Goal: Task Accomplishment & Management: Manage account settings

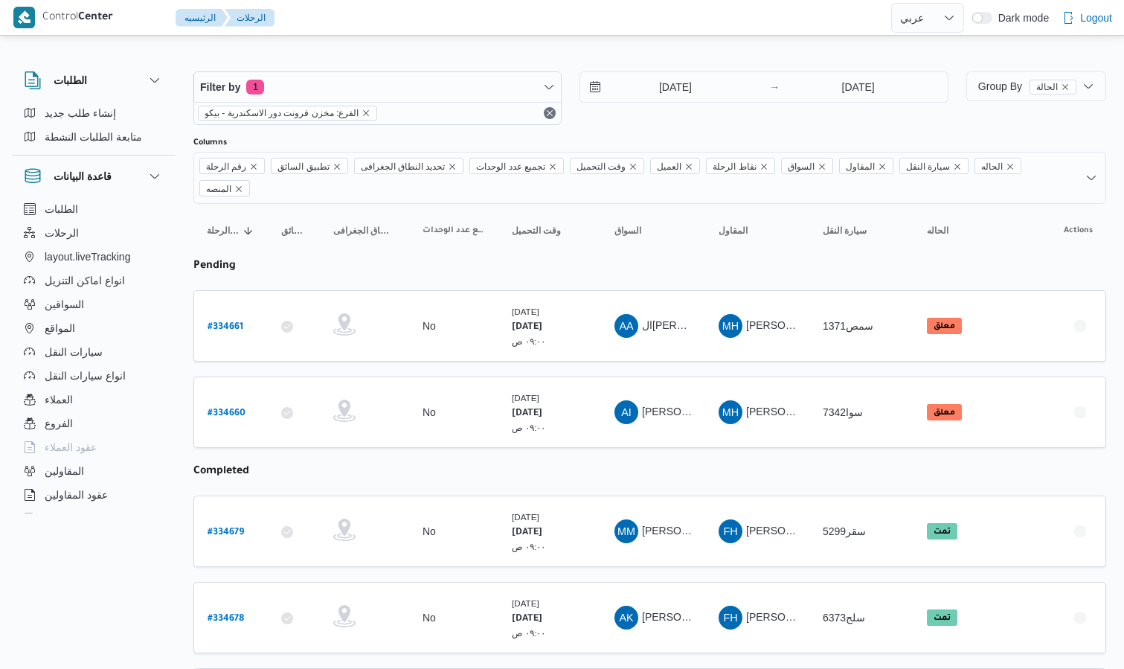
select select "ar"
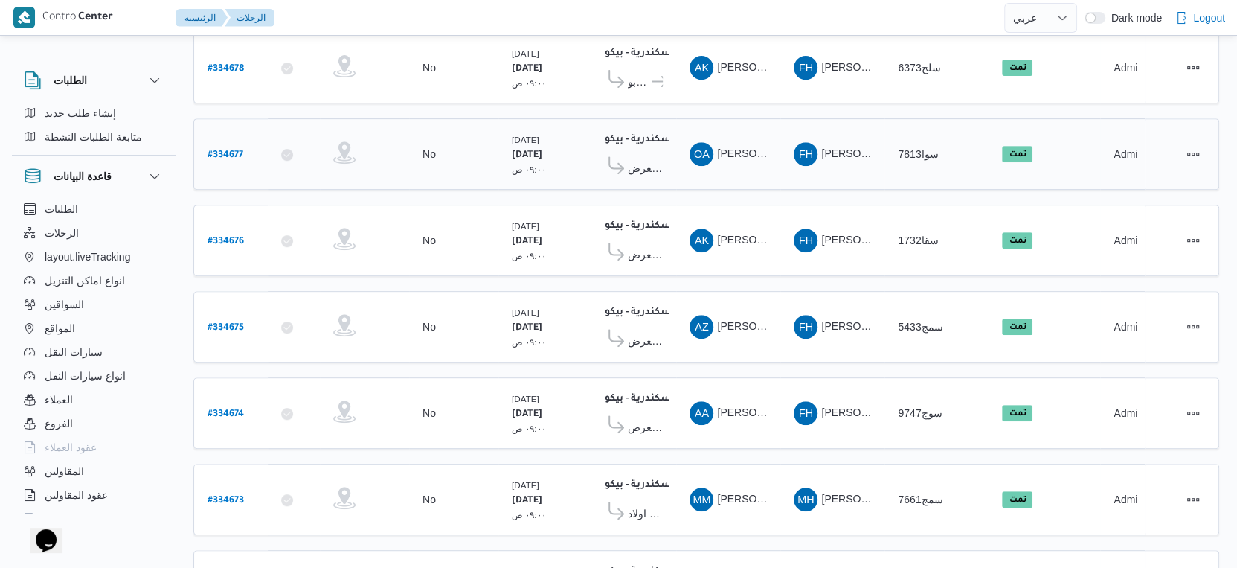
scroll to position [248, 0]
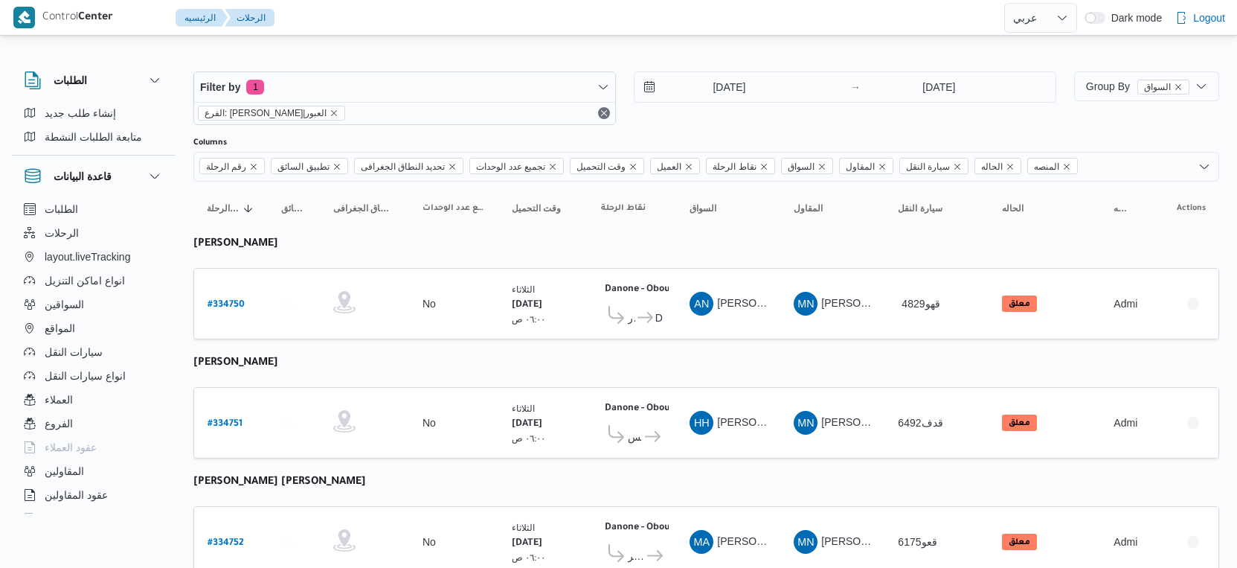
select select "ar"
click at [749, 84] on input "2/9/2025" at bounding box center [719, 87] width 169 height 30
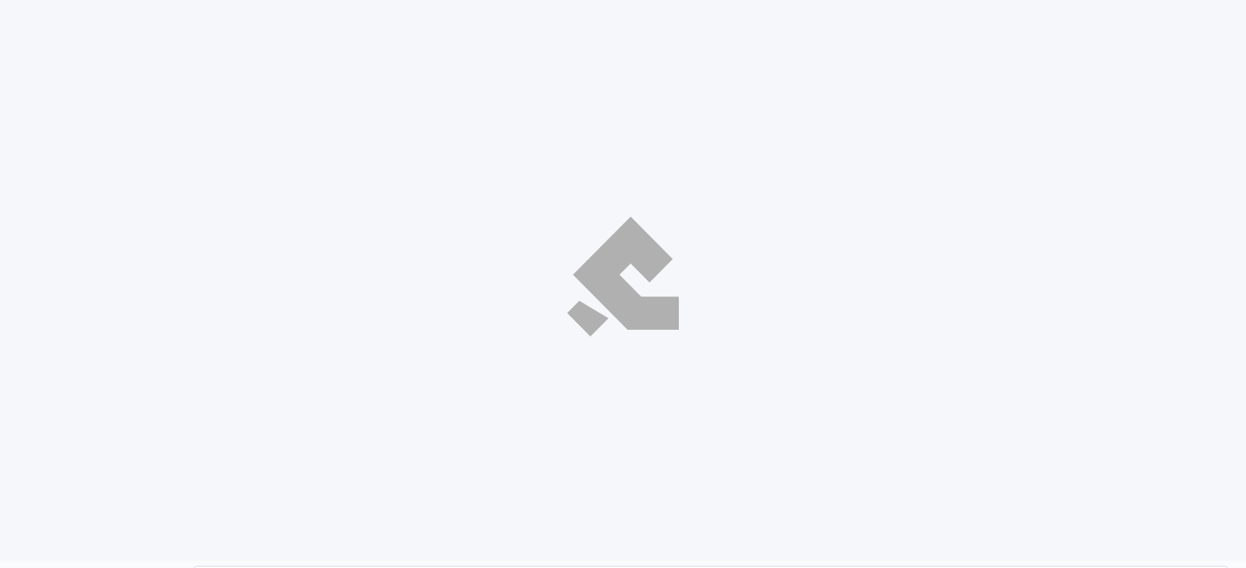
select select "ar"
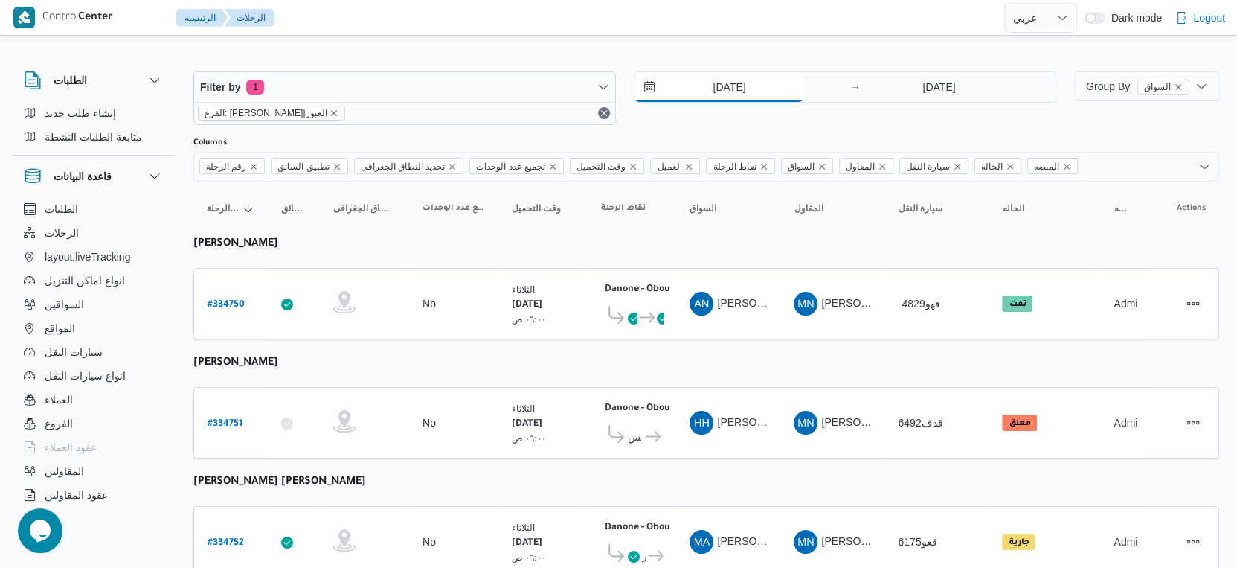
click at [752, 91] on input "[DATE]" at bounding box center [719, 87] width 169 height 30
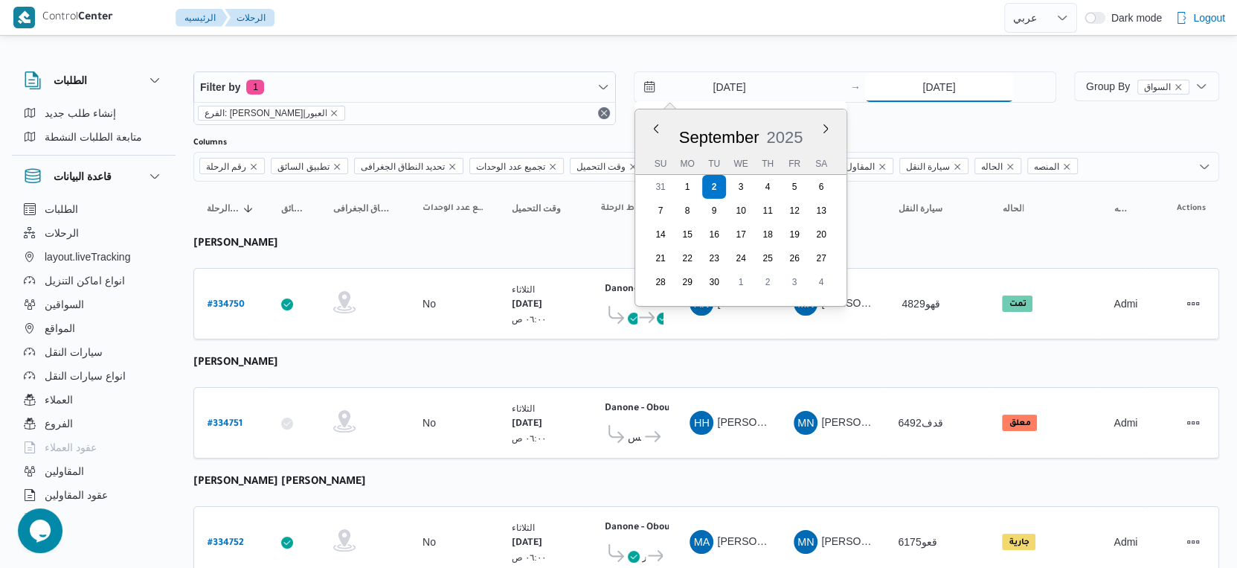
click at [950, 87] on input "[DATE]" at bounding box center [939, 87] width 148 height 30
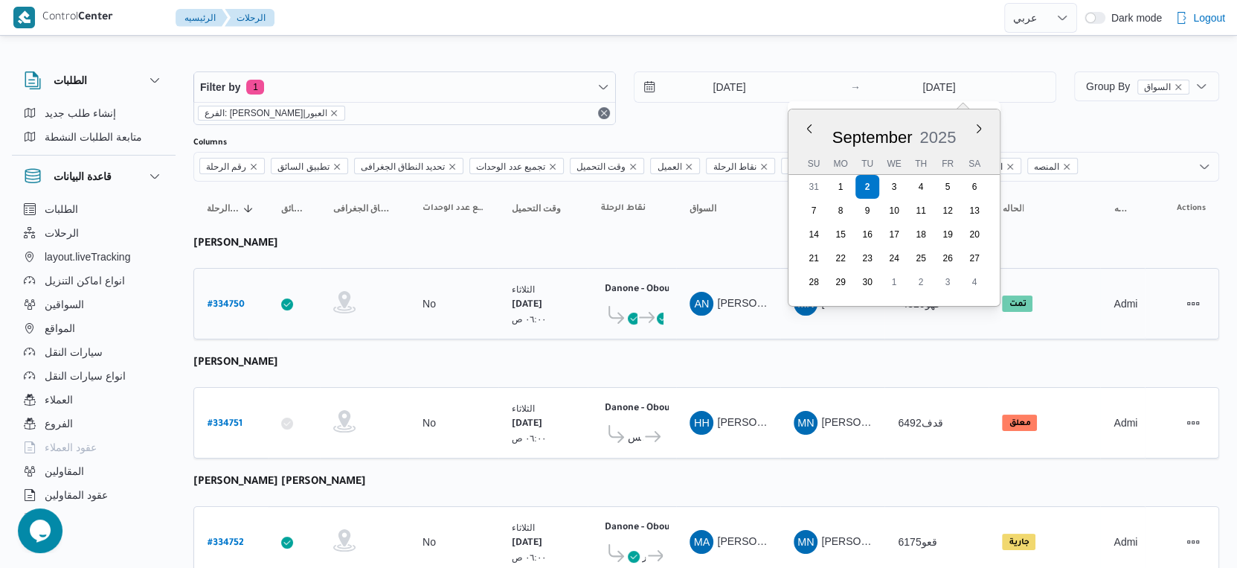
click at [917, 321] on td "سيارة النقل 4829قهو" at bounding box center [937, 303] width 104 height 71
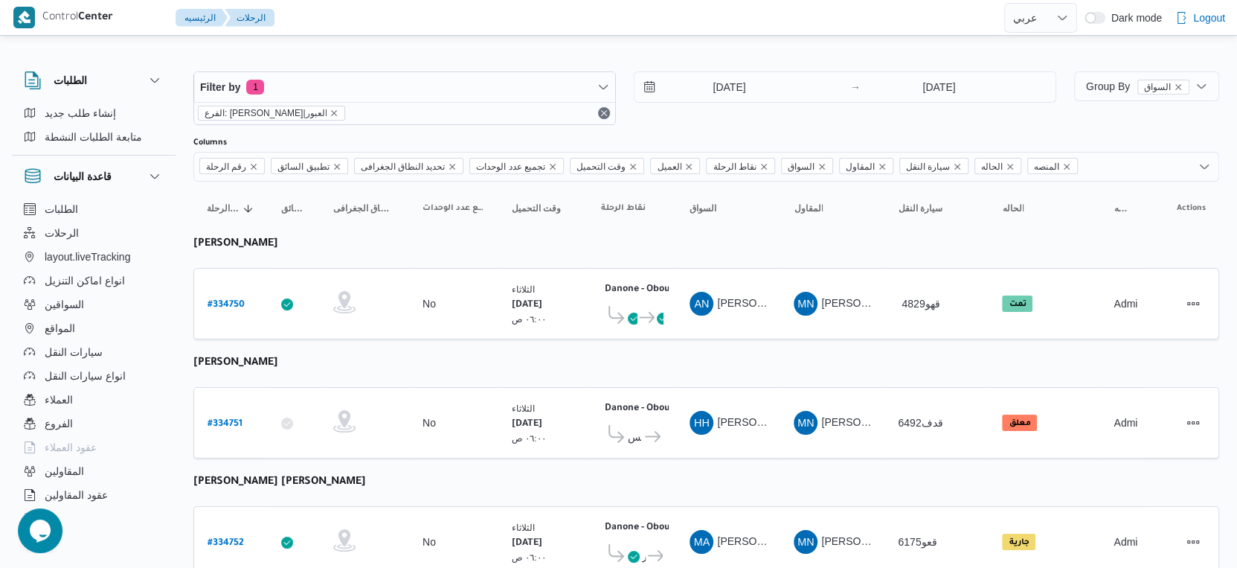
click at [215, 300] on b "# 334750" at bounding box center [226, 305] width 37 height 10
select select "ar"
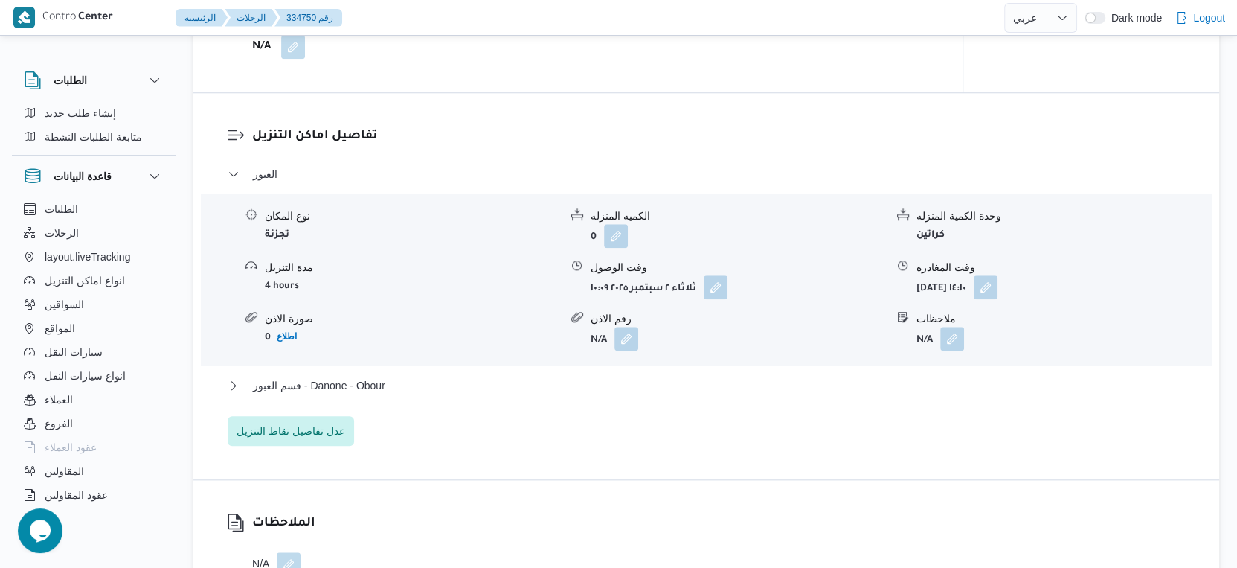
scroll to position [1157, 0]
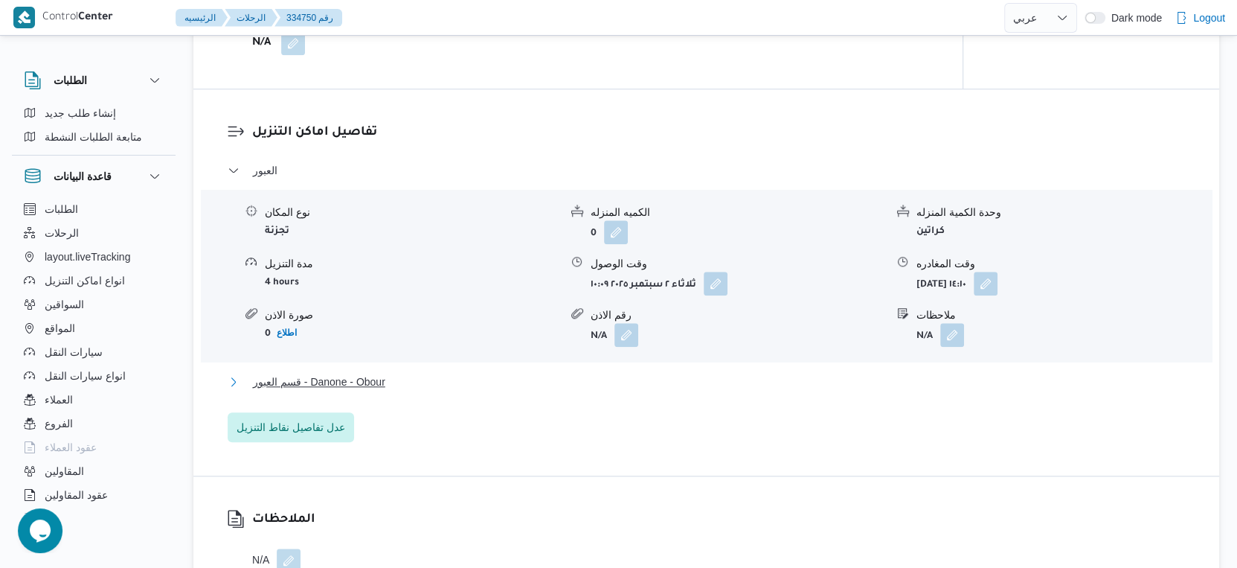
click at [363, 391] on span "قسم العبور - Danone - Obour" at bounding box center [319, 382] width 132 height 18
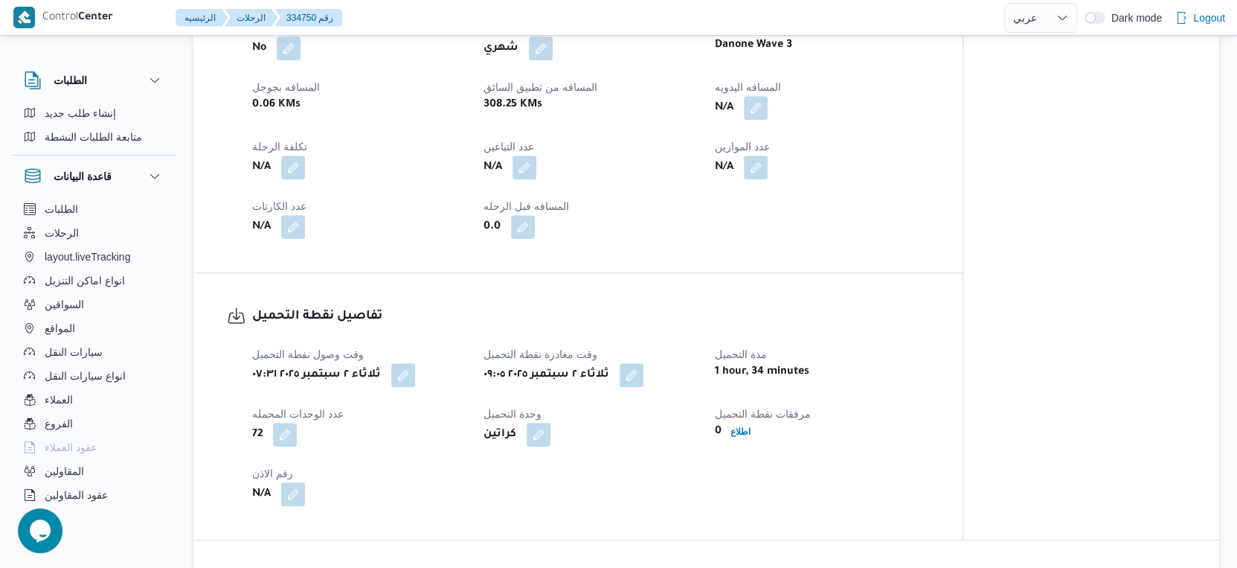
scroll to position [579, 0]
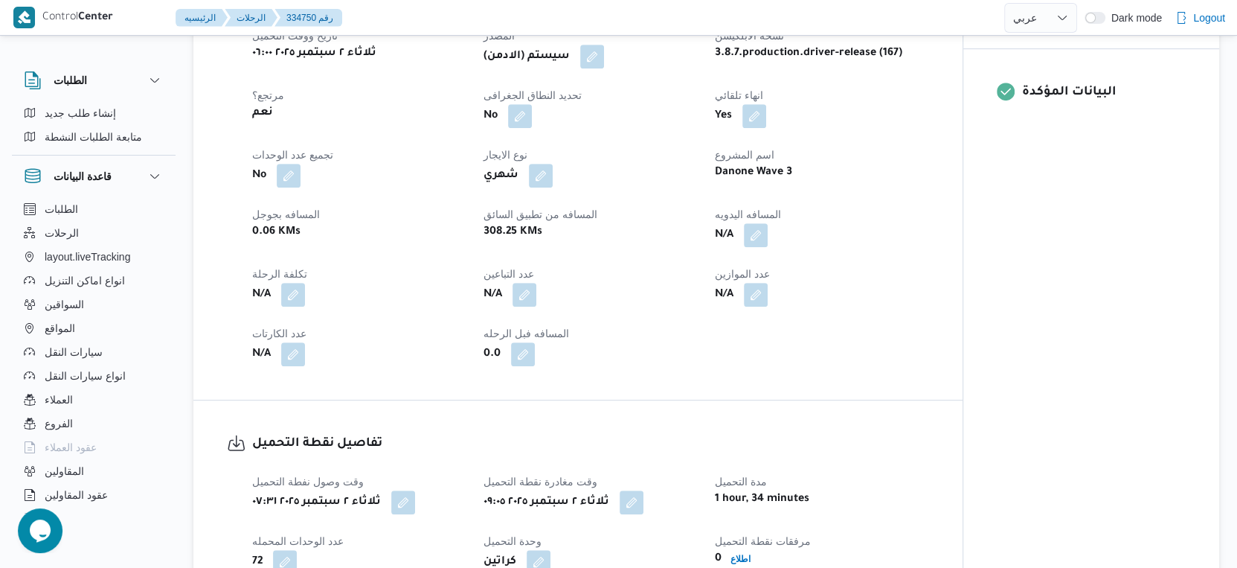
drag, startPoint x: 855, startPoint y: 227, endPoint x: 840, endPoint y: 239, distance: 19.1
click at [855, 227] on div "العميل Danone الفرع دانون|العبور نوع الرحله تجزئة تاريخ ووقت التحميل ثلاثاء ٢ س…" at bounding box center [590, 169] width 695 height 411
click at [754, 246] on button "button" at bounding box center [756, 234] width 24 height 24
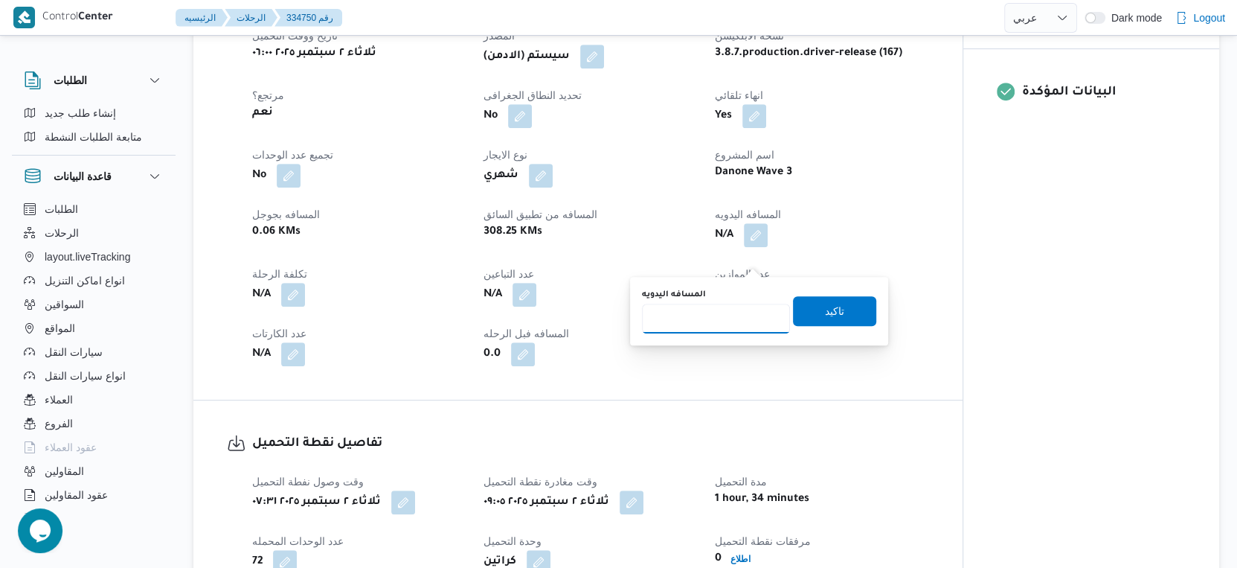
click at [741, 304] on input "المسافه اليدويه" at bounding box center [716, 319] width 148 height 30
type input "37"
click at [833, 313] on span "تاكيد" at bounding box center [834, 310] width 83 height 30
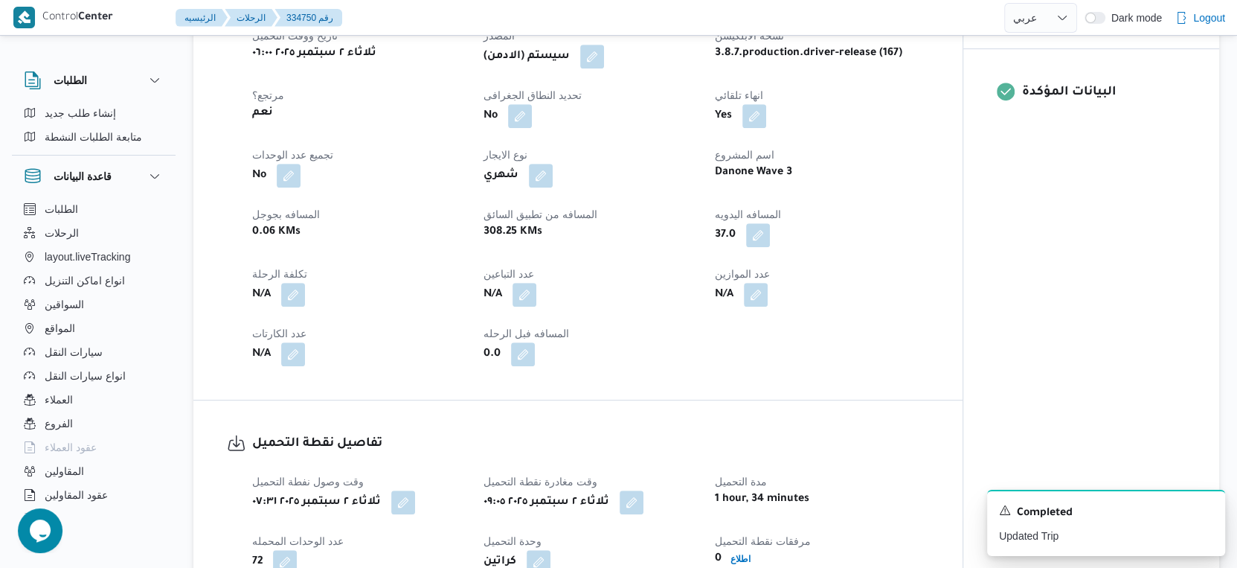
scroll to position [661, 0]
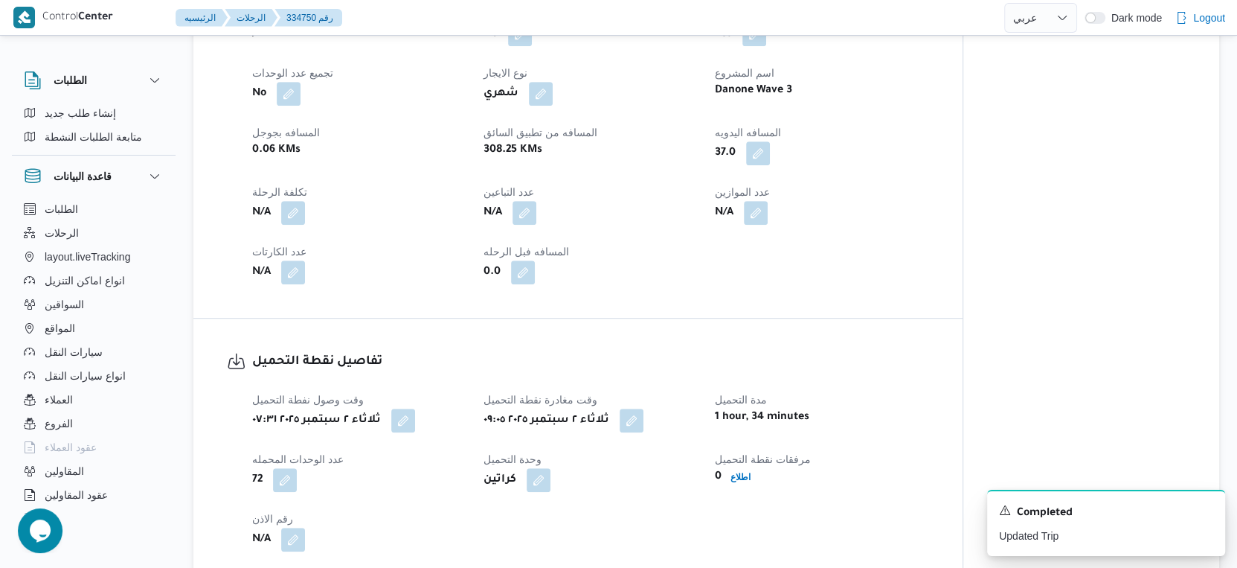
select select "ar"
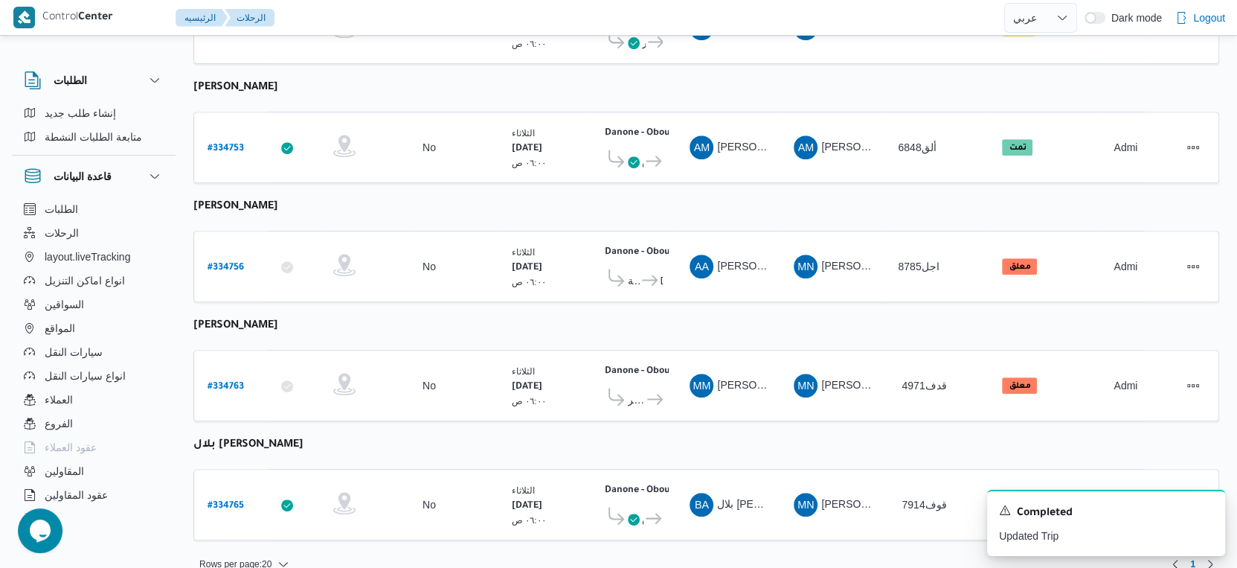
scroll to position [516, 0]
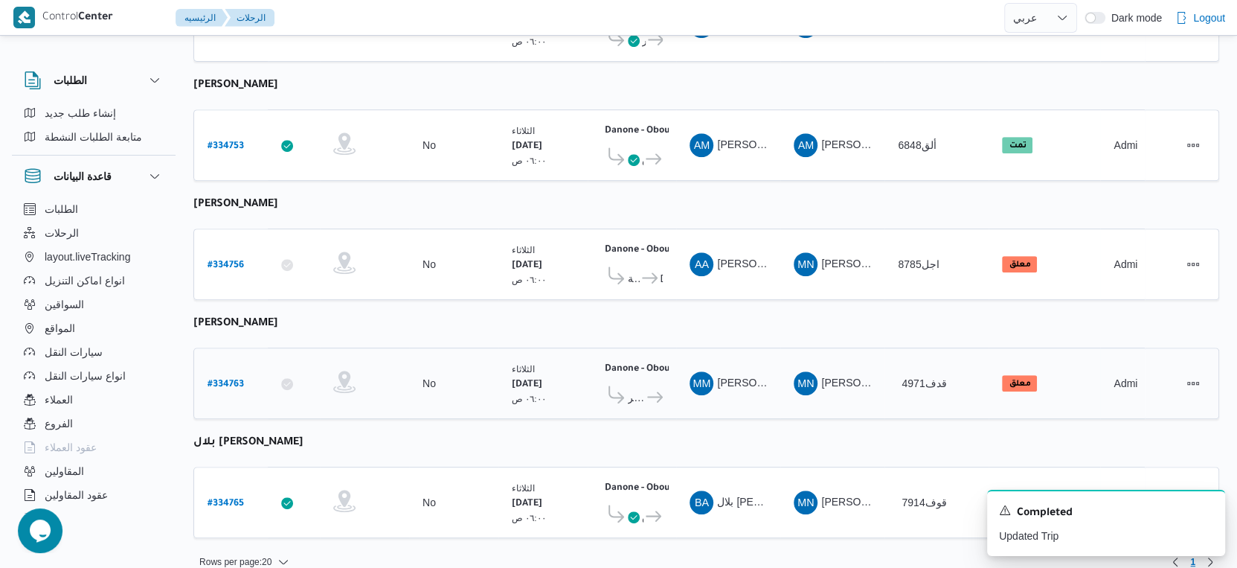
click at [229, 379] on b "# 334763" at bounding box center [226, 384] width 36 height 10
select select "ar"
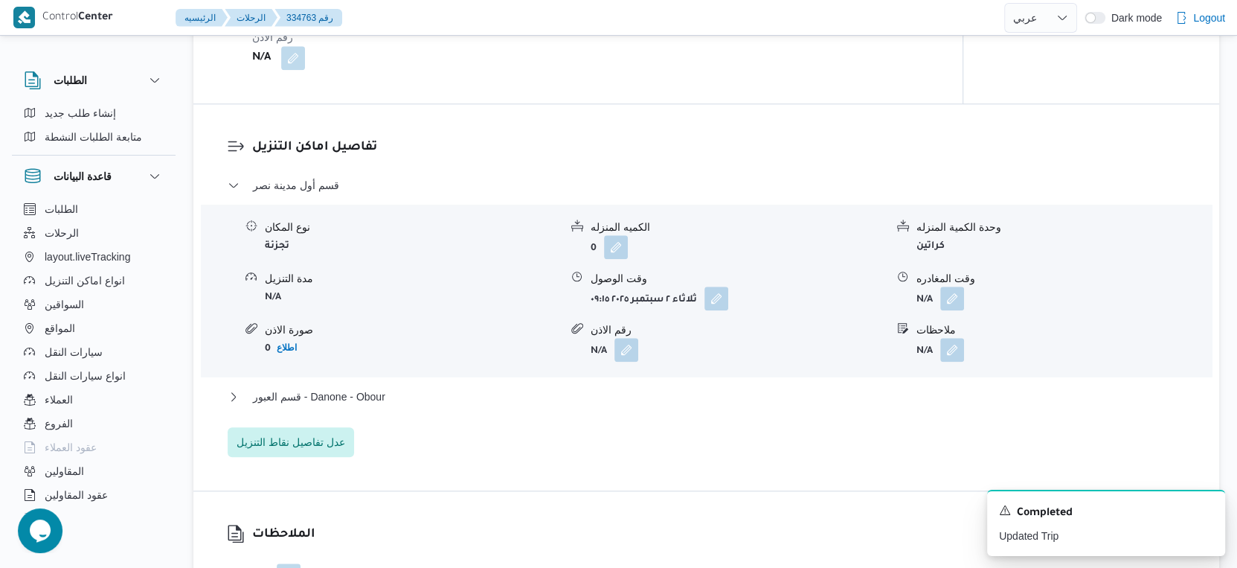
scroll to position [1157, 0]
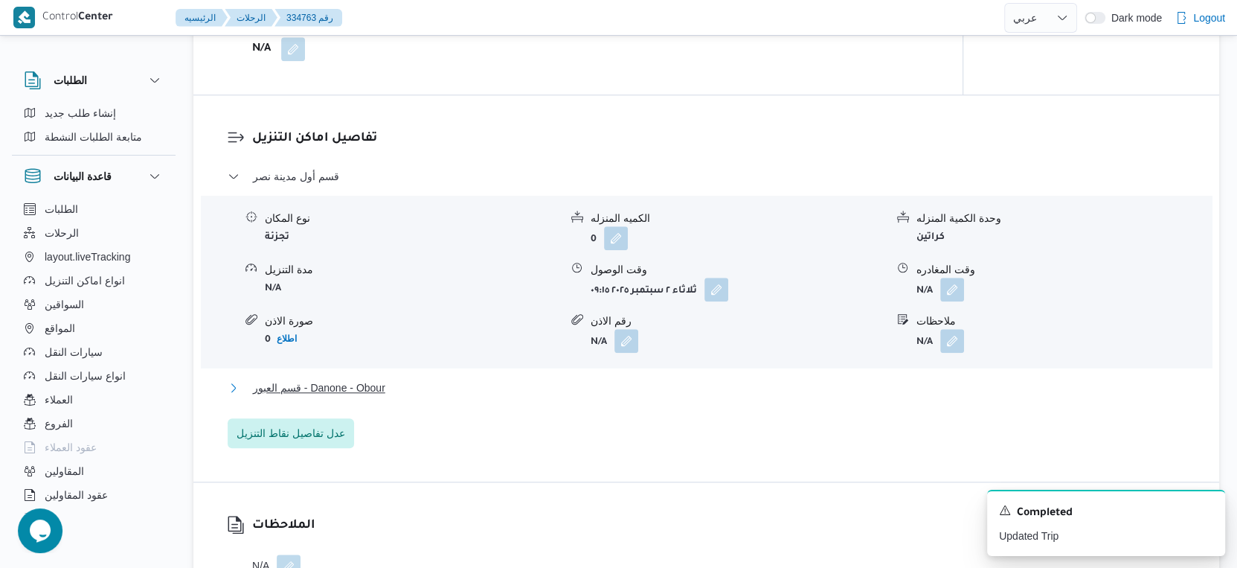
click at [420, 388] on button "قسم العبور - Danone - Obour" at bounding box center [707, 388] width 958 height 18
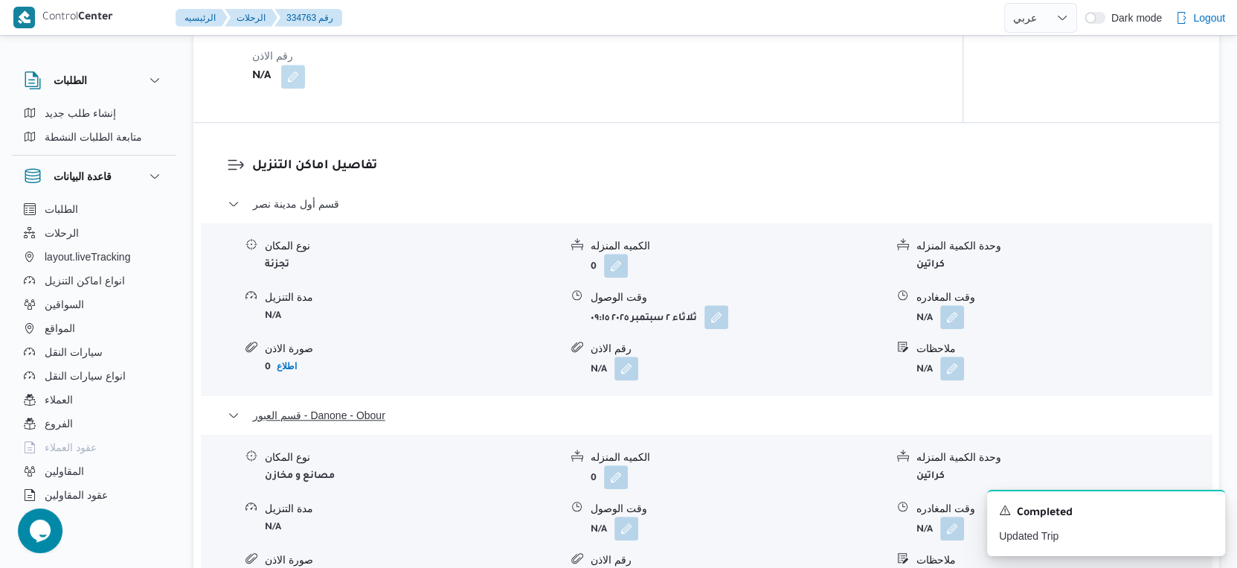
scroll to position [1240, 0]
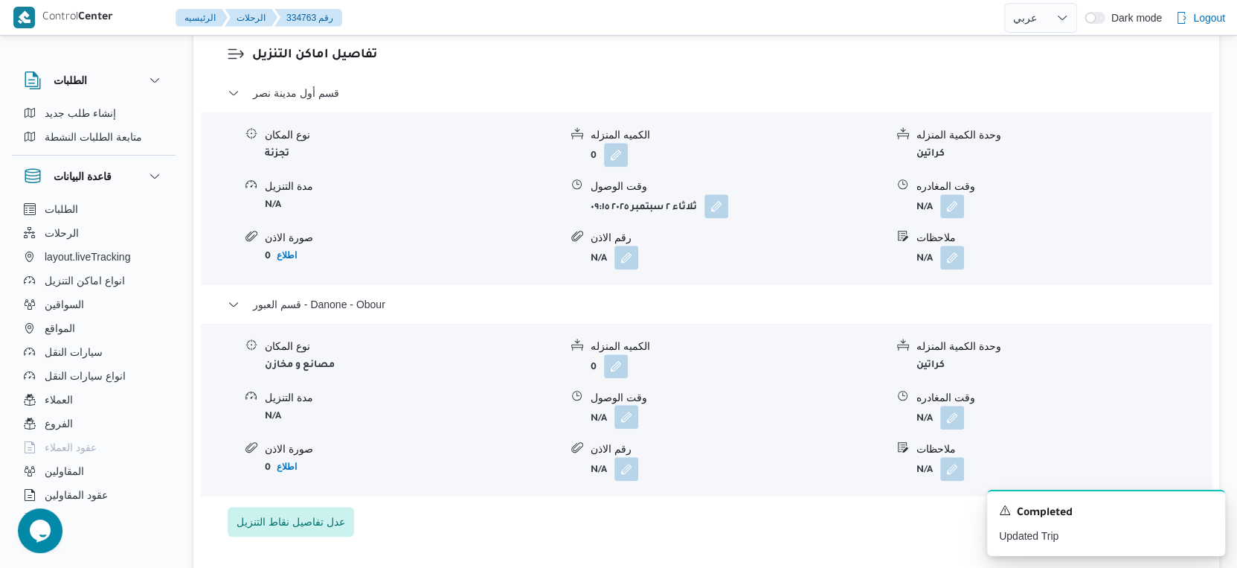
click at [632, 417] on button "button" at bounding box center [627, 417] width 24 height 24
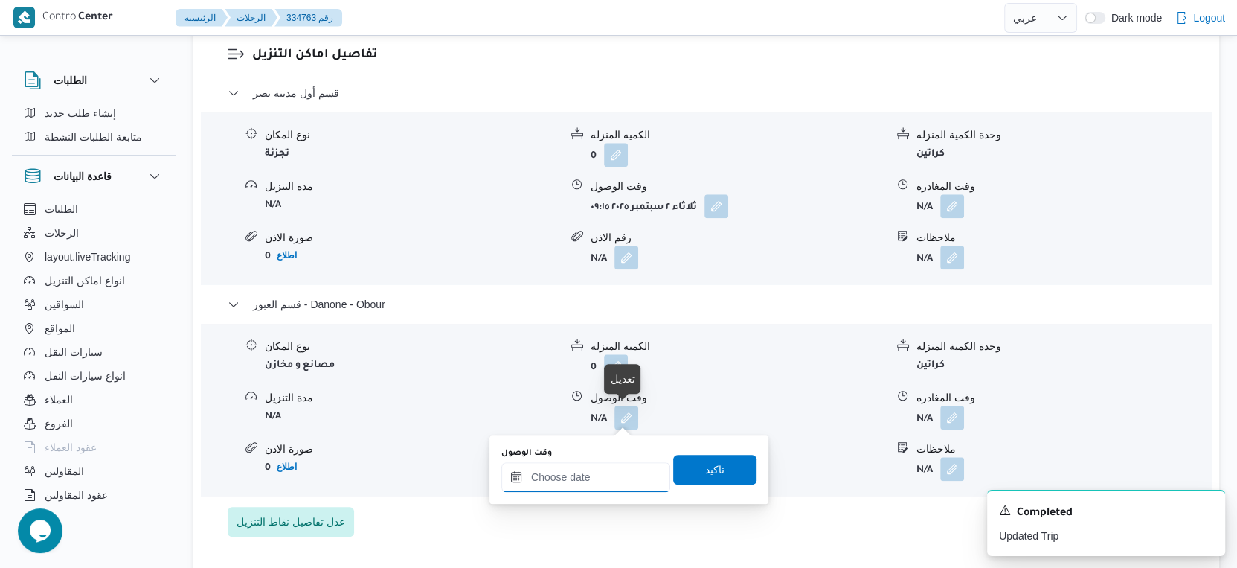
click at [603, 467] on div at bounding box center [586, 477] width 169 height 30
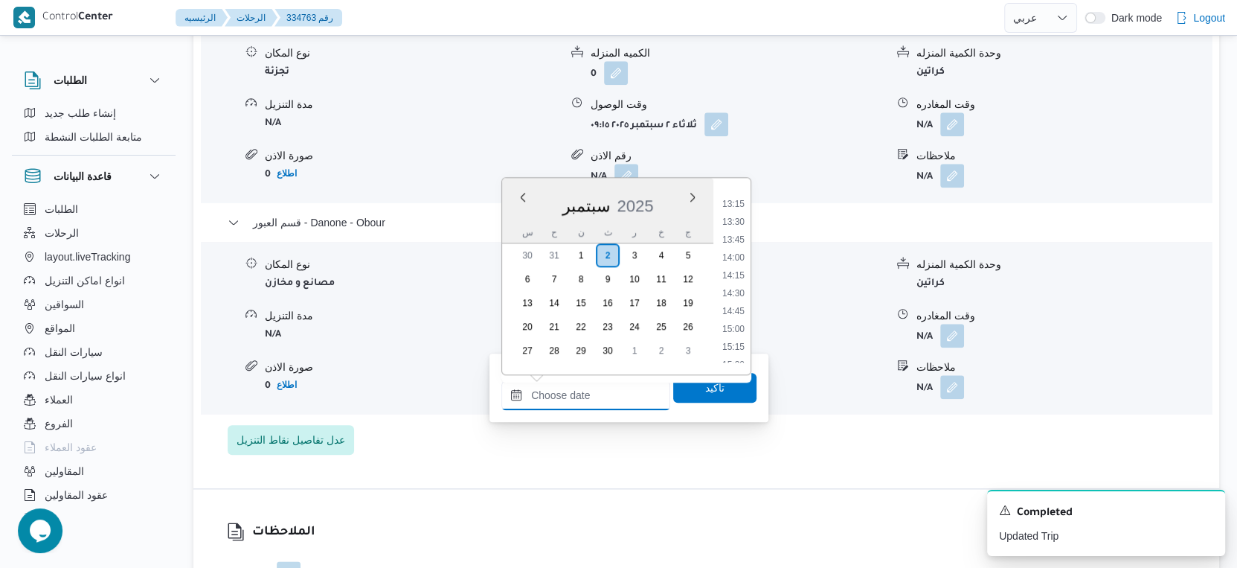
scroll to position [958, 0]
click at [738, 307] on li "15:00" at bounding box center [734, 311] width 34 height 15
type input "٠٢/٠٩/٢٠٢٥ ١٥:٠٠"
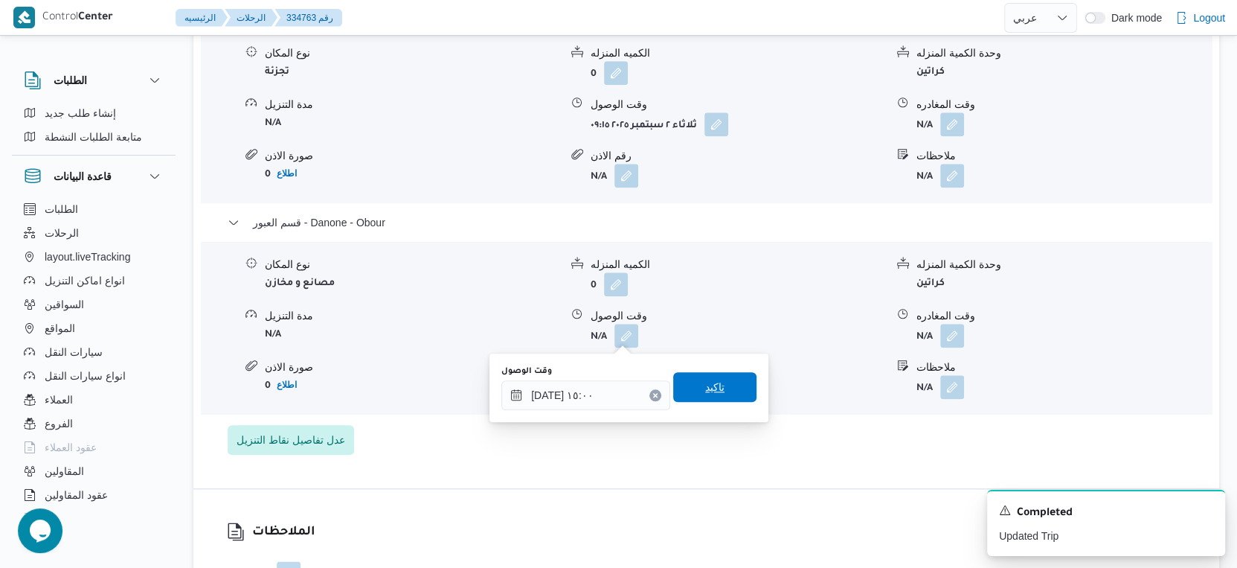
click at [718, 386] on span "تاكيد" at bounding box center [714, 387] width 83 height 30
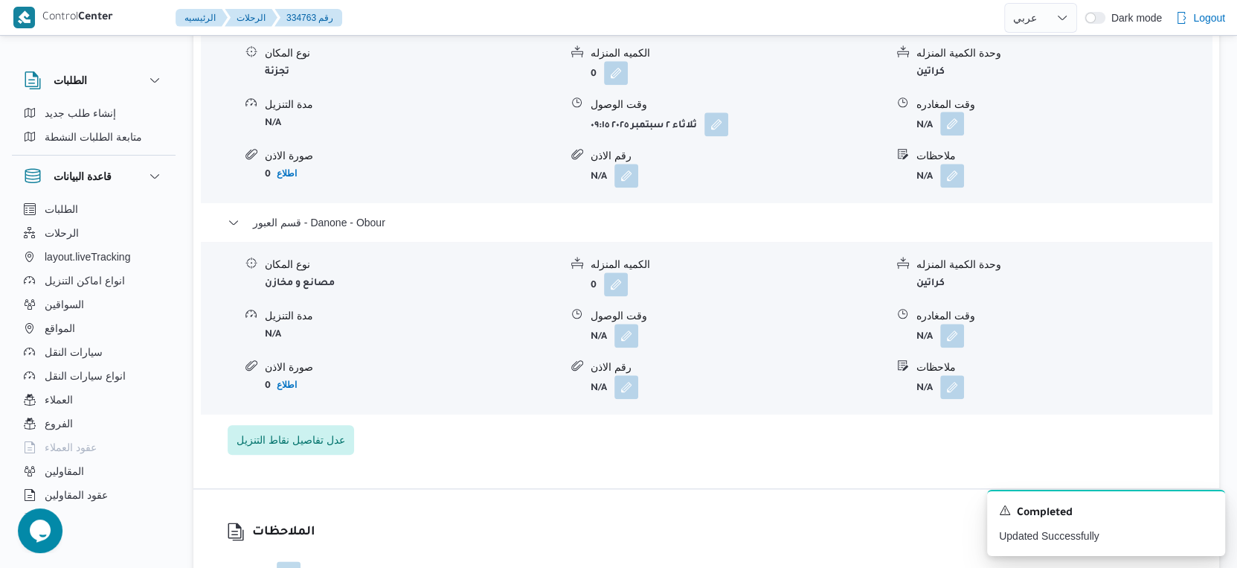
click at [962, 121] on button "button" at bounding box center [953, 124] width 24 height 24
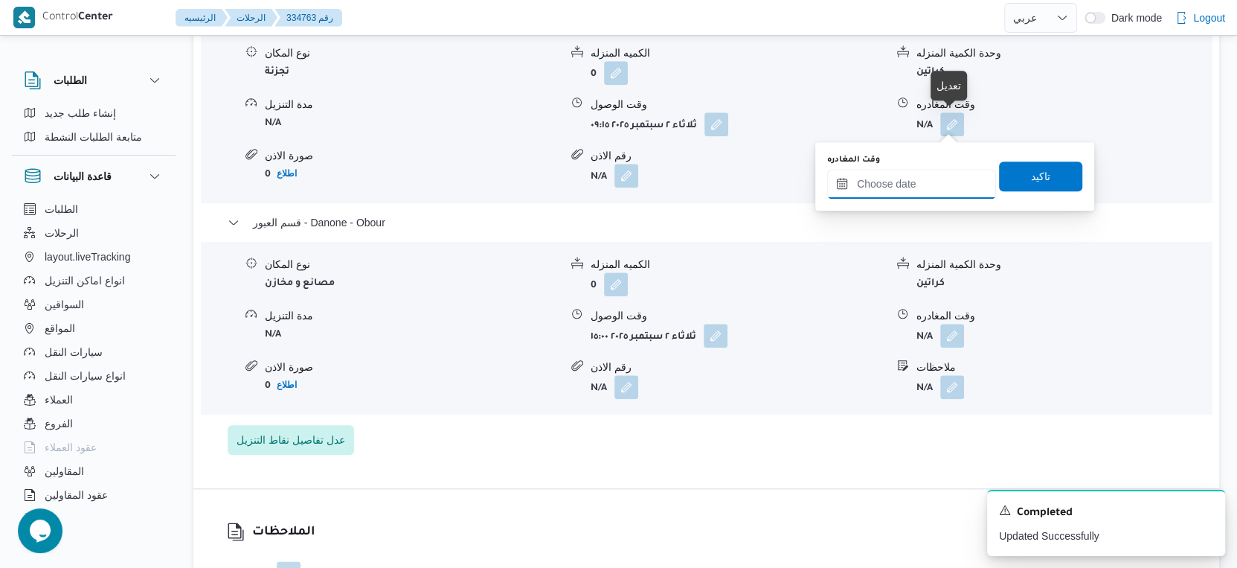
click at [938, 178] on input "وقت المغادره" at bounding box center [911, 184] width 169 height 30
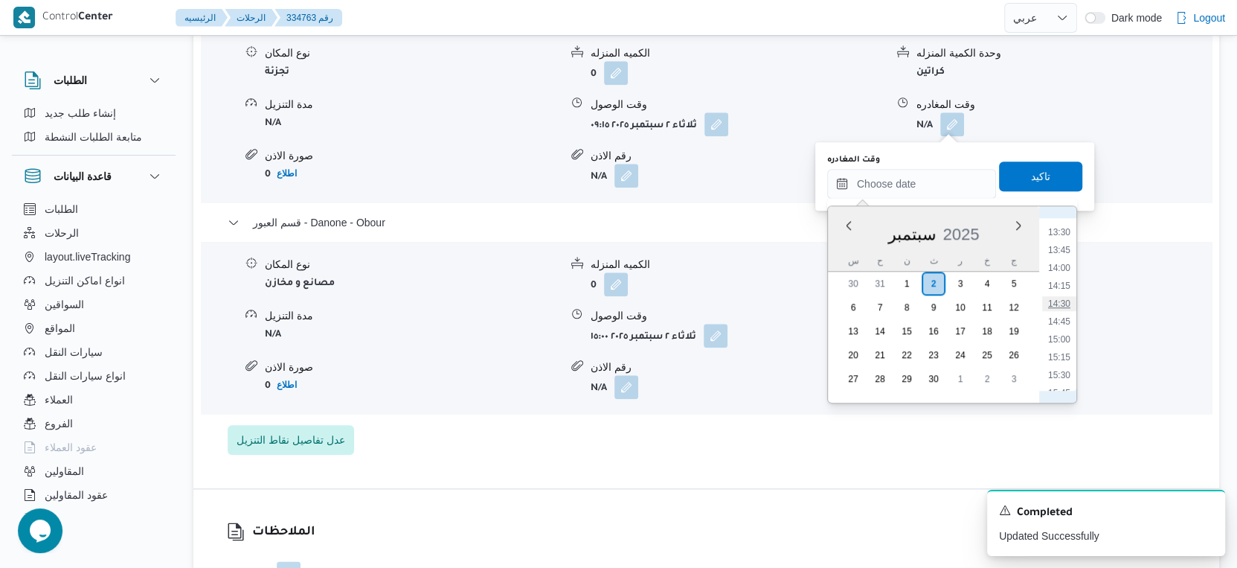
click at [1063, 301] on li "14:30" at bounding box center [1059, 303] width 34 height 15
type input "٠٢/٠٩/٢٠٢٥ ١٤:٣٠"
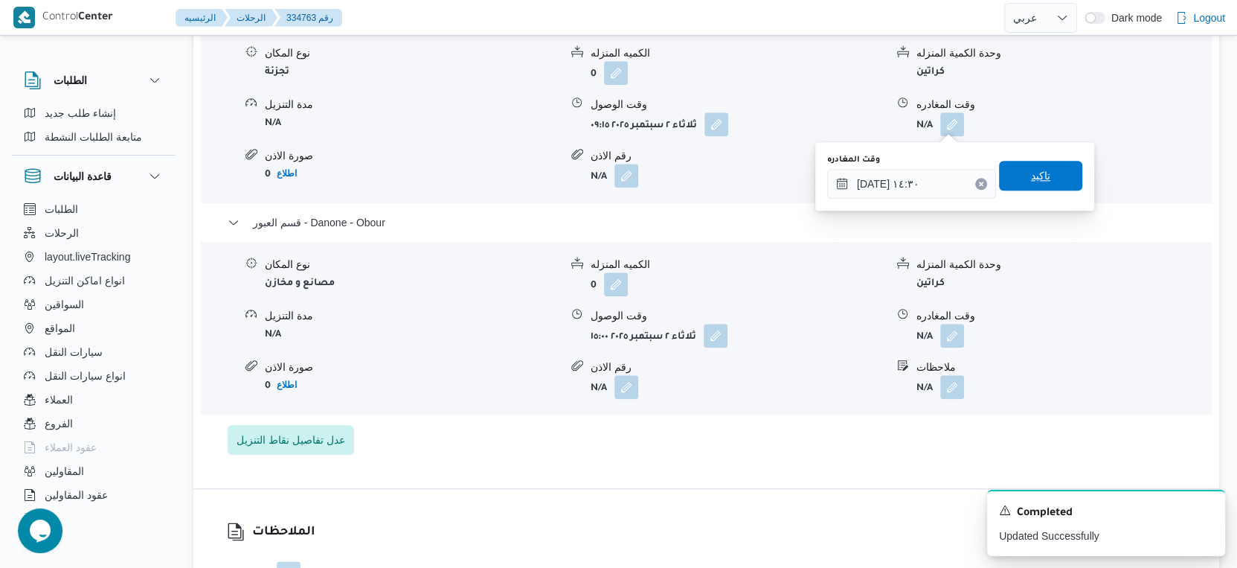
click at [1050, 173] on span "تاكيد" at bounding box center [1040, 176] width 83 height 30
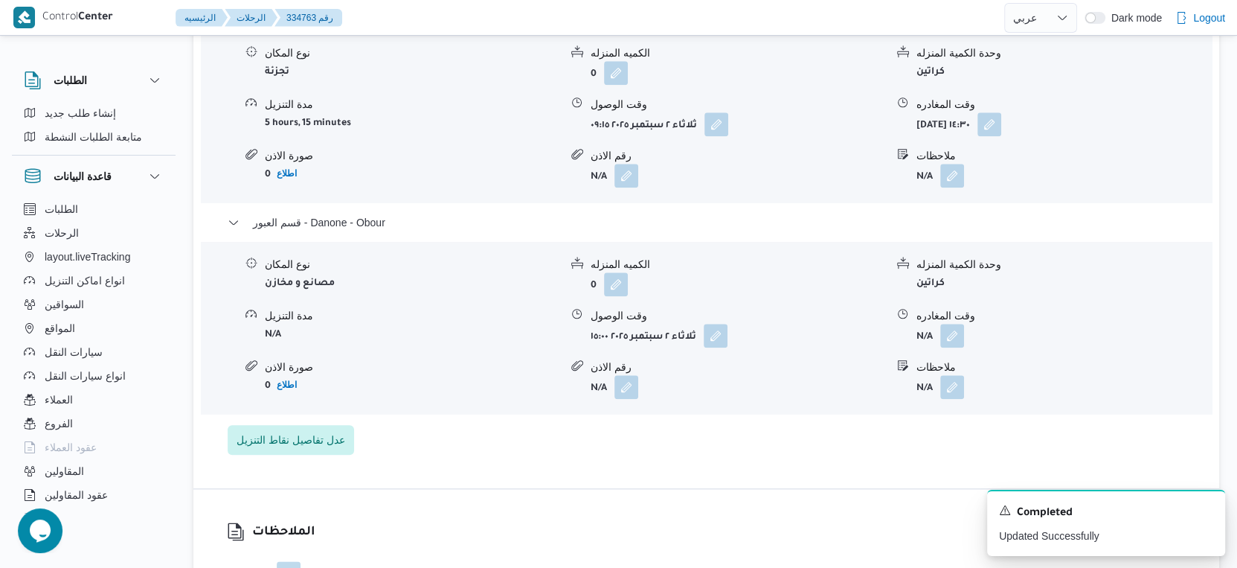
click at [839, 468] on div "تفاصيل اماكن التنزيل قسم أول مدينة نصر نوع المكان تجزئة الكميه المنزله 0 وحدة ا…" at bounding box center [706, 209] width 1026 height 558
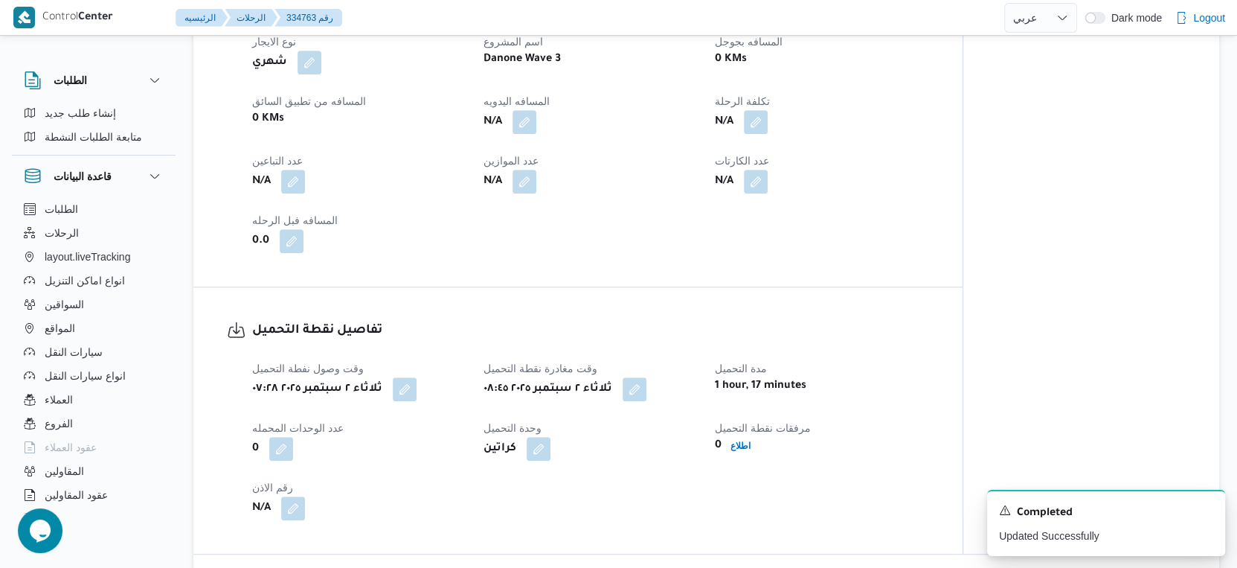
scroll to position [579, 0]
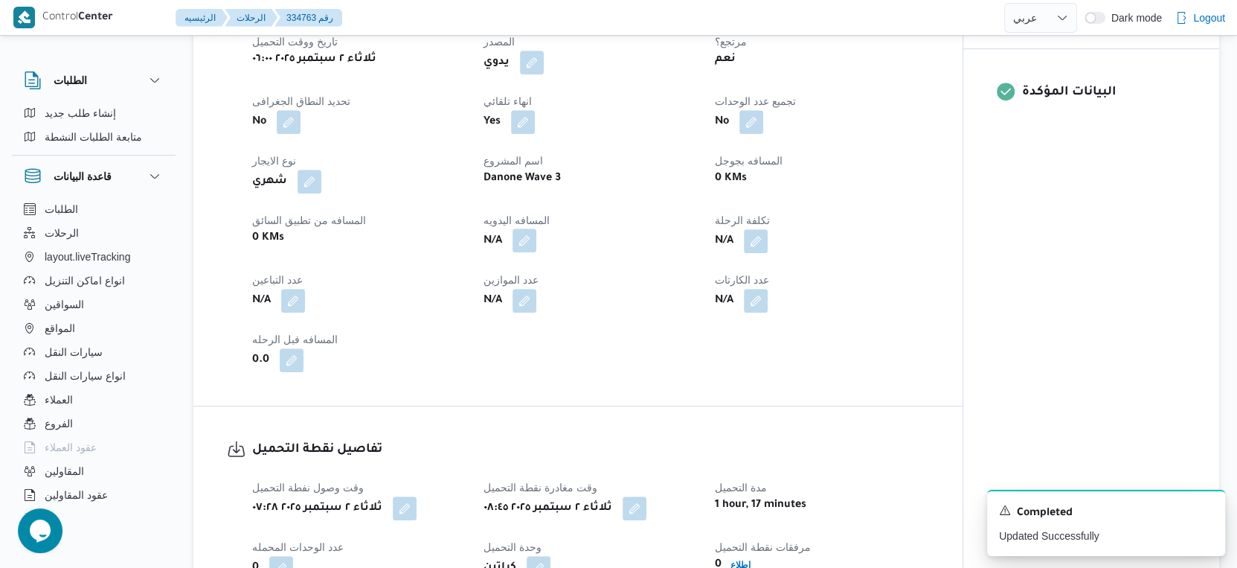
click at [524, 237] on button "button" at bounding box center [525, 240] width 24 height 24
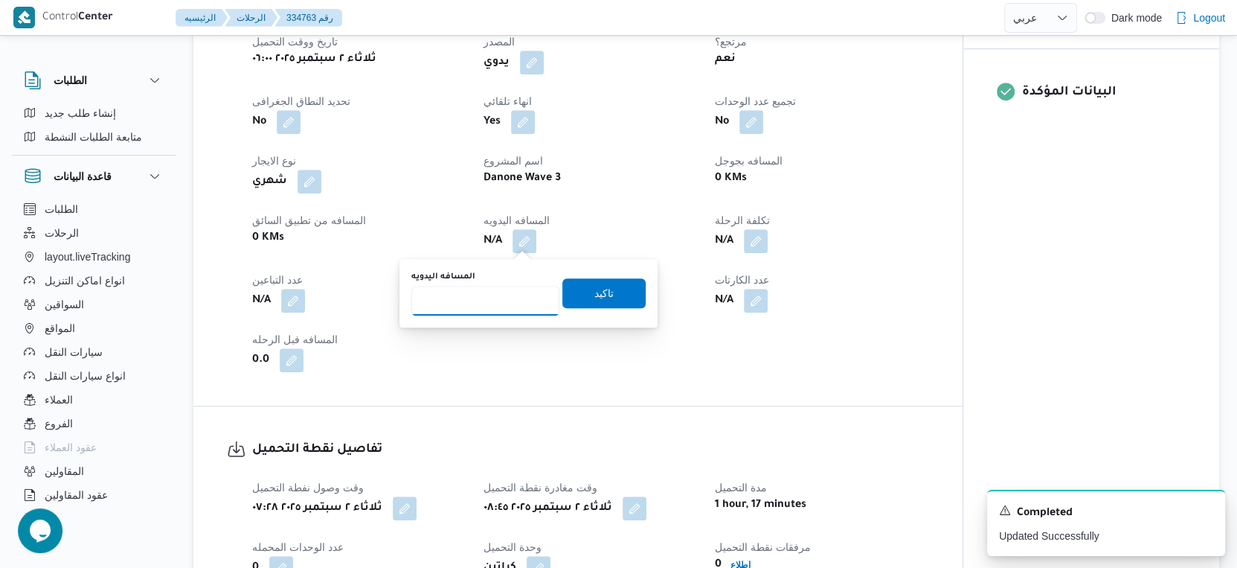
click at [496, 301] on input "المسافه اليدويه" at bounding box center [485, 301] width 148 height 30
type input "78"
click at [595, 290] on span "تاكيد" at bounding box center [604, 293] width 19 height 18
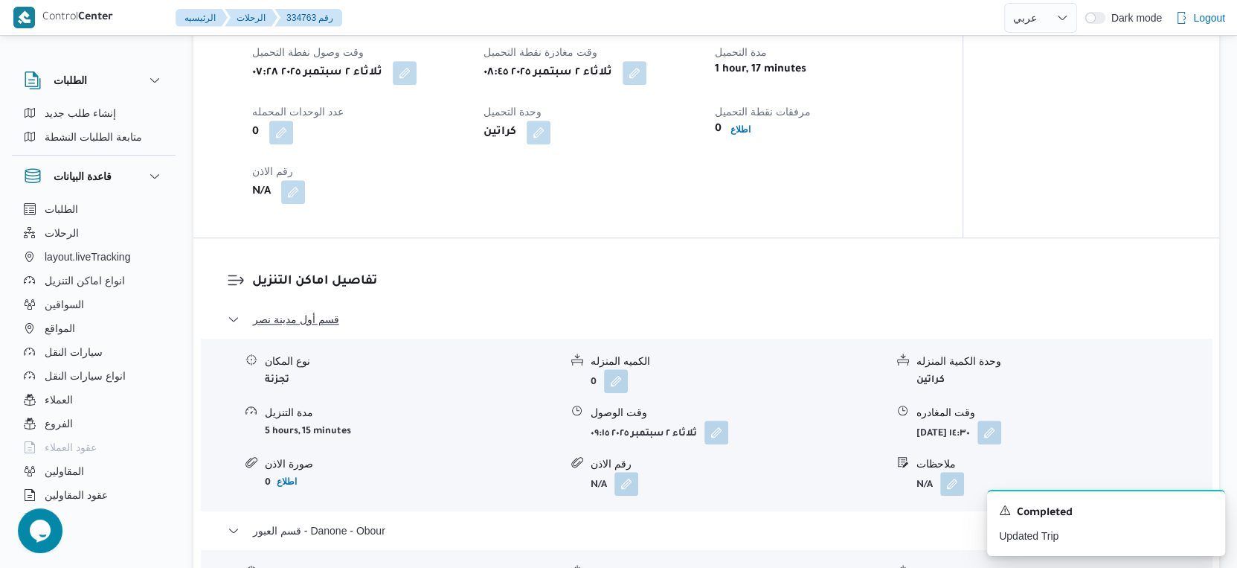
scroll to position [1240, 0]
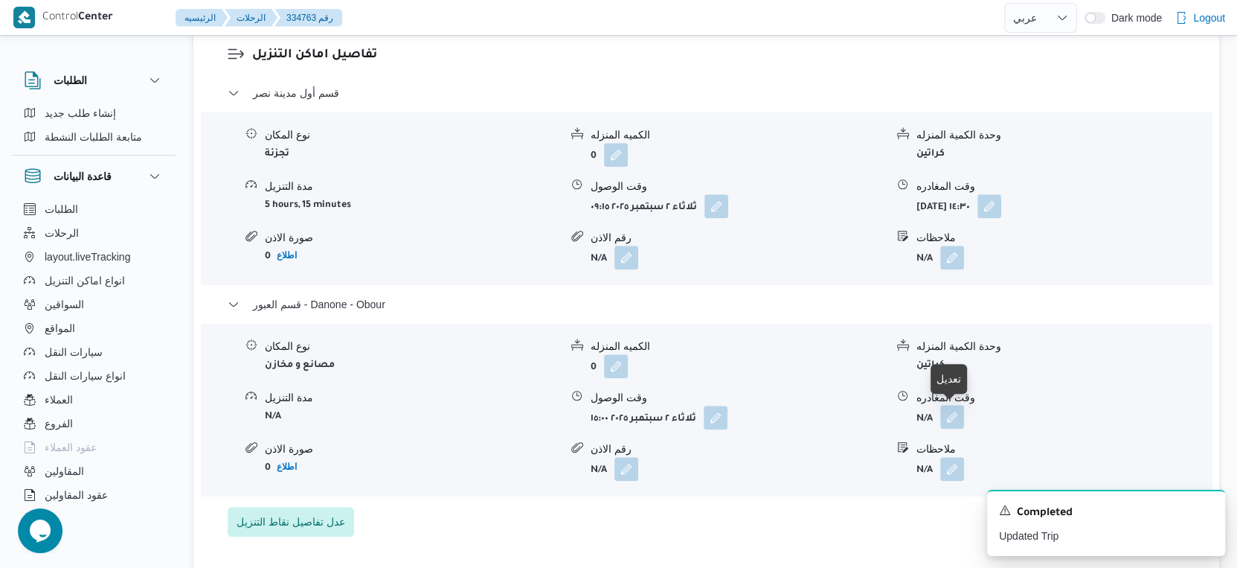
click at [948, 419] on button "button" at bounding box center [953, 417] width 24 height 24
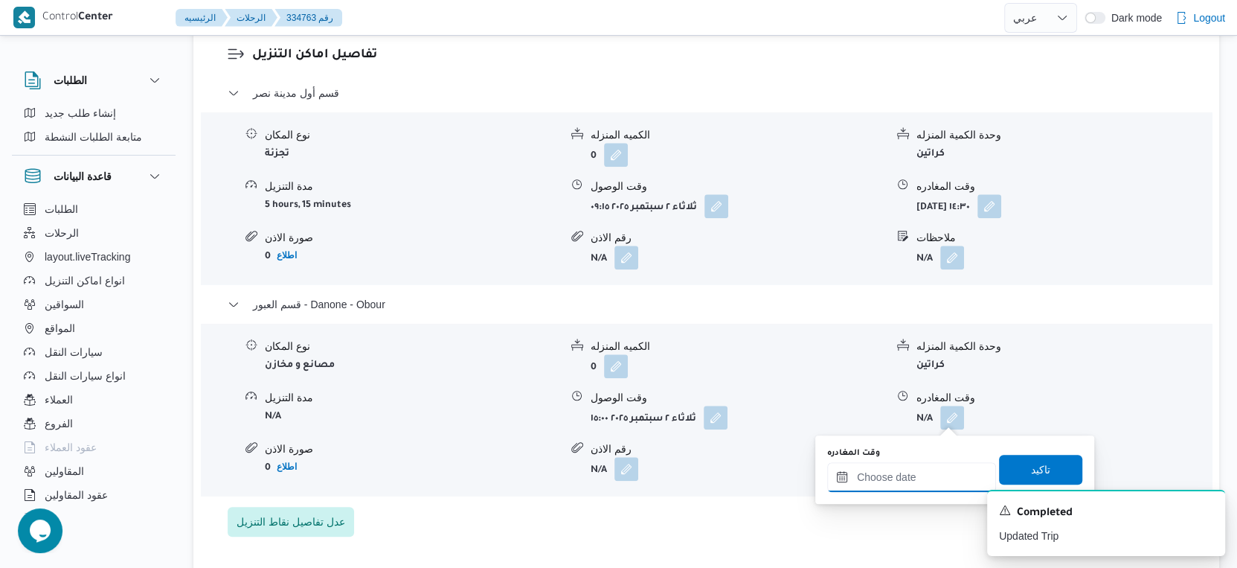
click at [912, 463] on div at bounding box center [911, 477] width 169 height 30
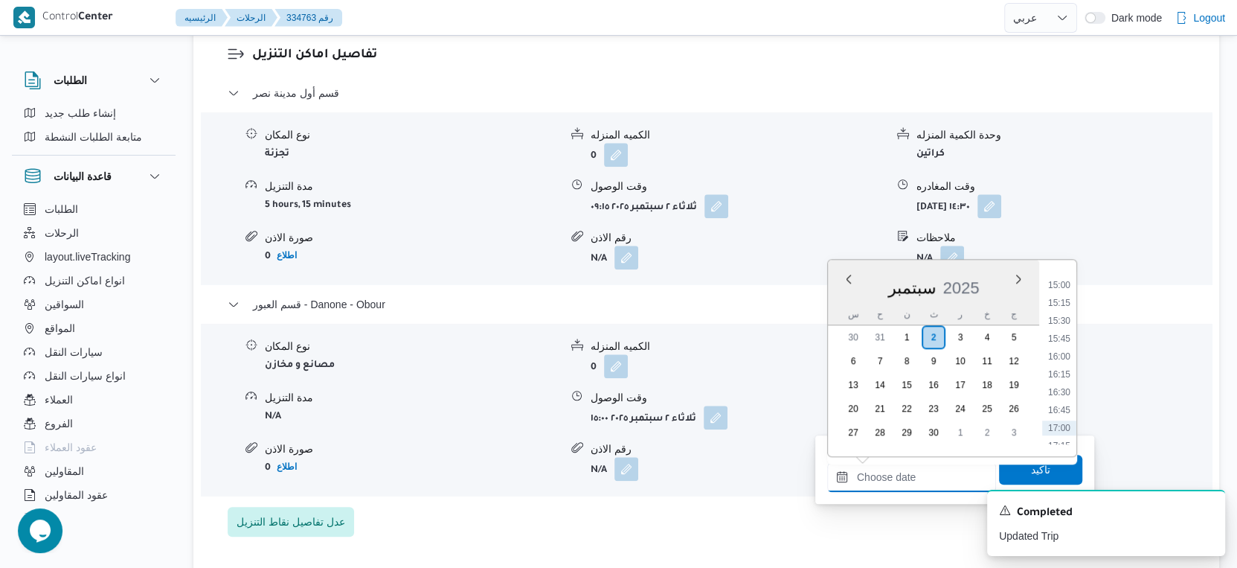
scroll to position [1040, 0]
click at [1071, 344] on li "15:30" at bounding box center [1059, 346] width 34 height 15
type input "٠٢/٠٩/٢٠٢٥ ١٥:٣٠"
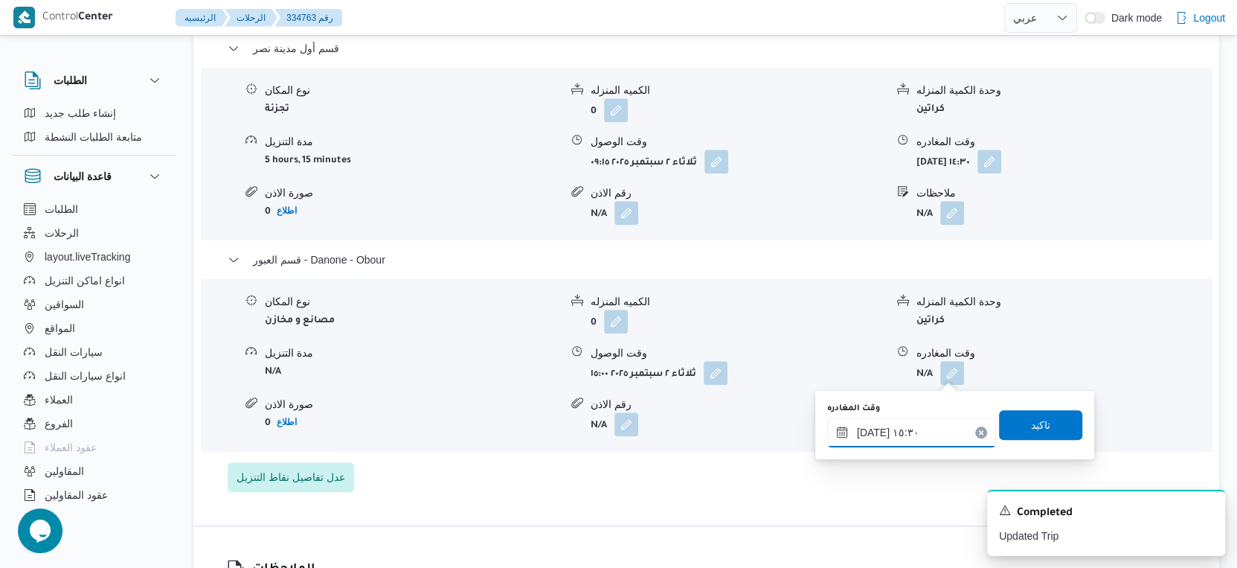
scroll to position [1322, 0]
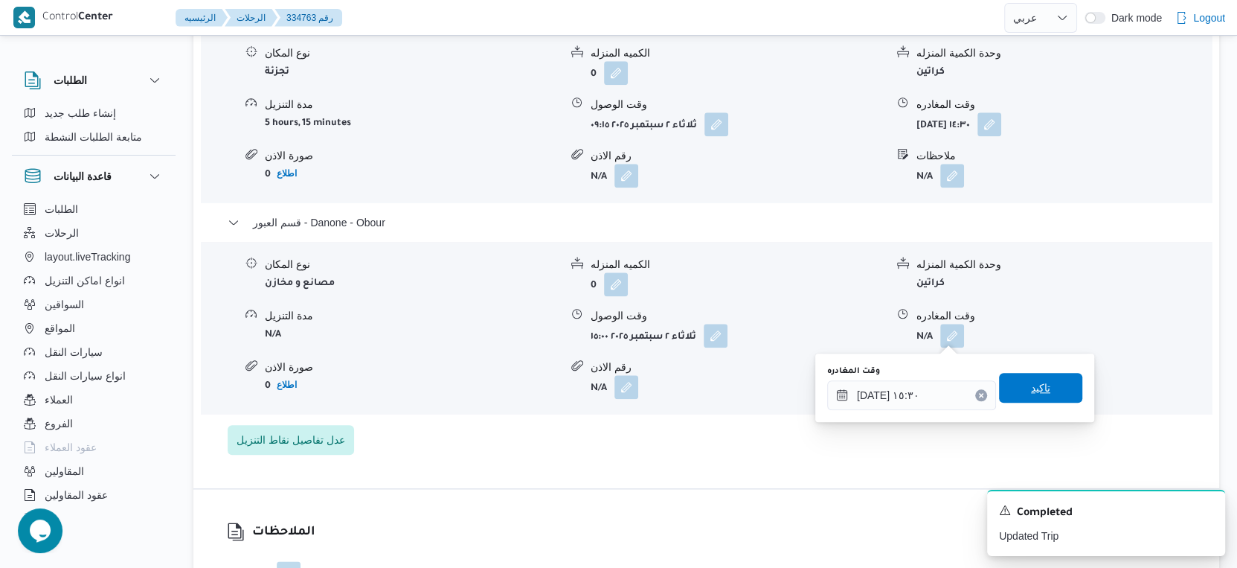
click at [1056, 378] on span "تاكيد" at bounding box center [1040, 388] width 83 height 30
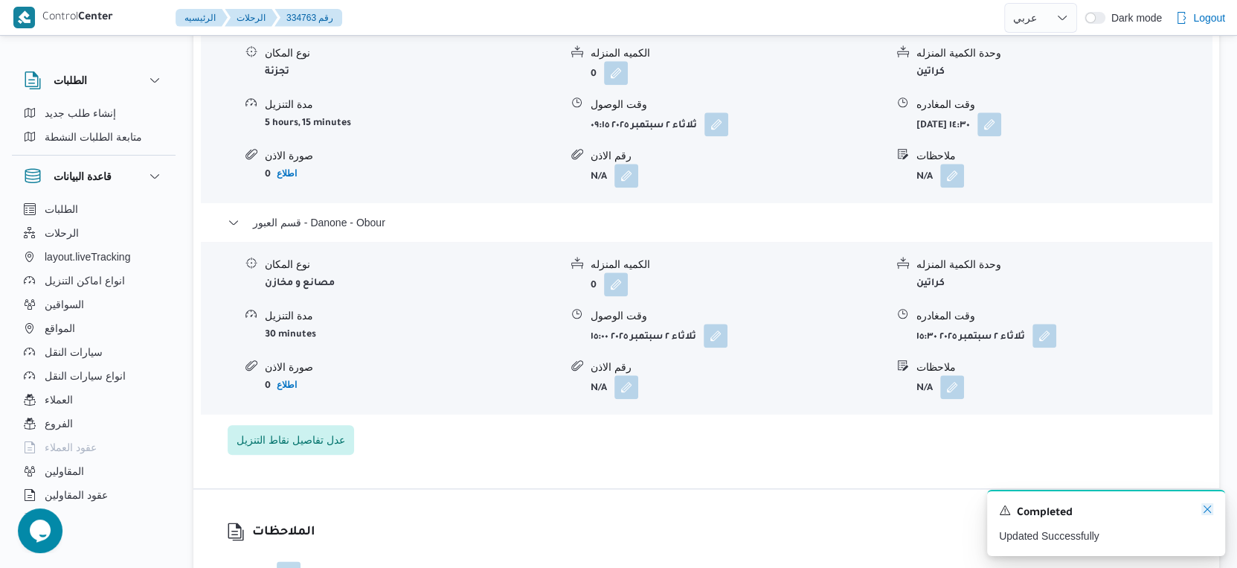
click at [1209, 507] on icon "Dismiss toast" at bounding box center [1208, 509] width 12 height 12
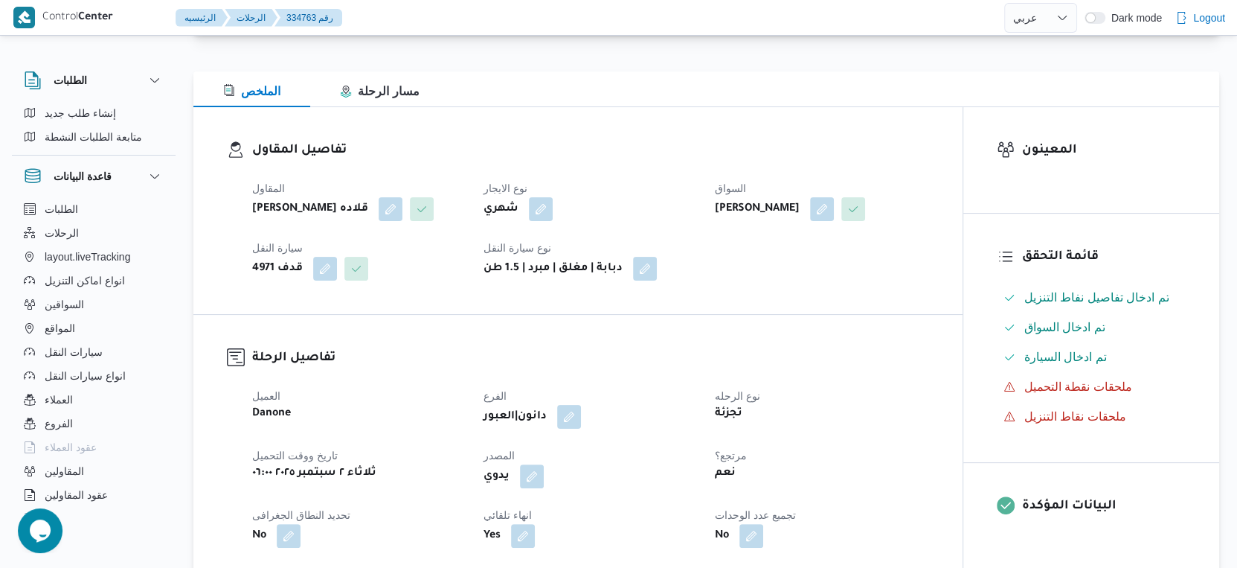
scroll to position [0, 0]
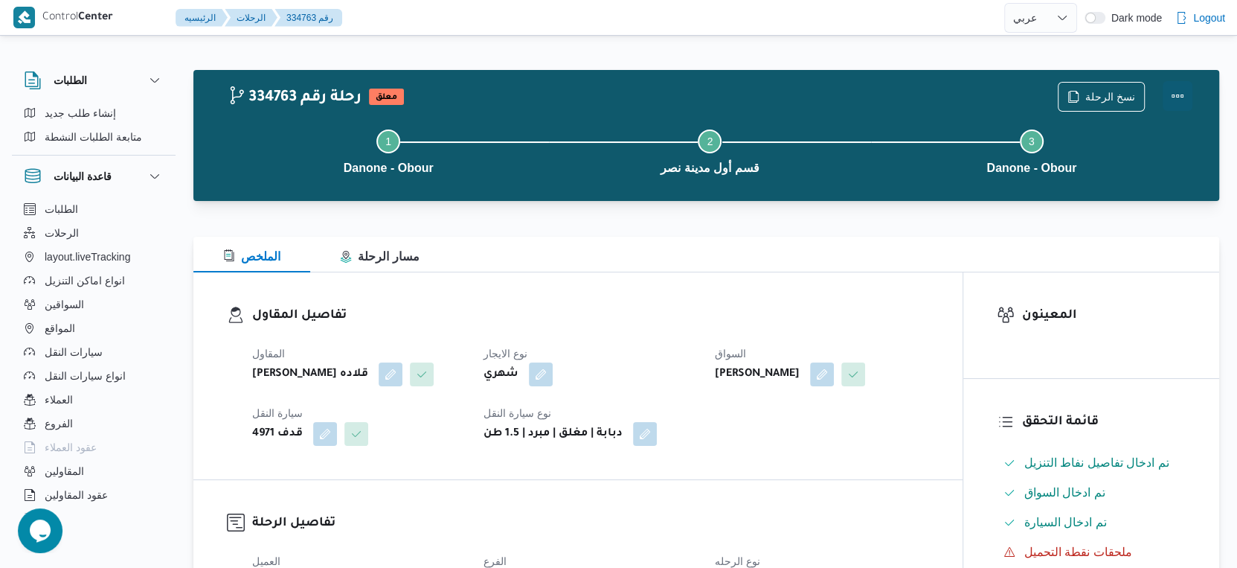
click at [1178, 96] on button "Actions" at bounding box center [1178, 96] width 30 height 30
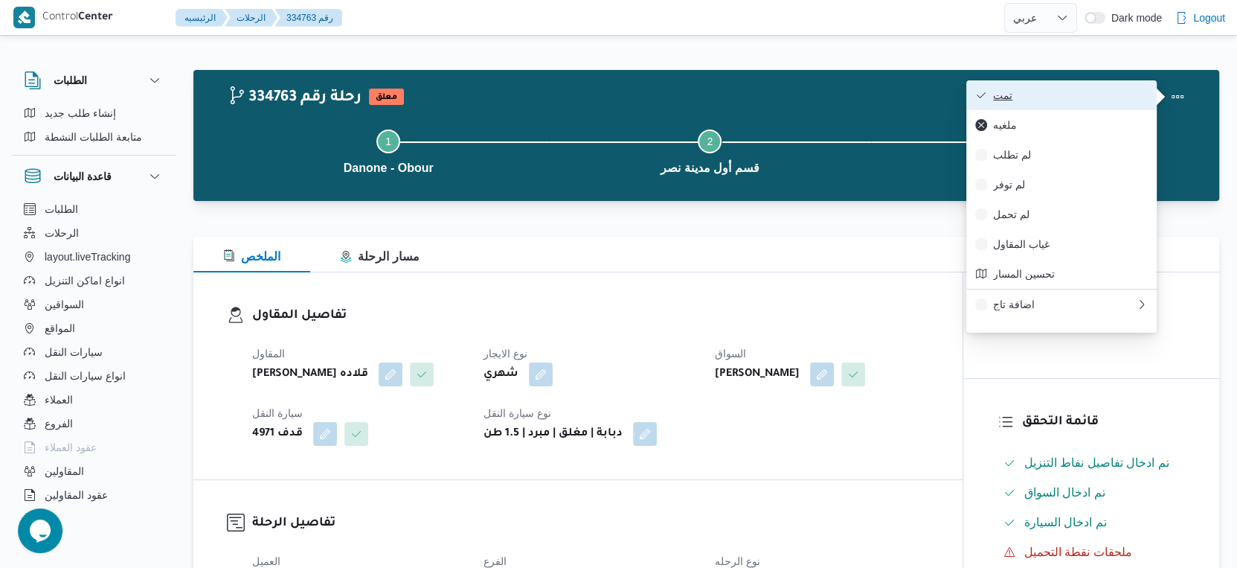
click at [1049, 87] on button "تمت" at bounding box center [1062, 95] width 190 height 30
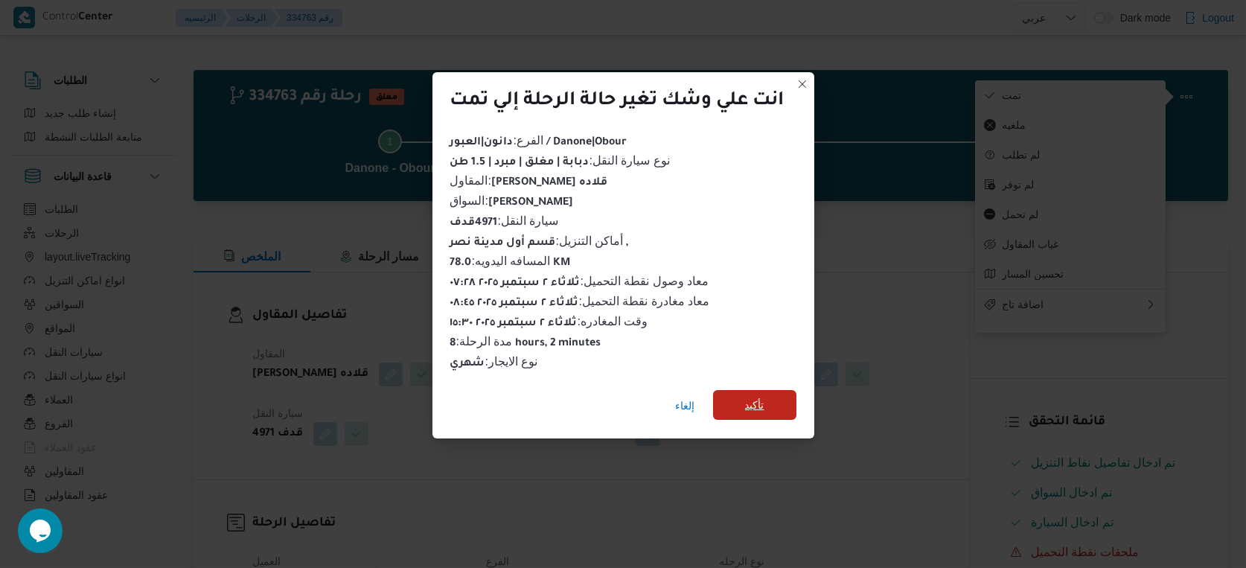
click at [769, 404] on span "تأكيد" at bounding box center [754, 405] width 83 height 30
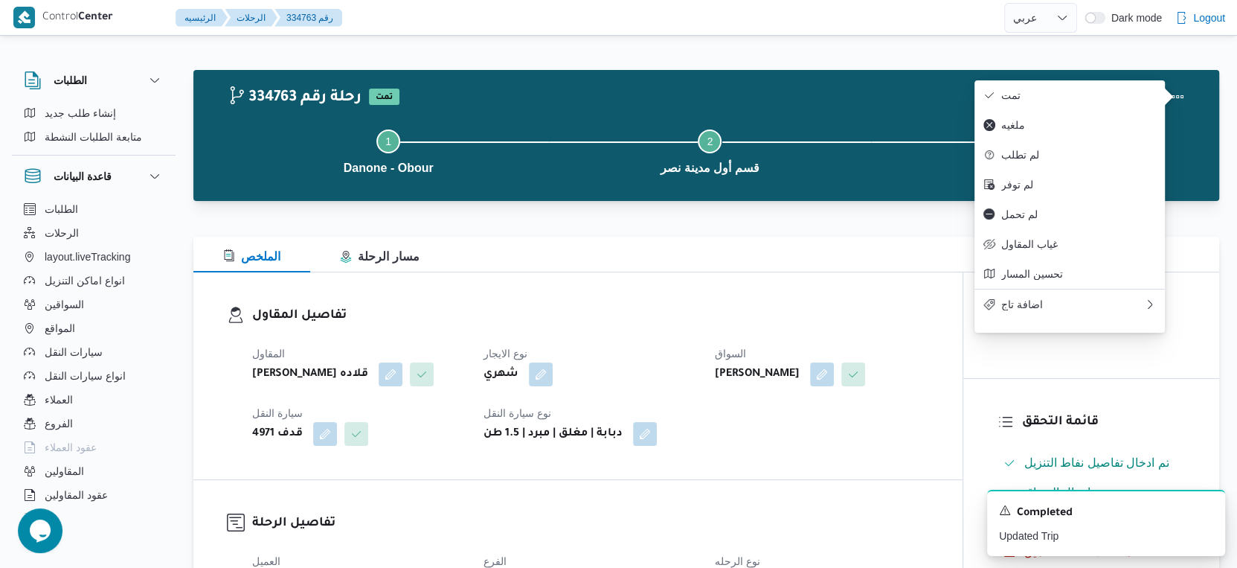
click at [649, 321] on h3 "تفاصيل المقاول" at bounding box center [590, 316] width 677 height 20
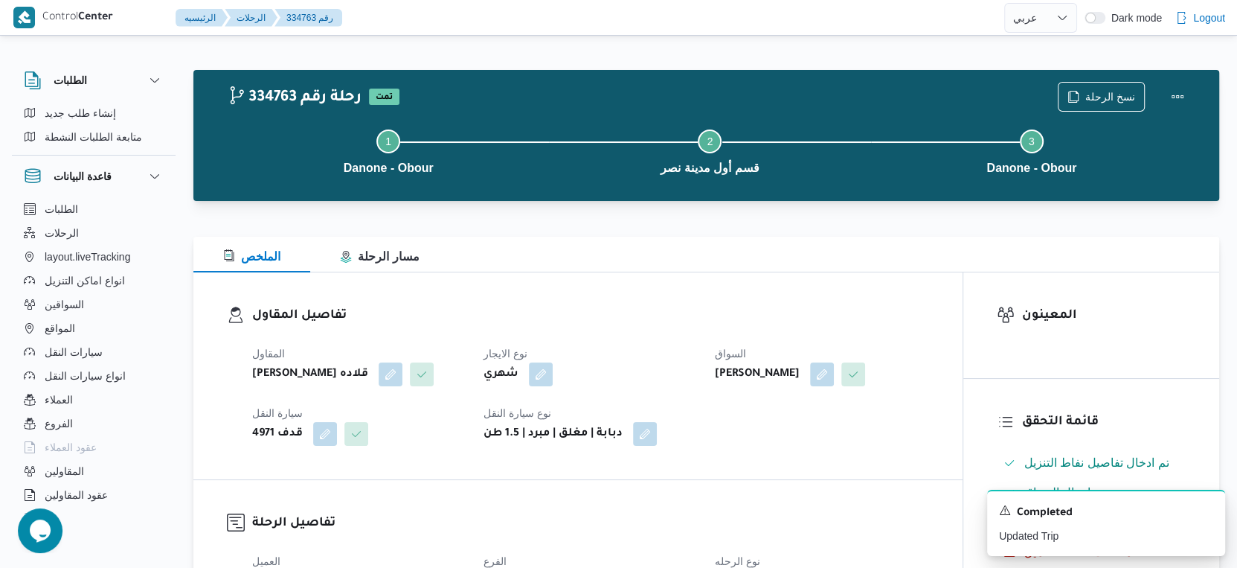
select select "ar"
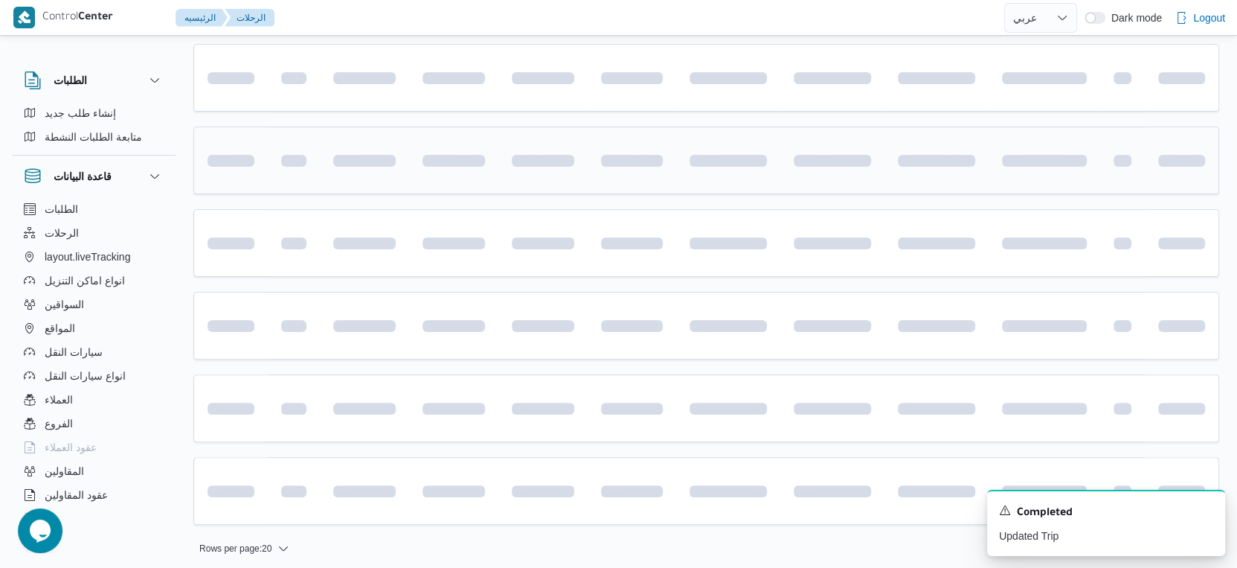
scroll to position [304, 0]
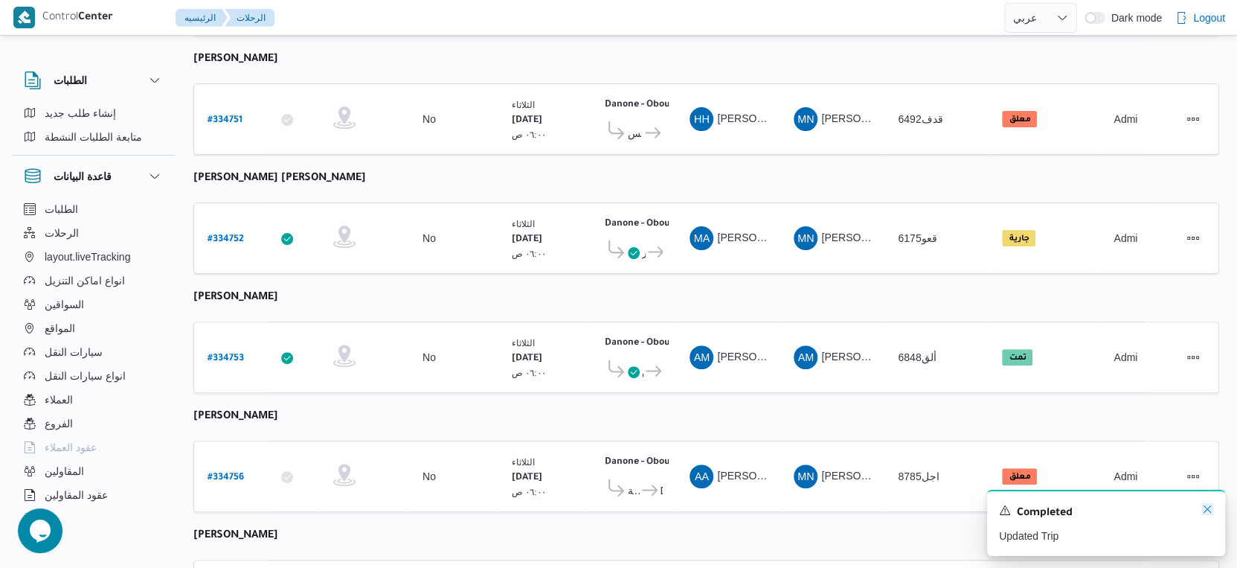
click at [1207, 513] on icon "Dismiss toast" at bounding box center [1208, 509] width 12 height 12
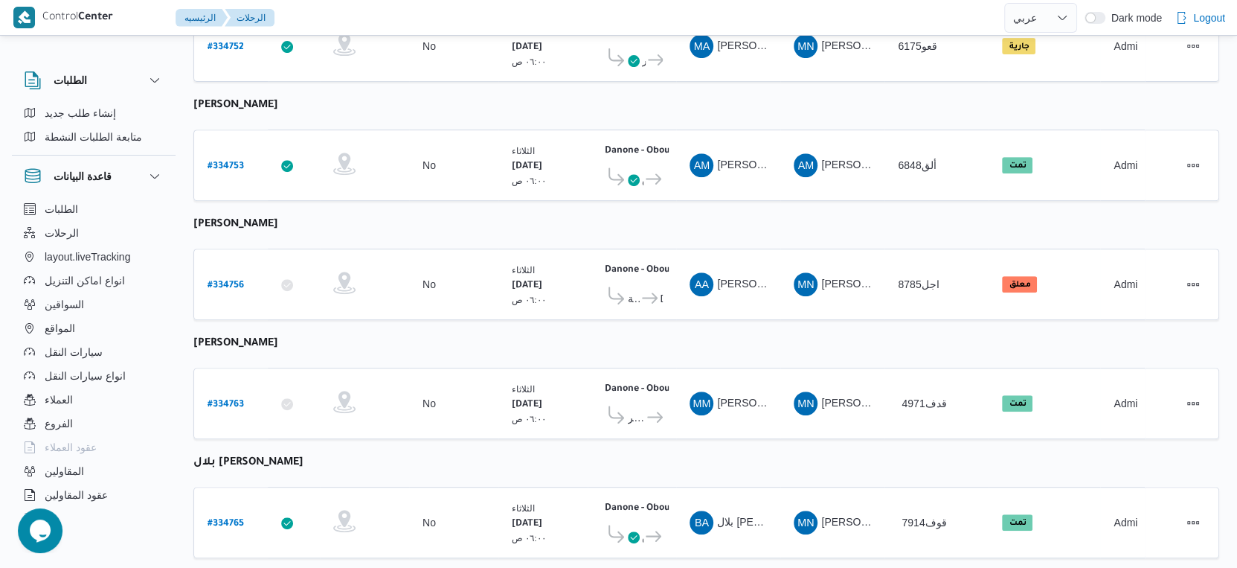
scroll to position [516, 0]
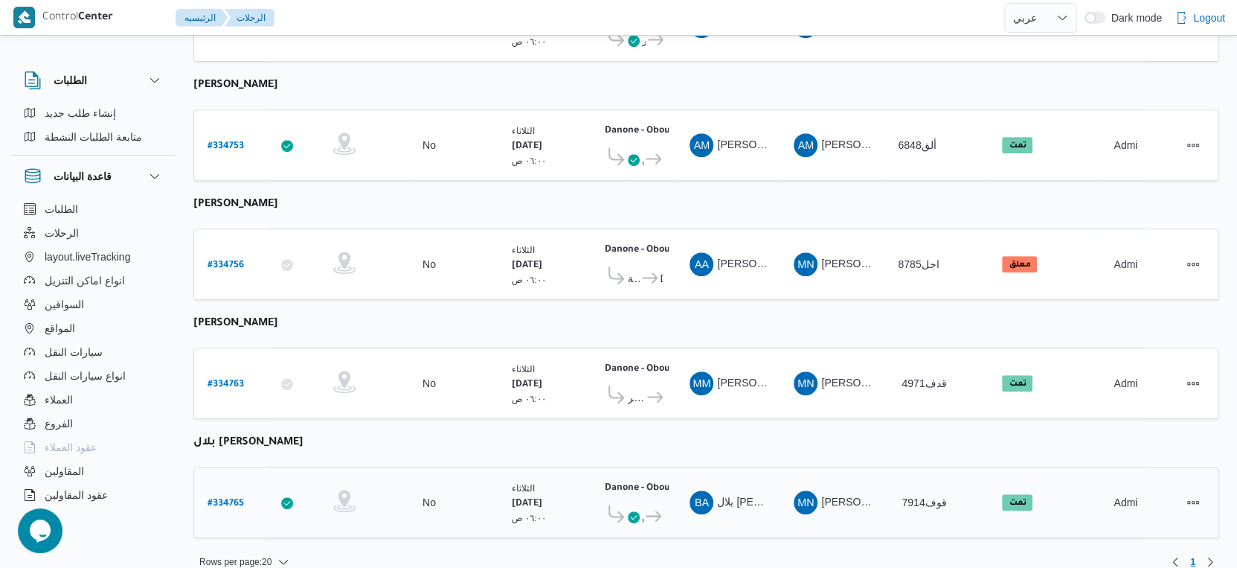
click at [231, 499] on b "# 334765" at bounding box center [226, 504] width 36 height 10
select select "ar"
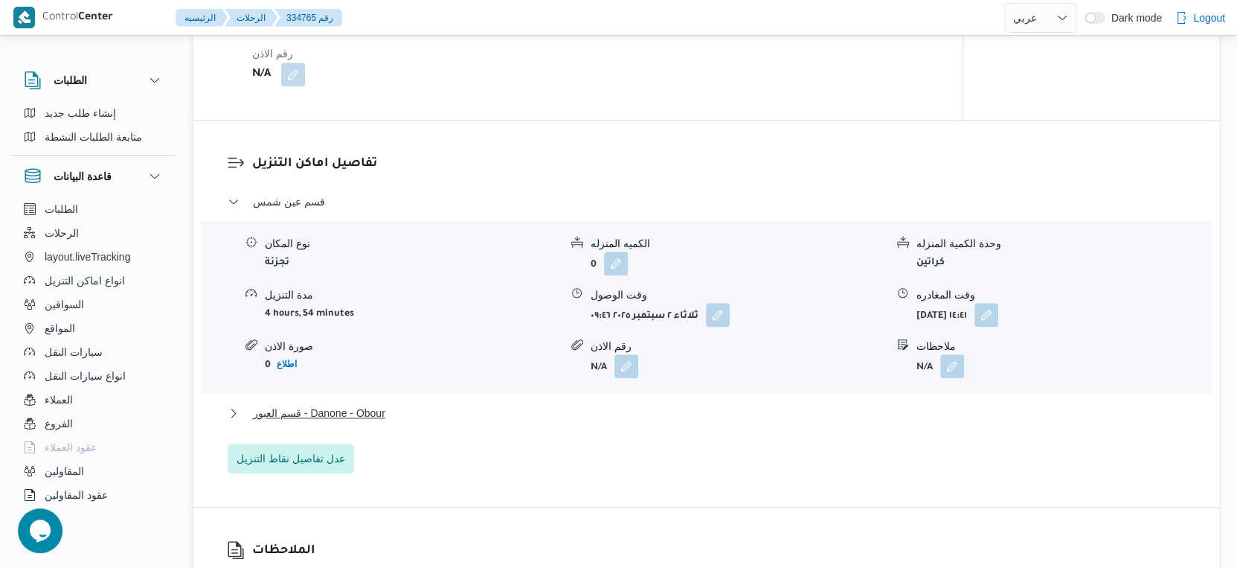
scroll to position [1157, 0]
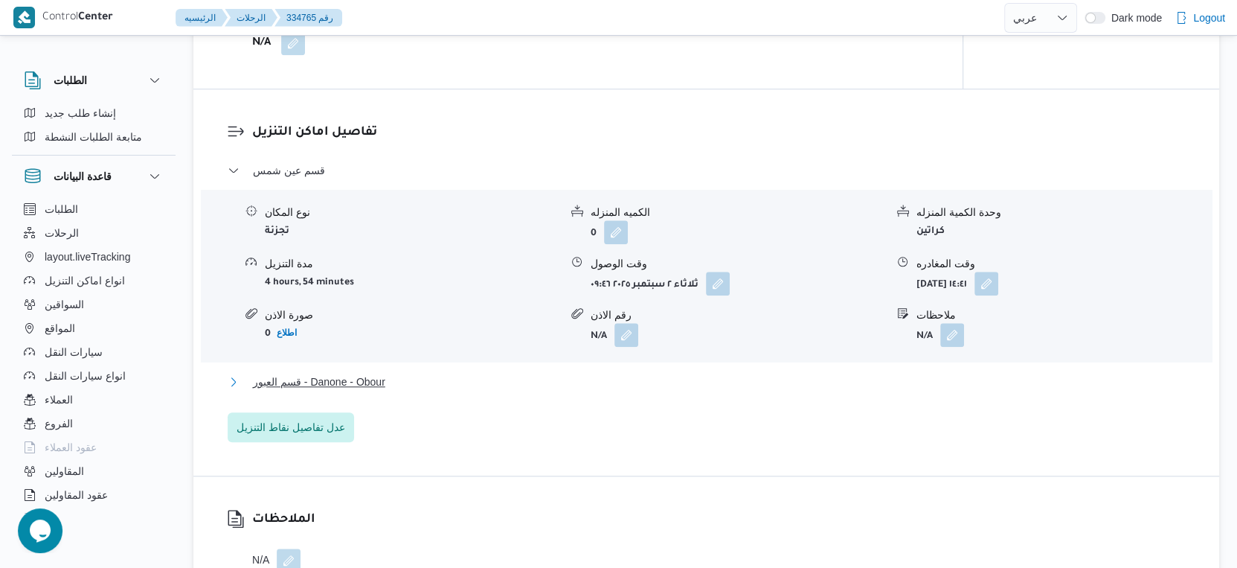
click at [406, 391] on button "قسم العبور - Danone - Obour" at bounding box center [707, 382] width 958 height 18
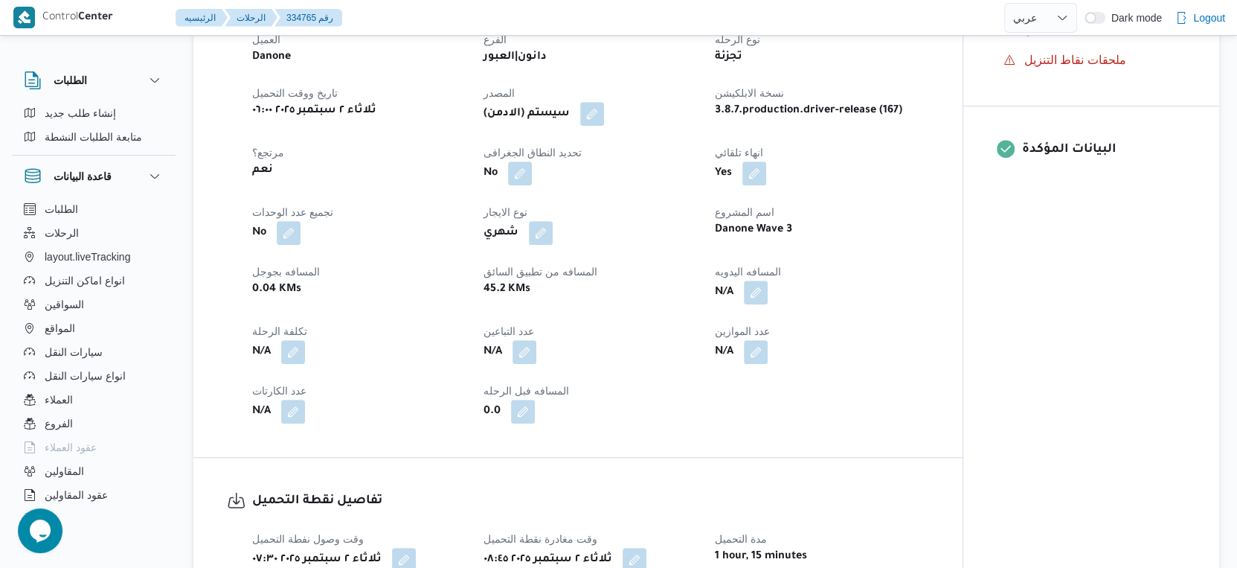
scroll to position [413, 0]
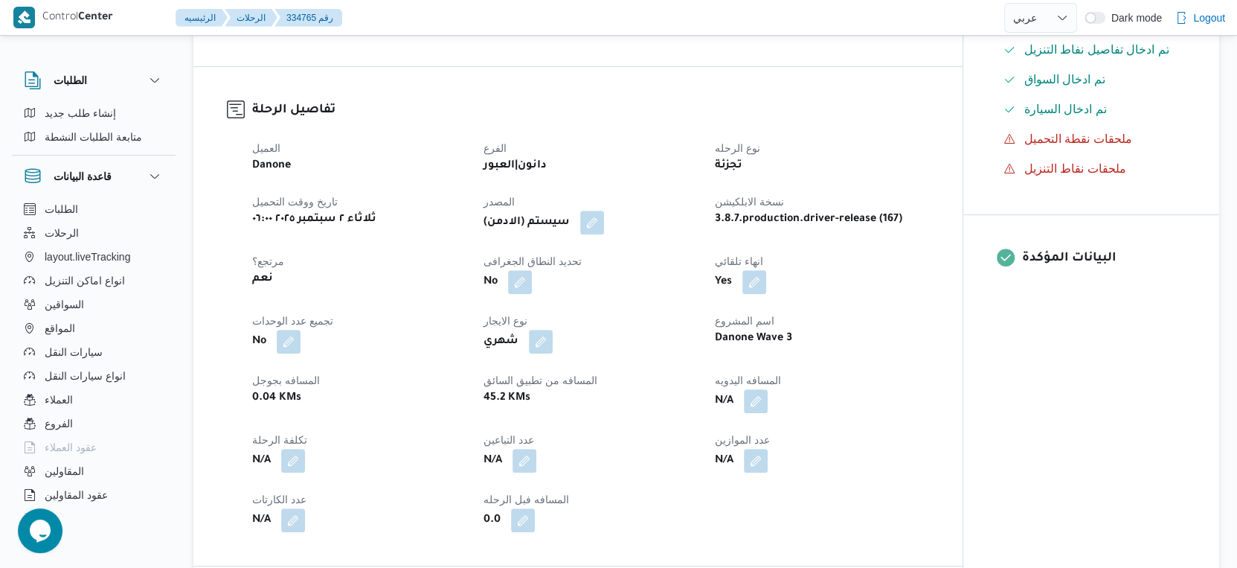
click at [859, 328] on div "العميل Danone الفرع دانون|العبور نوع الرحله تجزئة تاريخ ووقت التحميل ثلاثاء ٢ س…" at bounding box center [590, 335] width 695 height 411
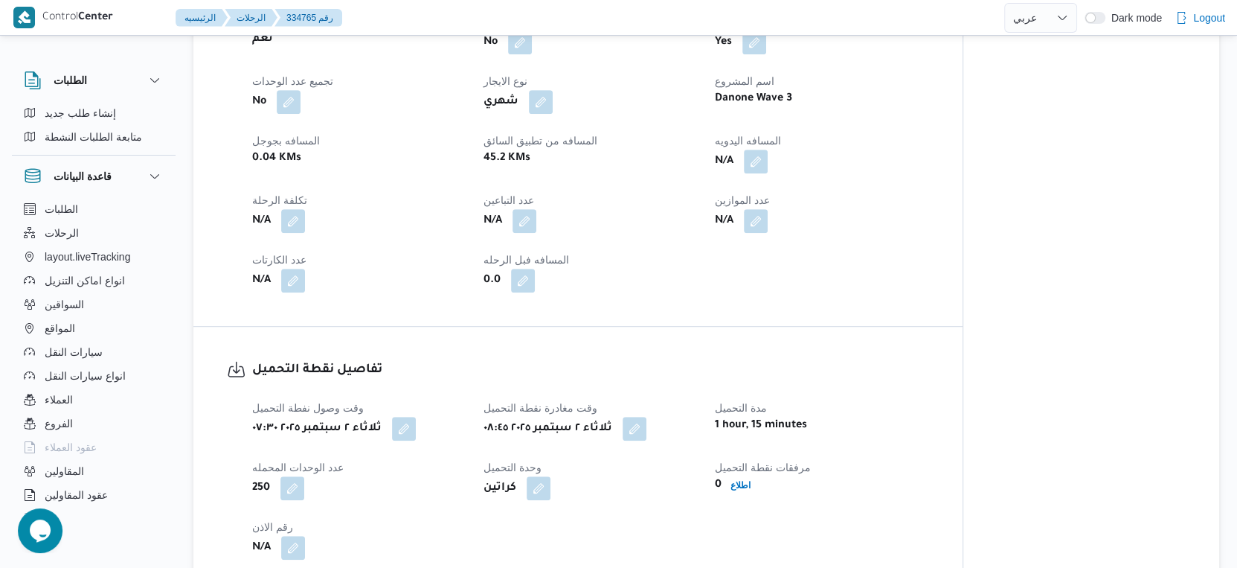
scroll to position [661, 0]
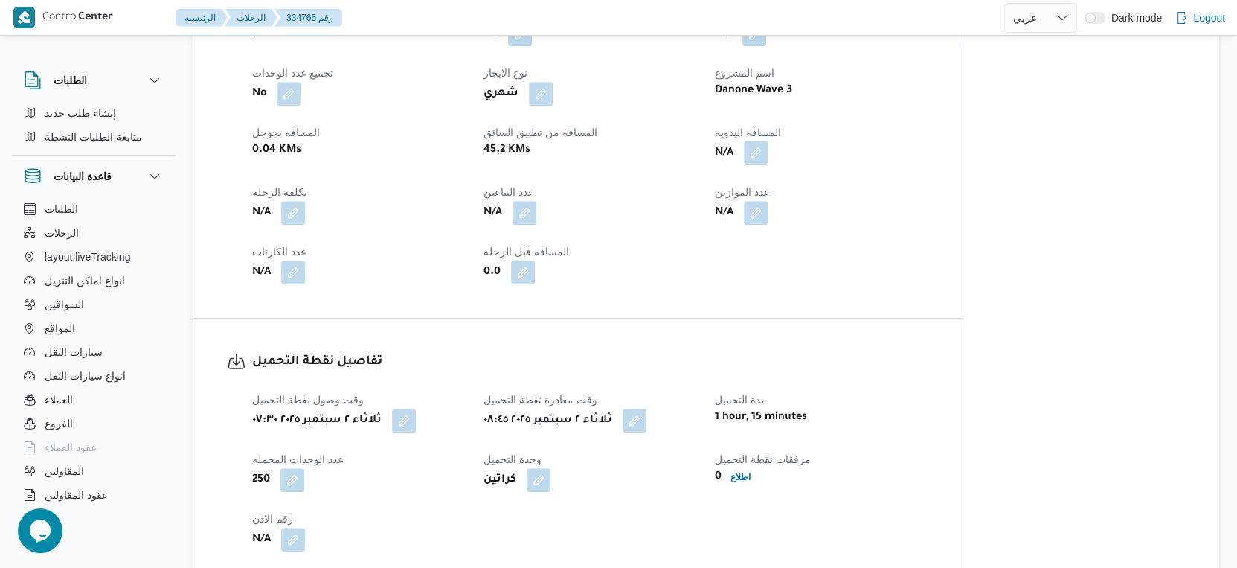
click at [755, 164] on button "button" at bounding box center [756, 153] width 24 height 24
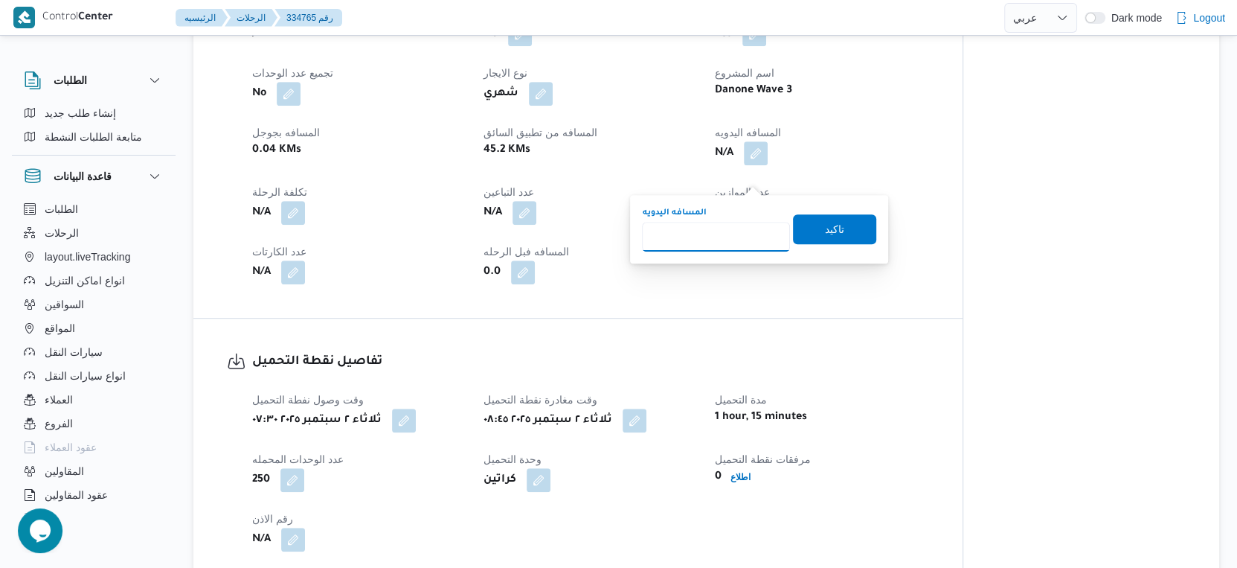
click at [736, 231] on input "المسافه اليدويه" at bounding box center [716, 237] width 148 height 30
type input "48"
click at [828, 217] on span "تاكيد" at bounding box center [834, 229] width 83 height 30
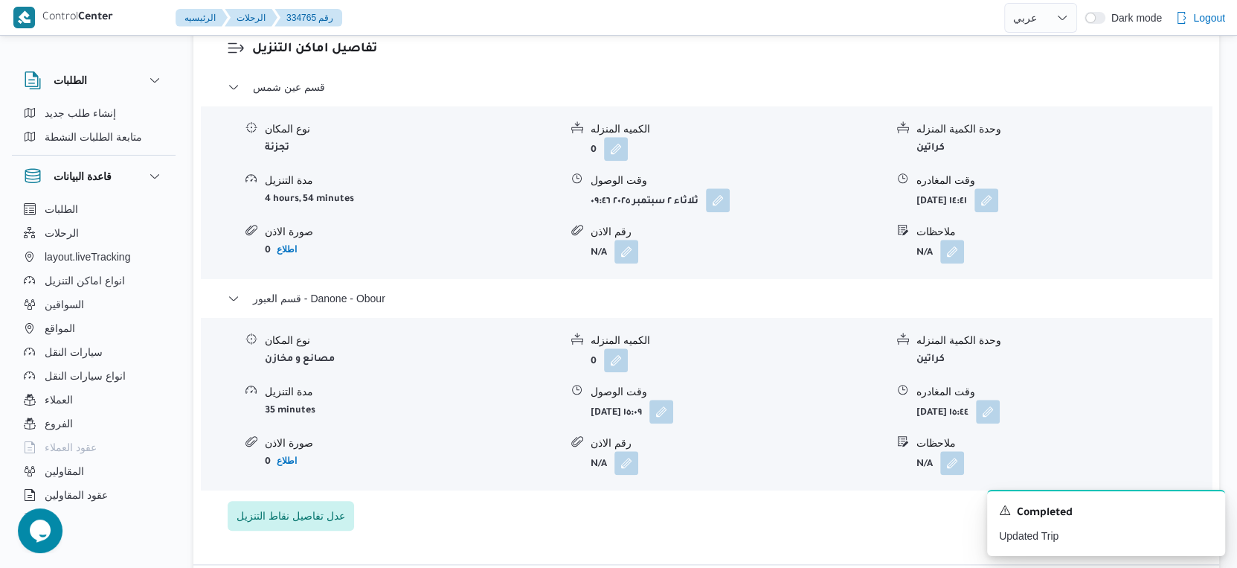
scroll to position [1322, 0]
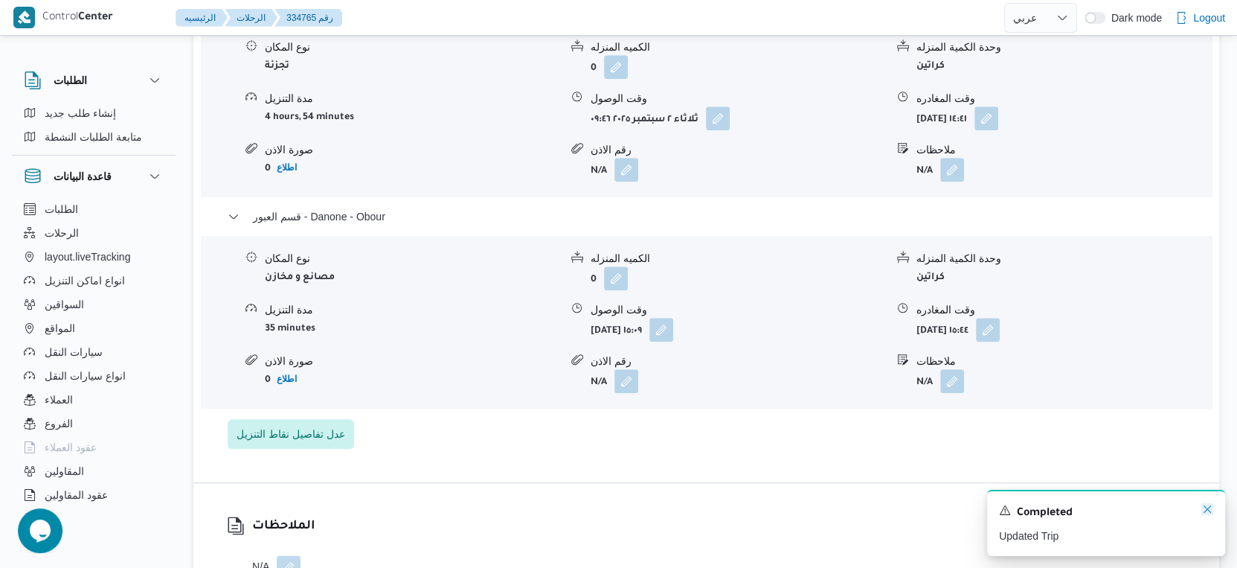
click at [1208, 512] on icon "Dismiss toast" at bounding box center [1207, 508] width 7 height 7
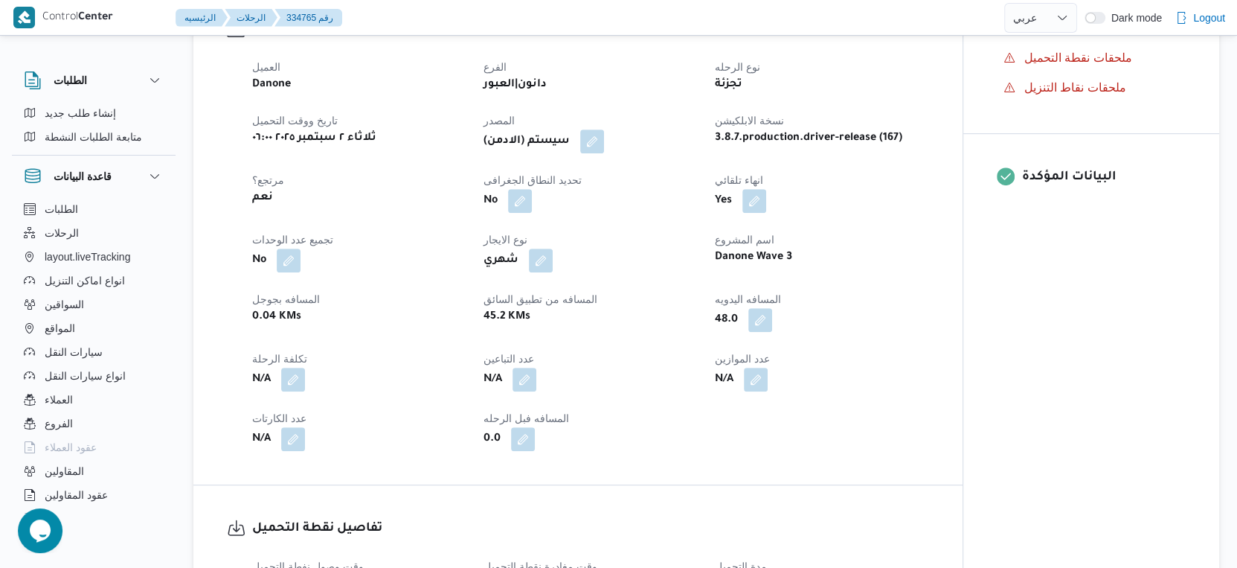
scroll to position [496, 0]
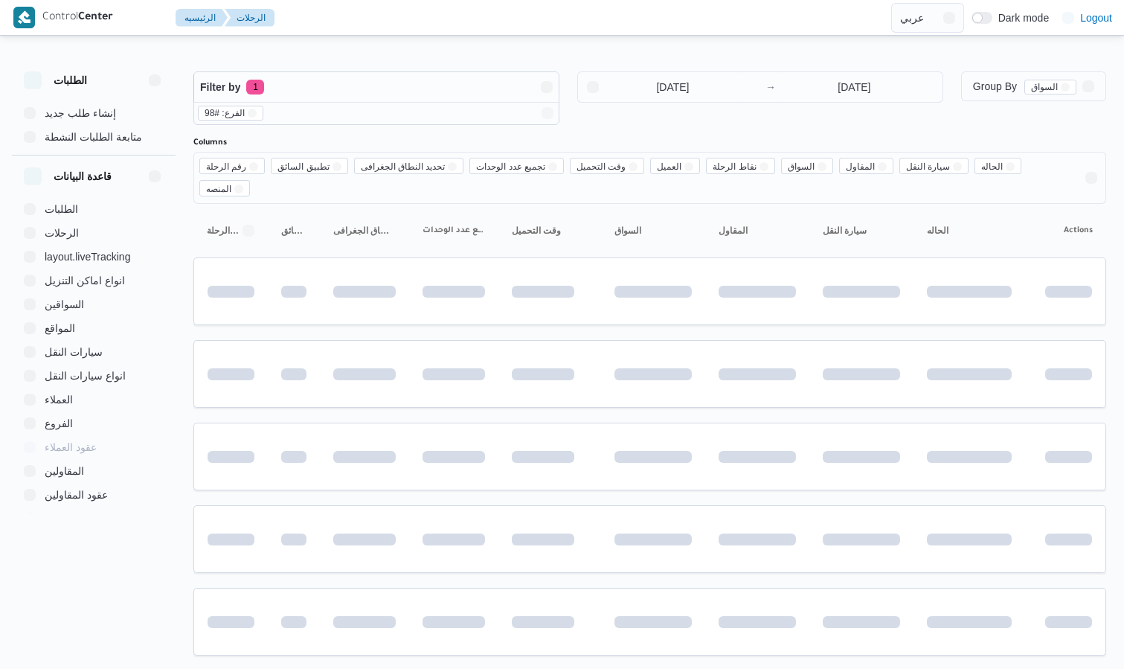
select select "ar"
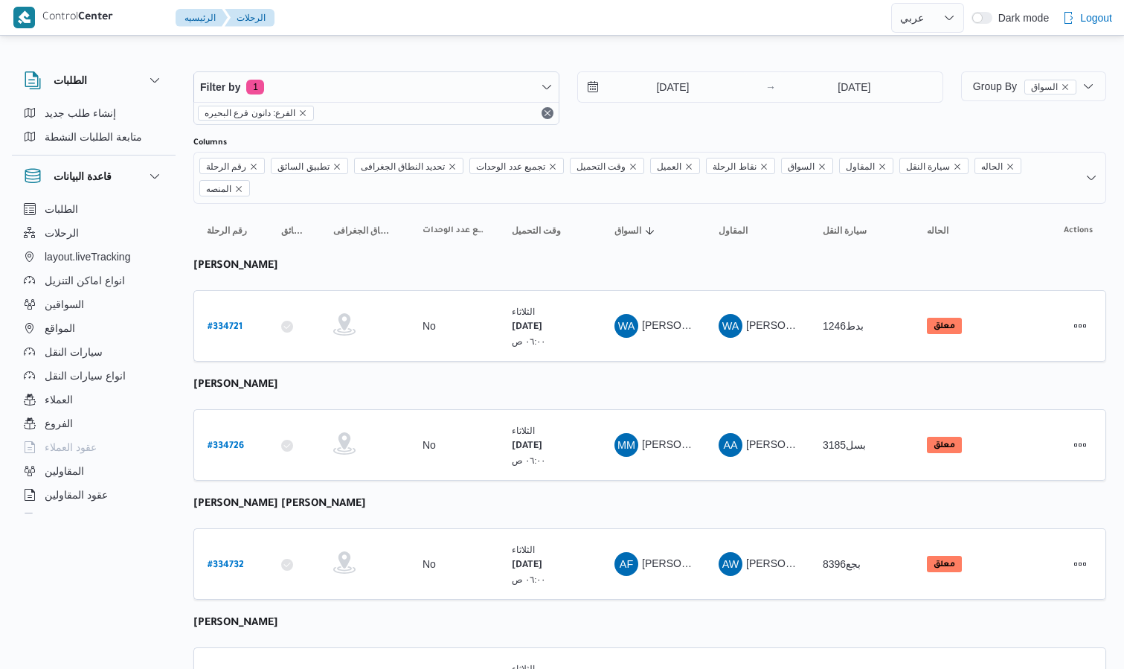
select select "ar"
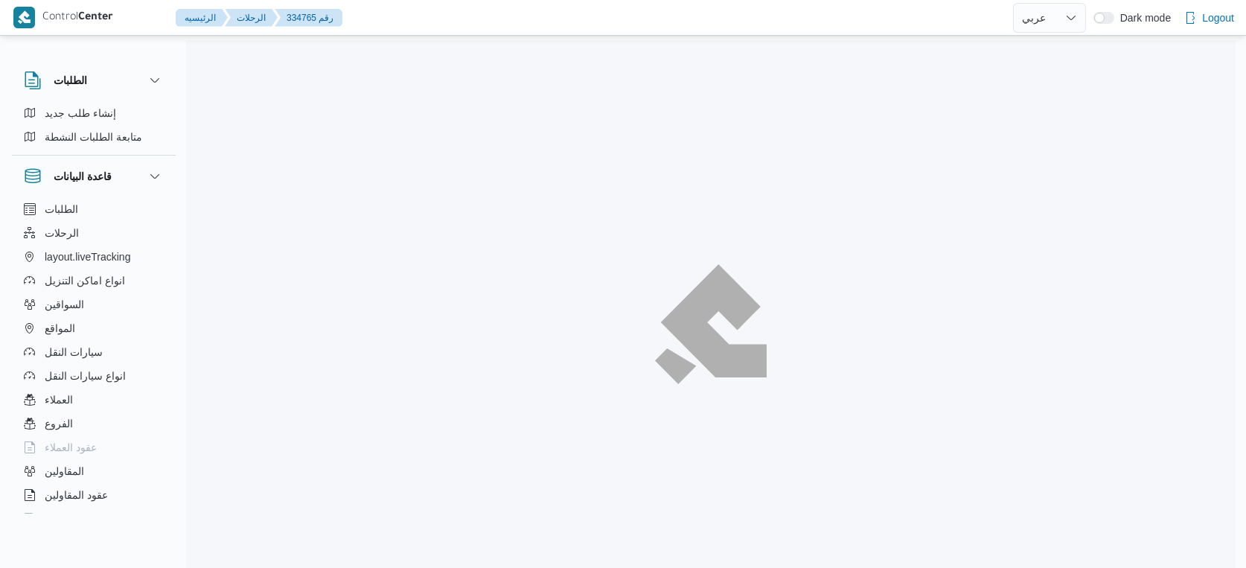
select select "ar"
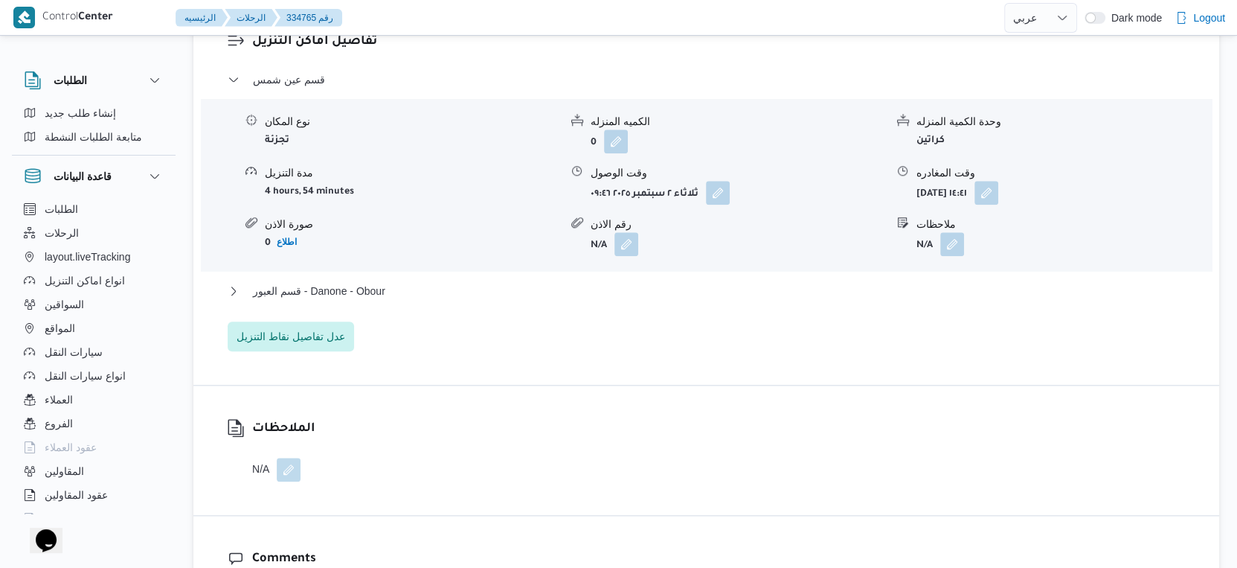
scroll to position [1406, 0]
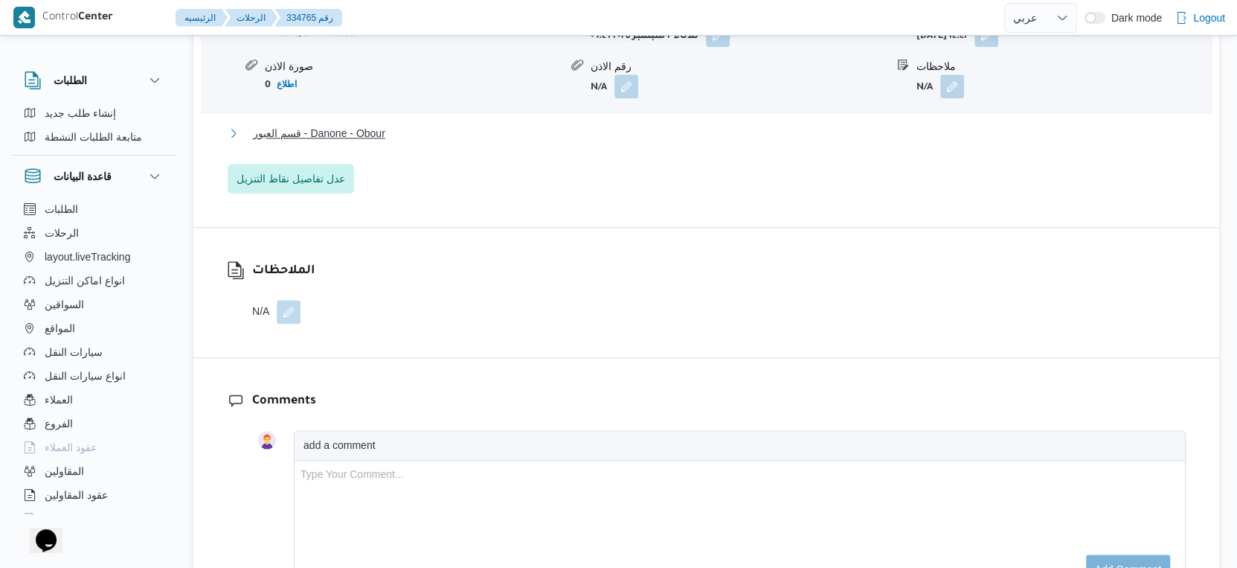
click at [377, 142] on span "قسم العبور - Danone - Obour" at bounding box center [319, 133] width 132 height 18
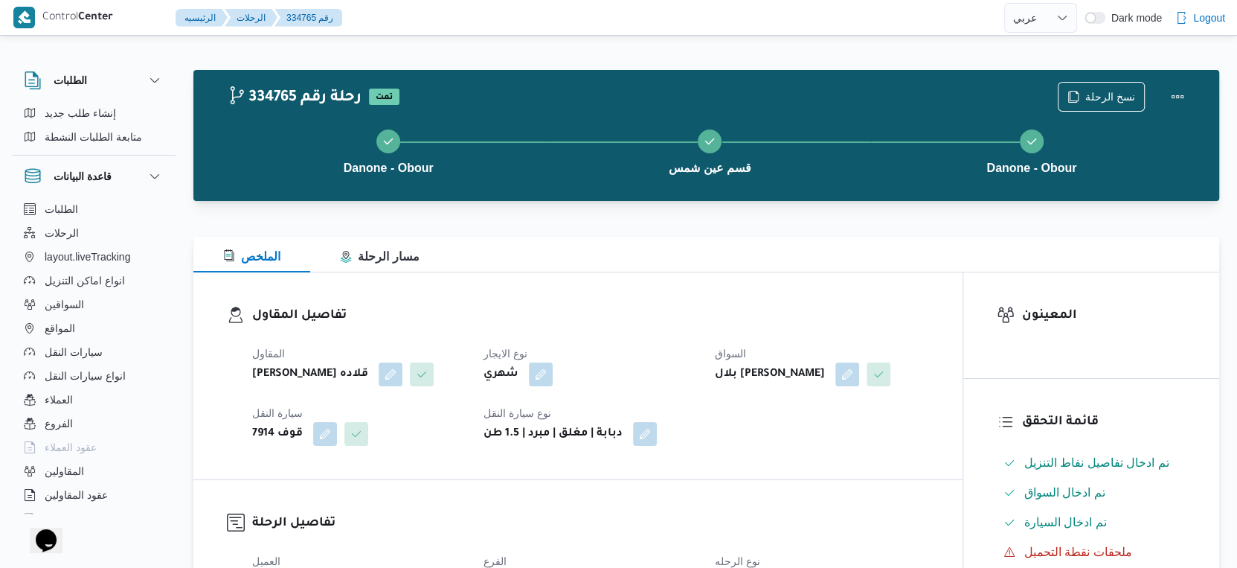
scroll to position [413, 0]
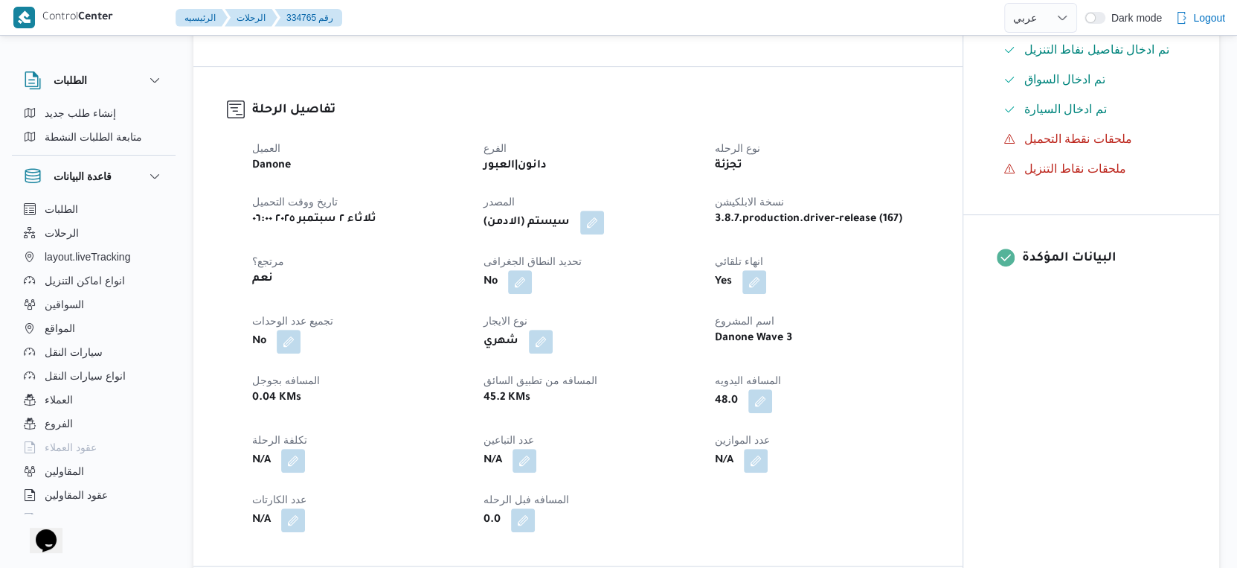
select select "ar"
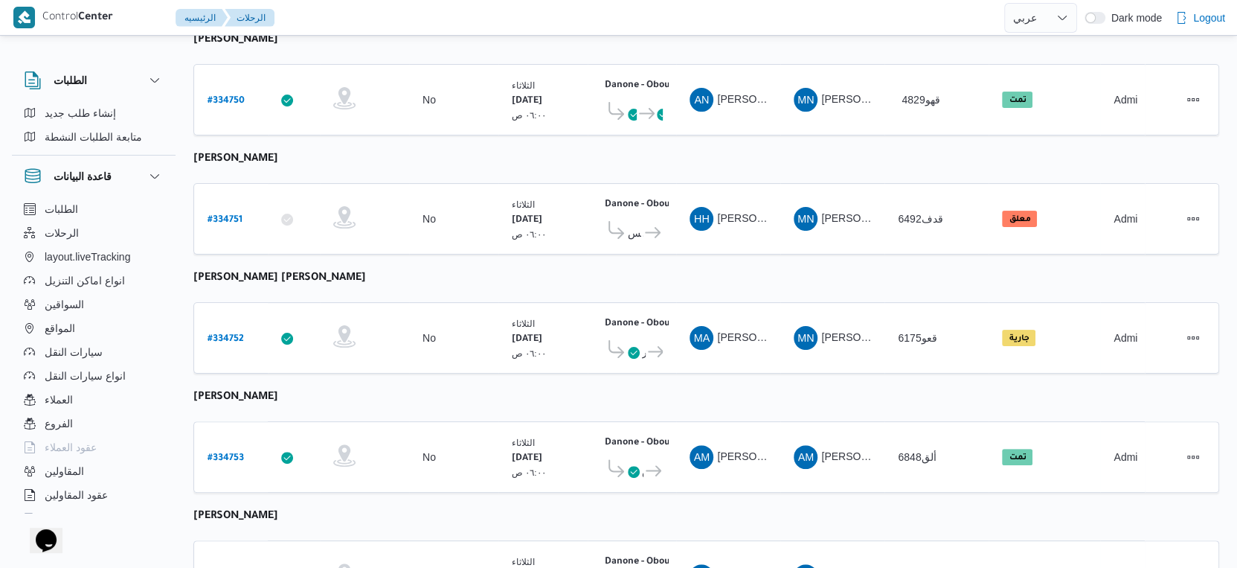
scroll to position [248, 0]
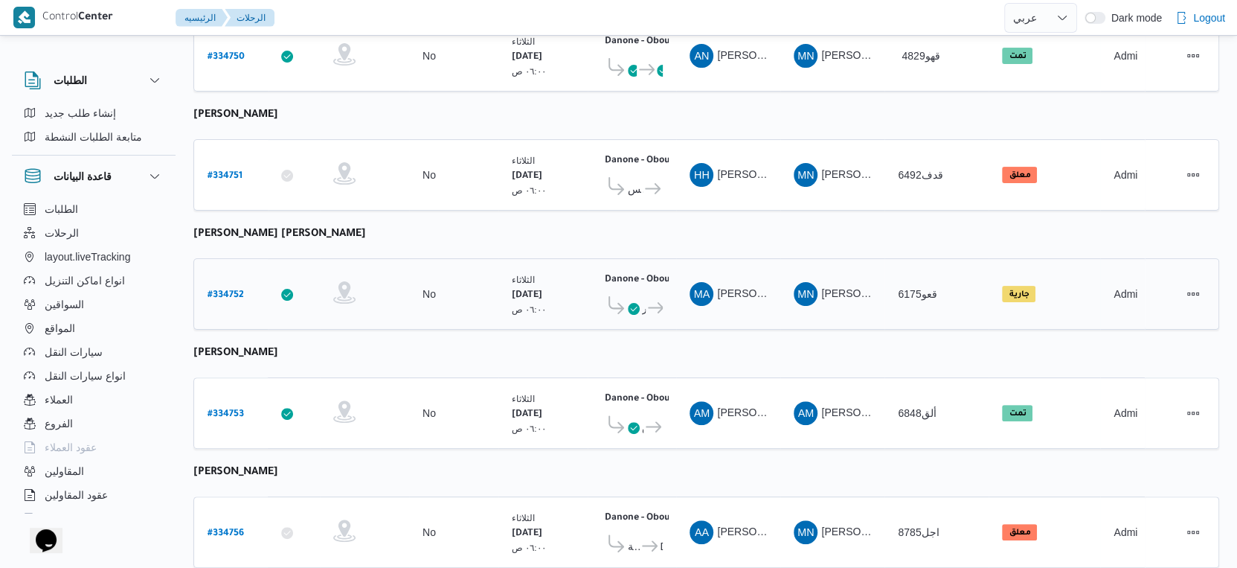
click at [208, 290] on b "# 334752" at bounding box center [226, 295] width 36 height 10
select select "ar"
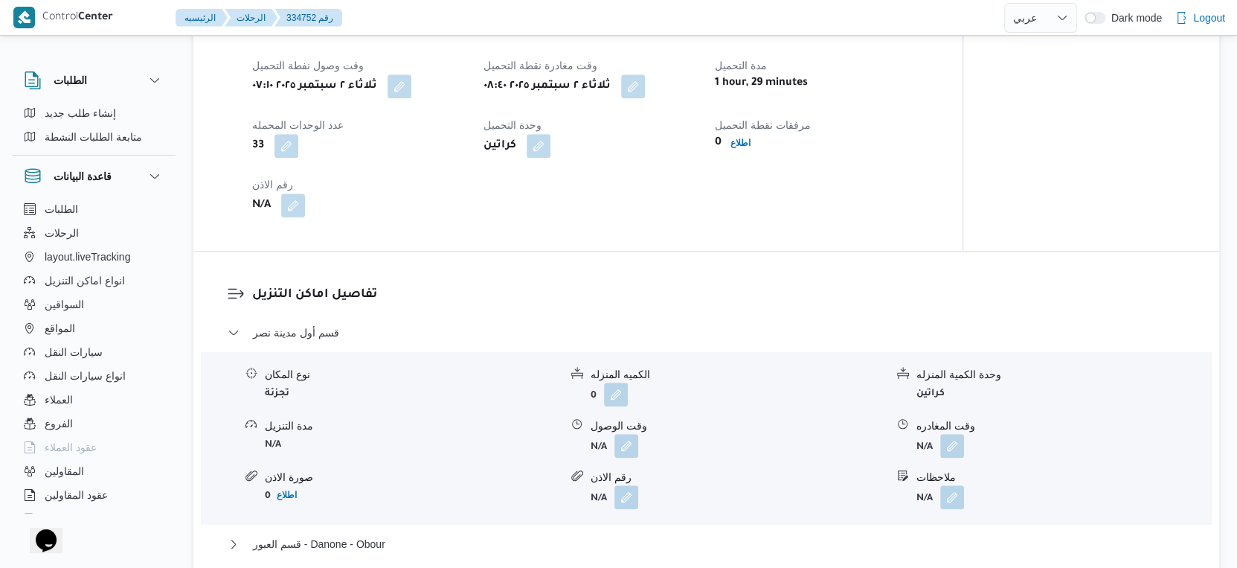
scroll to position [992, 0]
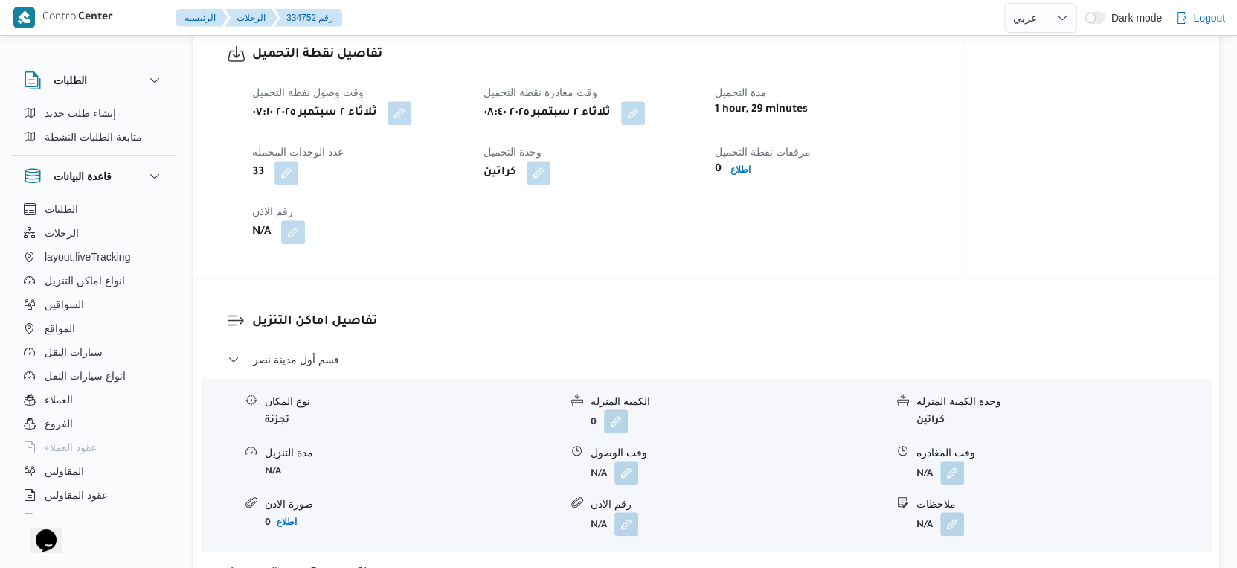
click at [894, 220] on div "وقت وصول نفطة التحميل ثلاثاء ٢ سبتمبر ٢٠٢٥ ٠٧:١٠ وقت مغادرة نقطة التحميل ثلاثاء…" at bounding box center [590, 163] width 695 height 179
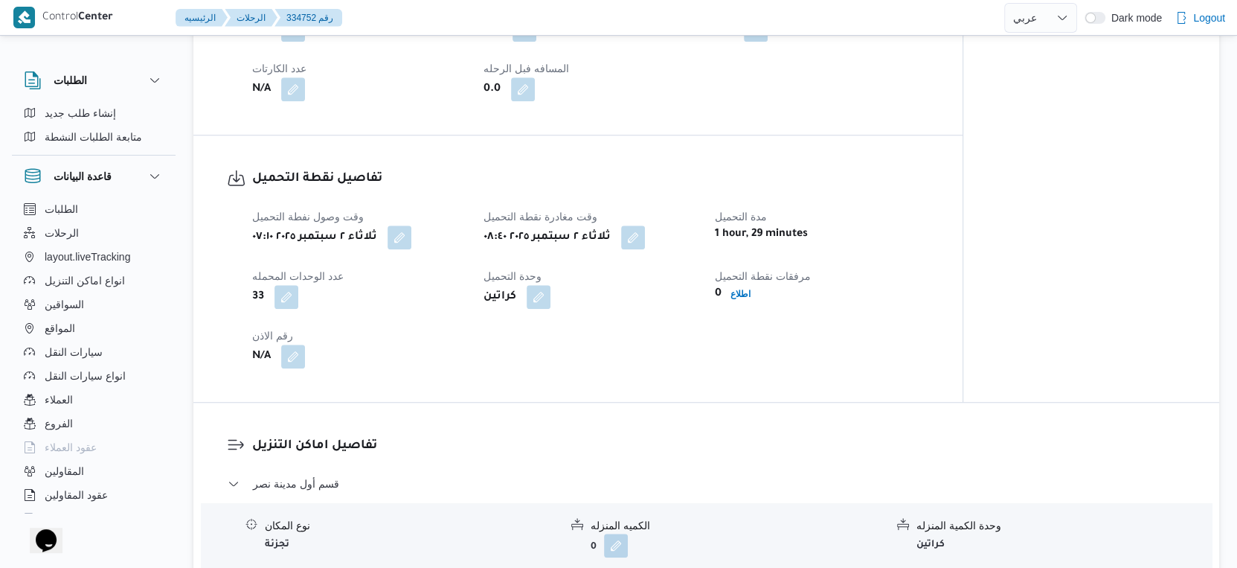
scroll to position [661, 0]
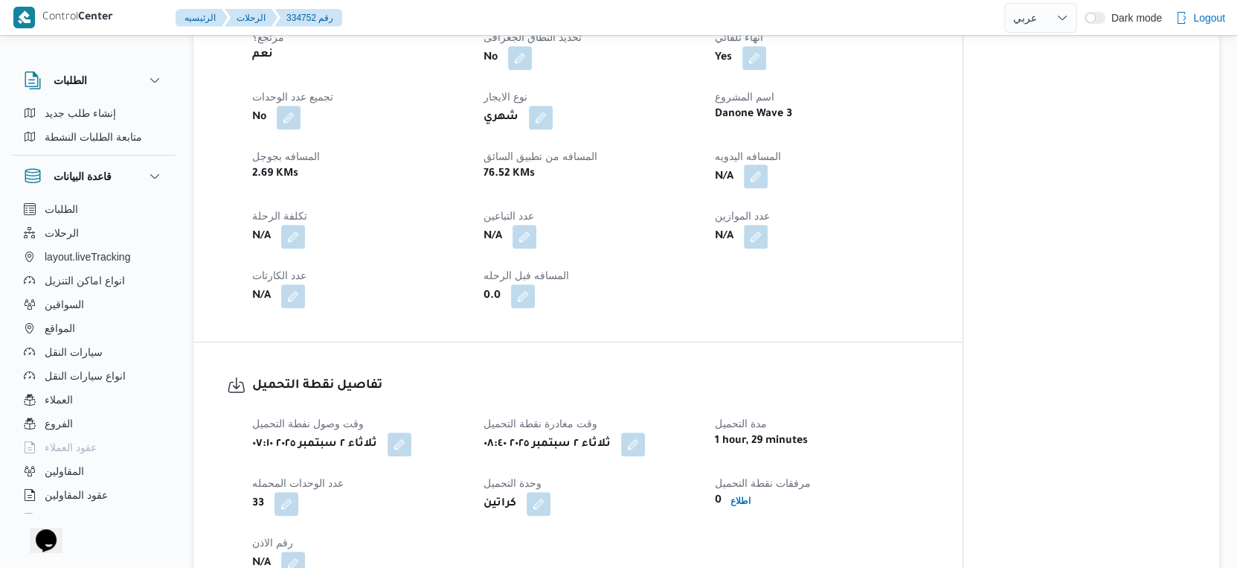
click at [764, 177] on button "button" at bounding box center [756, 176] width 24 height 24
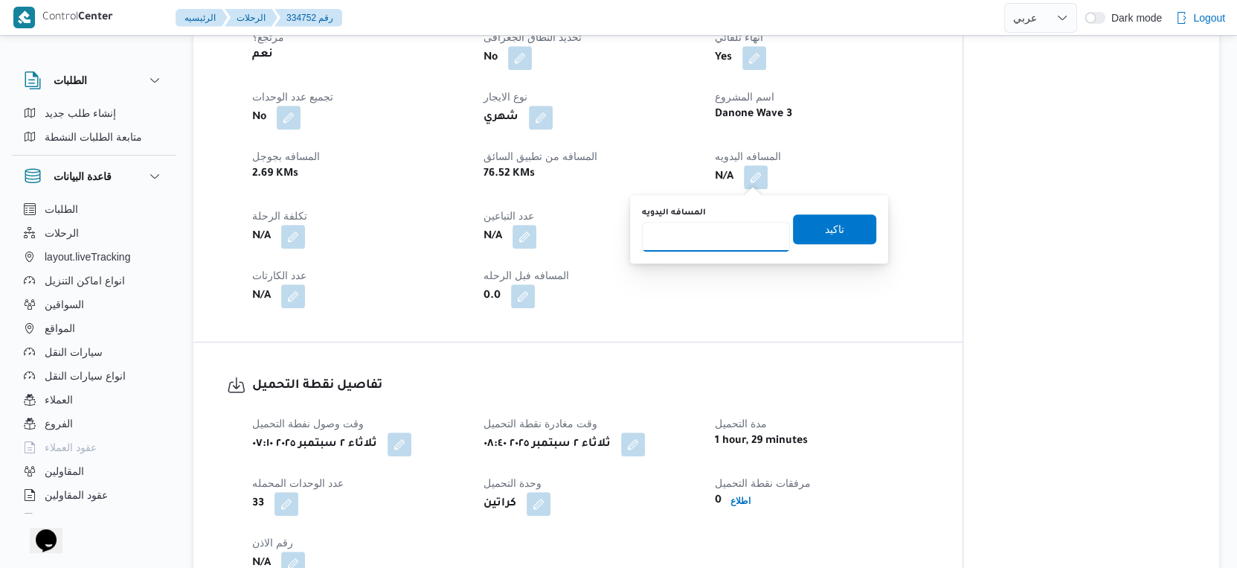
click at [712, 225] on input "المسافه اليدويه" at bounding box center [716, 237] width 148 height 30
type input "77"
click at [836, 231] on span "تاكيد" at bounding box center [834, 229] width 83 height 30
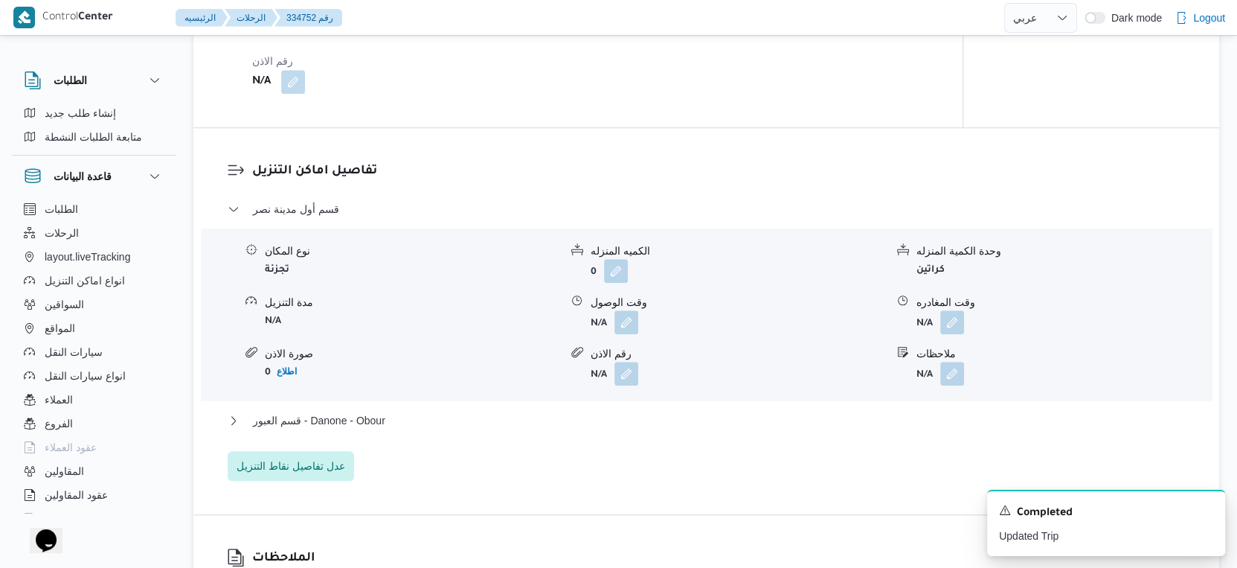
scroll to position [1240, 0]
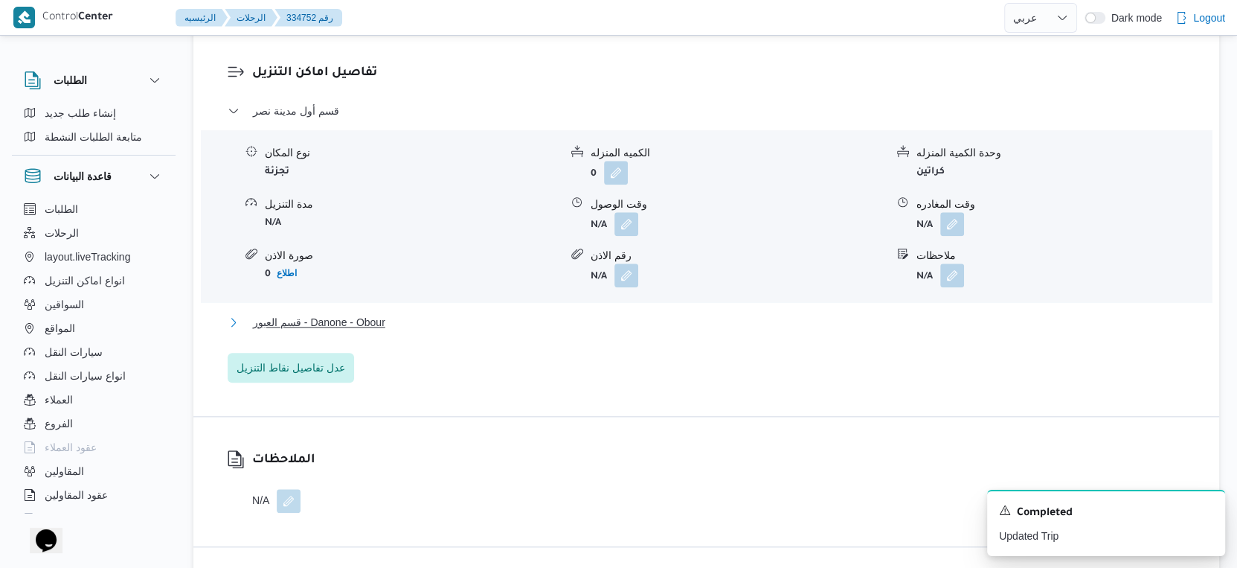
click at [417, 317] on button "قسم العبور - Danone - Obour" at bounding box center [707, 322] width 958 height 18
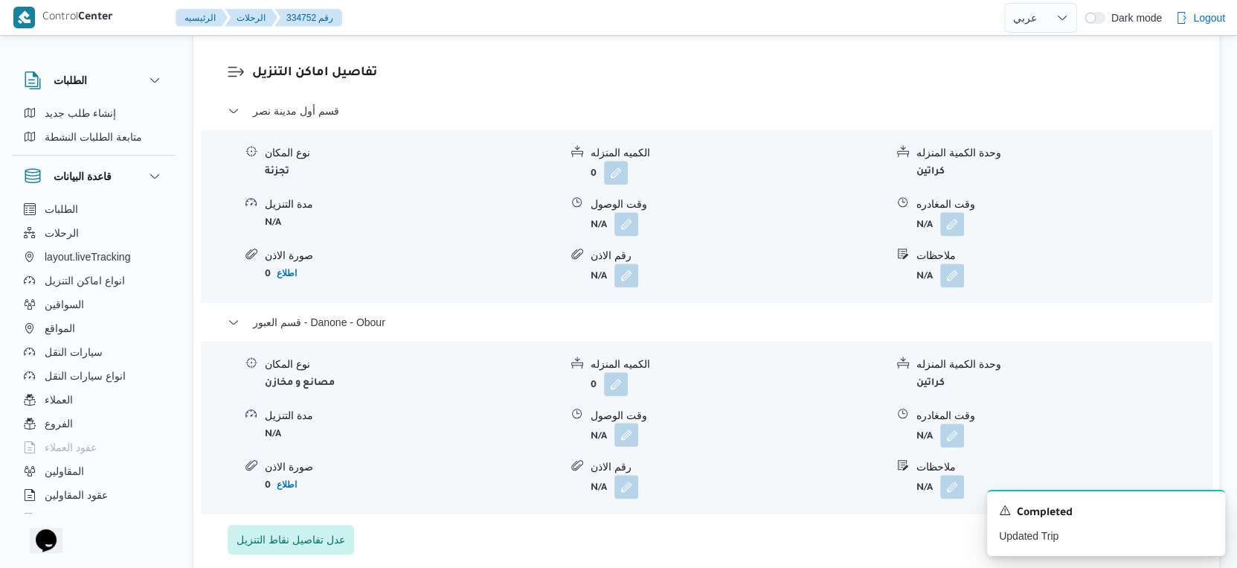
click at [630, 429] on button "button" at bounding box center [627, 435] width 24 height 24
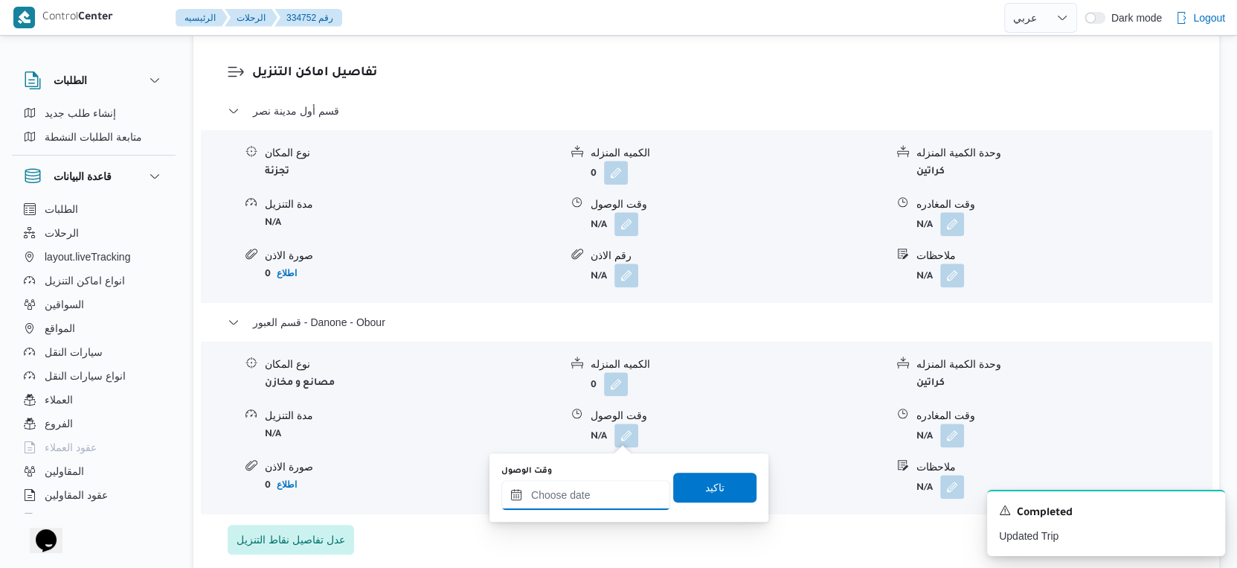
click at [600, 496] on input "وقت الوصول" at bounding box center [586, 495] width 169 height 30
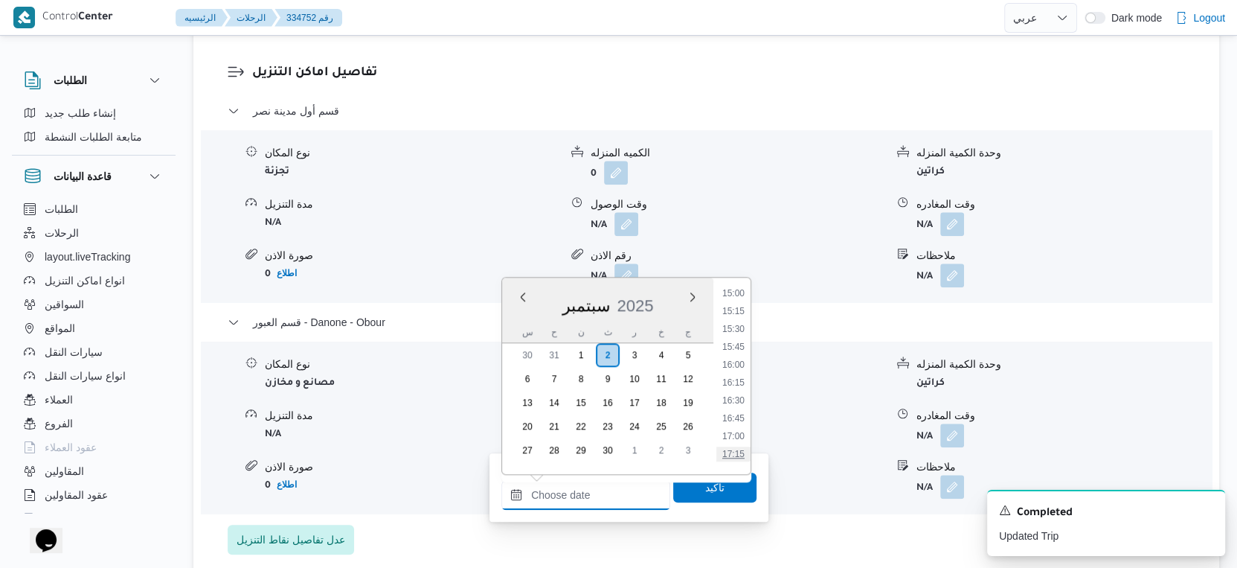
scroll to position [1059, 0]
click at [736, 362] on li "15:45" at bounding box center [734, 363] width 34 height 15
type input "٠٢/٠٩/٢٠٢٥ ١٥:٤٥"
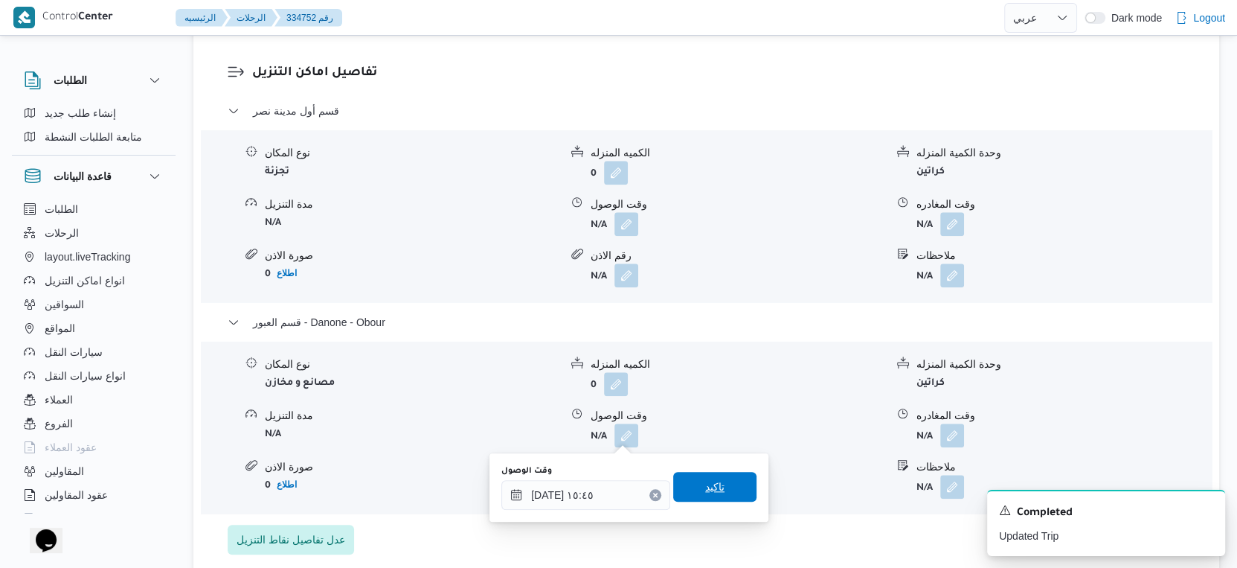
click at [708, 483] on span "تاكيد" at bounding box center [714, 487] width 19 height 18
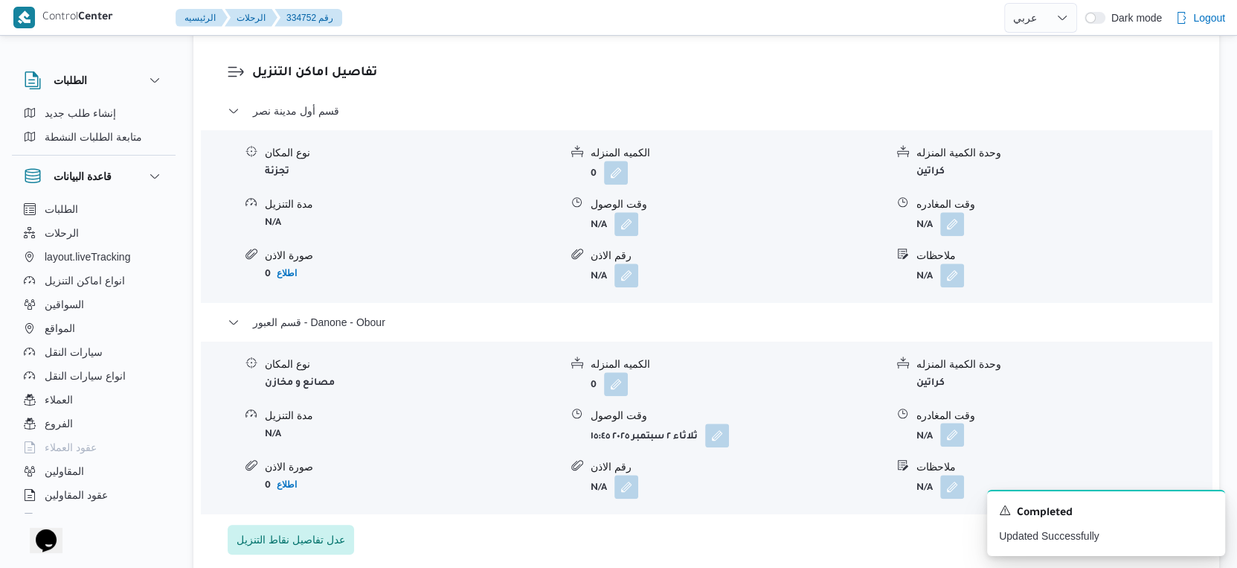
click at [955, 437] on button "button" at bounding box center [953, 435] width 24 height 24
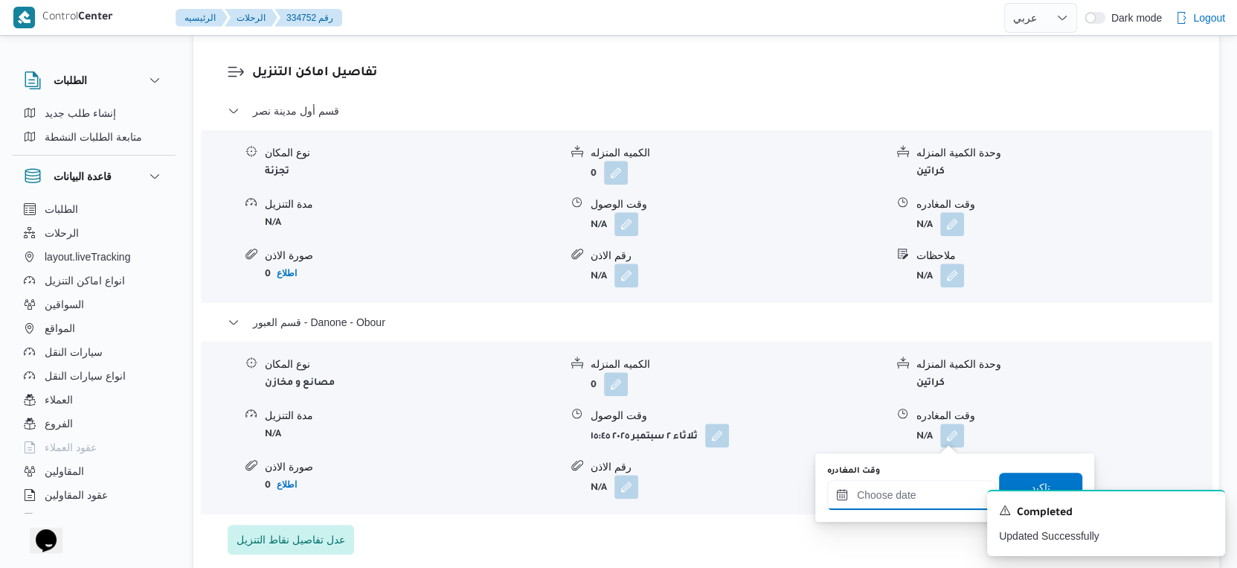
click at [923, 500] on input "وقت المغادره" at bounding box center [911, 495] width 169 height 30
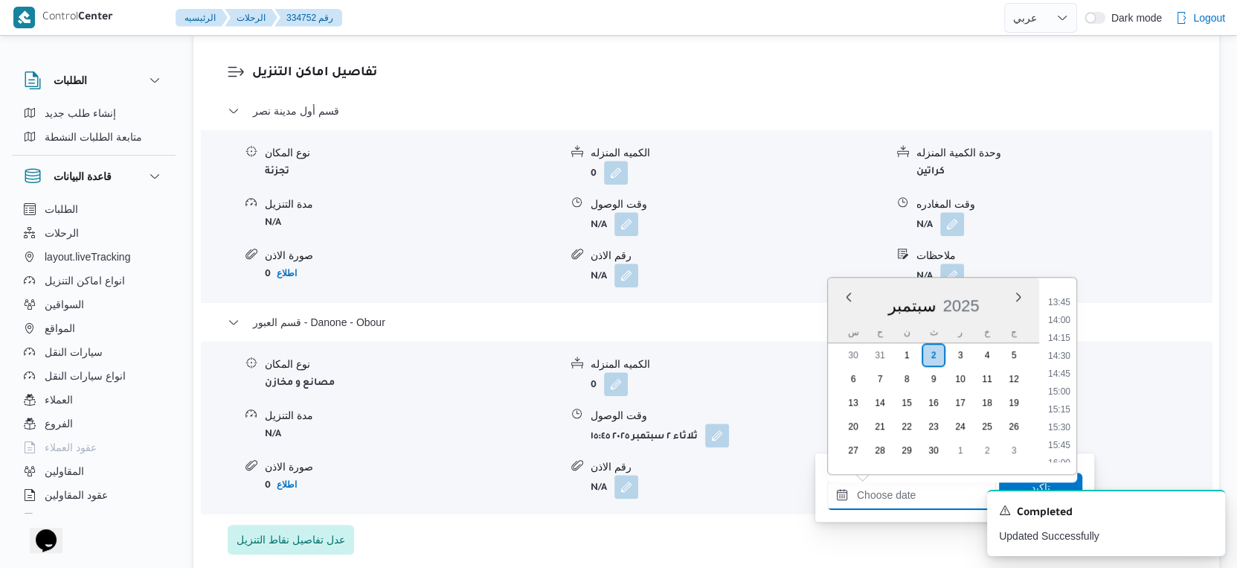
scroll to position [976, 0]
click at [1061, 412] on li "15:15" at bounding box center [1059, 410] width 34 height 15
type input "٠٢/٠٩/٢٠٢٥ ١٥:١٥"
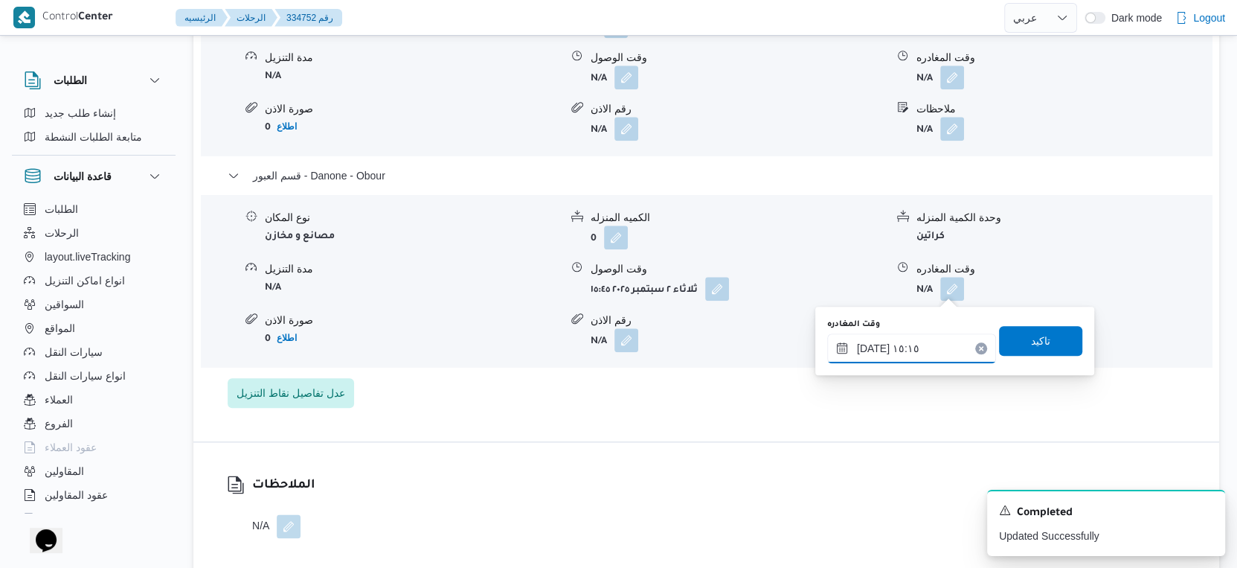
scroll to position [1406, 0]
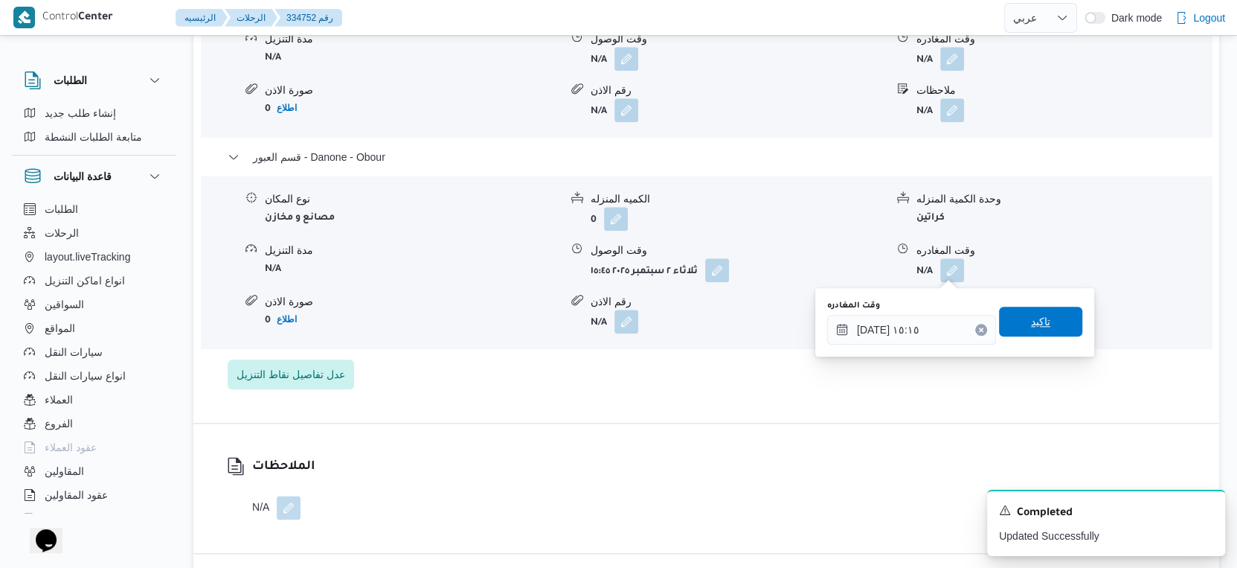
click at [1039, 319] on span "تاكيد" at bounding box center [1040, 322] width 83 height 30
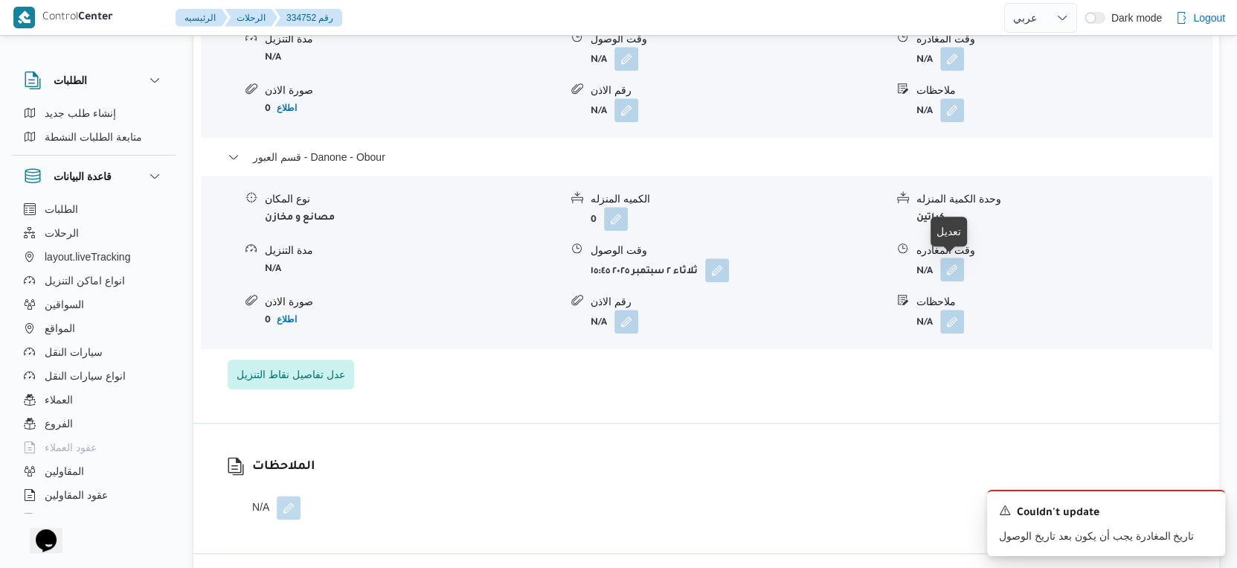
click at [953, 266] on button "button" at bounding box center [953, 269] width 24 height 24
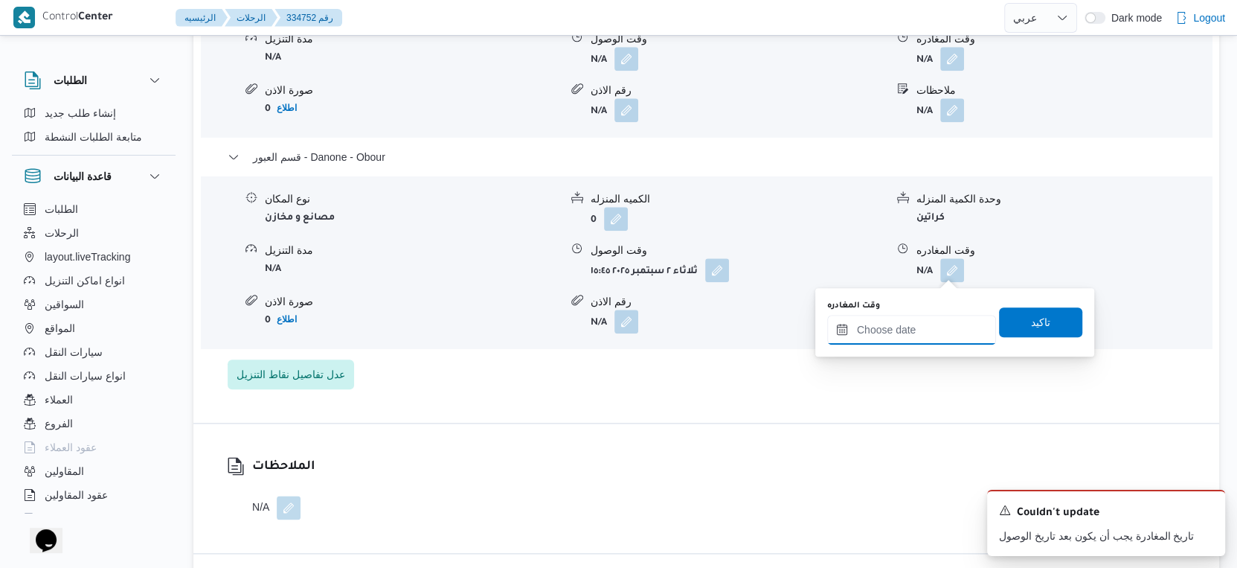
click at [930, 327] on input "وقت المغادره" at bounding box center [911, 330] width 169 height 30
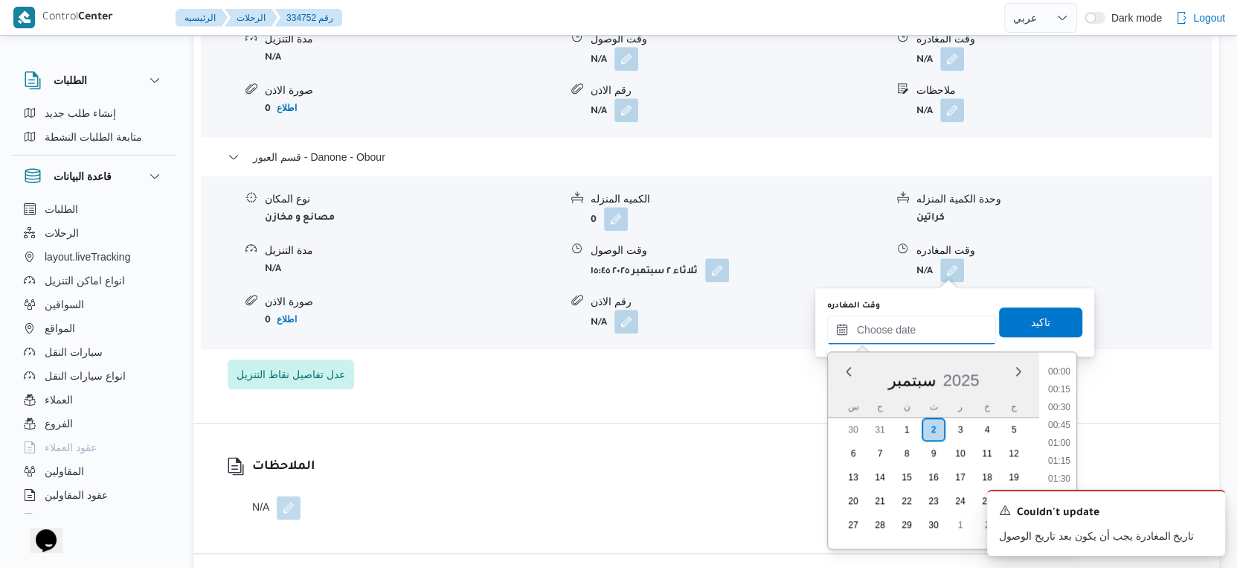
scroll to position [1141, 0]
click at [1059, 389] on li "16:15" at bounding box center [1059, 391] width 34 height 15
type input "٠٢/٠٩/٢٠٢٥ ١٦:١٥"
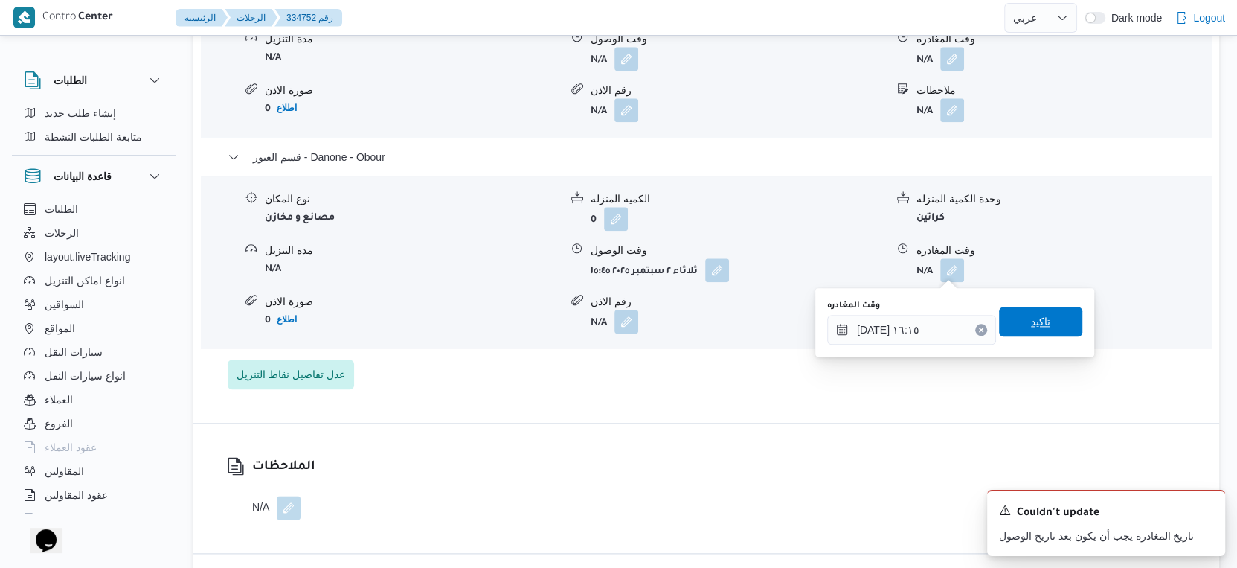
click at [1057, 326] on span "تاكيد" at bounding box center [1040, 322] width 83 height 30
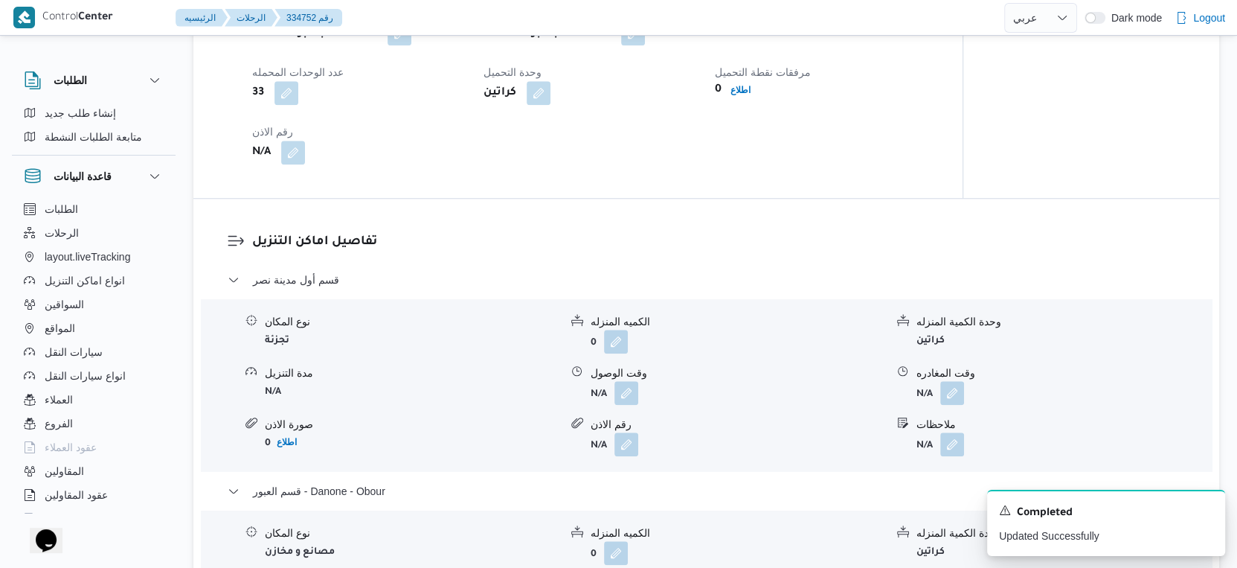
scroll to position [992, 0]
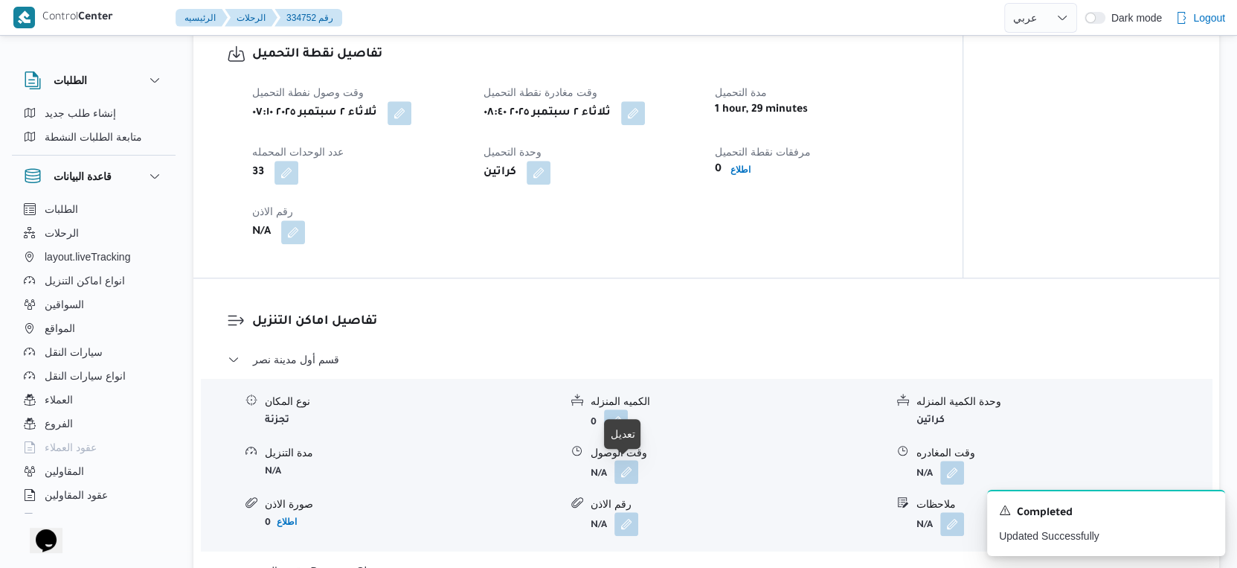
click at [633, 473] on button "button" at bounding box center [627, 472] width 24 height 24
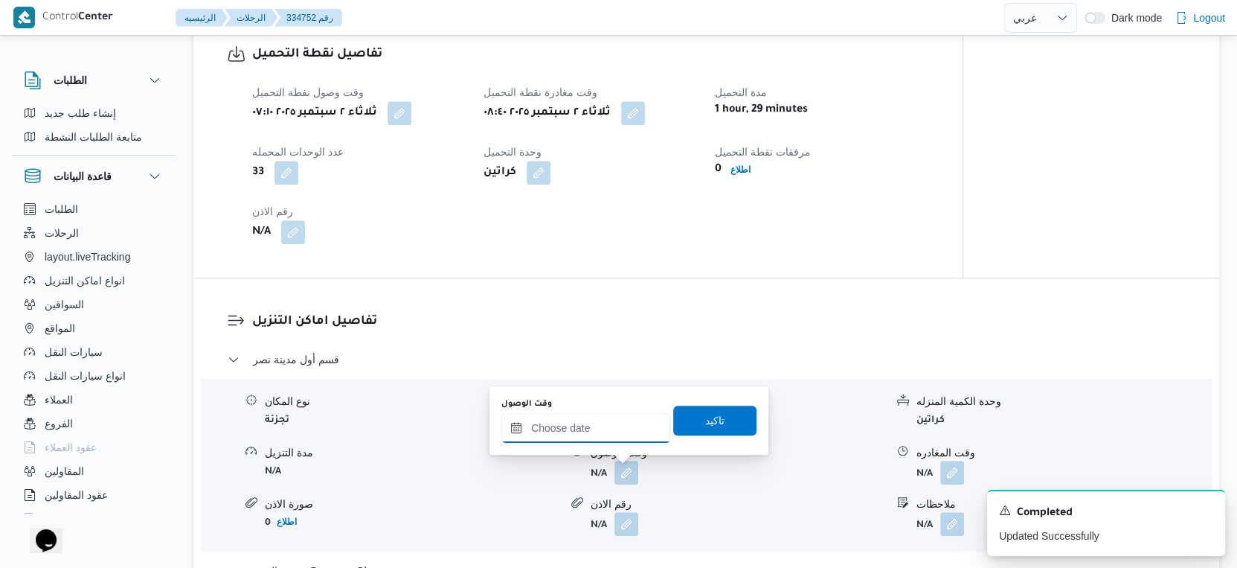
click at [624, 424] on input "وقت الوصول" at bounding box center [586, 428] width 169 height 30
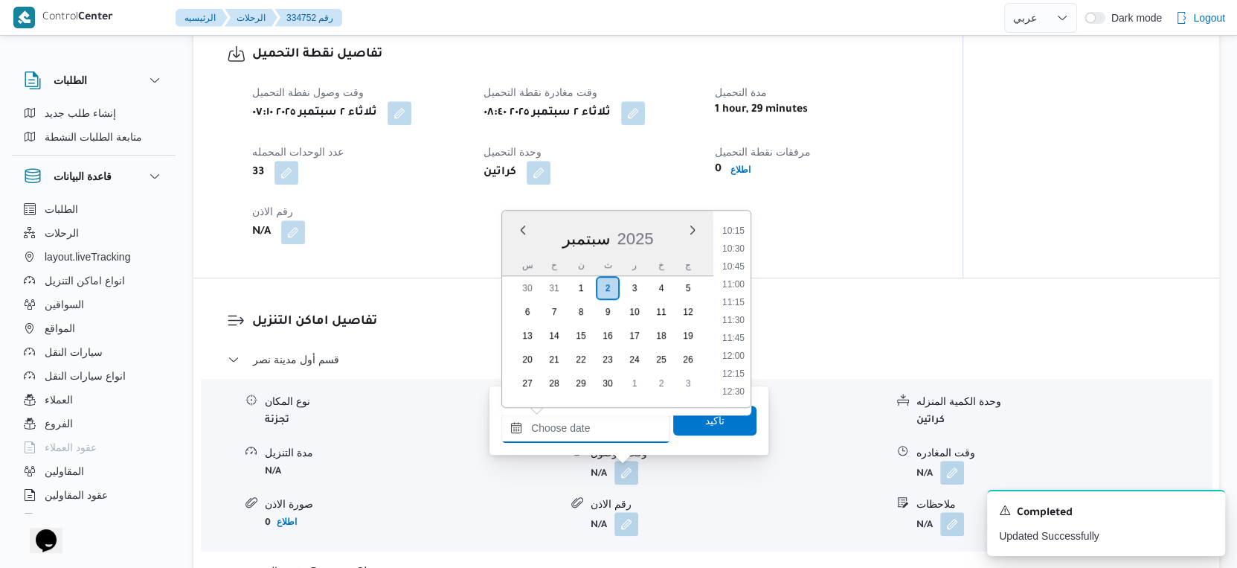
scroll to position [645, 0]
drag, startPoint x: 737, startPoint y: 261, endPoint x: 723, endPoint y: 362, distance: 101.5
click at [737, 260] on li "09:30" at bounding box center [734, 263] width 34 height 15
type input "٠٢/٠٩/٢٠٢٥ ٠٩:٣٠"
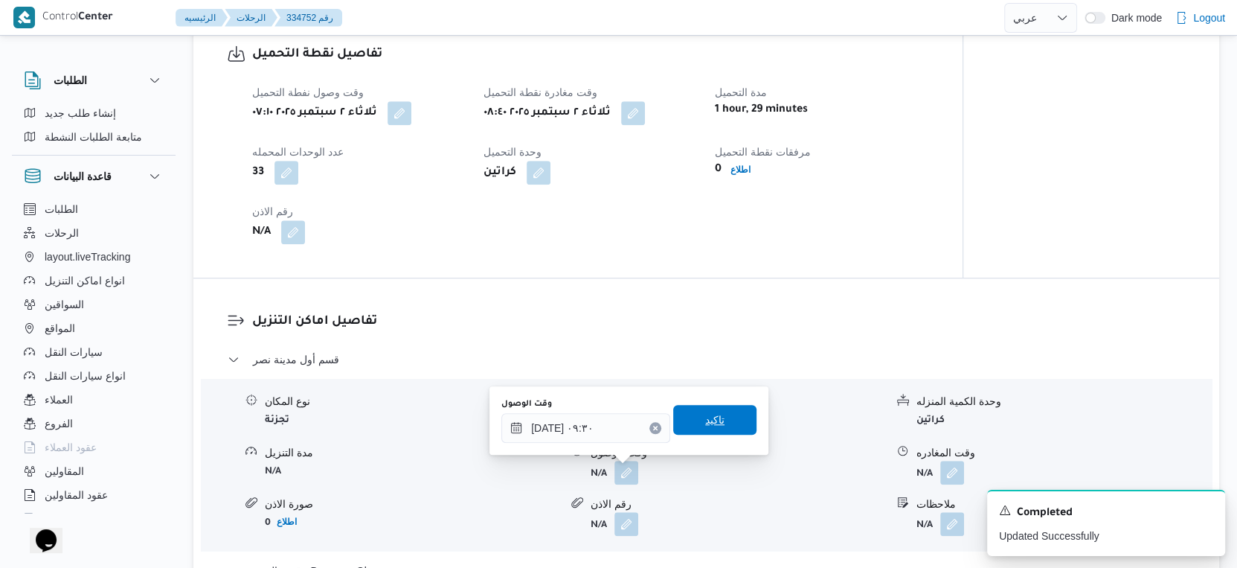
click at [720, 420] on span "تاكيد" at bounding box center [714, 420] width 83 height 30
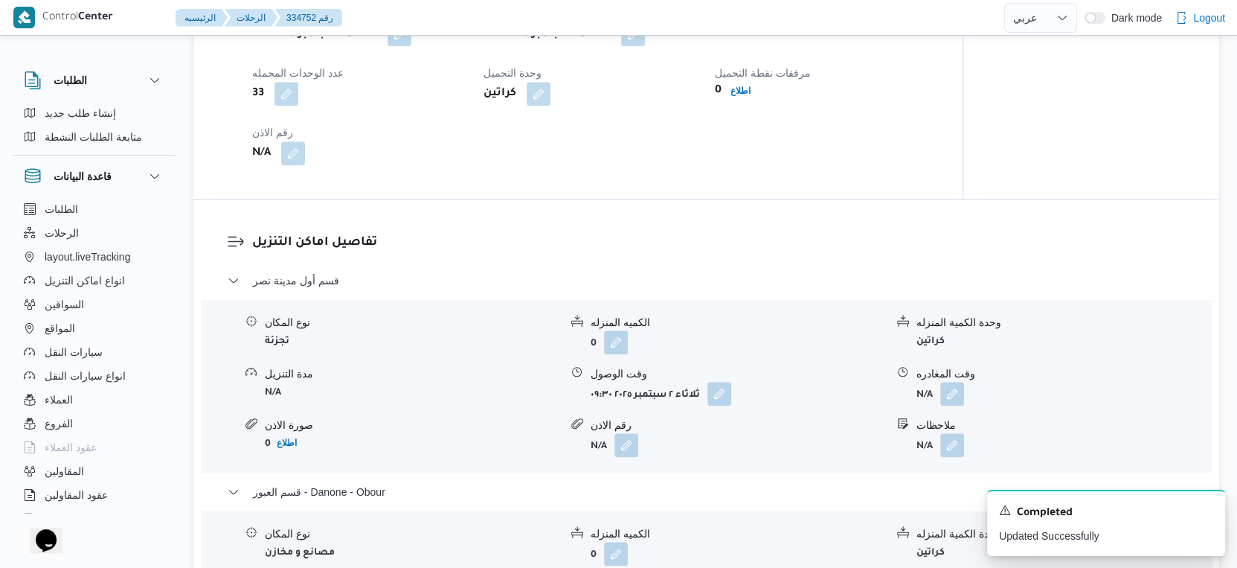
scroll to position [1240, 0]
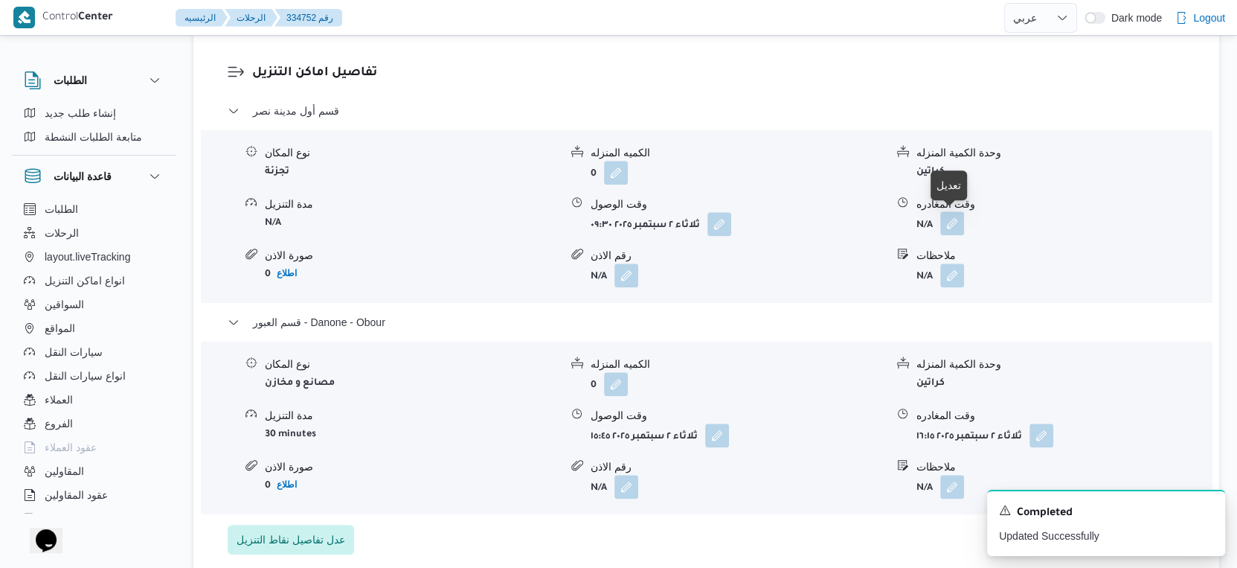
click at [956, 216] on button "button" at bounding box center [953, 223] width 24 height 24
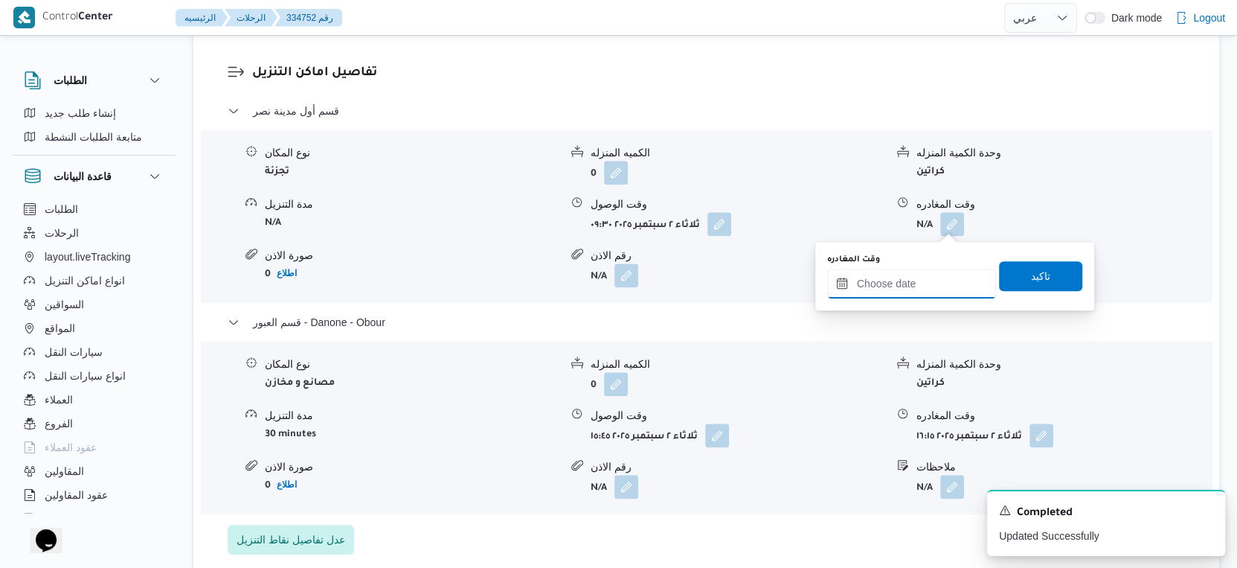
click at [925, 273] on input "وقت المغادره" at bounding box center [911, 284] width 169 height 30
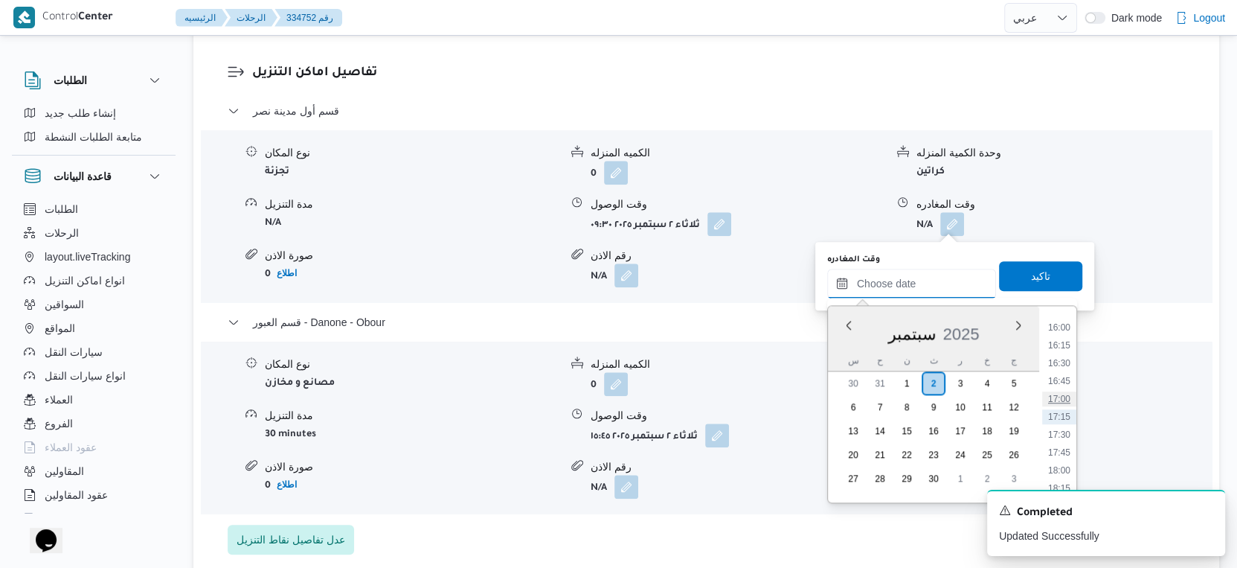
scroll to position [976, 0]
drag, startPoint x: 1057, startPoint y: 417, endPoint x: 1056, endPoint y: 391, distance: 26.1
click at [1057, 417] on li "15:00" at bounding box center [1059, 421] width 34 height 15
type input "[DATE] ١٥:٠٠"
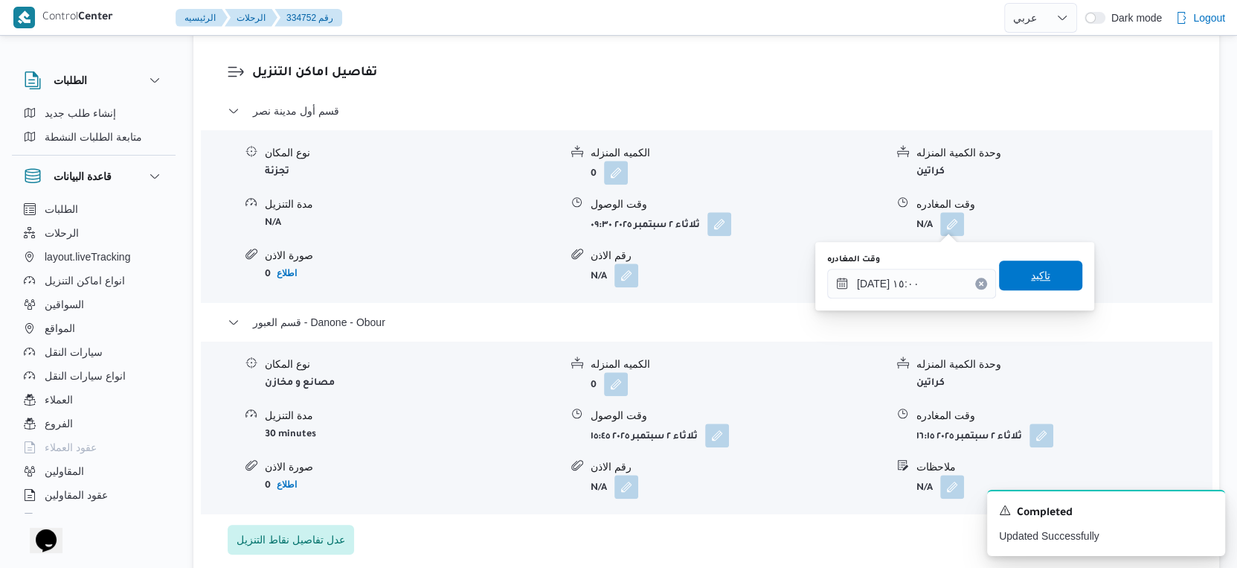
click at [1045, 276] on span "تاكيد" at bounding box center [1040, 275] width 83 height 30
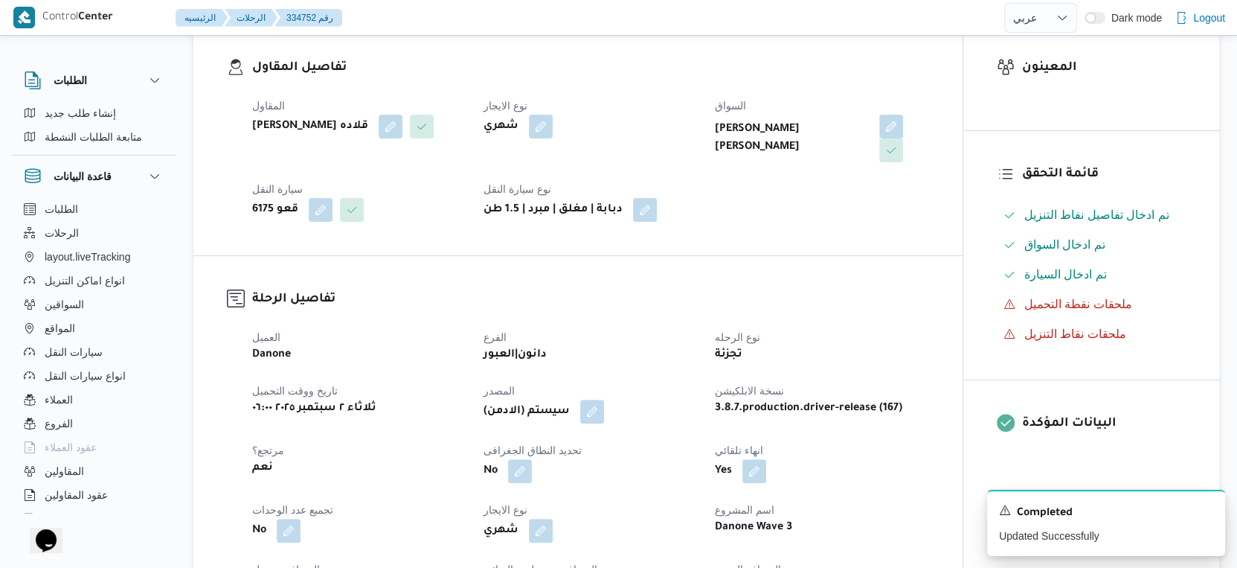
scroll to position [0, 0]
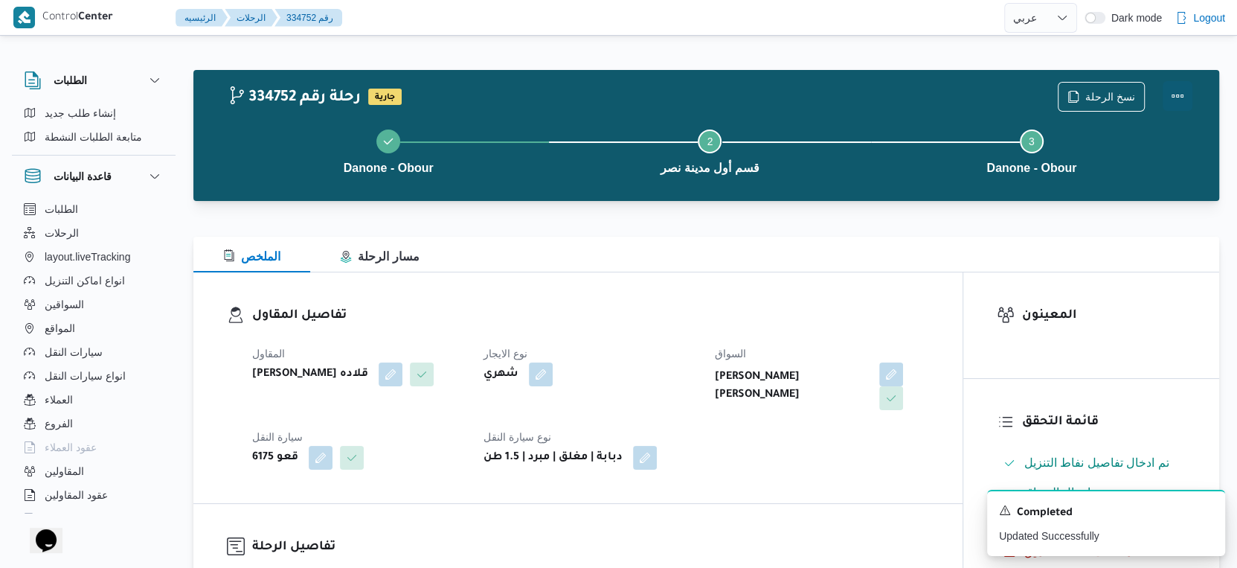
click at [1177, 93] on button "Actions" at bounding box center [1178, 96] width 30 height 30
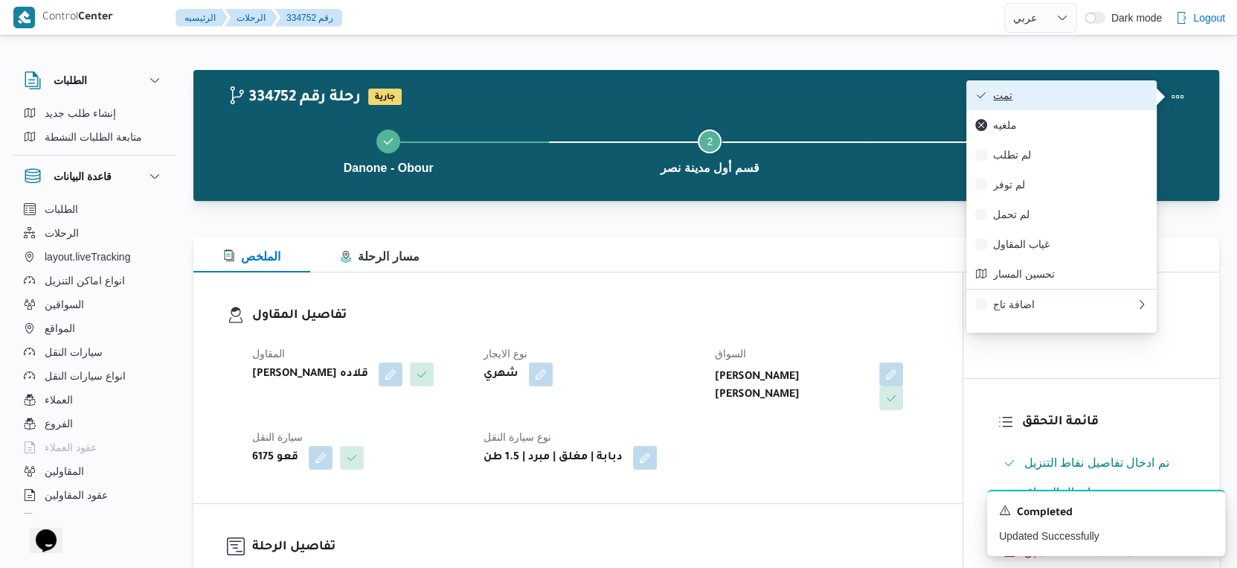
click at [1089, 89] on span "تمت" at bounding box center [1070, 95] width 155 height 12
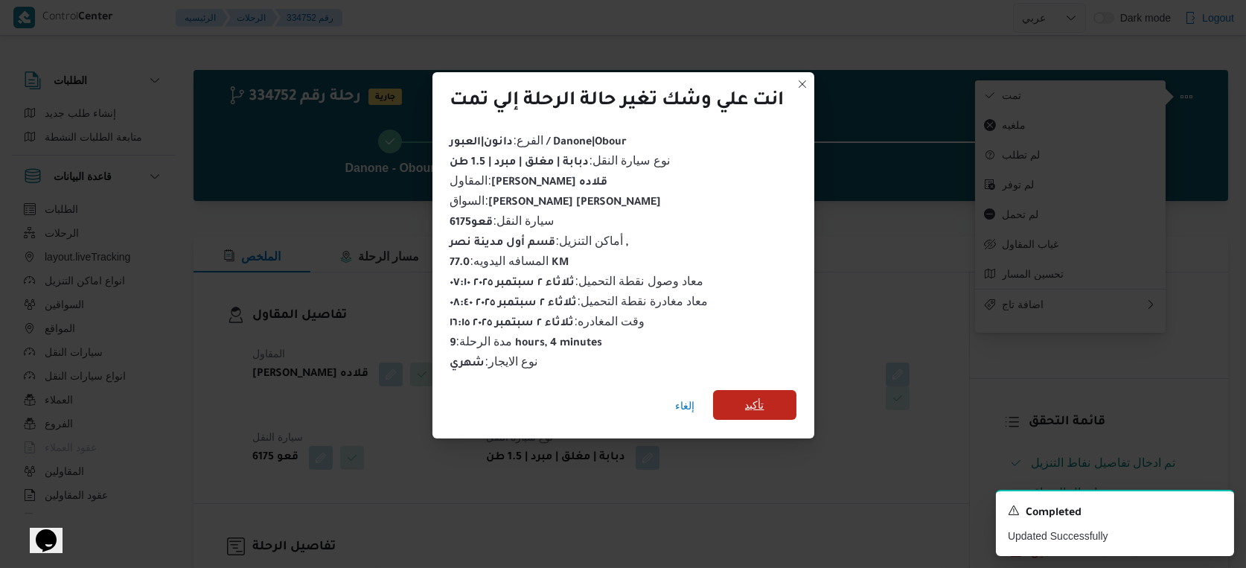
click at [777, 401] on span "تأكيد" at bounding box center [754, 405] width 83 height 30
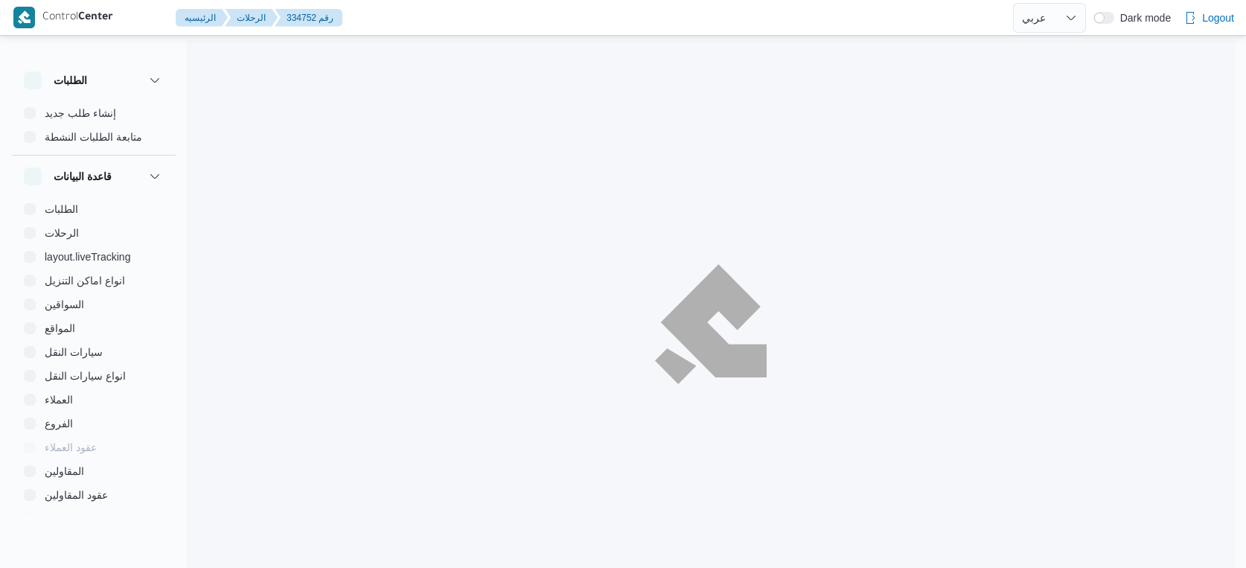
select select "ar"
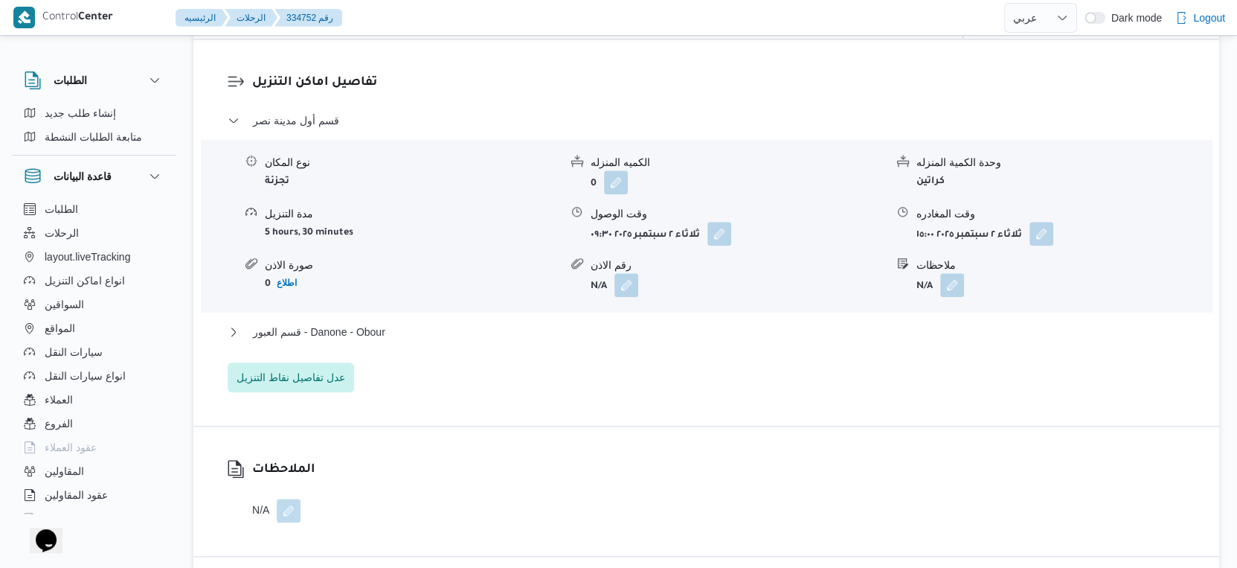
scroll to position [1240, 0]
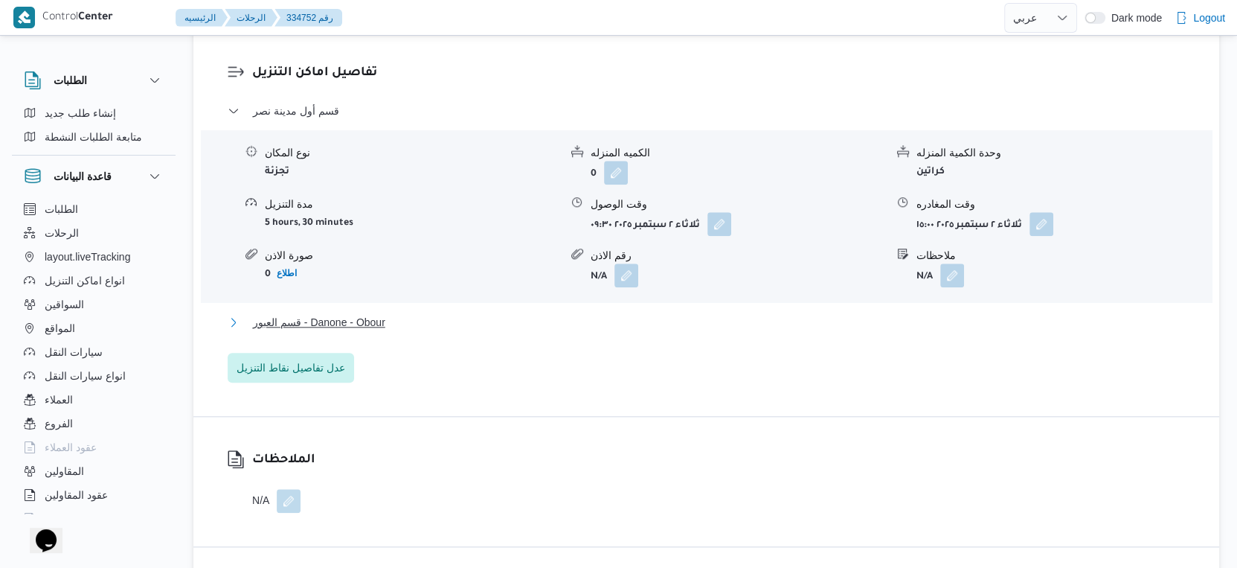
click at [416, 327] on button "قسم العبور - Danone - Obour" at bounding box center [707, 322] width 958 height 18
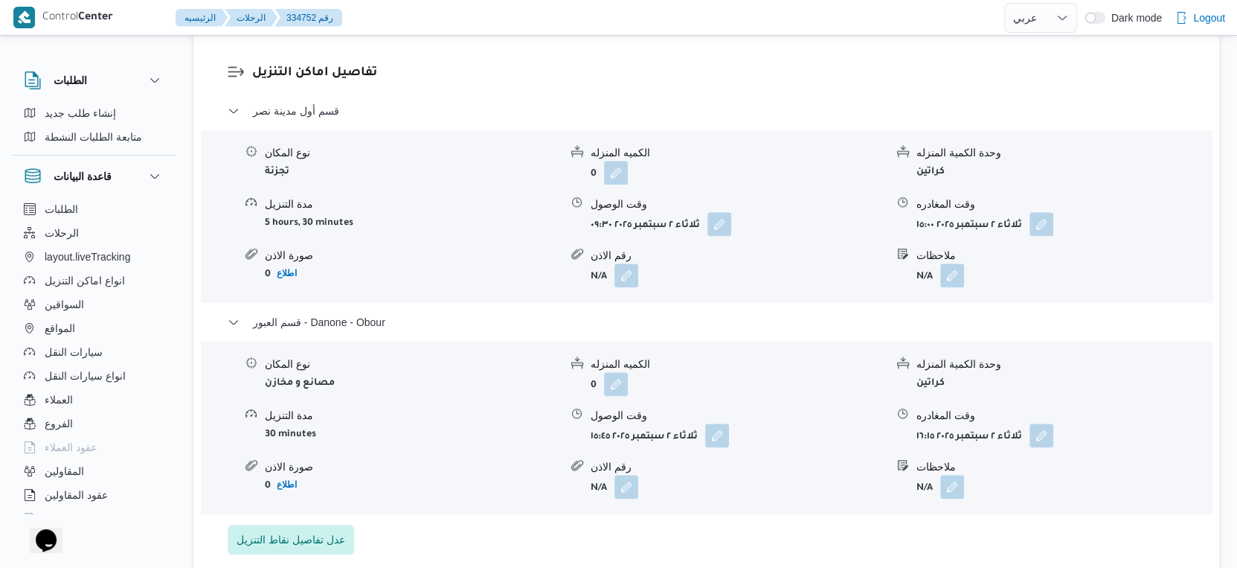
select select "ar"
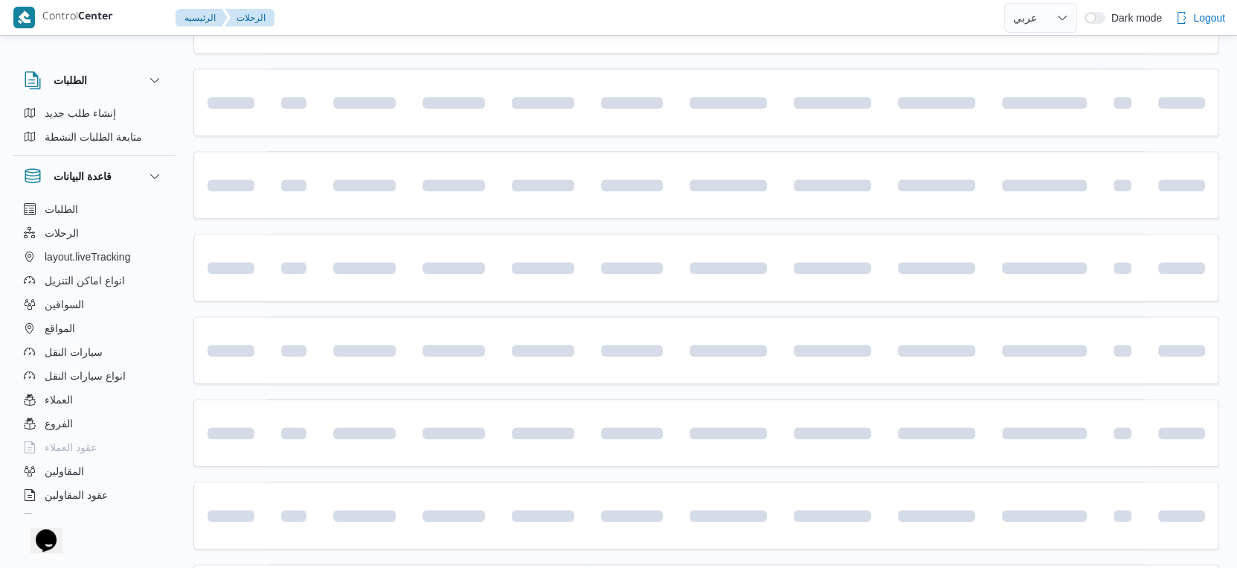
scroll to position [248, 0]
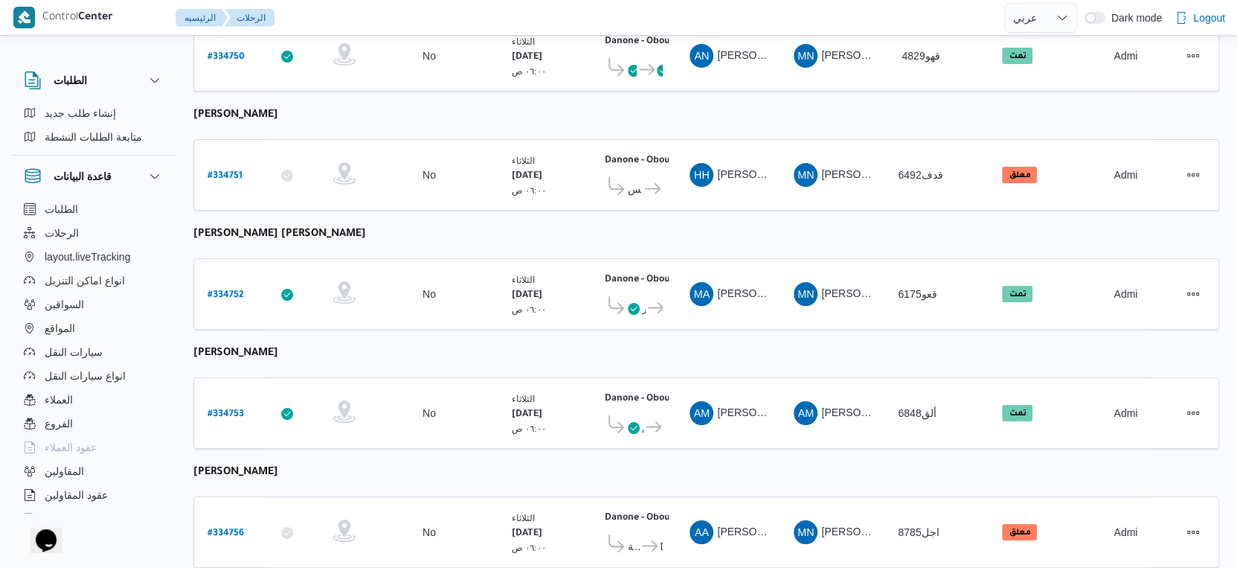
select select "ar"
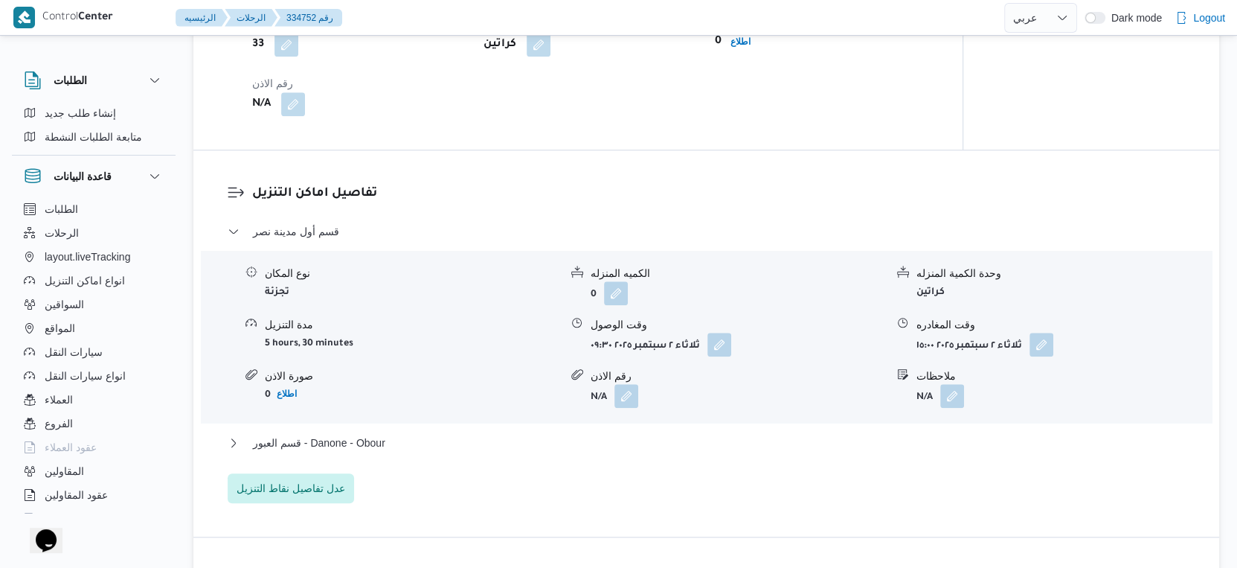
scroll to position [1240, 0]
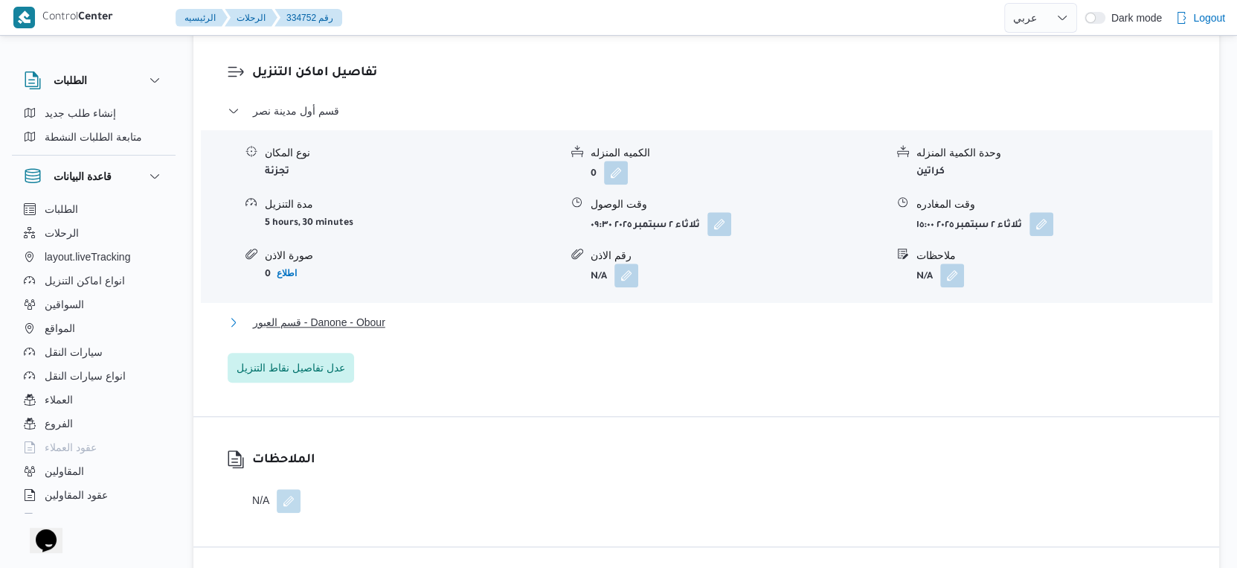
click at [379, 325] on span "قسم العبور - Danone - Obour" at bounding box center [319, 322] width 132 height 18
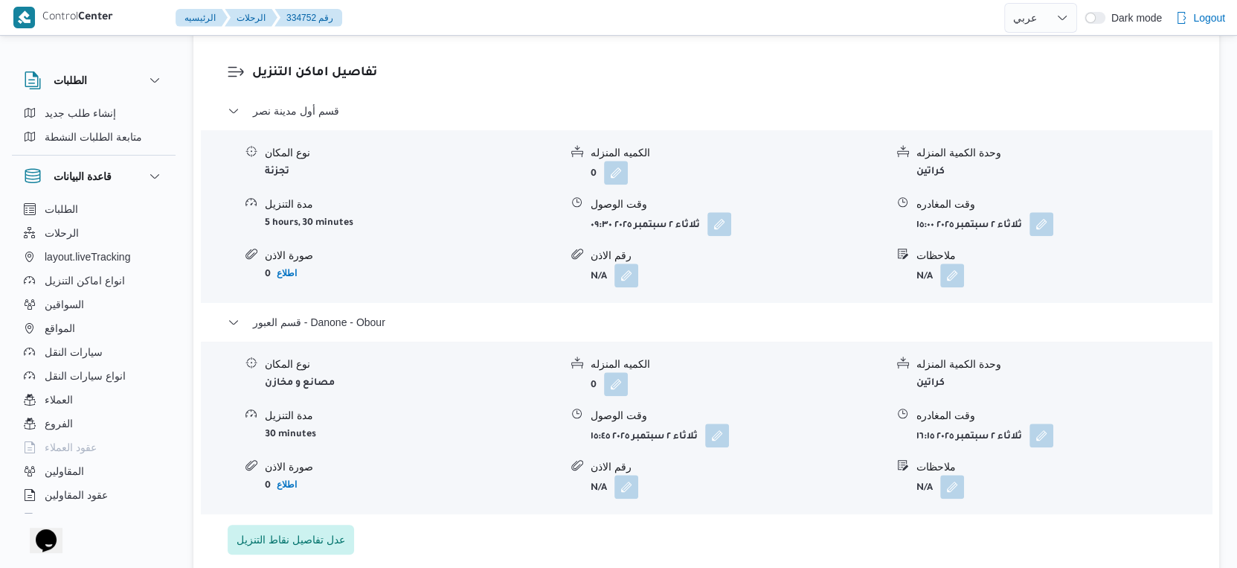
select select "ar"
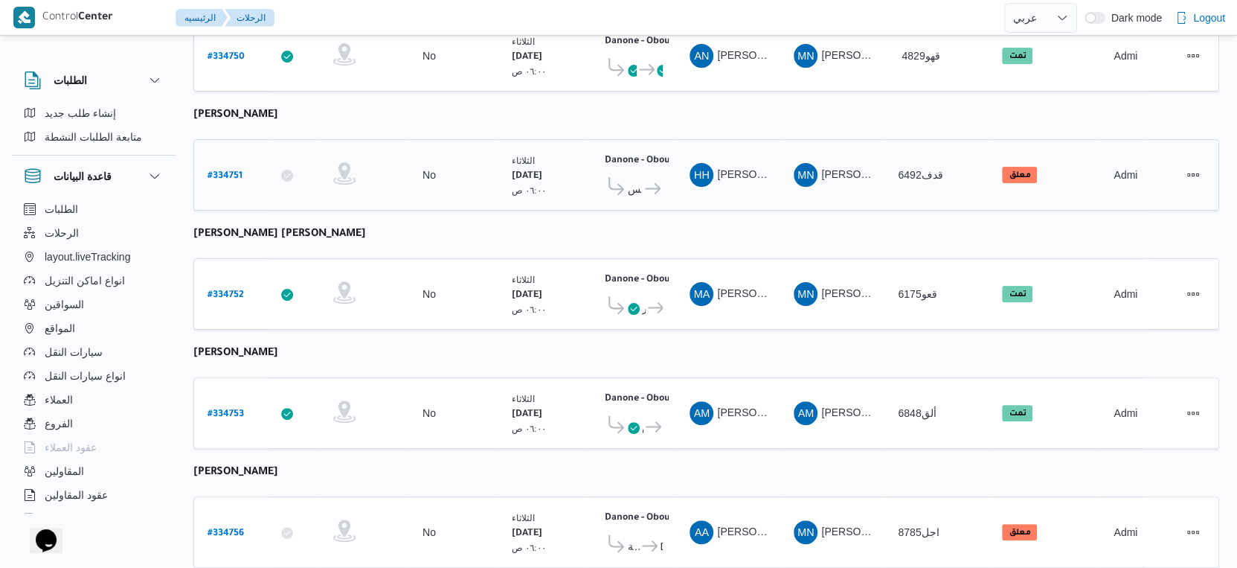
scroll to position [278, 0]
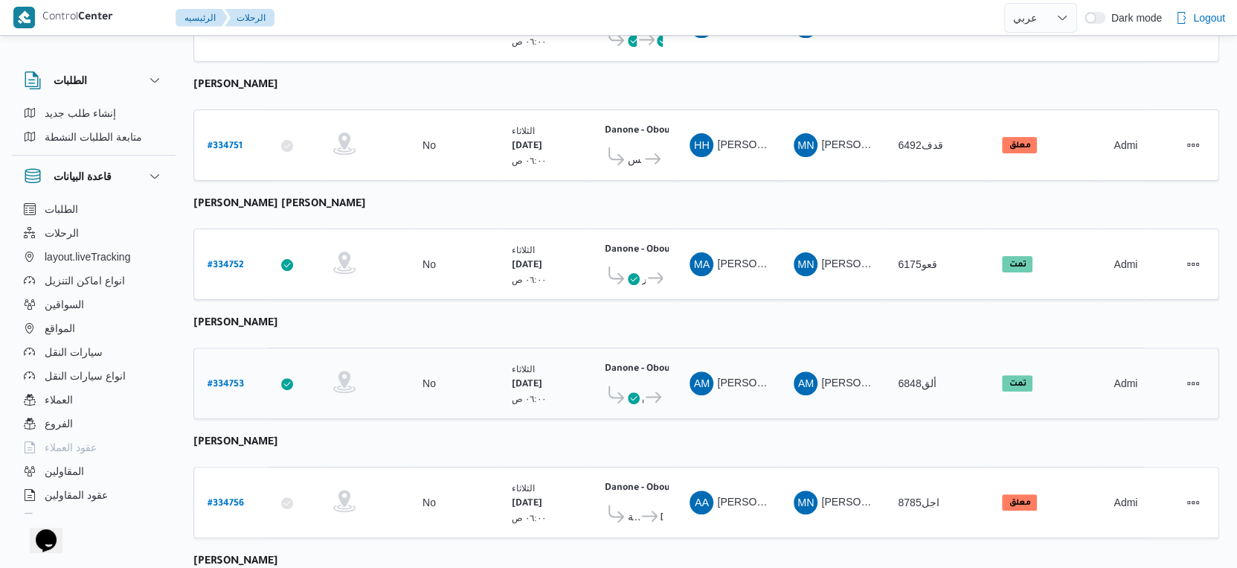
click at [231, 379] on b "# 334753" at bounding box center [226, 384] width 36 height 10
select select "ar"
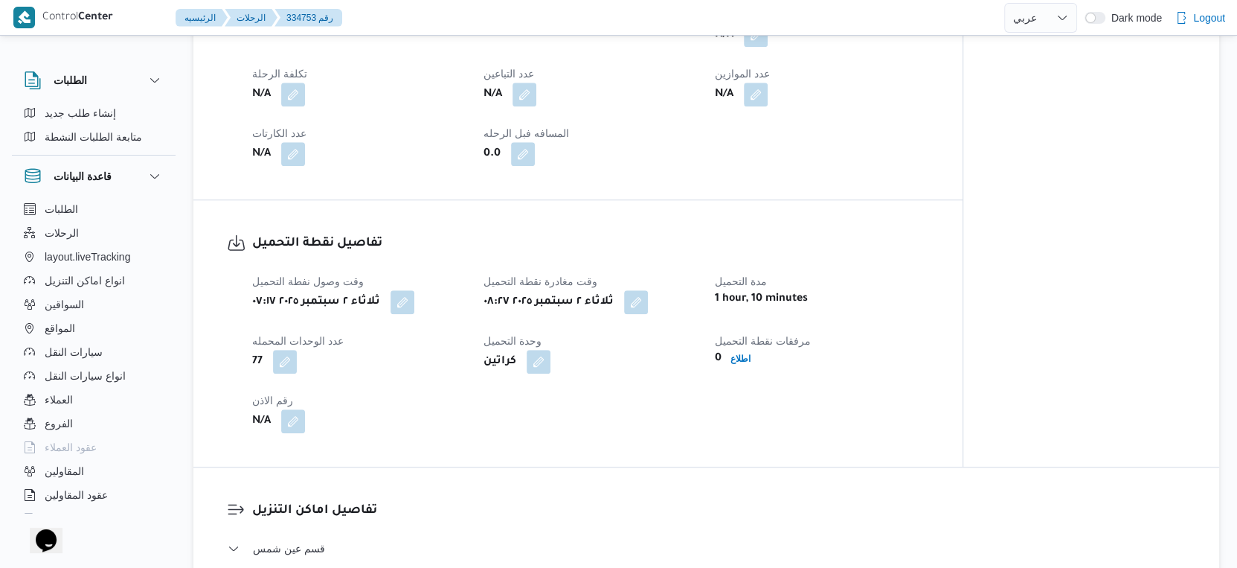
scroll to position [1187, 0]
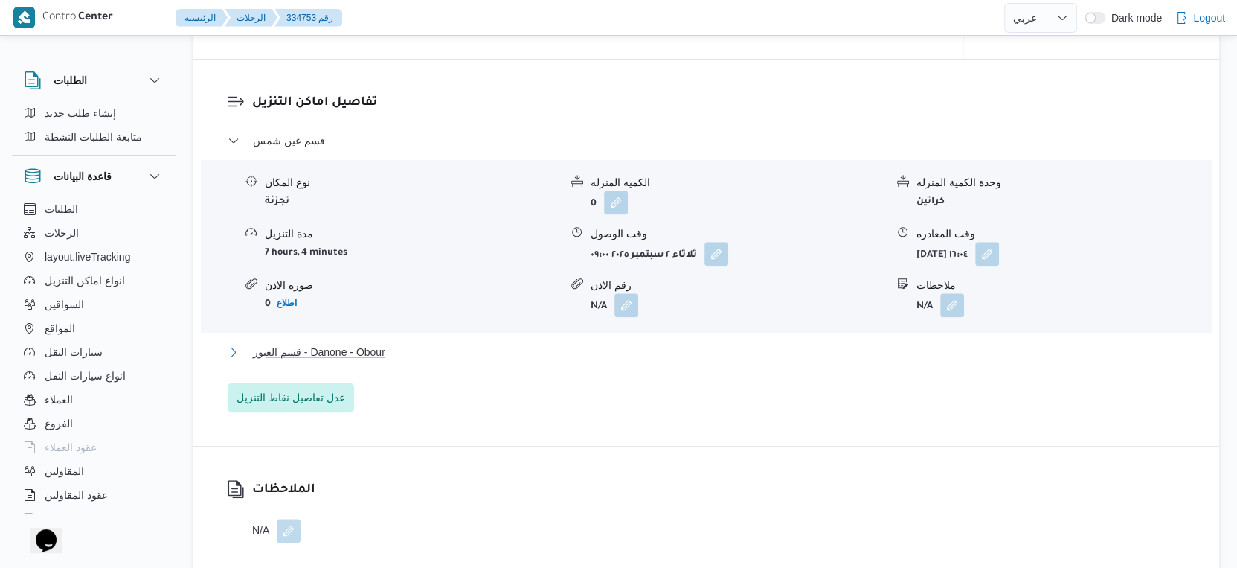
click at [403, 350] on button "قسم العبور - Danone - Obour" at bounding box center [707, 352] width 958 height 18
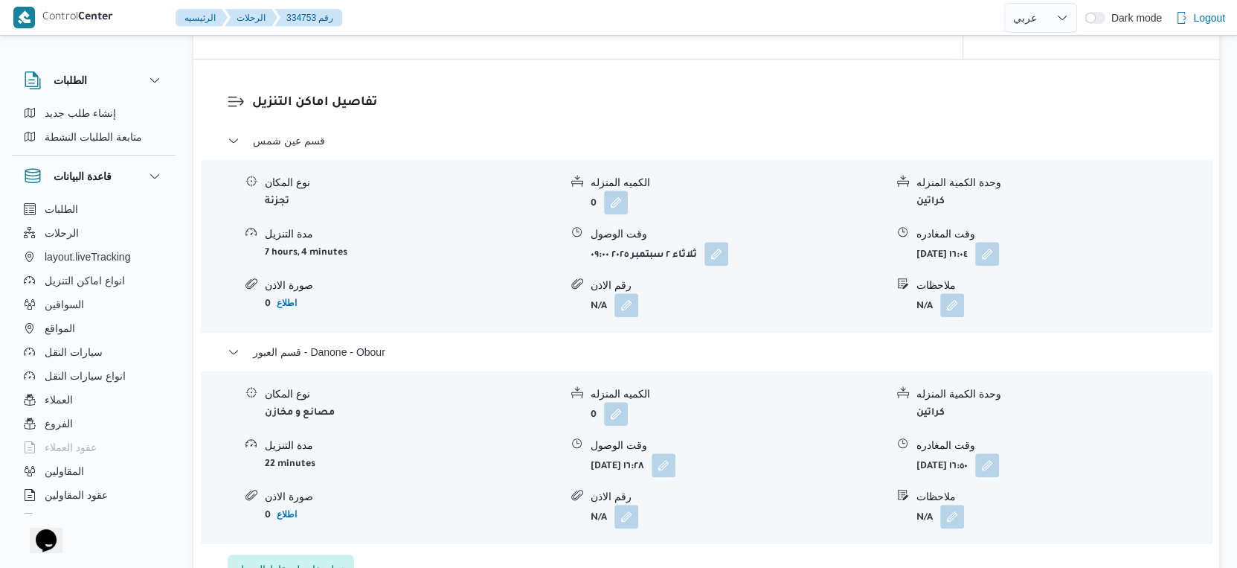
click at [868, 79] on div "تفاصيل اماكن التنزيل قسم عين شمس نوع المكان تجزئة الكميه المنزله 0 وحدة الكمية …" at bounding box center [706, 339] width 1026 height 558
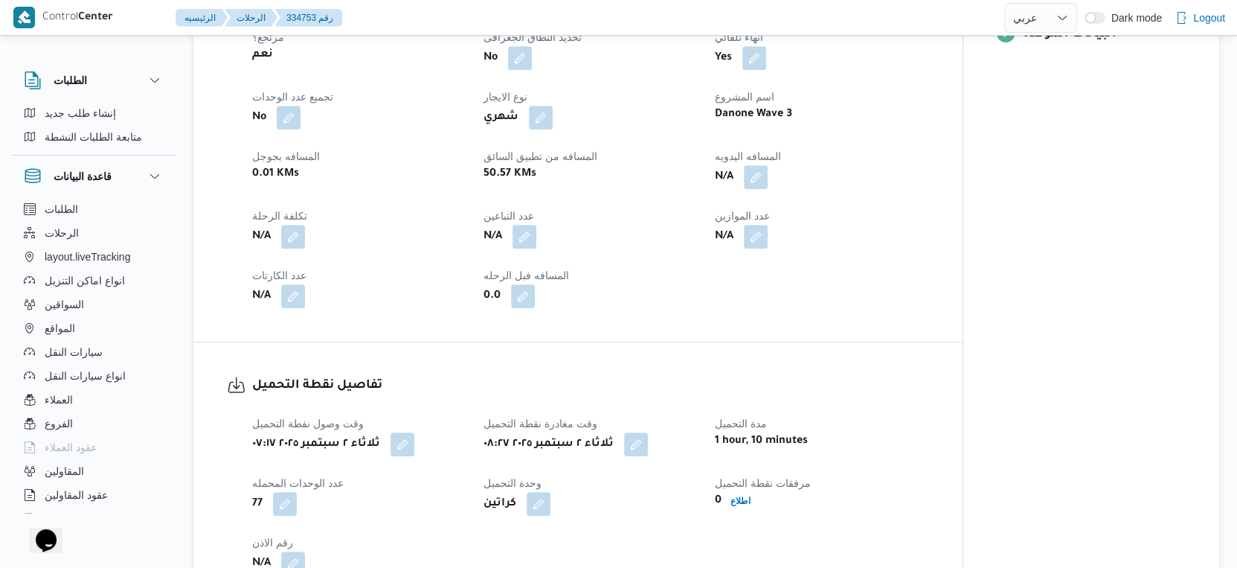
scroll to position [609, 0]
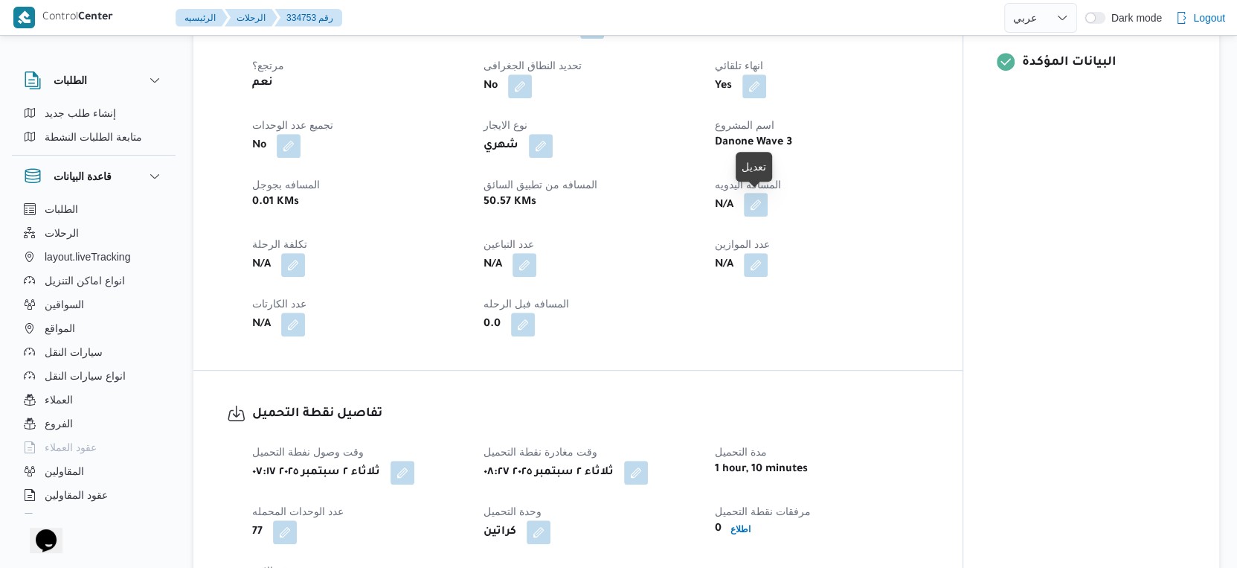
click at [755, 203] on button "button" at bounding box center [756, 205] width 24 height 24
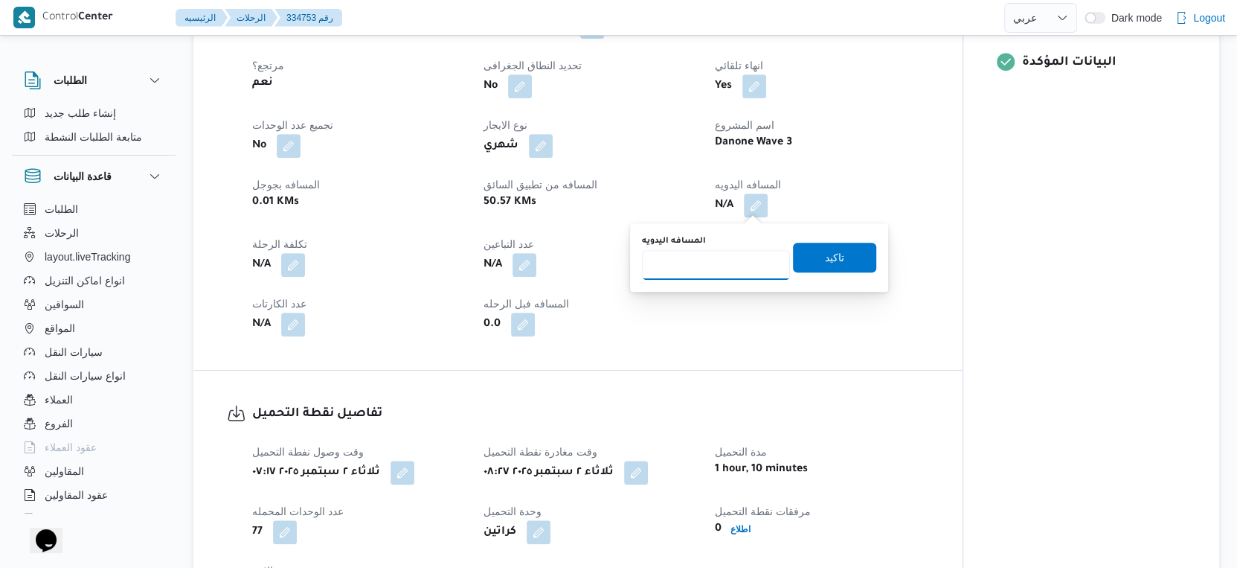
click at [725, 269] on input "المسافه اليدويه" at bounding box center [716, 265] width 148 height 30
type input "54"
click at [830, 260] on span "تاكيد" at bounding box center [834, 257] width 19 height 18
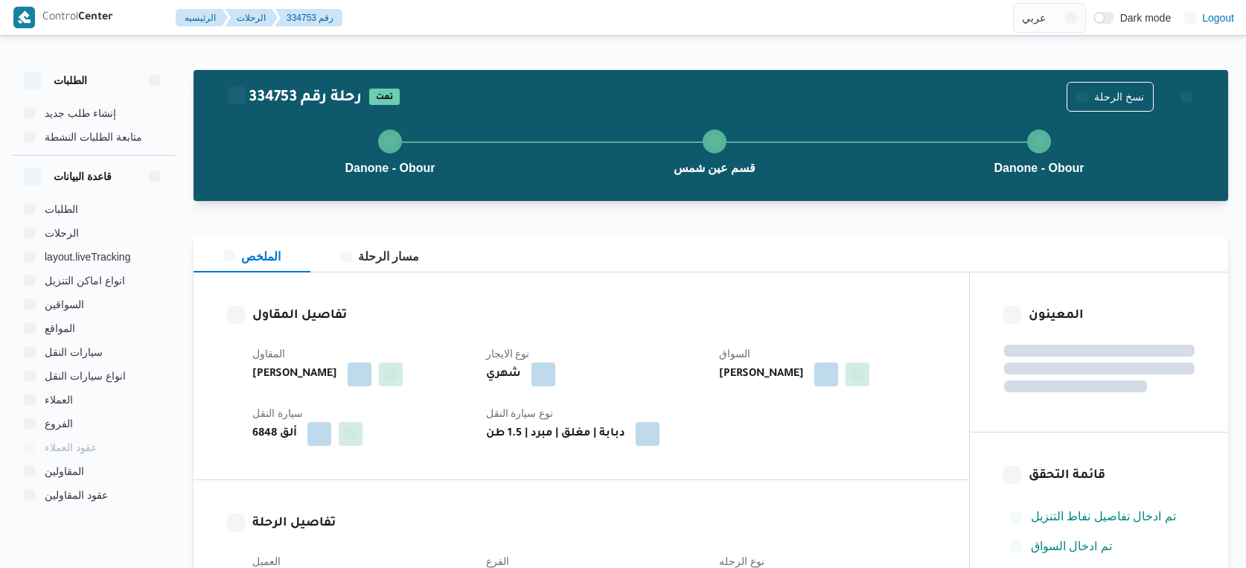
select select "ar"
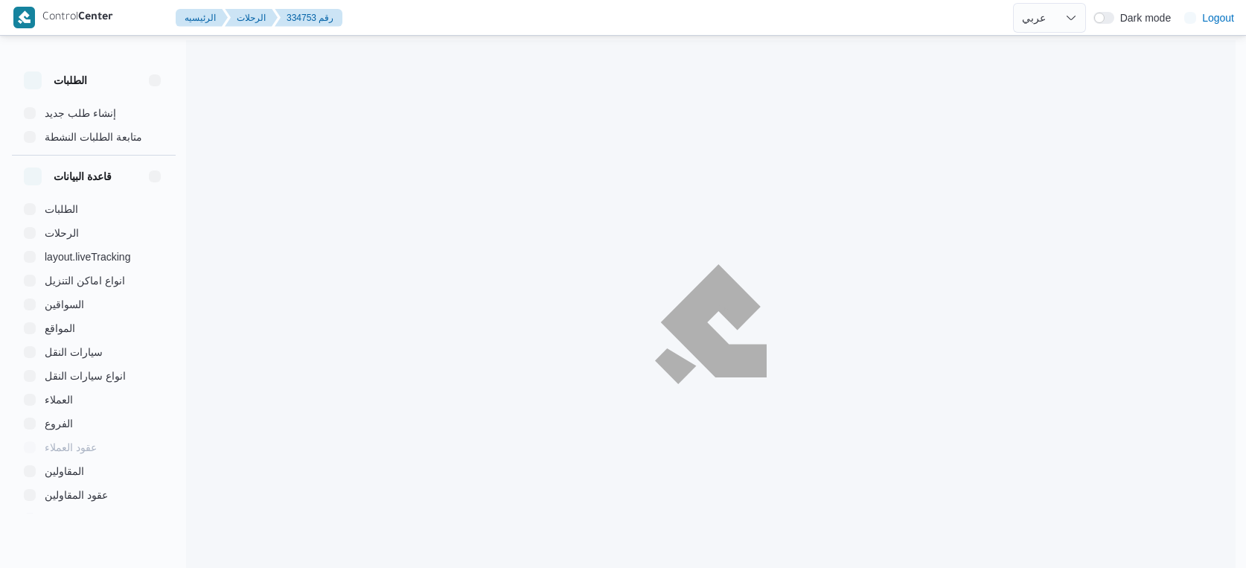
select select "ar"
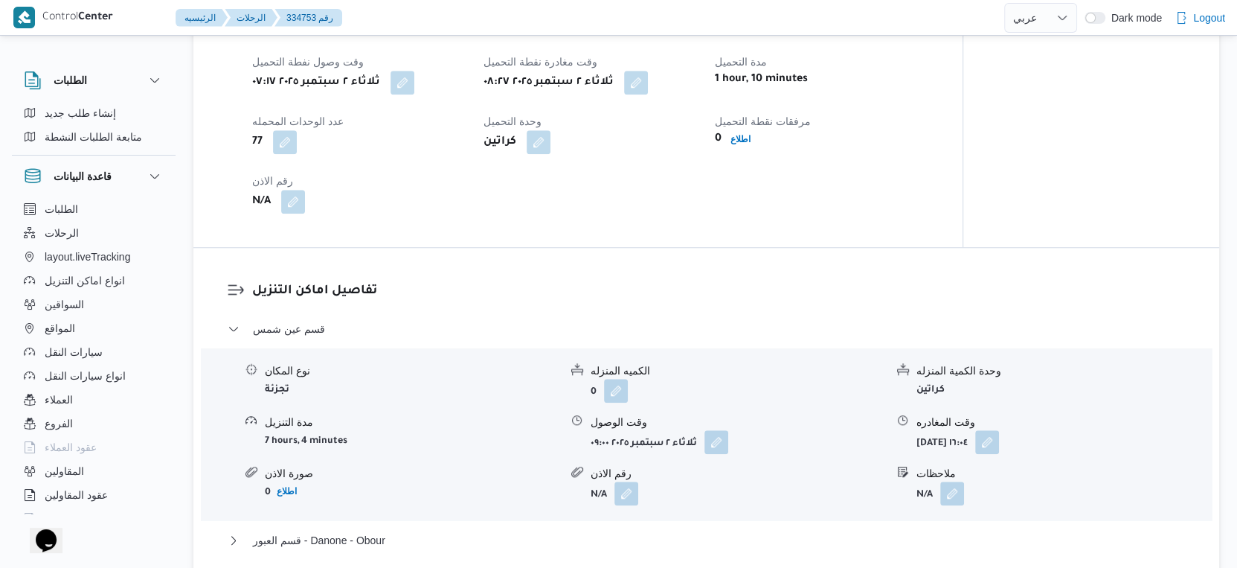
scroll to position [1157, 0]
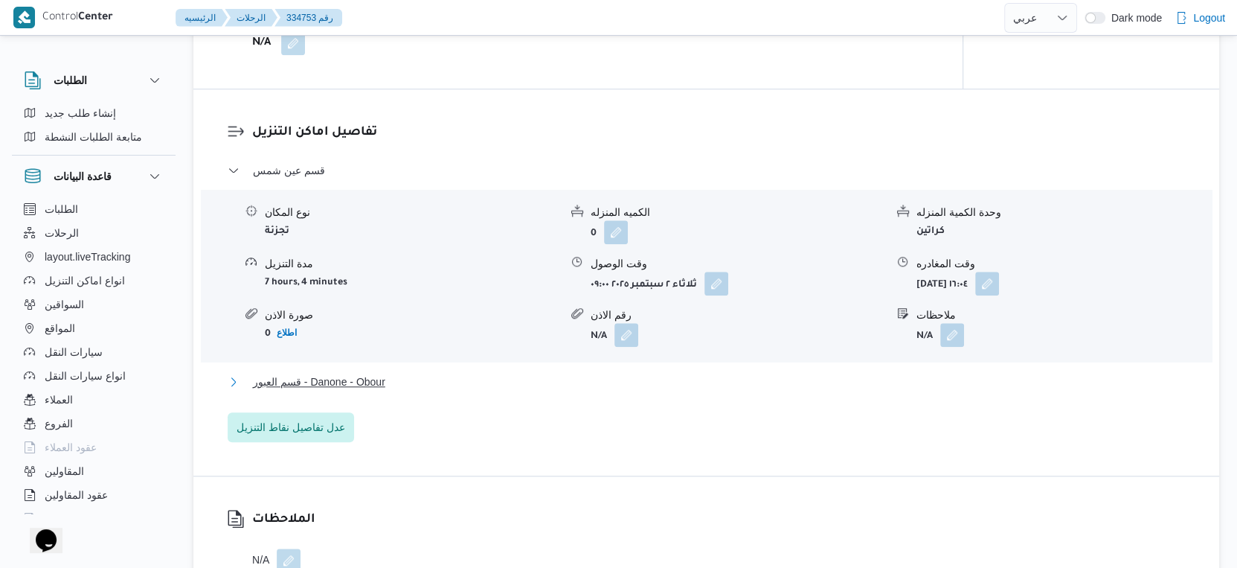
click at [392, 381] on button "قسم العبور - Danone - Obour" at bounding box center [707, 382] width 958 height 18
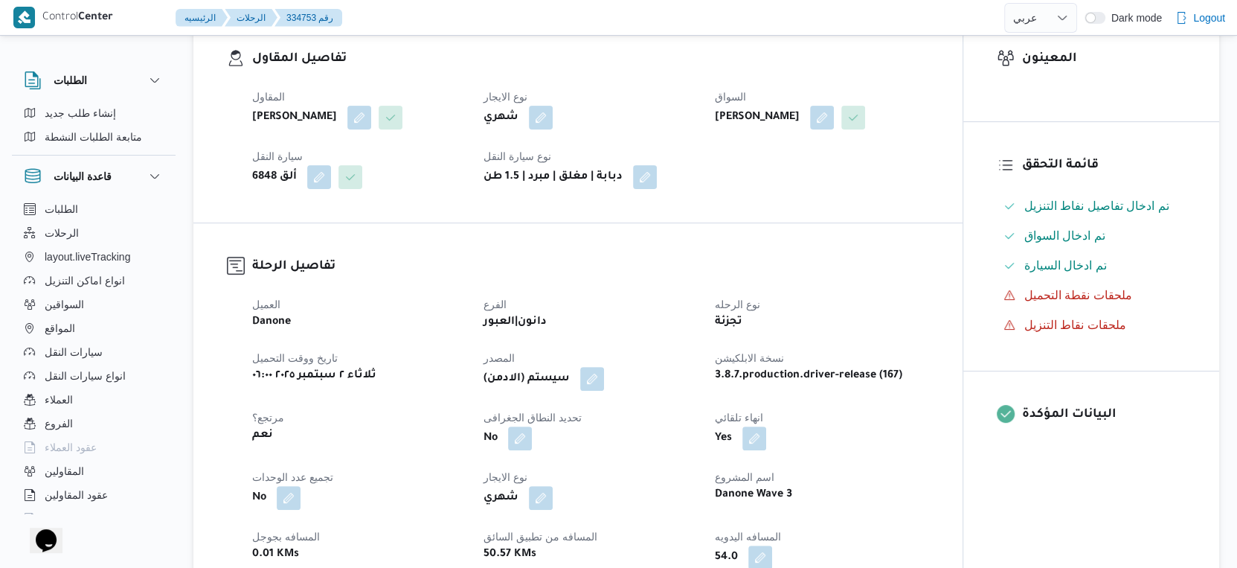
scroll to position [579, 0]
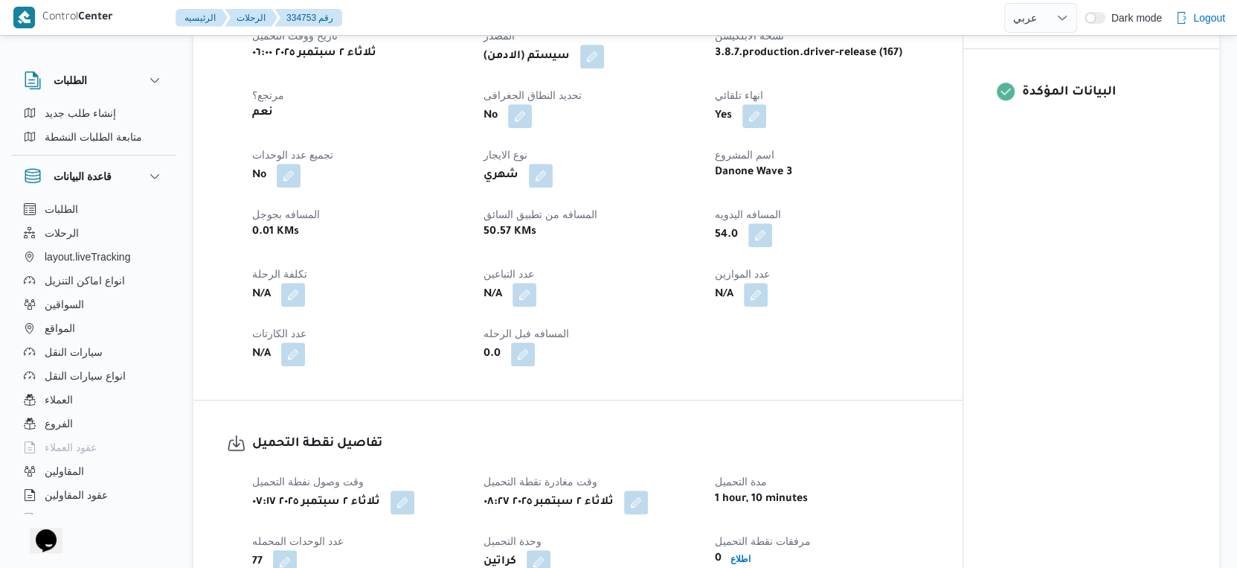
select select "ar"
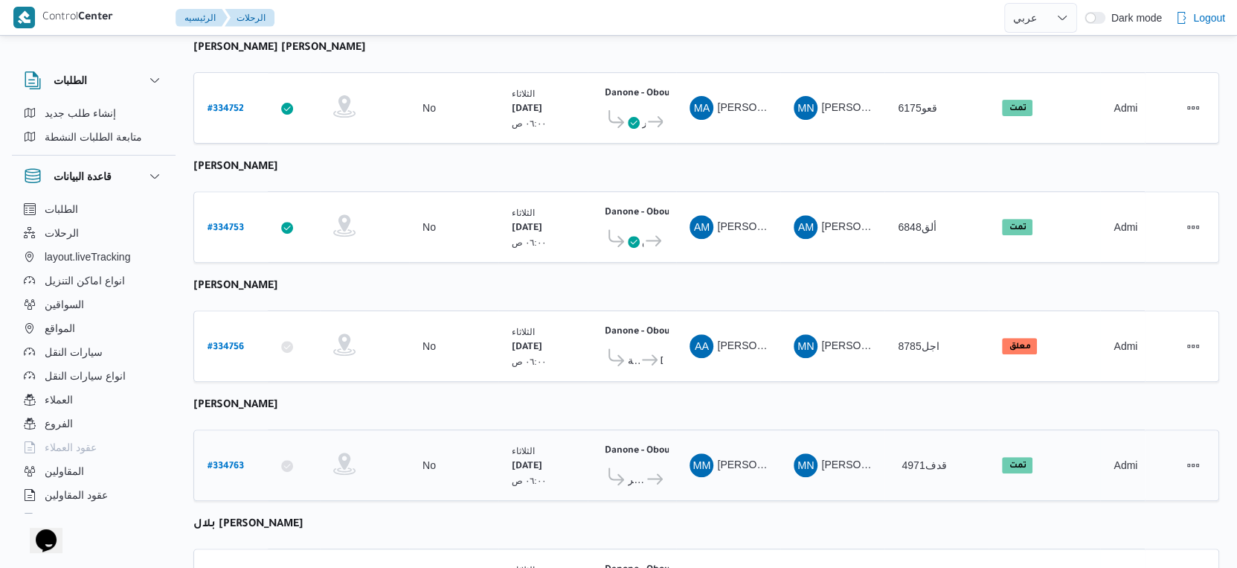
scroll to position [516, 0]
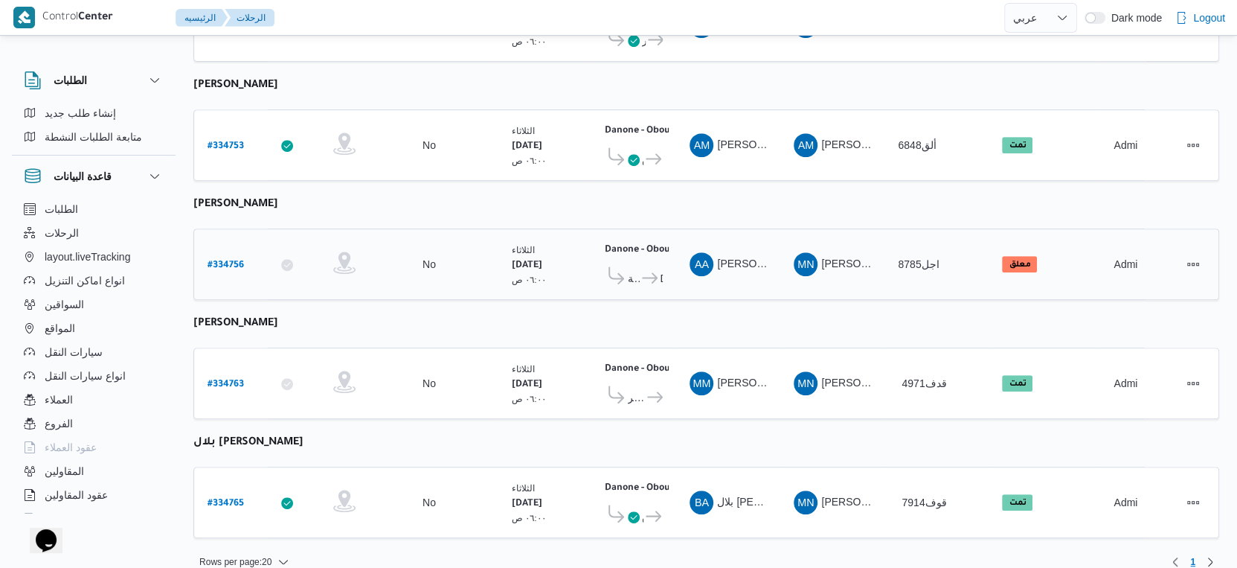
click at [234, 260] on b "# 334756" at bounding box center [226, 265] width 36 height 10
select select "ar"
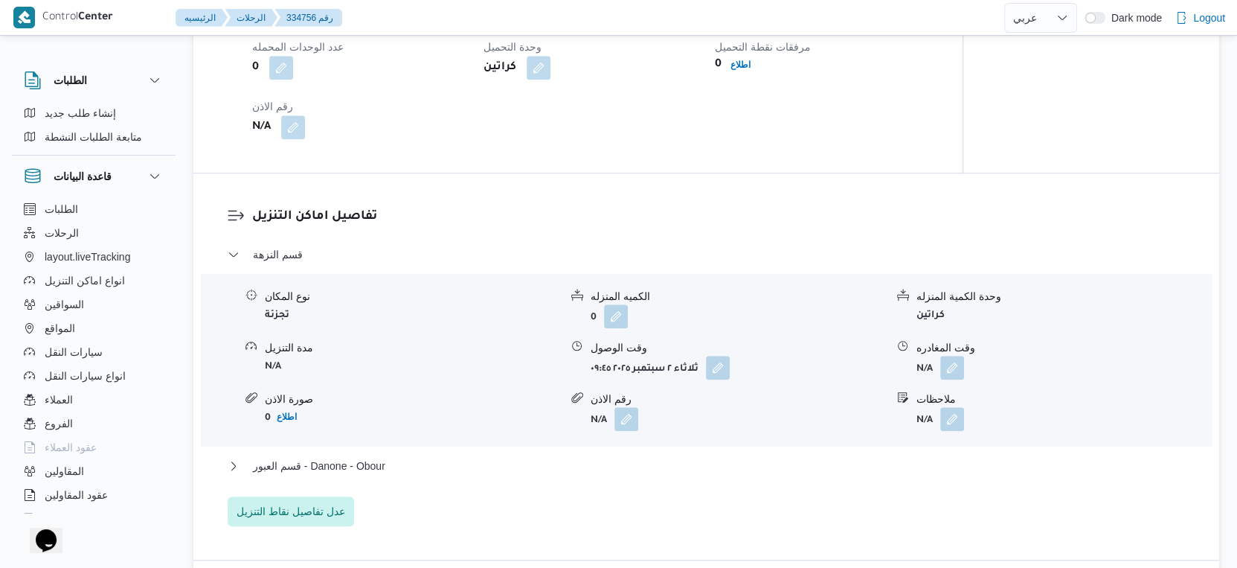
scroll to position [1157, 0]
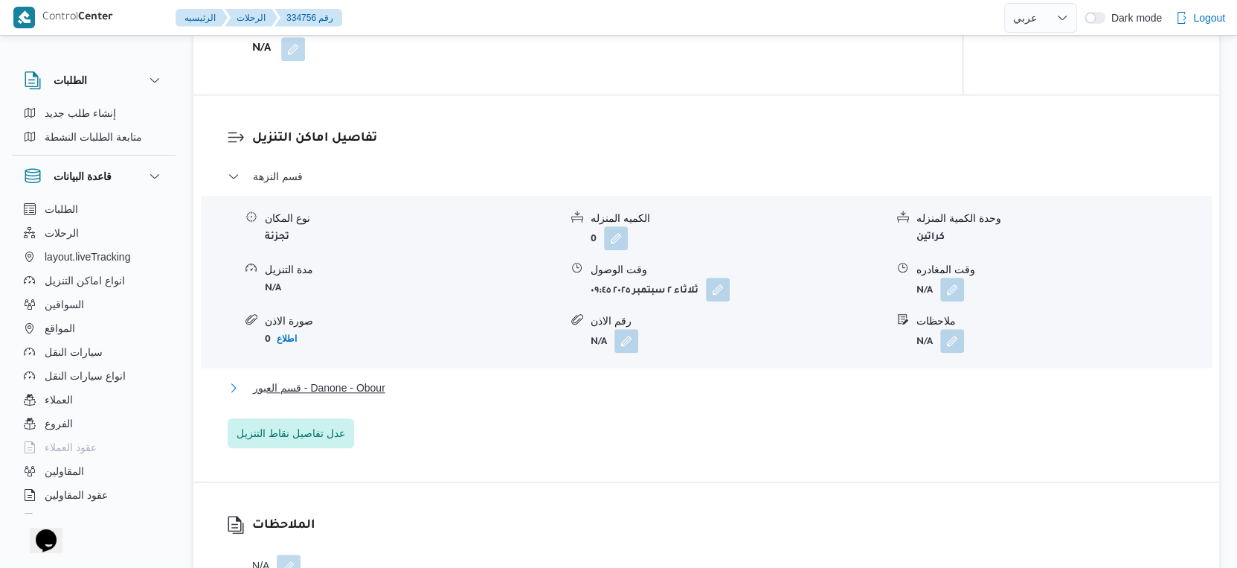
click at [403, 382] on button "قسم العبور - Danone - Obour" at bounding box center [707, 388] width 958 height 18
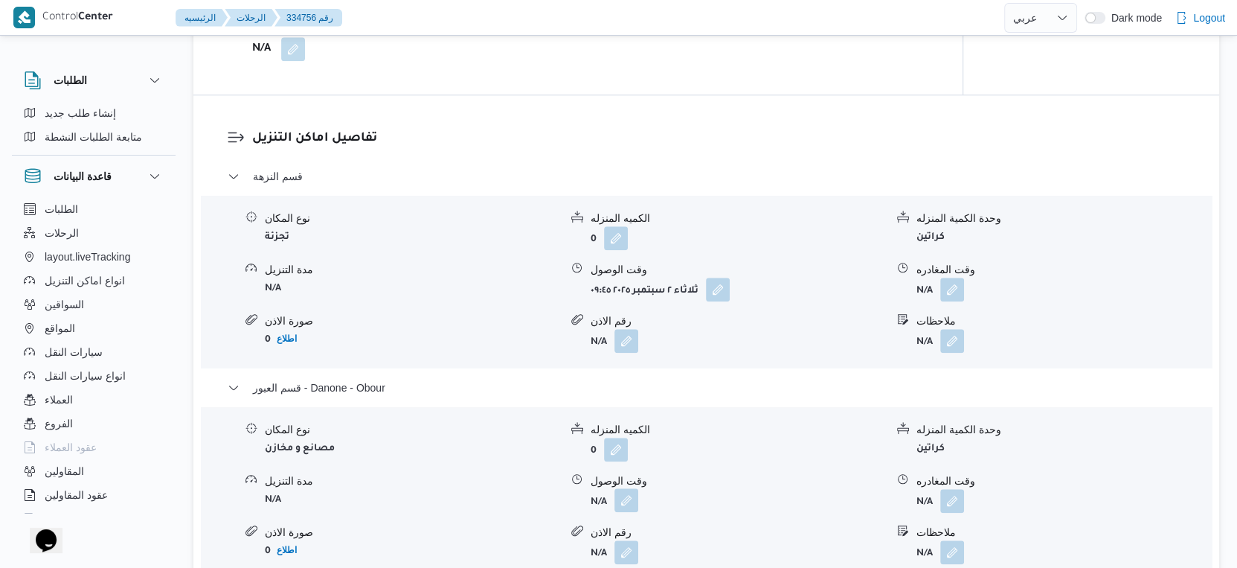
click at [627, 496] on button "button" at bounding box center [627, 500] width 24 height 24
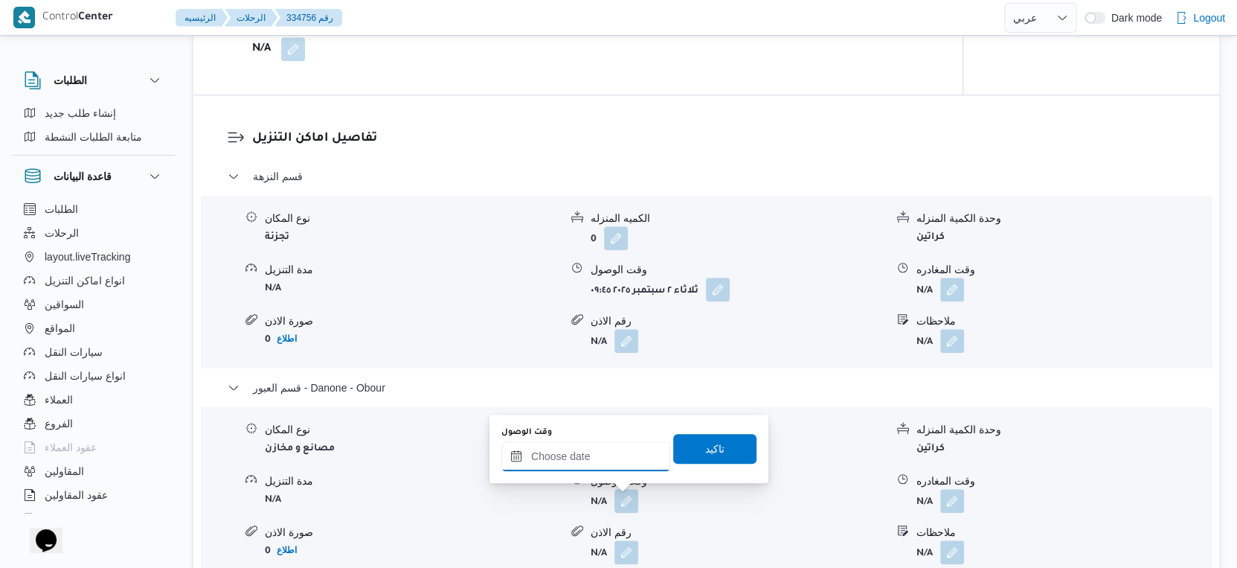
click at [593, 458] on input "وقت الوصول" at bounding box center [586, 456] width 169 height 30
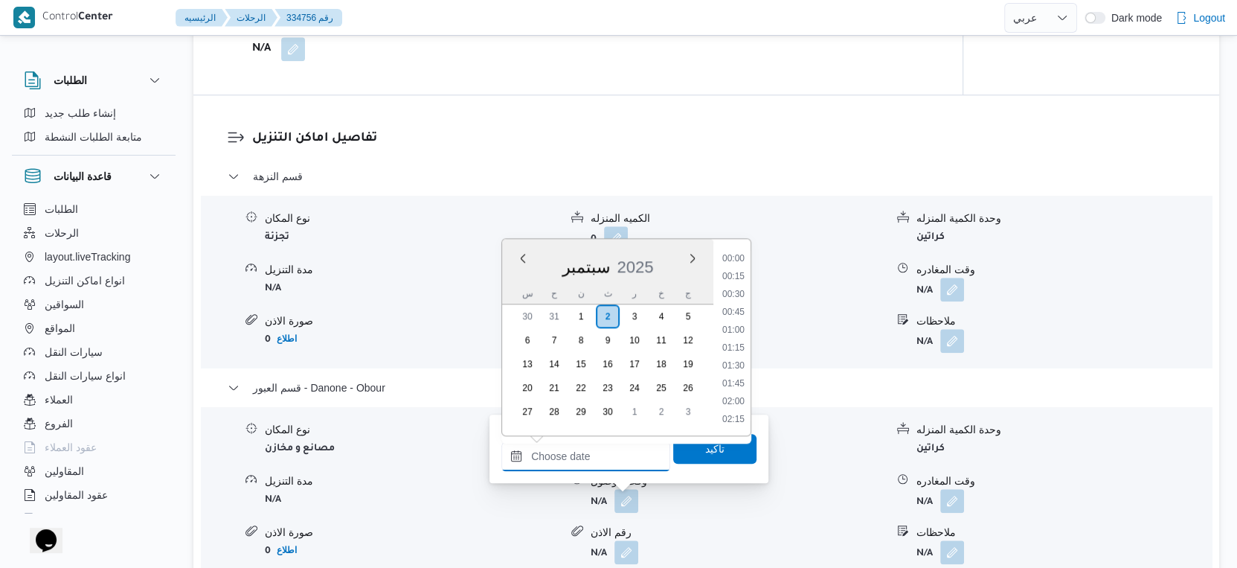
scroll to position [1141, 0]
drag, startPoint x: 737, startPoint y: 311, endPoint x: 725, endPoint y: 398, distance: 87.9
click at [737, 311] on li "16:45" at bounding box center [734, 314] width 34 height 15
type input "[DATE] ١٦:٤٥"
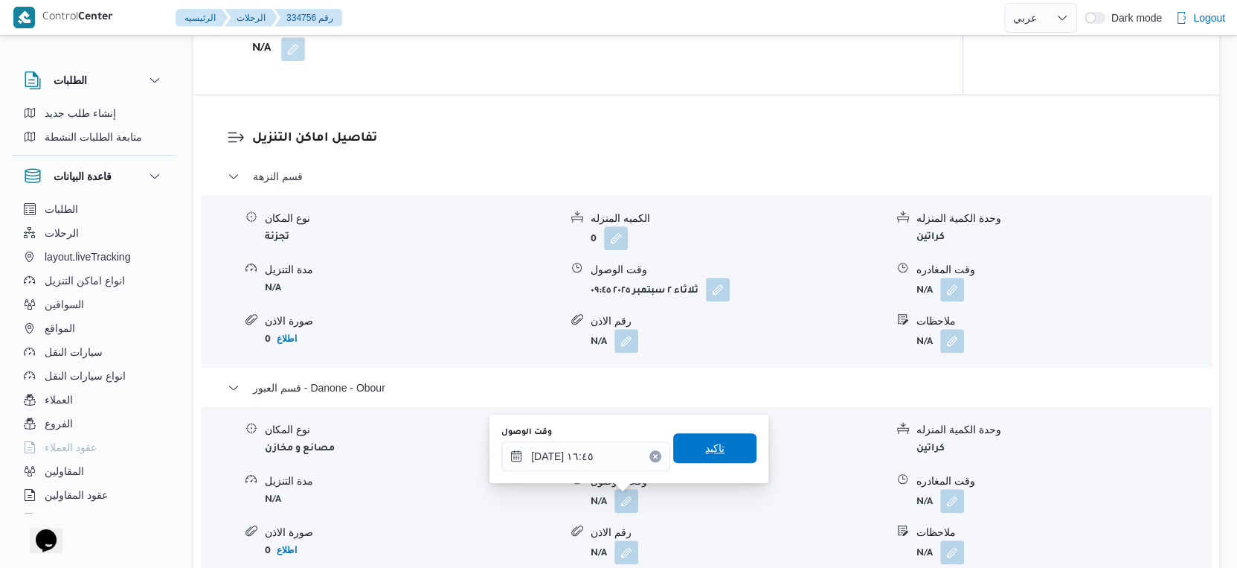
click at [713, 446] on span "تاكيد" at bounding box center [714, 448] width 83 height 30
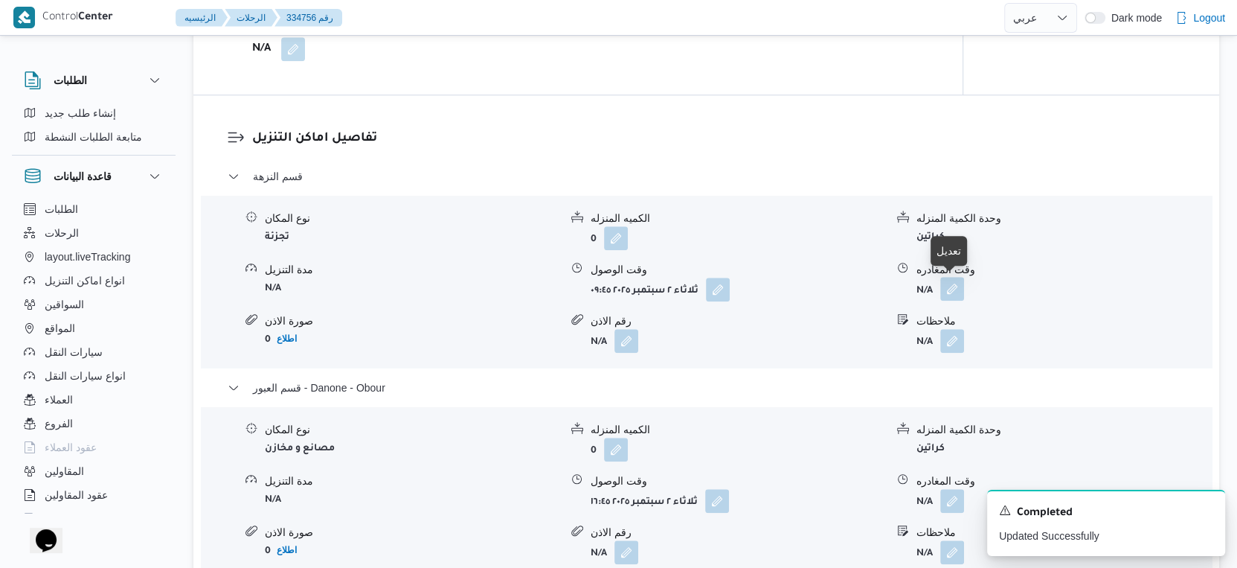
click at [955, 286] on button "button" at bounding box center [953, 289] width 24 height 24
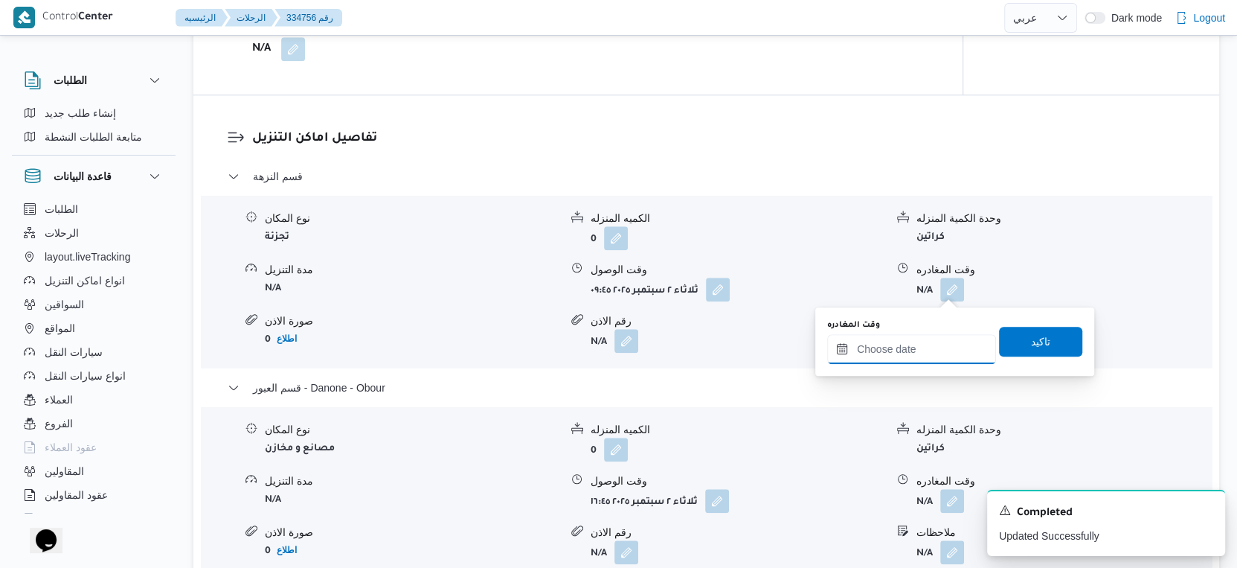
click at [919, 347] on input "وقت المغادره" at bounding box center [911, 349] width 169 height 30
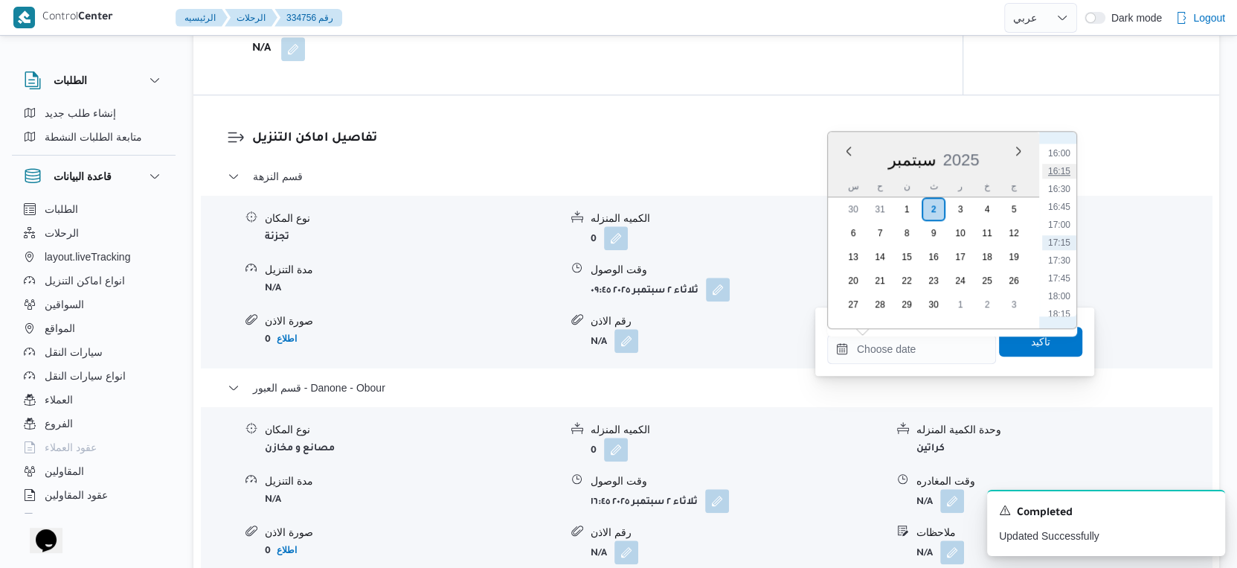
click at [1057, 166] on li "16:15" at bounding box center [1059, 171] width 34 height 15
type input "[DATE] ١٦:١٥"
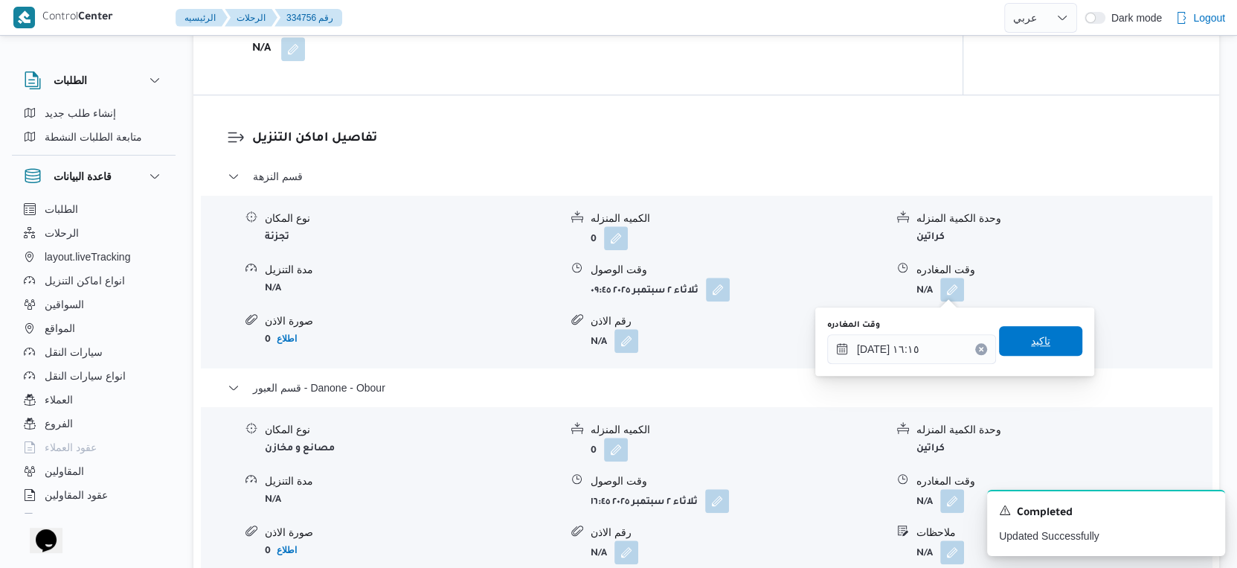
click at [1041, 339] on span "تاكيد" at bounding box center [1040, 341] width 83 height 30
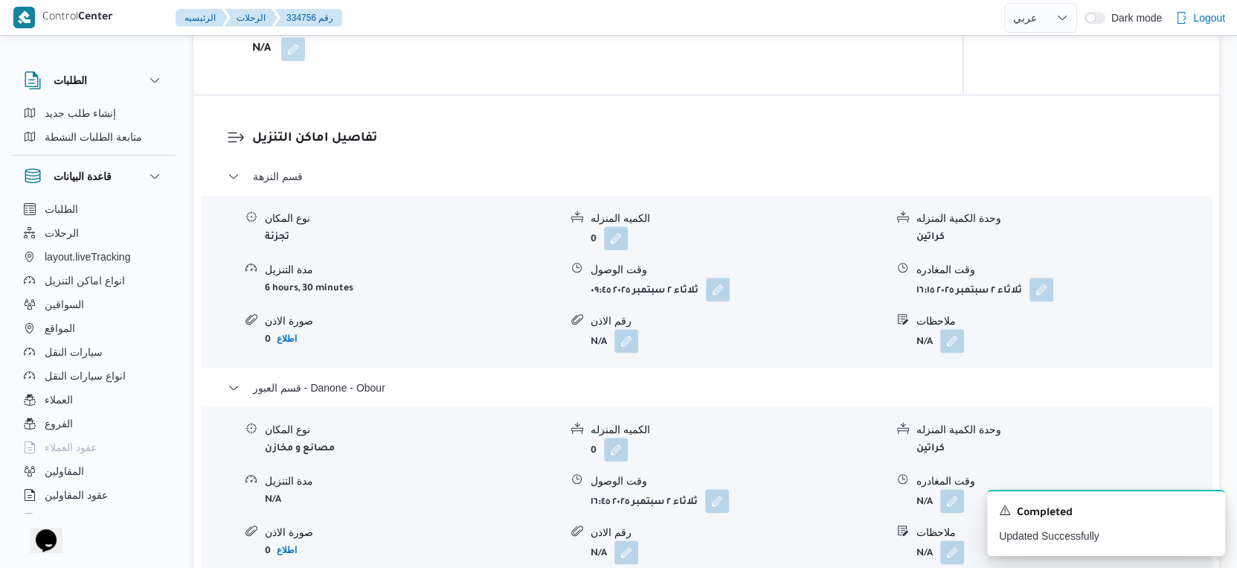
scroll to position [992, 0]
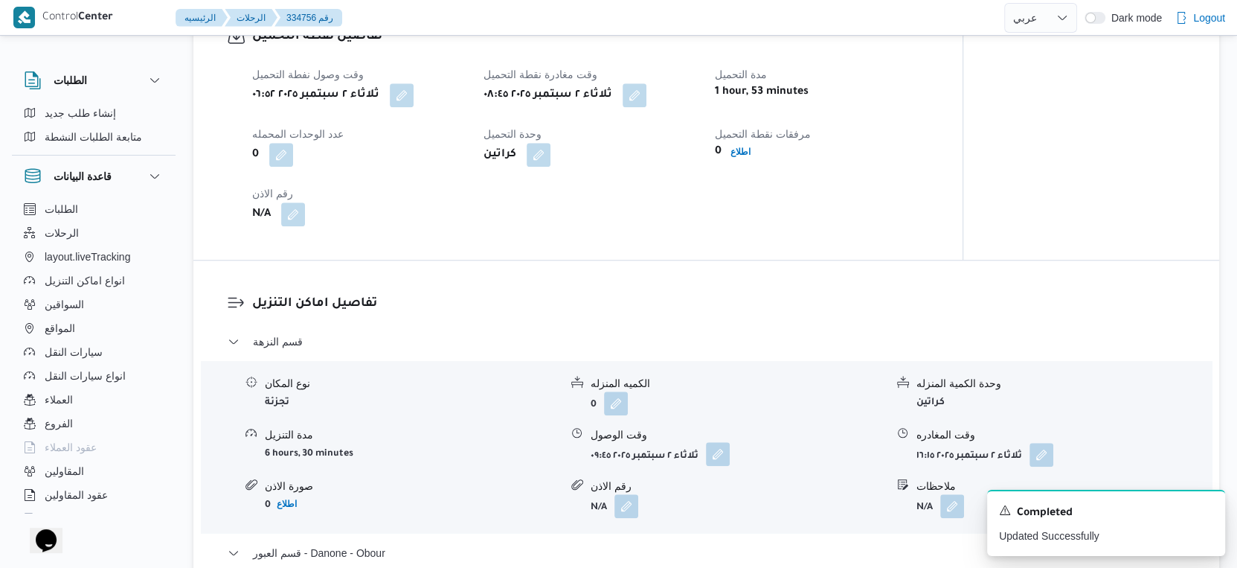
click at [726, 453] on button "button" at bounding box center [718, 454] width 24 height 24
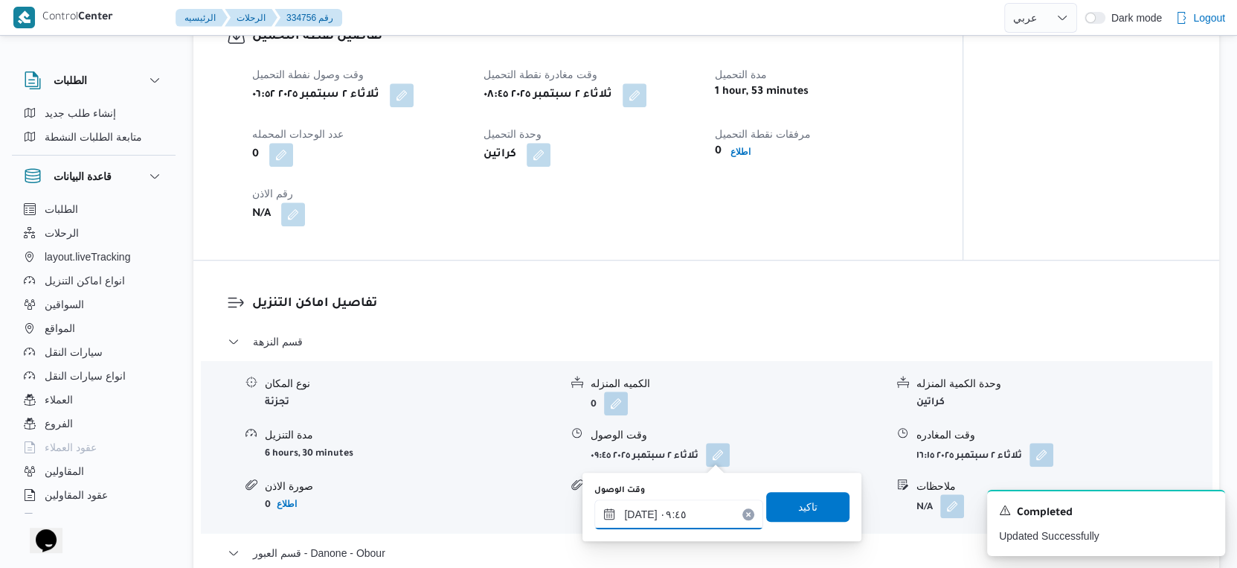
click at [678, 507] on input "[DATE] ٠٩:٤٥" at bounding box center [679, 514] width 169 height 30
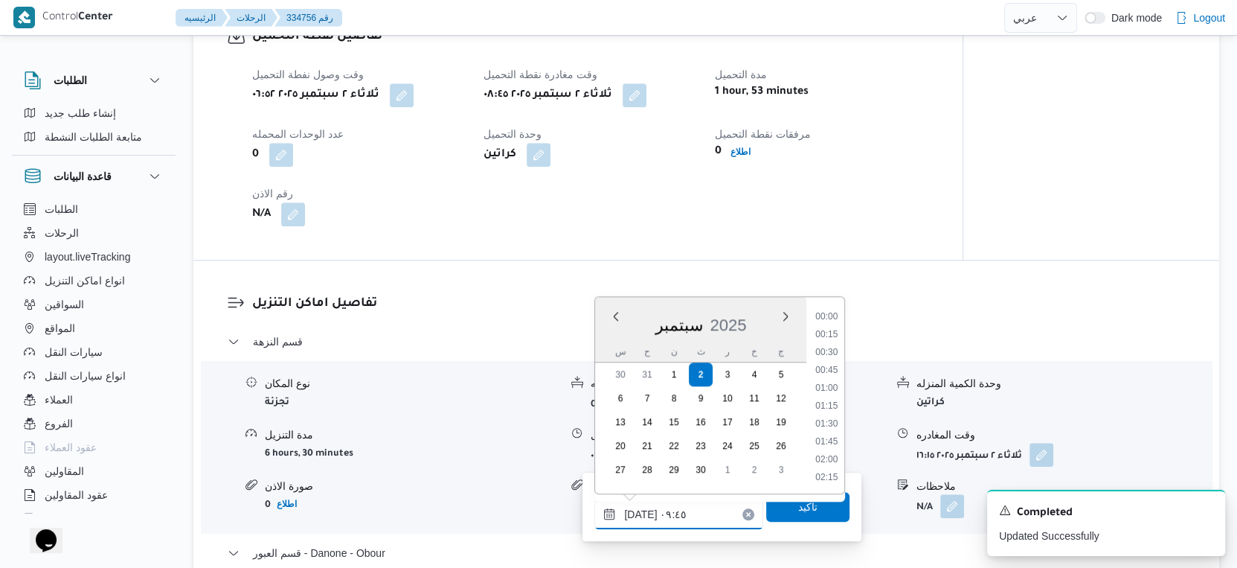
scroll to position [605, 0]
click at [832, 370] on li "09:15" at bounding box center [827, 372] width 34 height 15
type input "[DATE] ٠٩:١٥"
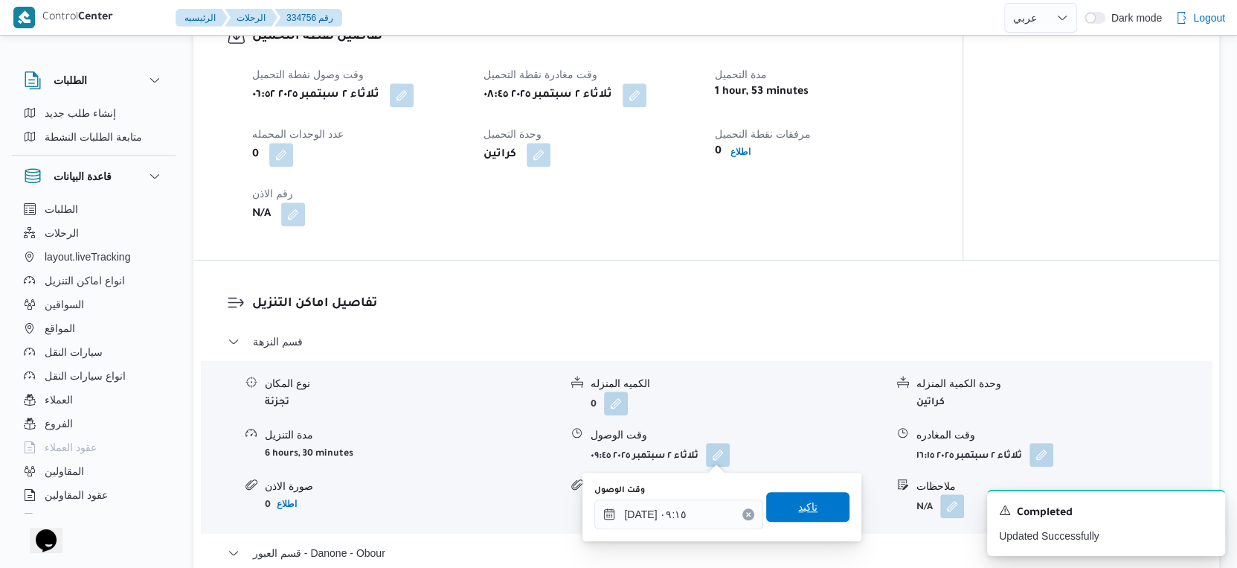
click at [818, 497] on span "تاكيد" at bounding box center [807, 507] width 83 height 30
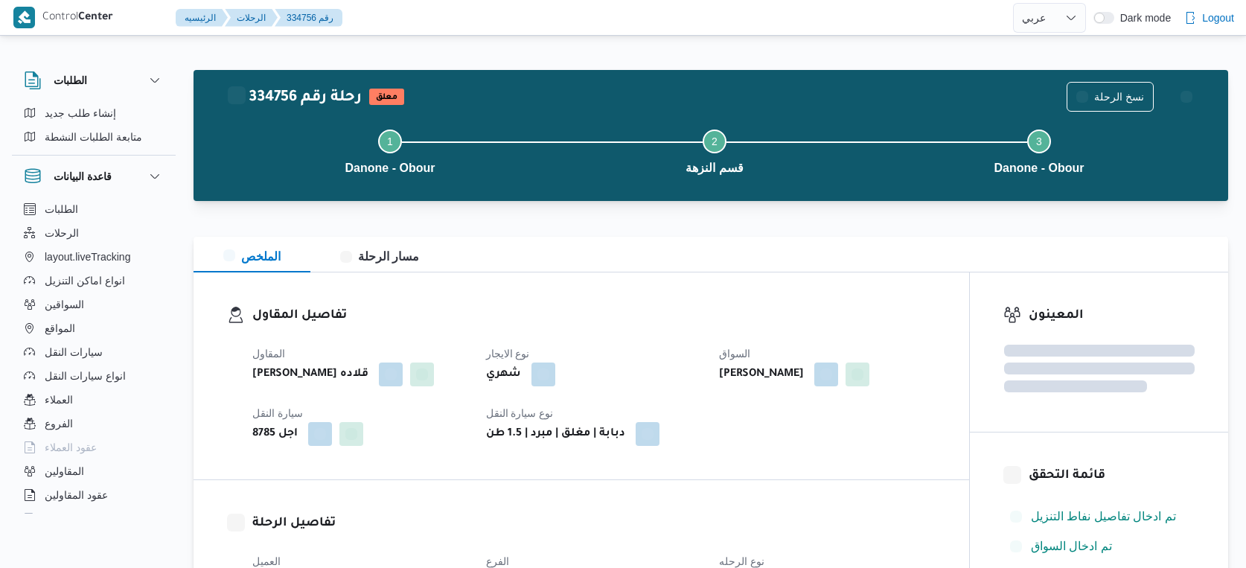
select select "ar"
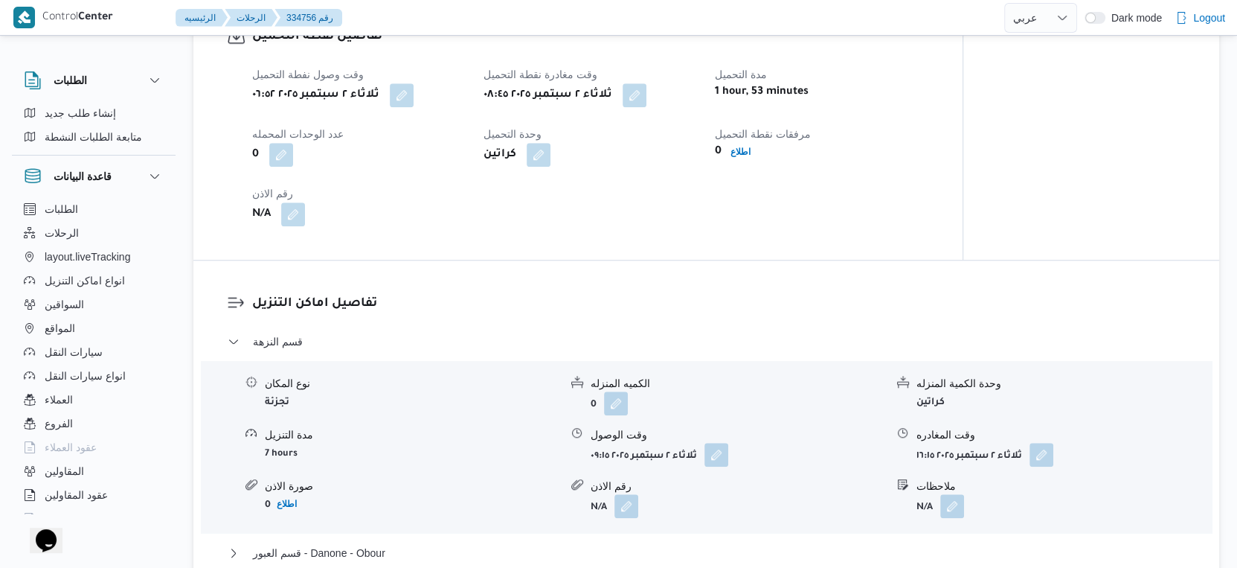
click at [896, 244] on div "تفاصيل نقطة التحميل وقت وصول نفطة التحميل [DATE] ٠٦:٥٢ وقت مغادرة نقطة التحميل …" at bounding box center [577, 126] width 769 height 266
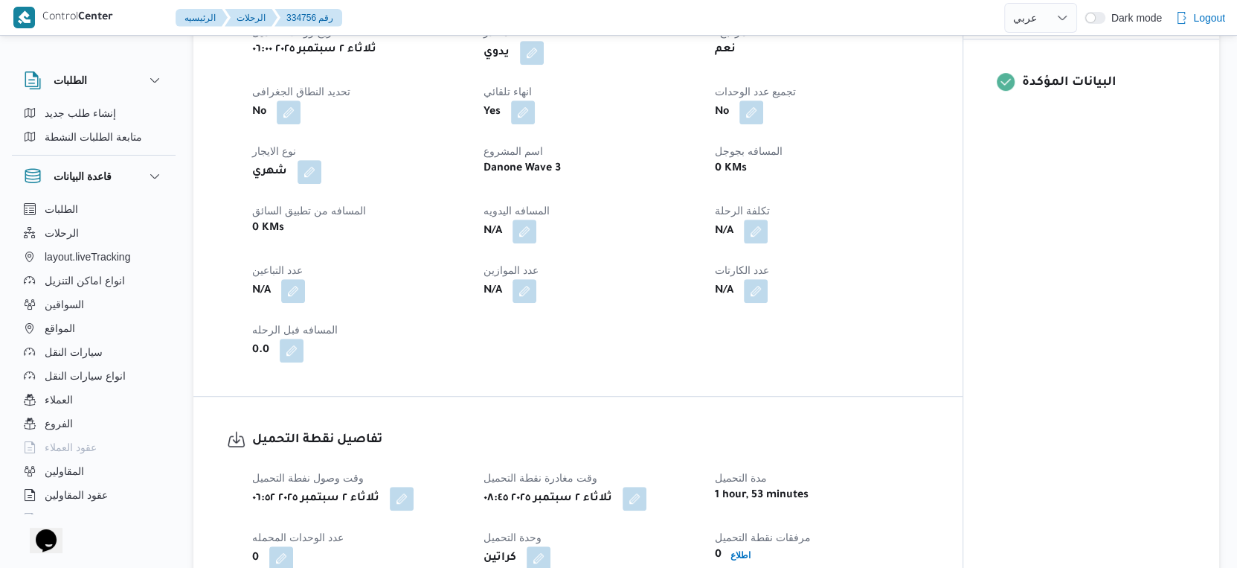
scroll to position [579, 0]
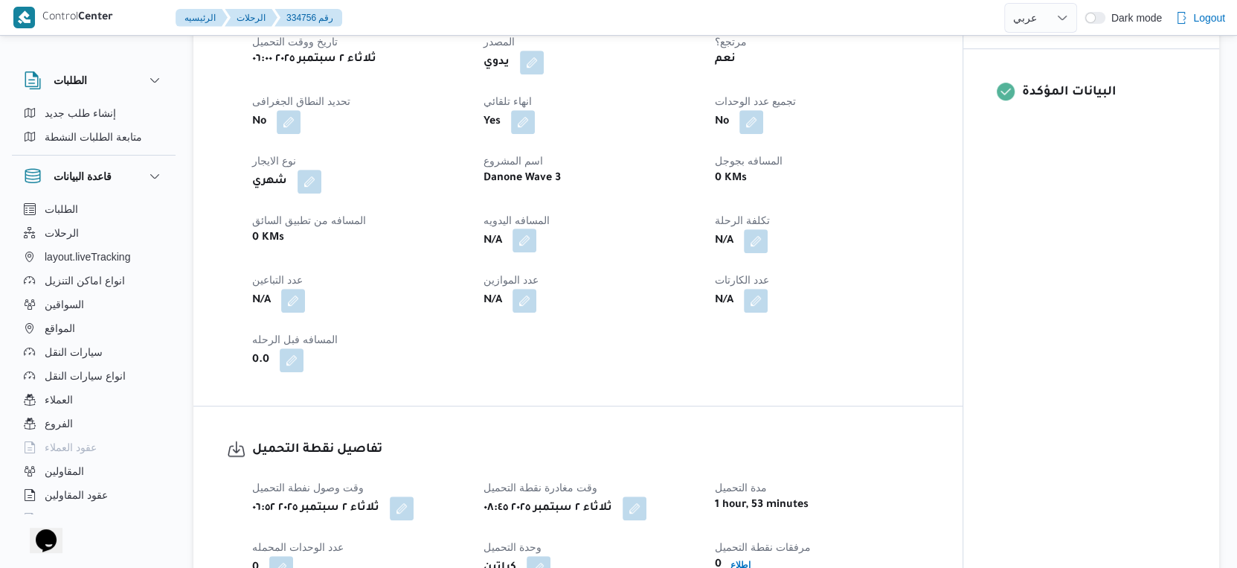
click at [528, 237] on button "button" at bounding box center [525, 240] width 24 height 24
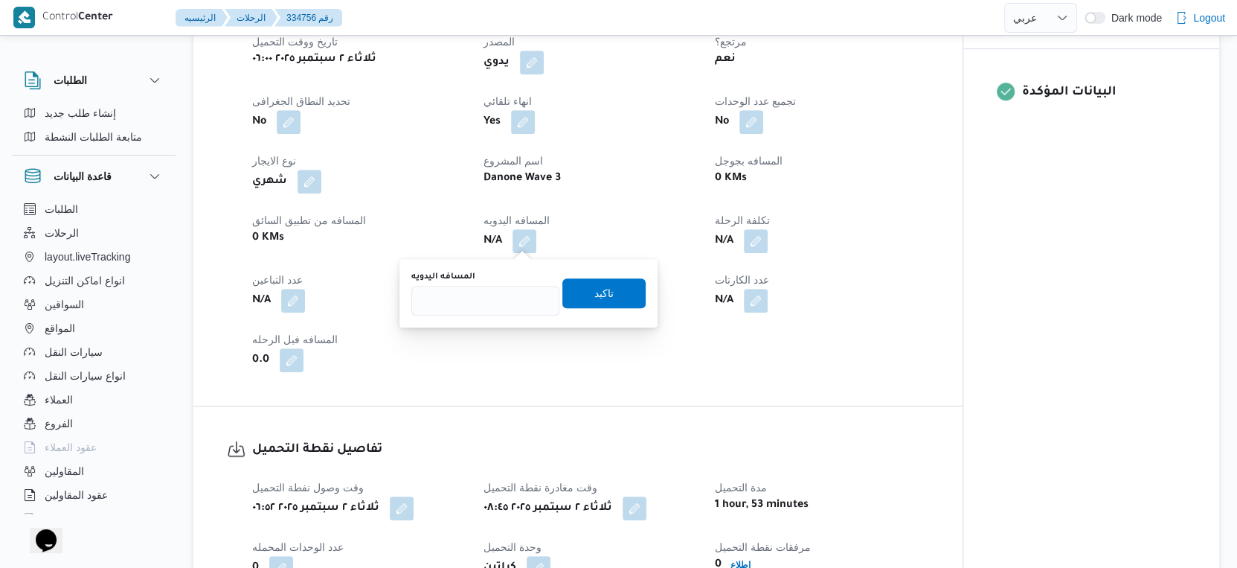
click at [492, 283] on div "المسافه اليدويه" at bounding box center [485, 293] width 148 height 45
click at [482, 299] on input "المسافه اليدويه" at bounding box center [485, 301] width 148 height 30
type input "67"
click at [615, 298] on span "تاكيد" at bounding box center [604, 293] width 83 height 30
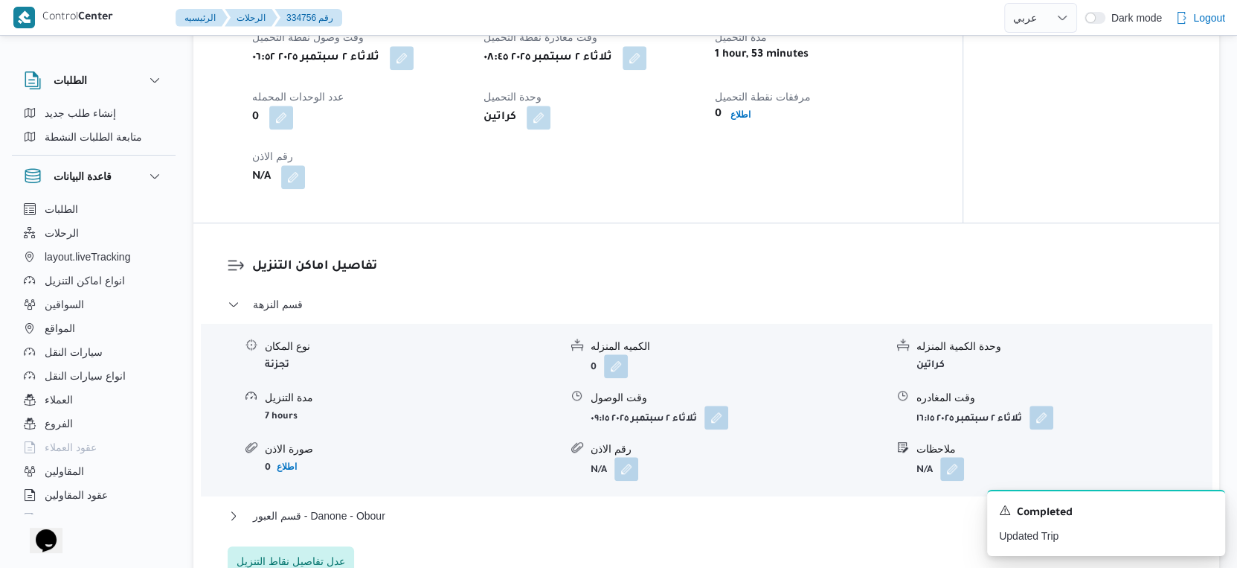
scroll to position [1240, 0]
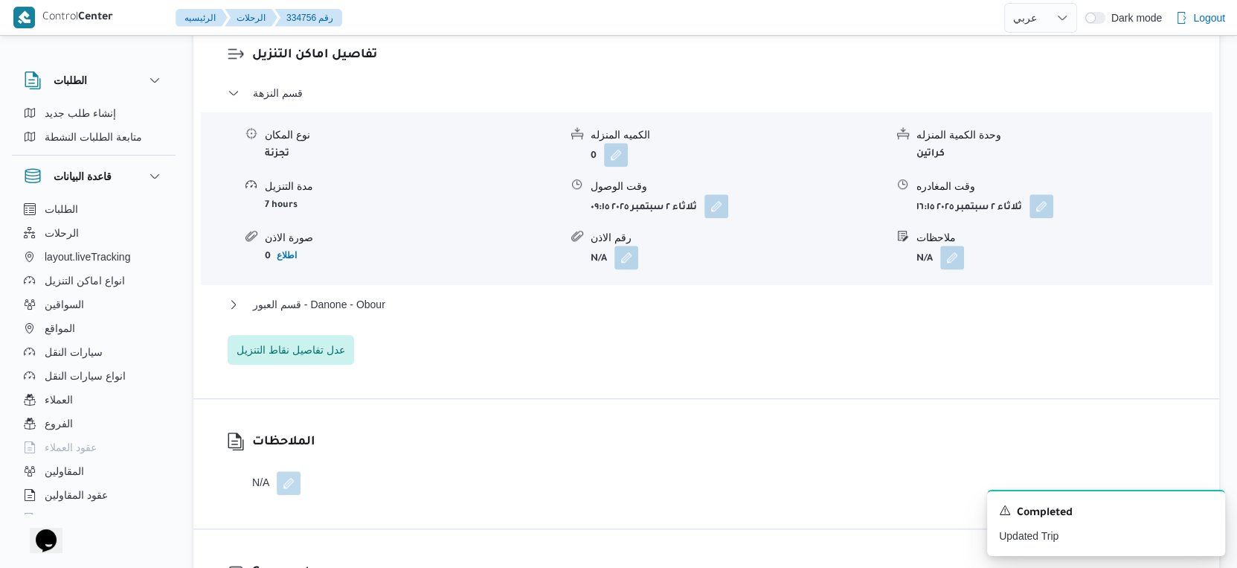
click at [429, 292] on div "قسم النزهة نوع المكان تجزئة الكميه المنزله 0 وحدة الكمية المنزله كراتين مدة الت…" at bounding box center [707, 224] width 958 height 281
click at [429, 301] on button "قسم العبور - Danone - Obour" at bounding box center [707, 304] width 958 height 18
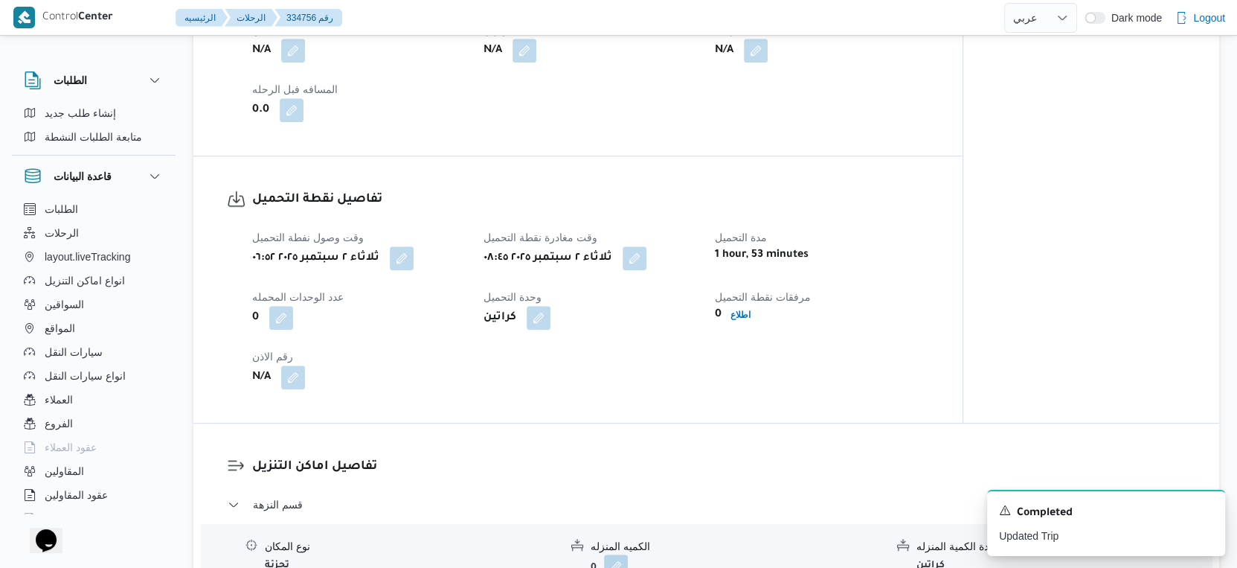
scroll to position [827, 0]
click at [891, 284] on div "وقت وصول نفطة التحميل ثلاثاء ٢ سبتمبر ٢٠٢٥ ٠٦:٥٢ وقت مغادرة نقطة التحميل ثلاثاء…" at bounding box center [590, 311] width 695 height 179
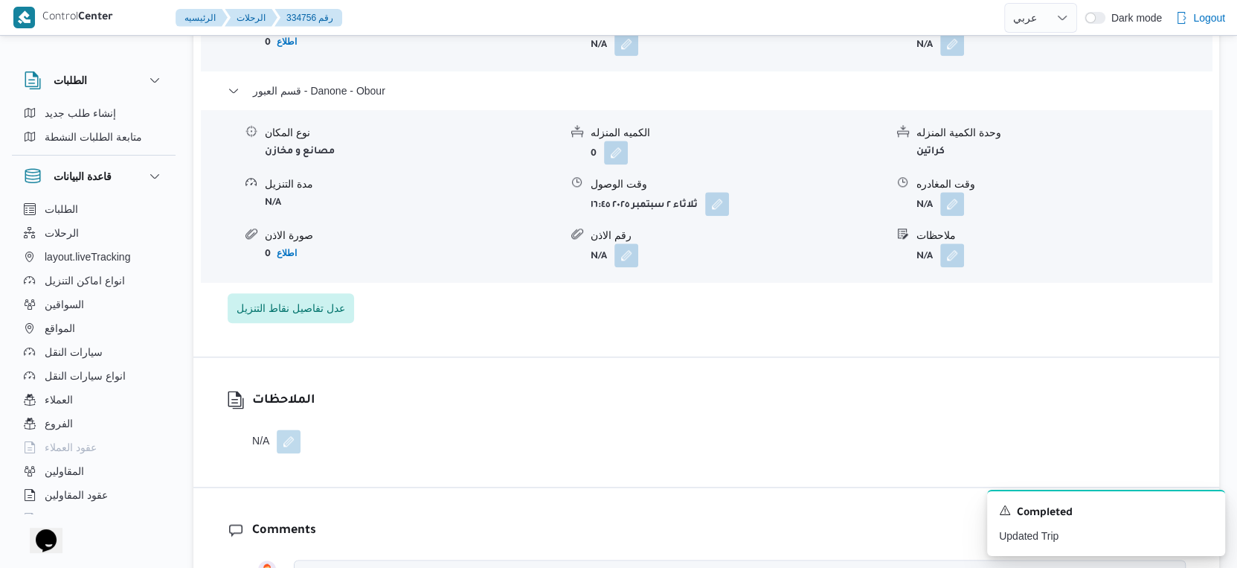
scroll to position [1322, 0]
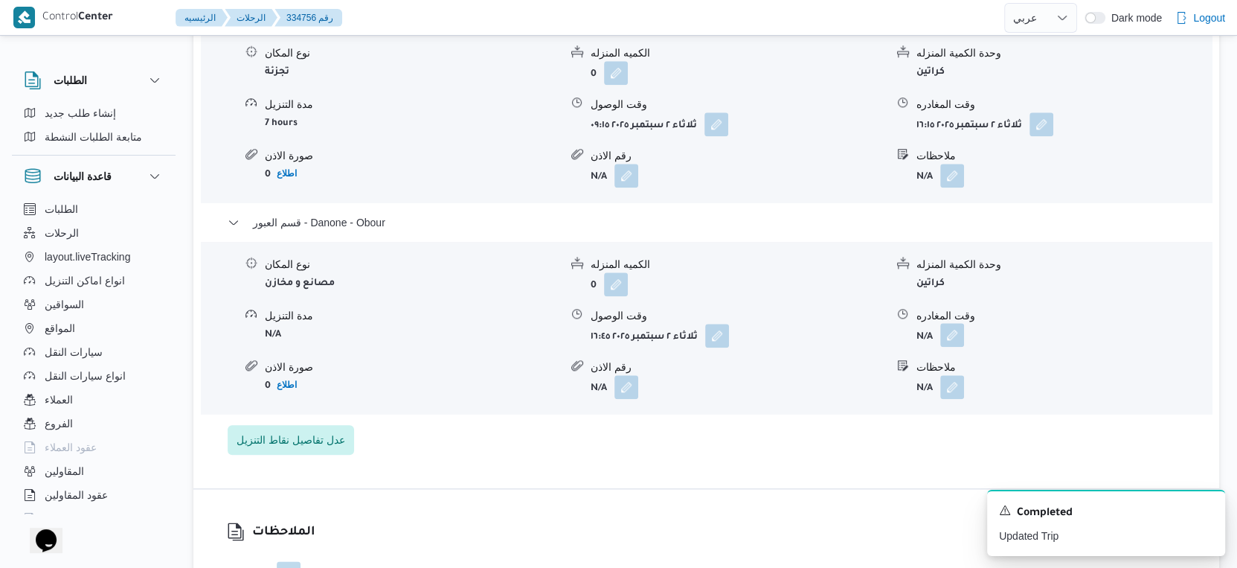
click at [955, 343] on button "button" at bounding box center [953, 335] width 24 height 24
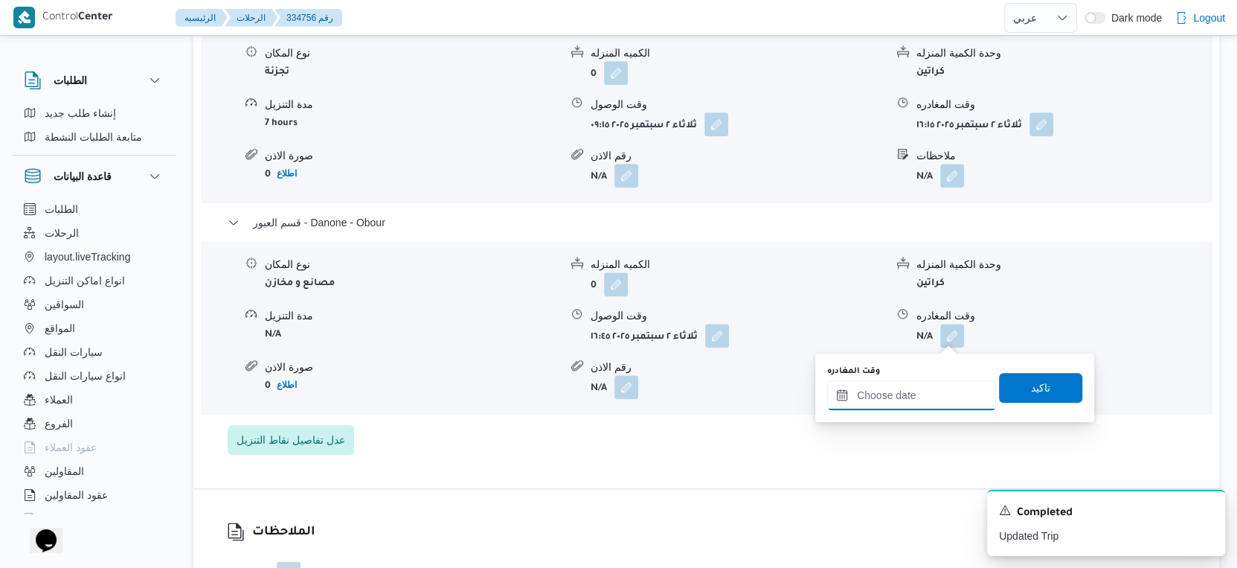
click at [923, 397] on input "وقت المغادره" at bounding box center [911, 395] width 169 height 30
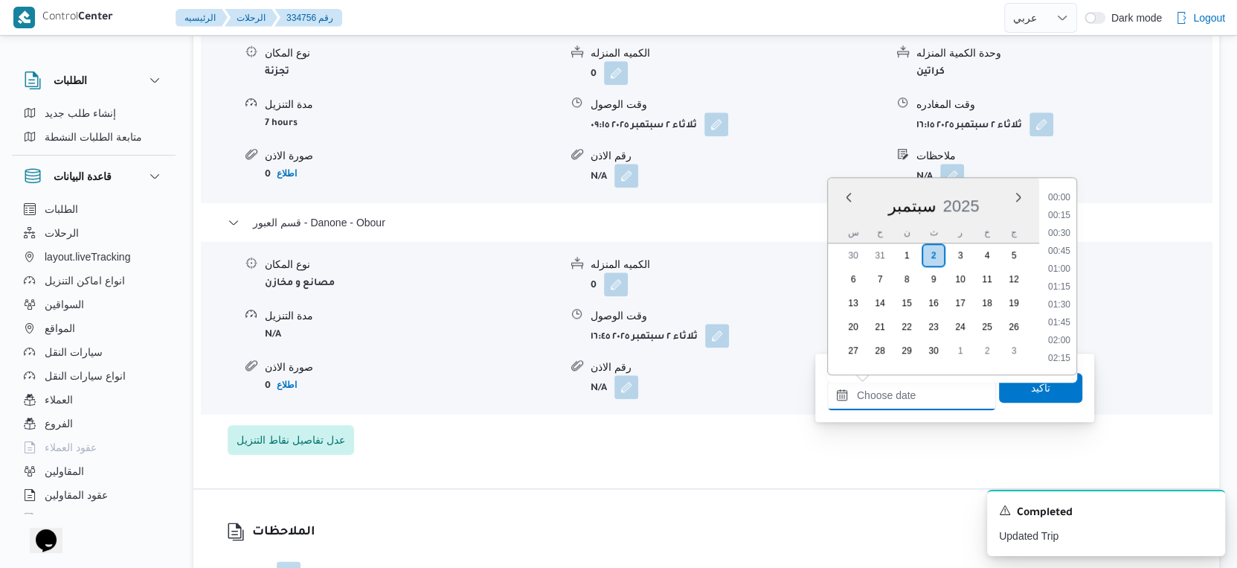
scroll to position [1141, 0]
click at [1059, 286] on li "17:15" at bounding box center [1059, 288] width 34 height 15
type input "٠٢/٠٩/٢٠٢٥ ١٧:١٥"
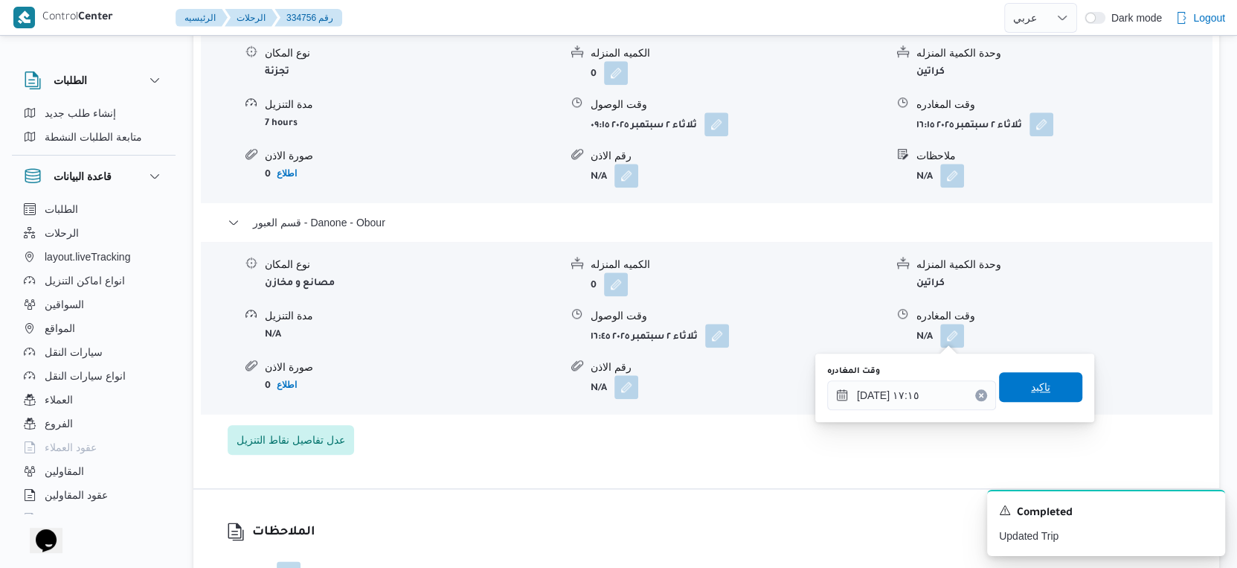
click at [1049, 387] on span "تاكيد" at bounding box center [1040, 387] width 83 height 30
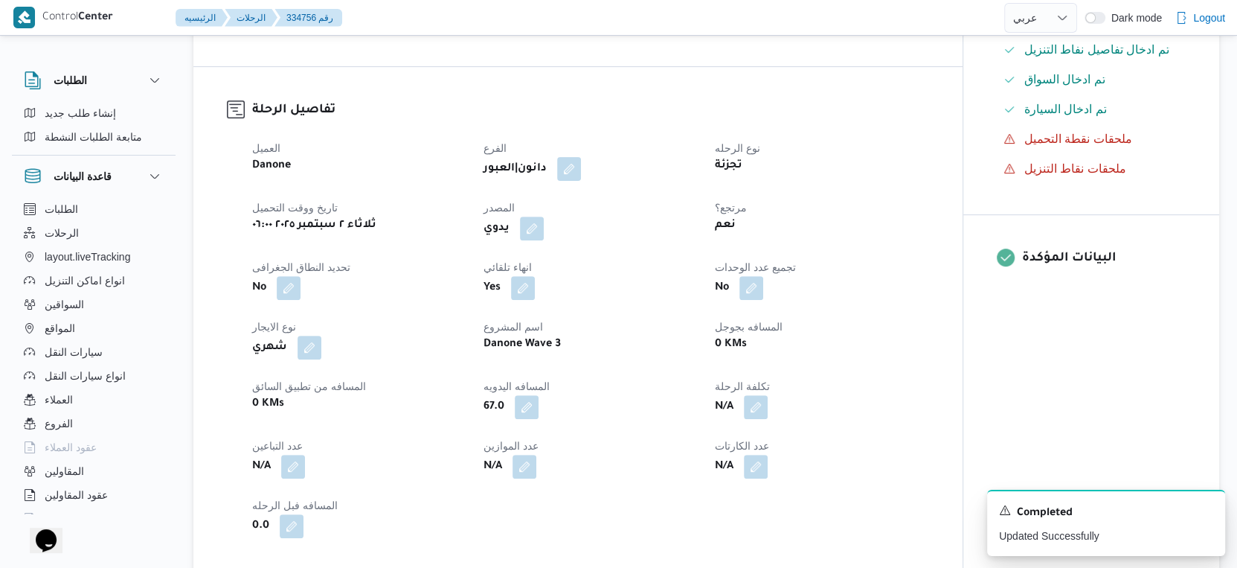
scroll to position [0, 0]
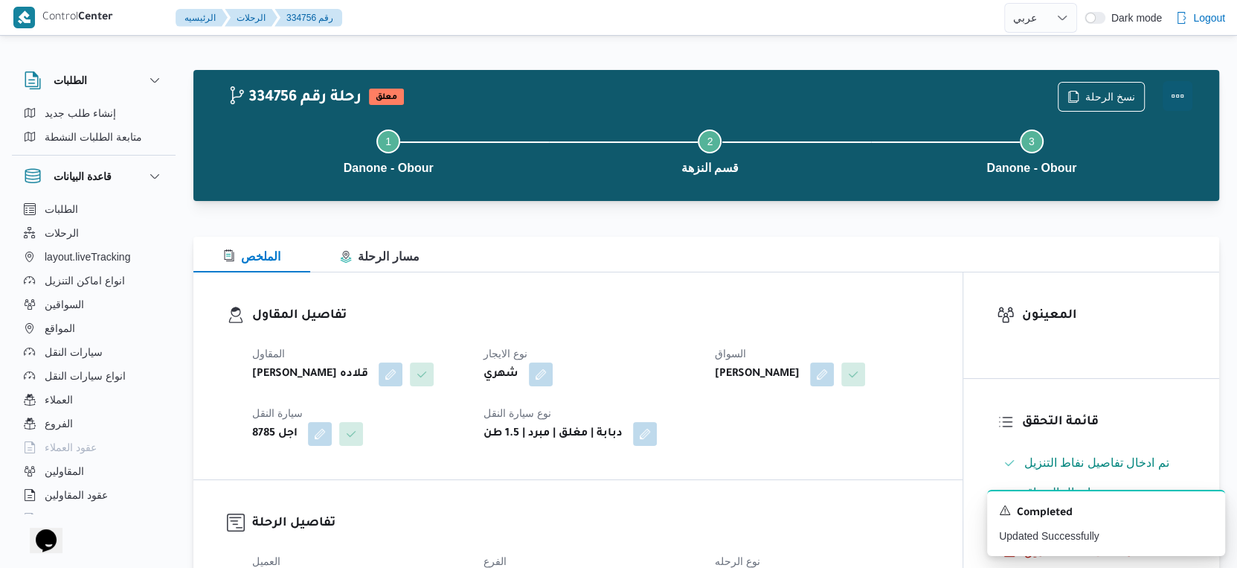
click at [1175, 95] on button "Actions" at bounding box center [1178, 96] width 30 height 30
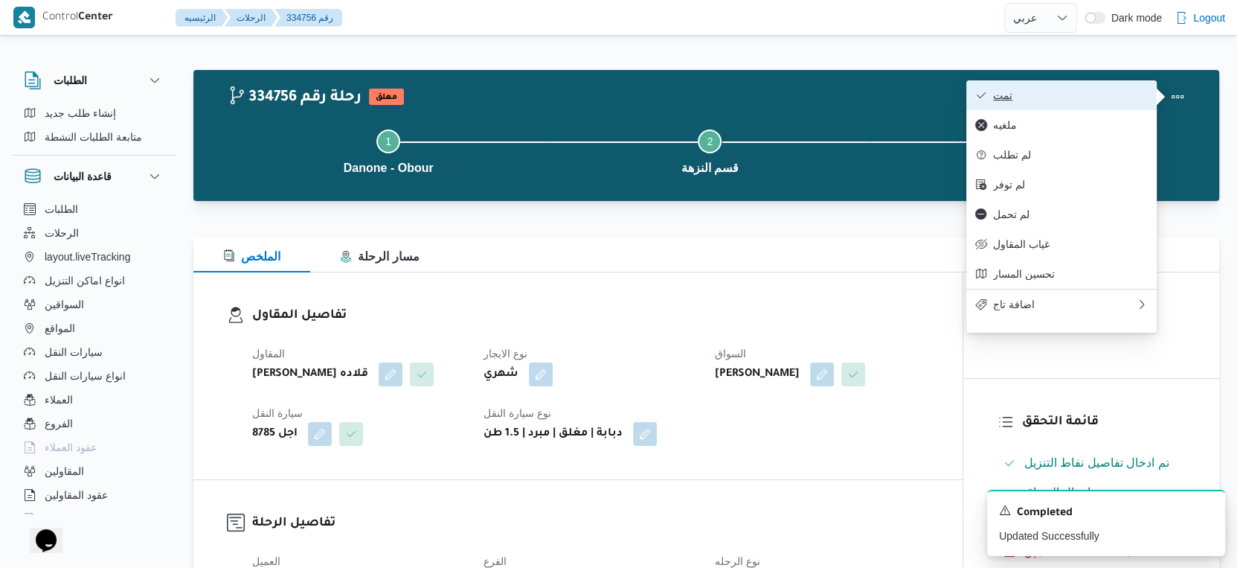
click at [1066, 89] on span "تمت" at bounding box center [1070, 95] width 155 height 12
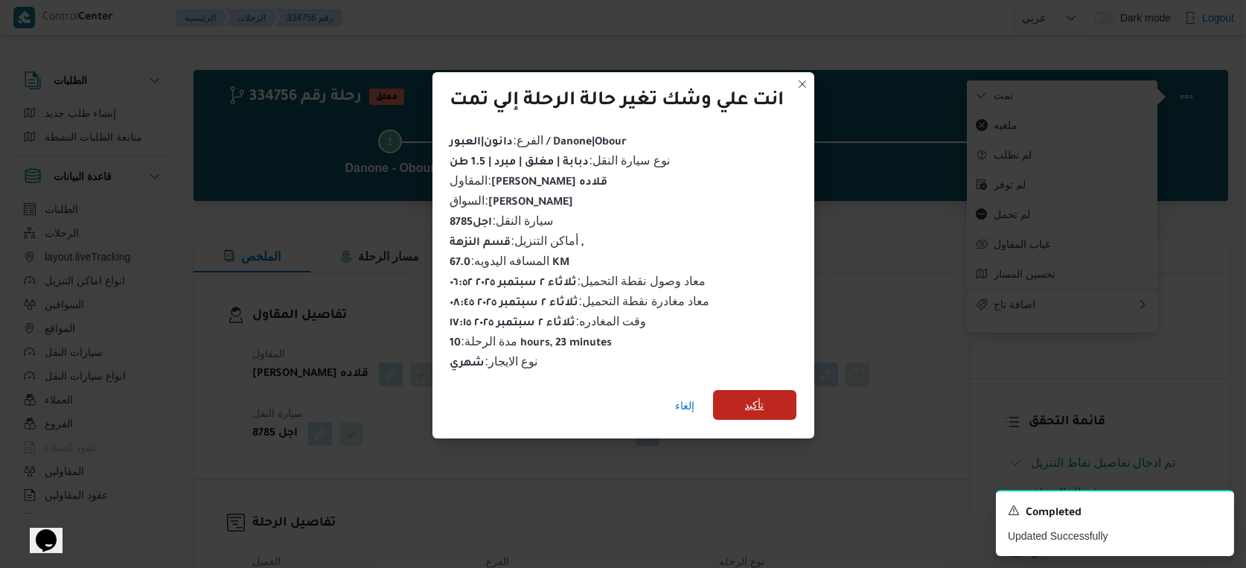
click at [759, 398] on span "تأكيد" at bounding box center [754, 405] width 19 height 18
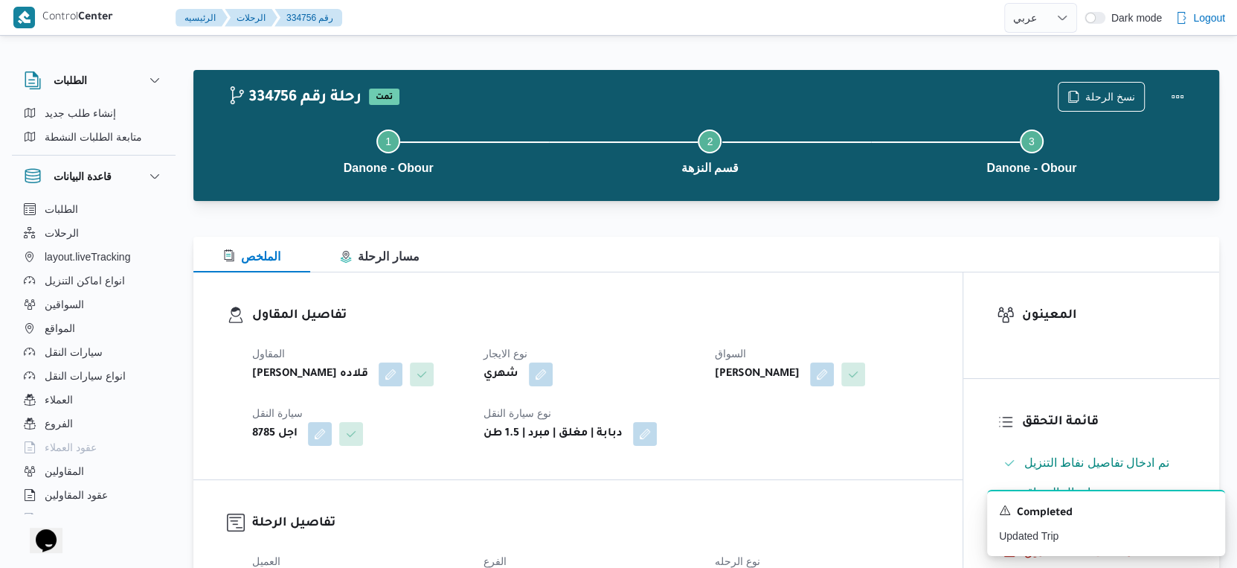
click at [792, 434] on div "المقاول مينا نجيب شفيق قلاده نوع الايجار شهري السواق البدراوي عبدالصادق رفاعي س…" at bounding box center [590, 395] width 695 height 119
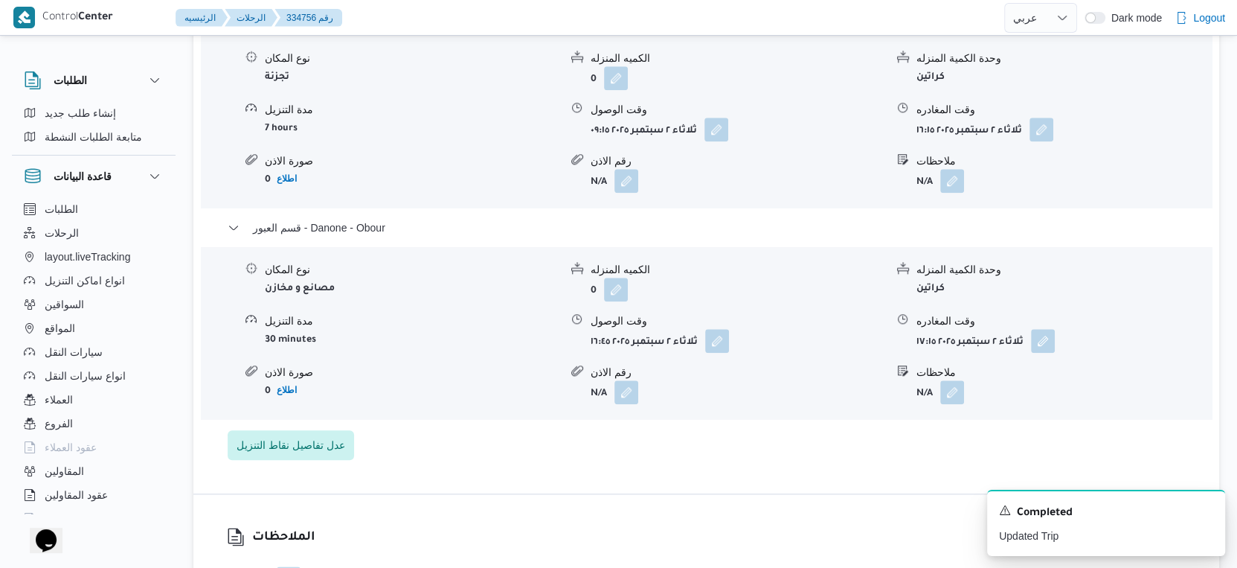
scroll to position [1322, 0]
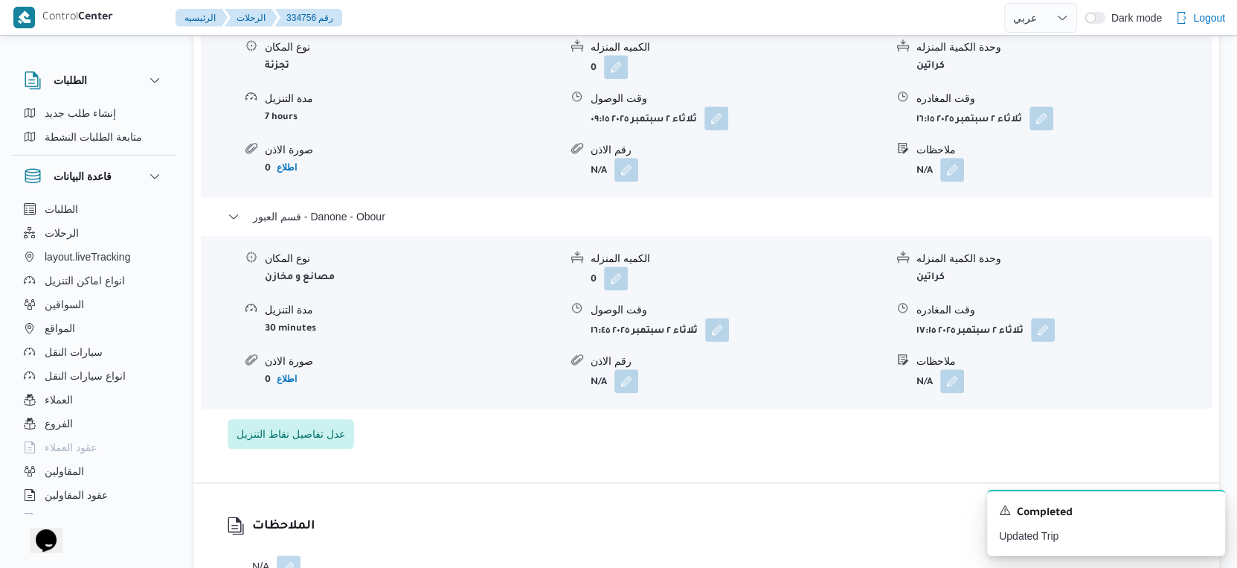
click at [504, 457] on div "تفاصيل اماكن التنزيل قسم النزهة نوع المكان تجزئة الكميه المنزله 0 وحدة الكمية ا…" at bounding box center [706, 203] width 1026 height 558
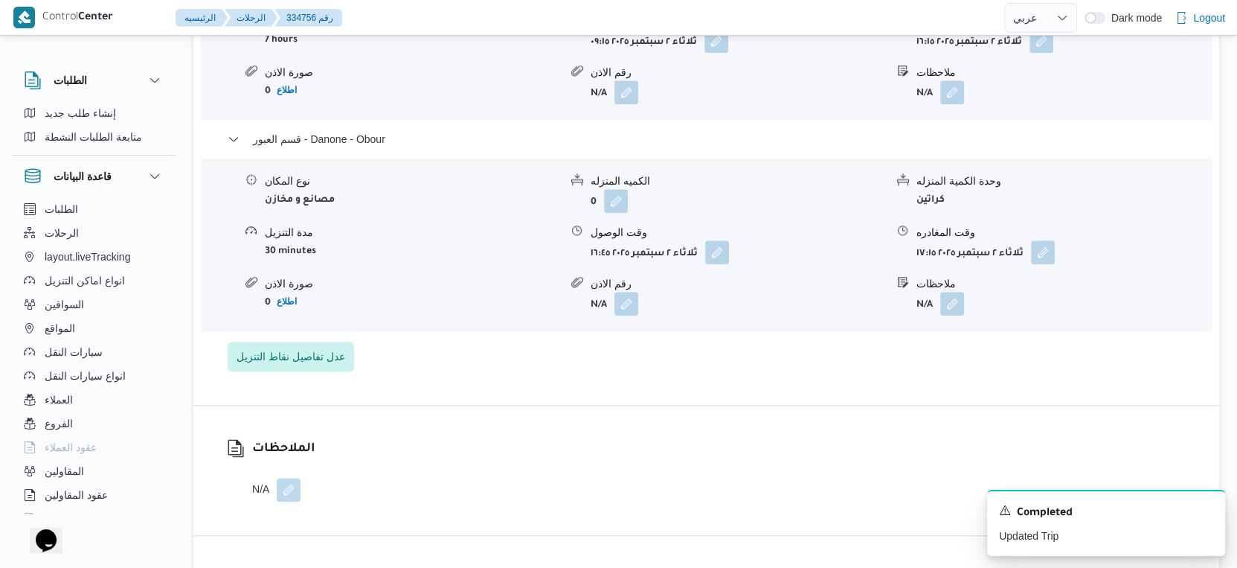
scroll to position [1406, 0]
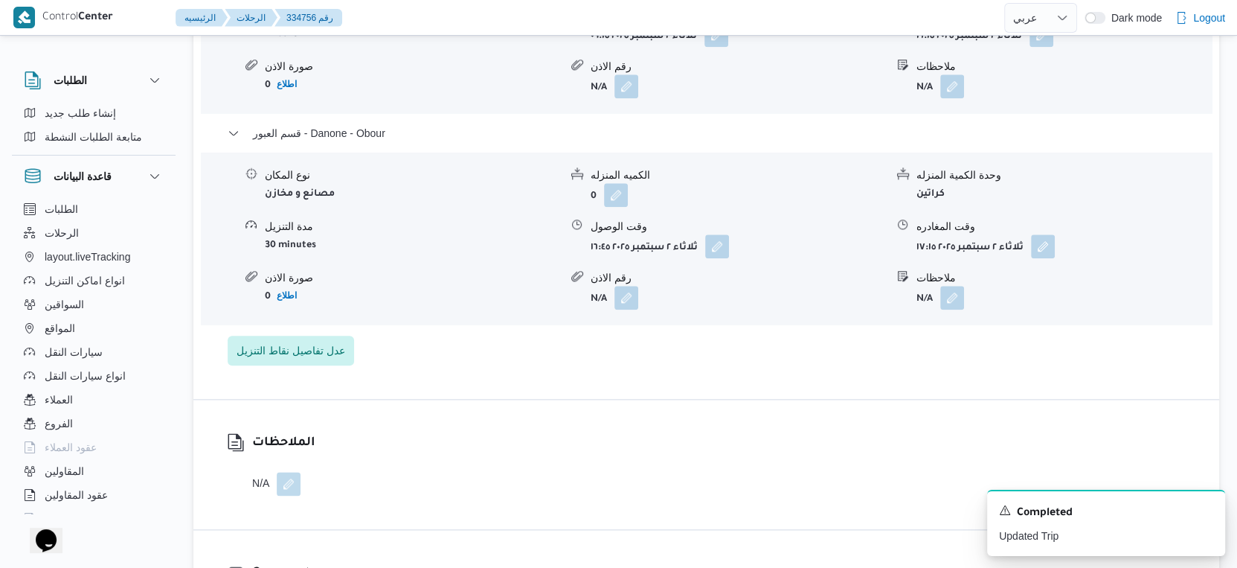
scroll to position [516, 0]
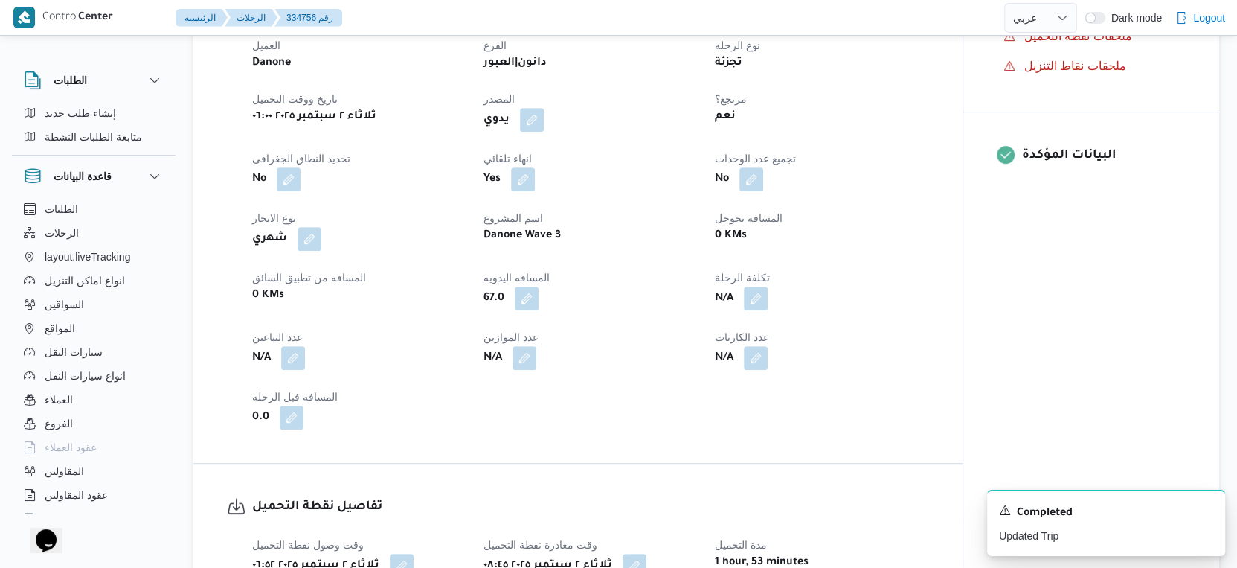
select select "ar"
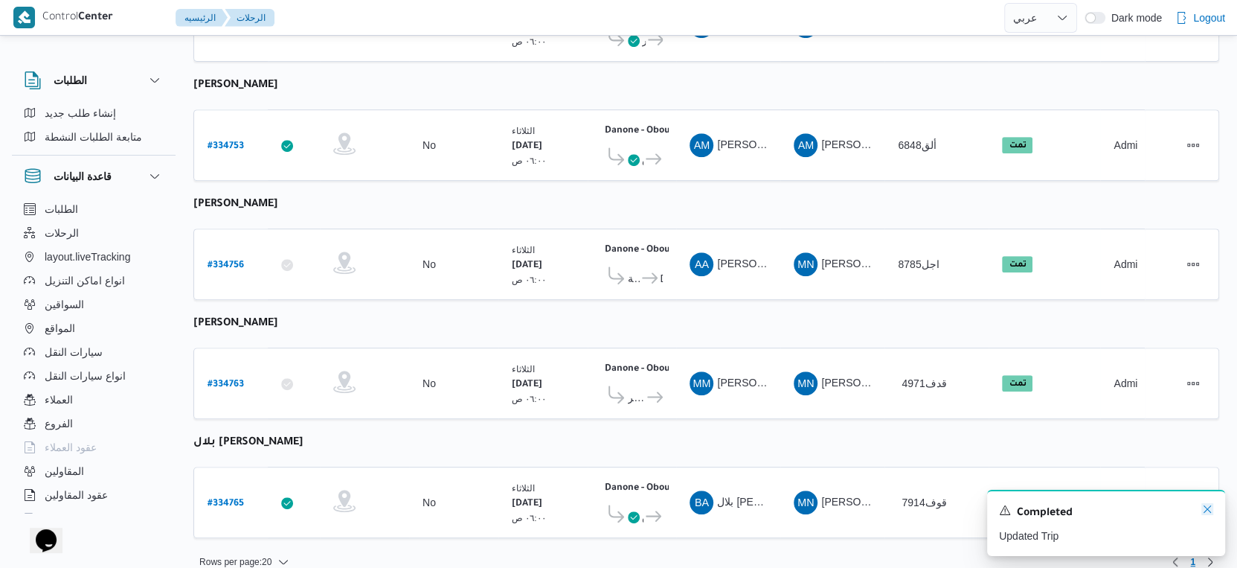
click at [1207, 512] on icon "Dismiss toast" at bounding box center [1208, 509] width 12 height 12
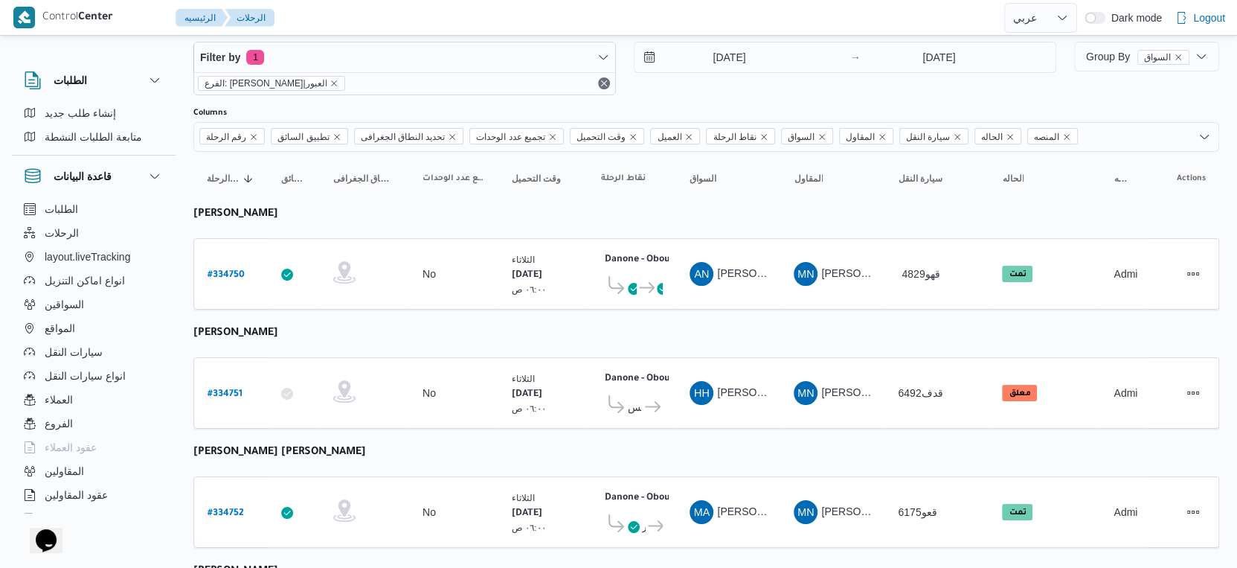
scroll to position [20, 0]
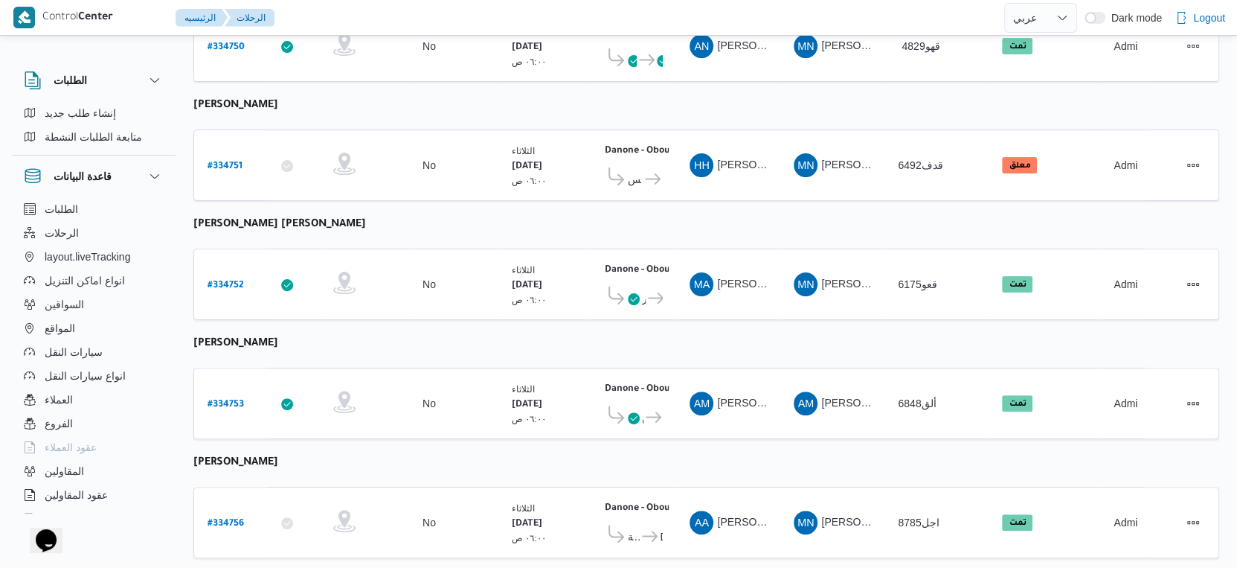
scroll to position [185, 0]
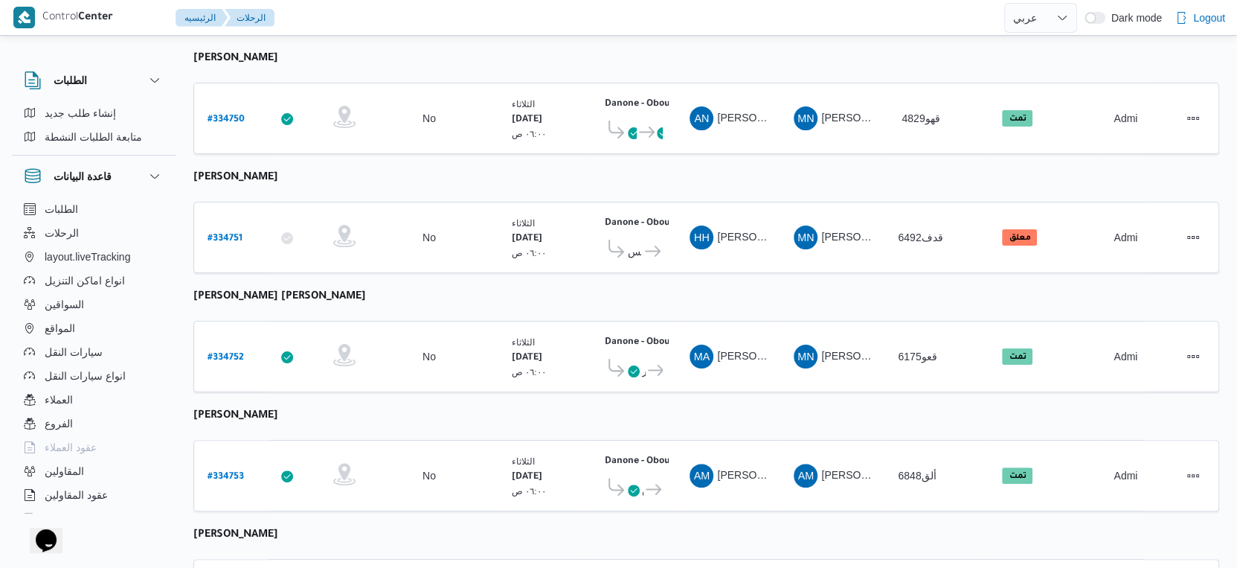
click at [827, 295] on table "رقم الرحلة Click to sort in ascending order تطبيق السائق Click to sort in ascen…" at bounding box center [706, 439] width 1026 height 887
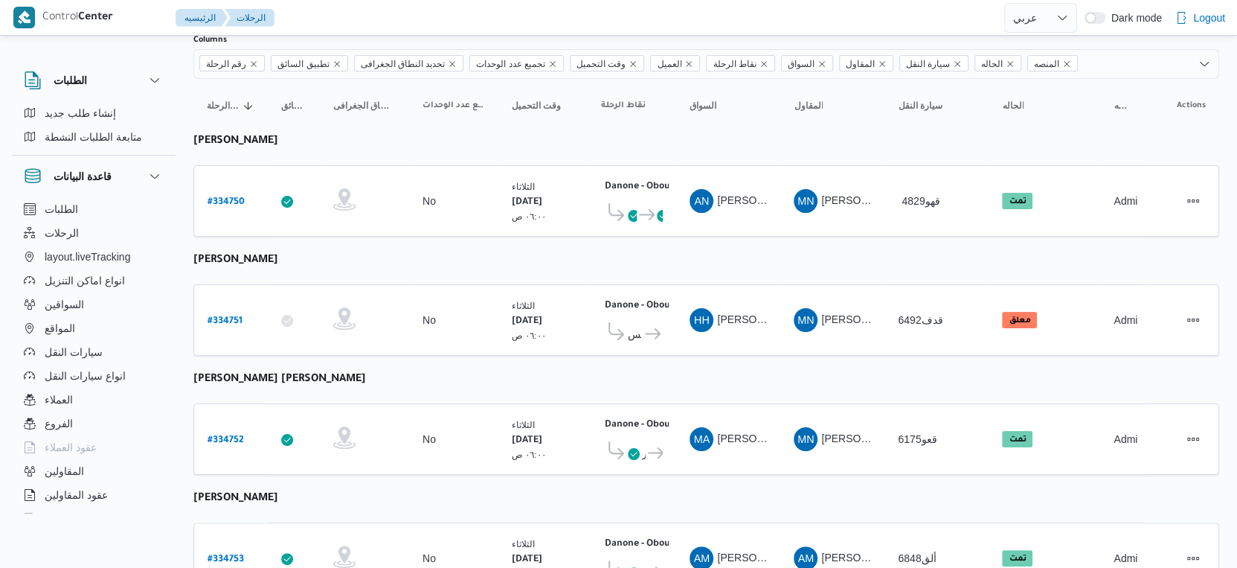
click at [635, 379] on table "رقم الرحلة Click to sort in ascending order تطبيق السائق Click to sort in ascen…" at bounding box center [706, 522] width 1026 height 887
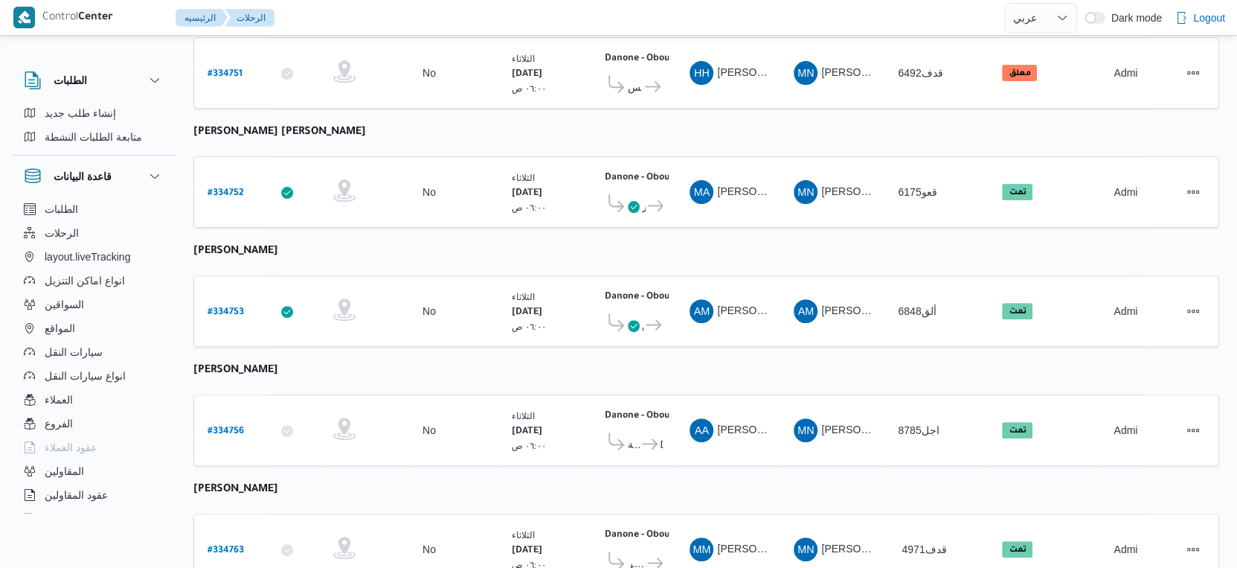
scroll to position [350, 0]
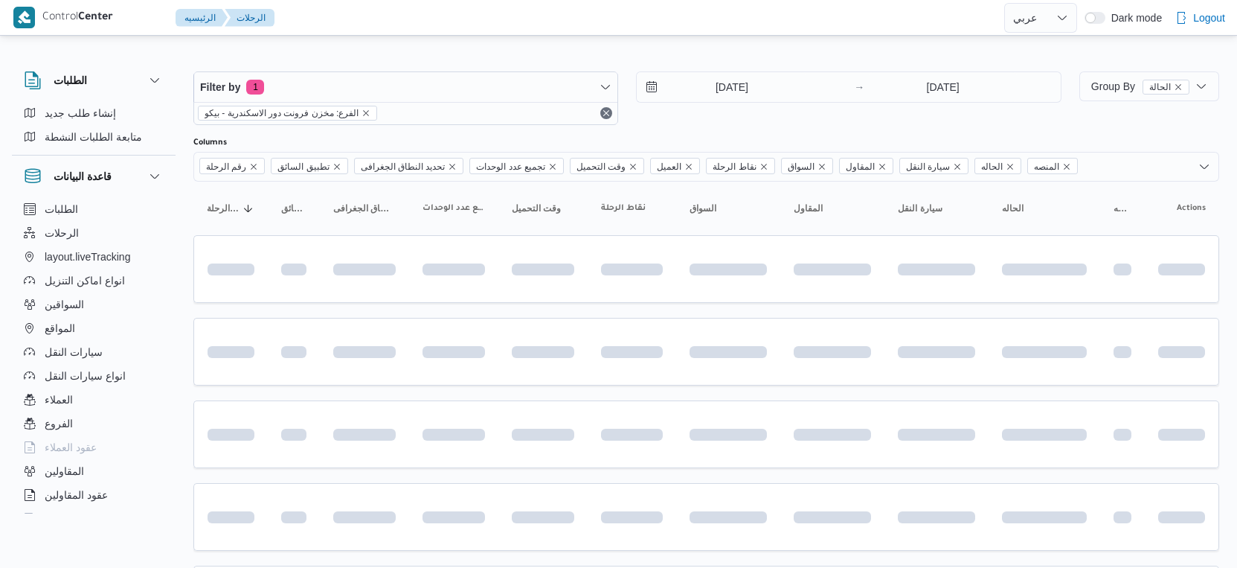
select select "ar"
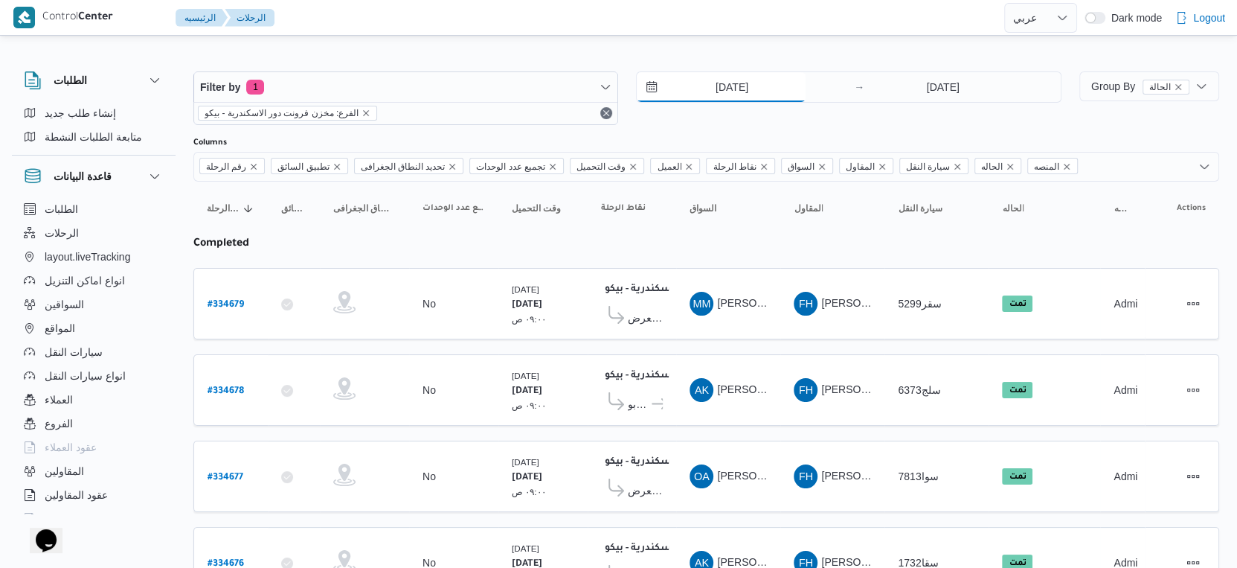
click at [736, 74] on input "[DATE]" at bounding box center [721, 87] width 169 height 30
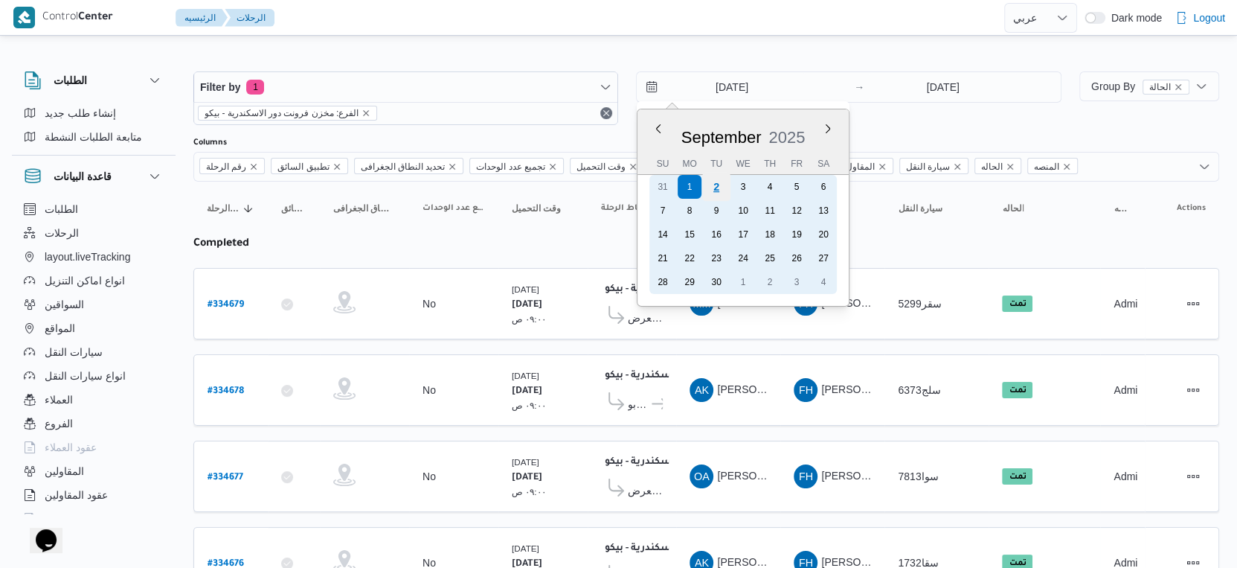
click at [720, 188] on div "2" at bounding box center [716, 187] width 28 height 28
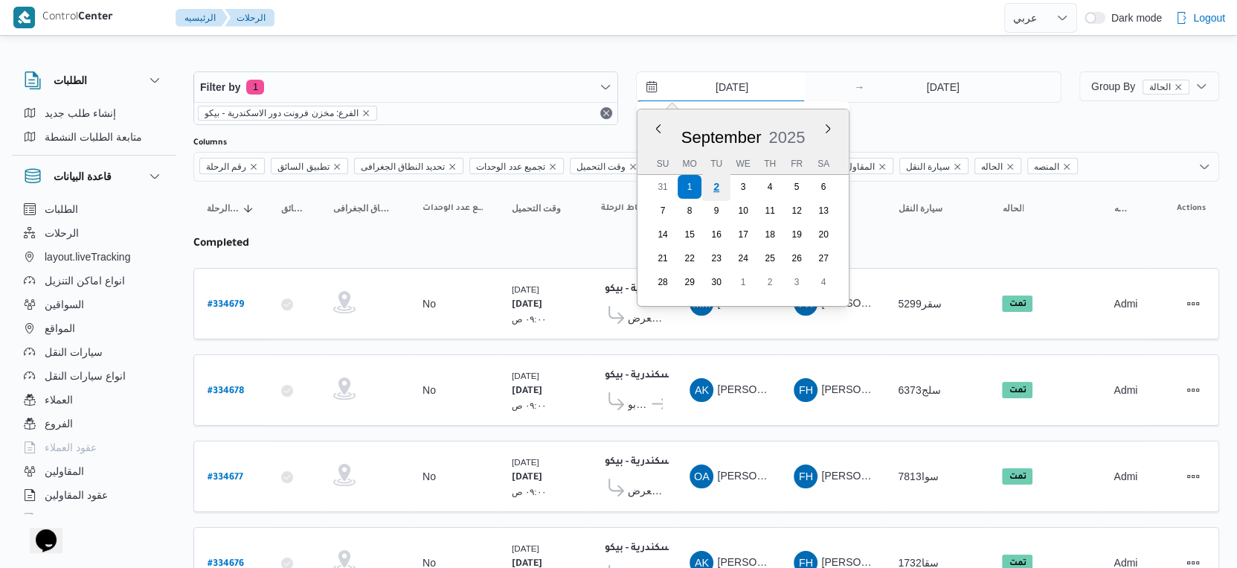
type input "[DATE]"
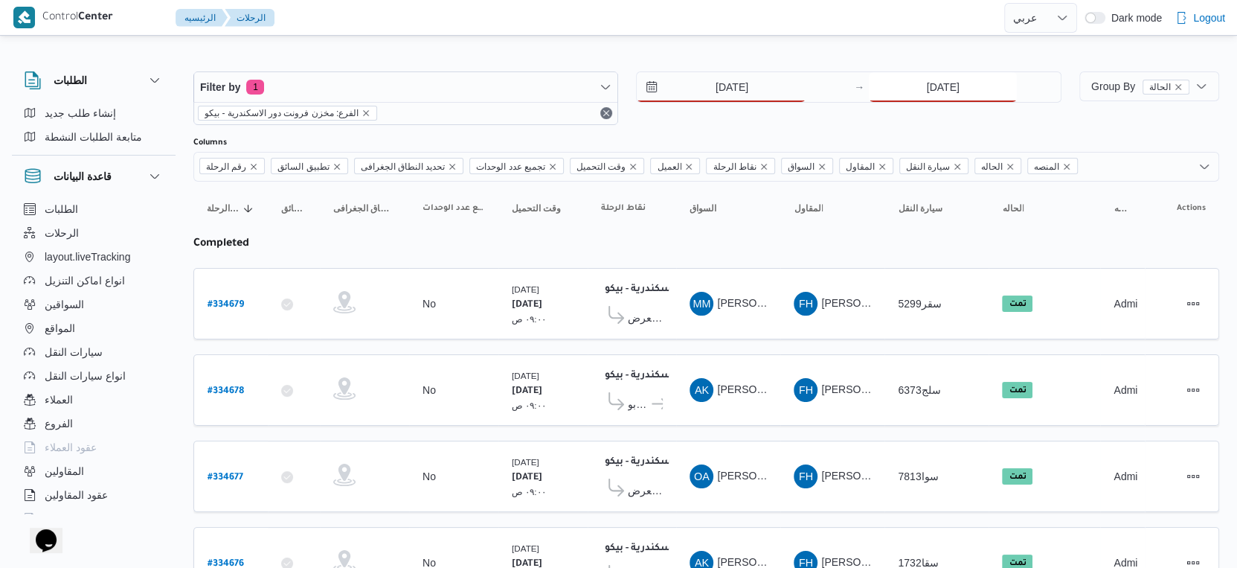
click at [932, 89] on input "[DATE]" at bounding box center [943, 87] width 148 height 30
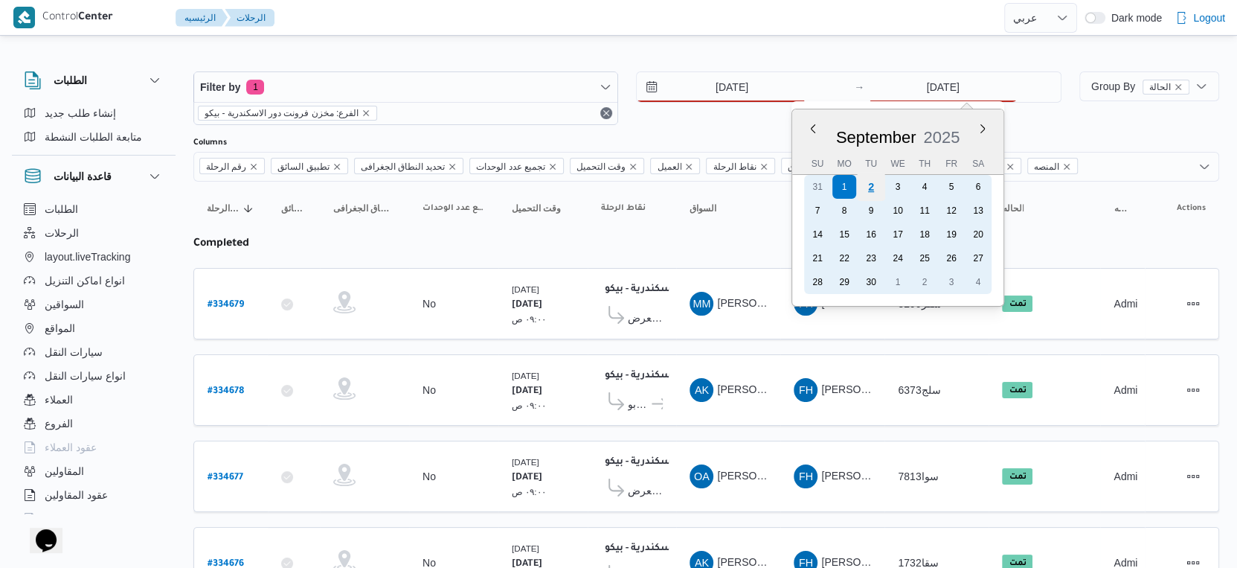
click at [877, 188] on div "2" at bounding box center [871, 187] width 28 height 28
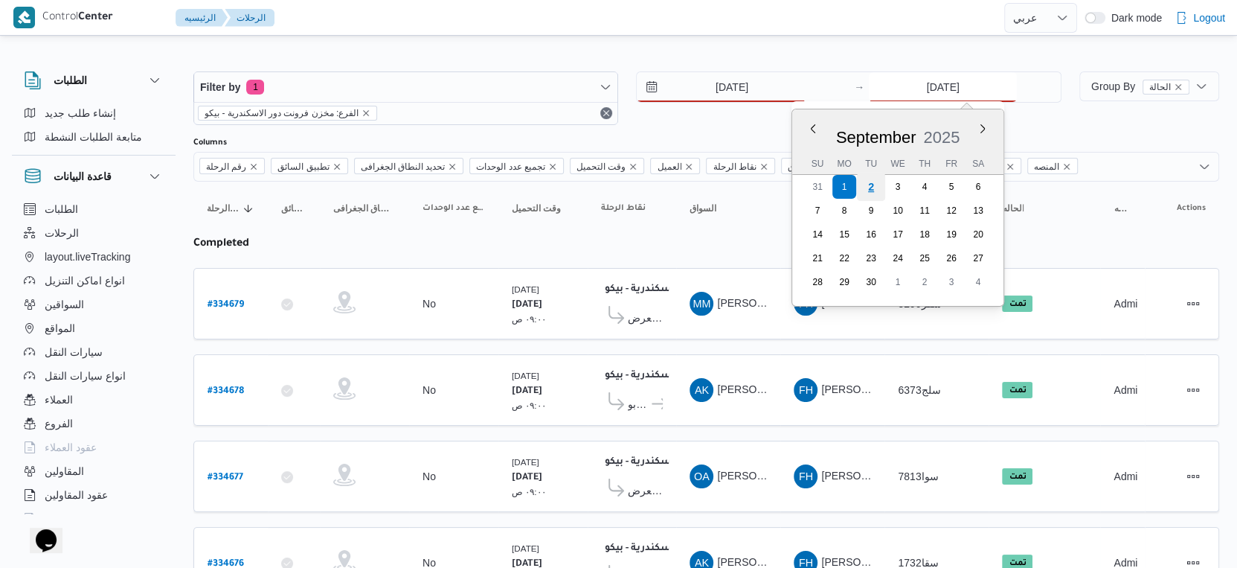
type input "[DATE]"
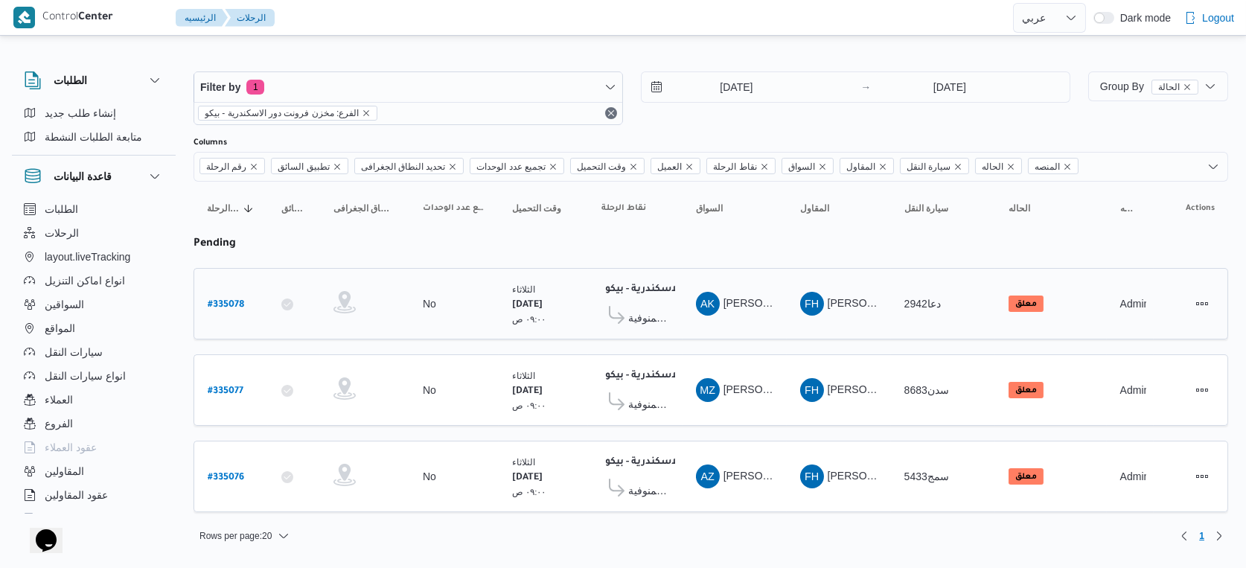
click at [766, 333] on td "السواق AK ايمن خميس رفاعى محمد" at bounding box center [734, 303] width 104 height 71
click at [664, 396] on span "مول البركة قويسنا - المنوفية" at bounding box center [648, 404] width 41 height 18
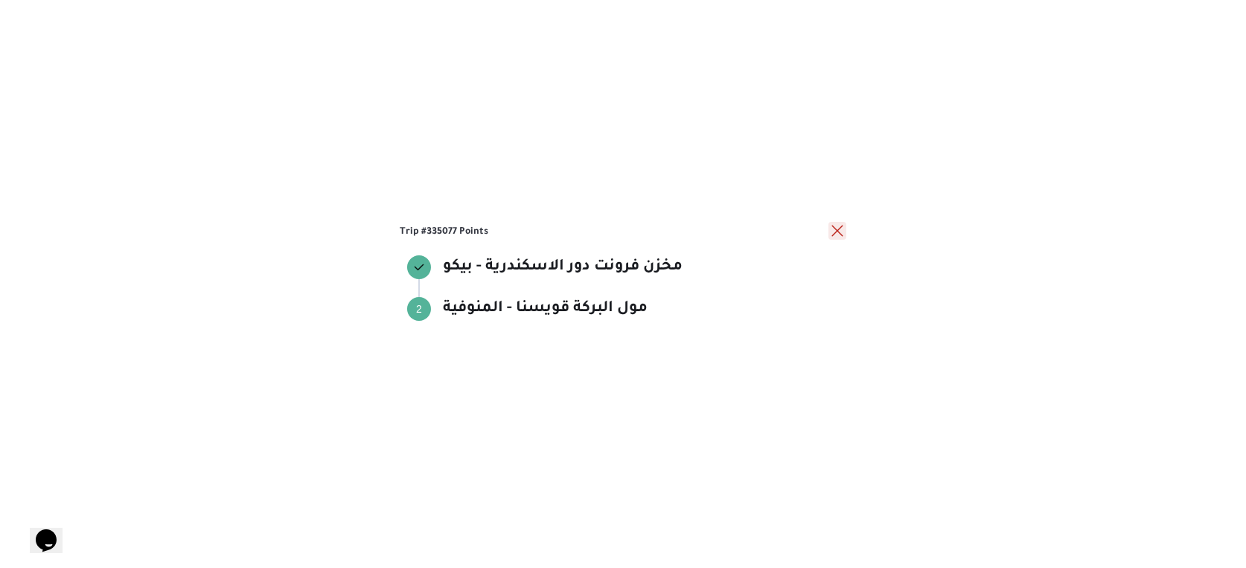
click at [845, 225] on button "close" at bounding box center [837, 231] width 18 height 18
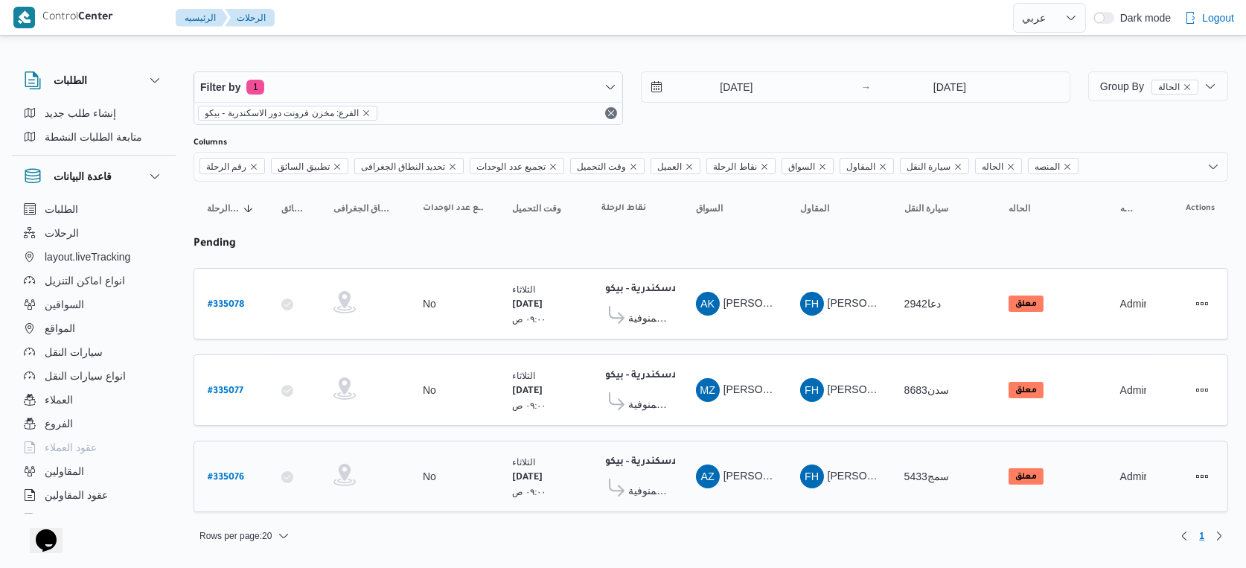
click at [635, 482] on span "مول البركة قويسنا - المنوفية" at bounding box center [648, 490] width 41 height 18
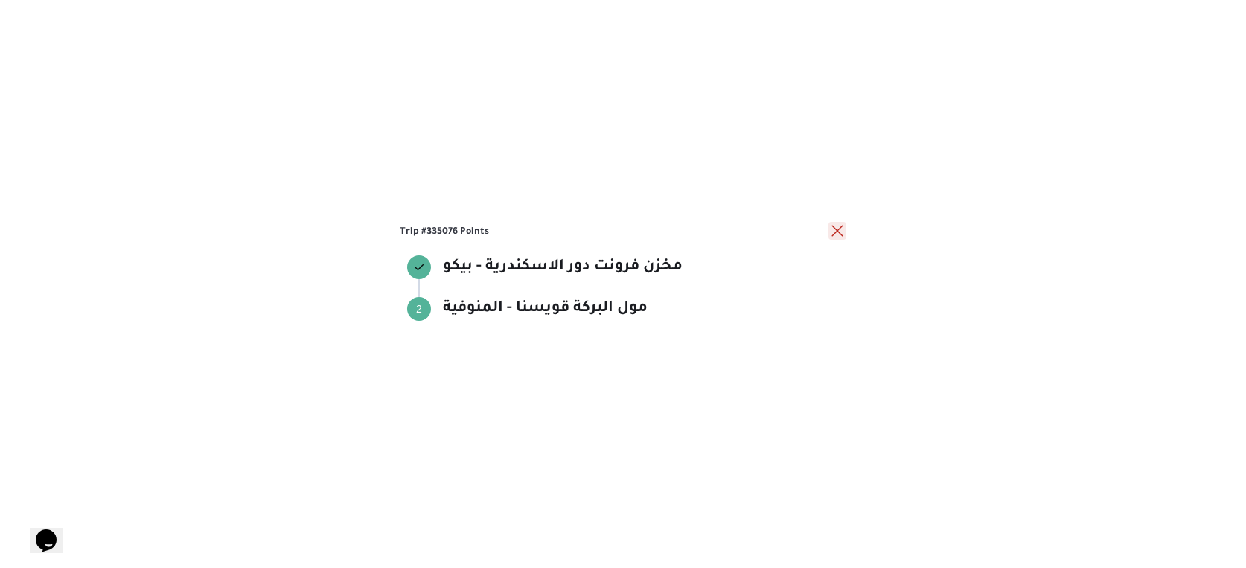
click at [833, 228] on button "close" at bounding box center [837, 231] width 18 height 18
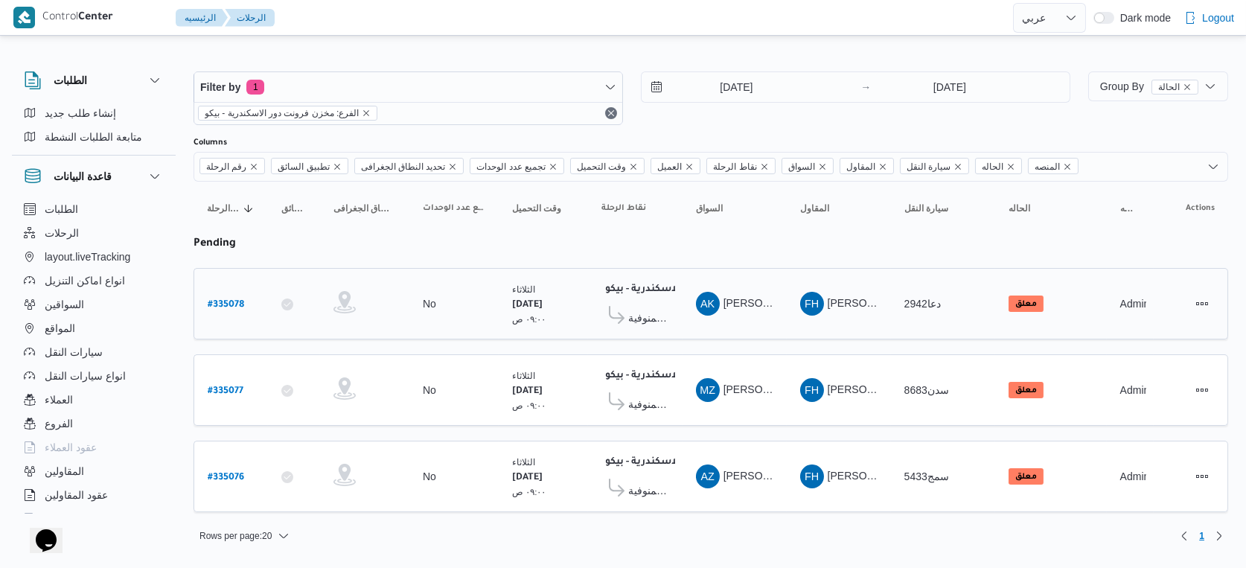
click at [650, 314] on span "مول البركة قويسنا - المنوفية" at bounding box center [648, 318] width 41 height 18
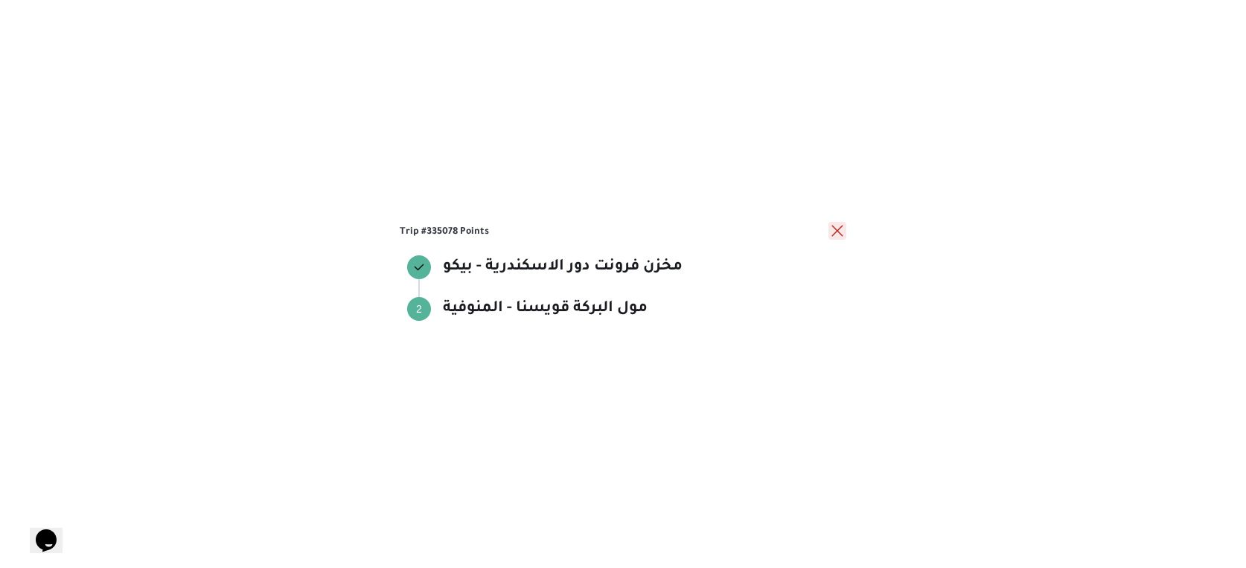
click at [835, 229] on button "close" at bounding box center [837, 231] width 18 height 18
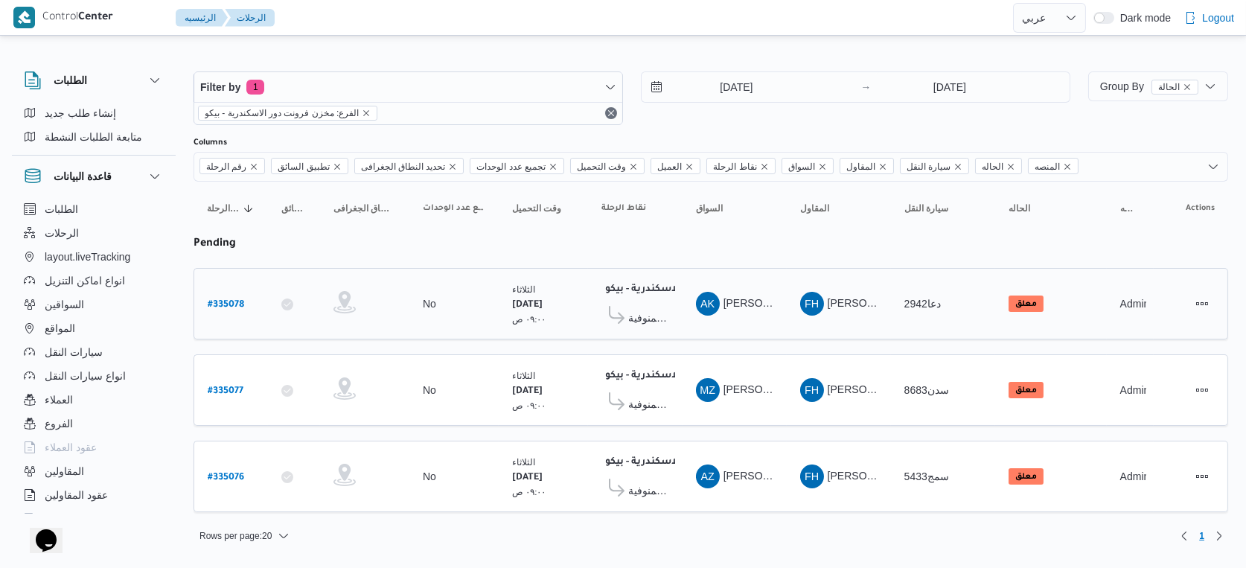
click at [679, 329] on td "نقاط الرحلة مخزن فرونت دور الاسكندرية - بيكو ١١:٥٨ م مول البركة قويسنا - المنوف…" at bounding box center [635, 303] width 95 height 71
click at [571, 315] on div "الثلاثاء ٢/٩/٢٠٢٥ ٠٩:٠٠ ص" at bounding box center [543, 304] width 74 height 56
click at [637, 309] on span "مول البركة قويسنا - المنوفية" at bounding box center [648, 318] width 41 height 18
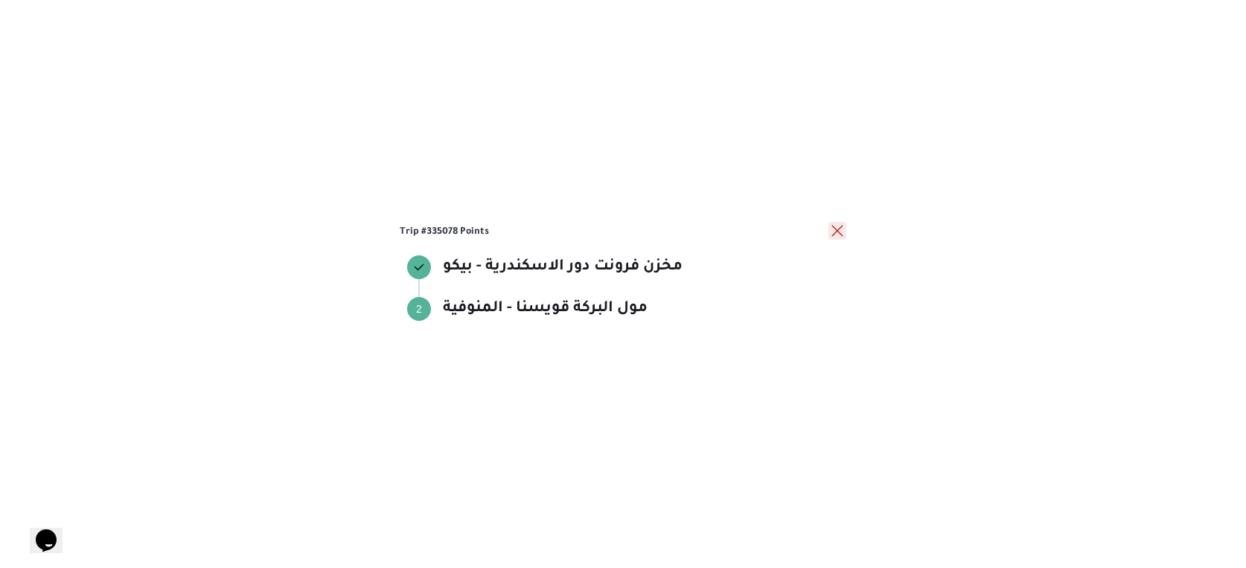
click at [839, 228] on button "close" at bounding box center [837, 231] width 18 height 18
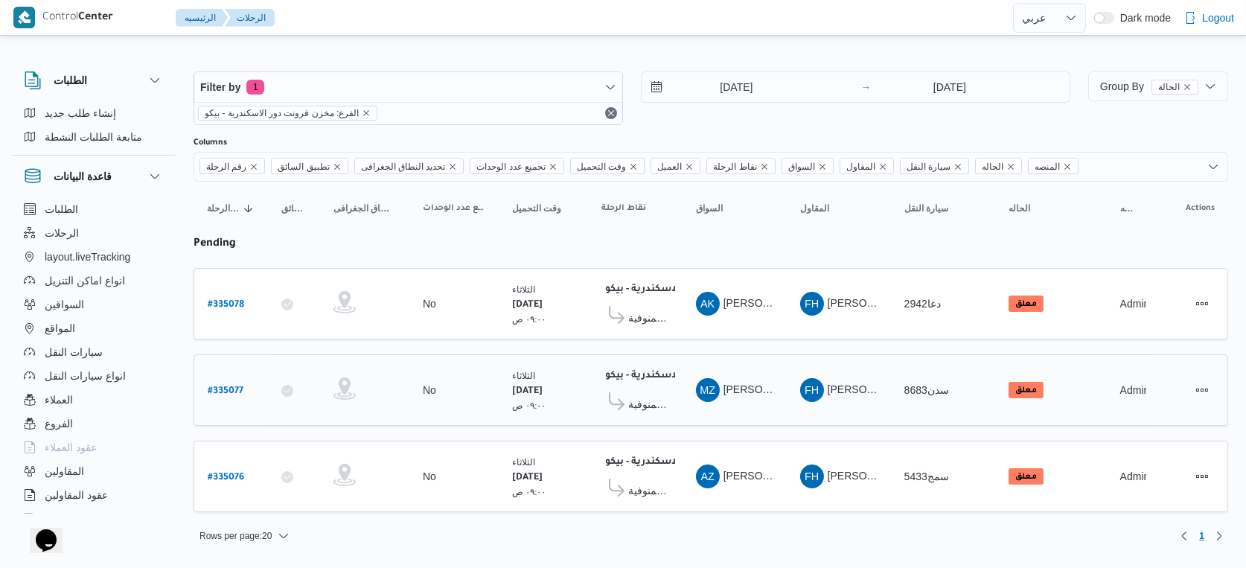
click at [647, 400] on span "مول البركة قويسنا - المنوفية" at bounding box center [648, 404] width 41 height 18
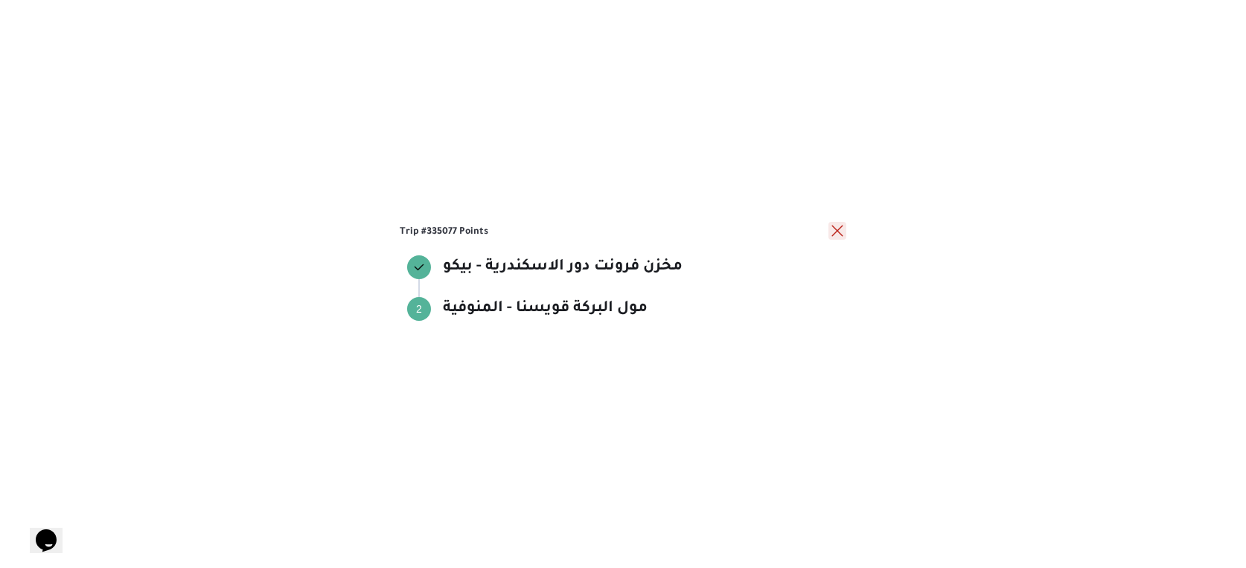
click at [837, 233] on button "close" at bounding box center [837, 231] width 18 height 18
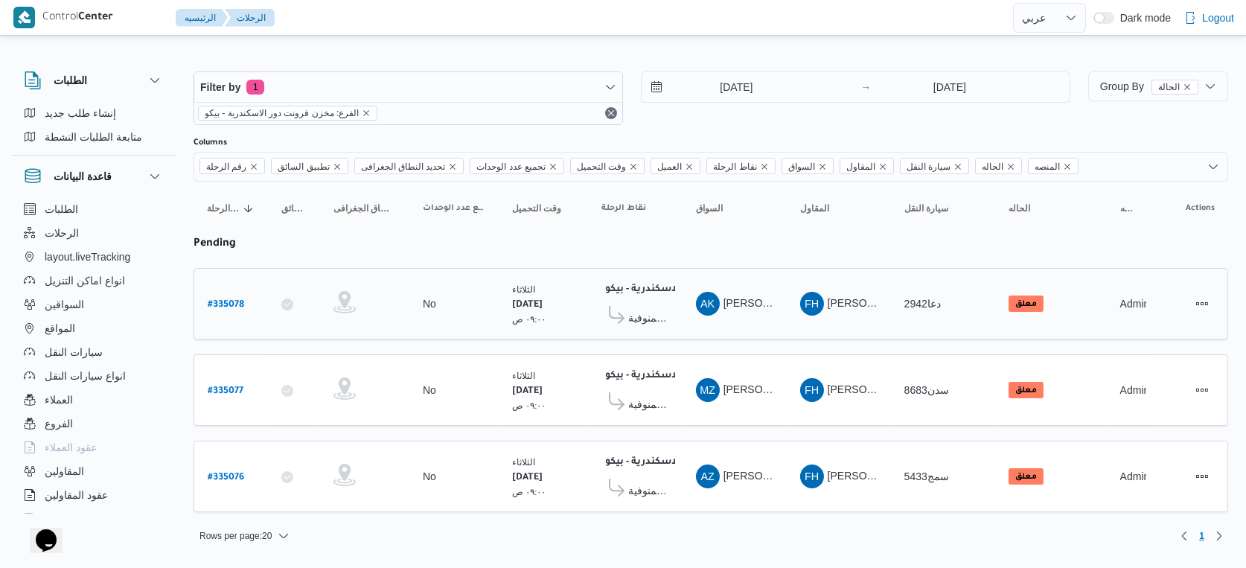
click at [545, 306] on div "الثلاثاء ٢/٩/٢٠٢٥ ٠٩:٠٠ ص" at bounding box center [543, 304] width 74 height 56
click at [641, 314] on span "مول البركة قويسنا - المنوفية" at bounding box center [648, 318] width 41 height 18
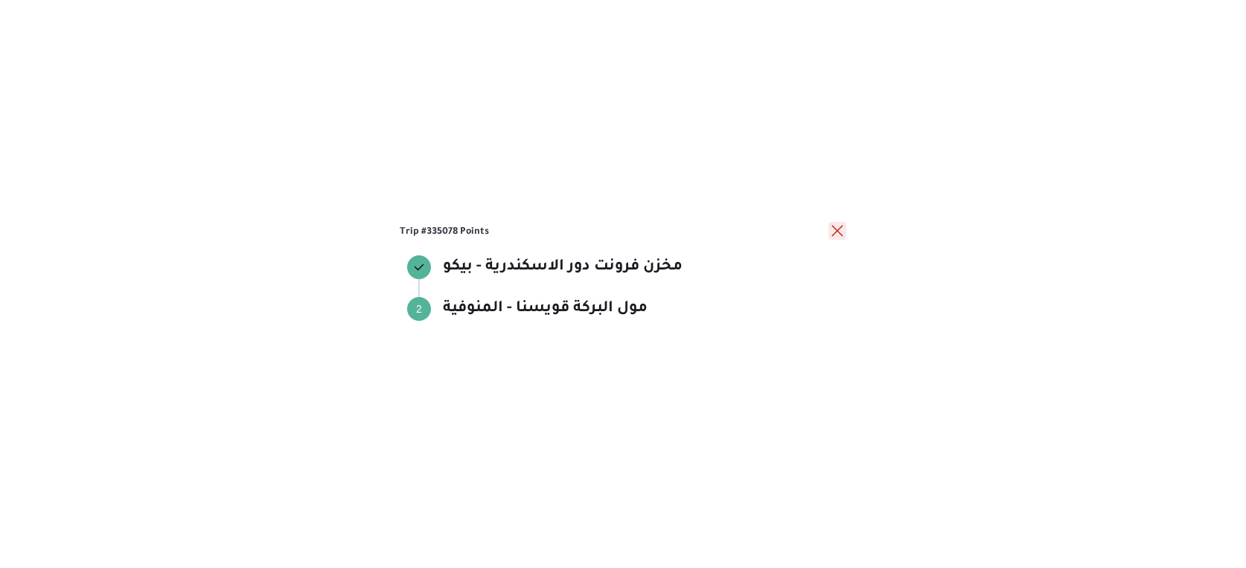
click at [837, 232] on button "close" at bounding box center [837, 231] width 18 height 18
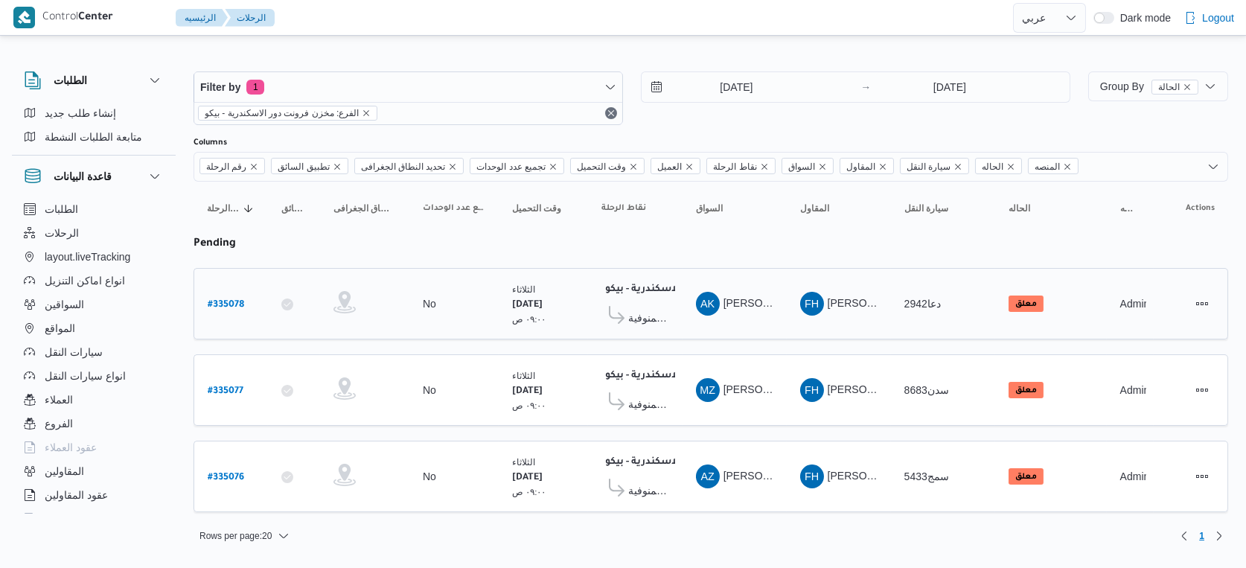
click at [665, 321] on span "مول البركة قويسنا - المنوفية" at bounding box center [648, 318] width 41 height 18
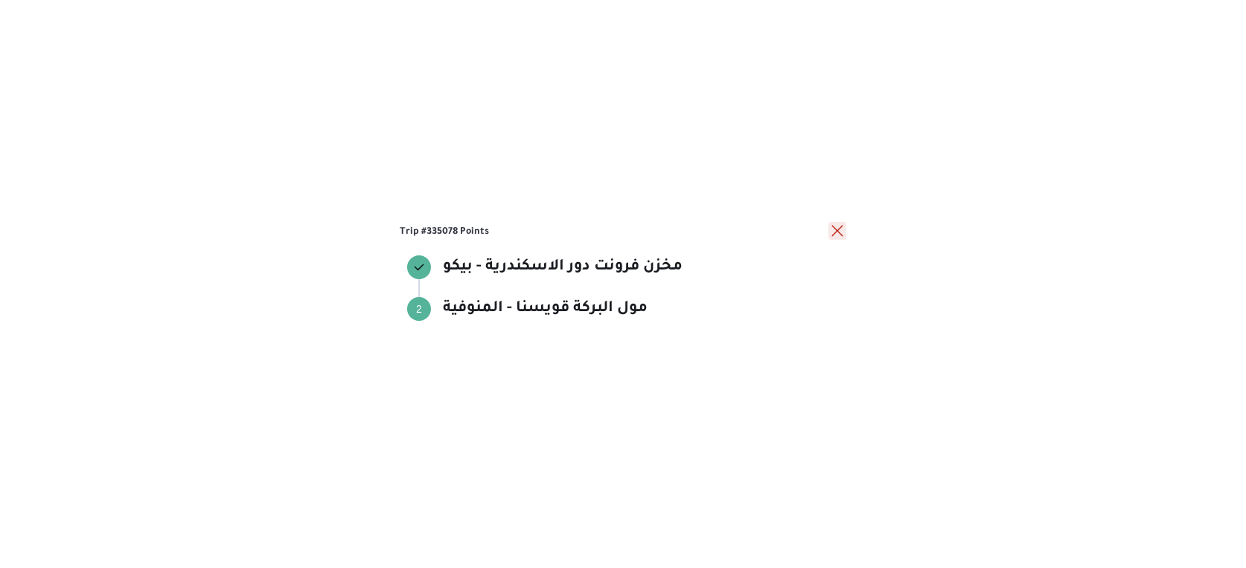
click at [842, 235] on button "close" at bounding box center [837, 231] width 18 height 18
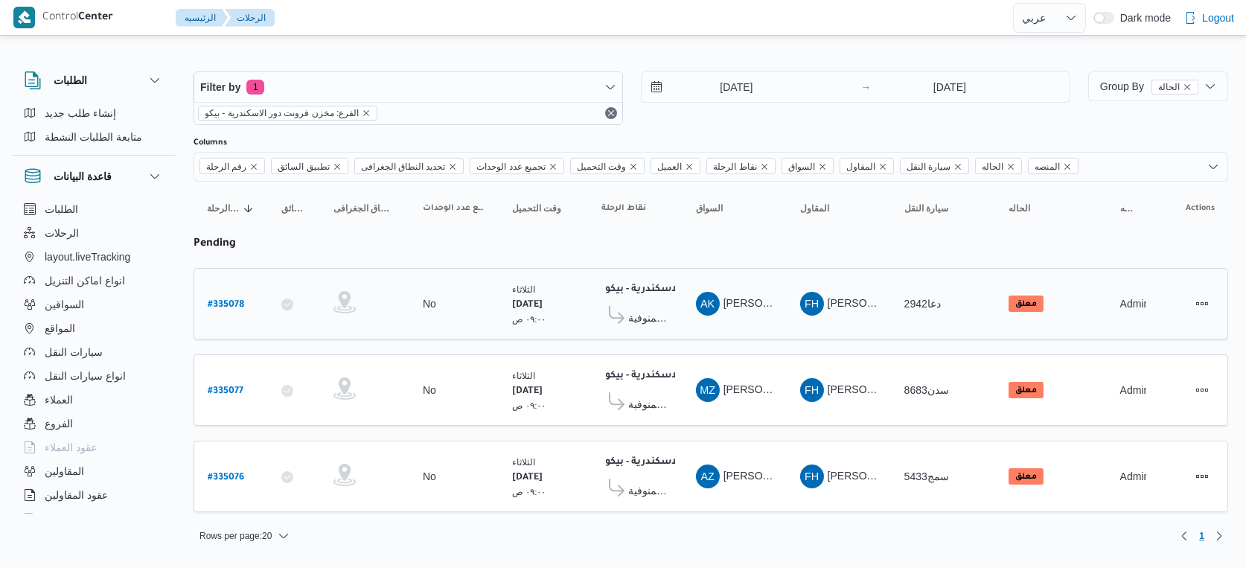
click at [244, 296] on div "# 335078" at bounding box center [231, 304] width 59 height 32
click at [228, 300] on b "# 335078" at bounding box center [226, 305] width 36 height 10
select select "ar"
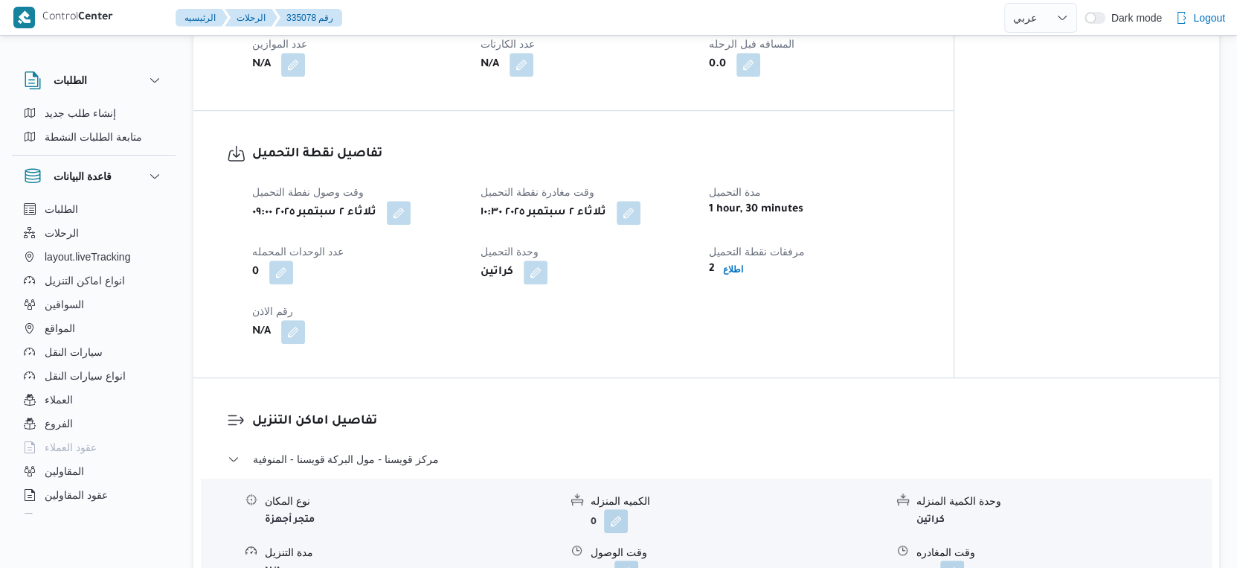
scroll to position [992, 0]
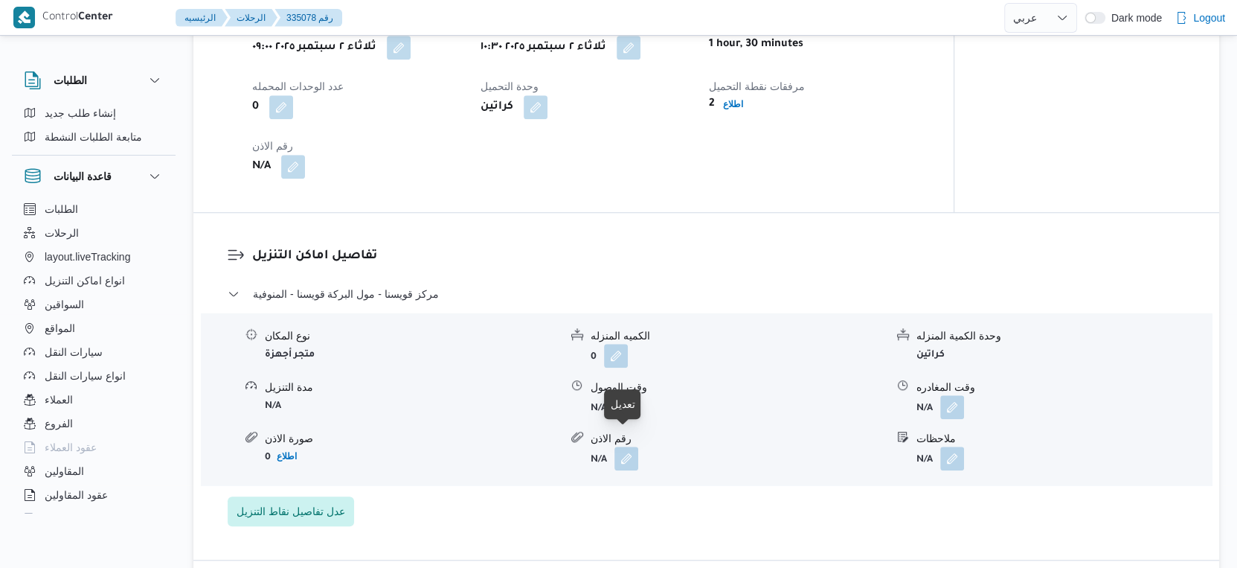
click at [630, 418] on button "button" at bounding box center [627, 406] width 24 height 24
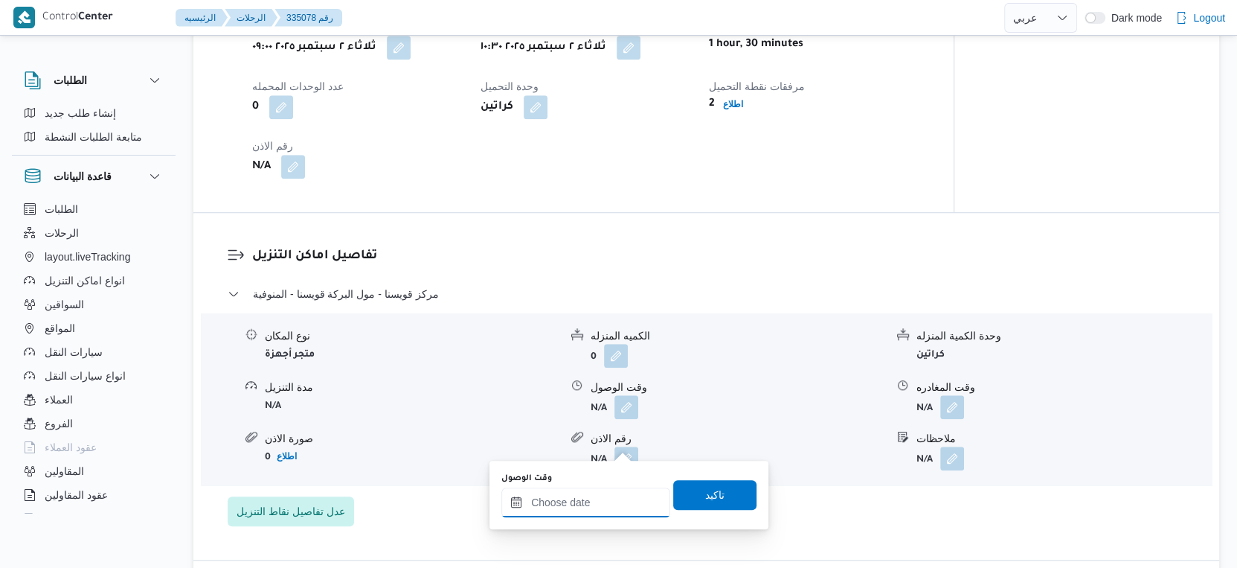
click at [598, 493] on input "وقت الوصول" at bounding box center [586, 502] width 169 height 30
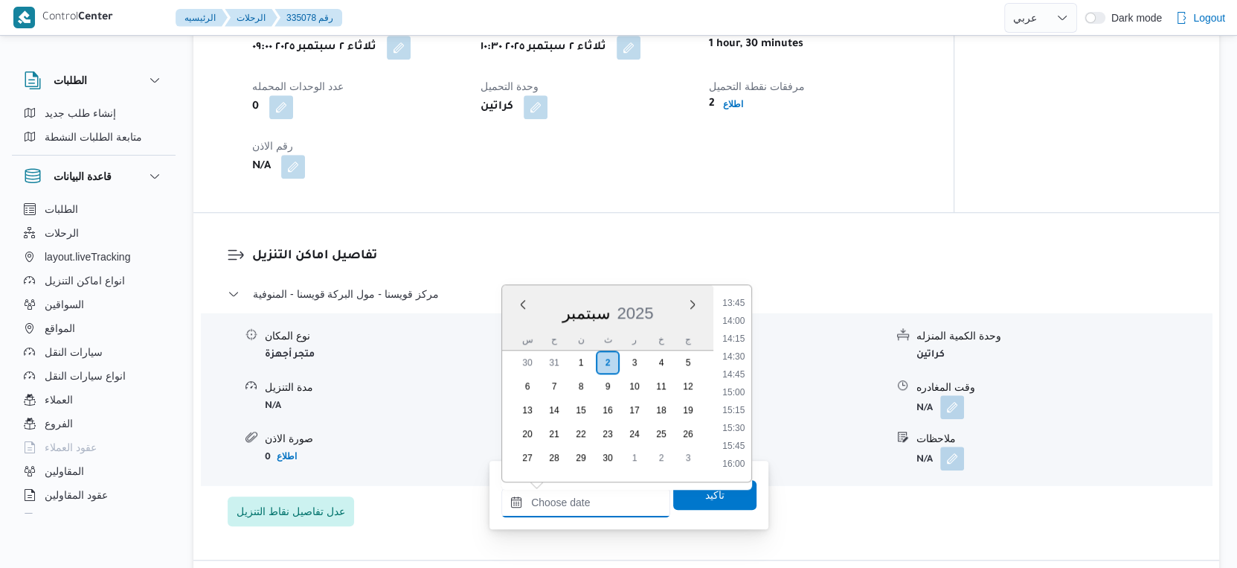
scroll to position [1011, 0]
click at [746, 365] on li "15:00" at bounding box center [734, 364] width 34 height 15
type input "٠٢/٠٩/٢٠٢٥ ١٥:٠٠"
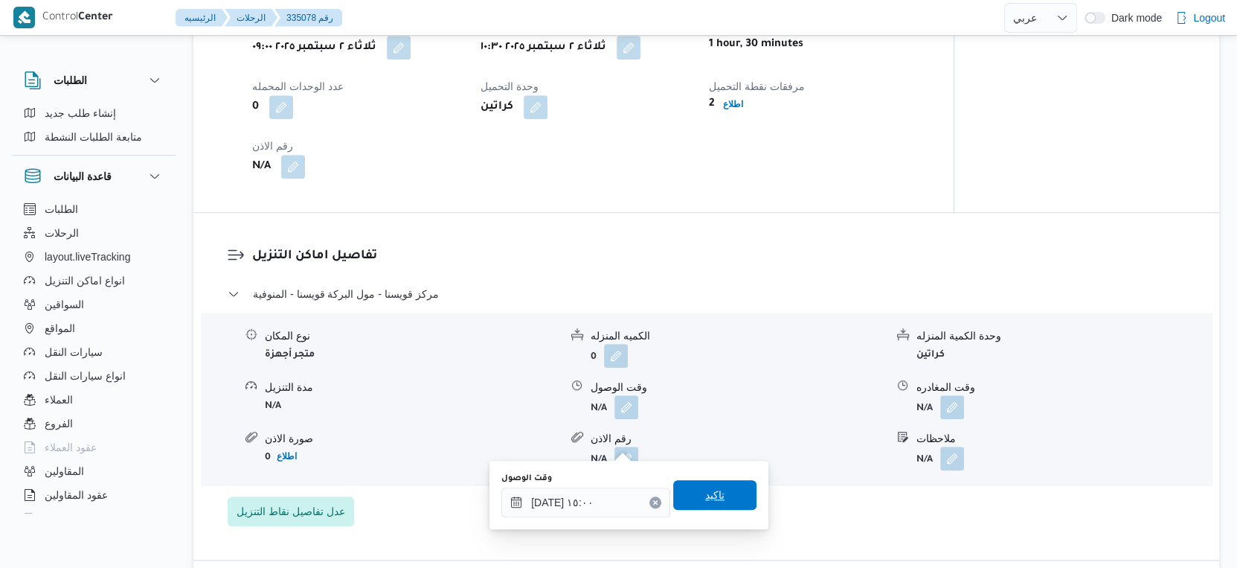
click at [706, 498] on span "تاكيد" at bounding box center [714, 495] width 19 height 18
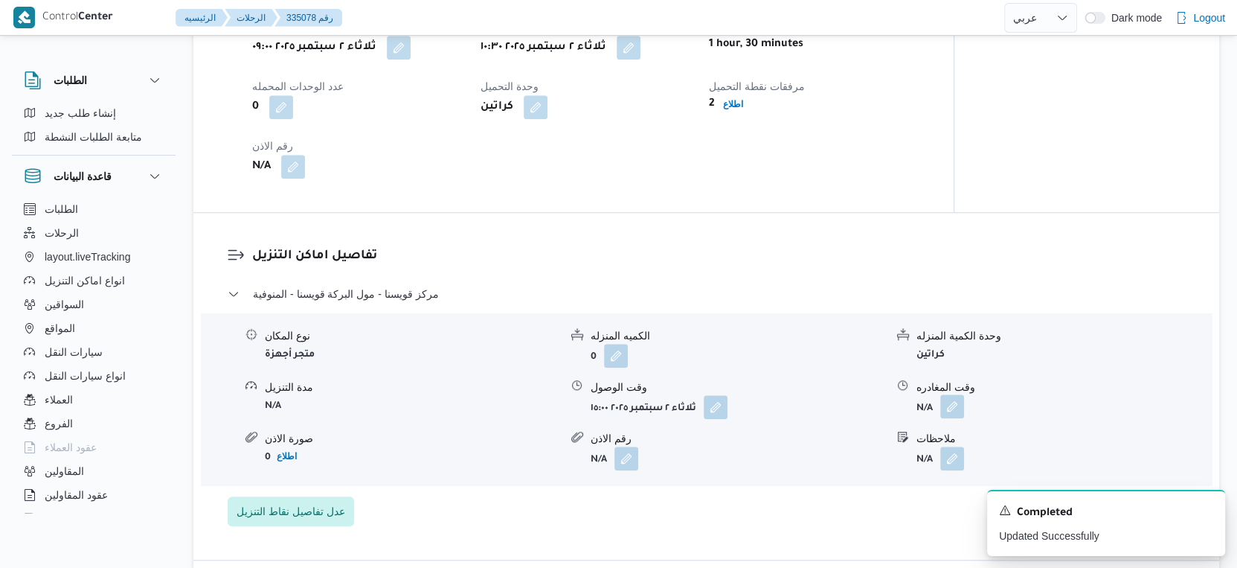
click at [952, 418] on button "button" at bounding box center [953, 406] width 24 height 24
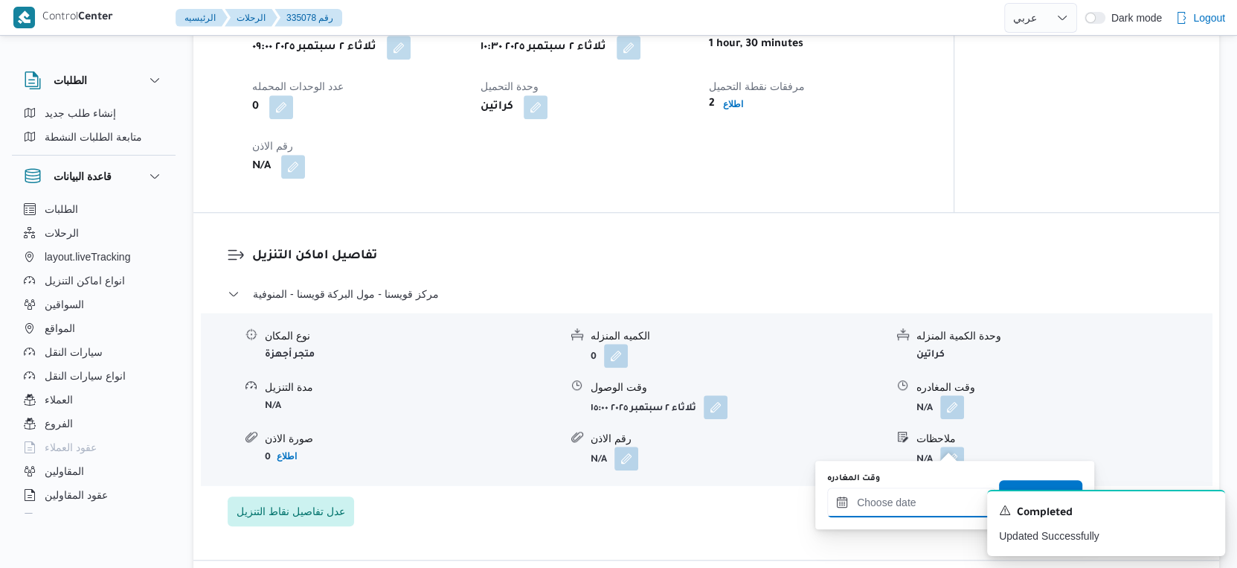
drag, startPoint x: 912, startPoint y: 504, endPoint x: 933, endPoint y: 490, distance: 26.2
click at [912, 504] on input "وقت المغادره" at bounding box center [911, 502] width 169 height 30
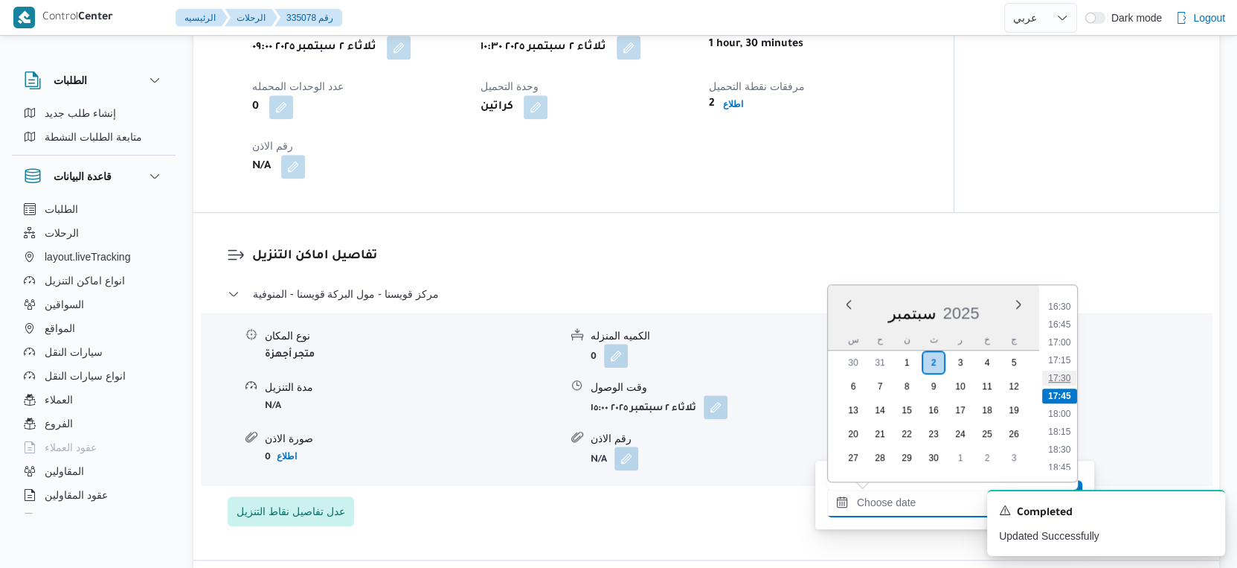
scroll to position [1095, 0]
click at [1061, 388] on li "16:30" at bounding box center [1059, 388] width 34 height 15
type input "٠٢/٠٩/٢٠٢٥ ١٦:٣٠"
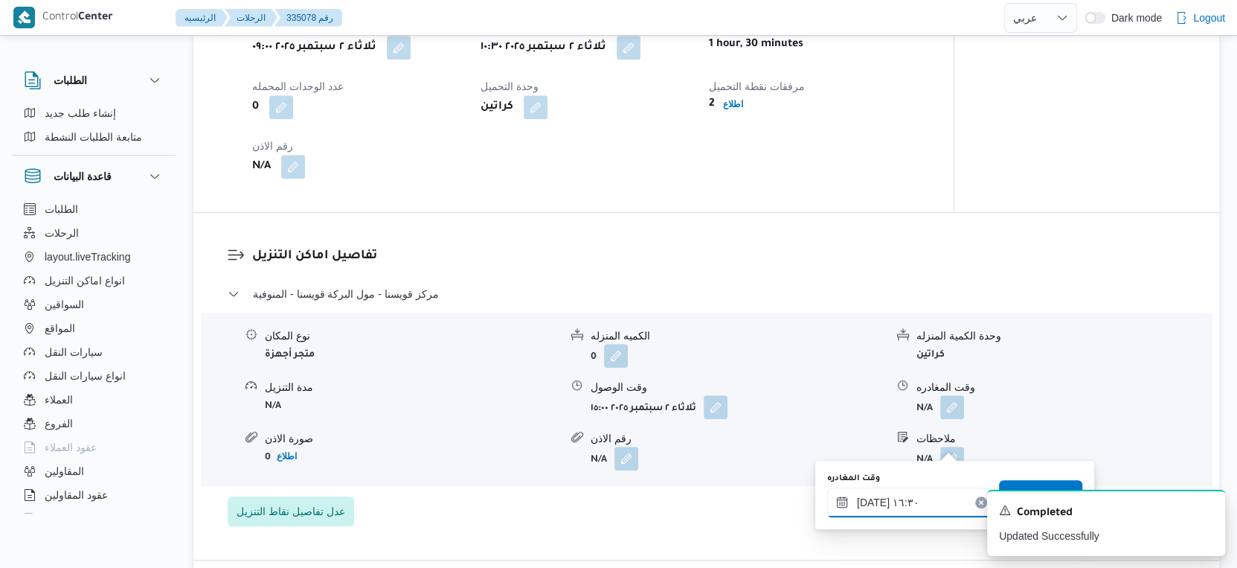
scroll to position [1074, 0]
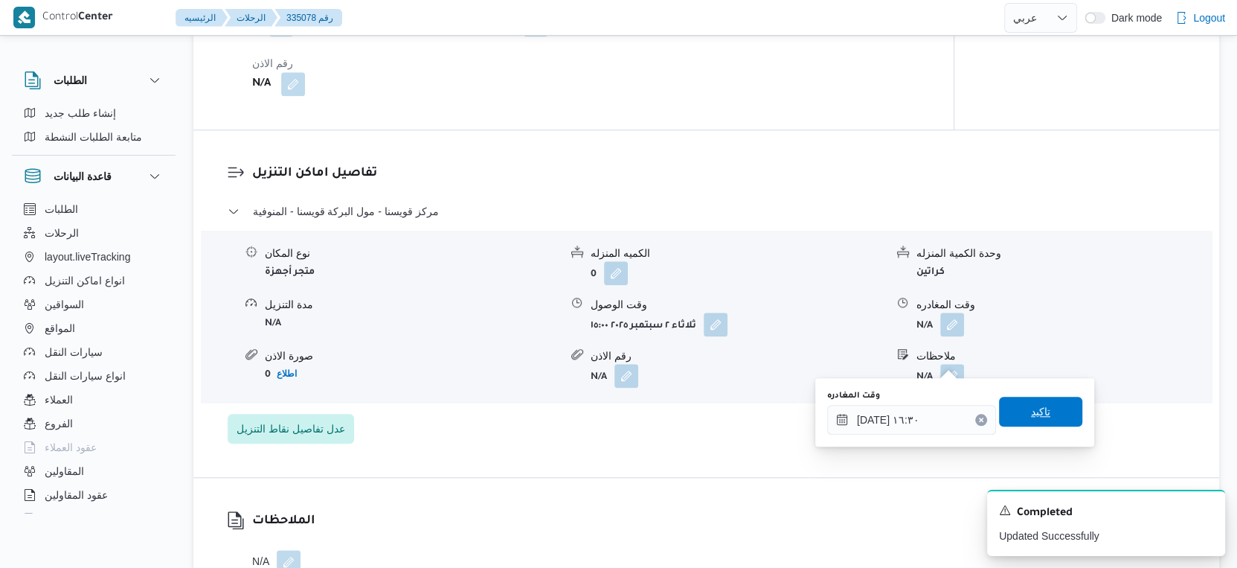
click at [1041, 415] on span "تاكيد" at bounding box center [1040, 412] width 83 height 30
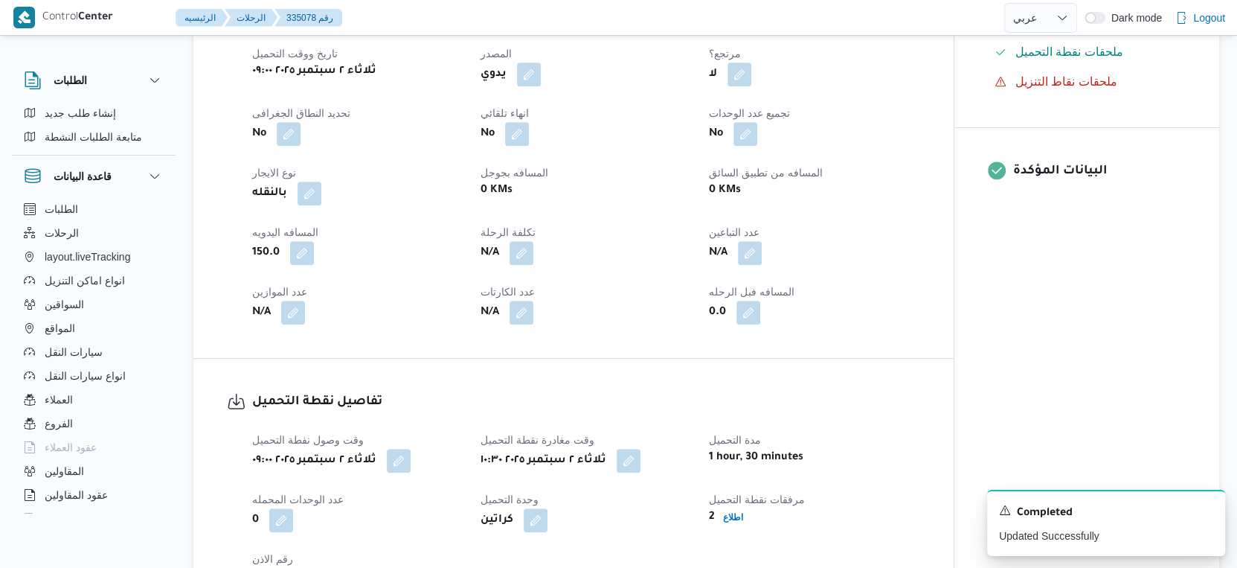
scroll to position [0, 0]
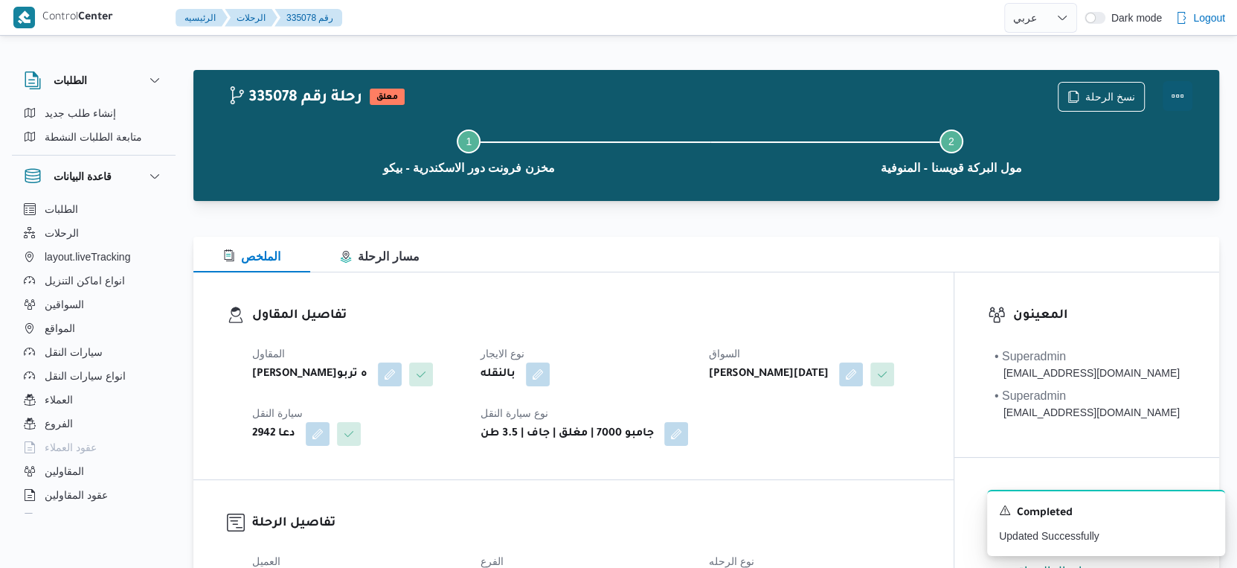
click at [1179, 94] on button "Actions" at bounding box center [1178, 96] width 30 height 30
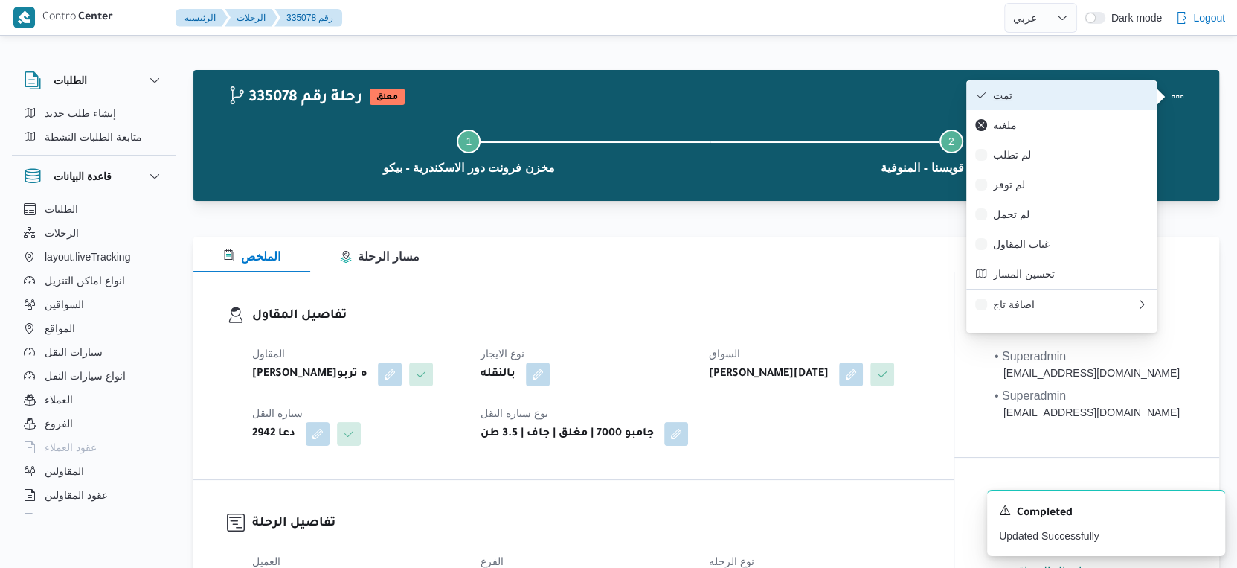
click at [1069, 94] on span "تمت" at bounding box center [1070, 95] width 155 height 12
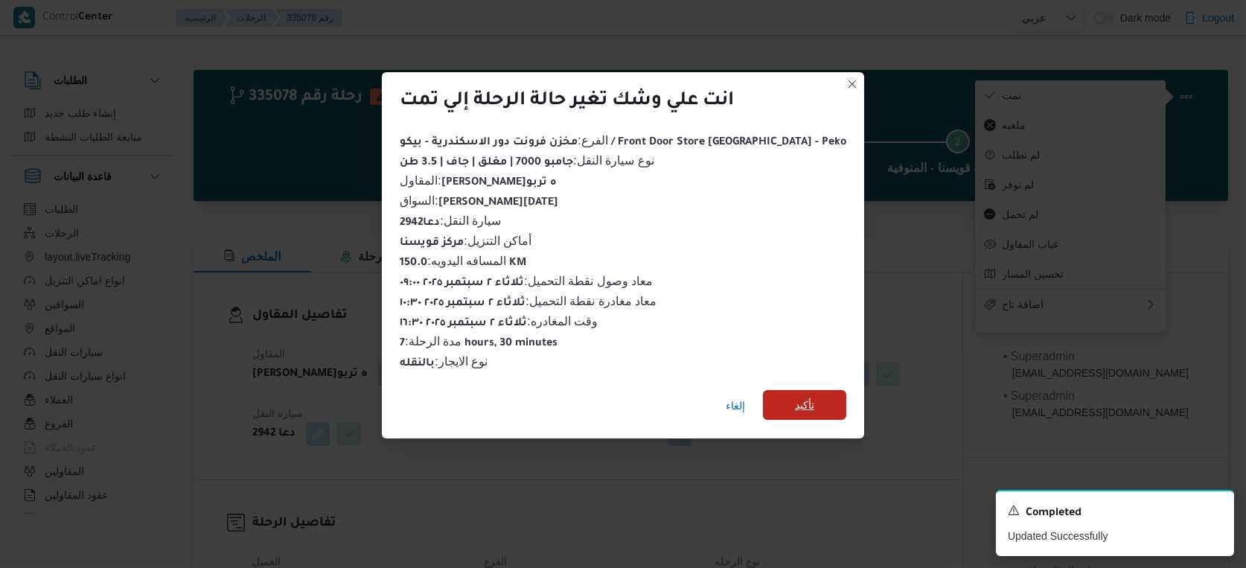
click at [795, 396] on span "تأكيد" at bounding box center [804, 405] width 19 height 18
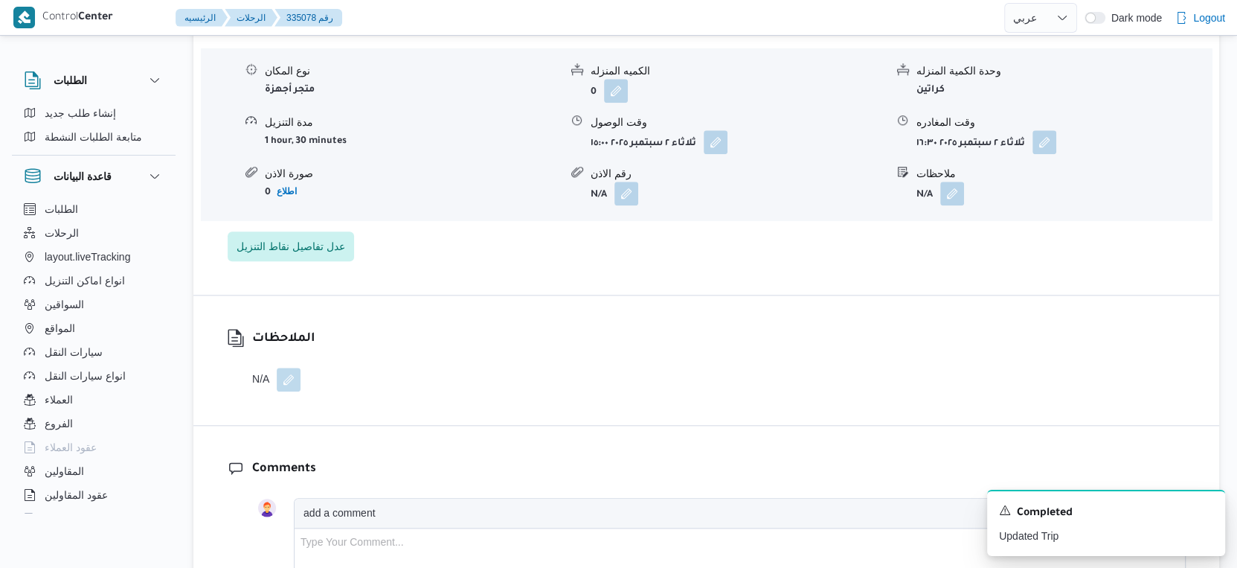
scroll to position [1240, 0]
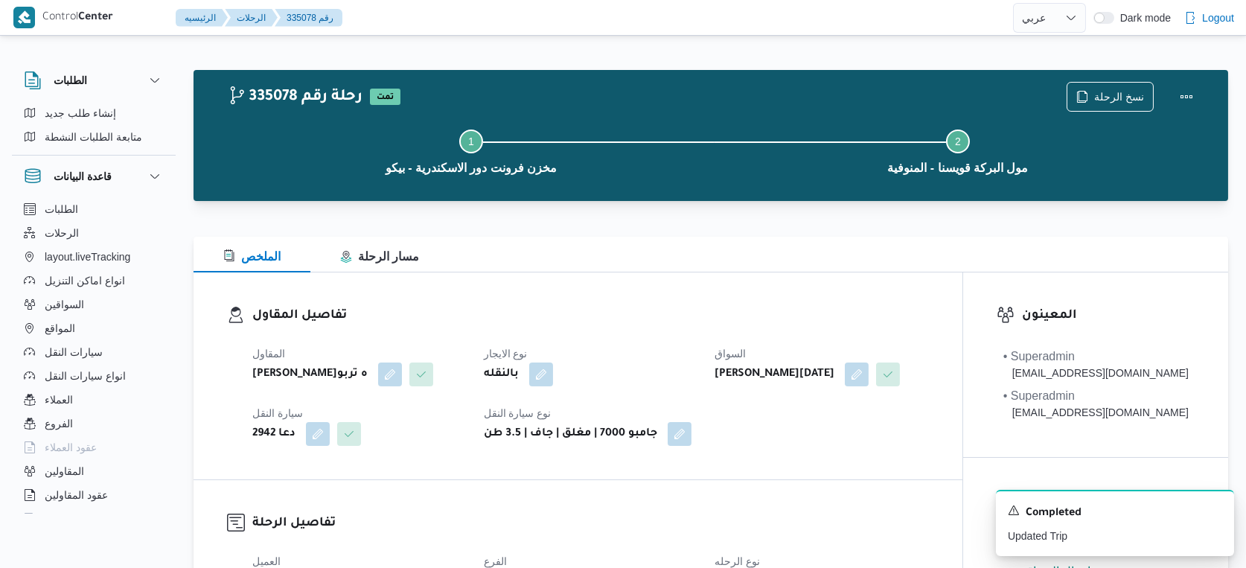
select select "ar"
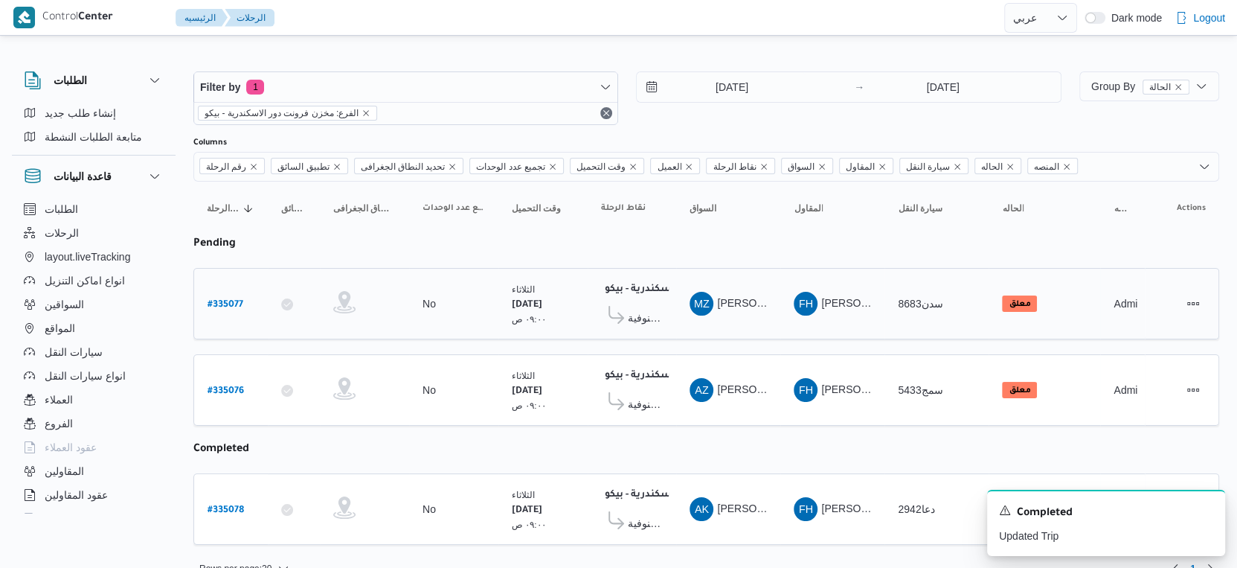
click at [231, 294] on link "# 335077" at bounding box center [226, 304] width 36 height 20
select select "ar"
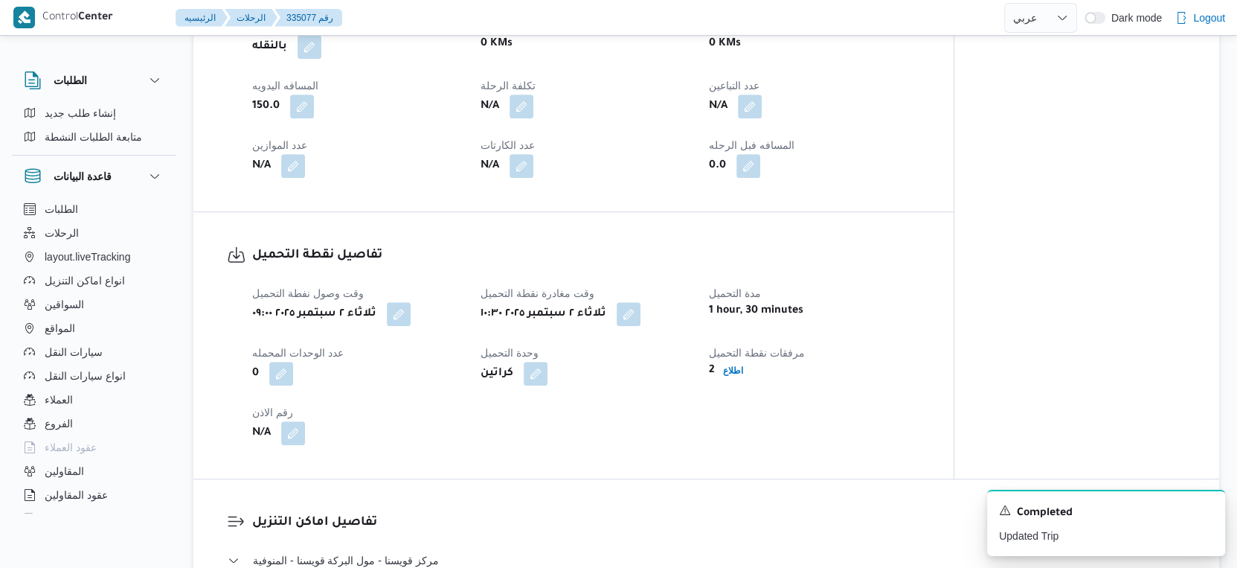
scroll to position [992, 0]
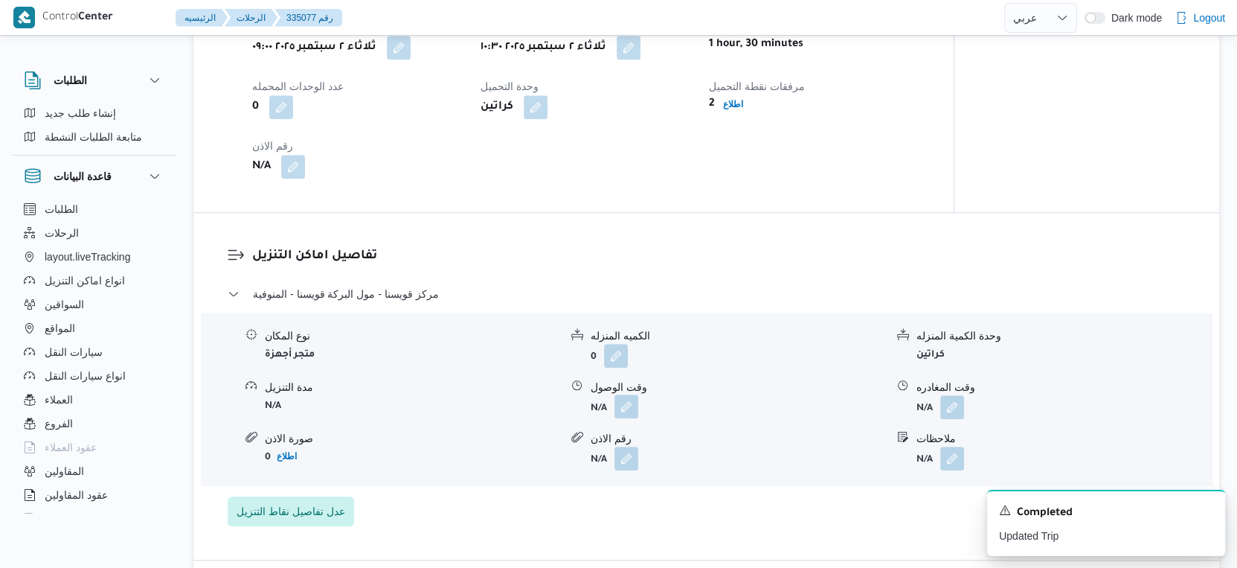
click at [623, 418] on button "button" at bounding box center [627, 406] width 24 height 24
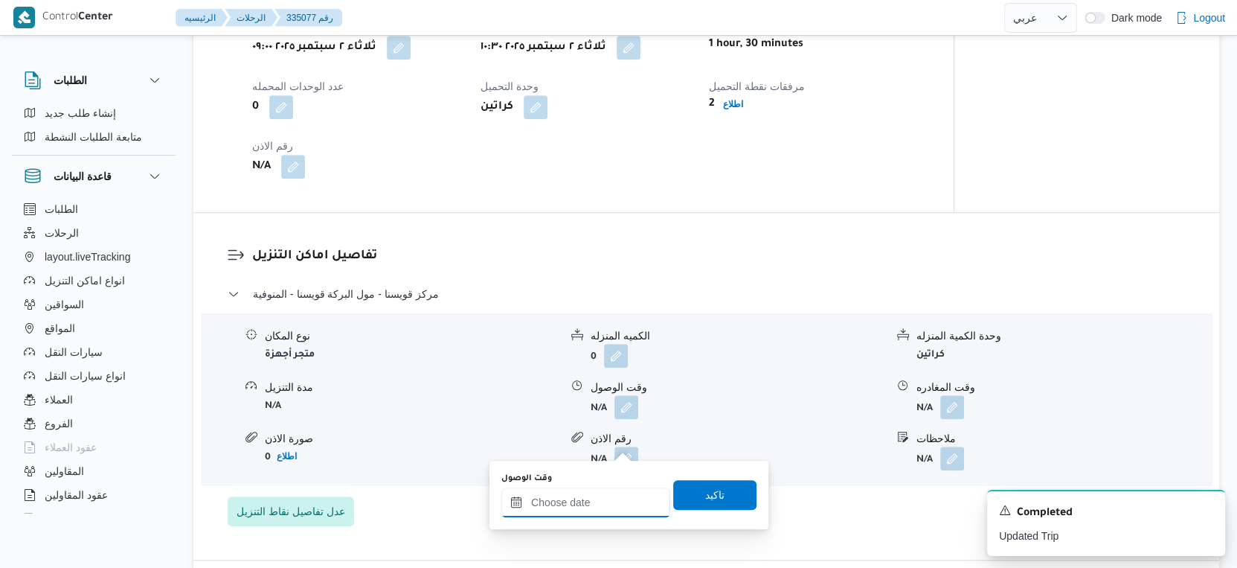
drag, startPoint x: 595, startPoint y: 495, endPoint x: 610, endPoint y: 487, distance: 17.0
click at [595, 495] on input "وقت الوصول" at bounding box center [586, 502] width 169 height 30
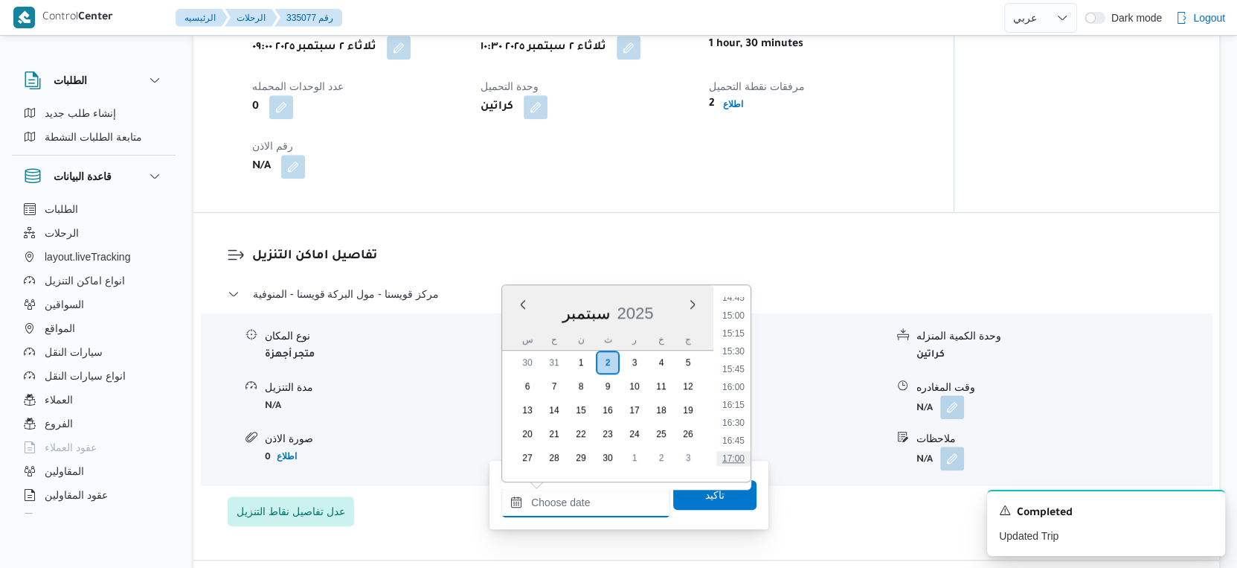
scroll to position [929, 0]
click at [735, 442] on li "15:00" at bounding box center [734, 447] width 34 height 15
type input "[DATE] ١٥:٠٠"
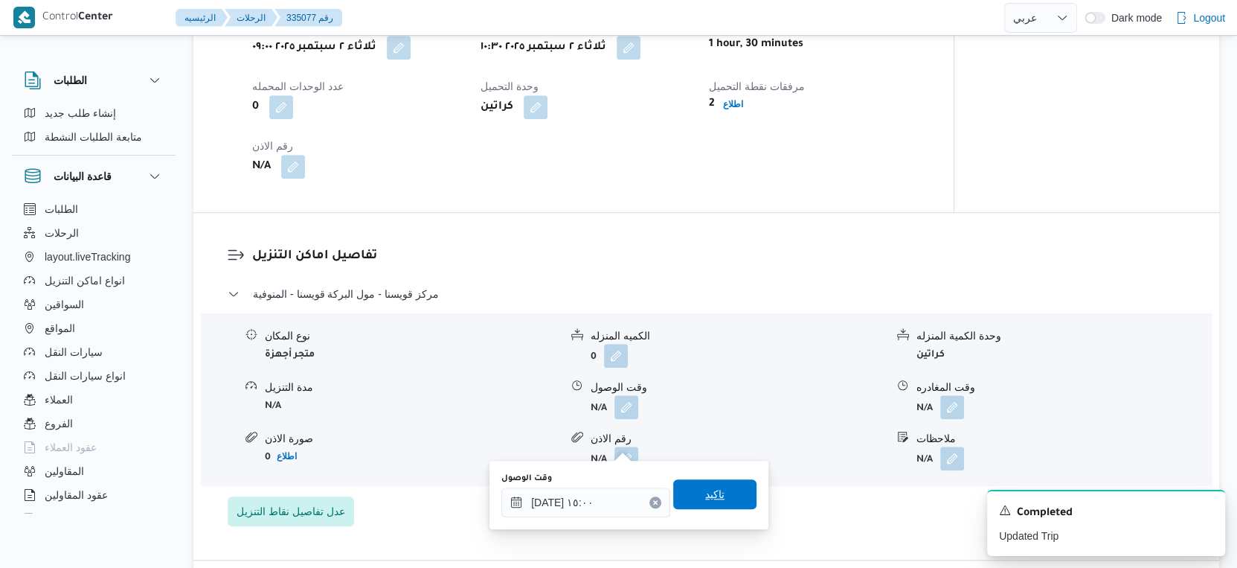
click at [720, 498] on span "تاكيد" at bounding box center [714, 494] width 83 height 30
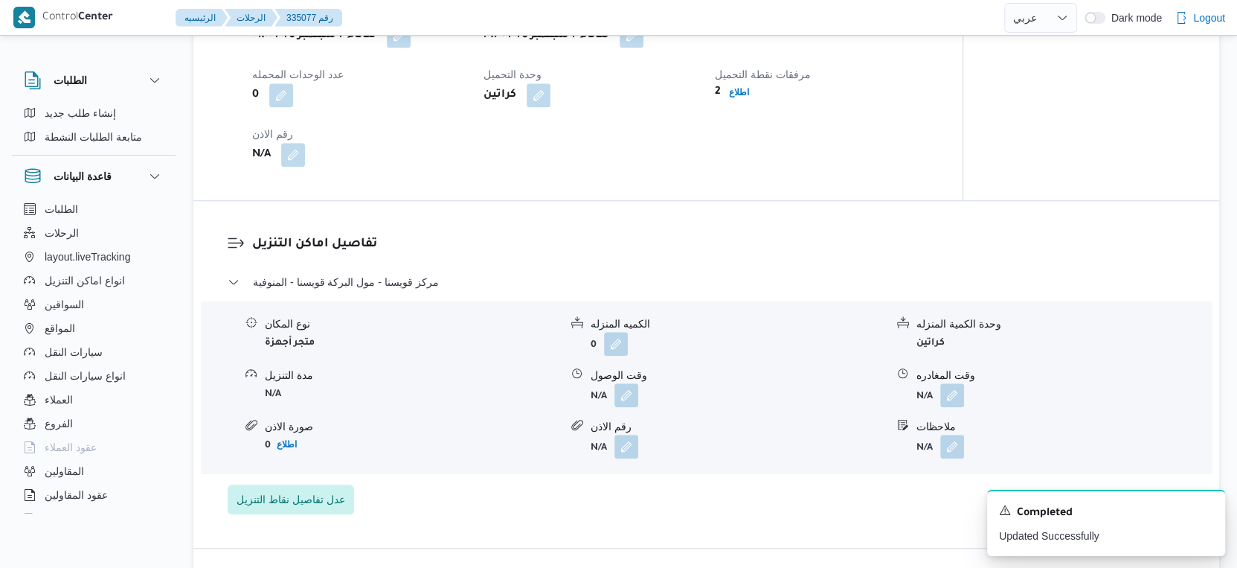
scroll to position [1074, 0]
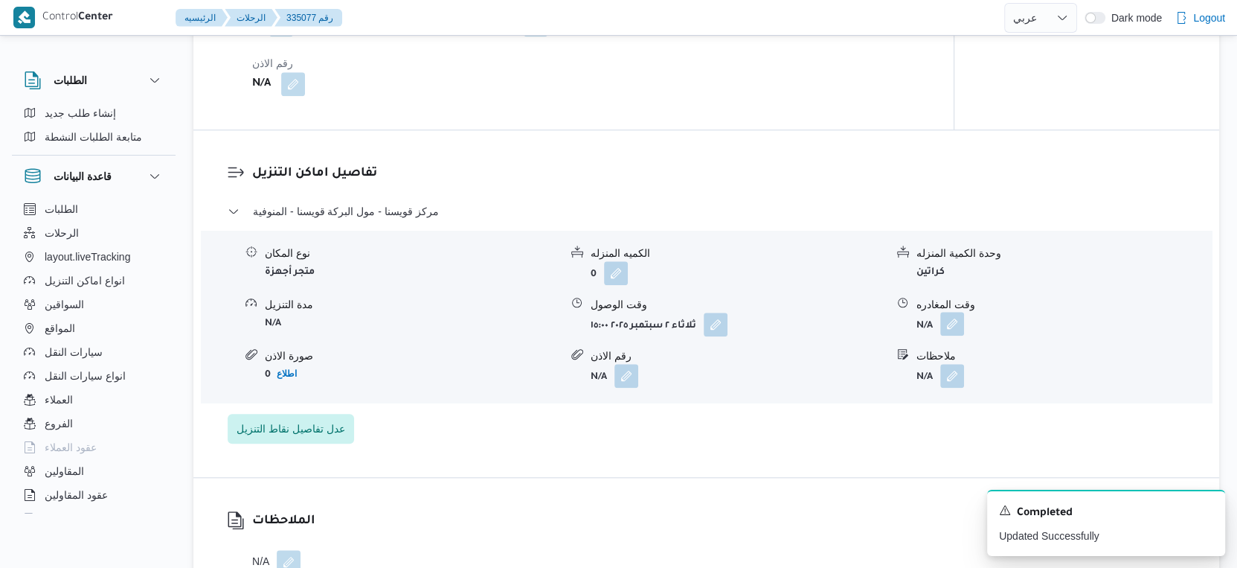
click at [952, 336] on button "button" at bounding box center [953, 324] width 24 height 24
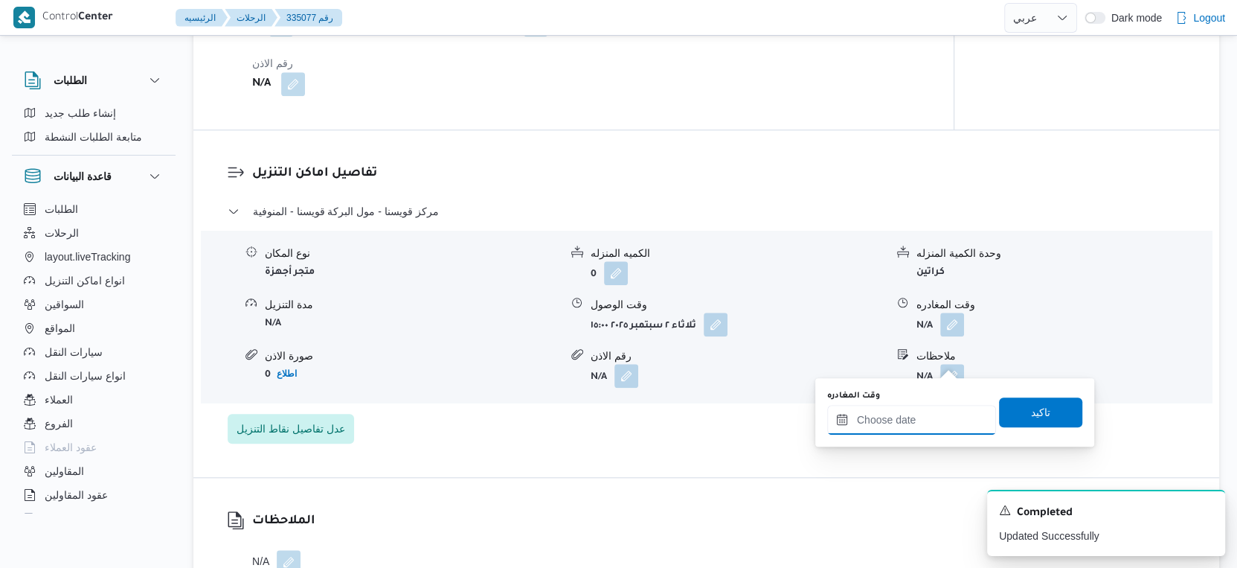
click at [933, 422] on input "وقت المغادره" at bounding box center [911, 420] width 169 height 30
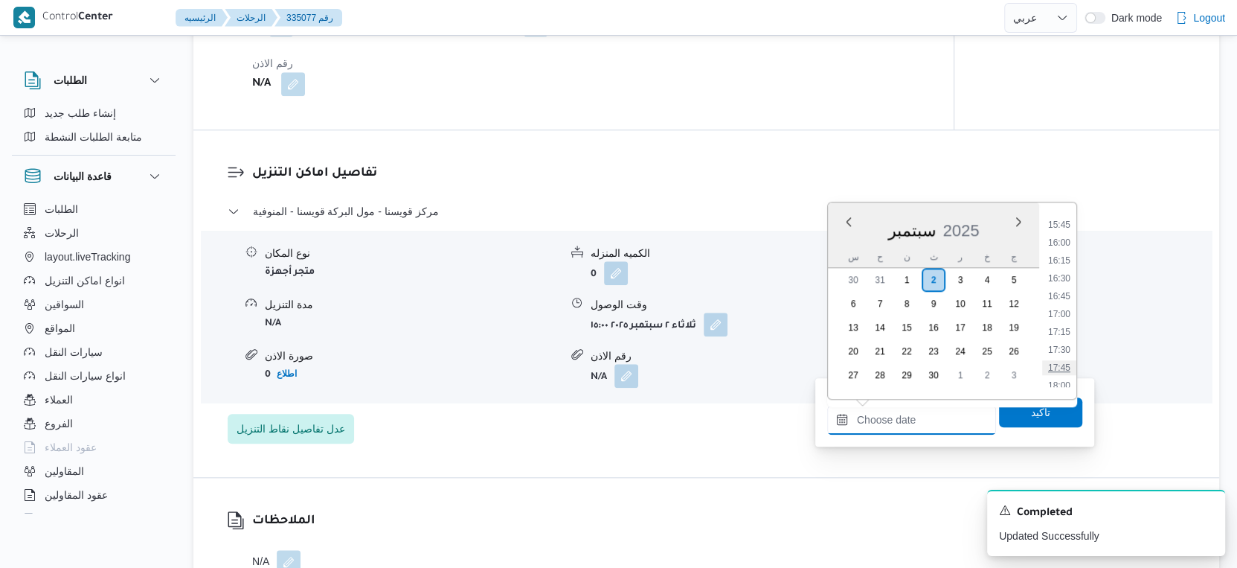
scroll to position [1095, 0]
click at [1063, 266] on li "16:00" at bounding box center [1059, 270] width 34 height 15
type input "[DATE] ١٦:٠٠"
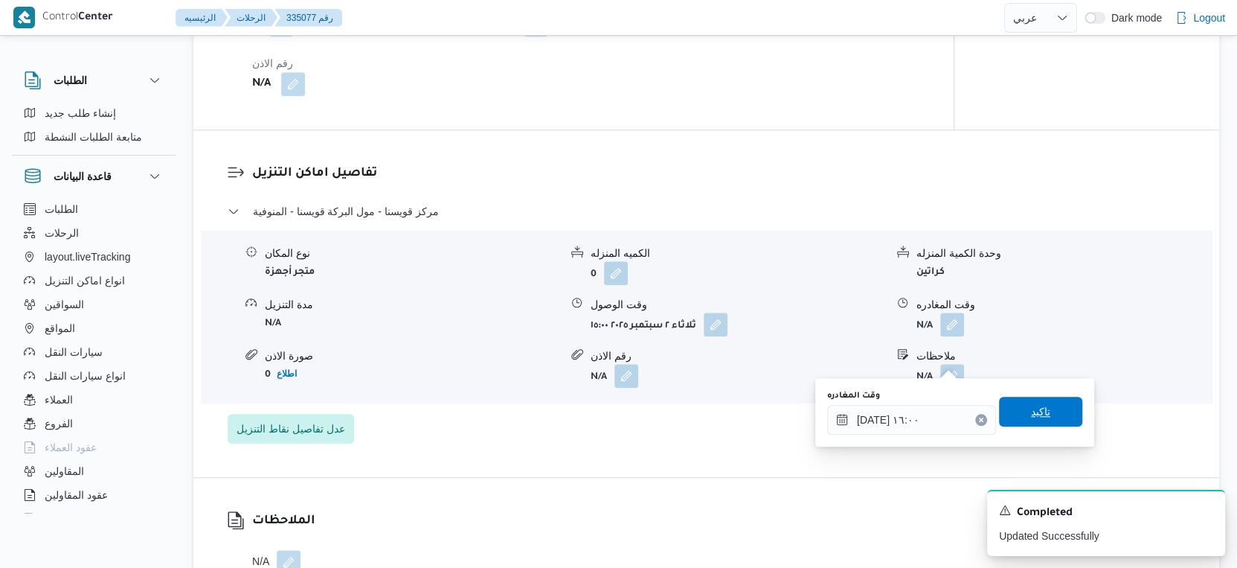
click at [1042, 406] on span "تاكيد" at bounding box center [1040, 412] width 83 height 30
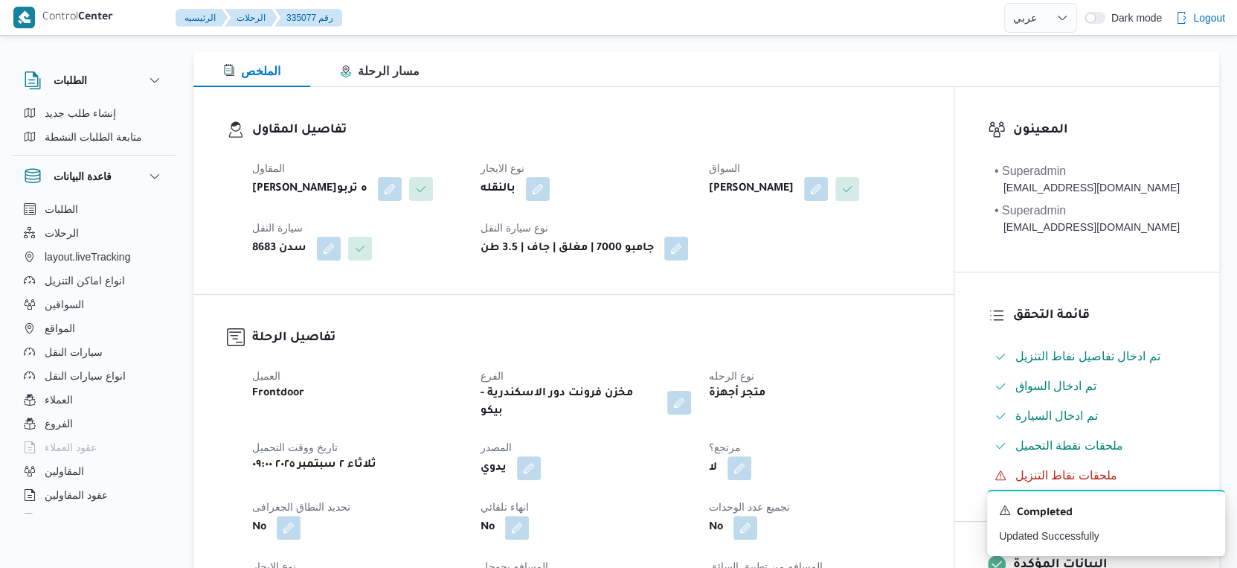
scroll to position [0, 0]
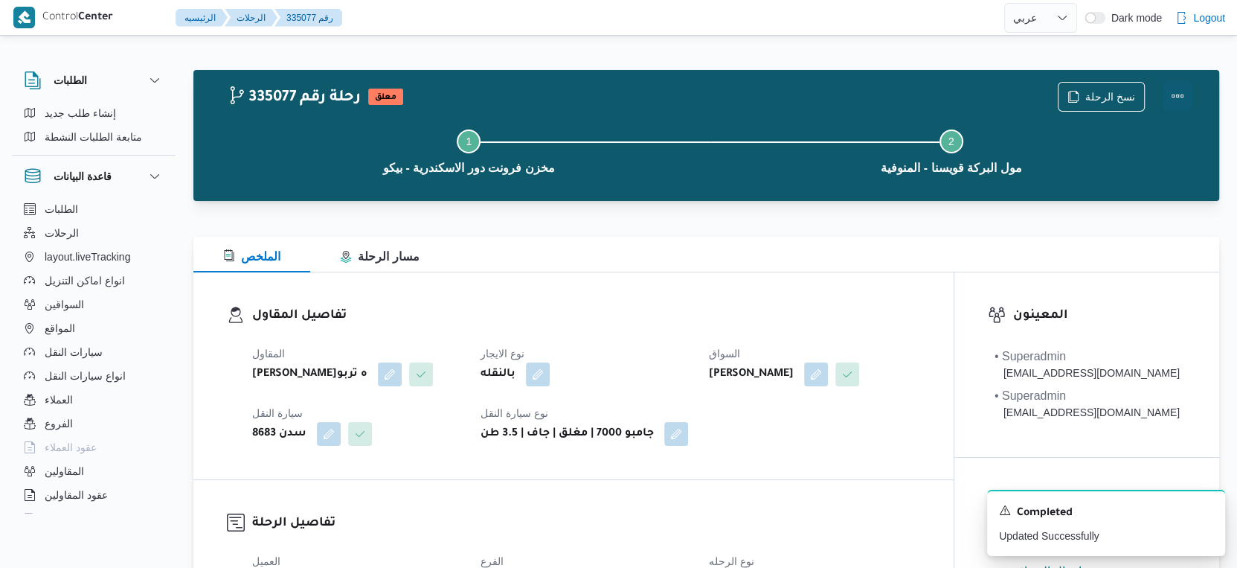
click at [1177, 99] on button "Actions" at bounding box center [1178, 96] width 30 height 30
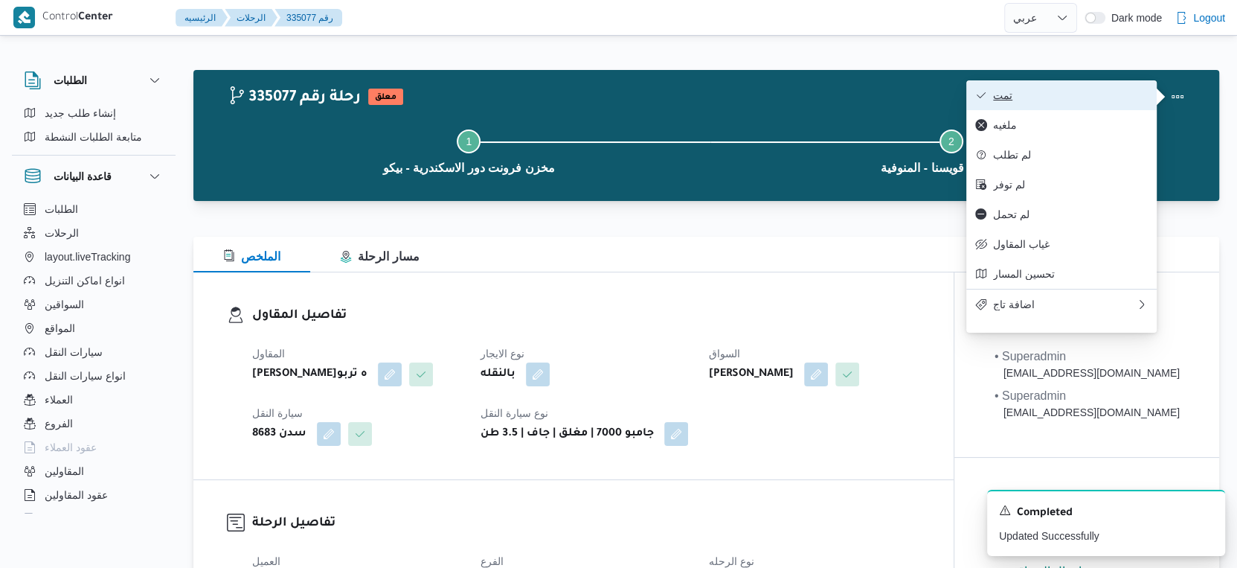
click at [1089, 96] on span "تمت" at bounding box center [1070, 95] width 155 height 12
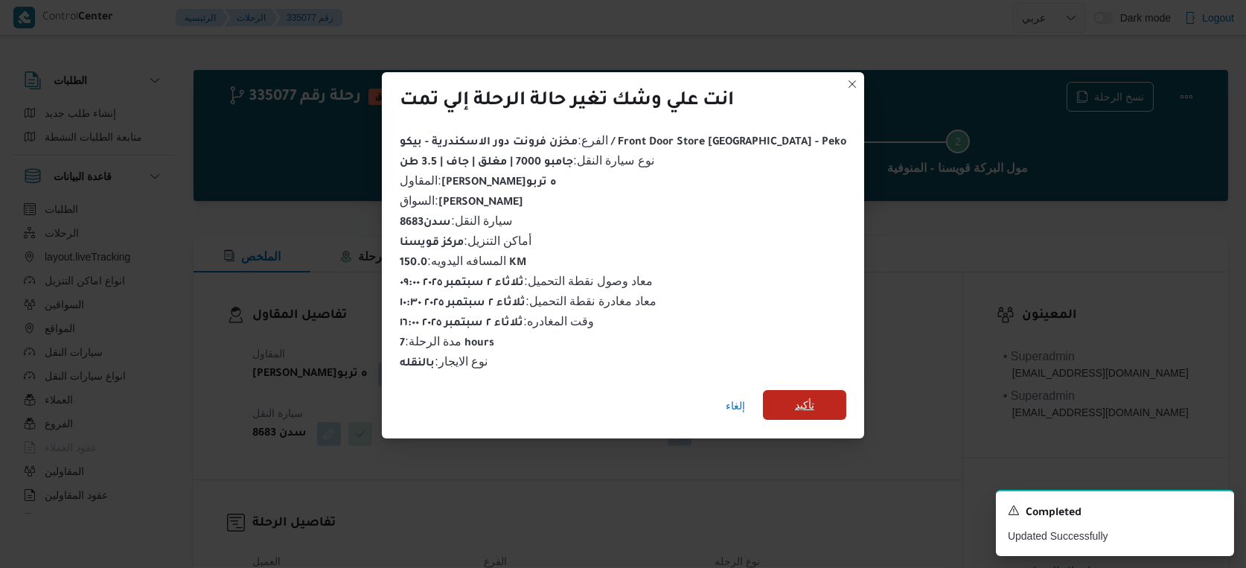
click at [795, 397] on span "تأكيد" at bounding box center [804, 405] width 19 height 18
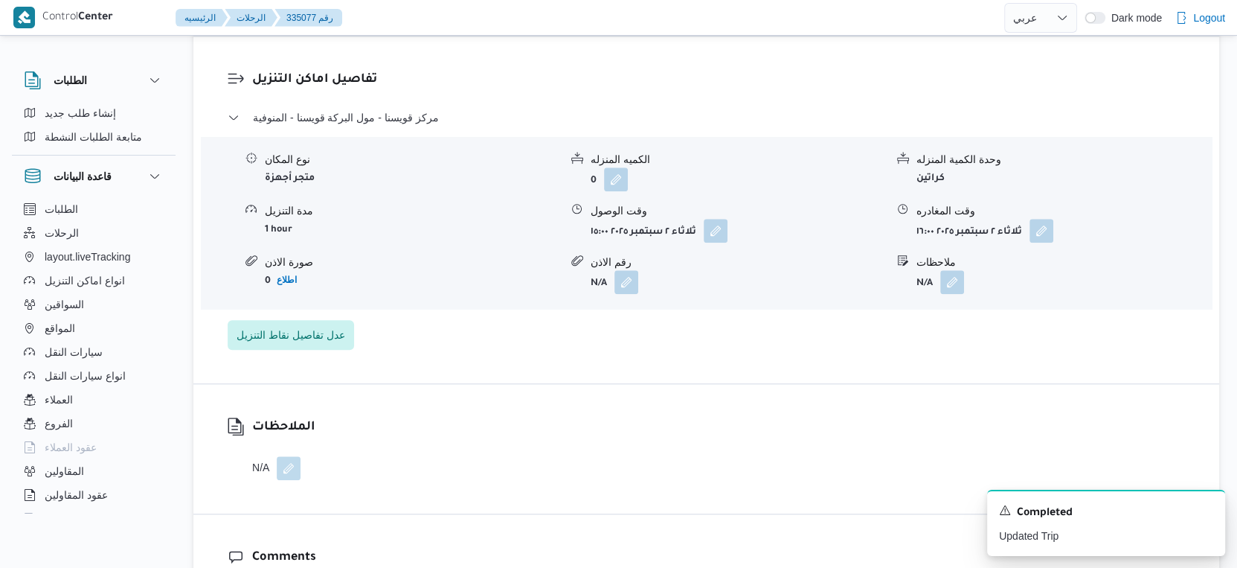
scroll to position [1157, 0]
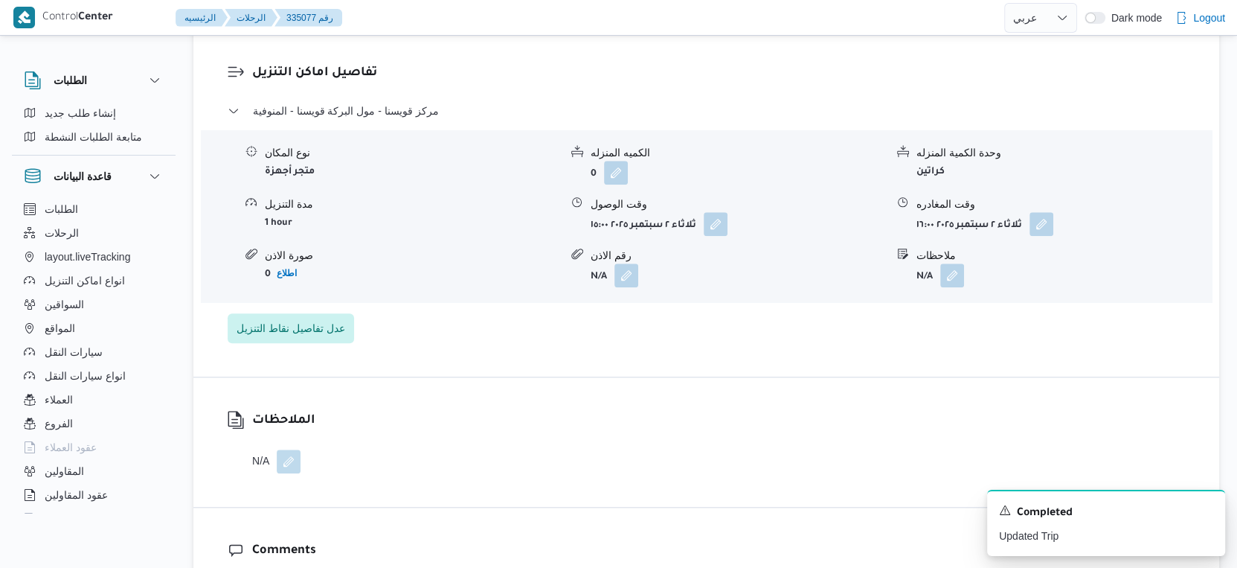
select select "ar"
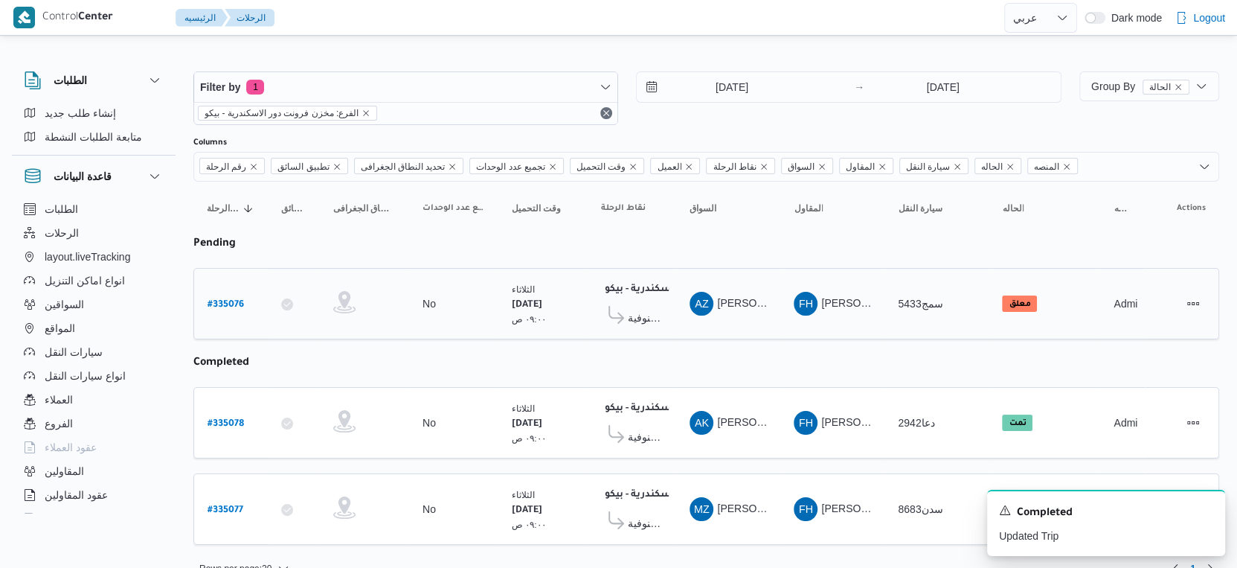
click at [231, 294] on link "# 335076" at bounding box center [226, 304] width 36 height 20
select select "ar"
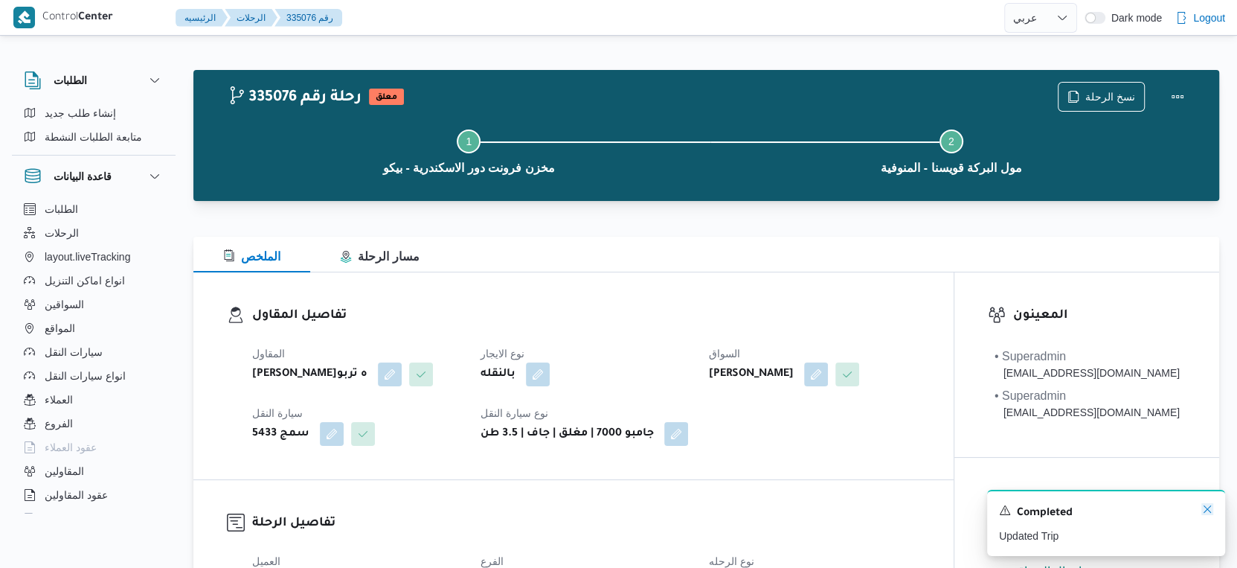
click at [1205, 507] on icon "Dismiss toast" at bounding box center [1208, 509] width 12 height 12
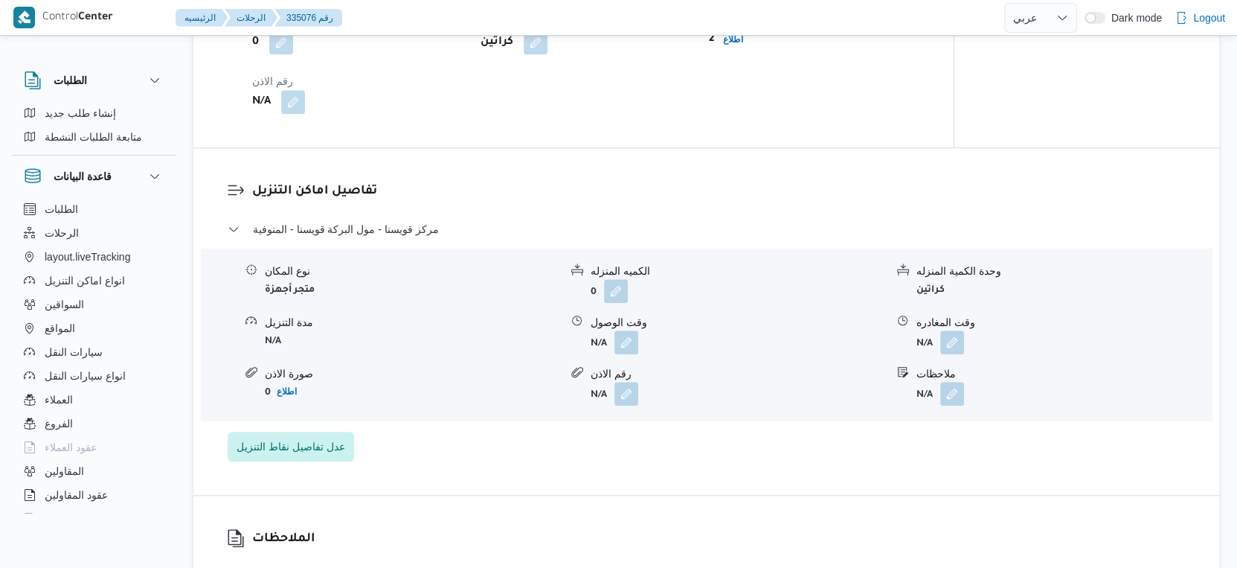
scroll to position [1074, 0]
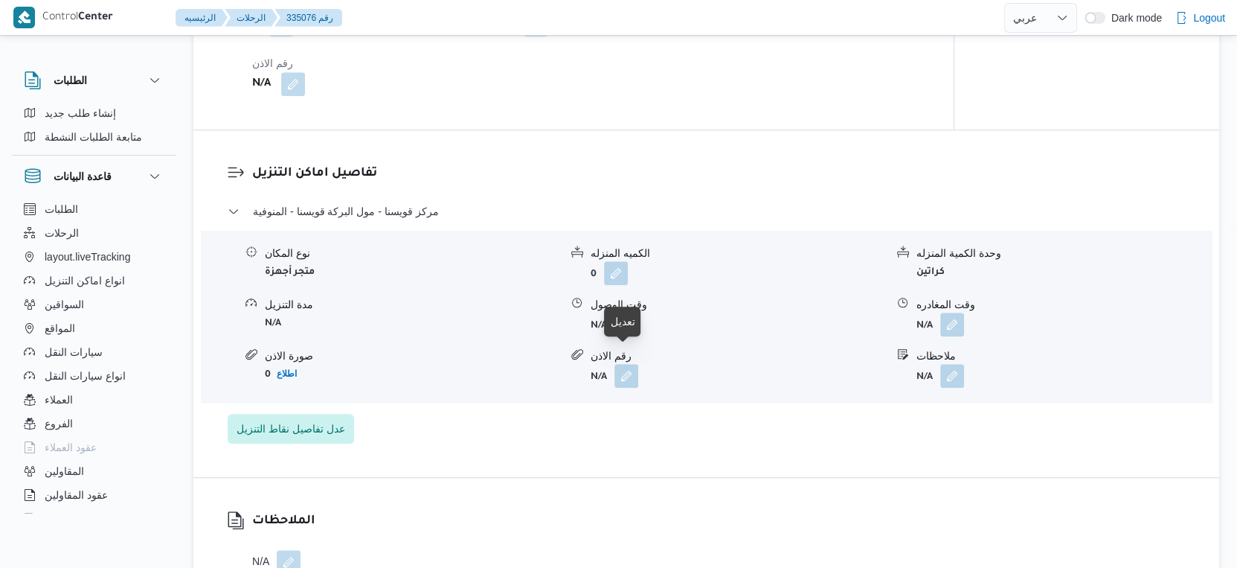
click at [624, 336] on button "button" at bounding box center [627, 324] width 24 height 24
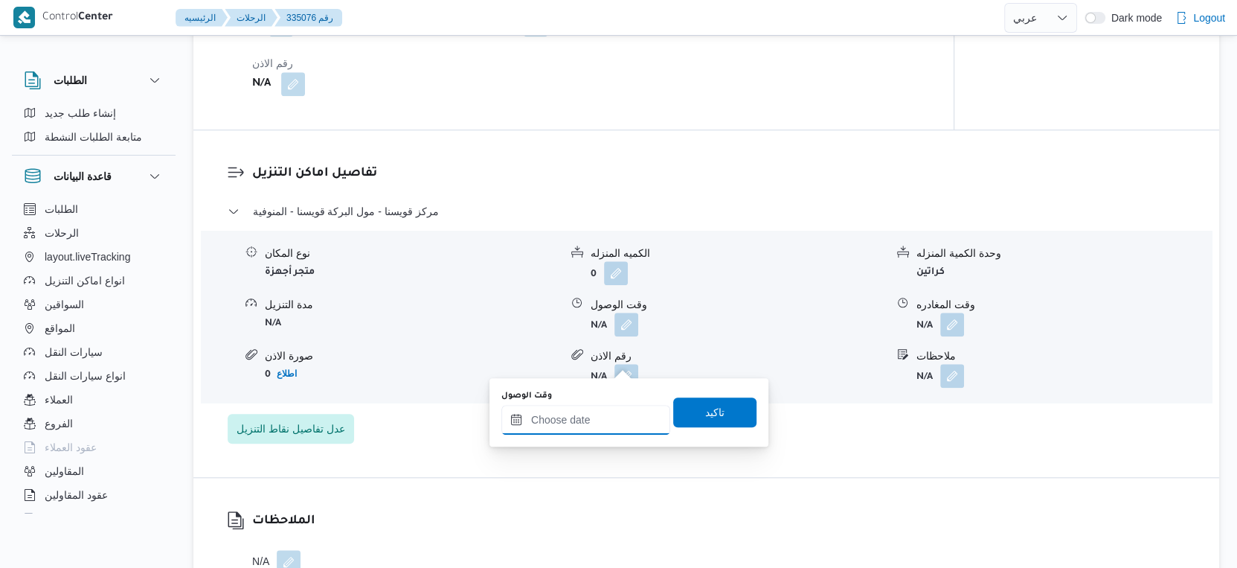
click at [615, 428] on input "وقت الوصول" at bounding box center [586, 420] width 169 height 30
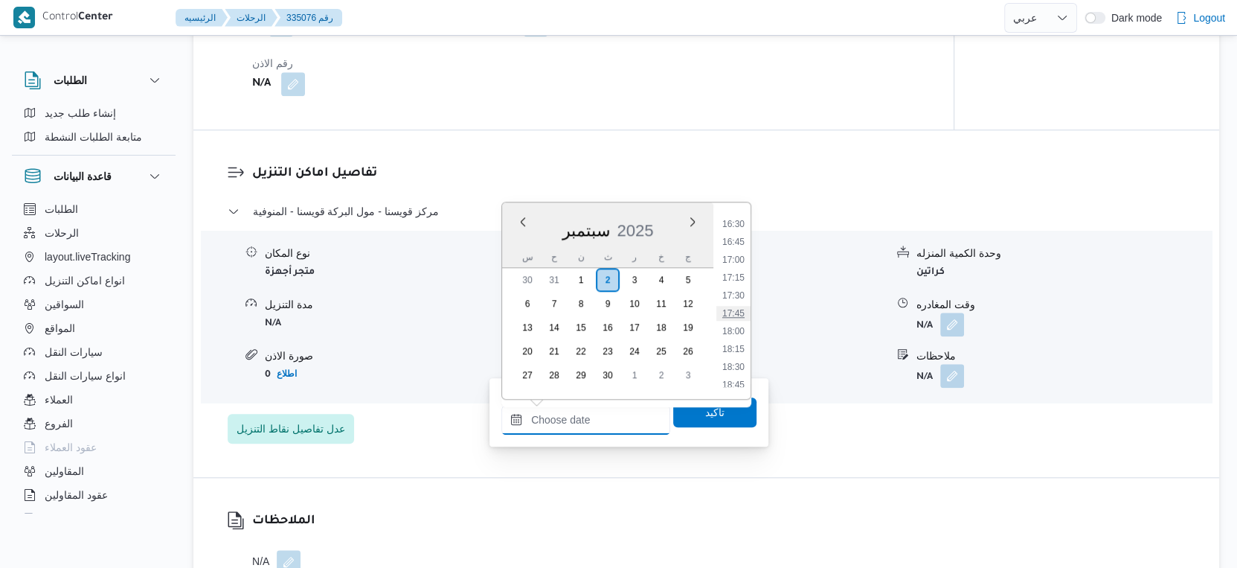
scroll to position [929, 0]
click at [736, 364] on li "15:00" at bounding box center [734, 364] width 34 height 15
type input "[DATE] ١٥:٠٠"
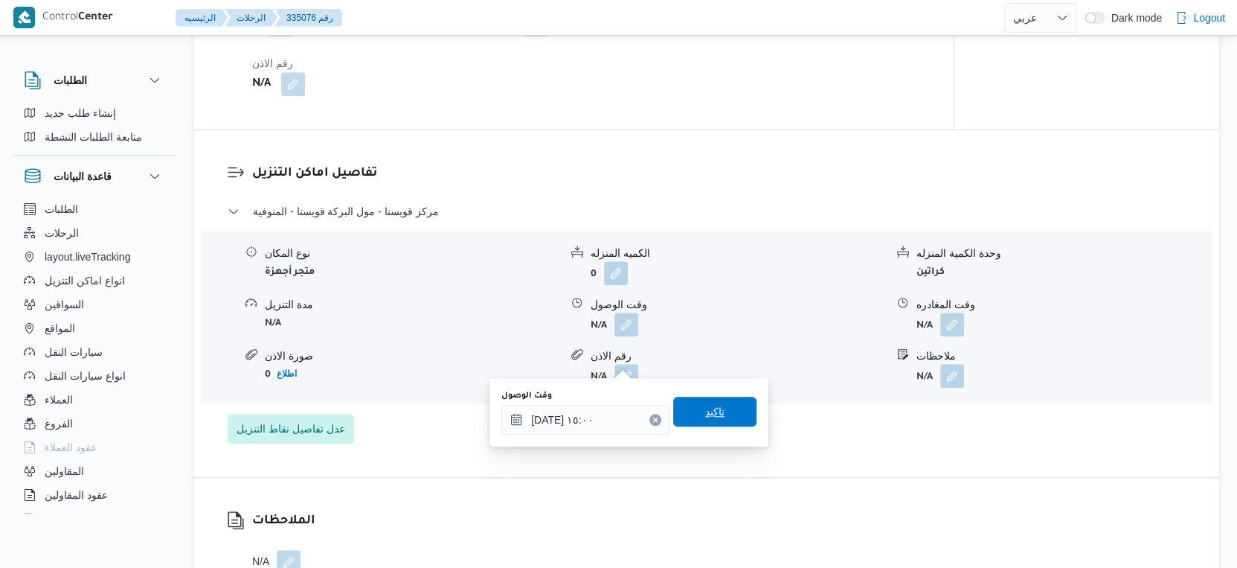
click at [720, 407] on span "تاكيد" at bounding box center [714, 412] width 83 height 30
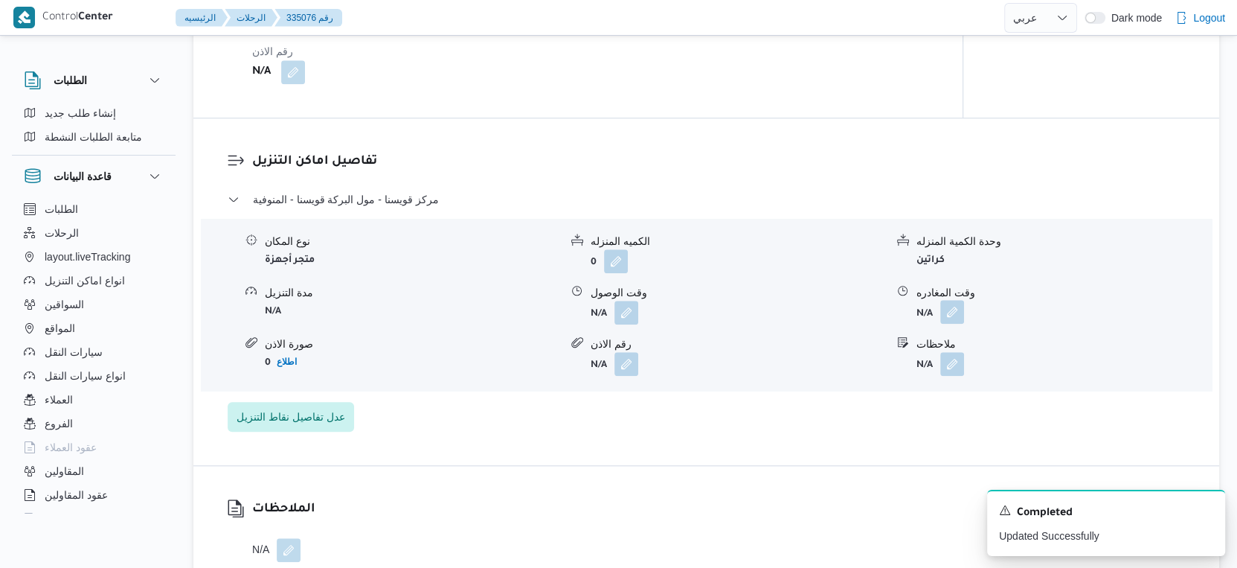
click at [961, 324] on button "button" at bounding box center [953, 312] width 24 height 24
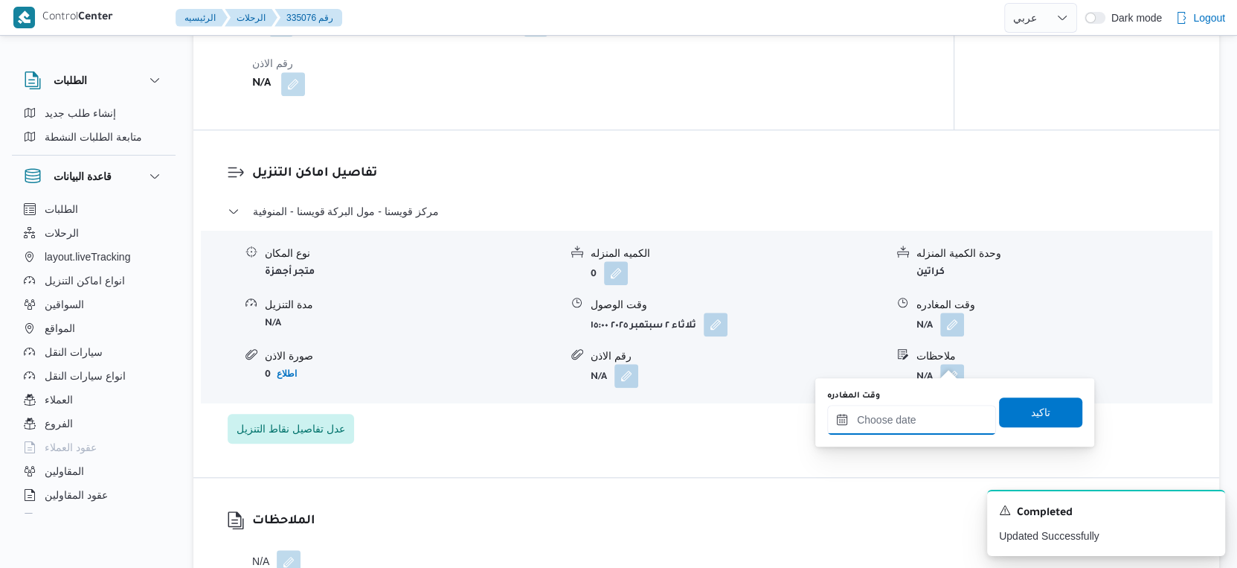
drag, startPoint x: 920, startPoint y: 416, endPoint x: 939, endPoint y: 406, distance: 21.0
click at [920, 416] on input "وقت المغادره" at bounding box center [911, 420] width 169 height 30
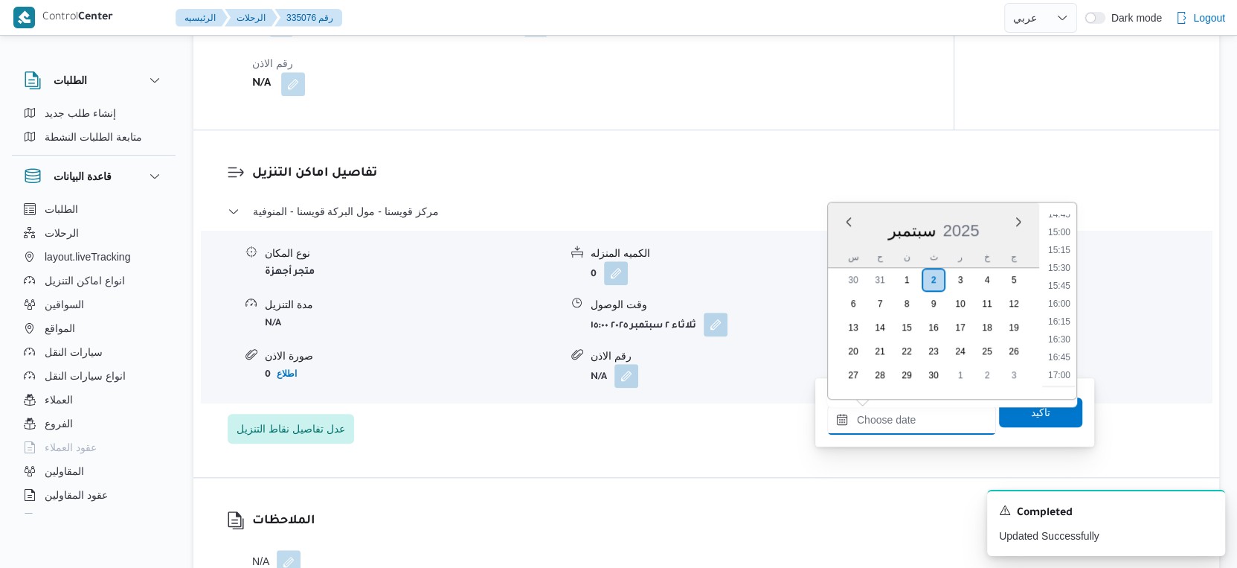
scroll to position [1011, 0]
drag, startPoint x: 1062, startPoint y: 350, endPoint x: 1058, endPoint y: 362, distance: 13.2
click at [1062, 350] on li "16:00" at bounding box center [1059, 353] width 34 height 15
type input "[DATE] ١٦:٠٠"
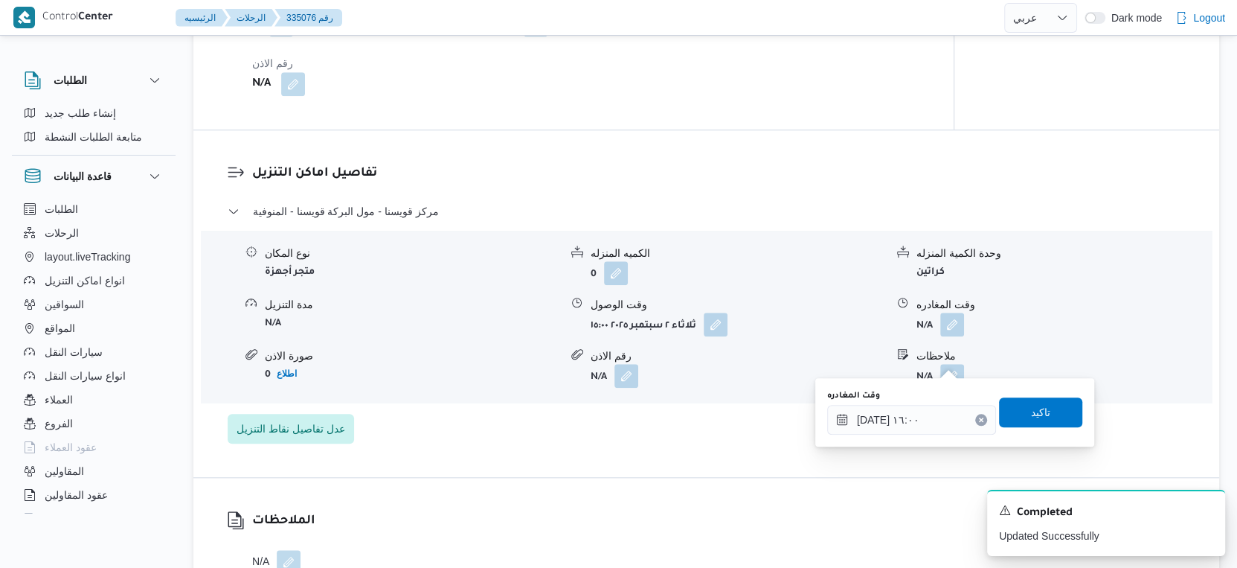
click at [1049, 391] on div "وقت المغادره ٠٢/٠٩/٢٠٢٥ ١٦:٠٠ تاكيد" at bounding box center [955, 412] width 258 height 48
click at [1049, 406] on span "تاكيد" at bounding box center [1040, 412] width 83 height 30
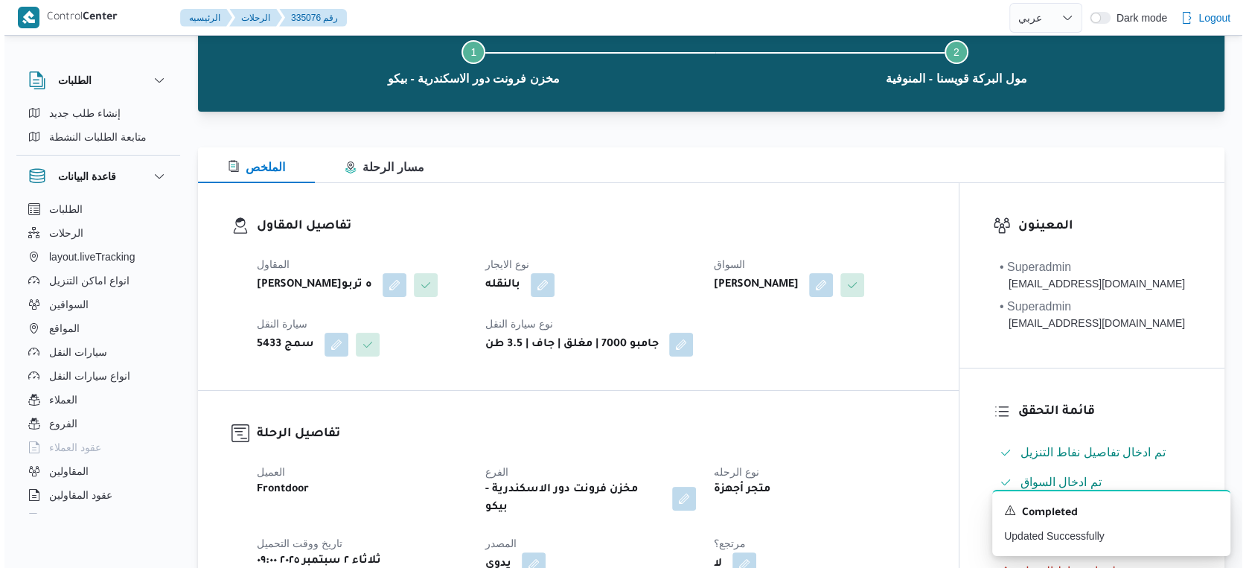
scroll to position [0, 0]
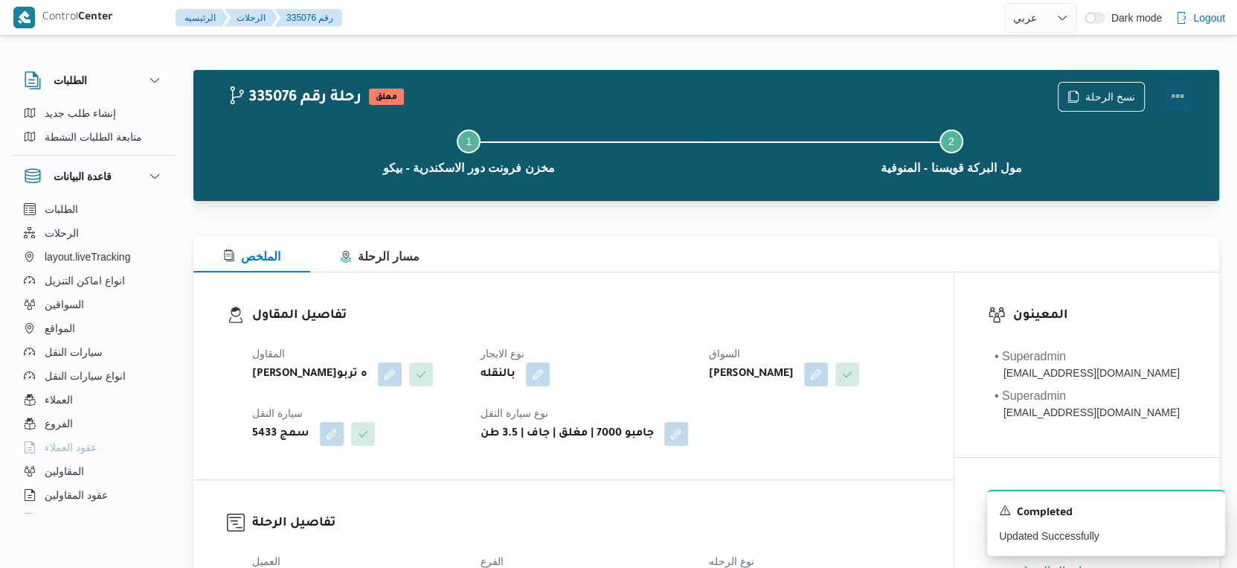
click at [1186, 95] on button "Actions" at bounding box center [1178, 96] width 30 height 30
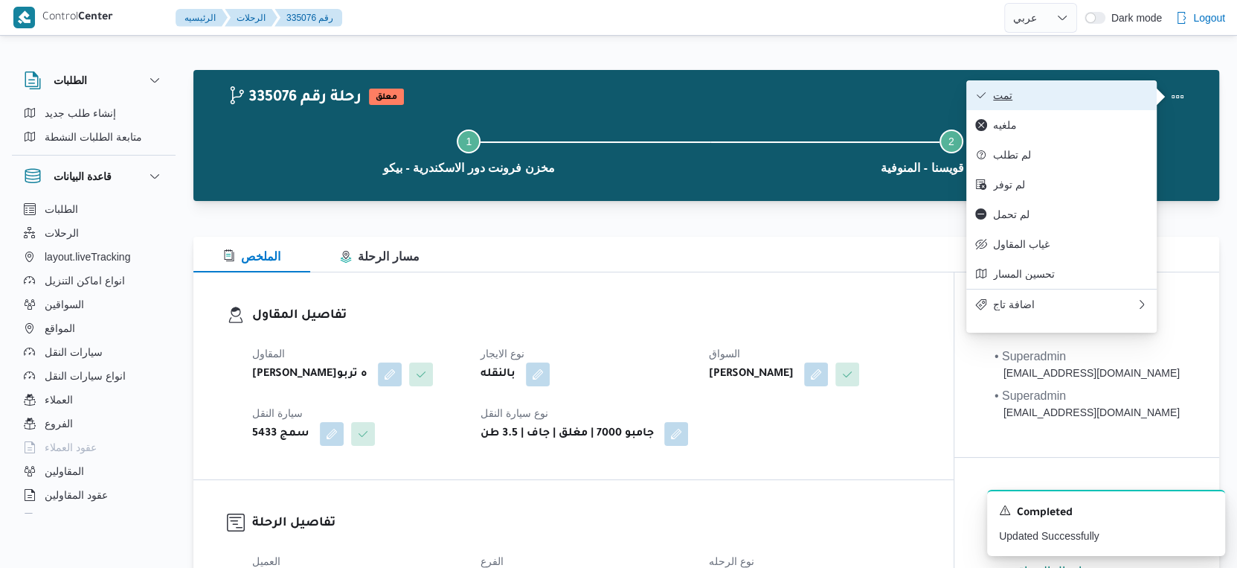
click at [1133, 97] on span "تمت" at bounding box center [1070, 95] width 155 height 12
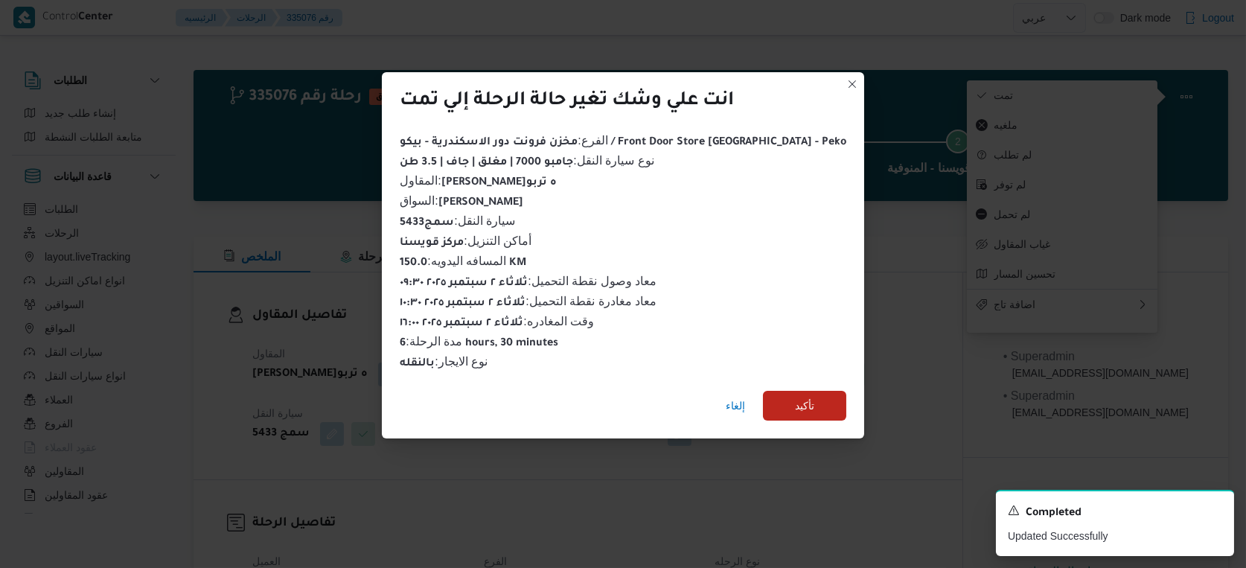
drag, startPoint x: 792, startPoint y: 384, endPoint x: 792, endPoint y: 402, distance: 17.9
click at [792, 388] on div "إلغاء تأكيد" at bounding box center [622, 409] width 481 height 60
click at [792, 404] on span "تأكيد" at bounding box center [804, 405] width 83 height 30
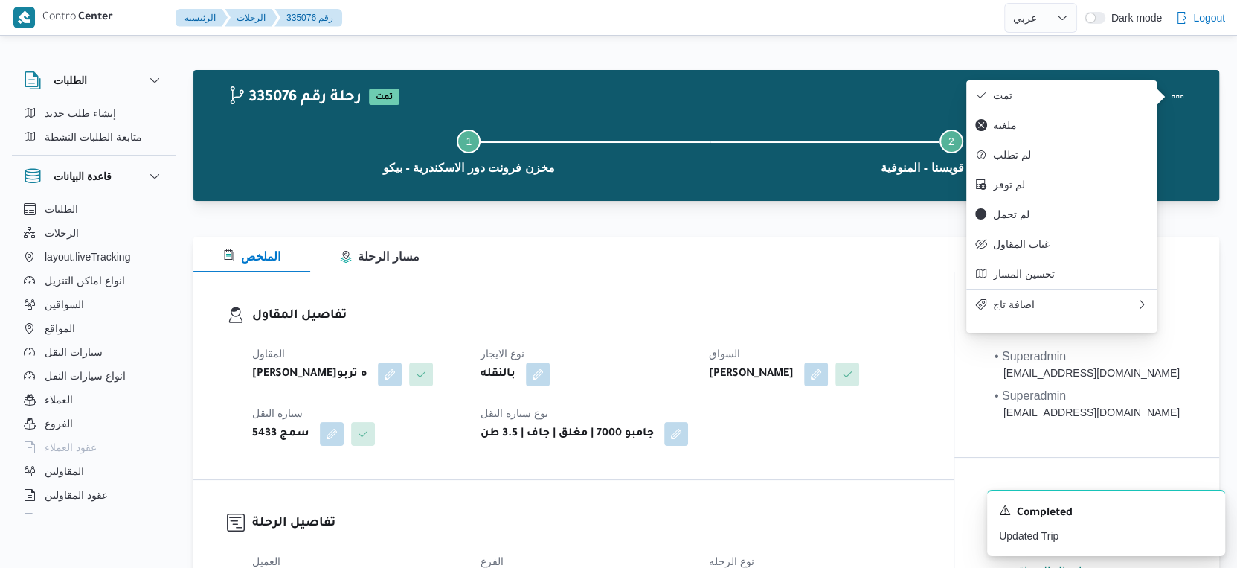
select select "ar"
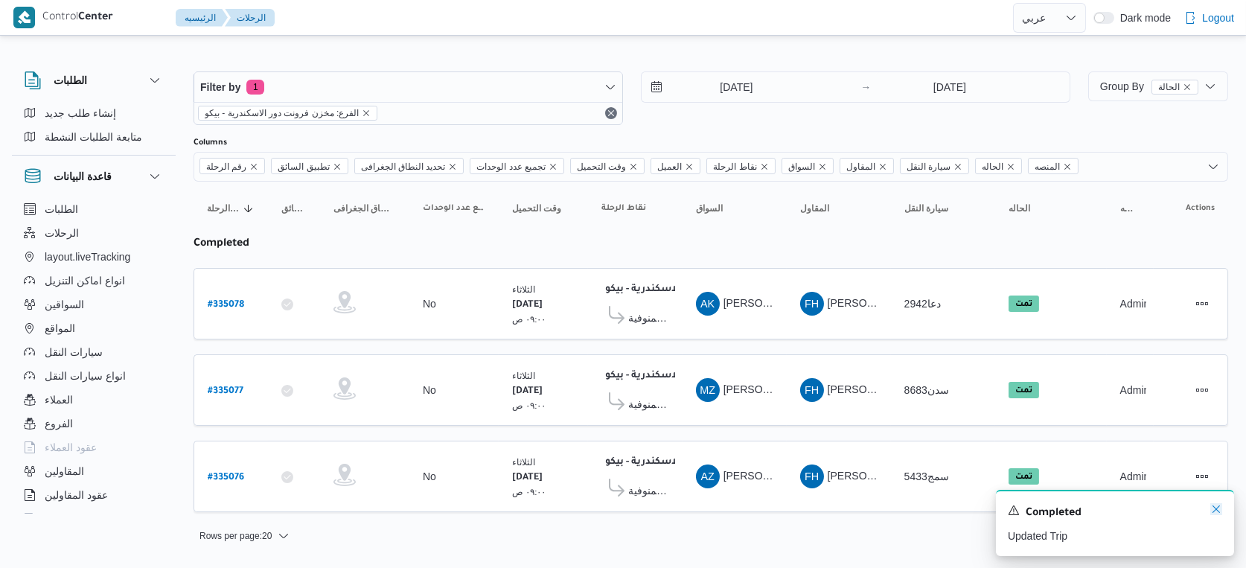
click at [1215, 507] on icon "Dismiss toast" at bounding box center [1216, 509] width 12 height 12
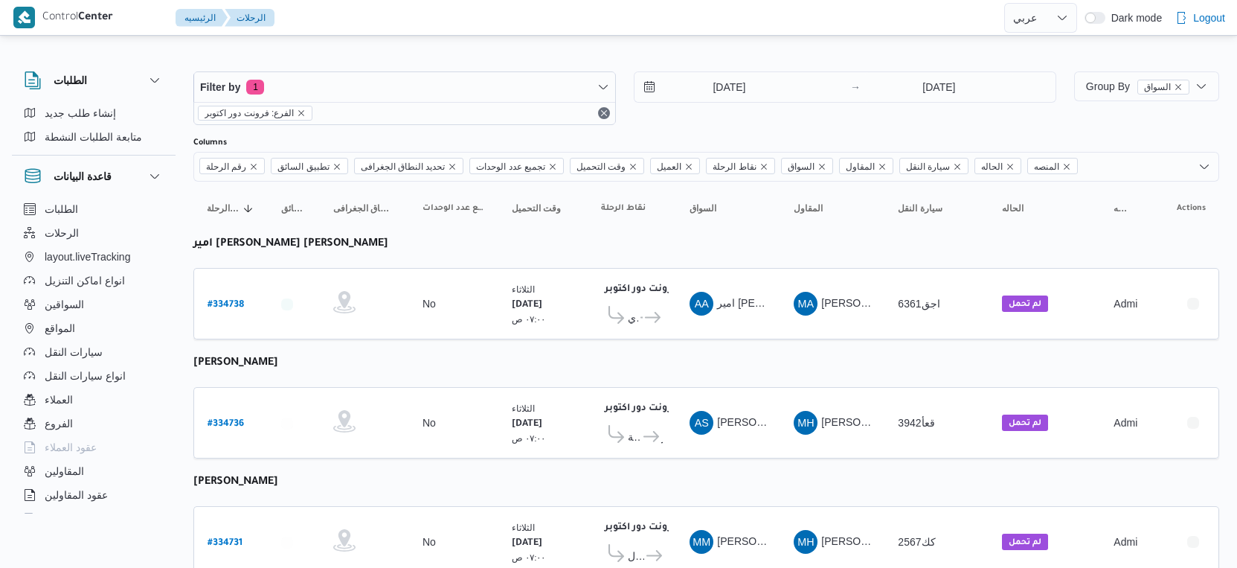
select select "ar"
click at [736, 92] on input "[DATE]" at bounding box center [719, 87] width 169 height 30
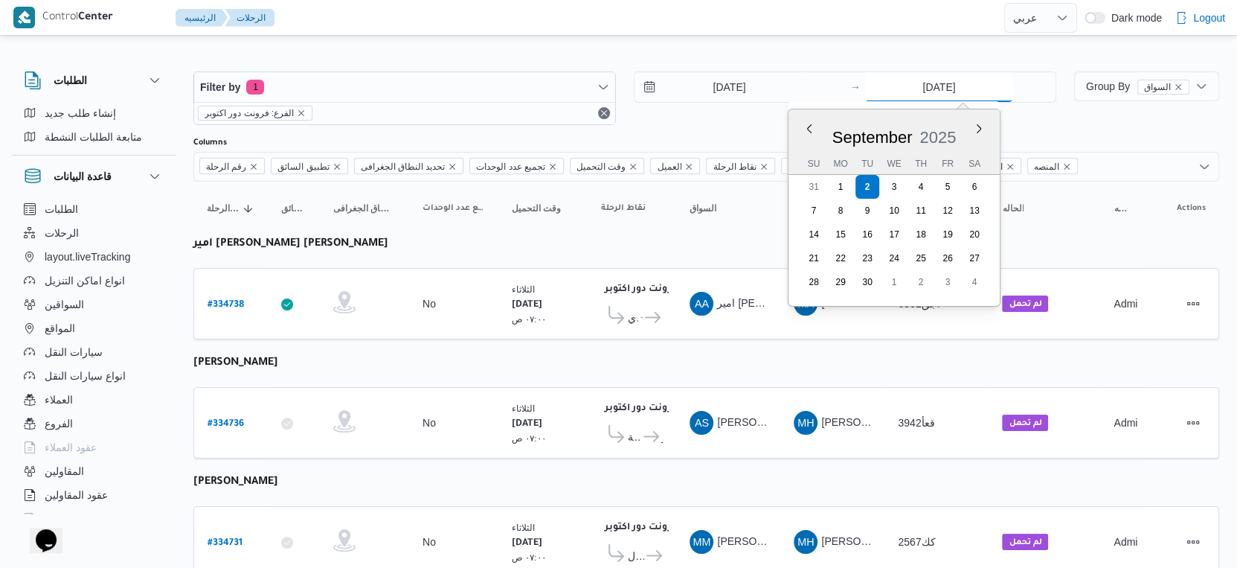
click at [933, 77] on input "[DATE]" at bounding box center [939, 87] width 148 height 30
click at [604, 246] on table "رقم الرحلة Click to sort in ascending order تطبيق السائق Click to sort in ascen…" at bounding box center [706, 447] width 1026 height 530
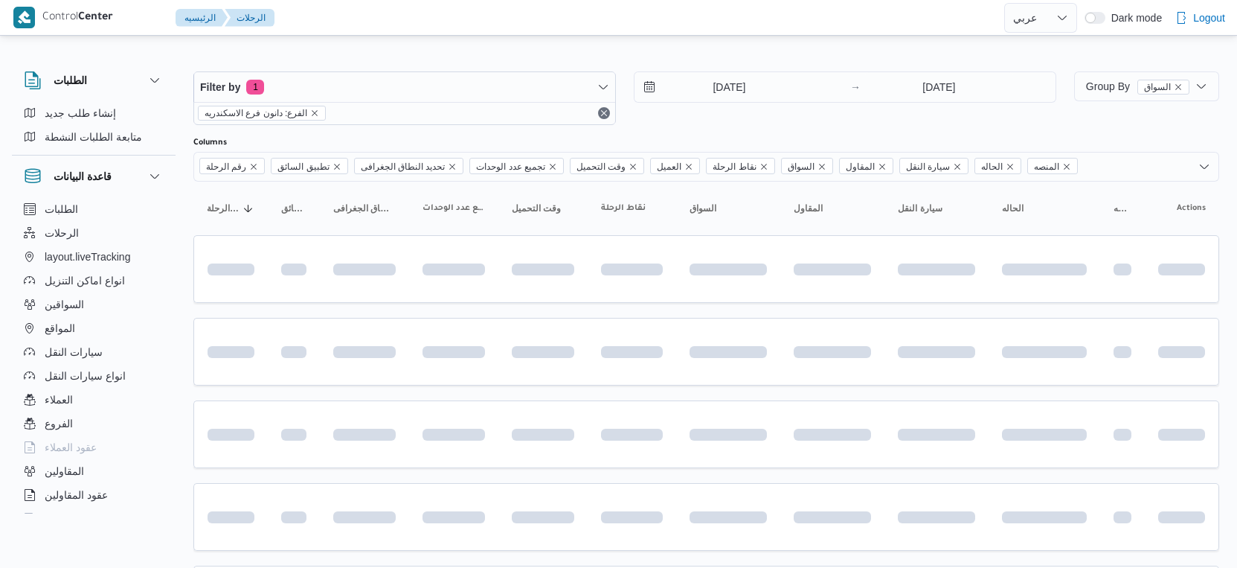
select select "ar"
click at [749, 97] on input "[DATE]" at bounding box center [719, 87] width 169 height 30
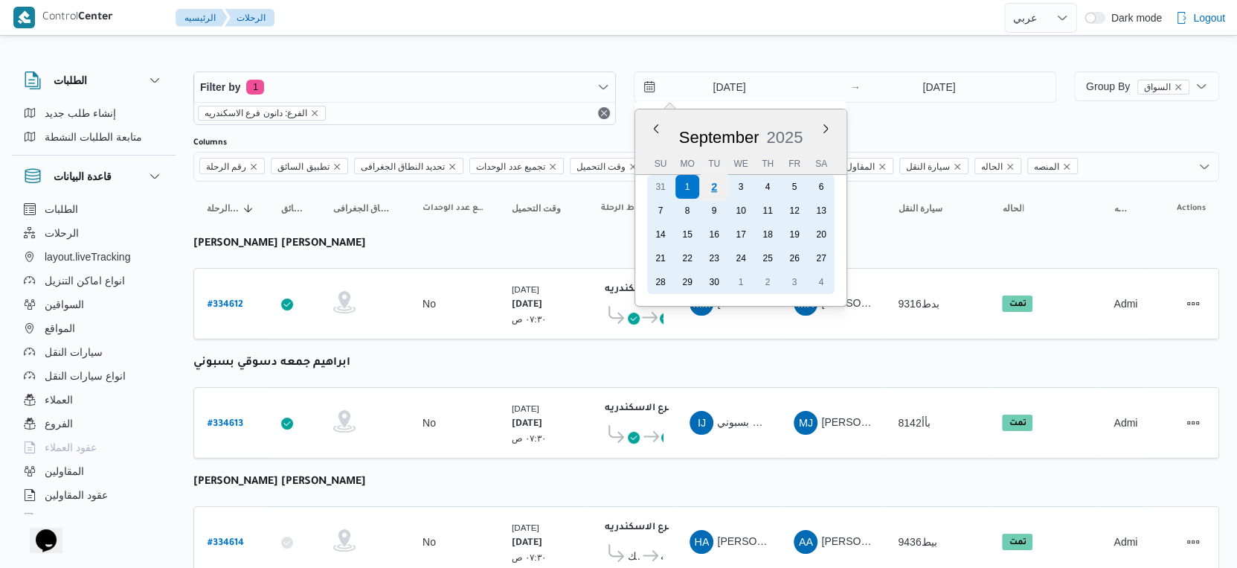
click at [720, 185] on div "2" at bounding box center [714, 187] width 28 height 28
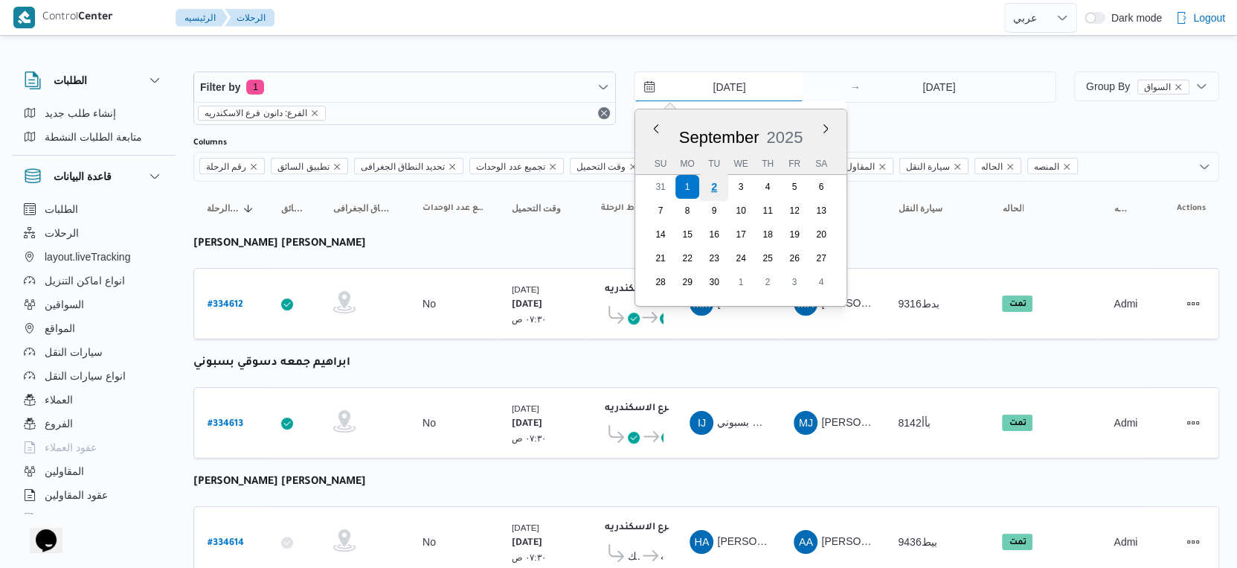
type input "[DATE]"
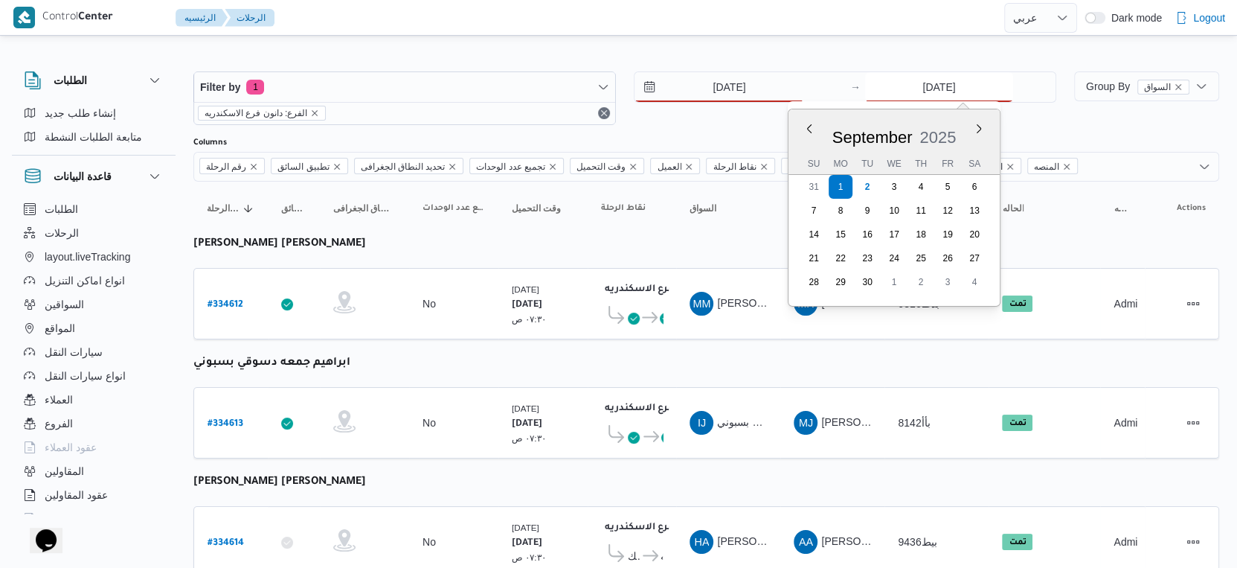
click at [957, 86] on input "[DATE]" at bounding box center [939, 87] width 148 height 30
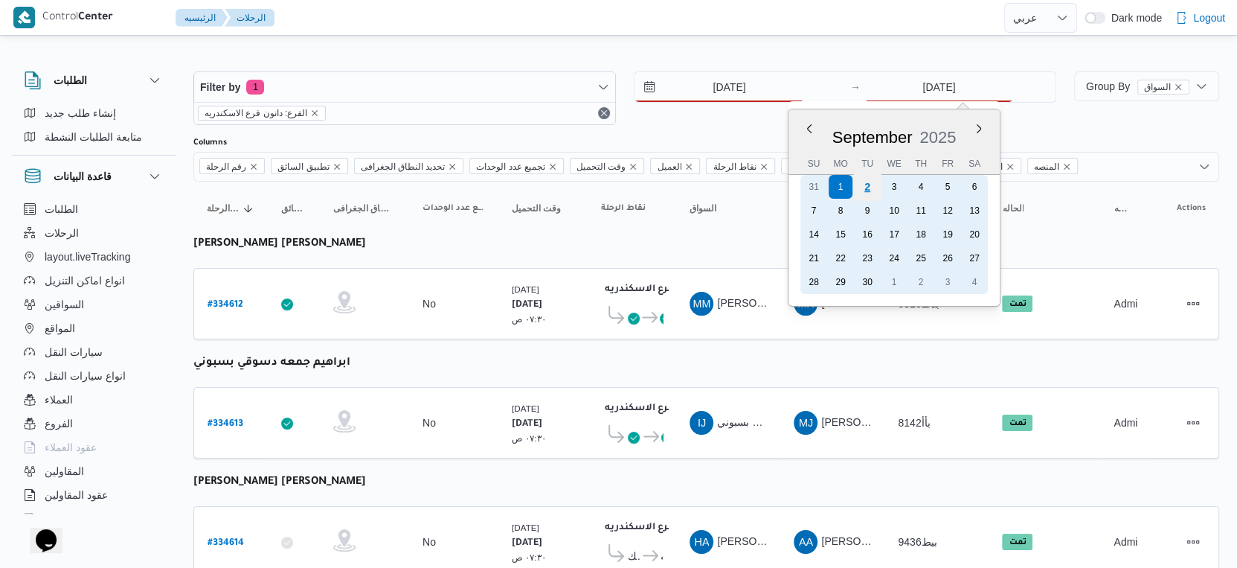
click at [862, 187] on div "2" at bounding box center [867, 187] width 28 height 28
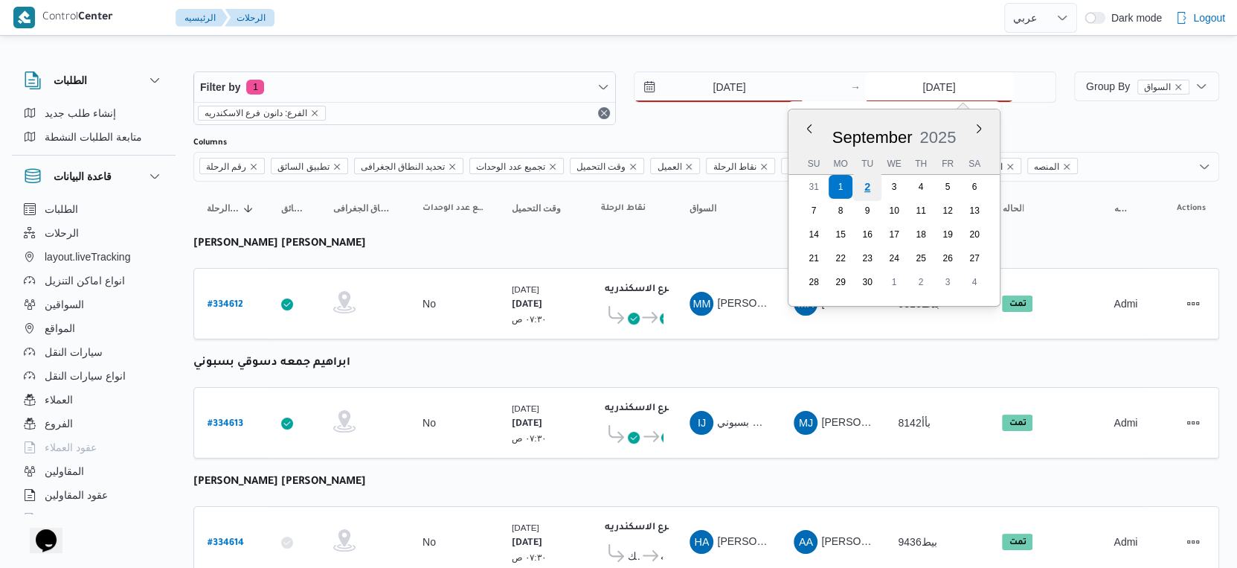
type input "[DATE]"
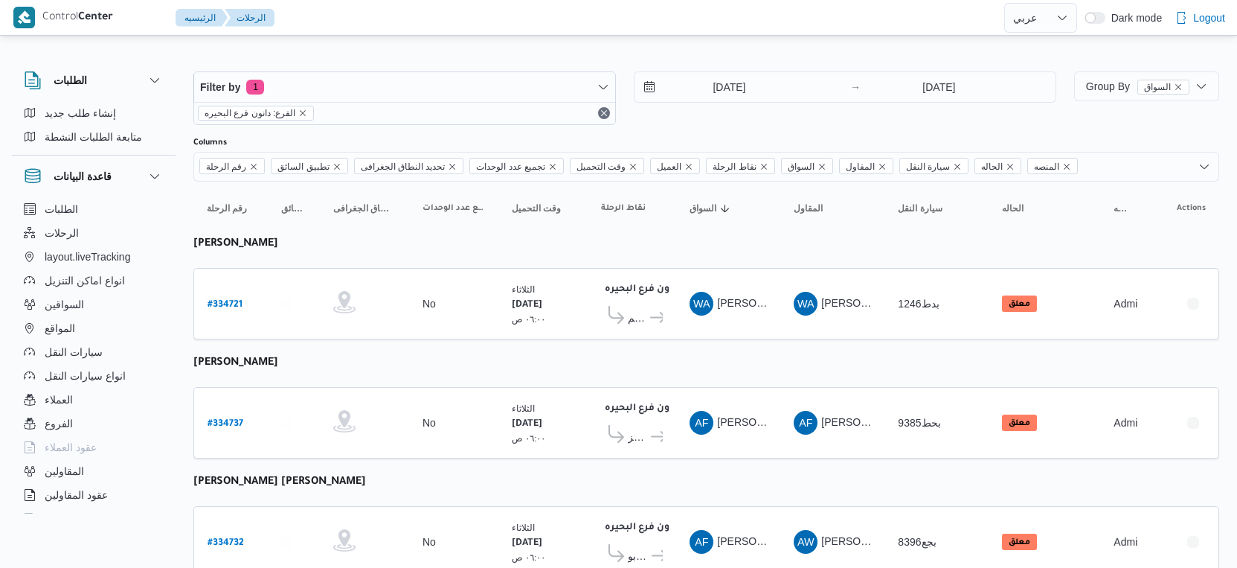
select select "ar"
click at [725, 90] on input "[DATE]" at bounding box center [719, 87] width 169 height 30
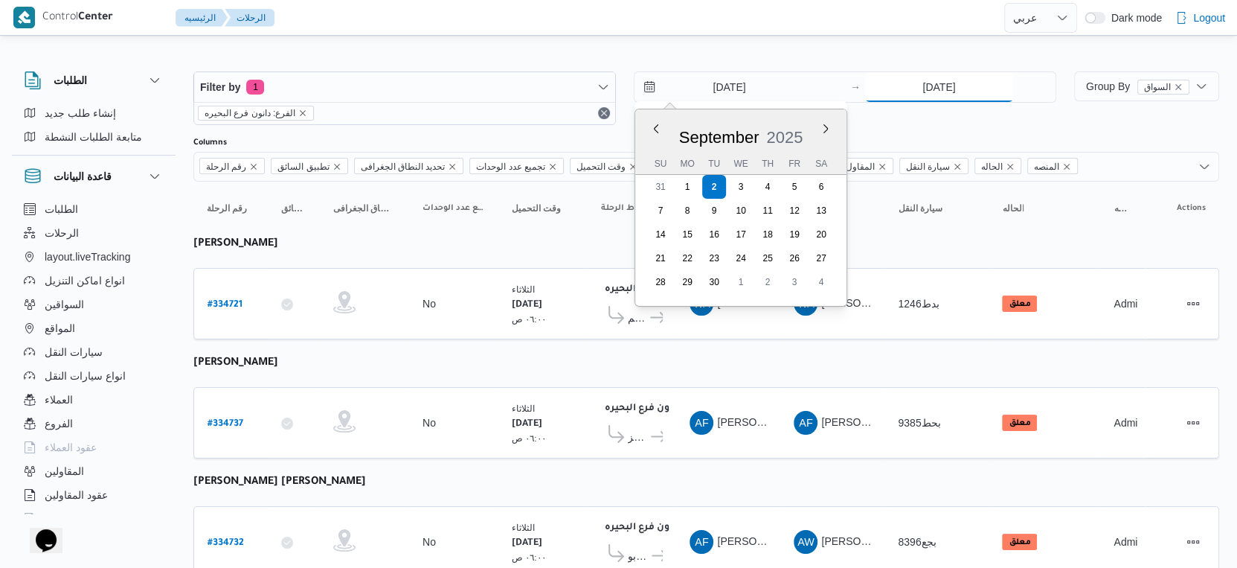
click at [939, 84] on input "[DATE]" at bounding box center [939, 87] width 148 height 30
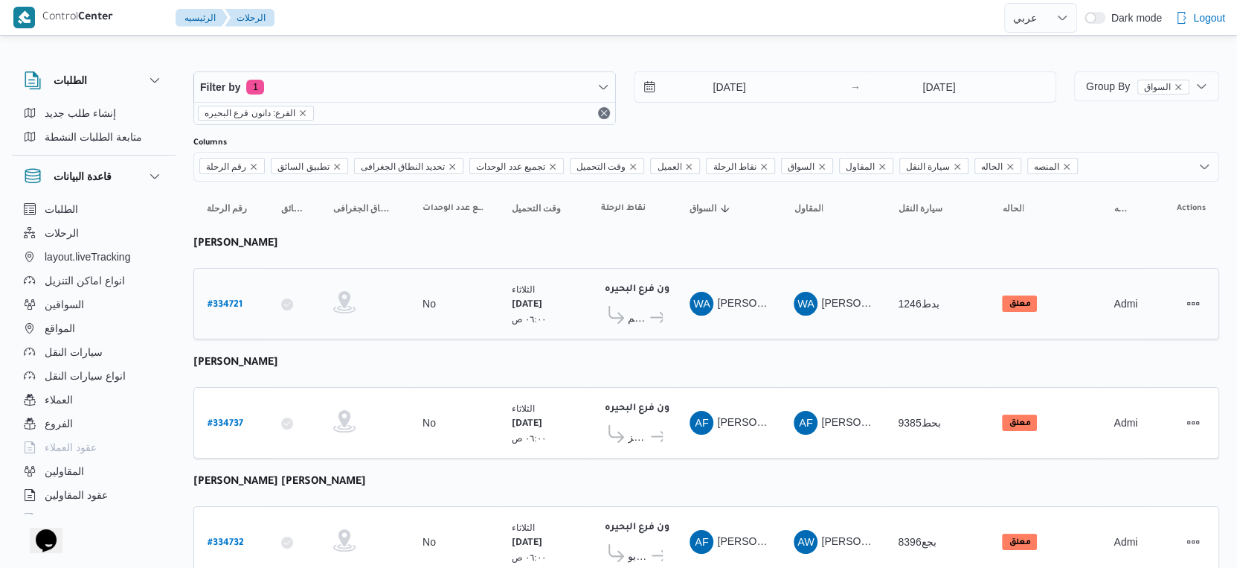
click at [700, 301] on span "WA" at bounding box center [701, 304] width 17 height 24
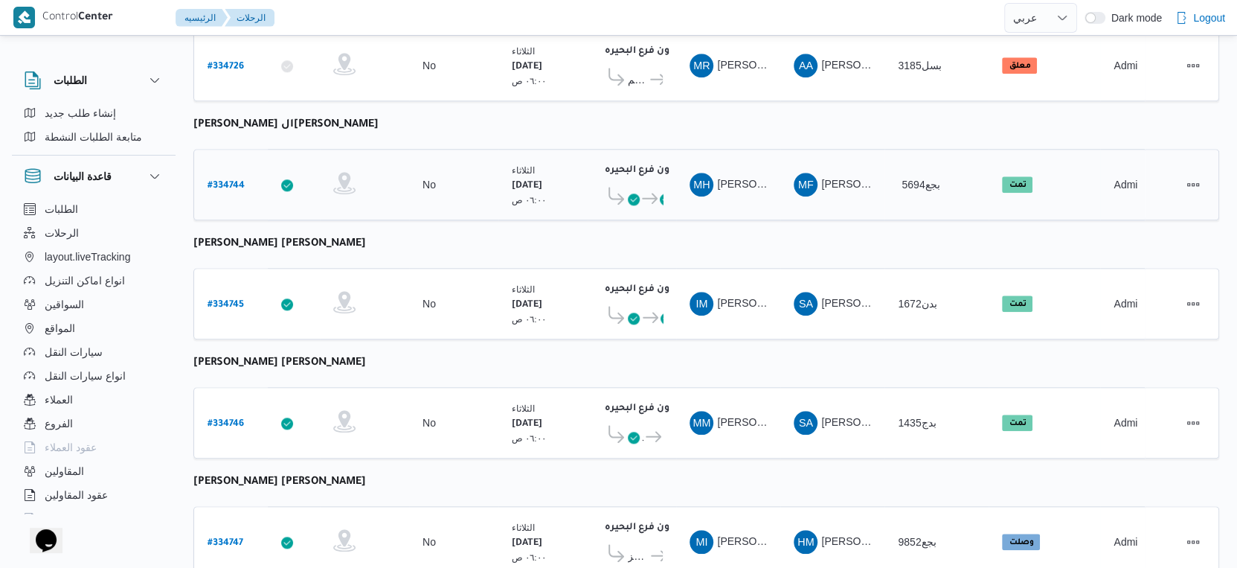
scroll to position [1214, 0]
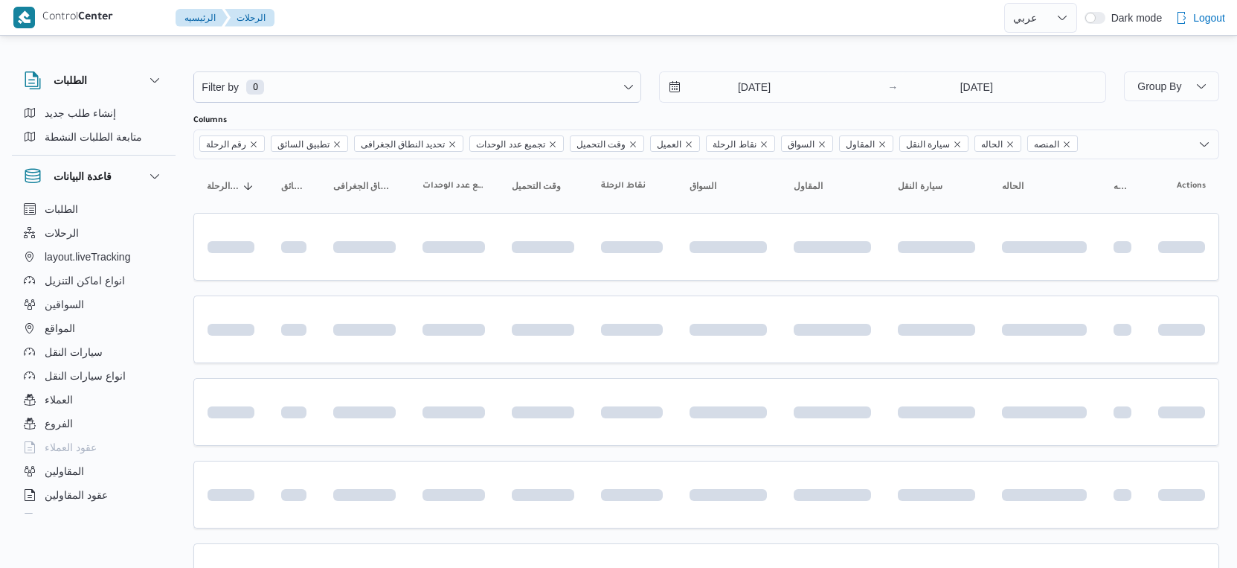
select select "ar"
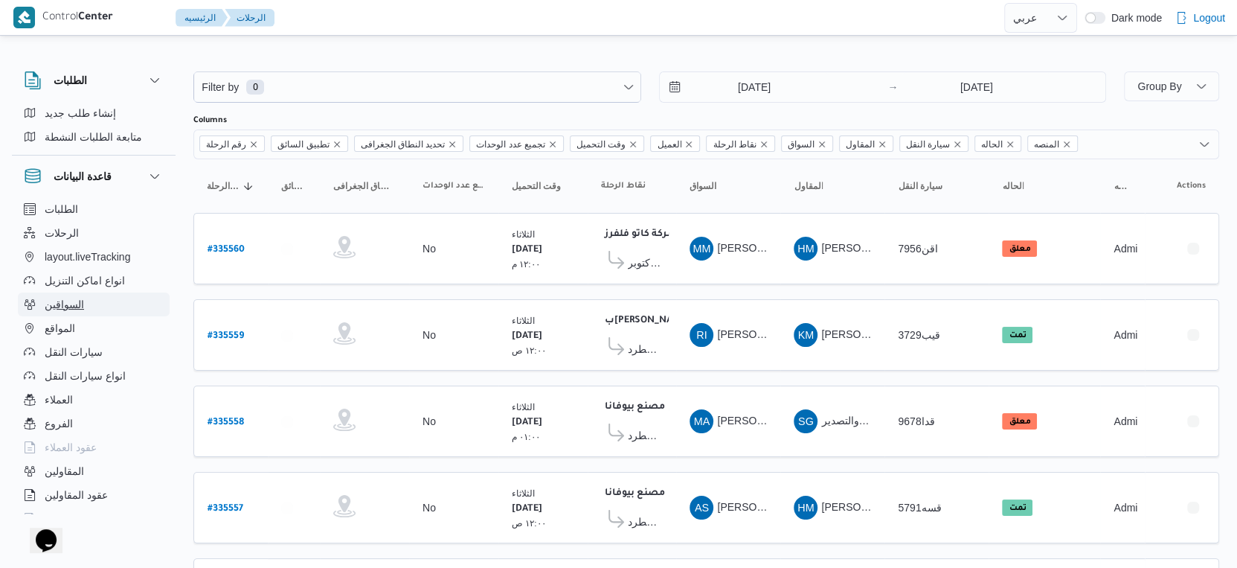
click at [100, 311] on button "السواقين" at bounding box center [94, 304] width 152 height 24
select select "ar"
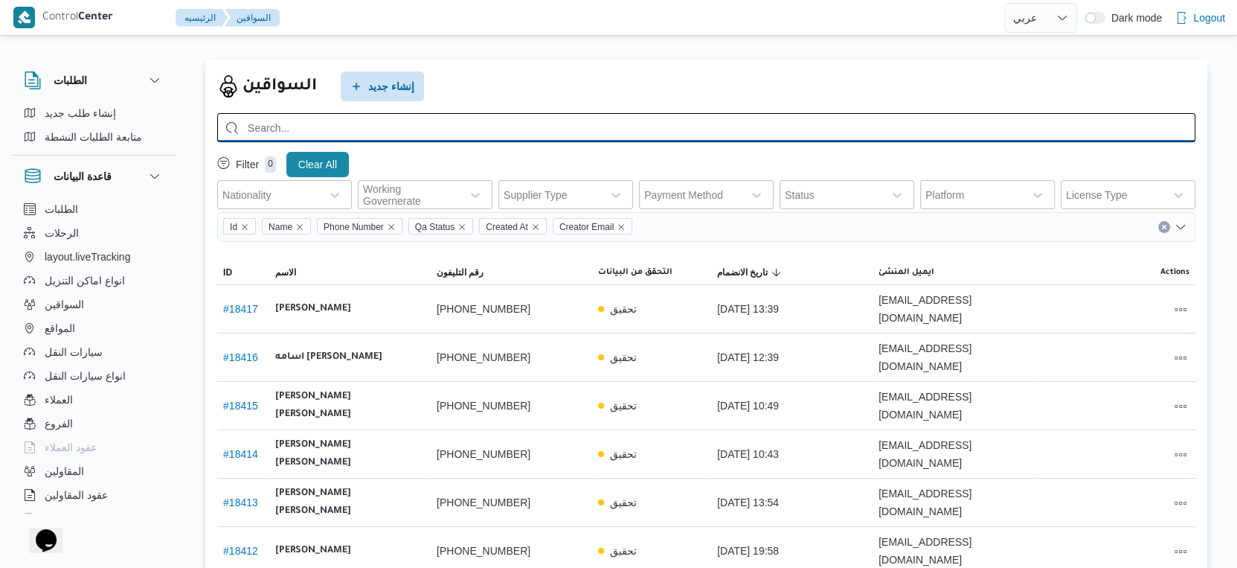
click at [385, 125] on input "search" at bounding box center [706, 127] width 978 height 29
paste input "0 10 03338702"
click at [270, 125] on input "0 10 03338702" at bounding box center [706, 127] width 978 height 29
click at [256, 124] on input "0 1003338702" at bounding box center [706, 127] width 978 height 29
type input "01003338702"
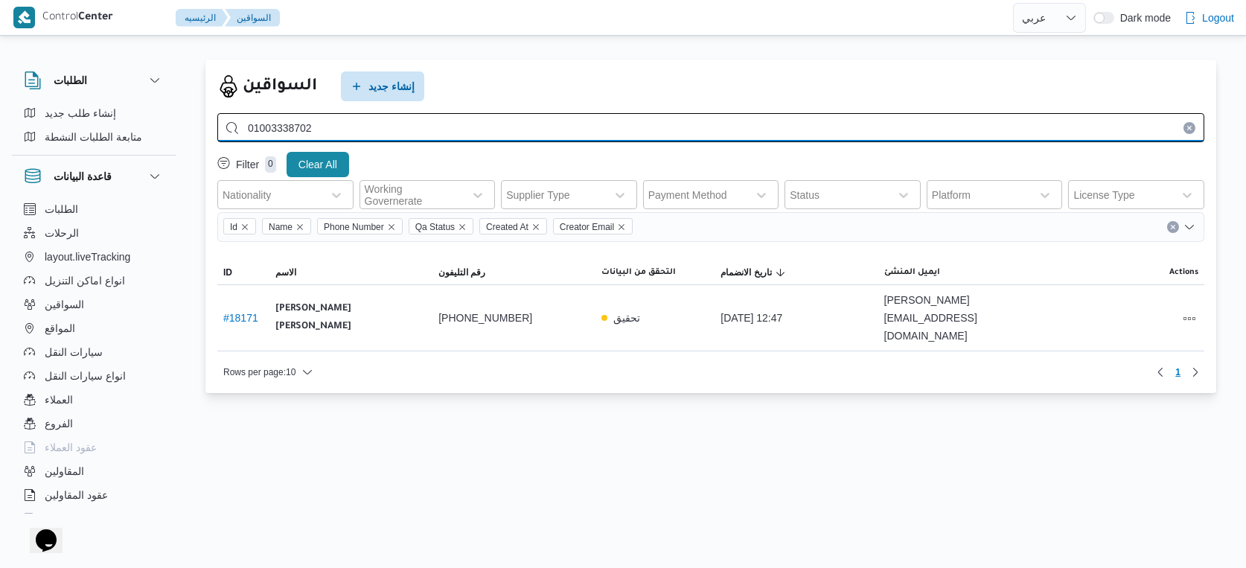
click at [302, 124] on input "01003338702" at bounding box center [710, 127] width 987 height 29
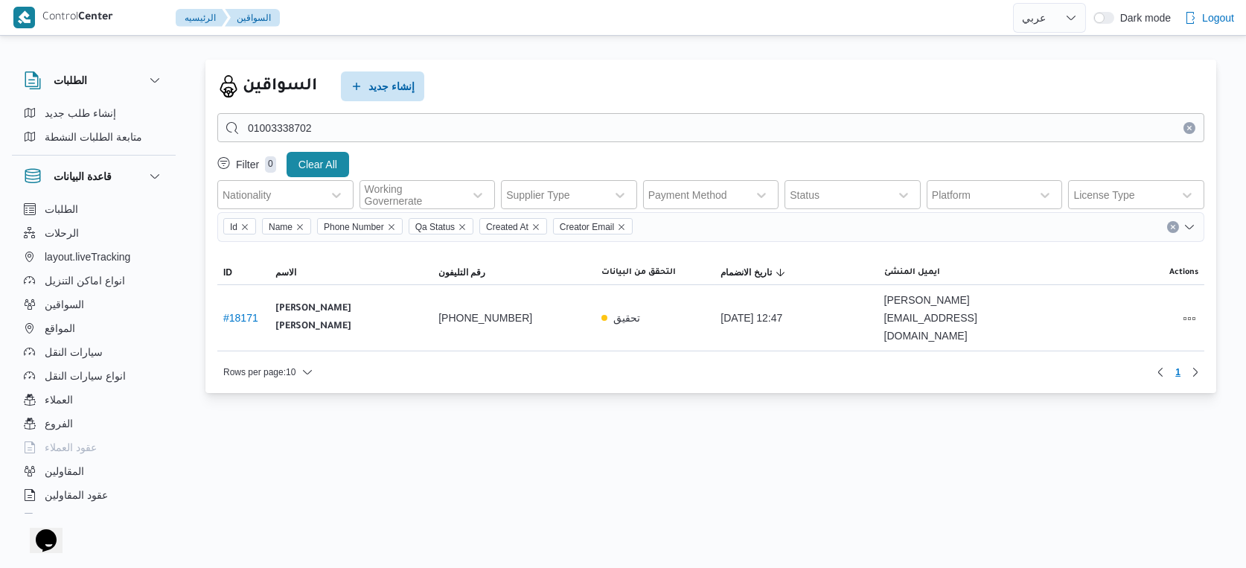
click at [1194, 125] on button "Clear input" at bounding box center [1189, 128] width 12 height 12
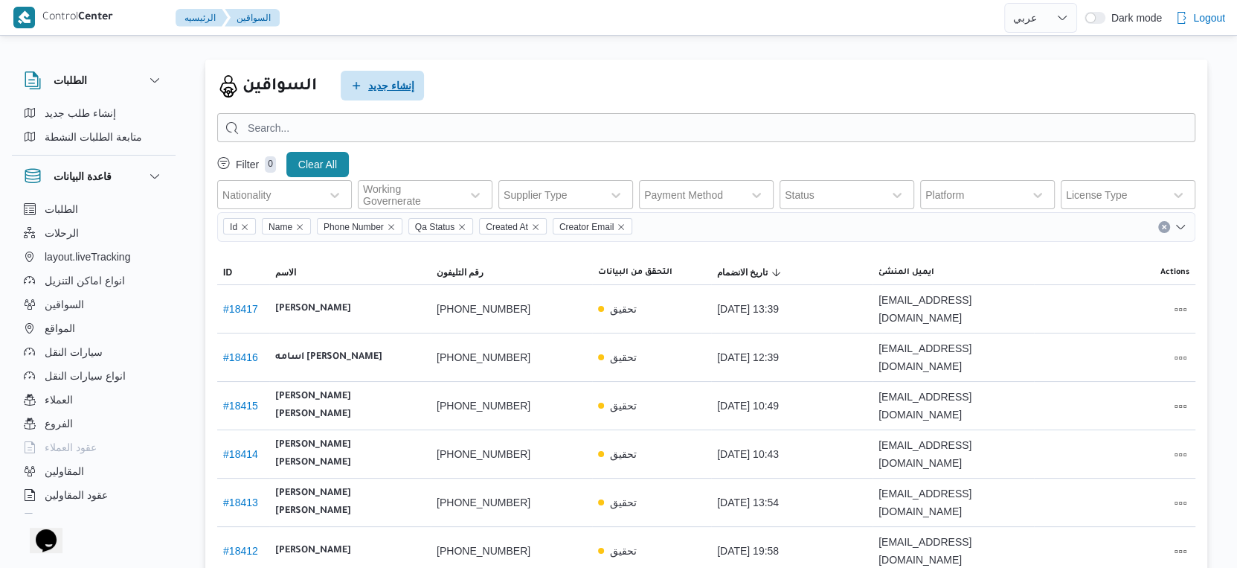
click at [394, 91] on span "إنشاء جديد" at bounding box center [391, 86] width 46 height 18
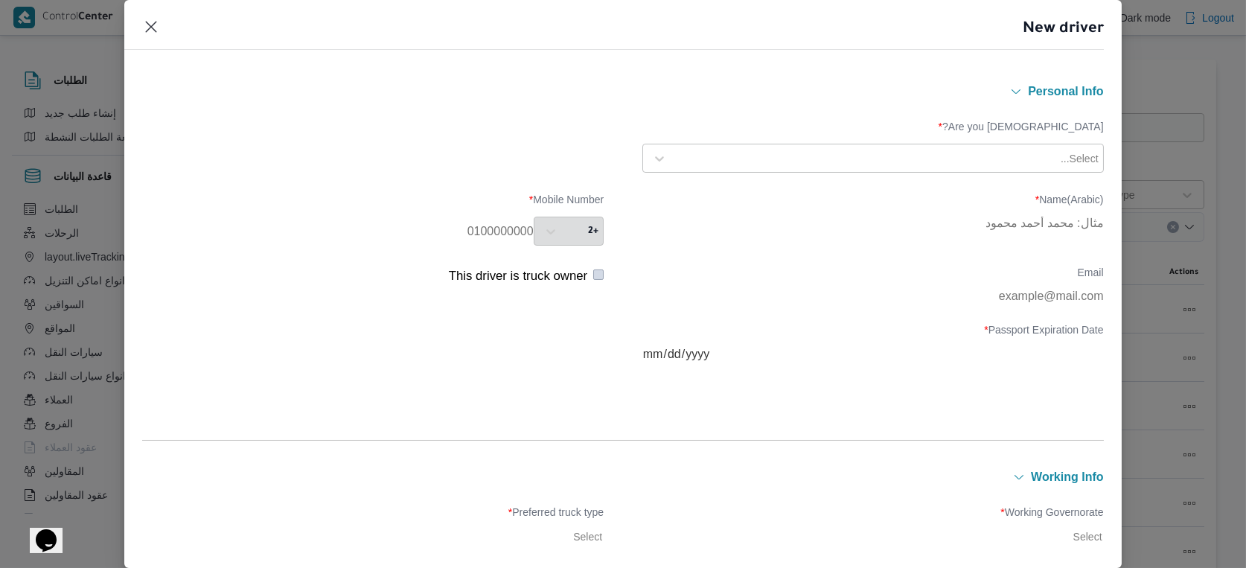
click at [968, 161] on div at bounding box center [865, 158] width 383 height 15
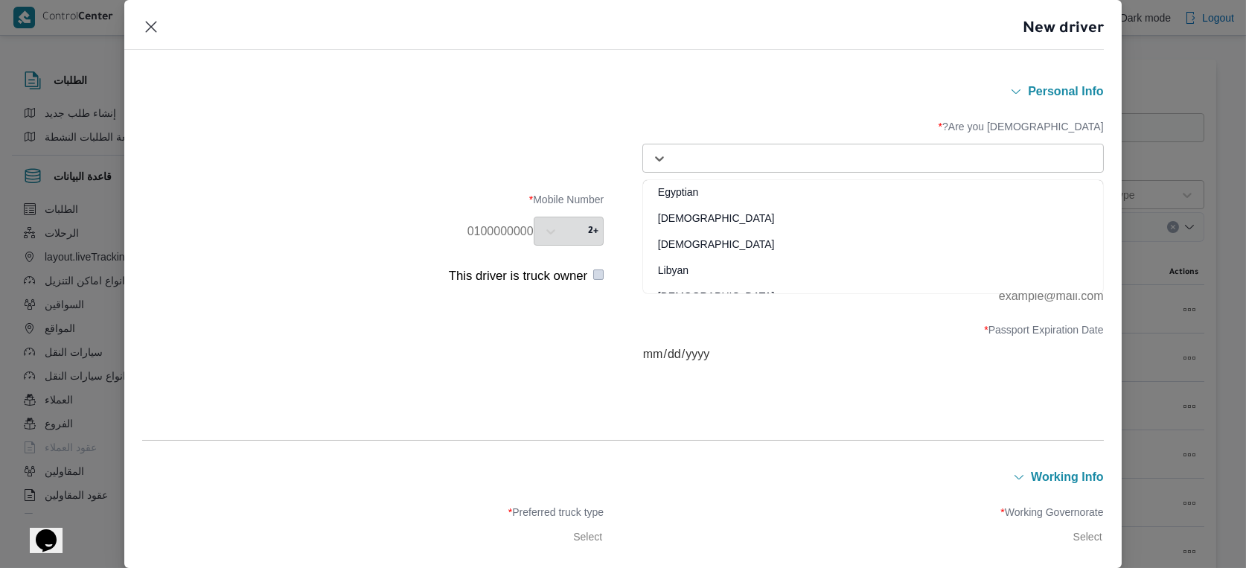
click at [716, 187] on div "Egyptian" at bounding box center [873, 198] width 460 height 26
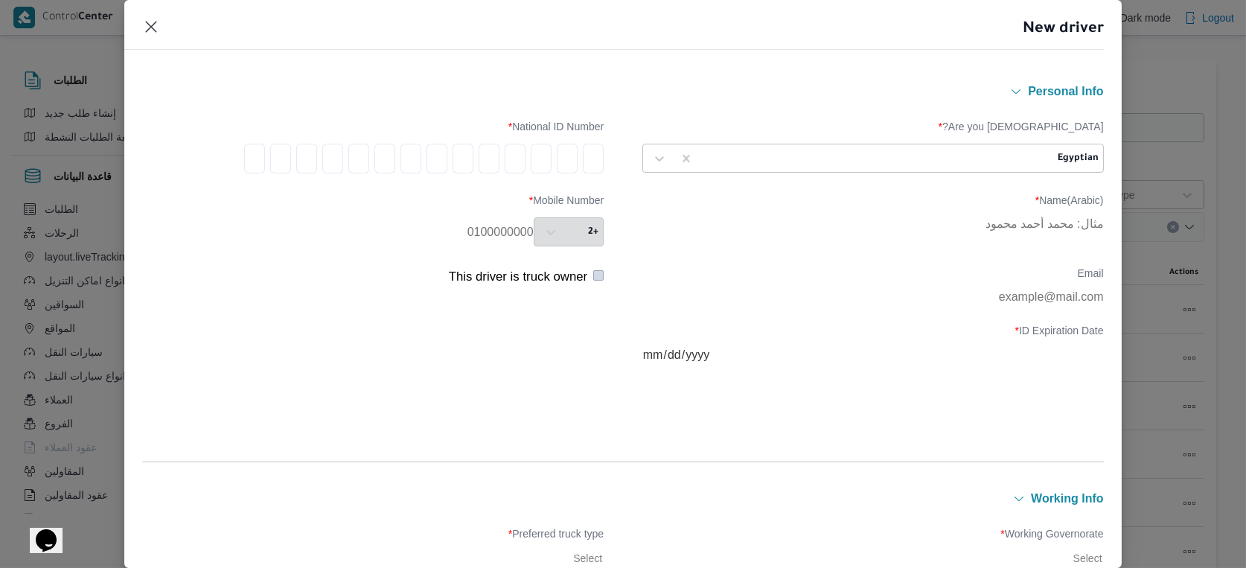
type input "3"
type input "0"
type input "5"
type input "0"
type input "7"
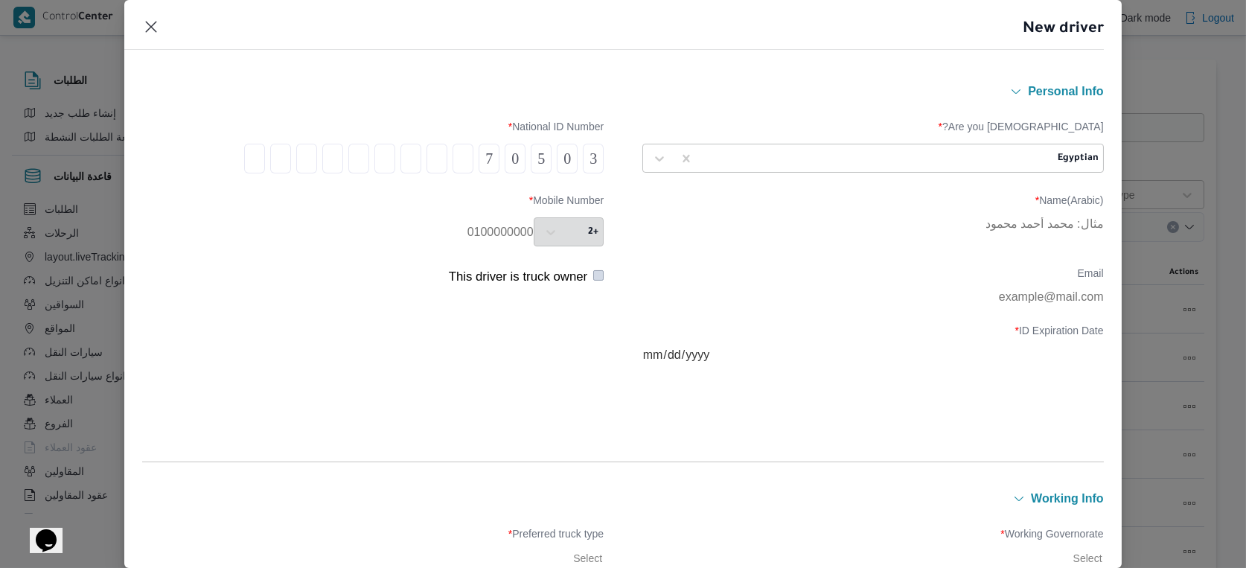
type input "2"
type input "6"
type input "1"
type input "4"
type input "0"
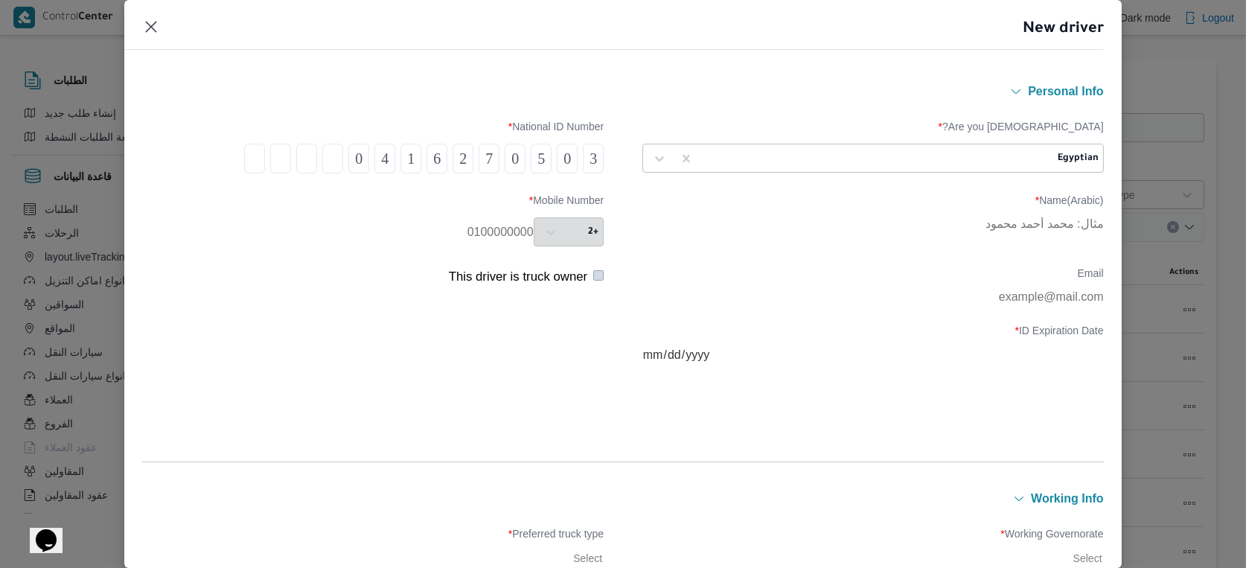
type input "1"
type input "6"
type input "9"
type input "1"
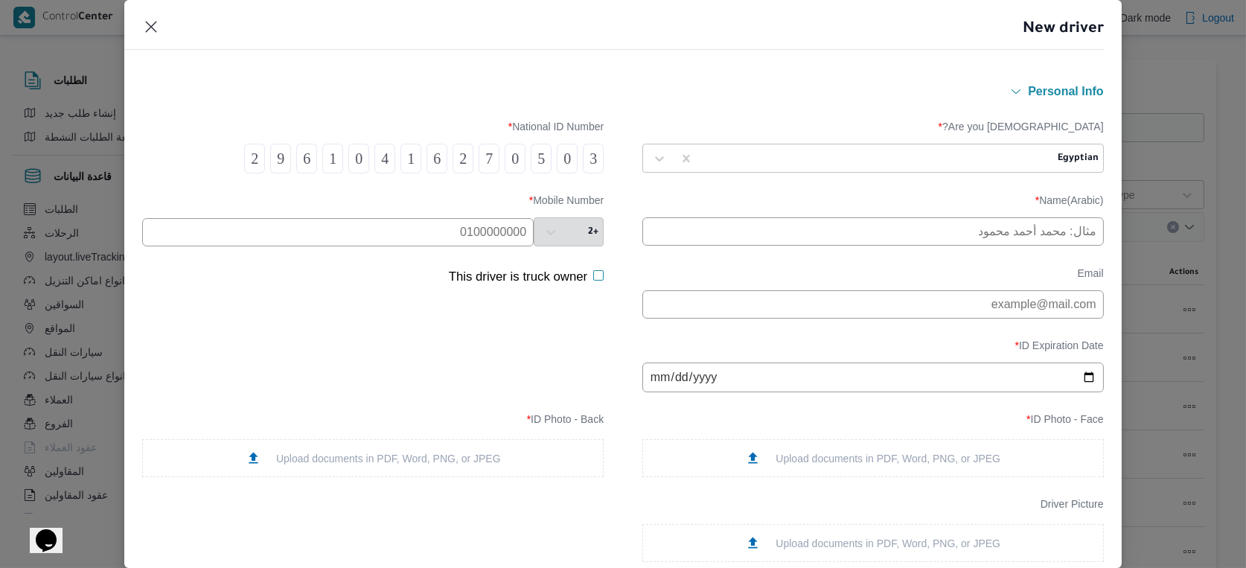
type input "2"
click at [449, 222] on input "text" at bounding box center [337, 232] width 391 height 28
paste input "01003338702"
type input "01003338706"
click at [565, 326] on div "Email This driver is truck owner" at bounding box center [622, 293] width 961 height 66
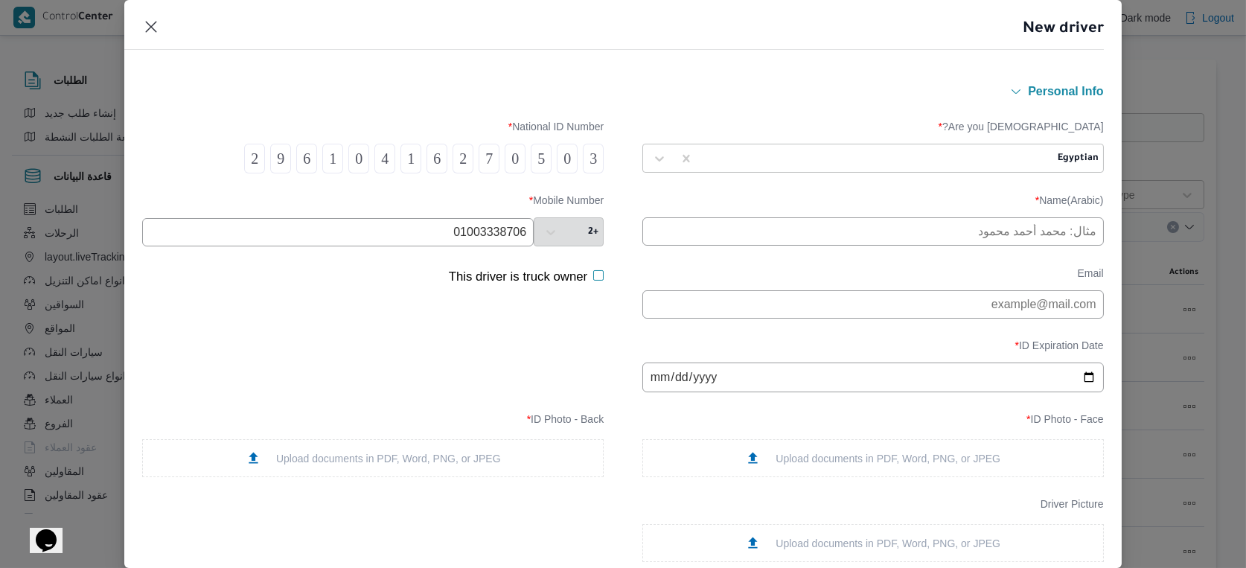
click at [1040, 231] on input "text" at bounding box center [872, 231] width 461 height 28
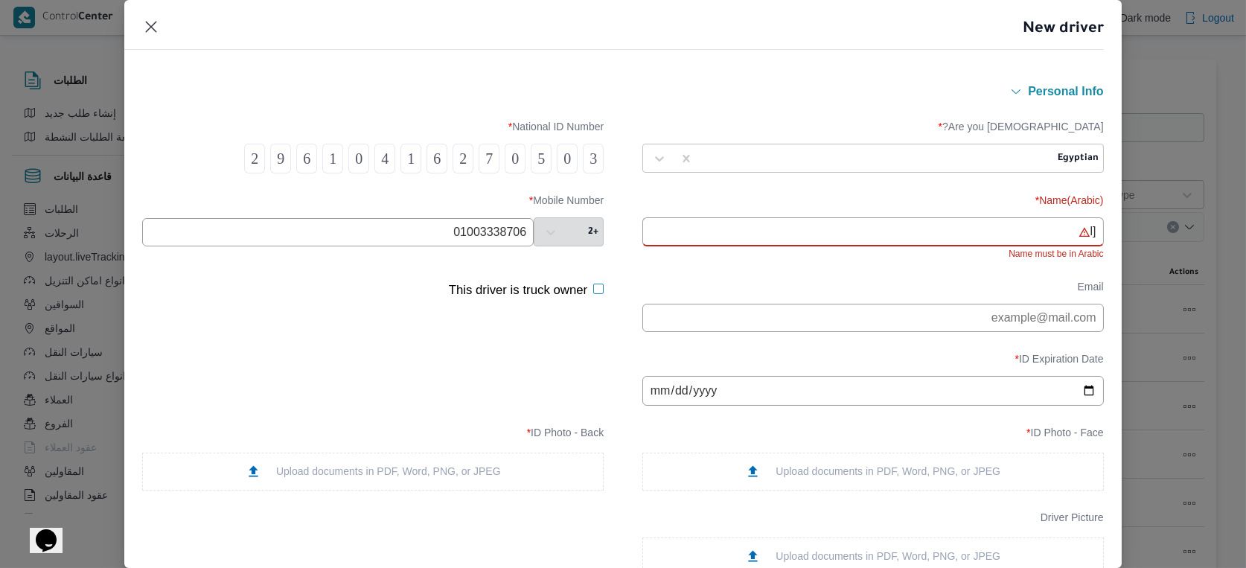
type input "["
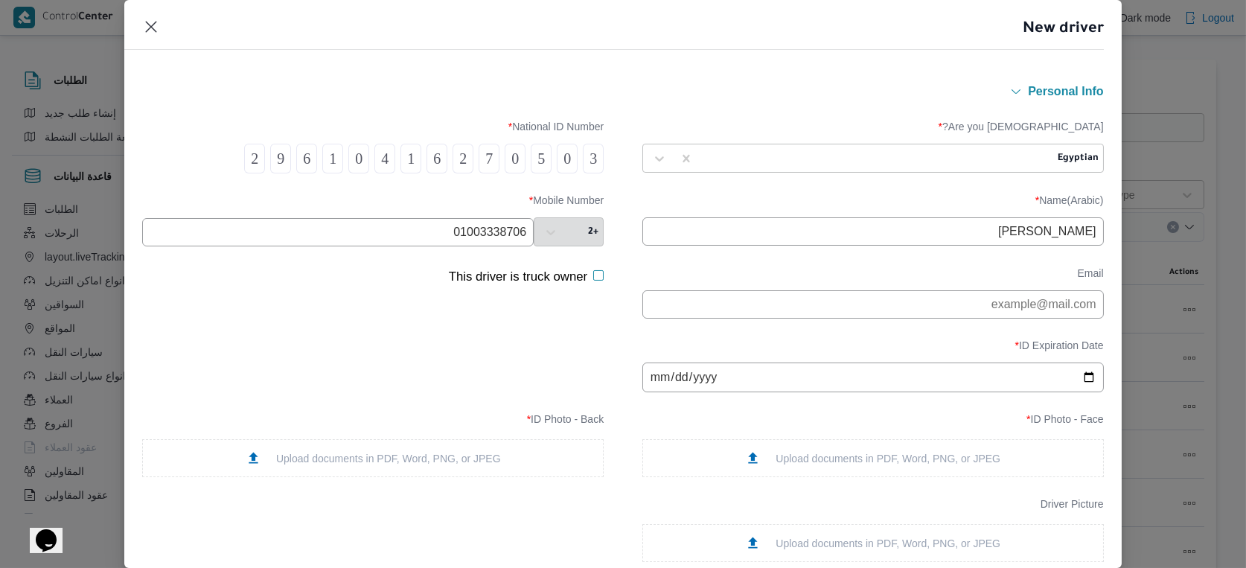
type input "جمال عبدالناصر صبري عبدالعزيز"
click at [662, 388] on input "date" at bounding box center [872, 377] width 461 height 30
click at [683, 381] on input "date" at bounding box center [872, 377] width 461 height 30
type input "2034-09-03"
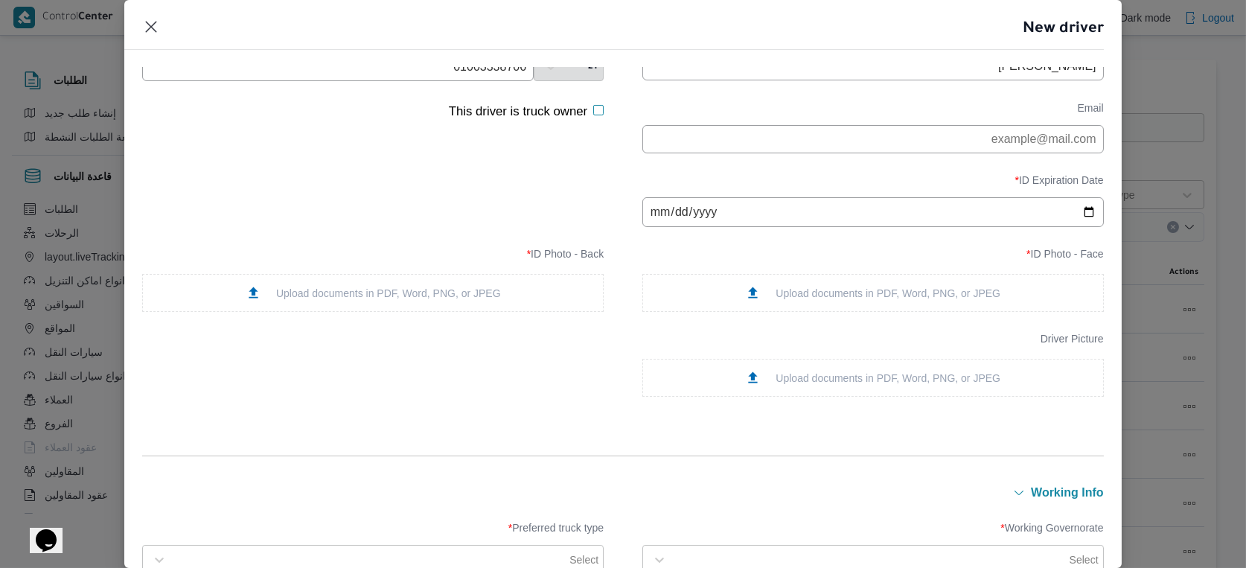
click at [897, 296] on div "Upload documents in PDF, Word, PNG, or JPEG" at bounding box center [872, 293] width 255 height 16
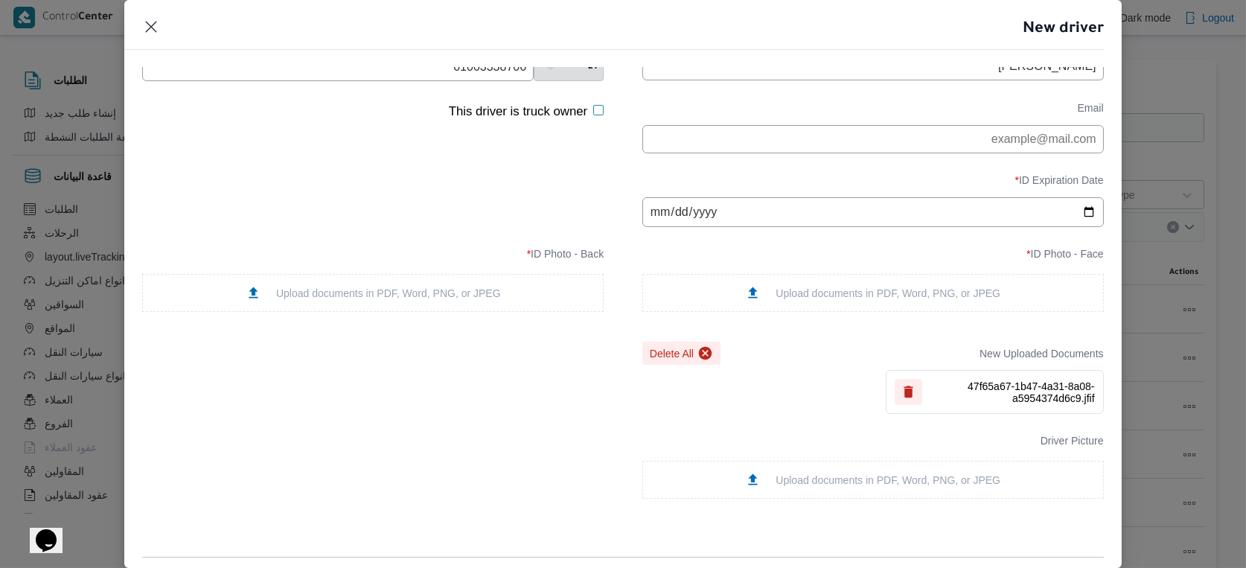
click at [438, 301] on div "Upload documents in PDF, Word, PNG, or JPEG" at bounding box center [373, 293] width 255 height 16
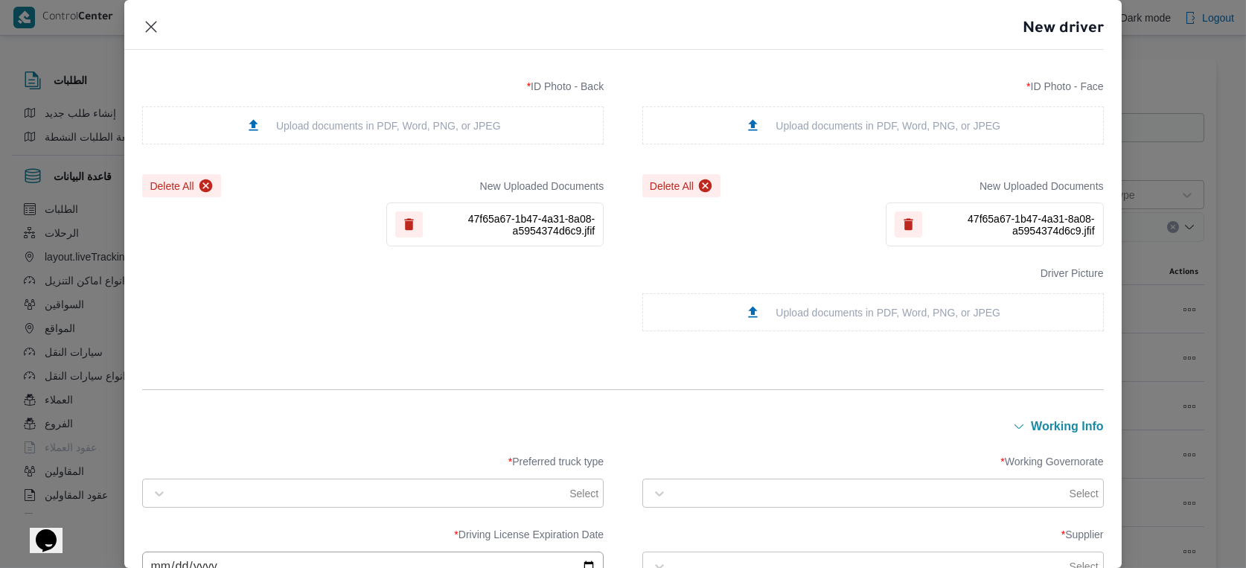
scroll to position [496, 0]
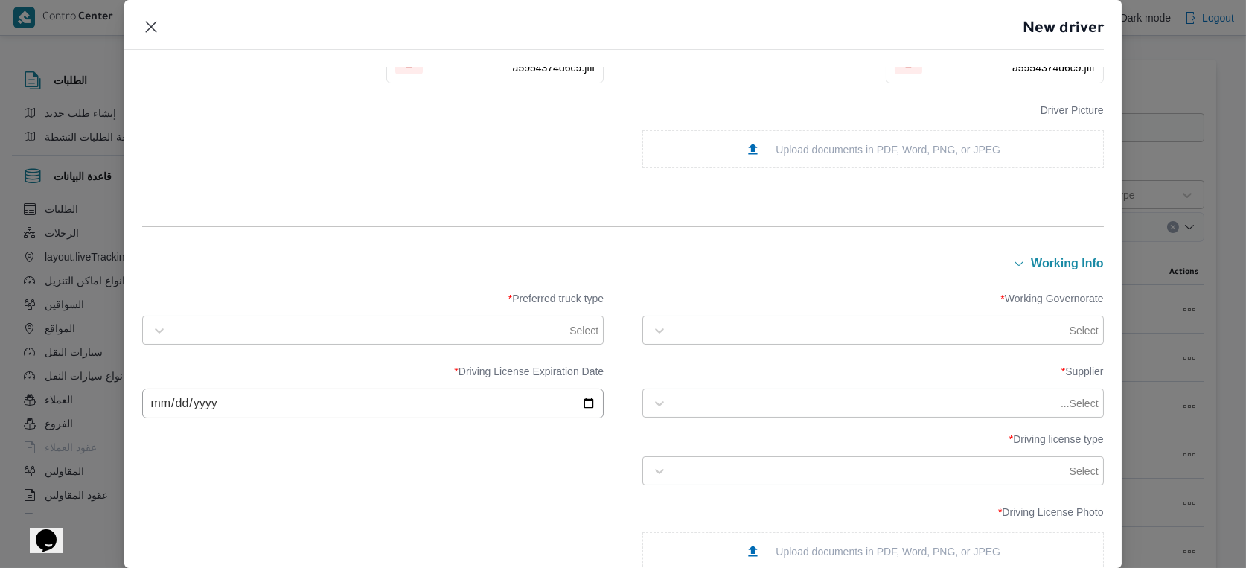
click at [828, 338] on div "Select" at bounding box center [886, 330] width 427 height 21
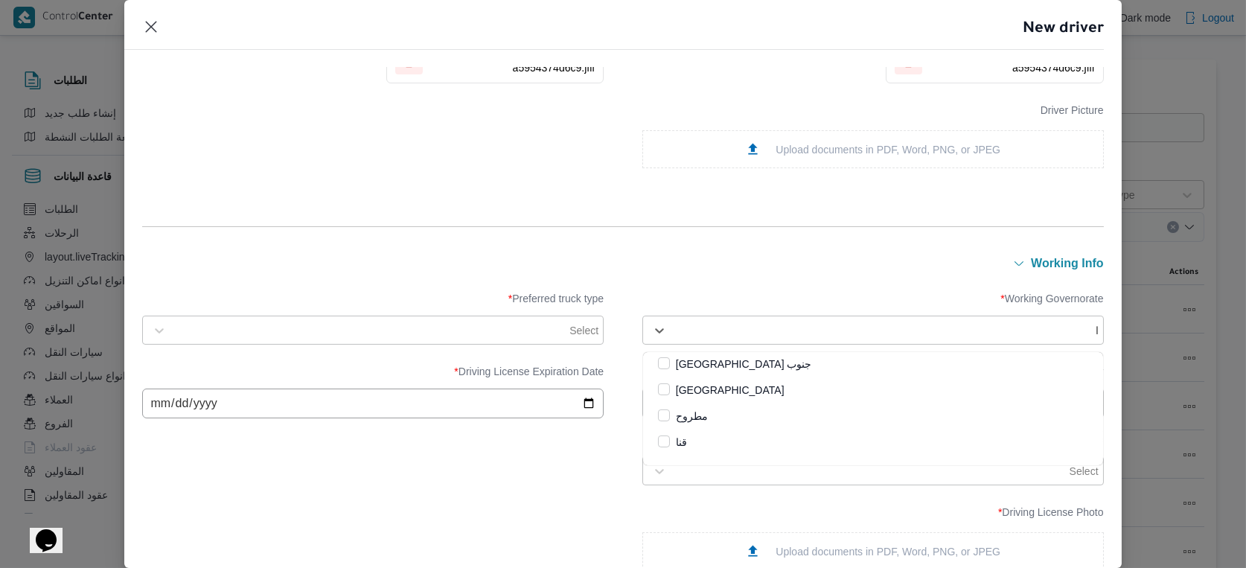
scroll to position [0, 0]
type input "الق"
click at [706, 365] on label "القاهرة" at bounding box center [726, 367] width 137 height 18
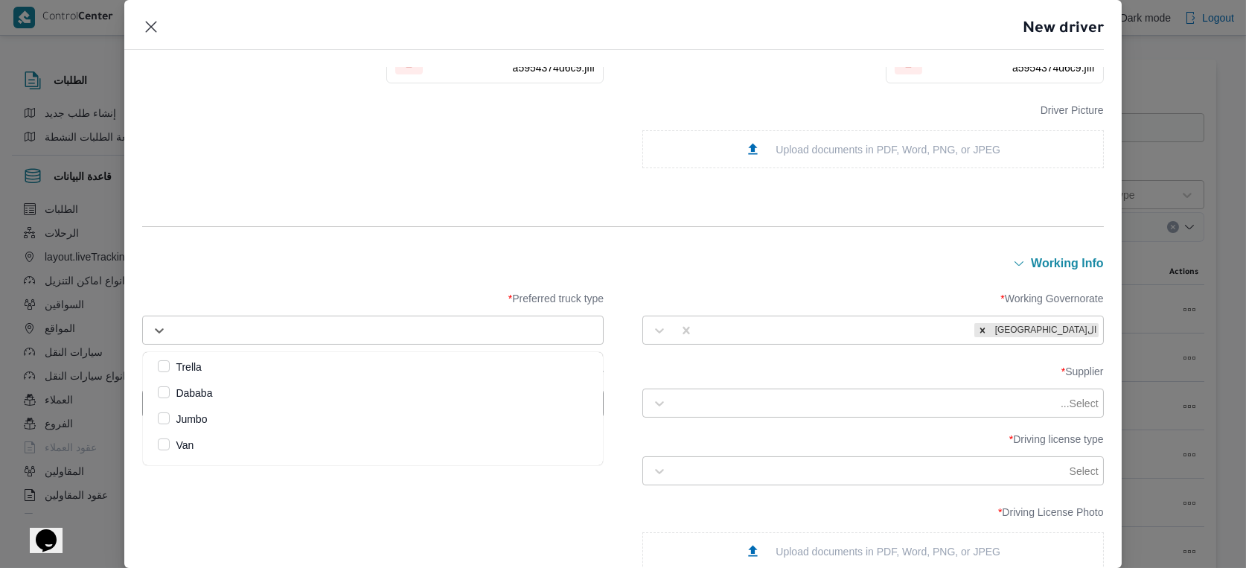
click at [519, 326] on div at bounding box center [386, 330] width 424 height 15
click at [565, 331] on div at bounding box center [386, 330] width 424 height 15
click at [212, 392] on label "Dababa" at bounding box center [185, 393] width 54 height 18
click at [368, 254] on div "working Info" at bounding box center [622, 263] width 961 height 19
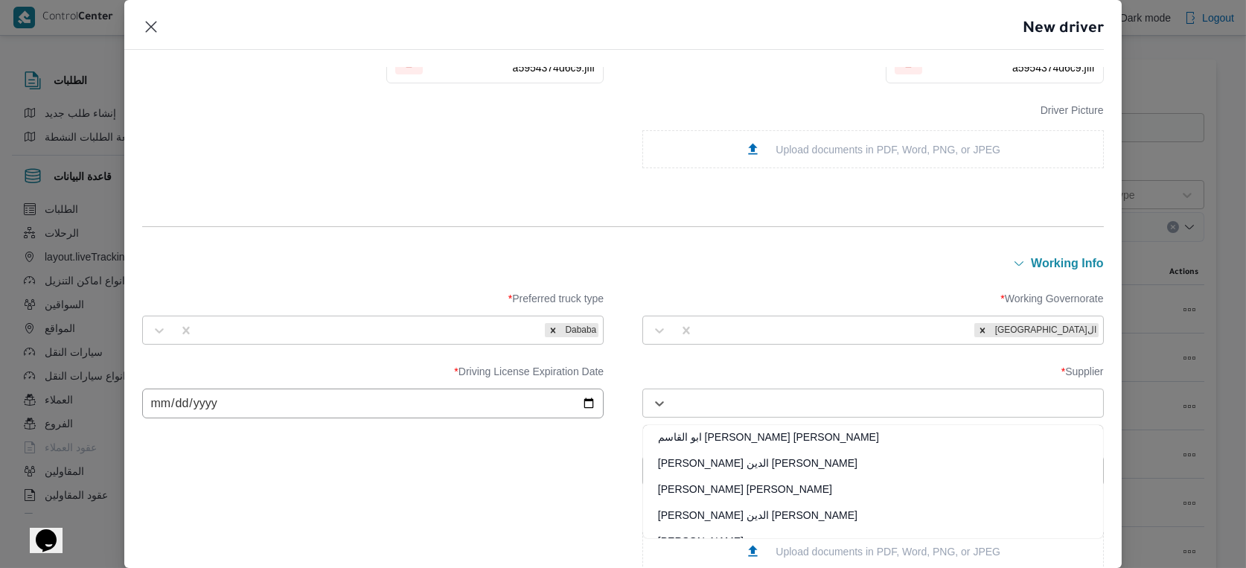
click at [893, 410] on div "Select..." at bounding box center [886, 403] width 427 height 21
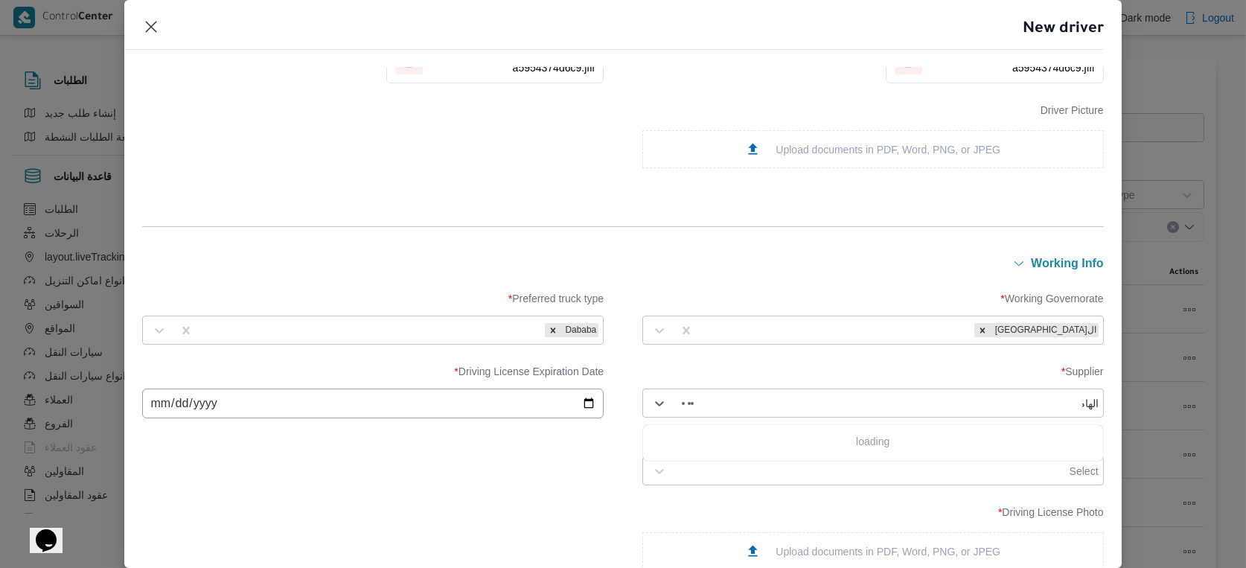
type input "الهامي"
click at [736, 464] on div "الهامي محمد خالد علي" at bounding box center [873, 468] width 460 height 26
click at [736, 464] on div "Select" at bounding box center [886, 471] width 427 height 21
click at [455, 402] on input "date" at bounding box center [372, 403] width 461 height 30
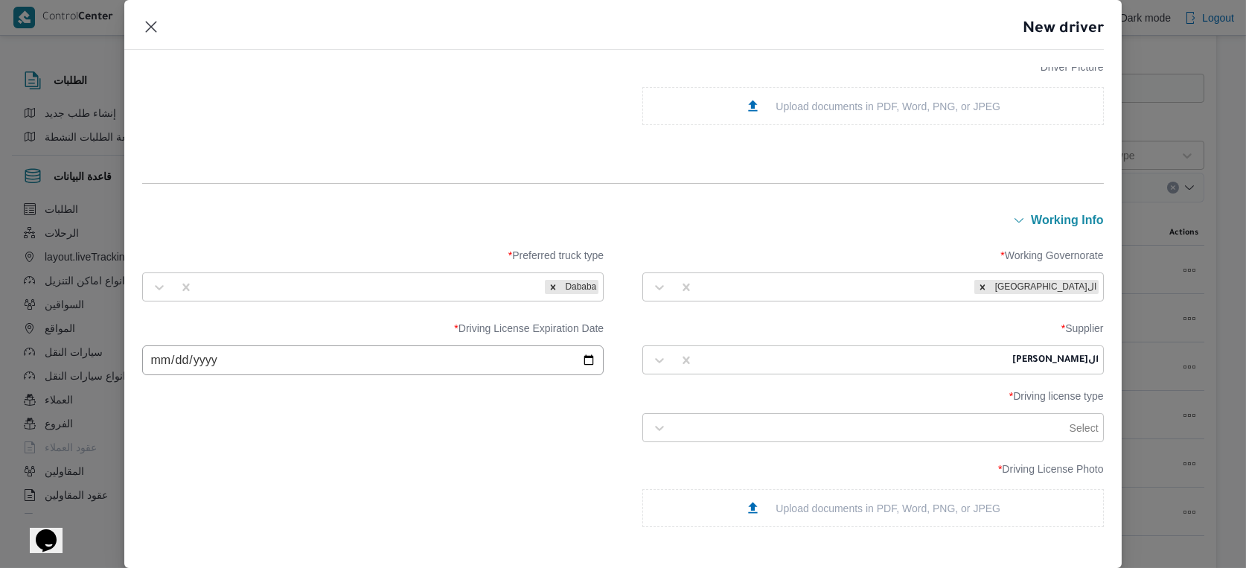
scroll to position [579, 0]
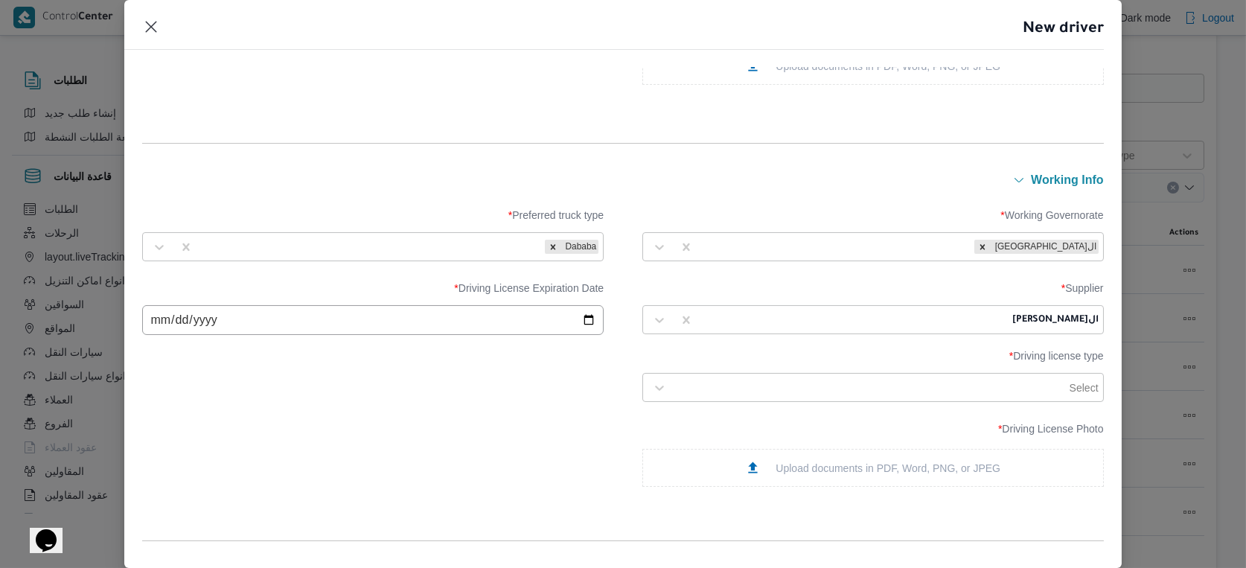
click at [196, 321] on input "date" at bounding box center [372, 320] width 461 height 30
type input "2034-09-03"
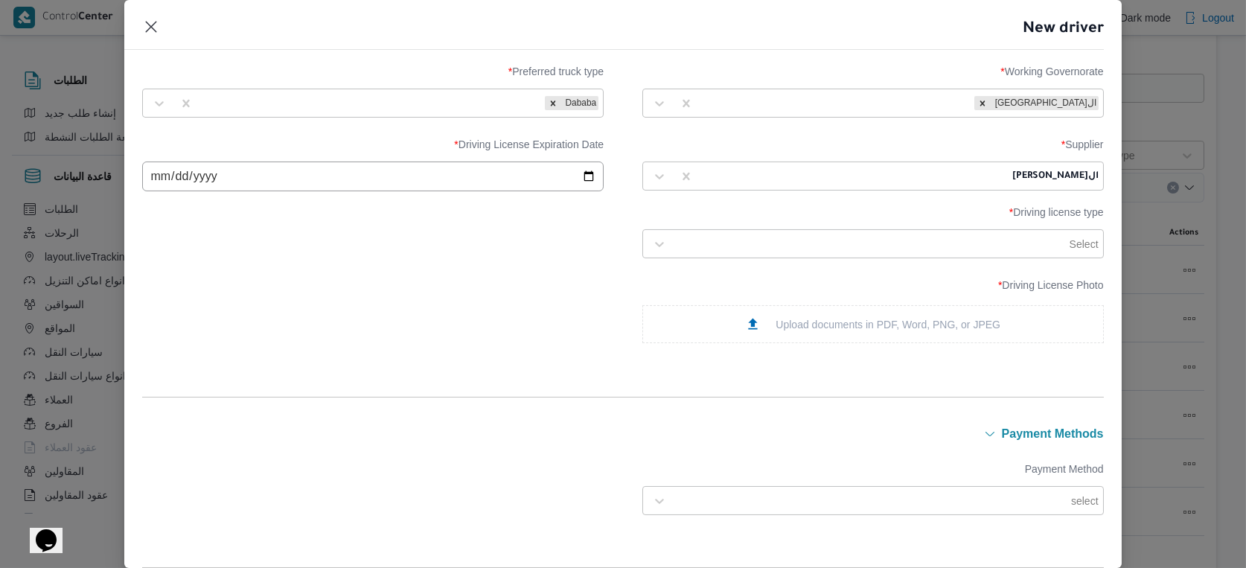
scroll to position [744, 0]
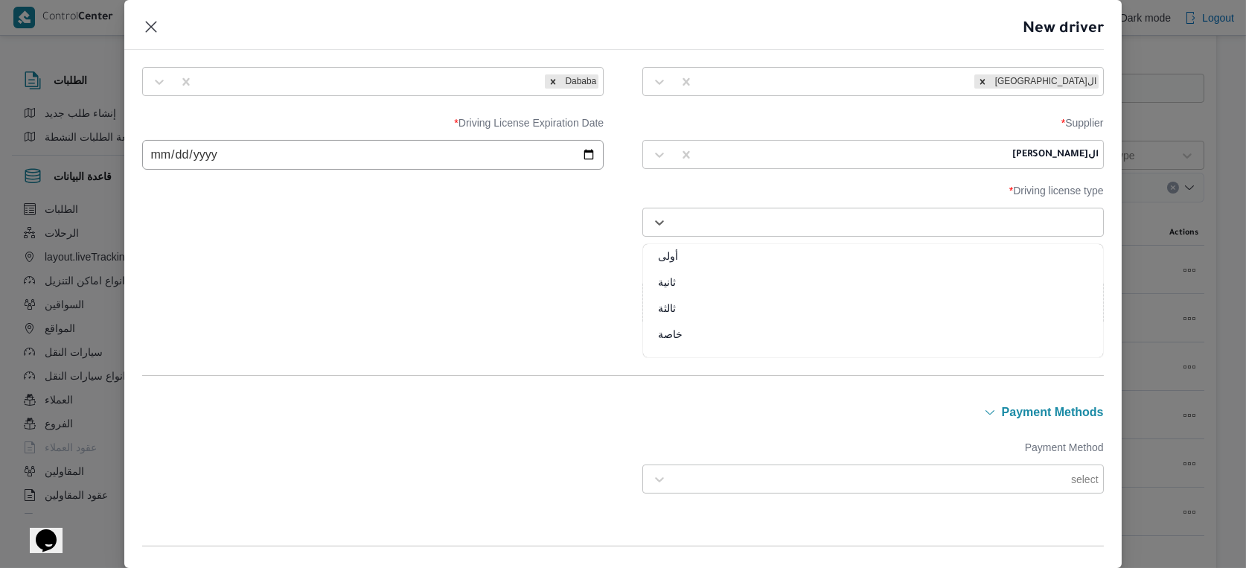
click at [1008, 225] on div at bounding box center [886, 222] width 424 height 15
click at [1042, 225] on div at bounding box center [886, 222] width 424 height 15
click at [689, 334] on div "خاصة" at bounding box center [873, 340] width 460 height 26
click at [542, 281] on div "Driving License Photo * Upload documents in PDF, Word, PNG, or JPEG" at bounding box center [622, 289] width 961 height 79
click at [710, 320] on div "Upload documents in PDF, Word, PNG, or JPEG" at bounding box center [872, 303] width 461 height 38
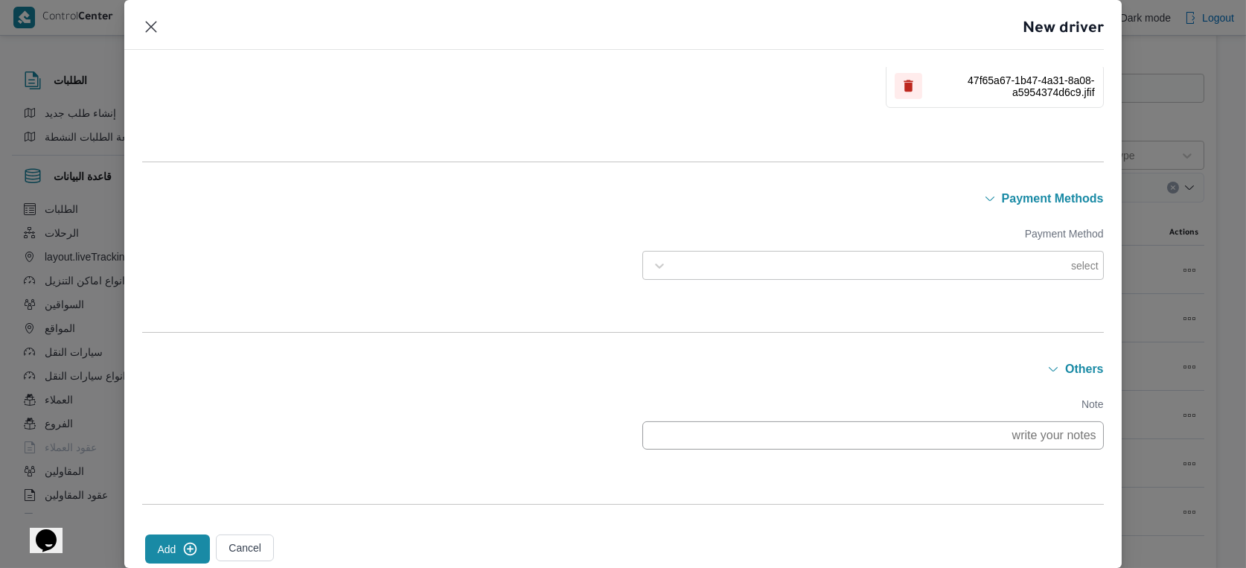
scroll to position [1099, 0]
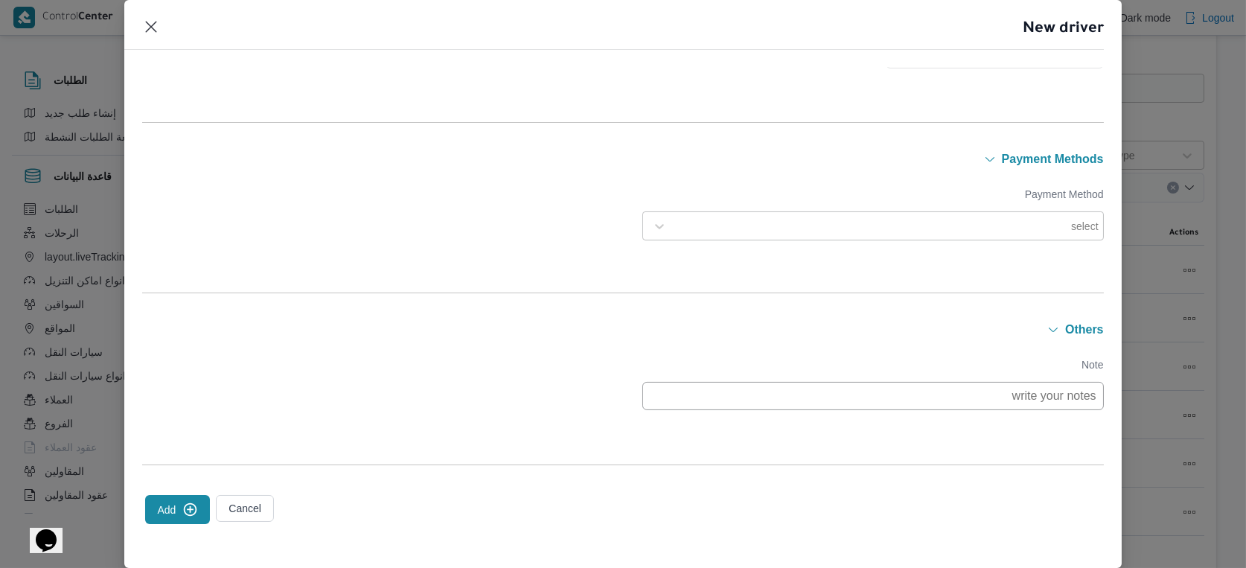
click at [168, 511] on button "Add" at bounding box center [177, 509] width 65 height 29
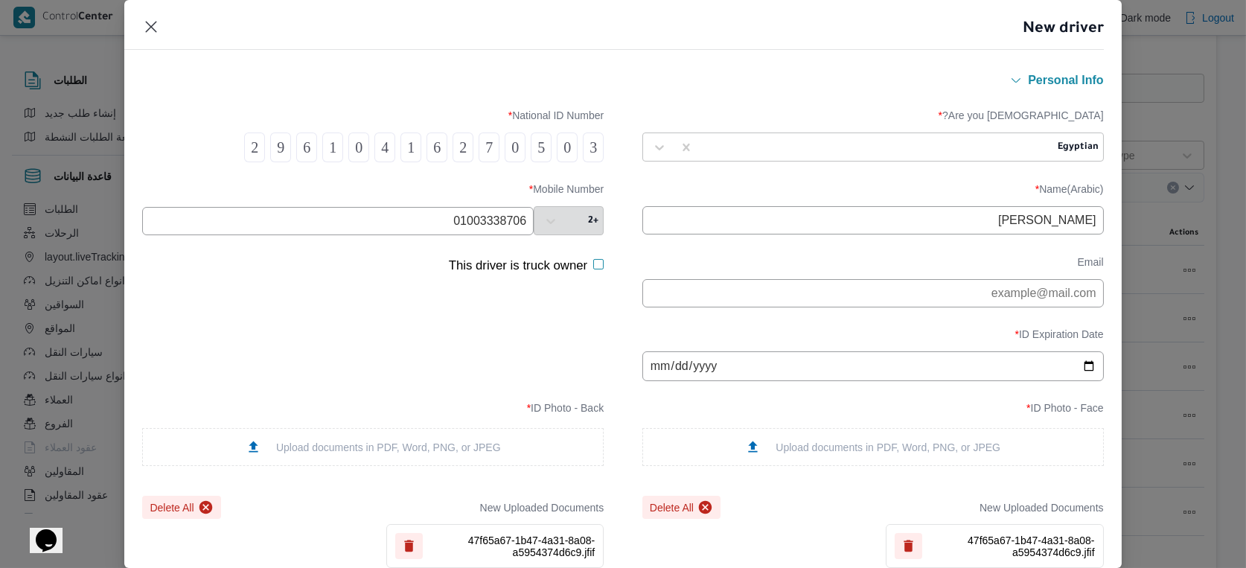
scroll to position [0, 0]
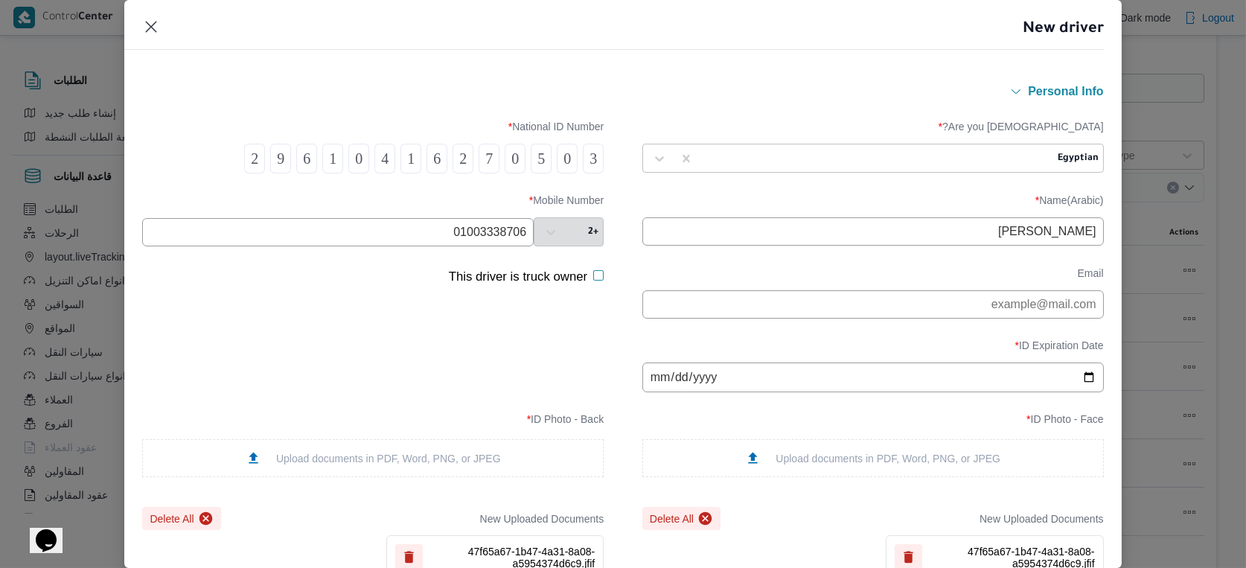
drag, startPoint x: 506, startPoint y: 231, endPoint x: 519, endPoint y: 231, distance: 13.4
click at [519, 231] on input "01003338706" at bounding box center [337, 232] width 391 height 28
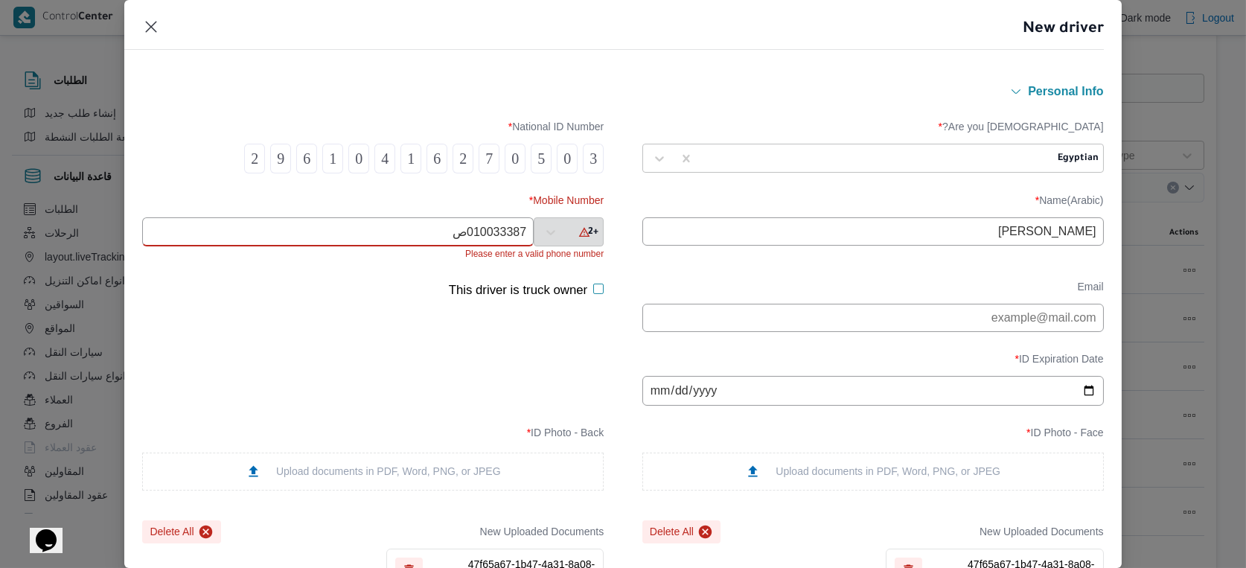
click at [469, 243] on input "010033387ص" at bounding box center [337, 231] width 391 height 29
paste input "02"
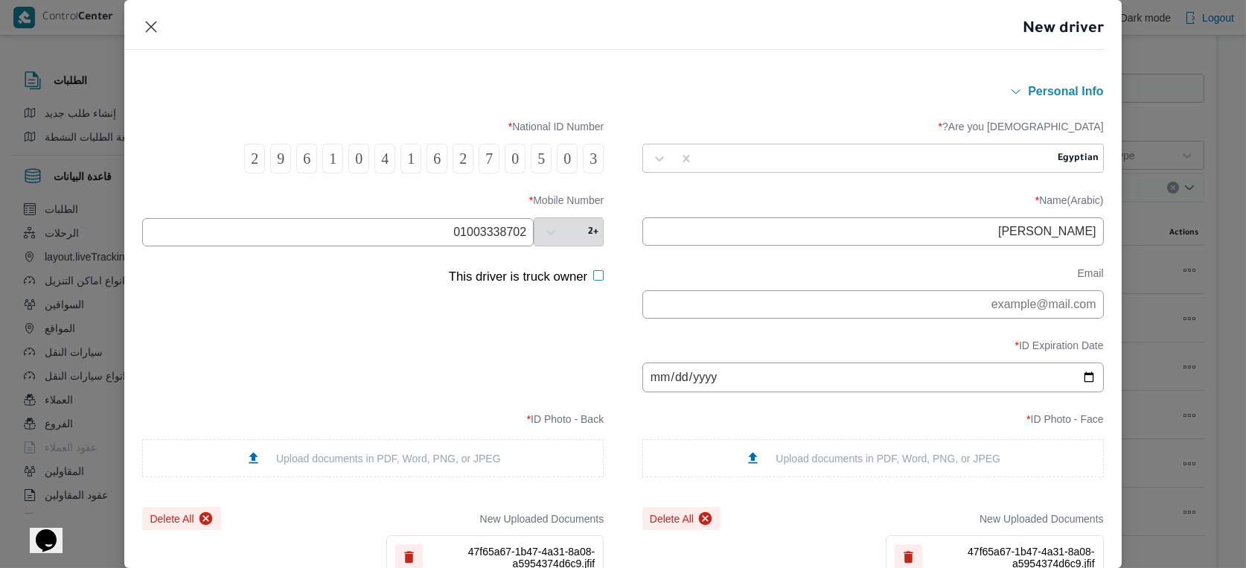
drag, startPoint x: 510, startPoint y: 230, endPoint x: 521, endPoint y: 231, distance: 10.5
click at [520, 231] on input "01003338702" at bounding box center [337, 232] width 391 height 28
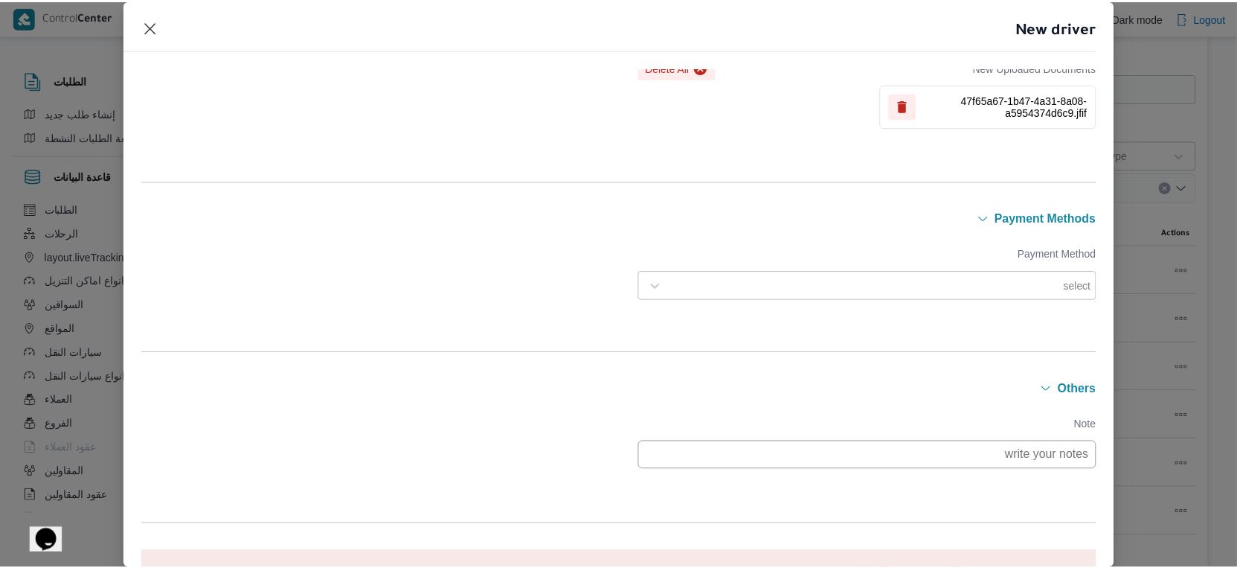
scroll to position [1166, 0]
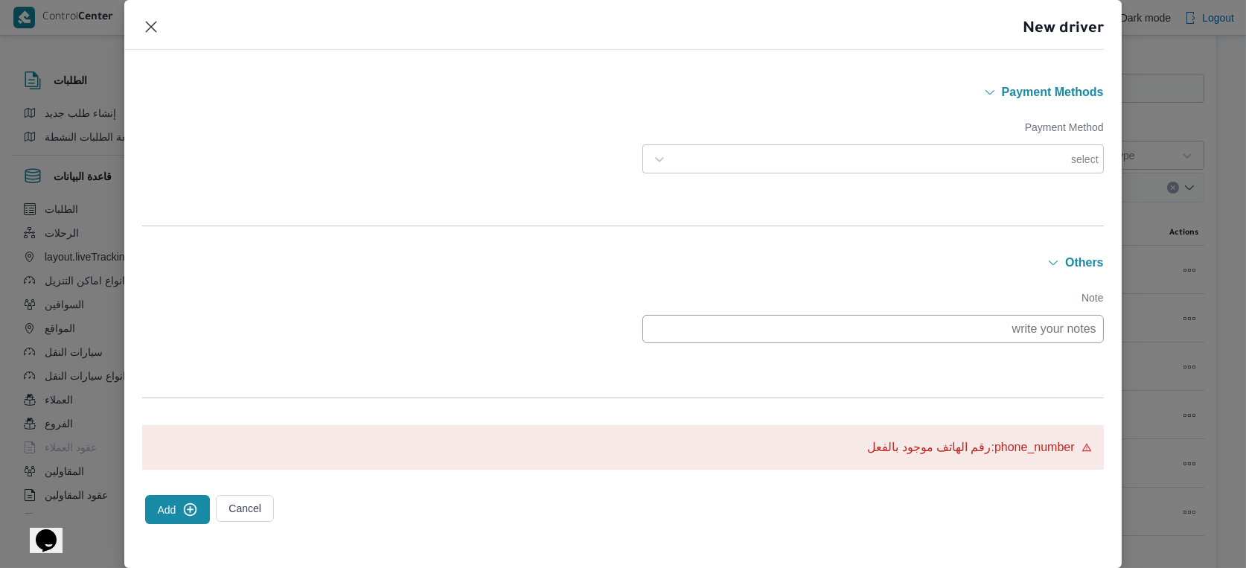
type input "01003338728"
click at [184, 493] on div "Add" at bounding box center [177, 509] width 71 height 35
click at [185, 498] on button "Add" at bounding box center [177, 509] width 65 height 29
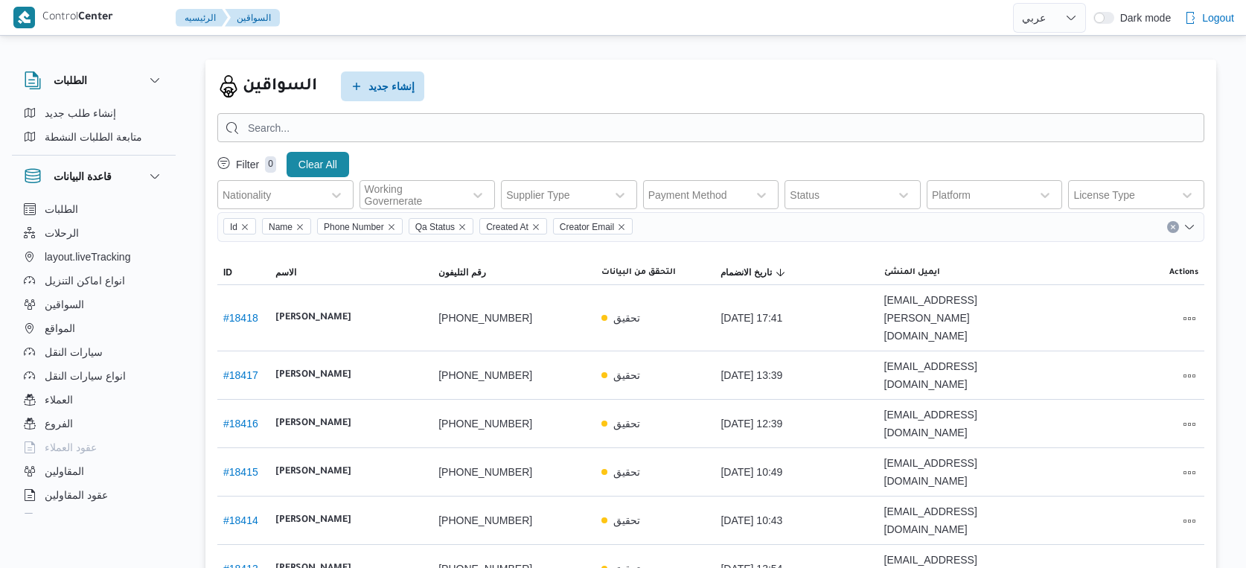
select select "ar"
click at [110, 356] on button "سيارات النقل" at bounding box center [94, 352] width 152 height 24
select select "ar"
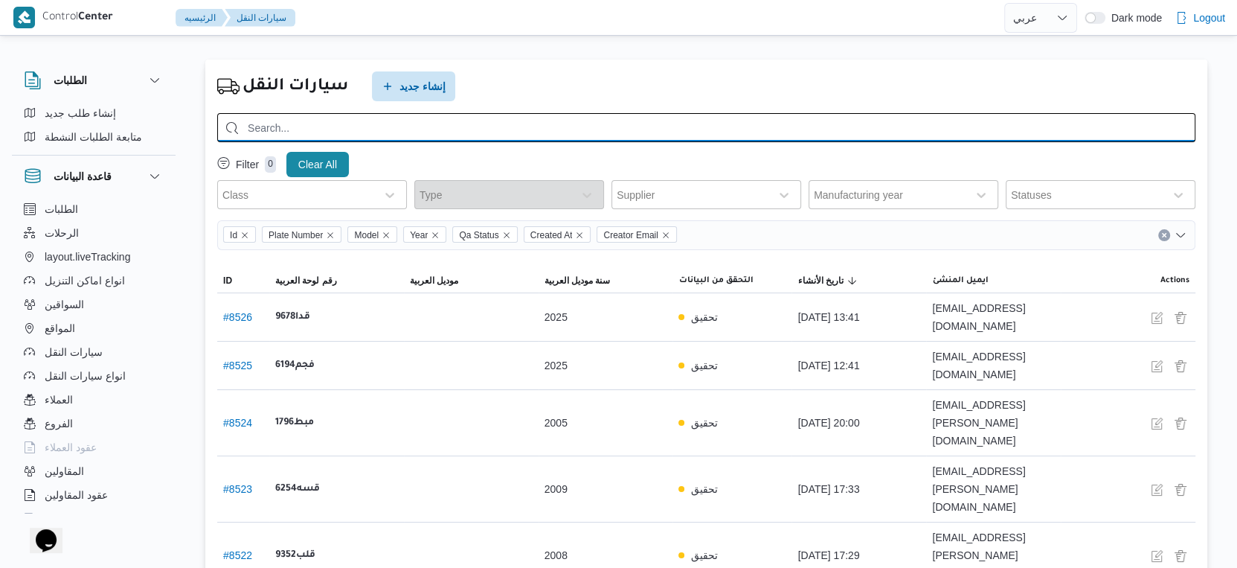
click at [322, 121] on input "search" at bounding box center [706, 127] width 978 height 29
type input "3852"
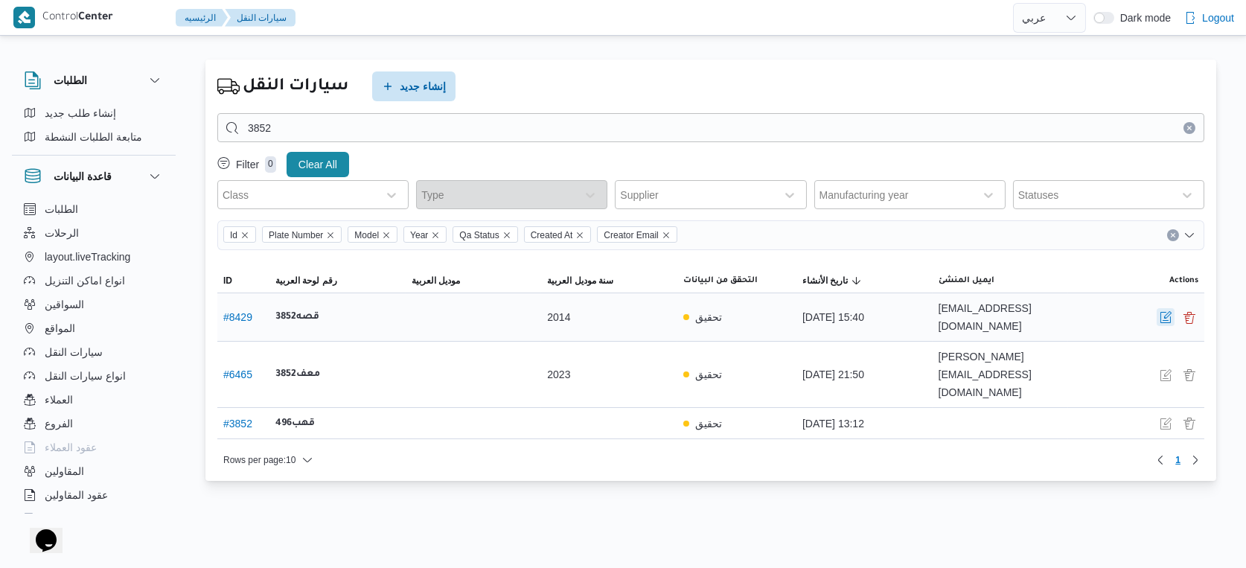
click at [1170, 316] on button "button" at bounding box center [1165, 317] width 18 height 18
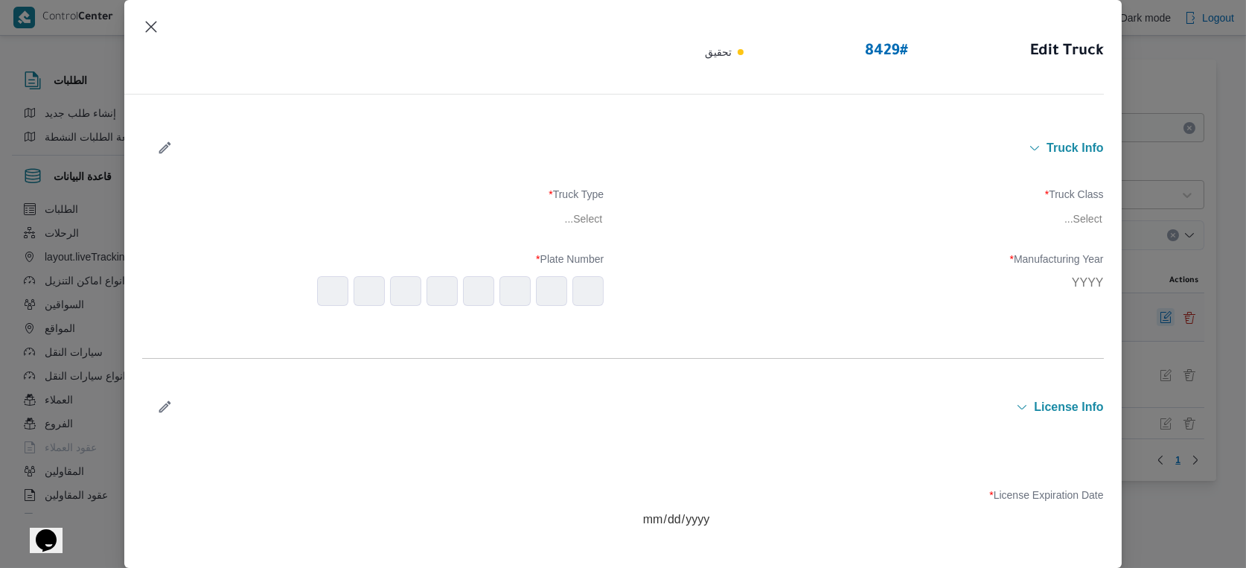
type input "2014"
type input "[DATE]"
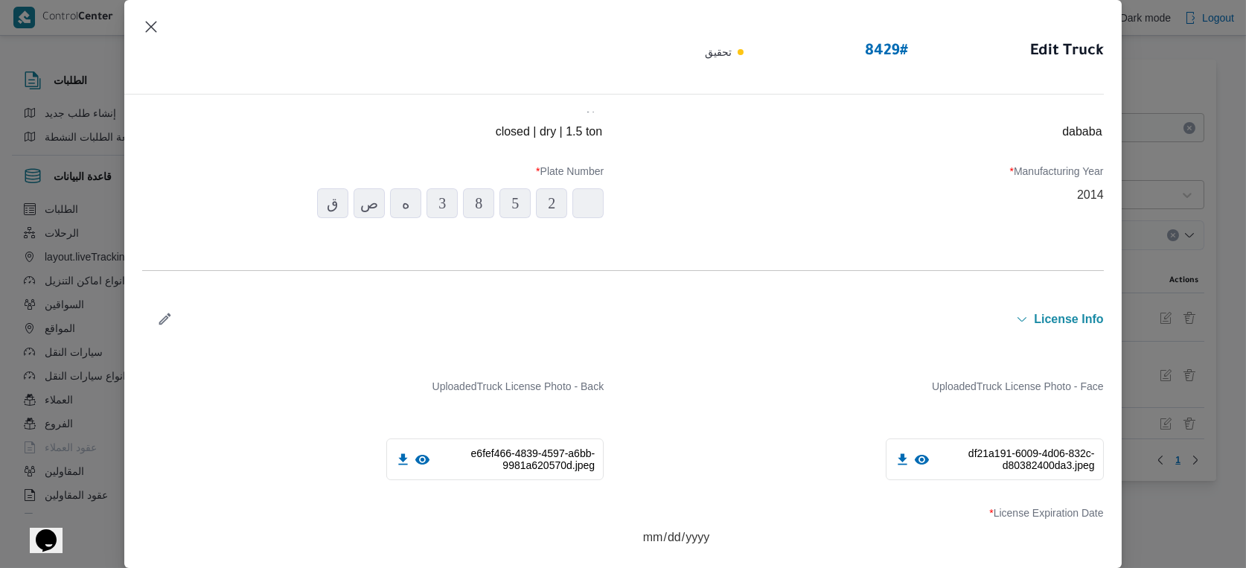
scroll to position [248, 0]
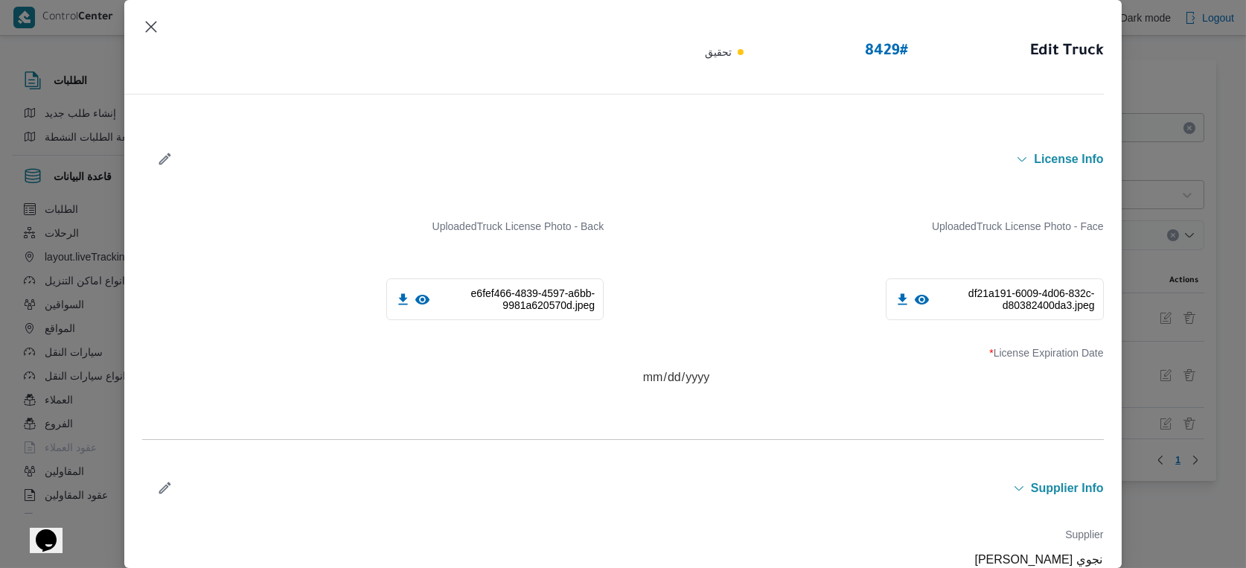
click at [916, 298] on icon at bounding box center [921, 300] width 14 height 10
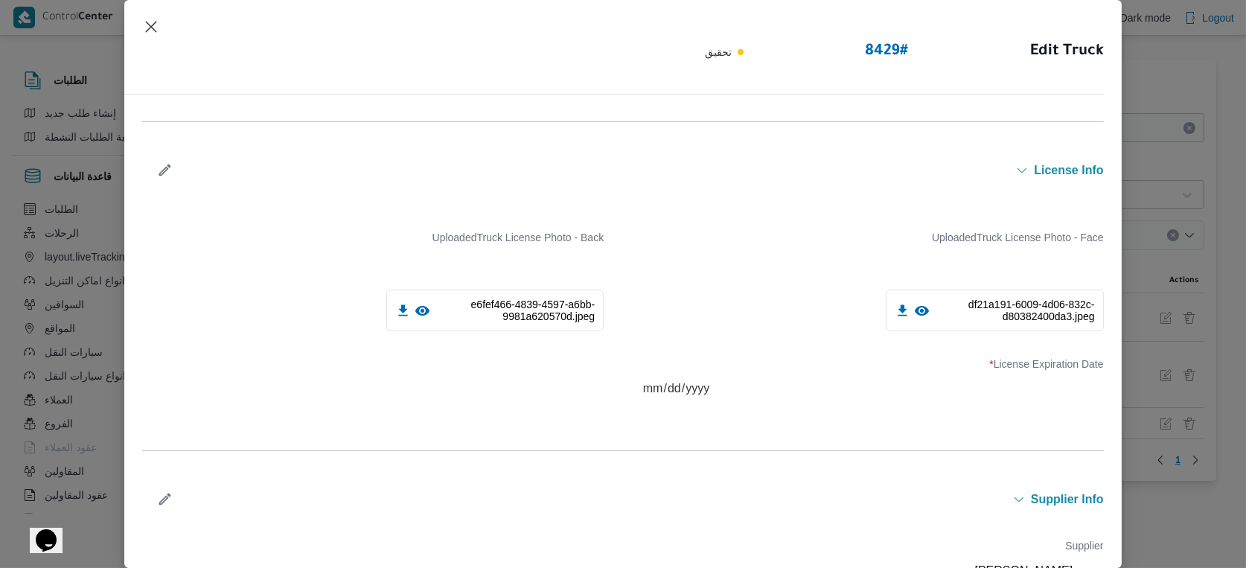
click at [914, 306] on icon at bounding box center [922, 311] width 16 height 16
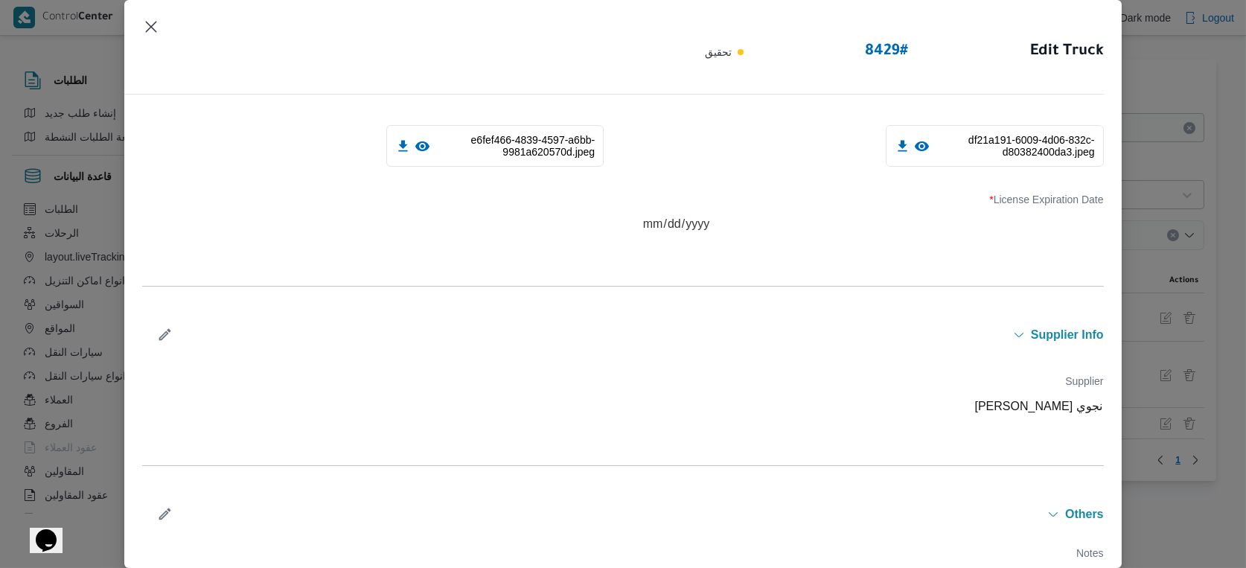
scroll to position [403, 0]
click at [170, 330] on icon "button" at bounding box center [165, 333] width 16 height 16
type input "الهام"
click at [756, 467] on div "الهامي [PERSON_NAME]" at bounding box center [873, 477] width 460 height 26
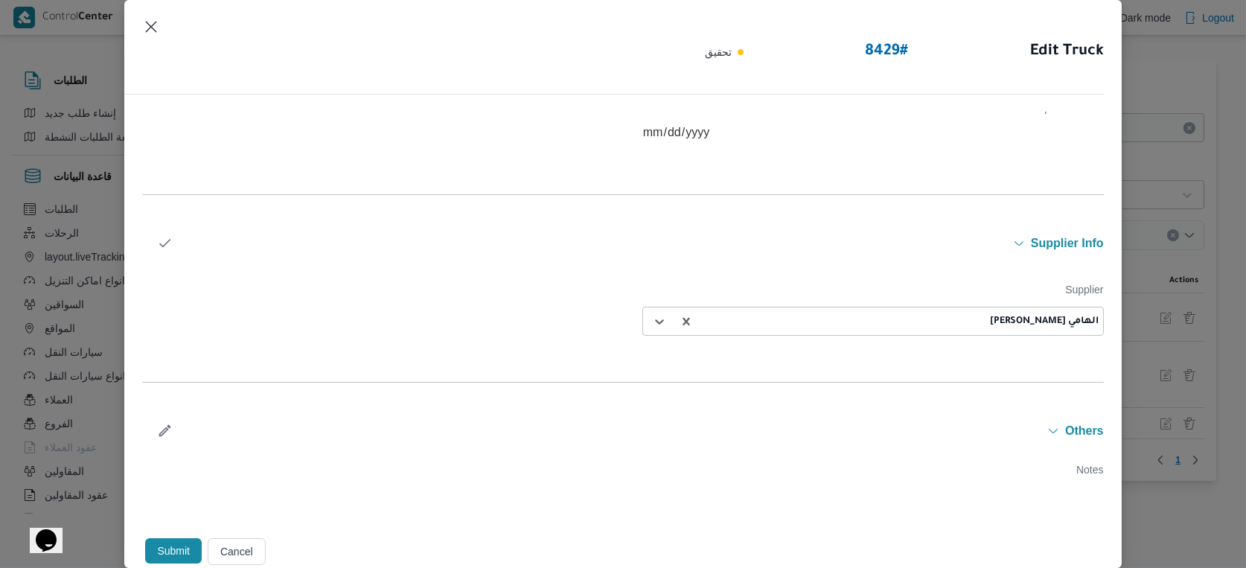
click at [171, 553] on button "Submit" at bounding box center [173, 550] width 57 height 25
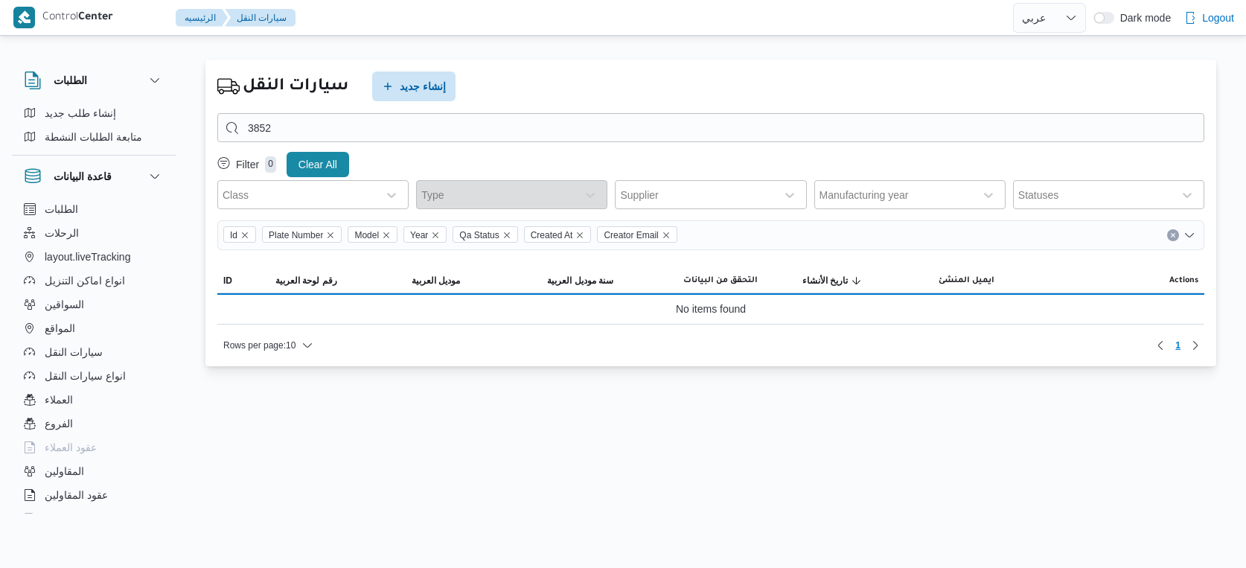
select select "ar"
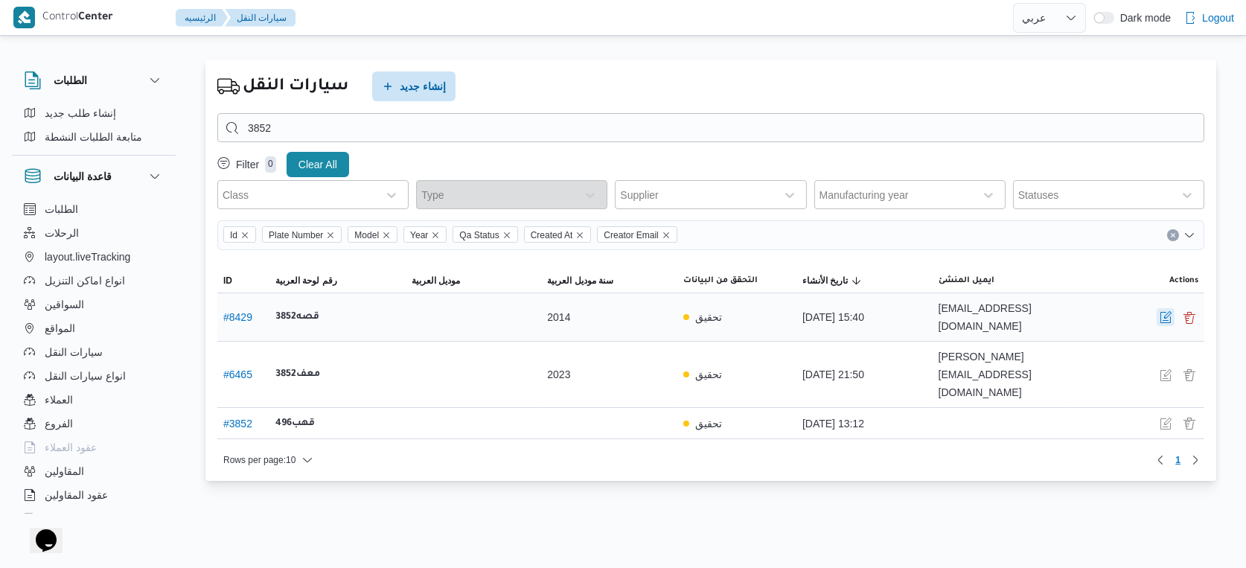
click at [1160, 320] on button "button" at bounding box center [1165, 317] width 18 height 18
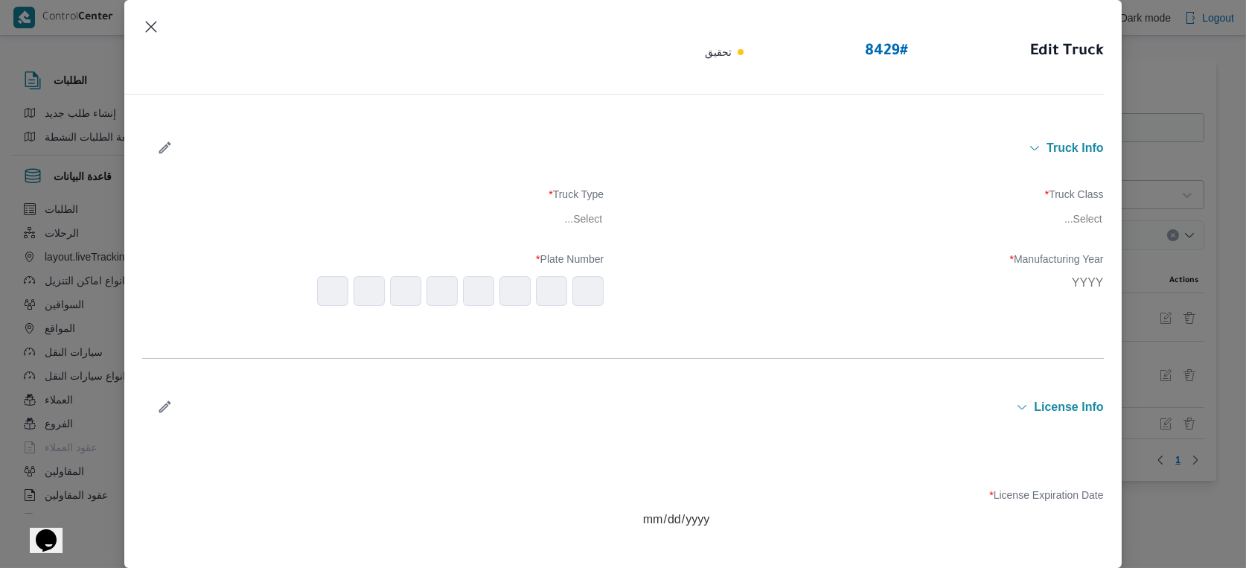
type input "2014"
type input "[DATE]"
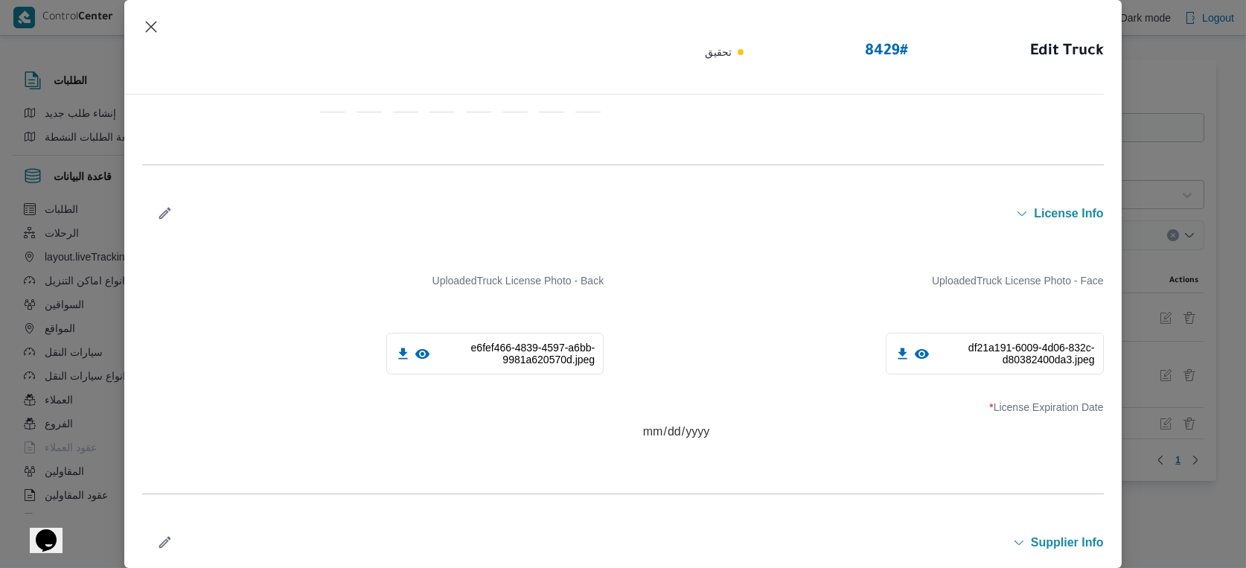
scroll to position [484, 0]
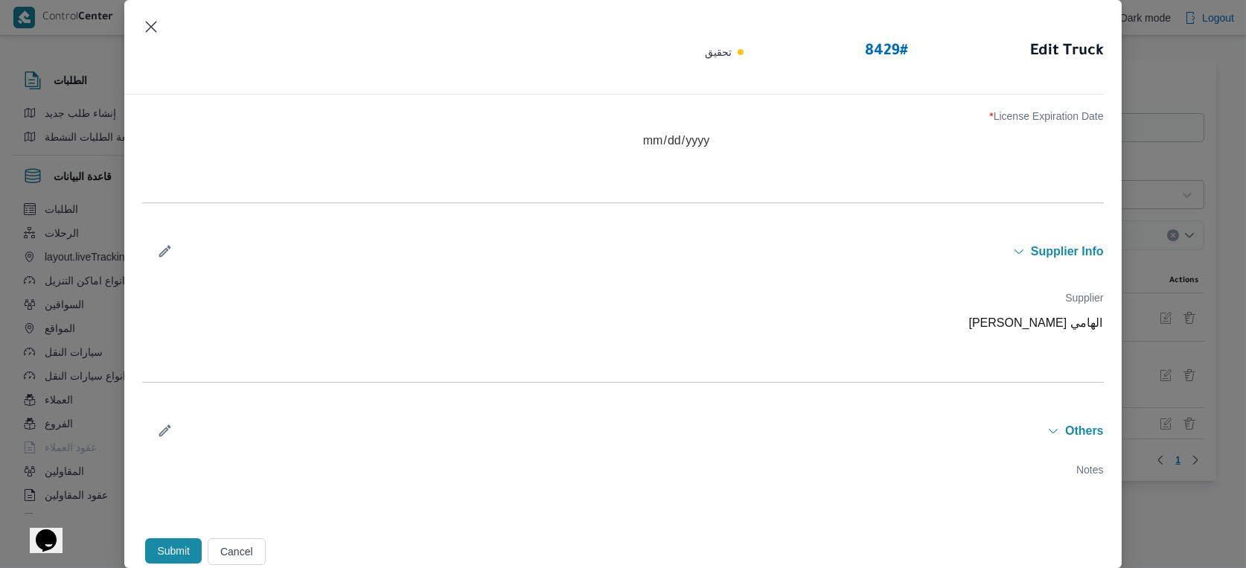
click at [185, 548] on button "Submit" at bounding box center [173, 550] width 57 height 25
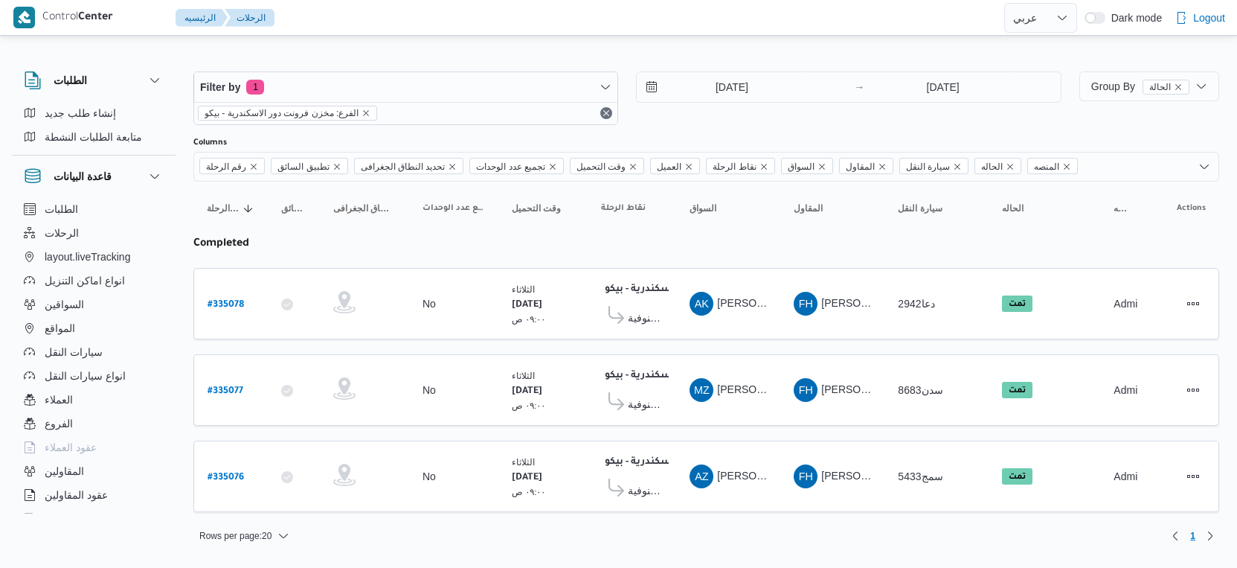
select select "ar"
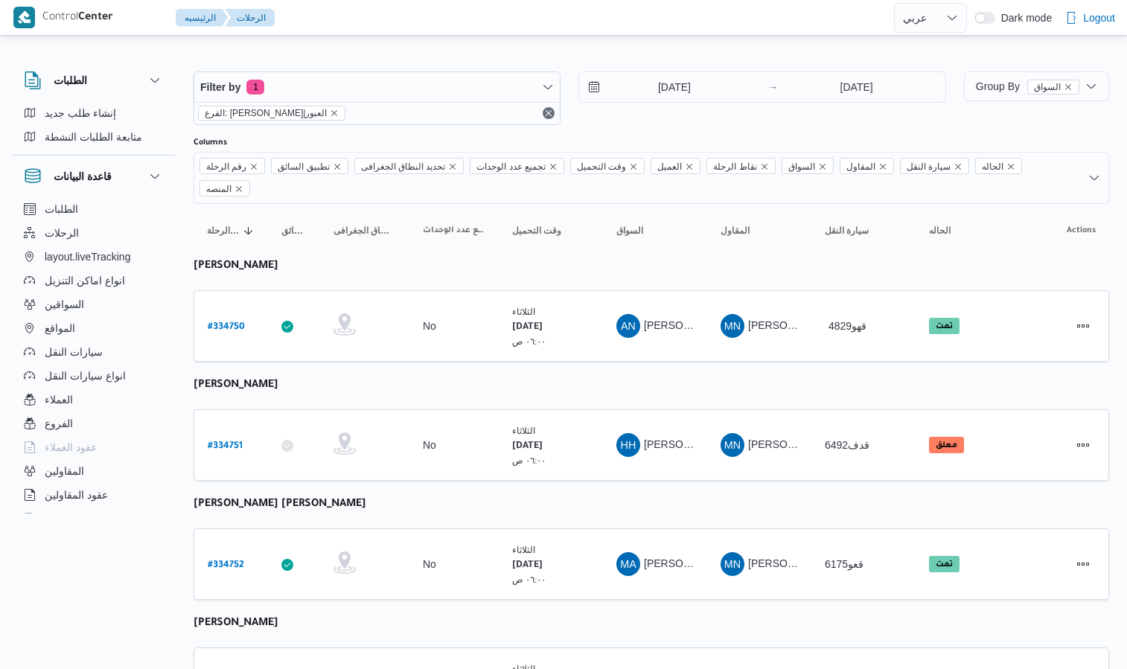
select select "ar"
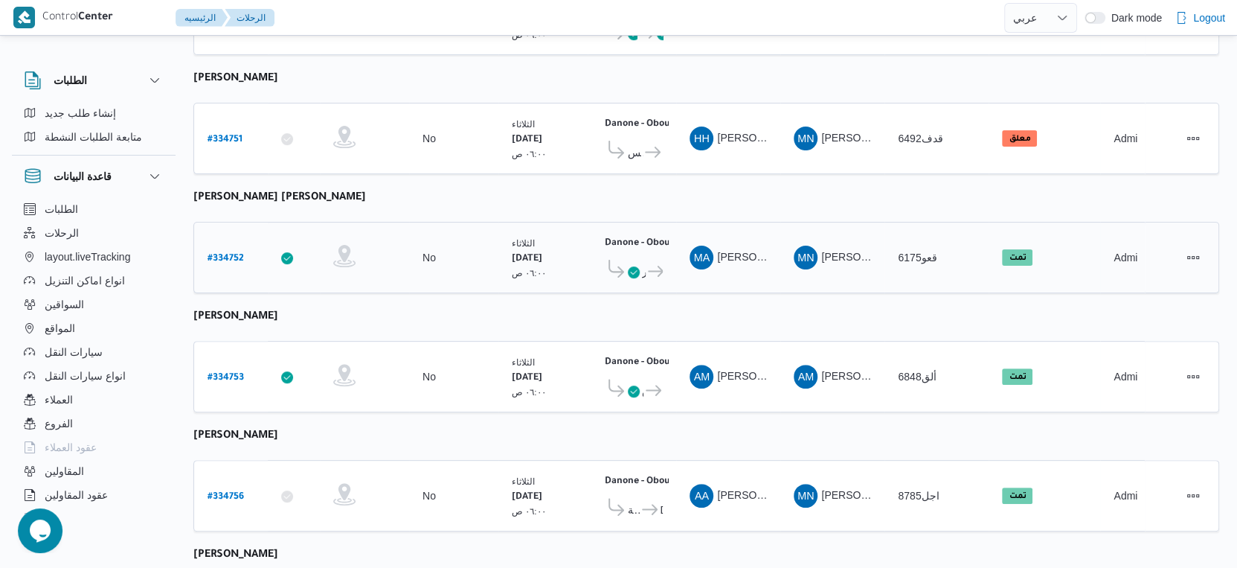
scroll to position [185, 0]
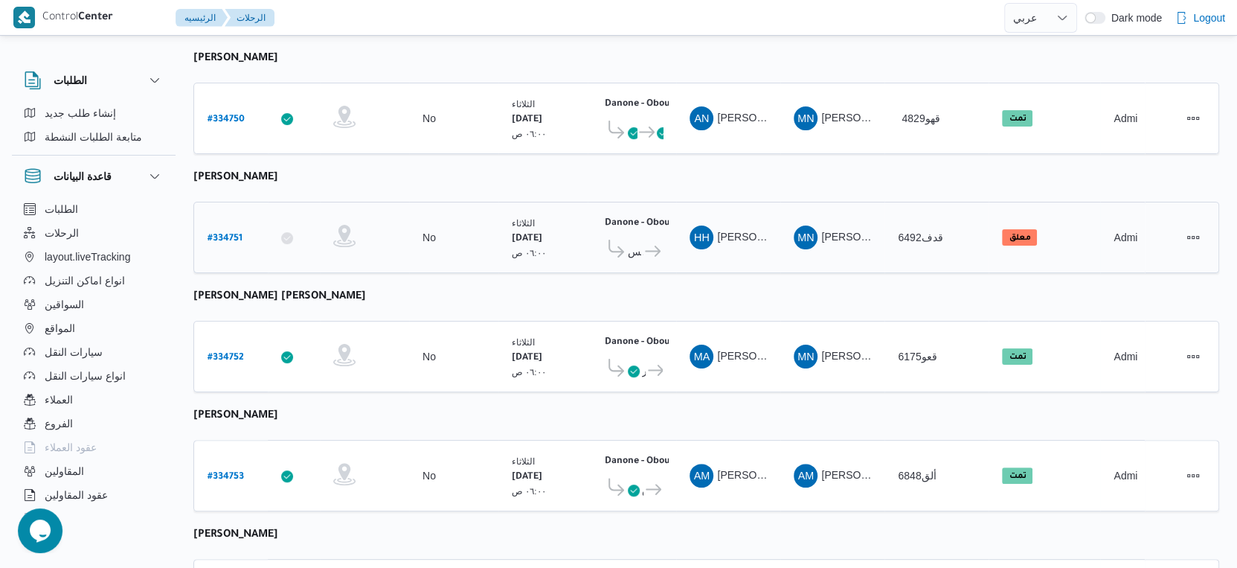
click at [227, 234] on b "# 334751" at bounding box center [225, 239] width 35 height 10
select select "ar"
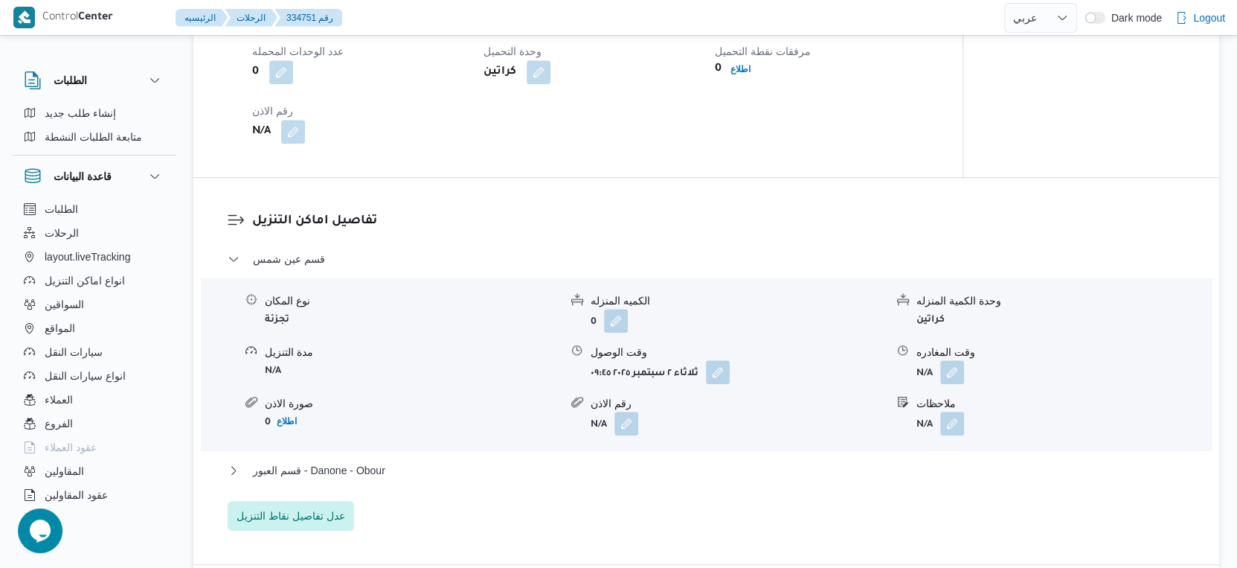
scroll to position [992, 0]
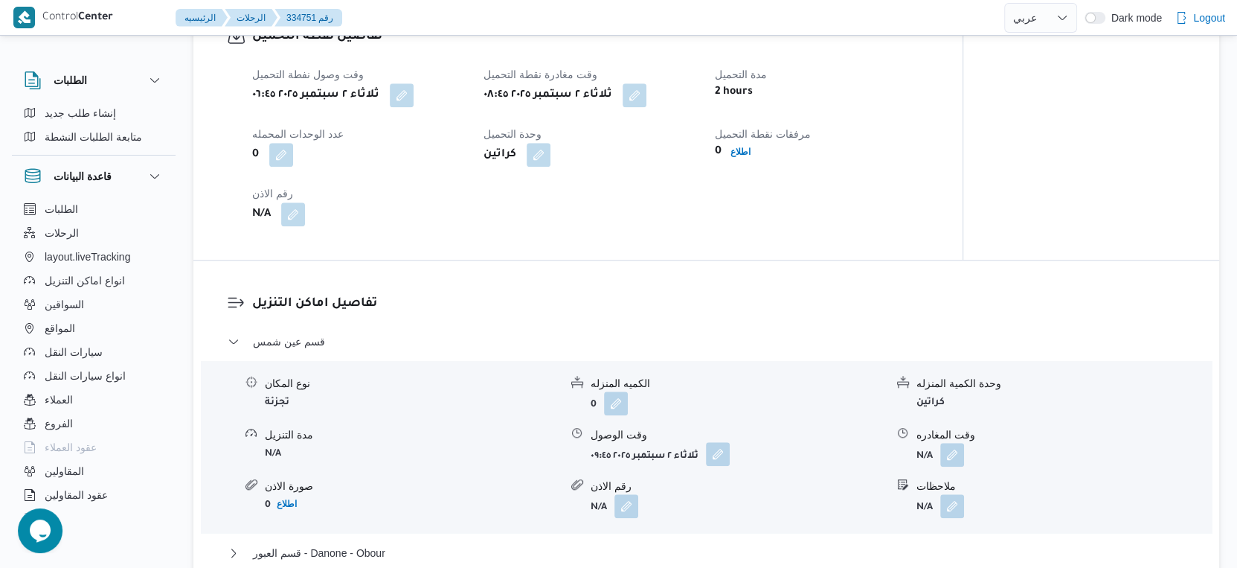
click at [727, 466] on button "button" at bounding box center [718, 454] width 24 height 24
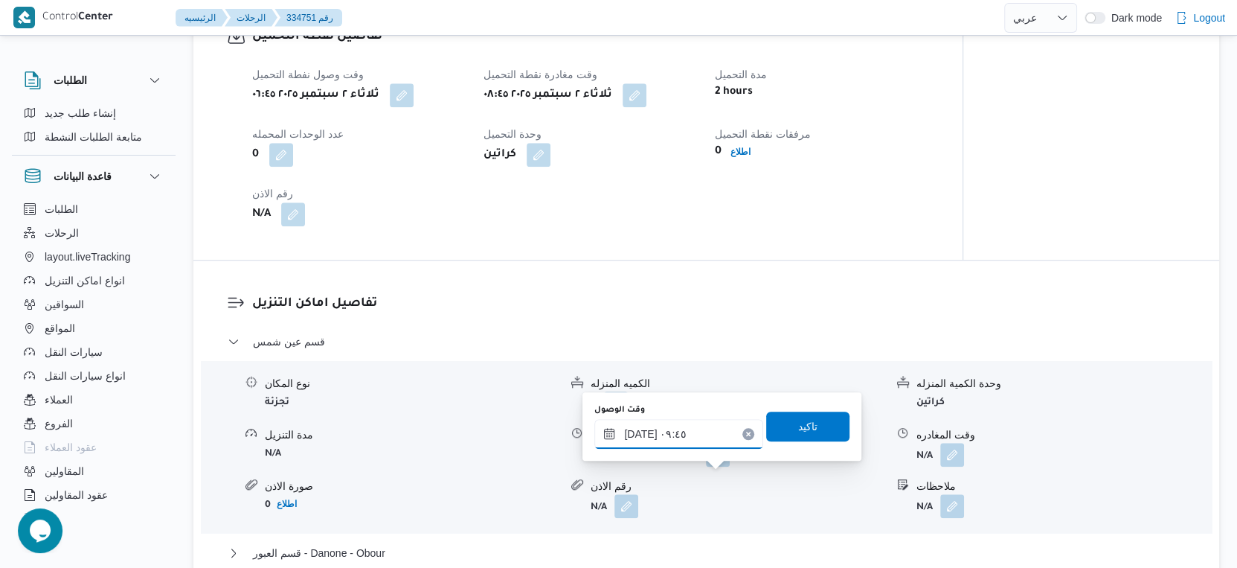
click at [676, 446] on input "٠٢/٠٩/٢٠٢٥ ٠٩:٤٥" at bounding box center [679, 434] width 169 height 30
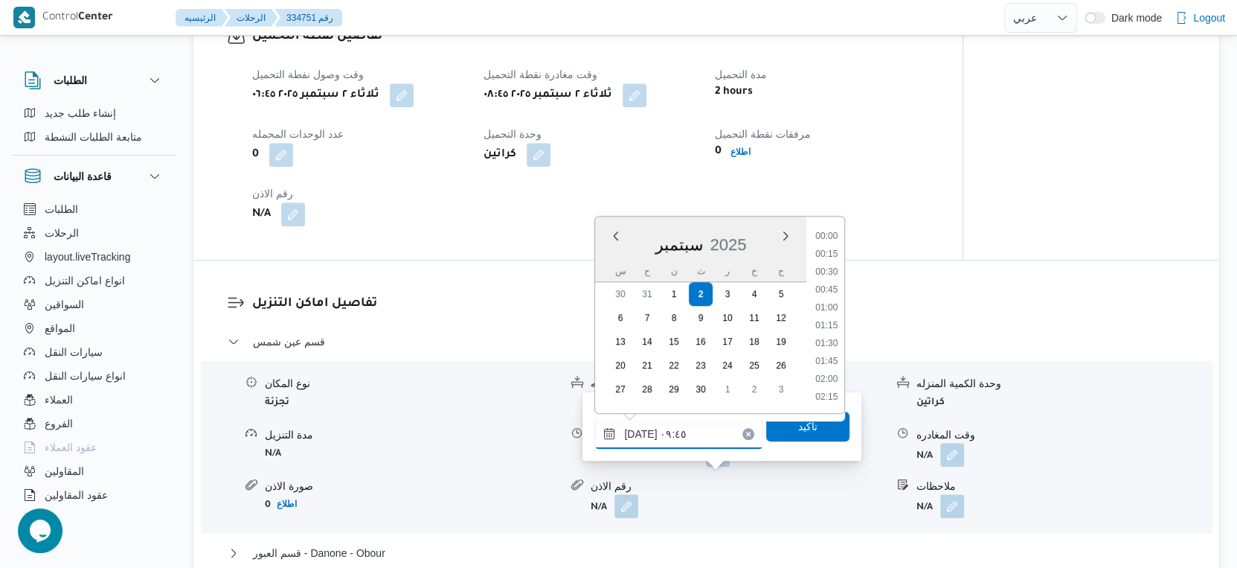
scroll to position [605, 0]
click at [825, 288] on li "09:15" at bounding box center [827, 291] width 34 height 15
type input "٠٢/٠٩/٢٠٢٥ ٠٩:١٥"
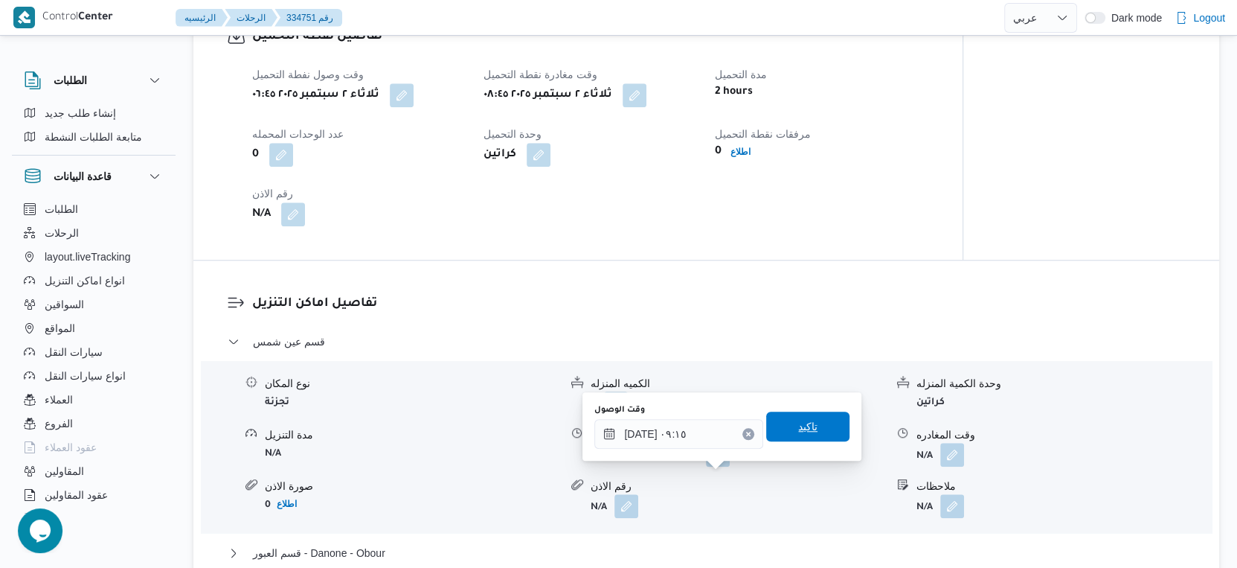
click at [827, 422] on span "تاكيد" at bounding box center [807, 426] width 83 height 30
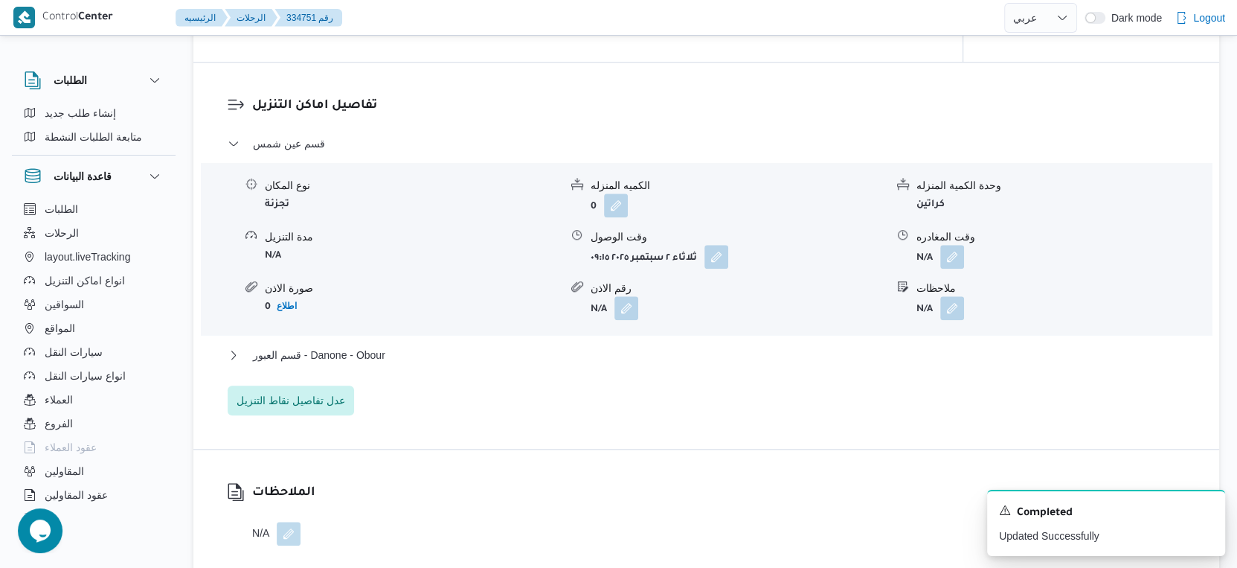
scroll to position [1240, 0]
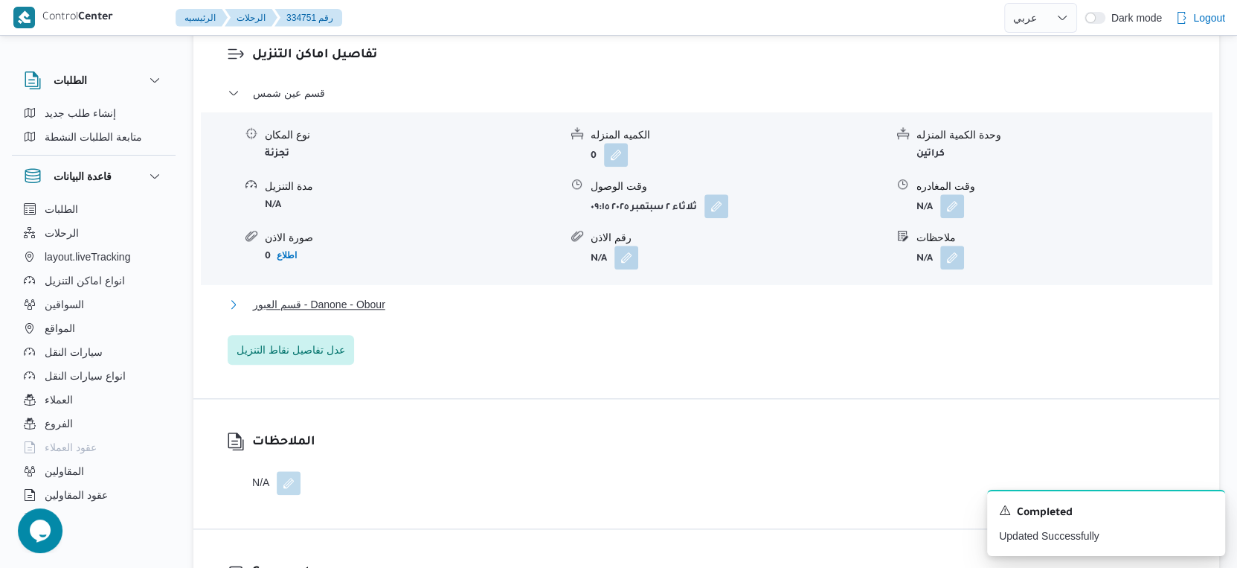
click at [404, 313] on button "قسم العبور - Danone - Obour" at bounding box center [707, 304] width 958 height 18
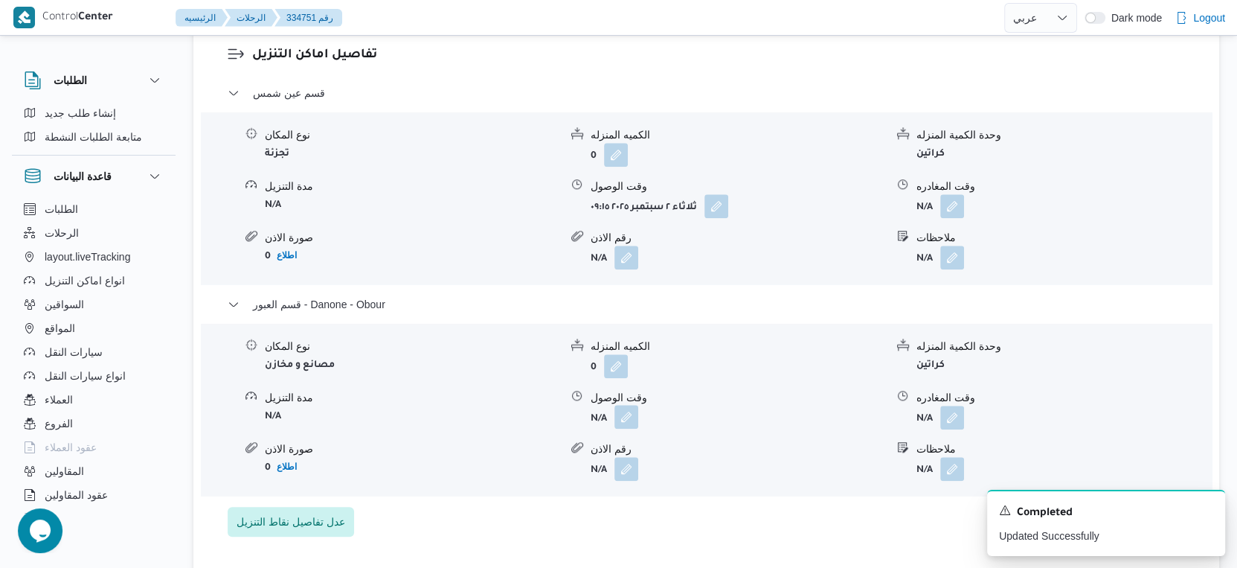
click at [623, 429] on button "button" at bounding box center [627, 417] width 24 height 24
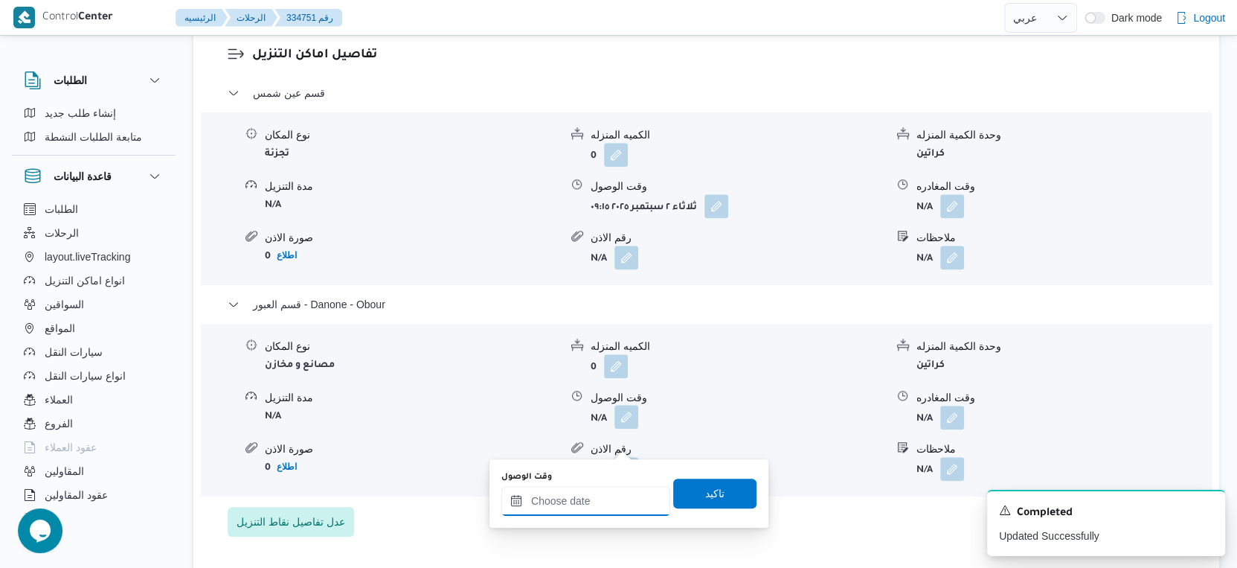
click at [610, 494] on input "وقت الوصول" at bounding box center [586, 501] width 169 height 30
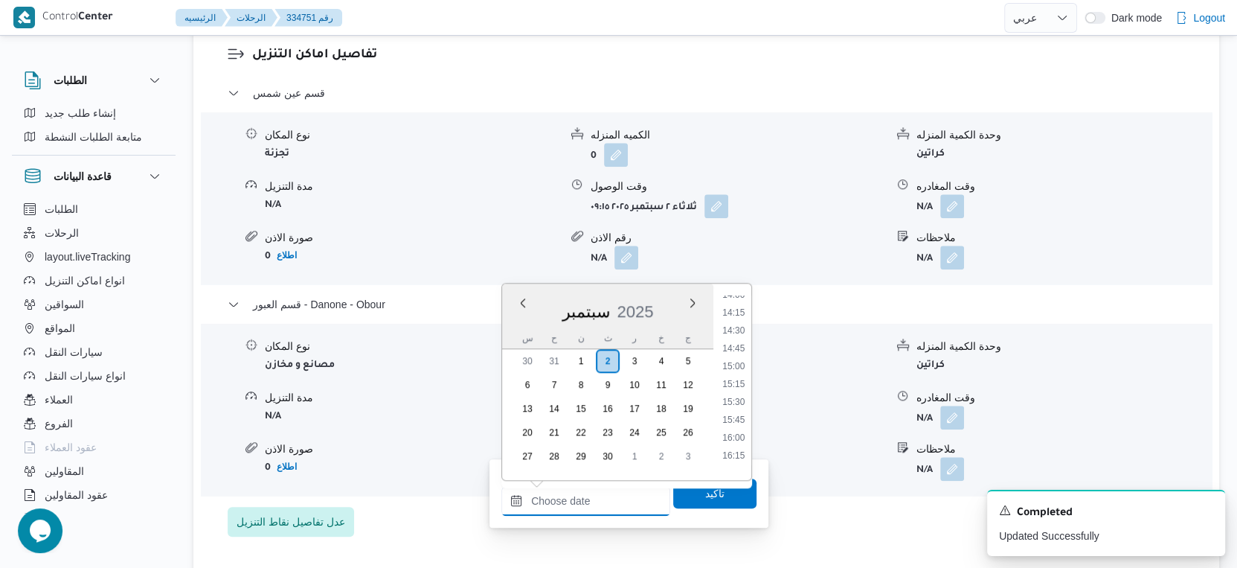
scroll to position [981, 0]
drag, startPoint x: 740, startPoint y: 355, endPoint x: 740, endPoint y: 377, distance: 22.3
click at [740, 355] on li "14:30" at bounding box center [734, 357] width 34 height 15
type input "٠٢/٠٩/٢٠٢٥ ١٤:٣٠"
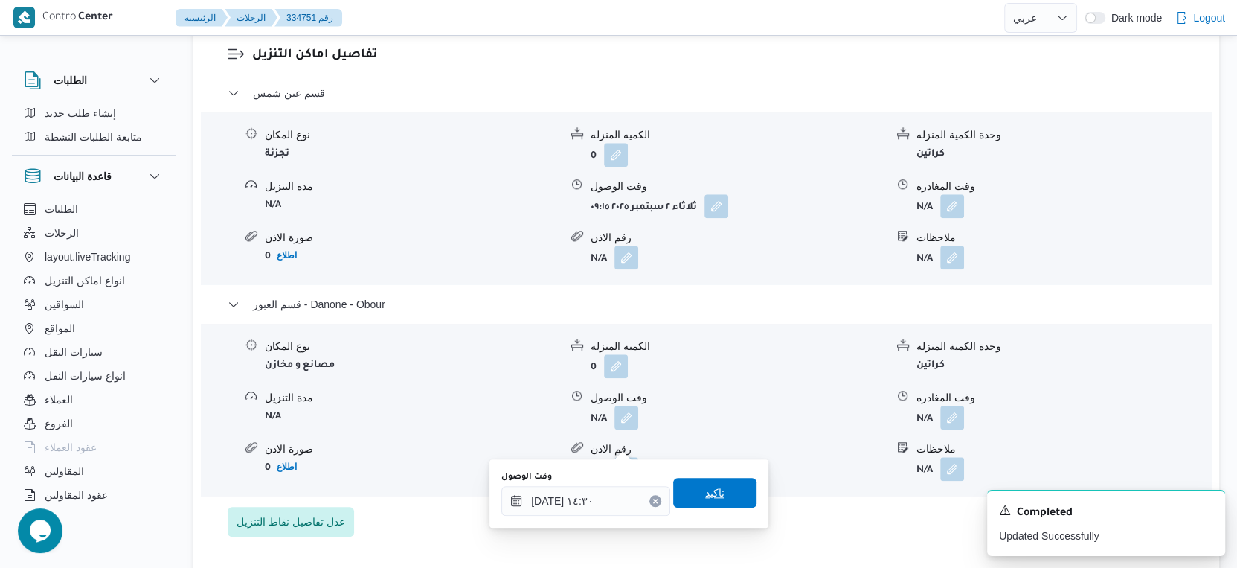
click at [716, 499] on span "تاكيد" at bounding box center [714, 493] width 83 height 30
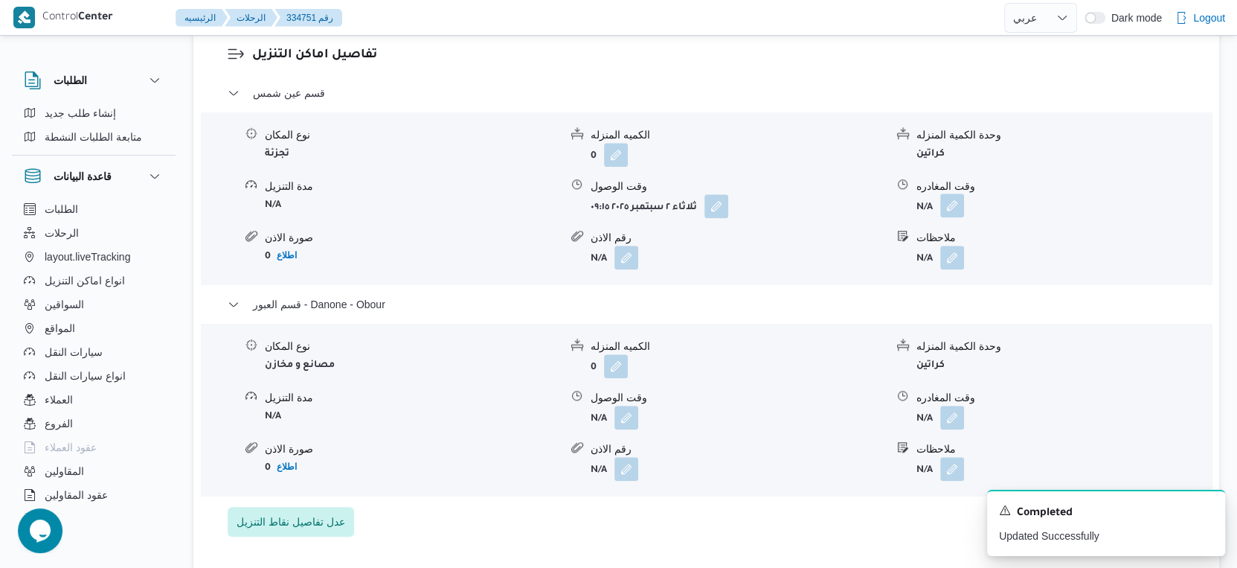
click at [952, 217] on button "button" at bounding box center [953, 205] width 24 height 24
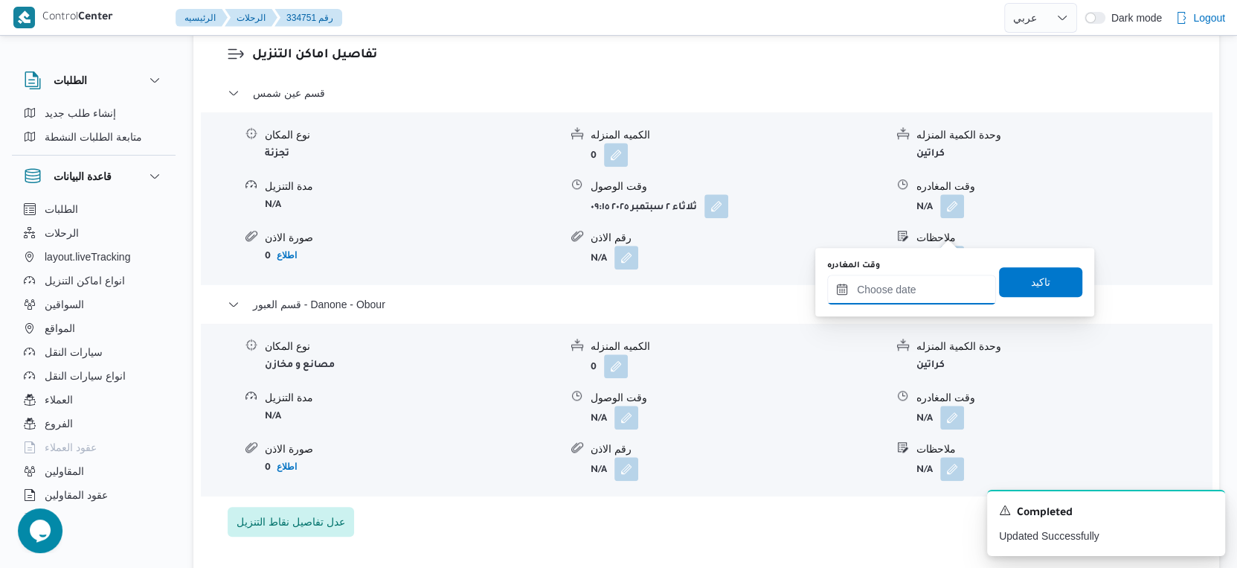
click at [934, 281] on input "وقت المغادره" at bounding box center [911, 290] width 169 height 30
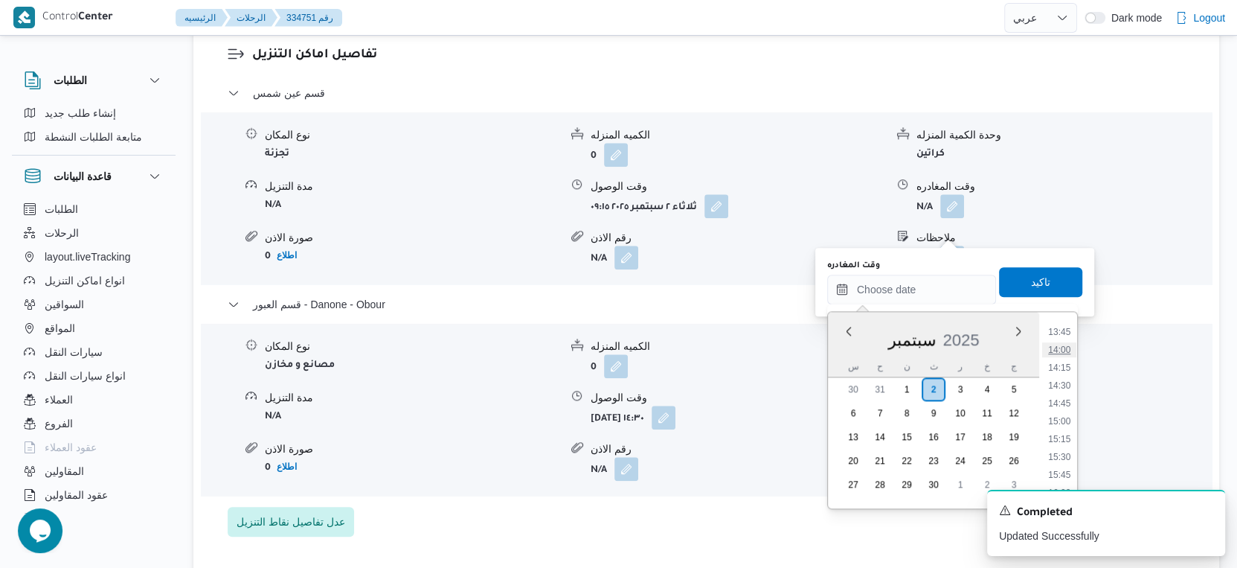
click at [1063, 345] on li "14:00" at bounding box center [1059, 349] width 34 height 15
type input "٠٢/٠٩/٢٠٢٥ ١٤:٠٠"
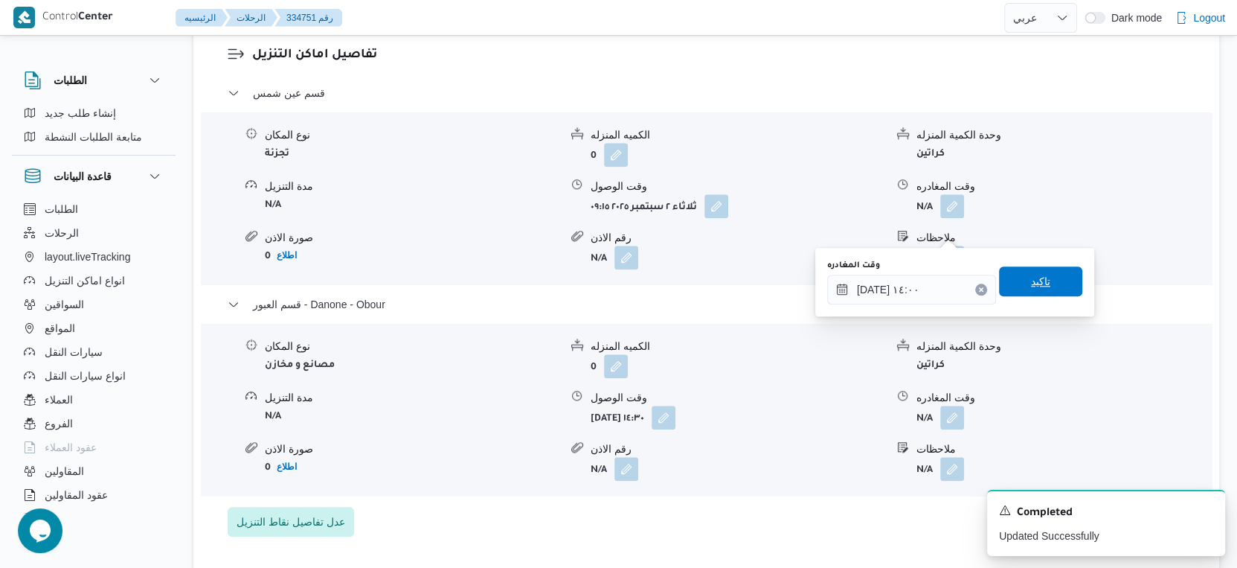
click at [1045, 282] on span "تاكيد" at bounding box center [1040, 281] width 83 height 30
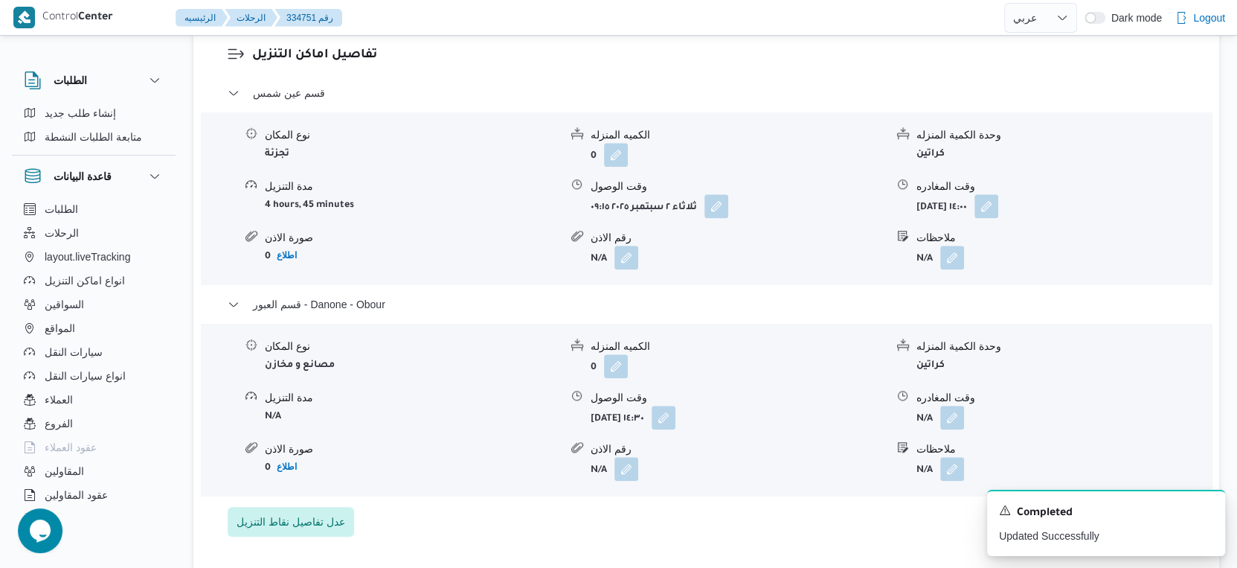
scroll to position [1322, 0]
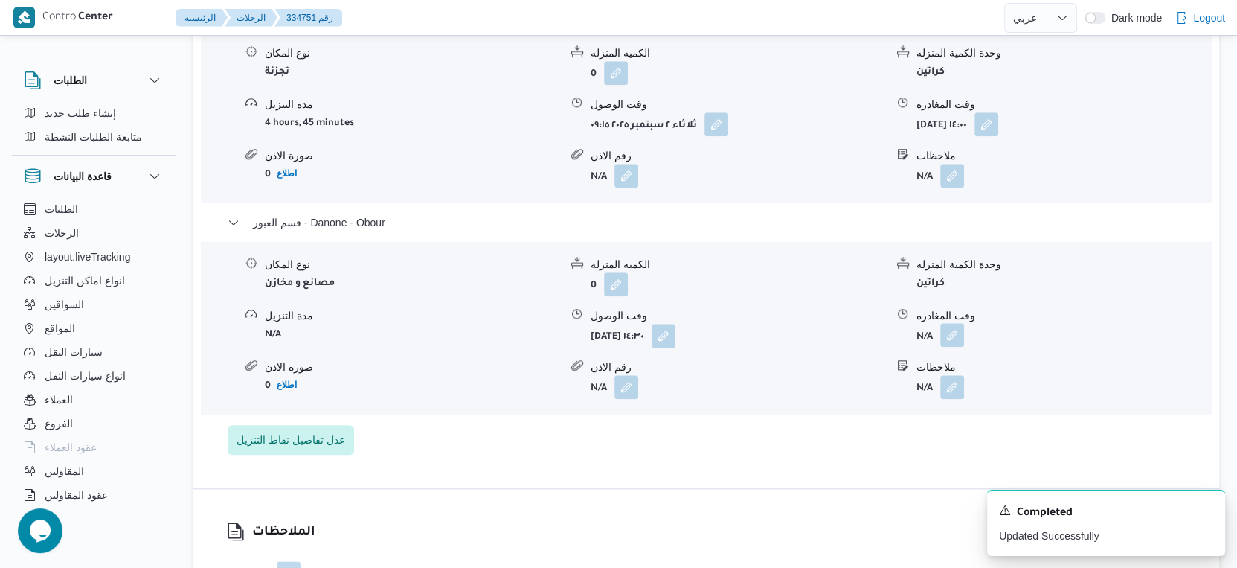
click at [953, 347] on button "button" at bounding box center [953, 335] width 24 height 24
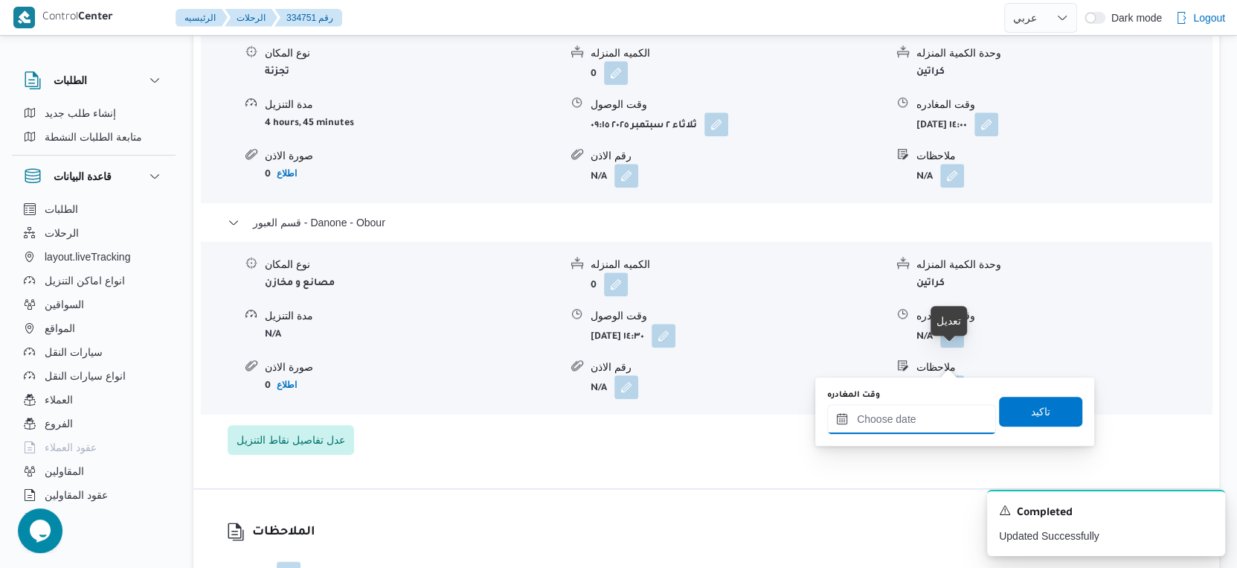
click at [938, 412] on input "وقت المغادره" at bounding box center [911, 419] width 169 height 30
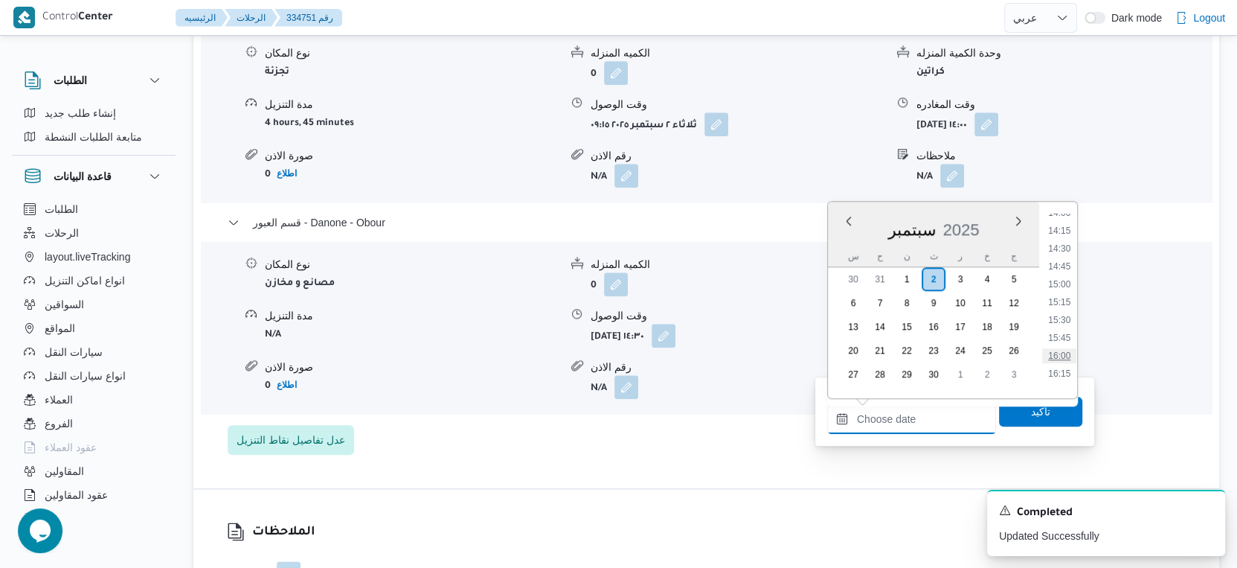
scroll to position [981, 0]
drag, startPoint x: 1069, startPoint y: 312, endPoint x: 1064, endPoint y: 347, distance: 36.1
click at [1069, 311] on li "15:00" at bounding box center [1059, 311] width 34 height 15
type input "[DATE] ١٥:٠٠"
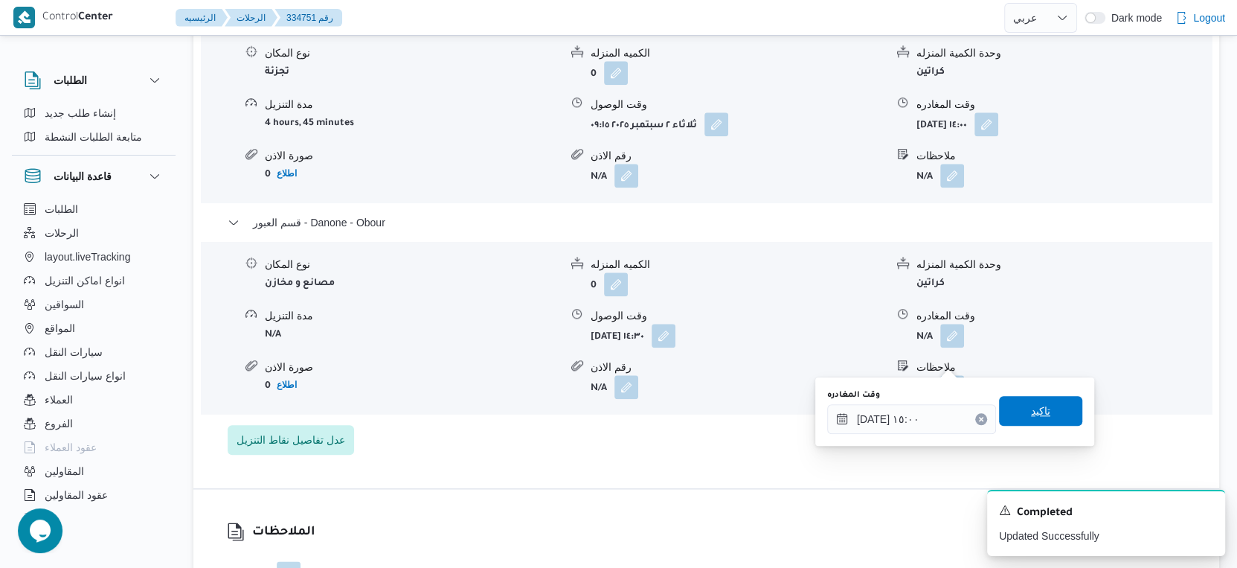
click at [1054, 409] on span "تاكيد" at bounding box center [1040, 411] width 83 height 30
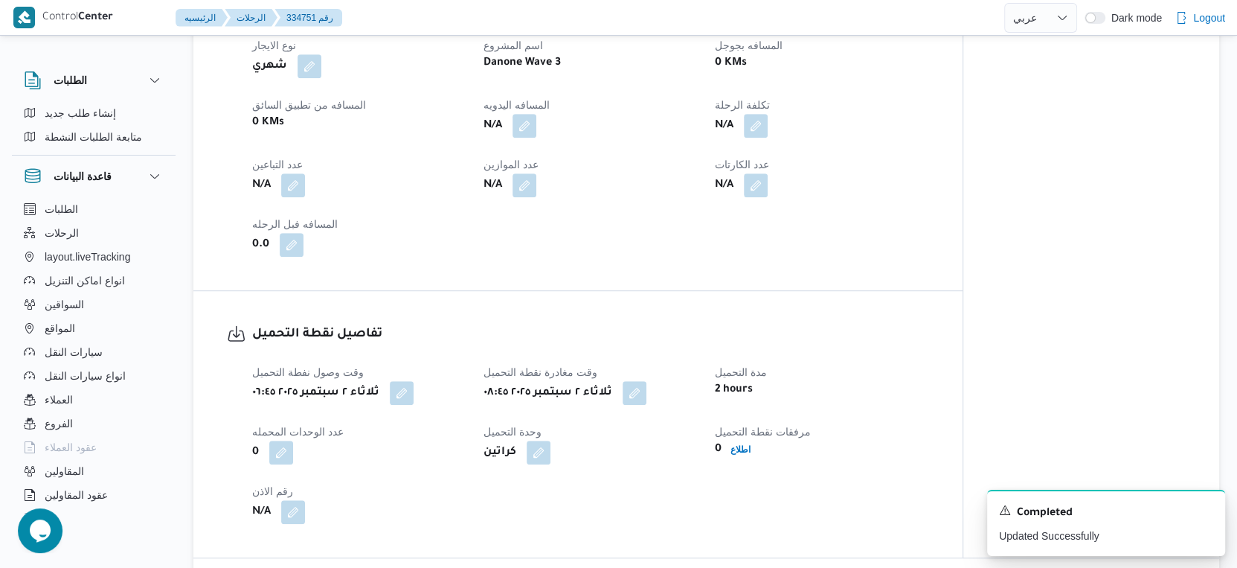
scroll to position [579, 0]
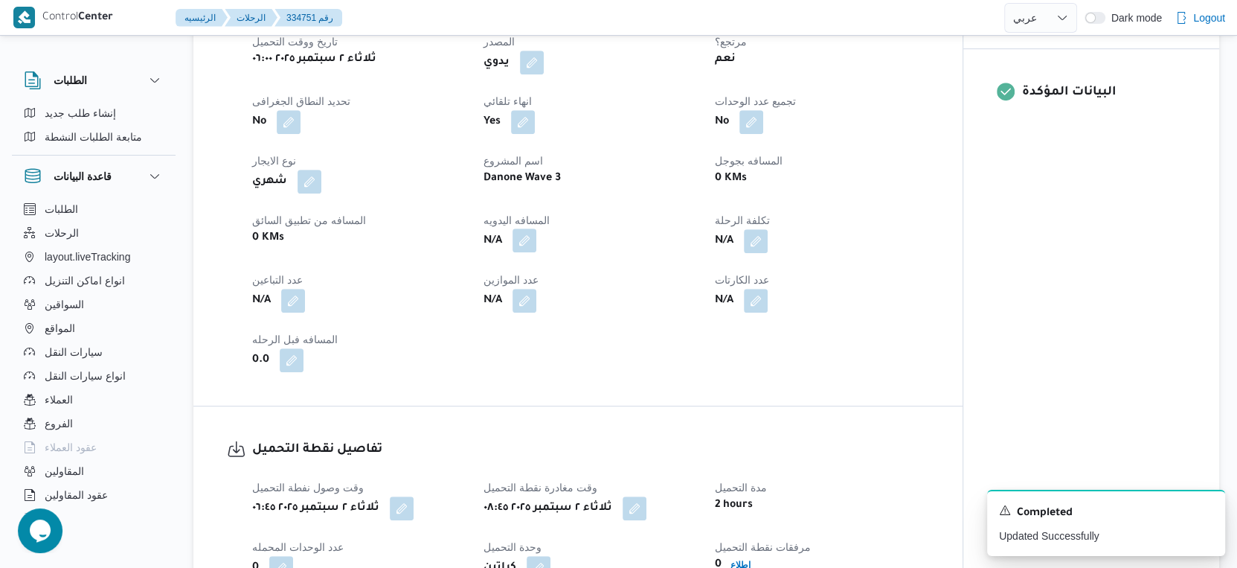
click at [523, 252] on button "button" at bounding box center [525, 240] width 24 height 24
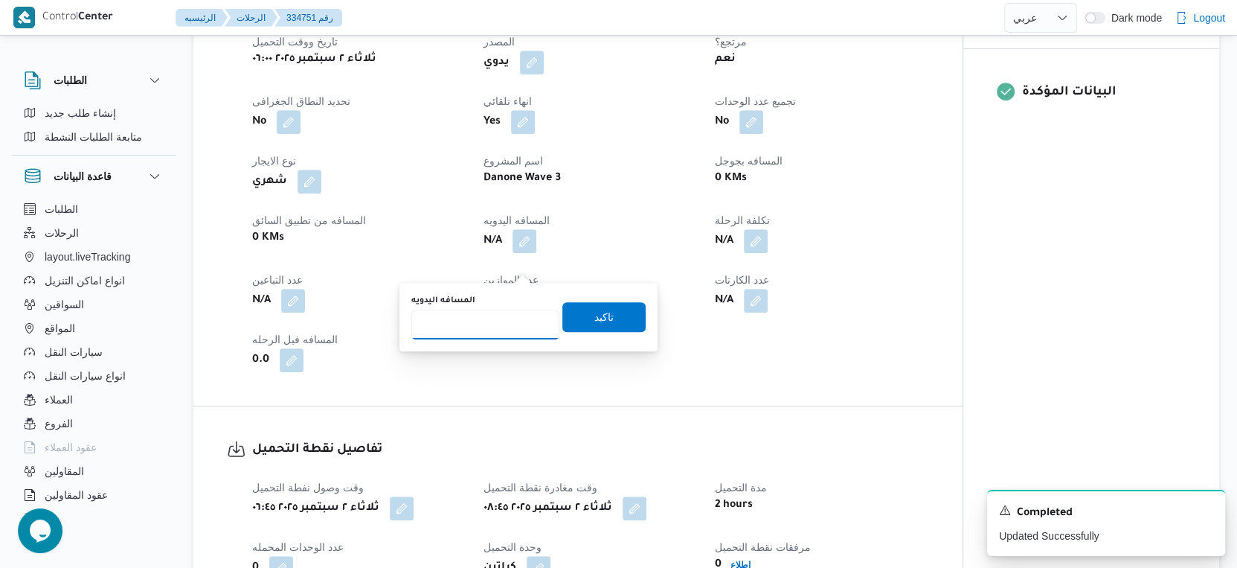
click at [492, 331] on input "المسافه اليدويه" at bounding box center [485, 325] width 148 height 30
type input "58"
click at [595, 319] on span "تاكيد" at bounding box center [604, 316] width 19 height 18
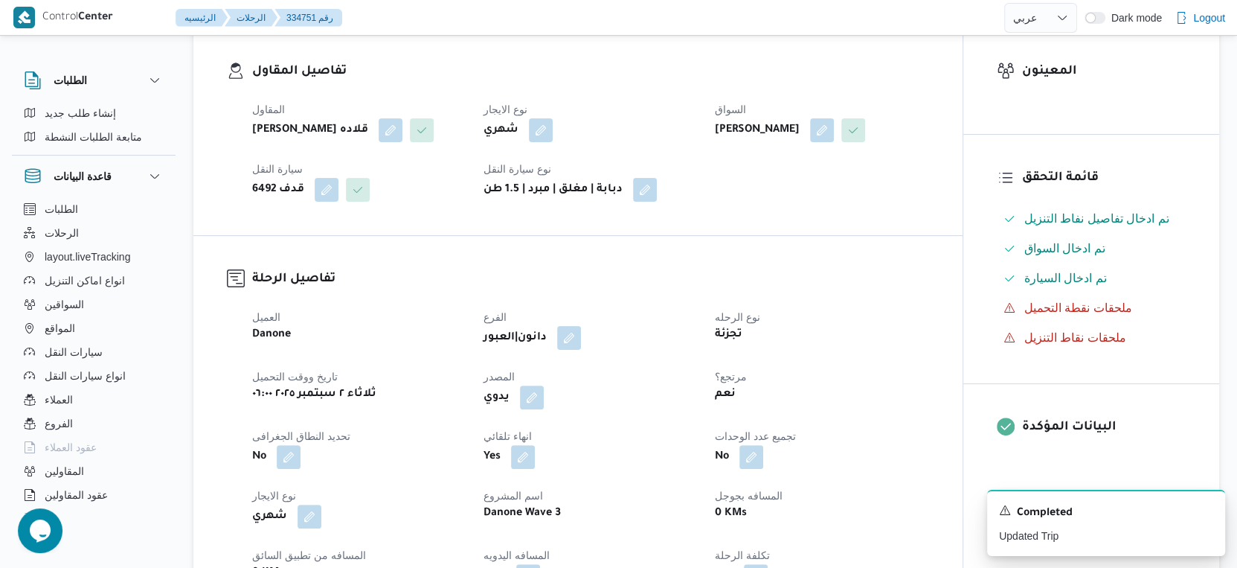
scroll to position [0, 0]
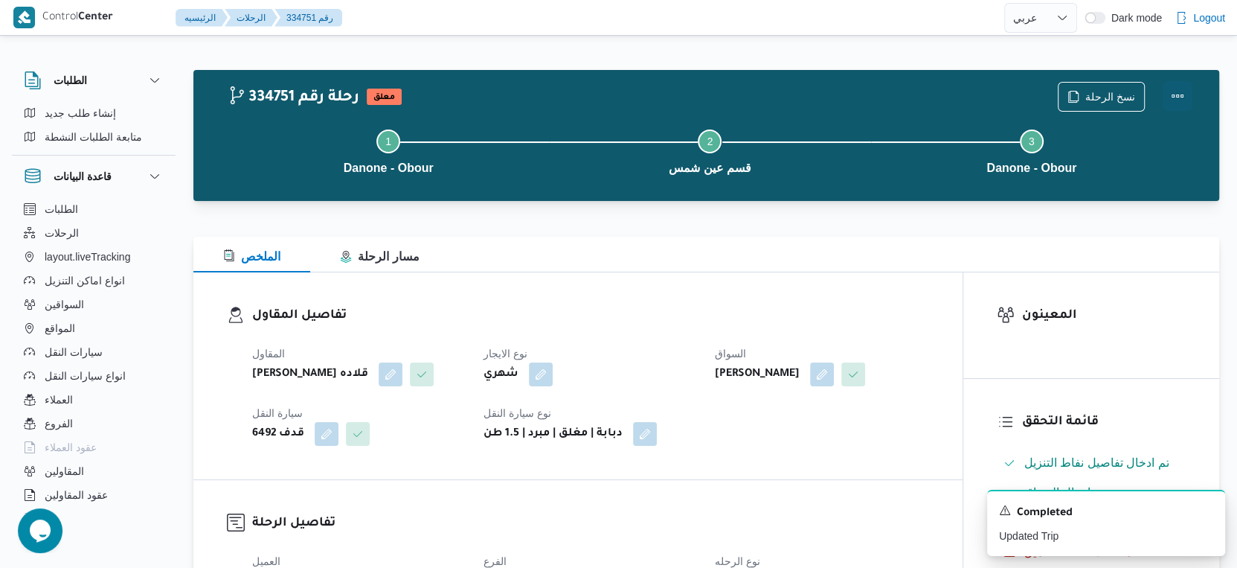
click at [1126, 98] on button "Actions" at bounding box center [1178, 96] width 30 height 30
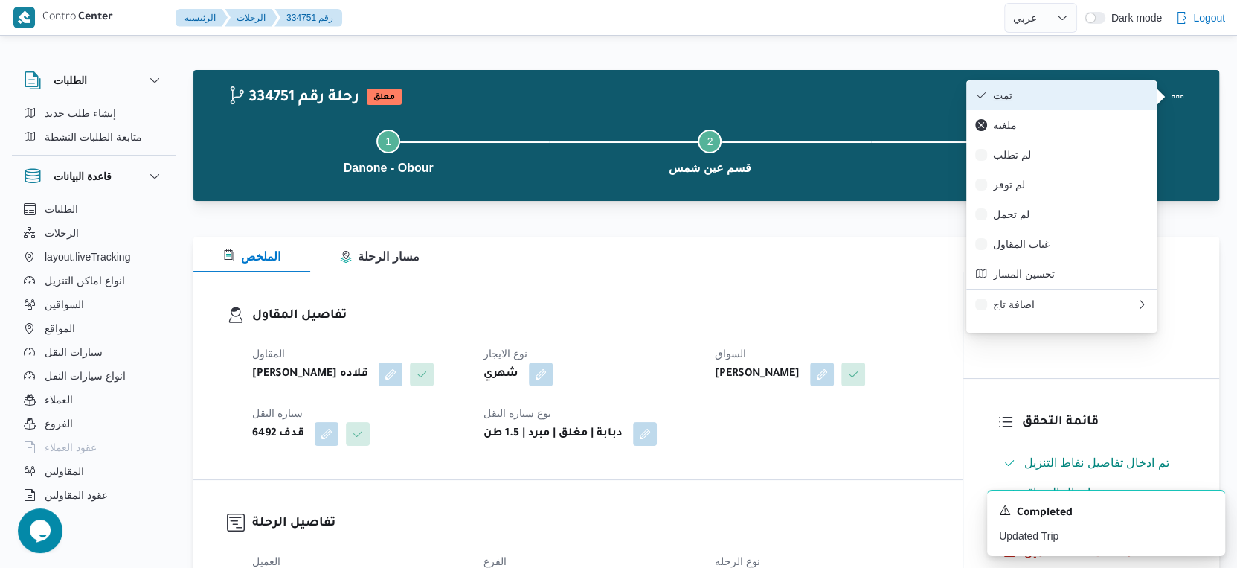
click at [1103, 99] on span "تمت" at bounding box center [1070, 95] width 155 height 12
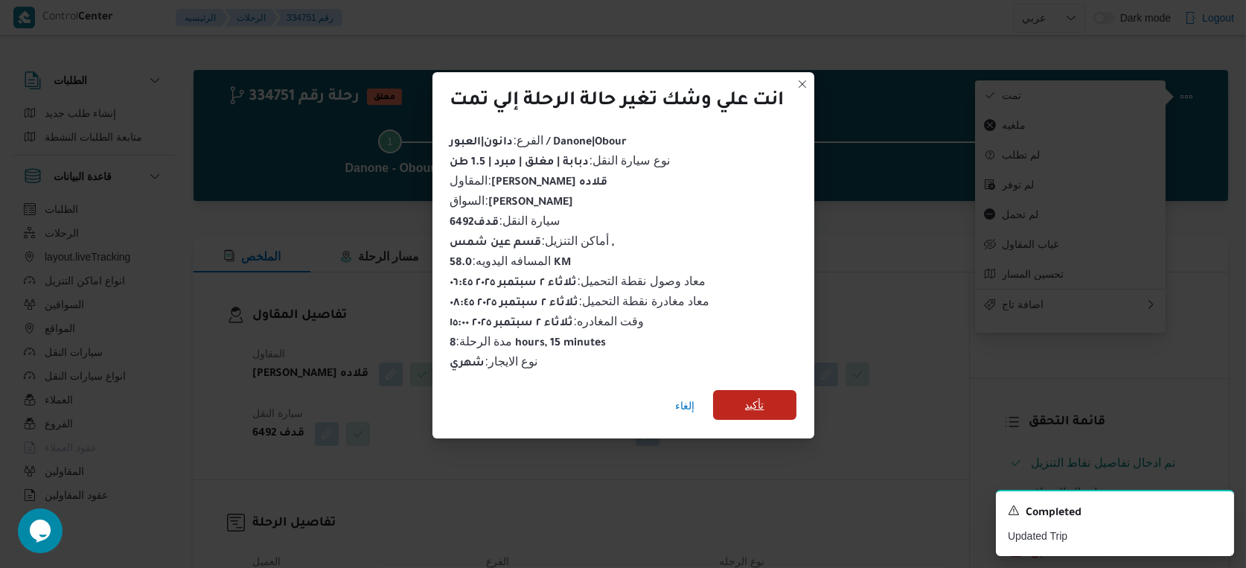
click at [746, 396] on span "تأكيد" at bounding box center [754, 405] width 19 height 18
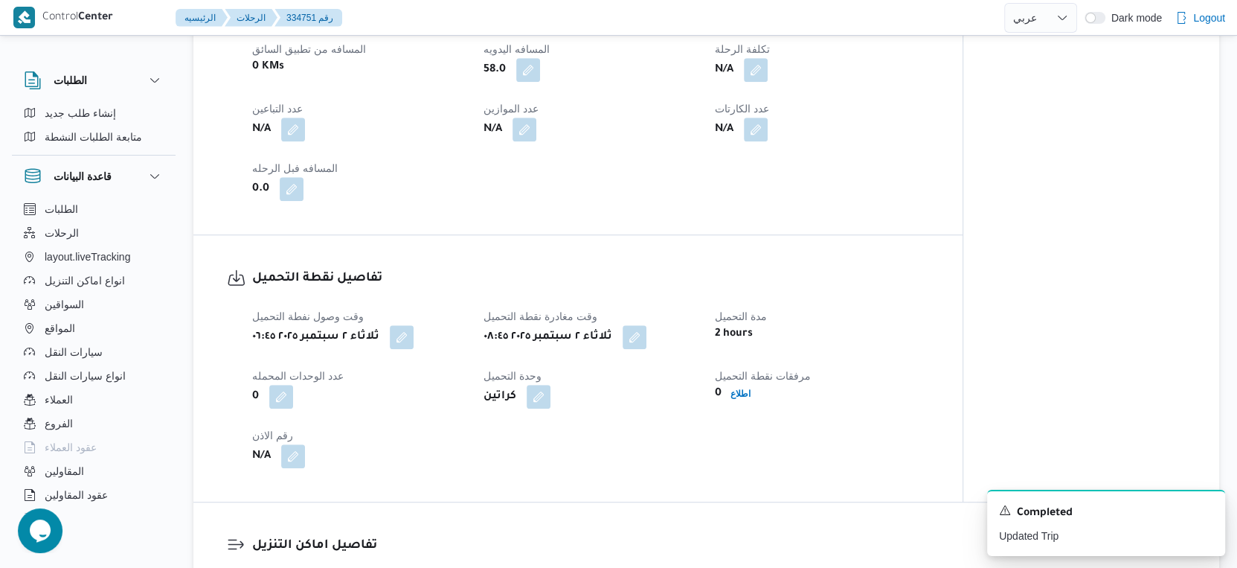
scroll to position [413, 0]
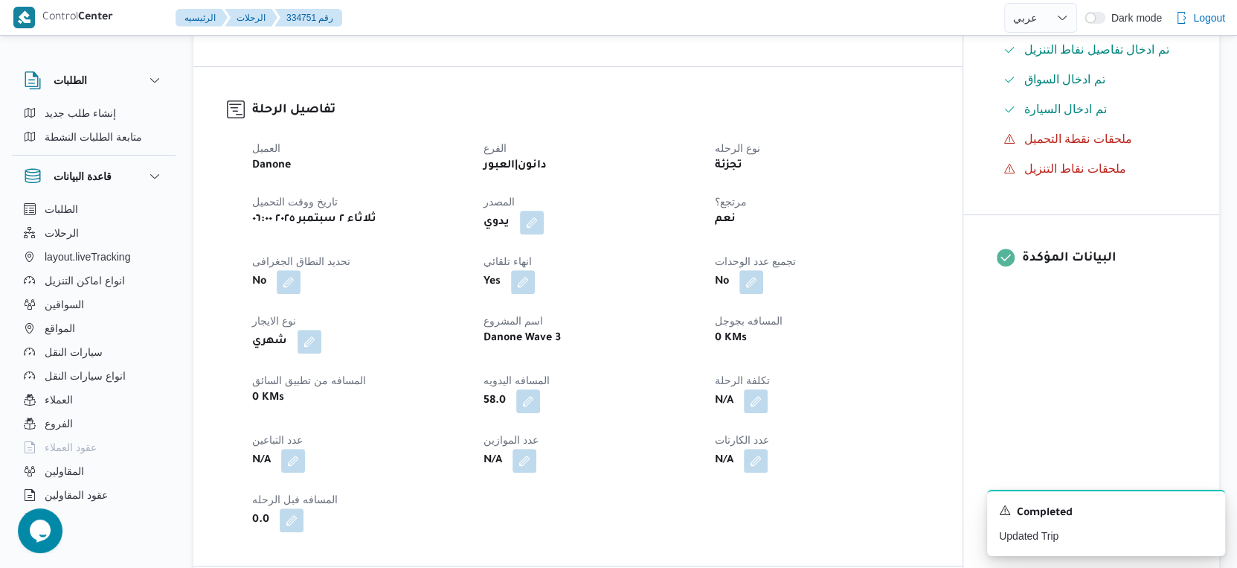
select select "ar"
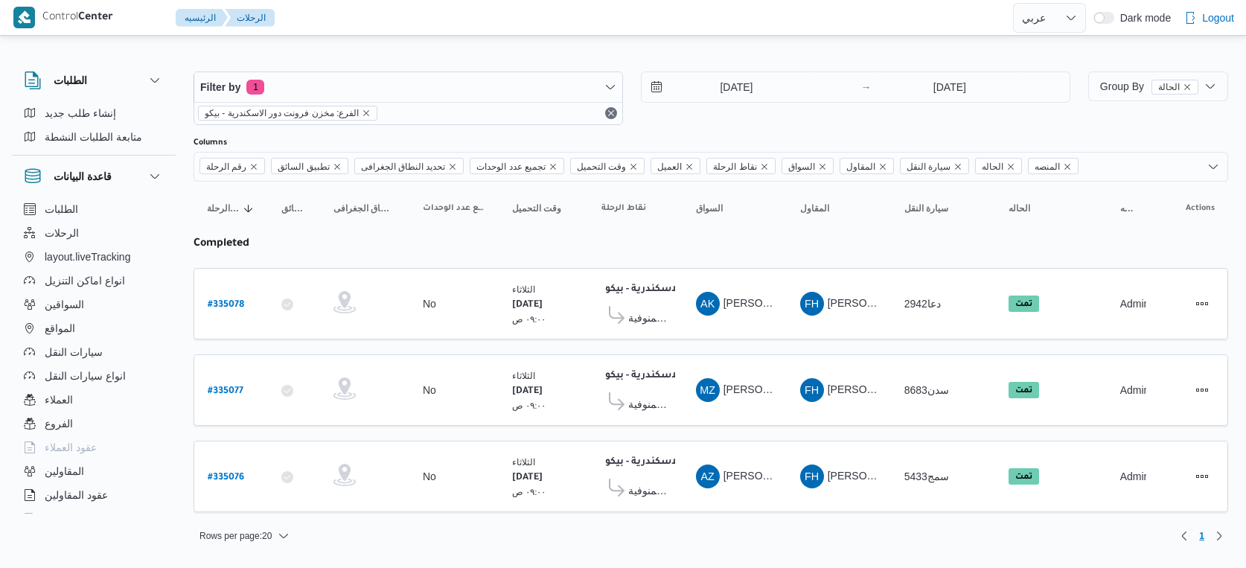
select select "ar"
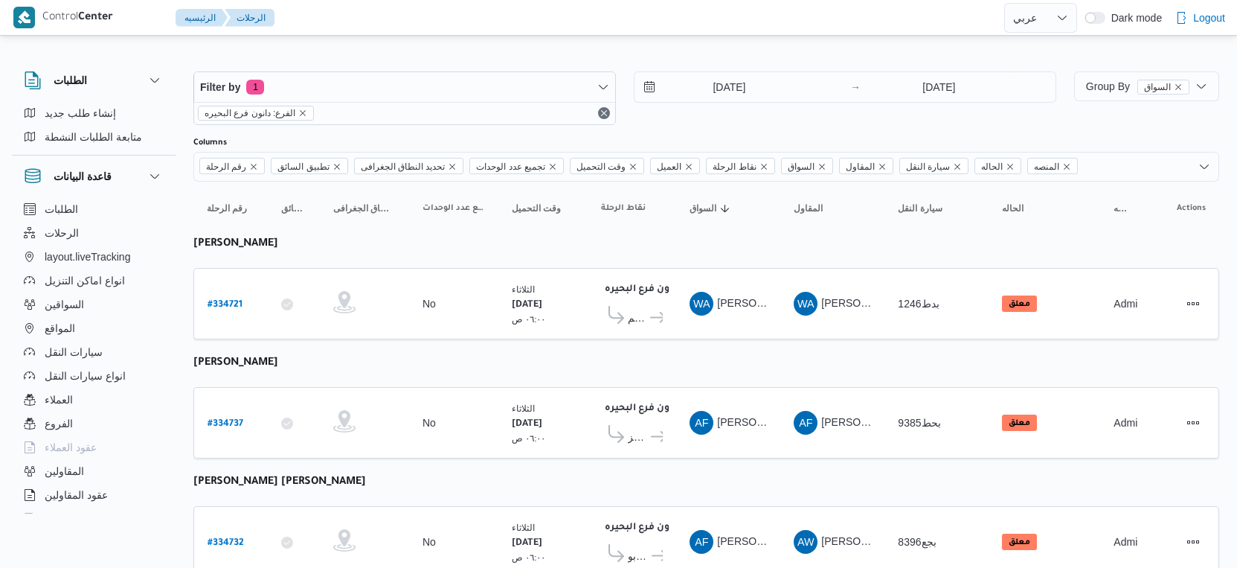
select select "ar"
click at [372, 412] on div at bounding box center [364, 422] width 74 height 37
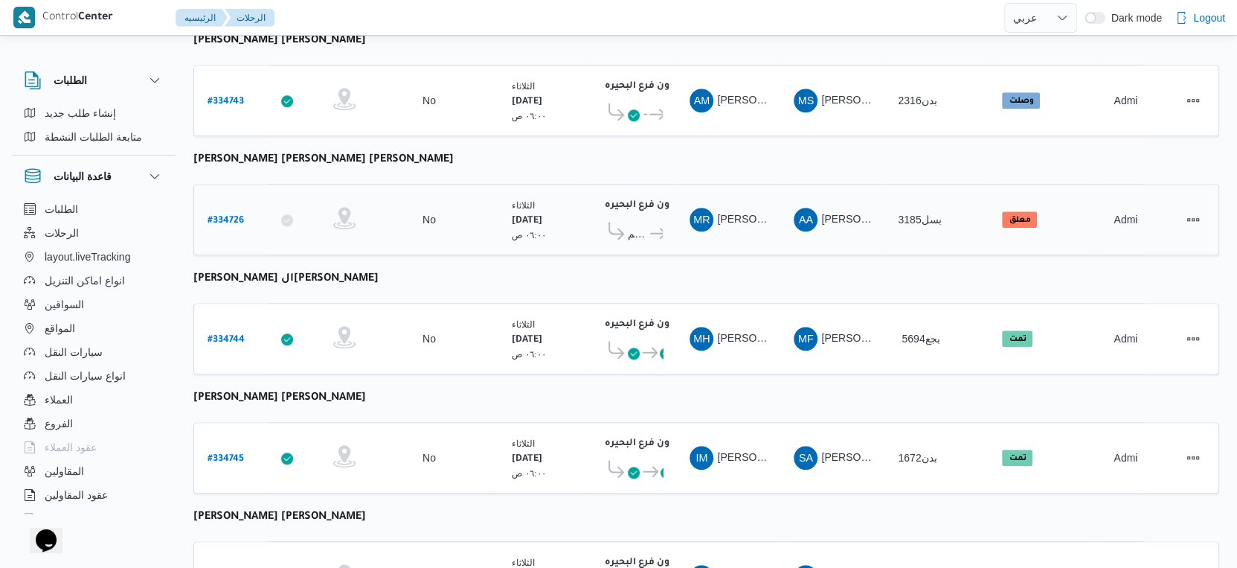
scroll to position [1157, 0]
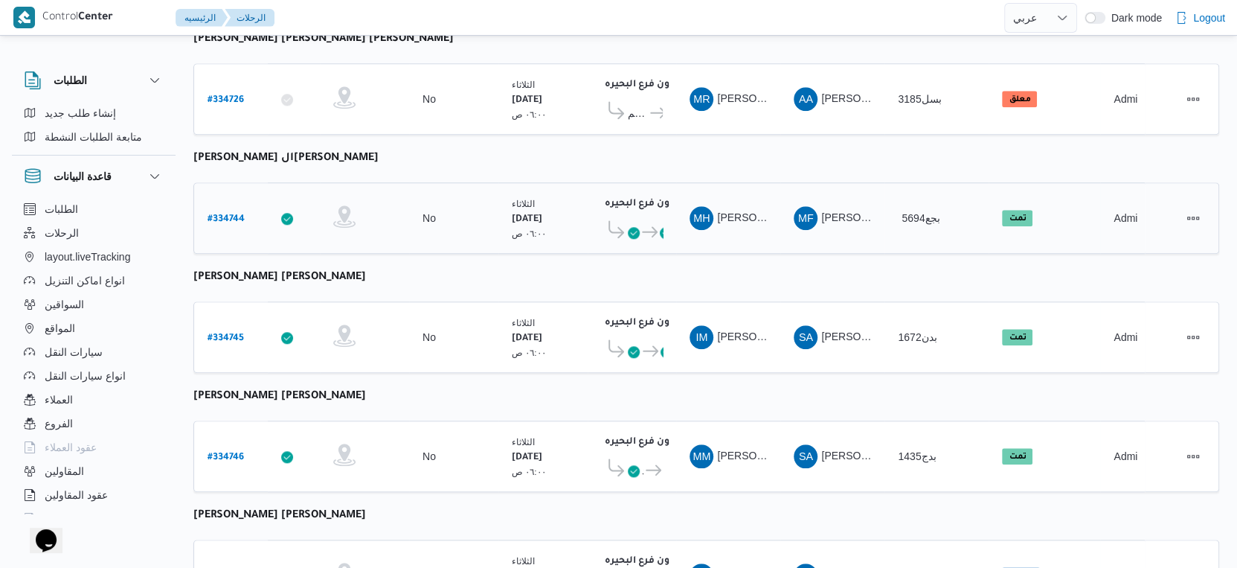
click at [237, 214] on b "# 334744" at bounding box center [226, 219] width 37 height 10
select select "ar"
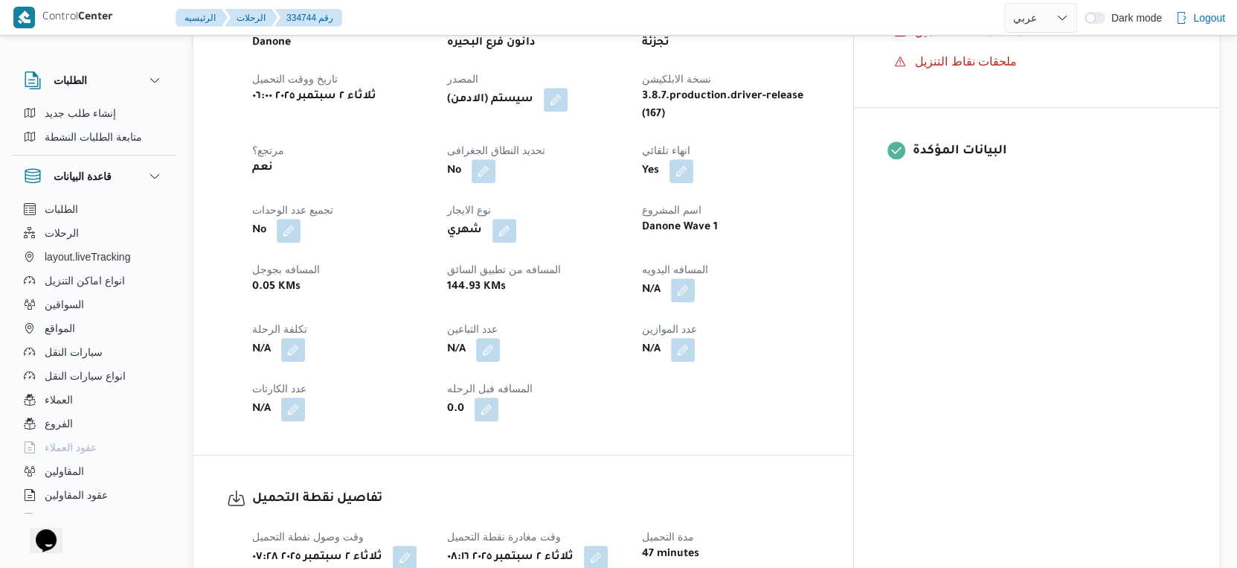
scroll to position [496, 0]
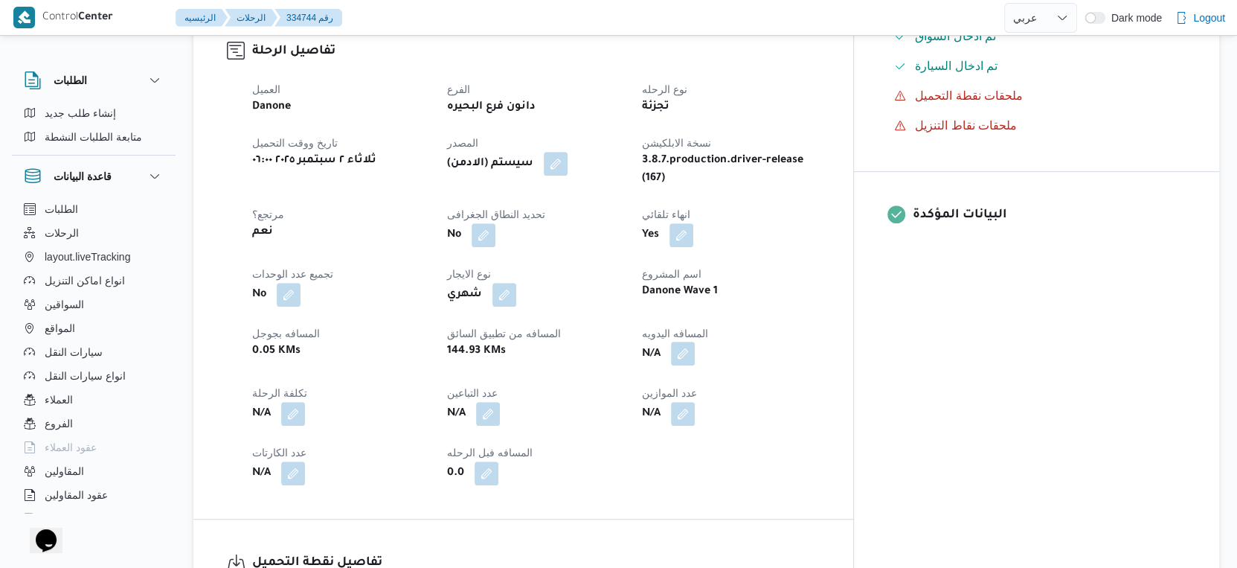
click at [695, 342] on button "button" at bounding box center [683, 354] width 24 height 24
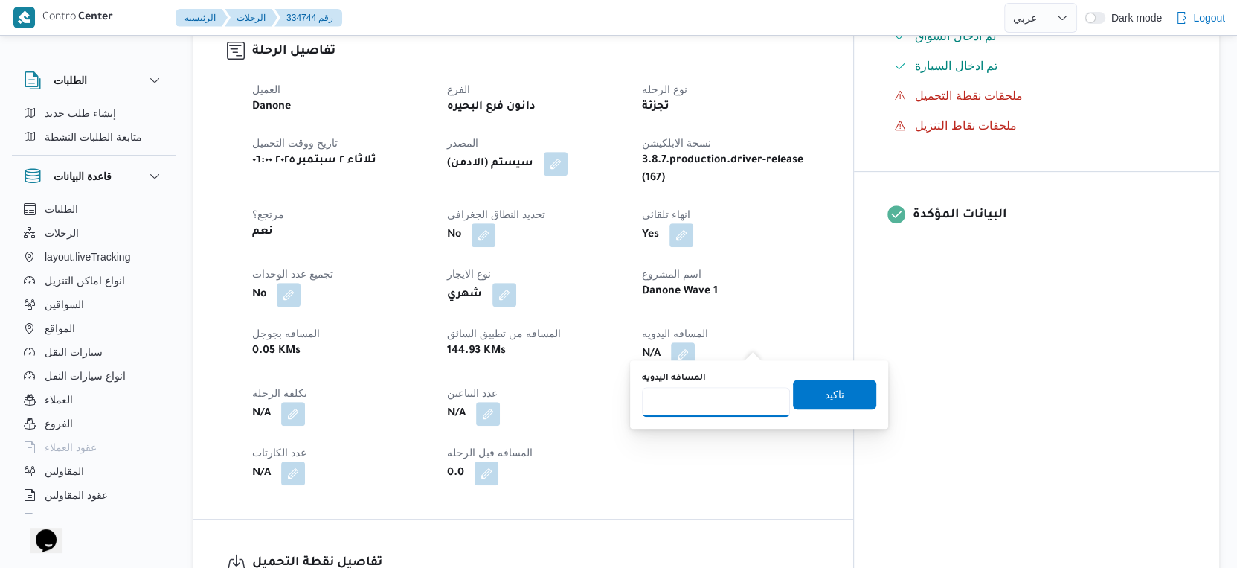
click at [711, 398] on input "المسافه اليدويه" at bounding box center [716, 402] width 148 height 30
type input "150"
click at [825, 394] on span "تاكيد" at bounding box center [834, 394] width 19 height 18
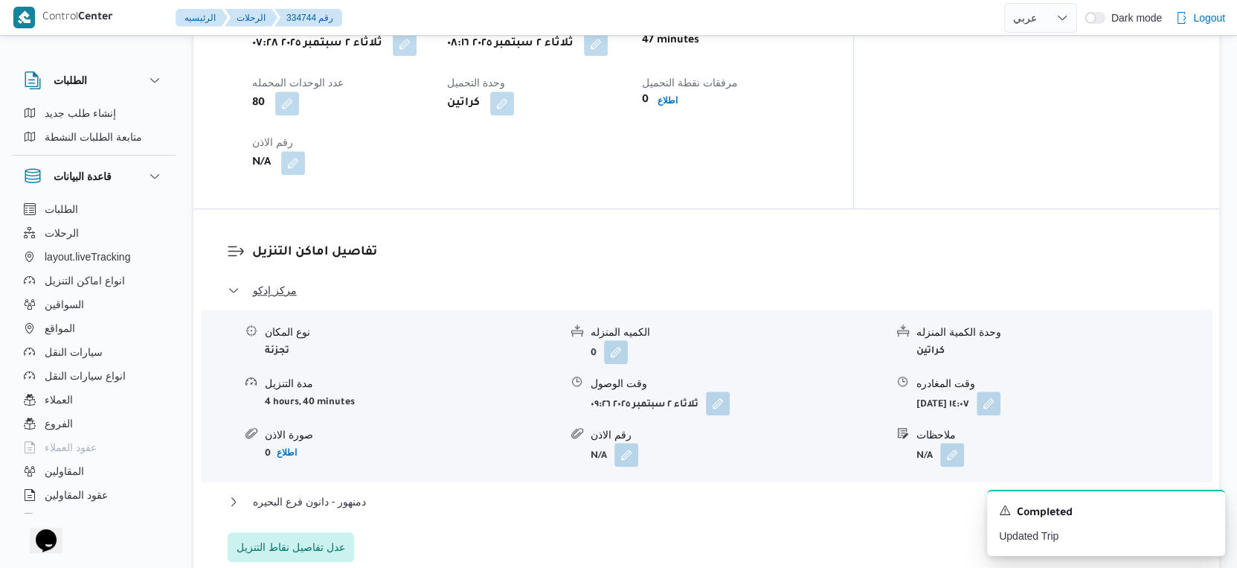
scroll to position [1074, 0]
click at [388, 491] on button "دمنهور - دانون فرع البحيره" at bounding box center [707, 500] width 958 height 18
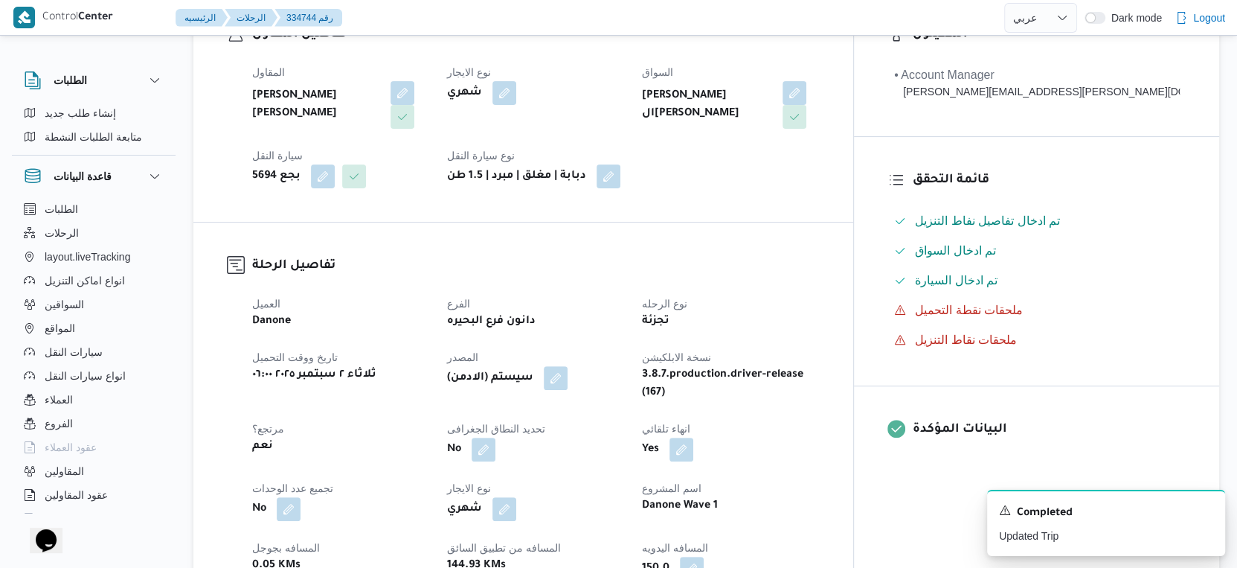
scroll to position [496, 0]
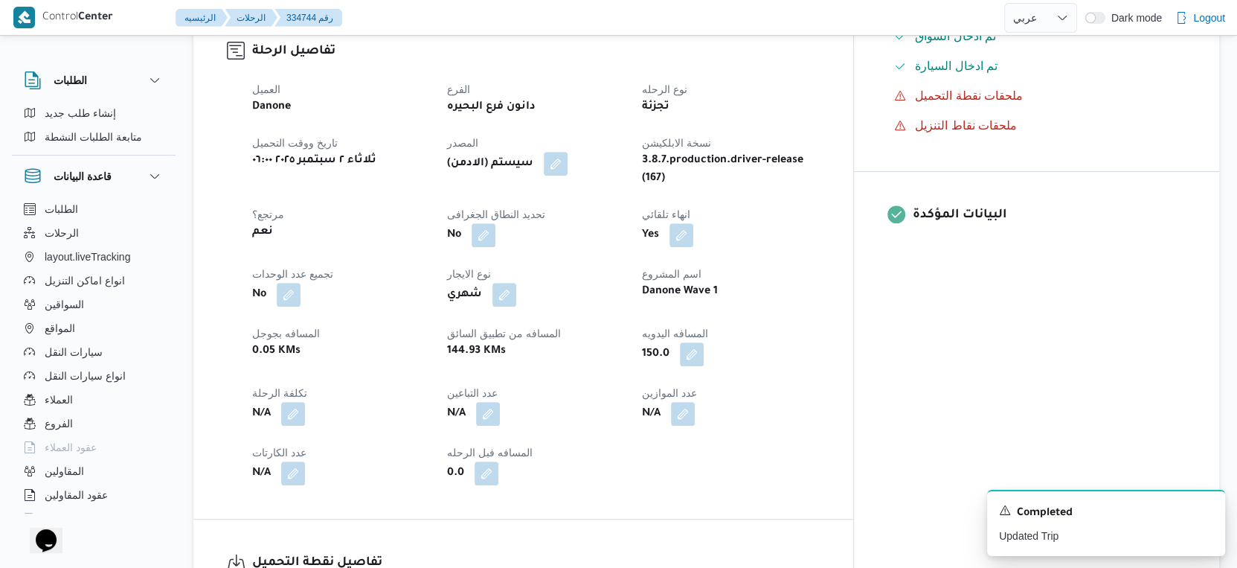
select select "ar"
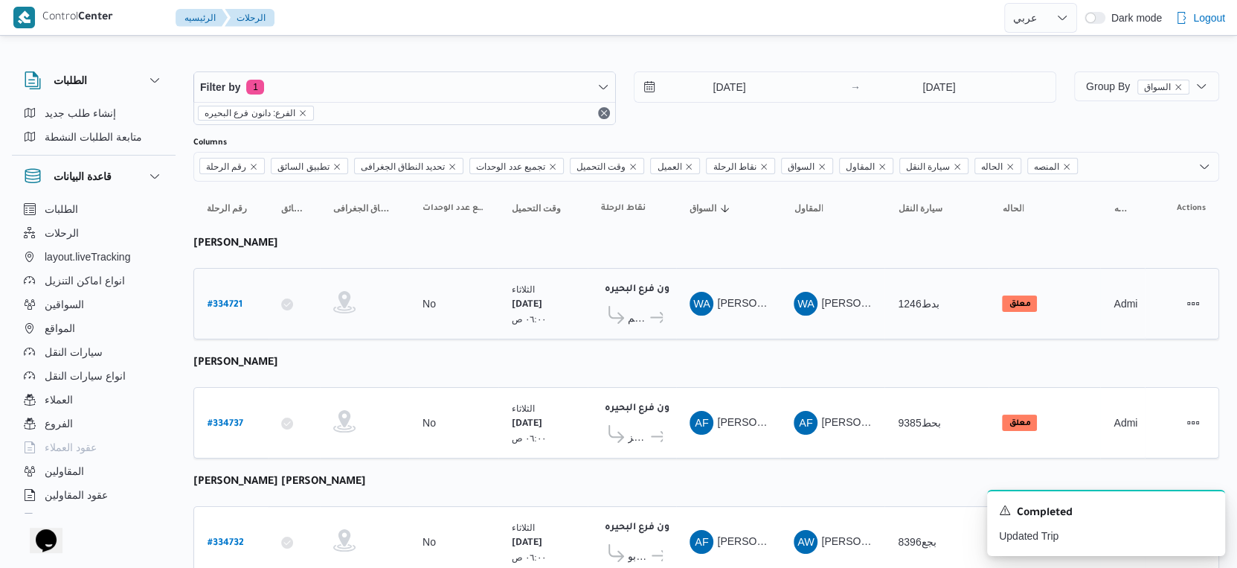
click at [231, 300] on b "# 334721" at bounding box center [225, 305] width 35 height 10
select select "ar"
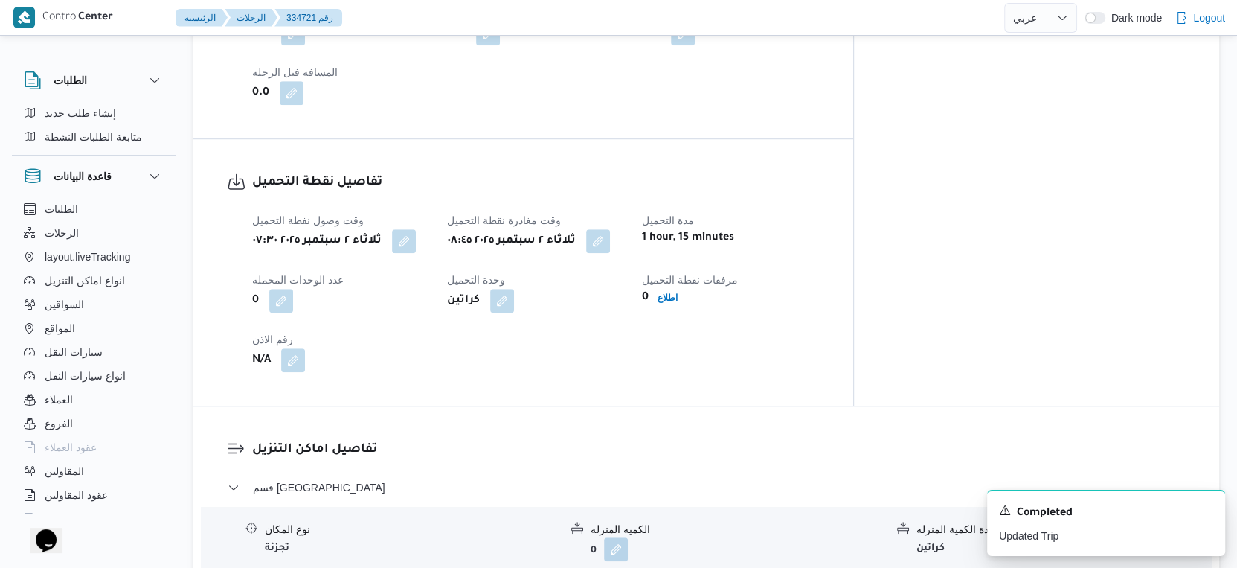
scroll to position [909, 0]
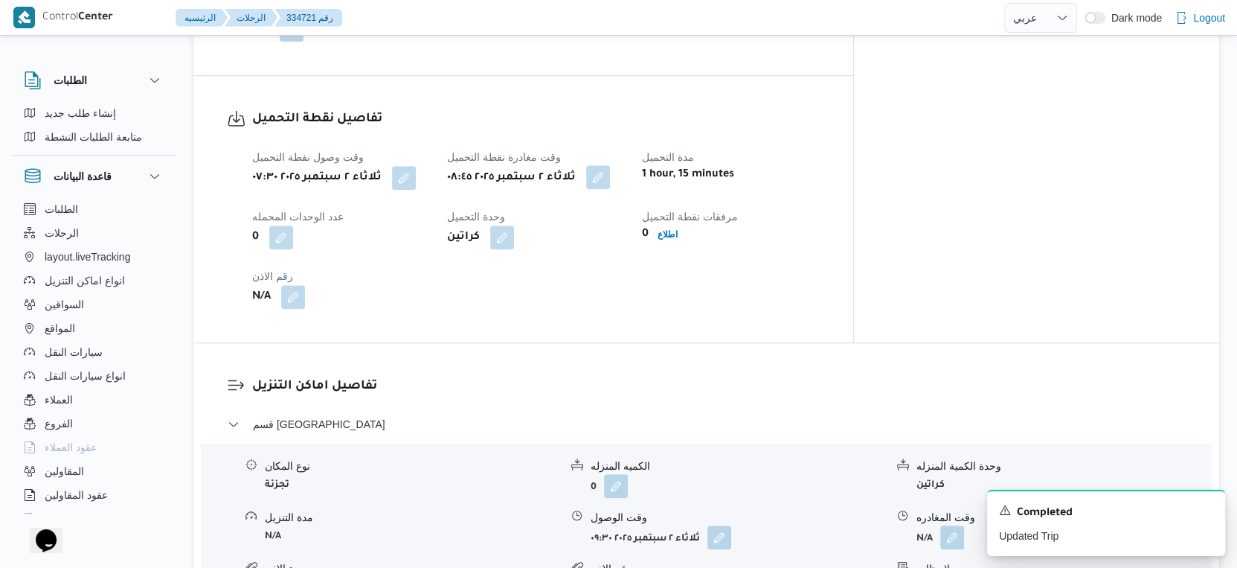
click at [610, 182] on button "button" at bounding box center [598, 177] width 24 height 24
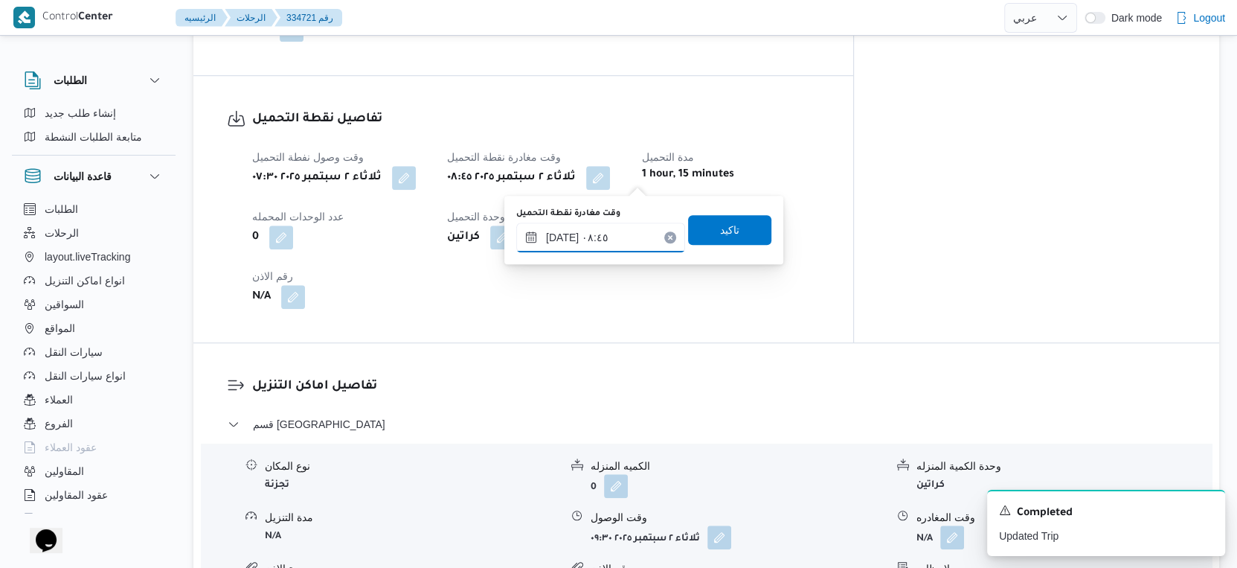
click at [615, 228] on input "[DATE] ٠٨:٤٥" at bounding box center [600, 237] width 169 height 30
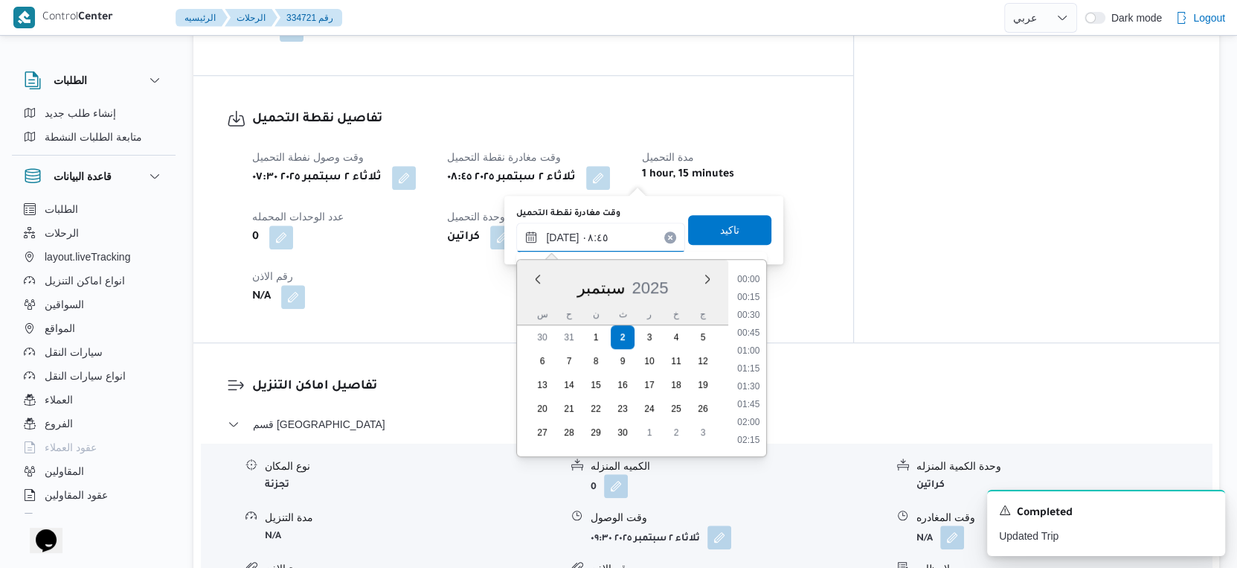
scroll to position [534, 0]
click at [752, 349] on li "08:30" at bounding box center [749, 352] width 34 height 15
type input "[DATE] ٠٨:٣٠"
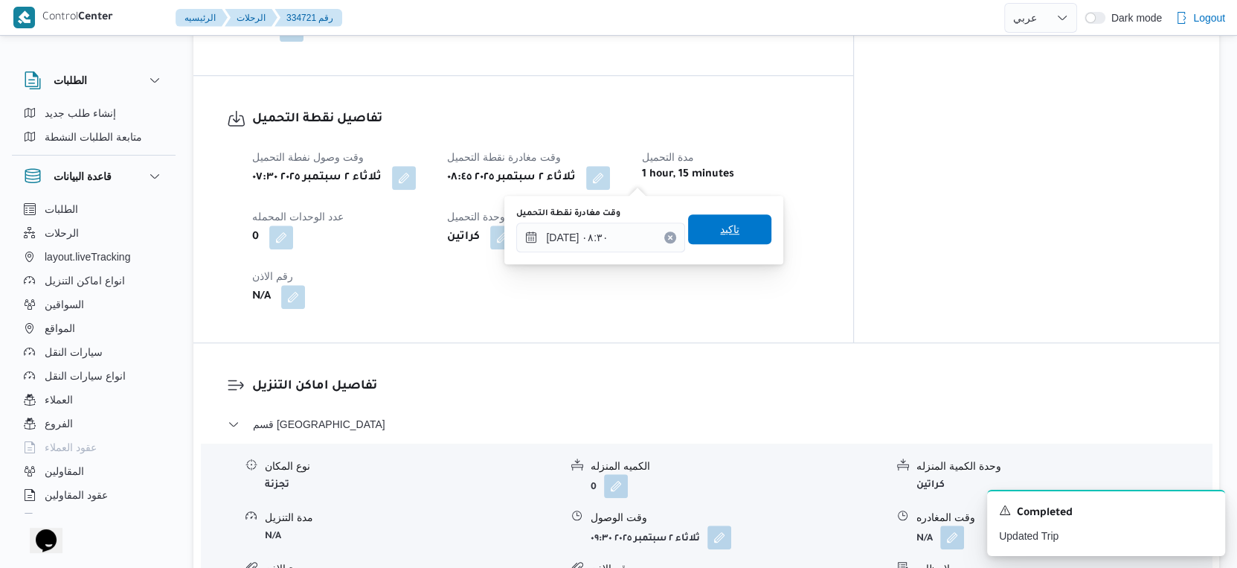
click at [731, 225] on span "تاكيد" at bounding box center [729, 229] width 83 height 30
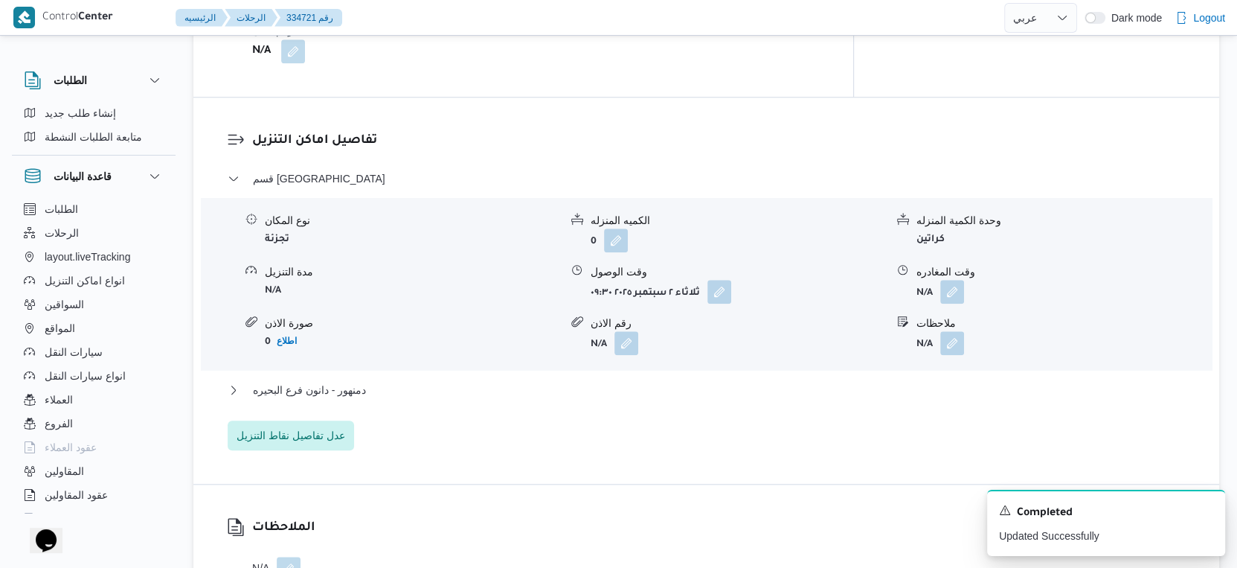
scroll to position [1157, 0]
click at [365, 388] on button "دمنهور - دانون فرع البحيره" at bounding box center [707, 388] width 958 height 18
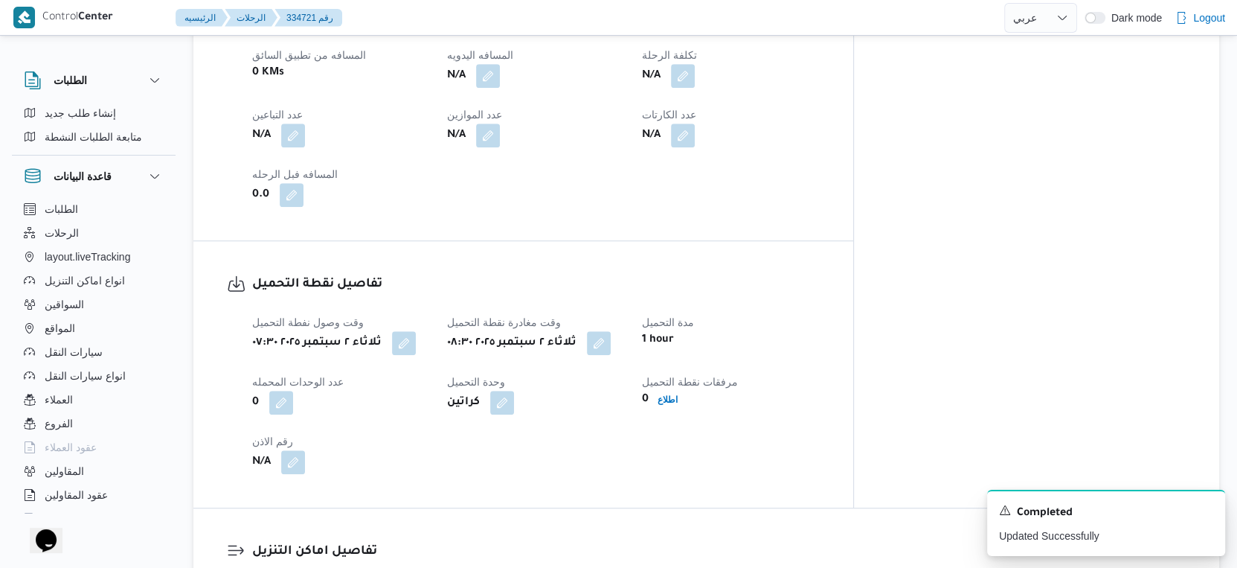
scroll to position [579, 0]
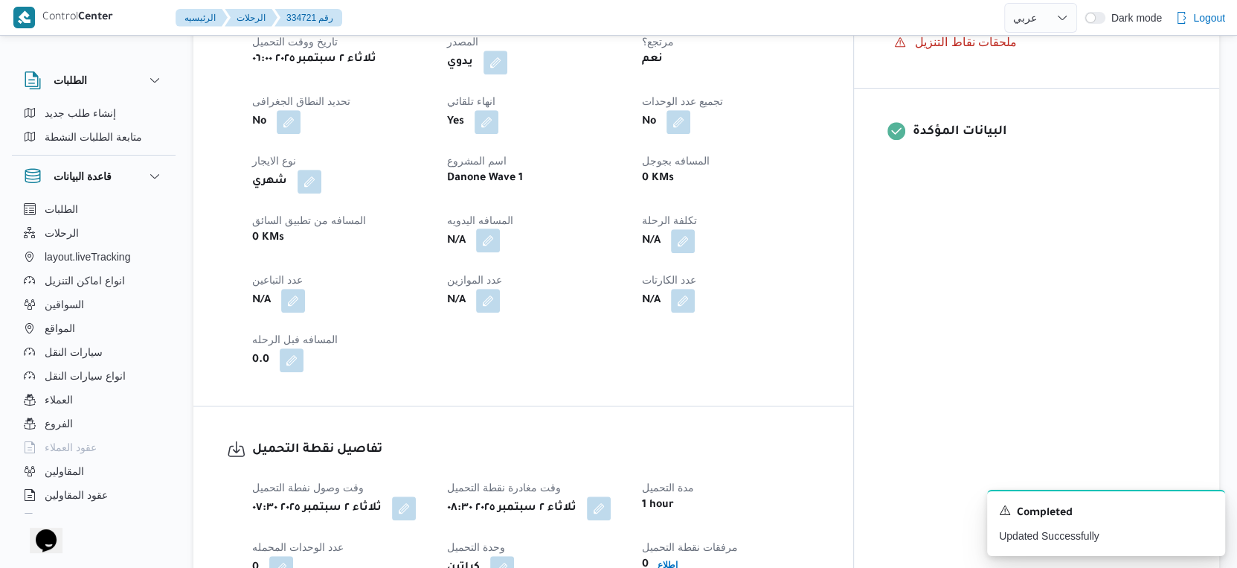
click at [500, 235] on button "button" at bounding box center [488, 240] width 24 height 24
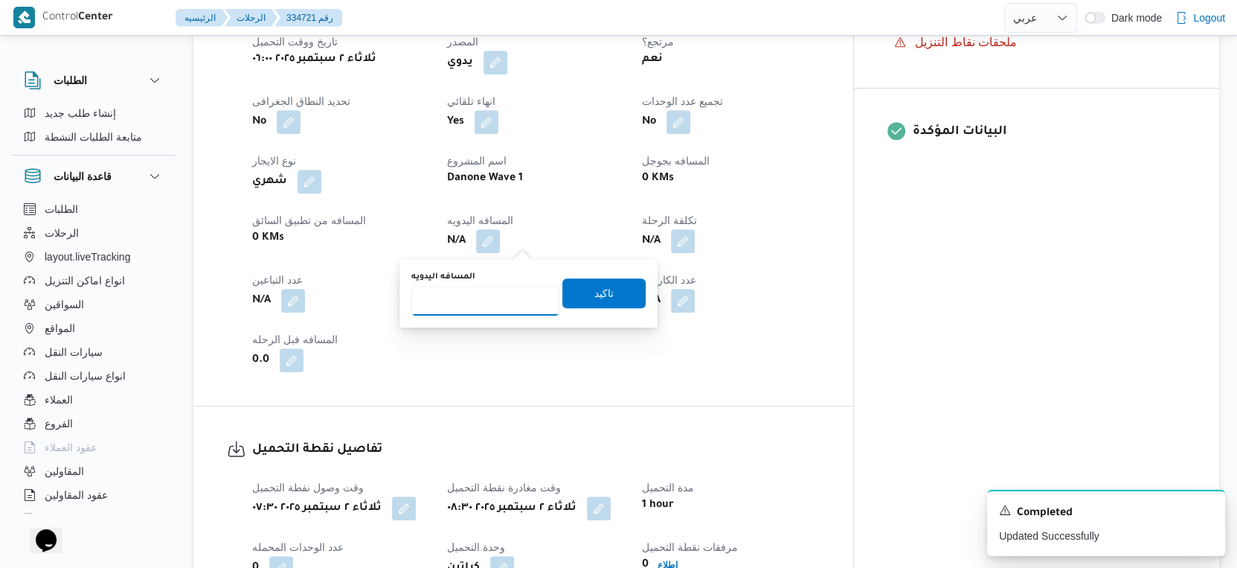
click at [497, 298] on input "المسافه اليدويه" at bounding box center [485, 301] width 148 height 30
type input "113"
click at [600, 286] on span "تاكيد" at bounding box center [604, 293] width 19 height 18
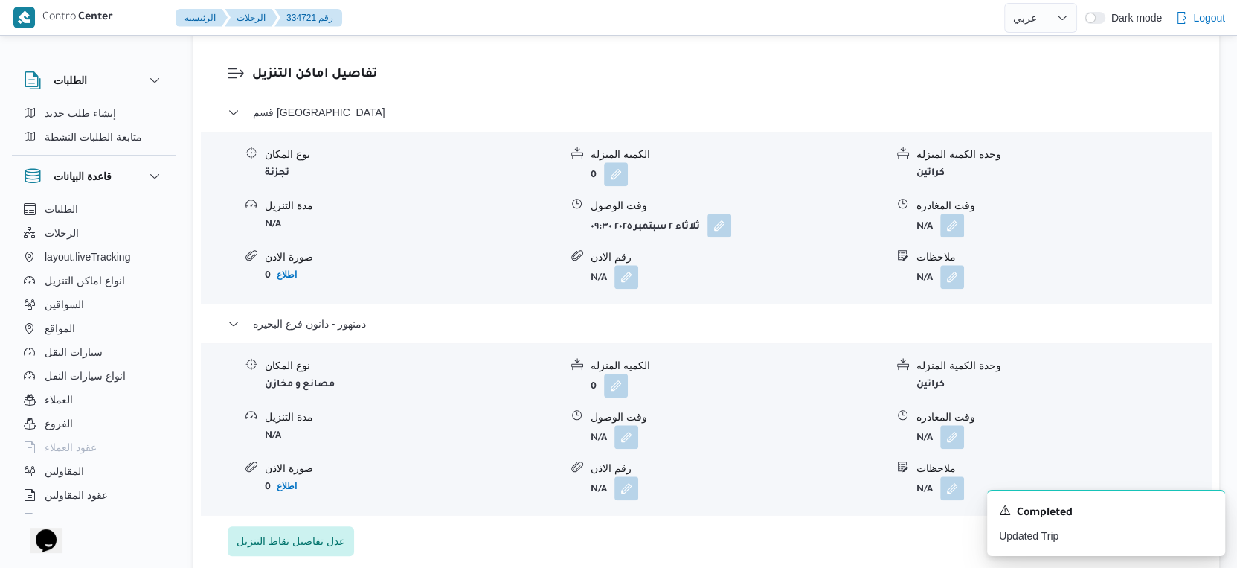
scroll to position [1240, 0]
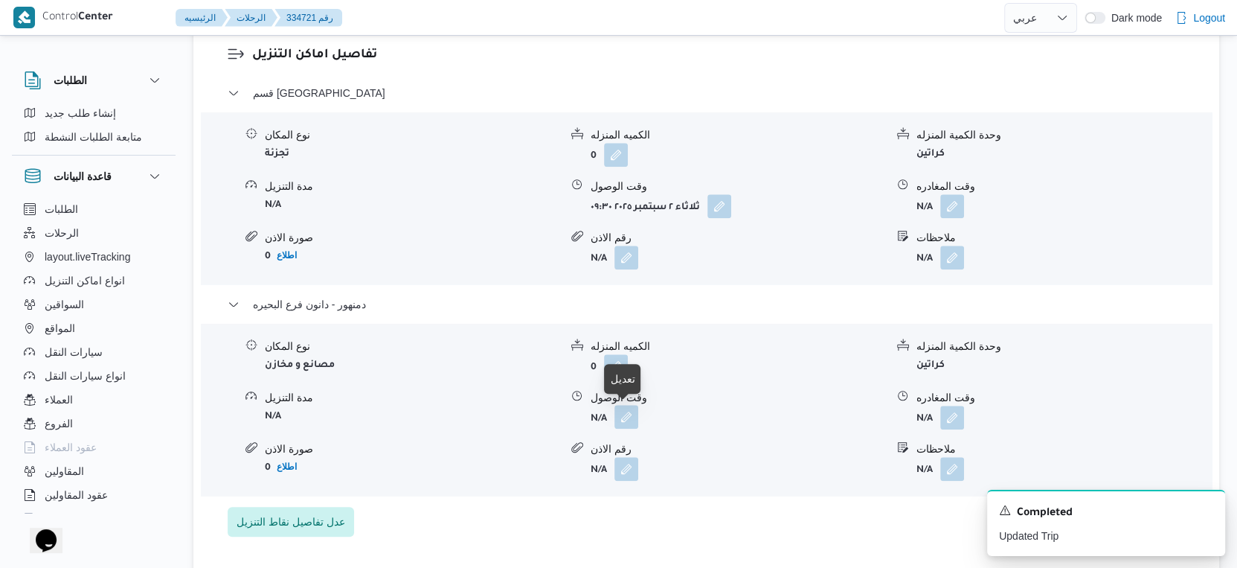
click at [630, 417] on button "button" at bounding box center [627, 417] width 24 height 24
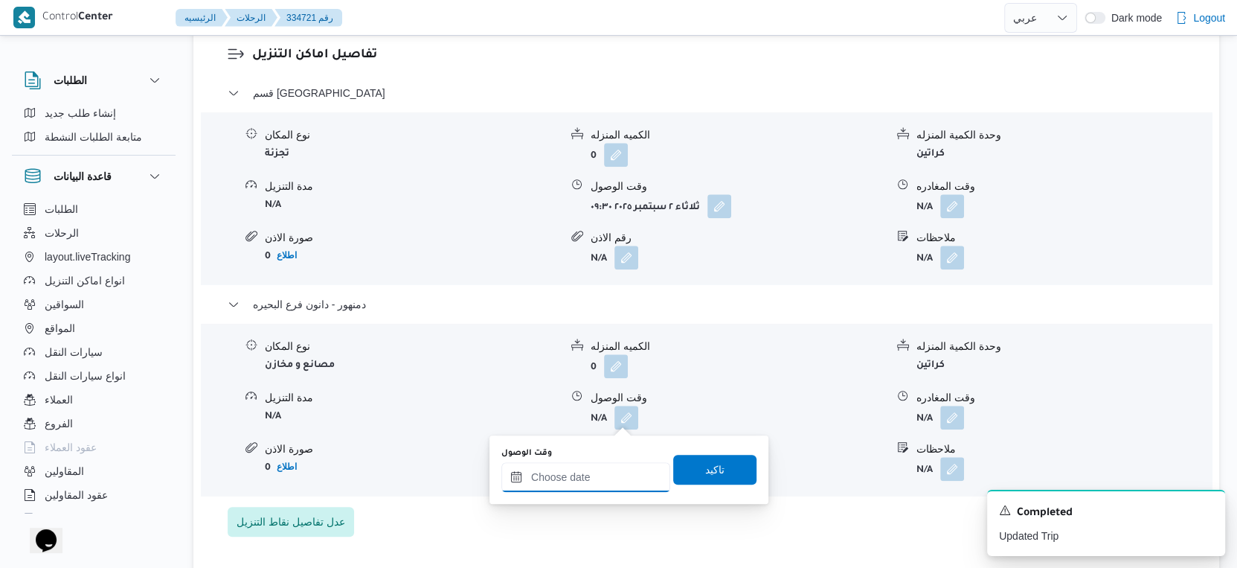
click at [611, 478] on input "وقت الوصول" at bounding box center [586, 477] width 169 height 30
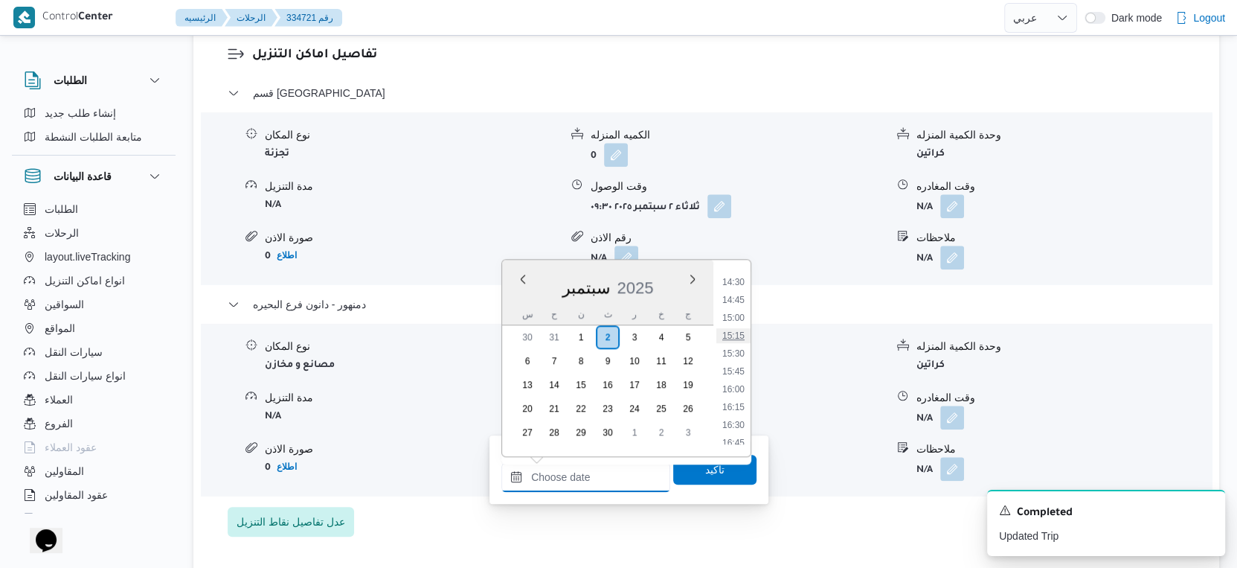
scroll to position [1028, 0]
click at [740, 409] on li "16:15" at bounding box center [734, 411] width 34 height 15
type input "٠٢/٠٩/٢٠٢٥ ١٦:١٥"
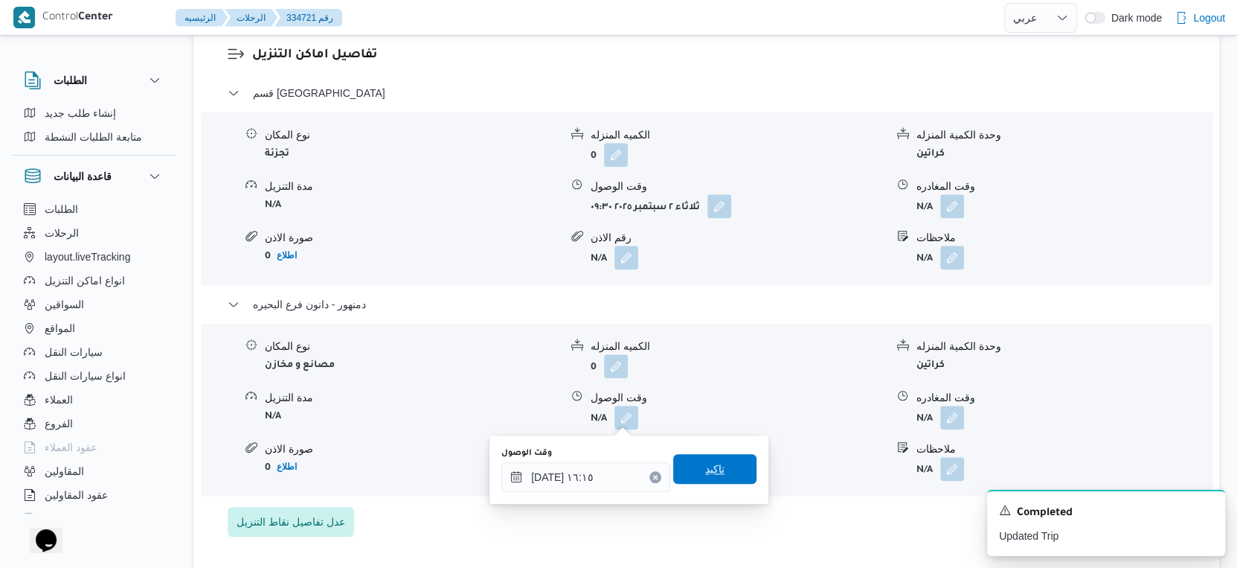
click at [725, 470] on span "تاكيد" at bounding box center [714, 469] width 83 height 30
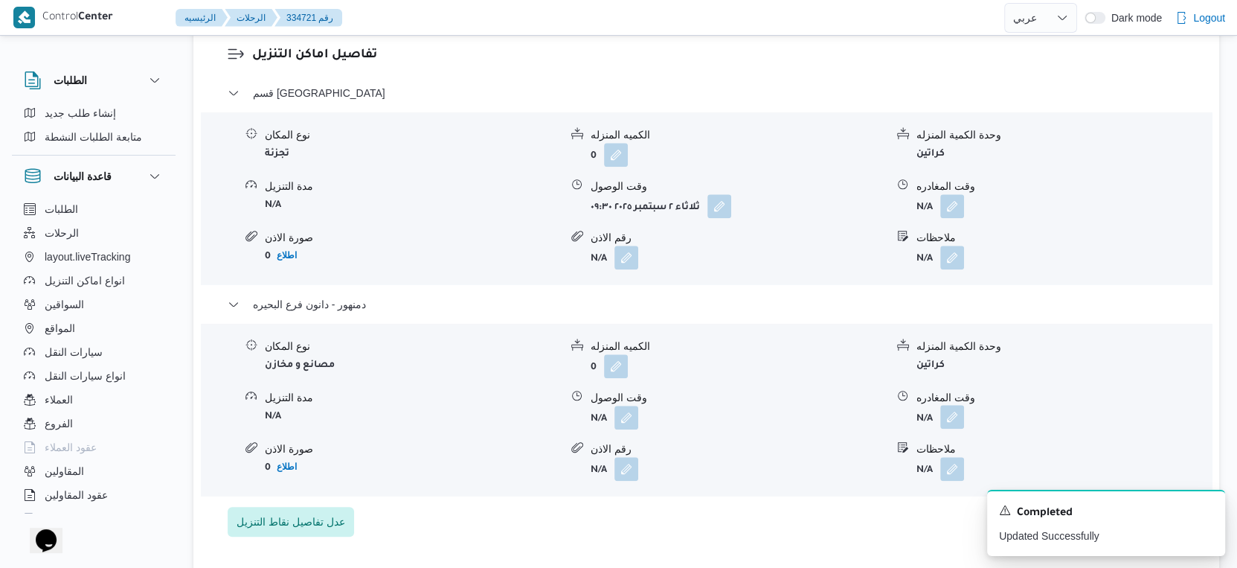
click at [945, 414] on button "button" at bounding box center [953, 417] width 24 height 24
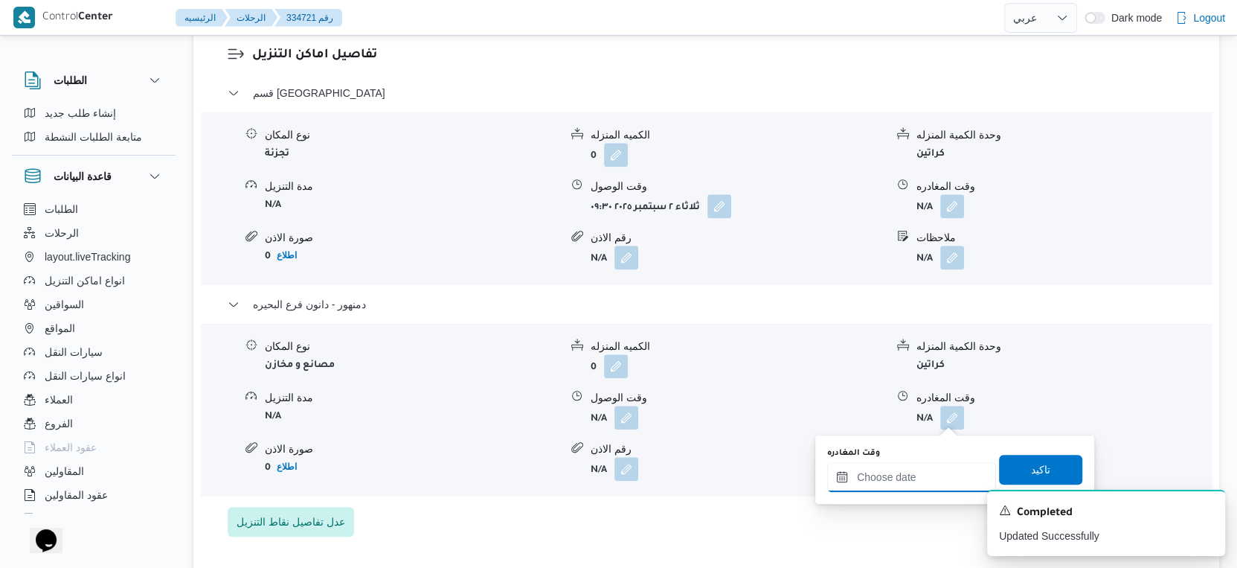
click at [942, 478] on input "وقت المغادره" at bounding box center [911, 477] width 169 height 30
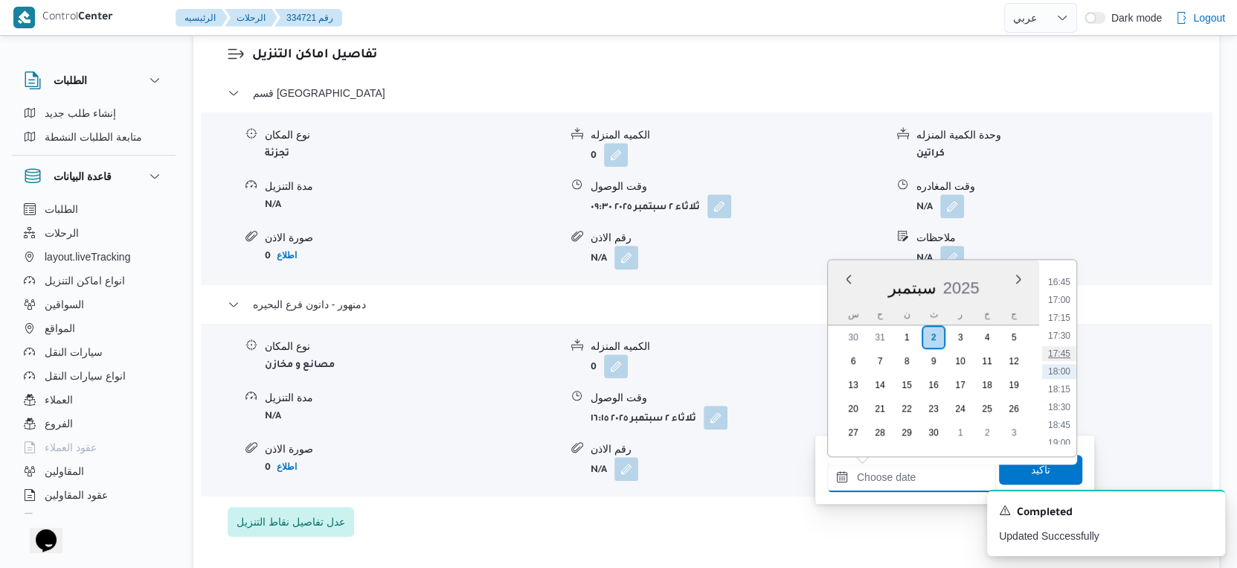
scroll to position [1111, 0]
click at [1063, 345] on li "16:30" at bounding box center [1059, 346] width 34 height 15
type input "٠٢/٠٩/٢٠٢٥ ١٦:٣٠"
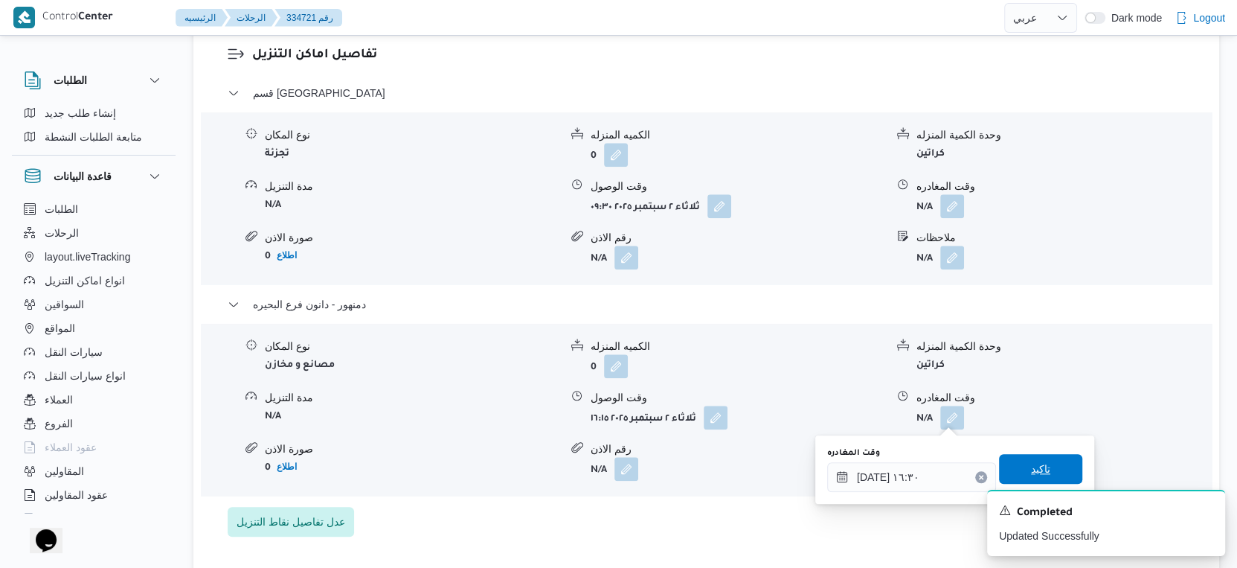
click at [1042, 466] on span "تاكيد" at bounding box center [1040, 469] width 83 height 30
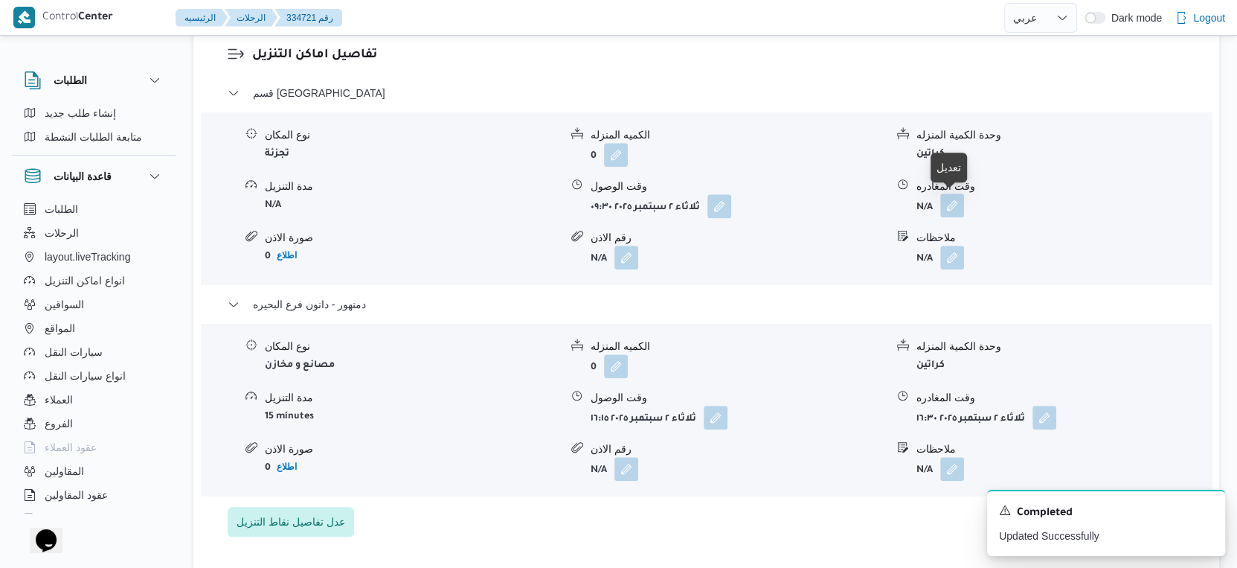
click at [948, 203] on button "button" at bounding box center [953, 205] width 24 height 24
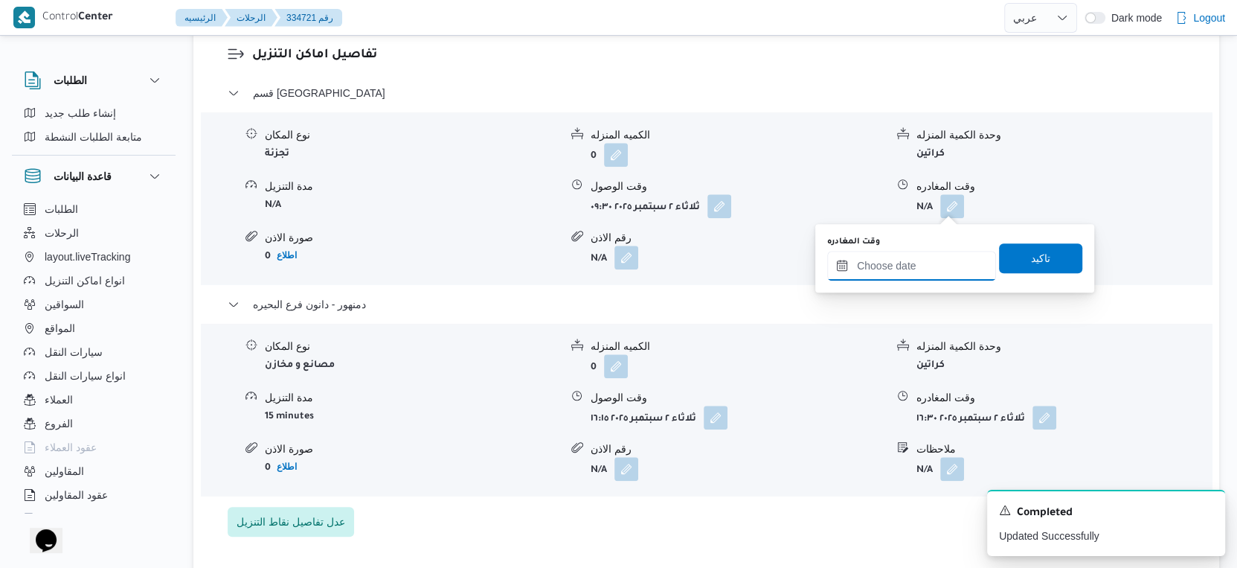
click at [923, 252] on input "وقت المغادره" at bounding box center [911, 266] width 169 height 30
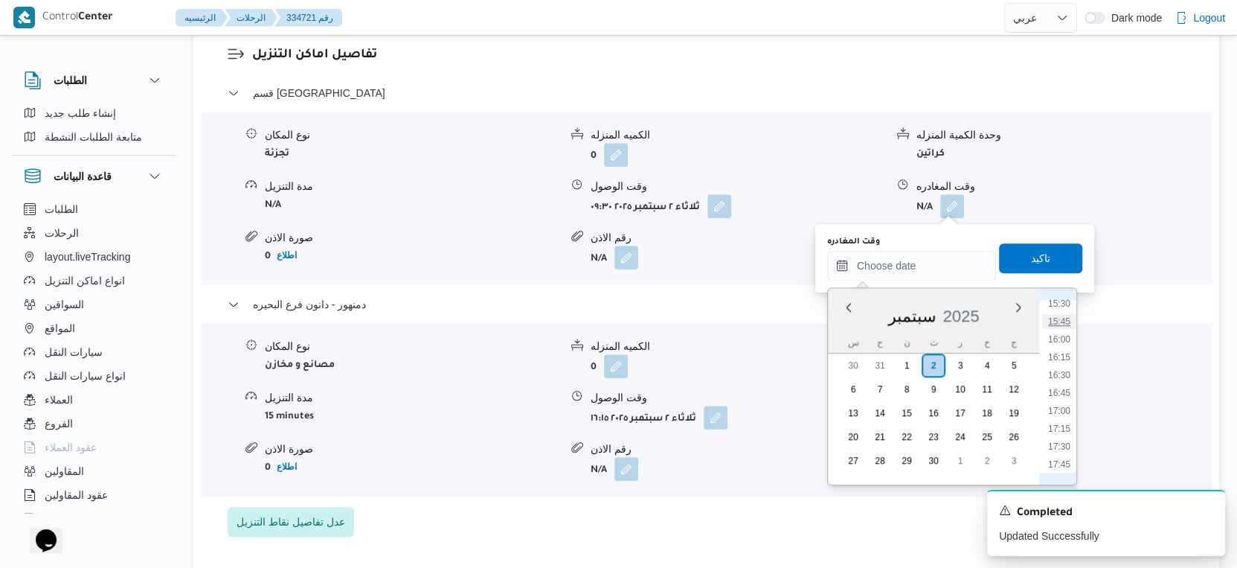
click at [1060, 321] on li "15:45" at bounding box center [1059, 321] width 34 height 15
type input "٠٢/٠٩/٢٠٢٥ ١٥:٤٥"
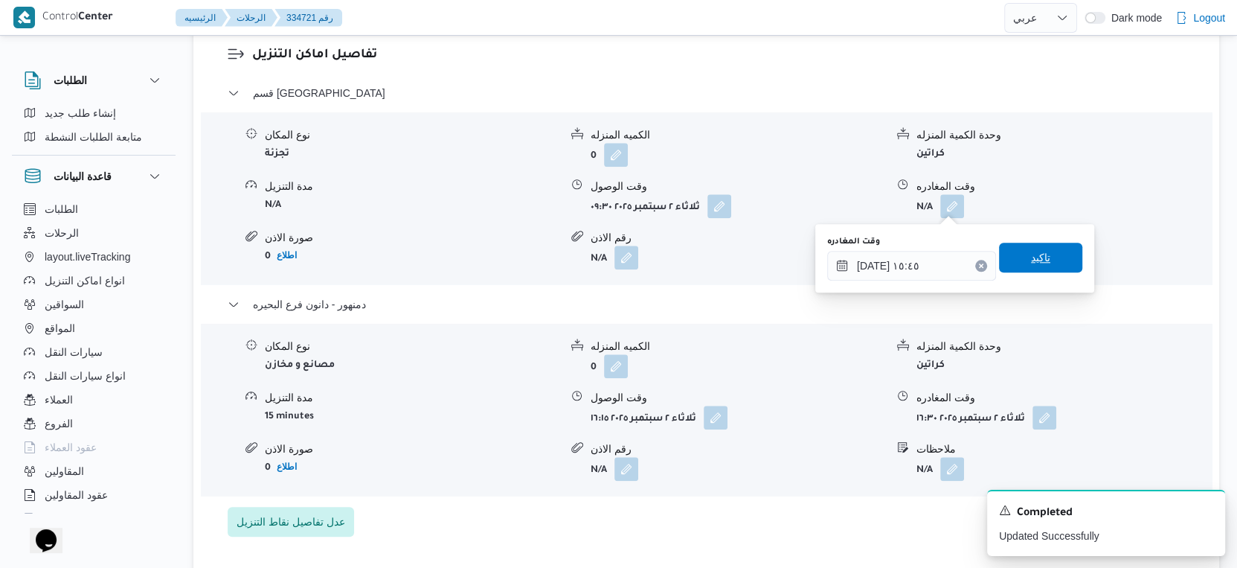
click at [1044, 257] on span "تاكيد" at bounding box center [1040, 258] width 83 height 30
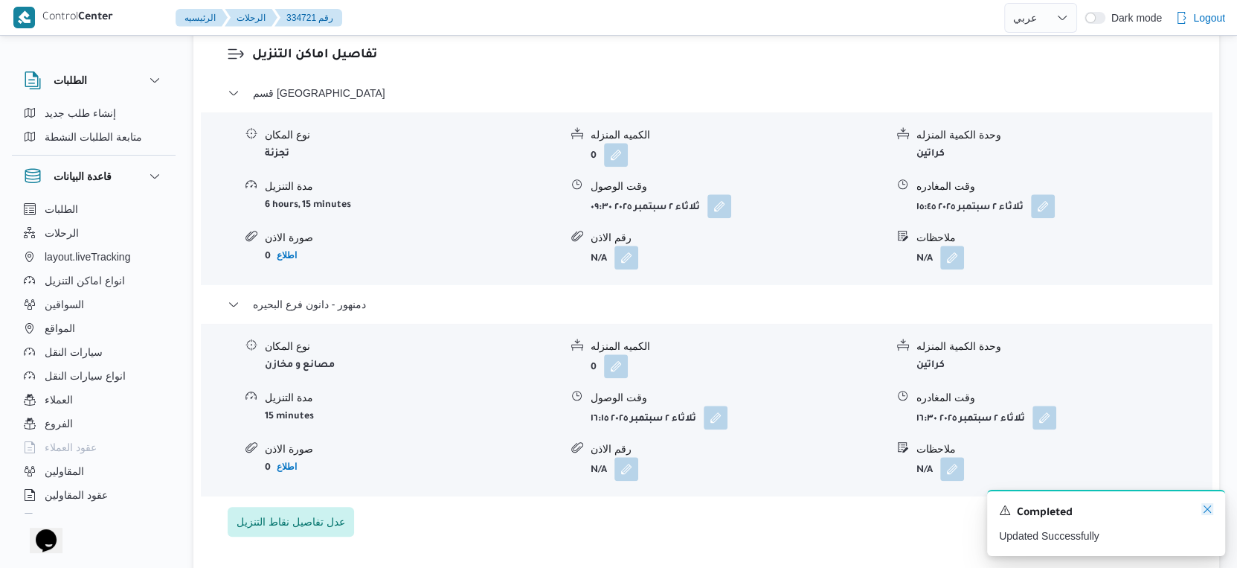
click at [1210, 508] on icon "Dismiss toast" at bounding box center [1208, 509] width 12 height 12
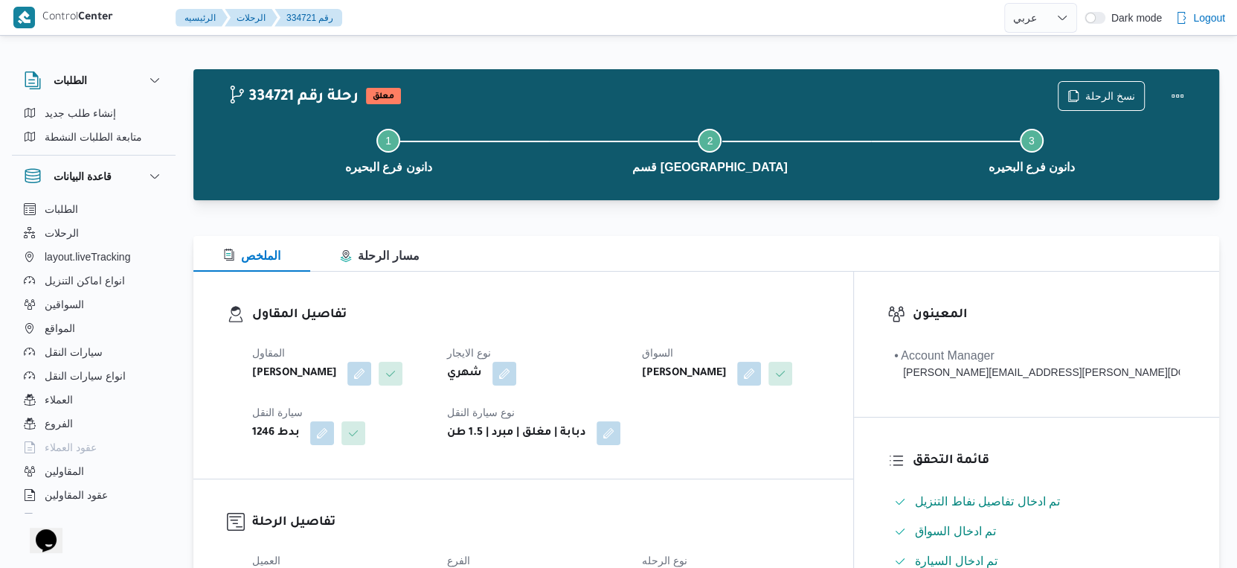
scroll to position [0, 0]
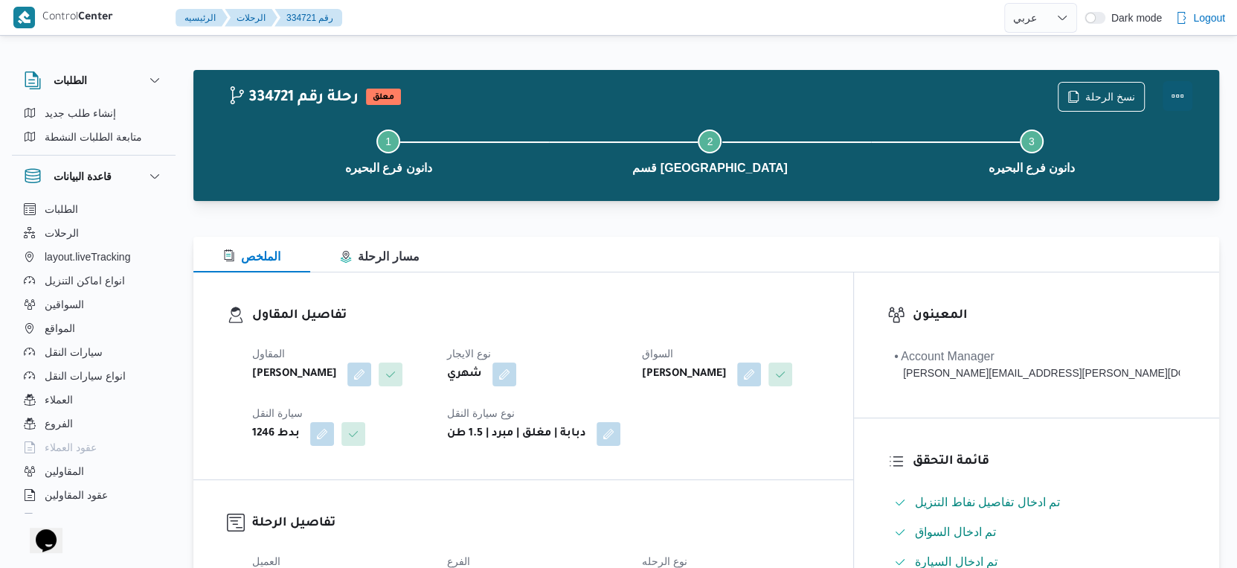
click at [1174, 92] on button "Actions" at bounding box center [1178, 96] width 30 height 30
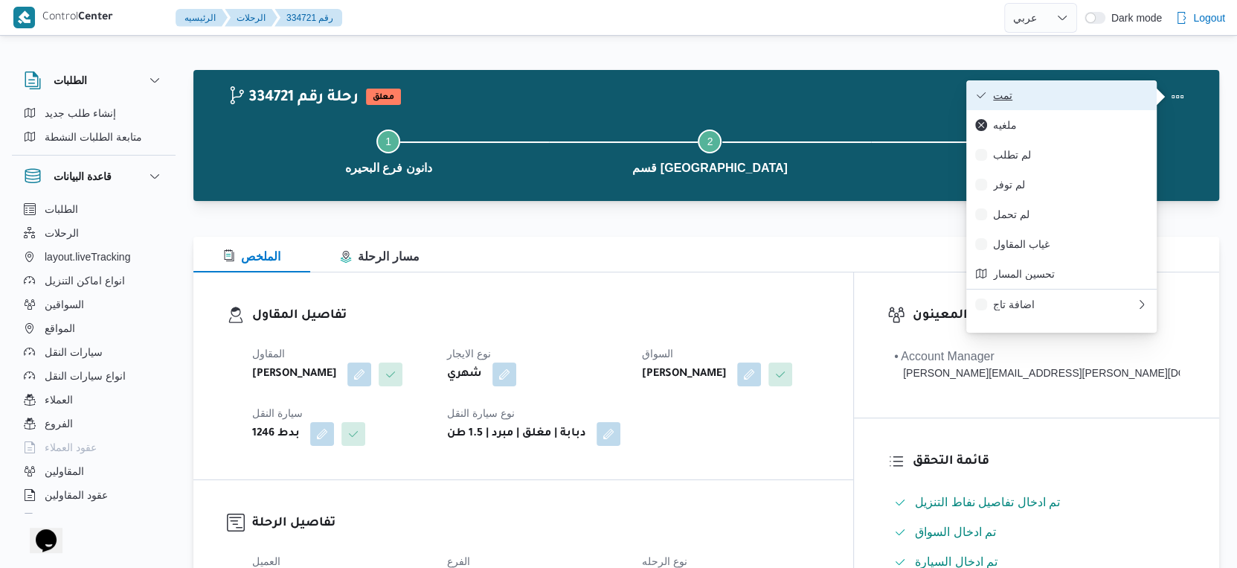
click at [1089, 93] on span "تمت" at bounding box center [1070, 95] width 155 height 12
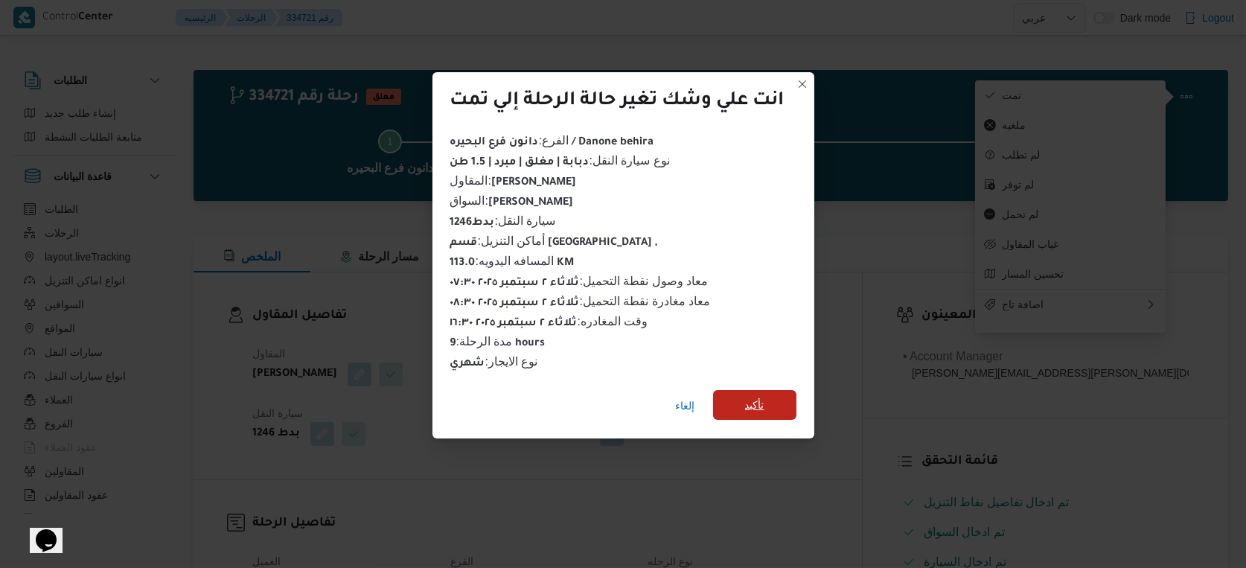
click at [736, 402] on span "تأكيد" at bounding box center [754, 405] width 83 height 30
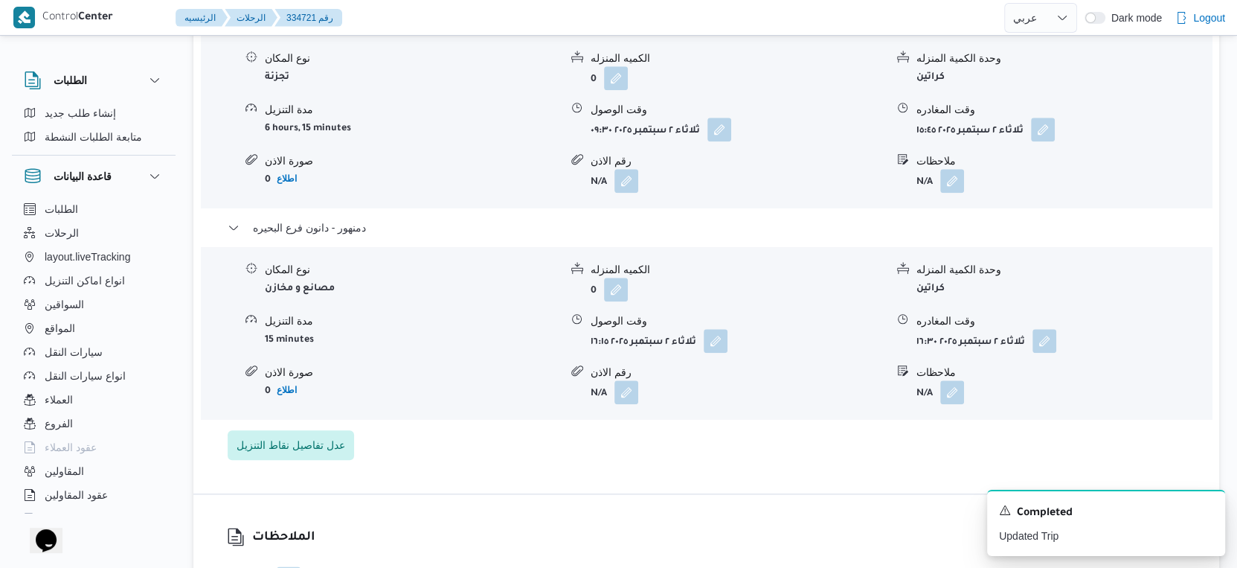
scroll to position [1322, 0]
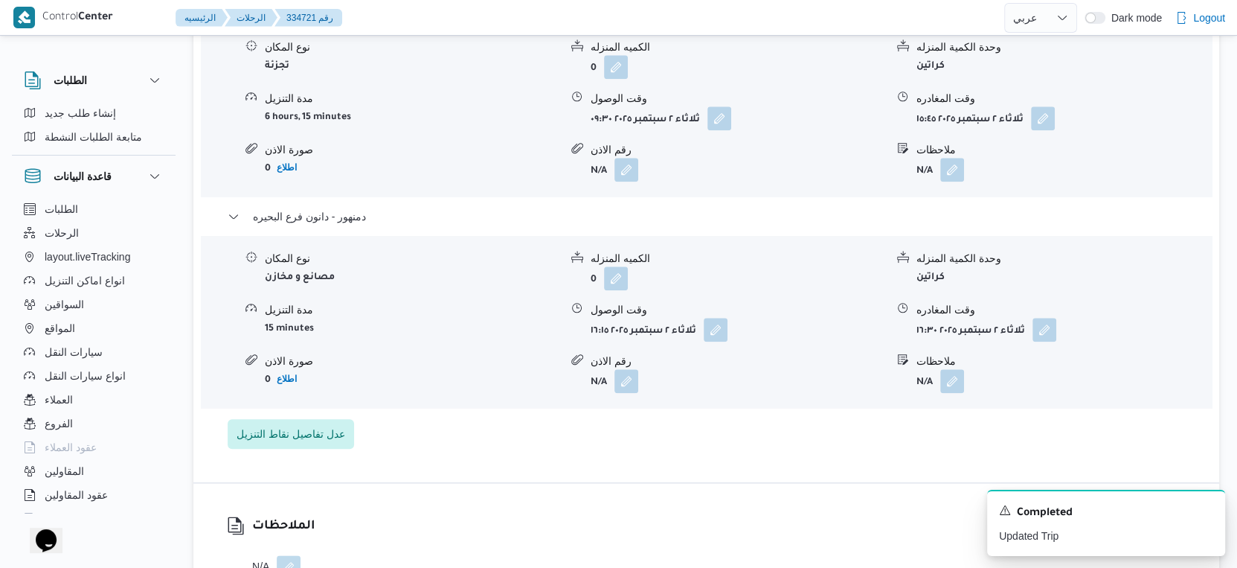
select select "ar"
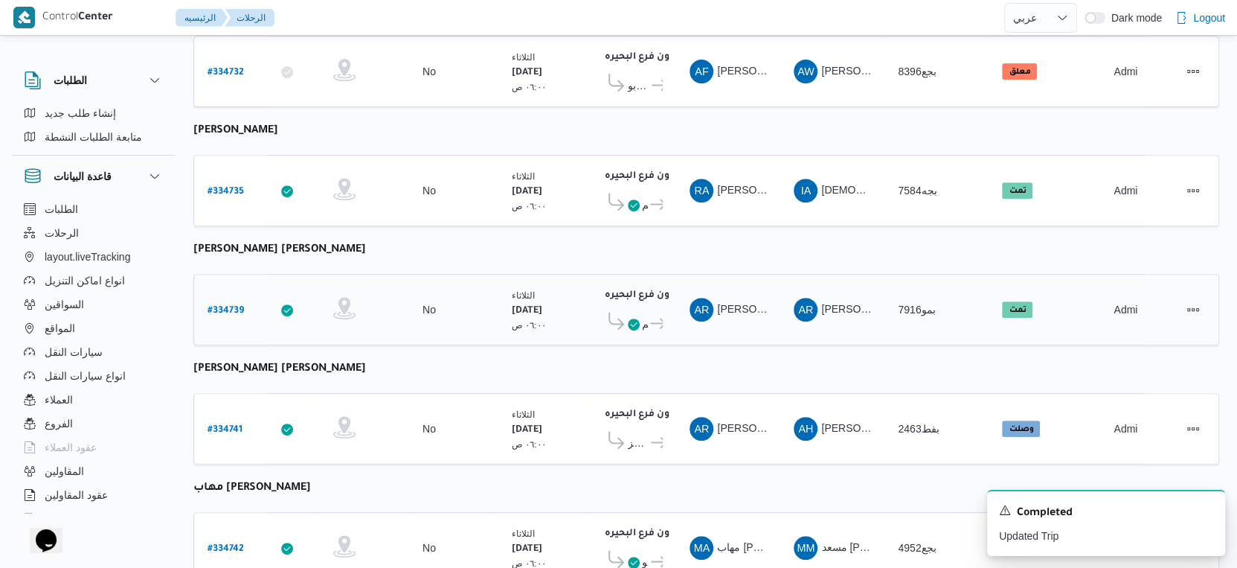
click at [220, 306] on b "# 334739" at bounding box center [226, 311] width 36 height 10
select select "ar"
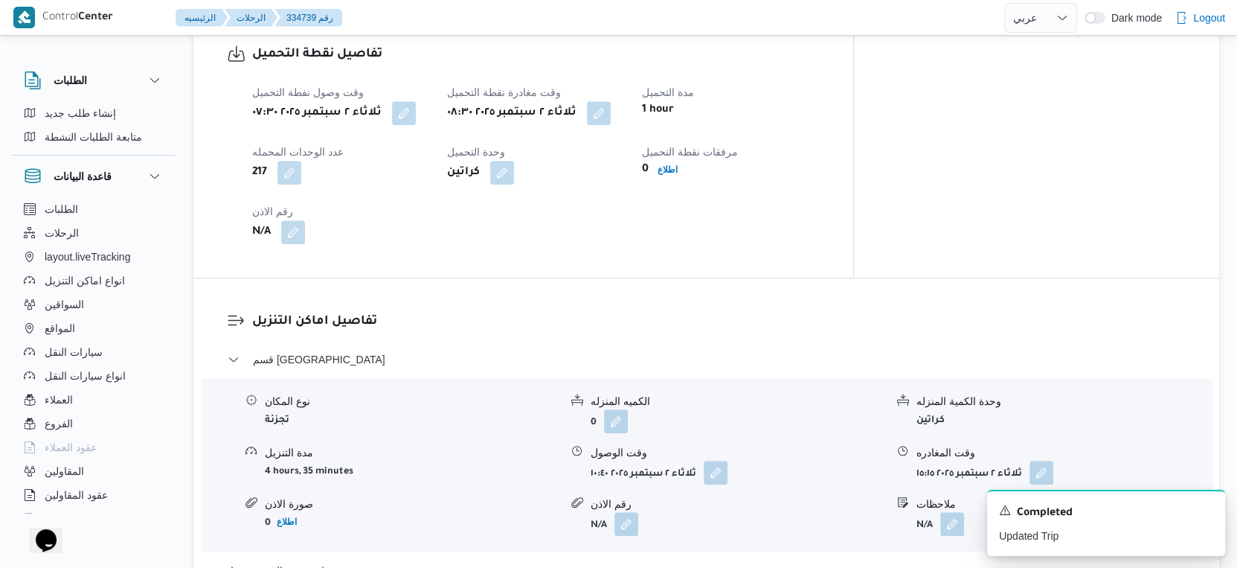
scroll to position [1157, 0]
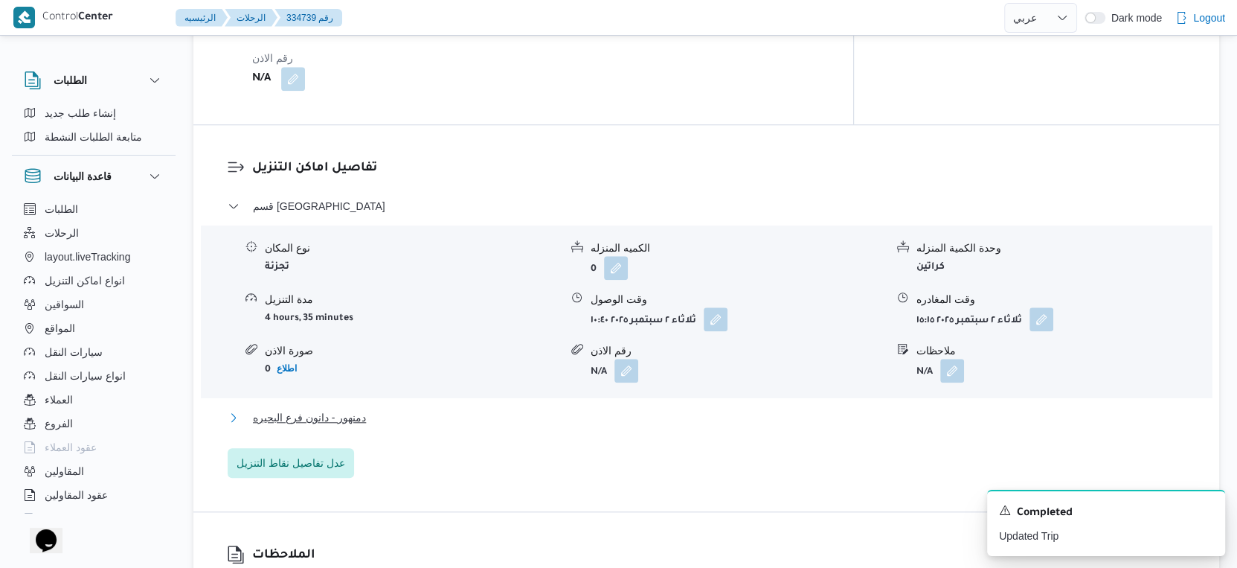
click at [403, 409] on button "دمنهور - دانون فرع البحيره" at bounding box center [707, 418] width 958 height 18
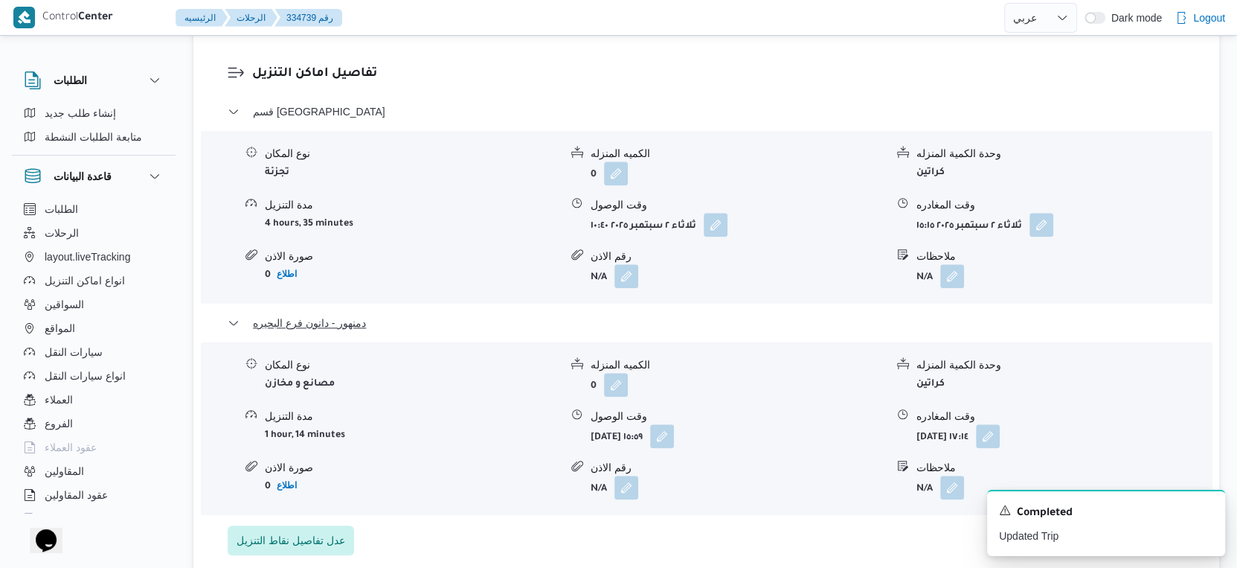
scroll to position [1322, 0]
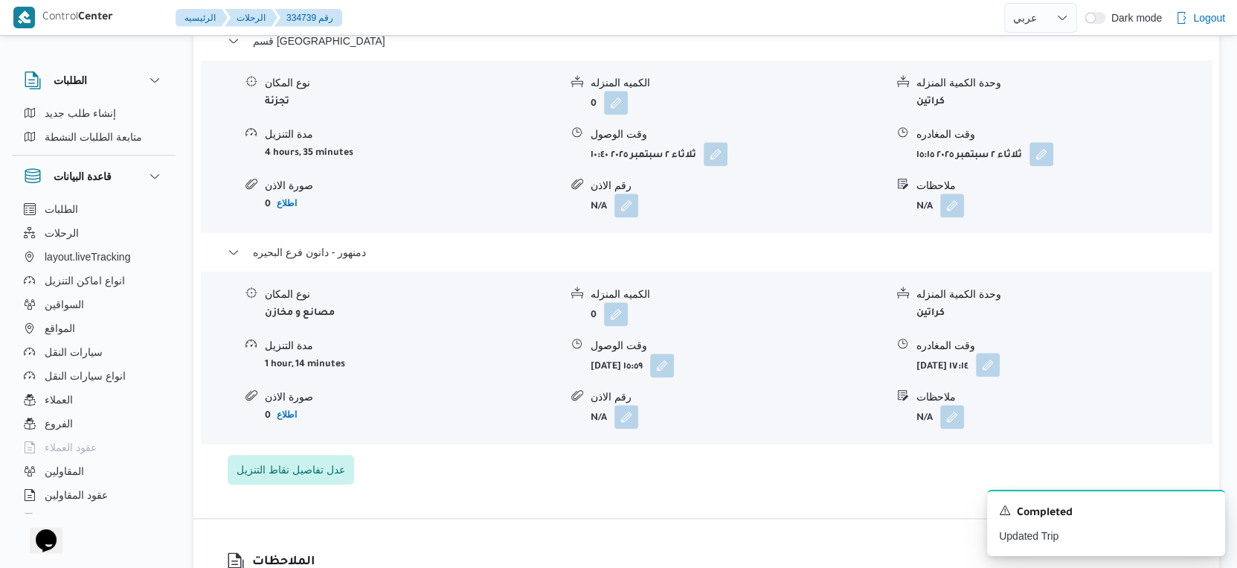
click at [1000, 353] on button "button" at bounding box center [988, 365] width 24 height 24
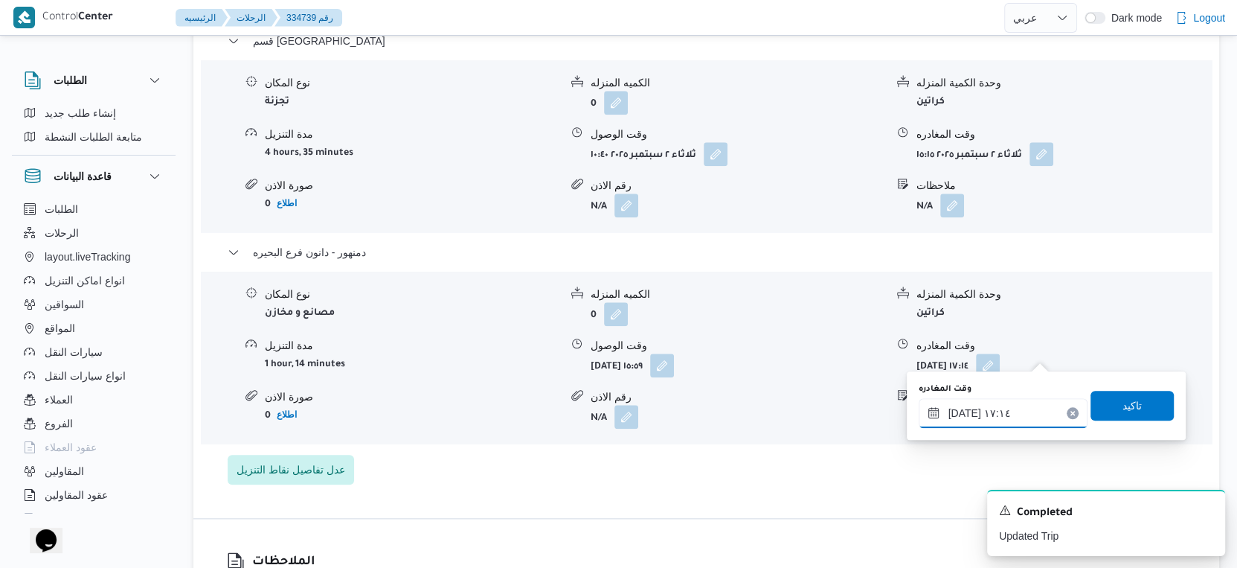
click at [1011, 415] on input "٠٢/٠٩/٢٠٢٥ ١٧:١٤" at bounding box center [1003, 413] width 169 height 30
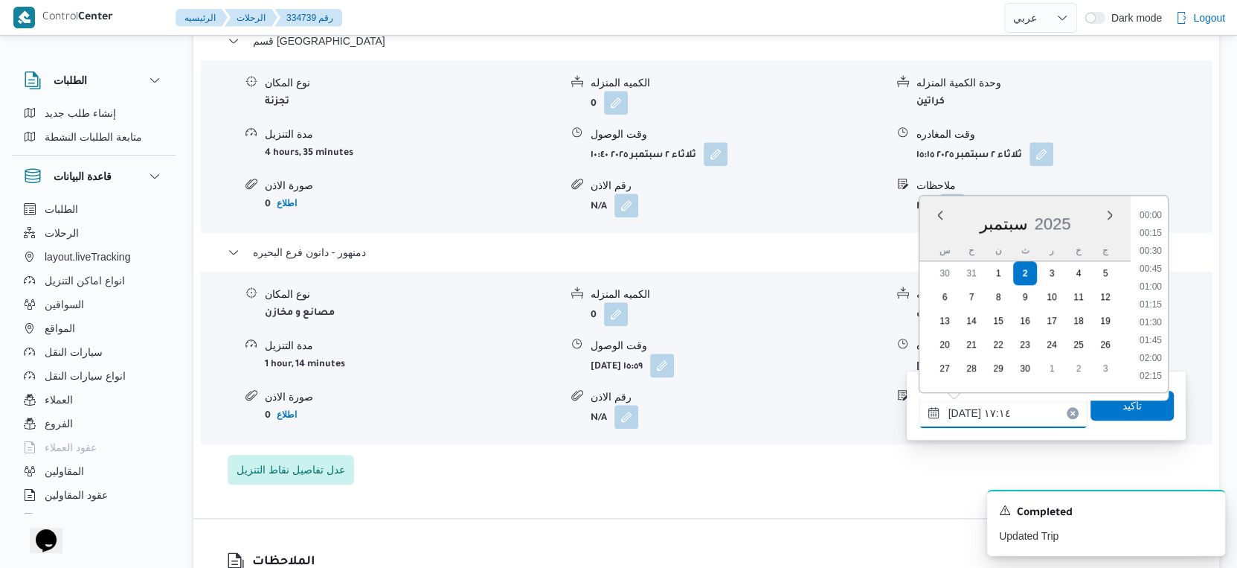
scroll to position [1123, 0]
click at [1159, 235] on li "16:00" at bounding box center [1151, 235] width 34 height 15
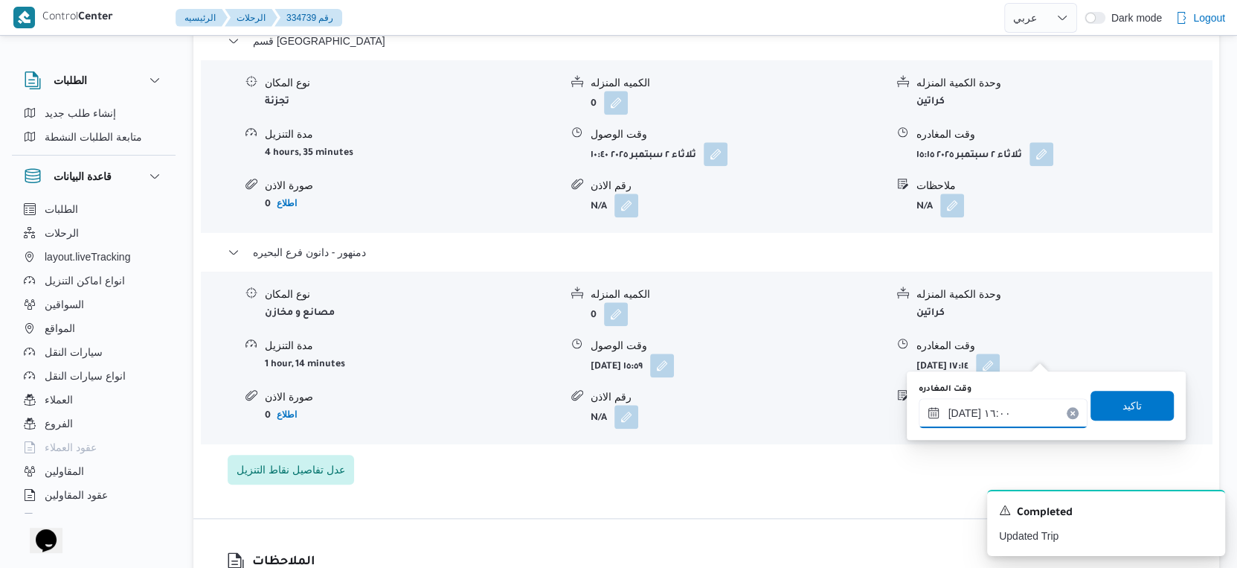
click at [966, 411] on input "٠٢/٠٩/٢٠٢٥ ١٦:٠٠" at bounding box center [1003, 413] width 169 height 30
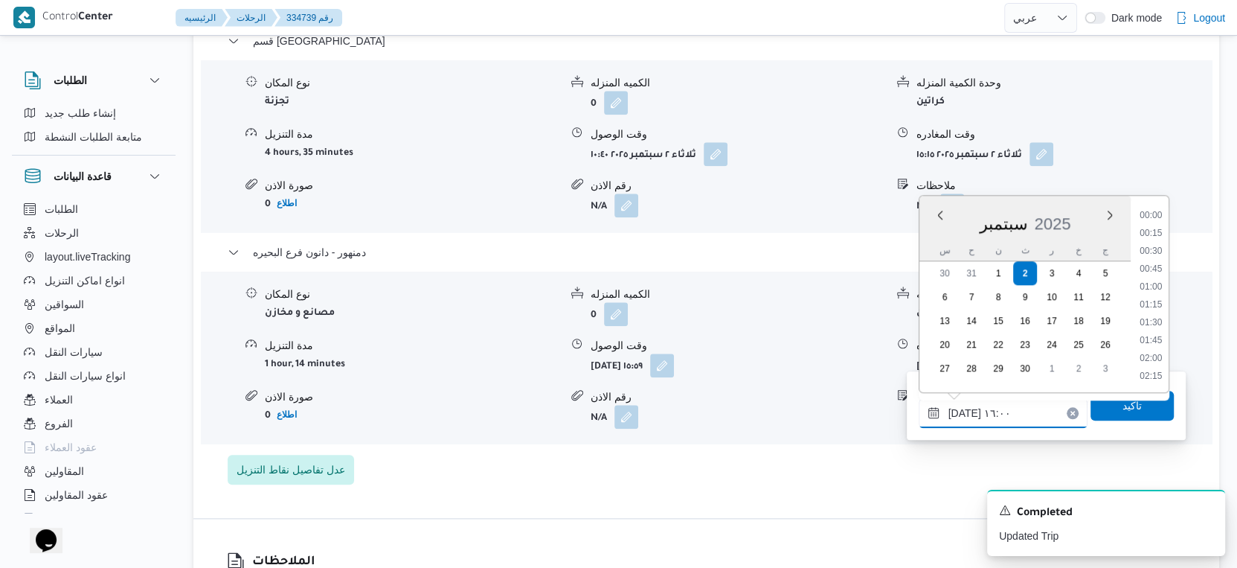
click at [966, 411] on input "٠٢/٠٩/٢٠٢٥ ١٦:٠٠" at bounding box center [1003, 413] width 169 height 30
type input "٠٢/٠٩/٢٠٢٥ ١٦:٠٥"
click at [1123, 410] on span "تاكيد" at bounding box center [1132, 405] width 19 height 18
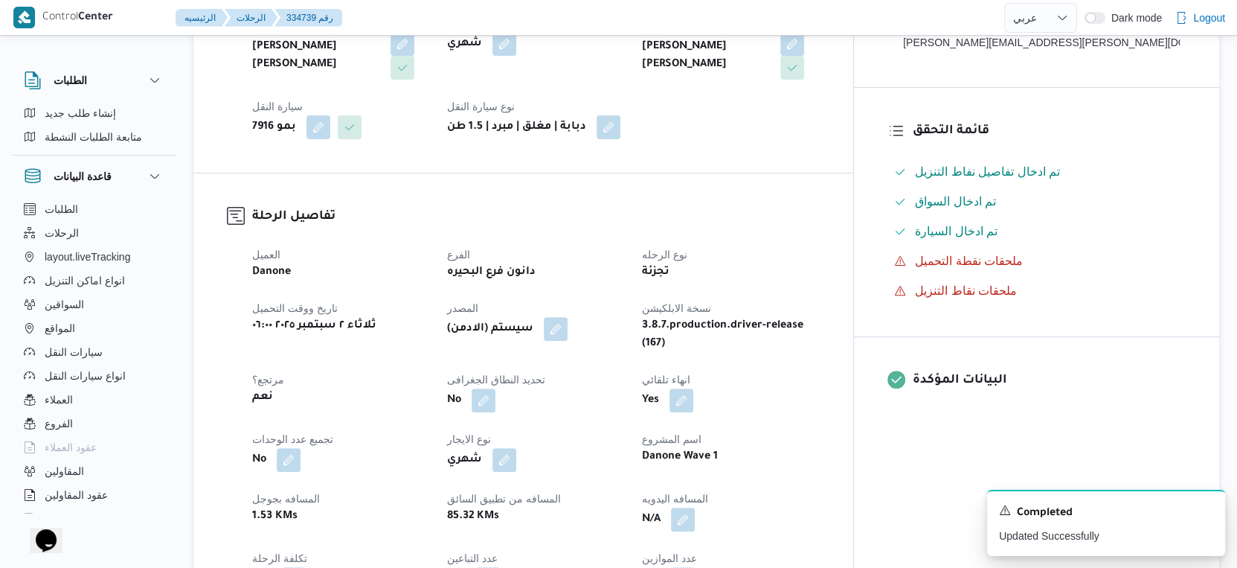
scroll to position [579, 0]
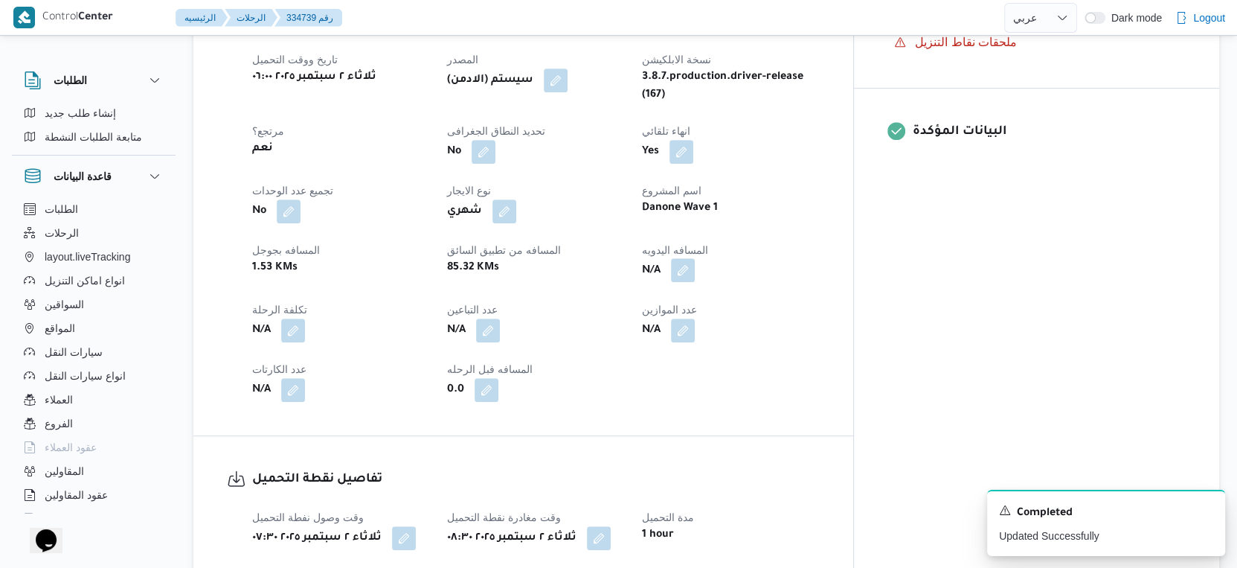
click at [695, 262] on button "button" at bounding box center [683, 270] width 24 height 24
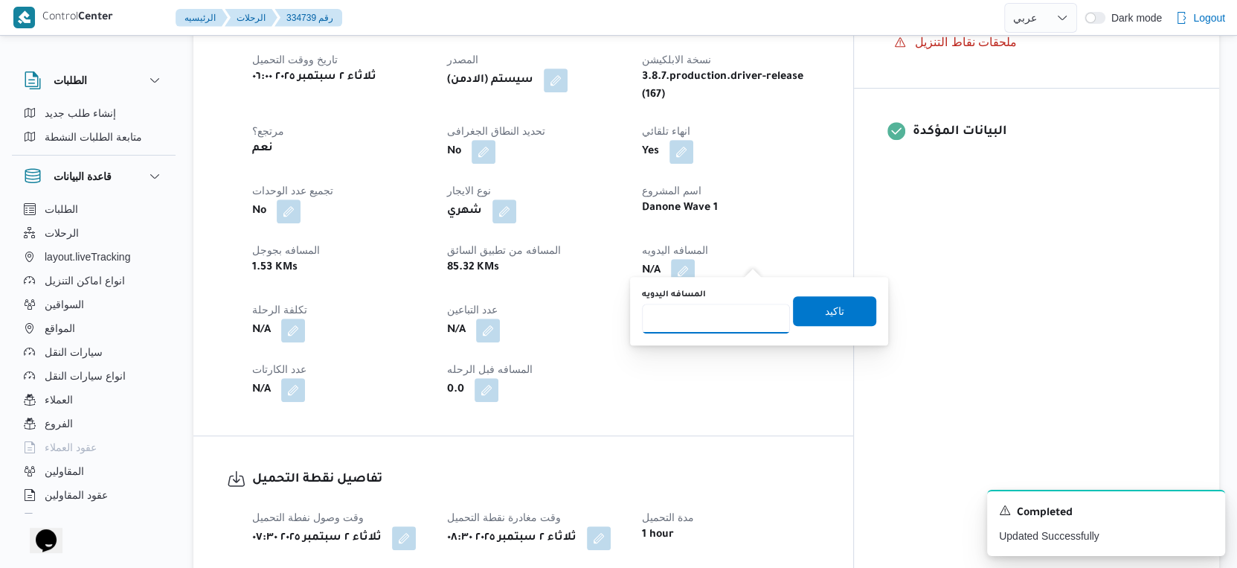
click at [714, 321] on input "المسافه اليدويه" at bounding box center [716, 319] width 148 height 30
type input "104"
click at [842, 307] on span "تاكيد" at bounding box center [834, 310] width 83 height 30
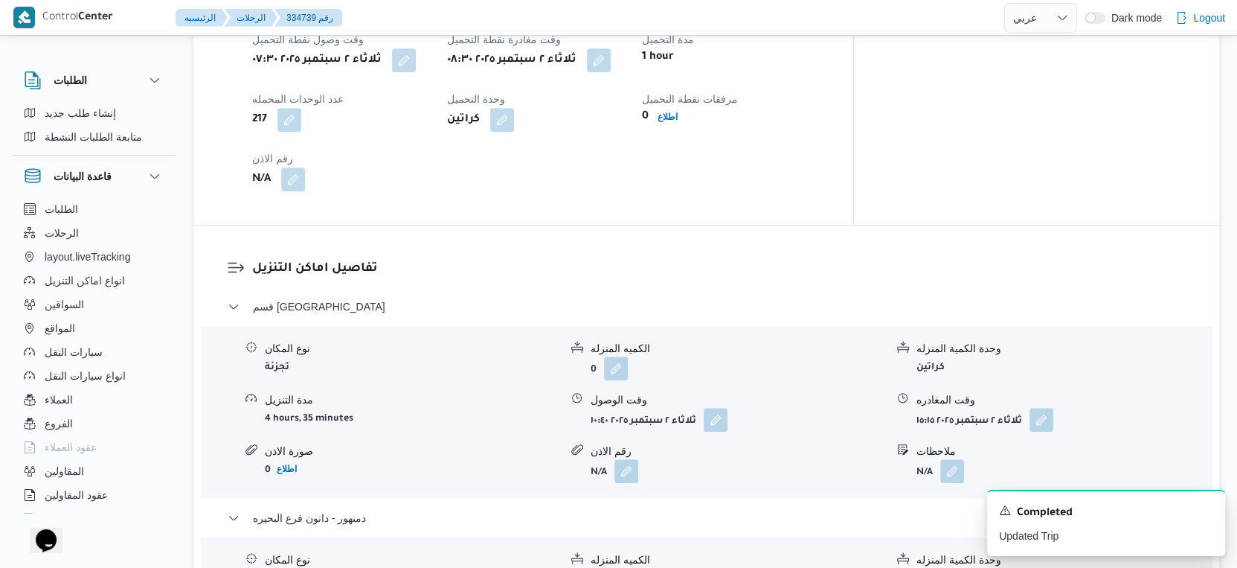
scroll to position [1240, 0]
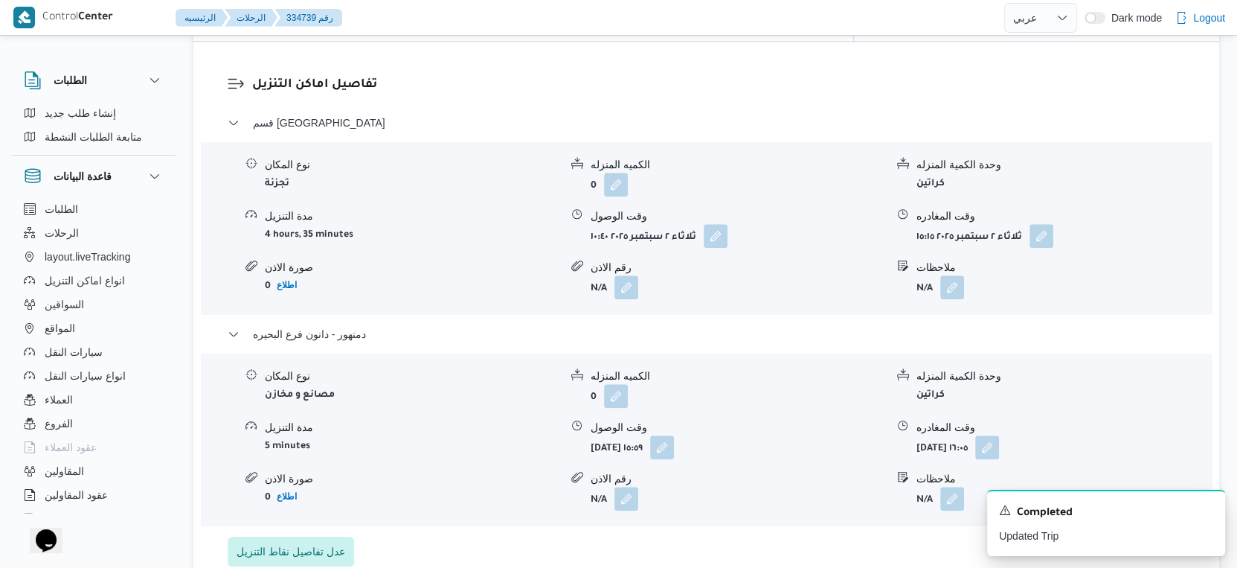
select select "ar"
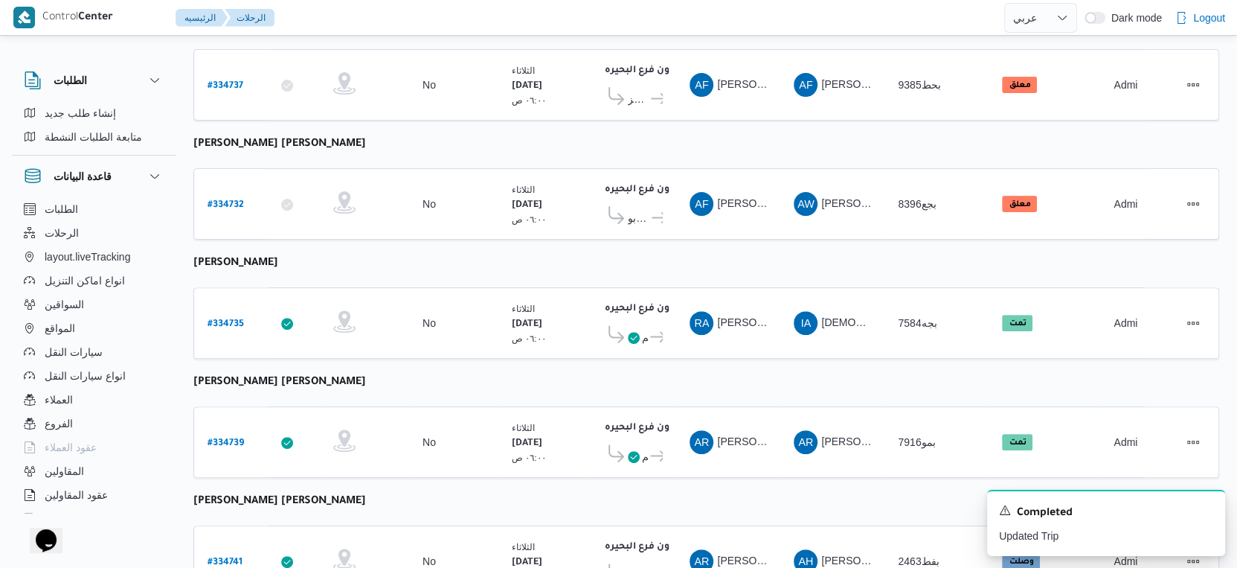
scroll to position [193, 0]
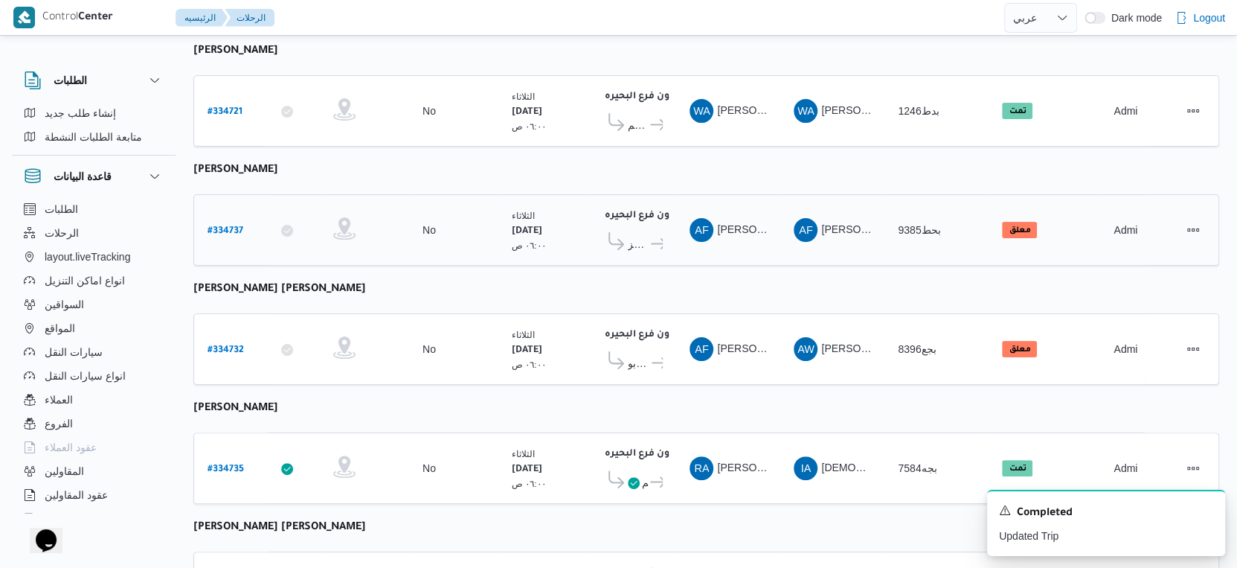
click at [227, 226] on b "# 334737" at bounding box center [226, 231] width 36 height 10
select select "ar"
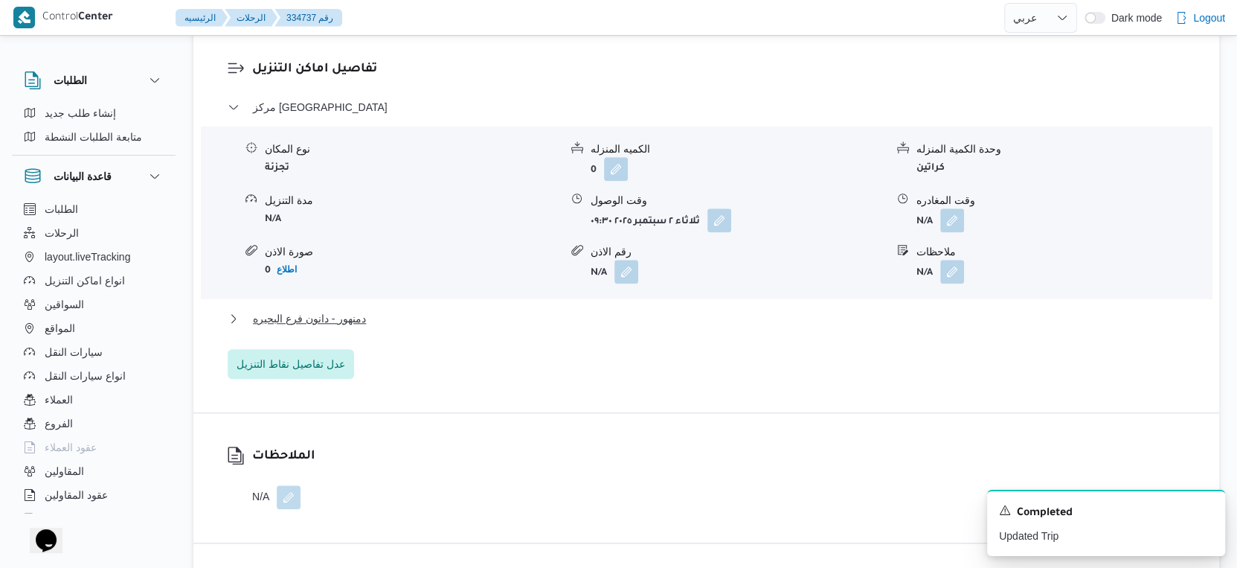
scroll to position [1268, 0]
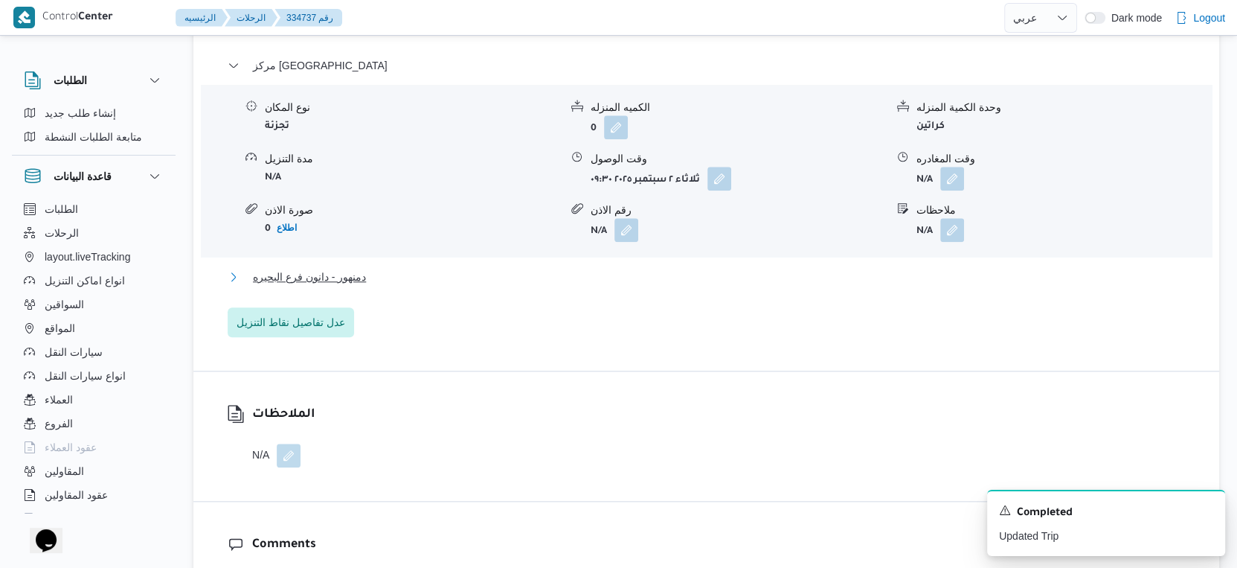
click at [386, 273] on button "دمنهور - دانون فرع البحيره" at bounding box center [707, 277] width 958 height 18
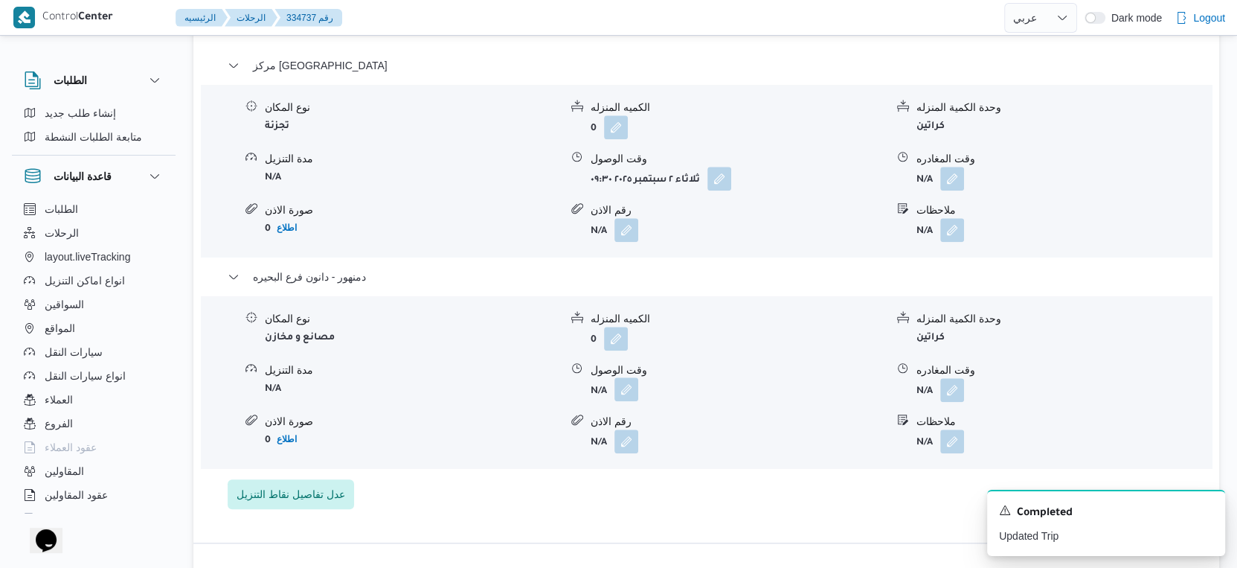
click at [618, 387] on button "button" at bounding box center [627, 389] width 24 height 24
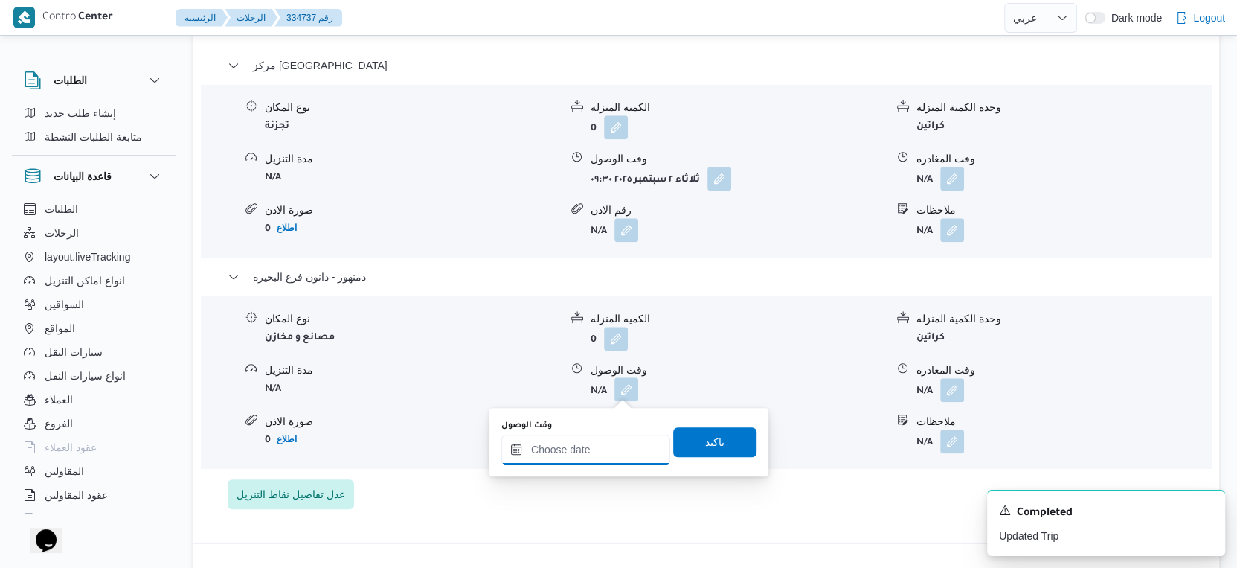
click at [606, 449] on input "وقت الوصول" at bounding box center [586, 450] width 169 height 30
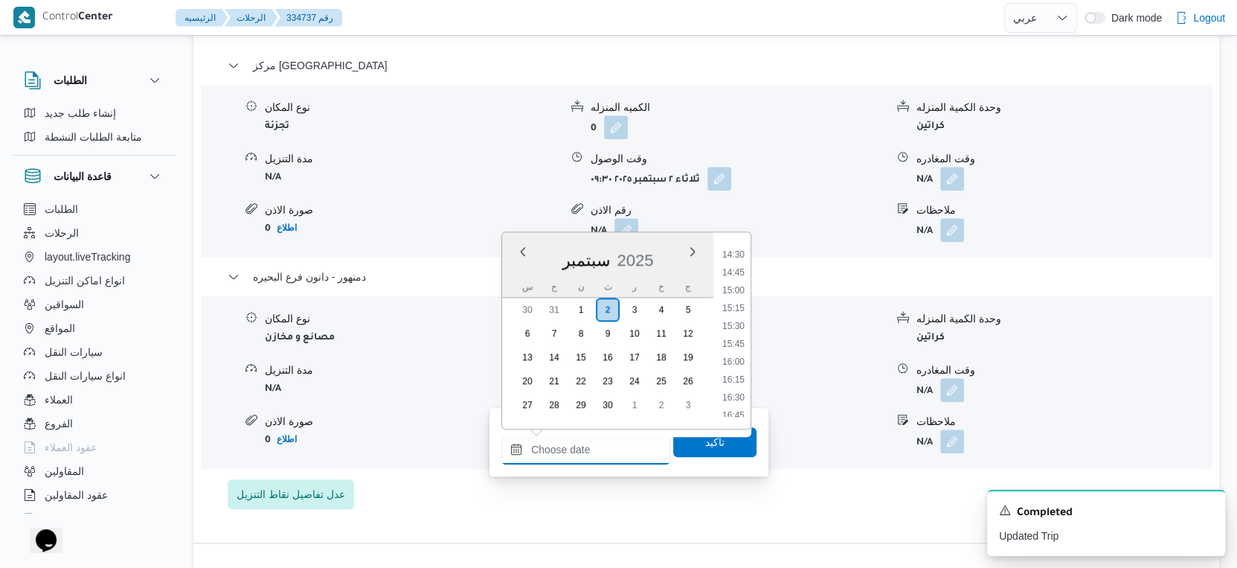
scroll to position [1028, 0]
drag, startPoint x: 740, startPoint y: 297, endPoint x: 731, endPoint y: 322, distance: 27.1
click at [740, 297] on li "15:00" at bounding box center [734, 294] width 34 height 15
type input "٠٢/٠٩/٢٠٢٥ ١٥:٠٠"
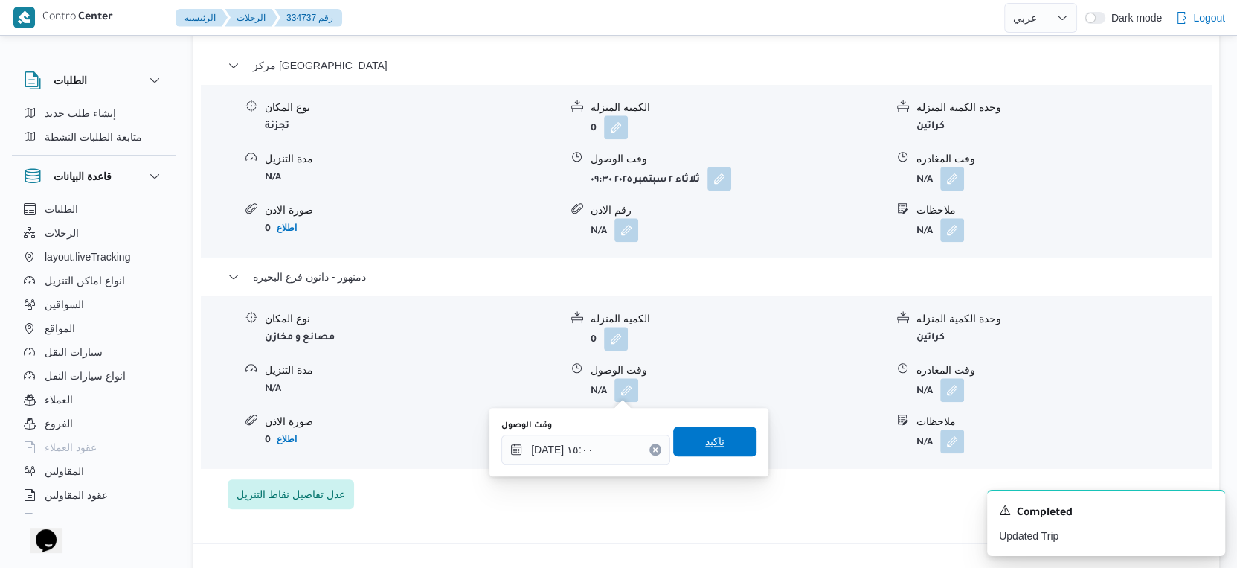
click at [722, 429] on span "تاكيد" at bounding box center [714, 441] width 83 height 30
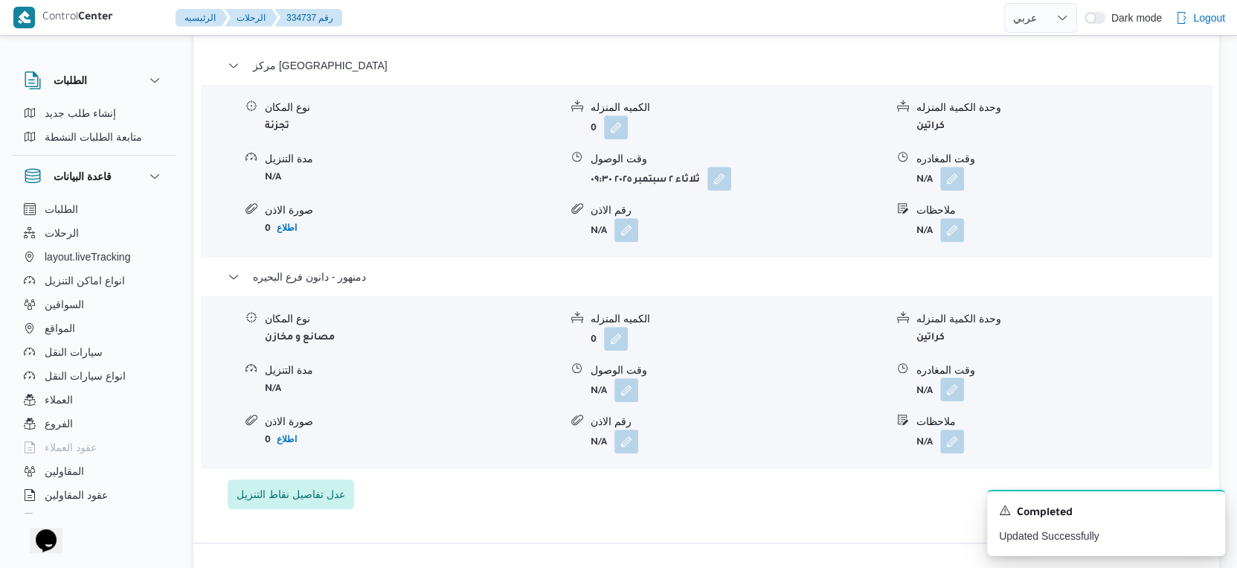
click at [952, 386] on button "button" at bounding box center [953, 389] width 24 height 24
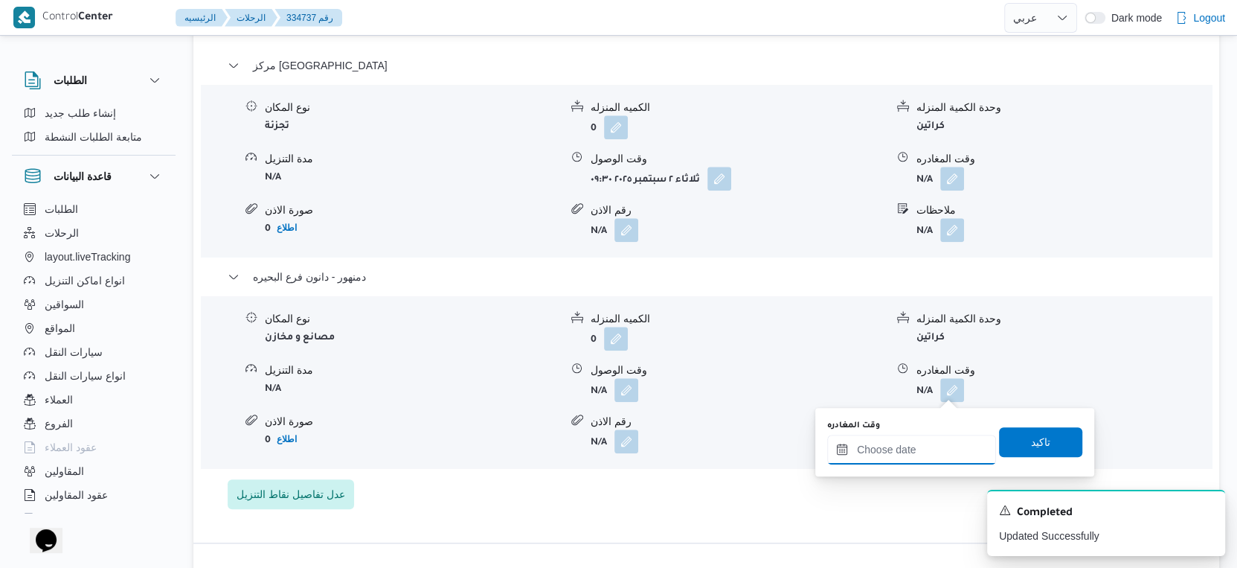
click at [942, 443] on input "وقت المغادره" at bounding box center [911, 450] width 169 height 30
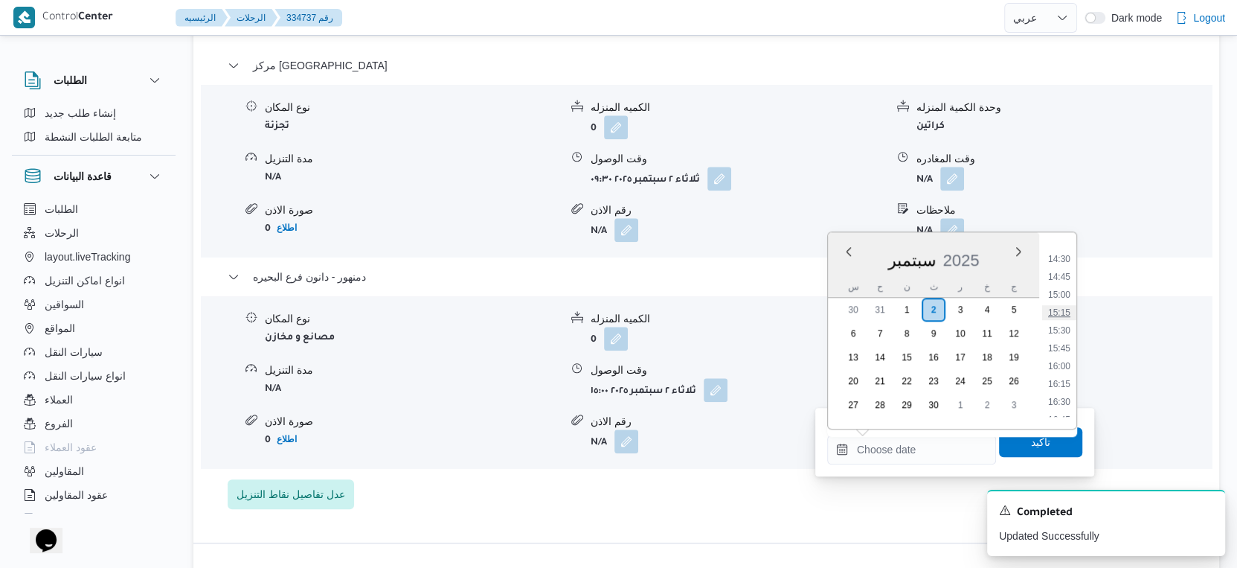
click at [1059, 313] on li "15:15" at bounding box center [1059, 312] width 34 height 15
type input "٠٢/٠٩/٢٠٢٥ ١٥:١٥"
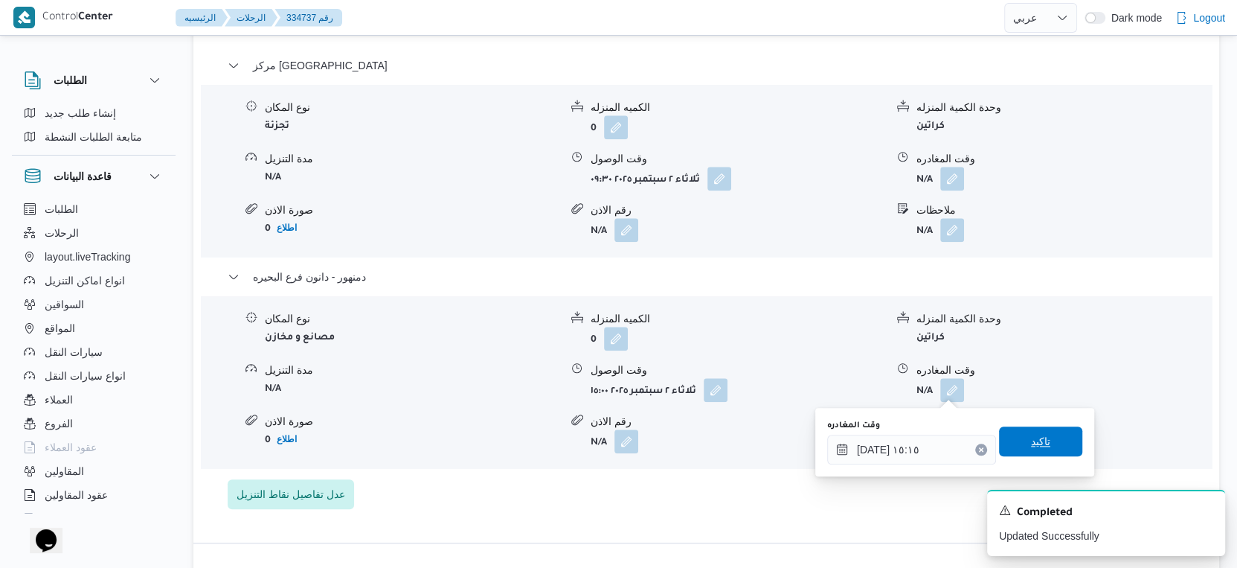
click at [1051, 428] on span "تاكيد" at bounding box center [1040, 441] width 83 height 30
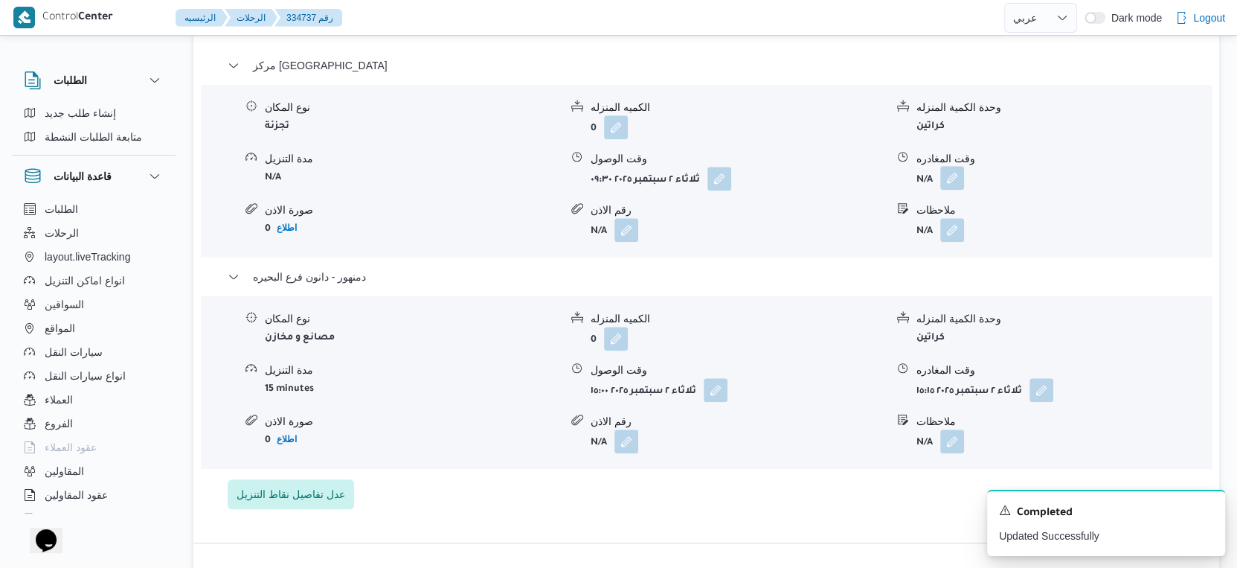
click at [948, 185] on button "button" at bounding box center [953, 178] width 24 height 24
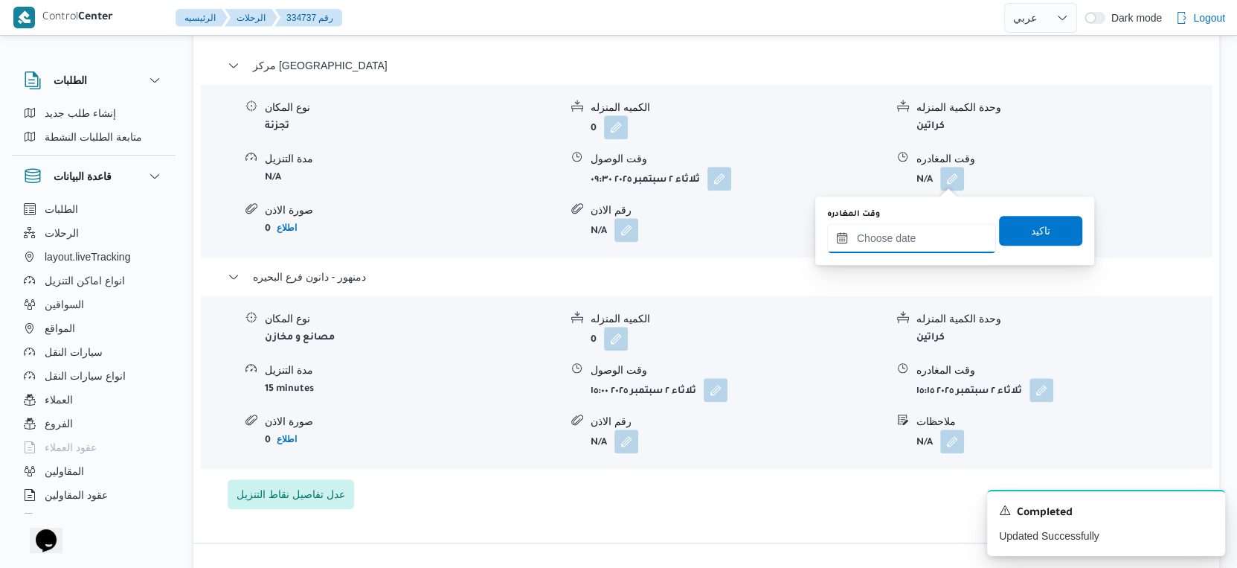
click at [923, 239] on input "وقت المغادره" at bounding box center [911, 238] width 169 height 30
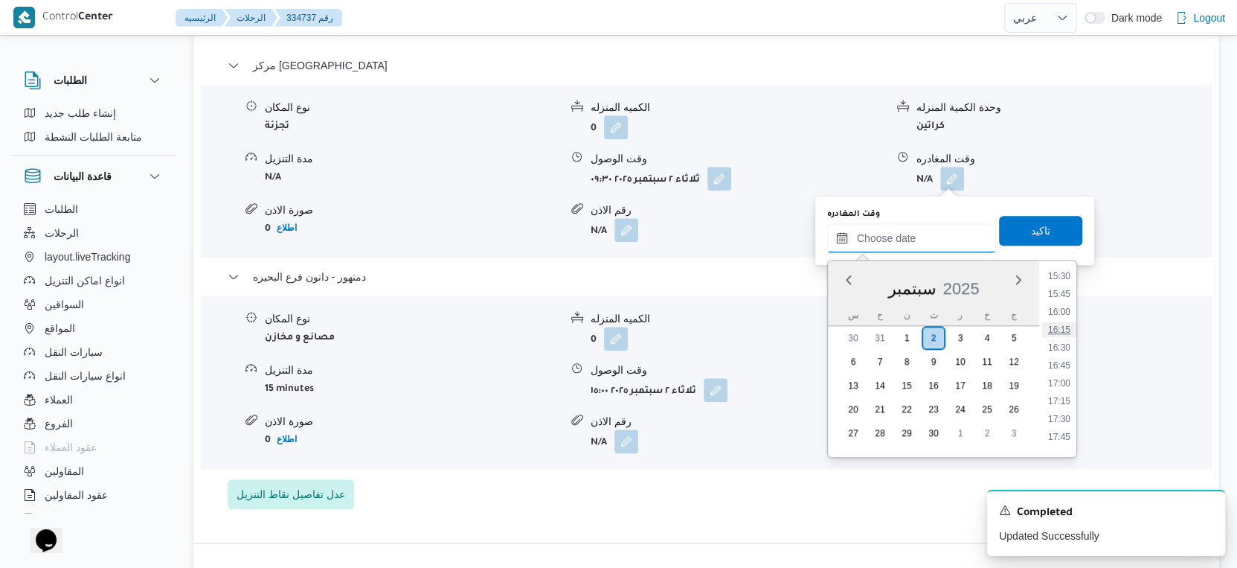
scroll to position [946, 0]
click at [1063, 388] on li "14:45" at bounding box center [1059, 387] width 34 height 15
type input "٠٢/٠٩/٢٠٢٥ ١٤:٤٥"
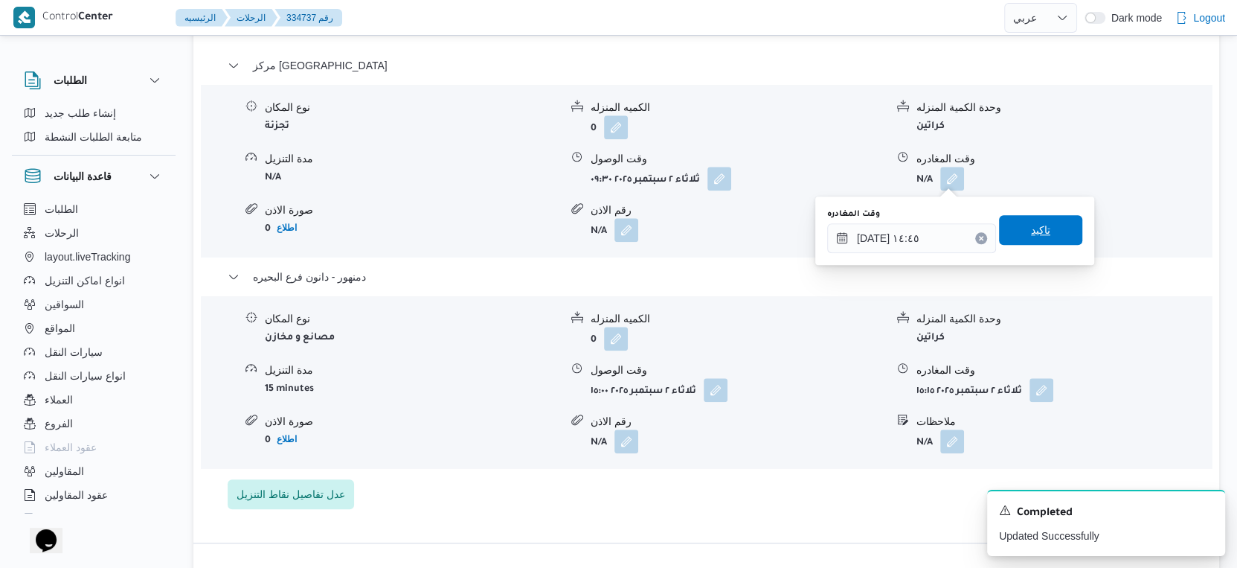
click at [1031, 225] on span "تاكيد" at bounding box center [1040, 230] width 19 height 18
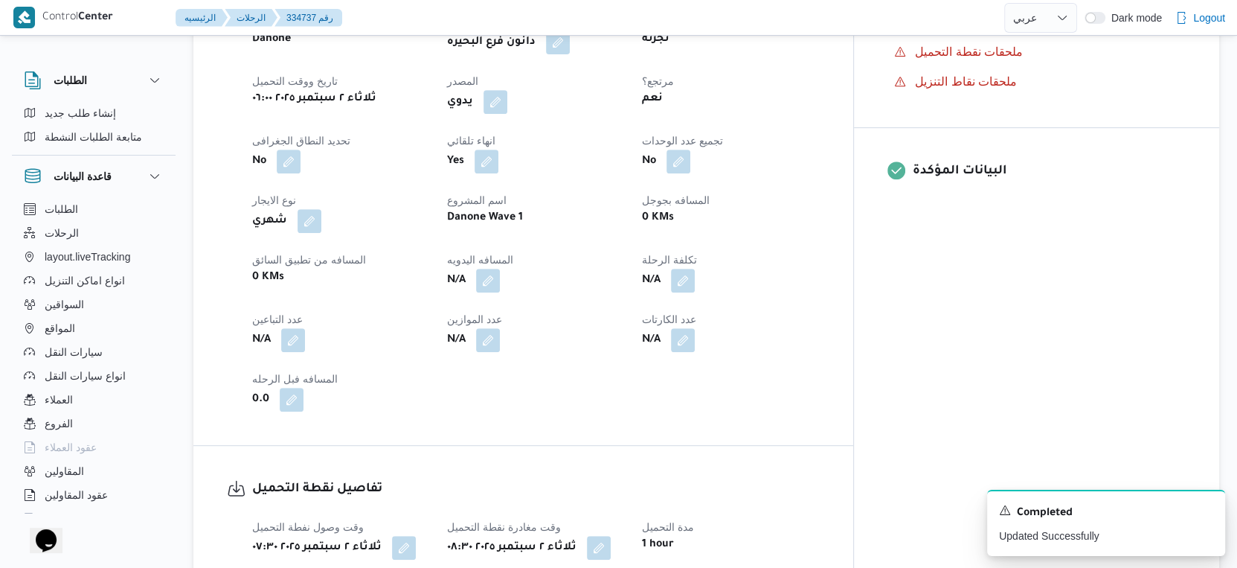
scroll to position [524, 0]
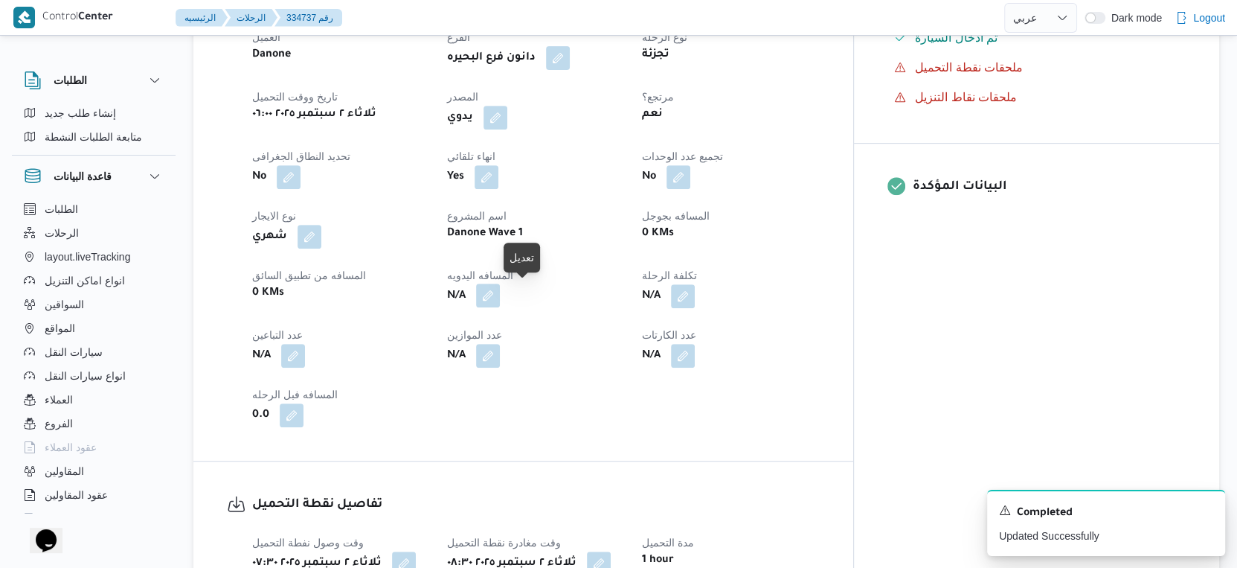
click at [500, 292] on button "button" at bounding box center [488, 296] width 24 height 24
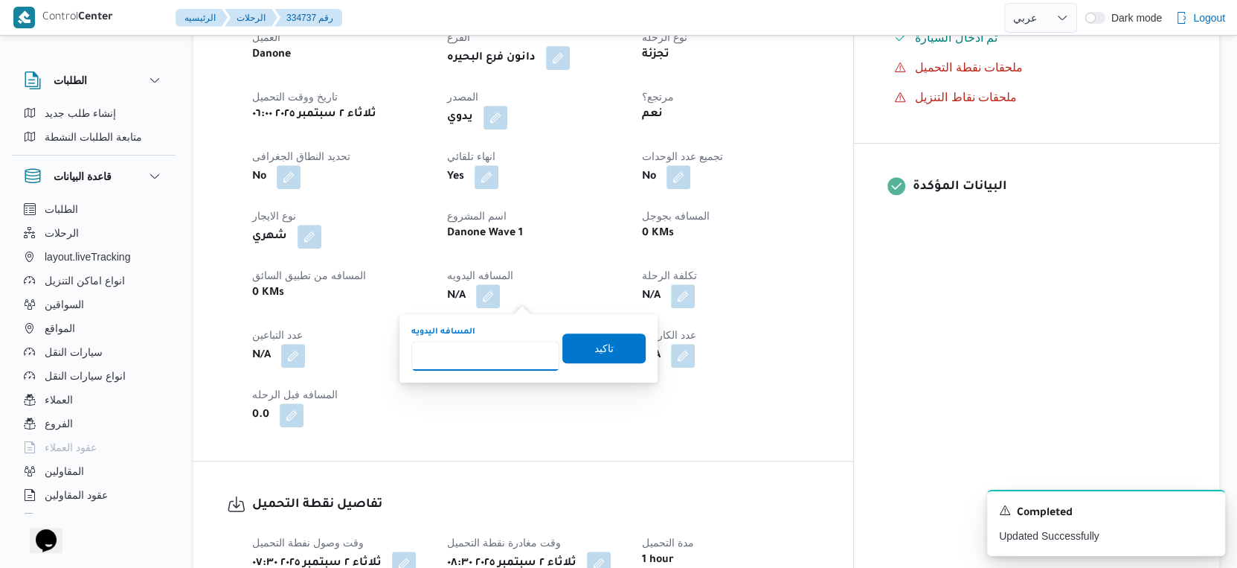
click at [479, 367] on input "المسافه اليدويه" at bounding box center [485, 356] width 148 height 30
type input "26"
click at [609, 341] on span "تاكيد" at bounding box center [604, 348] width 83 height 30
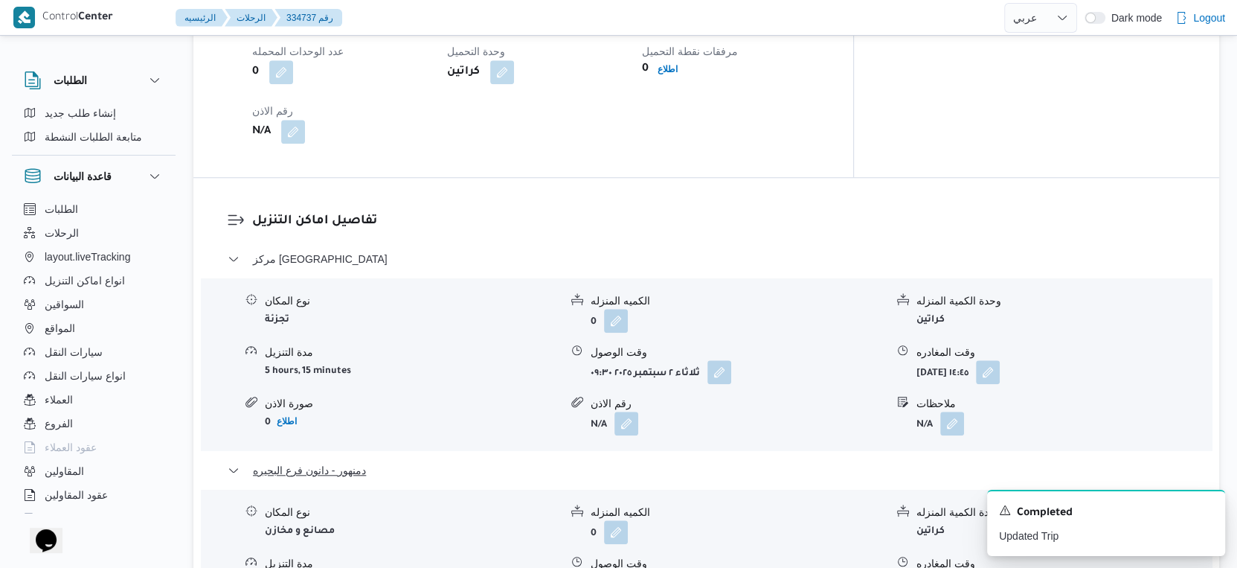
scroll to position [909, 0]
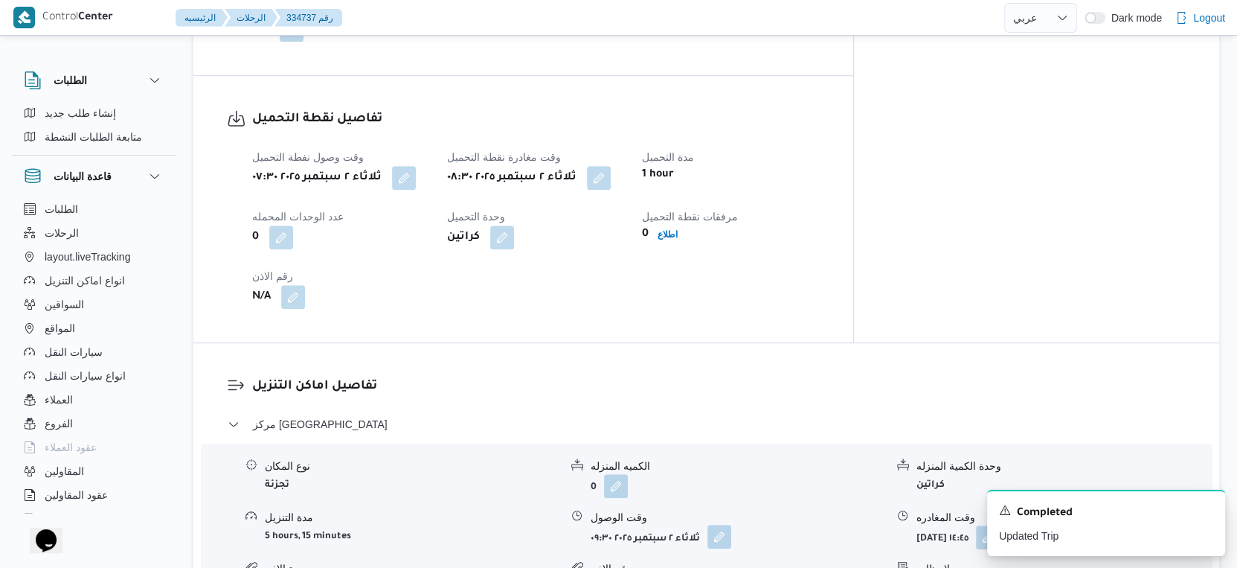
click at [721, 537] on button "button" at bounding box center [720, 537] width 24 height 24
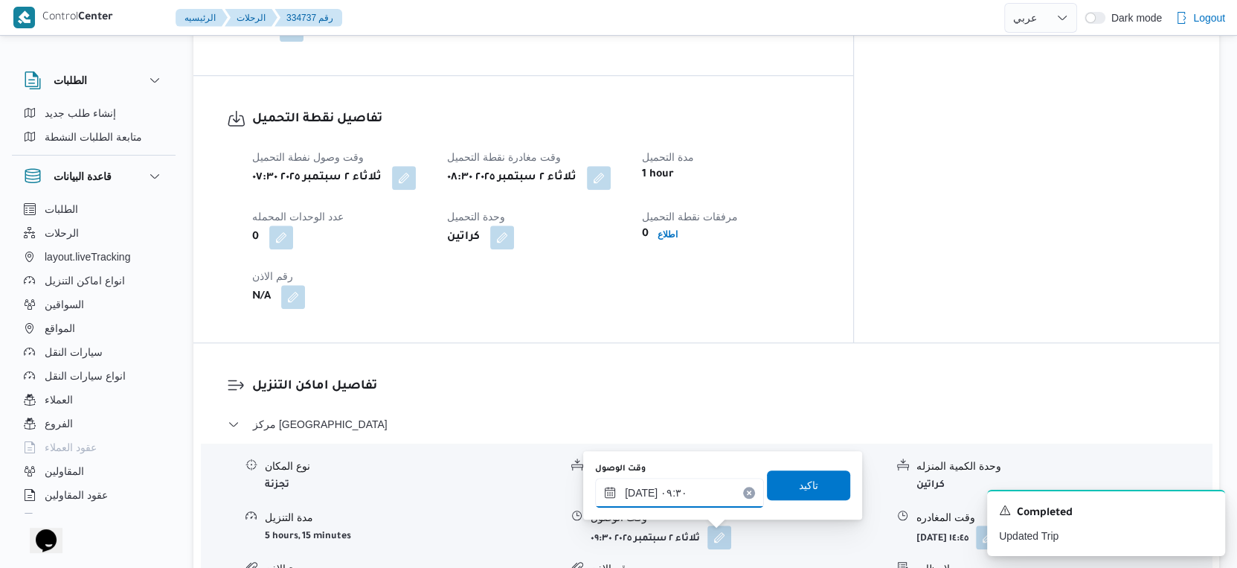
click at [669, 490] on input "٠٢/٠٩/٢٠٢٥ ٠٩:٣٠" at bounding box center [679, 493] width 169 height 30
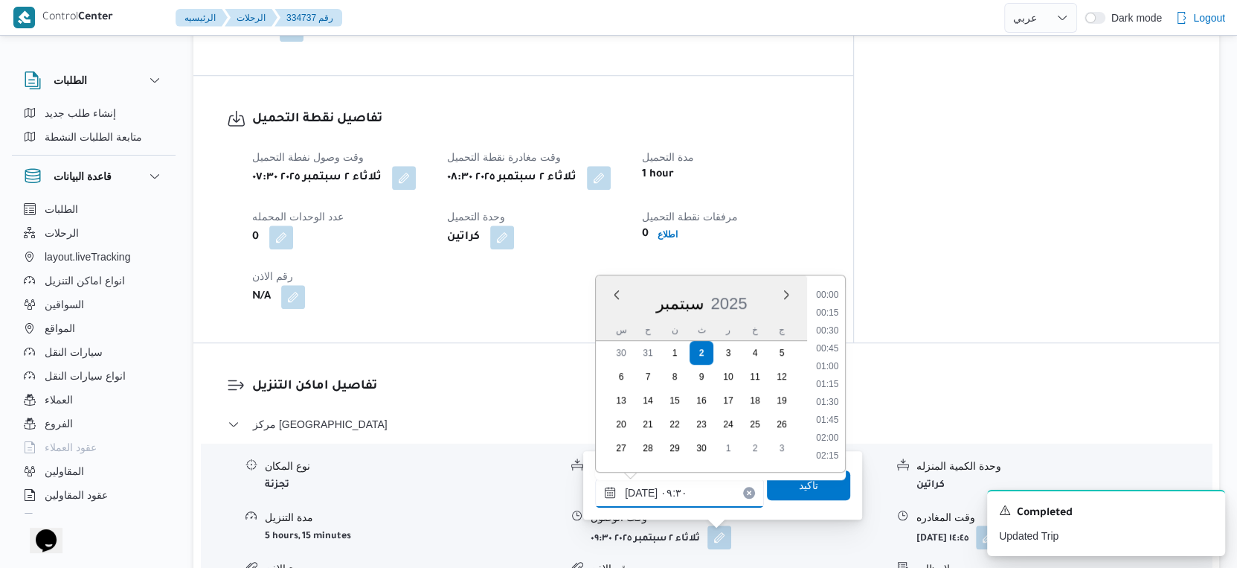
scroll to position [588, 0]
click at [828, 350] on li "09:00" at bounding box center [827, 349] width 34 height 15
type input "٠٢/٠٩/٢٠٢٥ ٠٩:٠٠"
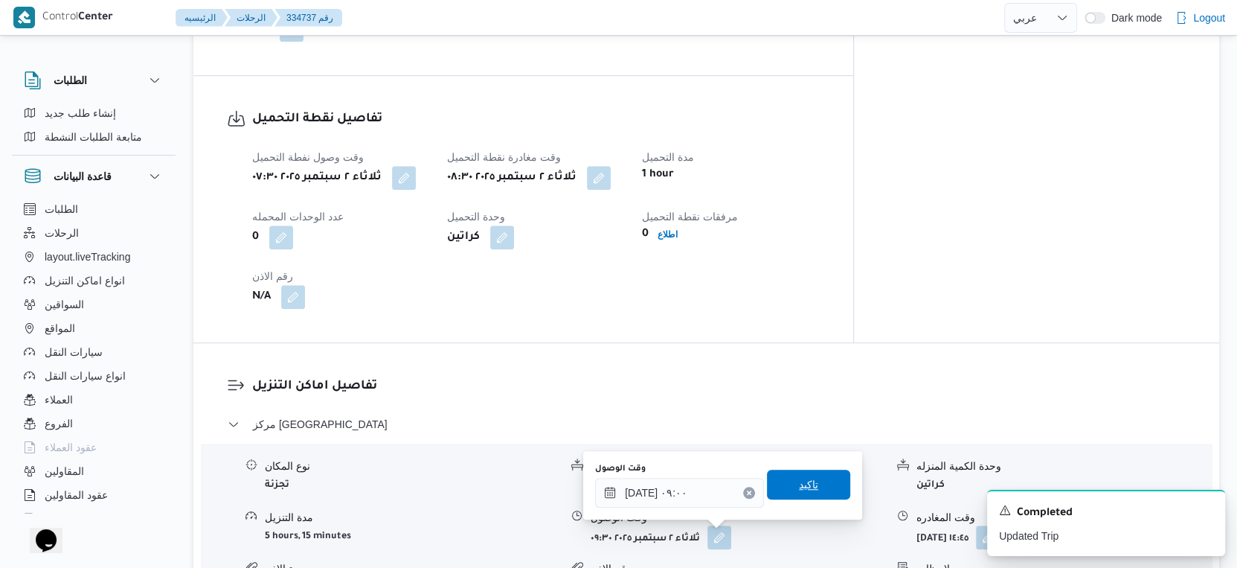
click at [818, 471] on span "تاكيد" at bounding box center [808, 485] width 83 height 30
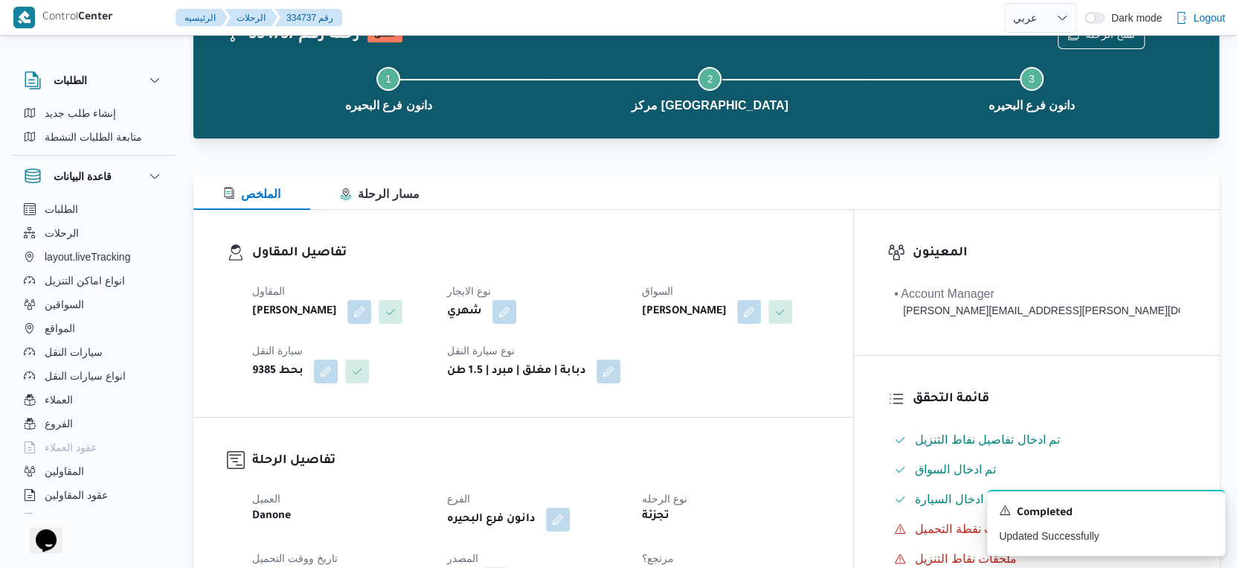
scroll to position [0, 0]
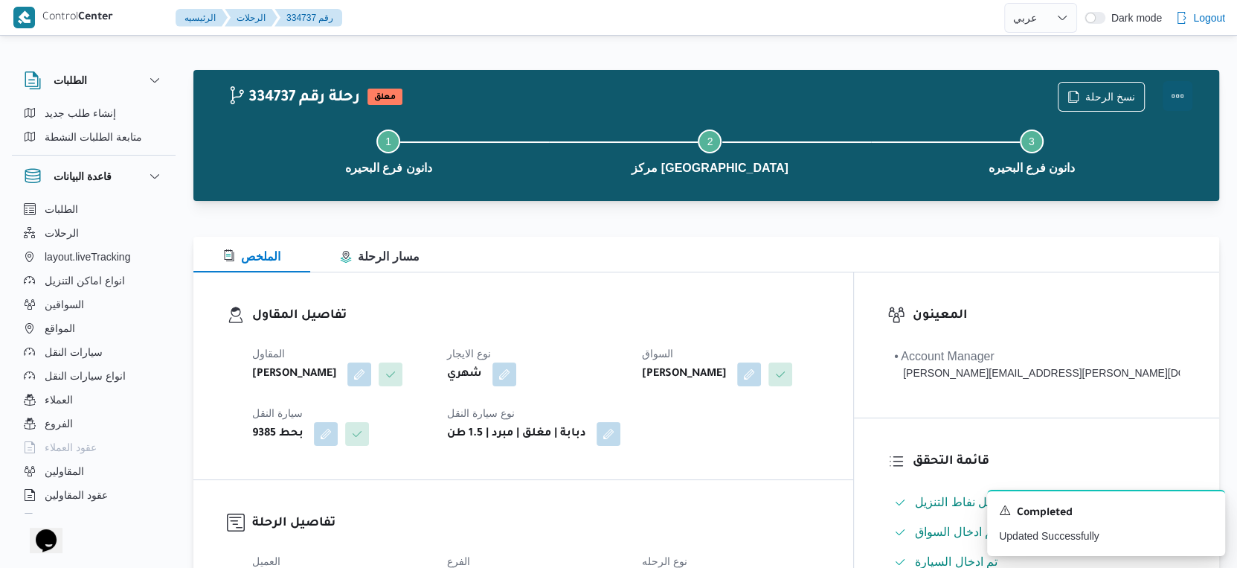
click at [1187, 94] on button "Actions" at bounding box center [1178, 96] width 30 height 30
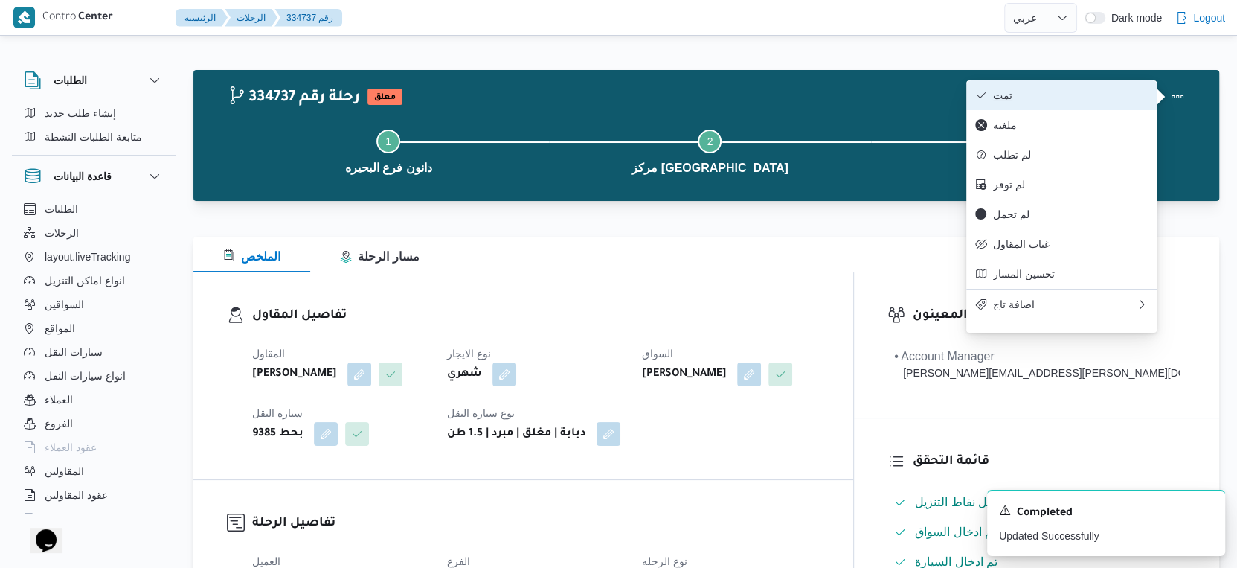
click at [1106, 93] on span "تمت" at bounding box center [1070, 95] width 155 height 12
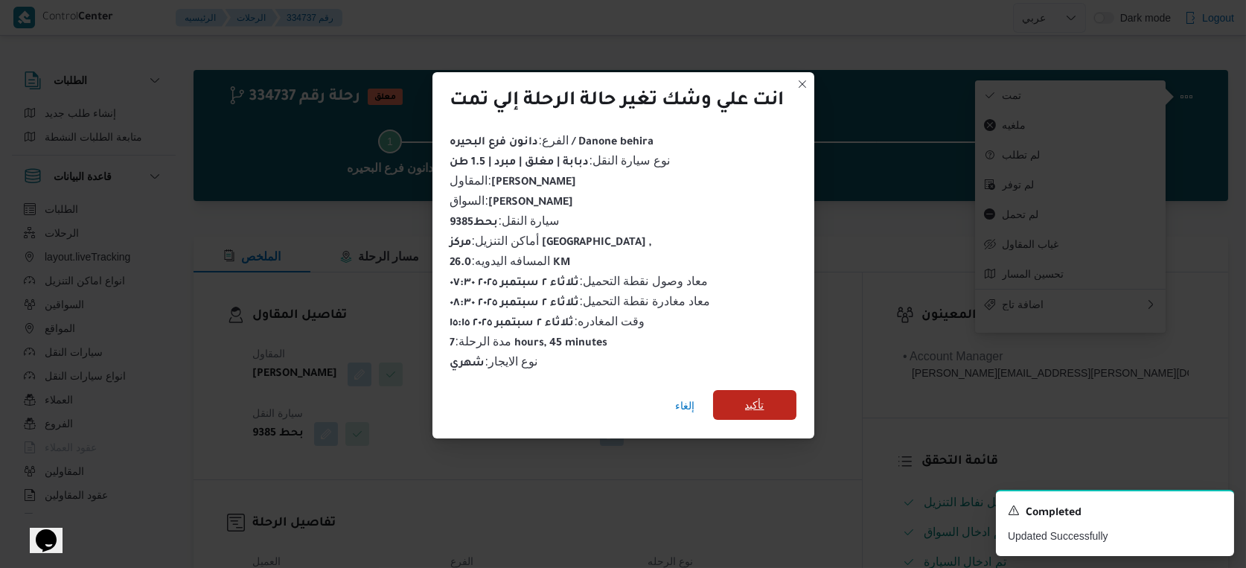
click at [737, 397] on span "تأكيد" at bounding box center [754, 405] width 83 height 30
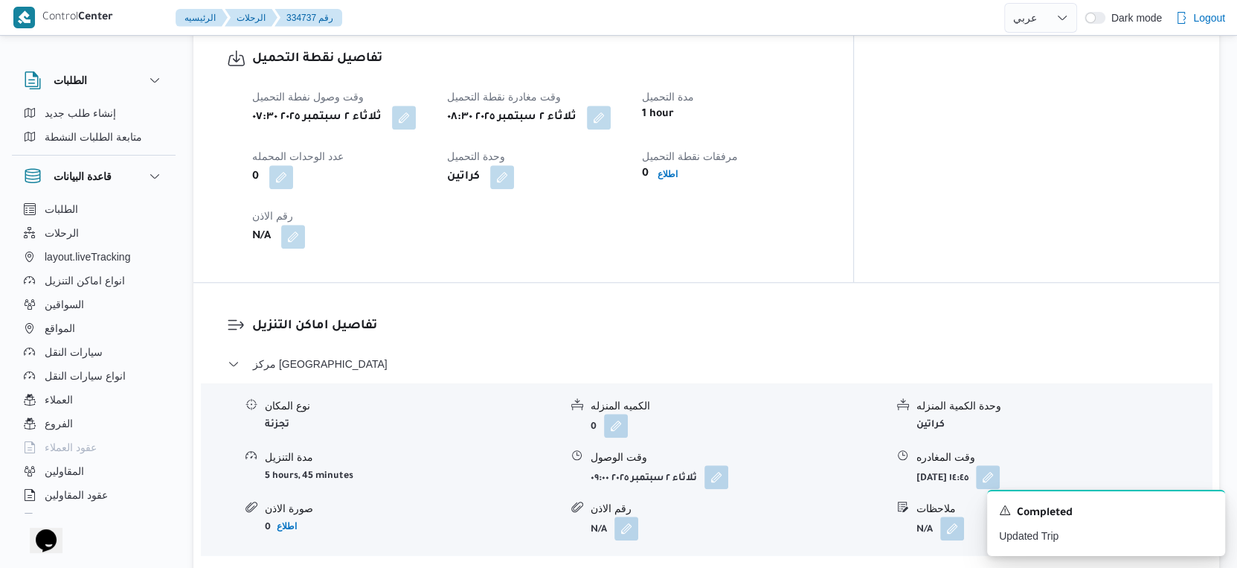
scroll to position [992, 0]
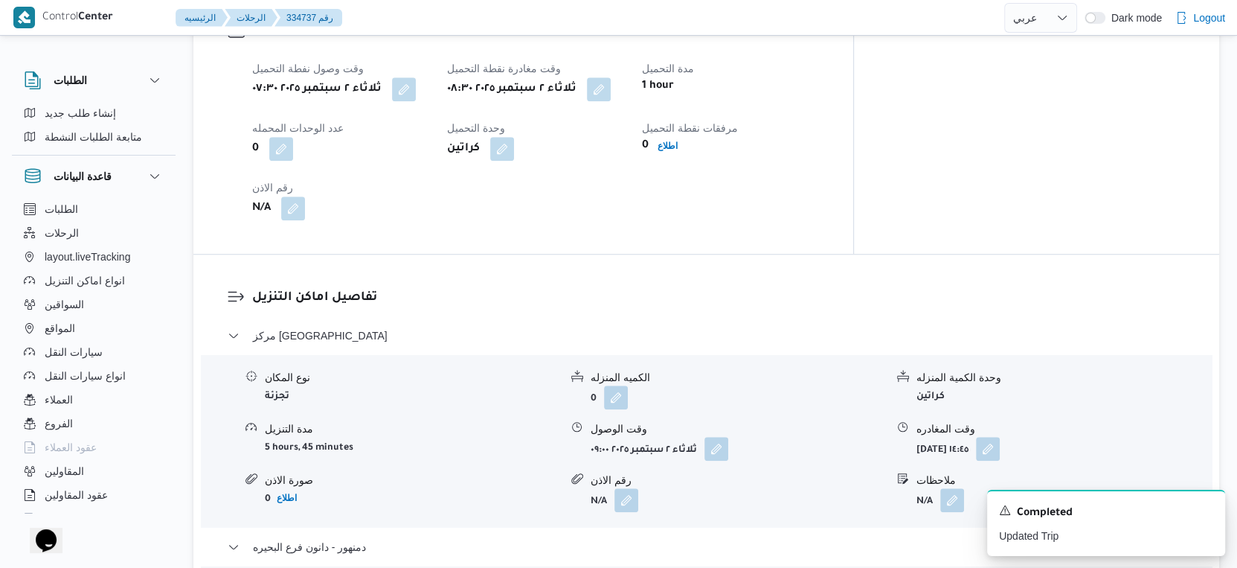
select select "ar"
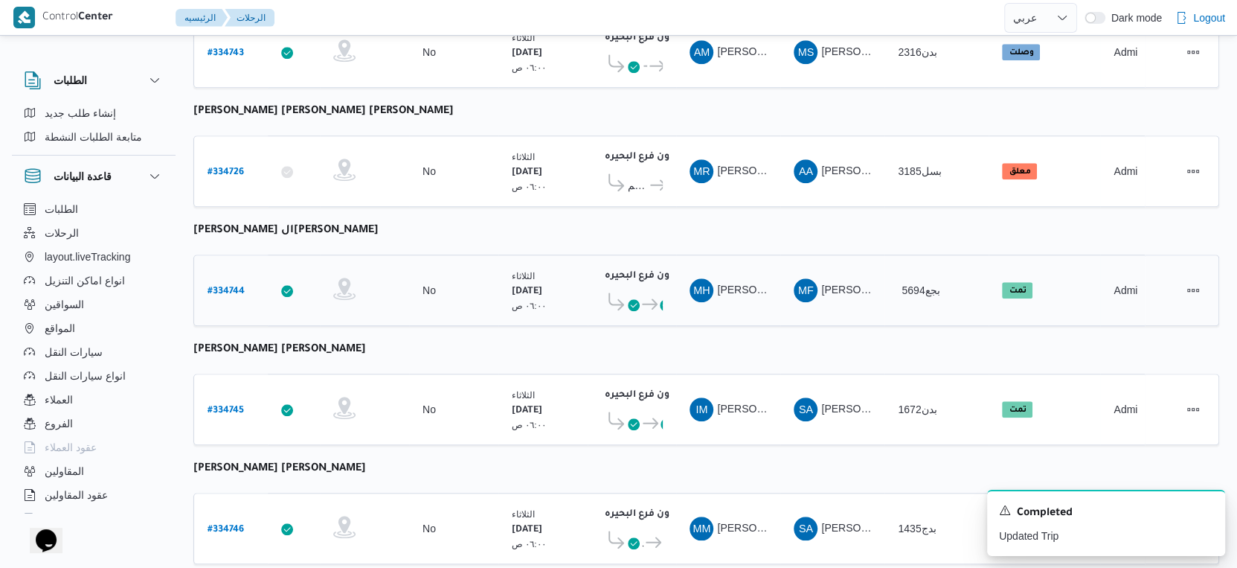
scroll to position [1185, 0]
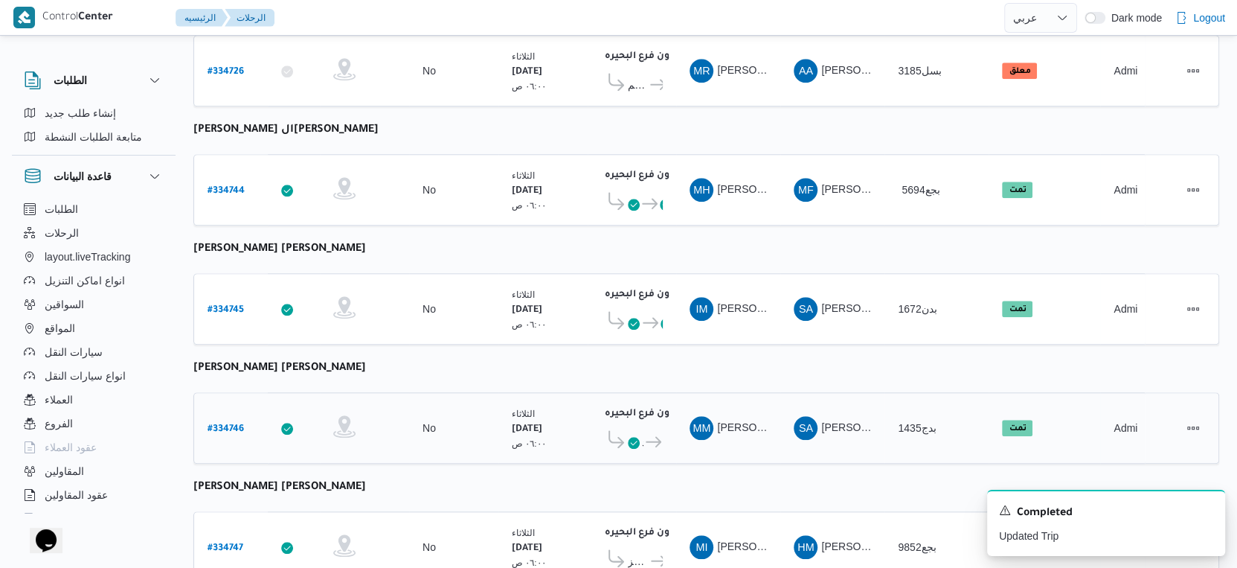
click at [240, 424] on b "# 334746" at bounding box center [226, 429] width 36 height 10
select select "ar"
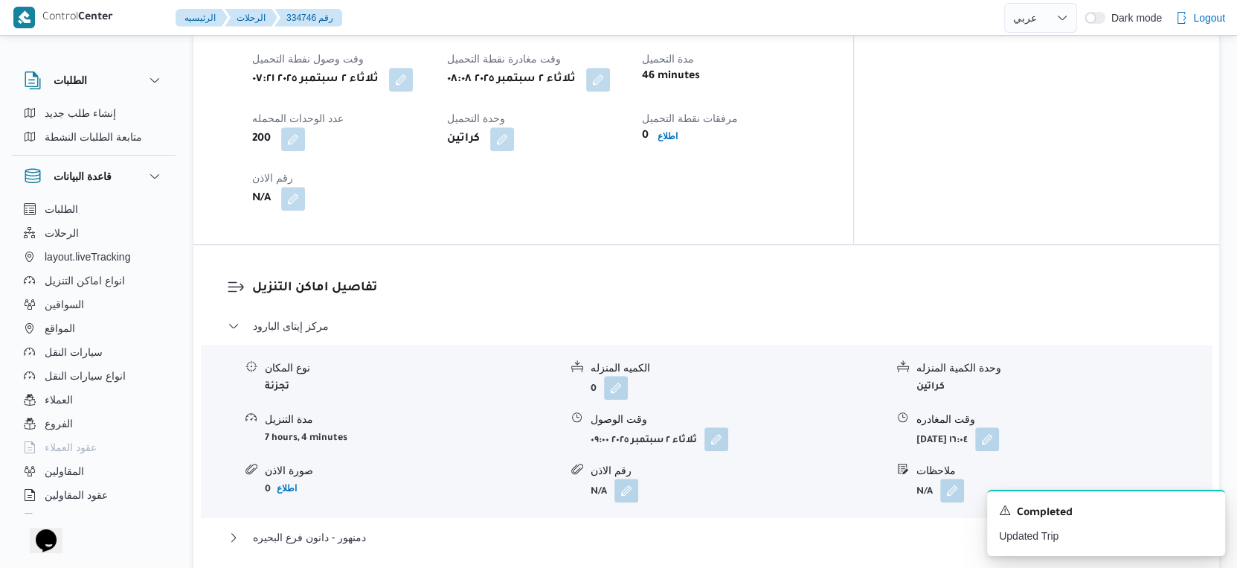
scroll to position [1185, 0]
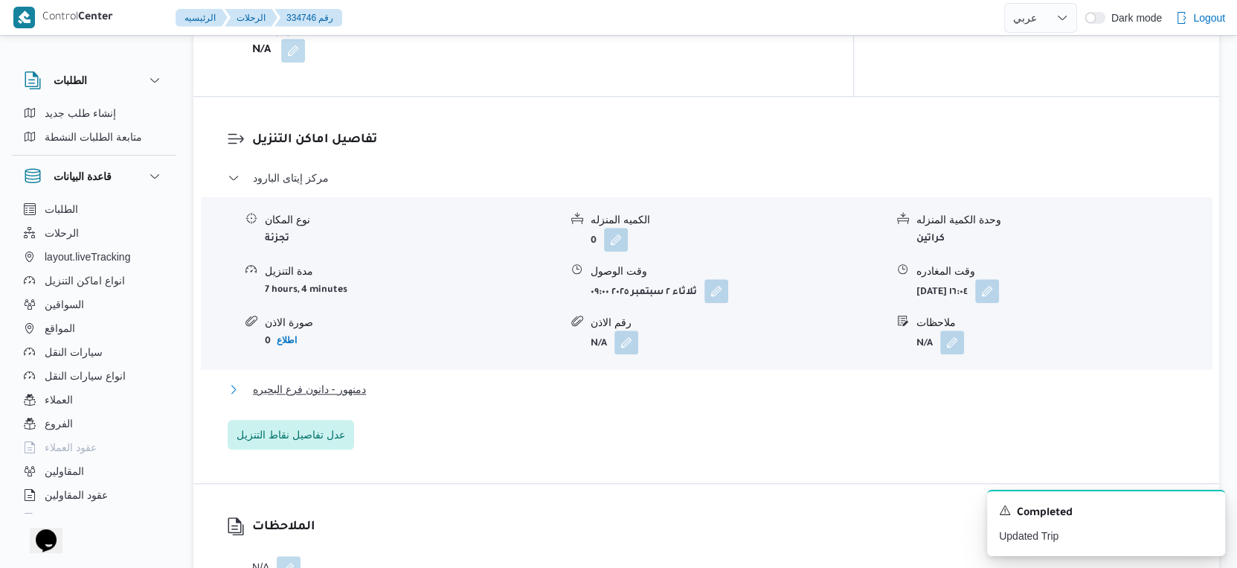
click at [370, 380] on button "دمنهور - دانون فرع البحيره" at bounding box center [707, 389] width 958 height 18
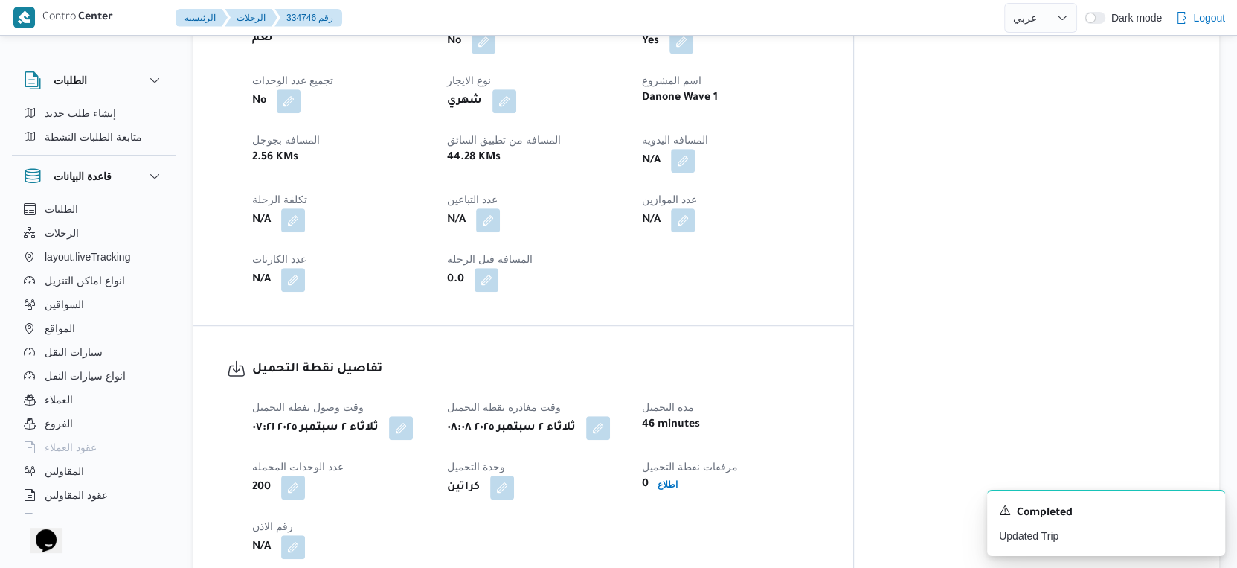
scroll to position [441, 0]
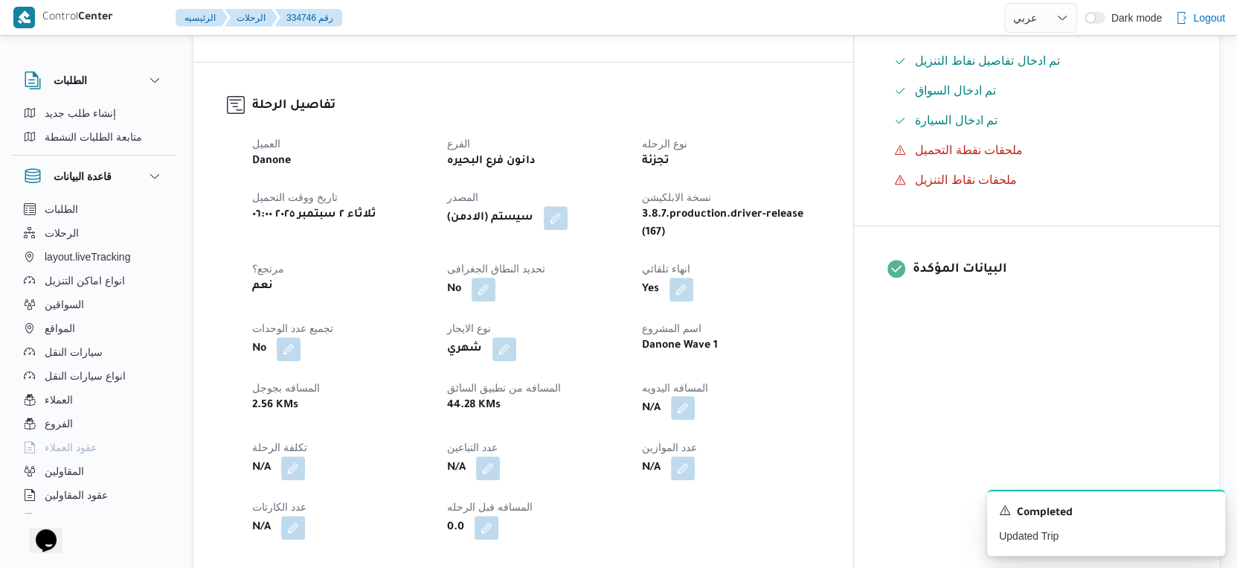
click at [695, 396] on button "button" at bounding box center [683, 408] width 24 height 24
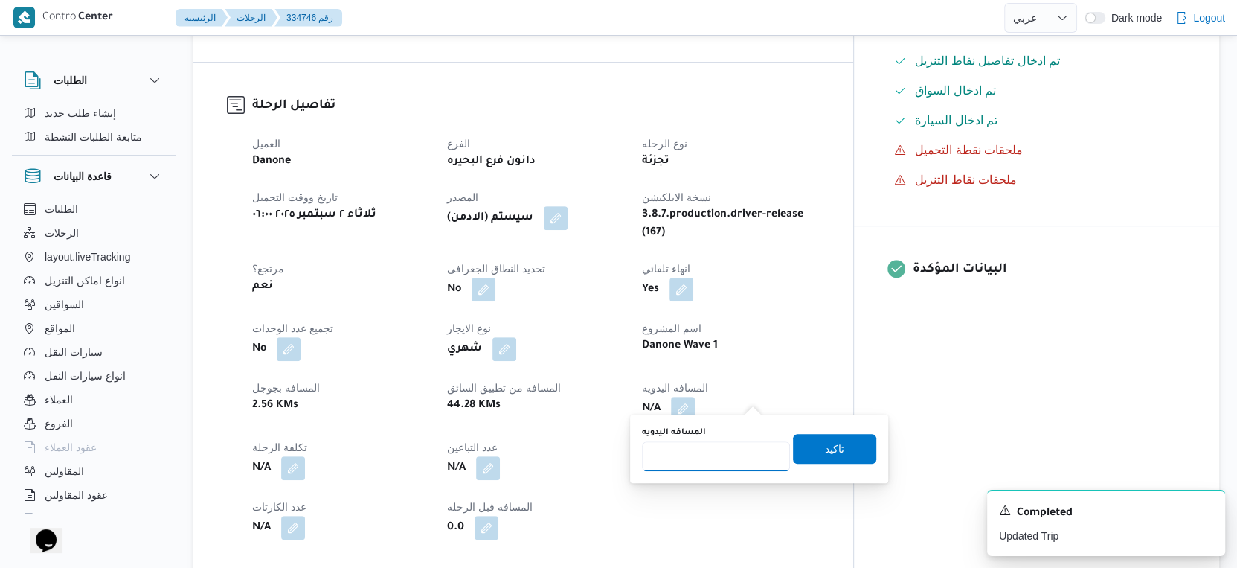
click at [714, 447] on input "المسافه اليدويه" at bounding box center [716, 456] width 148 height 30
type input "62"
click at [833, 439] on span "تاكيد" at bounding box center [834, 448] width 83 height 30
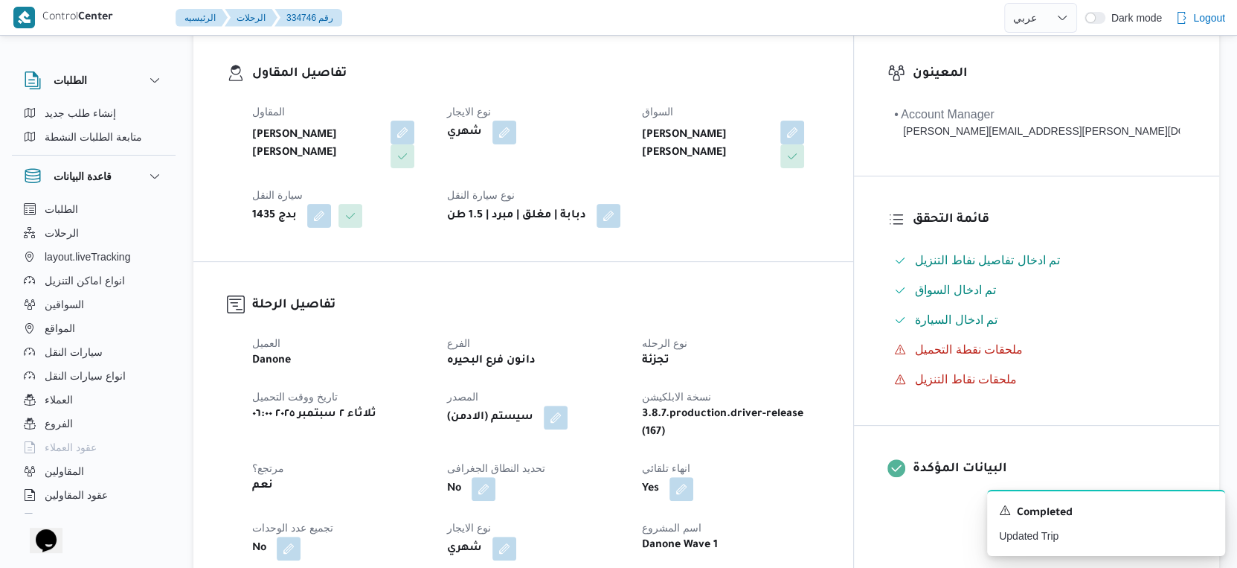
scroll to position [496, 0]
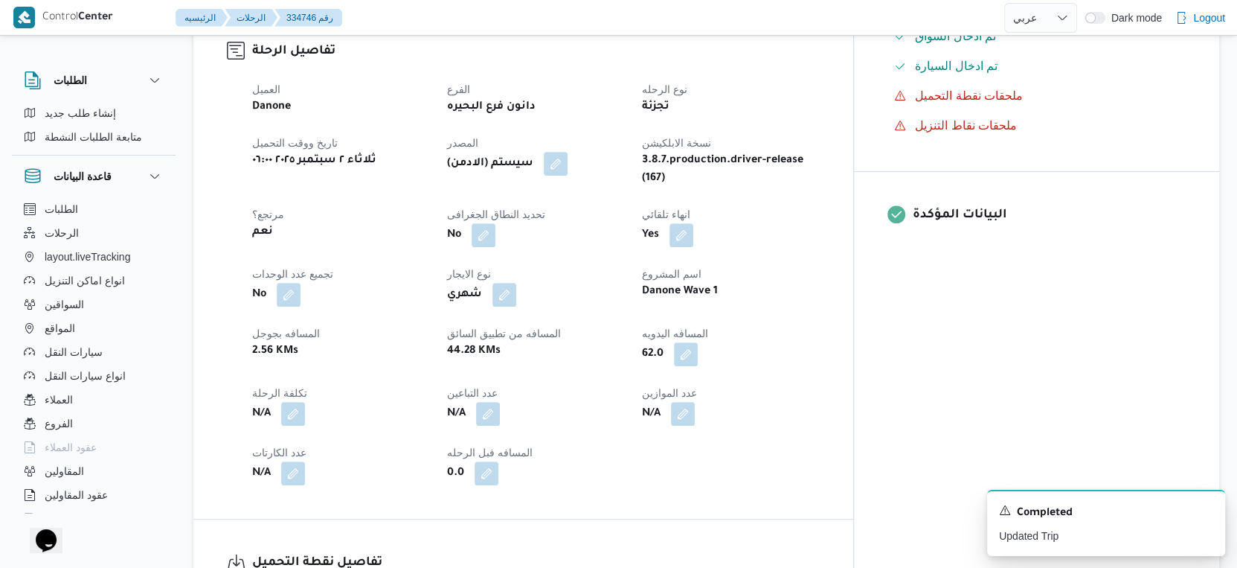
select select "ar"
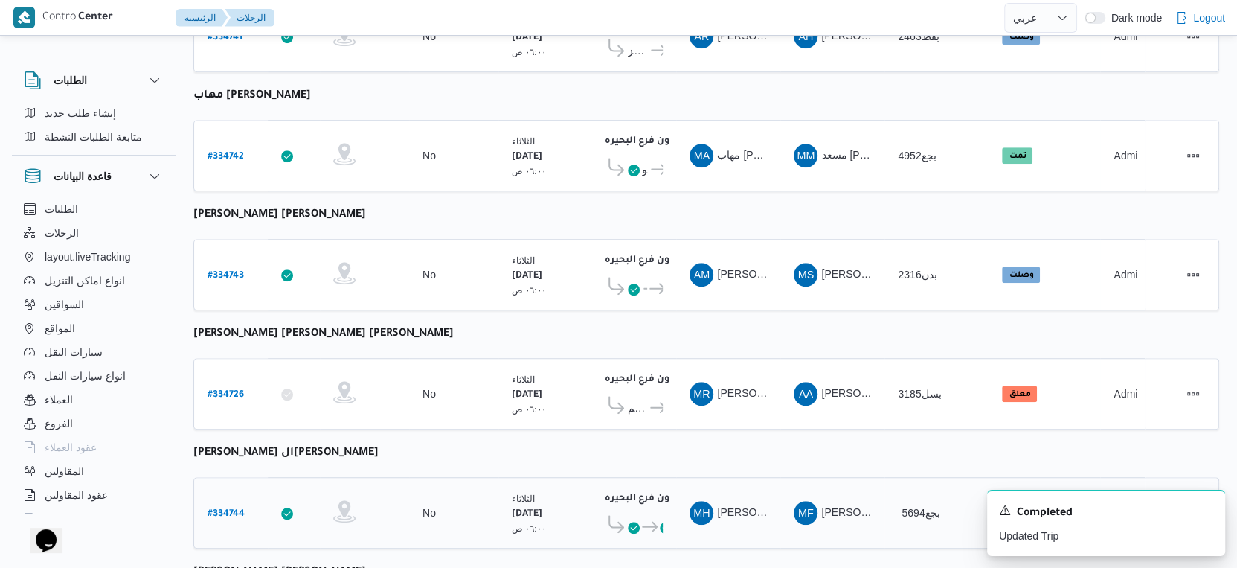
scroll to position [754, 0]
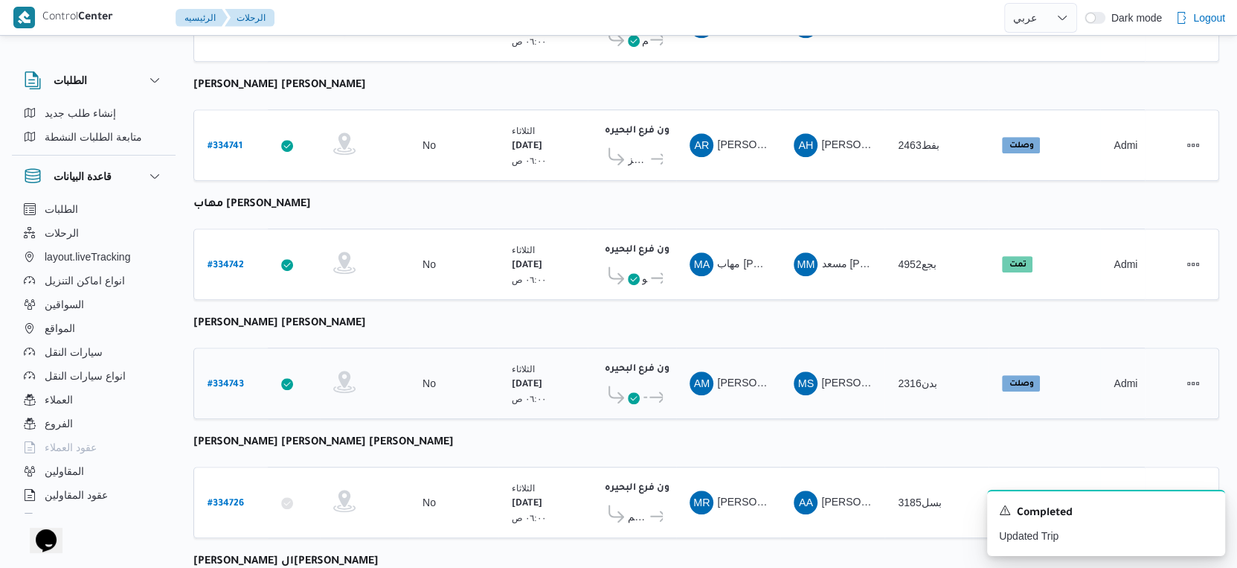
click at [222, 379] on b "# 334743" at bounding box center [226, 384] width 36 height 10
select select "ar"
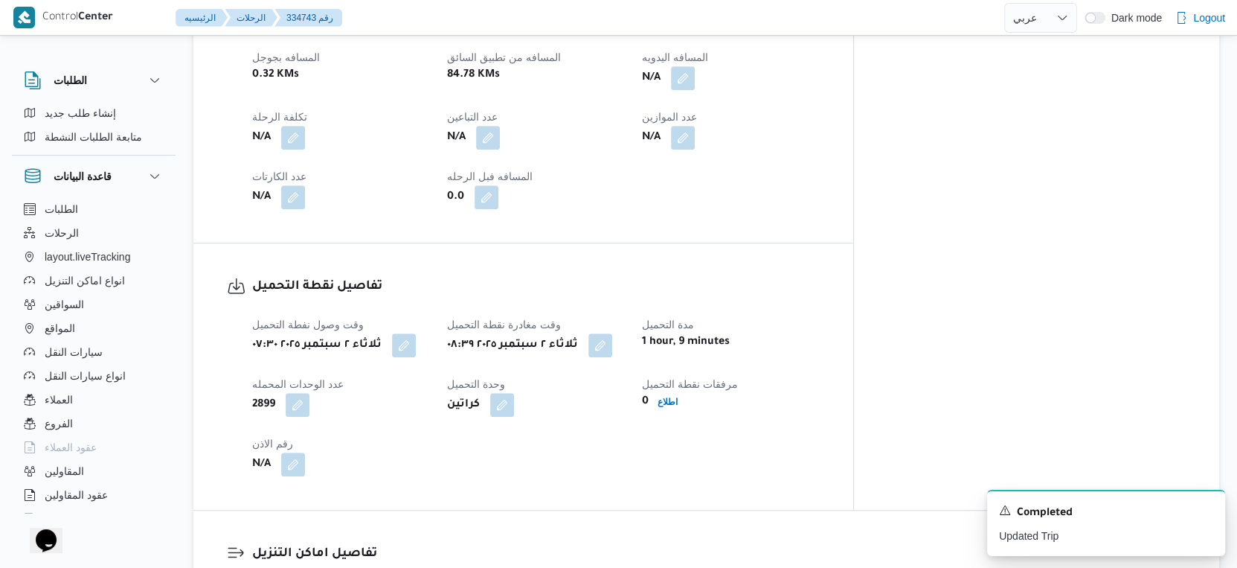
scroll to position [992, 0]
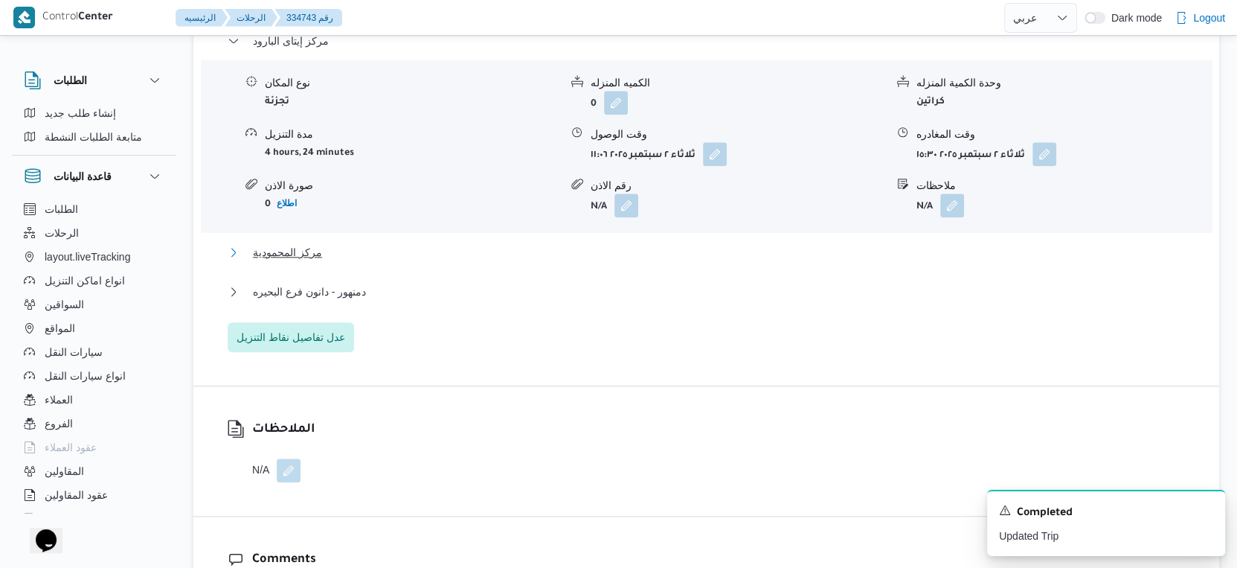
click at [367, 243] on button "مركز المحمودية" at bounding box center [707, 252] width 958 height 18
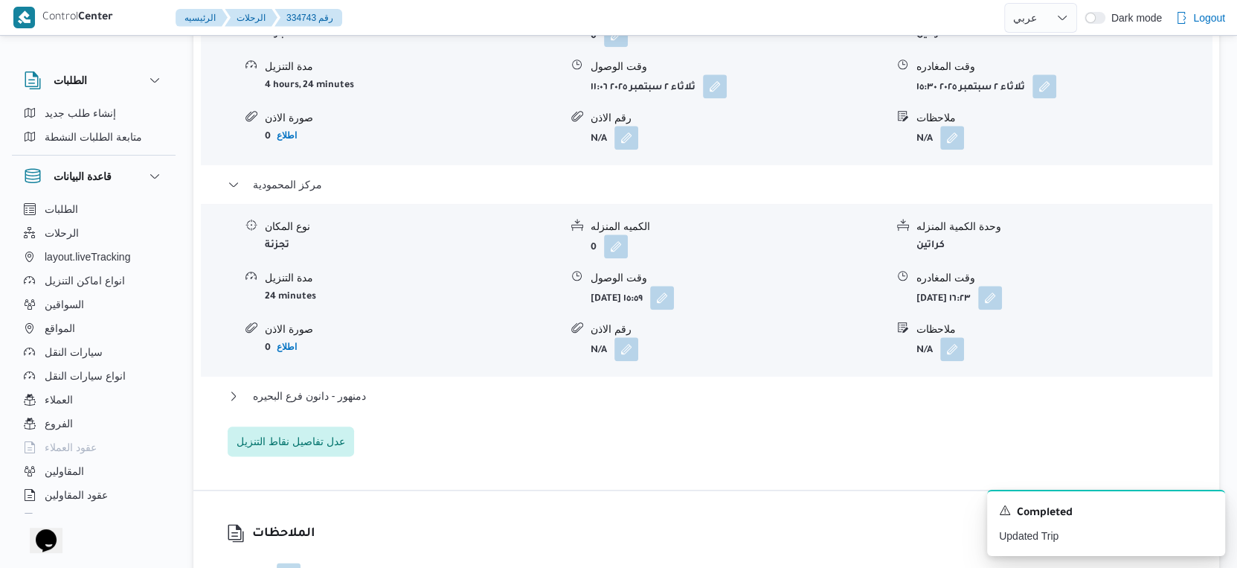
scroll to position [1488, 0]
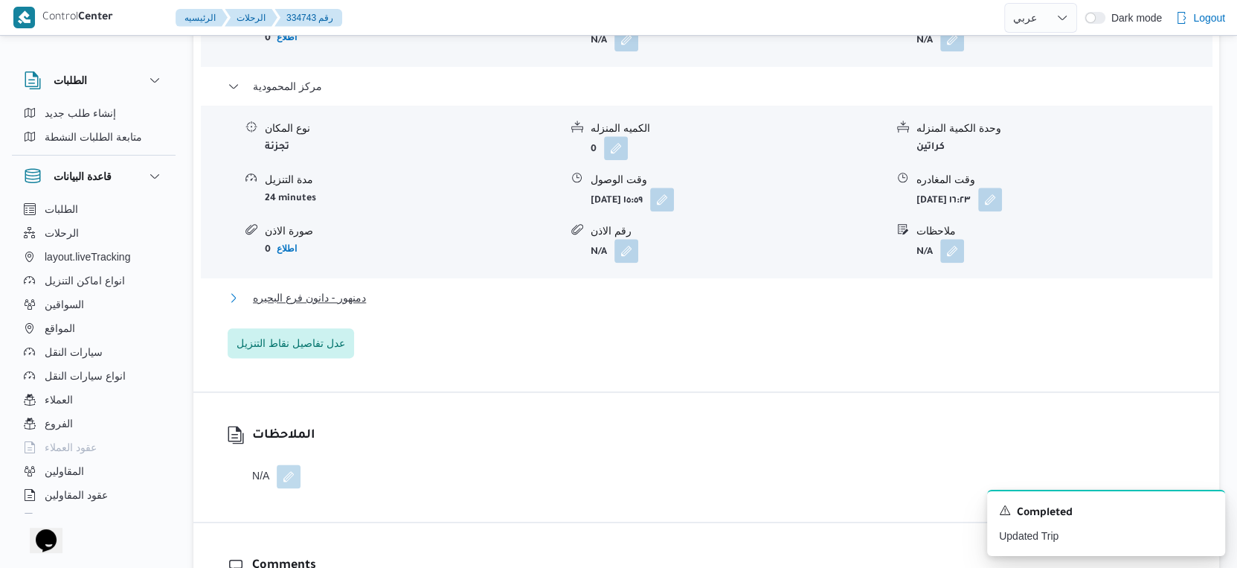
click at [371, 289] on button "دمنهور - دانون فرع البحيره" at bounding box center [707, 298] width 958 height 18
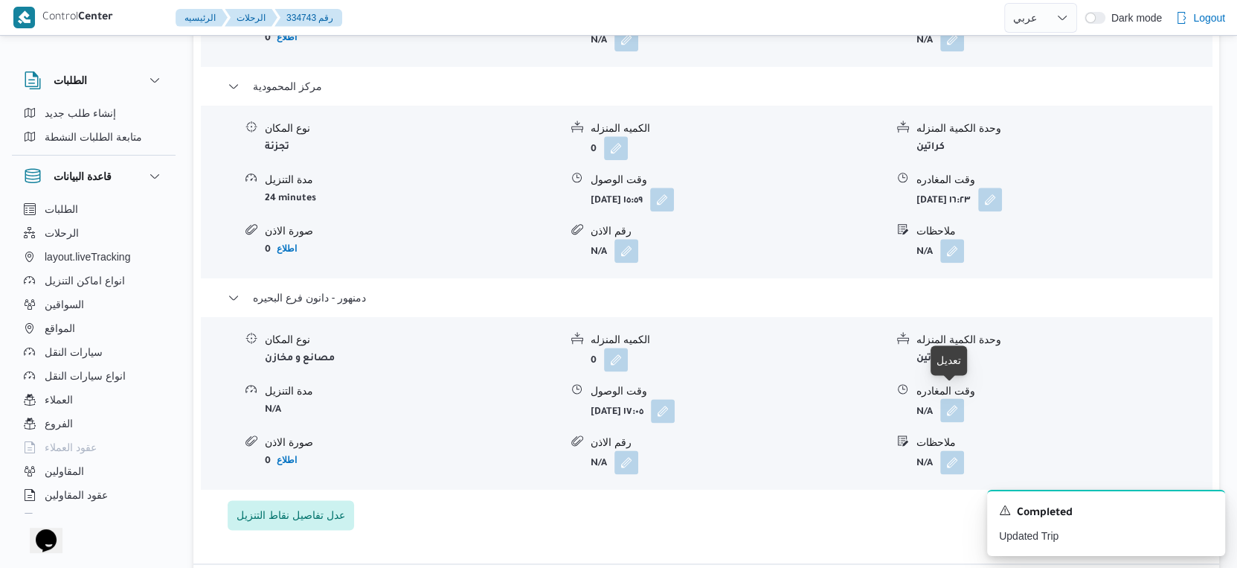
click at [960, 398] on button "button" at bounding box center [953, 410] width 24 height 24
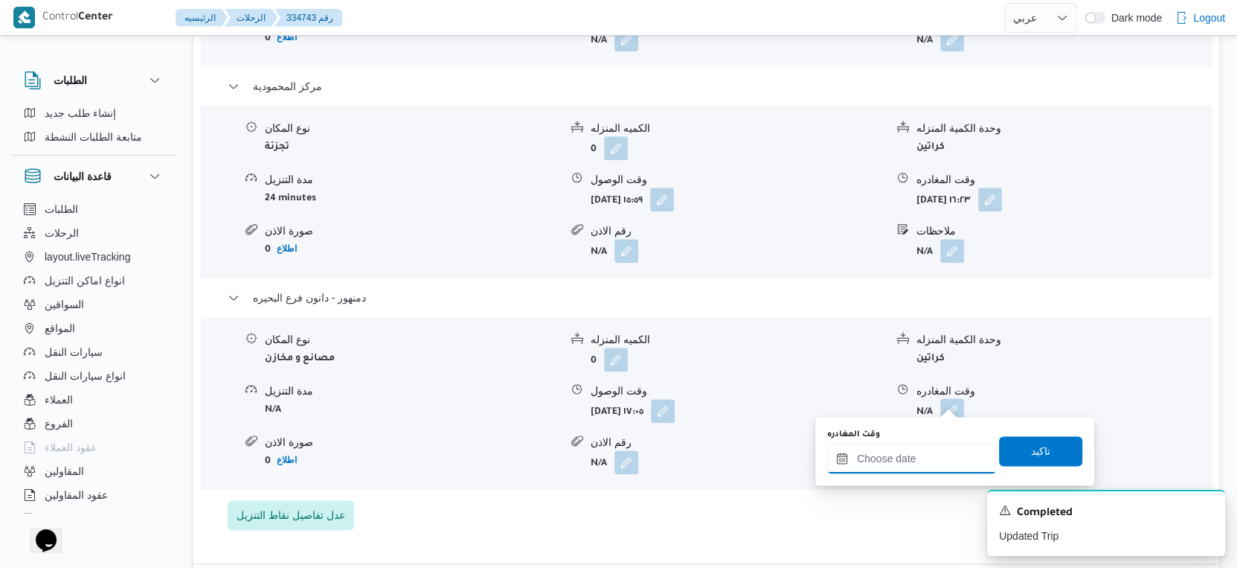
click at [920, 452] on input "وقت المغادره" at bounding box center [911, 458] width 169 height 30
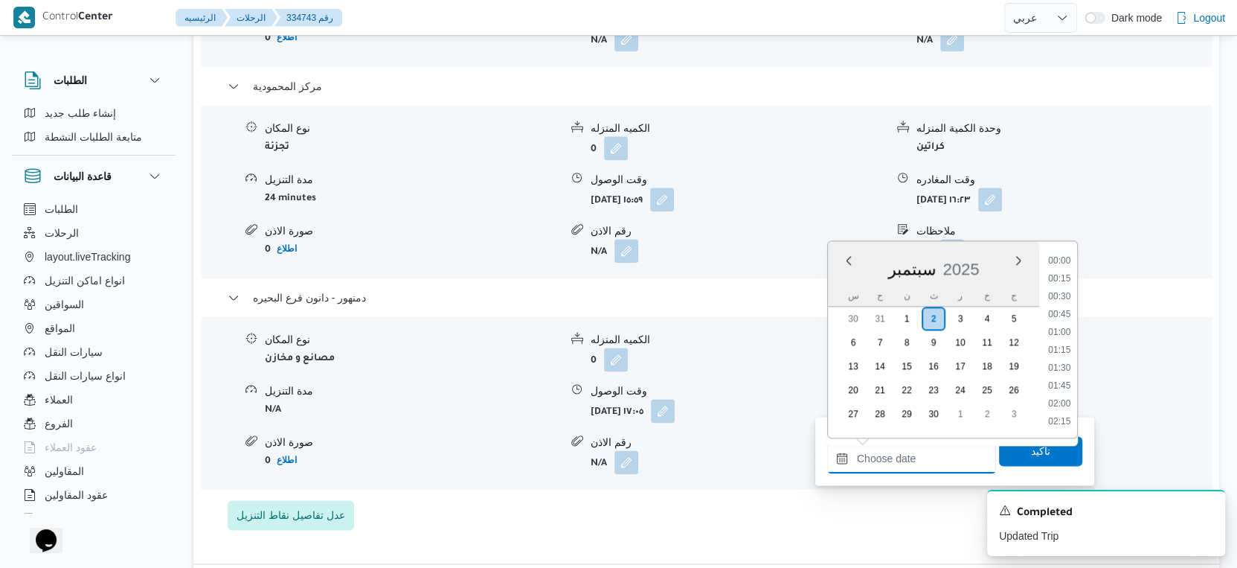
scroll to position [1211, 0]
drag, startPoint x: 1068, startPoint y: 281, endPoint x: 1063, endPoint y: 299, distance: 18.6
click at [1068, 281] on li "17:15" at bounding box center [1059, 281] width 34 height 15
type input "٠٢/٠٩/٢٠٢٥ ١٧:١٥"
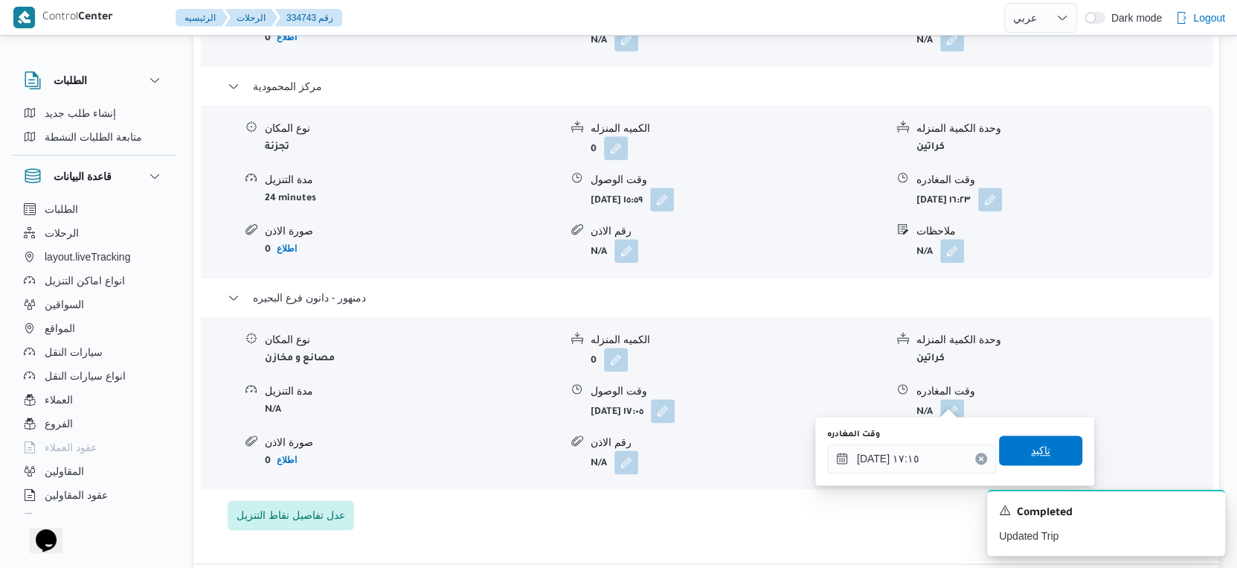
click at [1046, 449] on span "تاكيد" at bounding box center [1040, 450] width 83 height 30
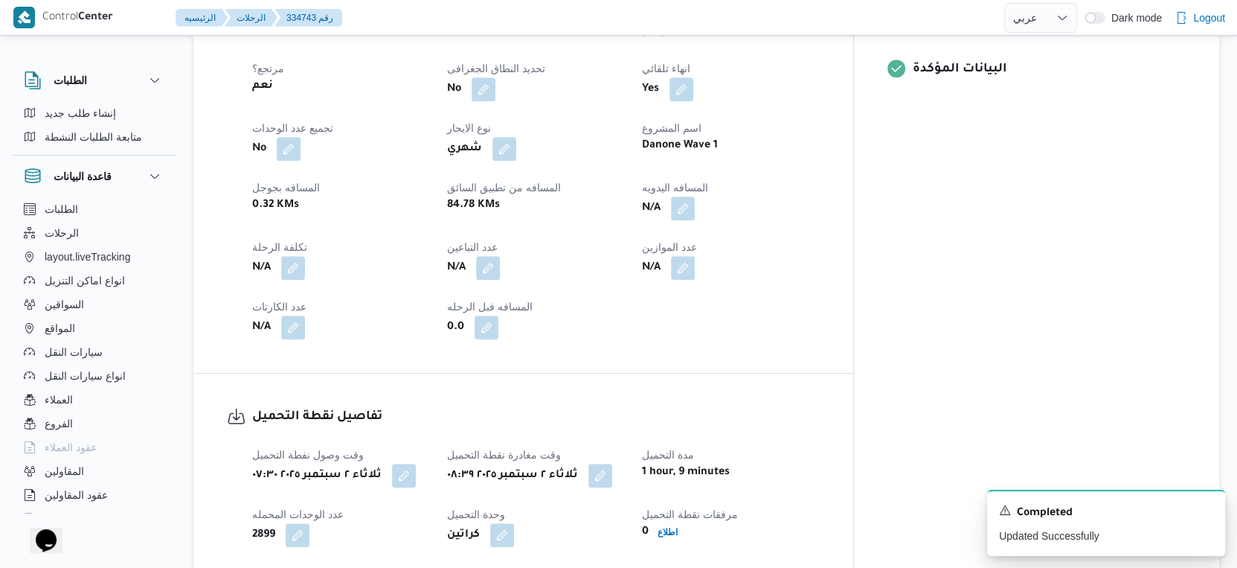
scroll to position [579, 0]
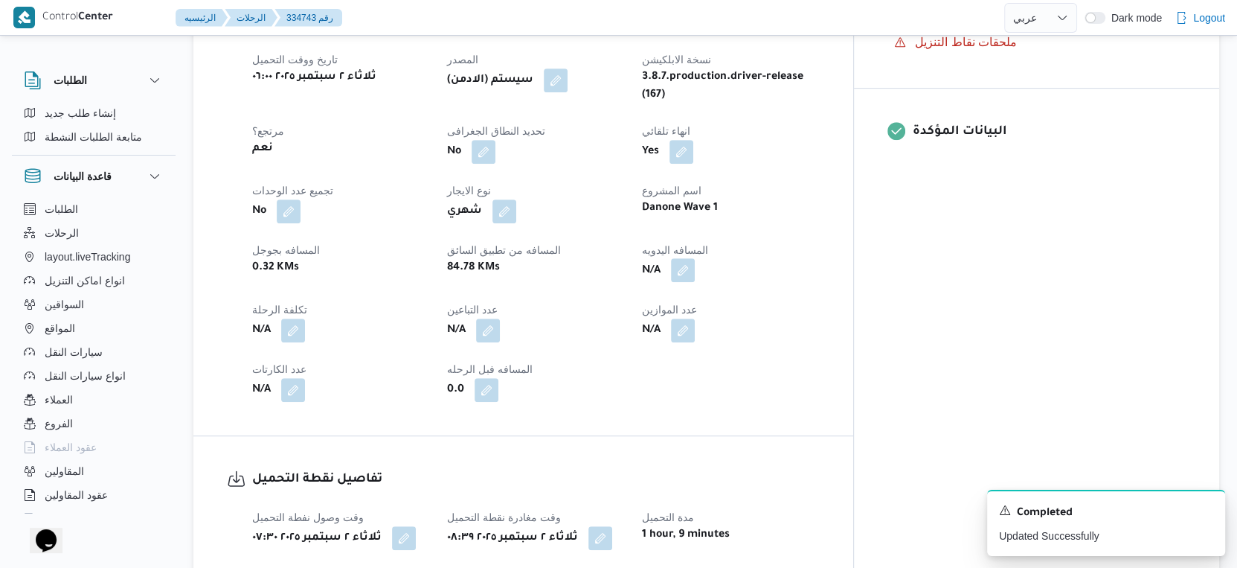
click at [695, 260] on button "button" at bounding box center [683, 270] width 24 height 24
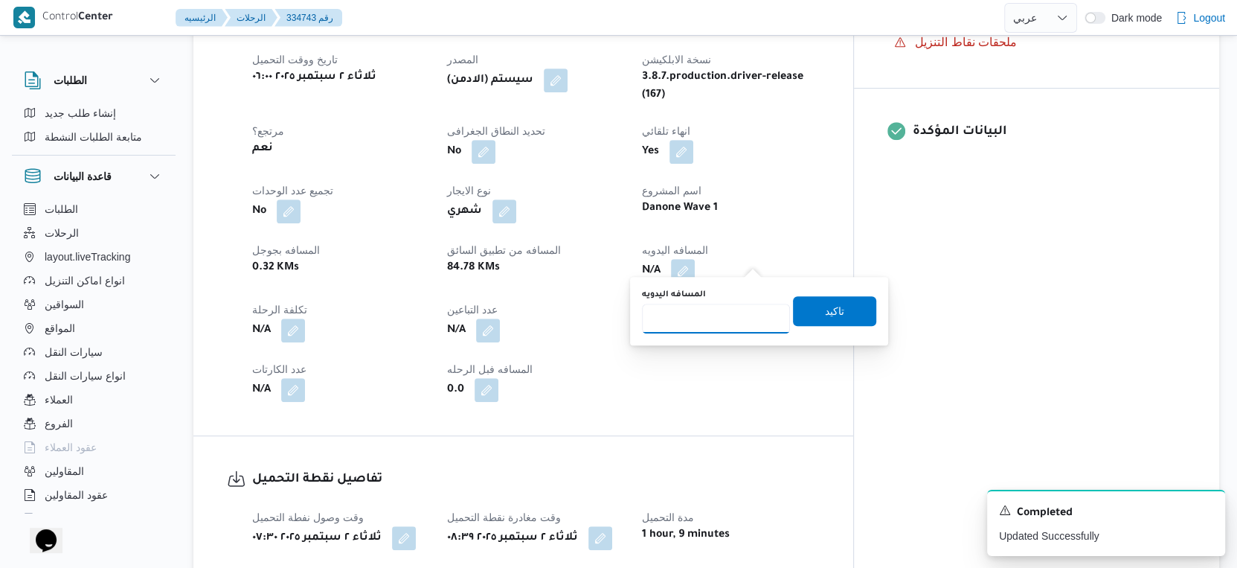
click at [714, 319] on input "المسافه اليدويه" at bounding box center [716, 319] width 148 height 30
type input "98"
click at [849, 312] on span "تاكيد" at bounding box center [834, 310] width 83 height 30
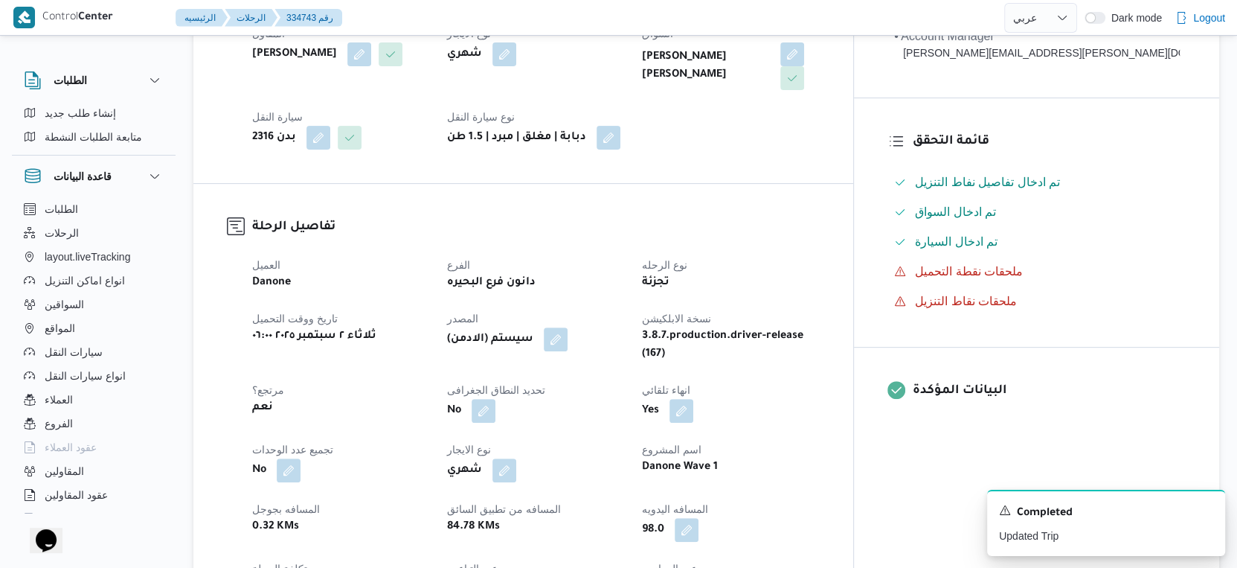
scroll to position [0, 0]
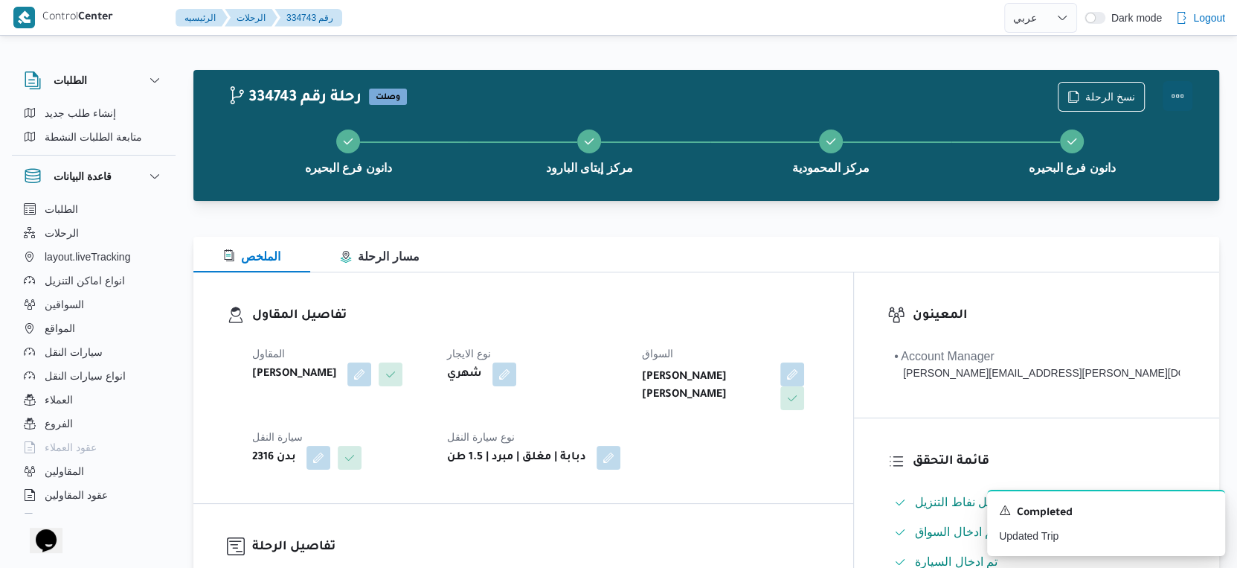
click at [1182, 88] on button "Actions" at bounding box center [1178, 96] width 30 height 30
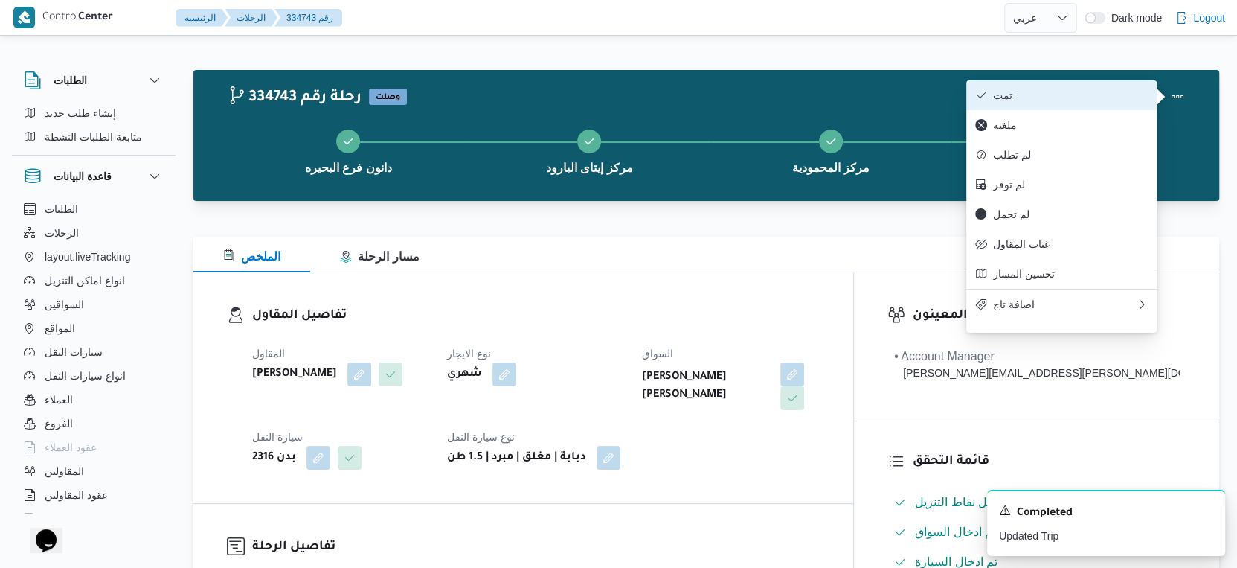
click at [1126, 98] on span "تمت" at bounding box center [1070, 95] width 155 height 12
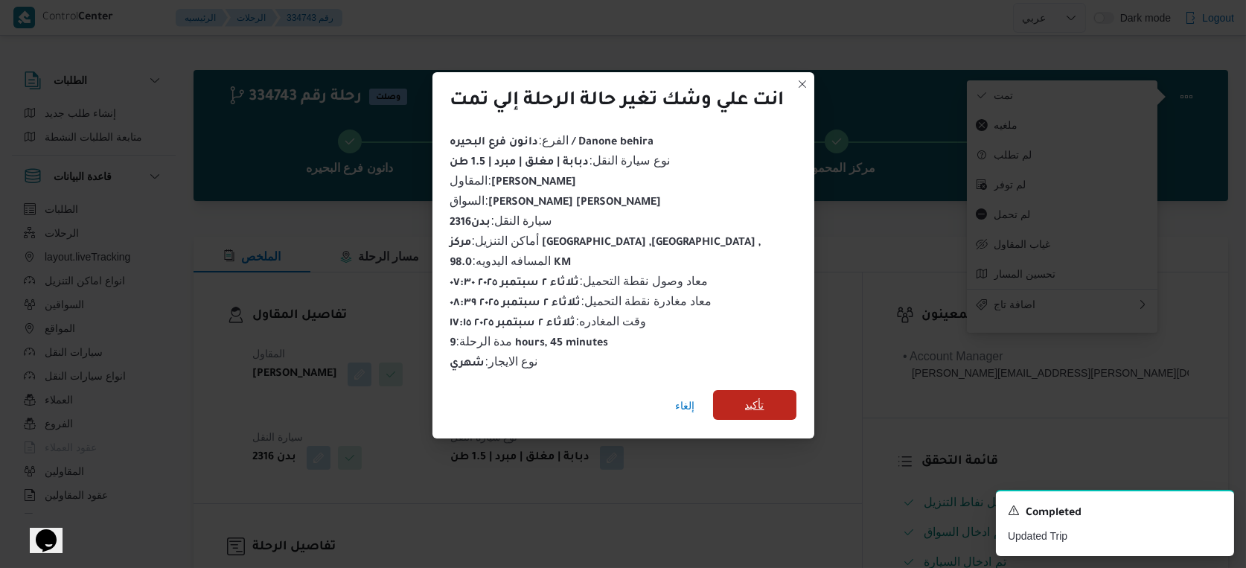
click at [775, 406] on span "تأكيد" at bounding box center [754, 405] width 83 height 30
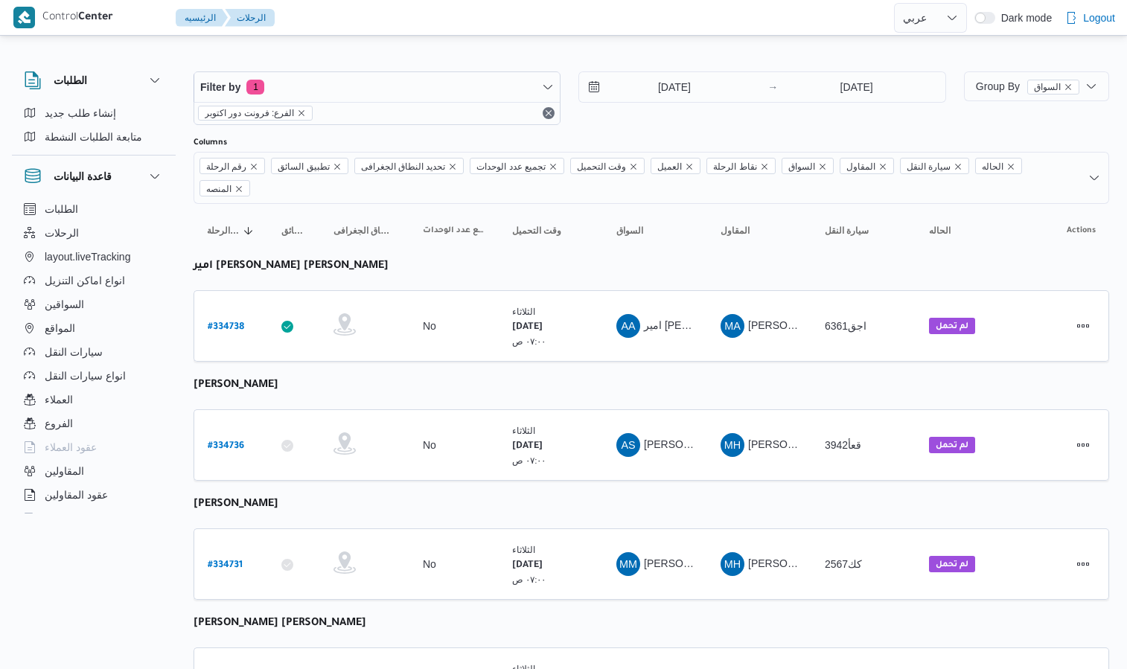
select select "ar"
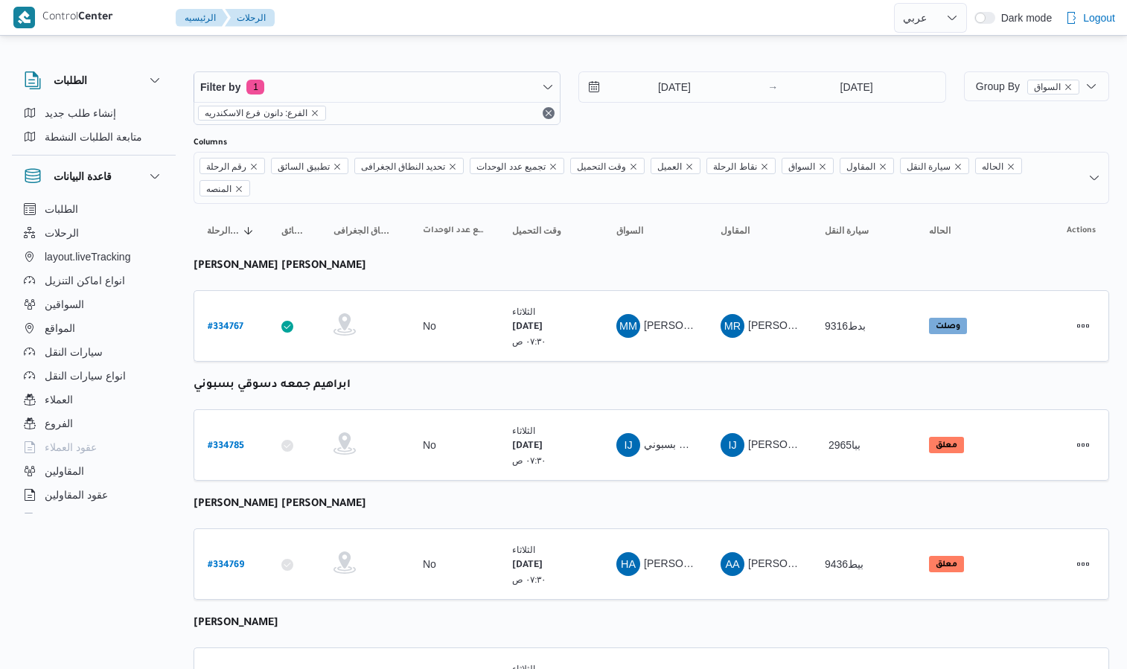
select select "ar"
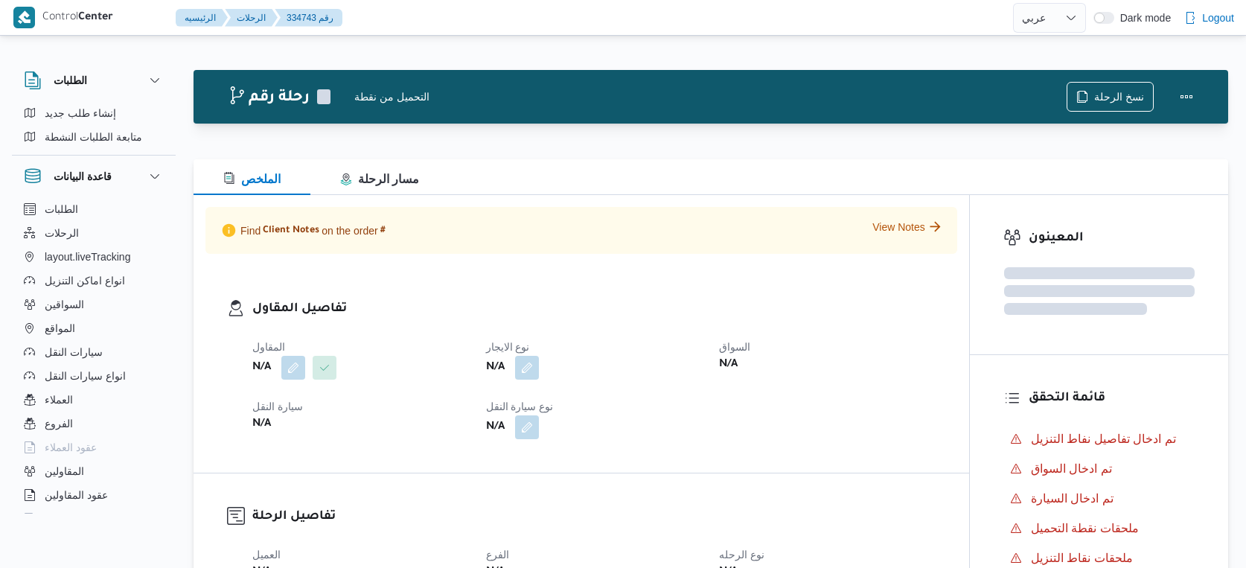
select select "ar"
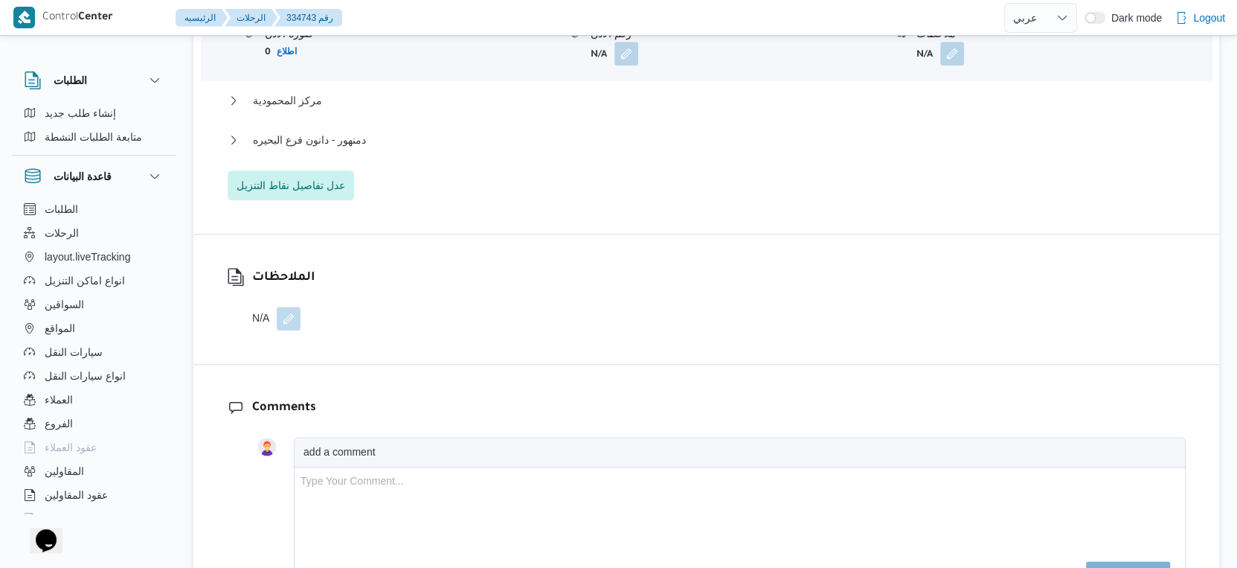
scroll to position [1488, 0]
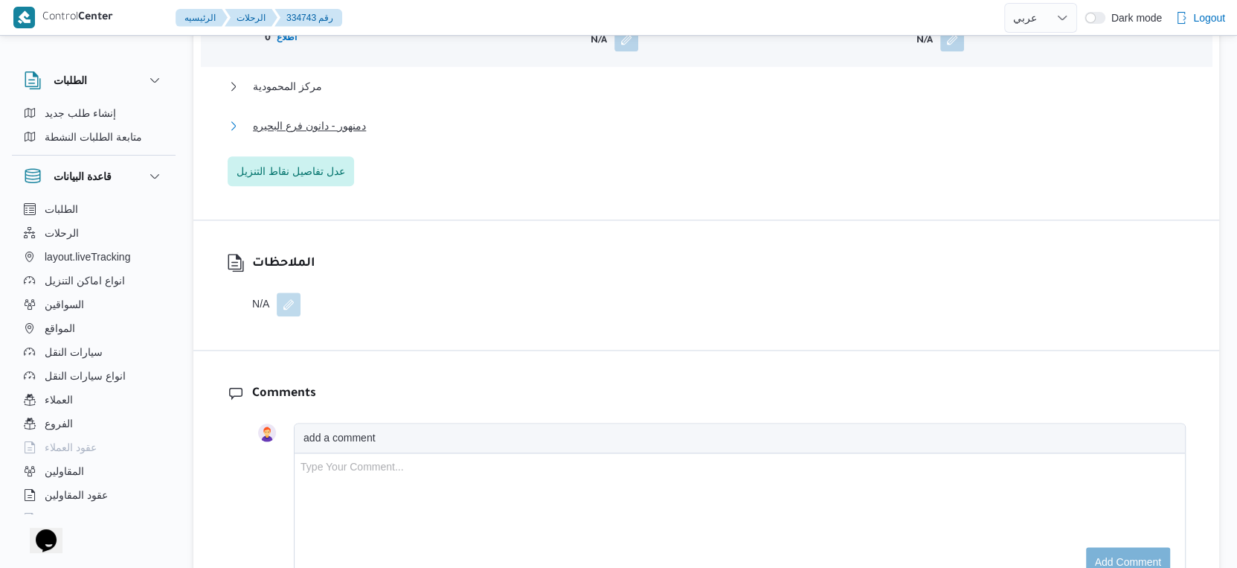
click at [359, 117] on span "دمنهور - دانون فرع البحيره" at bounding box center [309, 126] width 113 height 18
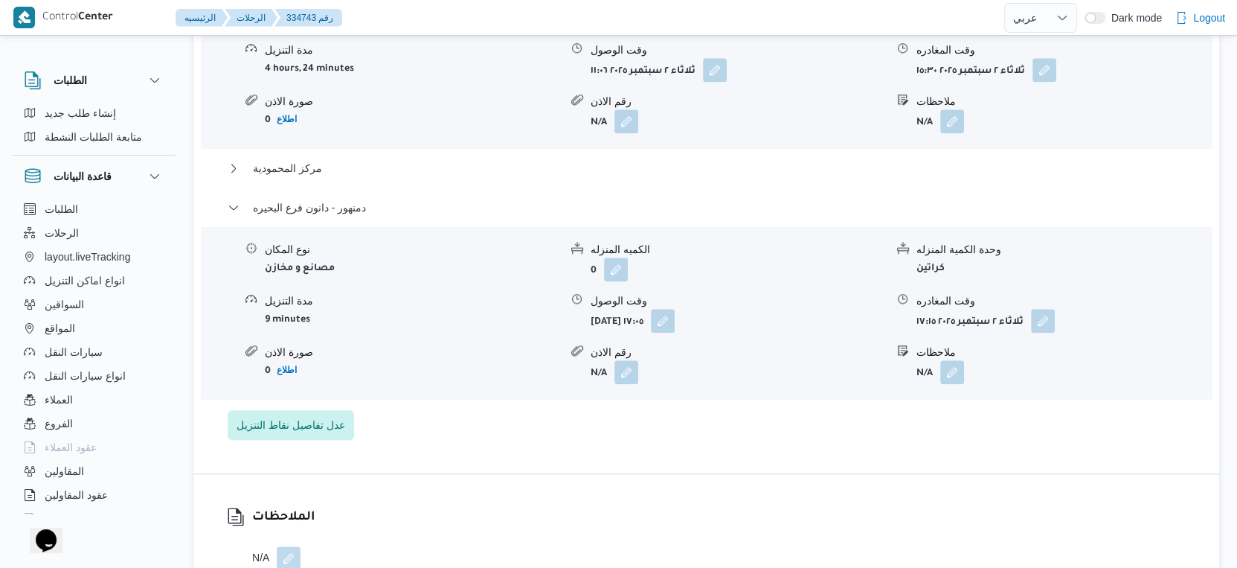
scroll to position [1322, 0]
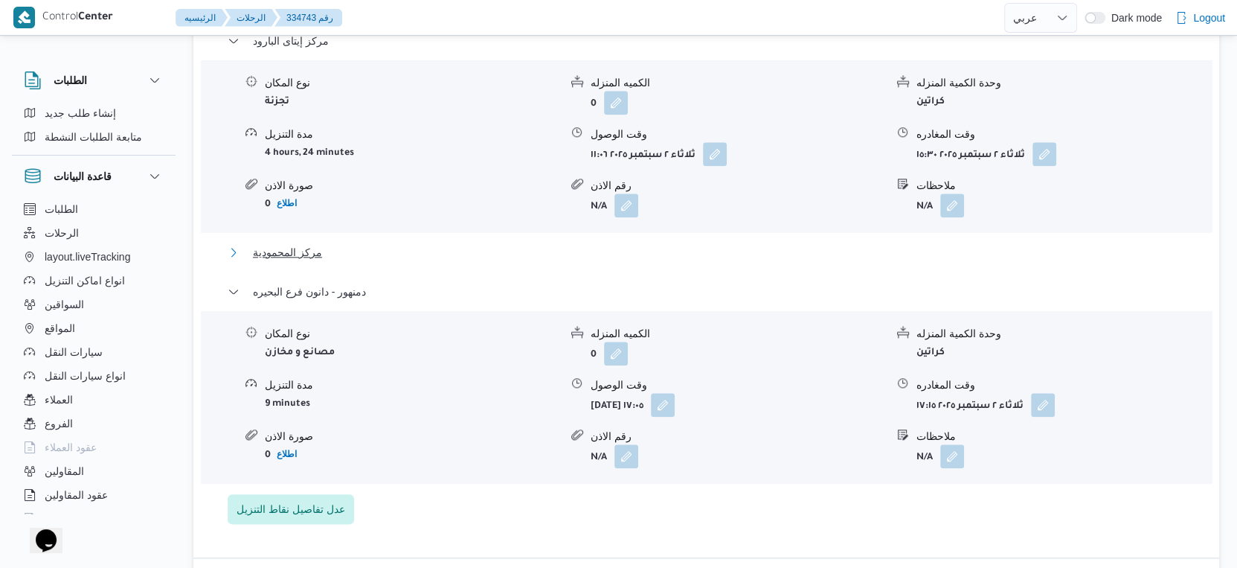
click at [324, 243] on button "مركز المحمودية" at bounding box center [707, 252] width 958 height 18
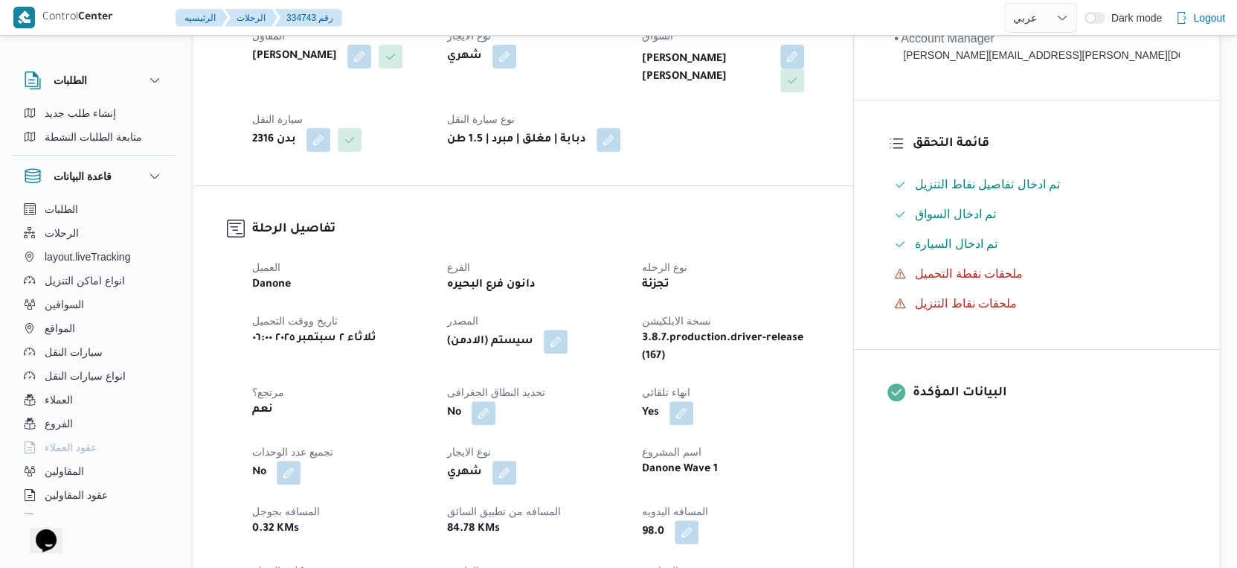
scroll to position [579, 0]
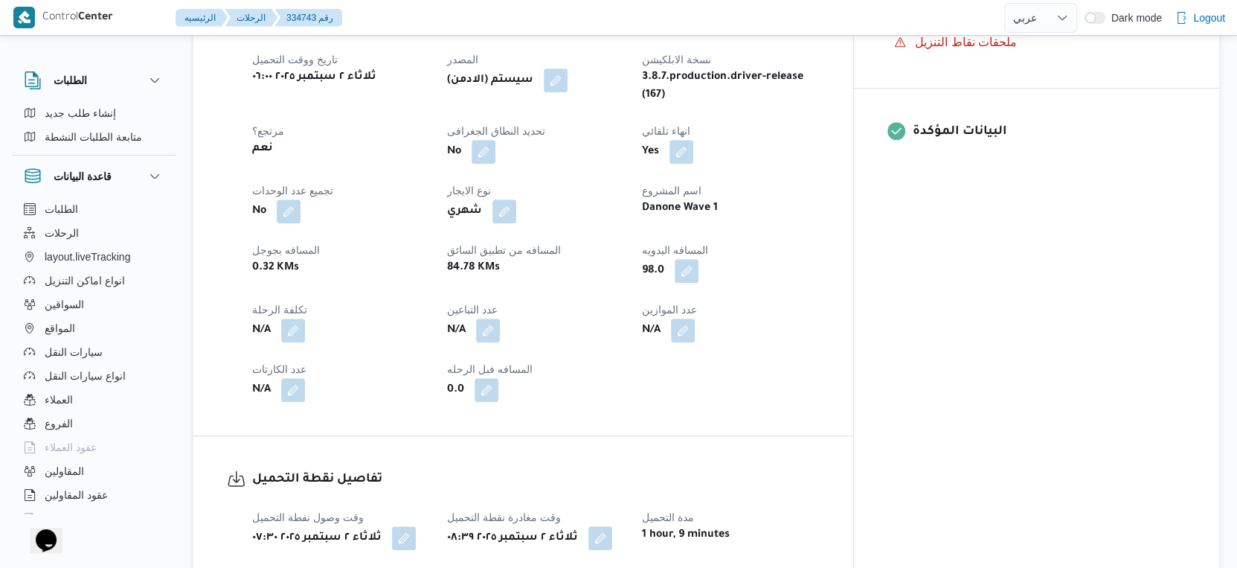
select select "ar"
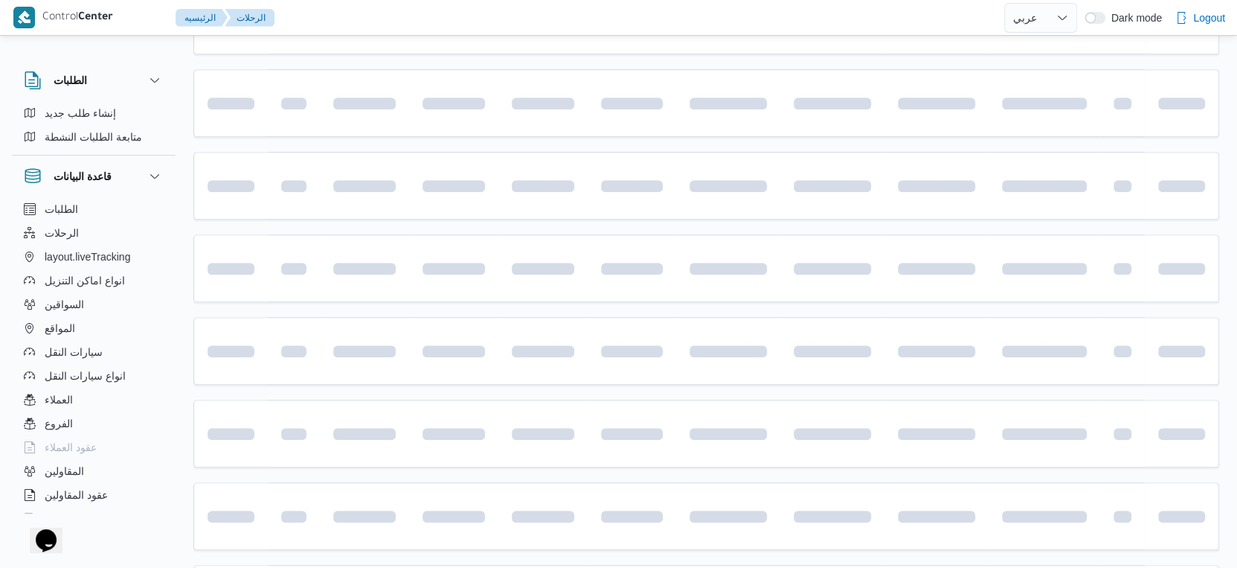
scroll to position [754, 0]
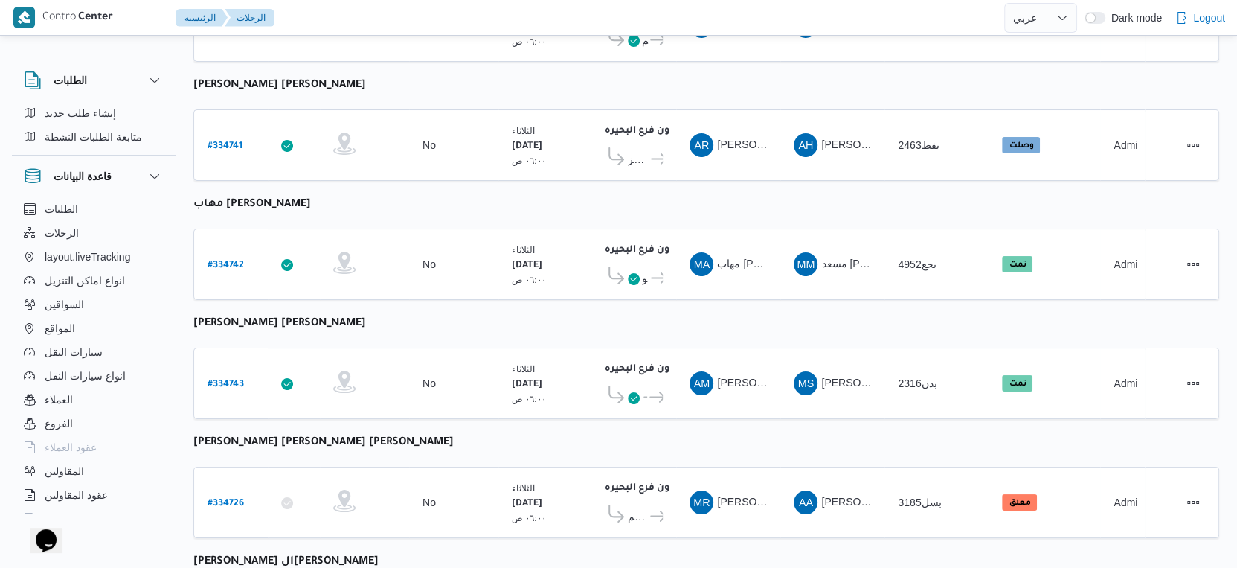
select select "ar"
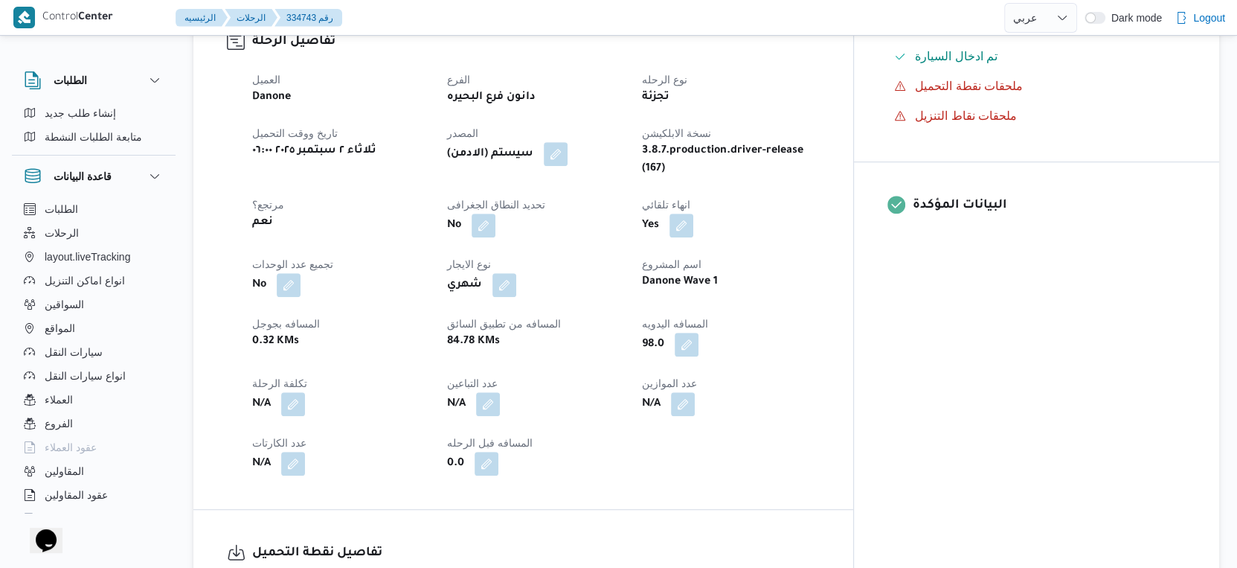
scroll to position [340, 0]
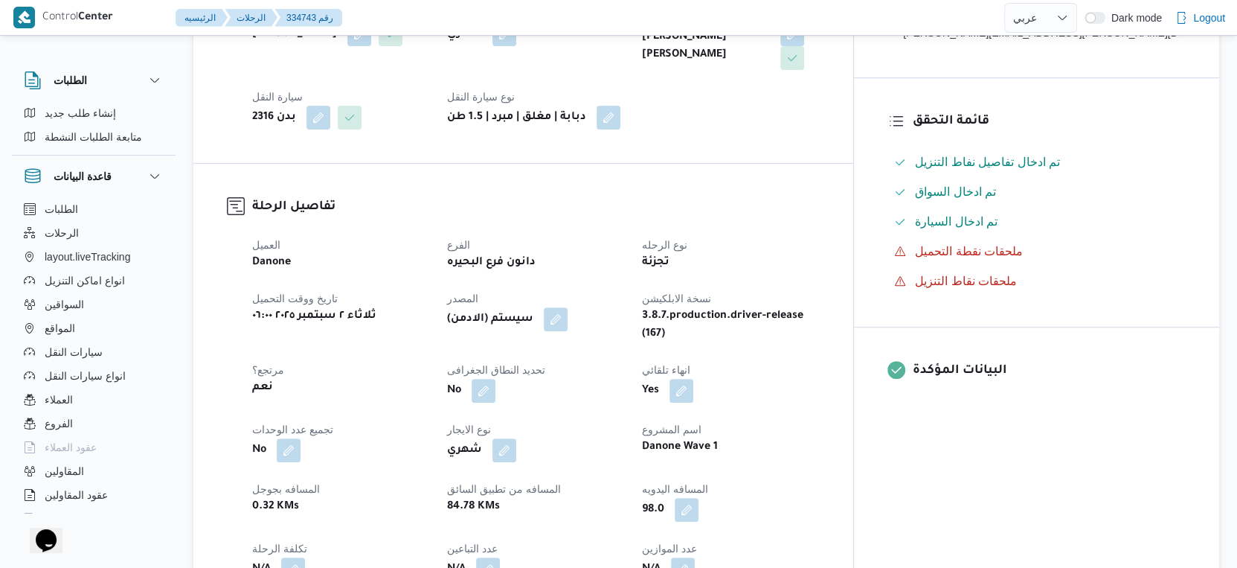
scroll to position [754, 0]
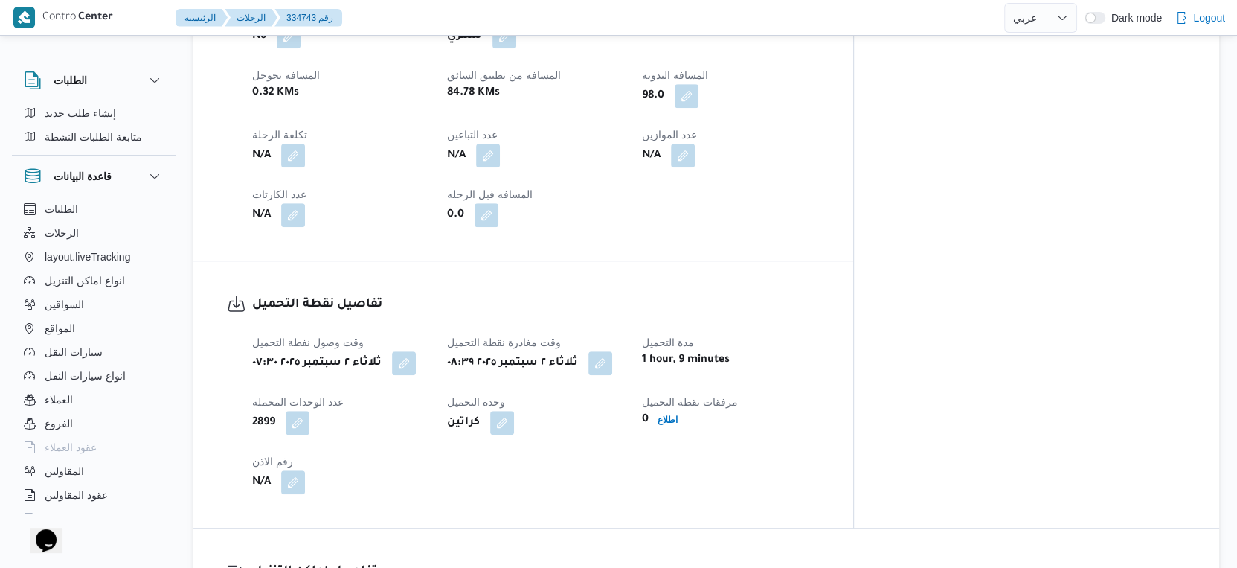
select select "ar"
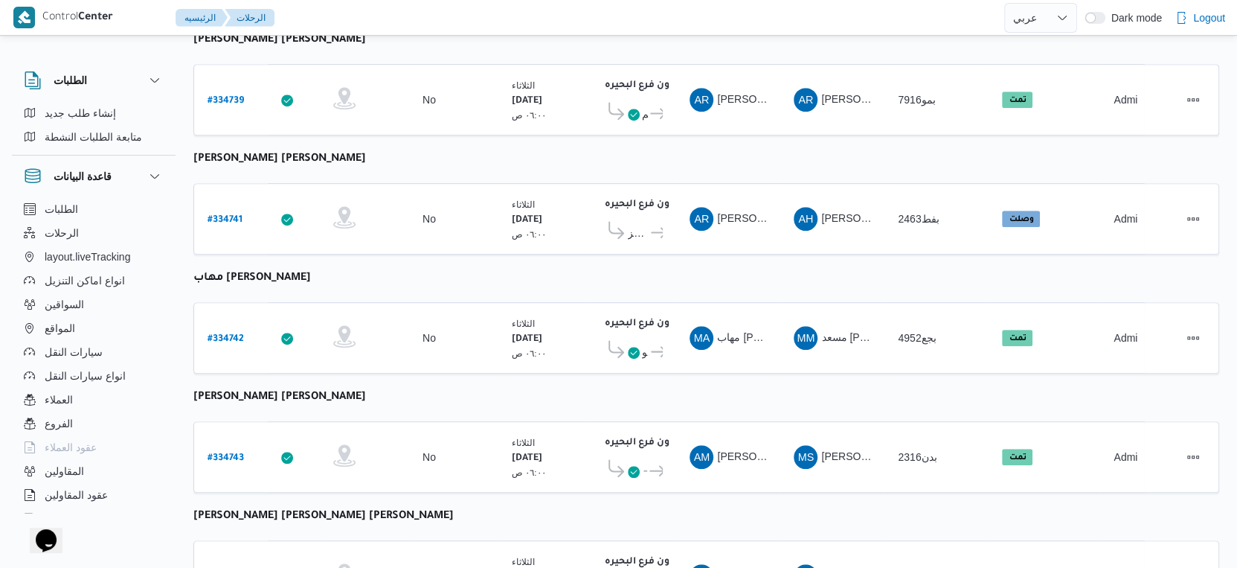
scroll to position [635, 0]
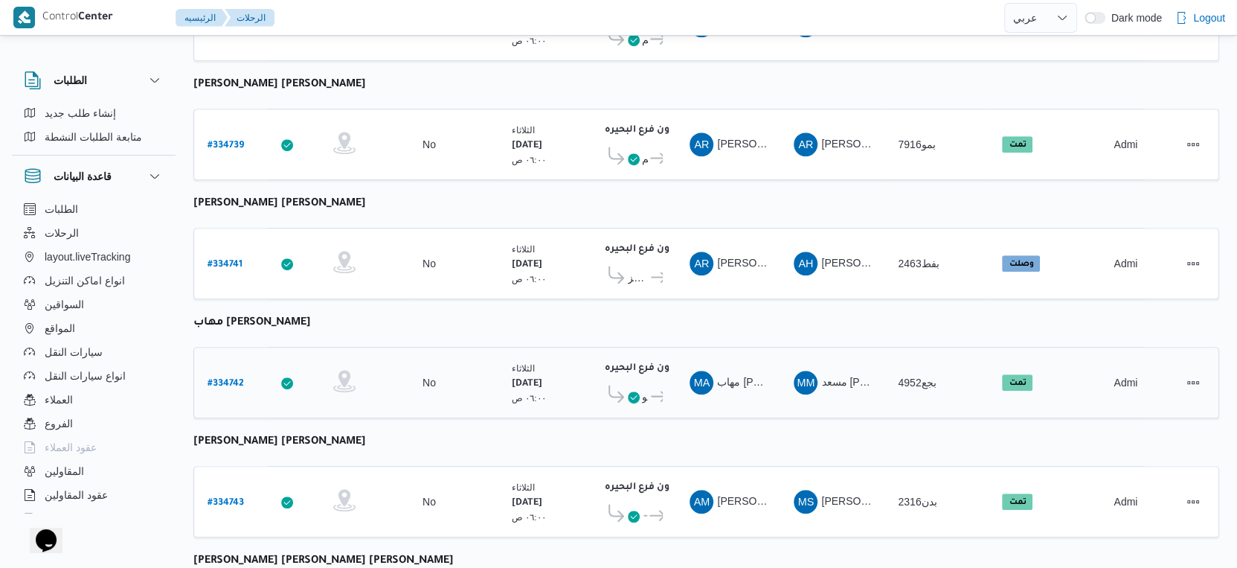
click at [226, 379] on b "# 334742" at bounding box center [226, 384] width 36 height 10
select select "ar"
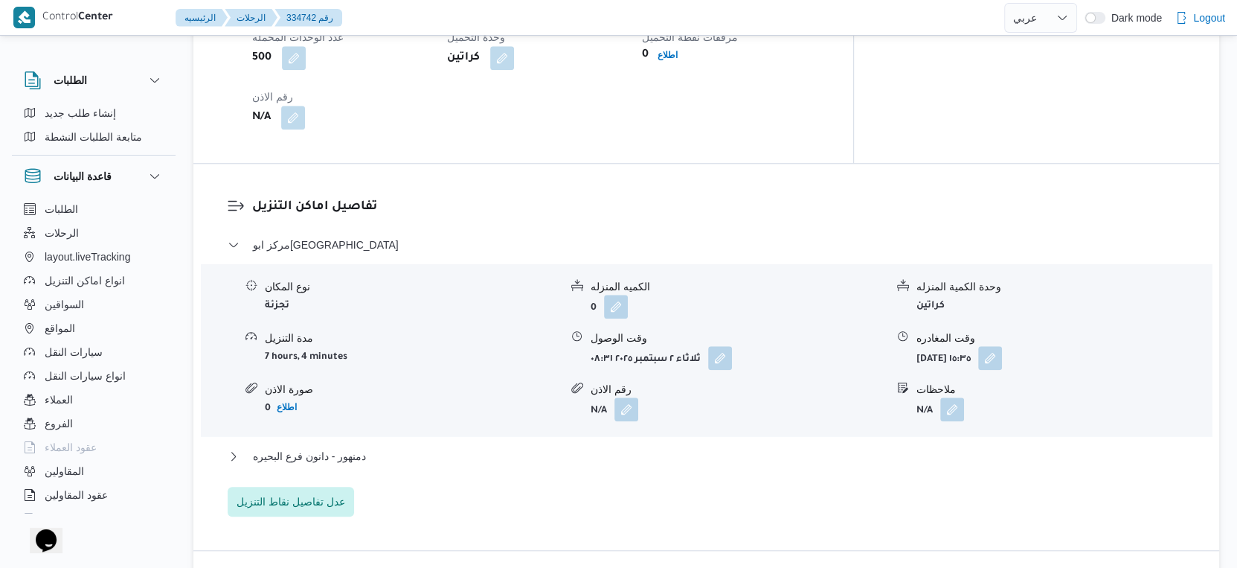
scroll to position [1214, 0]
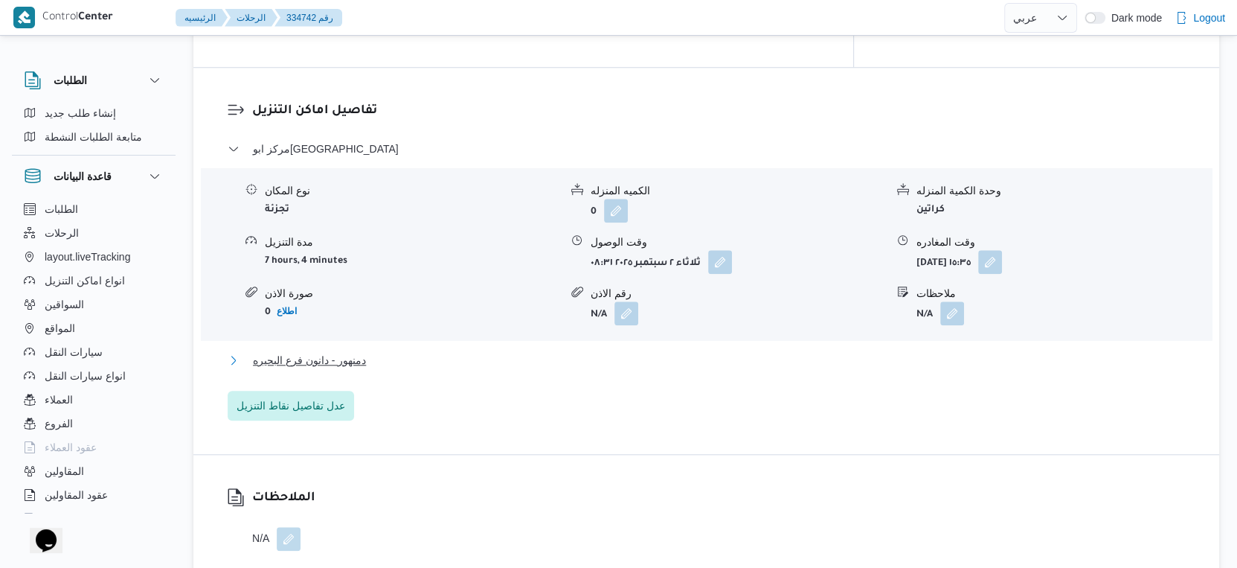
click at [420, 351] on button "دمنهور - دانون فرع البحيره" at bounding box center [707, 360] width 958 height 18
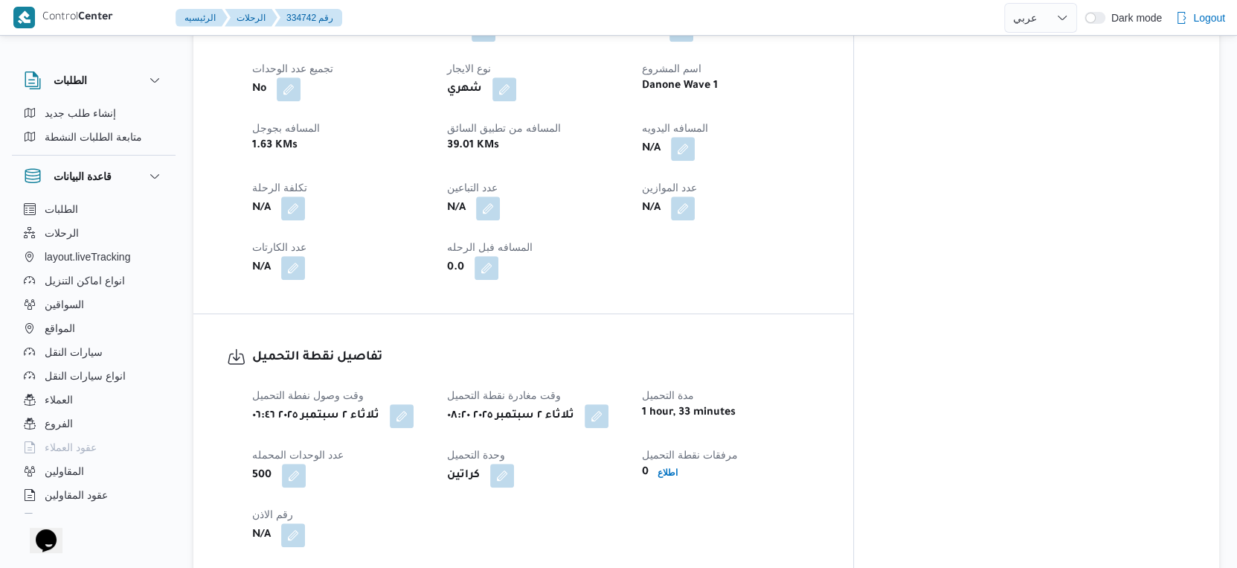
scroll to position [553, 0]
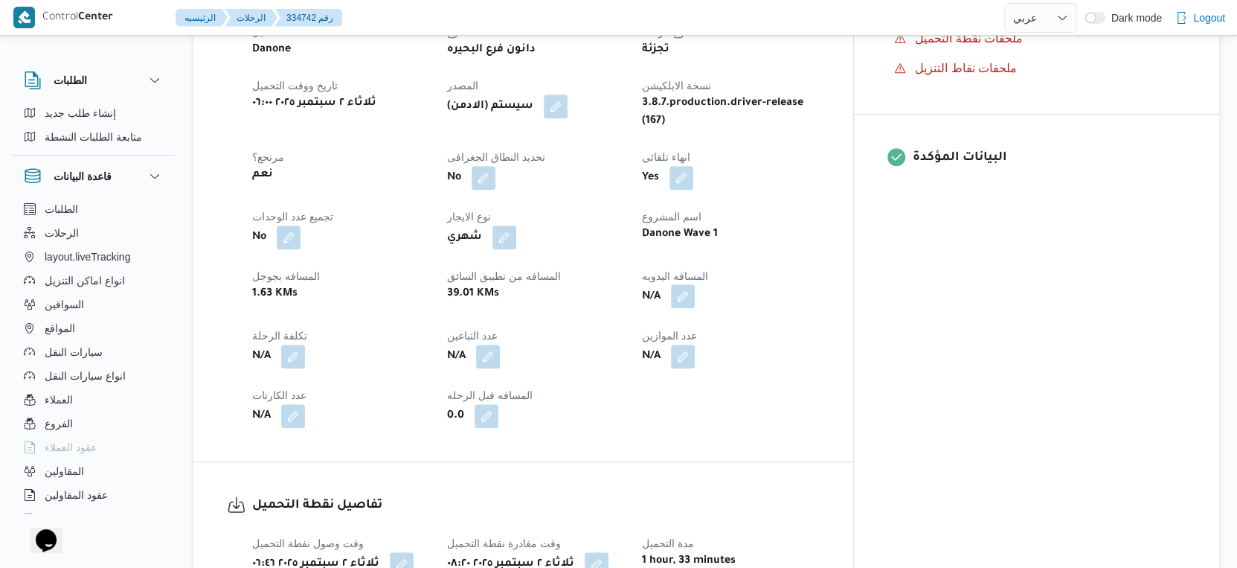
click at [695, 284] on button "button" at bounding box center [683, 296] width 24 height 24
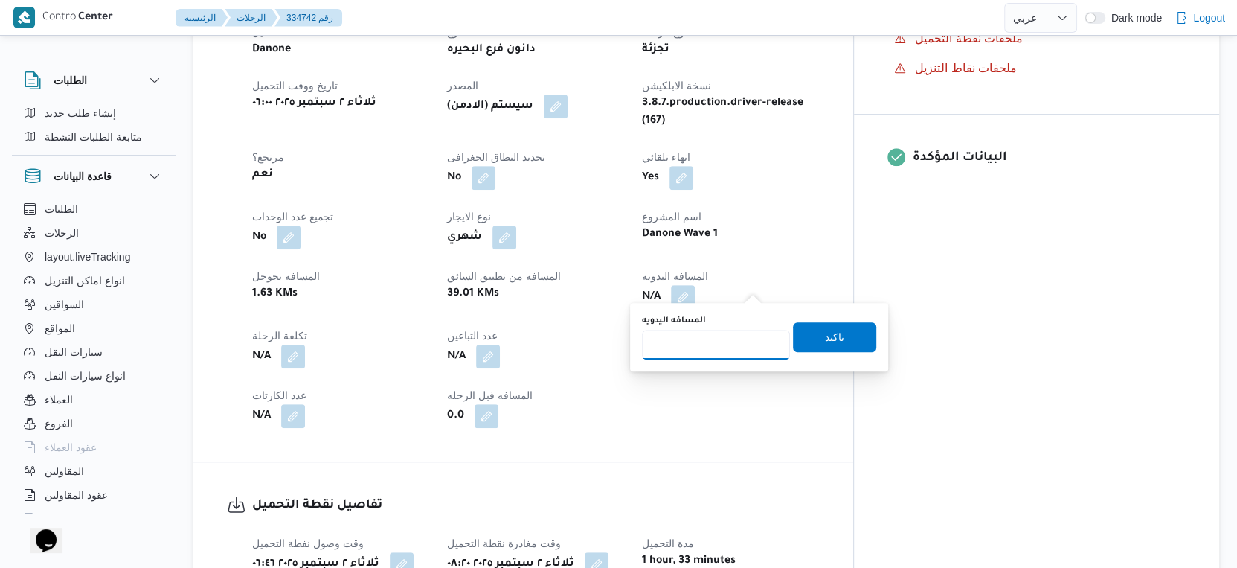
click at [720, 344] on input "المسافه اليدويه" at bounding box center [716, 345] width 148 height 30
type input "27"
click at [836, 333] on span "تاكيد" at bounding box center [834, 336] width 83 height 30
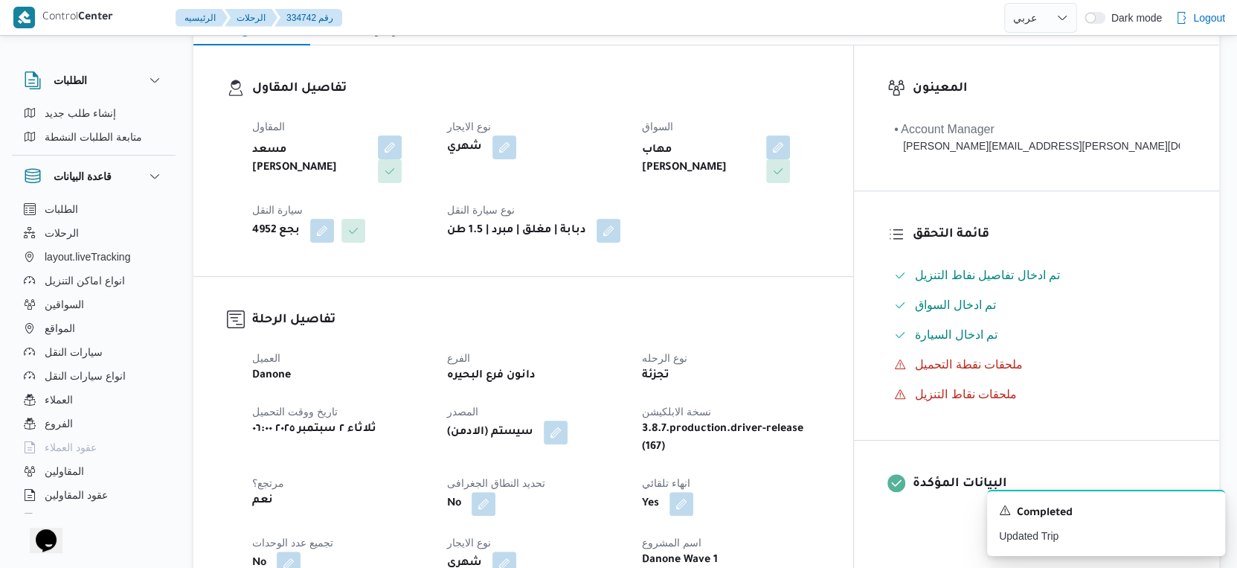
scroll to position [0, 0]
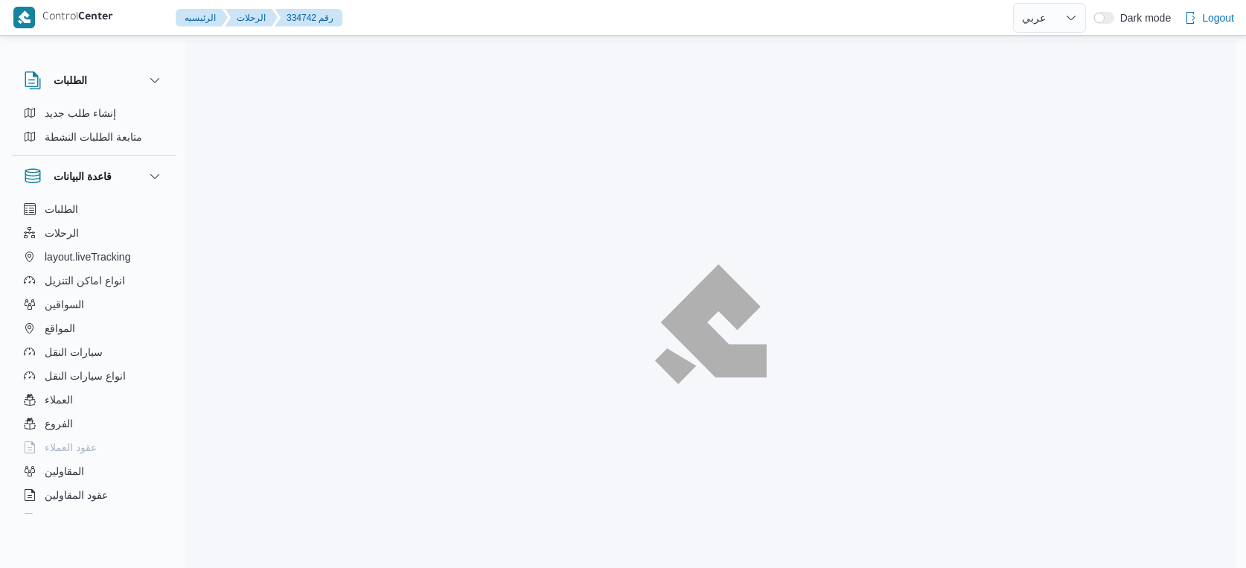
select select "ar"
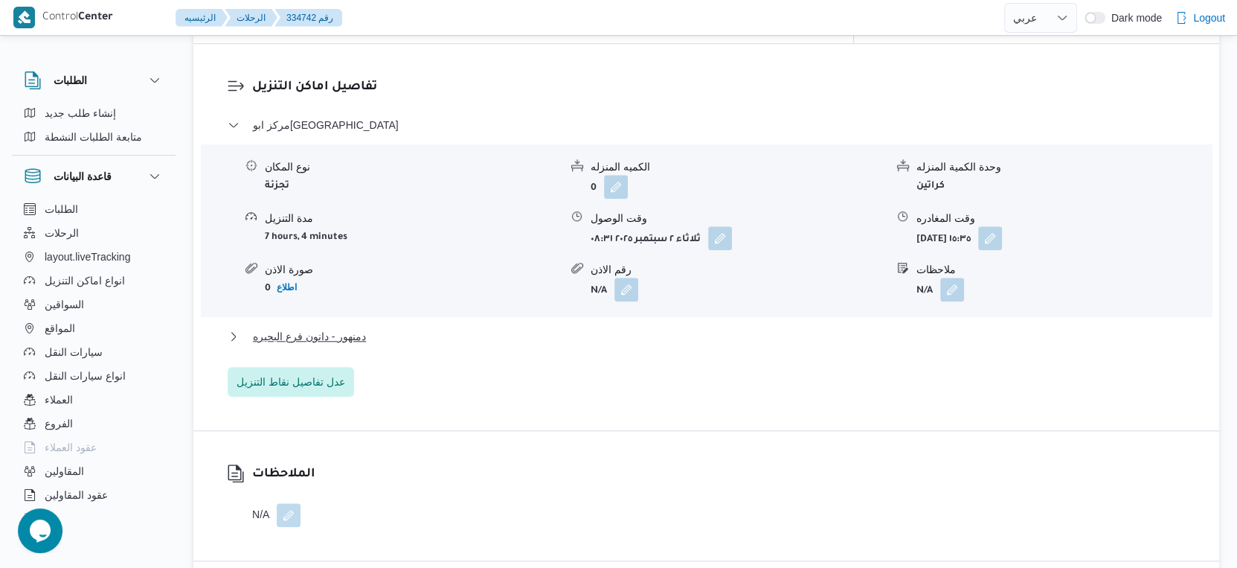
scroll to position [1240, 0]
click at [416, 325] on button "دمنهور - دانون فرع البحيره" at bounding box center [707, 334] width 958 height 18
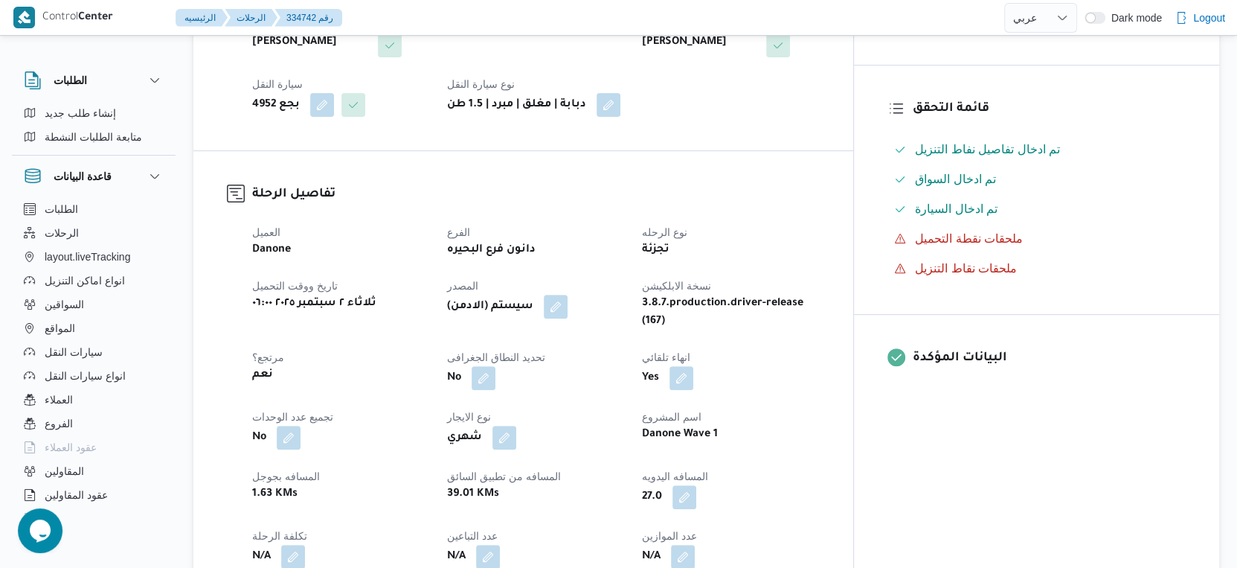
scroll to position [579, 0]
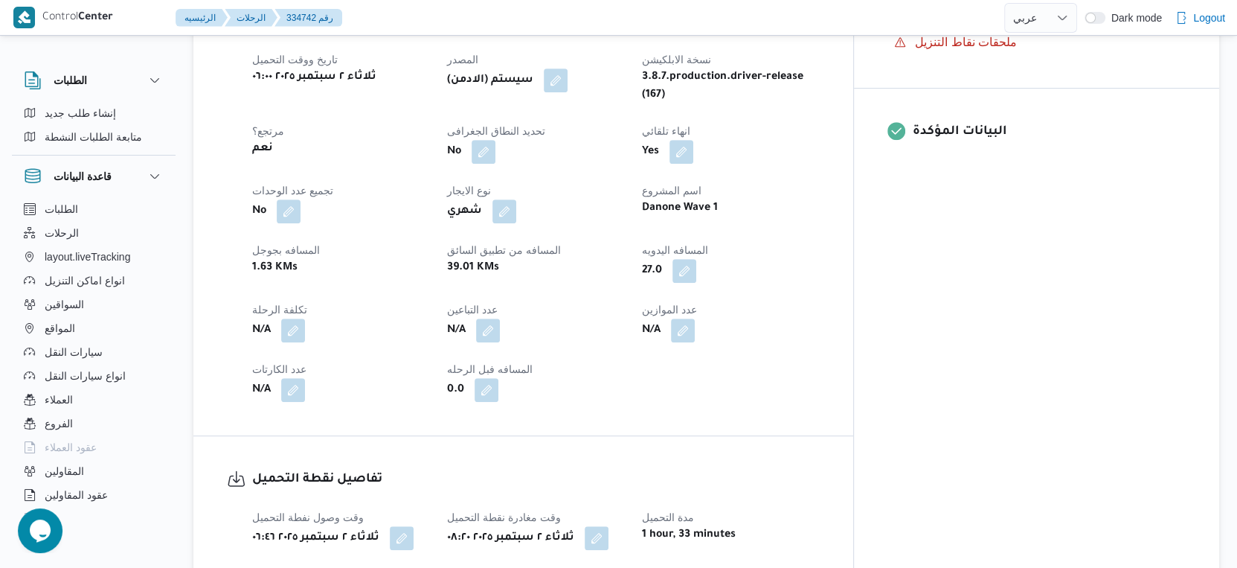
select select "ar"
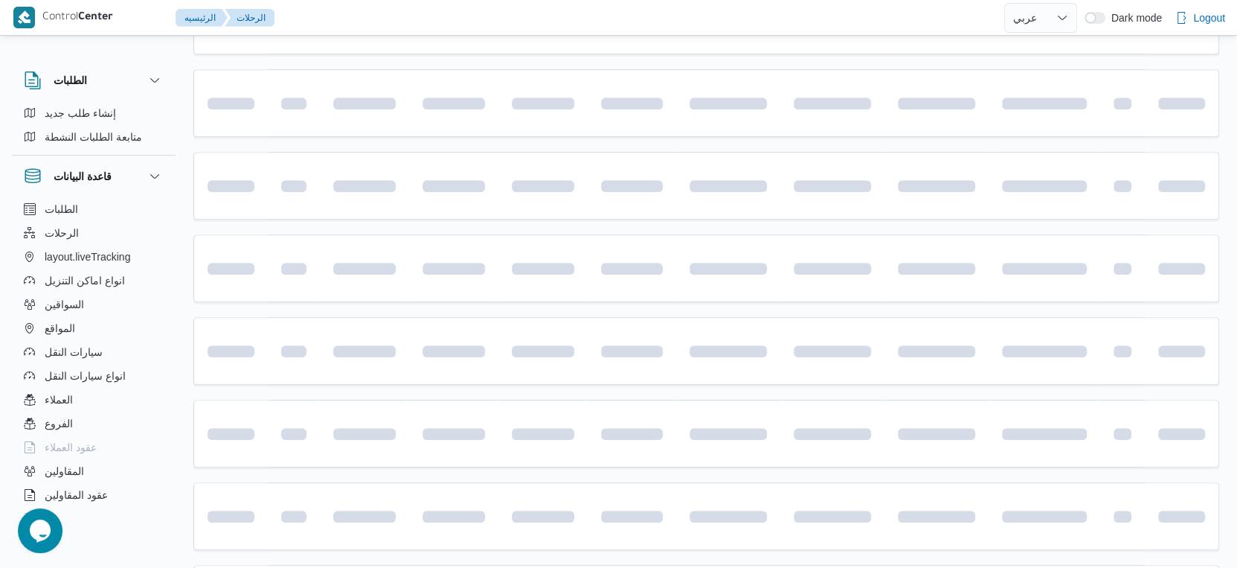
scroll to position [635, 0]
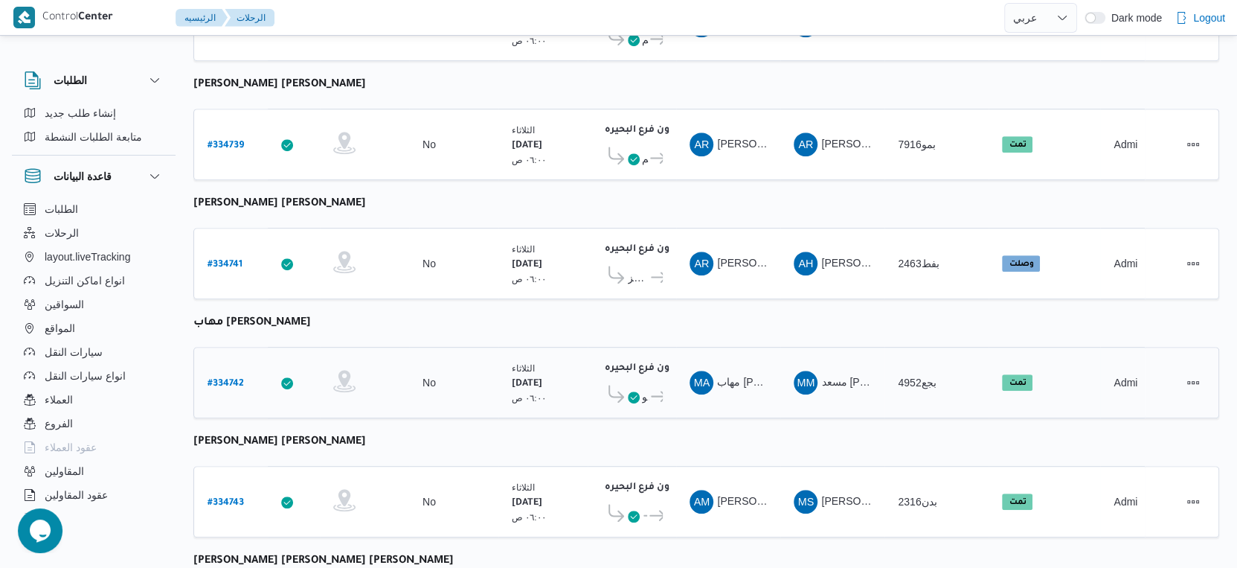
click at [231, 379] on b "# 334742" at bounding box center [226, 384] width 36 height 10
select select "ar"
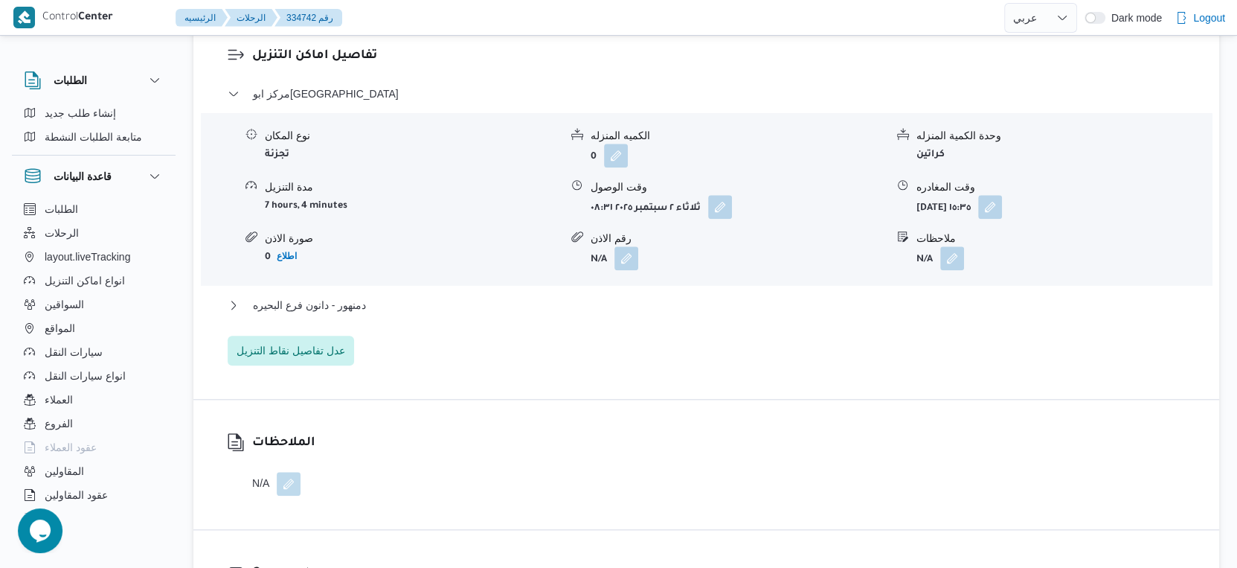
scroll to position [1297, 0]
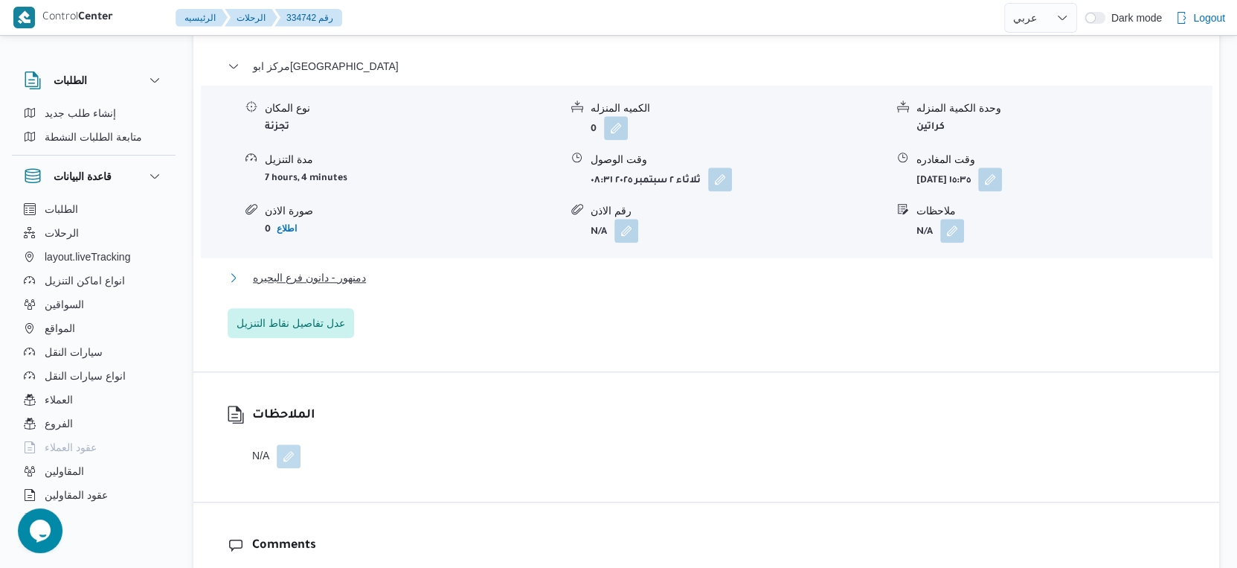
click at [384, 269] on button "دمنهور - دانون فرع البحيره" at bounding box center [707, 278] width 958 height 18
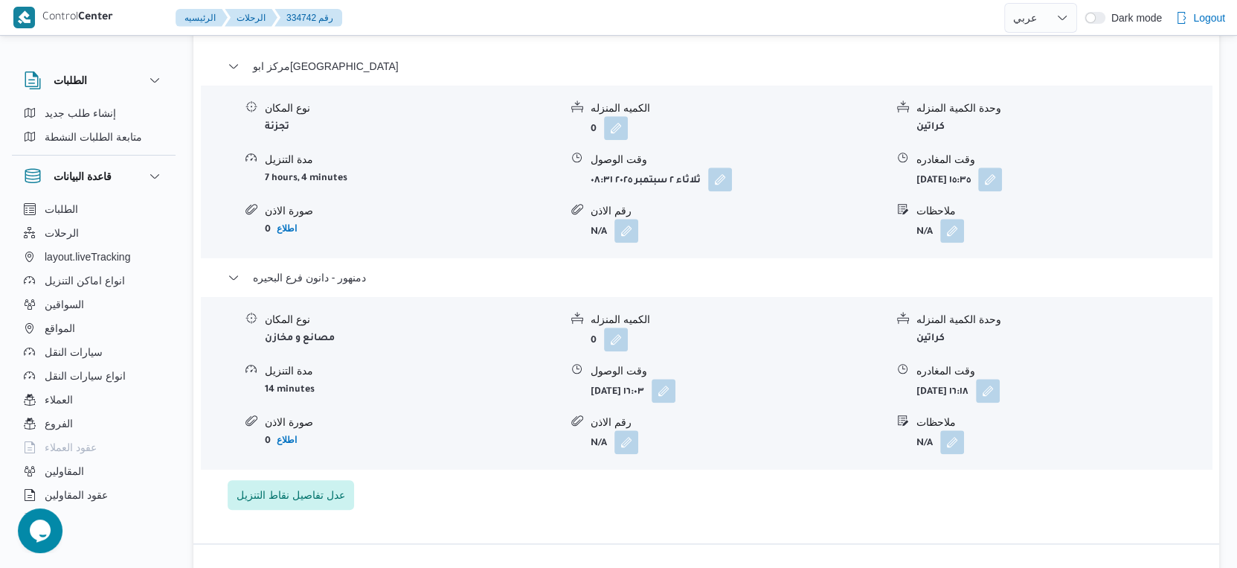
select select "ar"
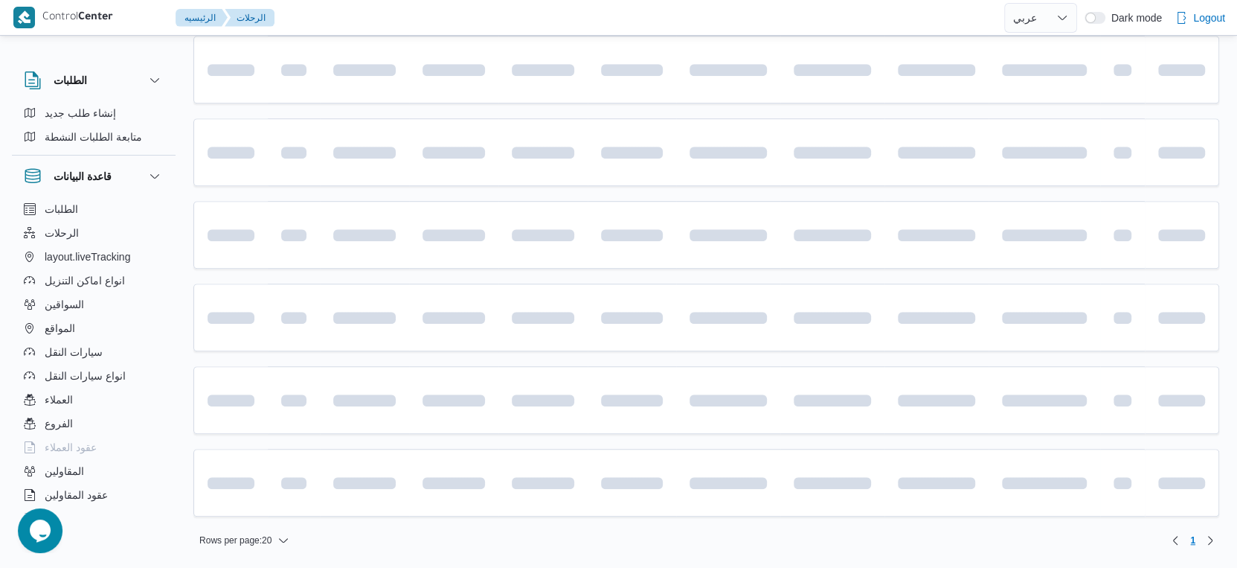
scroll to position [635, 0]
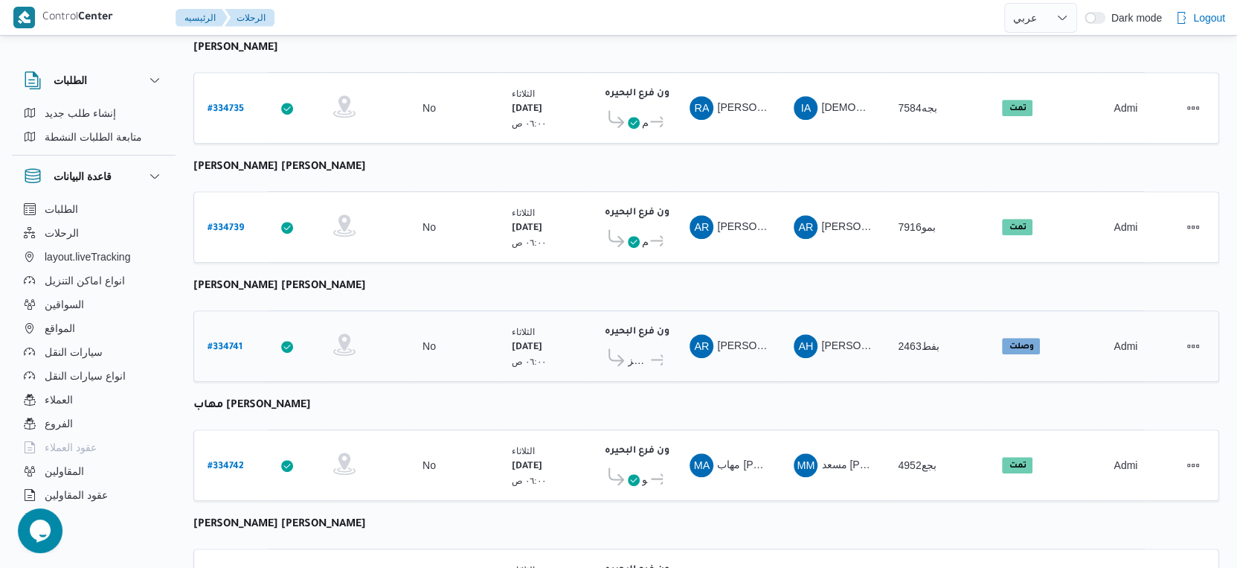
click at [225, 342] on b "# 334741" at bounding box center [225, 347] width 35 height 10
select select "ar"
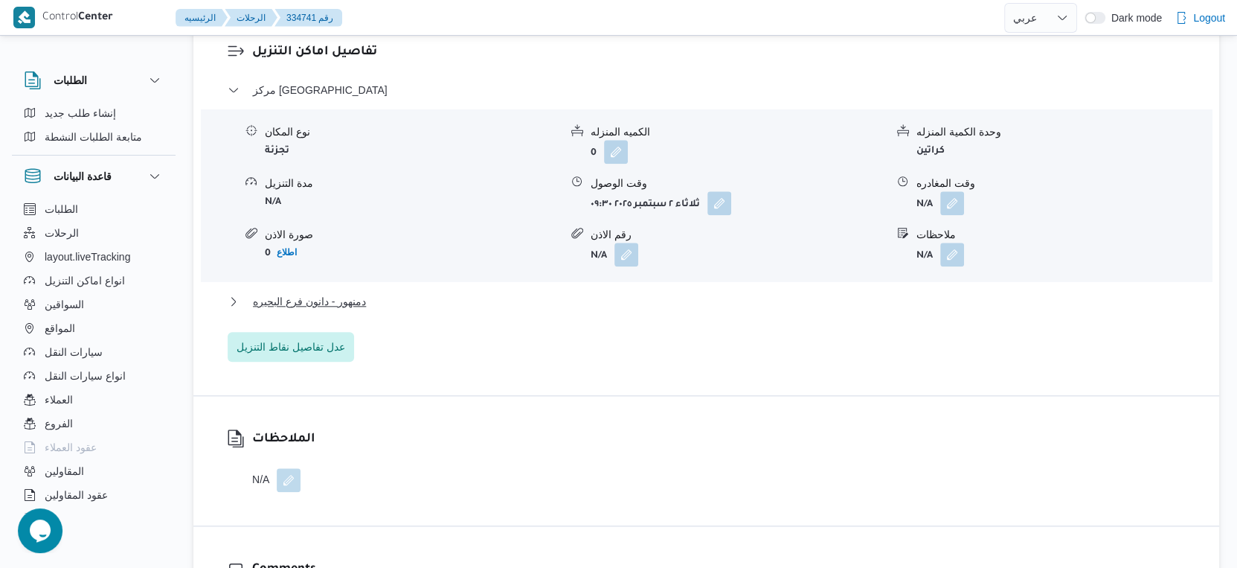
scroll to position [1297, 0]
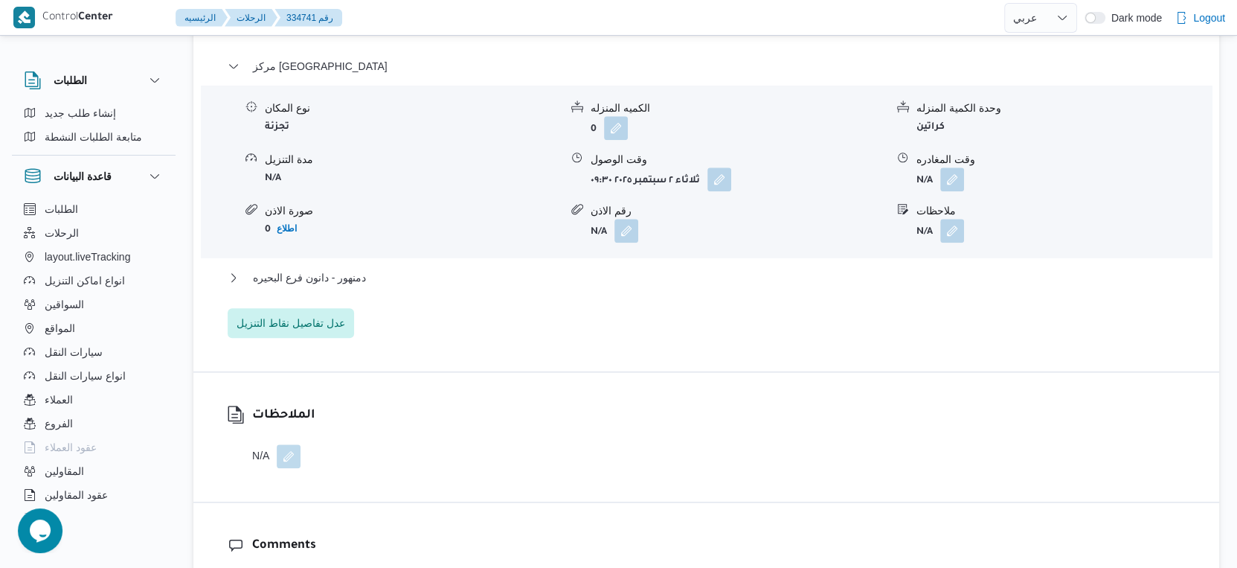
click at [388, 254] on div "مركز دمنهور نوع المكان تجزئة الكميه المنزله 0 وحدة الكمية المنزله كراتين مدة ال…" at bounding box center [707, 197] width 958 height 281
click at [385, 269] on button "دمنهور - دانون فرع البحيره" at bounding box center [707, 278] width 958 height 18
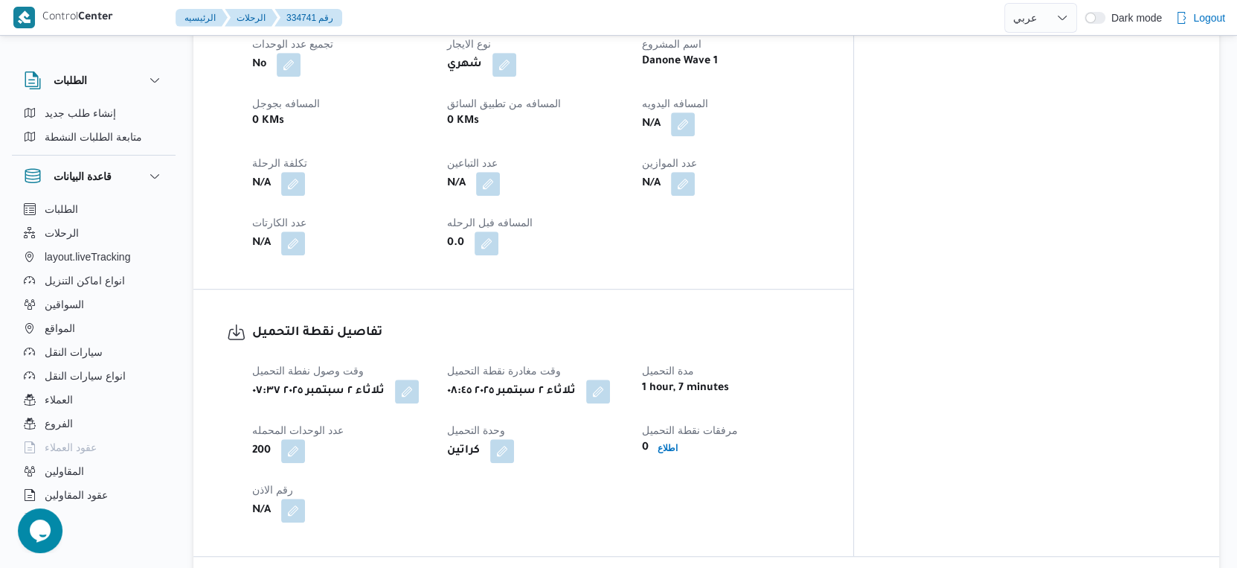
scroll to position [635, 0]
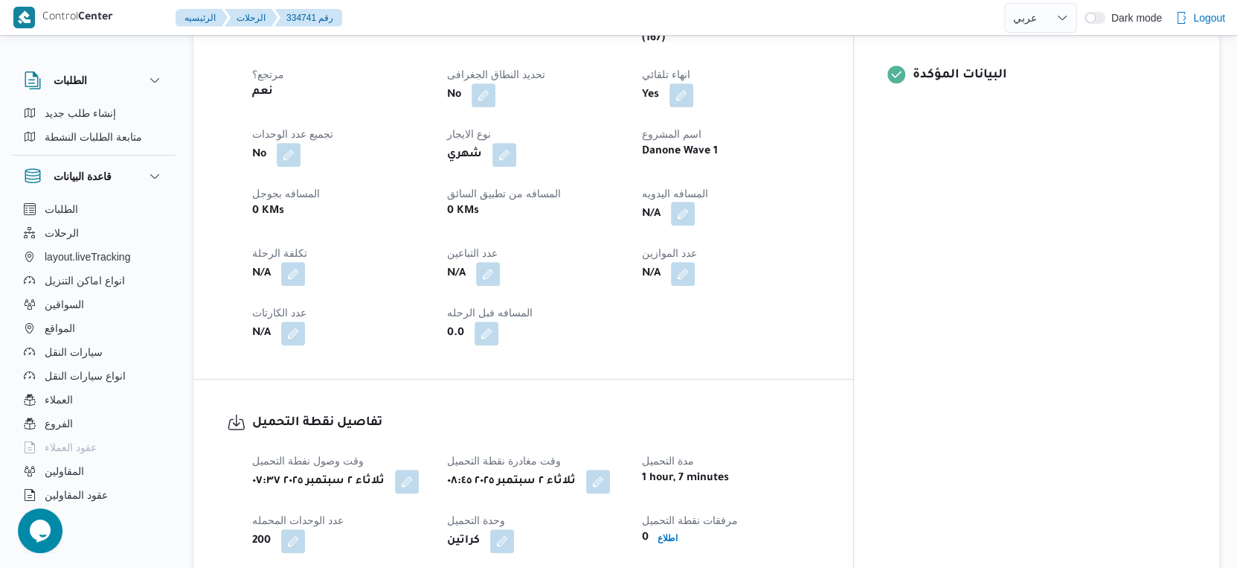
click at [695, 202] on button "button" at bounding box center [683, 214] width 24 height 24
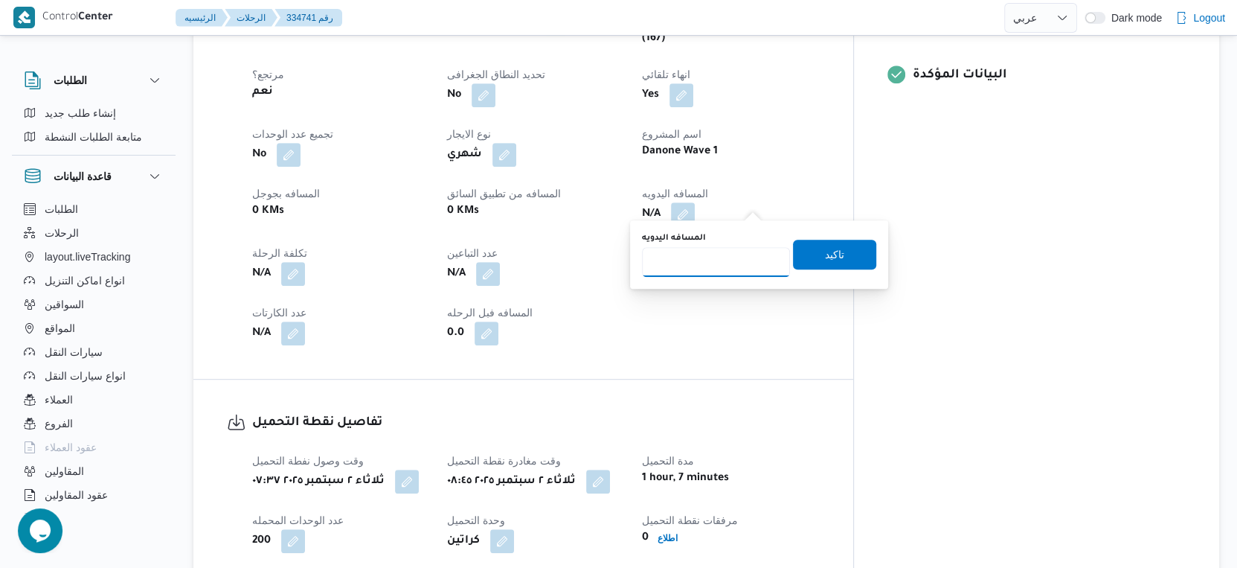
click at [706, 268] on input "المسافه اليدويه" at bounding box center [716, 262] width 148 height 30
type input "37"
click at [825, 251] on span "تاكيد" at bounding box center [834, 254] width 19 height 18
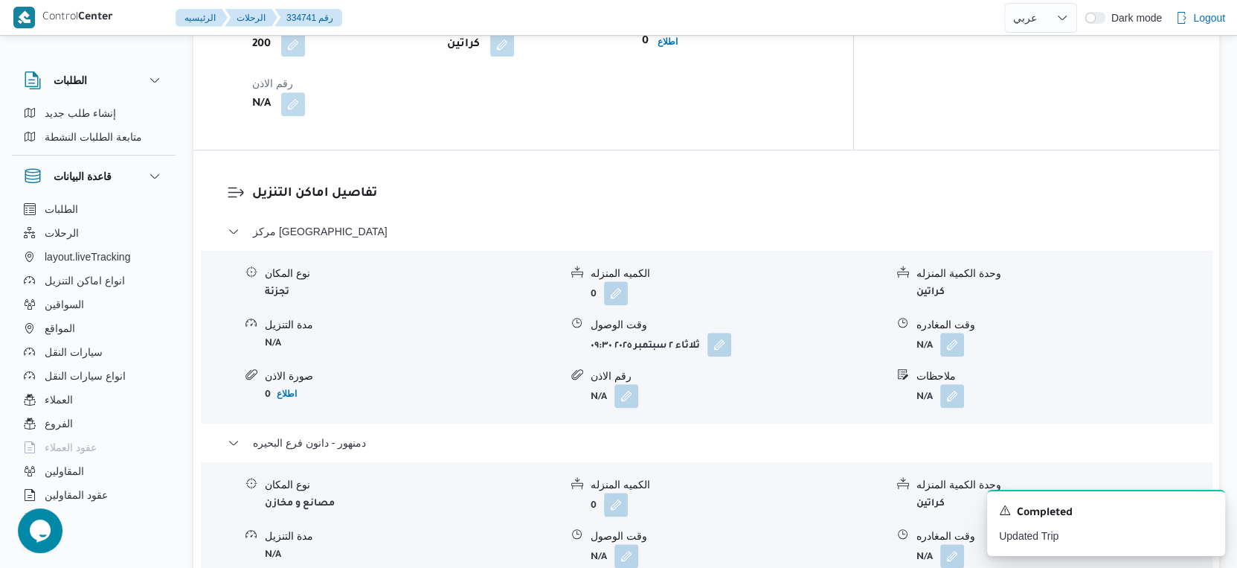
scroll to position [1214, 0]
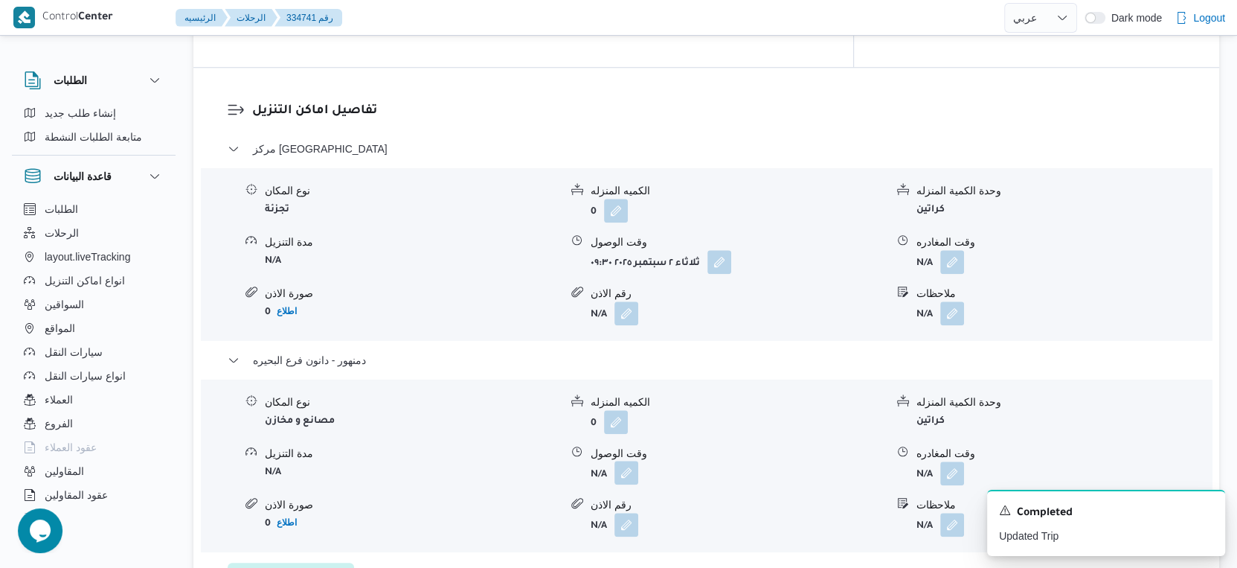
click at [629, 464] on button "button" at bounding box center [627, 473] width 24 height 24
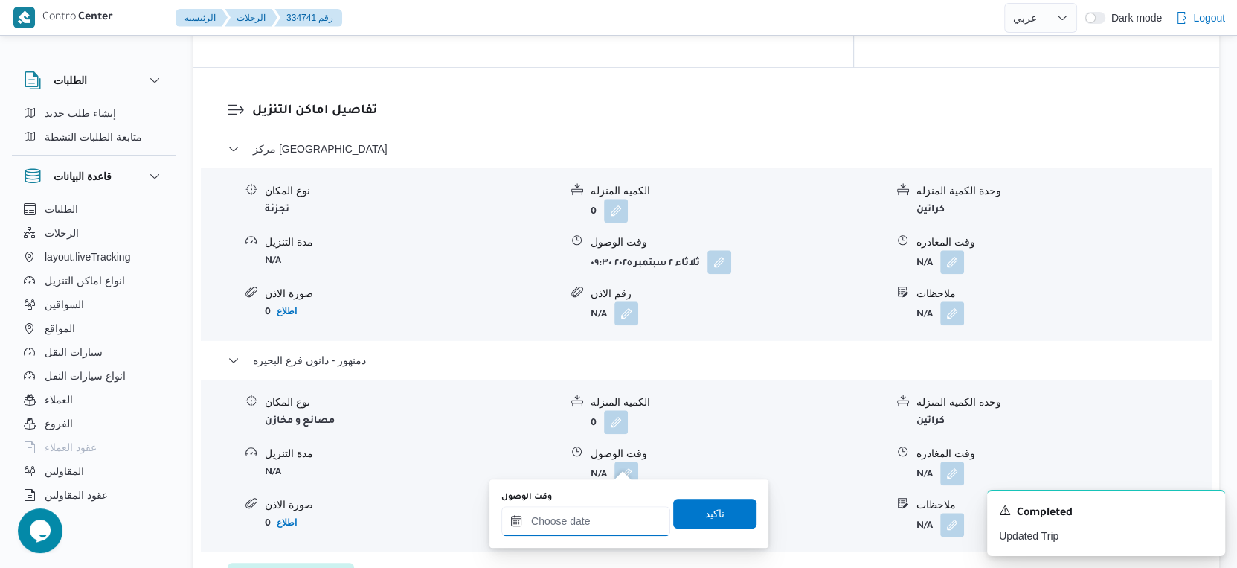
click at [604, 510] on div at bounding box center [586, 521] width 169 height 30
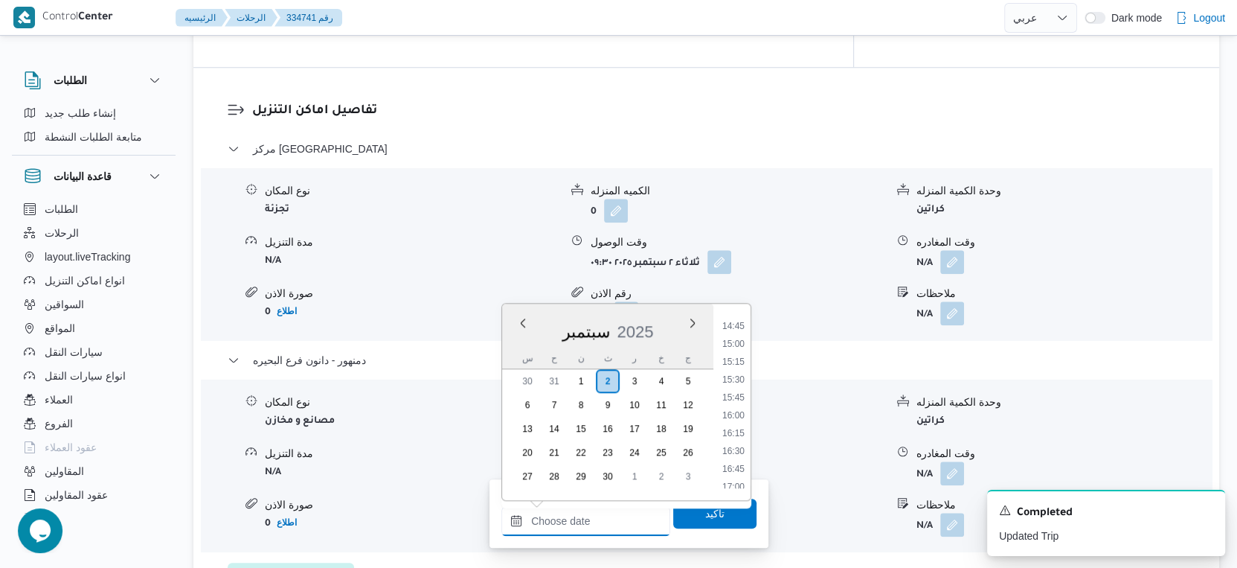
scroll to position [1046, 0]
drag, startPoint x: 734, startPoint y: 344, endPoint x: 728, endPoint y: 351, distance: 9.1
click at [733, 343] on li "15:00" at bounding box center [734, 348] width 34 height 15
type input "[DATE] ١٥:٠٠"
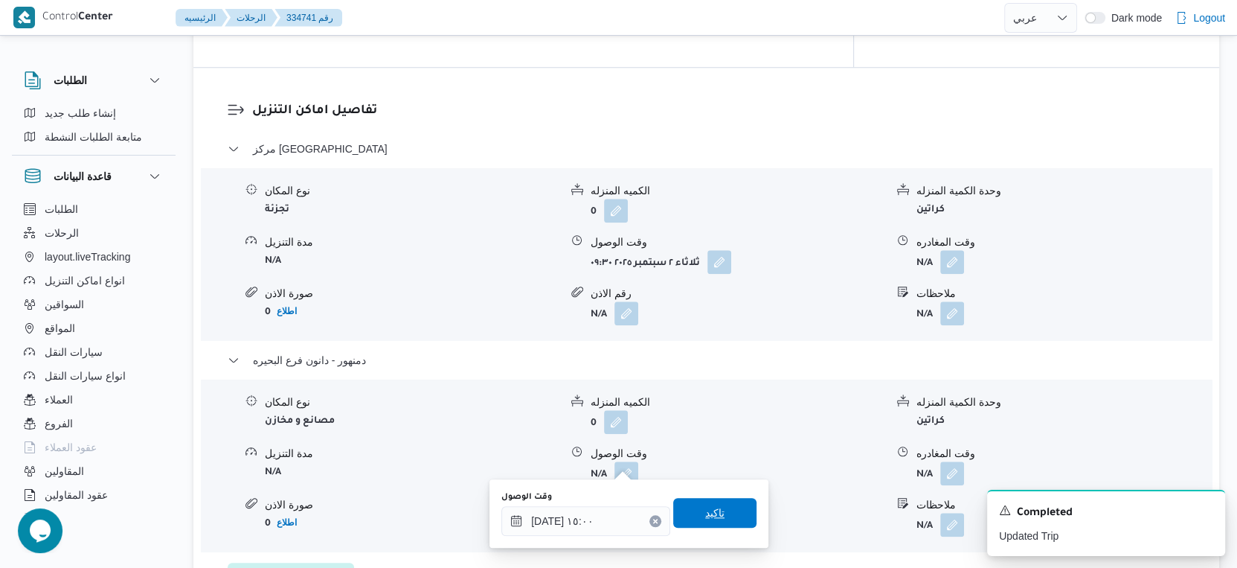
click at [716, 513] on span "تاكيد" at bounding box center [714, 513] width 83 height 30
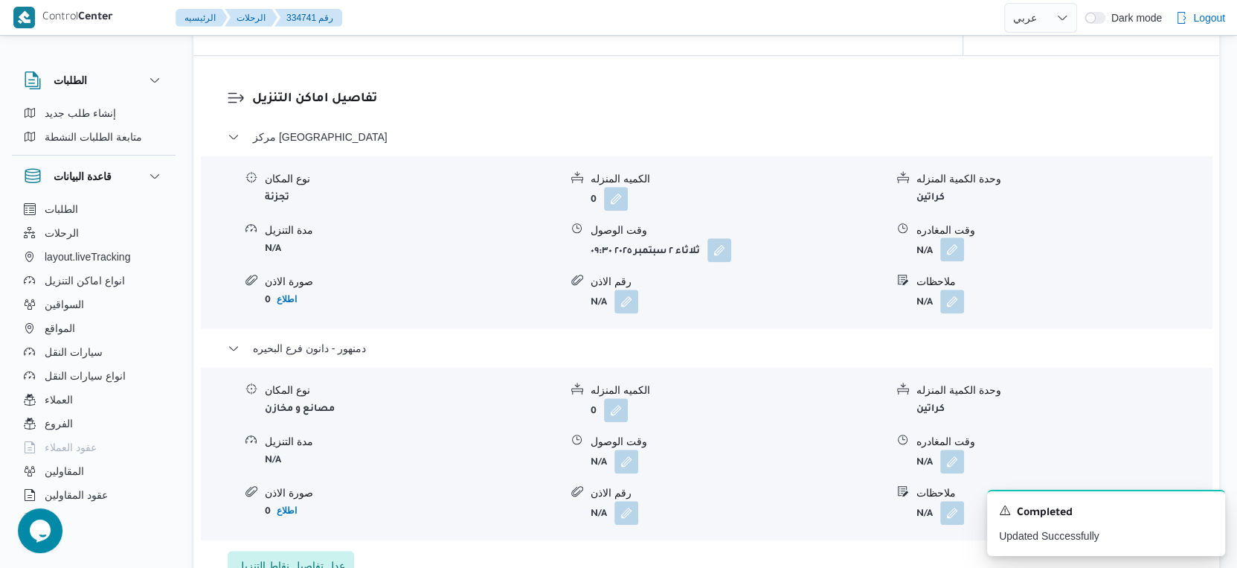
click at [942, 246] on button "button" at bounding box center [953, 249] width 24 height 24
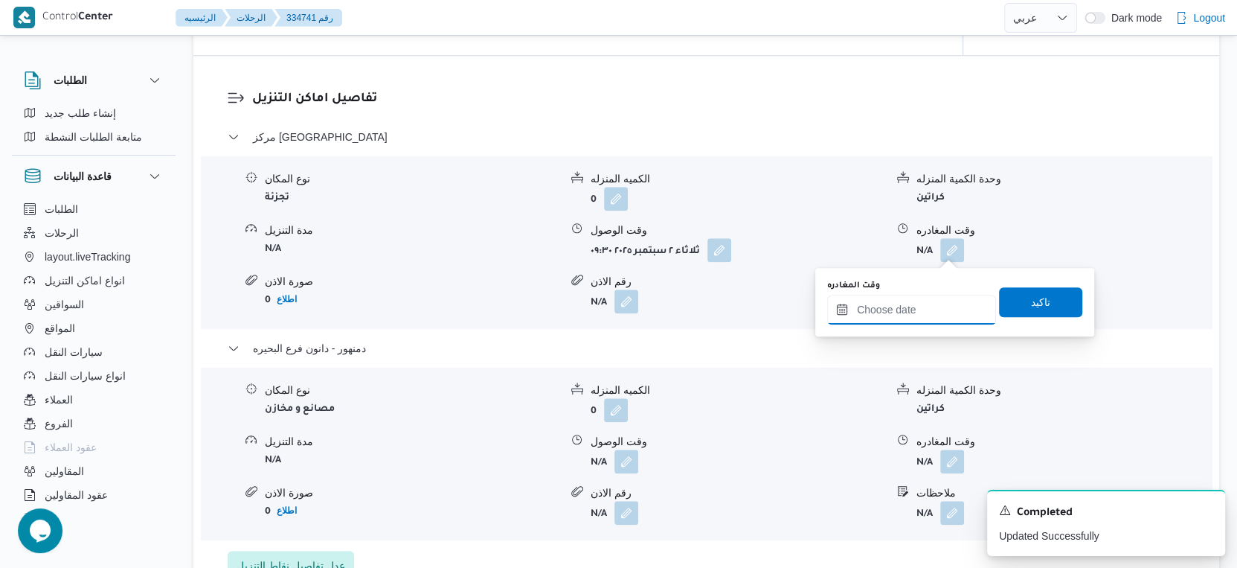
click at [929, 305] on input "وقت المغادره" at bounding box center [911, 310] width 169 height 30
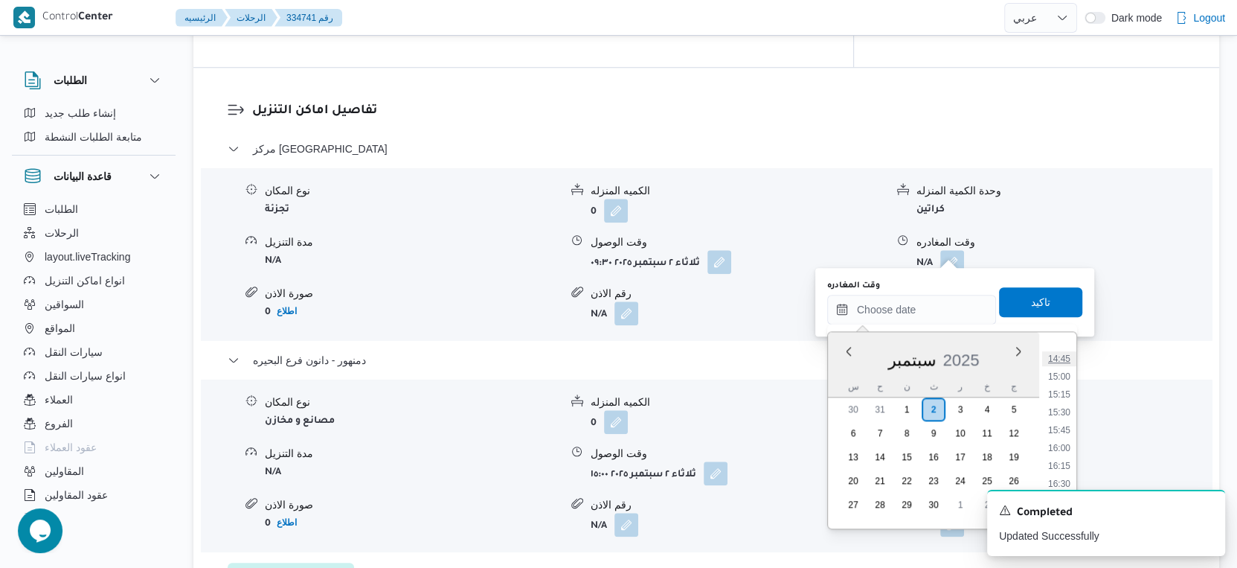
click at [1063, 359] on li "14:45" at bounding box center [1059, 358] width 34 height 15
type input "٠٢/٠٩/٢٠٢٥ ١٤:٤٥"
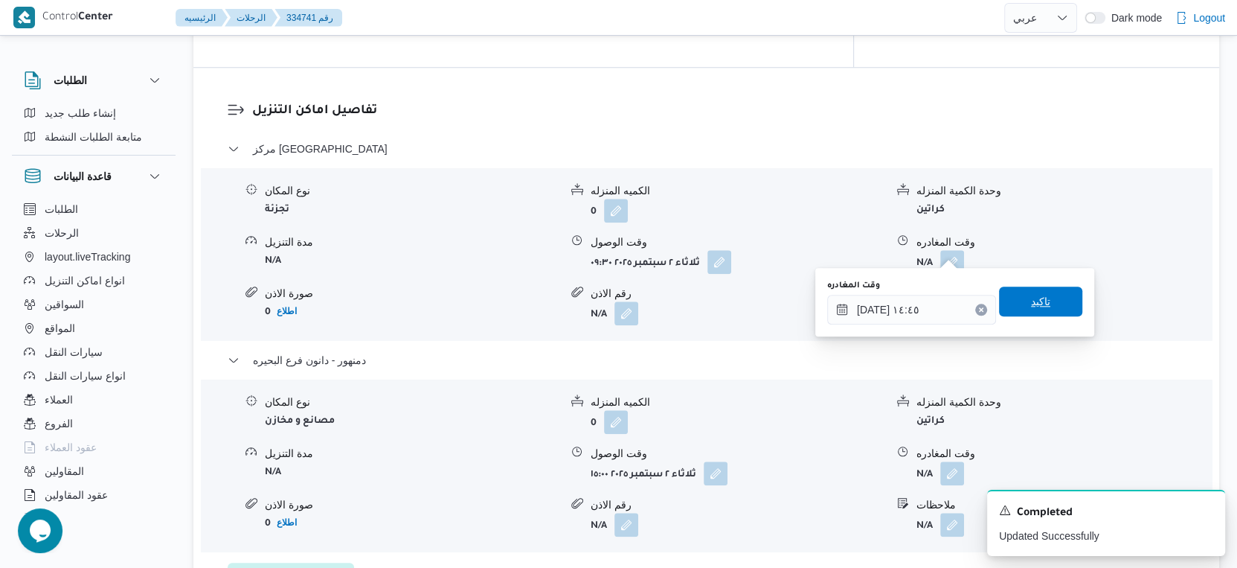
click at [1053, 309] on span "تاكيد" at bounding box center [1040, 301] width 83 height 30
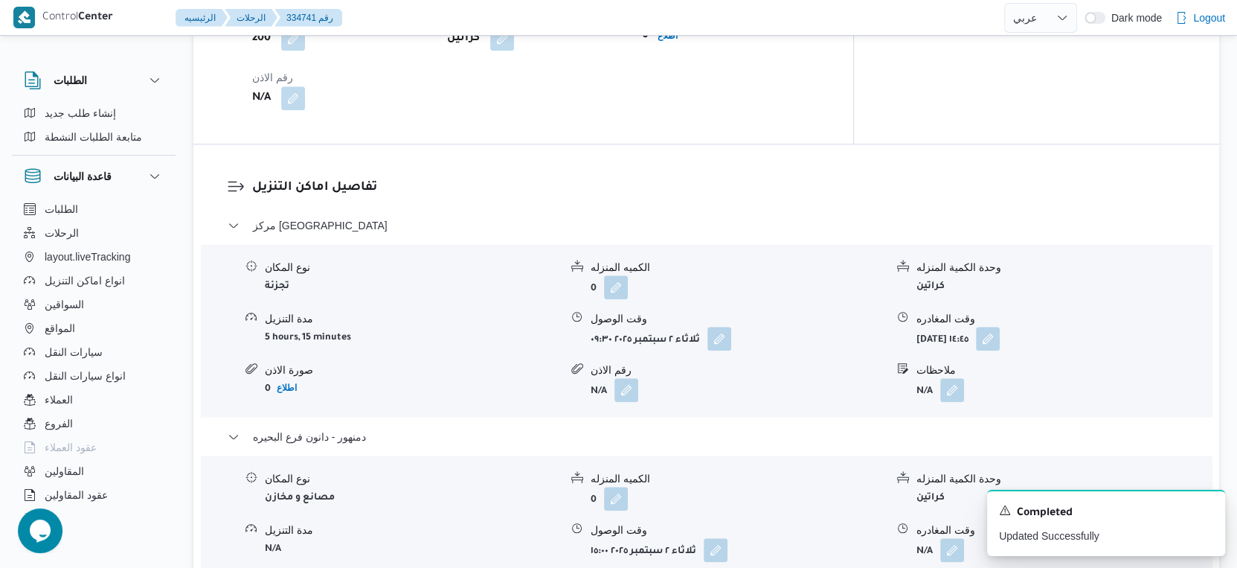
scroll to position [1049, 0]
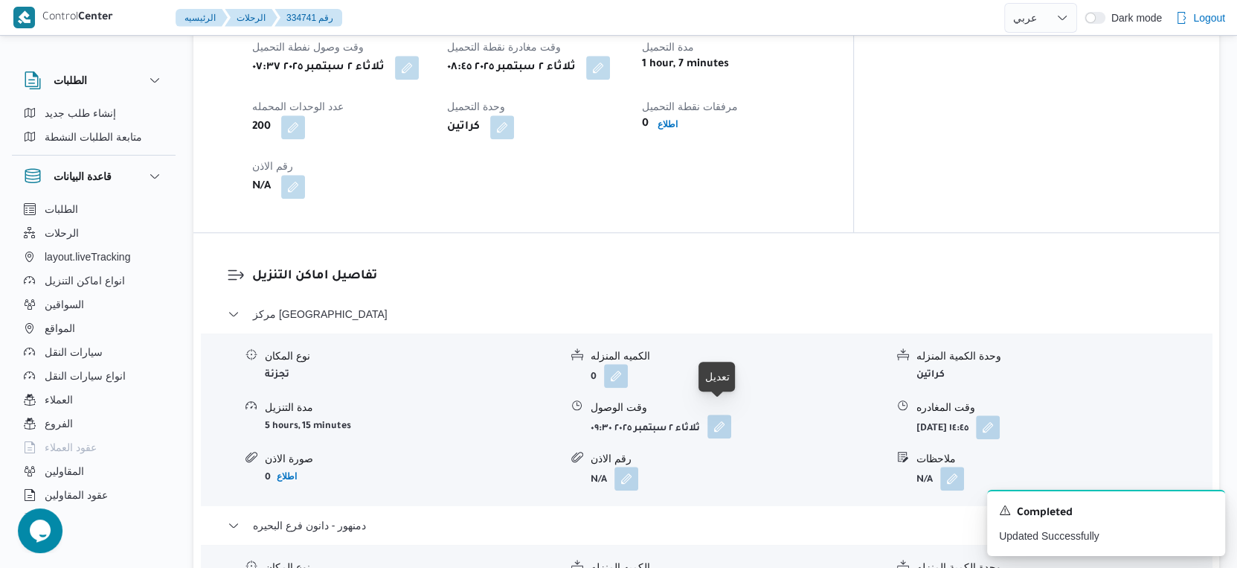
click at [730, 420] on button "button" at bounding box center [720, 426] width 24 height 24
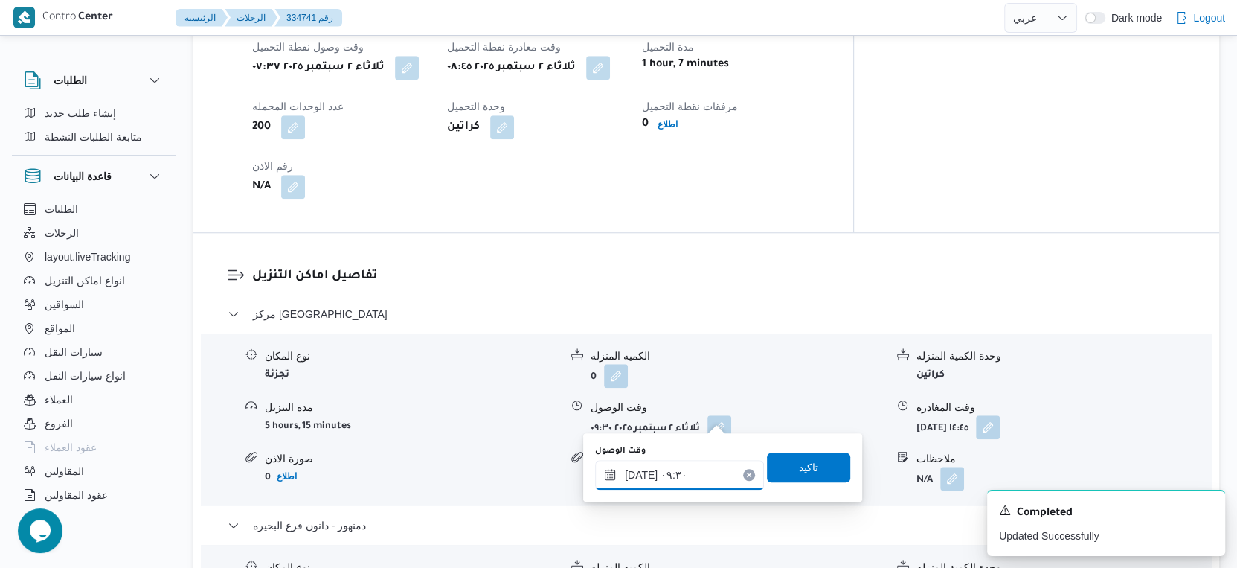
click at [691, 468] on input "[DATE] ٠٩:٣٠" at bounding box center [679, 475] width 169 height 30
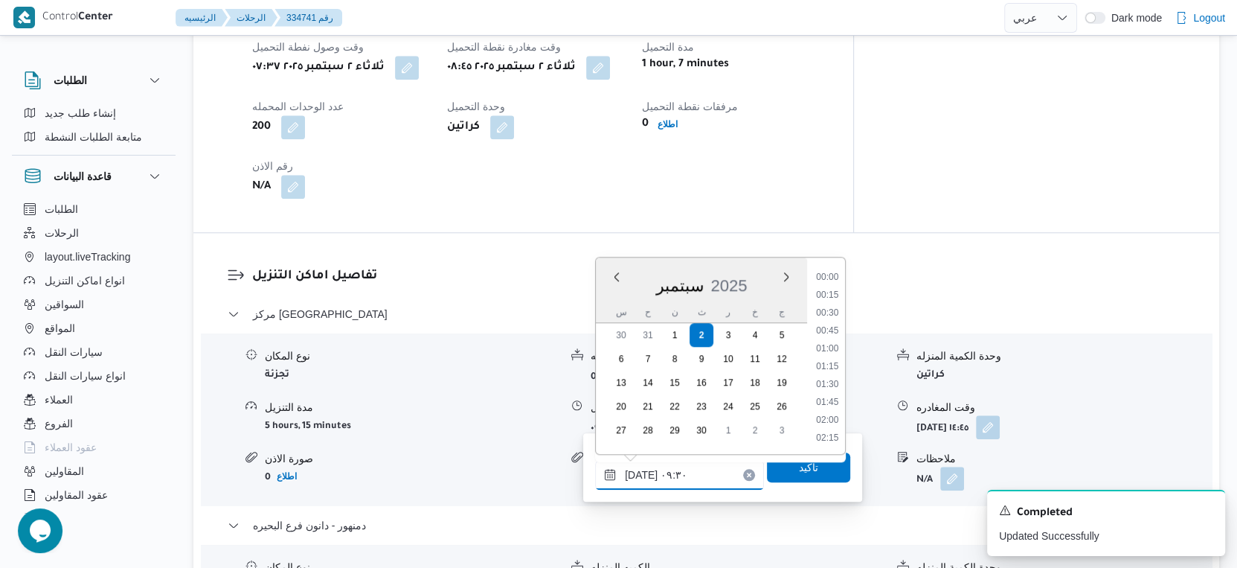
scroll to position [588, 0]
click at [827, 330] on li "09:00" at bounding box center [827, 331] width 34 height 15
type input "[DATE] ٠٩:٠٠"
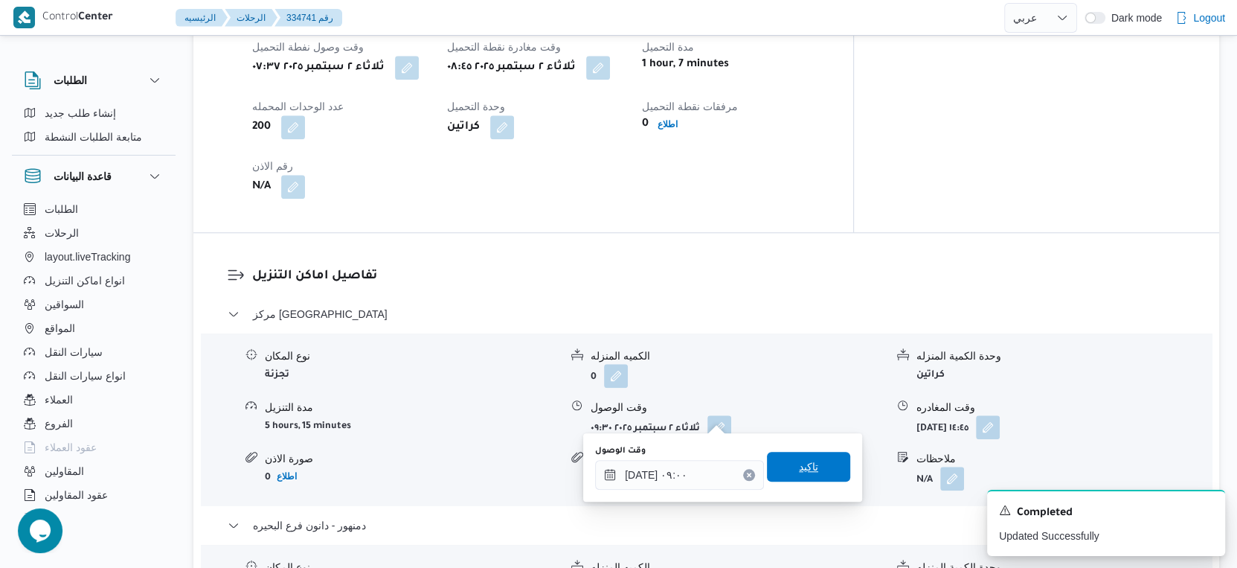
click at [809, 475] on span "تاكيد" at bounding box center [808, 467] width 83 height 30
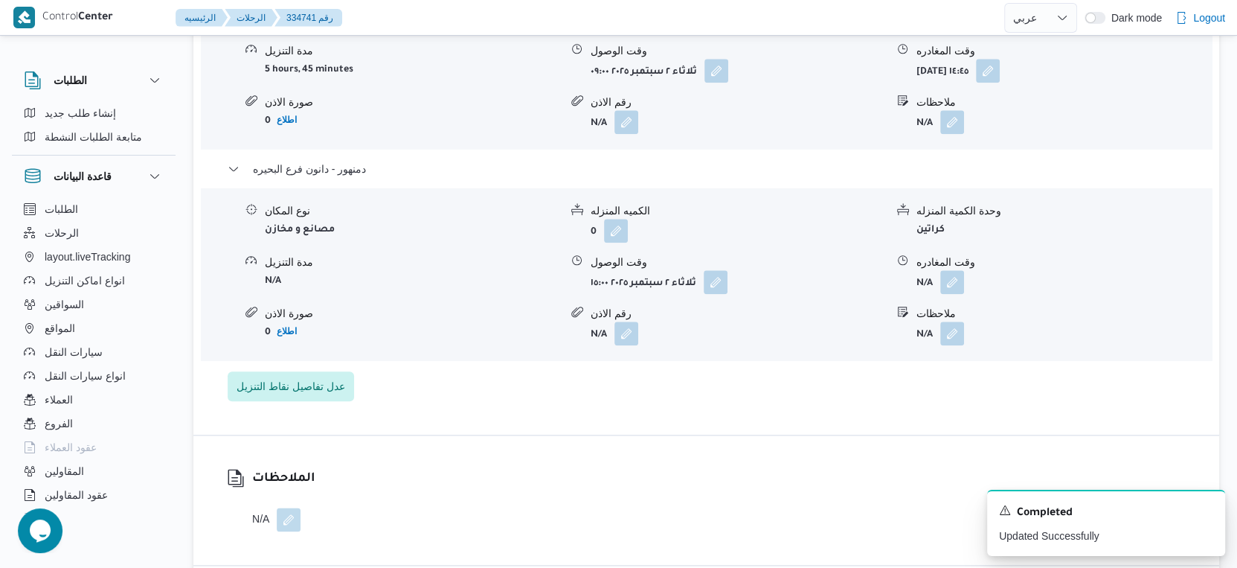
scroll to position [1322, 0]
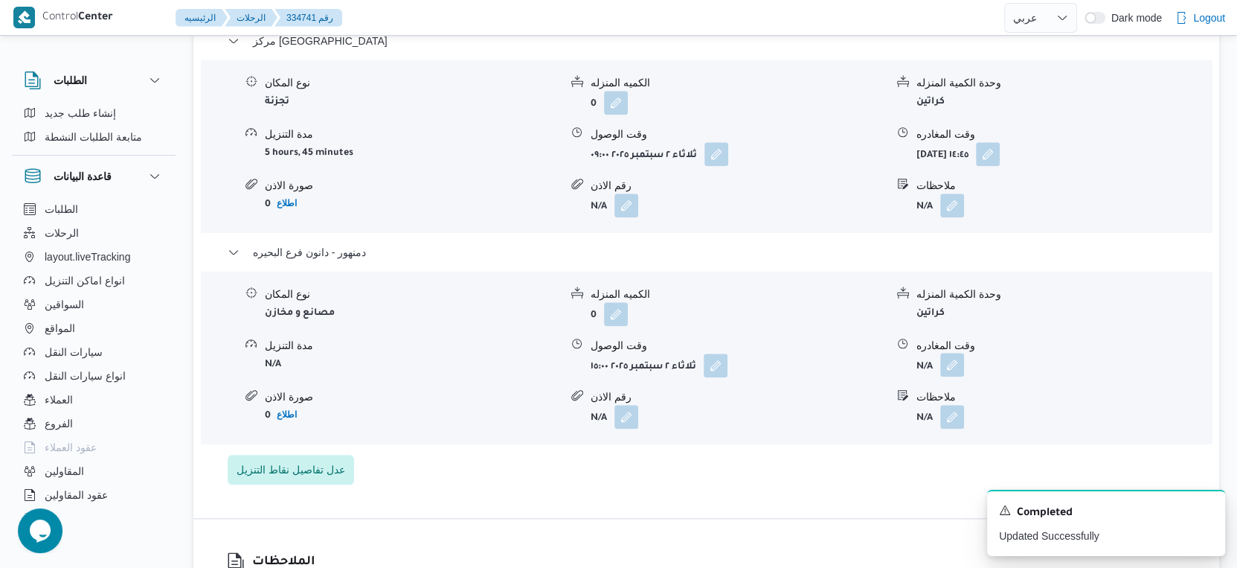
click at [944, 359] on button "button" at bounding box center [953, 365] width 24 height 24
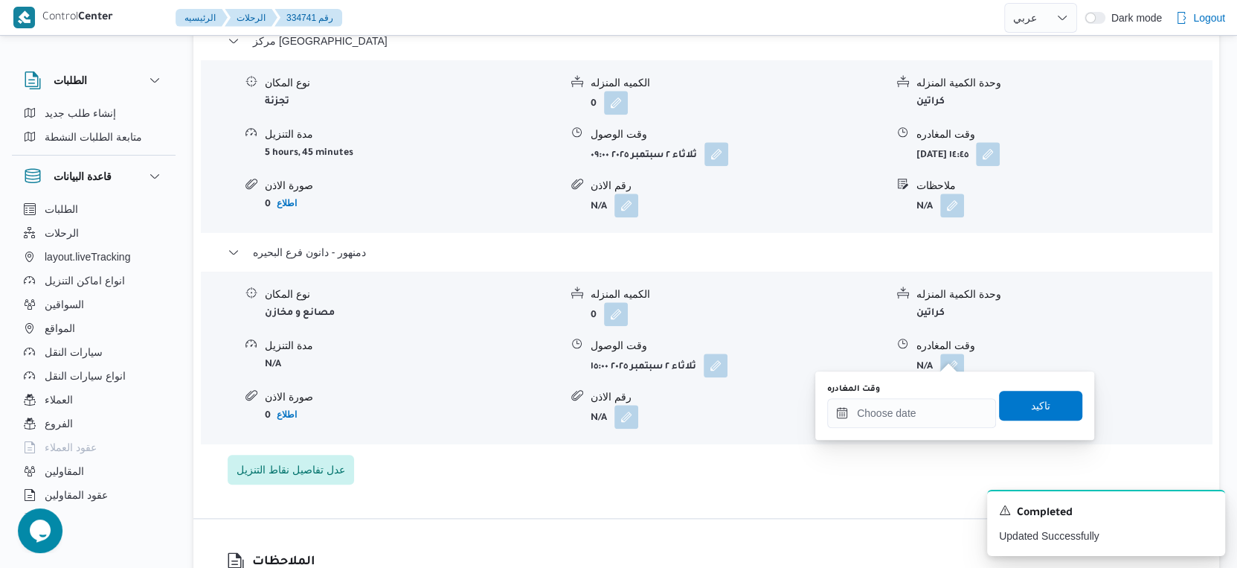
click at [929, 432] on div "You are in a dialog. To close this dialog, hit escape. وقت المغادره تاكيد" at bounding box center [955, 405] width 279 height 68
click at [928, 417] on input "وقت المغادره" at bounding box center [911, 413] width 169 height 30
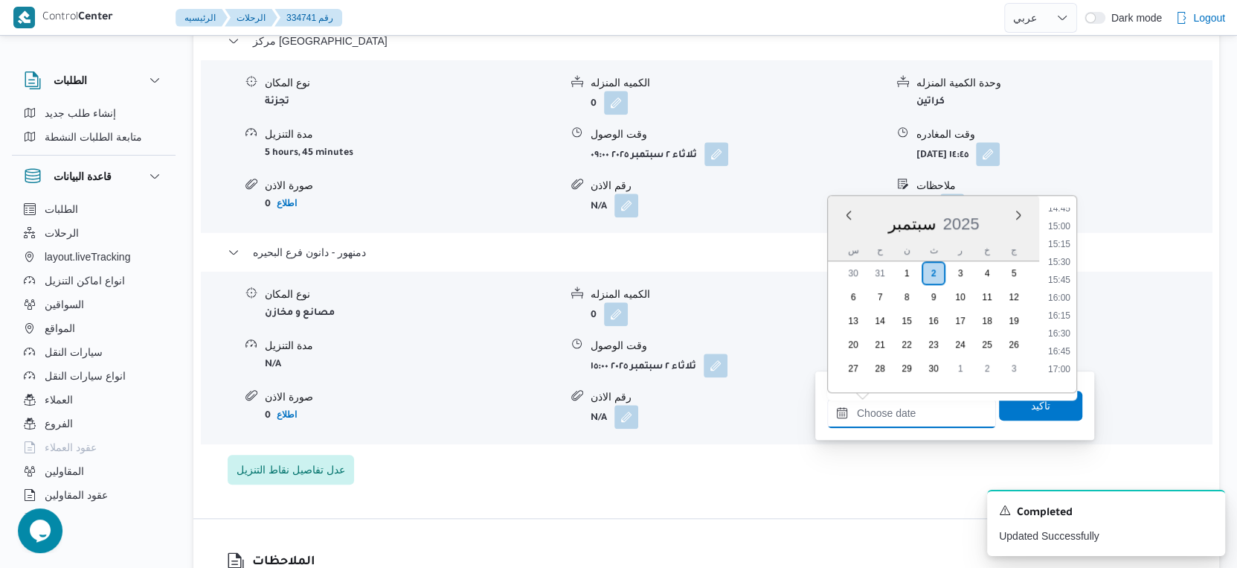
scroll to position [1046, 0]
click at [1060, 255] on li "15:15" at bounding box center [1059, 258] width 34 height 15
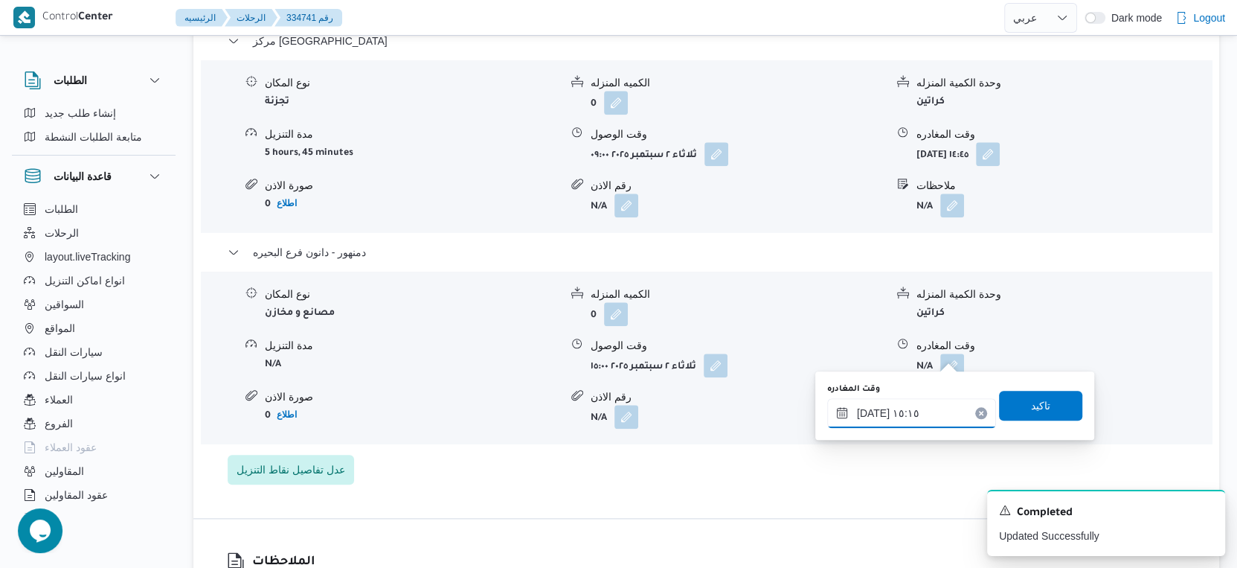
click at [868, 411] on input "[DATE] ١٥:١٥" at bounding box center [911, 413] width 169 height 30
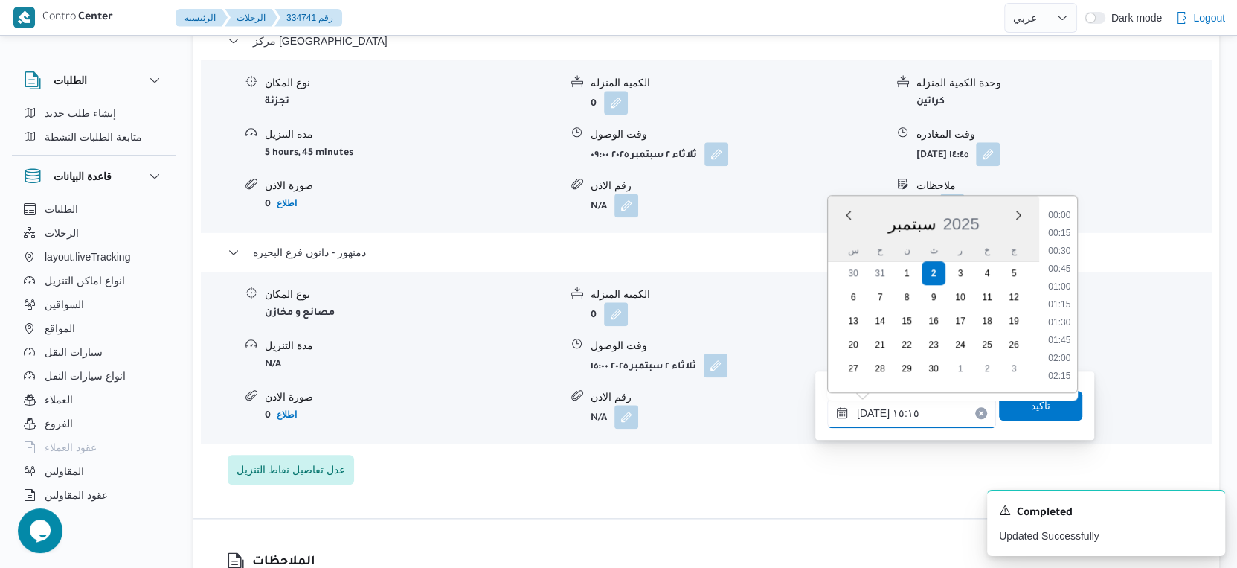
click at [868, 411] on input "[DATE] ١٥:١٥" at bounding box center [911, 413] width 169 height 30
type input "٠٢/٠٩/٢٠٢٥ ١٥:٠٥"
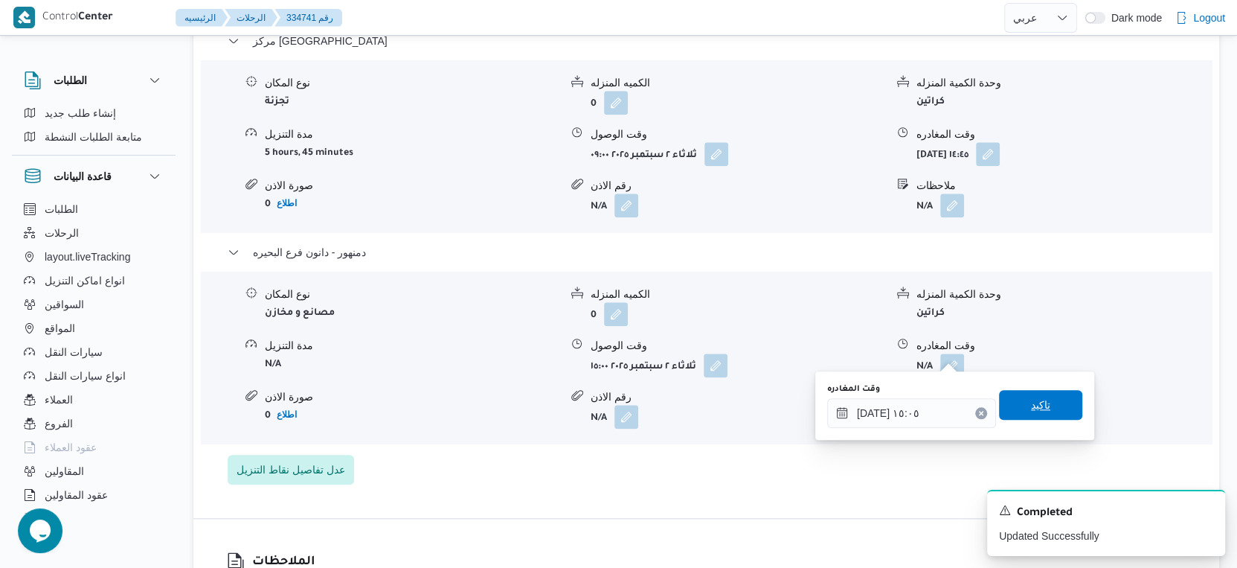
click at [1031, 409] on span "تاكيد" at bounding box center [1040, 405] width 19 height 18
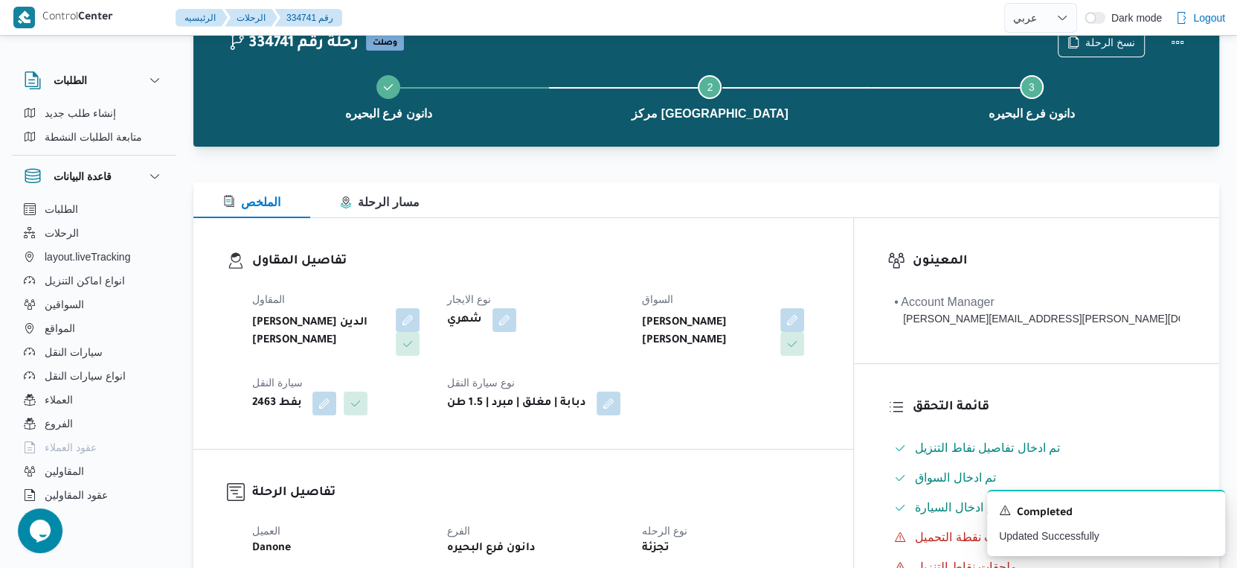
scroll to position [0, 0]
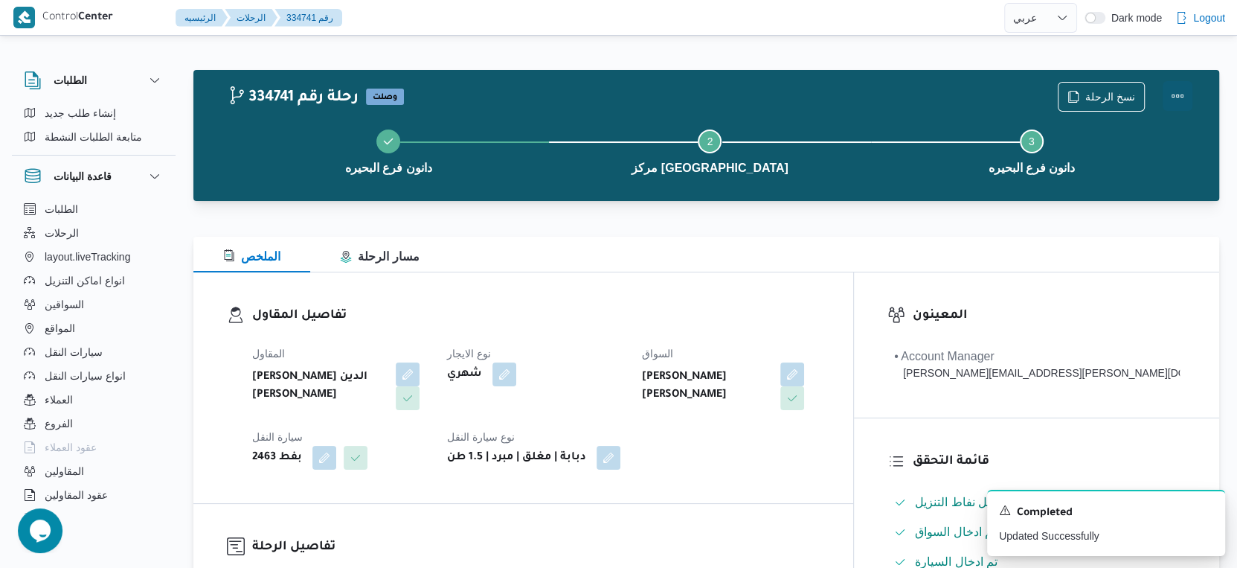
click at [1179, 97] on button "Actions" at bounding box center [1178, 96] width 30 height 30
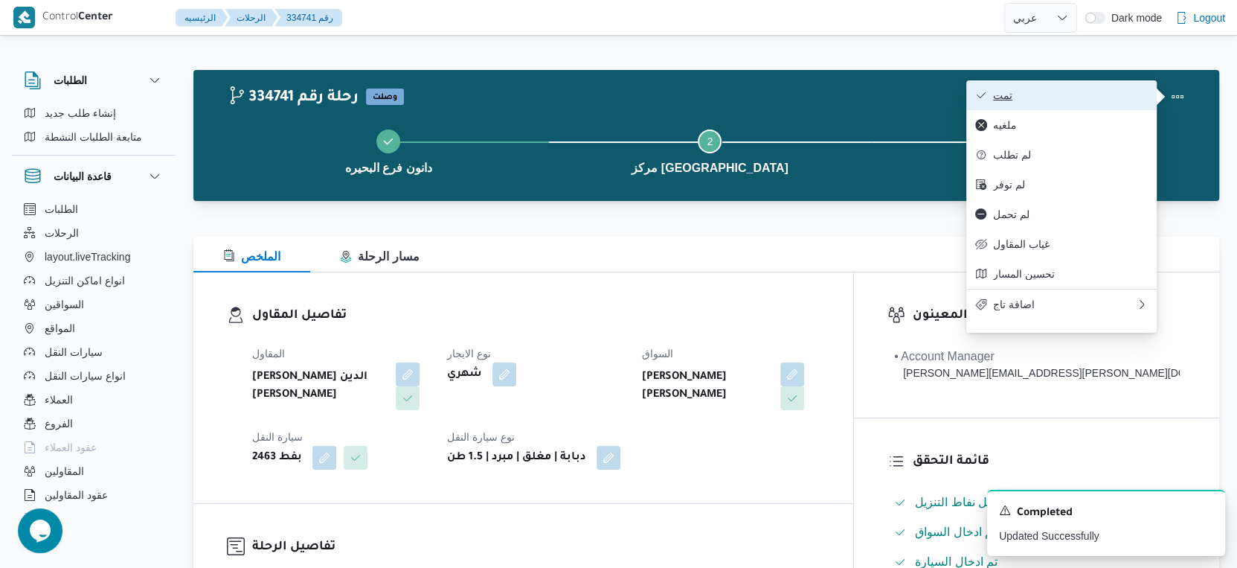
click at [1089, 94] on span "تمت" at bounding box center [1070, 95] width 155 height 12
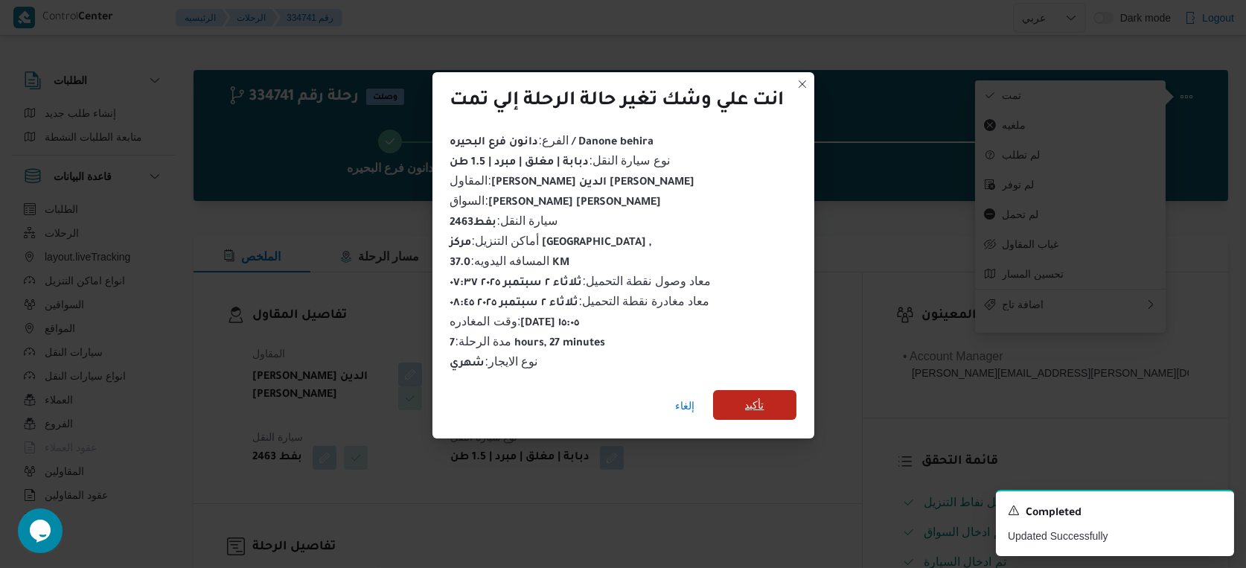
click at [781, 390] on span "تأكيد" at bounding box center [754, 405] width 83 height 30
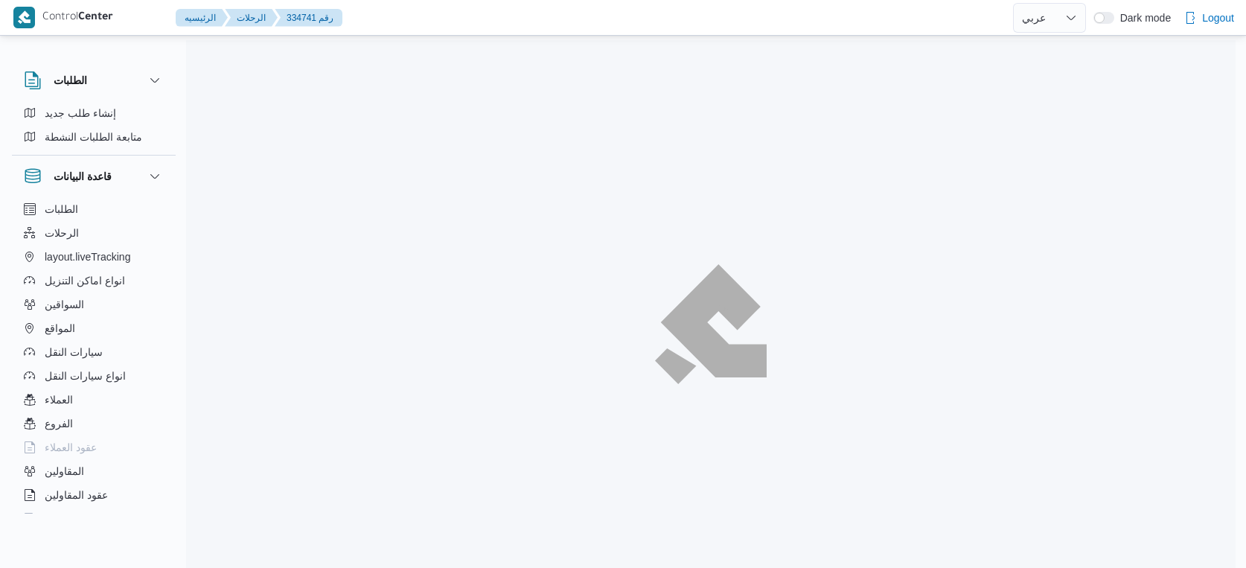
select select "ar"
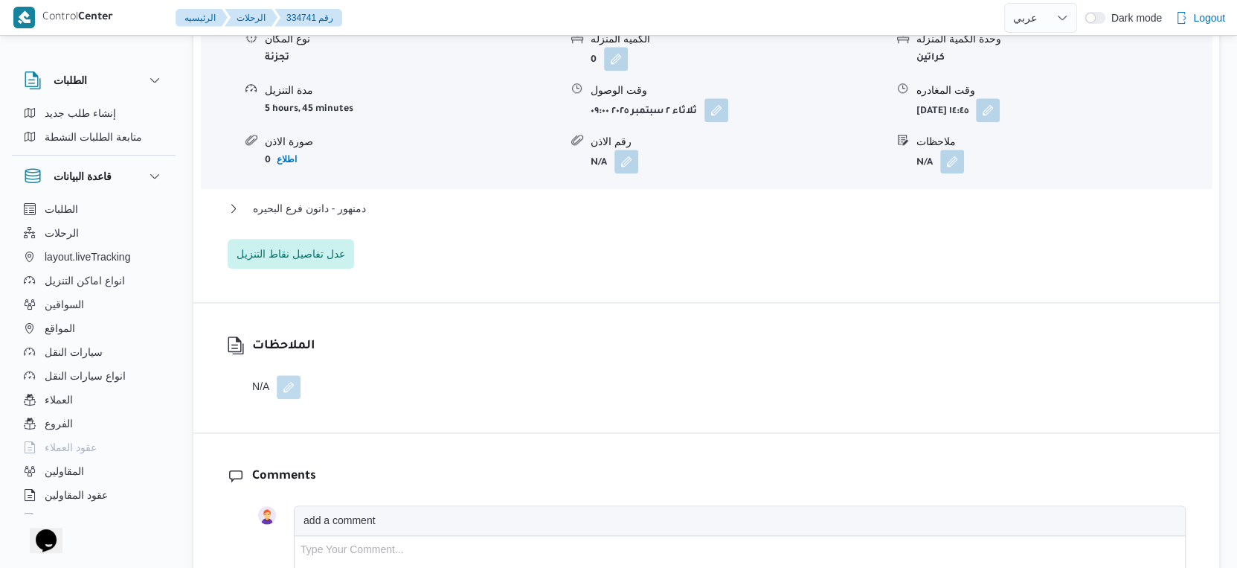
scroll to position [1406, 0]
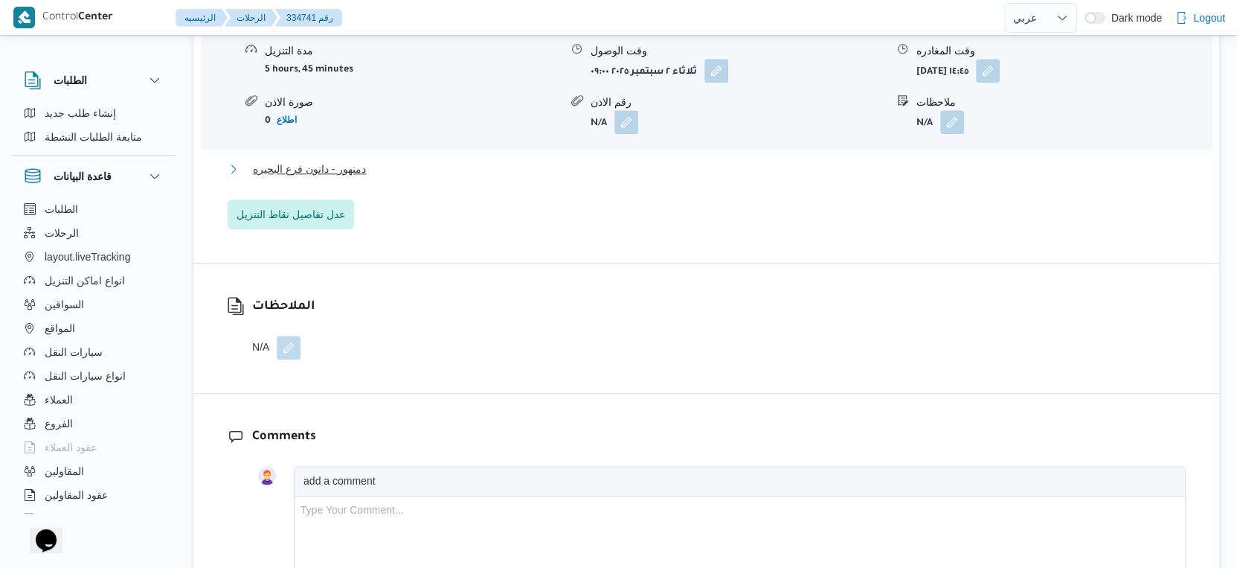
click at [380, 160] on button "دمنهور - دانون فرع البحيره" at bounding box center [707, 169] width 958 height 18
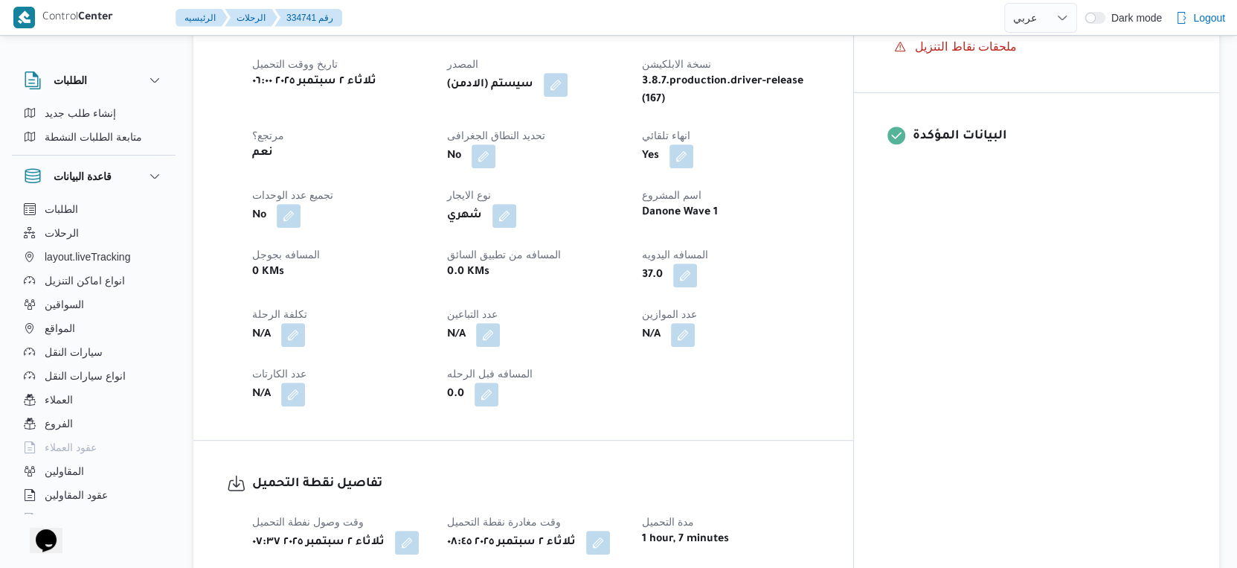
scroll to position [579, 0]
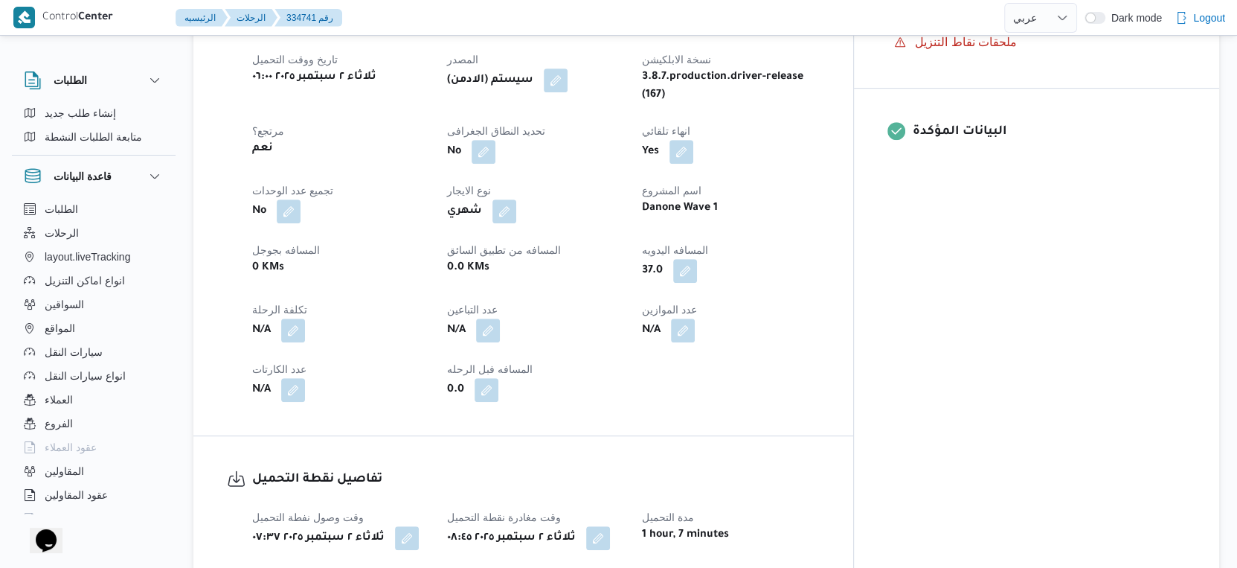
select select "ar"
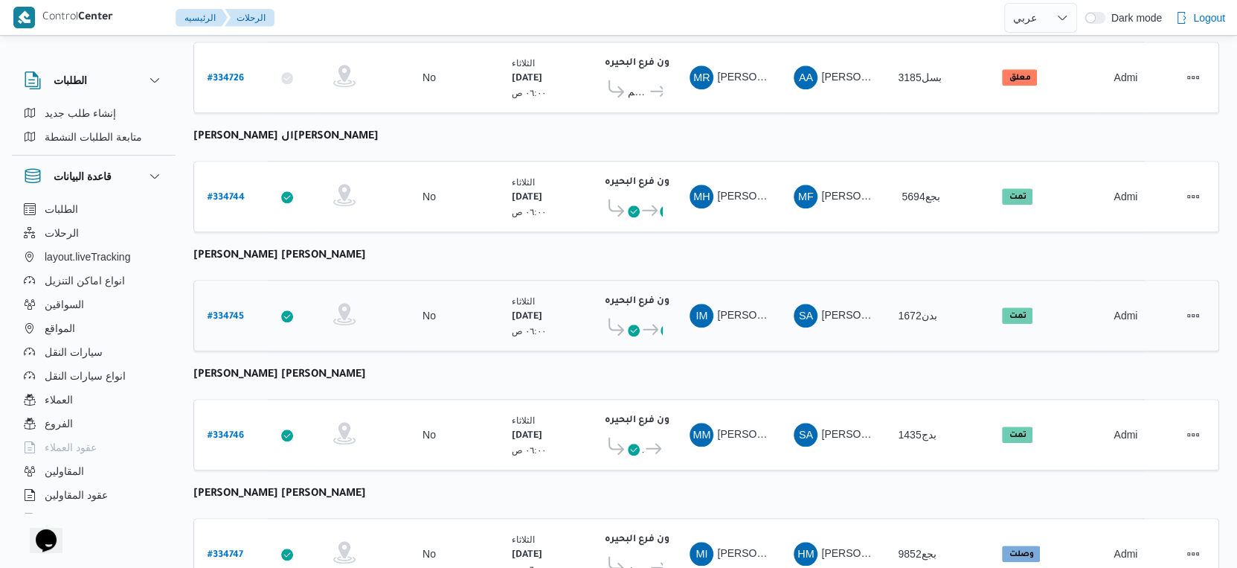
scroll to position [1214, 0]
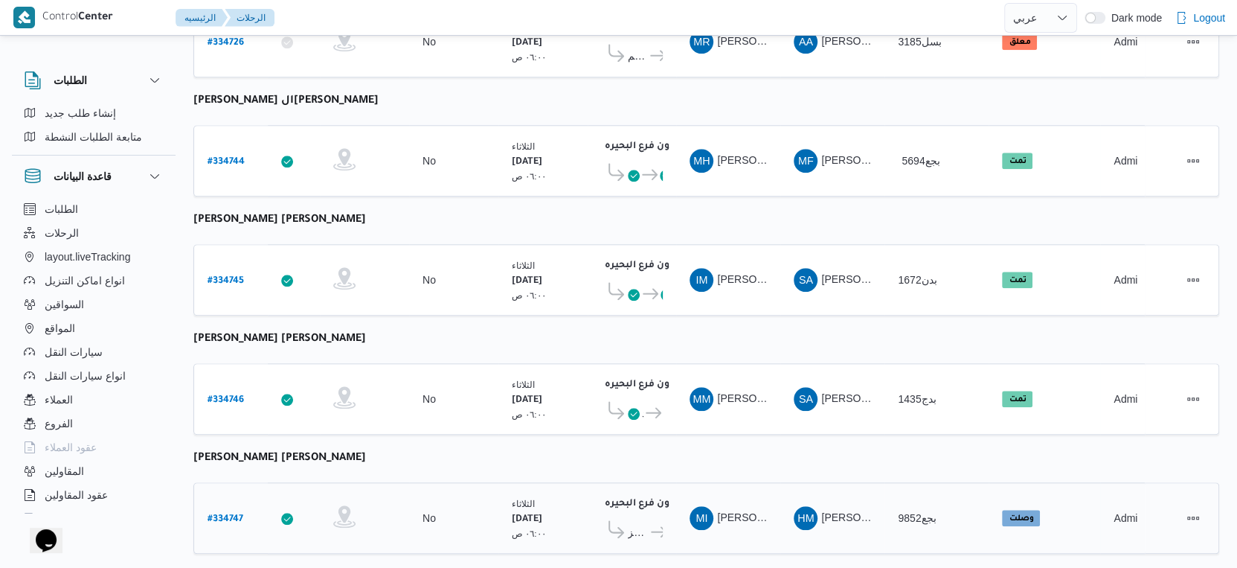
click at [223, 514] on b "# 334747" at bounding box center [226, 519] width 36 height 10
select select "ar"
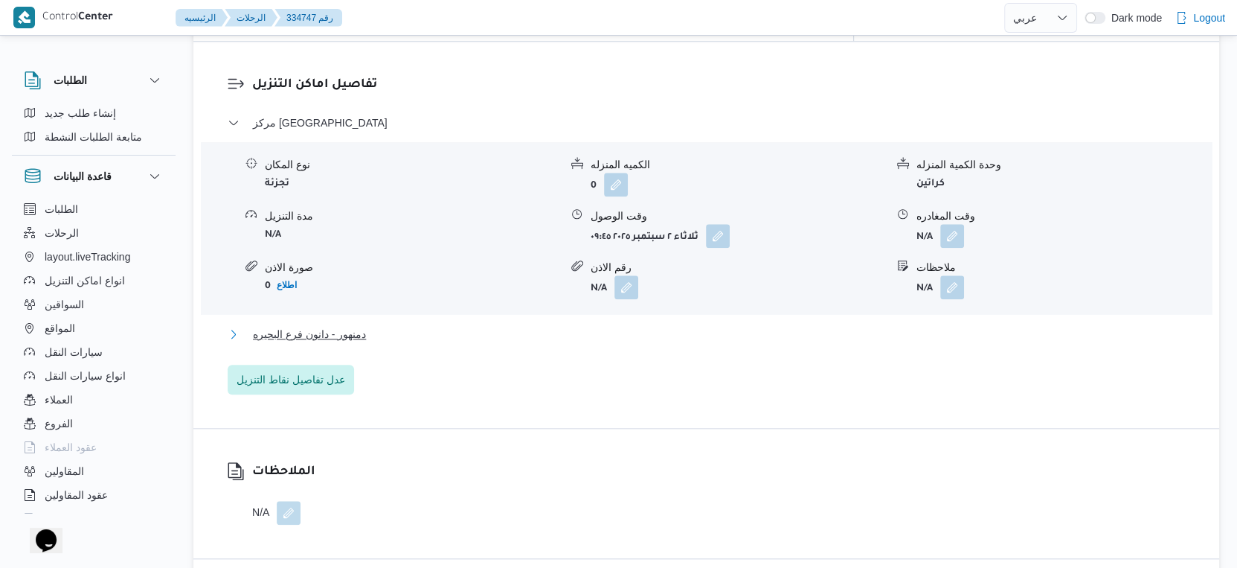
click at [368, 325] on button "دمنهور - دانون فرع البحيره" at bounding box center [707, 334] width 958 height 18
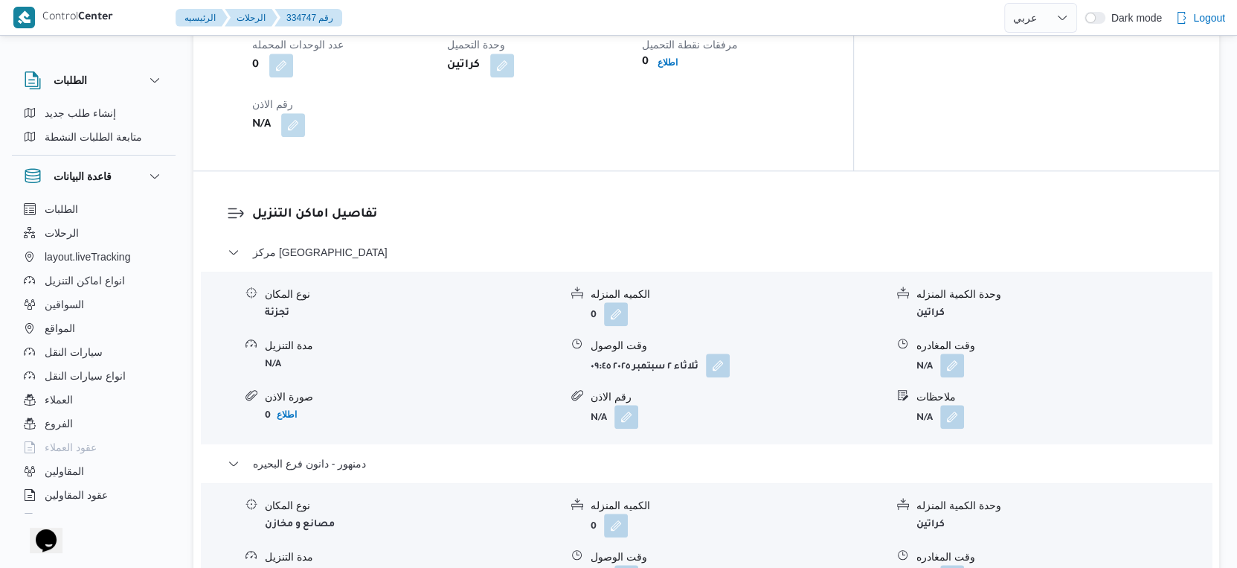
scroll to position [992, 0]
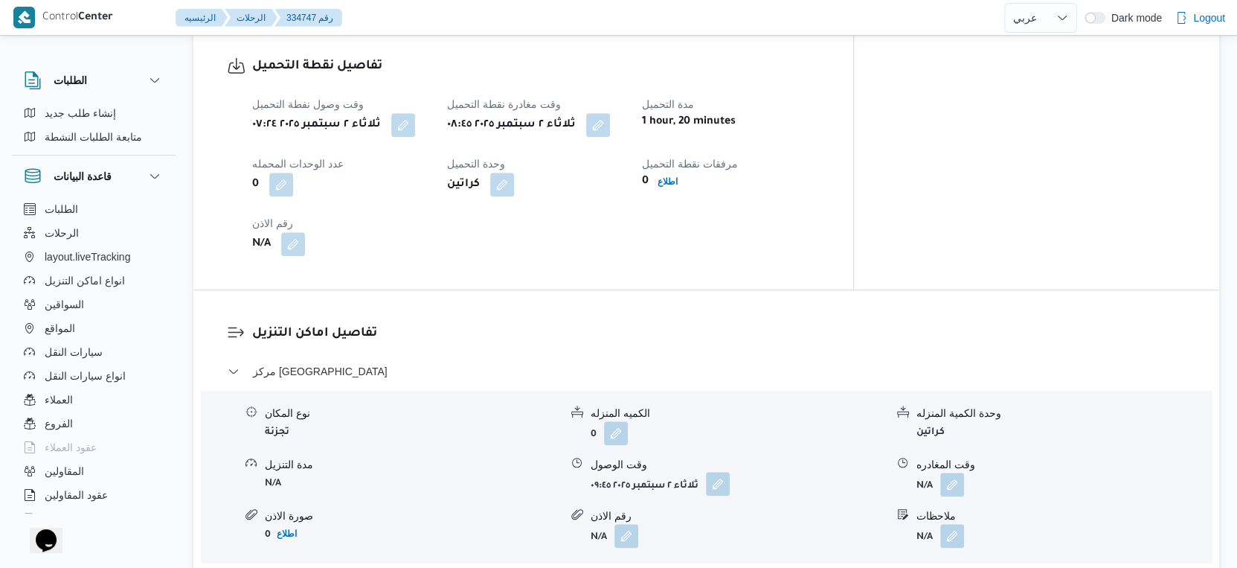
click at [719, 472] on button "button" at bounding box center [718, 484] width 24 height 24
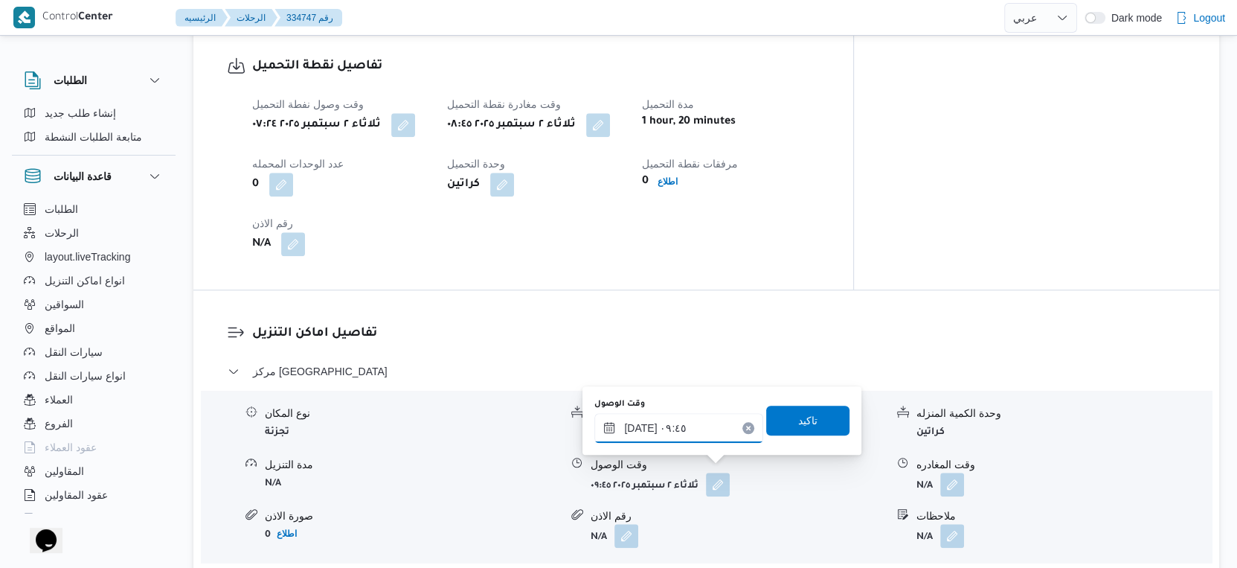
click at [696, 431] on input "[DATE] ٠٩:٤٥" at bounding box center [679, 428] width 169 height 30
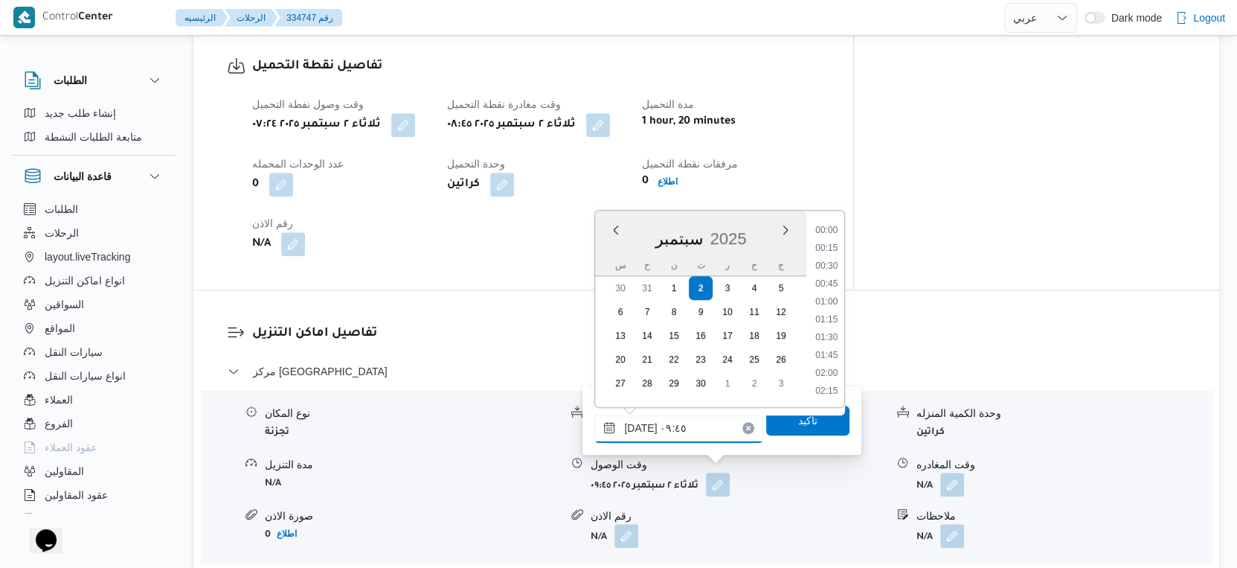
scroll to position [605, 0]
click at [826, 263] on li "09:00" at bounding box center [827, 267] width 34 height 15
type input "[DATE] ٠٩:٠٠"
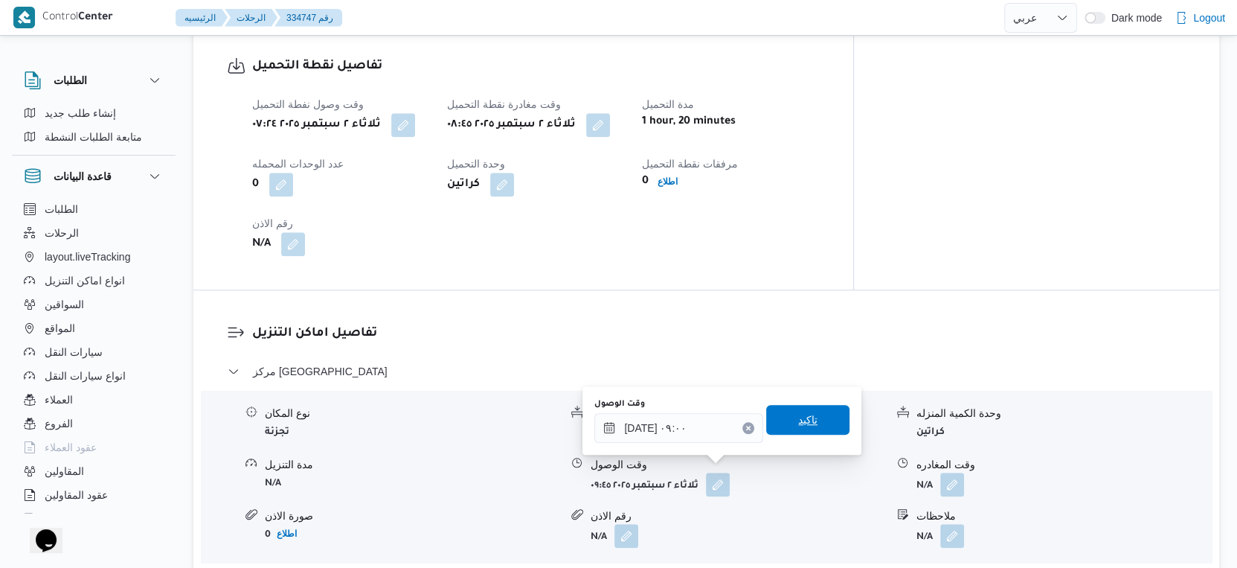
click at [808, 411] on span "تاكيد" at bounding box center [807, 420] width 83 height 30
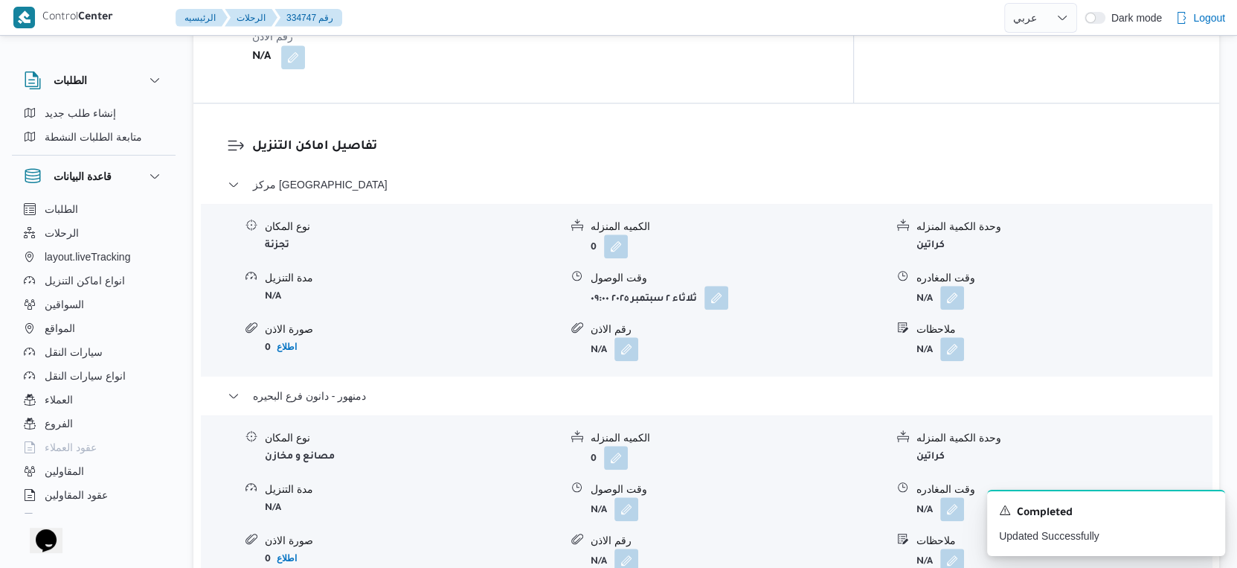
scroll to position [909, 0]
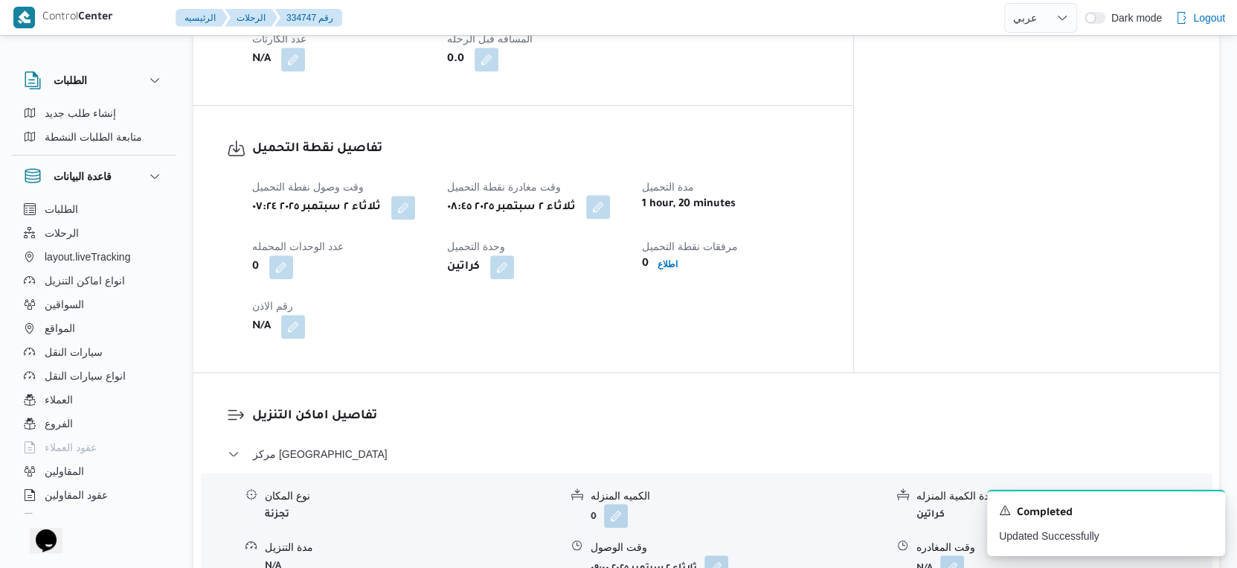
click at [610, 205] on button "button" at bounding box center [598, 207] width 24 height 24
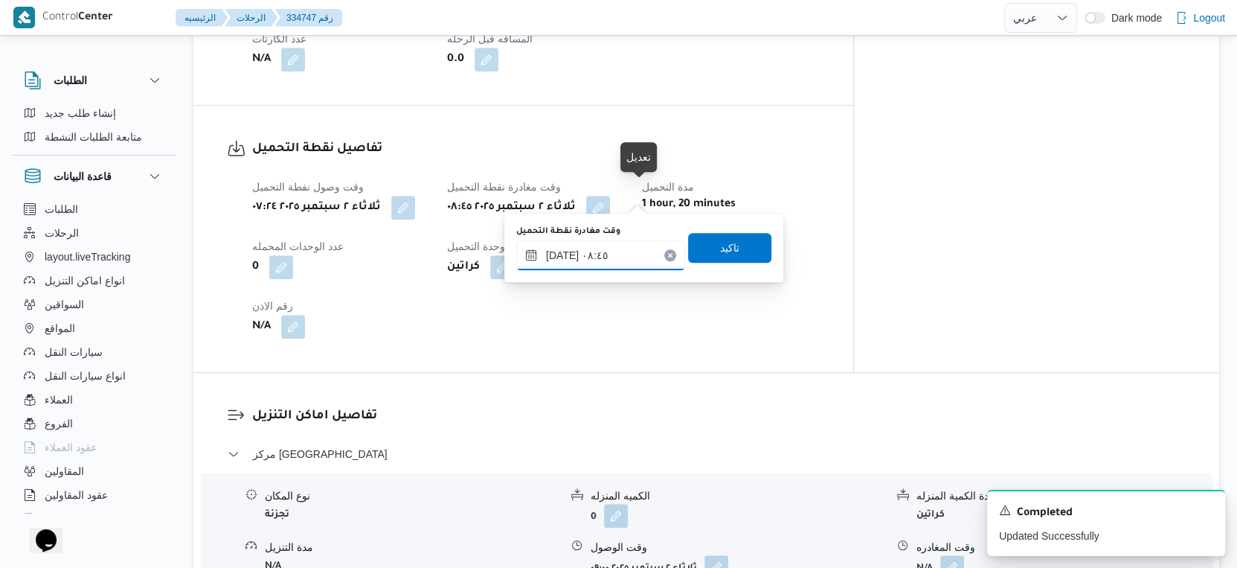
click at [612, 257] on input "[DATE] ٠٨:٤٥" at bounding box center [600, 255] width 169 height 30
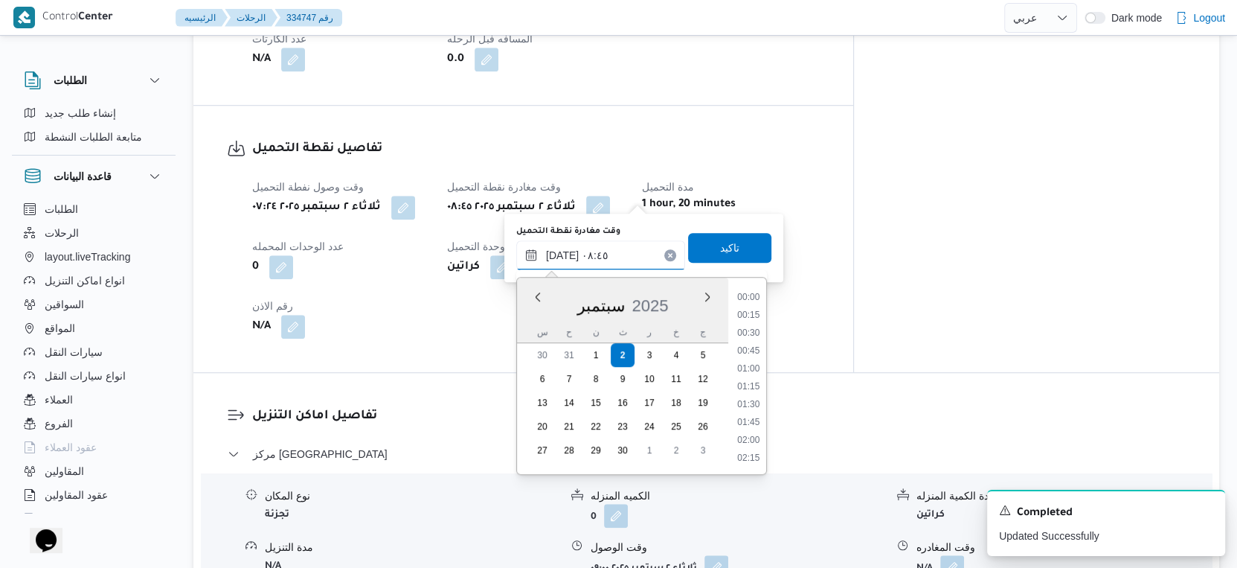
scroll to position [534, 0]
click at [752, 351] on li "08:15" at bounding box center [749, 352] width 34 height 15
type input "٠٢/٠٩/٢٠٢٥ ٠٨:١٥"
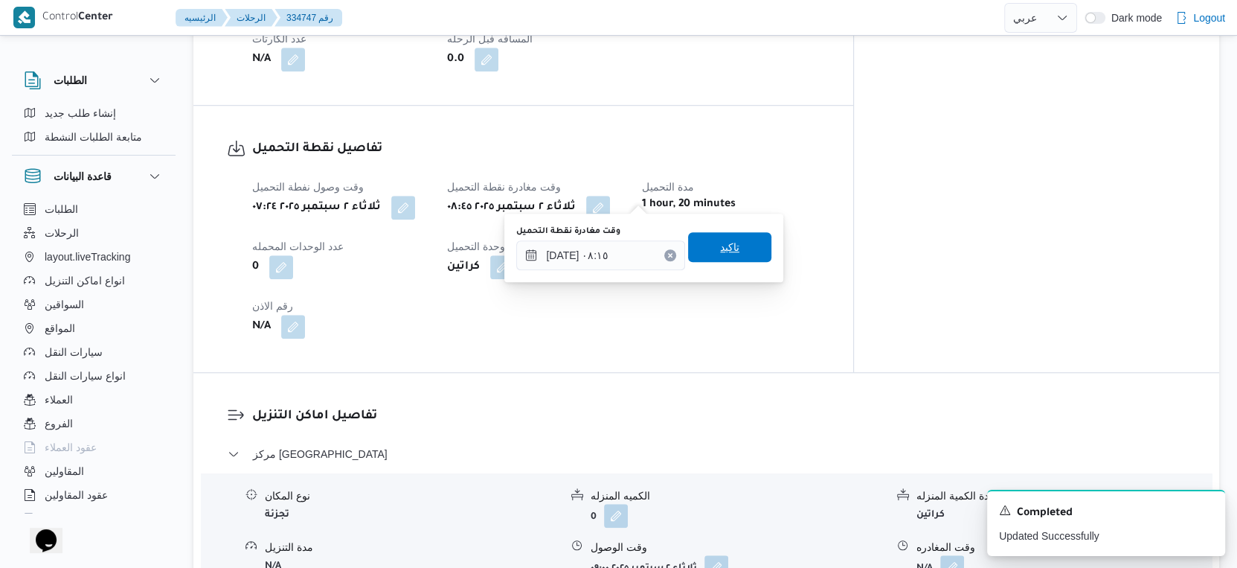
click at [736, 246] on span "تاكيد" at bounding box center [729, 247] width 83 height 30
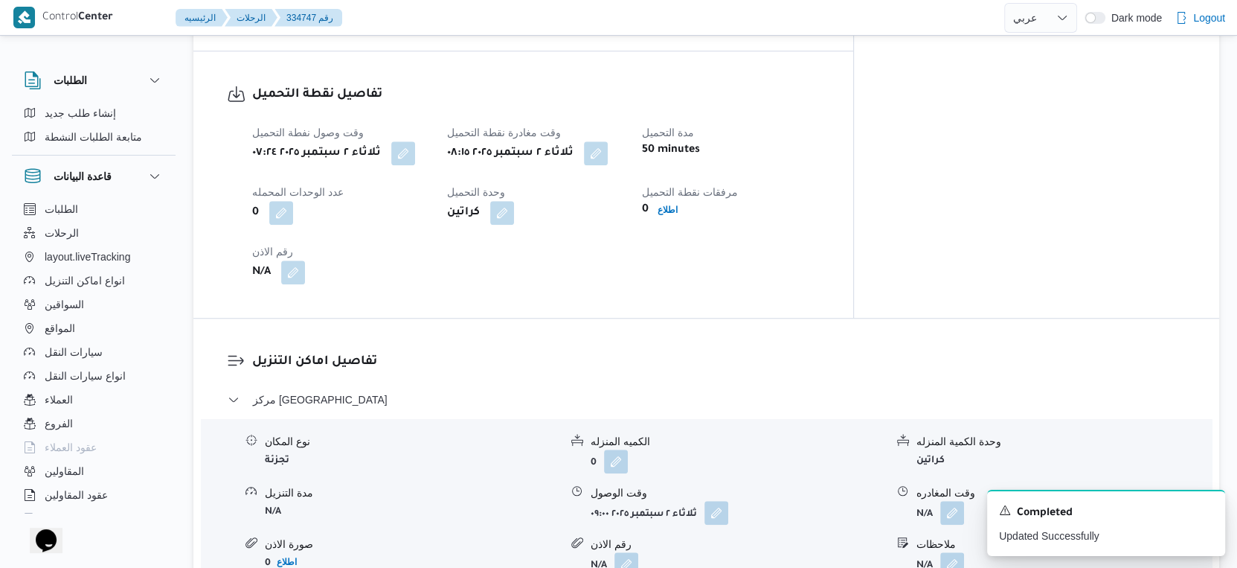
scroll to position [992, 0]
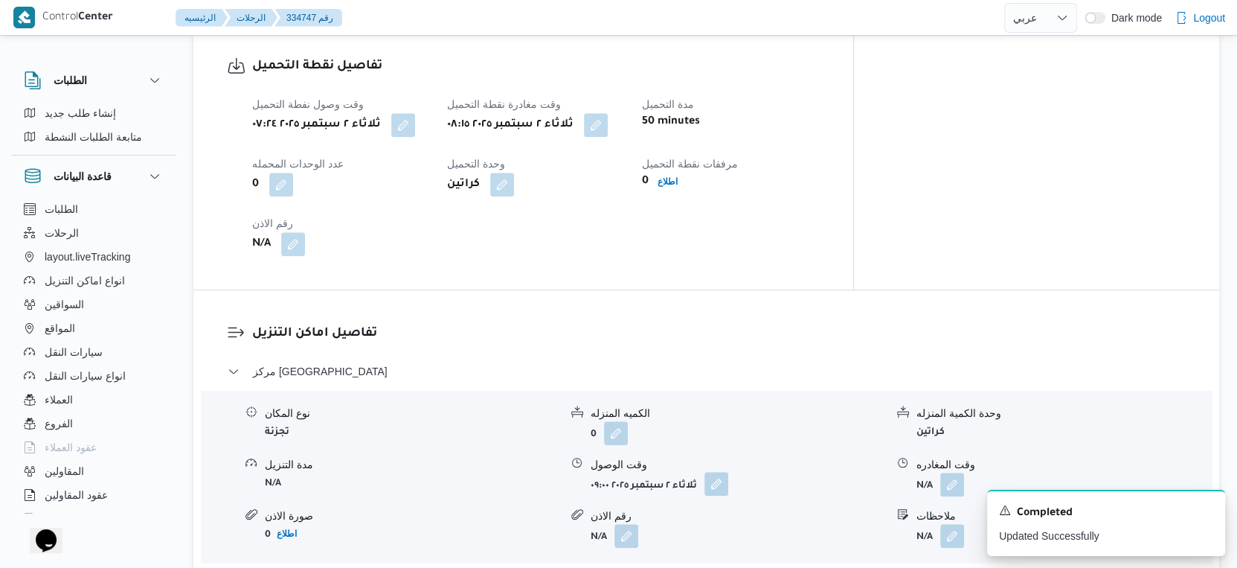
click at [720, 472] on button "button" at bounding box center [717, 484] width 24 height 24
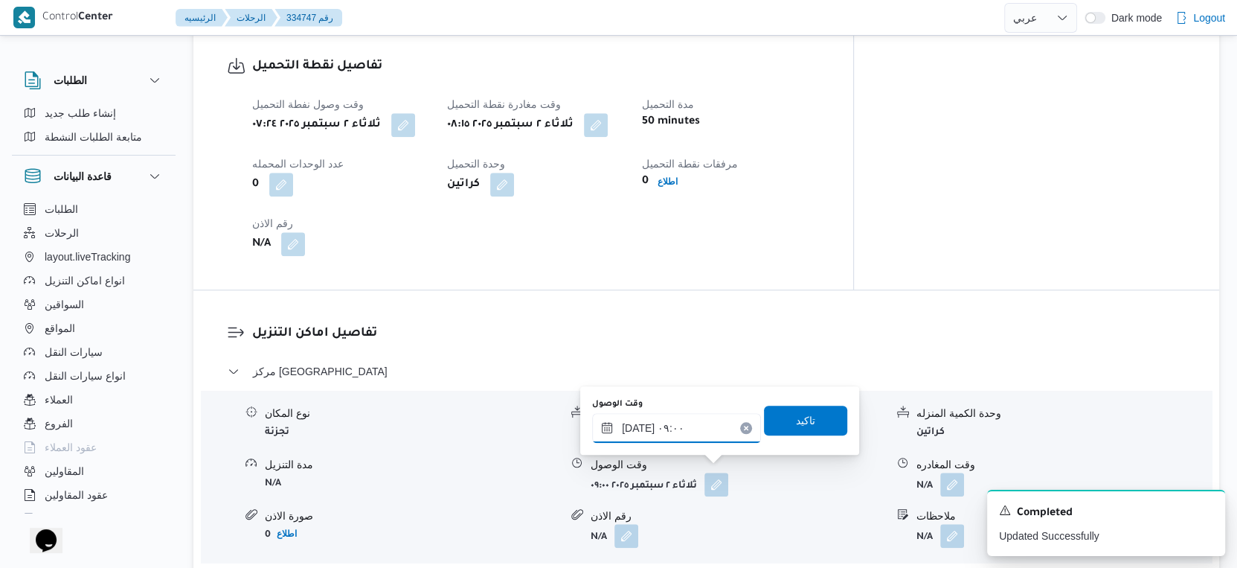
click at [674, 439] on input "[DATE] ٠٩:٠٠" at bounding box center [676, 428] width 169 height 30
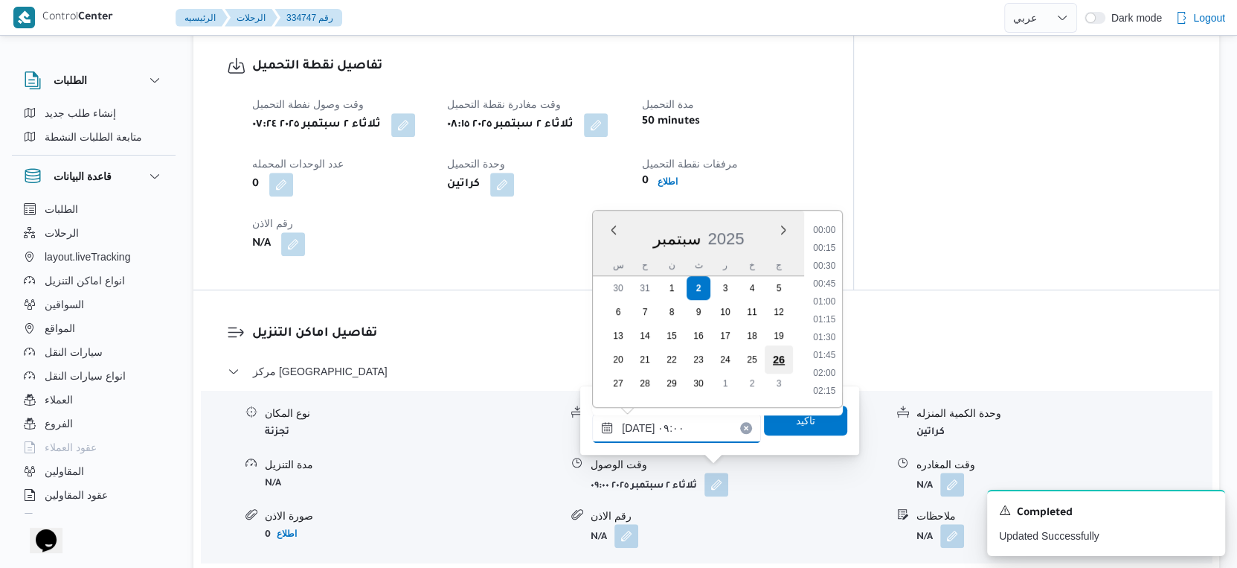
scroll to position [551, 0]
click at [827, 284] on li "08:30" at bounding box center [825, 285] width 34 height 15
type input "٠٢/٠٩/٢٠٢٥ ٠٨:٣٠"
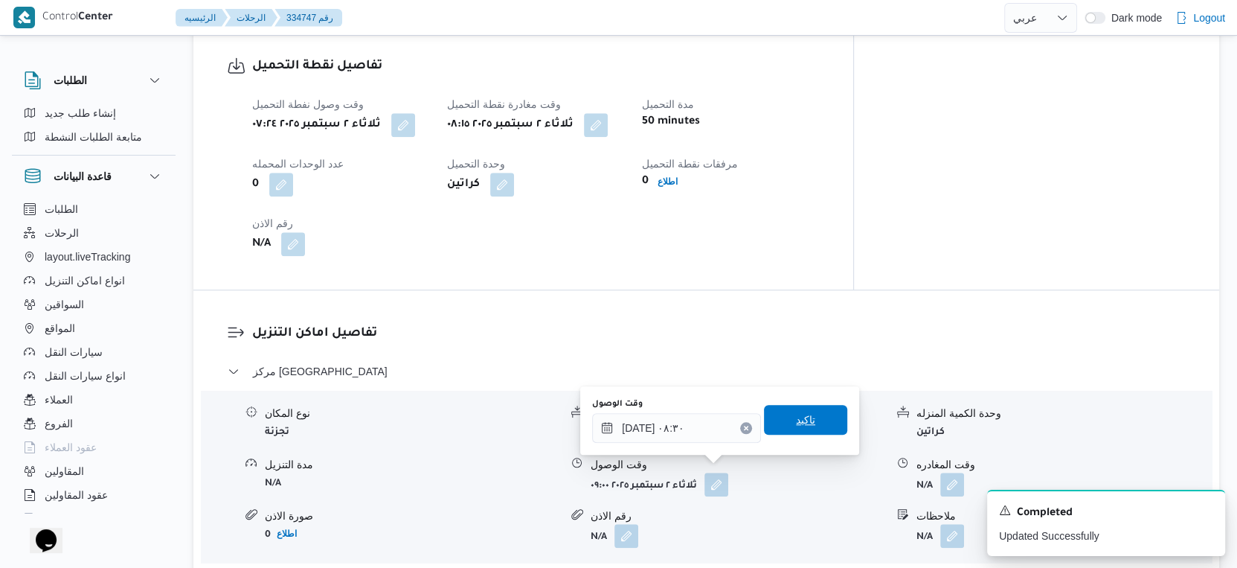
click at [812, 422] on span "تاكيد" at bounding box center [805, 420] width 83 height 30
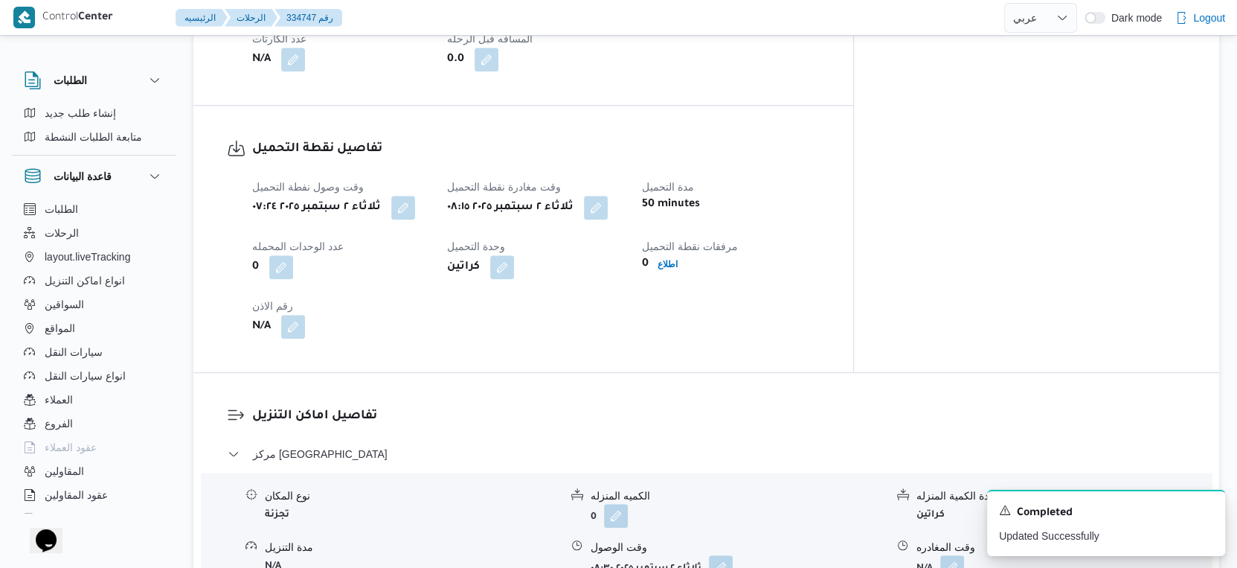
scroll to position [579, 0]
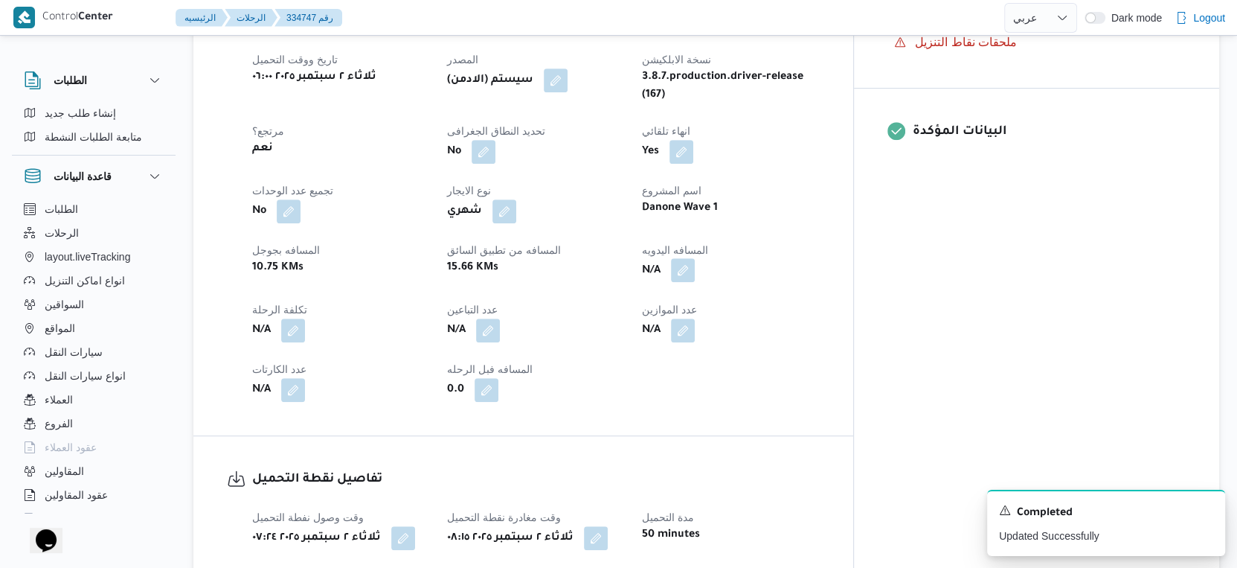
click at [695, 259] on button "button" at bounding box center [683, 270] width 24 height 24
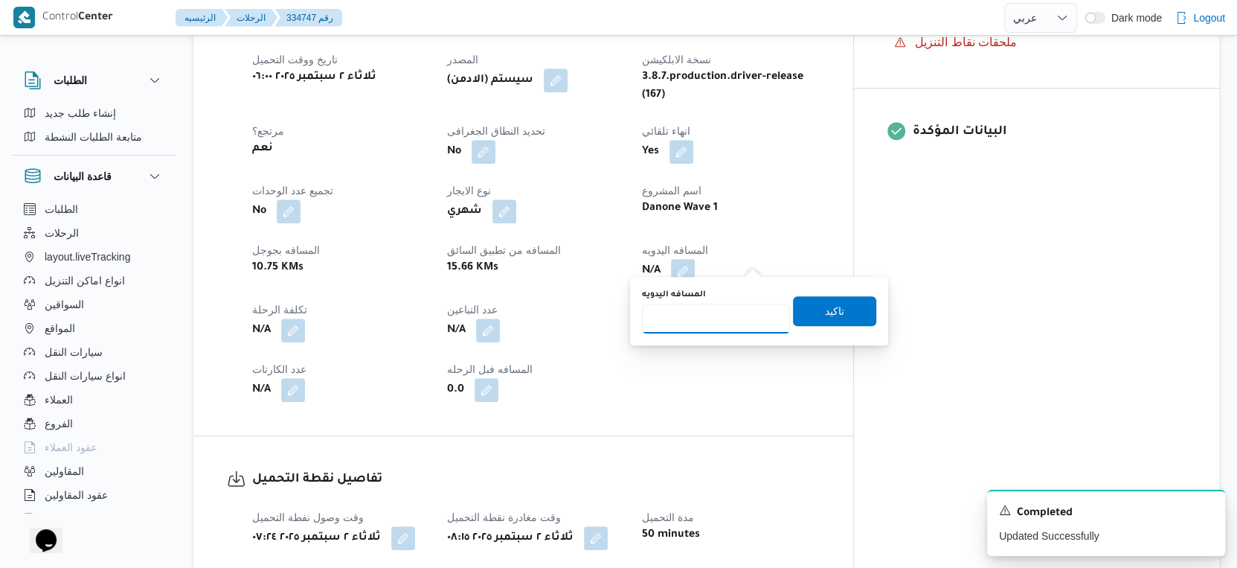
click at [725, 318] on input "المسافه اليدويه" at bounding box center [716, 319] width 148 height 30
type input "31"
click at [825, 304] on span "تاكيد" at bounding box center [834, 310] width 19 height 18
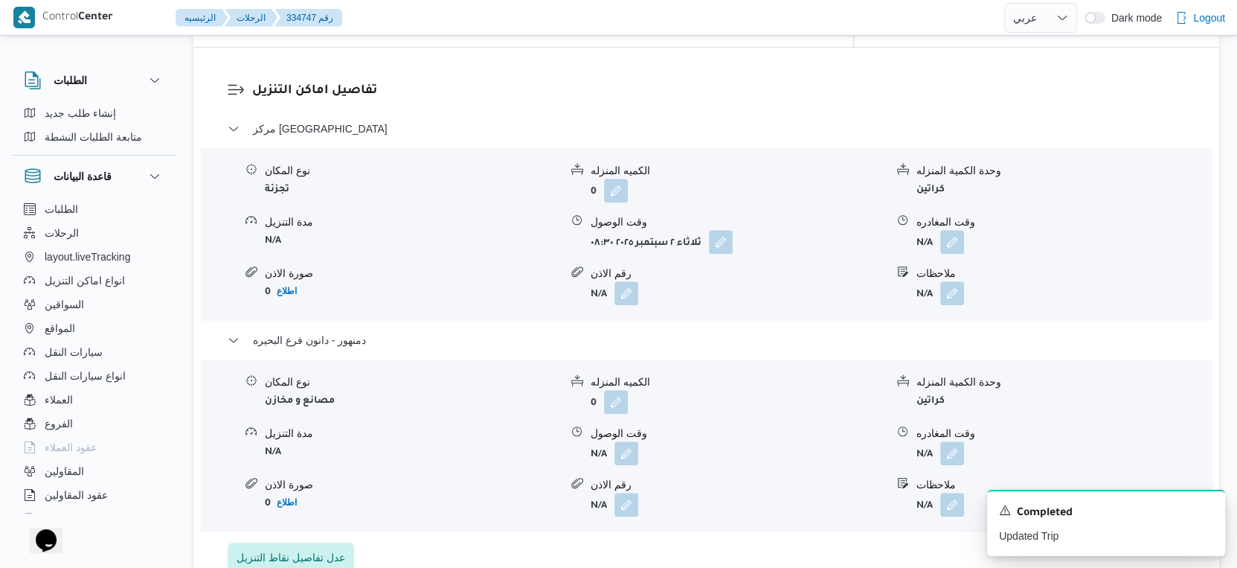
scroll to position [1240, 0]
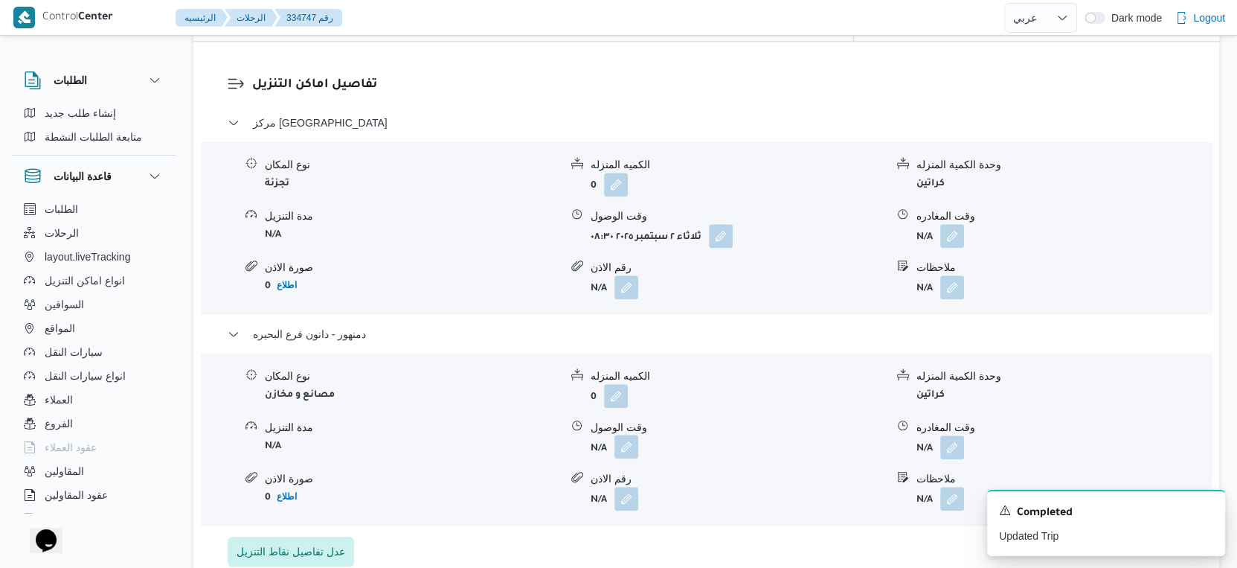
click at [621, 435] on button "button" at bounding box center [627, 447] width 24 height 24
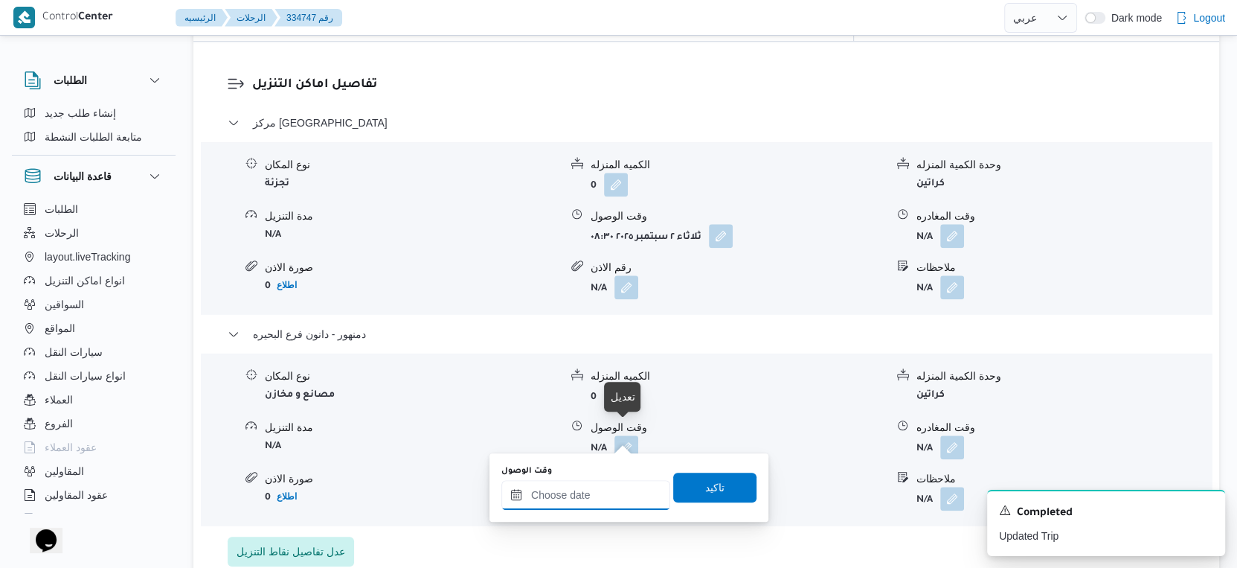
click at [592, 496] on input "وقت الوصول" at bounding box center [586, 495] width 169 height 30
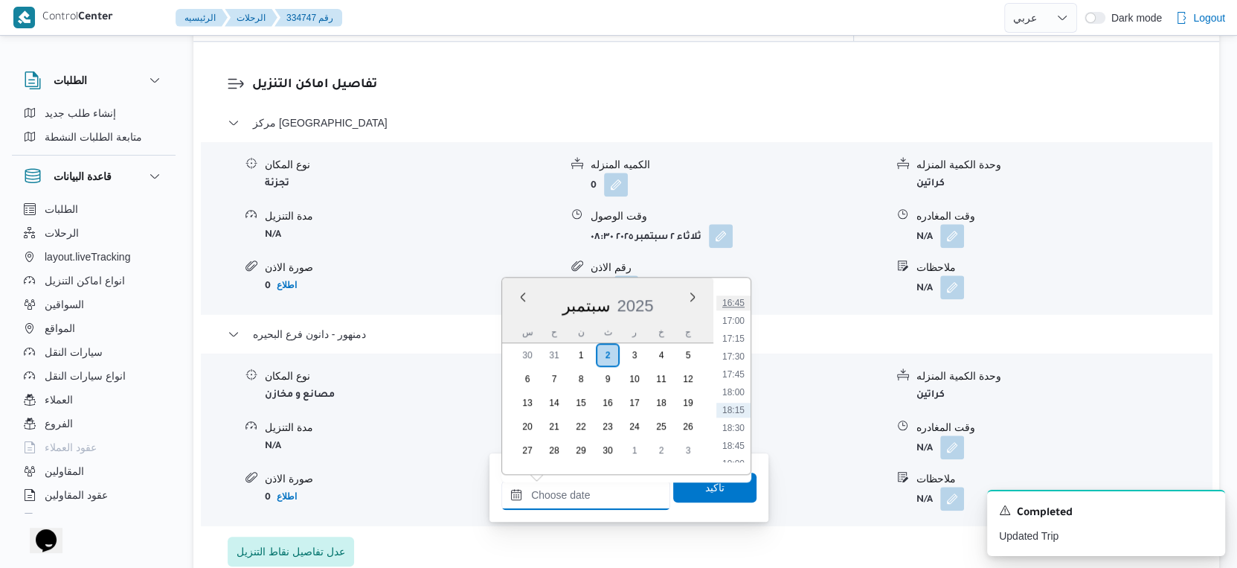
scroll to position [1211, 0]
click at [740, 353] on li "17:45" at bounding box center [734, 353] width 34 height 15
type input "٠٢/٠٩/٢٠٢٥ ١٧:٤٥"
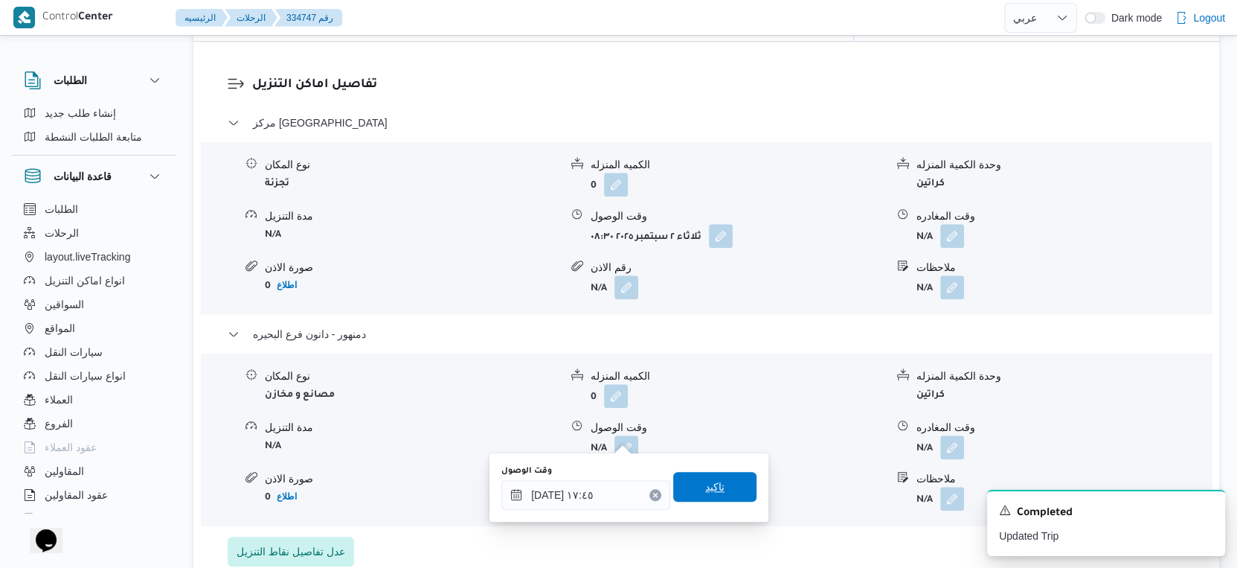
click at [712, 500] on span "تاكيد" at bounding box center [714, 487] width 83 height 30
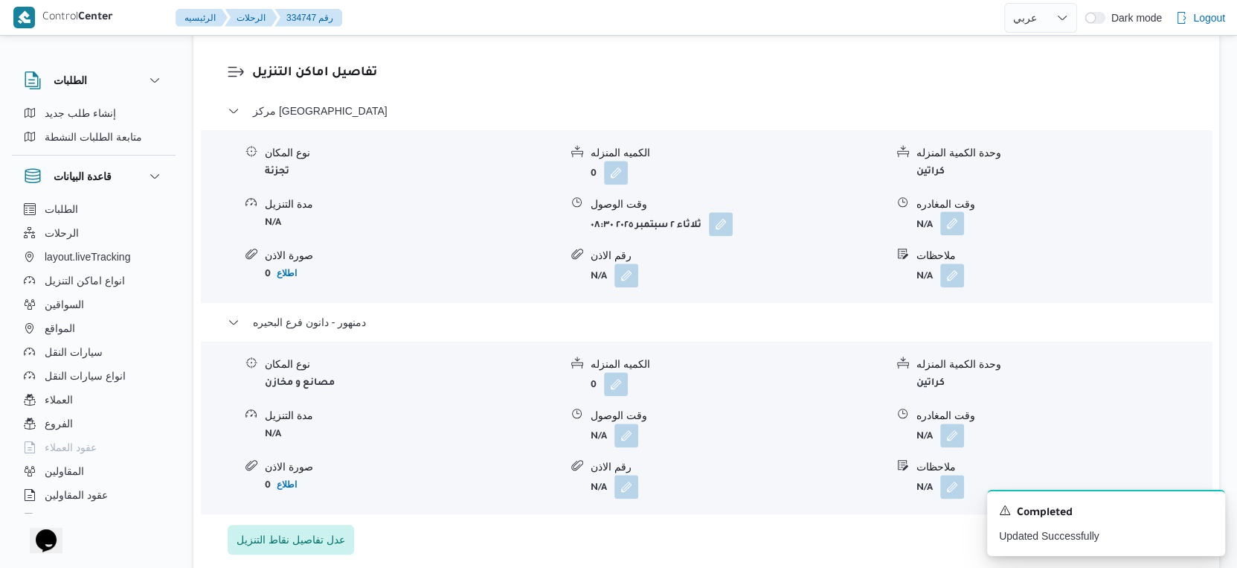
click at [955, 224] on button "button" at bounding box center [953, 223] width 24 height 24
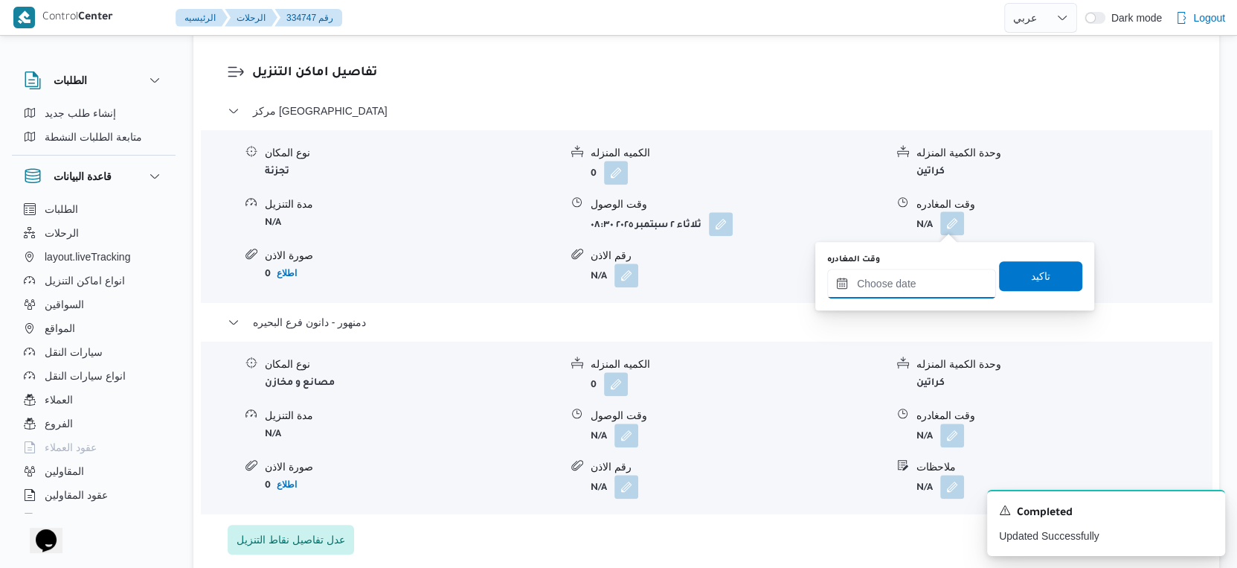
click at [935, 279] on input "وقت المغادره" at bounding box center [911, 284] width 169 height 30
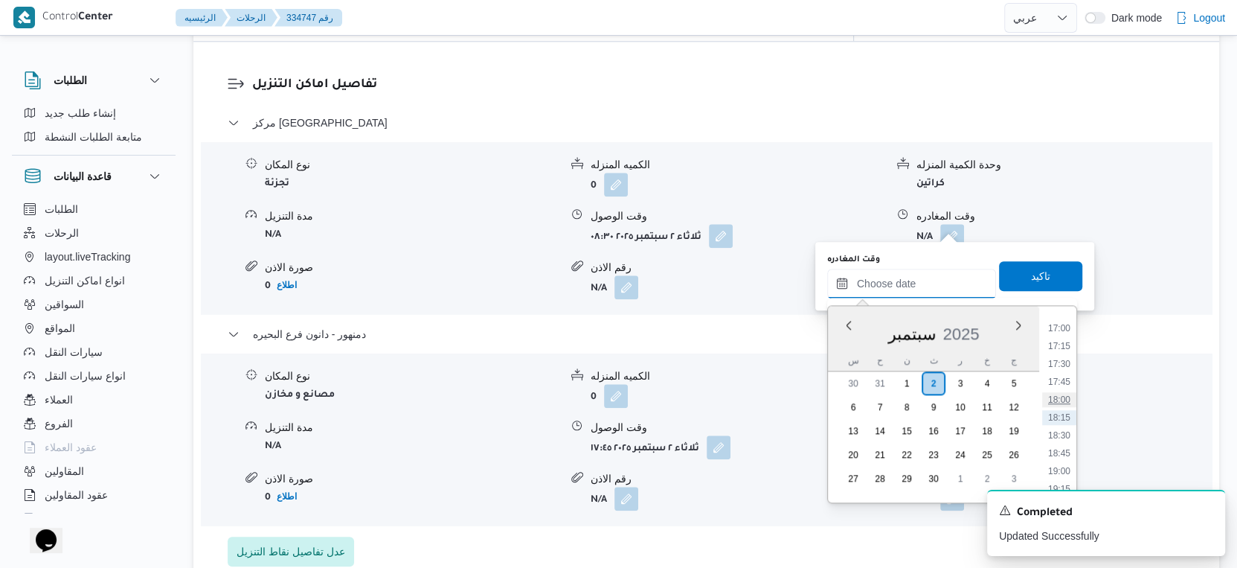
scroll to position [1130, 0]
drag, startPoint x: 1066, startPoint y: 445, endPoint x: 1069, endPoint y: 315, distance: 130.3
click at [1066, 445] on li "17:30" at bounding box center [1059, 445] width 34 height 15
type input "٠٢/٠٩/٢٠٢٥ ١٧:٣٠"
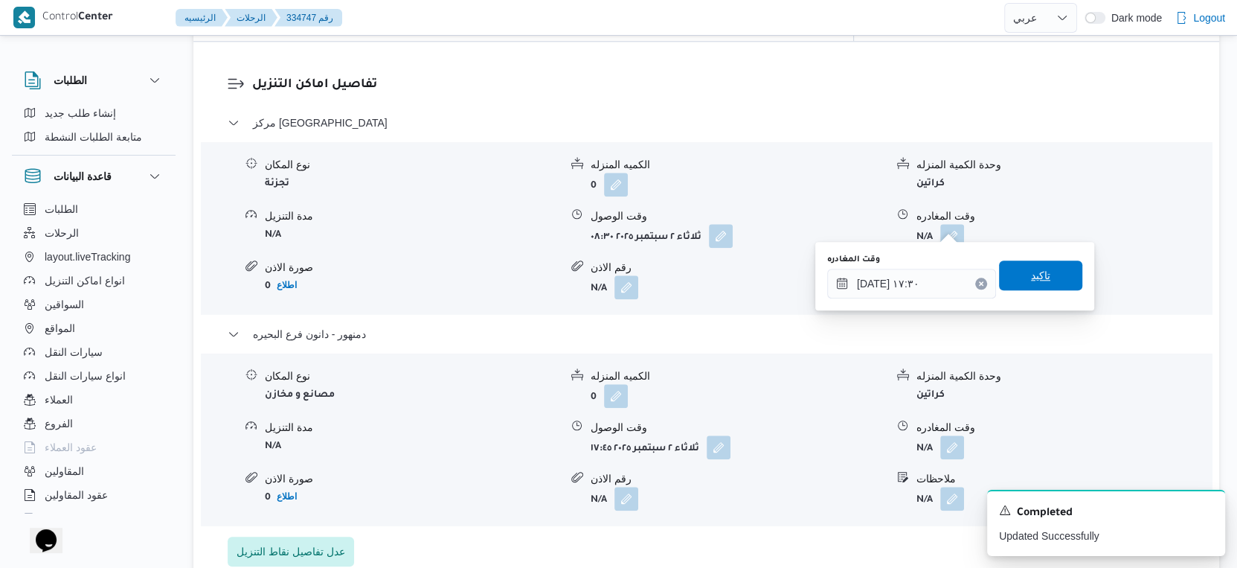
click at [1047, 272] on span "تاكيد" at bounding box center [1040, 275] width 83 height 30
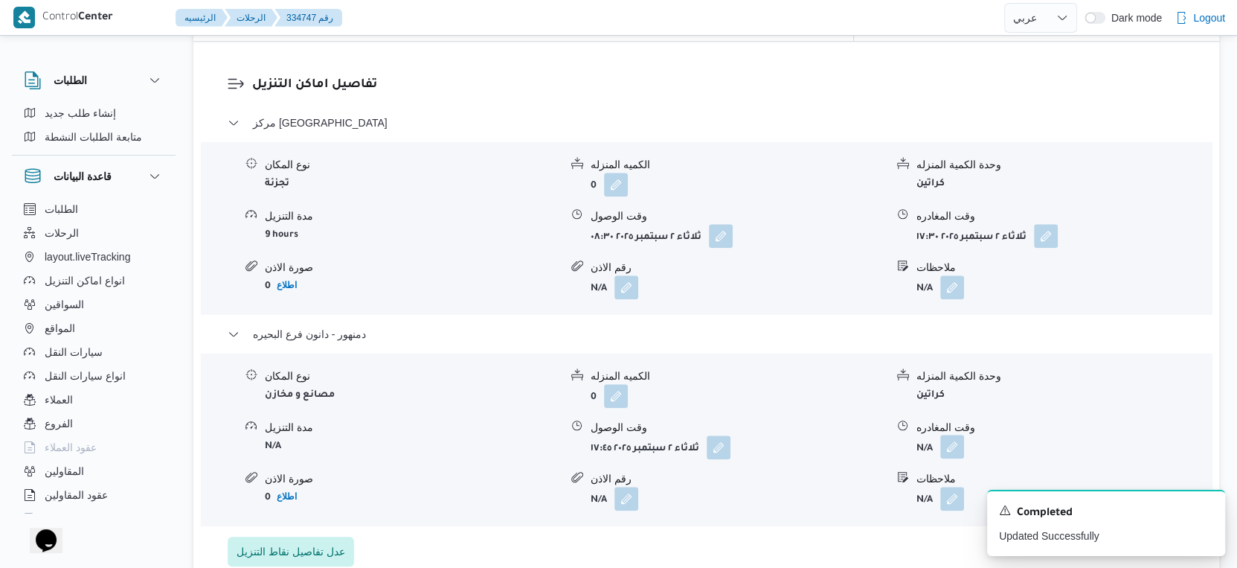
click at [961, 435] on button "button" at bounding box center [953, 447] width 24 height 24
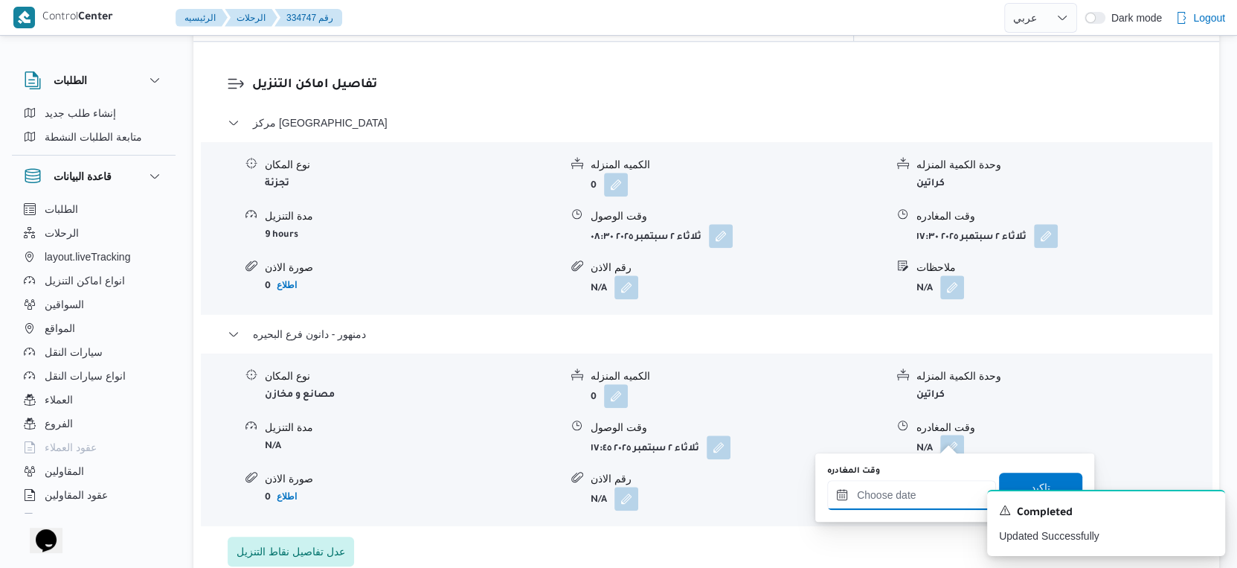
click at [924, 493] on input "وقت المغادره" at bounding box center [911, 495] width 169 height 30
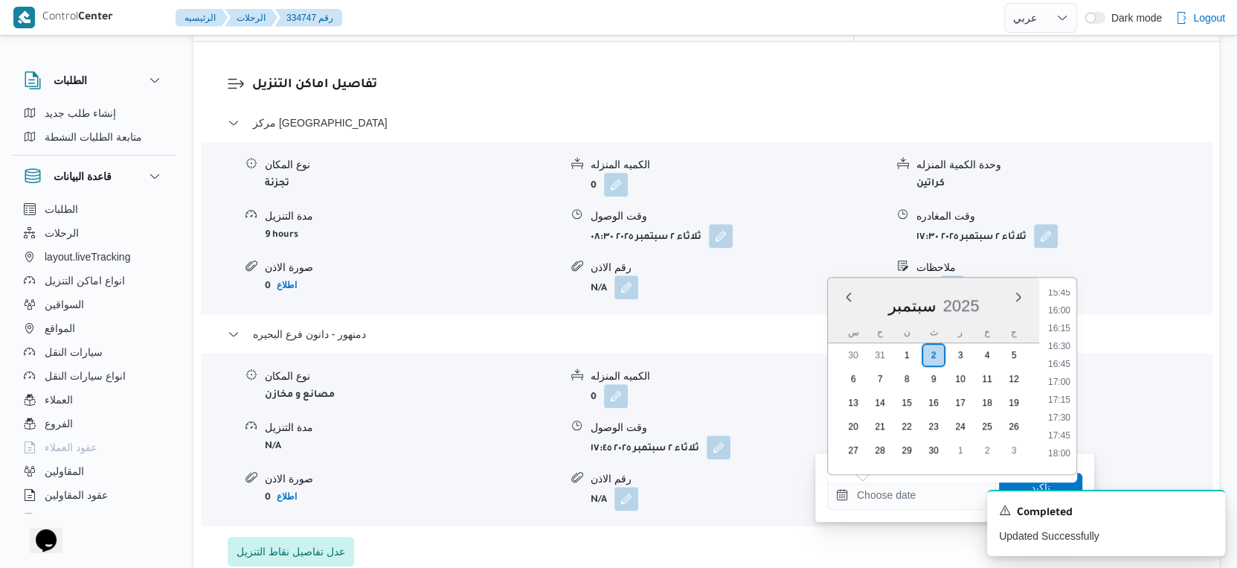
click at [1064, 452] on li "18:00" at bounding box center [1059, 453] width 34 height 15
type input "٠٢/٠٩/٢٠٢٥ ١٨:٠٠"
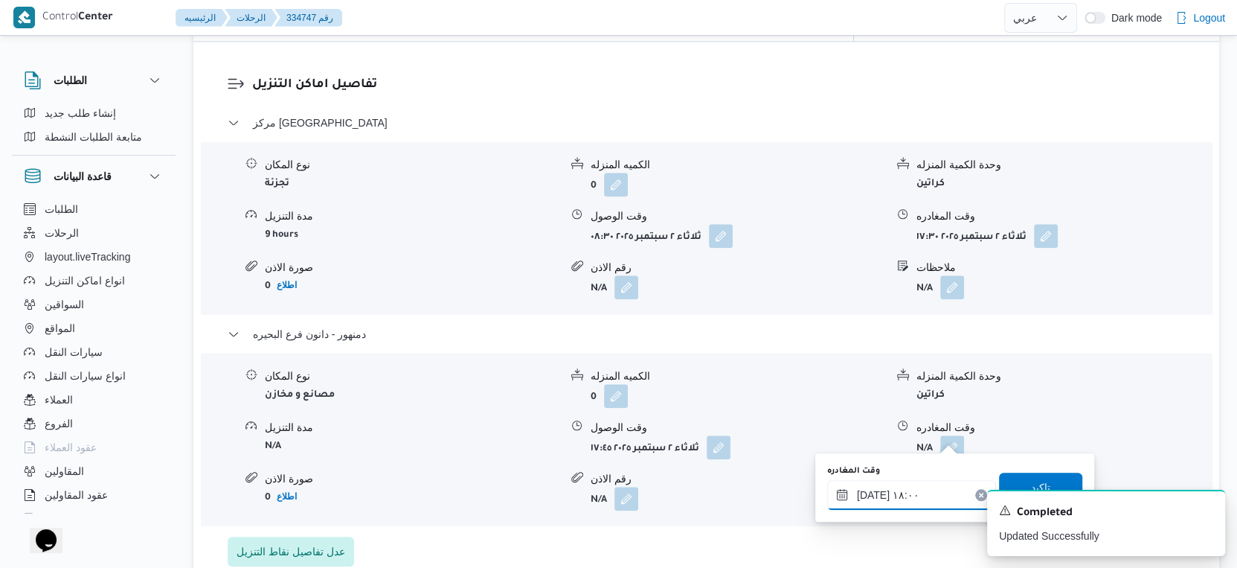
scroll to position [1322, 0]
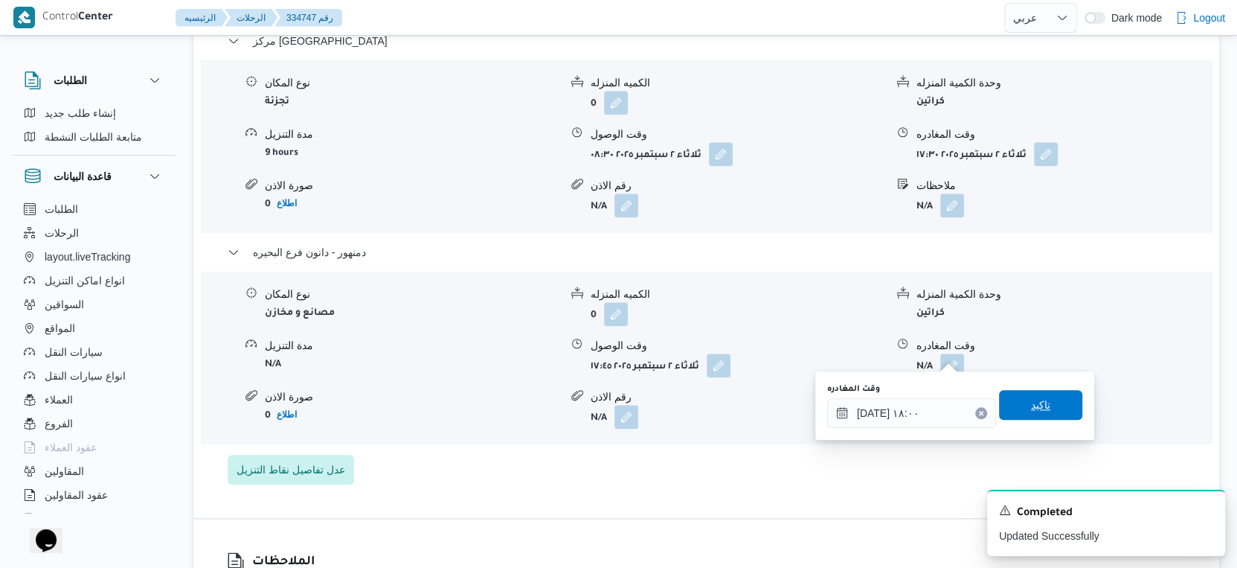
click at [1040, 394] on span "تاكيد" at bounding box center [1040, 405] width 83 height 30
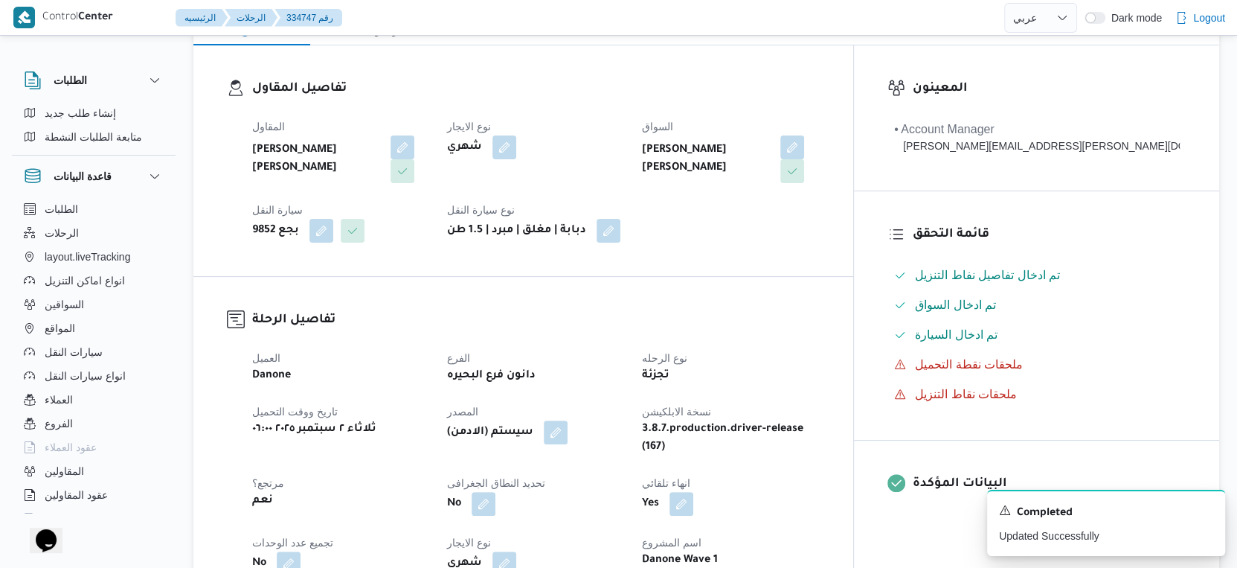
scroll to position [0, 0]
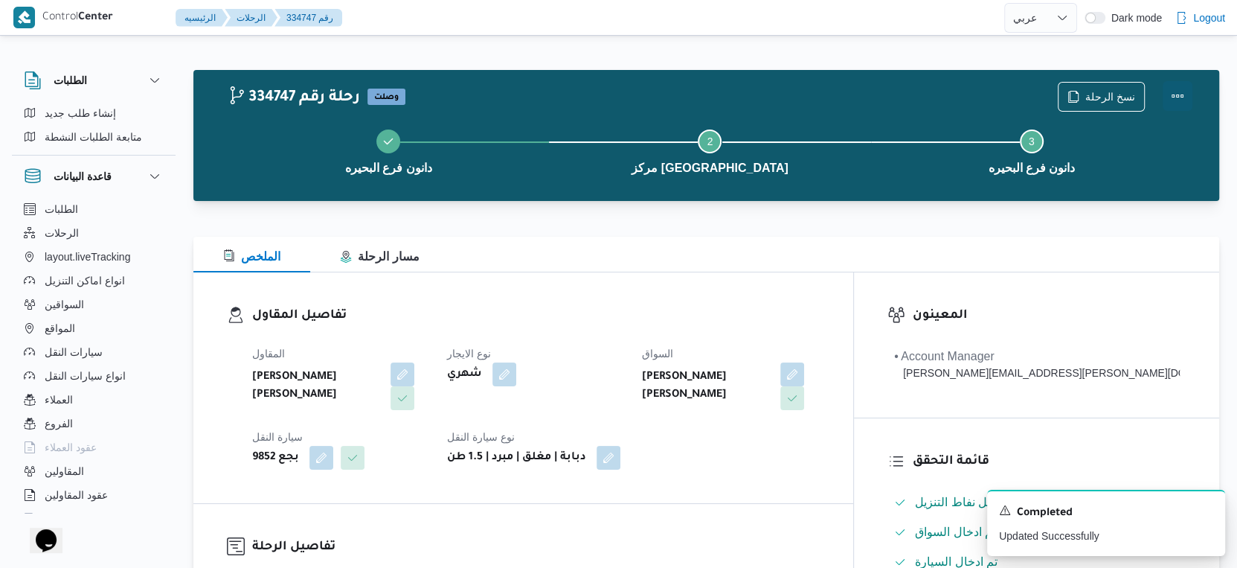
click at [1176, 94] on button "Actions" at bounding box center [1178, 96] width 30 height 30
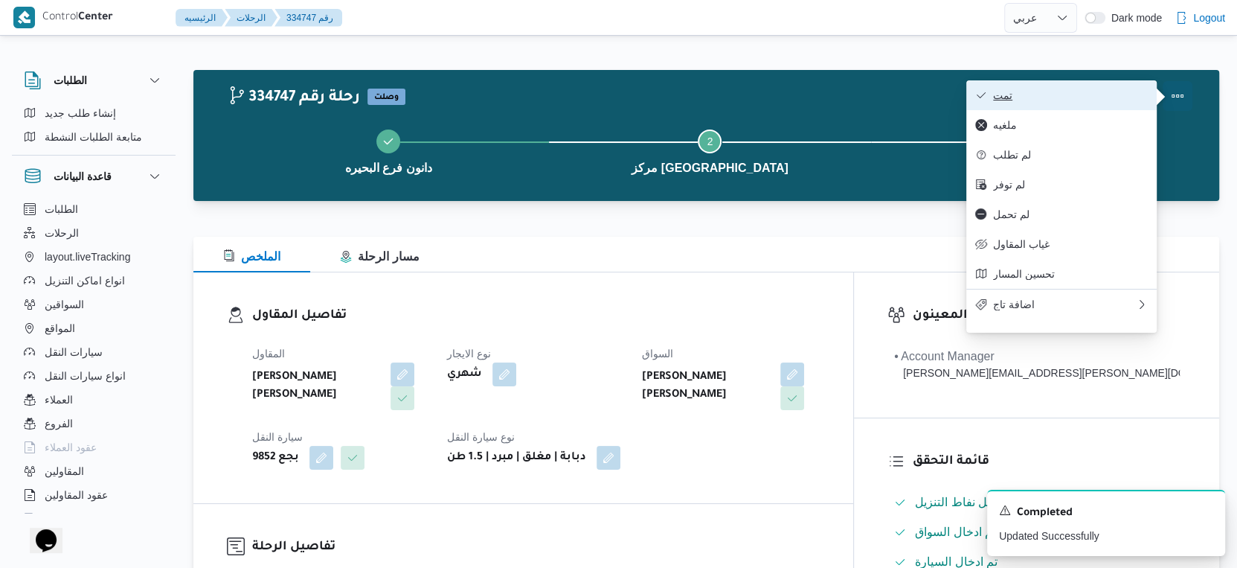
click at [1080, 94] on span "تمت" at bounding box center [1070, 95] width 155 height 12
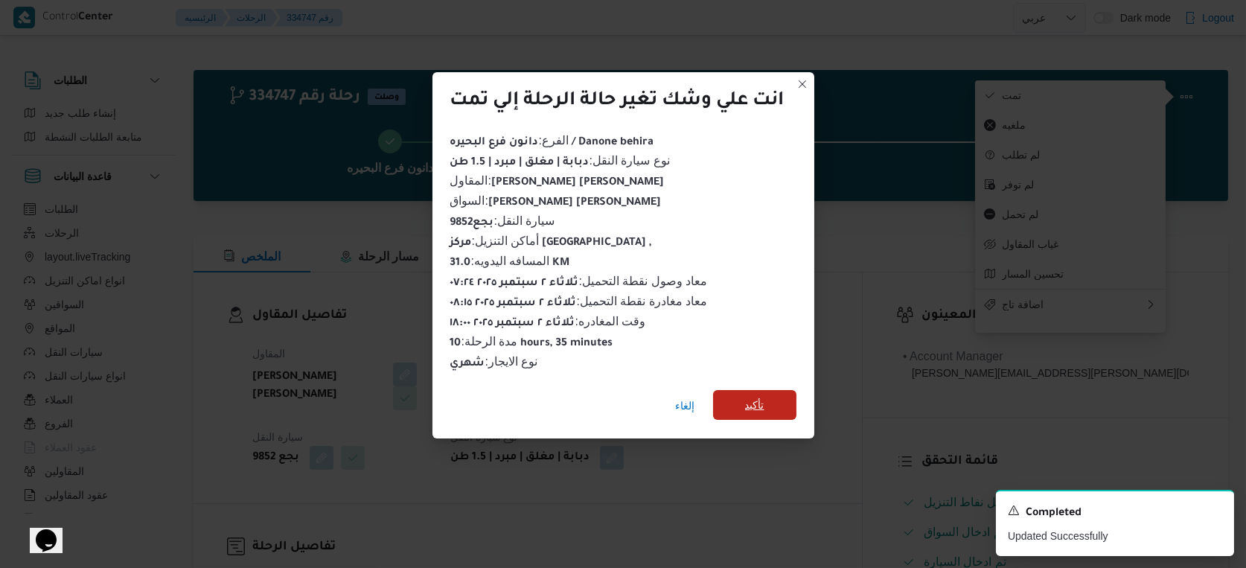
click at [736, 391] on span "تأكيد" at bounding box center [754, 405] width 83 height 30
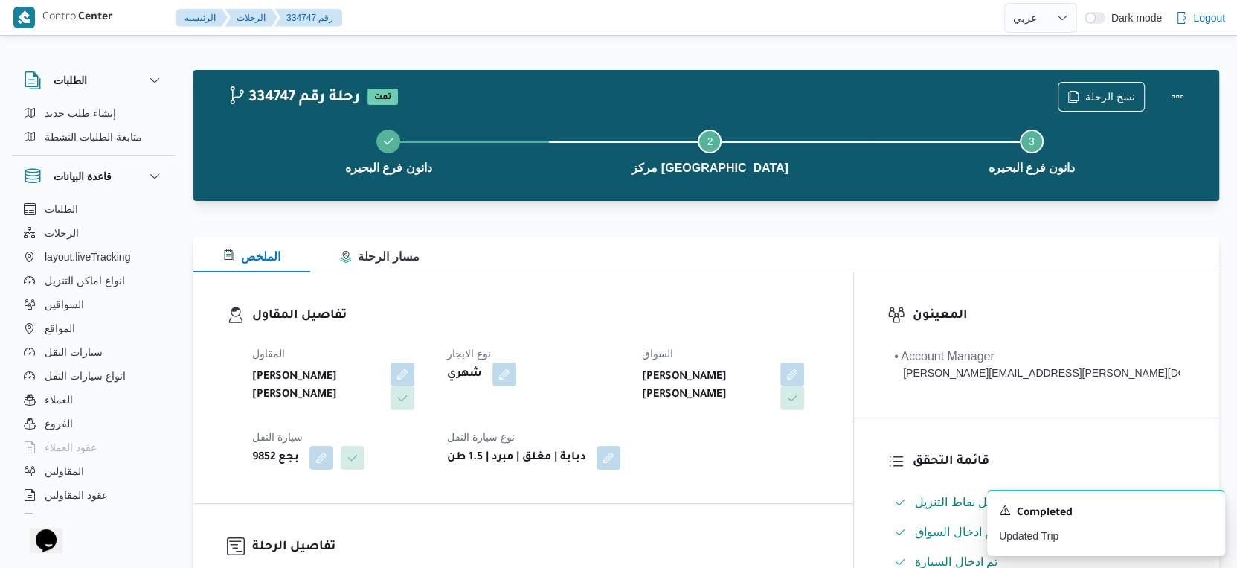
select select "ar"
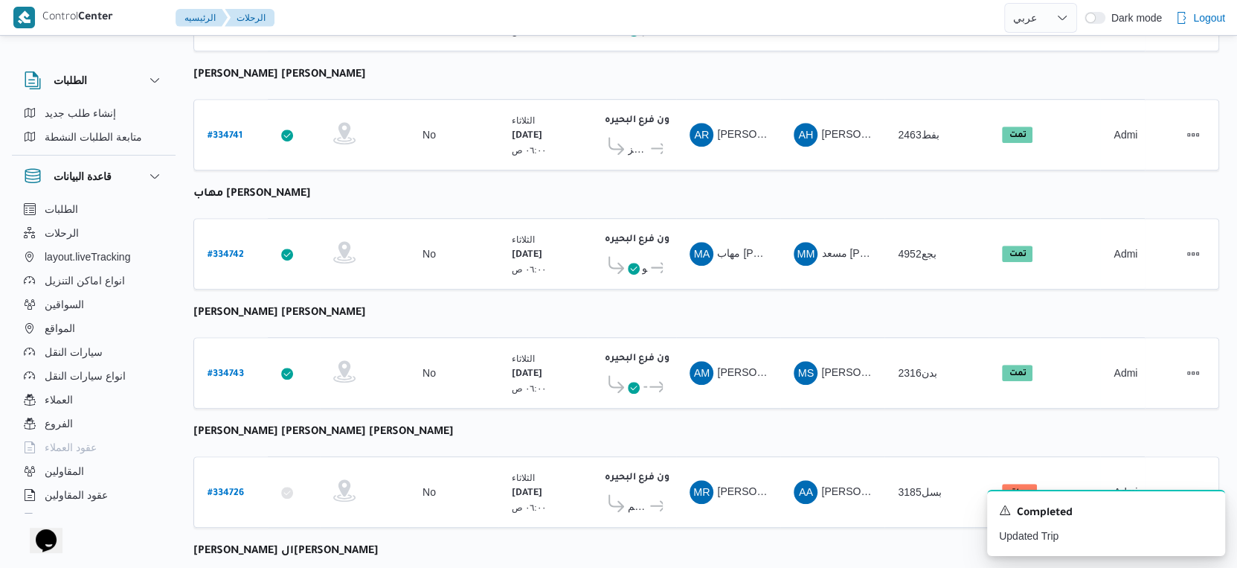
scroll to position [1002, 0]
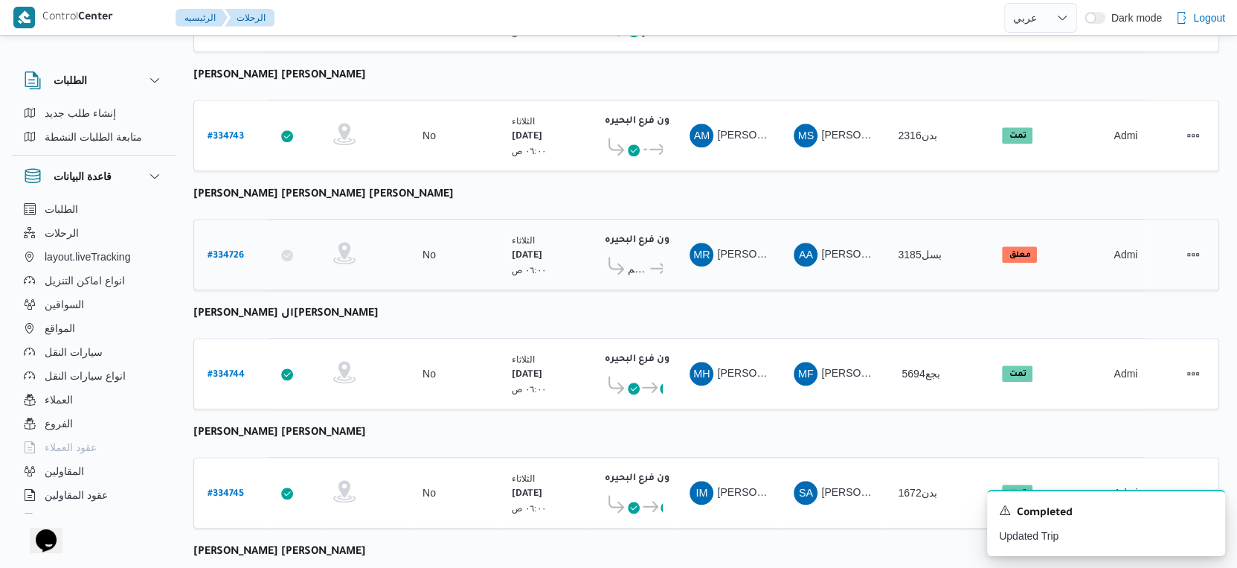
click at [238, 251] on b "# 334726" at bounding box center [226, 256] width 36 height 10
select select "ar"
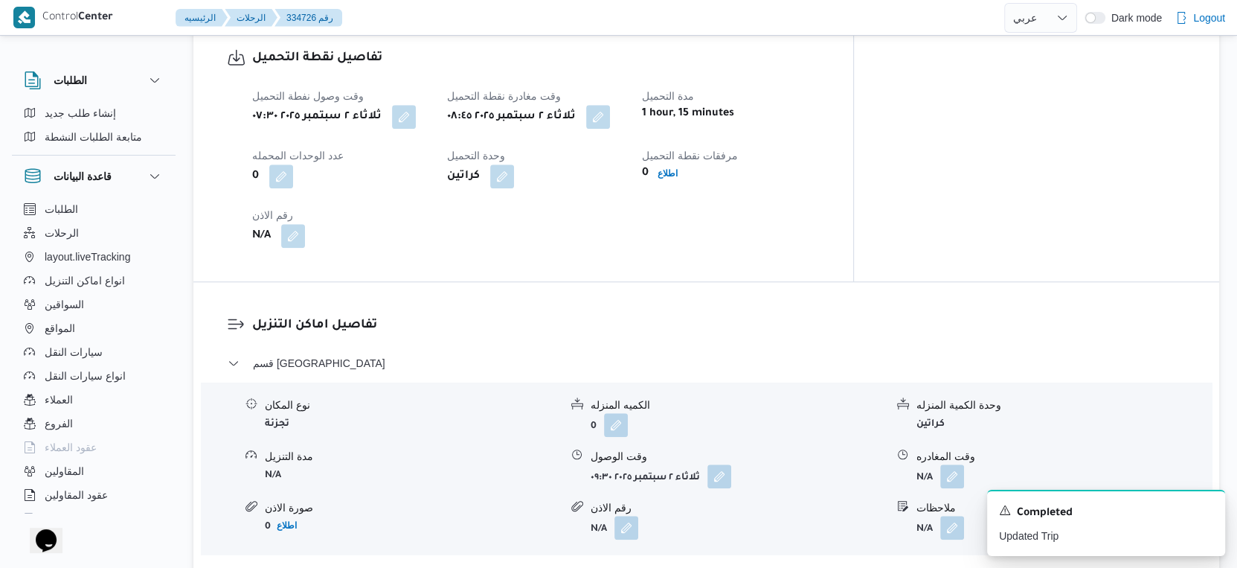
scroll to position [1002, 0]
drag, startPoint x: 645, startPoint y: 104, endPoint x: 621, endPoint y: 146, distance: 48.0
click at [610, 106] on button "button" at bounding box center [598, 115] width 24 height 24
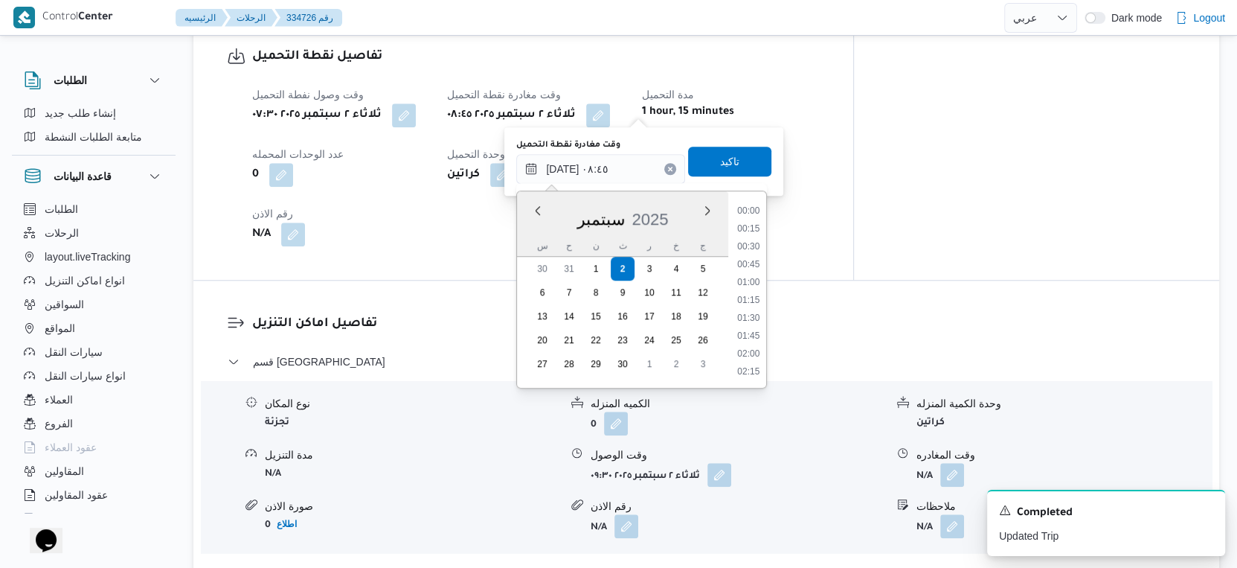
scroll to position [534, 0]
click at [749, 265] on li "08:15" at bounding box center [749, 265] width 34 height 15
type input "٠٢/٠٩/٢٠٢٥ ٠٨:١٥"
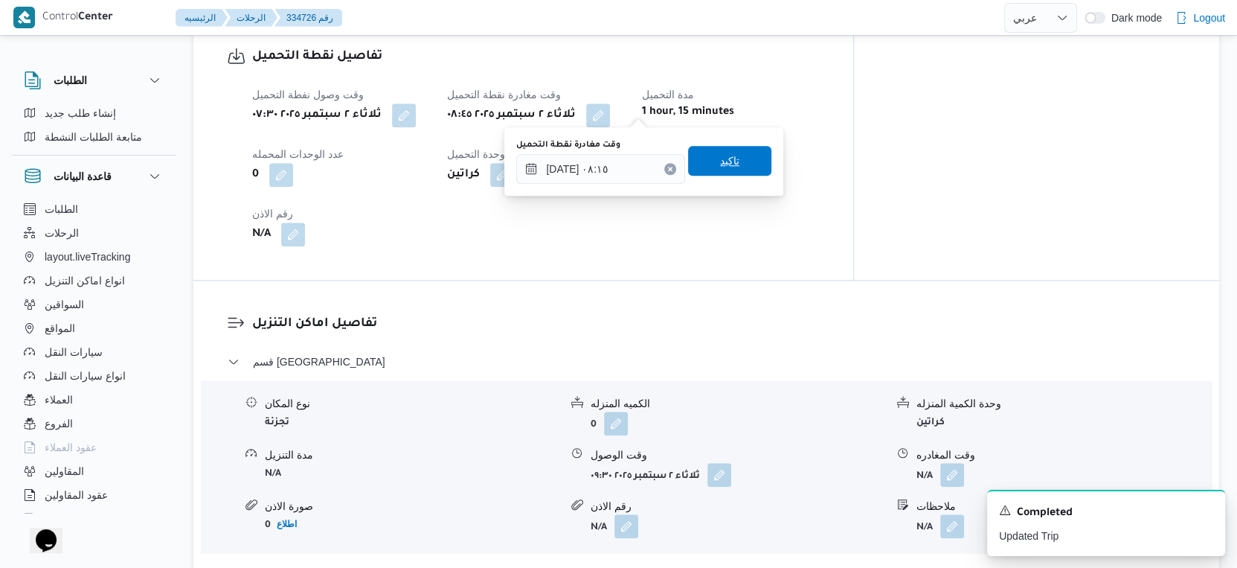
click at [737, 158] on span "تاكيد" at bounding box center [729, 161] width 83 height 30
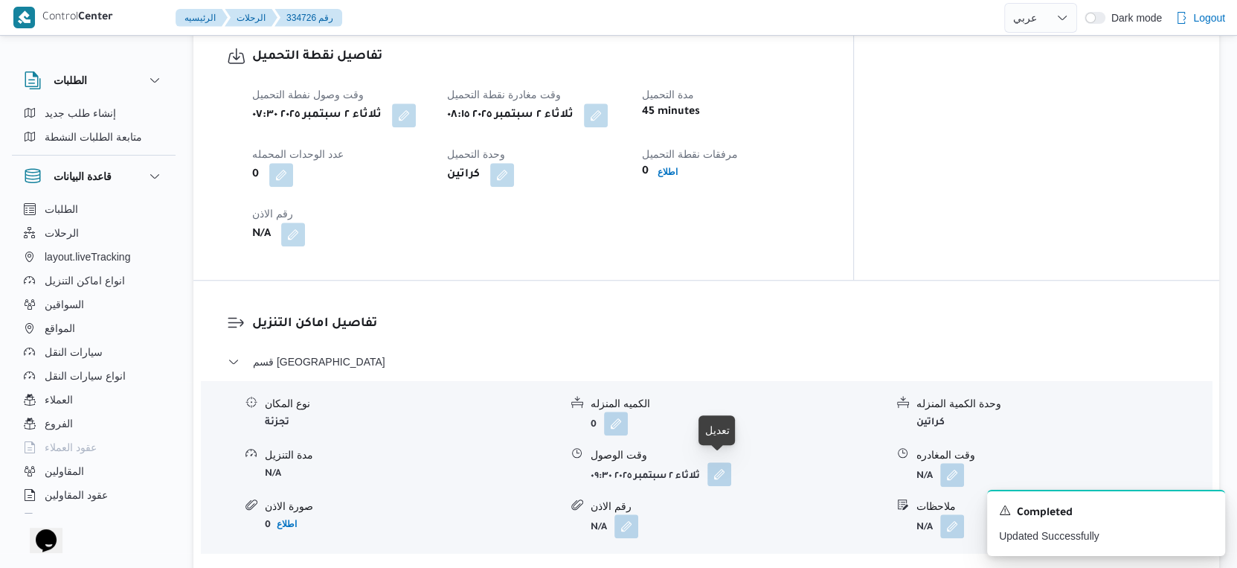
click at [725, 473] on button "button" at bounding box center [720, 474] width 24 height 24
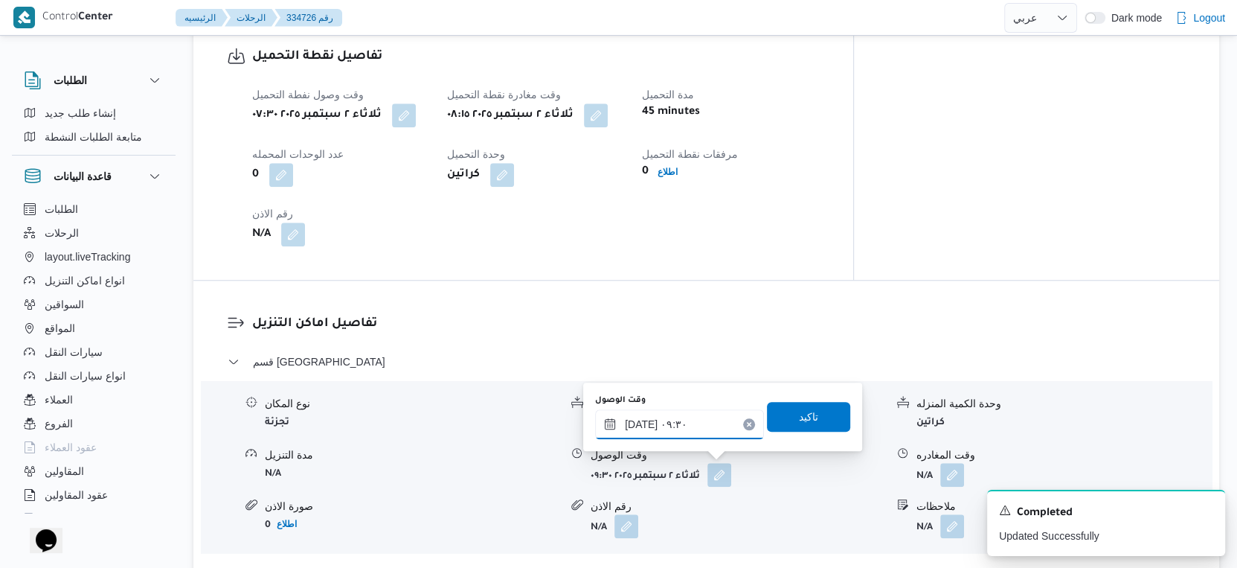
click at [696, 413] on input "٠٢/٠٩/٢٠٢٥ ٠٩:٣٠" at bounding box center [679, 424] width 169 height 30
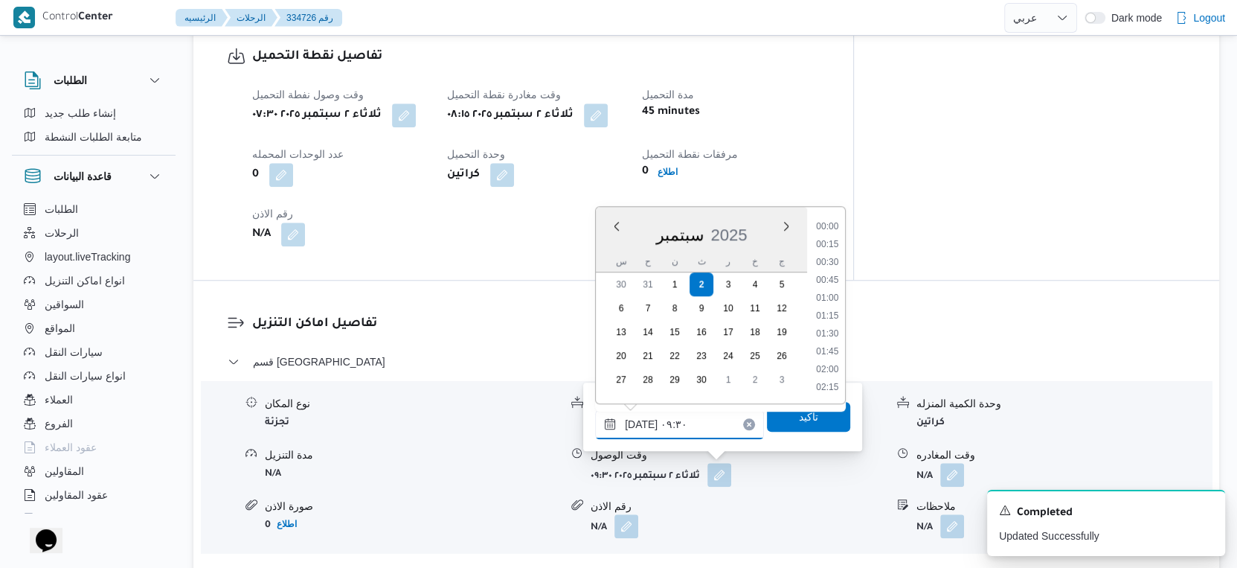
scroll to position [588, 0]
click at [831, 279] on li "09:00" at bounding box center [827, 281] width 34 height 15
type input "٠٢/٠٩/٢٠٢٥ ٠٩:٠٠"
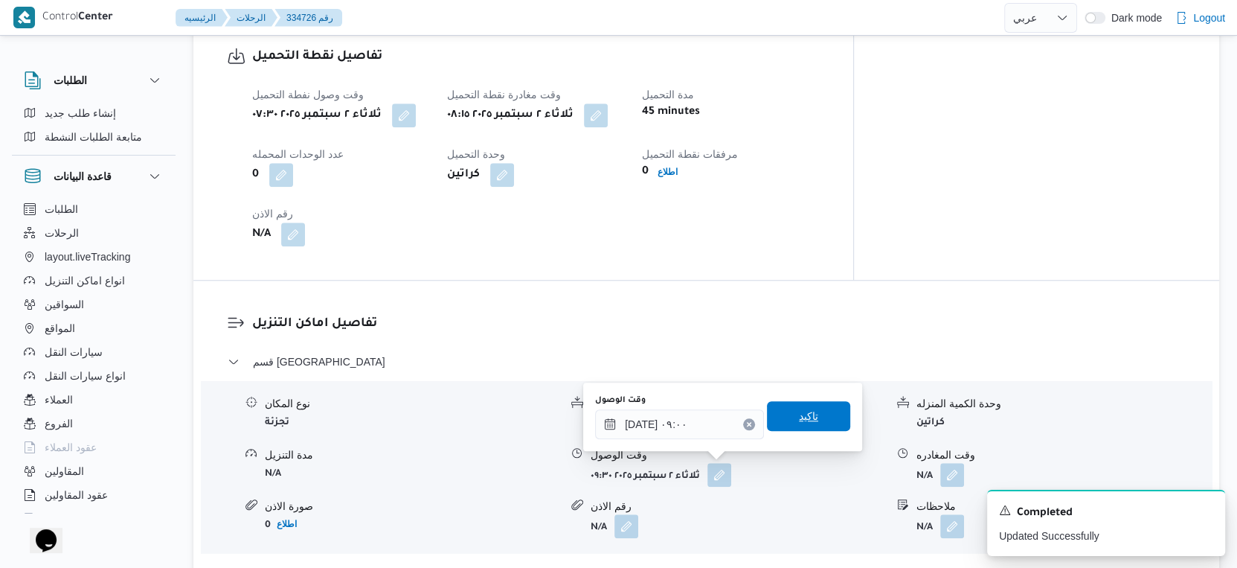
click at [822, 411] on span "تاكيد" at bounding box center [808, 416] width 83 height 30
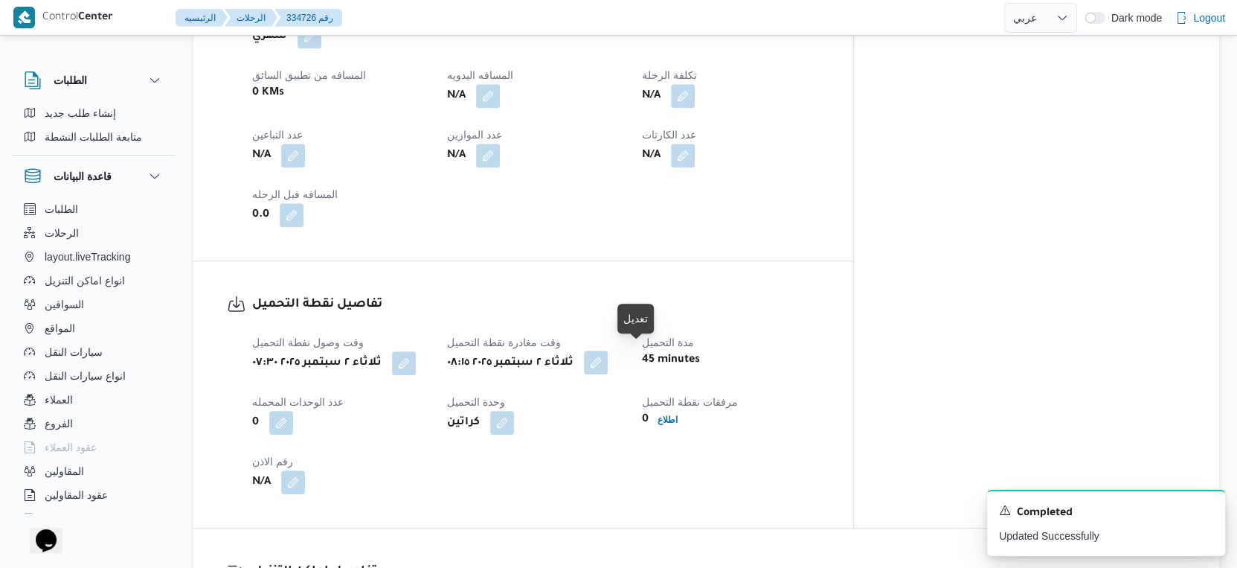
scroll to position [589, 0]
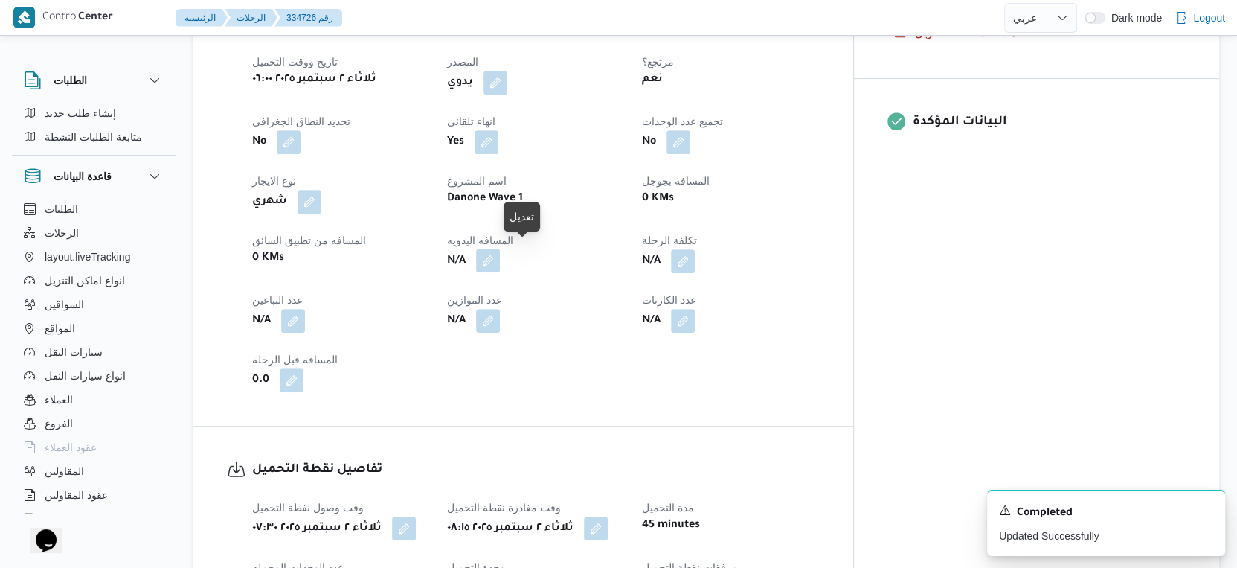
click at [500, 258] on button "button" at bounding box center [488, 261] width 24 height 24
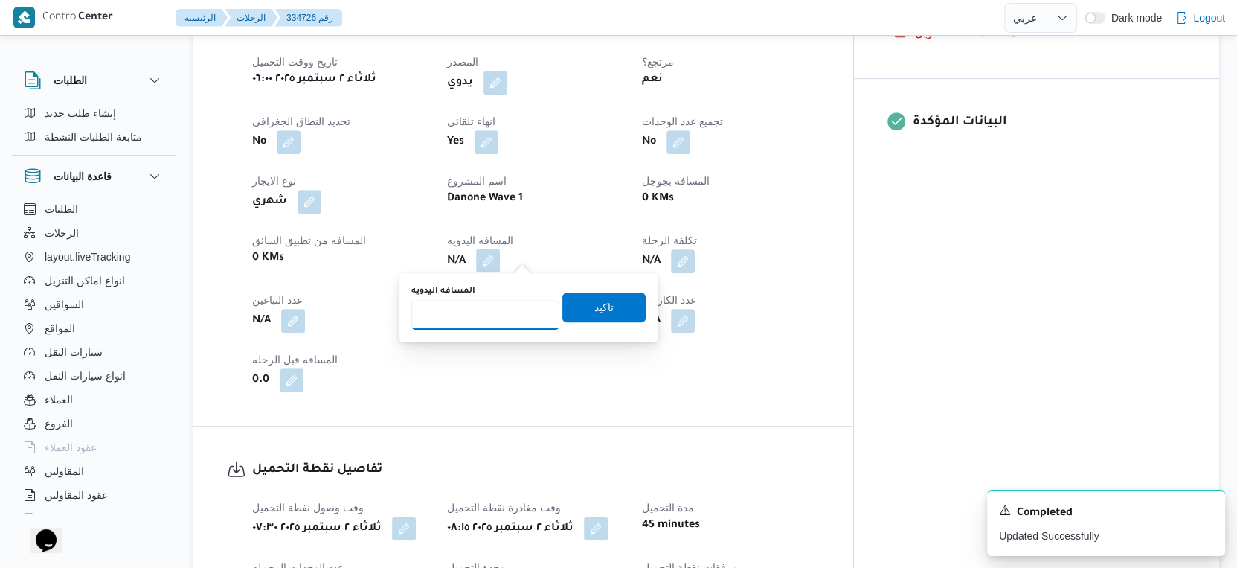
click at [483, 319] on input "المسافه اليدويه" at bounding box center [485, 315] width 148 height 30
type input "93"
click at [602, 303] on span "تاكيد" at bounding box center [604, 307] width 83 height 30
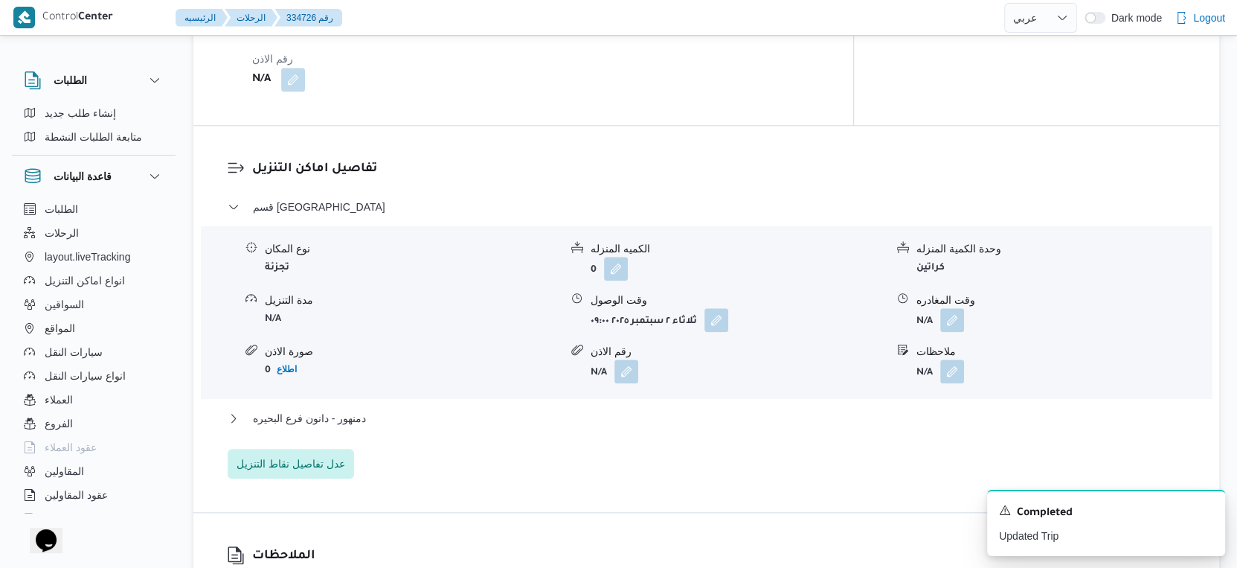
scroll to position [1157, 0]
click at [406, 418] on button "دمنهور - دانون فرع البحيره" at bounding box center [707, 418] width 958 height 18
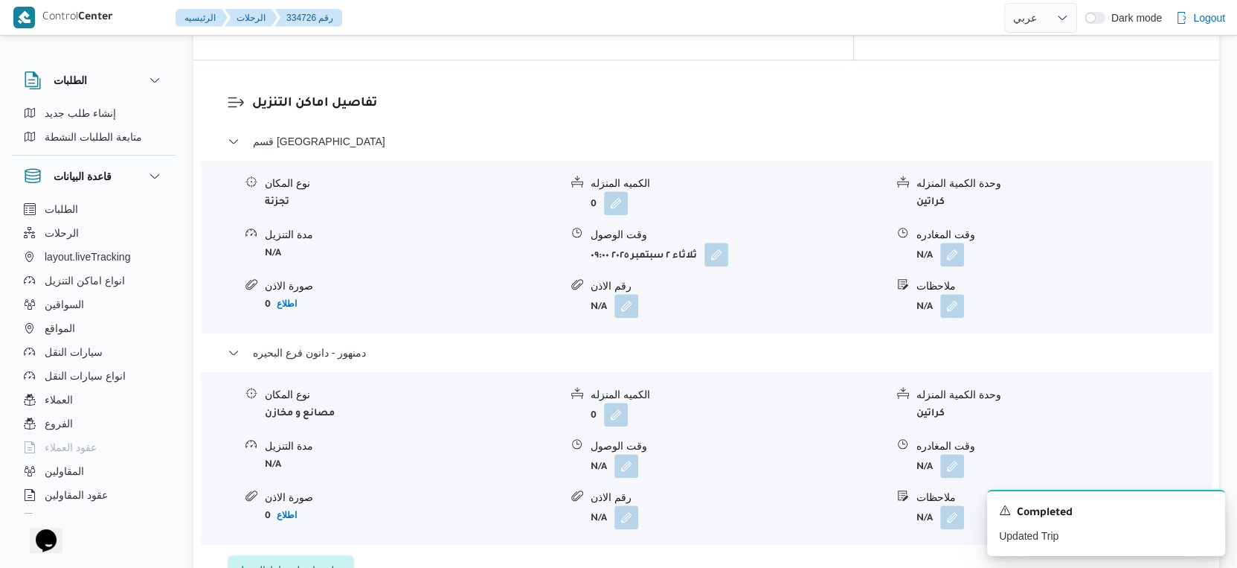
scroll to position [1240, 0]
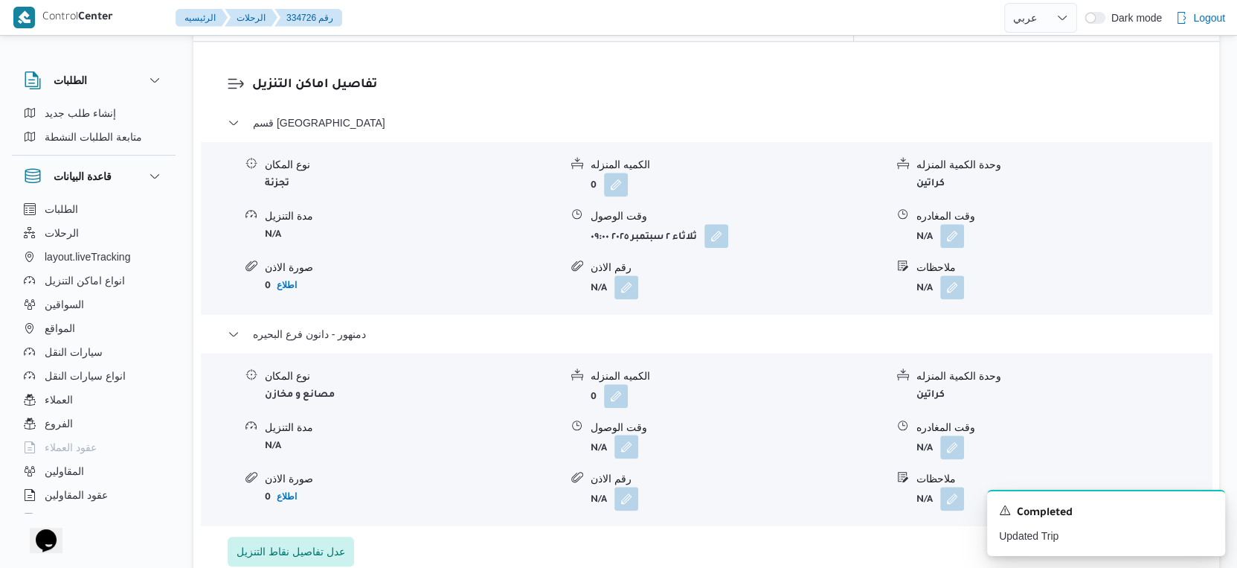
click at [622, 446] on button "button" at bounding box center [627, 447] width 24 height 24
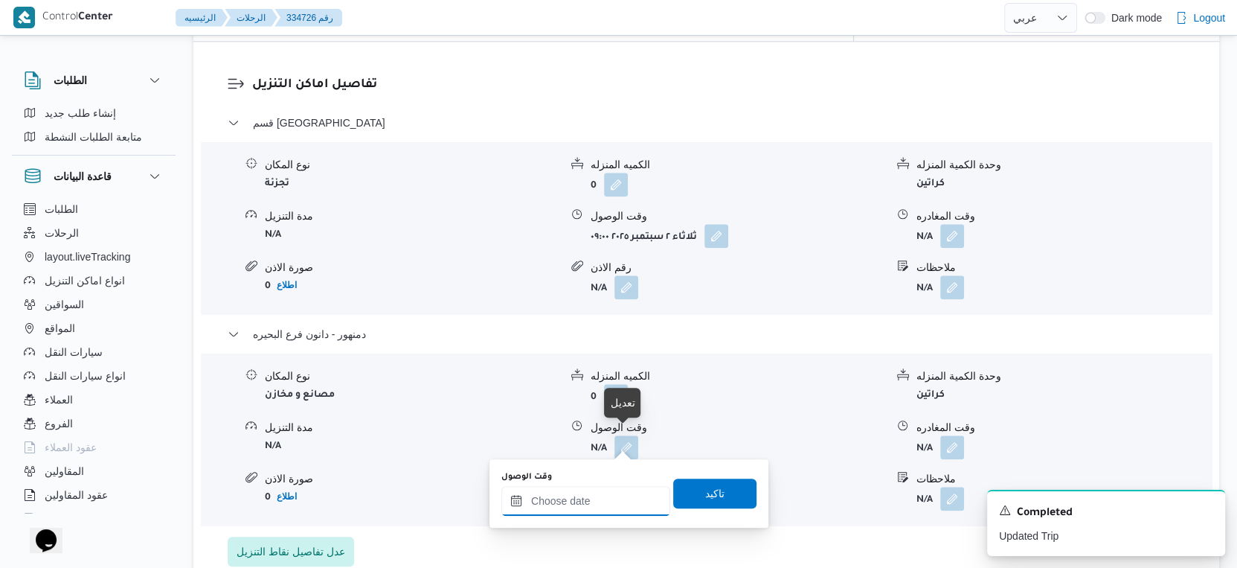
click at [595, 495] on input "وقت الوصول" at bounding box center [586, 501] width 169 height 30
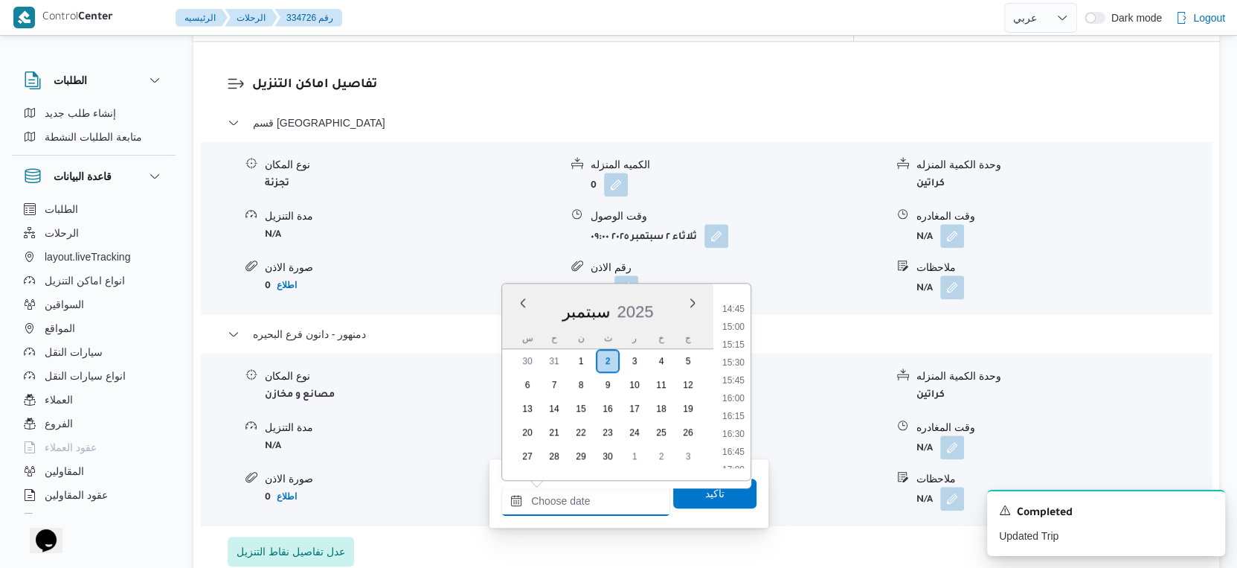
scroll to position [1046, 0]
click at [740, 362] on li "15:30" at bounding box center [734, 363] width 34 height 15
type input "٠٢/٠٩/٢٠٢٥ ١٥:٣٠"
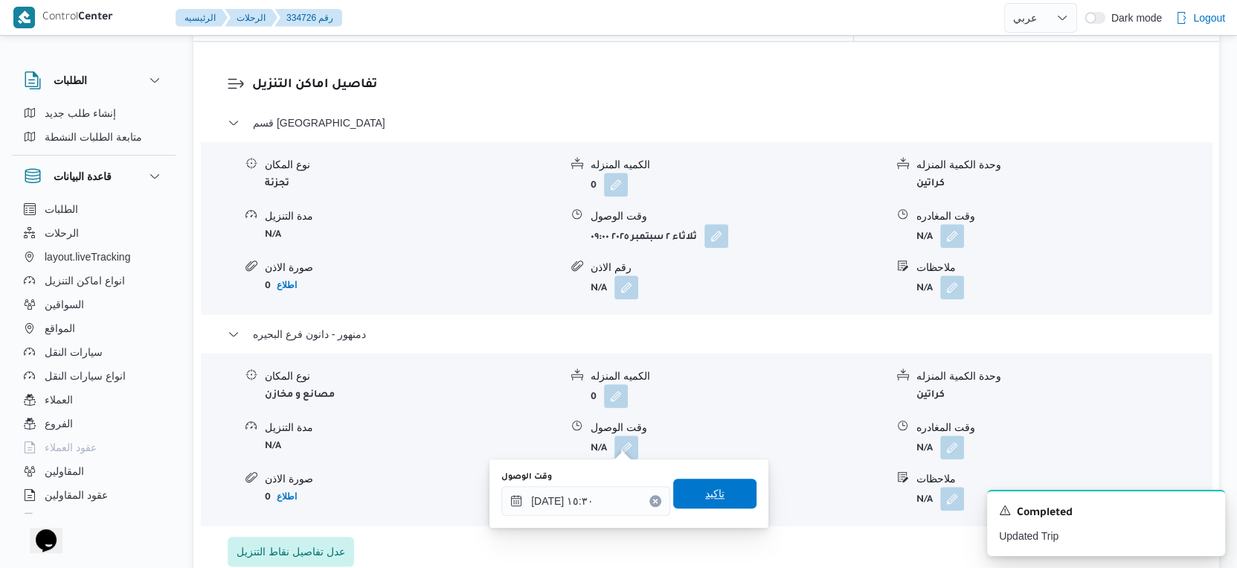
click at [715, 493] on span "تاكيد" at bounding box center [714, 493] width 83 height 30
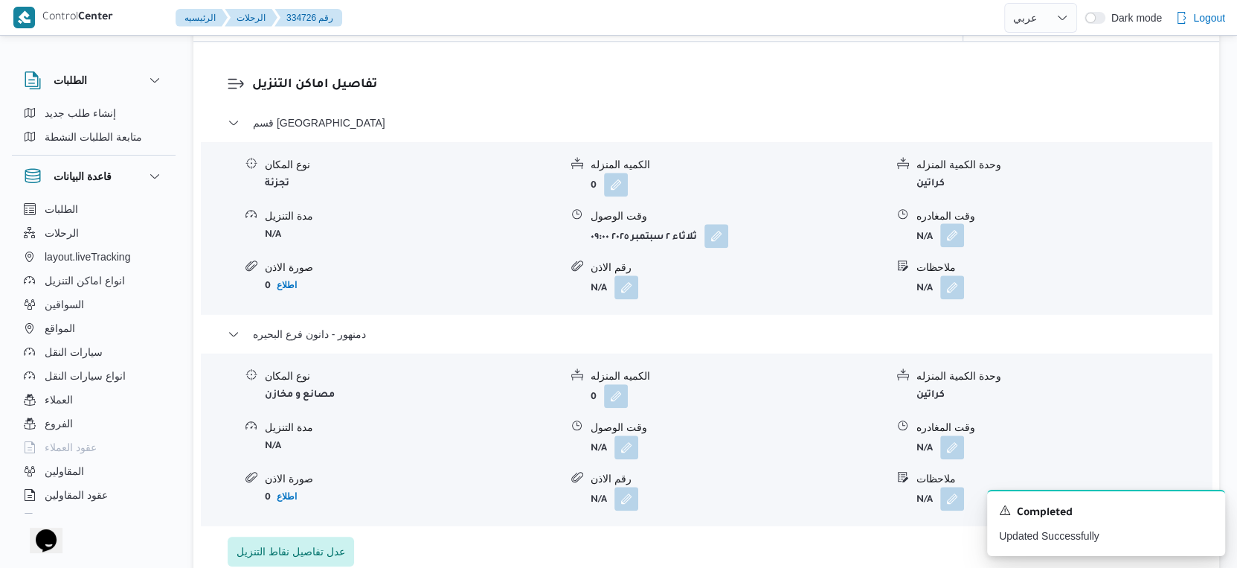
click at [954, 228] on button "button" at bounding box center [953, 235] width 24 height 24
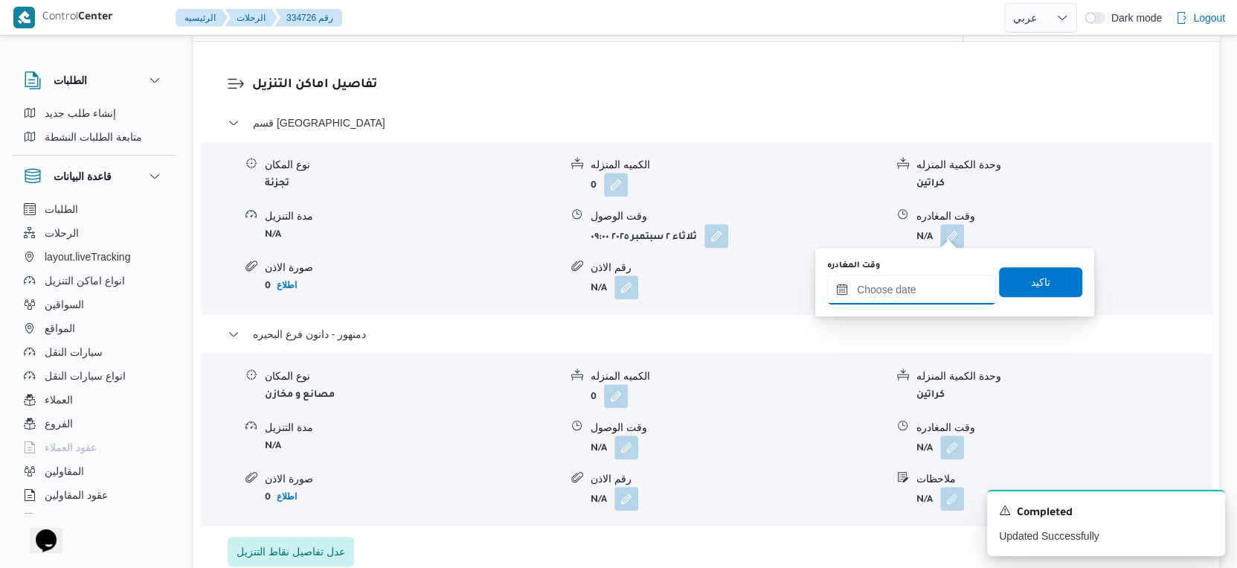
click at [920, 291] on input "وقت المغادره" at bounding box center [911, 290] width 169 height 30
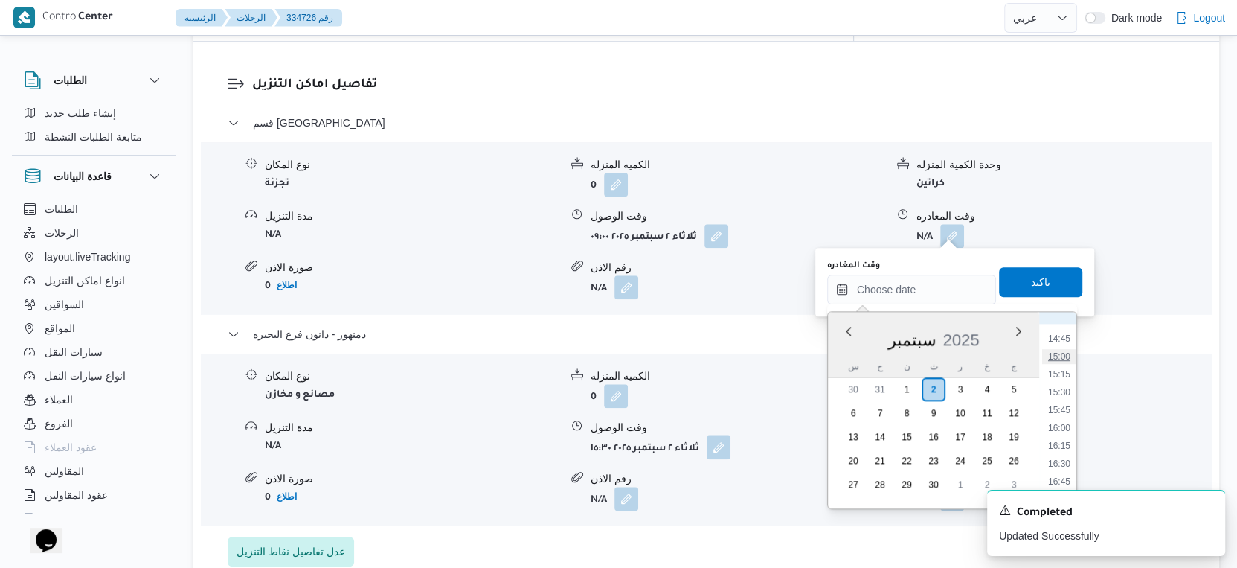
click at [1066, 349] on li "15:00" at bounding box center [1059, 356] width 34 height 15
type input "٠٢/٠٩/٢٠٢٥ ١٥:٠٠"
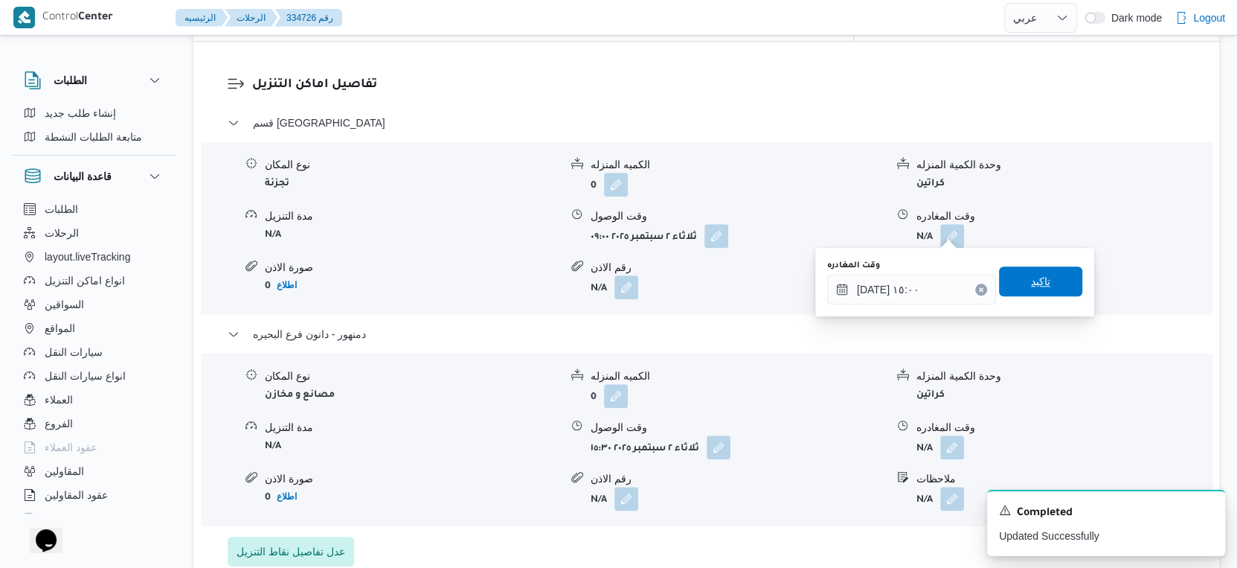
click at [1041, 281] on span "تاكيد" at bounding box center [1040, 281] width 83 height 30
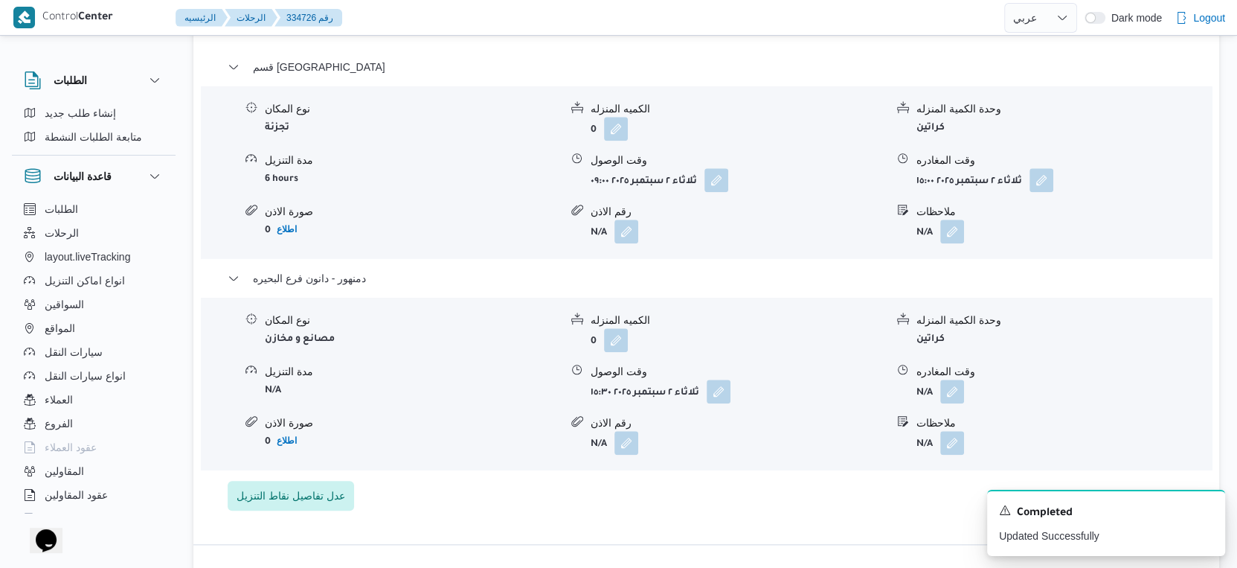
scroll to position [1322, 0]
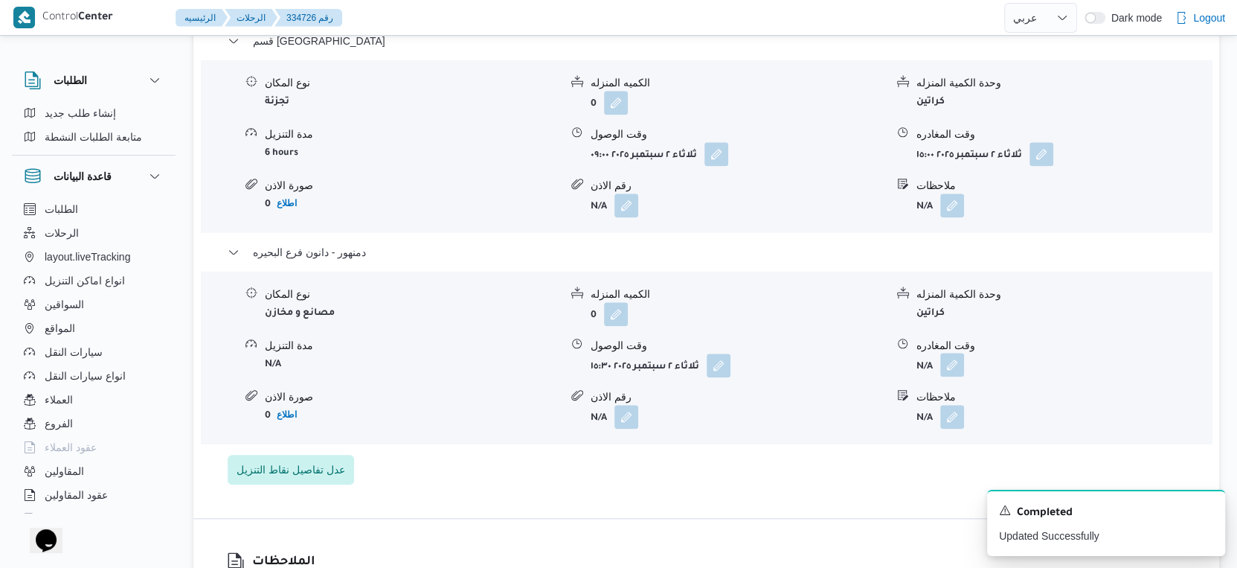
click at [959, 355] on button "button" at bounding box center [953, 365] width 24 height 24
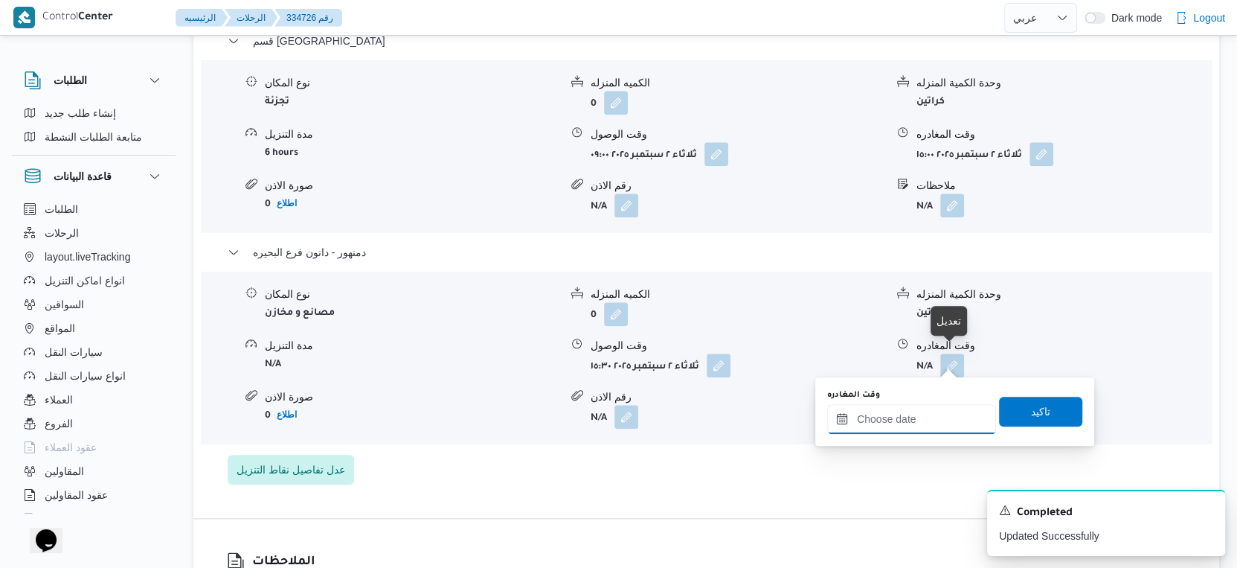
click at [928, 407] on input "وقت المغادره" at bounding box center [911, 419] width 169 height 30
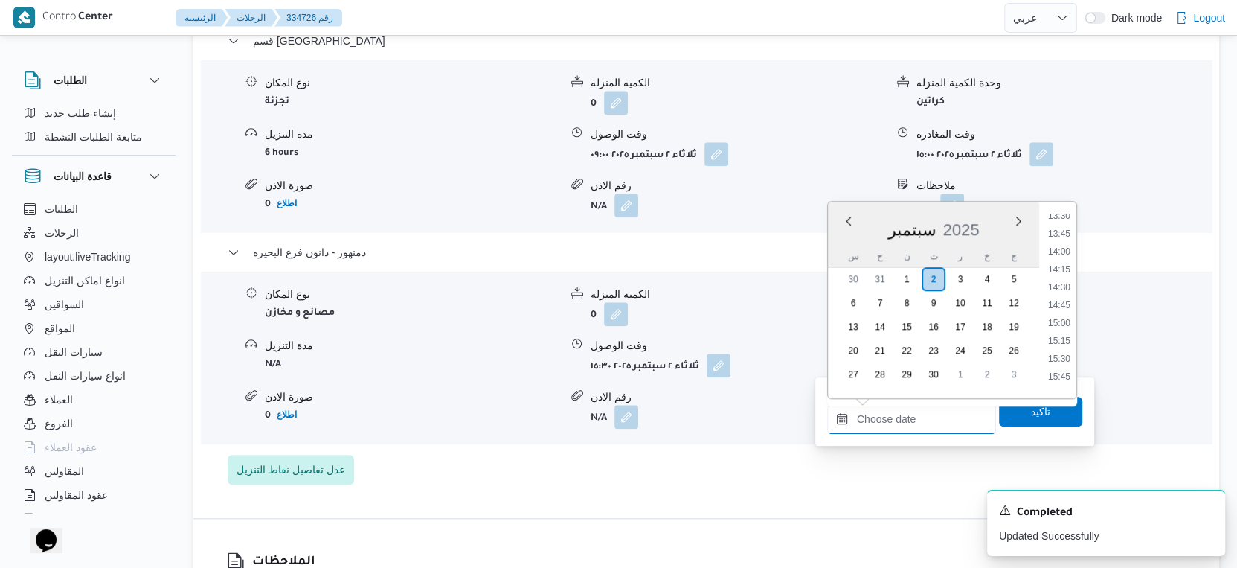
scroll to position [964, 0]
drag, startPoint x: 1063, startPoint y: 347, endPoint x: 1022, endPoint y: 367, distance: 45.6
click at [1063, 347] on li "15:15" at bounding box center [1059, 346] width 34 height 15
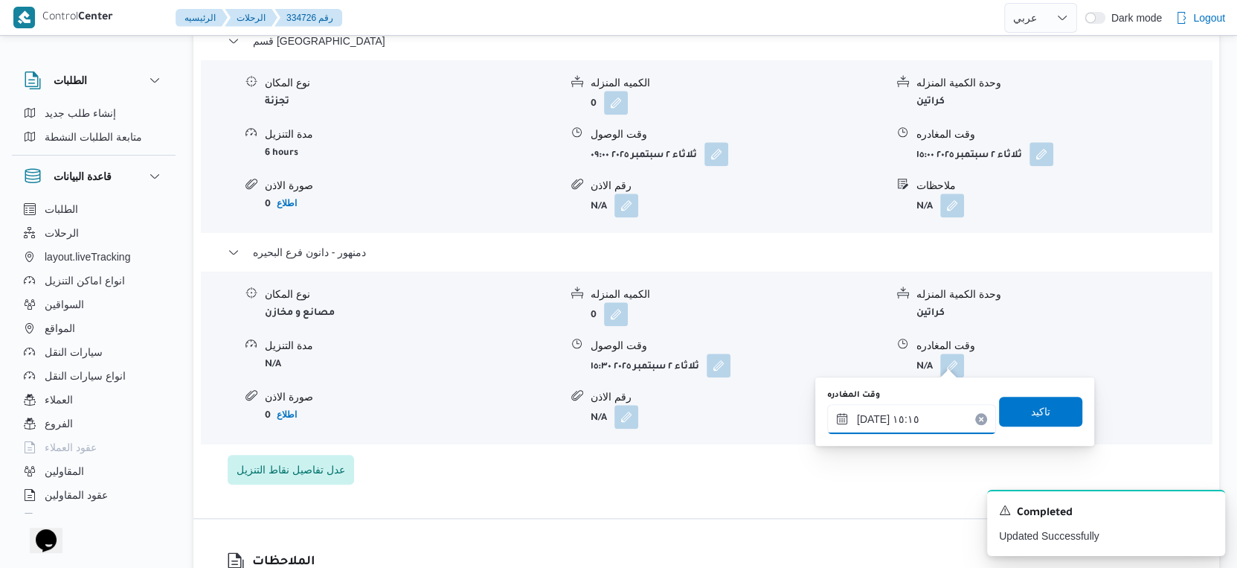
click at [868, 417] on input "٠٢/٠٩/٢٠٢٥ ١٥:١٥" at bounding box center [911, 419] width 169 height 30
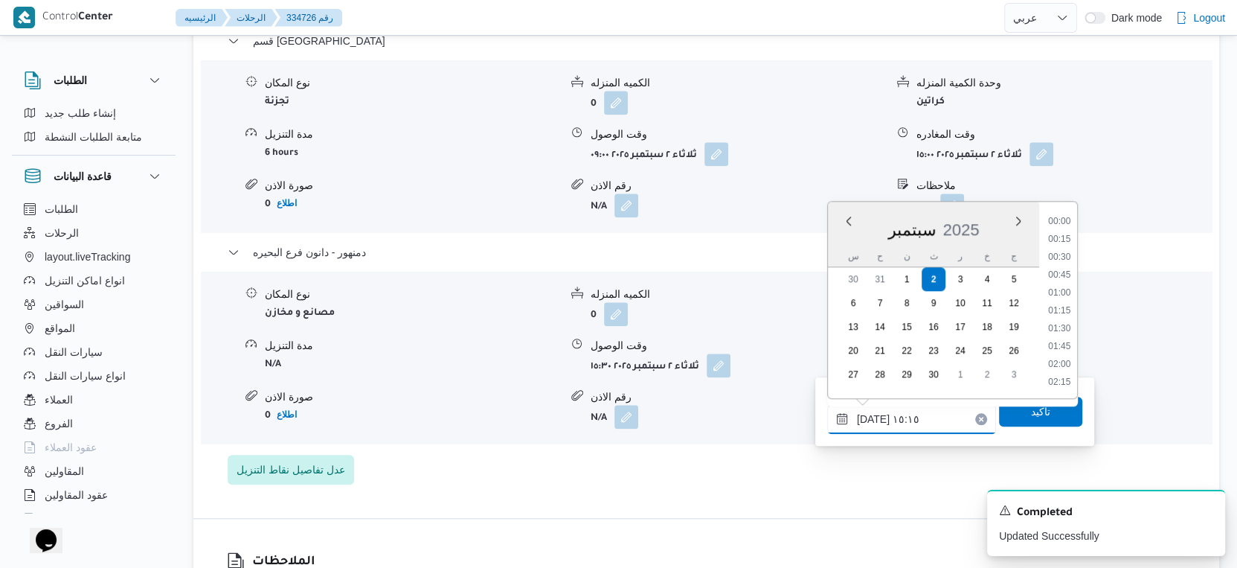
click at [868, 417] on input "٠٢/٠٩/٢٠٢٥ ١٥:١٥" at bounding box center [911, 419] width 169 height 30
type input "٠٢/٠٩/٢٠٢٥ ١٥:٣٥"
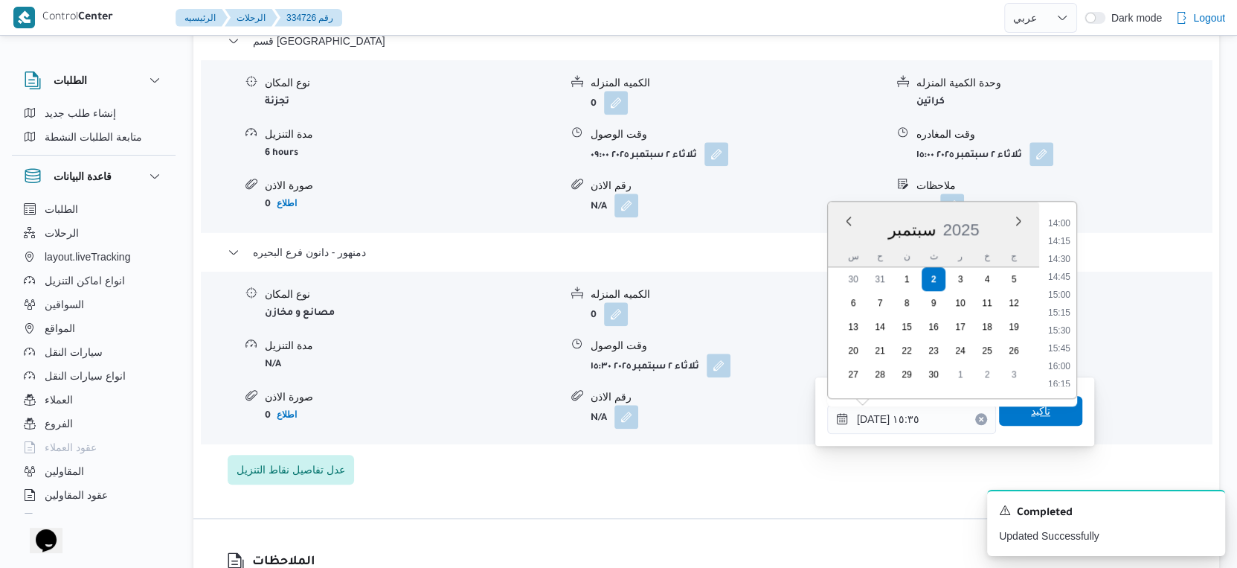
click at [1039, 412] on span "تاكيد" at bounding box center [1040, 411] width 83 height 30
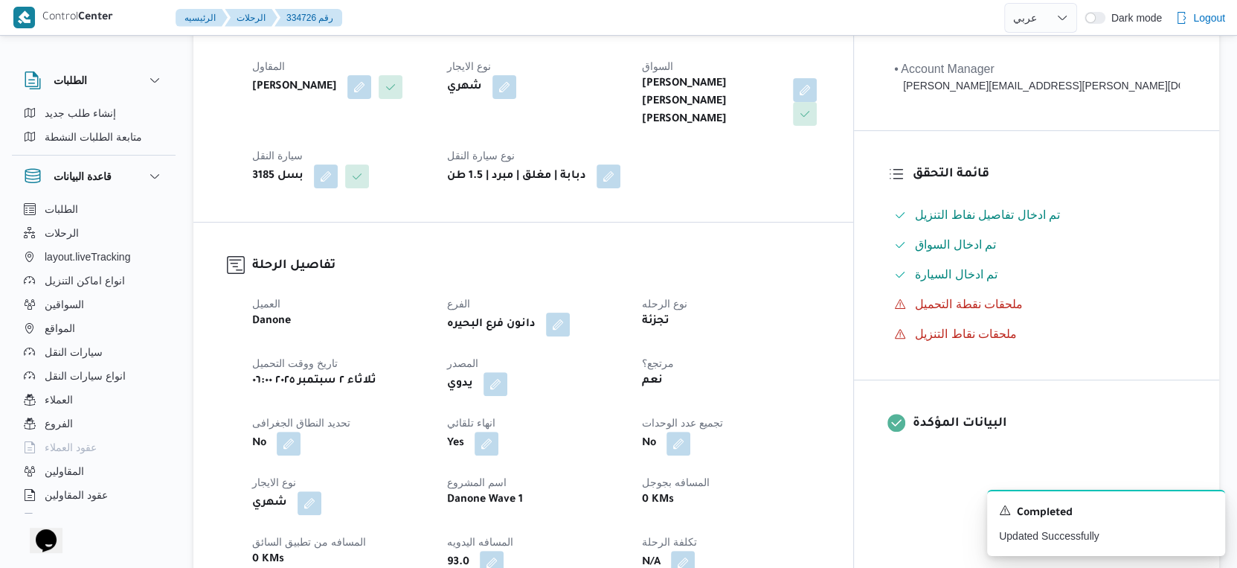
scroll to position [0, 0]
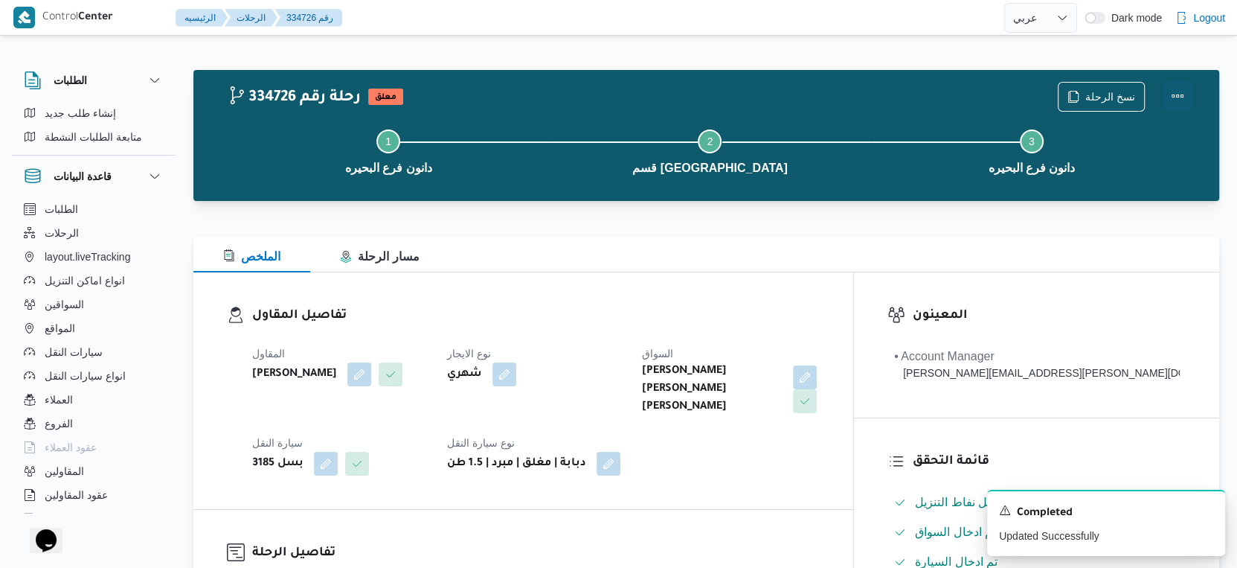
click at [1174, 91] on button "Actions" at bounding box center [1178, 96] width 30 height 30
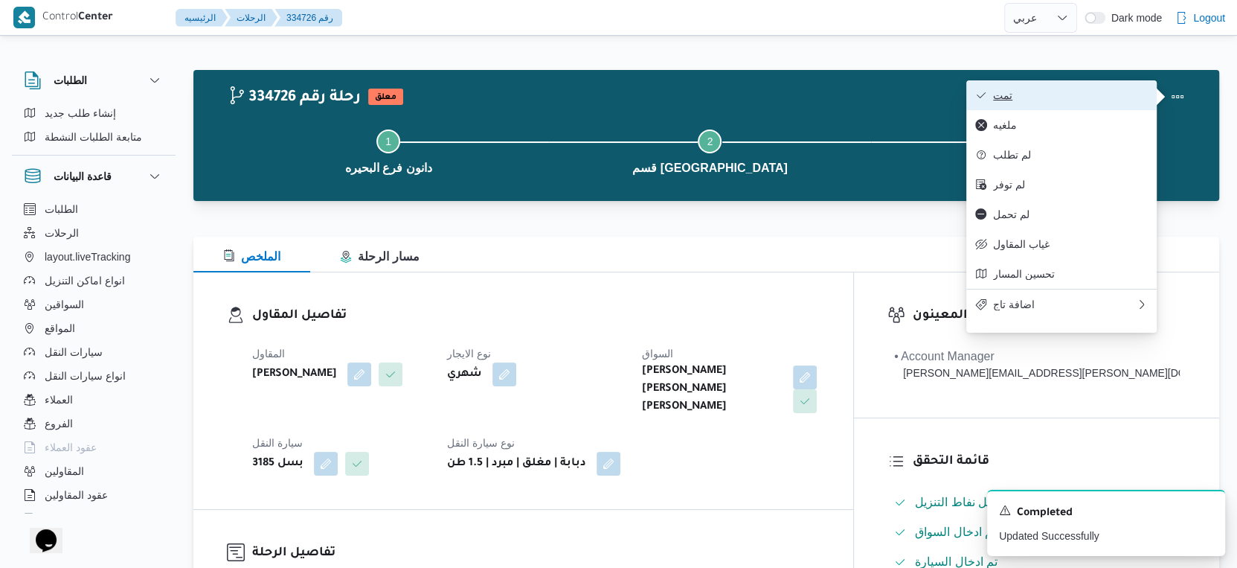
click at [1045, 91] on span "تمت" at bounding box center [1070, 95] width 155 height 12
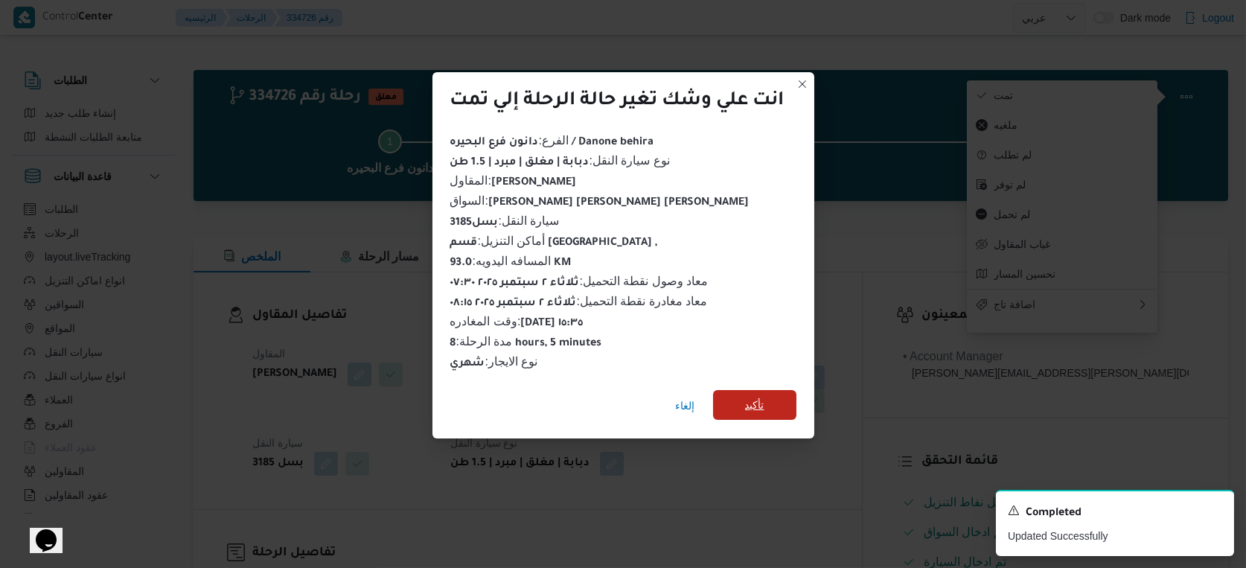
click at [761, 402] on span "تأكيد" at bounding box center [754, 405] width 19 height 18
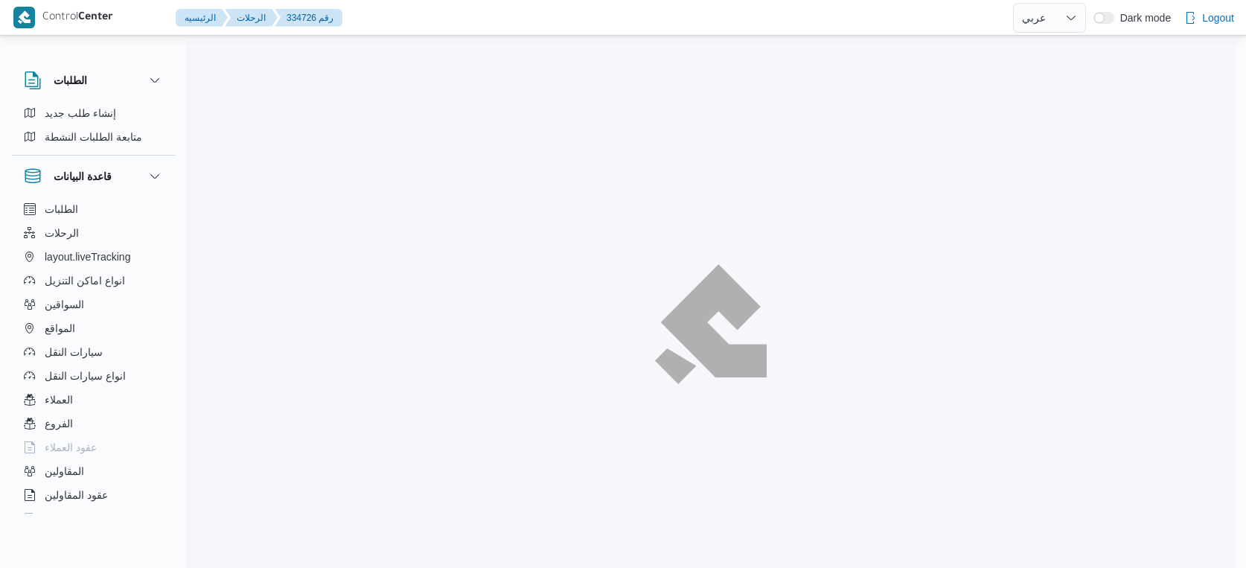
select select "ar"
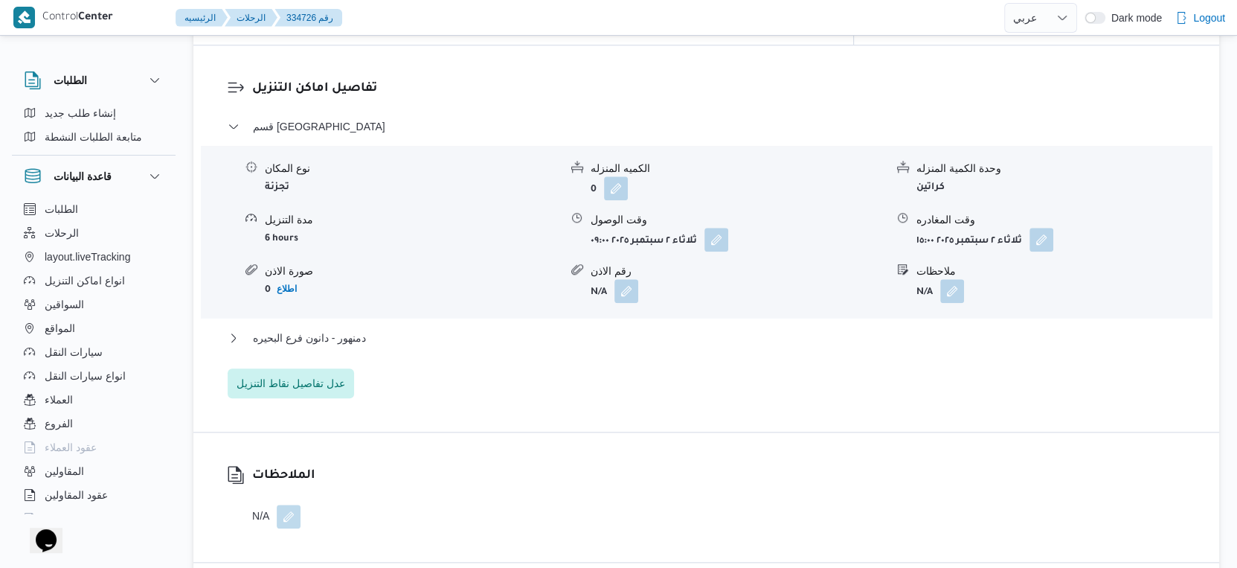
scroll to position [1240, 0]
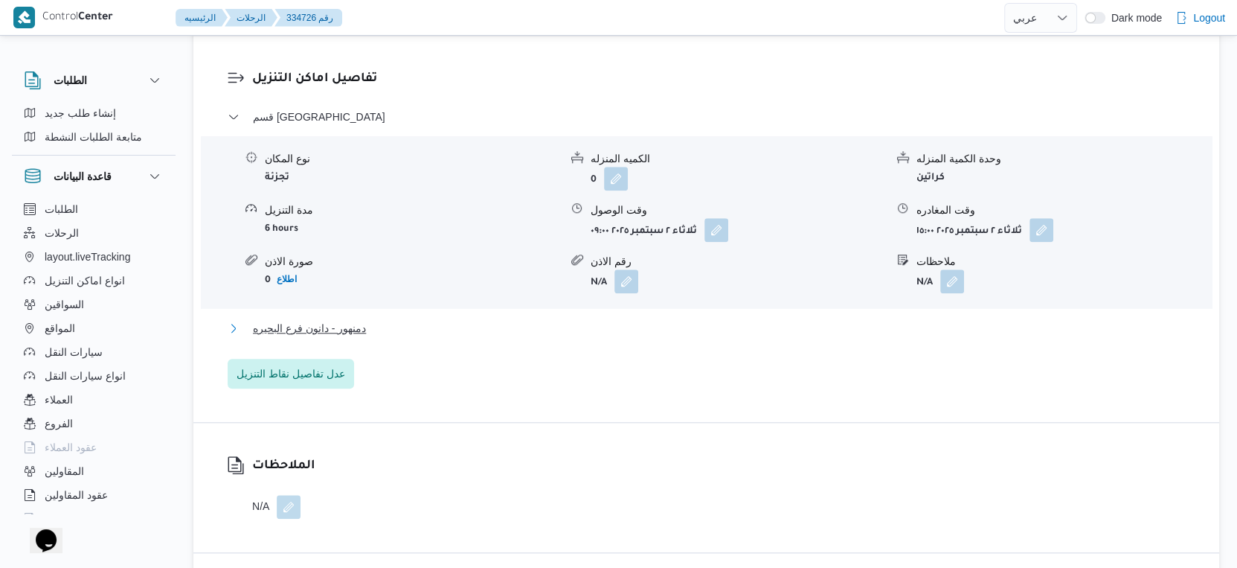
click at [362, 329] on span "دمنهور - دانون فرع البحيره" at bounding box center [309, 328] width 113 height 18
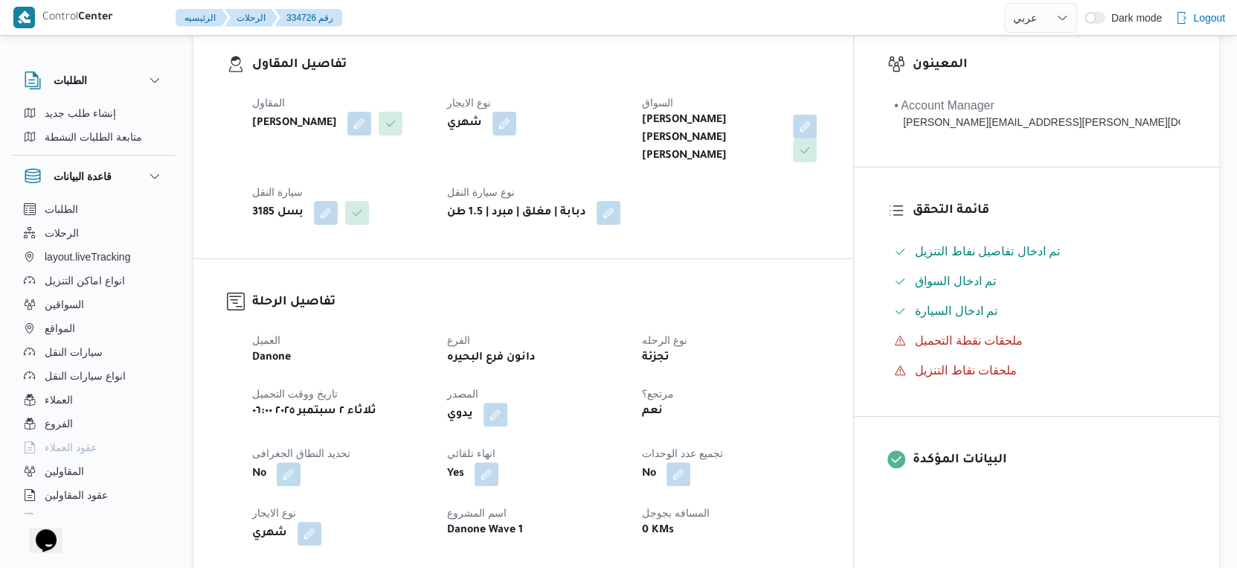
scroll to position [579, 0]
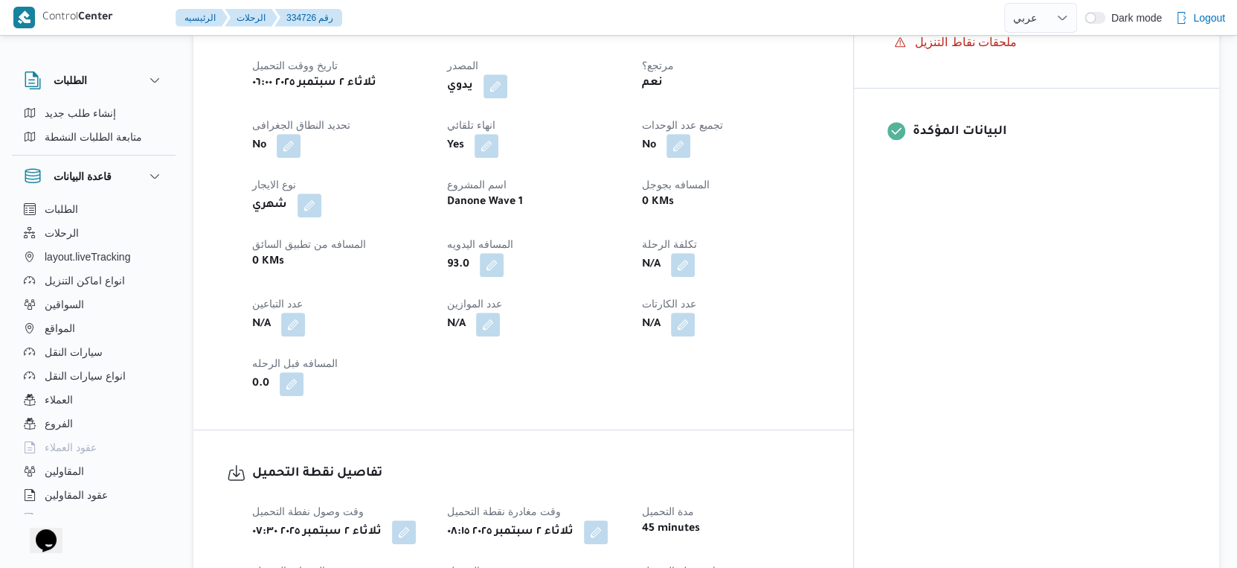
select select "ar"
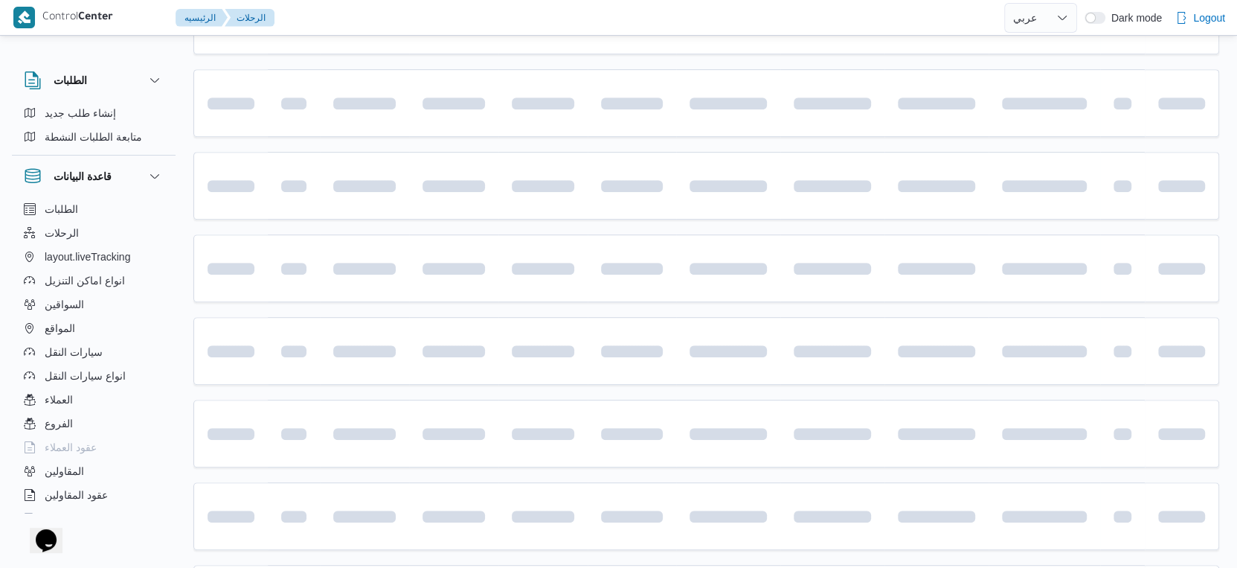
scroll to position [1002, 0]
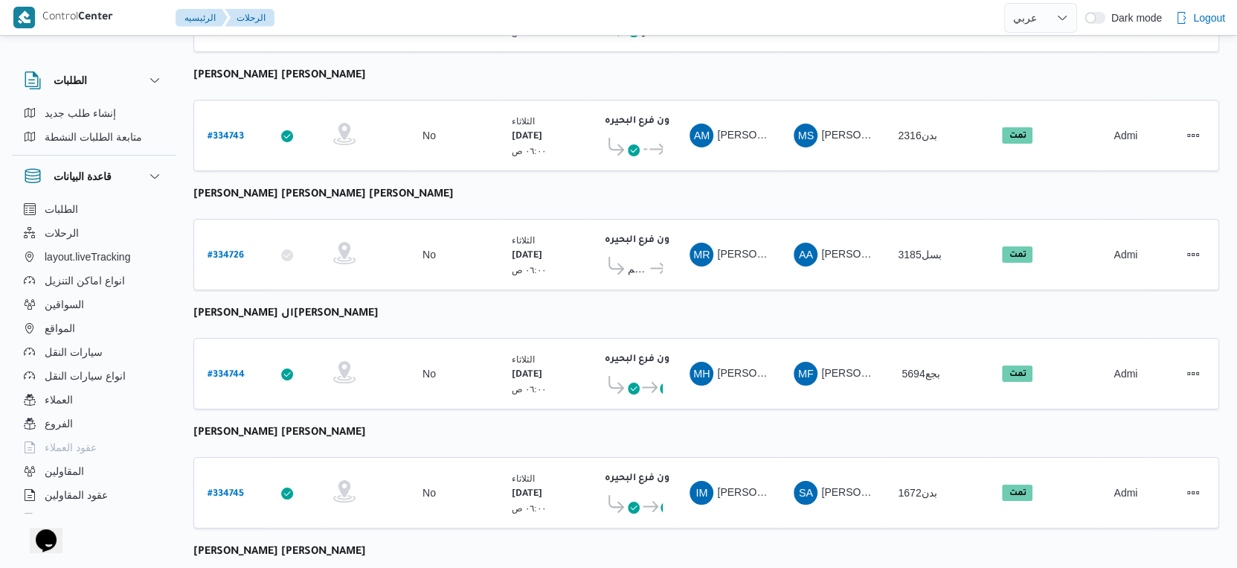
select select "ar"
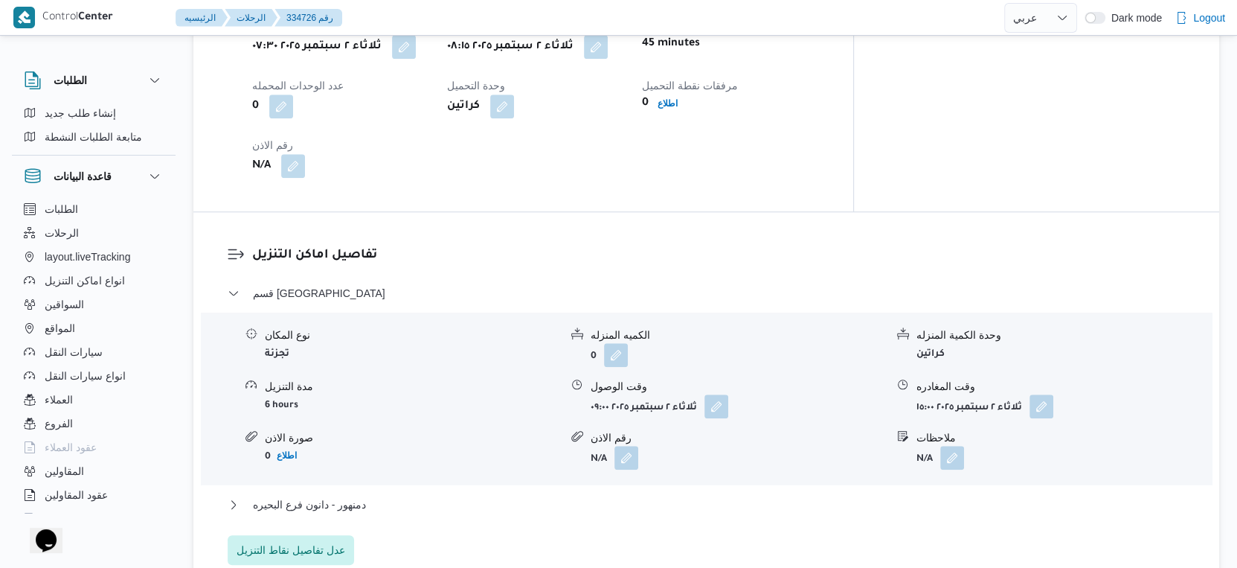
scroll to position [1240, 0]
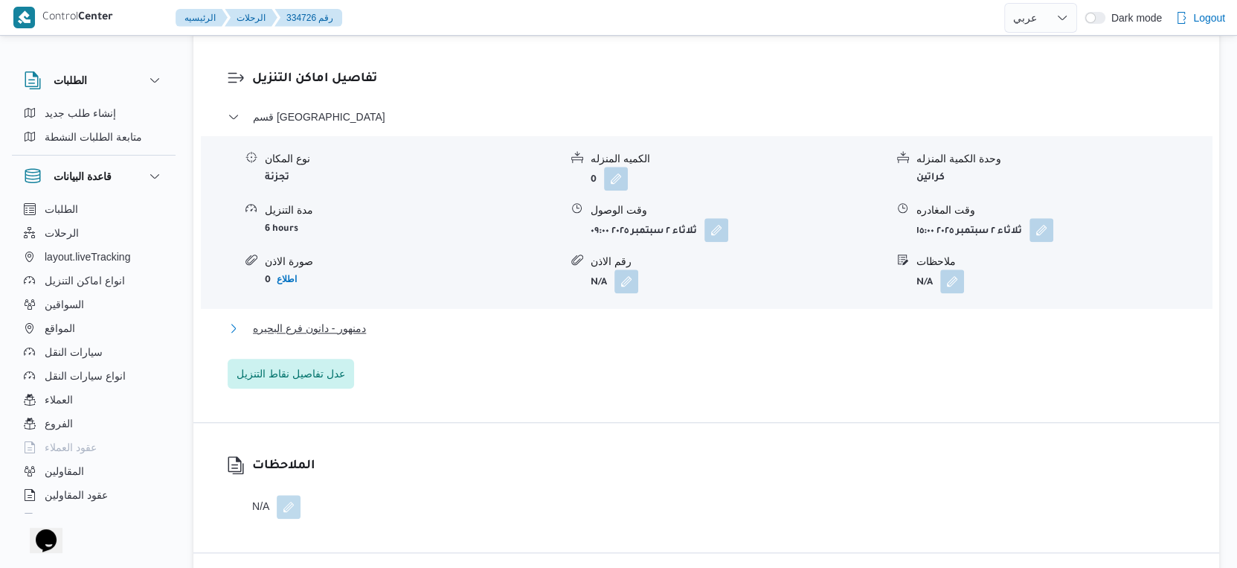
click at [339, 327] on span "دمنهور - دانون فرع البحيره" at bounding box center [309, 328] width 113 height 18
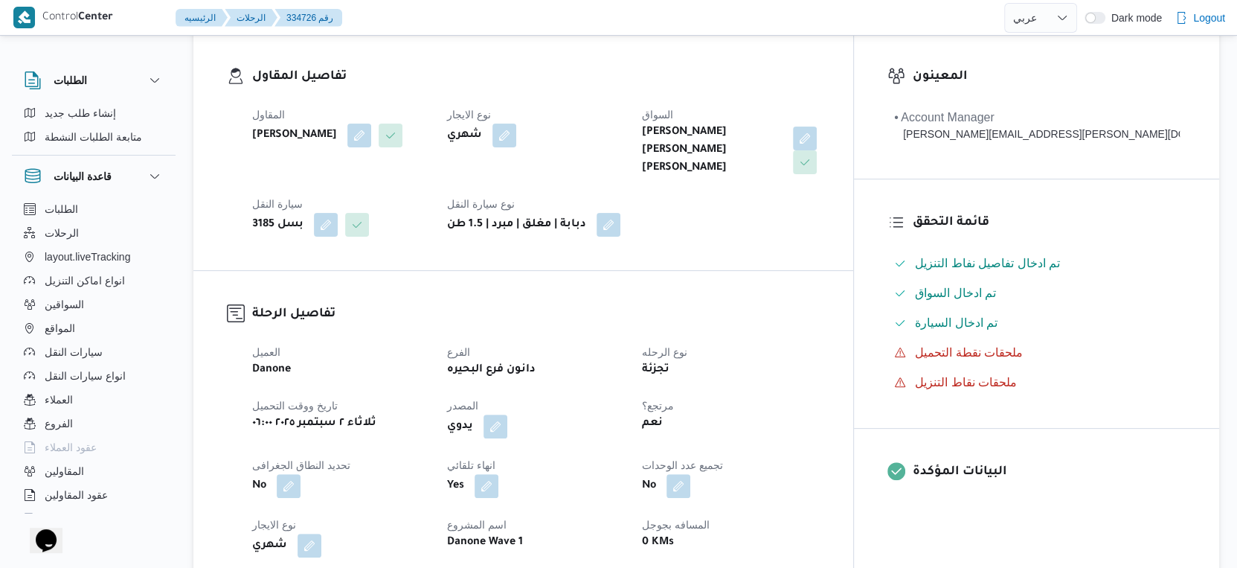
scroll to position [496, 0]
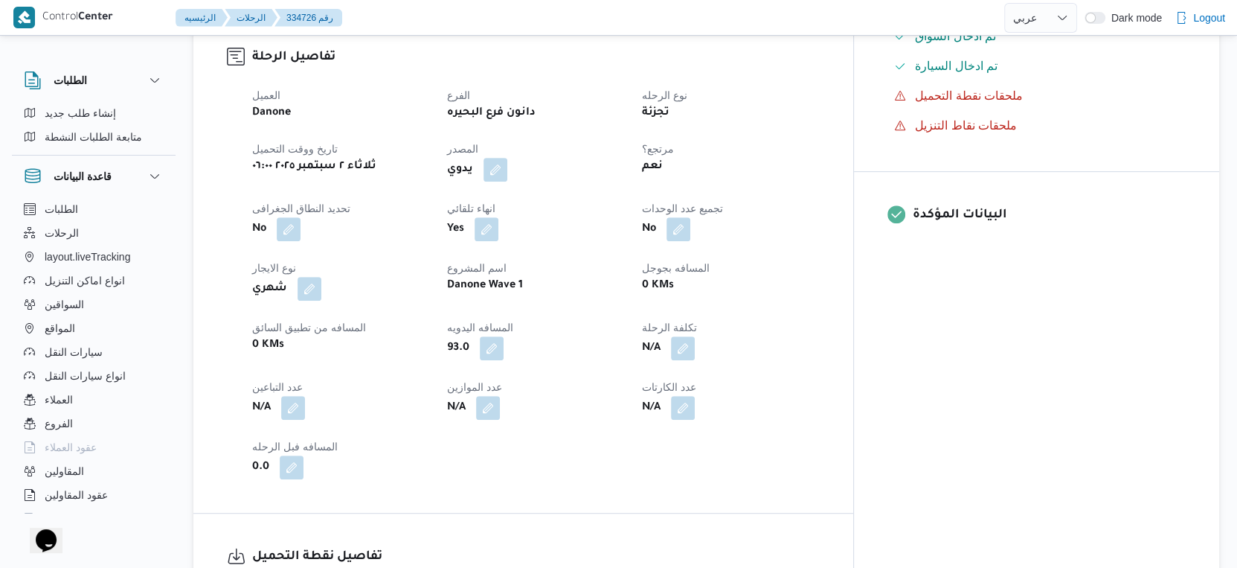
select select "ar"
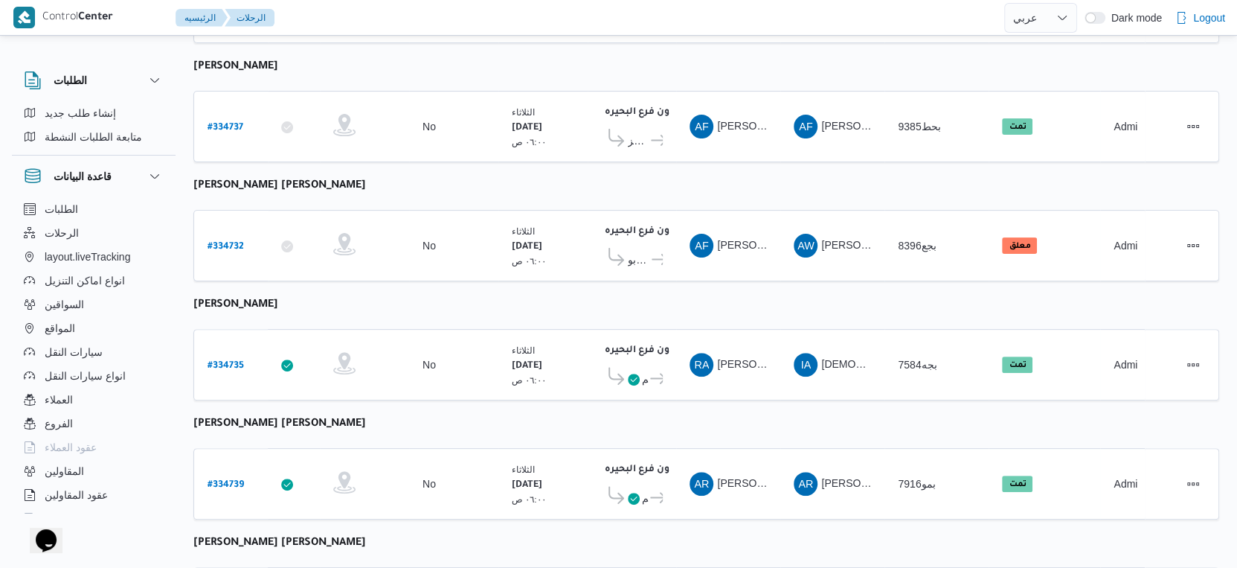
scroll to position [257, 0]
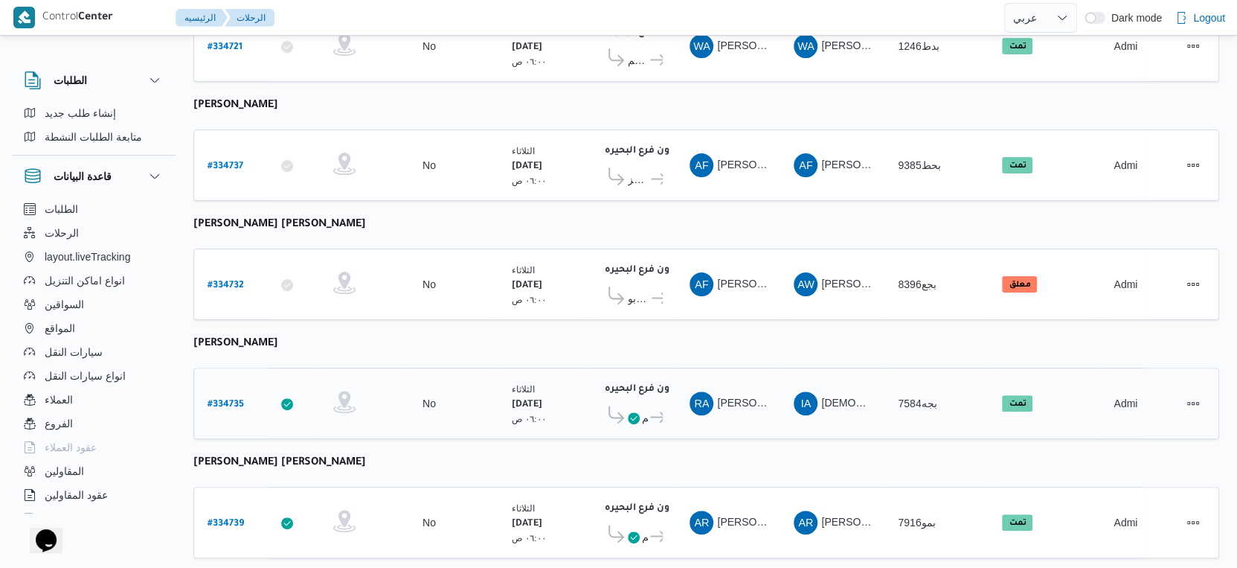
click at [225, 400] on b "# 334735" at bounding box center [226, 405] width 36 height 10
select select "ar"
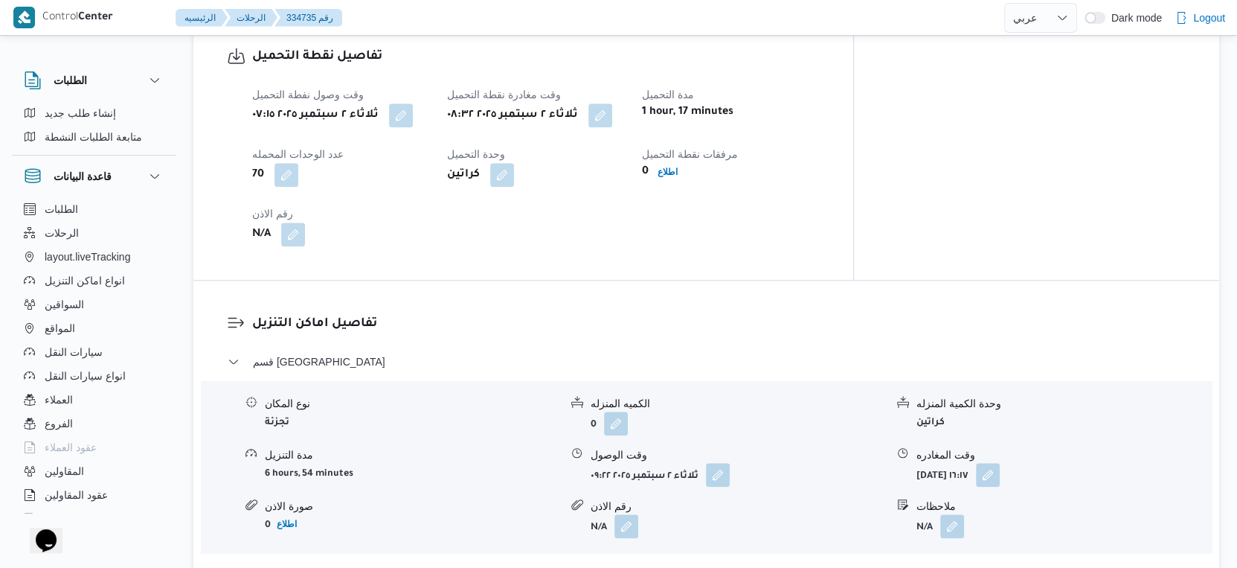
scroll to position [1167, 0]
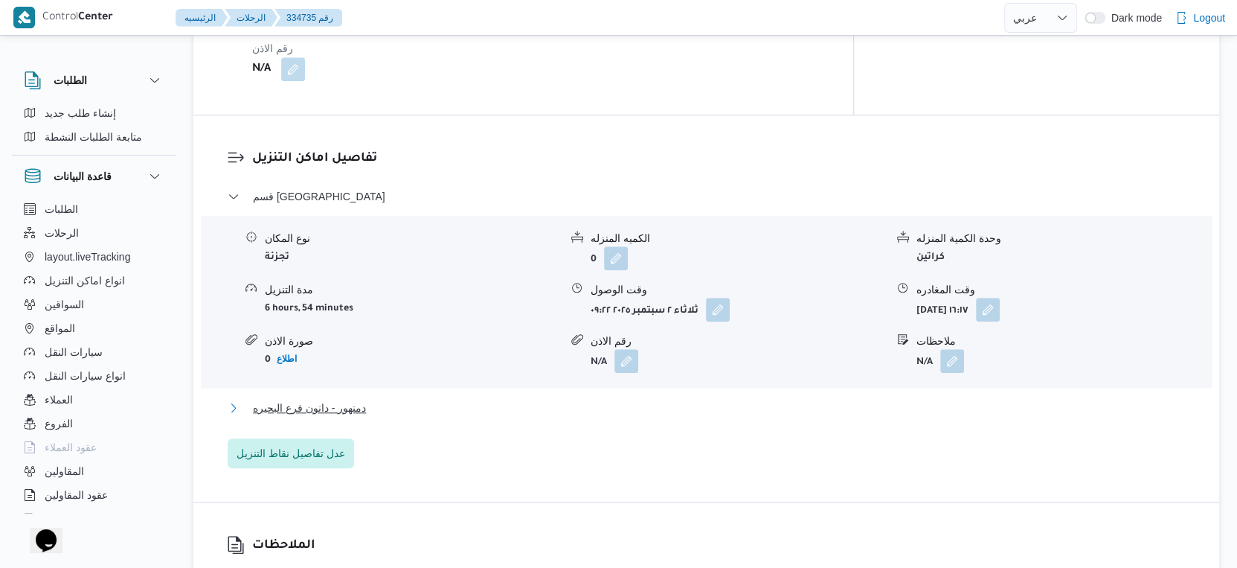
click at [356, 400] on span "دمنهور - دانون فرع البحيره" at bounding box center [309, 408] width 113 height 18
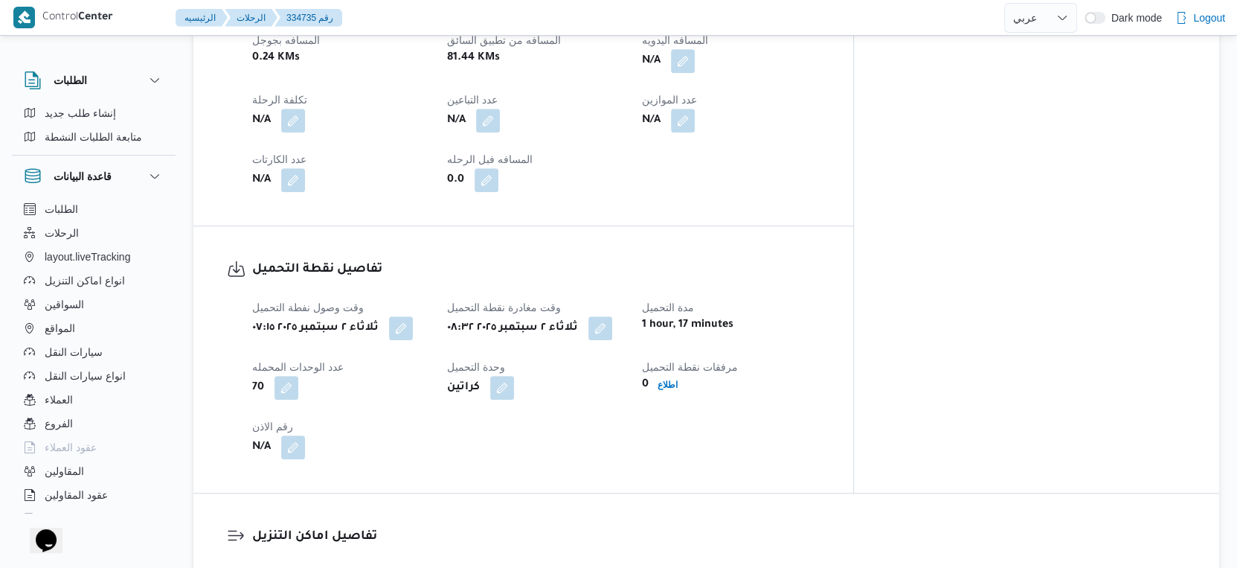
scroll to position [589, 0]
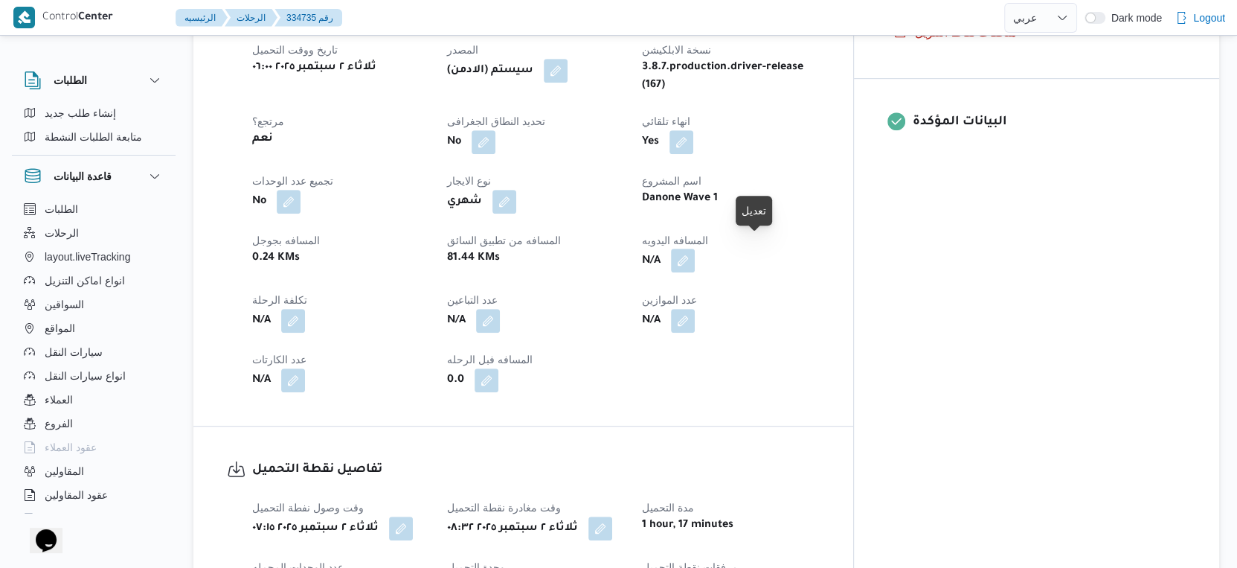
click at [695, 249] on button "button" at bounding box center [683, 261] width 24 height 24
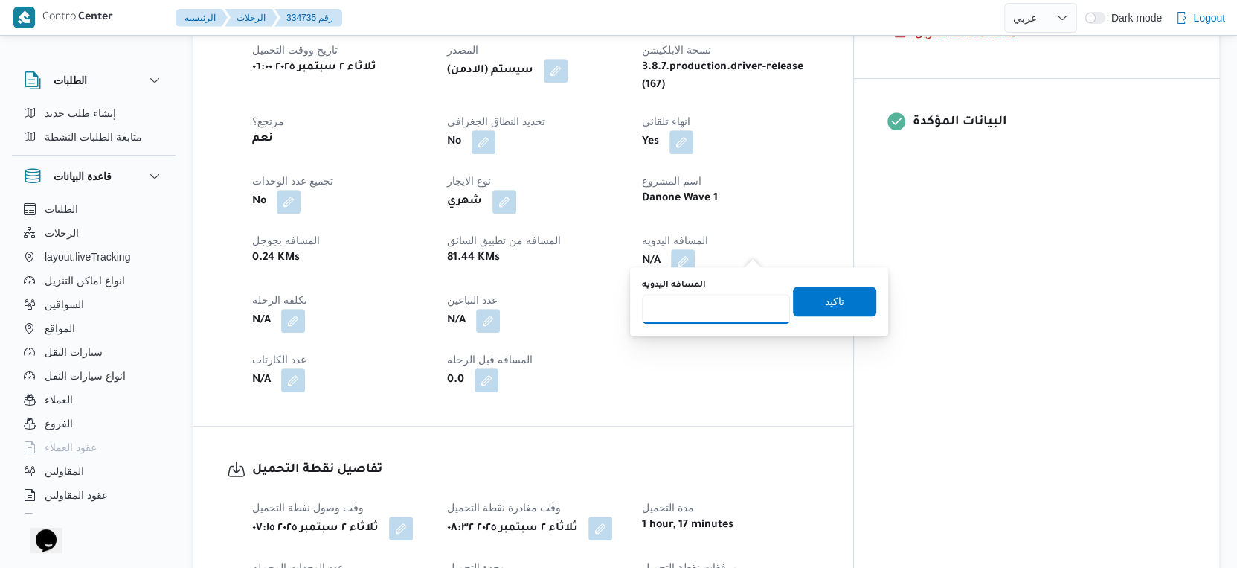
click at [708, 308] on input "المسافه اليدويه" at bounding box center [716, 309] width 148 height 30
type input "112"
click at [832, 296] on span "تاكيد" at bounding box center [834, 301] width 19 height 18
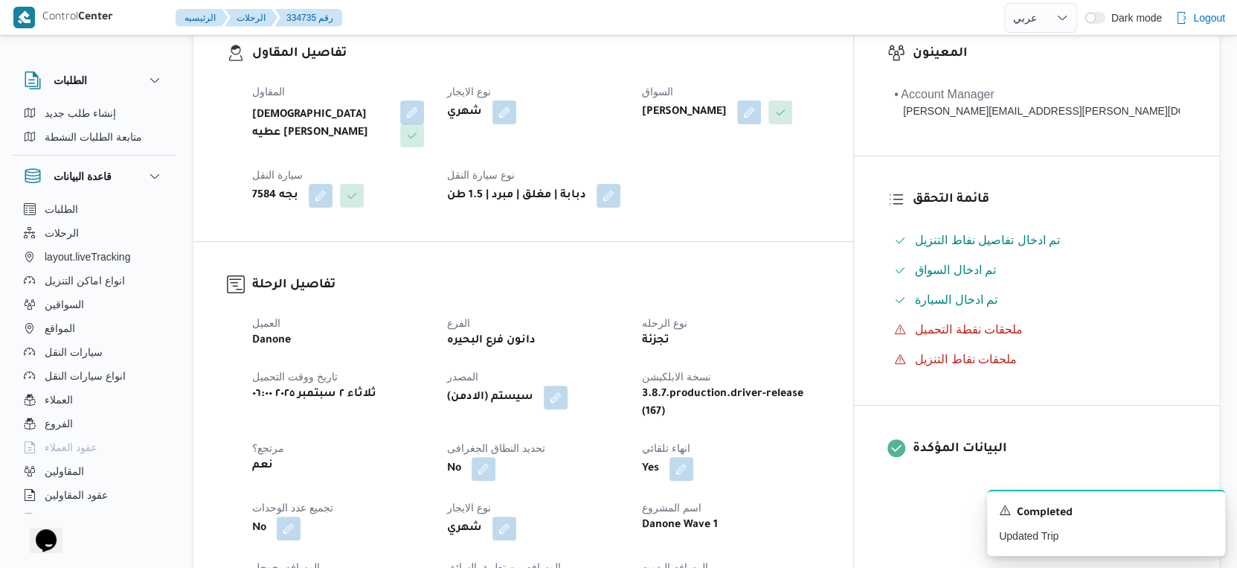
scroll to position [496, 0]
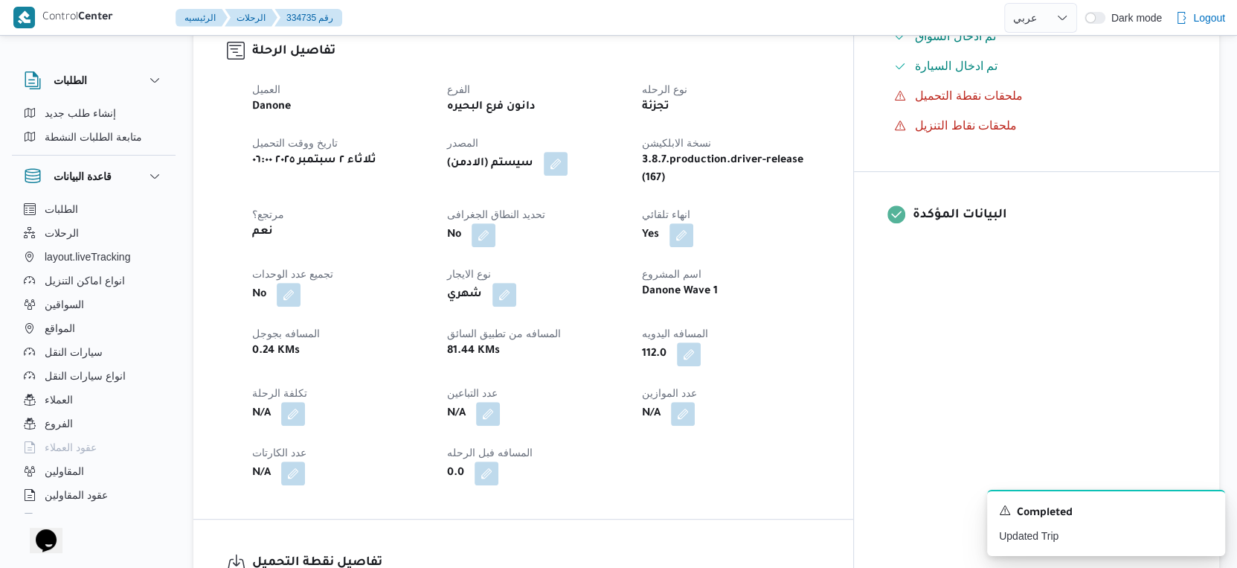
select select "ar"
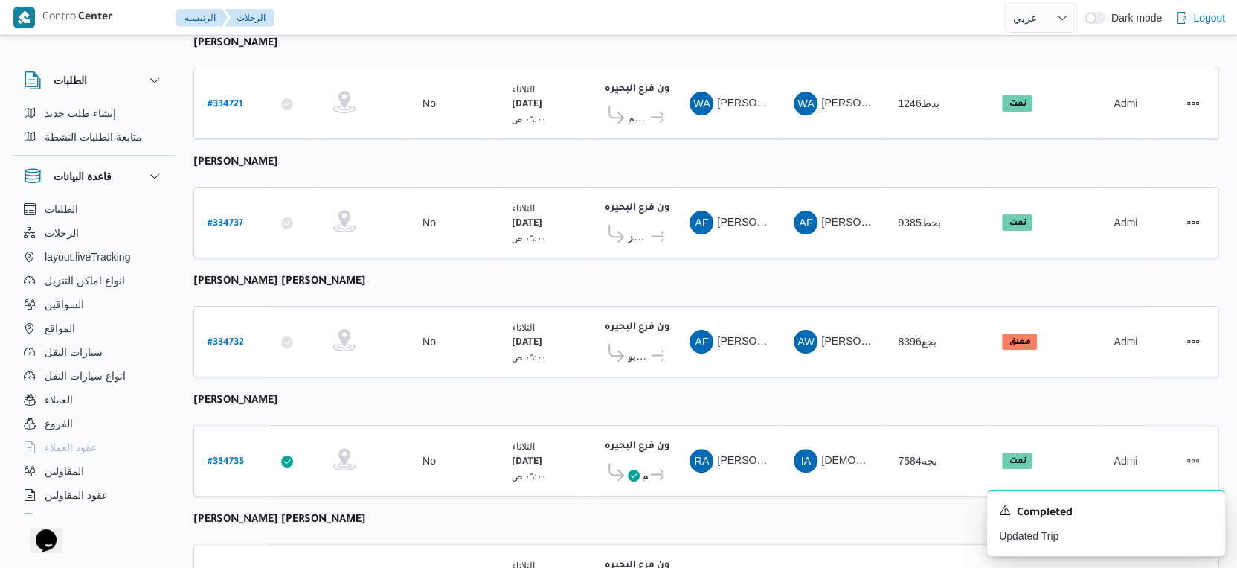
scroll to position [330, 0]
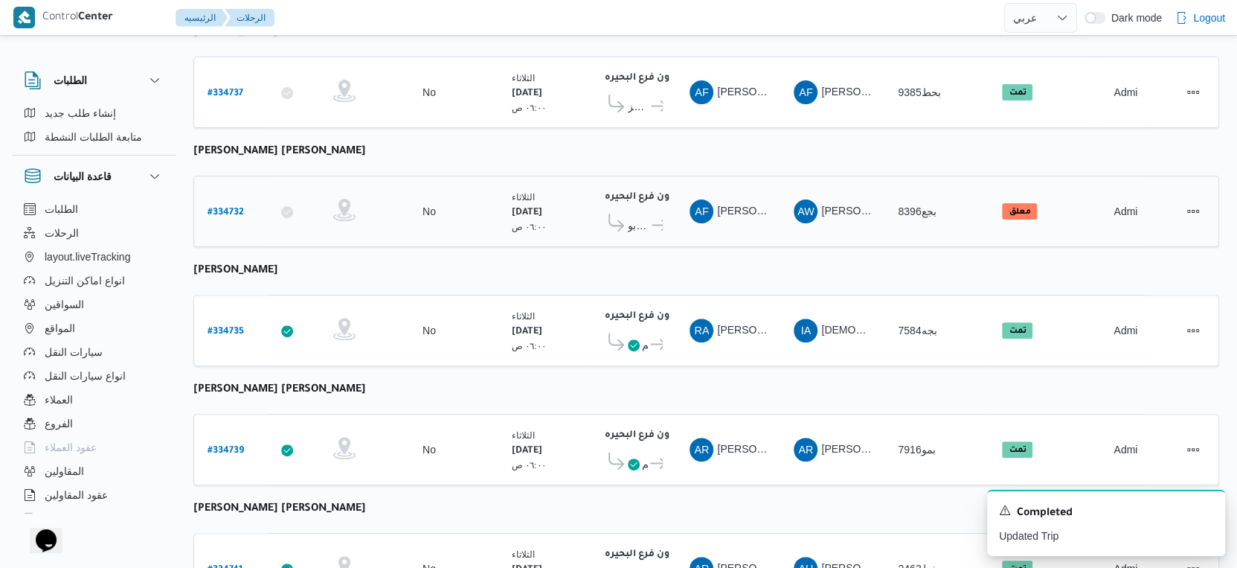
click at [235, 208] on b "# 334732" at bounding box center [226, 213] width 36 height 10
select select "ar"
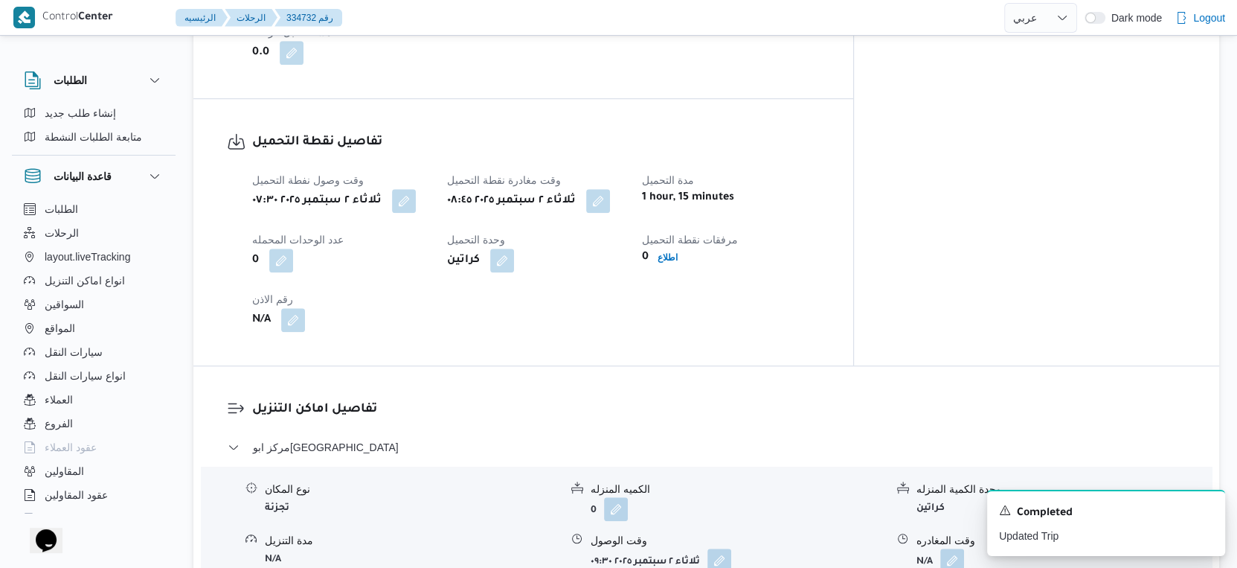
scroll to position [909, 0]
click at [610, 189] on button "button" at bounding box center [598, 201] width 24 height 24
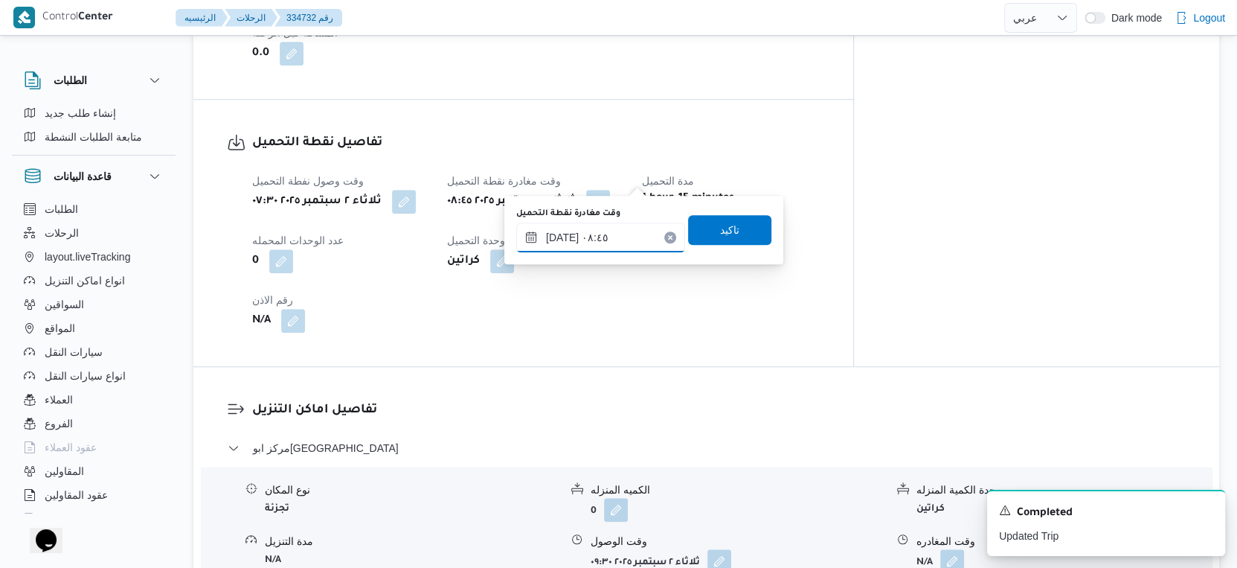
click at [615, 228] on input "٠٢/٠٩/٢٠٢٥ ٠٨:٤٥" at bounding box center [600, 237] width 169 height 30
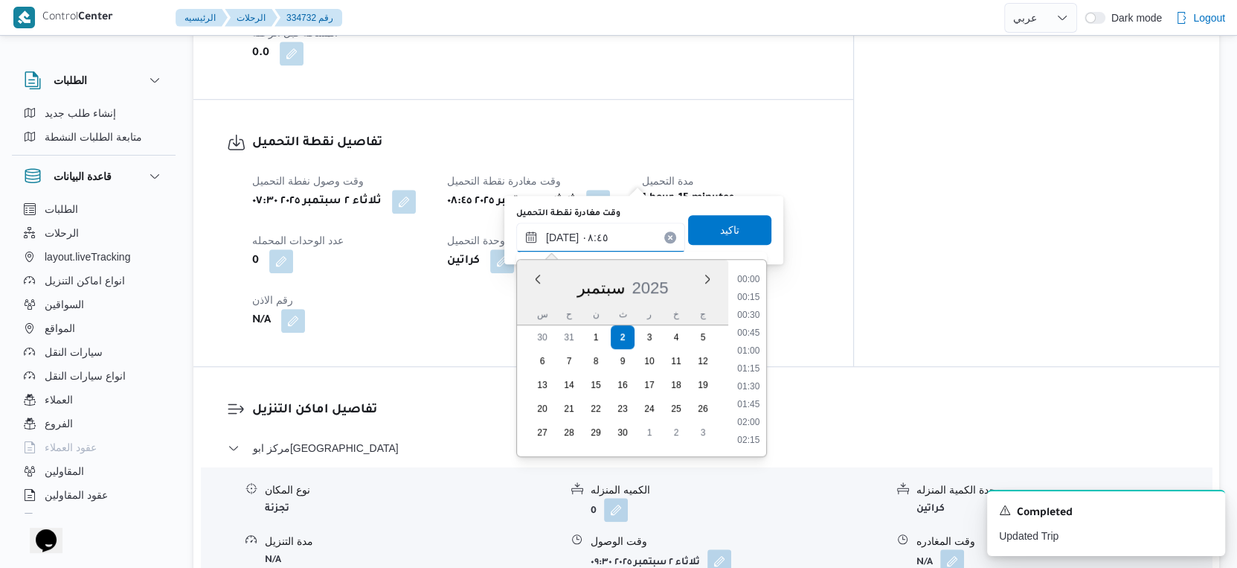
scroll to position [534, 0]
click at [752, 347] on li "08:30" at bounding box center [749, 352] width 34 height 15
type input "٠٢/٠٩/٢٠٢٥ ٠٨:٣٠"
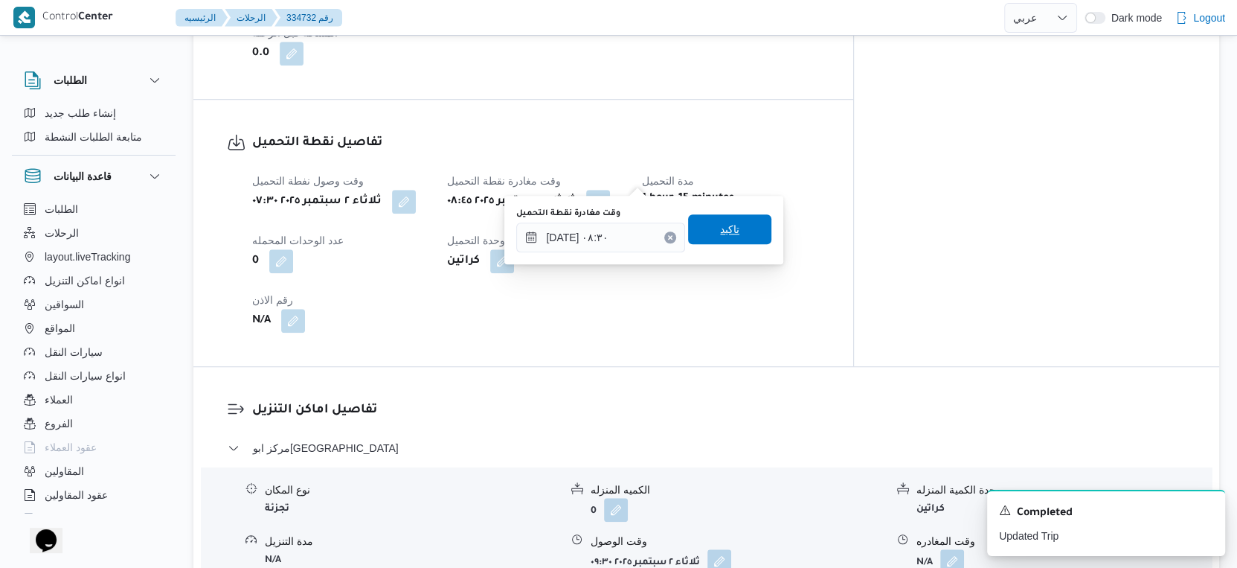
click at [729, 225] on span "تاكيد" at bounding box center [729, 229] width 83 height 30
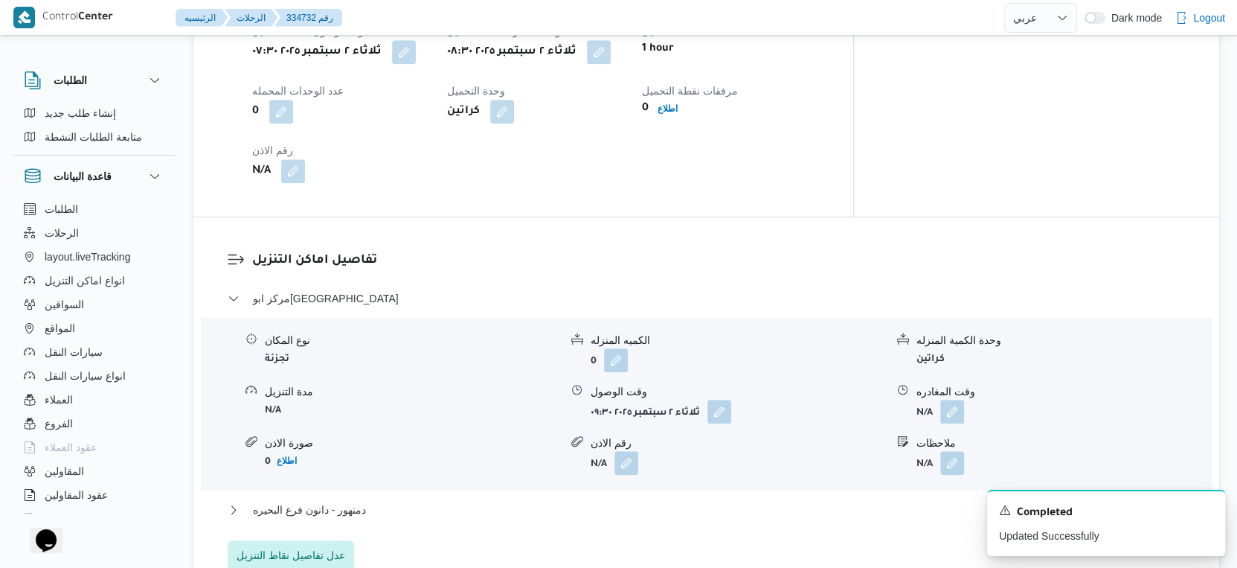
scroll to position [1322, 0]
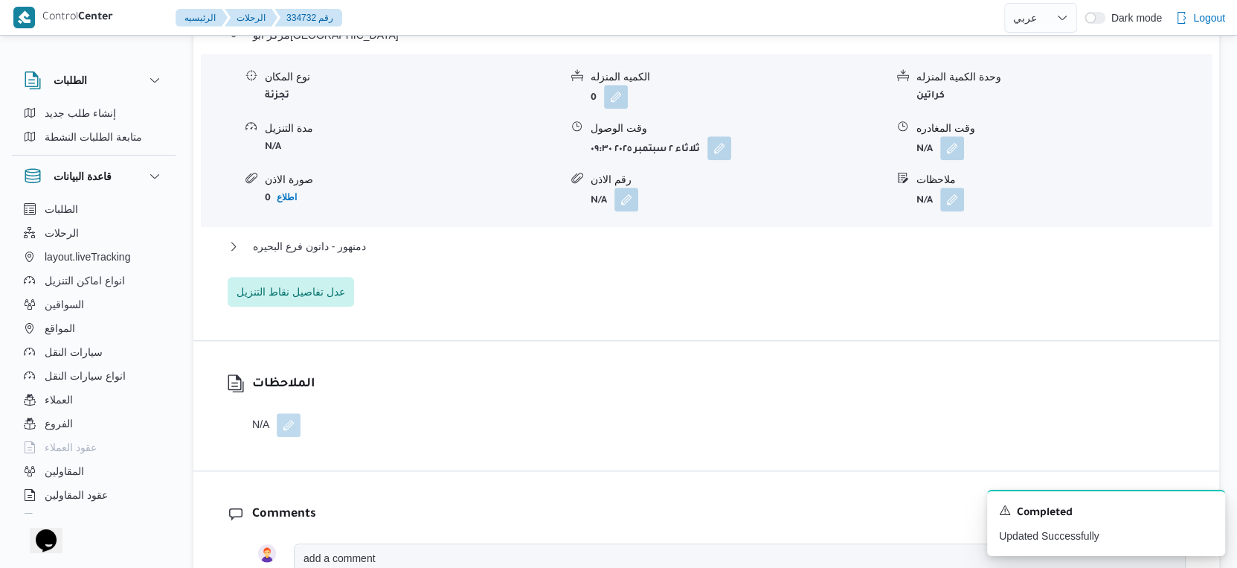
click at [402, 210] on div "مركز ابوحمص نوع المكان تجزئة الكميه المنزله 0 وحدة الكمية المنزله كراتين مدة ال…" at bounding box center [707, 166] width 958 height 281
click at [400, 237] on button "دمنهور - دانون فرع البحيره" at bounding box center [707, 246] width 958 height 18
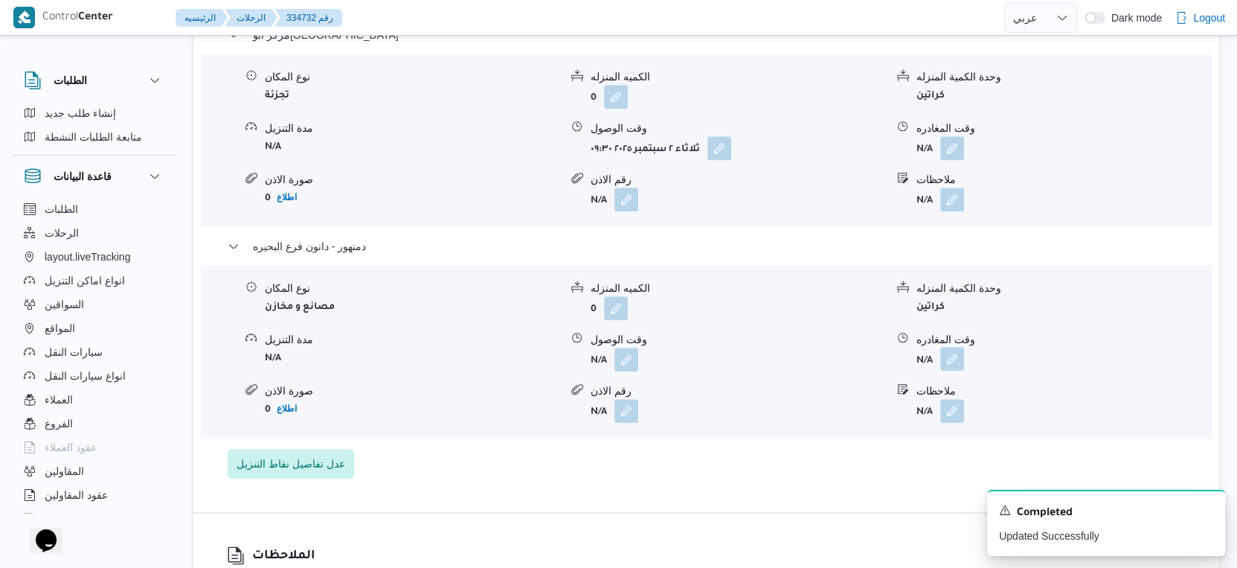
click at [958, 347] on button "button" at bounding box center [953, 359] width 24 height 24
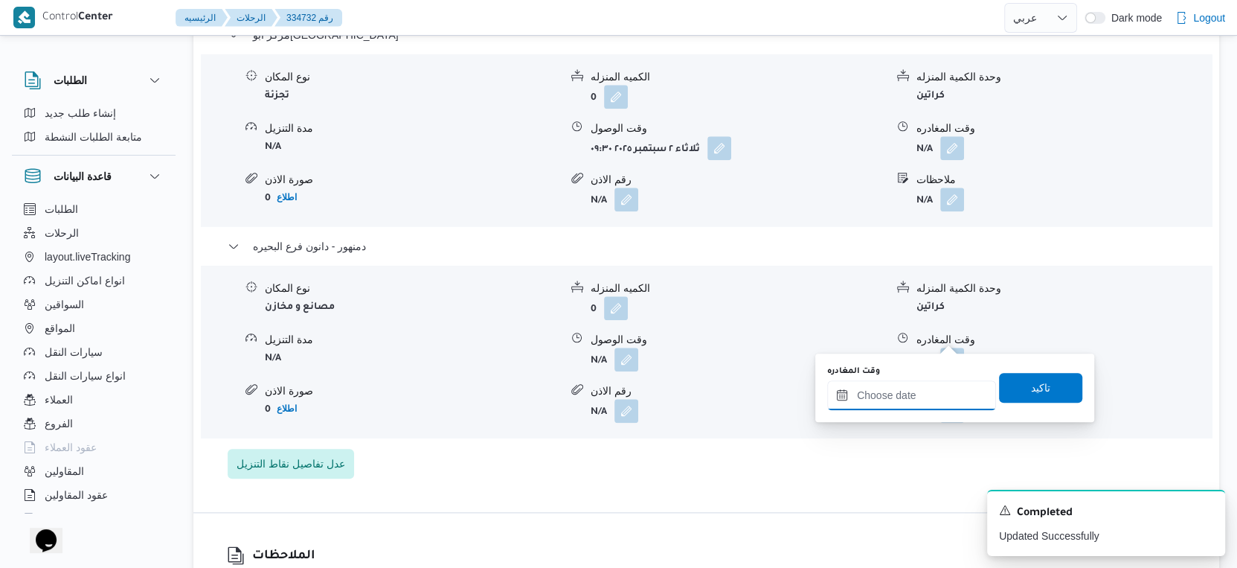
click at [942, 392] on input "وقت المغادره" at bounding box center [911, 395] width 169 height 30
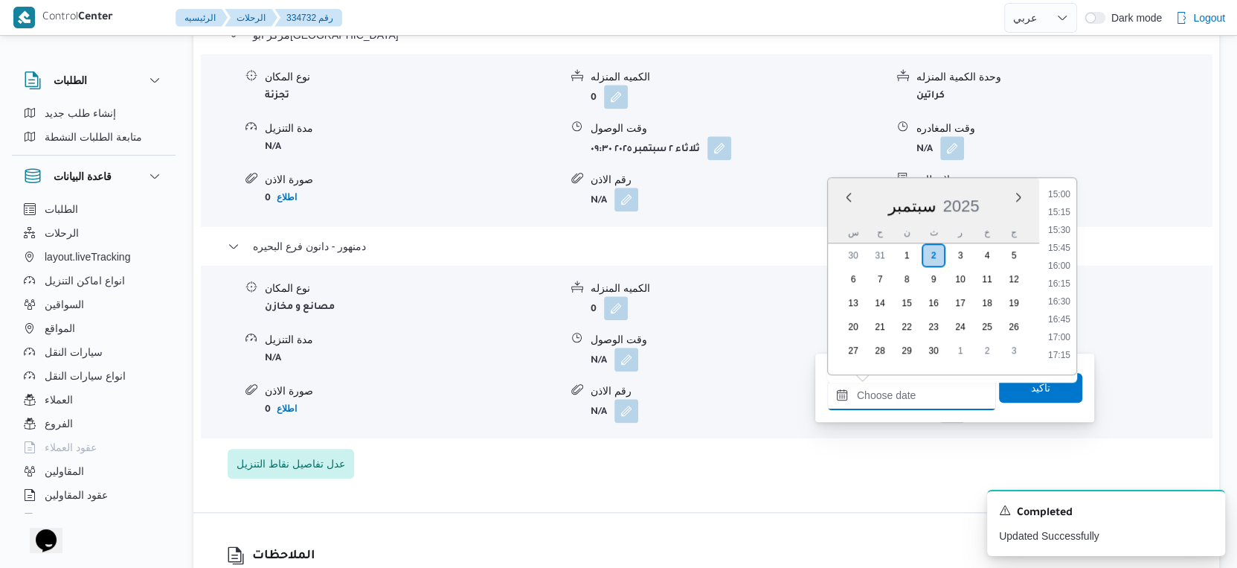
scroll to position [1046, 0]
click at [1058, 220] on li "15:00" at bounding box center [1059, 222] width 34 height 15
type input "٠٢/٠٩/٢٠٢٥ ١٥:٠٠"
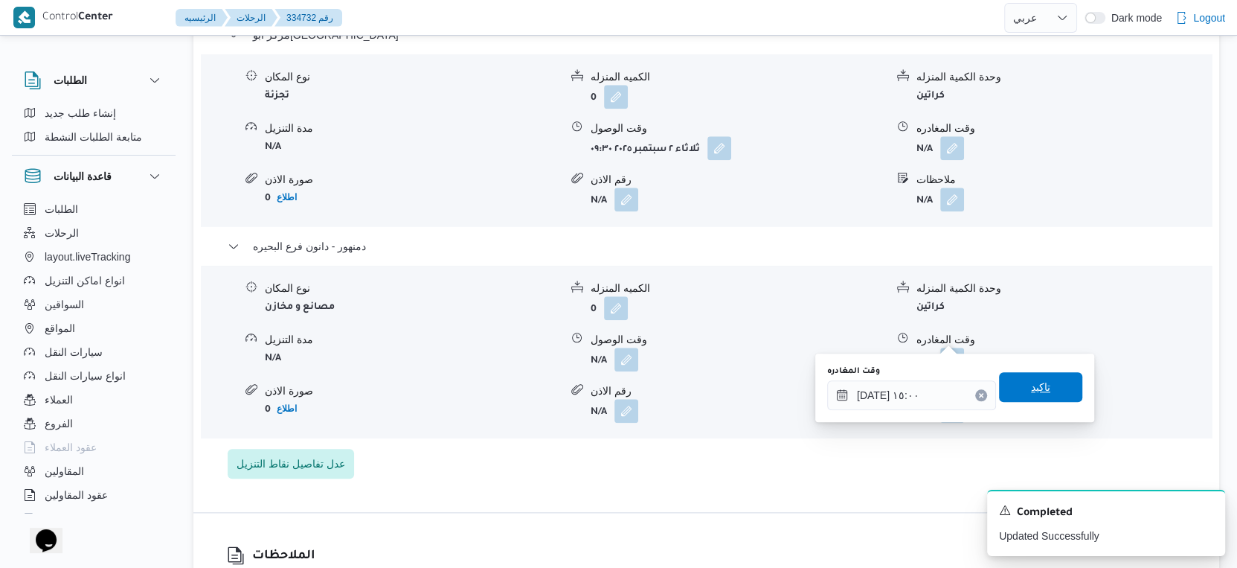
click at [1045, 379] on span "تاكيد" at bounding box center [1040, 387] width 83 height 30
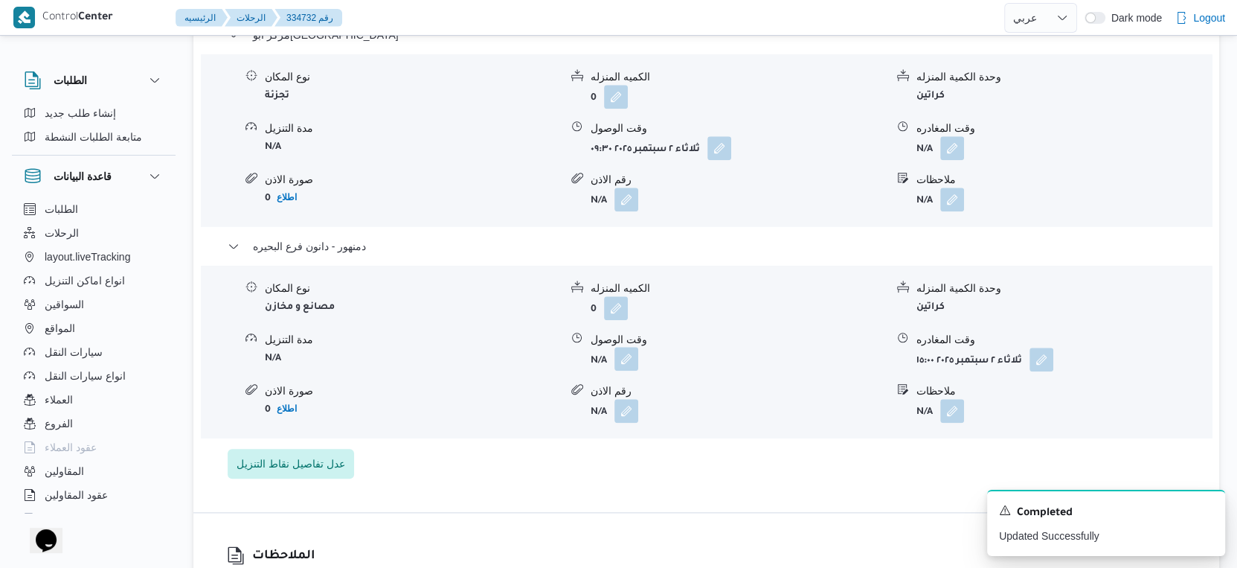
click at [628, 347] on button "button" at bounding box center [627, 359] width 24 height 24
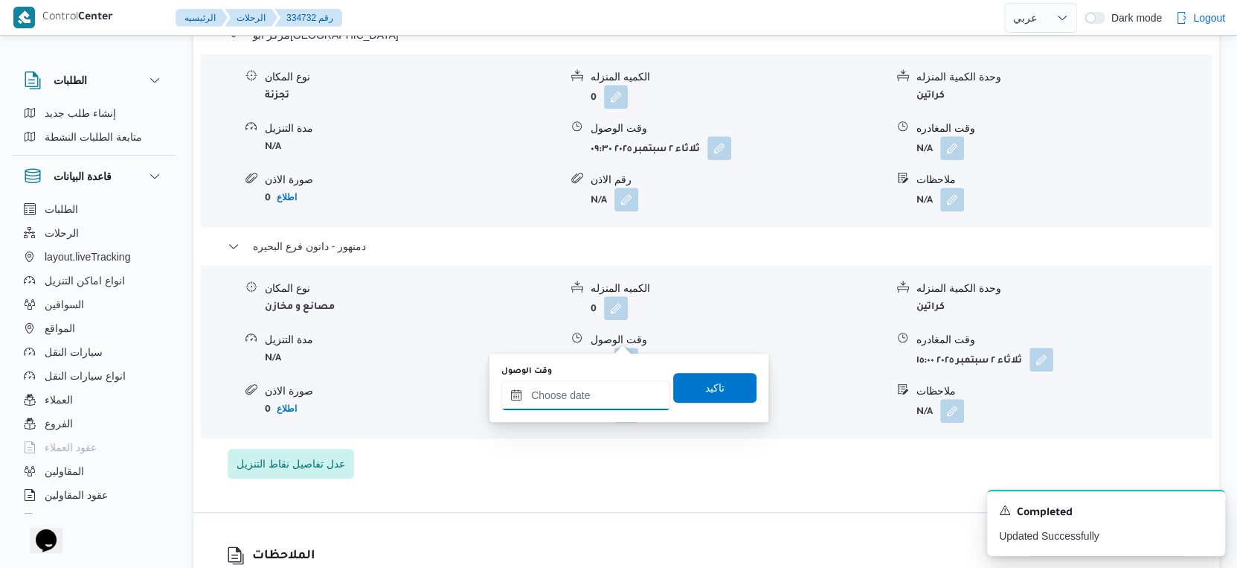
click at [599, 397] on input "وقت الوصول" at bounding box center [586, 395] width 169 height 30
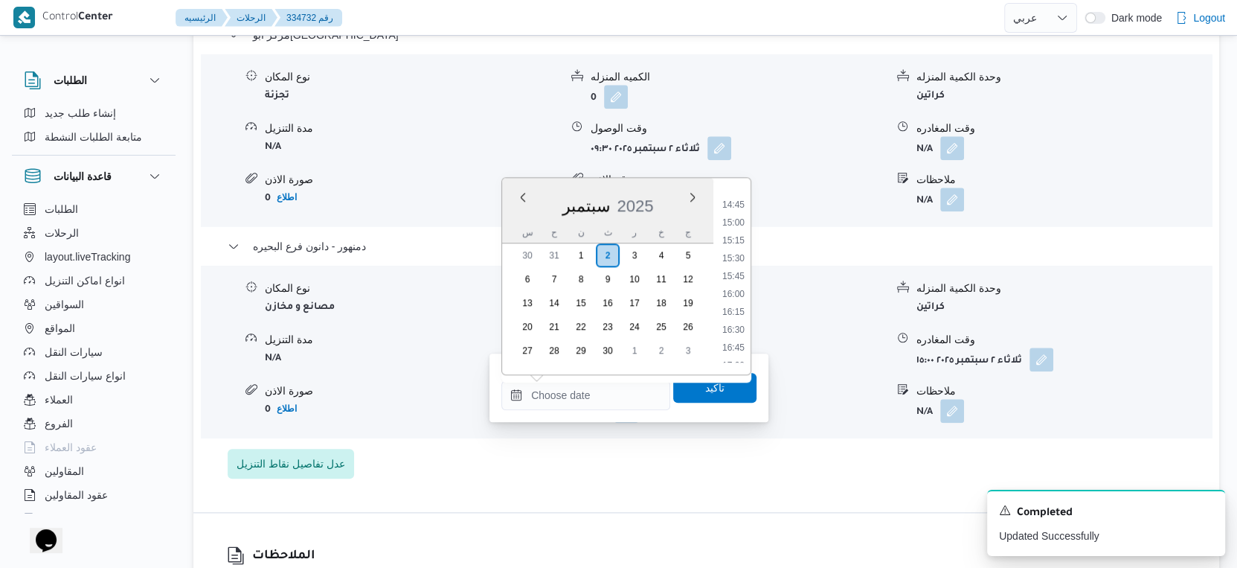
drag, startPoint x: 740, startPoint y: 237, endPoint x: 731, endPoint y: 269, distance: 33.2
click at [740, 237] on li "15:15" at bounding box center [734, 240] width 34 height 15
type input "٠٢/٠٩/٢٠٢٥ ١٥:١٥"
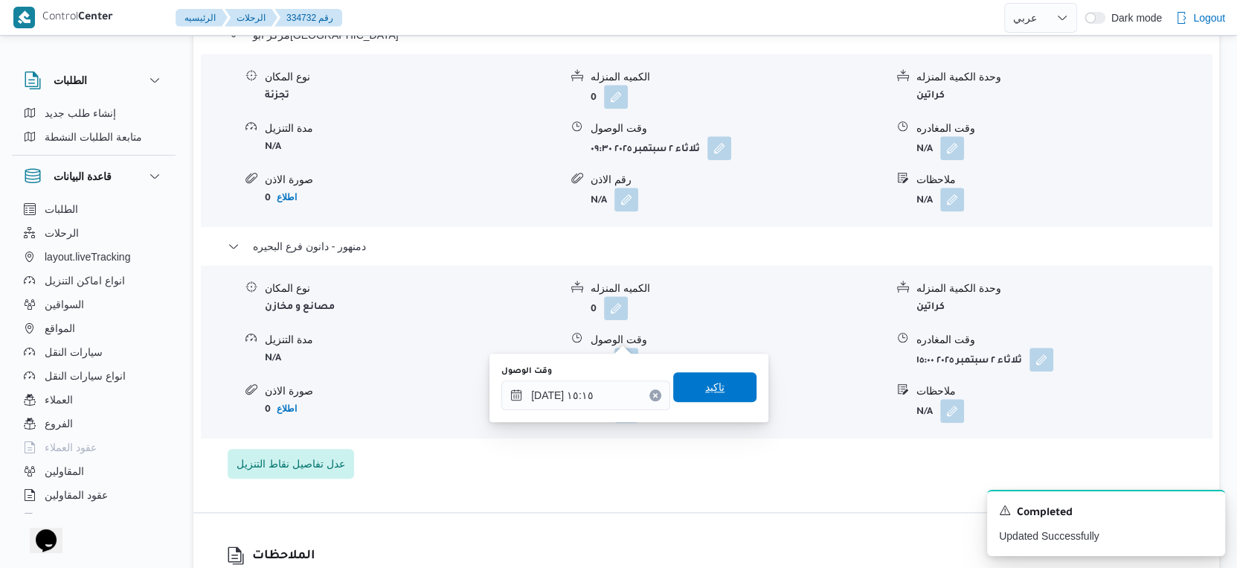
click at [713, 385] on span "تاكيد" at bounding box center [714, 387] width 83 height 30
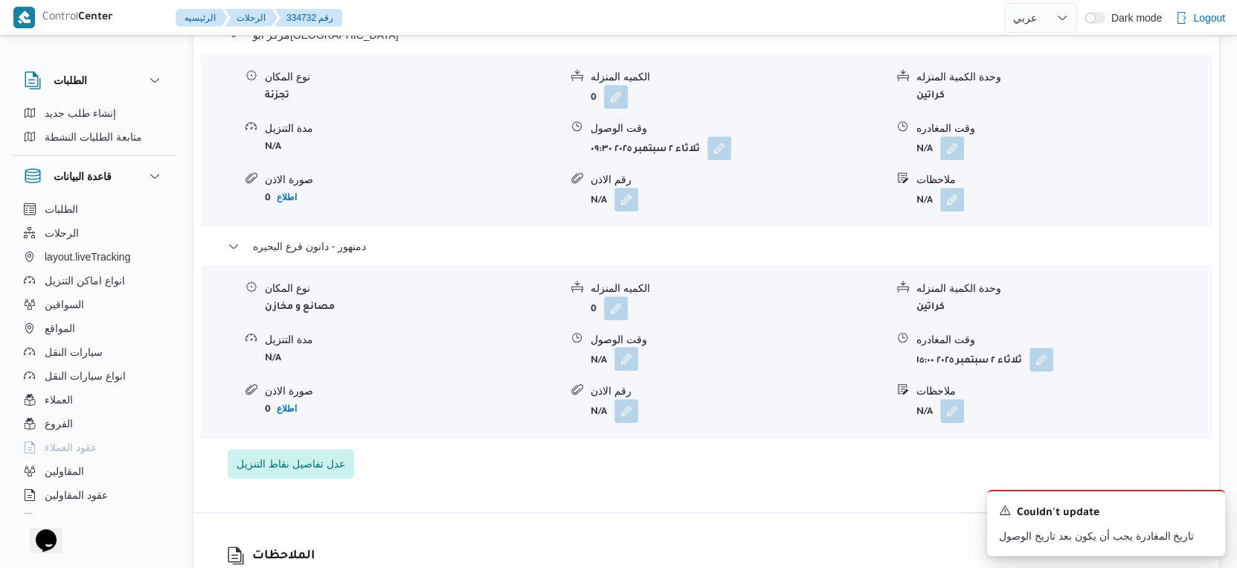
click at [634, 347] on button "button" at bounding box center [627, 359] width 24 height 24
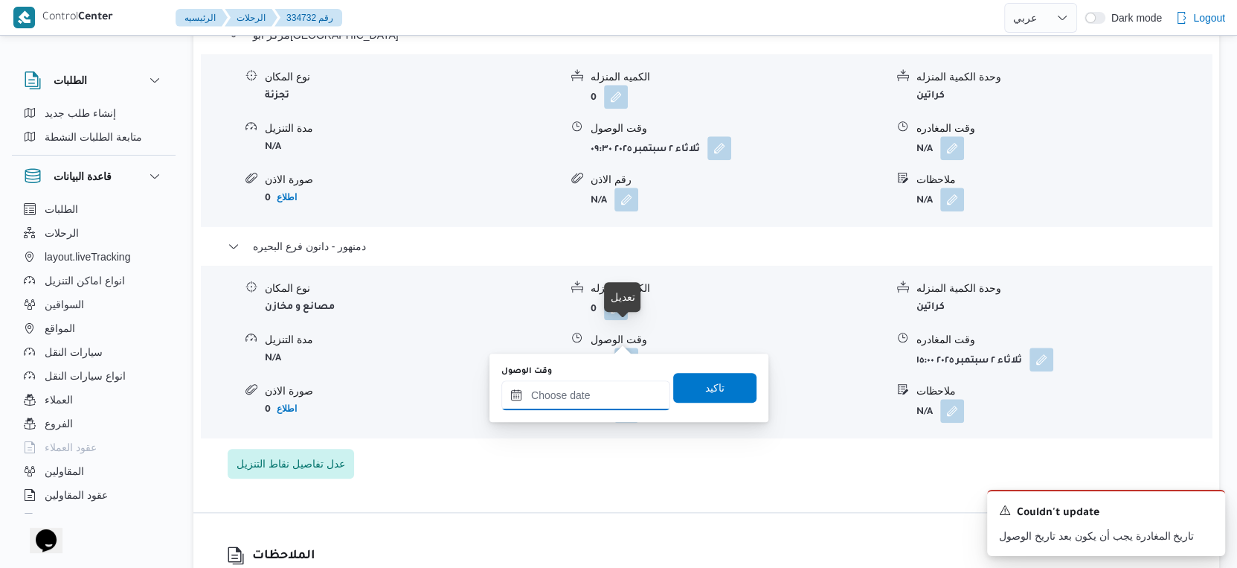
click at [589, 387] on input "وقت الوصول" at bounding box center [586, 395] width 169 height 30
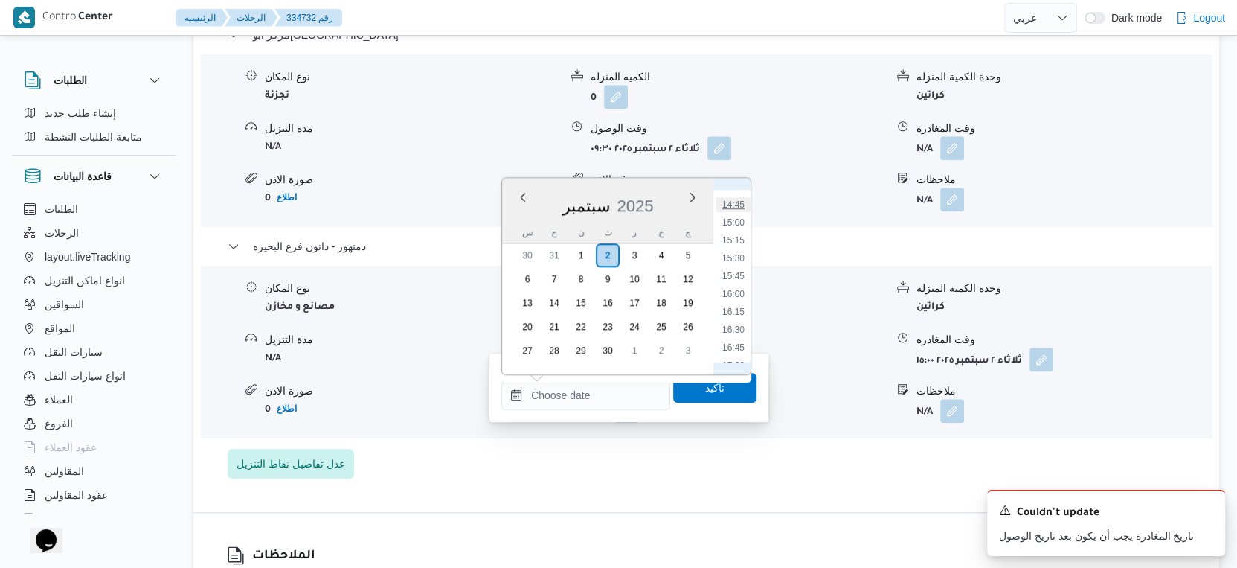
click at [728, 203] on li "14:45" at bounding box center [734, 204] width 34 height 15
type input "٠٢/٠٩/٢٠٢٥ ١٤:٤٥"
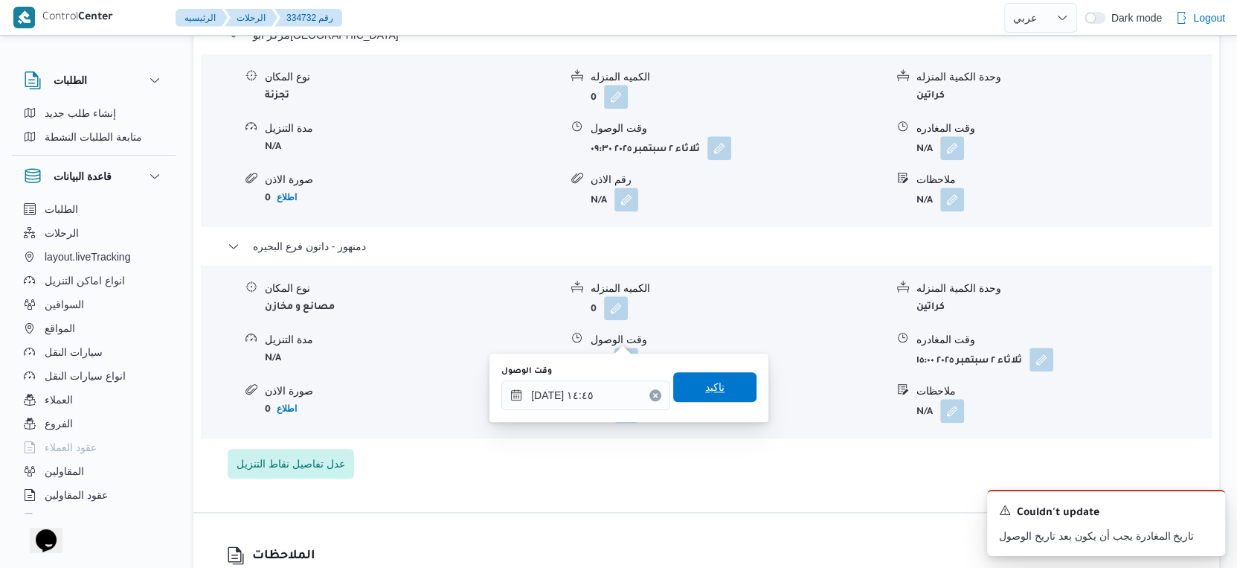
click at [723, 382] on span "تاكيد" at bounding box center [714, 387] width 83 height 30
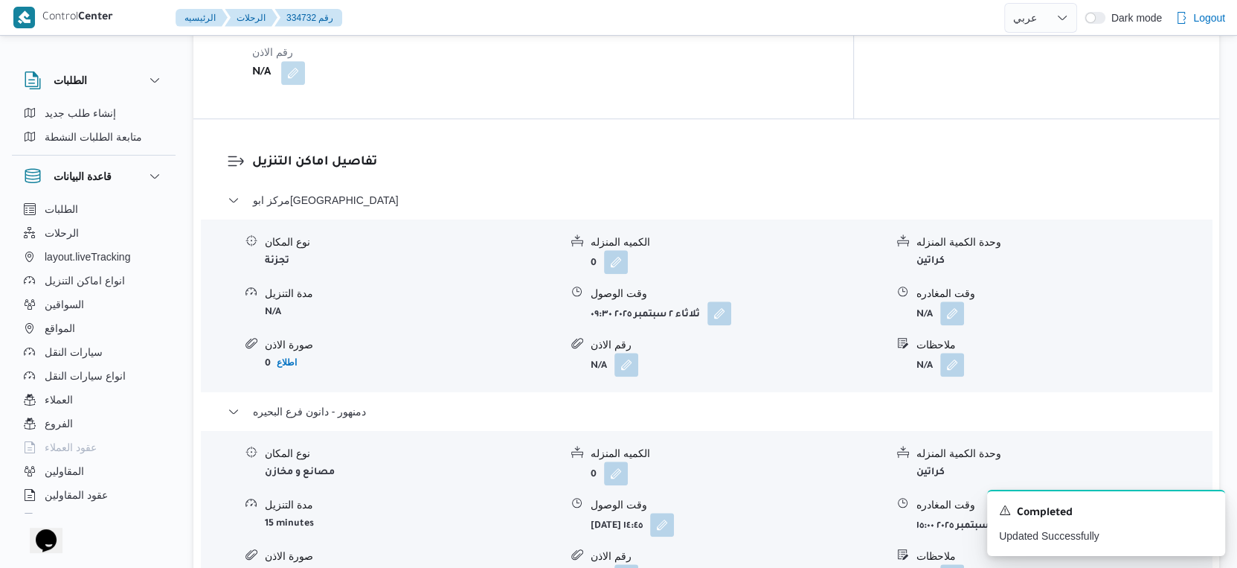
scroll to position [1240, 0]
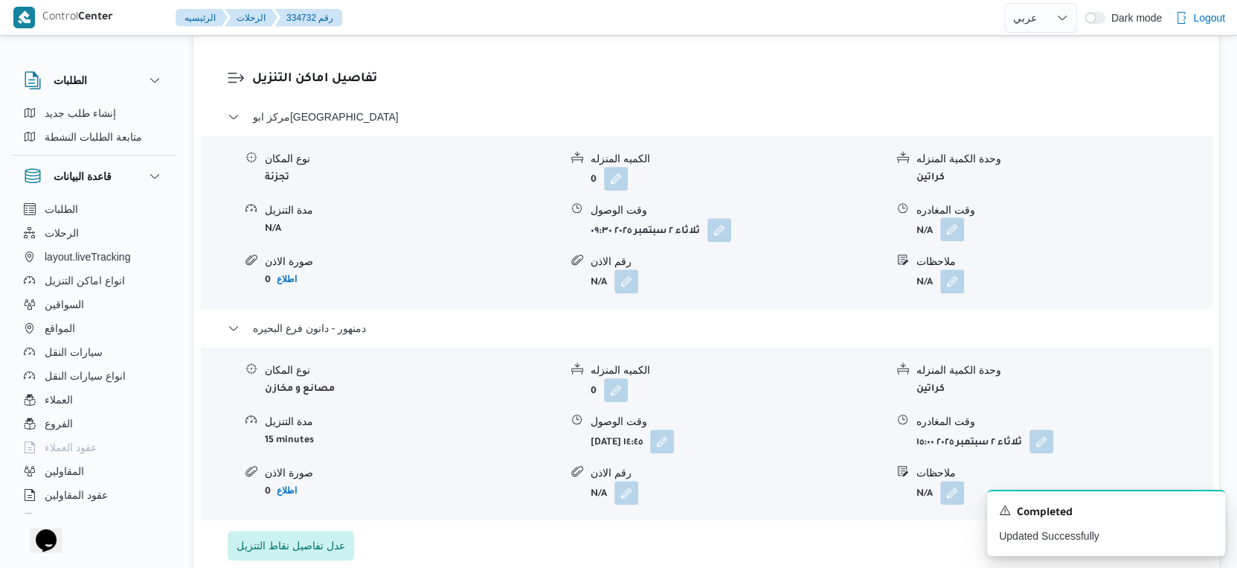
click at [948, 217] on button "button" at bounding box center [953, 229] width 24 height 24
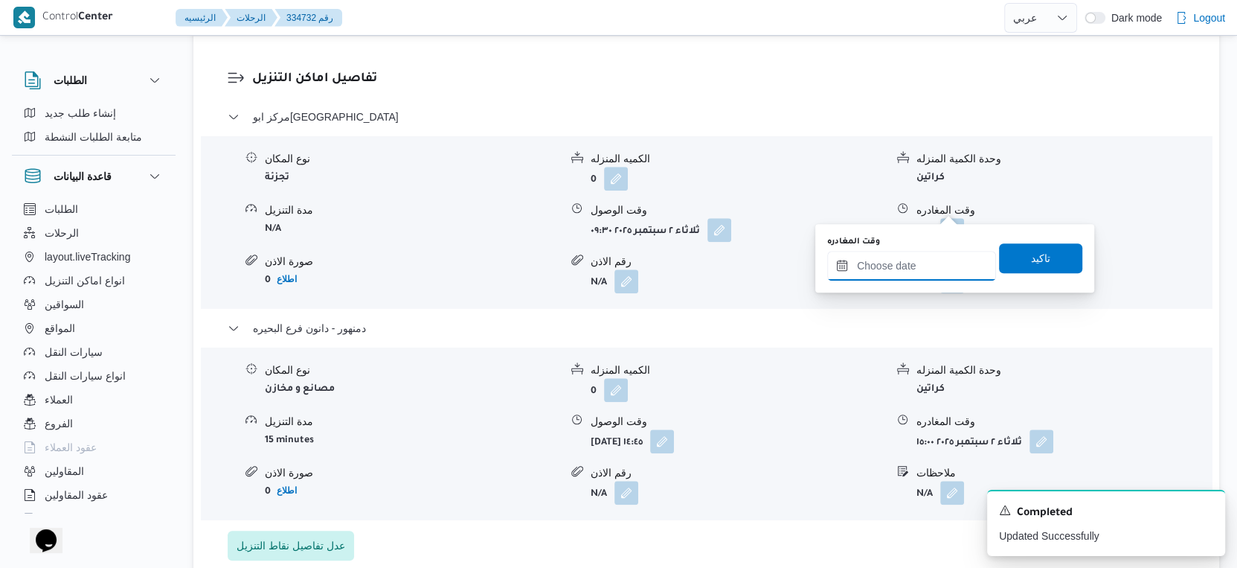
click at [923, 267] on input "وقت المغادره" at bounding box center [911, 266] width 169 height 30
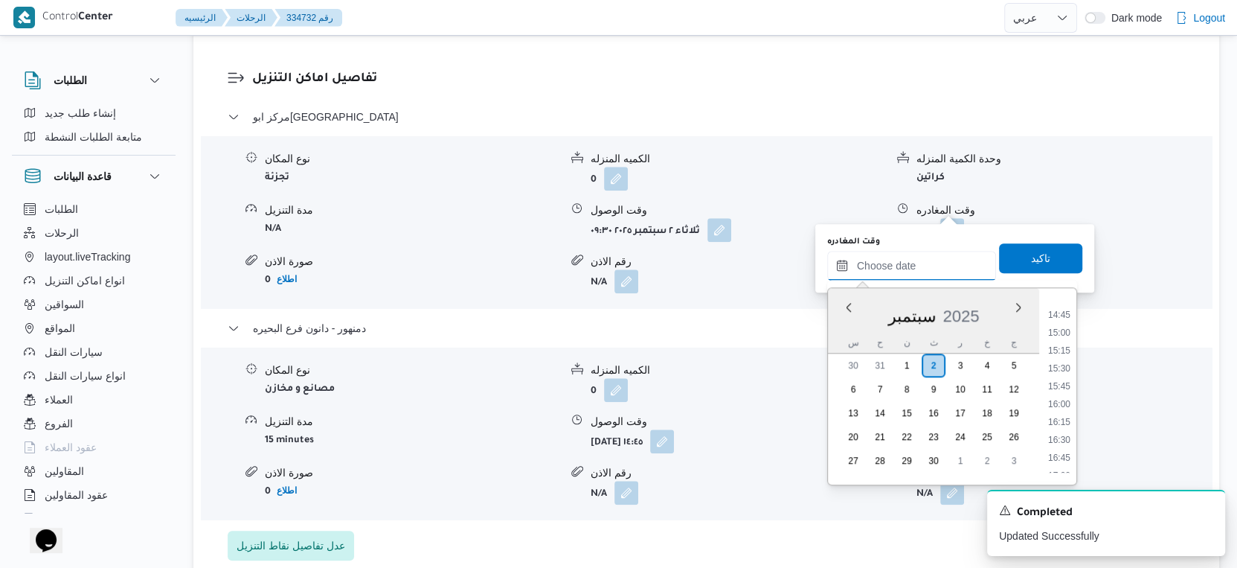
scroll to position [964, 0]
click at [1063, 359] on li "14:15" at bounding box center [1059, 361] width 34 height 15
type input "٠٢/٠٩/٢٠٢٥ ١٤:١٥"
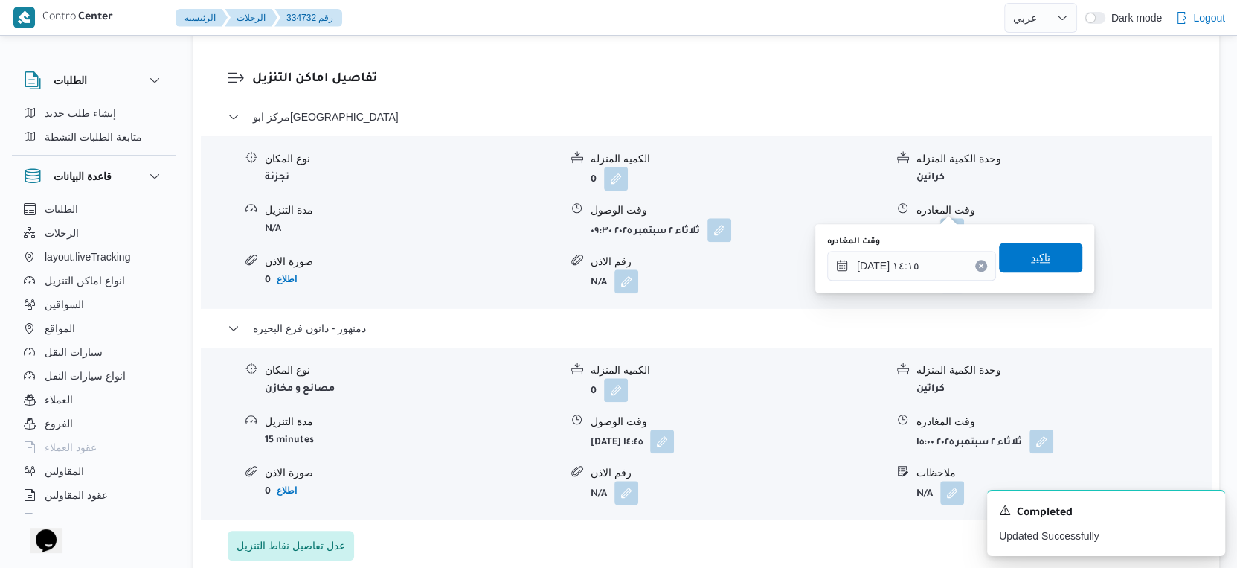
click at [1032, 249] on span "تاكيد" at bounding box center [1040, 258] width 83 height 30
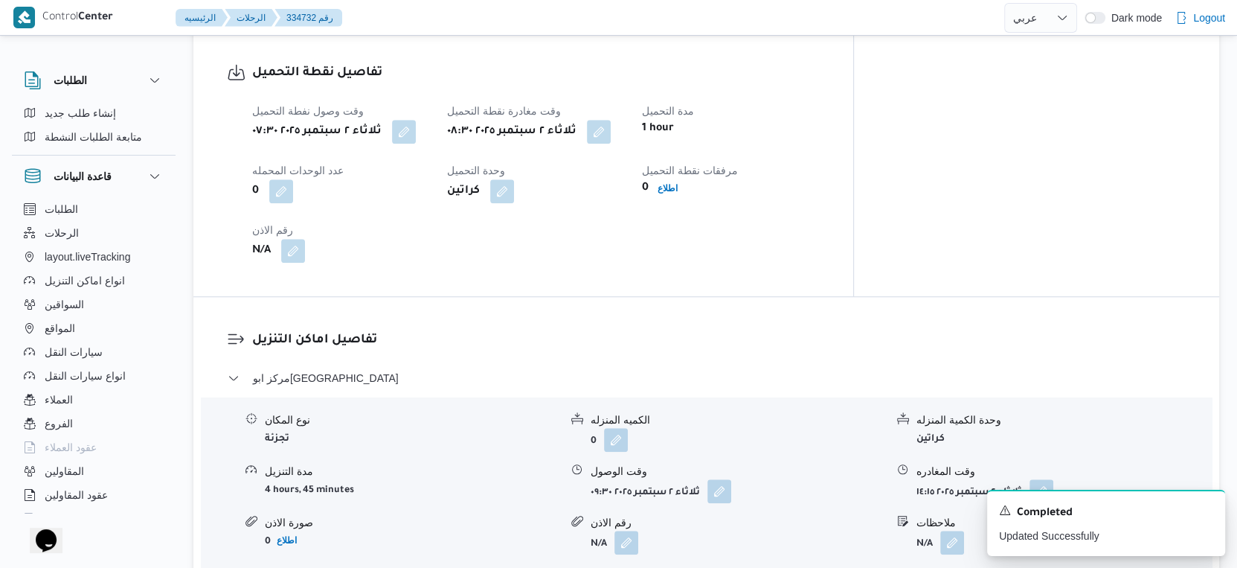
scroll to position [1074, 0]
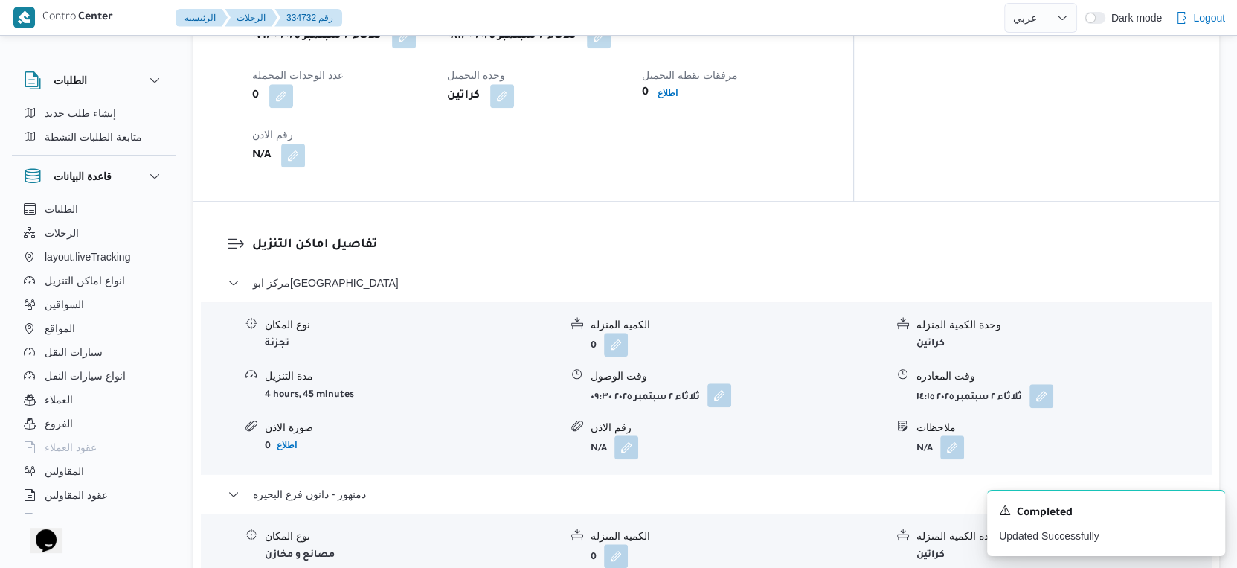
click at [714, 383] on button "button" at bounding box center [720, 395] width 24 height 24
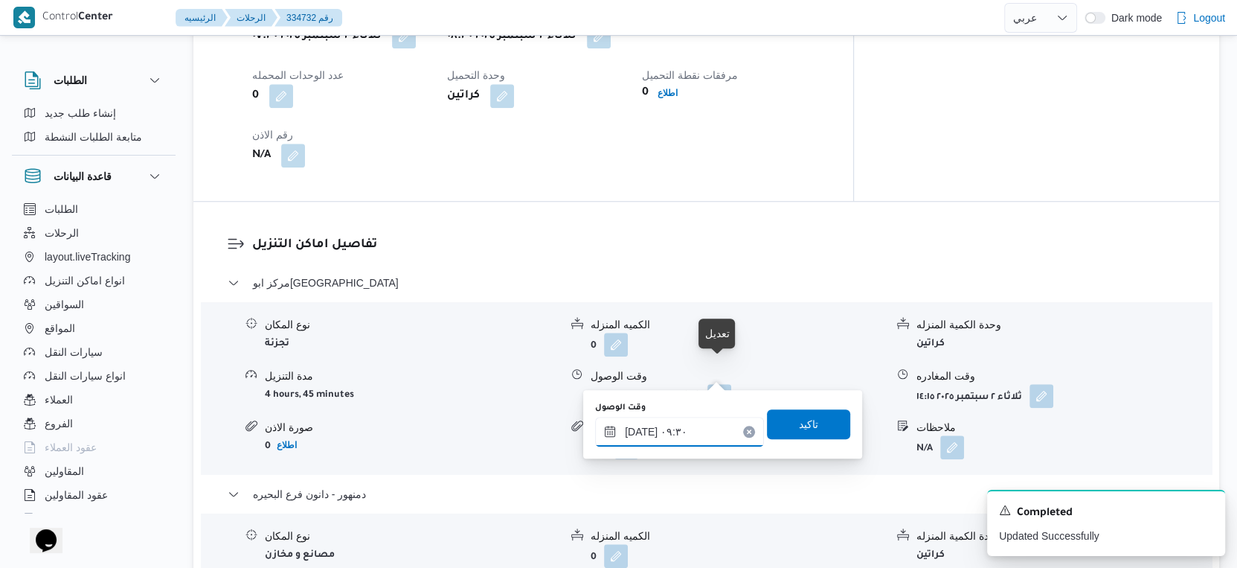
click at [672, 430] on input "٠٢/٠٩/٢٠٢٥ ٠٩:٣٠" at bounding box center [679, 432] width 169 height 30
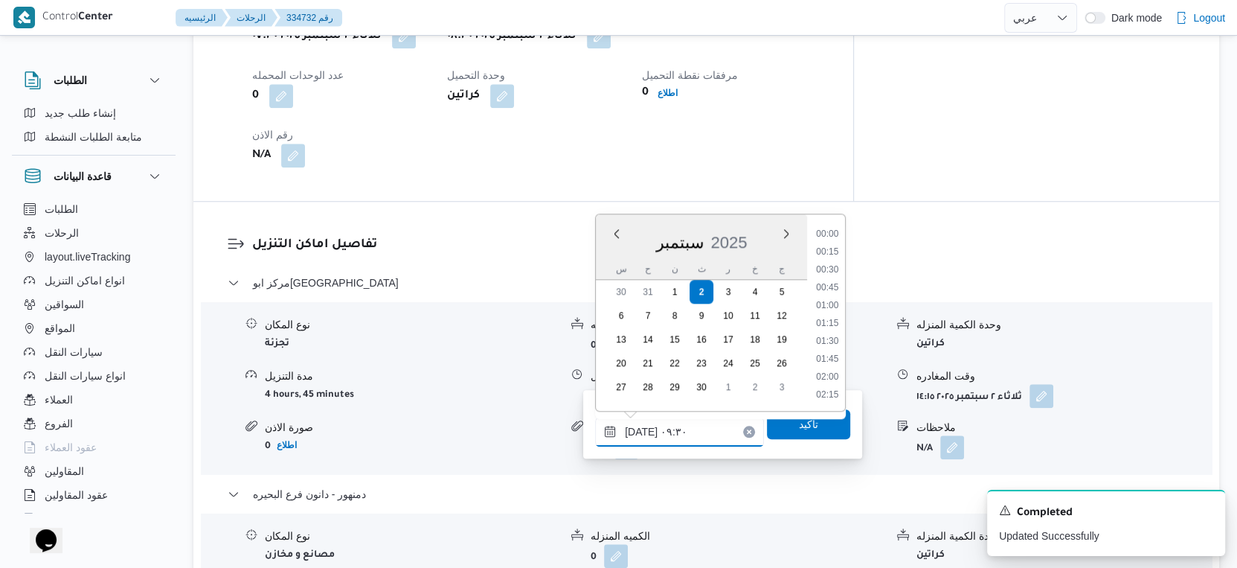
scroll to position [588, 0]
click at [832, 284] on li "09:00" at bounding box center [827, 288] width 34 height 15
type input "٠٢/٠٩/٢٠٢٥ ٠٩:٠٠"
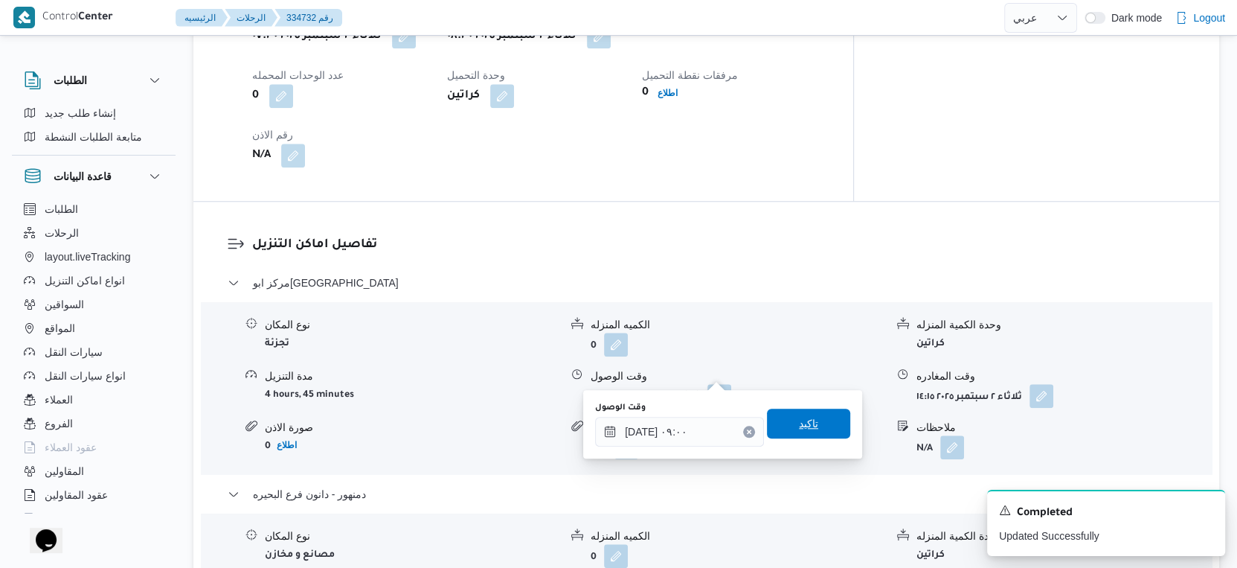
click at [810, 428] on span "تاكيد" at bounding box center [808, 424] width 83 height 30
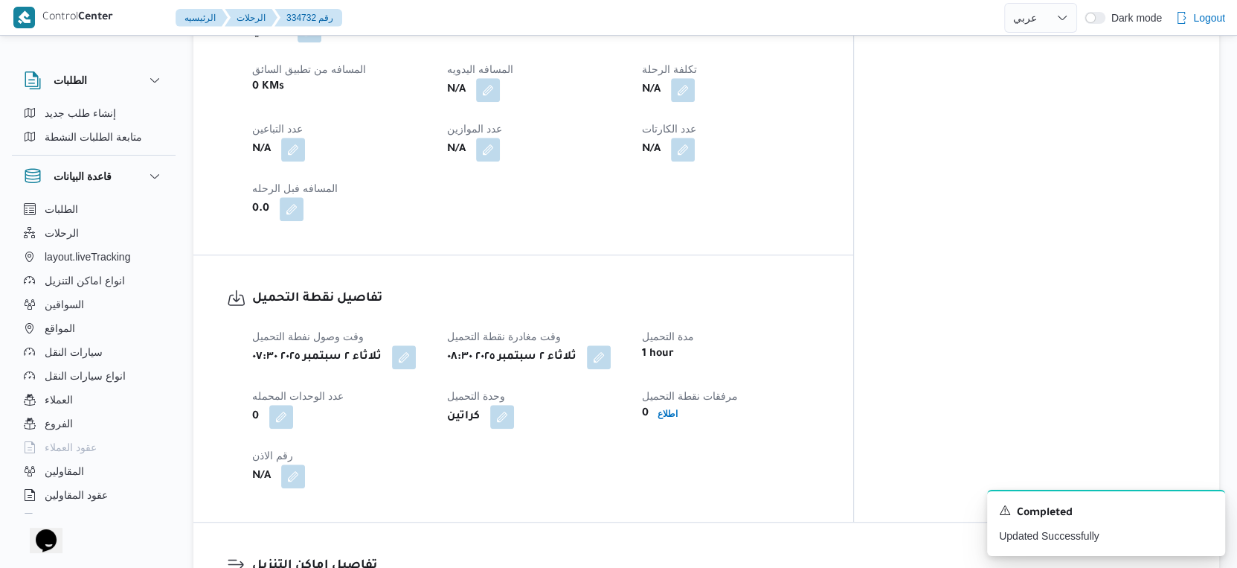
scroll to position [579, 0]
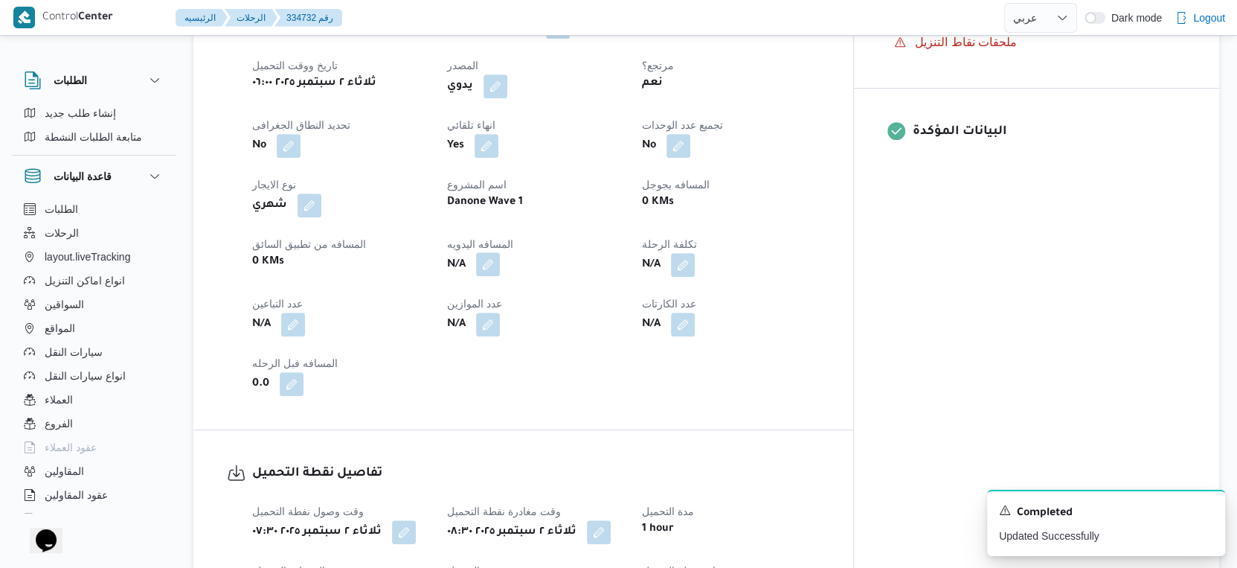
click at [500, 252] on button "button" at bounding box center [488, 264] width 24 height 24
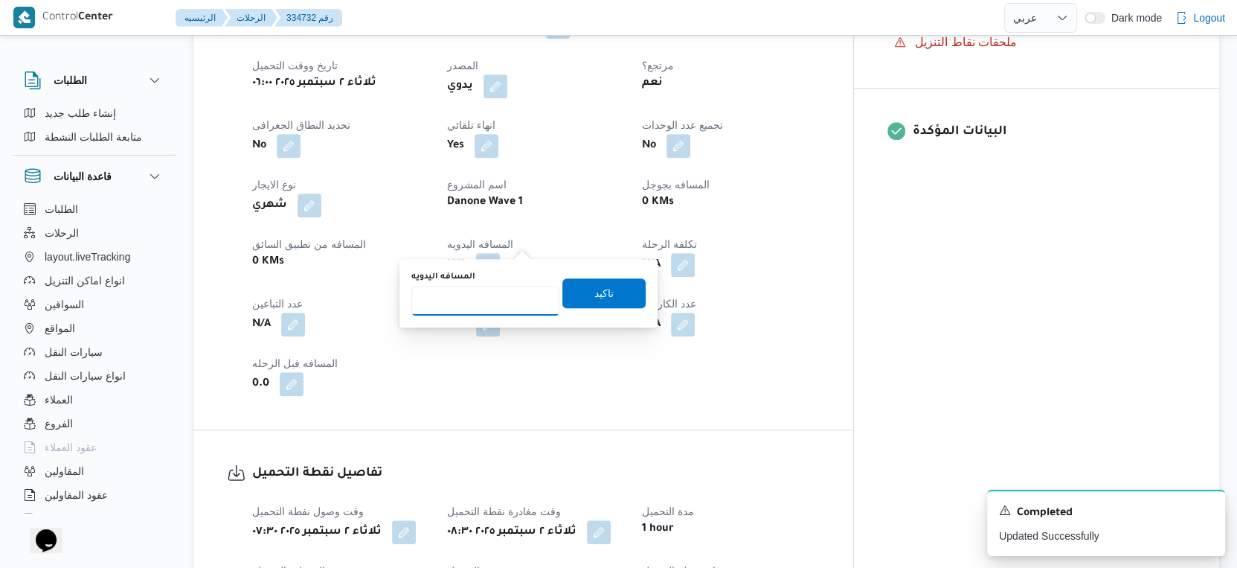
click at [468, 295] on input "المسافه اليدويه" at bounding box center [485, 301] width 148 height 30
type input "88"
click at [611, 288] on span "تاكيد" at bounding box center [604, 293] width 83 height 30
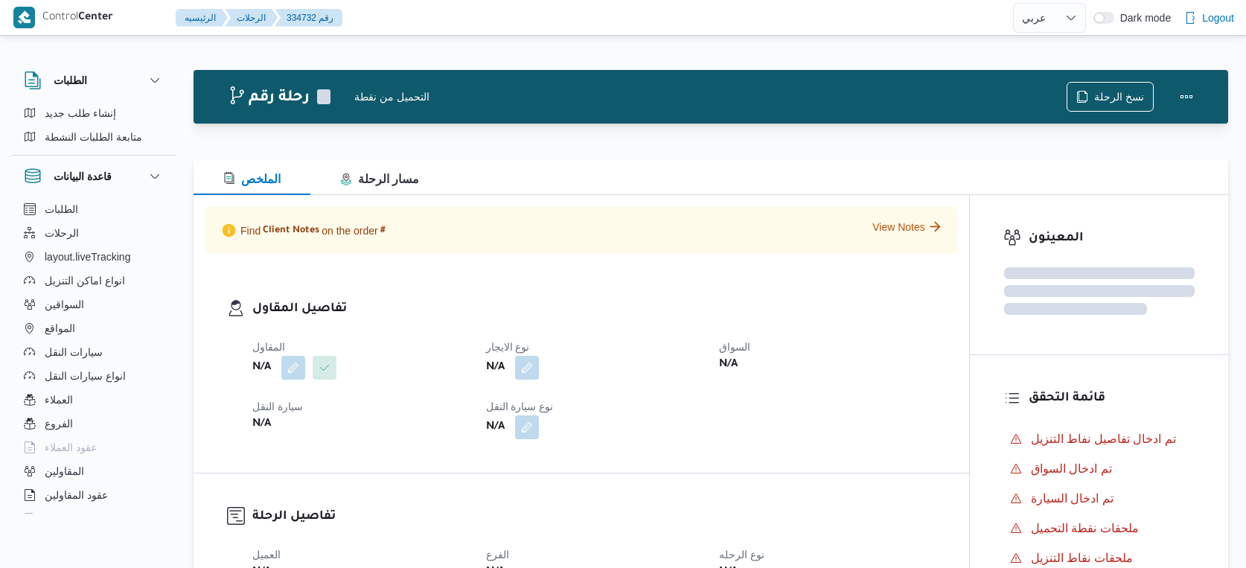
select select "ar"
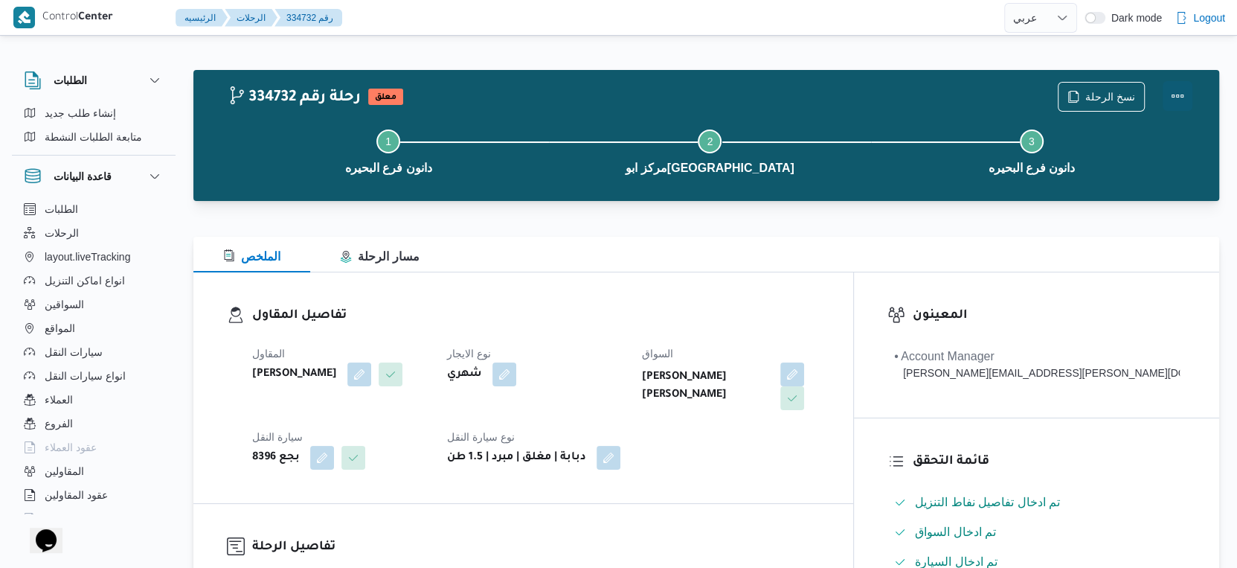
click at [1182, 95] on button "Actions" at bounding box center [1178, 96] width 30 height 30
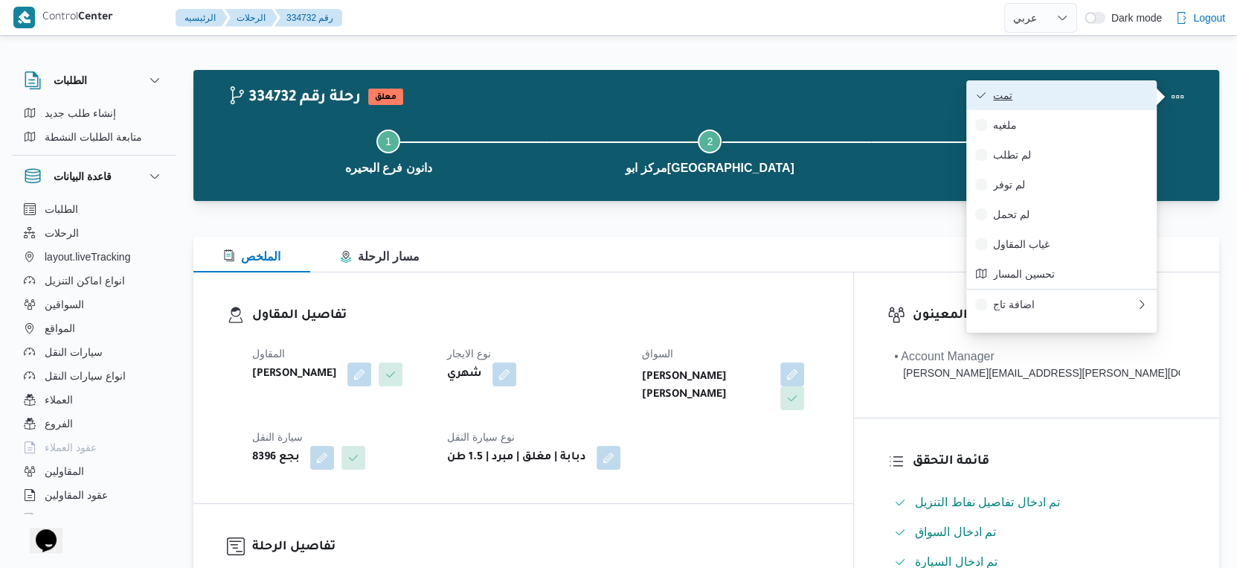
click at [1080, 87] on button "تمت" at bounding box center [1062, 95] width 190 height 30
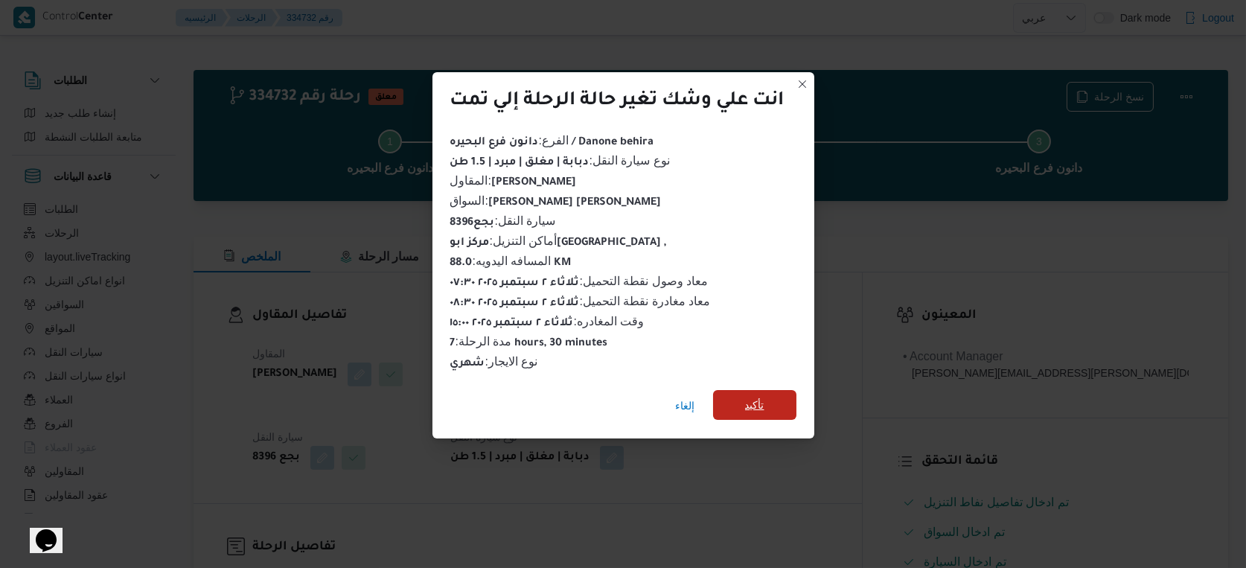
click at [752, 390] on span "تأكيد" at bounding box center [754, 405] width 83 height 30
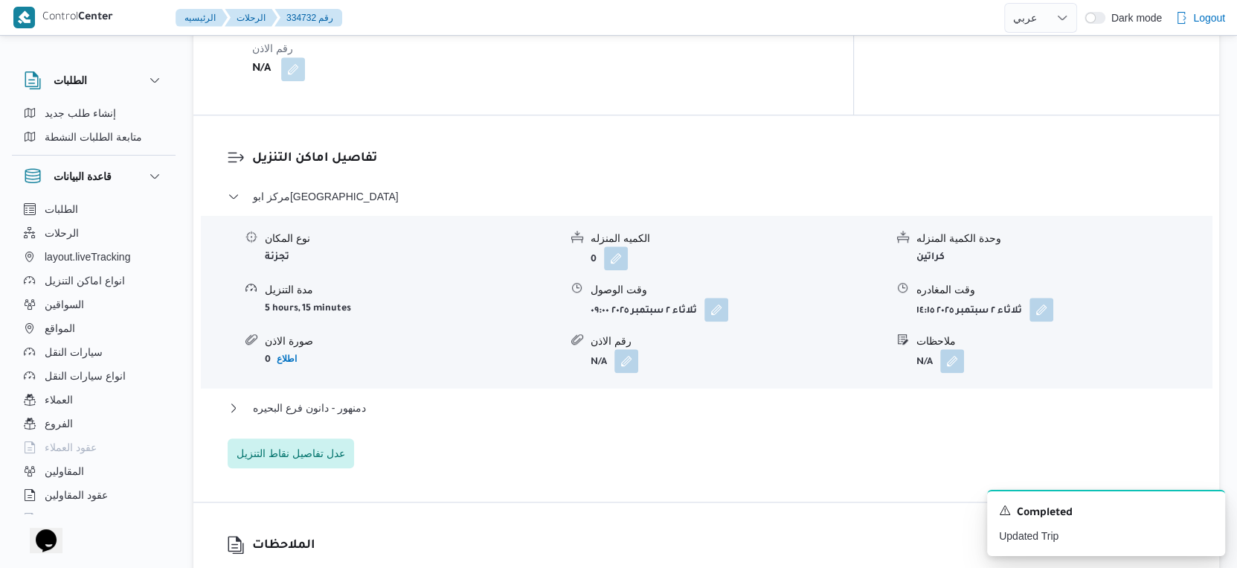
scroll to position [1157, 0]
click at [393, 397] on button "دمنهور - دانون فرع البحيره" at bounding box center [707, 406] width 958 height 18
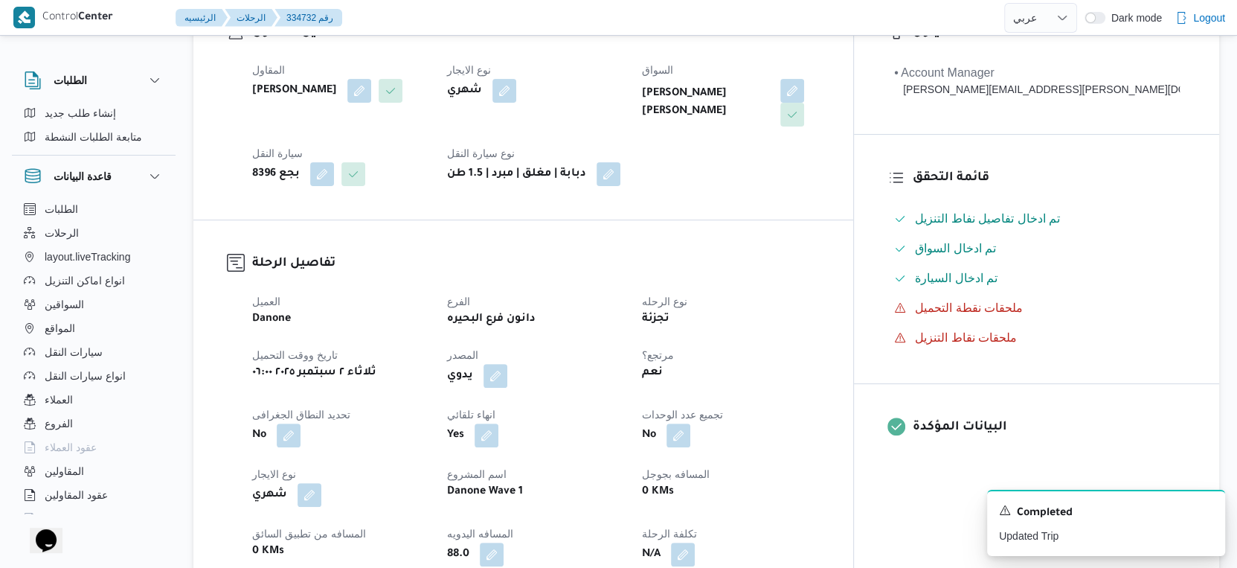
scroll to position [496, 0]
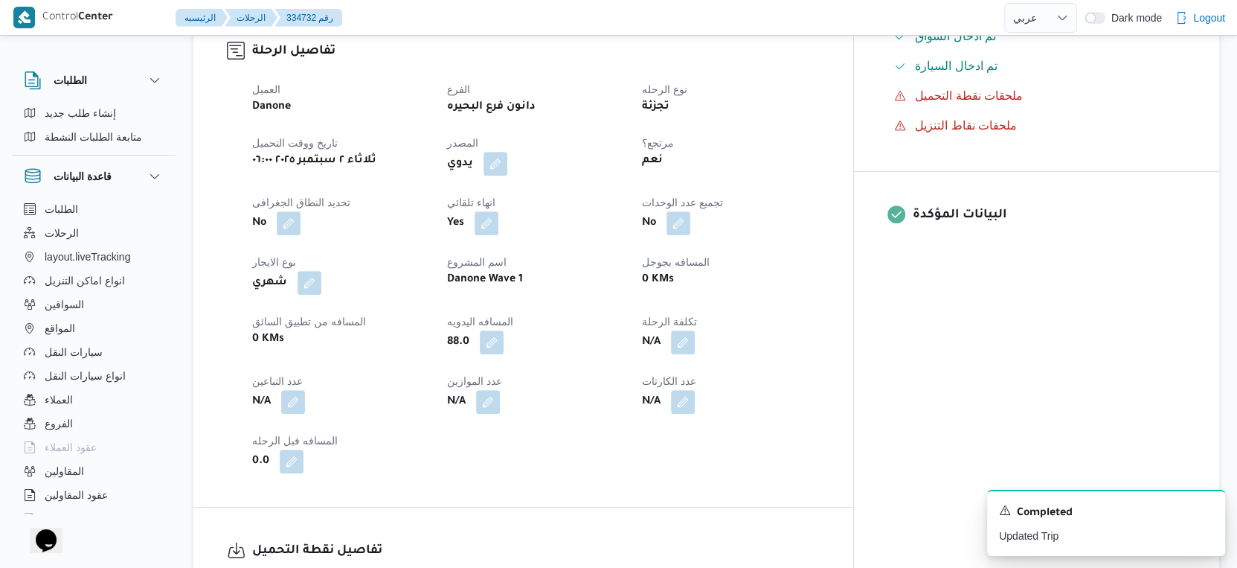
select select "ar"
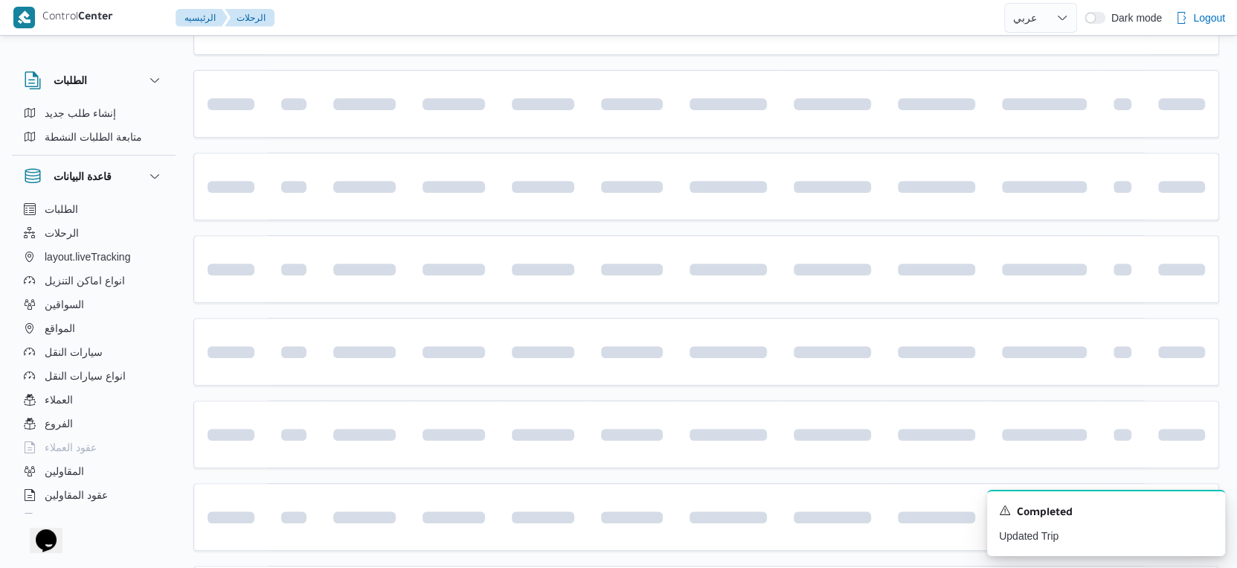
scroll to position [330, 0]
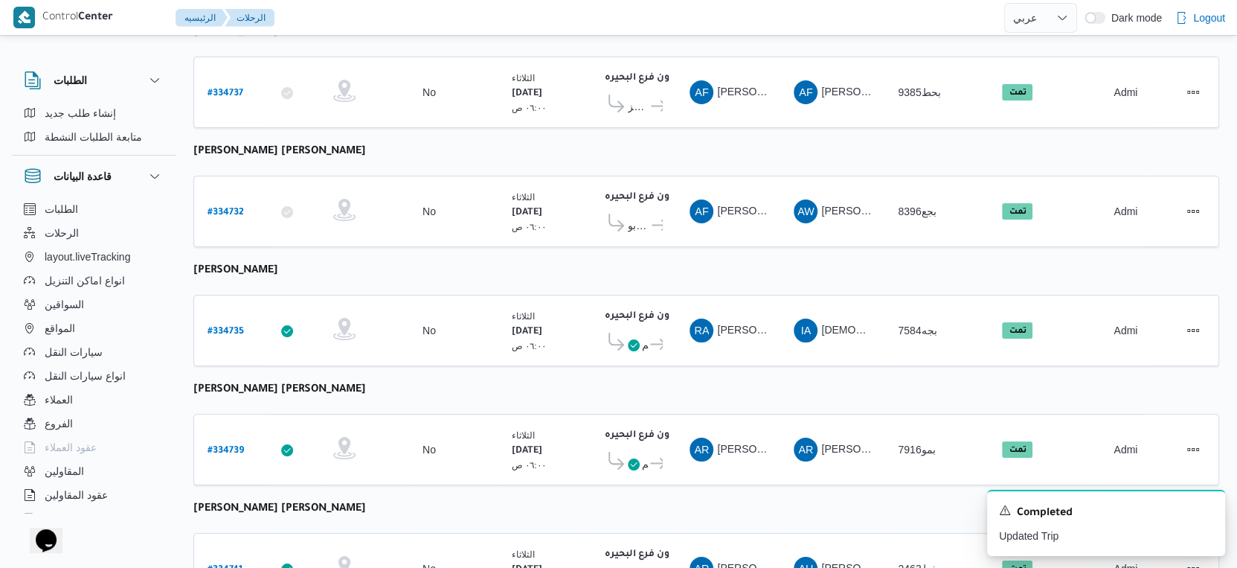
select select "ar"
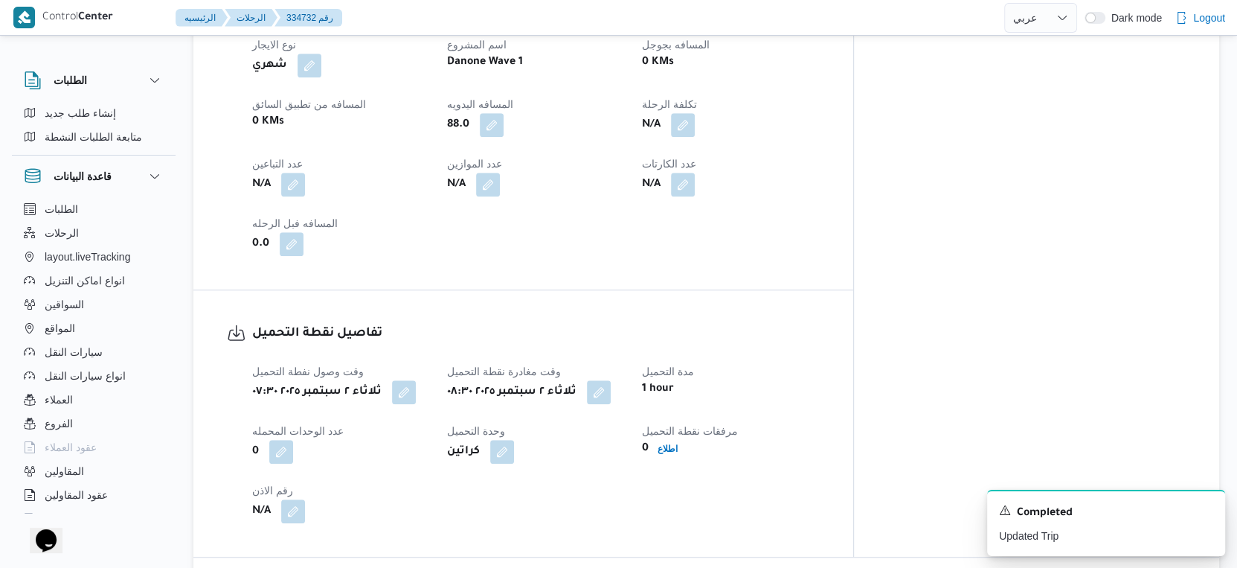
scroll to position [579, 0]
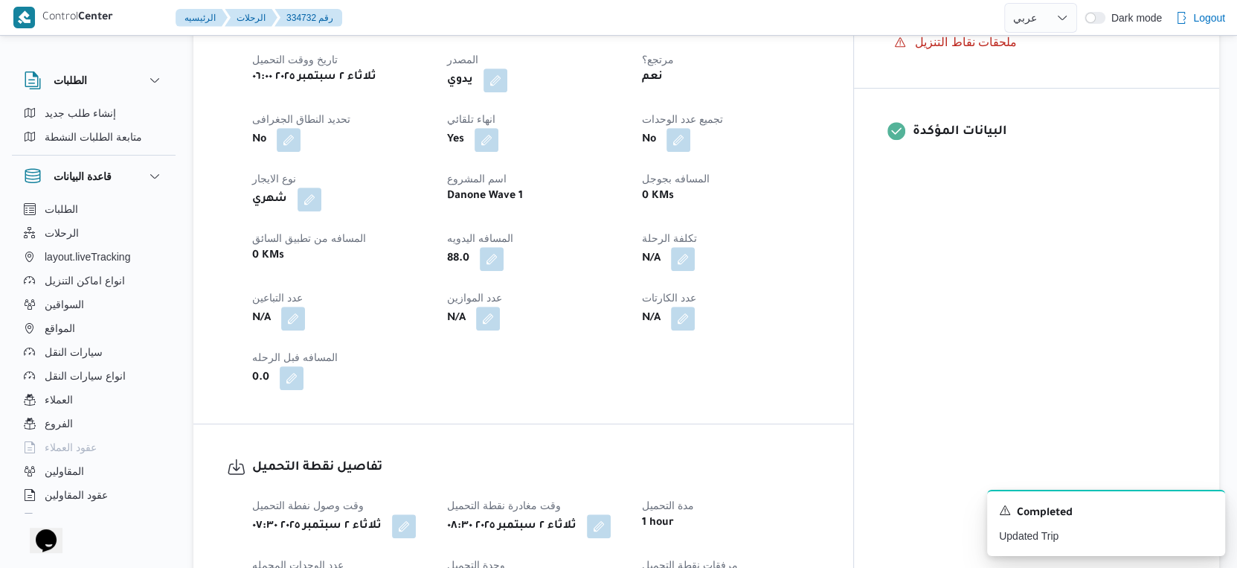
select select "ar"
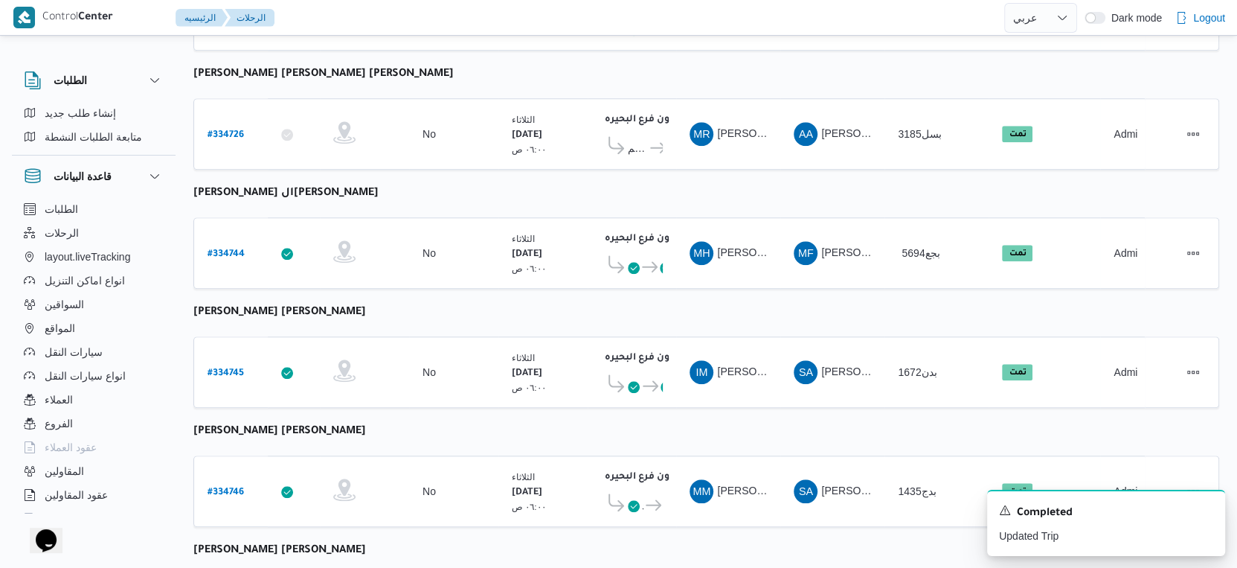
scroll to position [1214, 0]
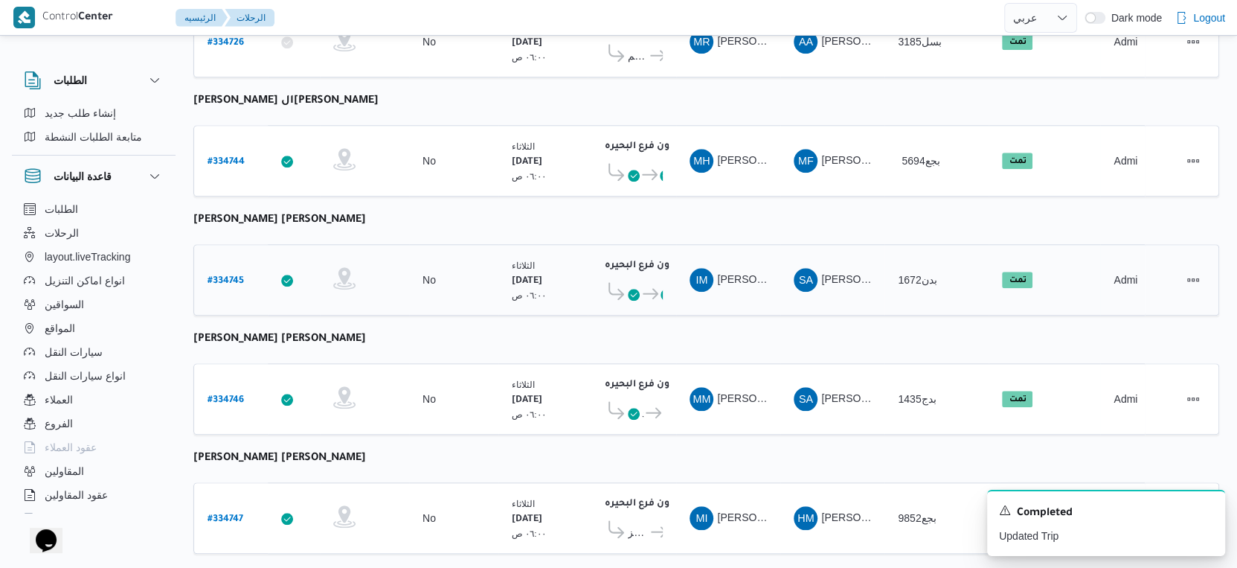
click at [221, 276] on b "# 334745" at bounding box center [226, 281] width 36 height 10
select select "ar"
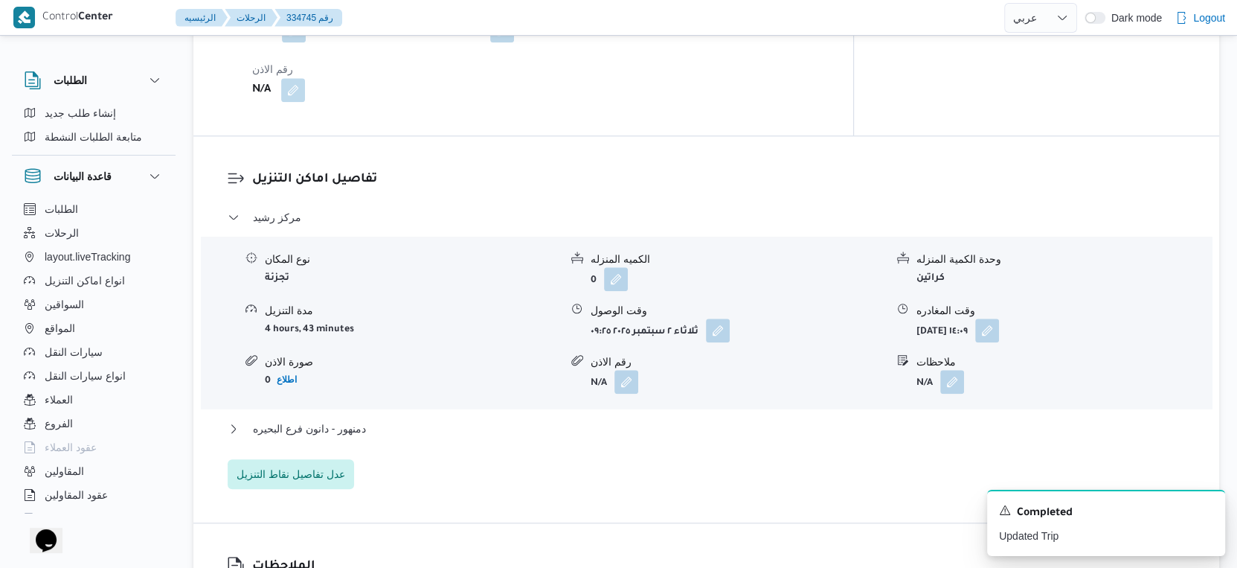
scroll to position [1157, 0]
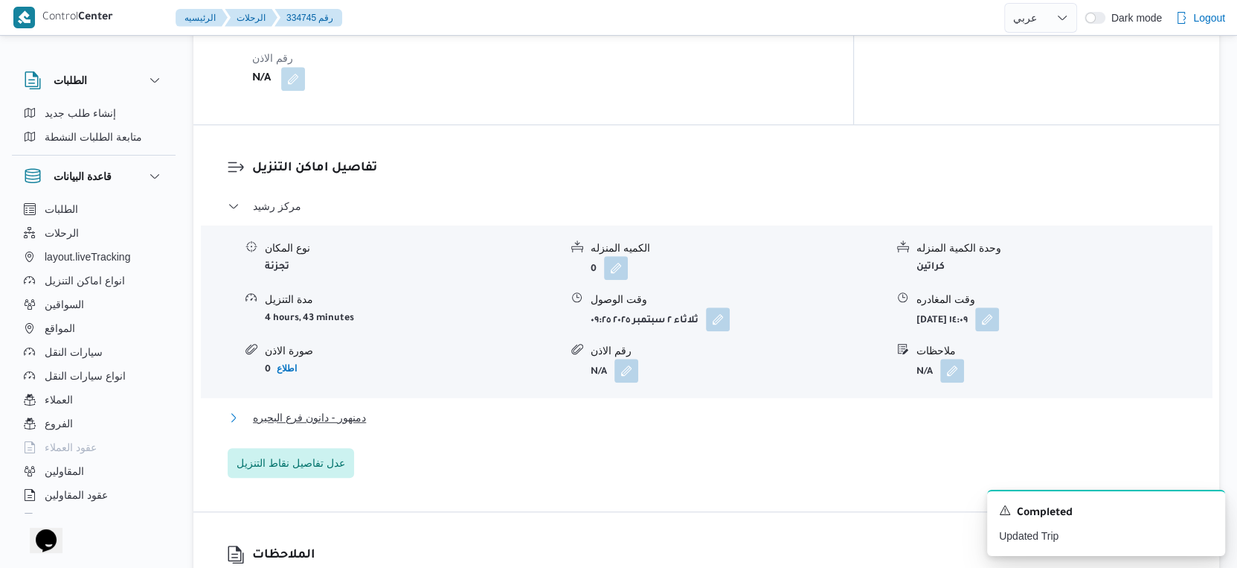
click at [380, 411] on button "دمنهور - دانون فرع البحيره" at bounding box center [707, 418] width 958 height 18
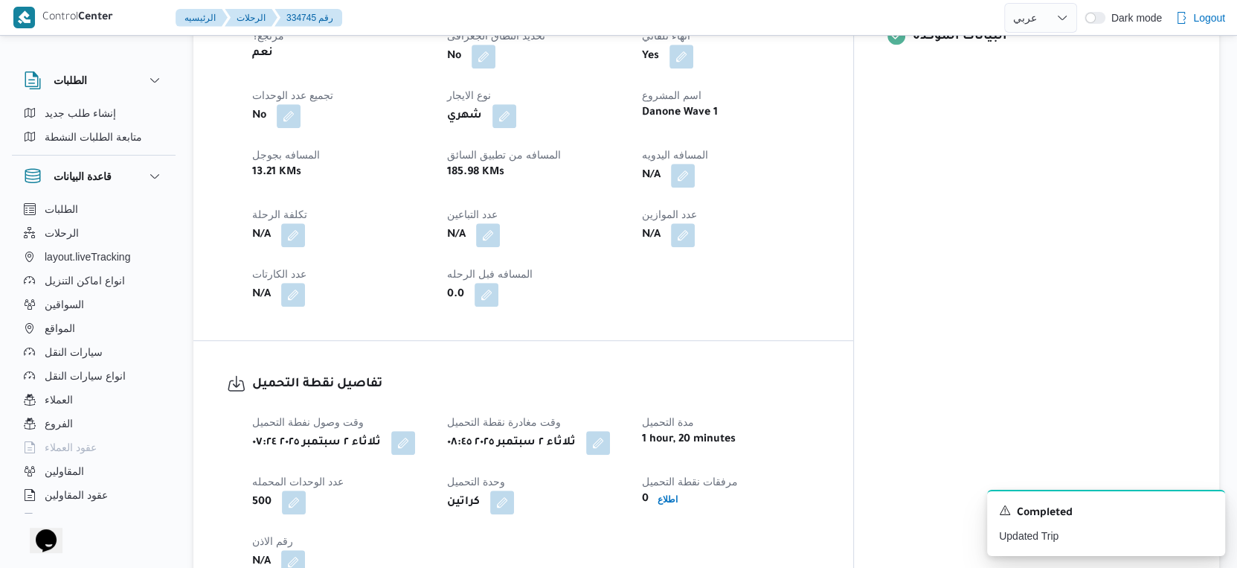
scroll to position [496, 0]
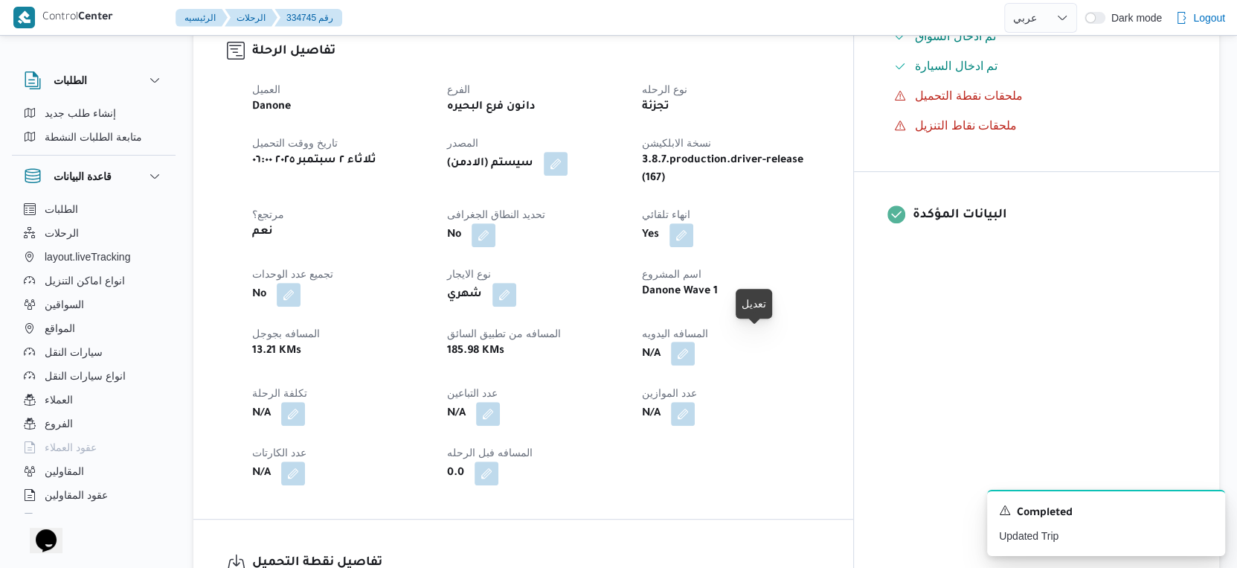
click at [695, 342] on button "button" at bounding box center [683, 354] width 24 height 24
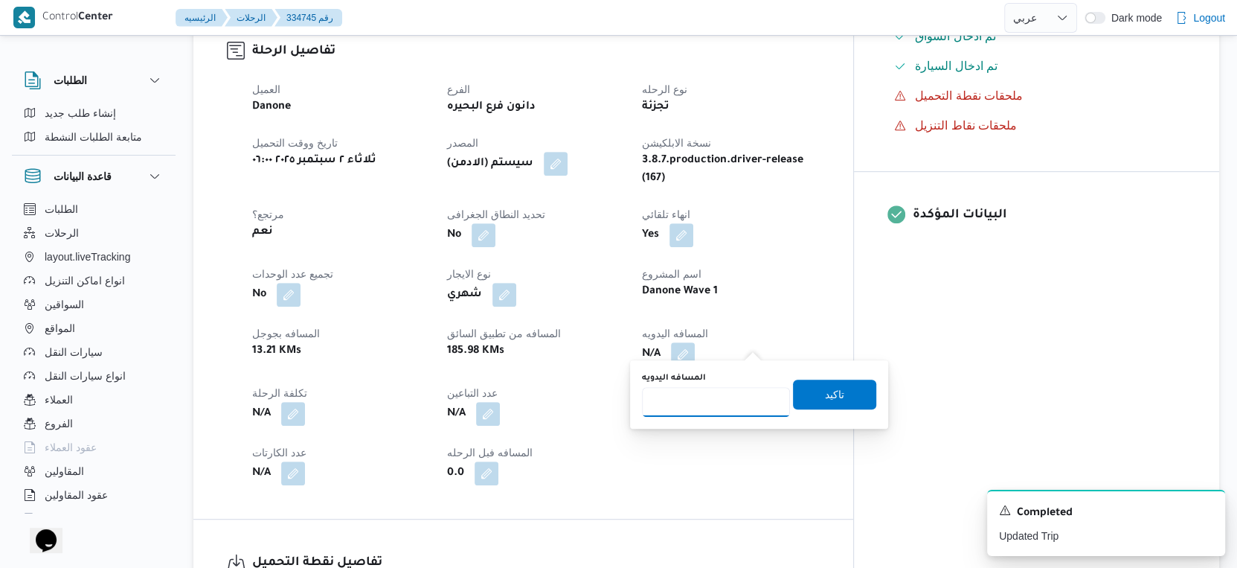
click at [703, 405] on input "المسافه اليدويه" at bounding box center [716, 402] width 148 height 30
type input "199"
click at [829, 386] on span "تاكيد" at bounding box center [834, 394] width 19 height 18
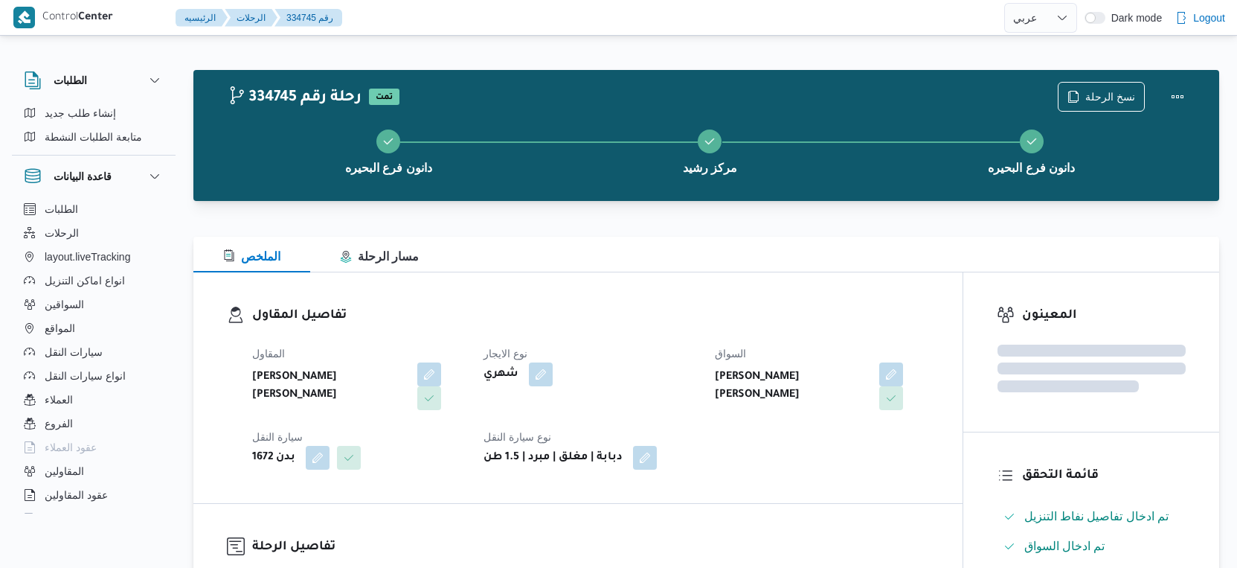
select select "ar"
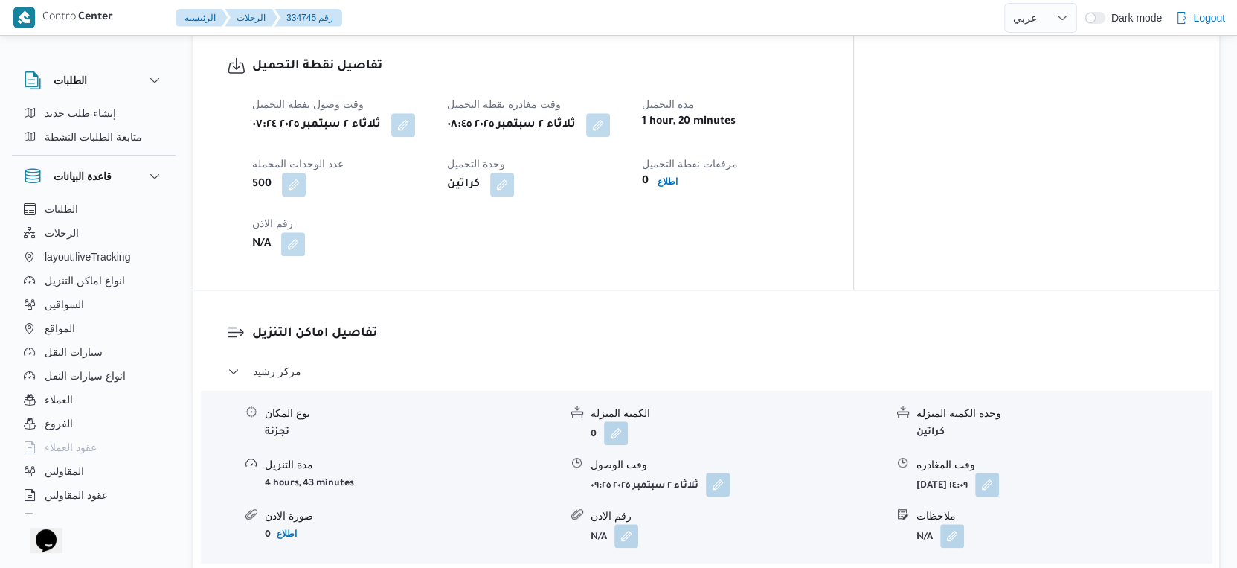
scroll to position [1322, 0]
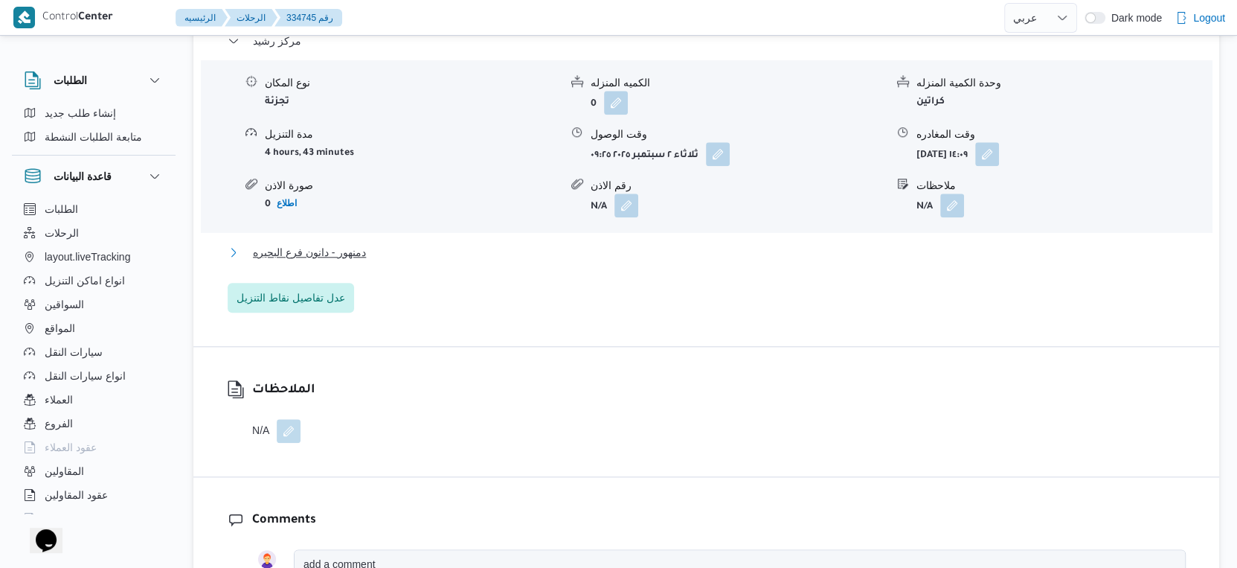
click at [358, 244] on span "دمنهور - دانون فرع البحيره" at bounding box center [309, 252] width 113 height 18
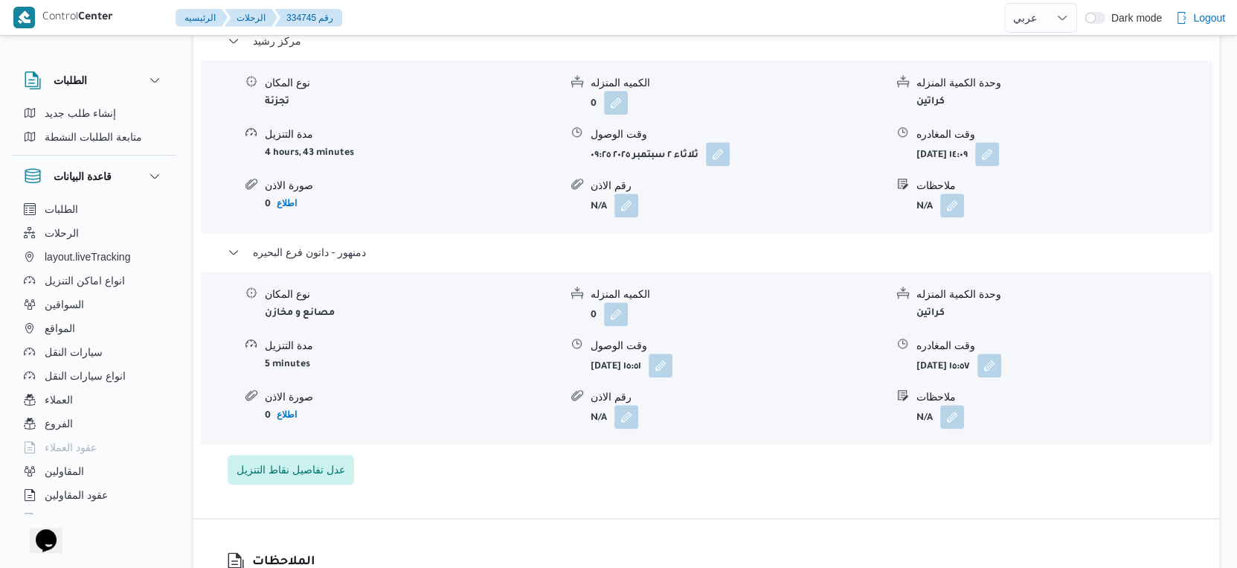
click at [711, 472] on div "تفاصيل اماكن التنزيل مركز رشيد نوع المكان تجزئة الكميه المنزله 0 وحدة الكمية ال…" at bounding box center [706, 239] width 1026 height 558
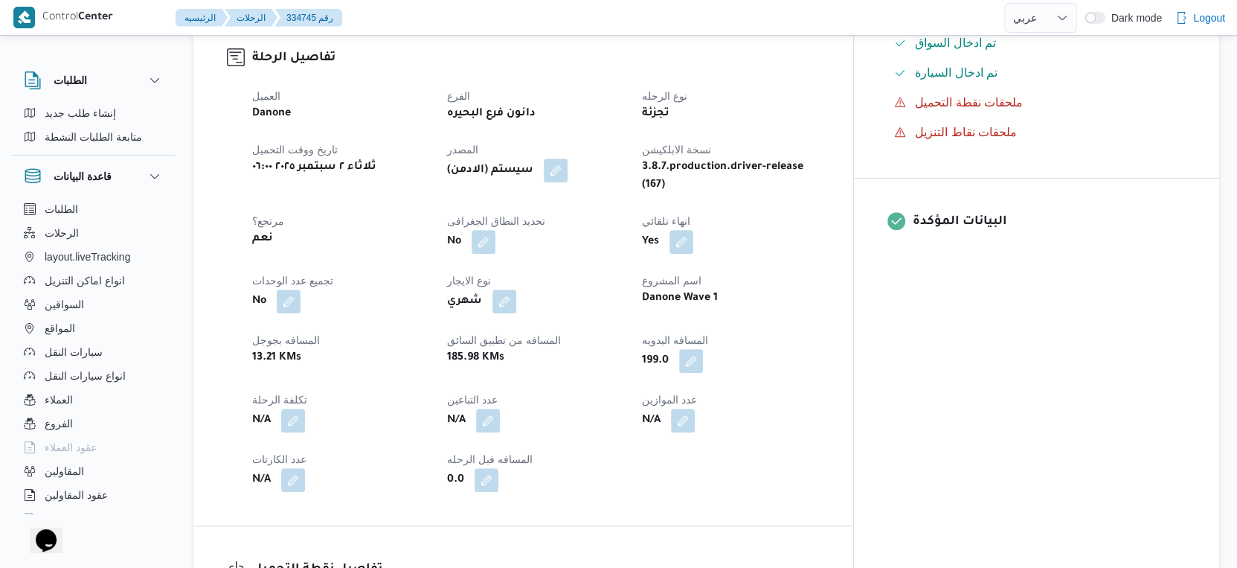
scroll to position [413, 0]
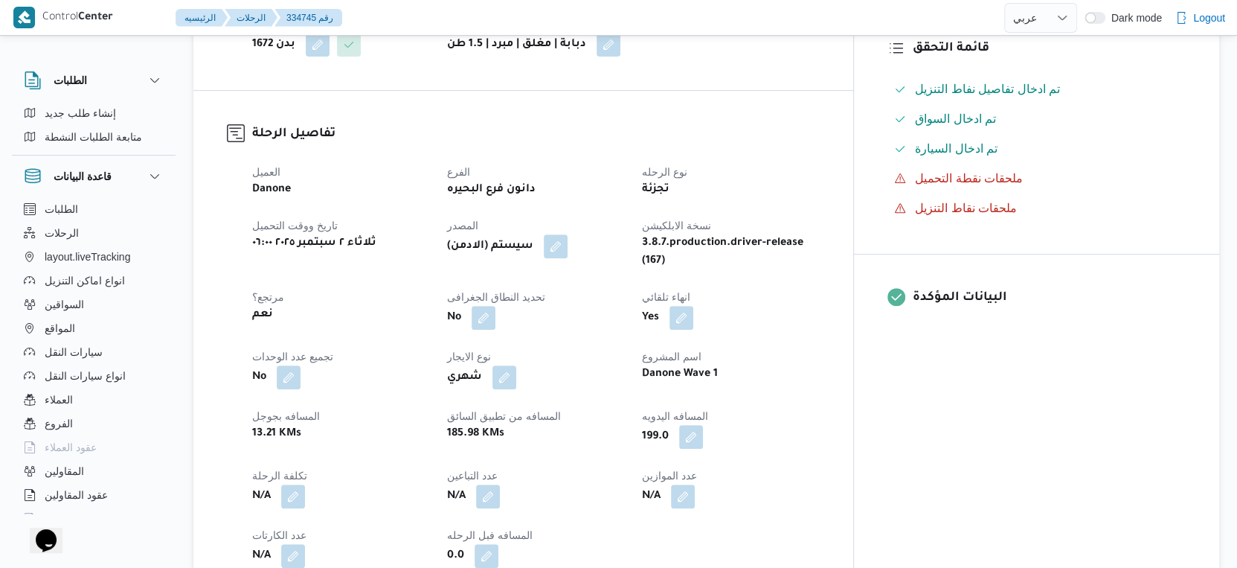
select select "ar"
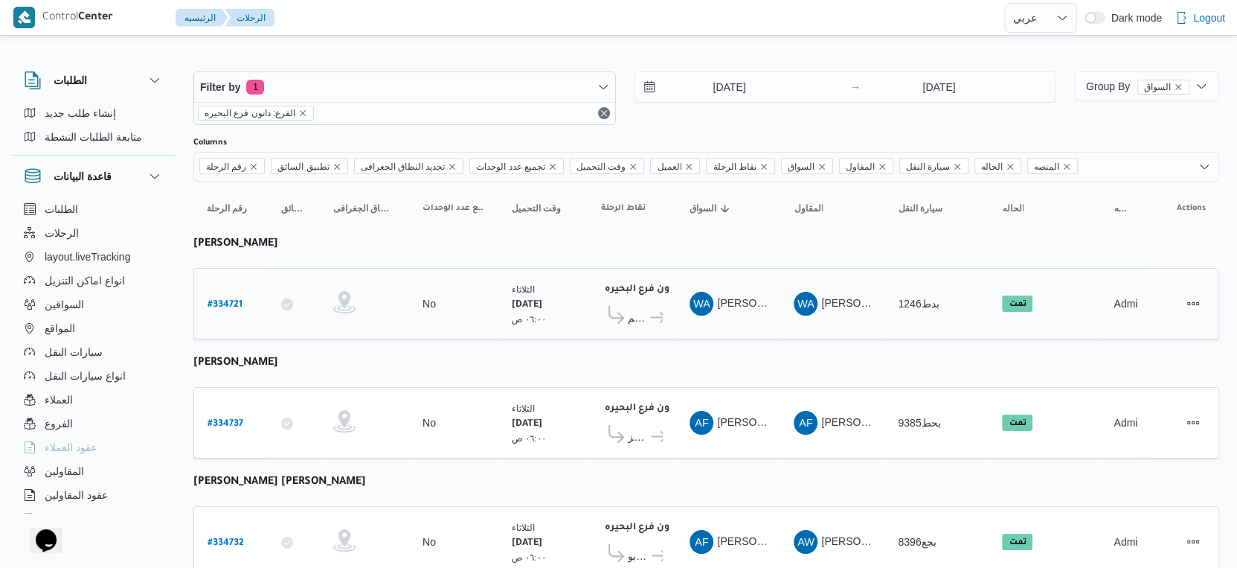
click at [648, 310] on span "دانون فرع البحيره" at bounding box center [655, 318] width 15 height 18
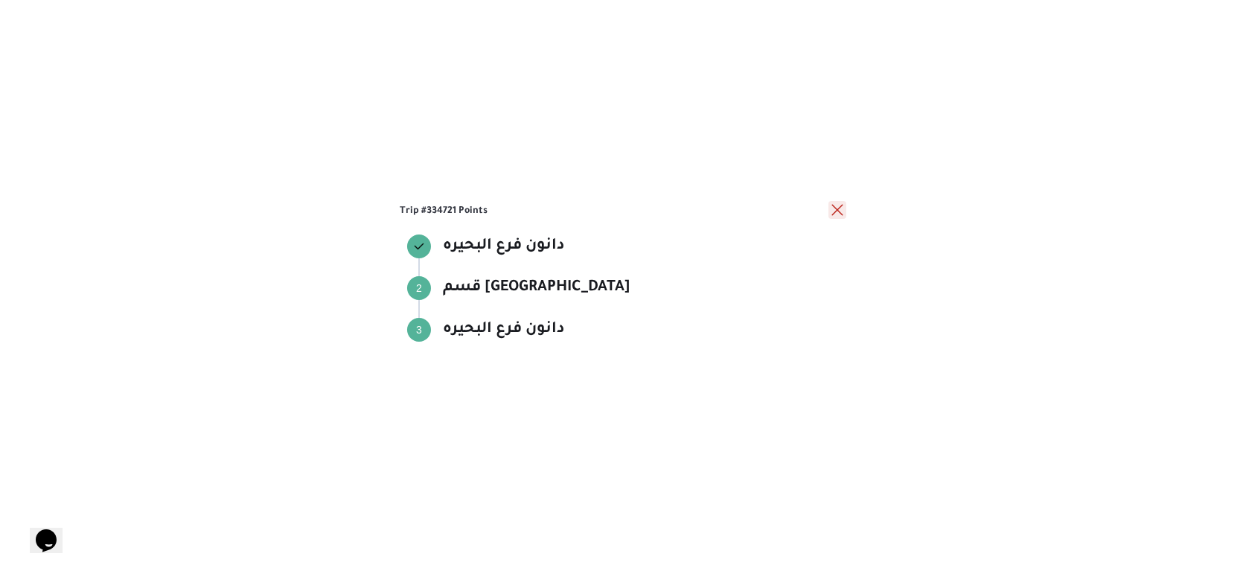
click at [839, 204] on button "close" at bounding box center [837, 210] width 18 height 18
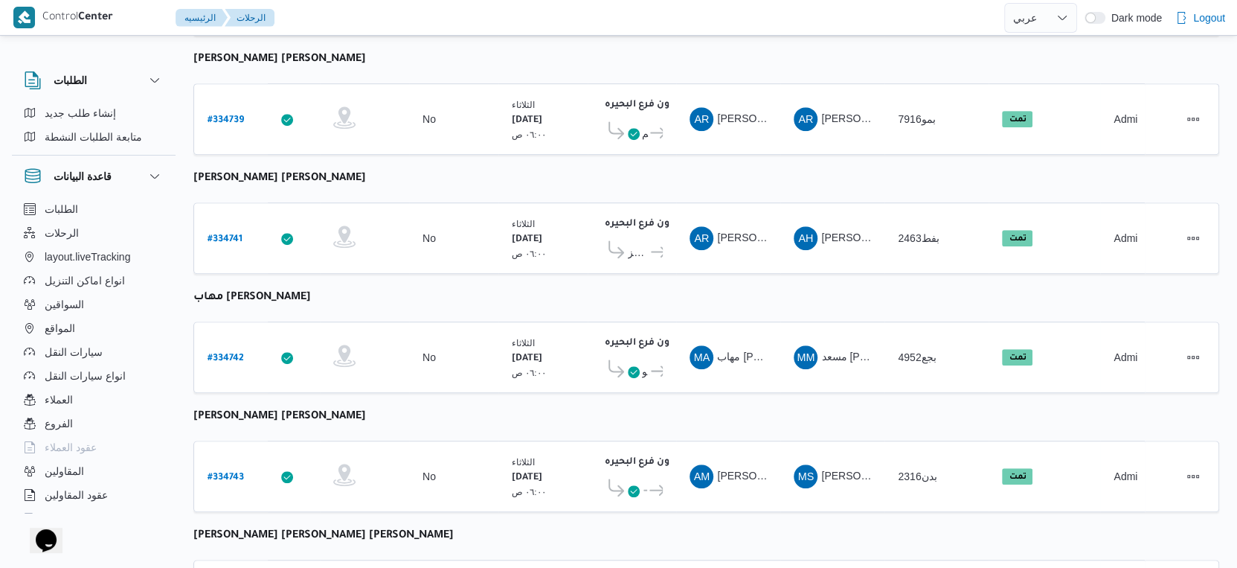
scroll to position [744, 0]
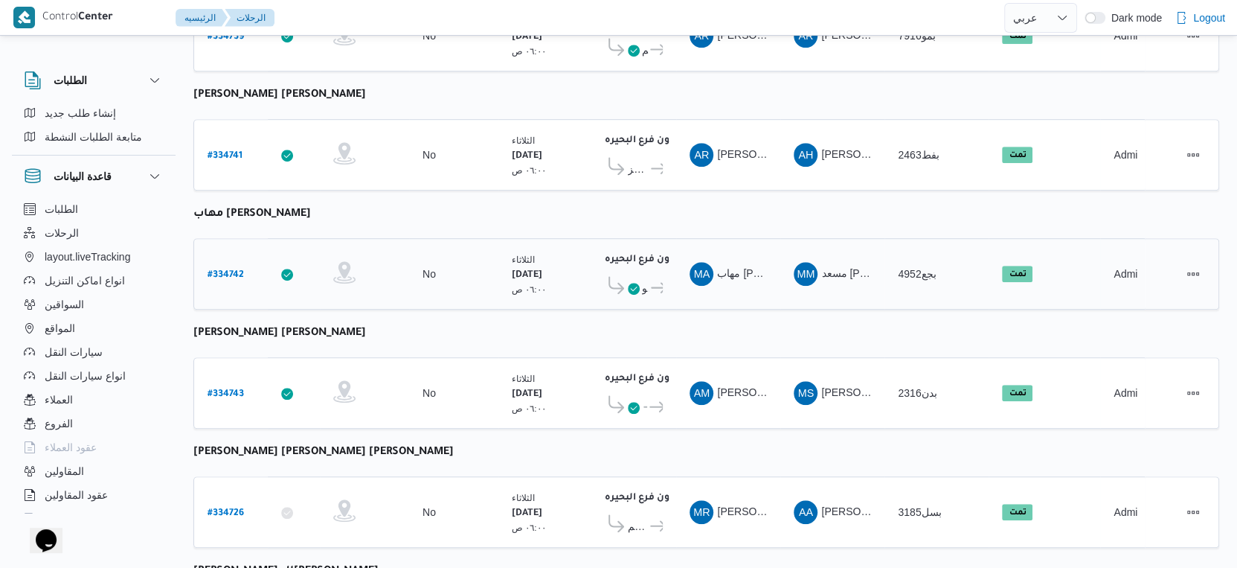
click at [651, 282] on icon at bounding box center [659, 287] width 16 height 11
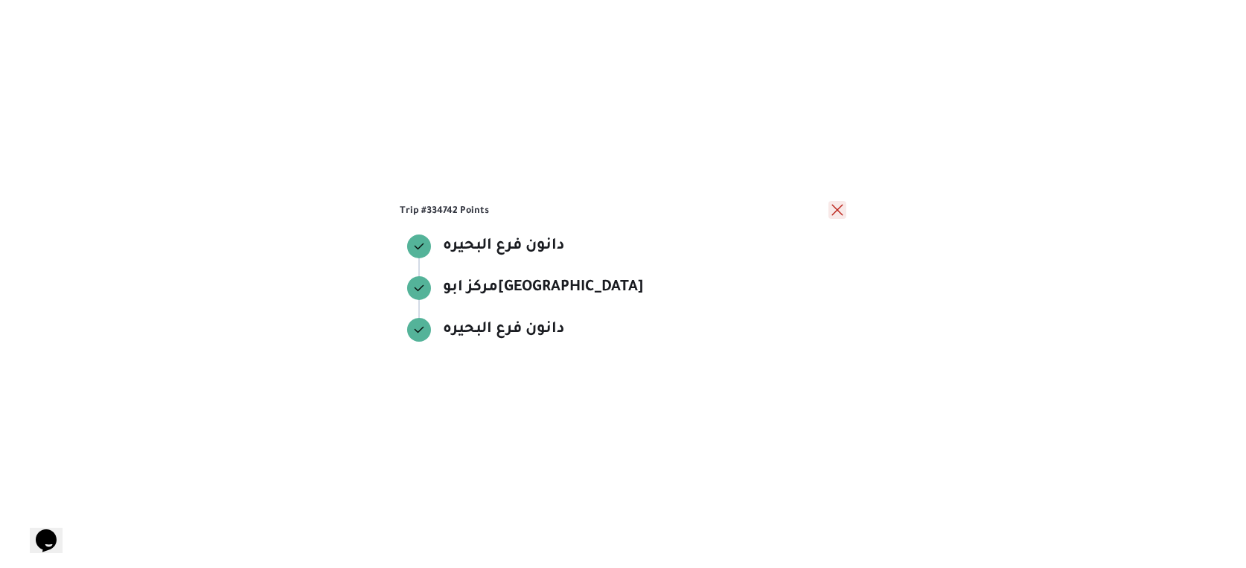
click at [836, 213] on button "close" at bounding box center [837, 210] width 18 height 18
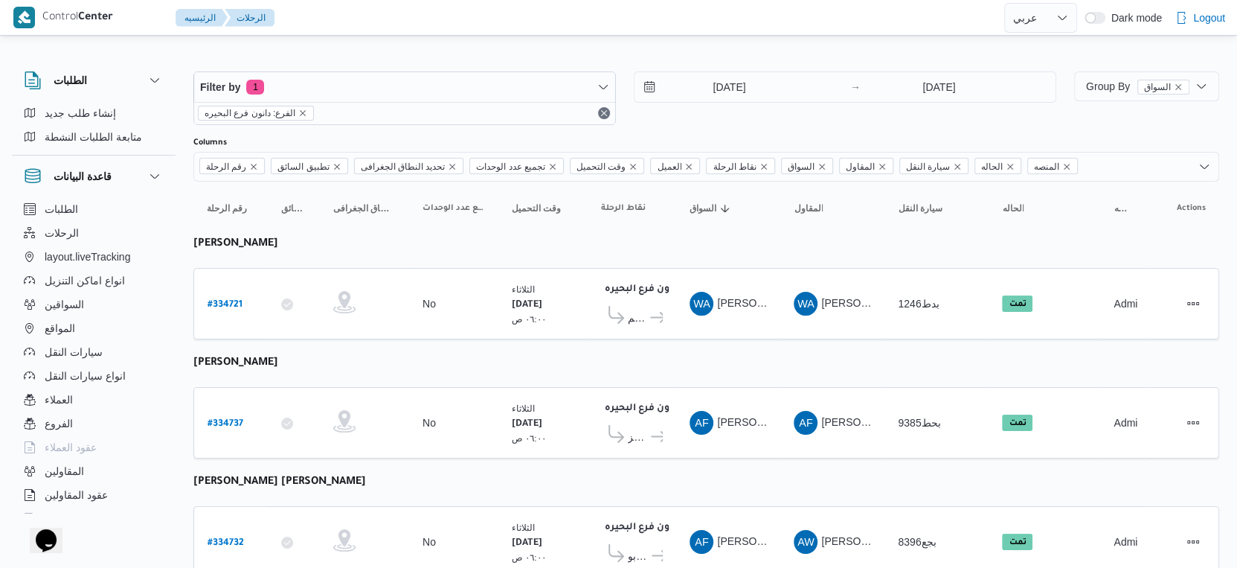
scroll to position [0, 0]
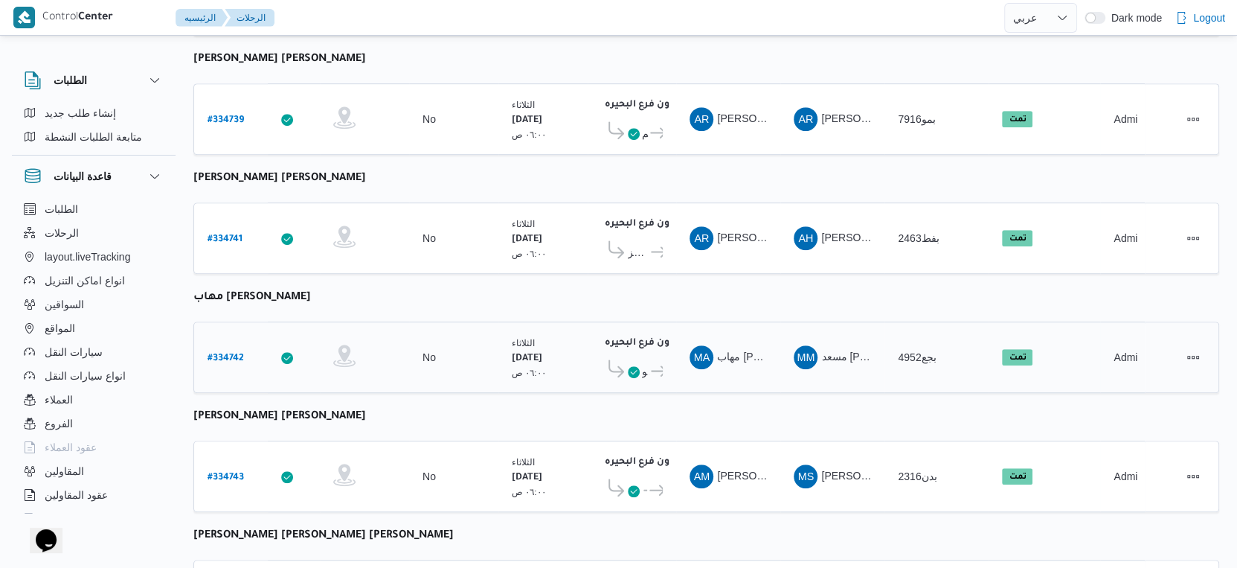
click at [213, 353] on b "# 334742" at bounding box center [226, 358] width 36 height 10
select select "ar"
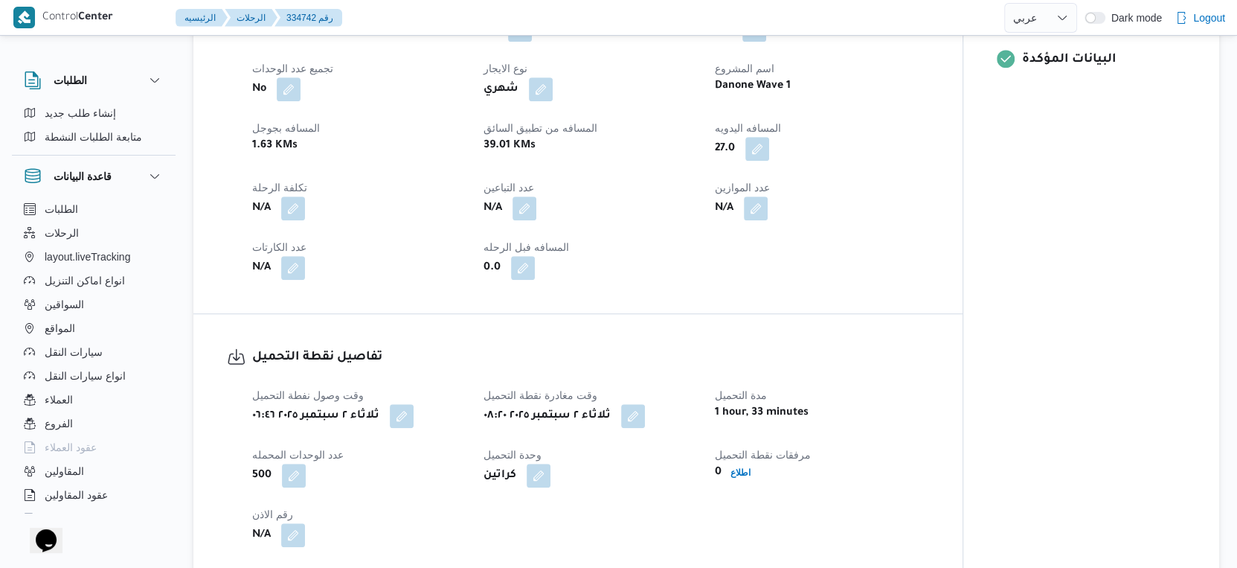
scroll to position [1157, 0]
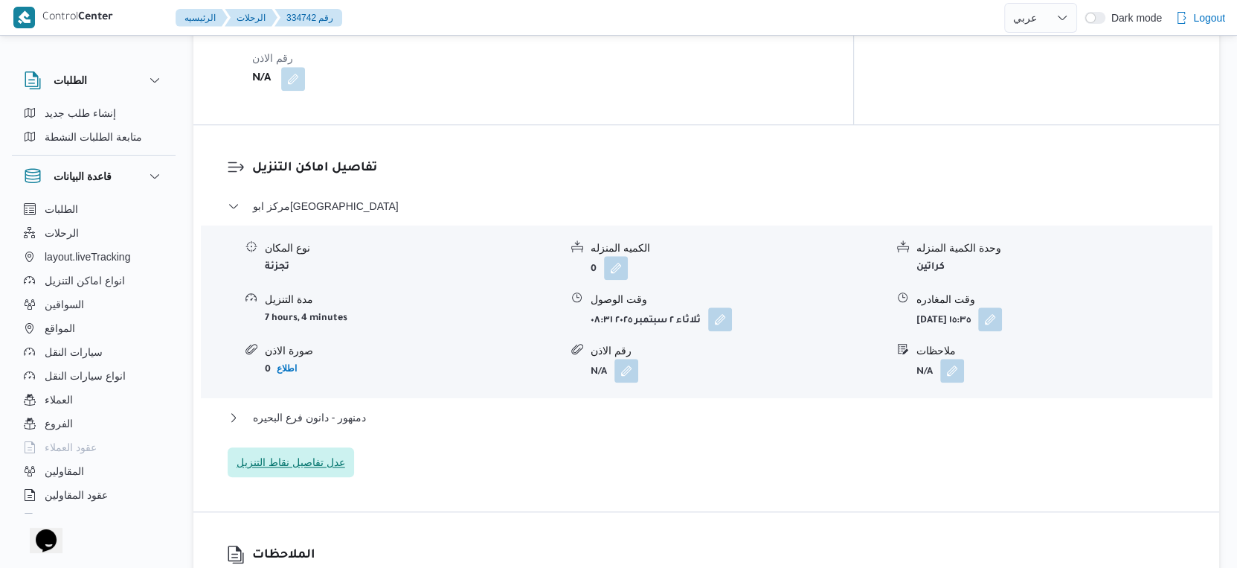
click at [313, 453] on span "عدل تفاصيل نقاط التنزيل" at bounding box center [291, 462] width 109 height 18
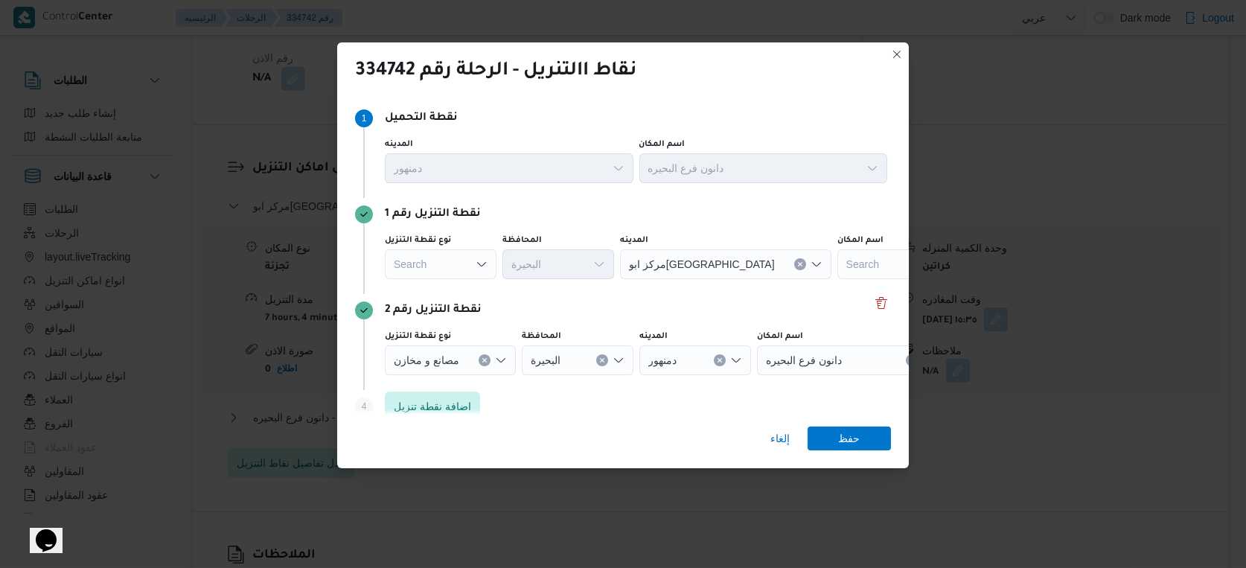
click at [443, 261] on div "Search" at bounding box center [441, 264] width 112 height 30
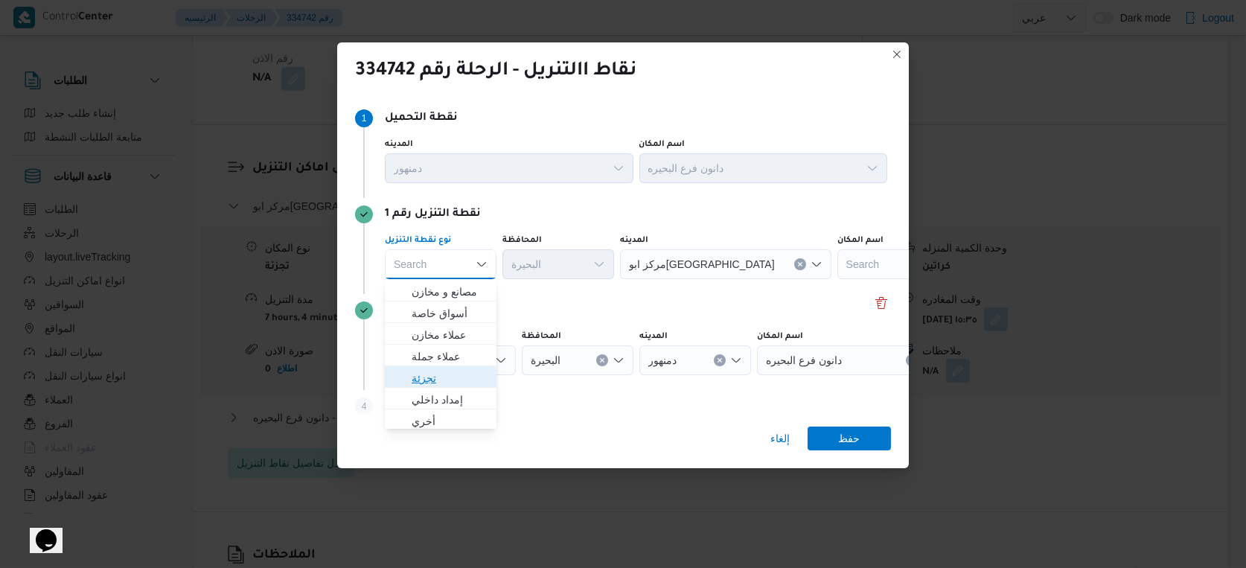
drag, startPoint x: 443, startPoint y: 372, endPoint x: 519, endPoint y: 304, distance: 101.7
click at [443, 373] on span "تجزئة" at bounding box center [449, 378] width 76 height 18
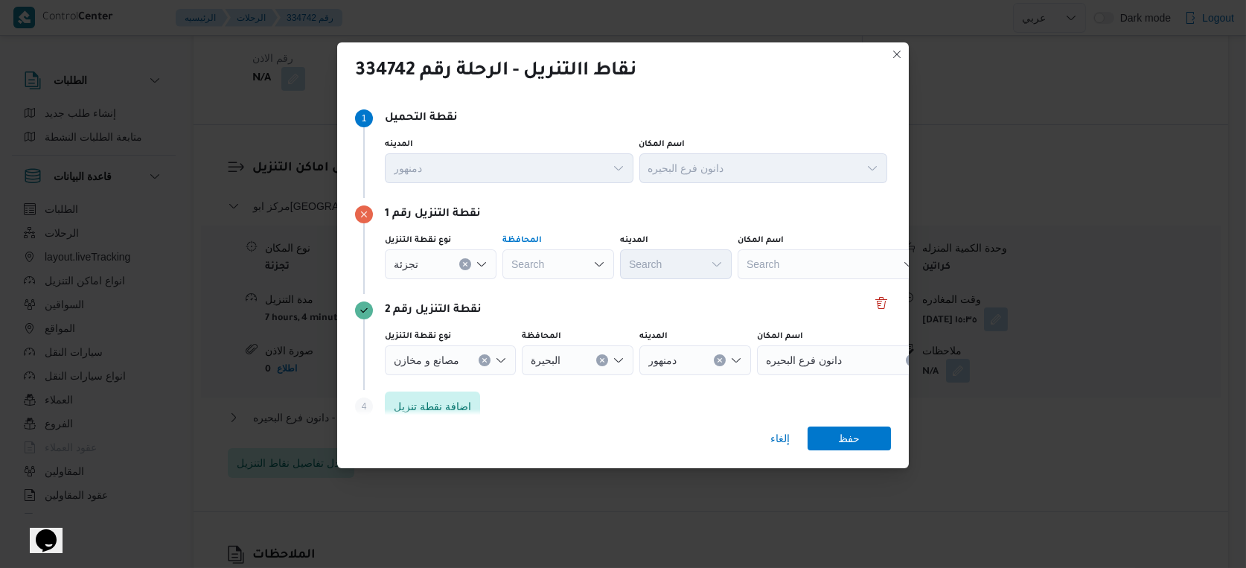
click at [550, 264] on div "Search" at bounding box center [558, 264] width 112 height 30
click at [435, 261] on div "تجزئة" at bounding box center [441, 264] width 112 height 30
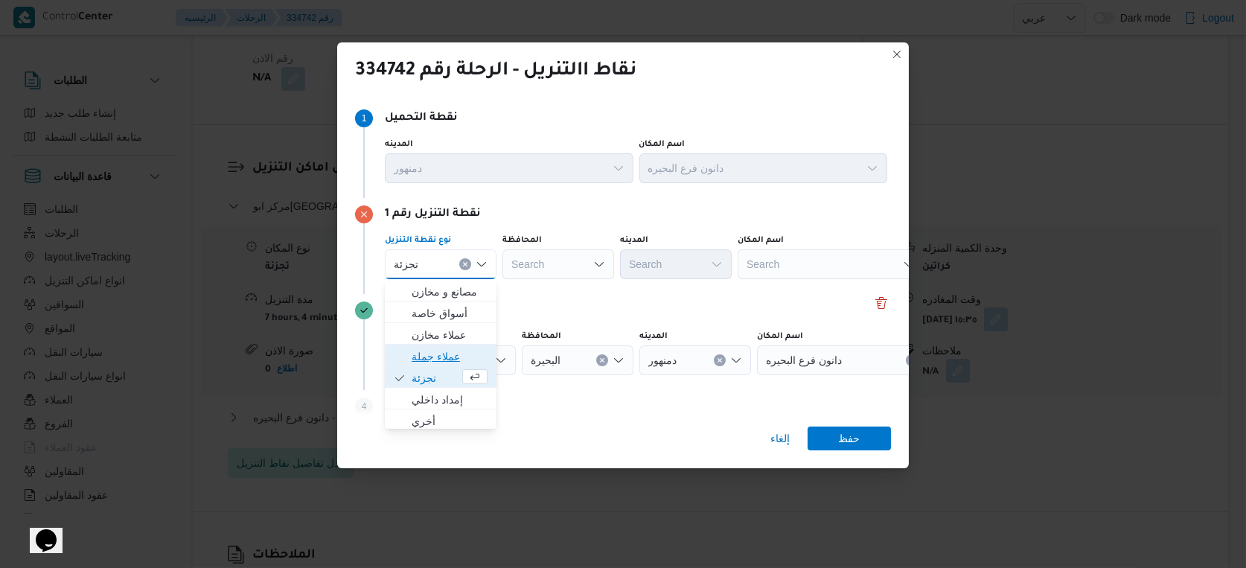
click at [435, 351] on span "عملاء جملة" at bounding box center [449, 356] width 76 height 18
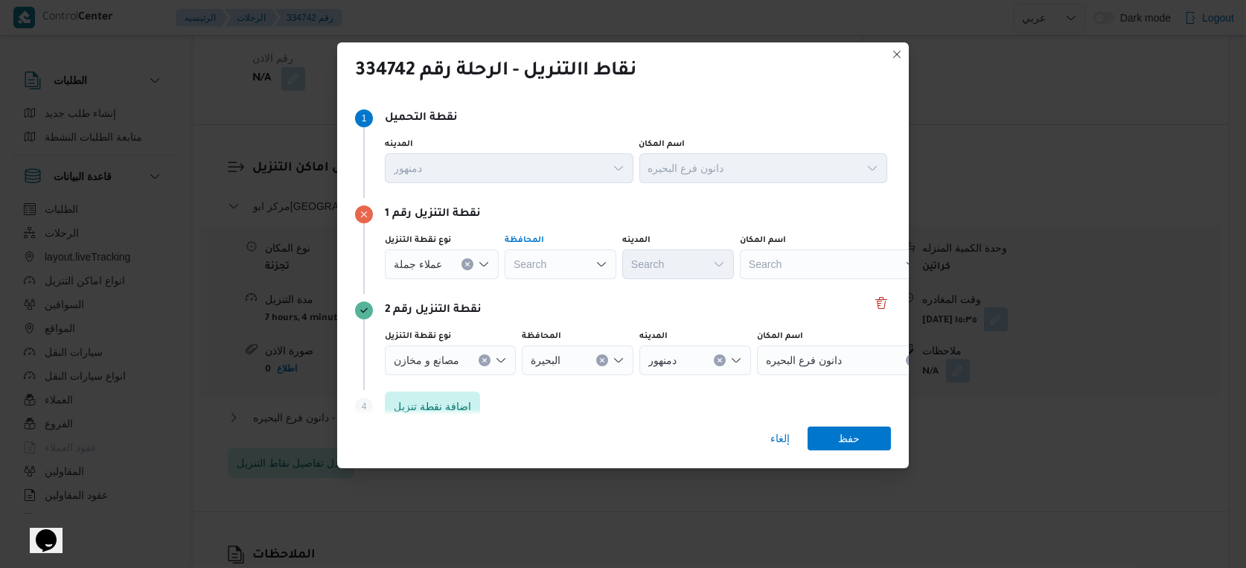
click at [557, 267] on div "Search" at bounding box center [560, 264] width 112 height 30
type input "البحير"
click at [554, 260] on div "[PERSON_NAME] [PERSON_NAME]" at bounding box center [560, 264] width 112 height 30
drag, startPoint x: 545, startPoint y: 286, endPoint x: 632, endPoint y: 272, distance: 88.1
click at [545, 286] on mark "البحير" at bounding box center [546, 292] width 25 height 12
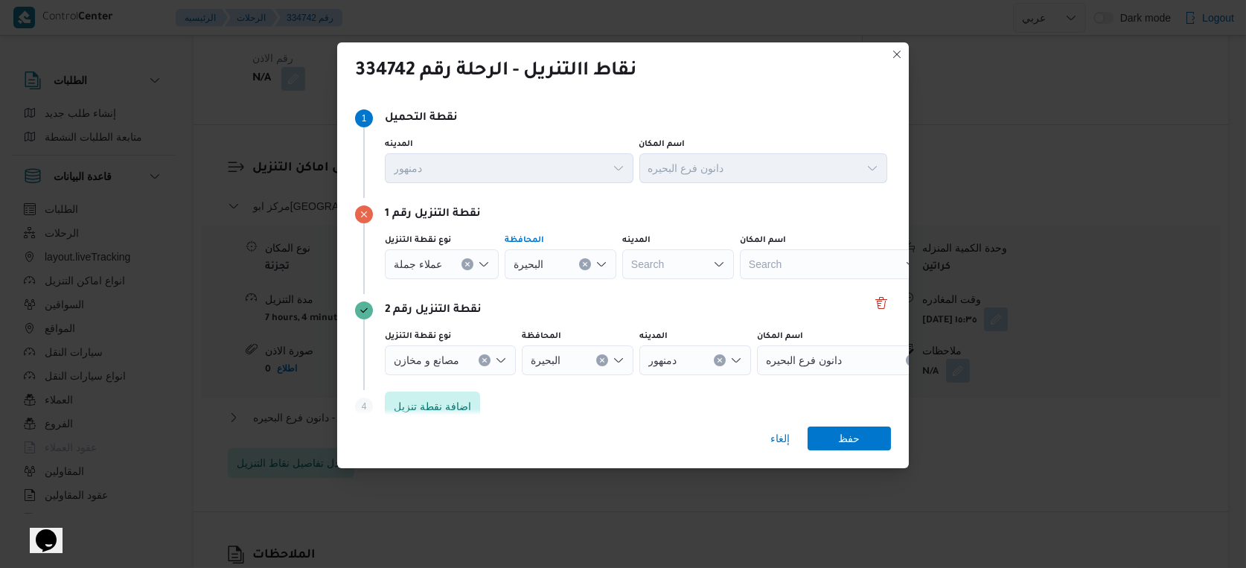
click at [466, 264] on icon "Clear input" at bounding box center [467, 264] width 6 height 6
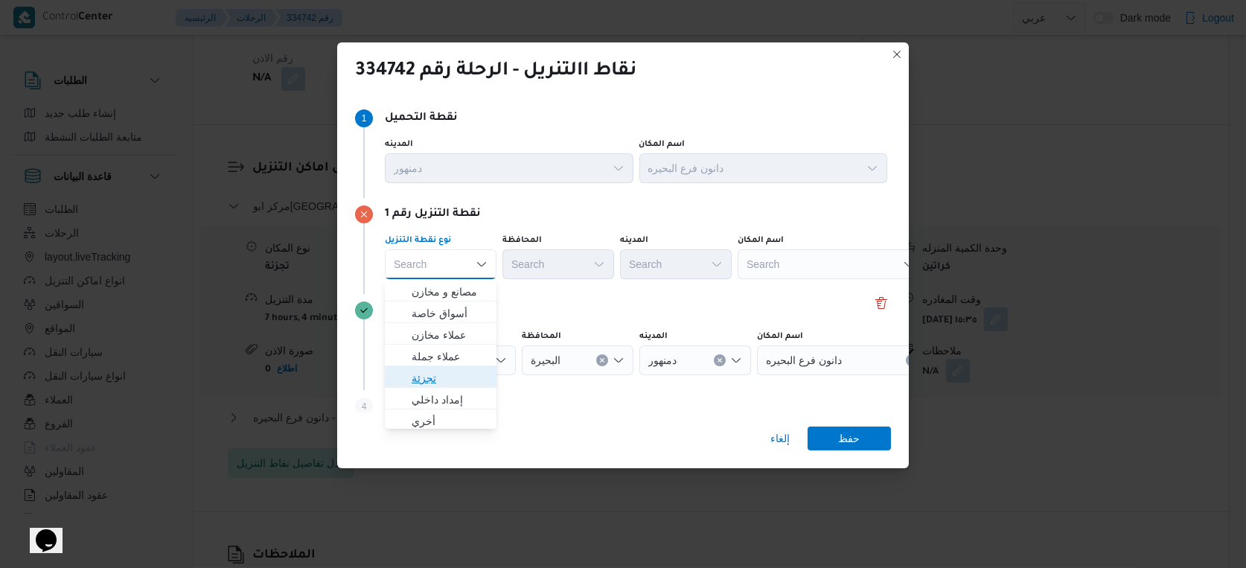
click at [432, 375] on span "تجزئة" at bounding box center [449, 378] width 76 height 18
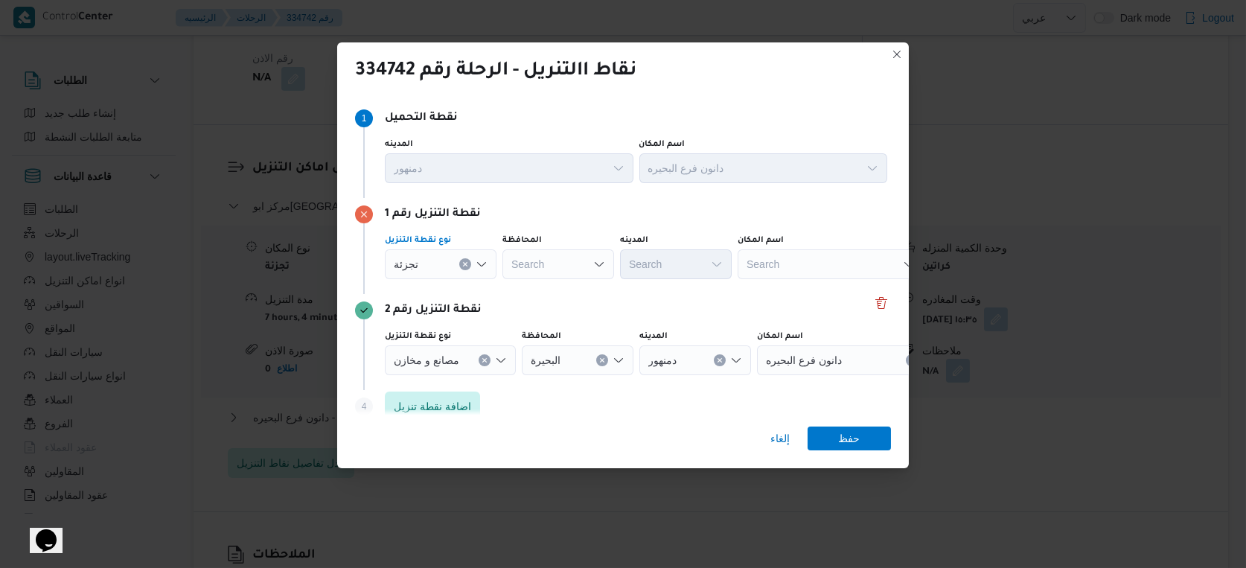
click at [577, 278] on div "Search" at bounding box center [558, 264] width 112 height 30
click at [549, 345] on span "الغربية" at bounding box center [558, 357] width 100 height 24
click at [551, 268] on div "الغربية Combo box. Selected. الغربية. Press Backspace to delete الغربية. Combo …" at bounding box center [558, 264] width 112 height 30
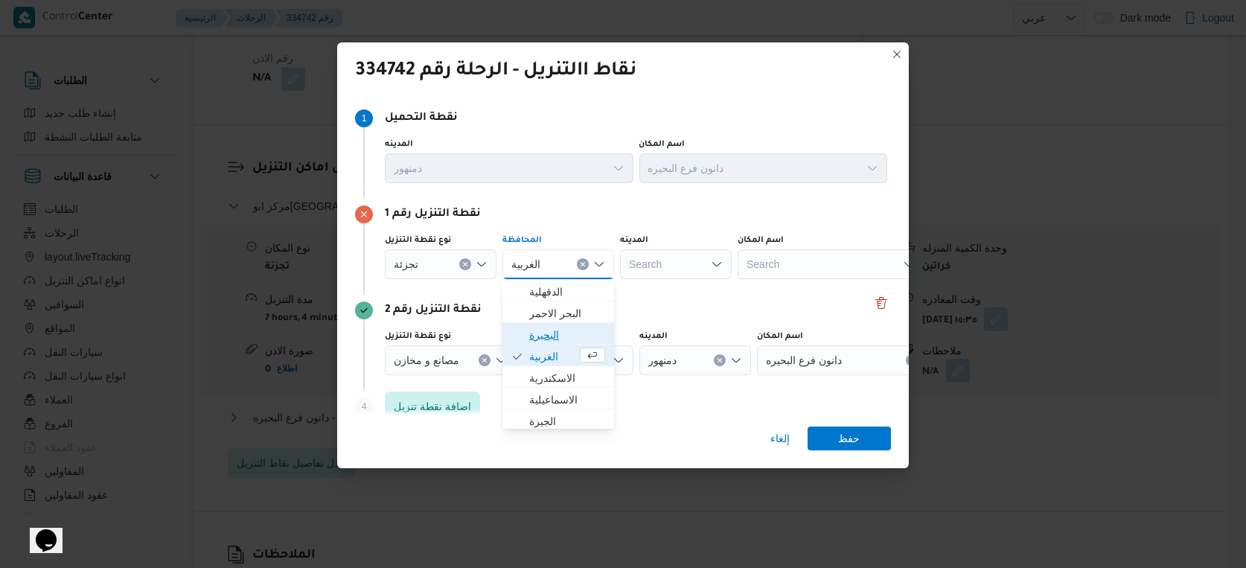
click at [553, 336] on span "البحيرة" at bounding box center [567, 335] width 76 height 18
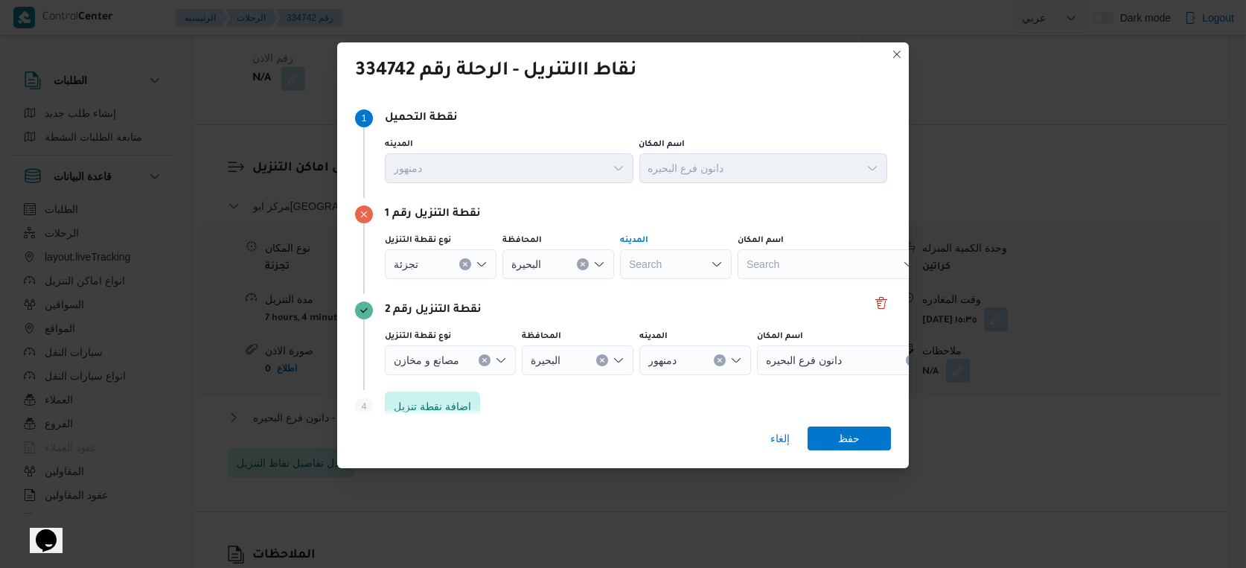
click at [689, 266] on div "Search" at bounding box center [676, 264] width 112 height 30
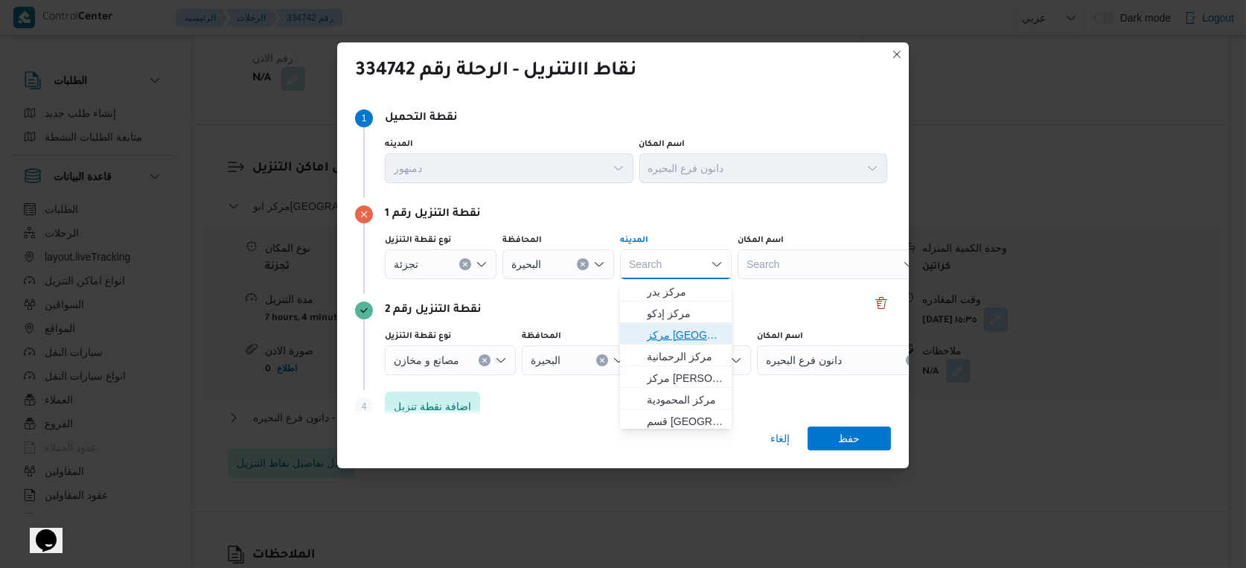
click at [679, 333] on span "مركز [GEOGRAPHIC_DATA]" at bounding box center [685, 335] width 76 height 18
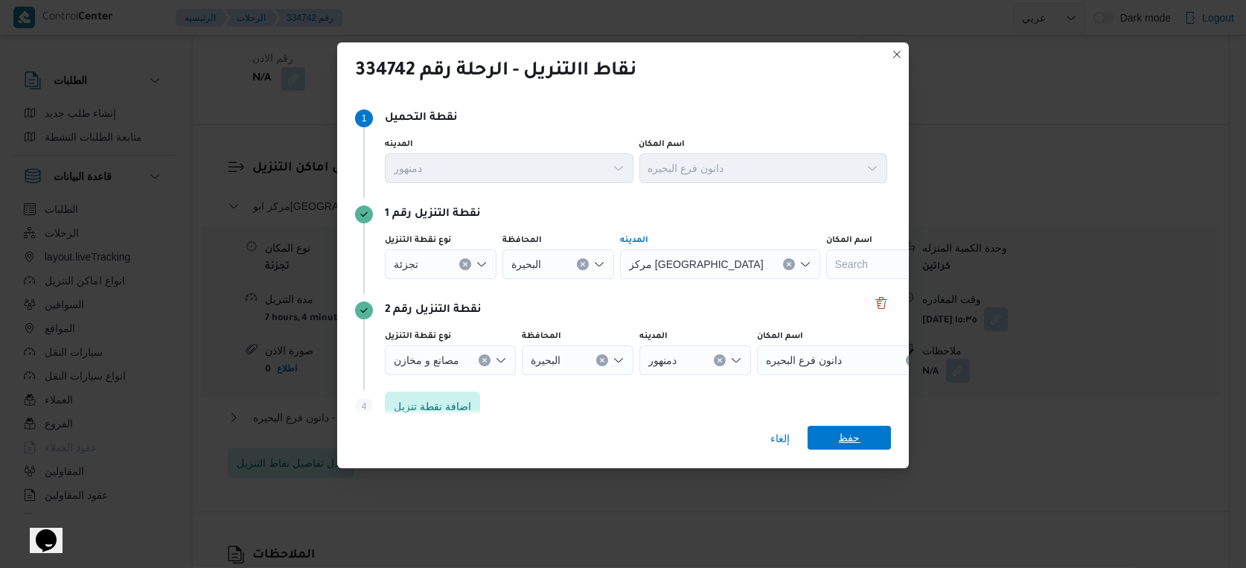
click at [836, 438] on span "حفظ" at bounding box center [848, 438] width 83 height 24
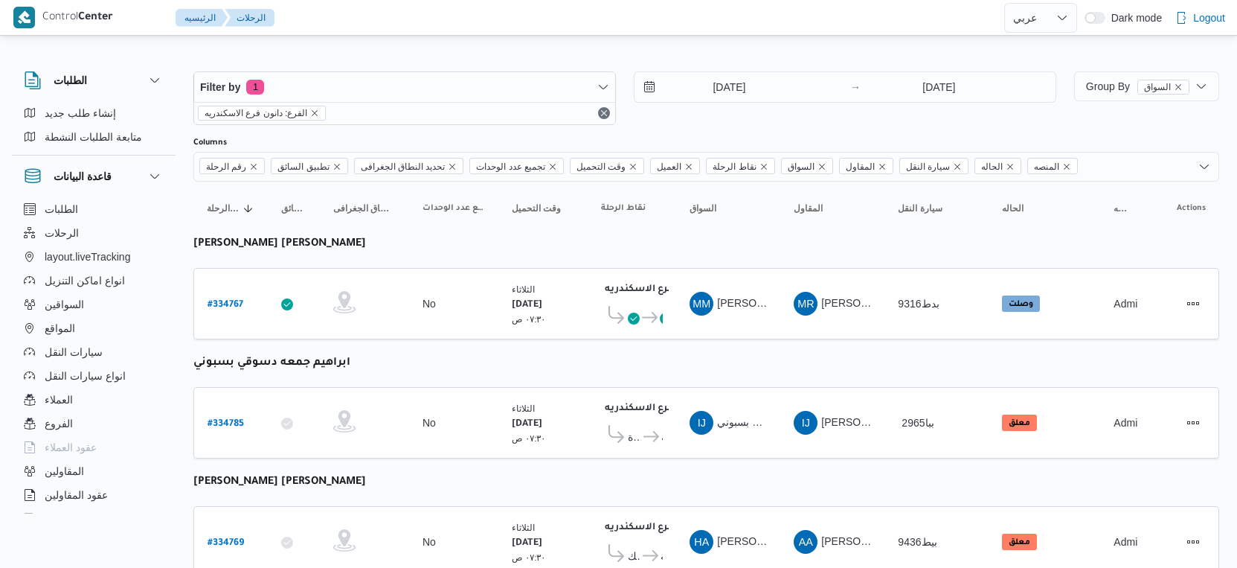
select select "ar"
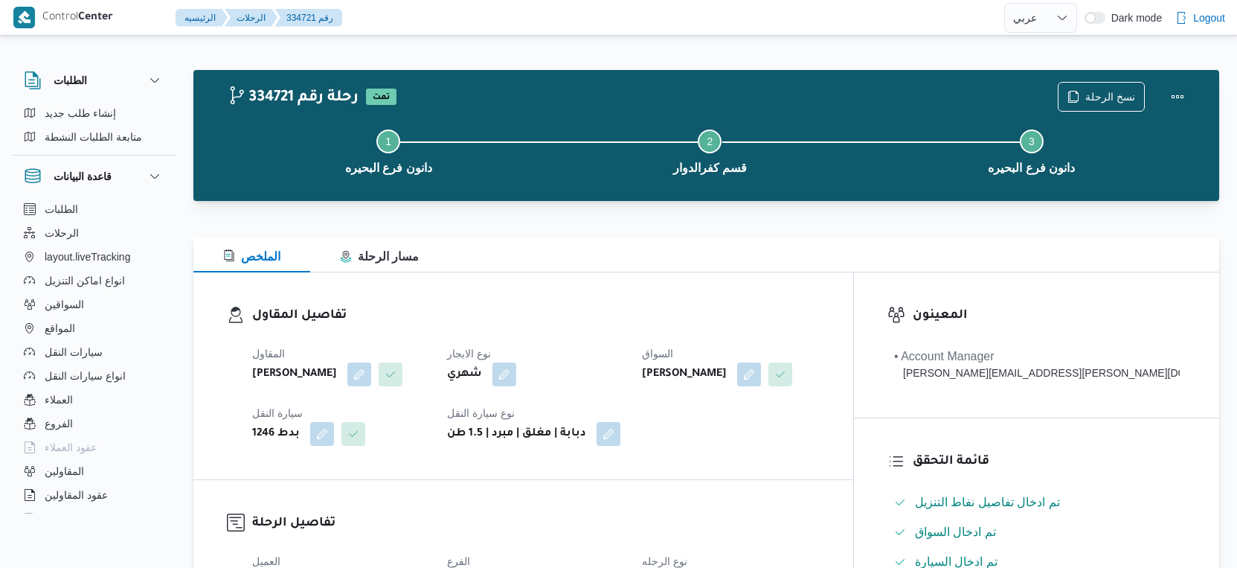
select select "ar"
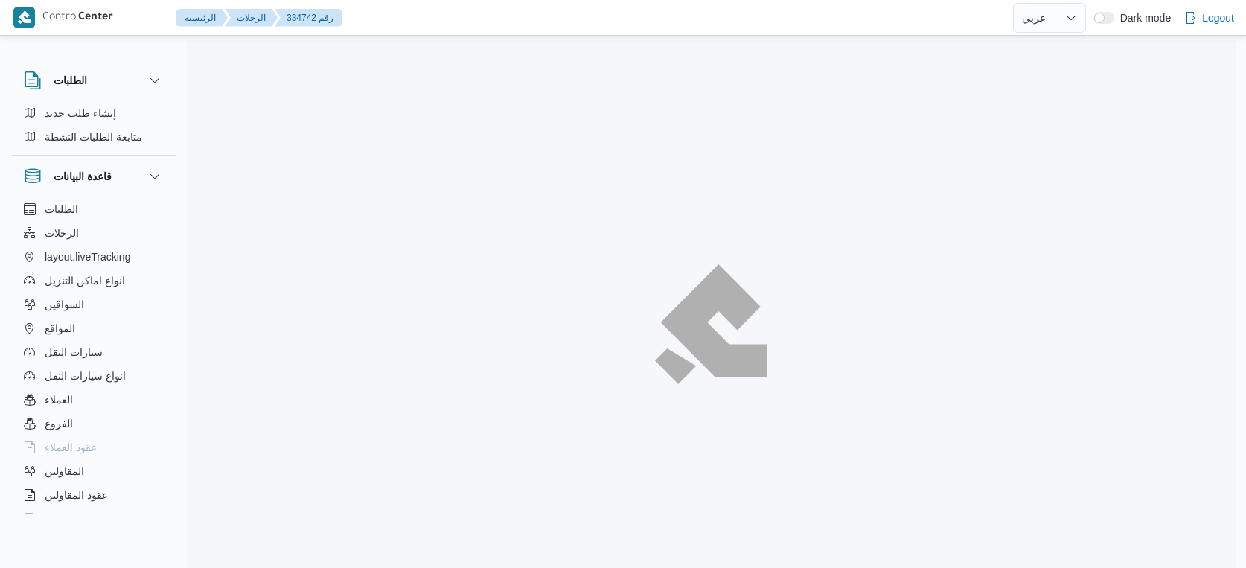
select select "ar"
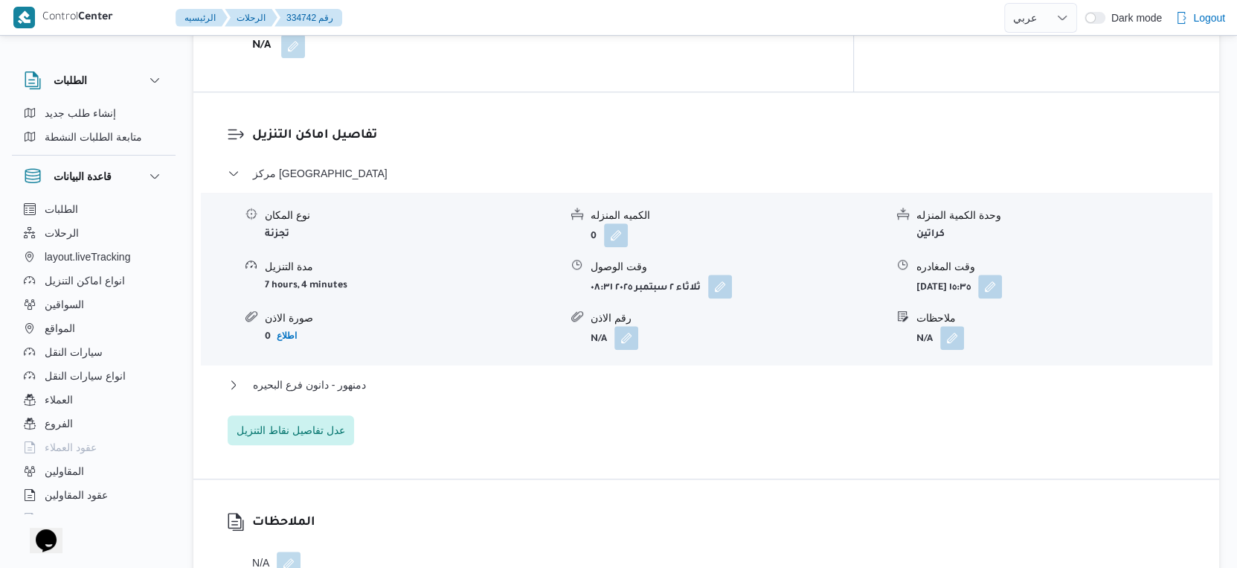
scroll to position [1197, 0]
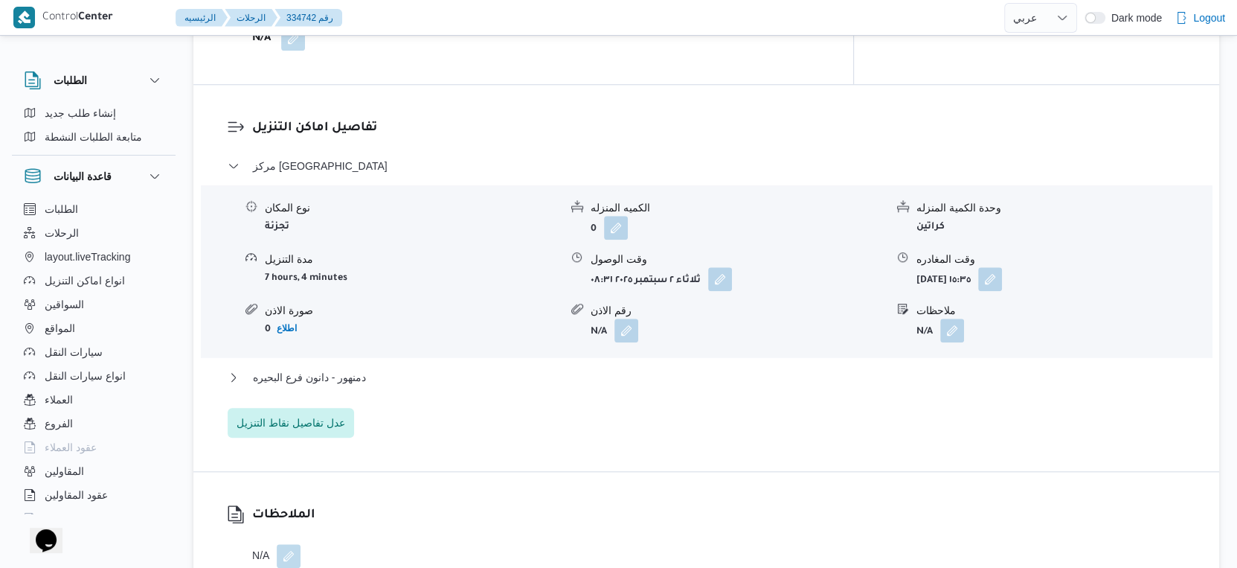
scroll to position [661, 0]
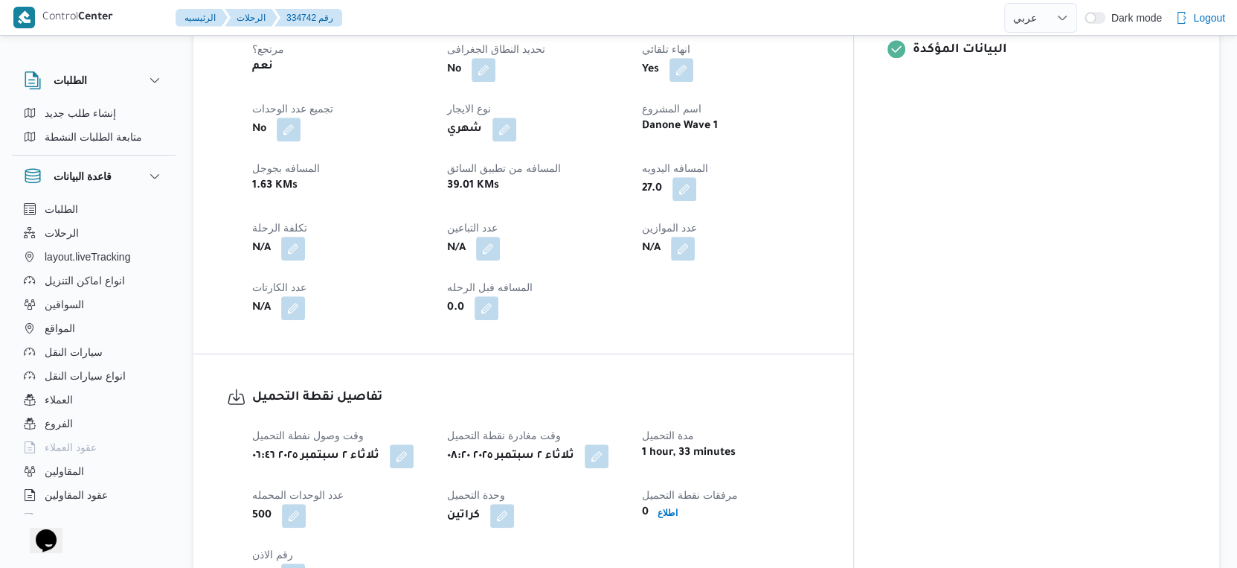
select select "ar"
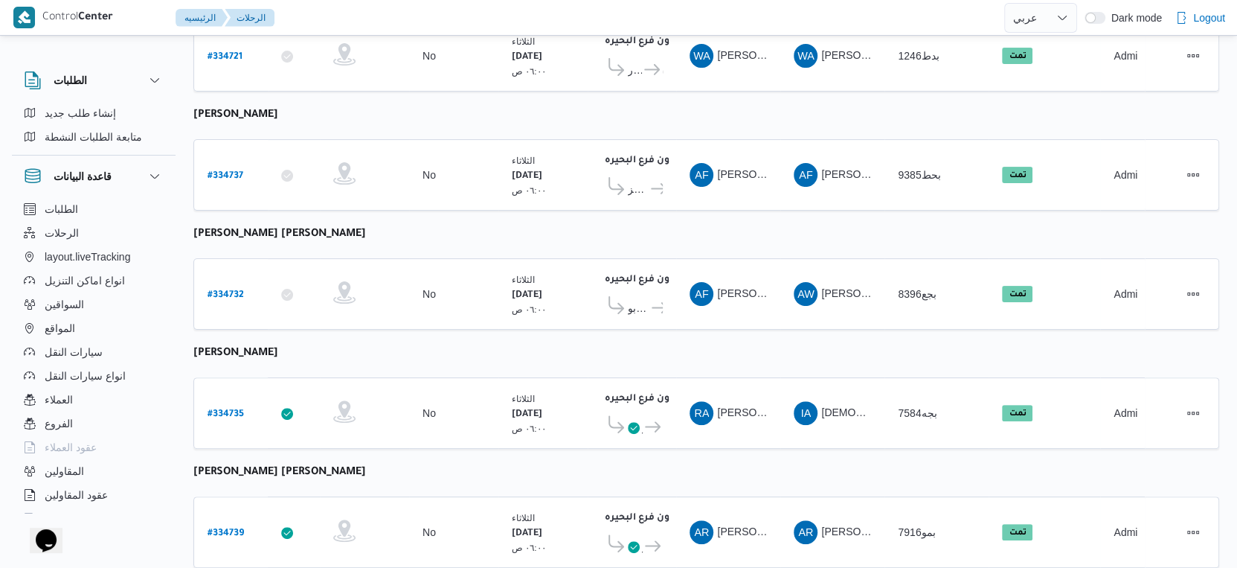
scroll to position [0, 0]
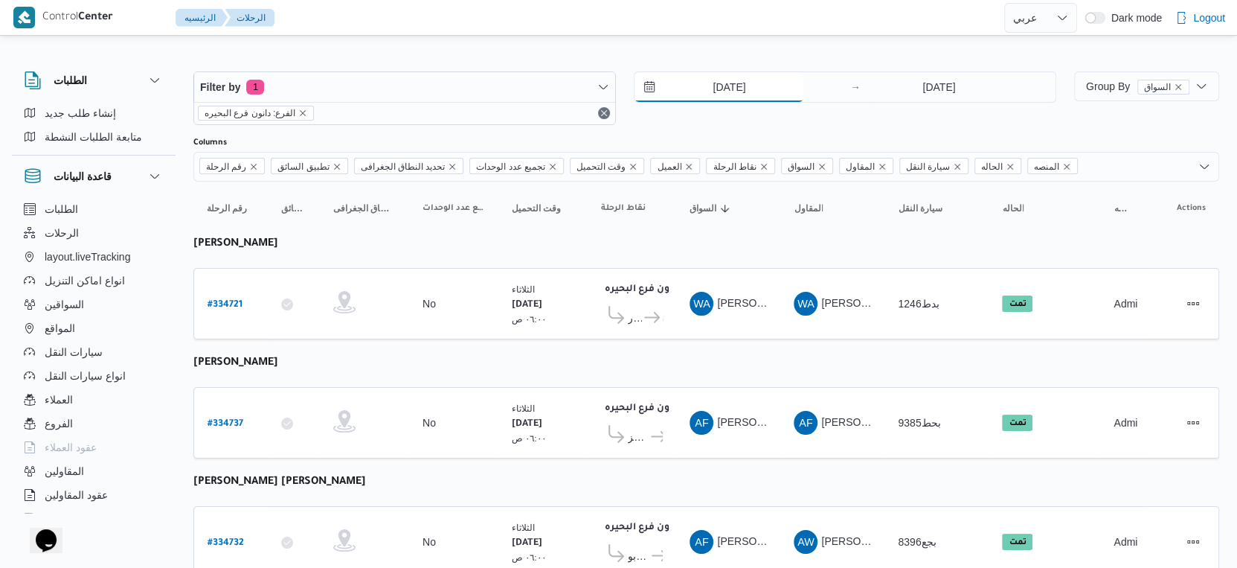
click at [741, 87] on input "[DATE]" at bounding box center [719, 87] width 169 height 30
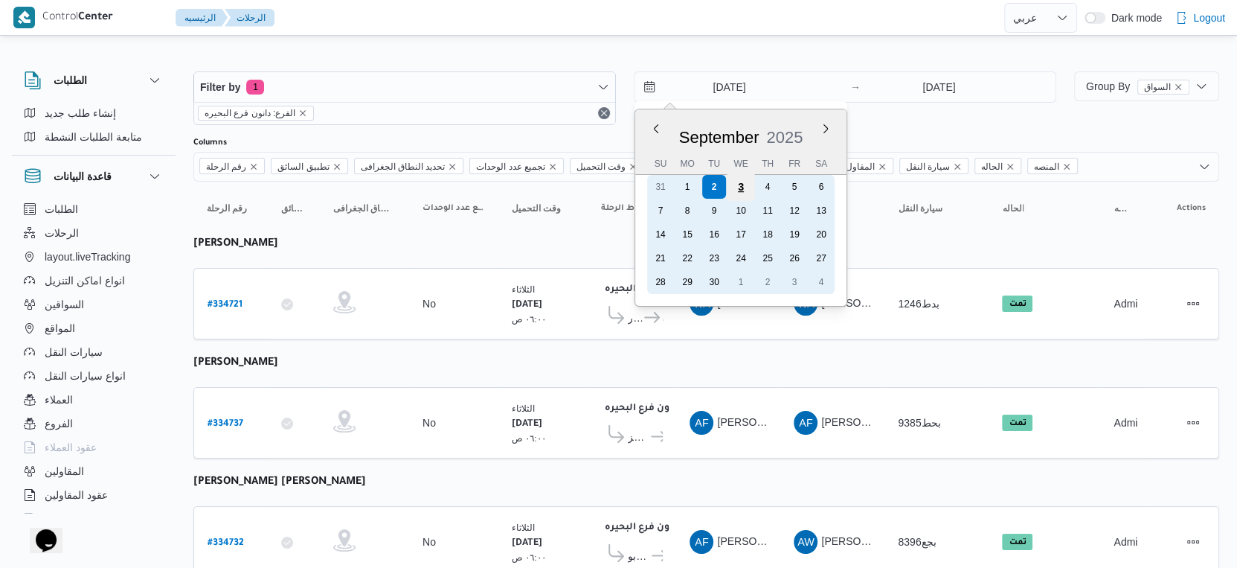
click at [734, 189] on div "3" at bounding box center [741, 187] width 28 height 28
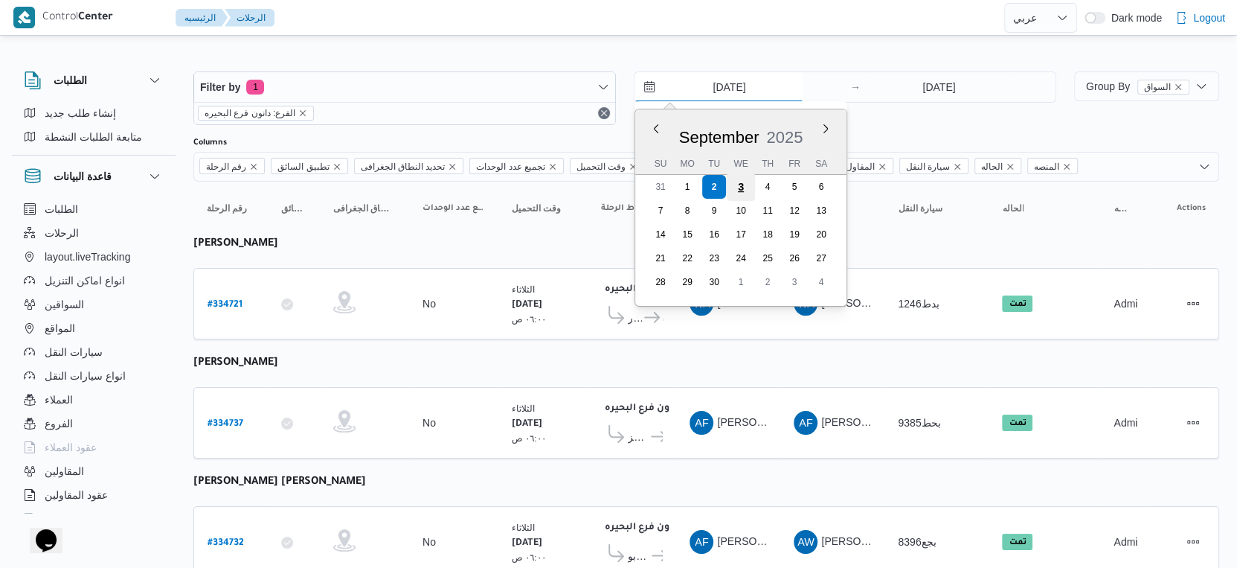
type input "[DATE]"
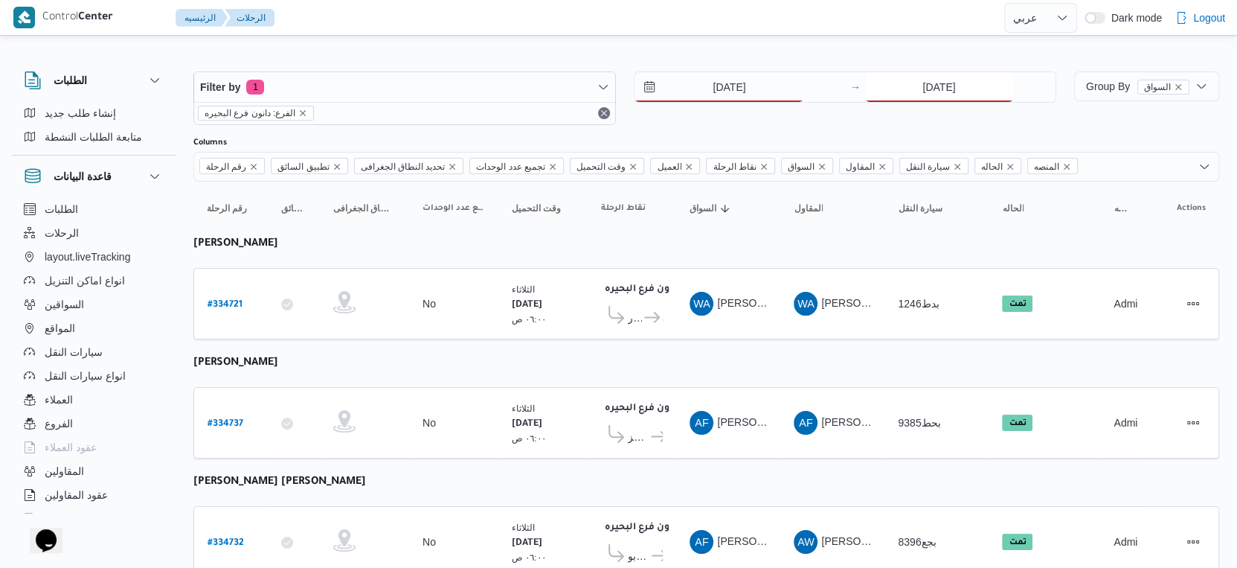
click at [949, 90] on input "[DATE]" at bounding box center [939, 87] width 148 height 30
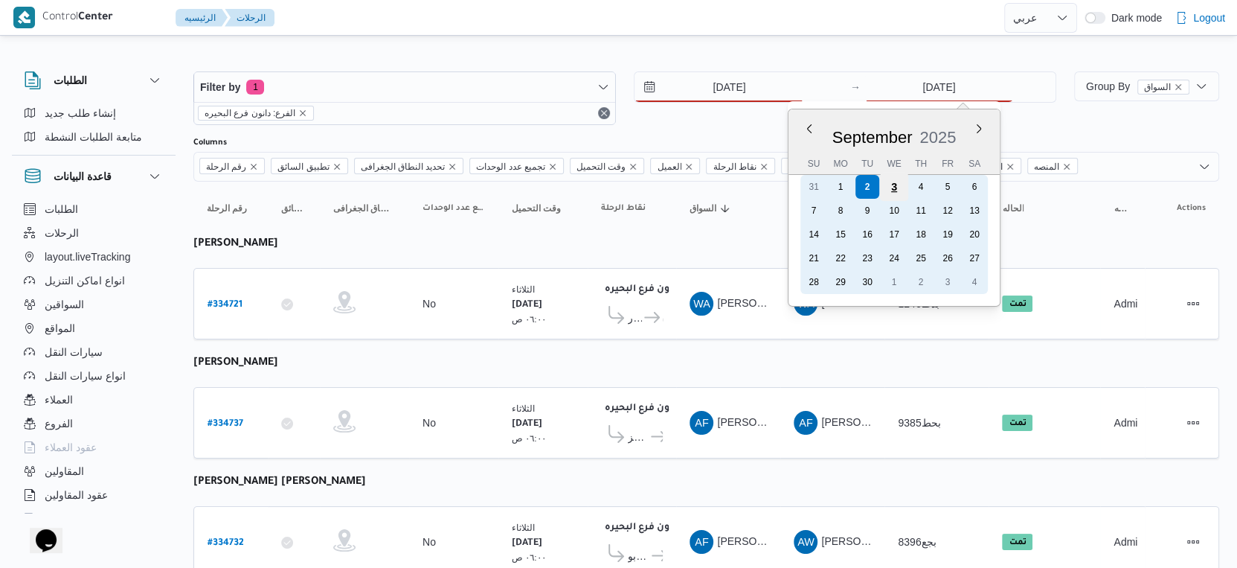
click at [893, 182] on div "3" at bounding box center [894, 187] width 28 height 28
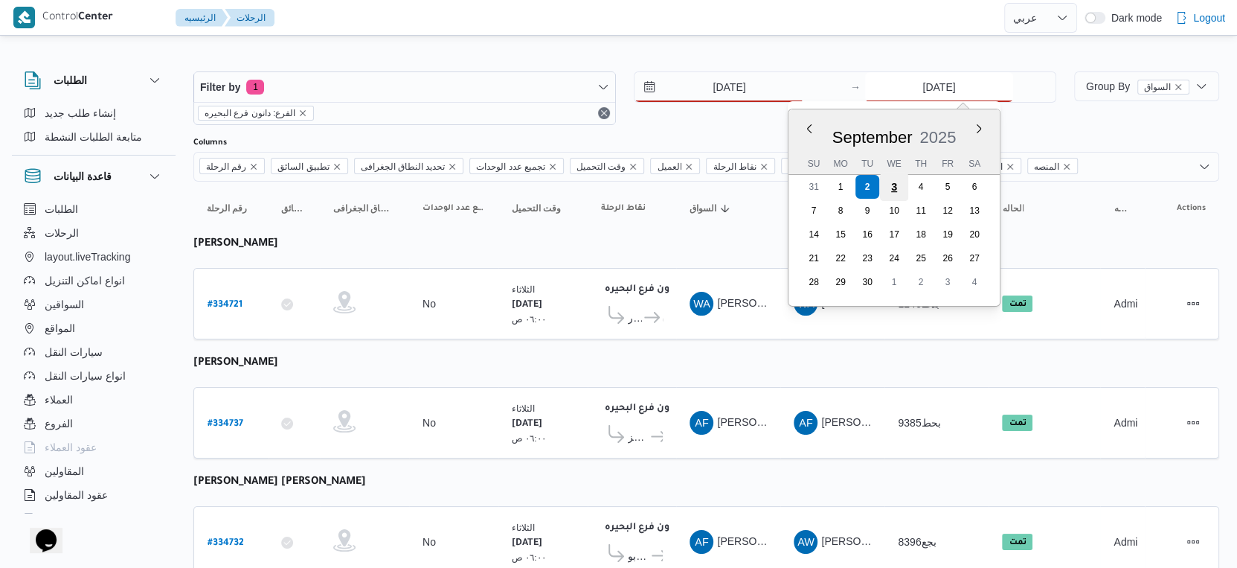
type input "[DATE]"
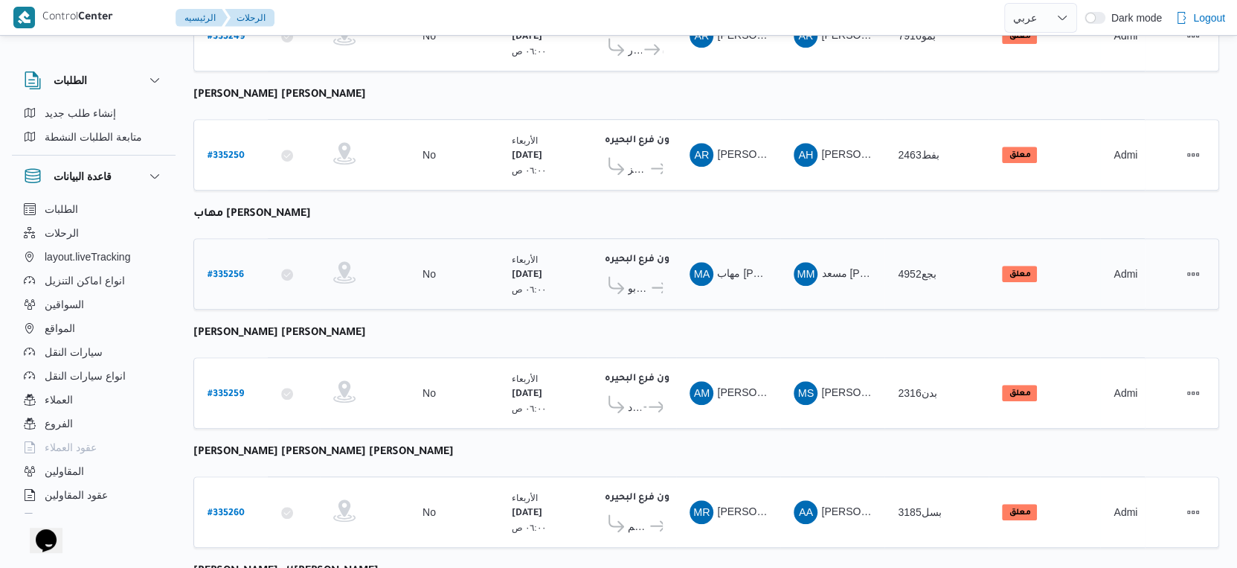
click at [220, 270] on b "# 335256" at bounding box center [226, 275] width 36 height 10
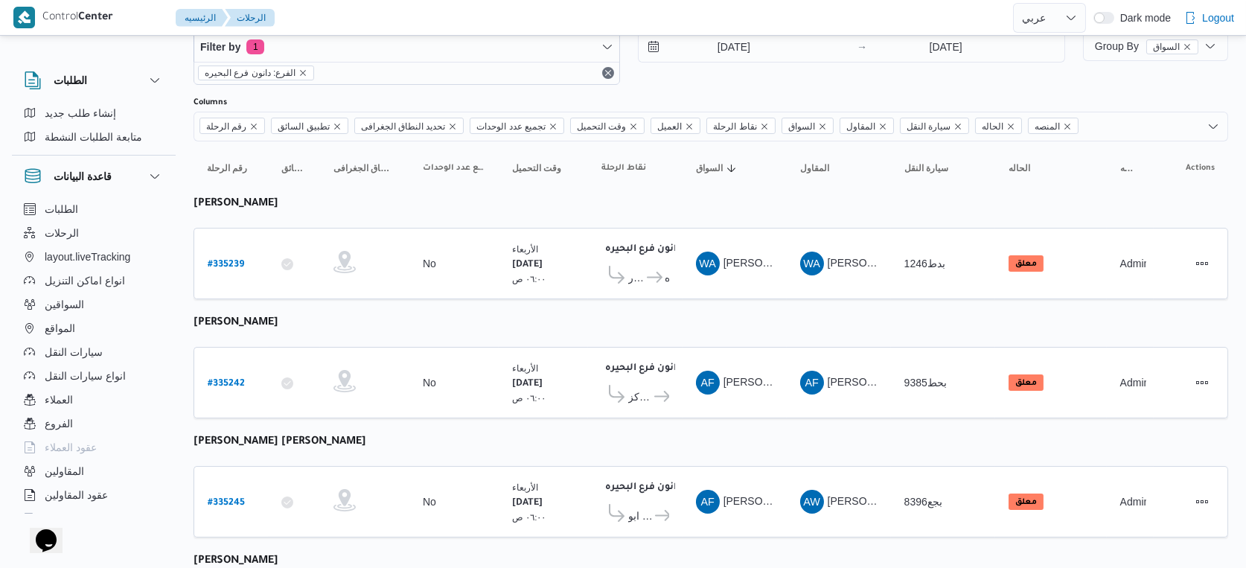
select select "ar"
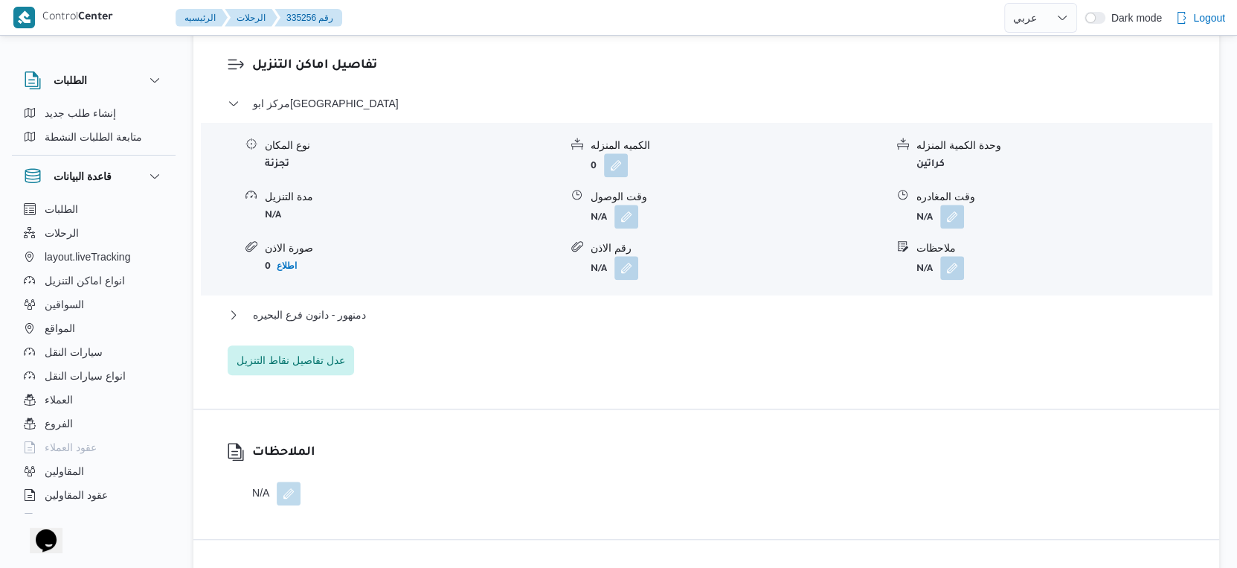
scroll to position [1322, 0]
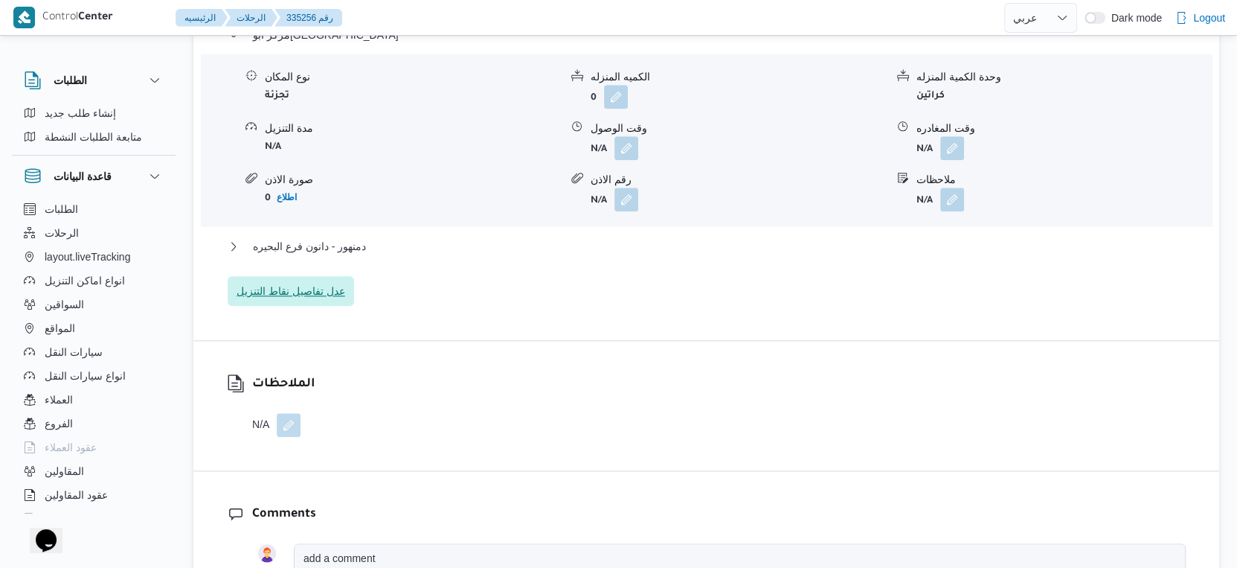
click at [313, 284] on span "عدل تفاصيل نقاط التنزيل" at bounding box center [291, 291] width 109 height 18
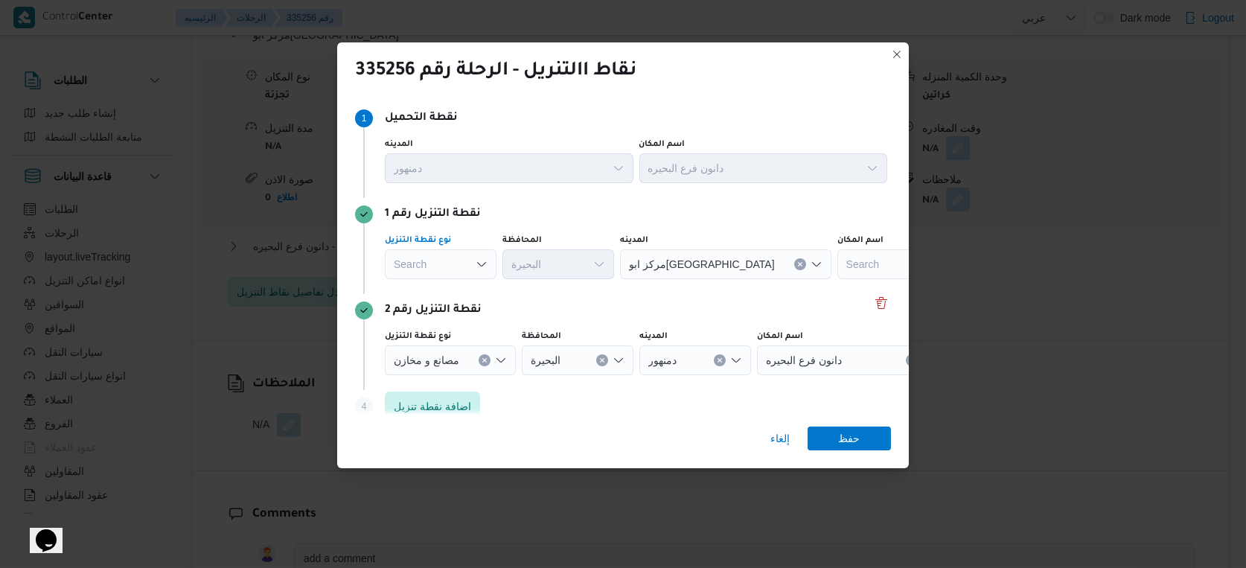
click at [437, 263] on div "Search" at bounding box center [441, 264] width 112 height 30
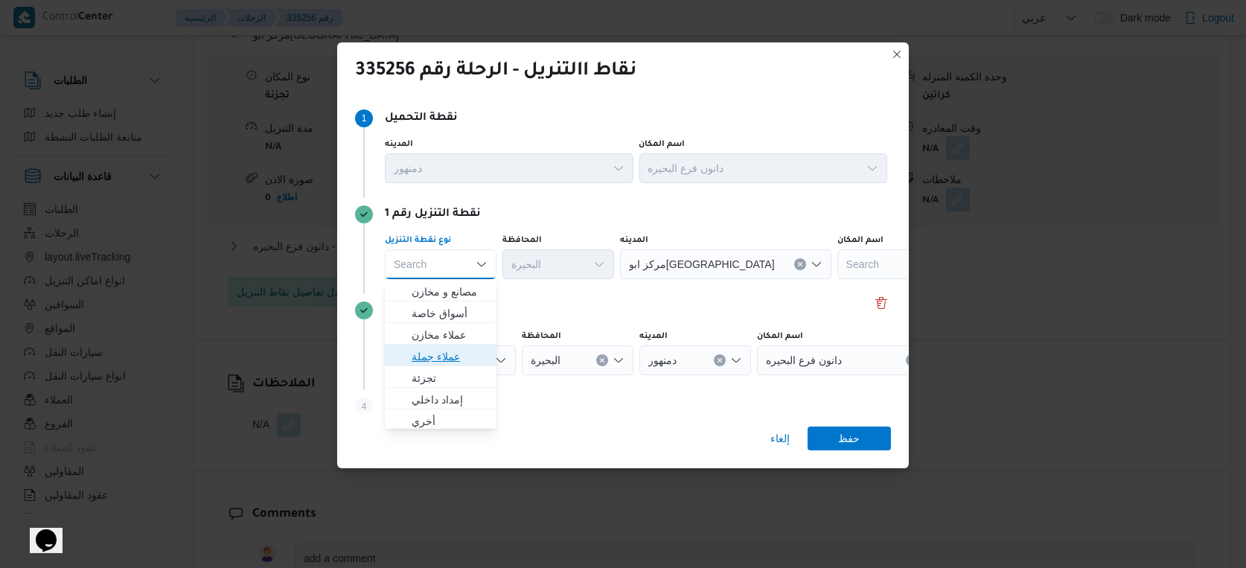
drag, startPoint x: 445, startPoint y: 354, endPoint x: 560, endPoint y: 259, distance: 149.0
click at [445, 351] on span "عملاء جملة" at bounding box center [449, 356] width 76 height 18
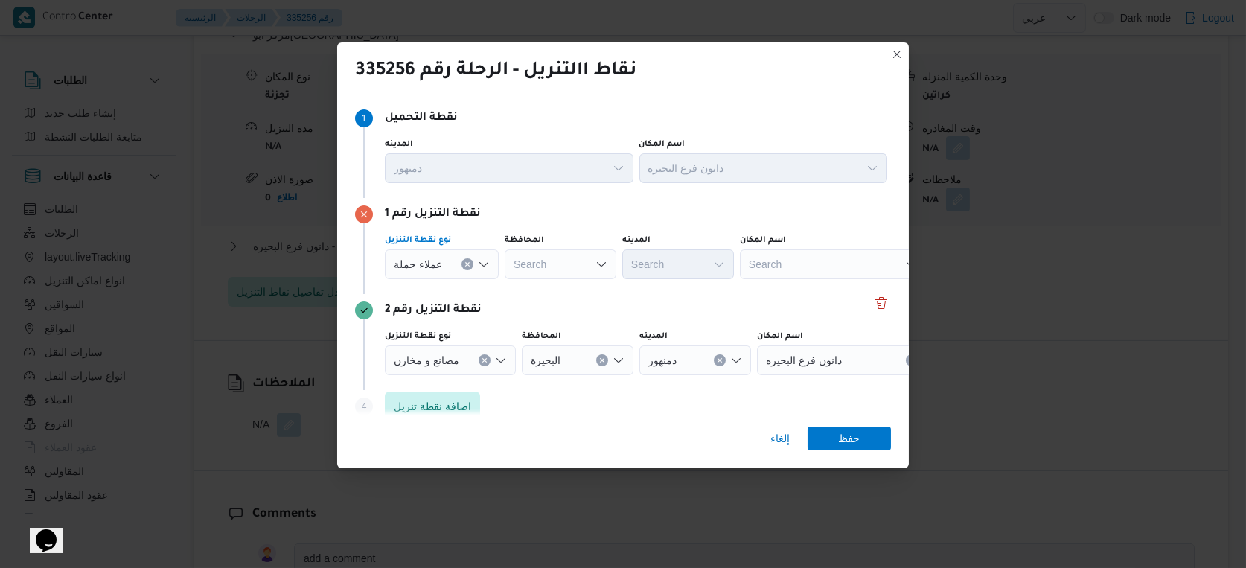
click at [566, 256] on div "Search" at bounding box center [560, 264] width 112 height 30
type input "البحير"
click at [566, 256] on div "[PERSON_NAME] [PERSON_NAME] Combo box. Selected. [PERSON_NAME]. Selected. Combo…" at bounding box center [560, 264] width 112 height 30
drag, startPoint x: 552, startPoint y: 284, endPoint x: 503, endPoint y: 289, distance: 49.3
click at [553, 286] on mark "البحير" at bounding box center [546, 292] width 25 height 12
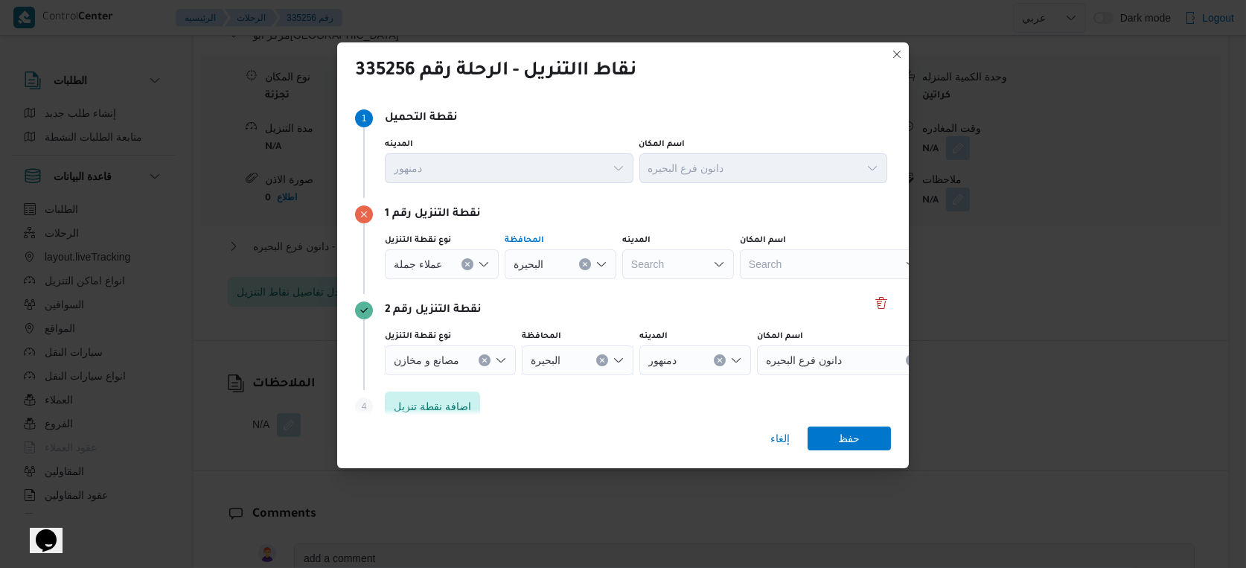
click at [449, 265] on div at bounding box center [448, 264] width 7 height 24
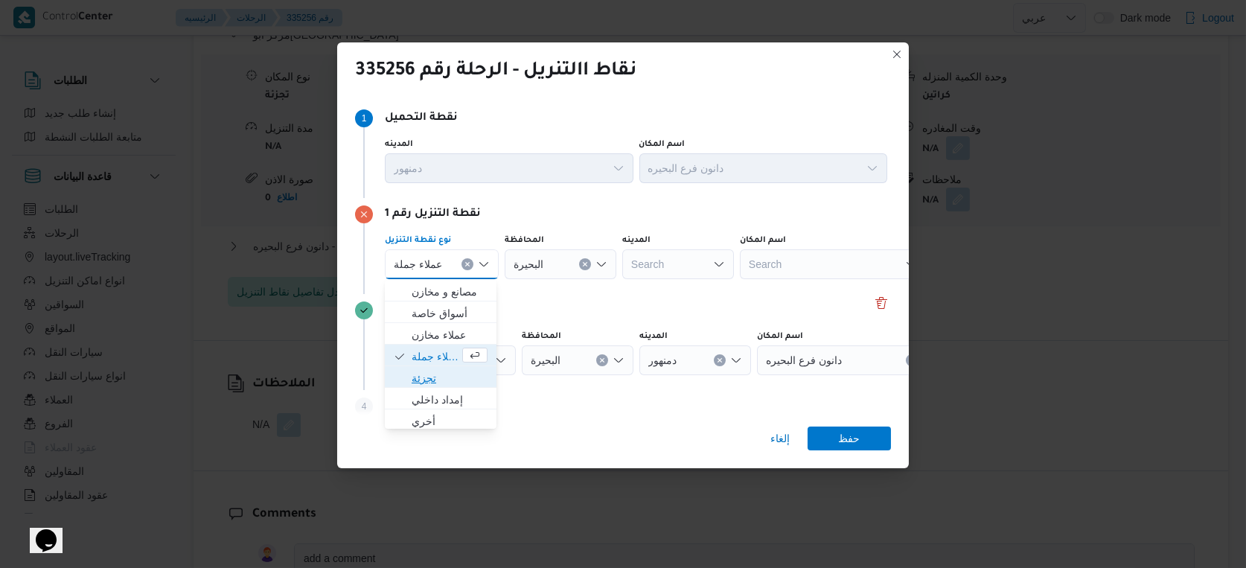
click at [433, 374] on span "تجزئة" at bounding box center [449, 378] width 76 height 18
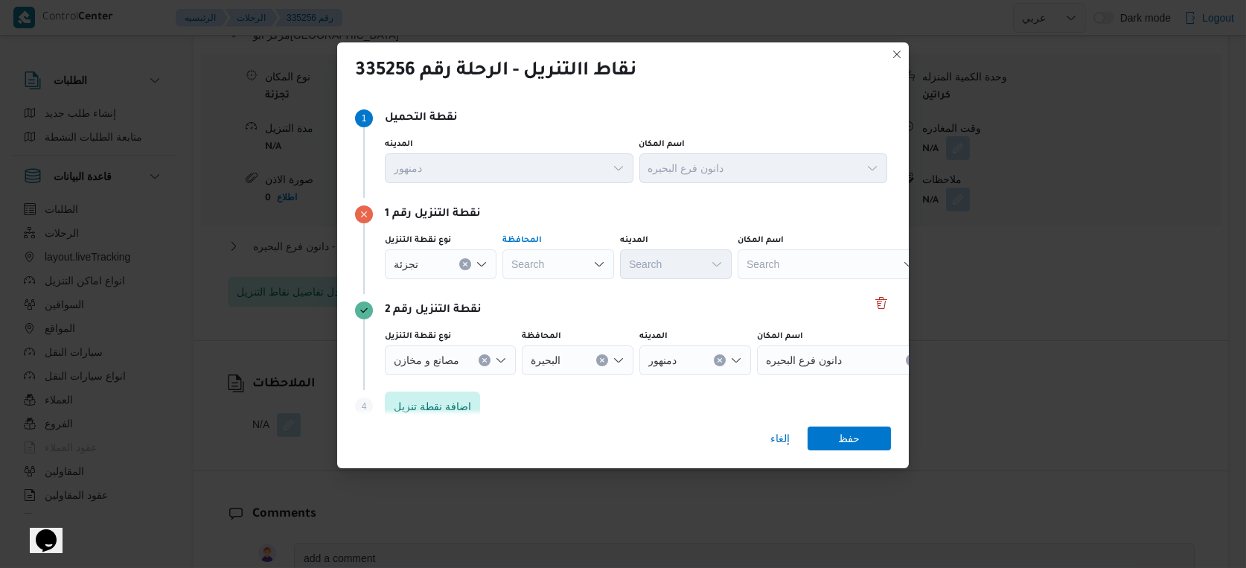
click at [550, 266] on div "Search" at bounding box center [558, 264] width 112 height 30
click at [554, 335] on span "البحيرة" at bounding box center [567, 335] width 76 height 18
click at [686, 260] on div "Search" at bounding box center [676, 264] width 112 height 30
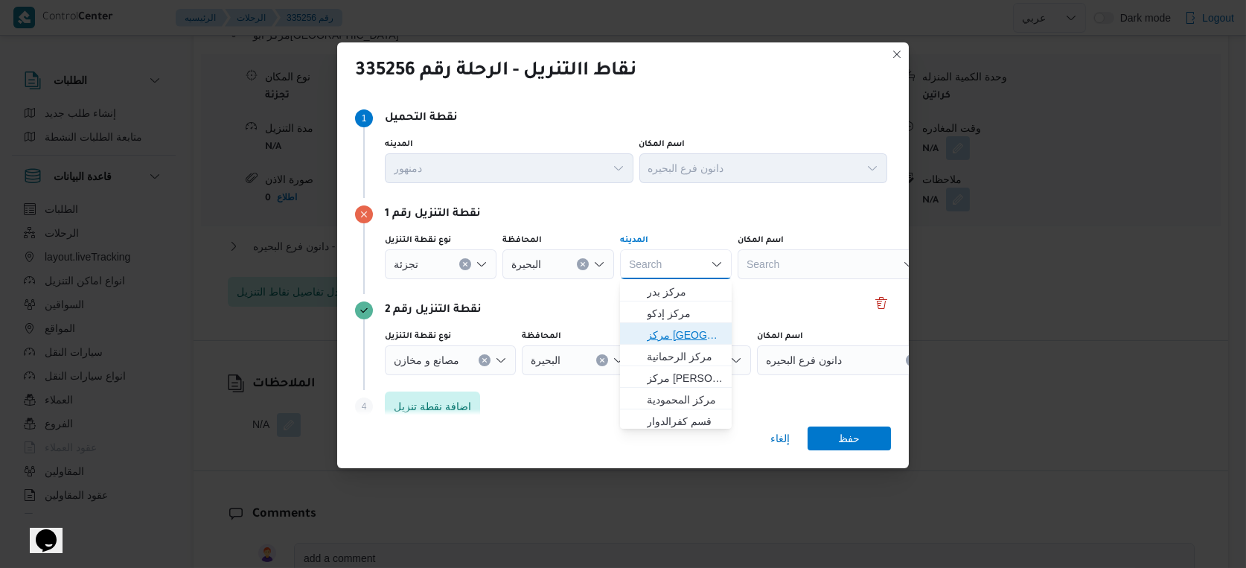
click at [685, 333] on span "مركز [GEOGRAPHIC_DATA]" at bounding box center [685, 335] width 76 height 18
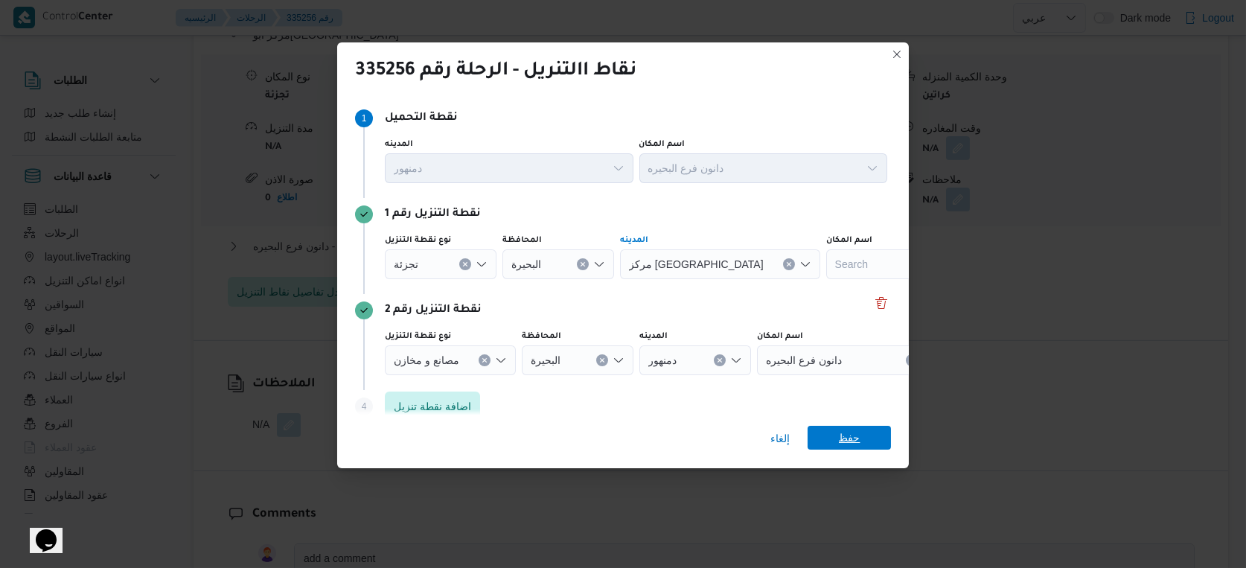
click at [845, 432] on span "حفظ" at bounding box center [850, 438] width 22 height 24
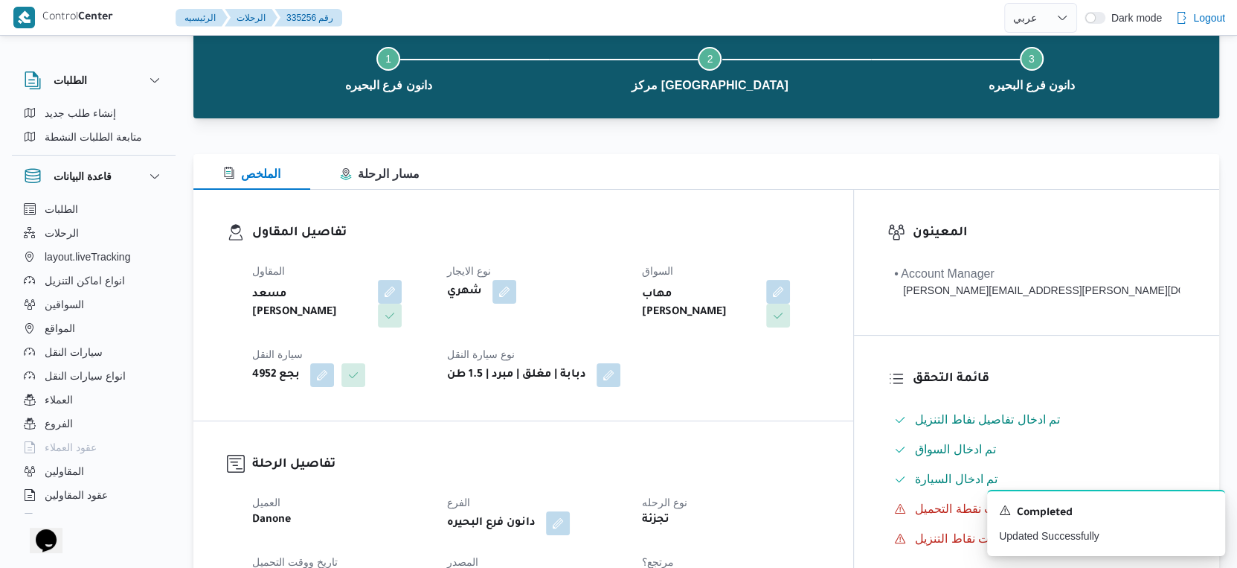
scroll to position [0, 0]
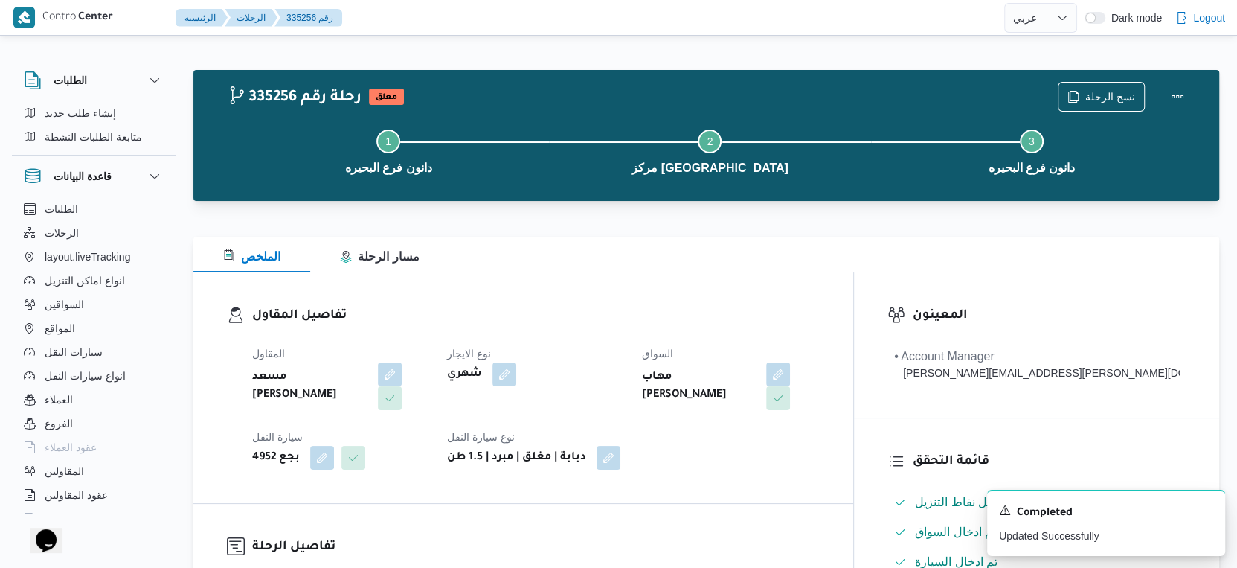
select select "ar"
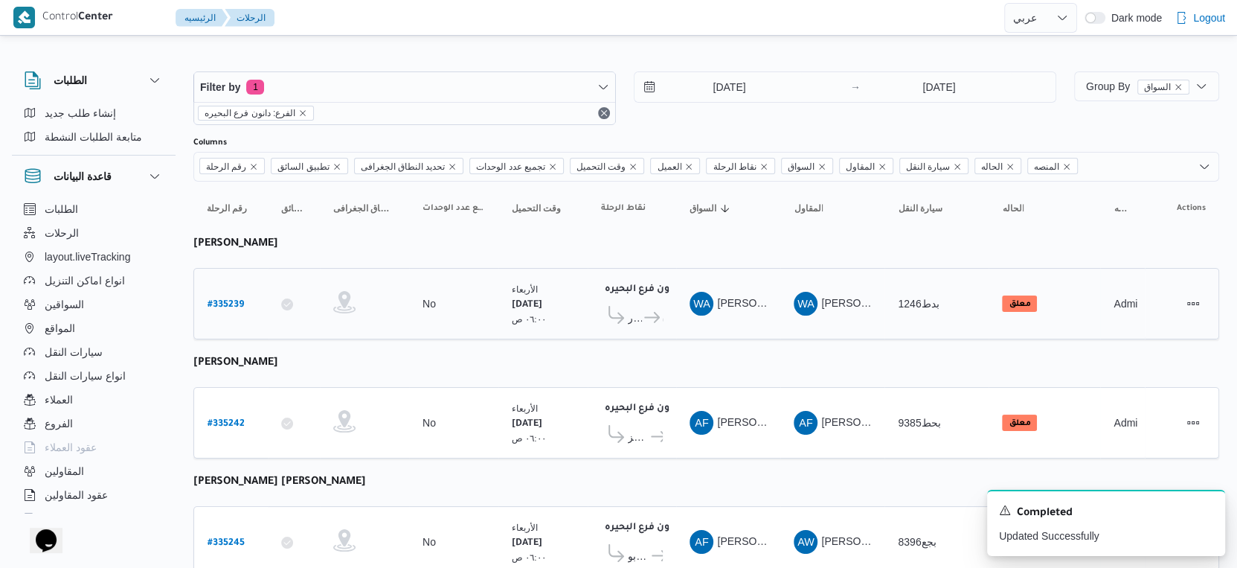
click at [227, 300] on b "# 335239" at bounding box center [226, 305] width 36 height 10
select select "ar"
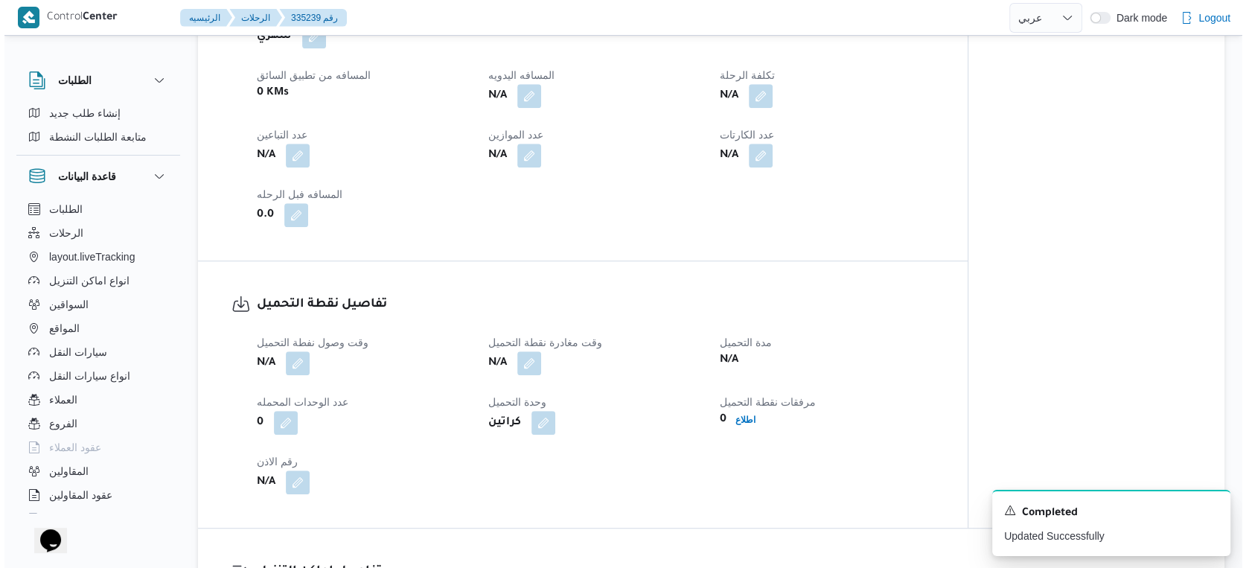
scroll to position [1134, 0]
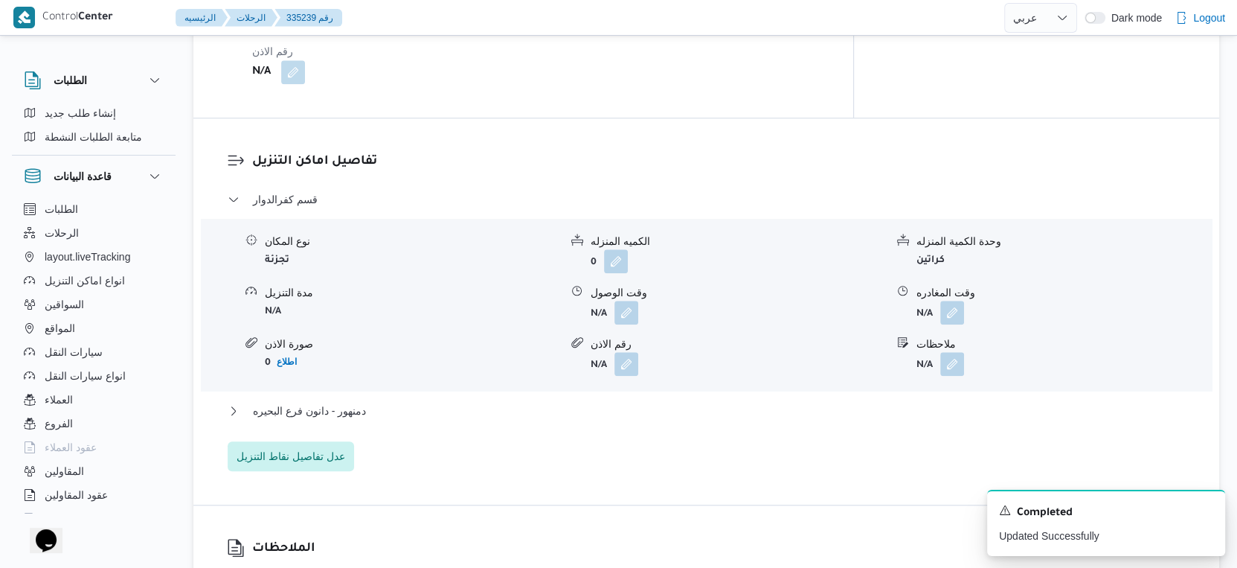
click at [317, 435] on div "قسم كفرالدوار نوع المكان تجزئة الكميه المنزله 0 وحدة الكمية المنزله كراتين مدة …" at bounding box center [707, 330] width 958 height 281
click at [315, 446] on span "عدل تفاصيل نقاط التنزيل" at bounding box center [291, 456] width 126 height 30
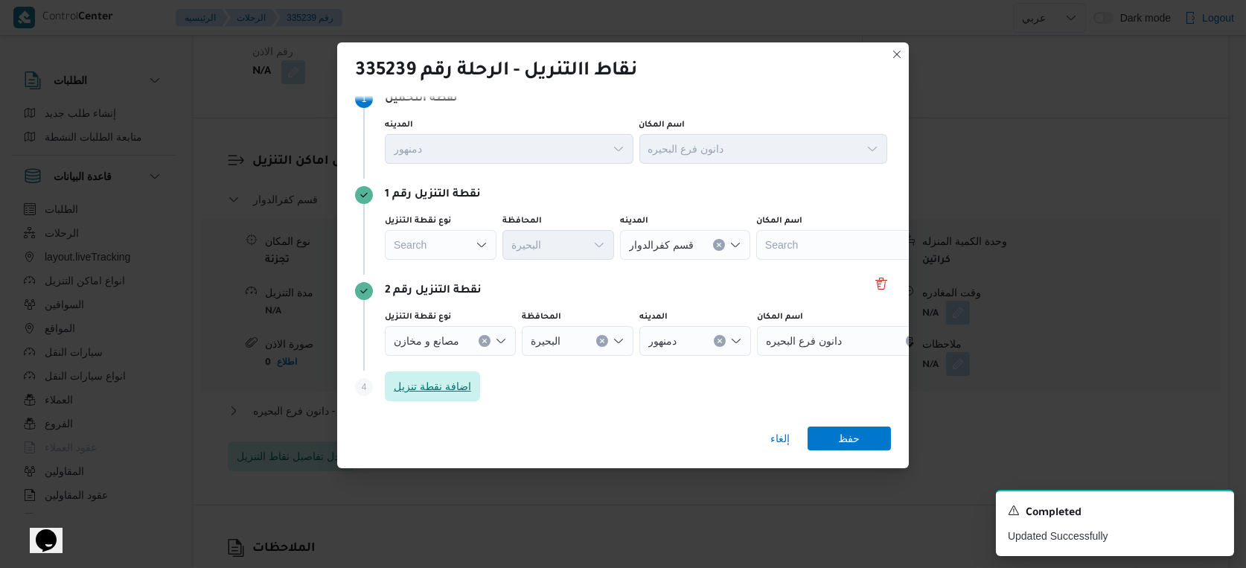
click at [449, 387] on span "اضافة نقطة تنزيل" at bounding box center [432, 386] width 77 height 18
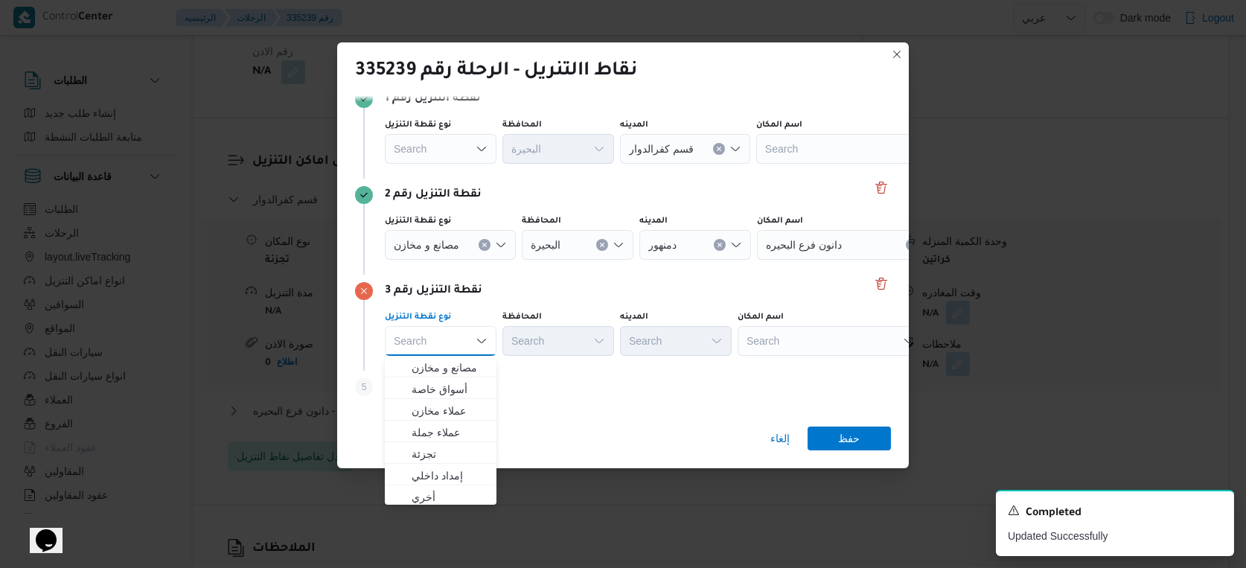
click at [812, 339] on div "Search" at bounding box center [830, 341] width 186 height 30
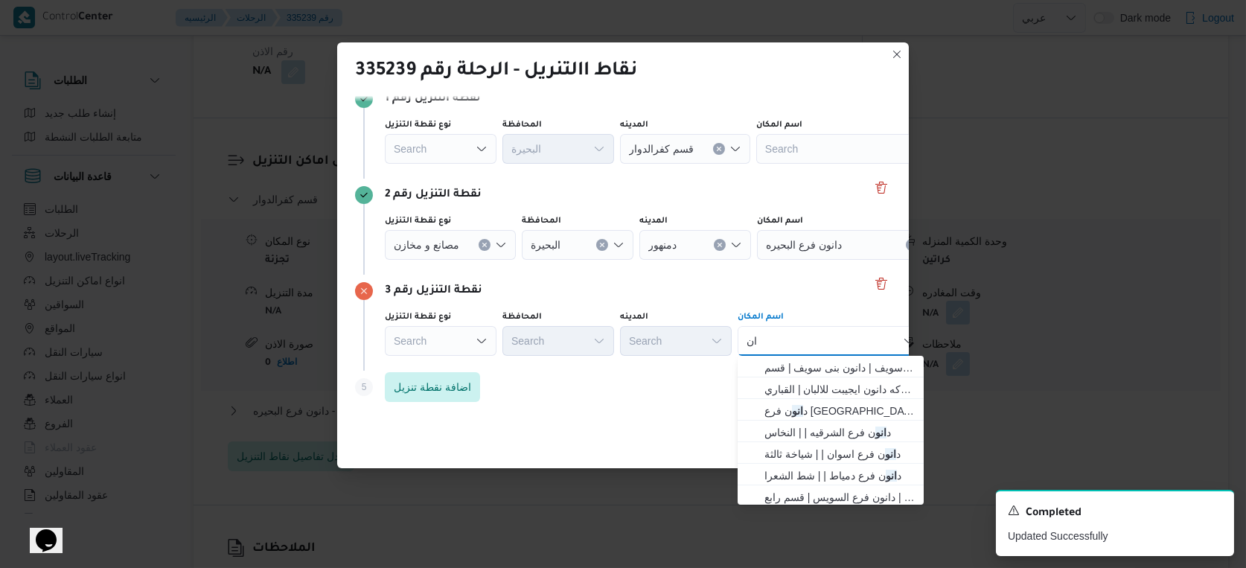
type input "ا"
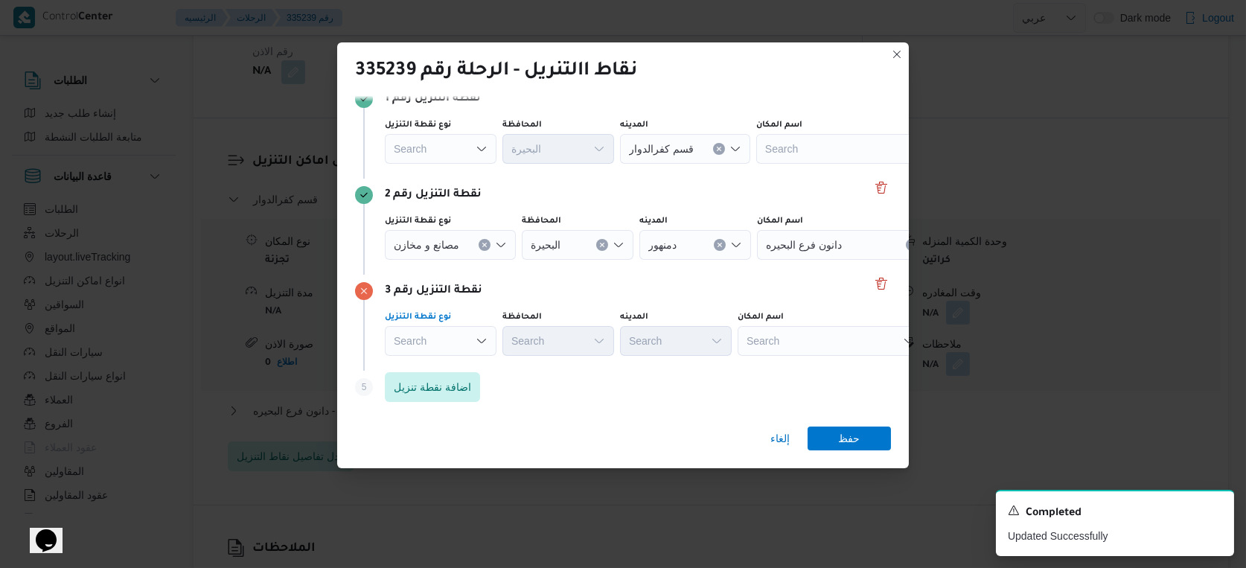
click at [457, 346] on div "Search" at bounding box center [441, 341] width 112 height 30
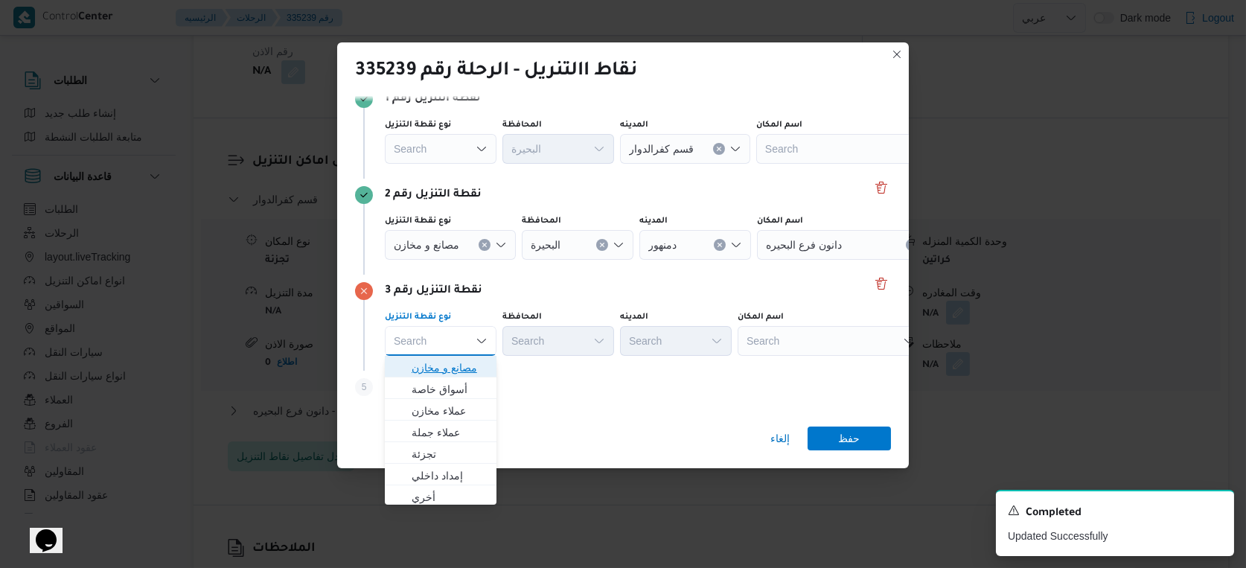
click at [461, 366] on span "مصانع و مخازن" at bounding box center [449, 368] width 76 height 18
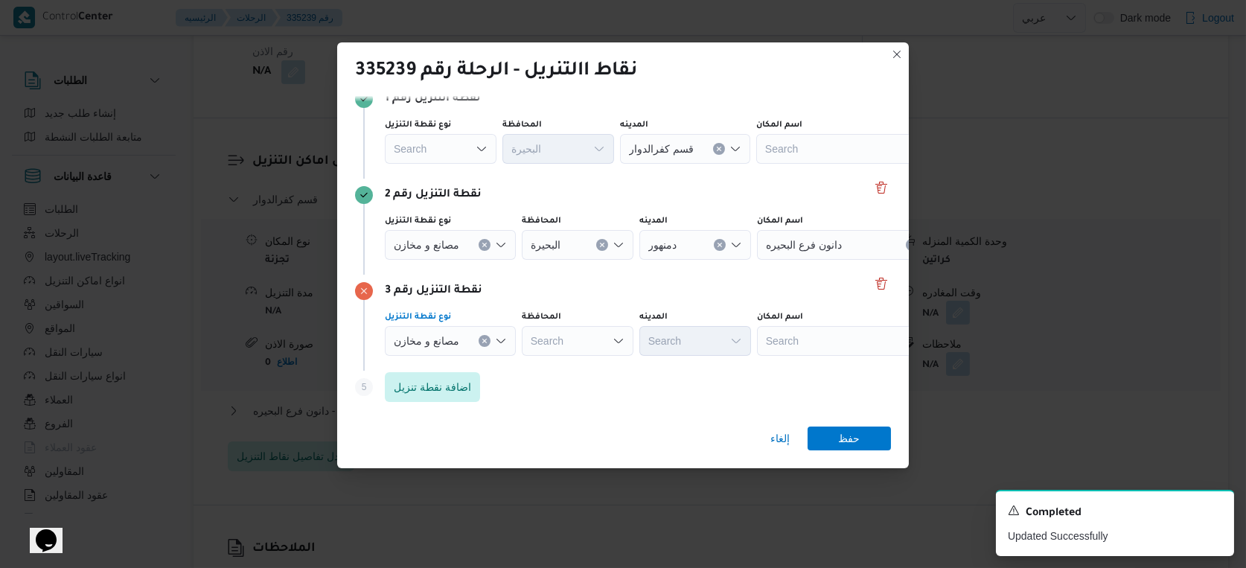
click at [764, 344] on div "Search" at bounding box center [850, 341] width 186 height 30
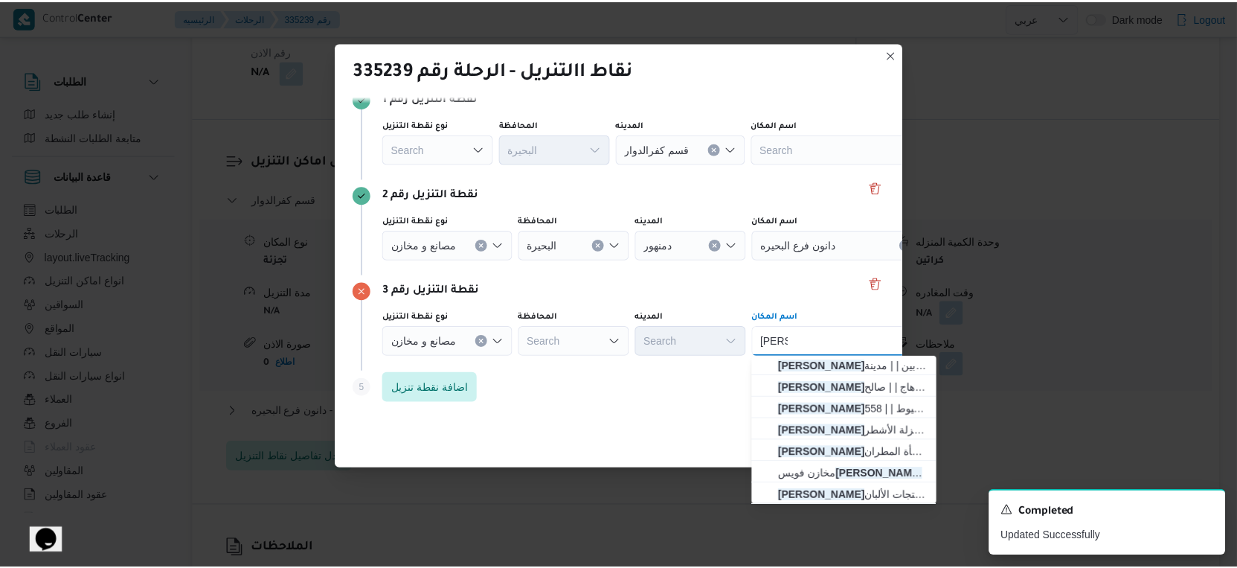
scroll to position [220, 0]
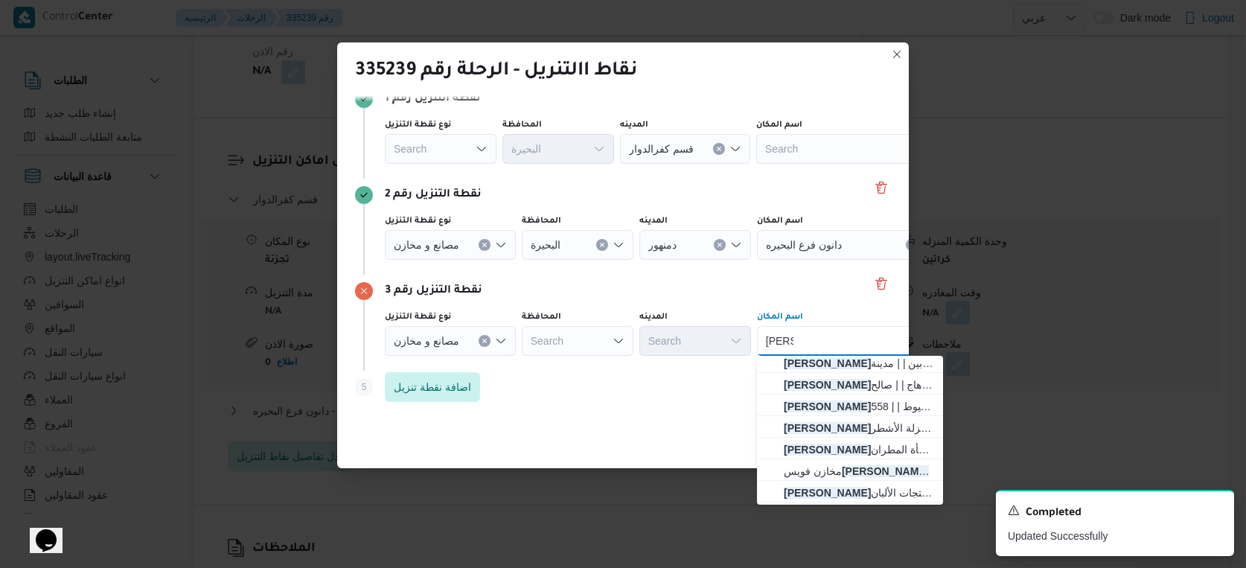
click at [567, 339] on div "Search" at bounding box center [578, 341] width 112 height 30
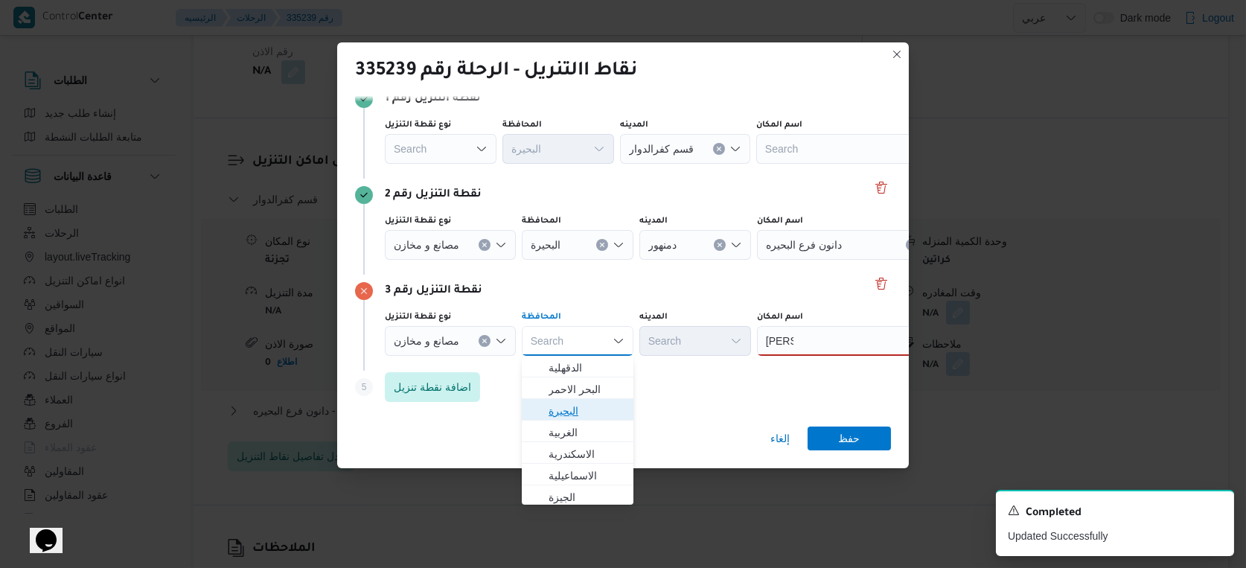
click at [578, 414] on span "البحيرة" at bounding box center [586, 411] width 76 height 18
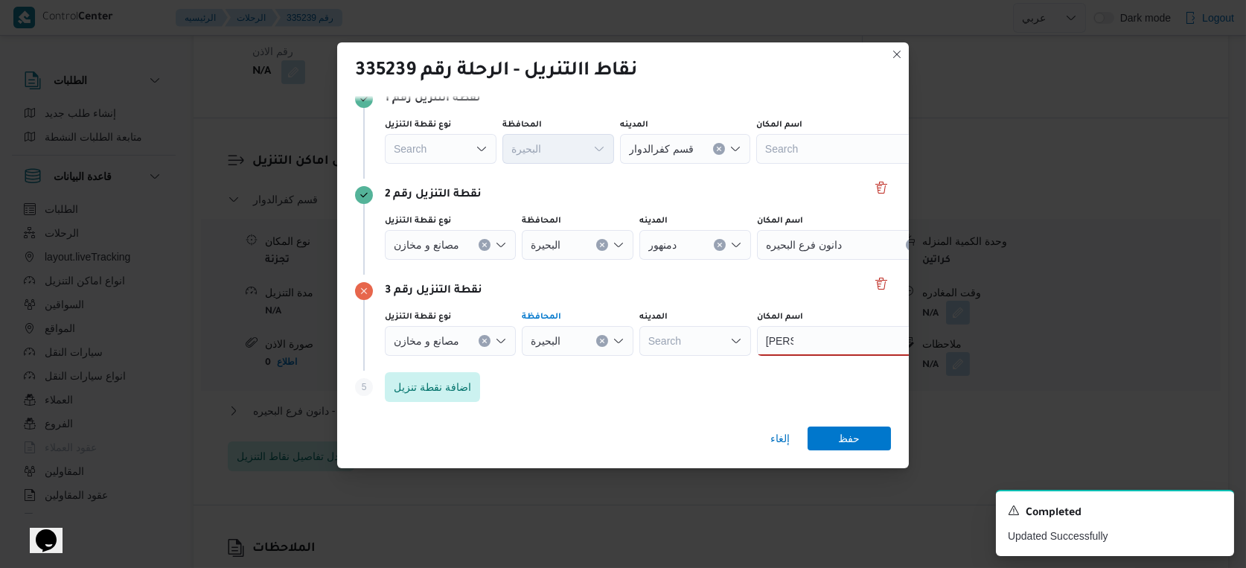
click at [861, 345] on div "[PERSON_NAME]" at bounding box center [850, 341] width 186 height 30
type input "[PERSON_NAME]"
click at [839, 330] on div "[PERSON_NAME]" at bounding box center [850, 341] width 186 height 30
click at [833, 365] on span "دانون فرع البحيره | | منشأة المطران" at bounding box center [859, 368] width 150 height 18
click at [484, 242] on icon "Clear input" at bounding box center [484, 245] width 6 height 6
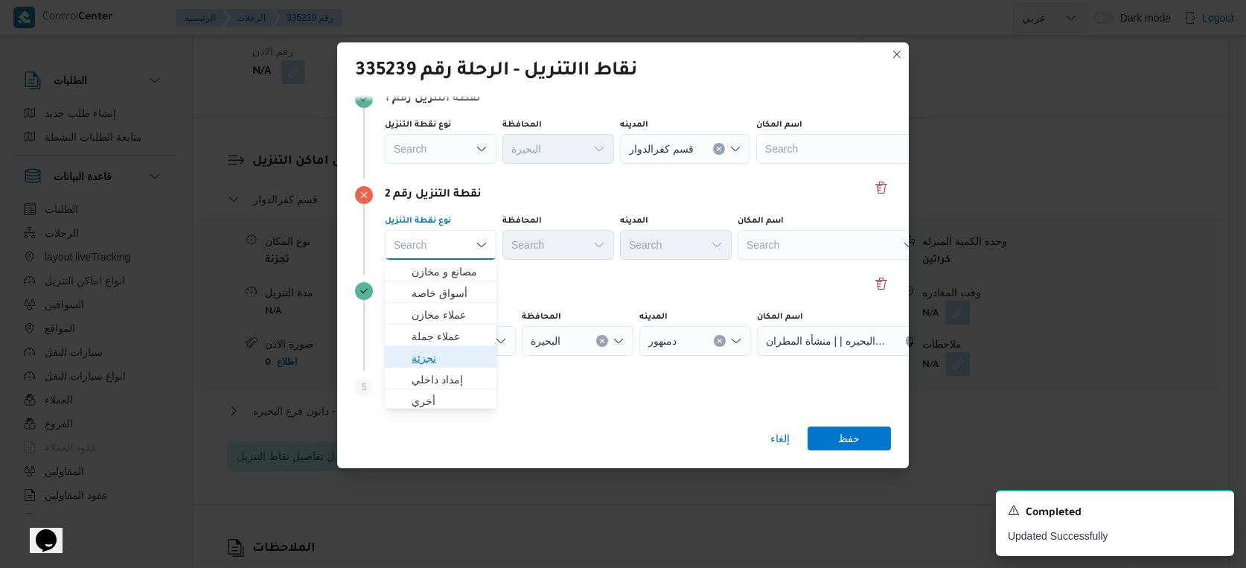
click at [449, 360] on span "تجزئة" at bounding box center [449, 358] width 76 height 18
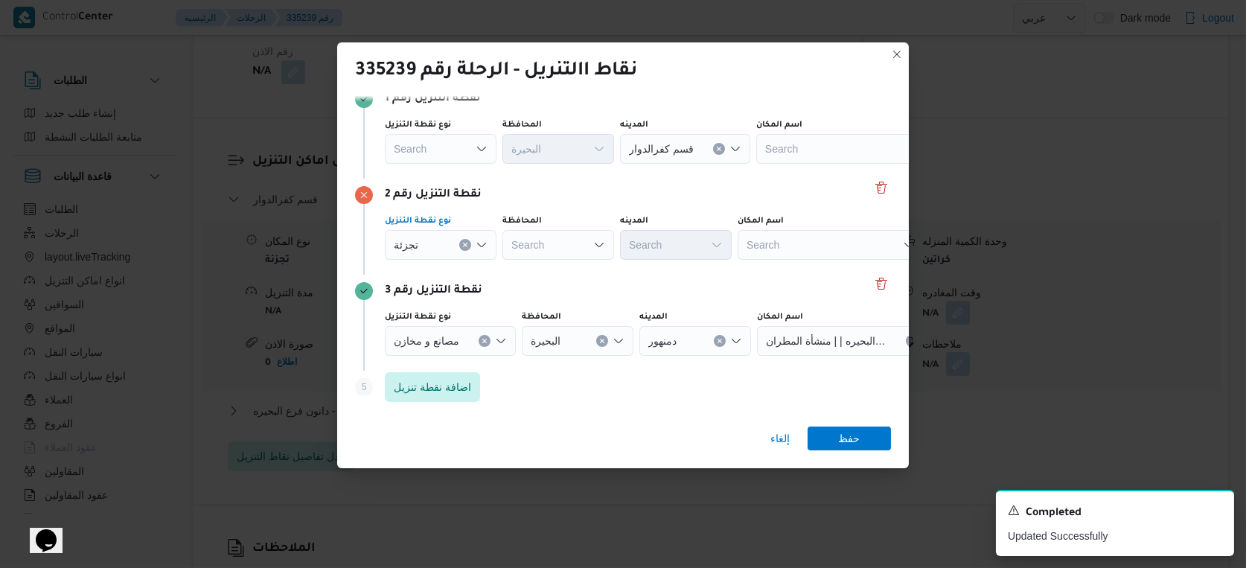
click at [558, 246] on div "Search" at bounding box center [558, 245] width 112 height 30
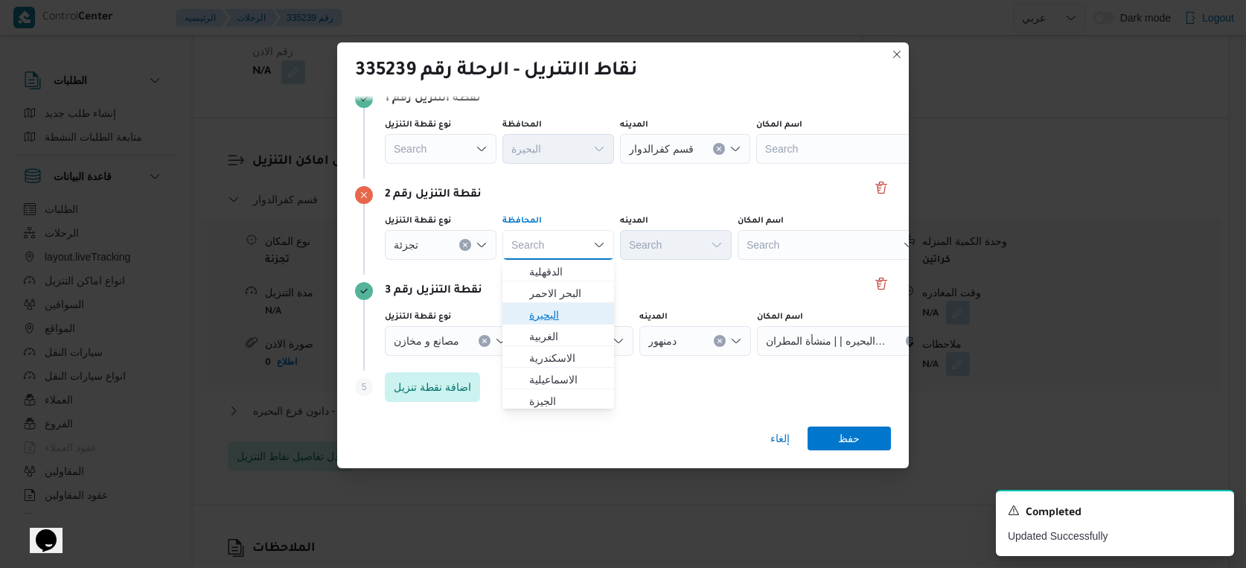
click at [553, 316] on span "البحيرة" at bounding box center [567, 315] width 76 height 18
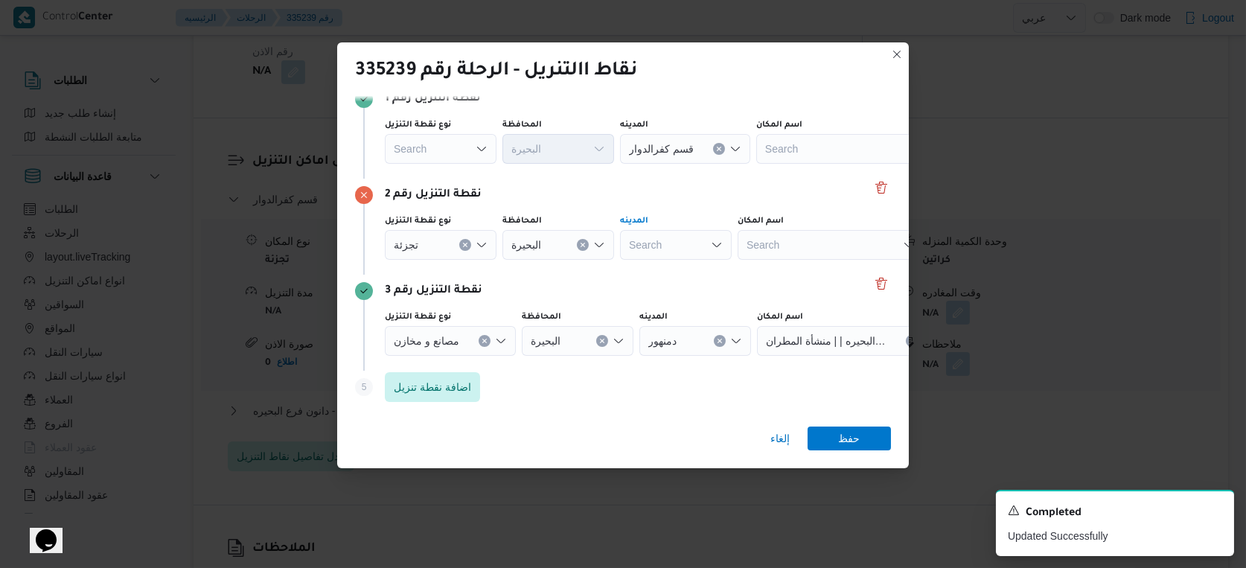
click at [673, 243] on div "Search" at bounding box center [676, 245] width 112 height 30
type input "محمو"
click at [680, 270] on mark "محمو" at bounding box center [672, 272] width 24 height 12
click at [411, 150] on div "Search" at bounding box center [441, 149] width 112 height 30
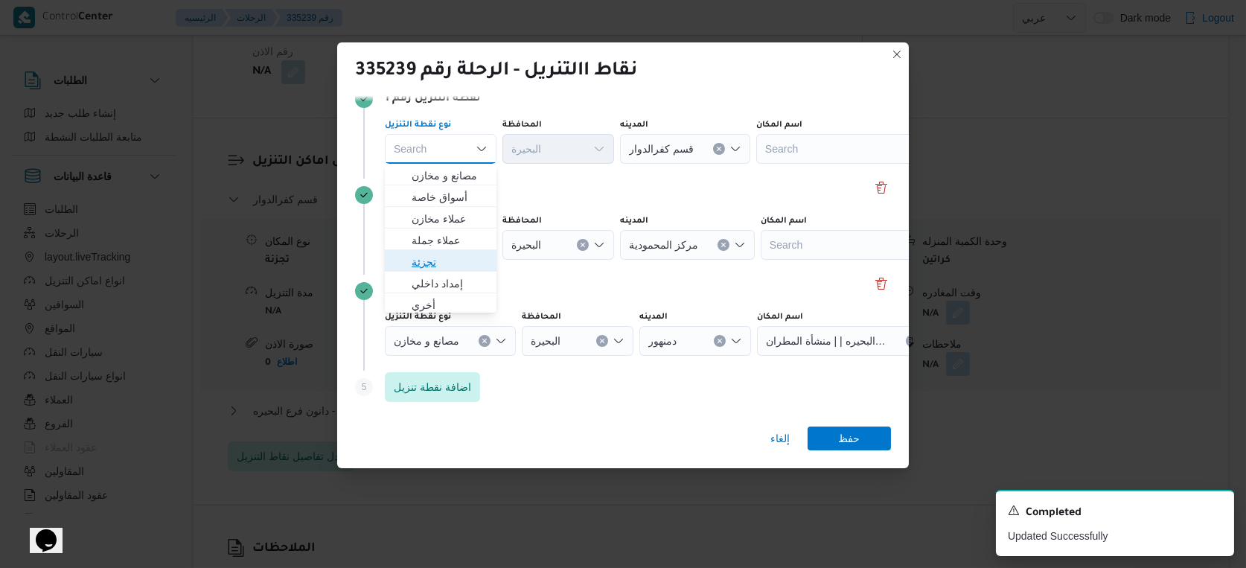
click at [458, 263] on span "تجزئة" at bounding box center [449, 262] width 76 height 18
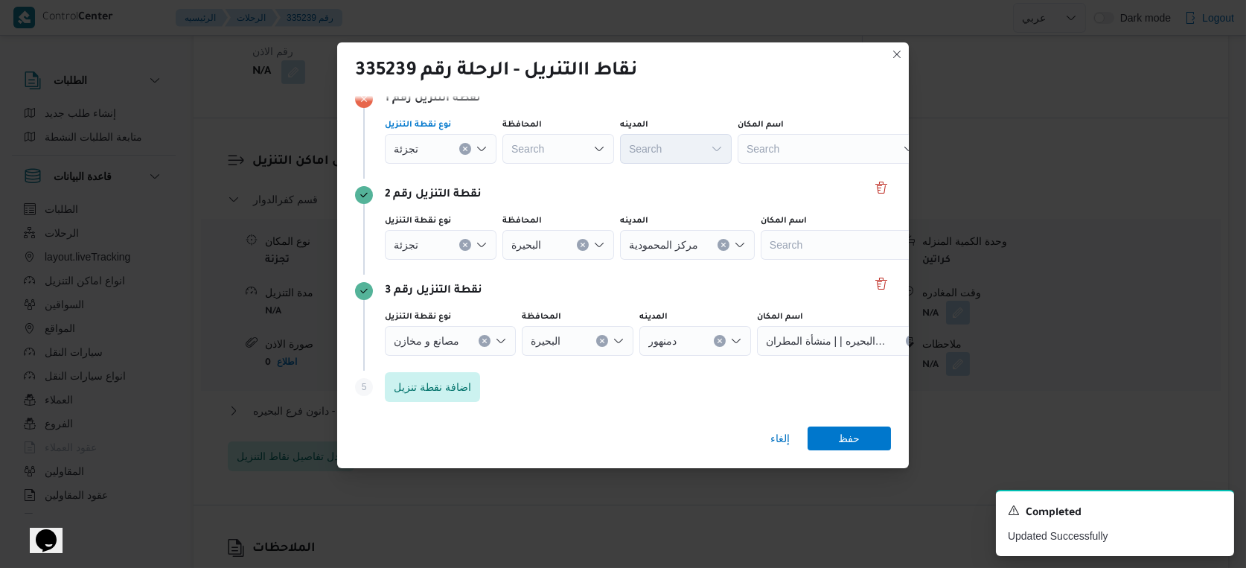
click at [548, 150] on div "Search" at bounding box center [558, 149] width 112 height 30
click at [463, 146] on icon "Clear input" at bounding box center [465, 149] width 6 height 6
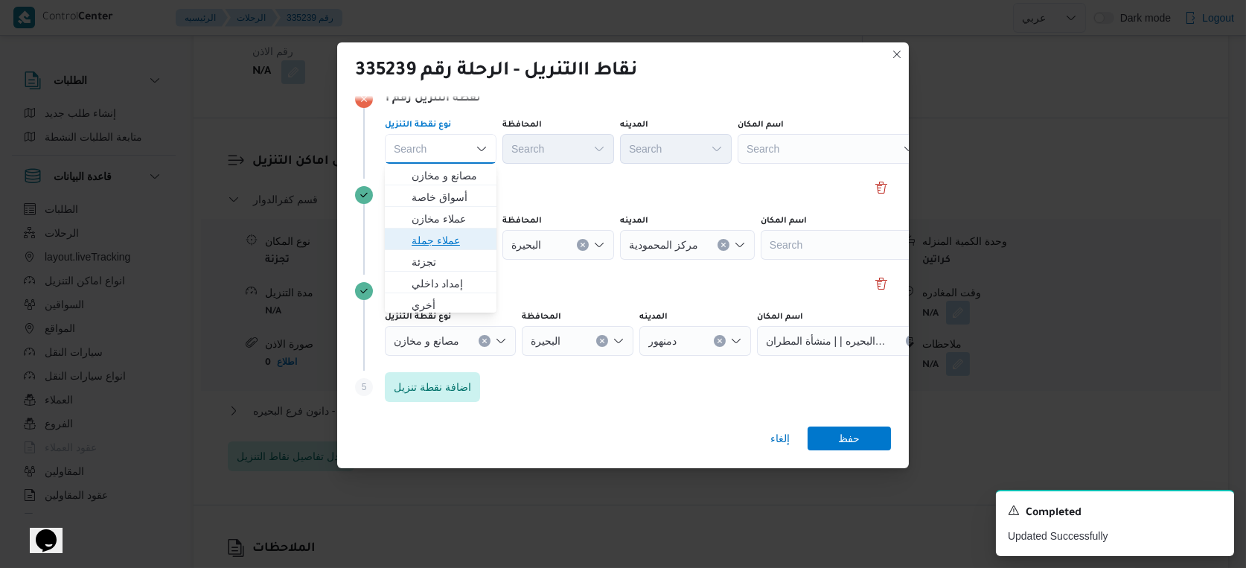
click at [445, 240] on span "عملاء جملة" at bounding box center [449, 240] width 76 height 18
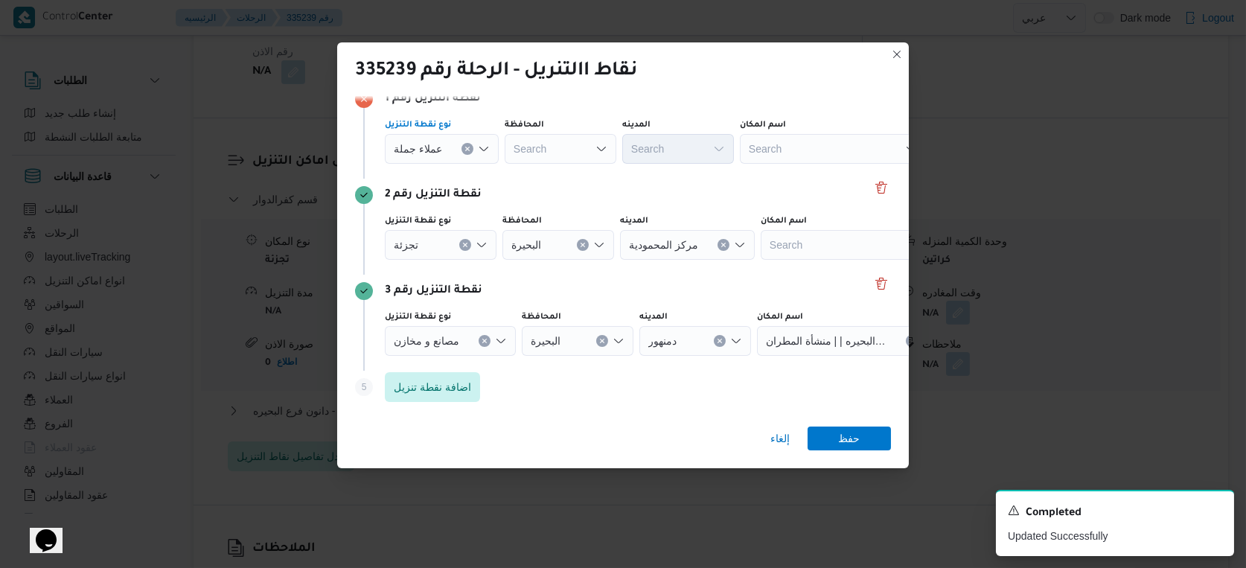
click at [556, 144] on div "Search" at bounding box center [560, 149] width 112 height 30
type input "البحي"
click at [550, 146] on div "[PERSON_NAME] Combo box. Selected. البحي. Selected. Combo box input. Search. Ty…" at bounding box center [560, 149] width 112 height 30
click at [549, 170] on mark "البحي" at bounding box center [549, 176] width 19 height 12
click at [421, 142] on span "عملاء جملة" at bounding box center [418, 148] width 48 height 16
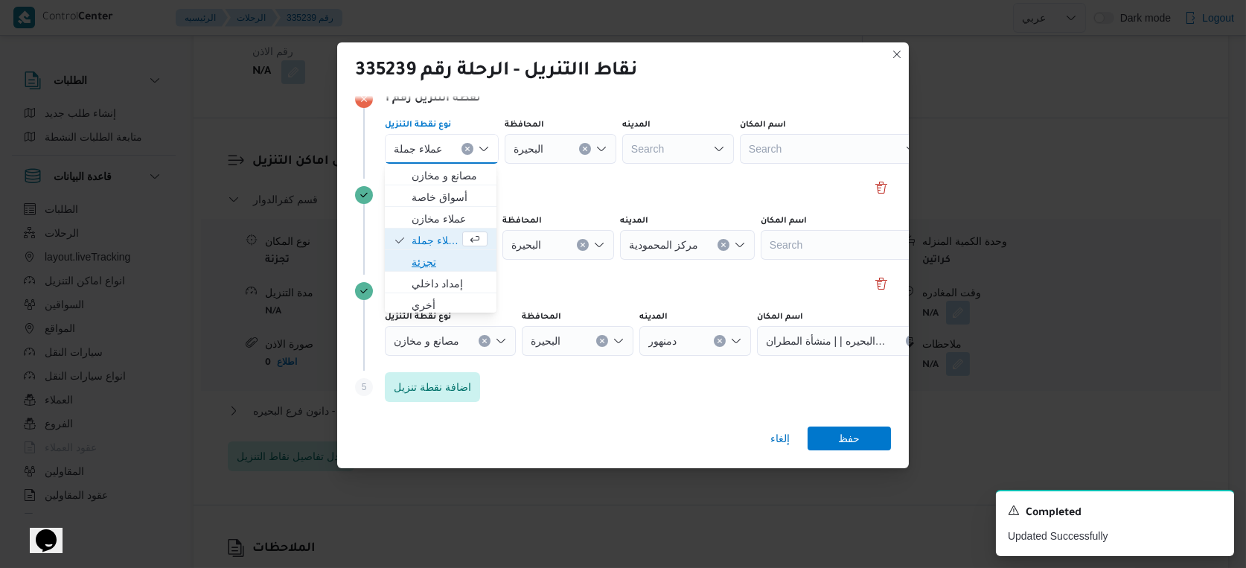
click at [438, 262] on span "تجزئة" at bounding box center [449, 262] width 76 height 18
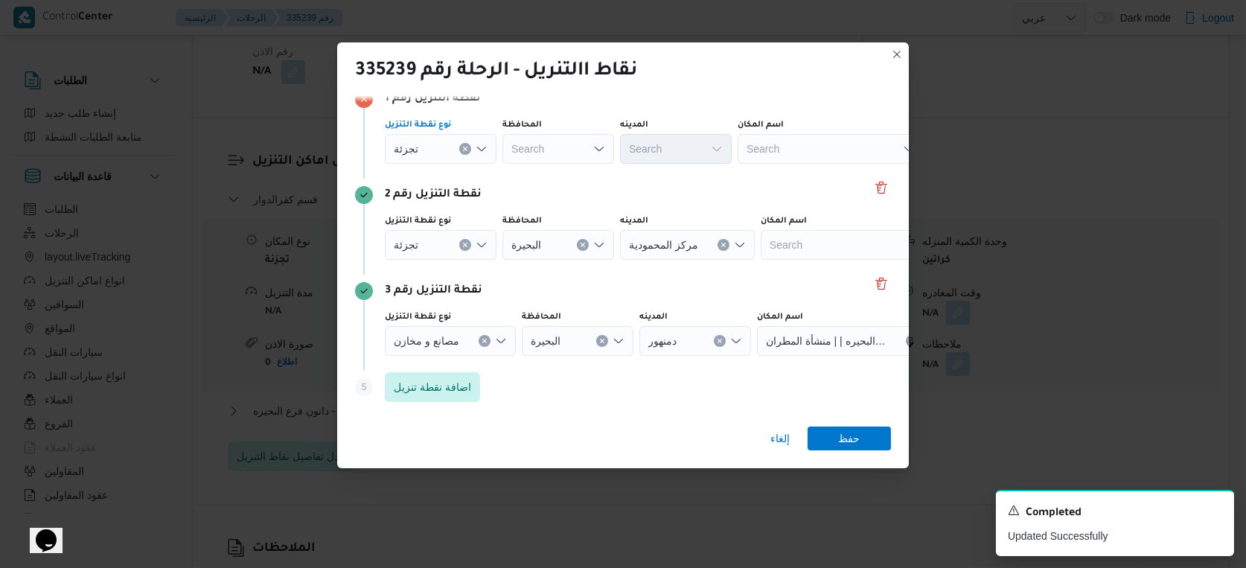
click at [536, 152] on div "Search" at bounding box center [558, 149] width 112 height 30
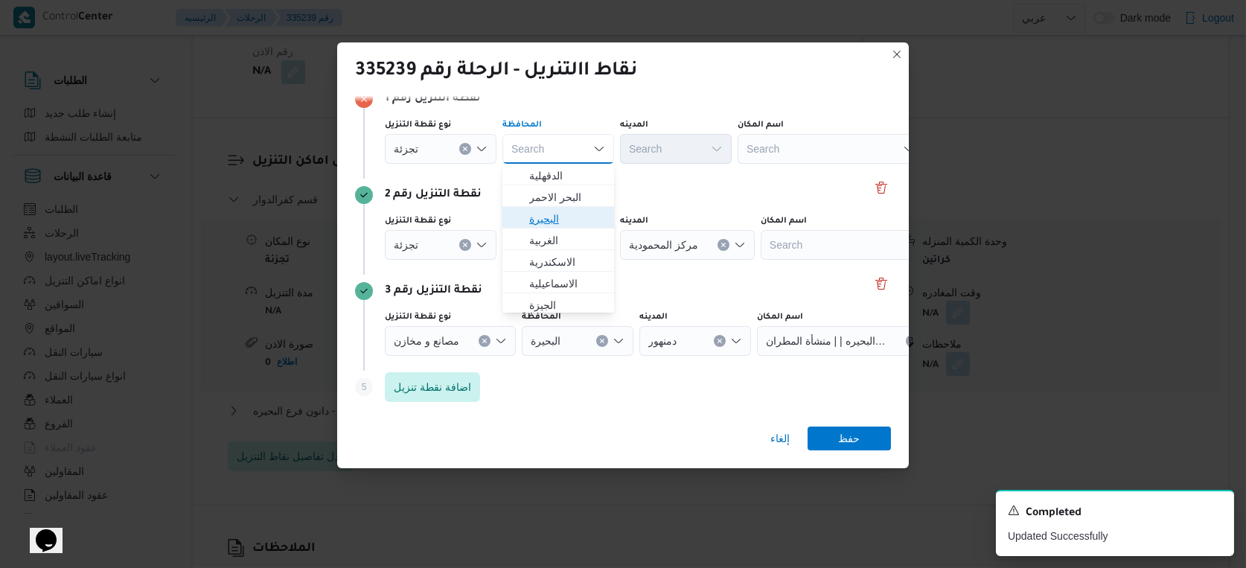
click at [554, 223] on span "البحيرة" at bounding box center [567, 219] width 76 height 18
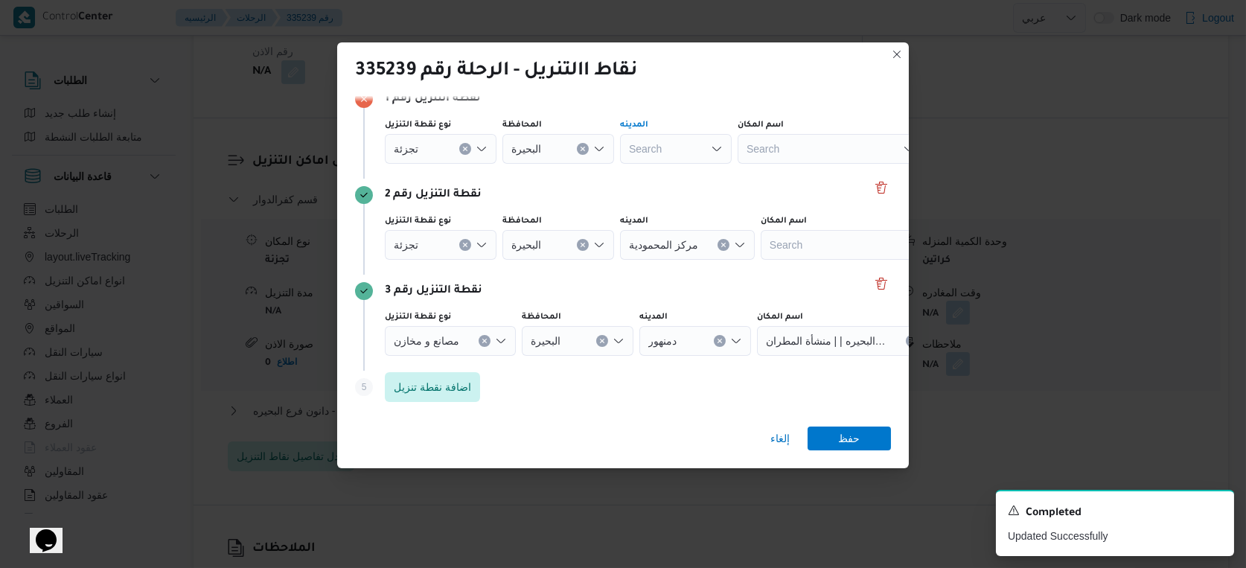
click at [682, 145] on div "Search" at bounding box center [676, 149] width 112 height 30
type input "يتا"
click at [677, 176] on span "مركز إ يتا ى البارود" at bounding box center [685, 176] width 76 height 18
click at [843, 443] on span "حفظ" at bounding box center [850, 438] width 22 height 24
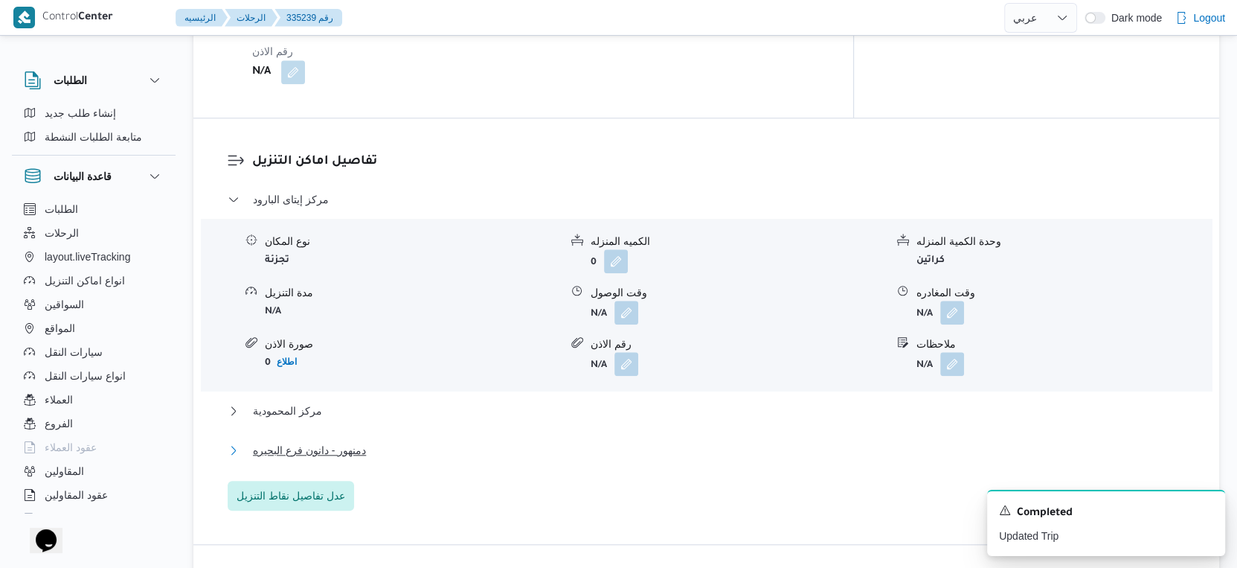
click at [368, 452] on button "دمنهور - دانون فرع البحيره" at bounding box center [707, 450] width 958 height 18
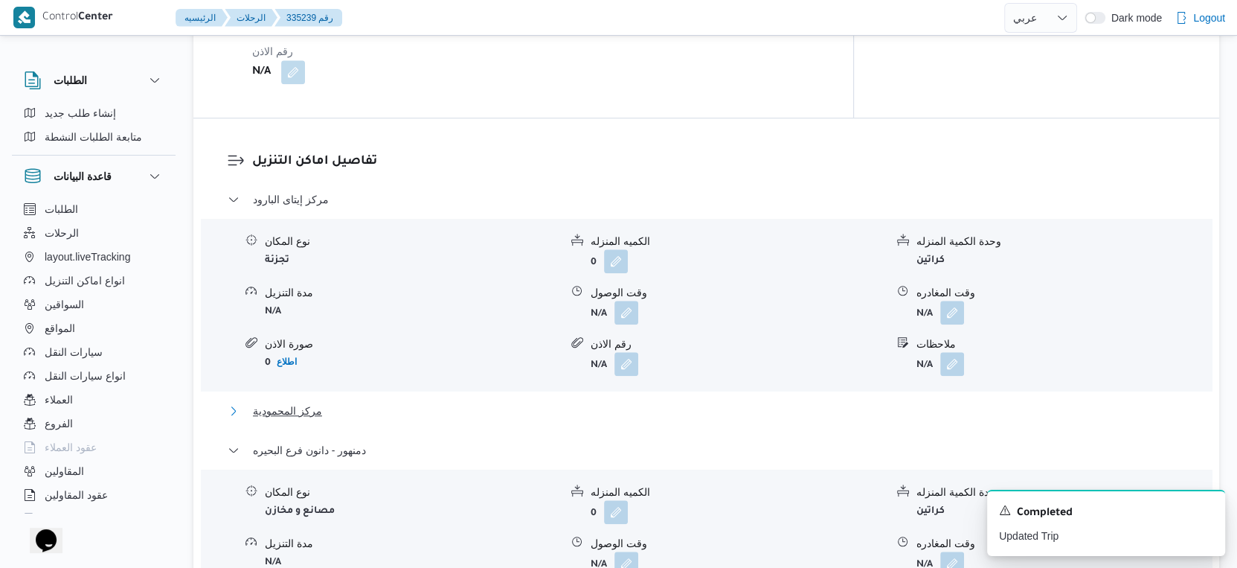
click at [312, 409] on span "مركز المحمودية" at bounding box center [287, 411] width 69 height 18
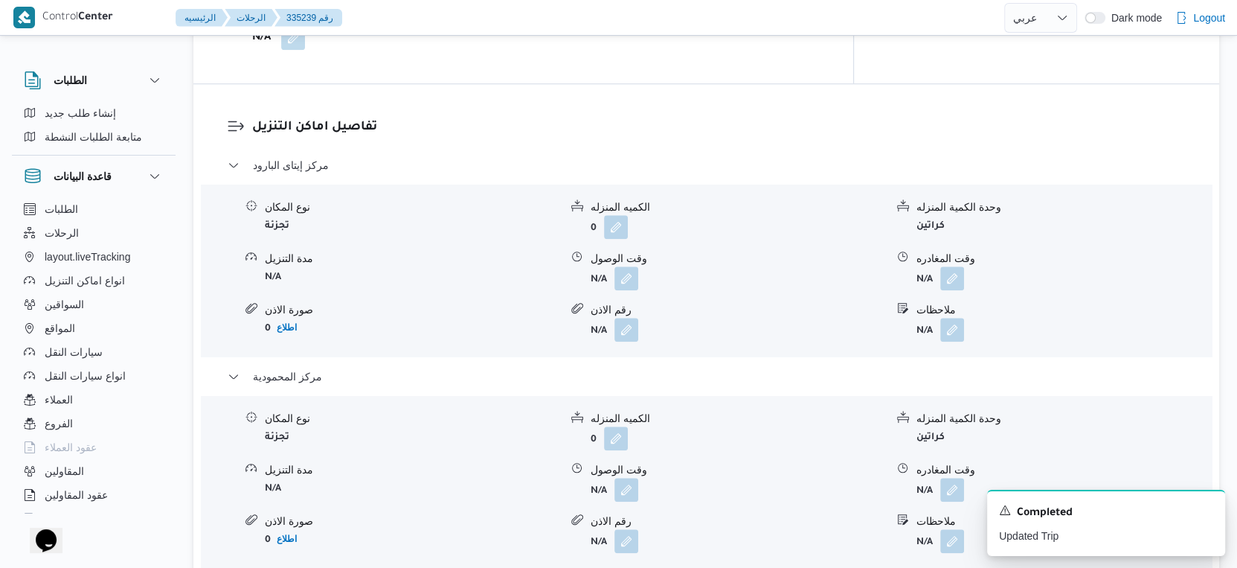
scroll to position [1074, 0]
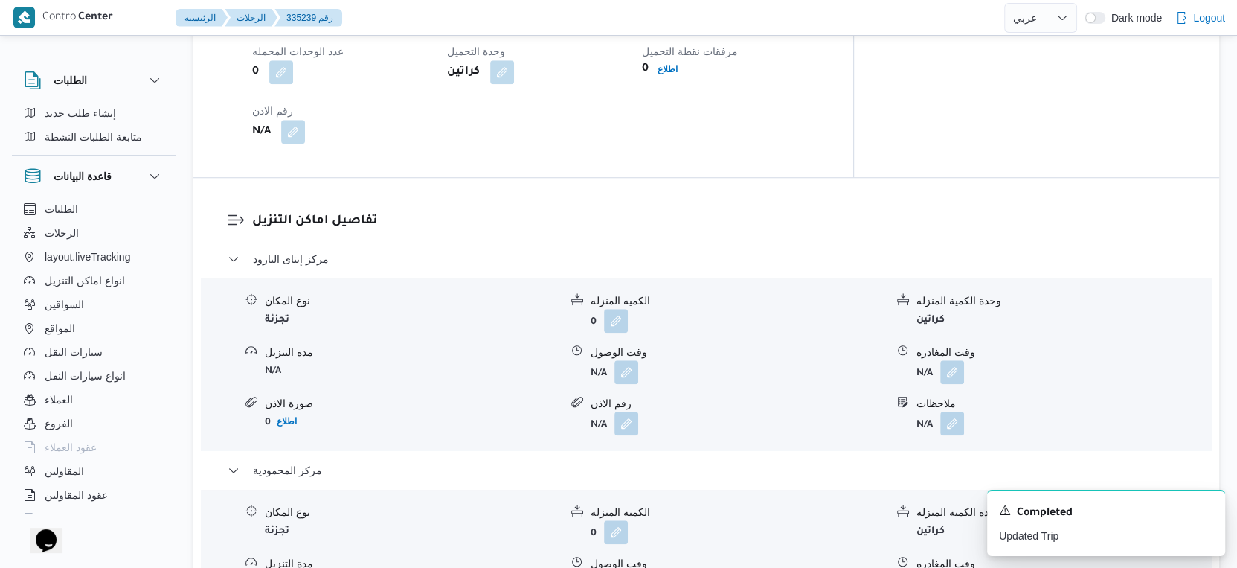
select select "ar"
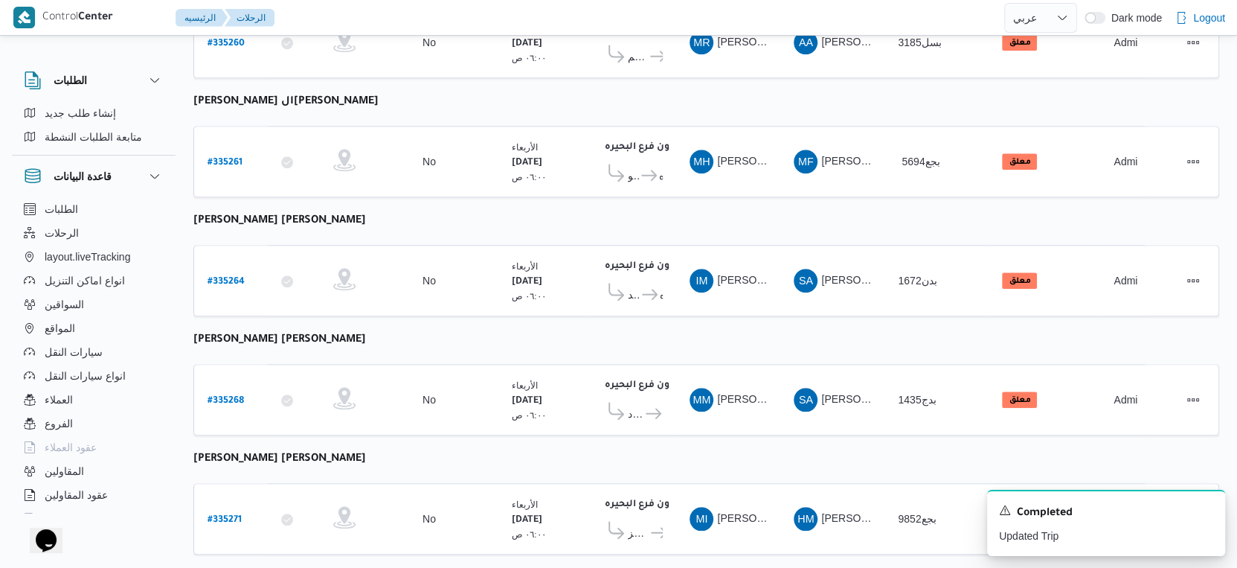
scroll to position [1214, 0]
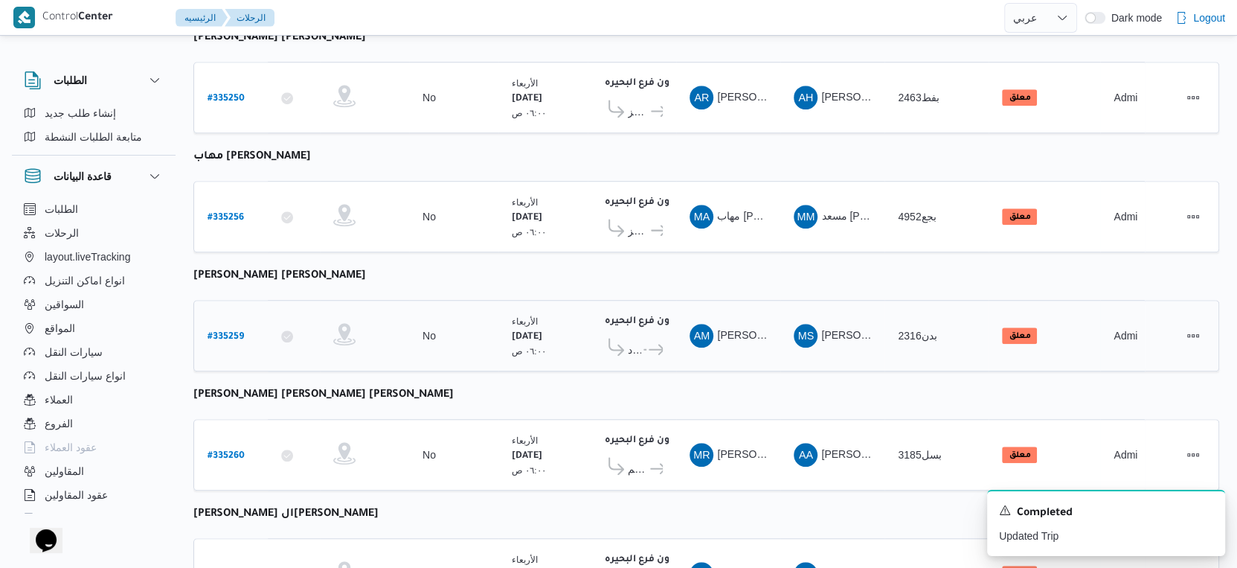
click at [231, 332] on b "# 335259" at bounding box center [226, 337] width 36 height 10
select select "ar"
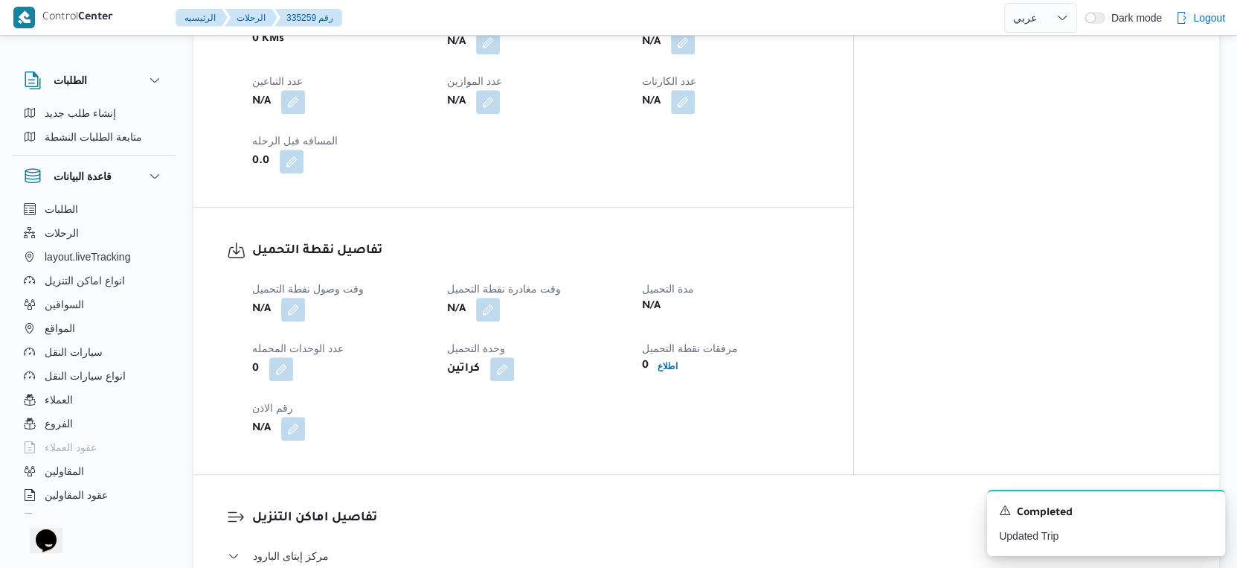
scroll to position [1297, 0]
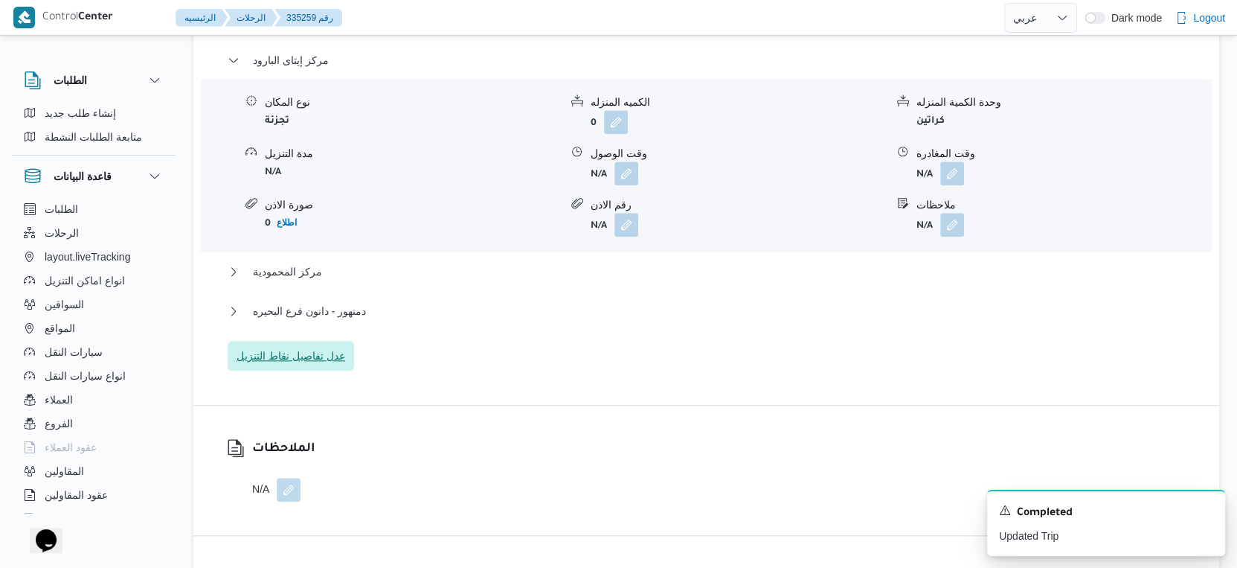
click at [310, 362] on span "عدل تفاصيل نقاط التنزيل" at bounding box center [291, 356] width 109 height 18
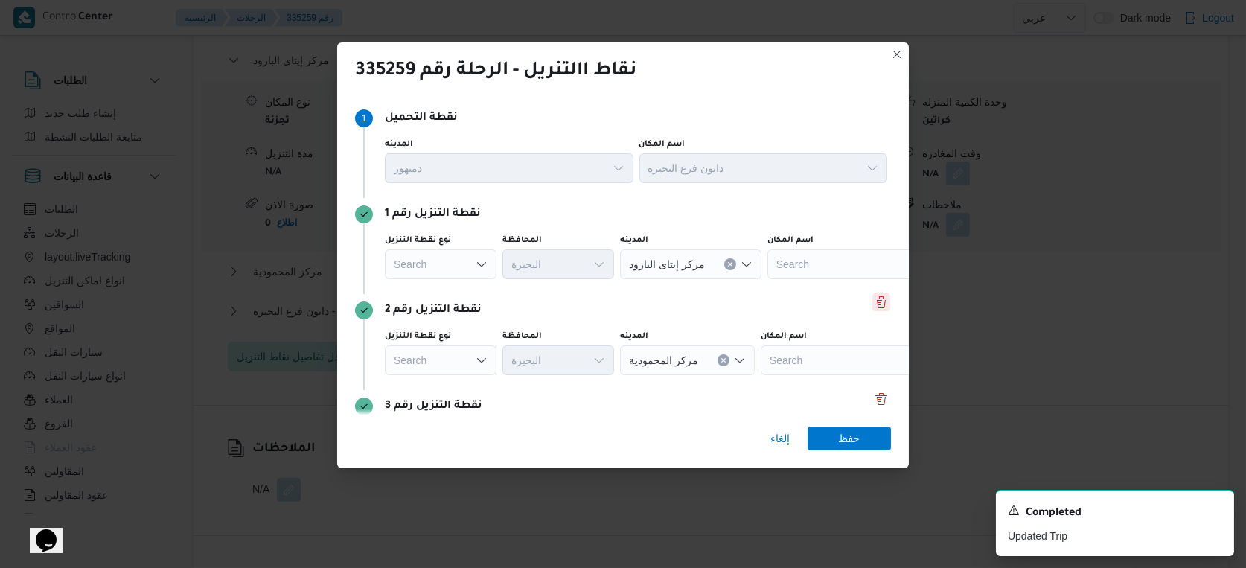
click at [872, 303] on button "Delete" at bounding box center [881, 302] width 18 height 18
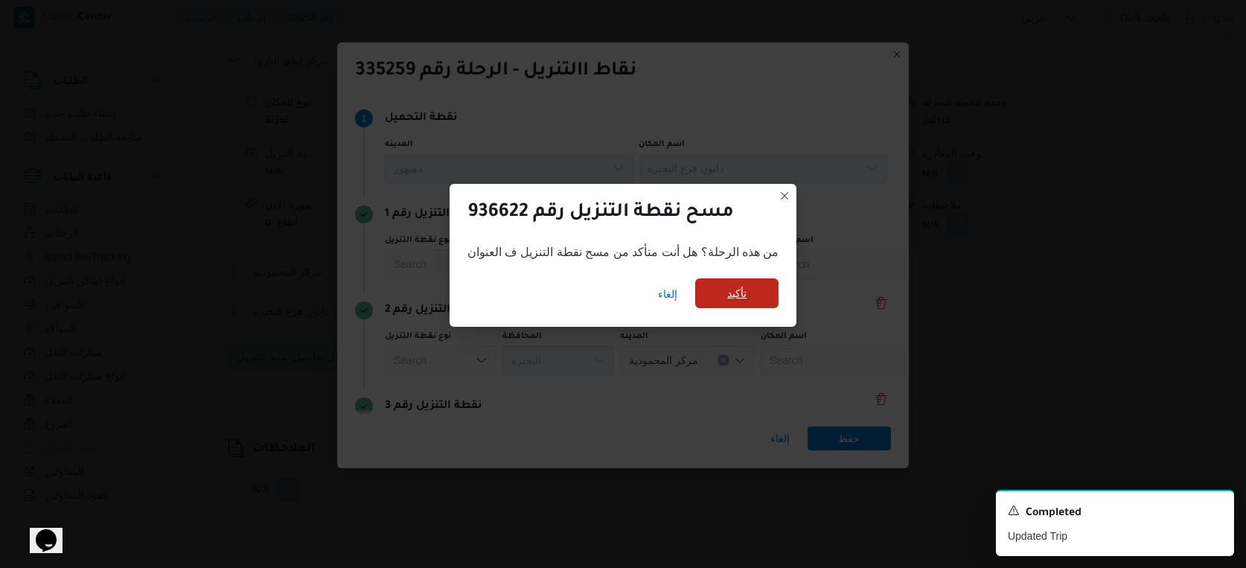
click at [762, 288] on span "تأكيد" at bounding box center [736, 293] width 83 height 30
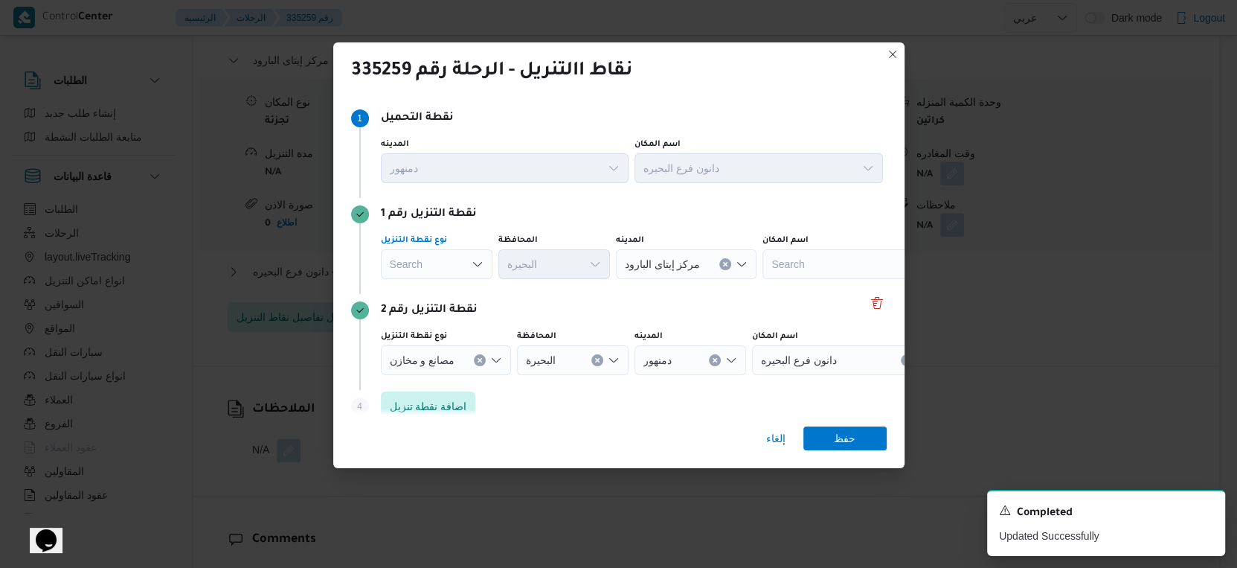
click at [447, 265] on div "Search" at bounding box center [437, 264] width 112 height 30
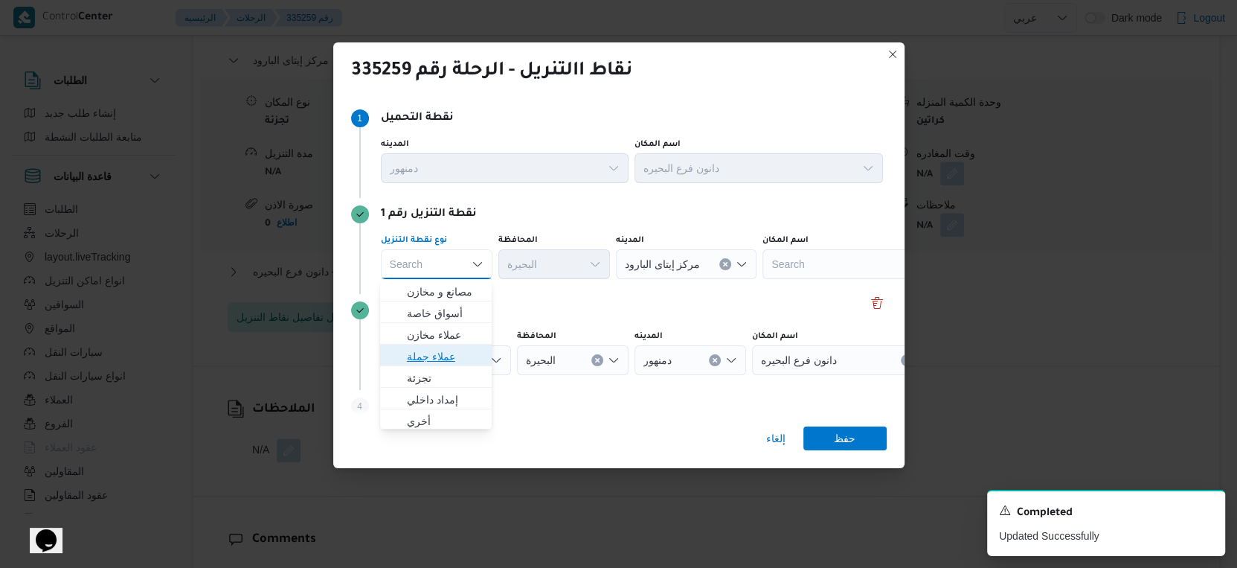
drag, startPoint x: 444, startPoint y: 362, endPoint x: 497, endPoint y: 317, distance: 69.2
click at [444, 360] on span "عملاء جملة" at bounding box center [445, 356] width 76 height 18
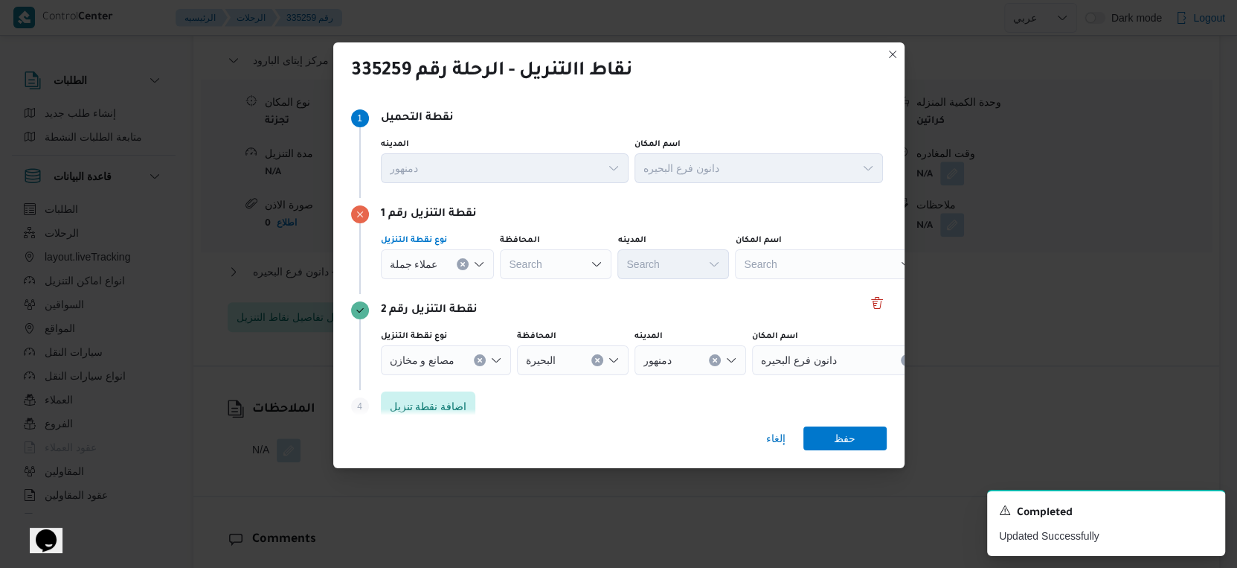
click at [555, 260] on div "Search" at bounding box center [556, 264] width 112 height 30
type input "البحير"
click at [556, 259] on div "[PERSON_NAME] [PERSON_NAME] Combo box. Selected. [PERSON_NAME]. Selected. Combo…" at bounding box center [556, 264] width 112 height 30
click at [554, 288] on span "[PERSON_NAME] ة" at bounding box center [563, 292] width 76 height 18
click at [417, 257] on span "عملاء جملة" at bounding box center [414, 263] width 48 height 16
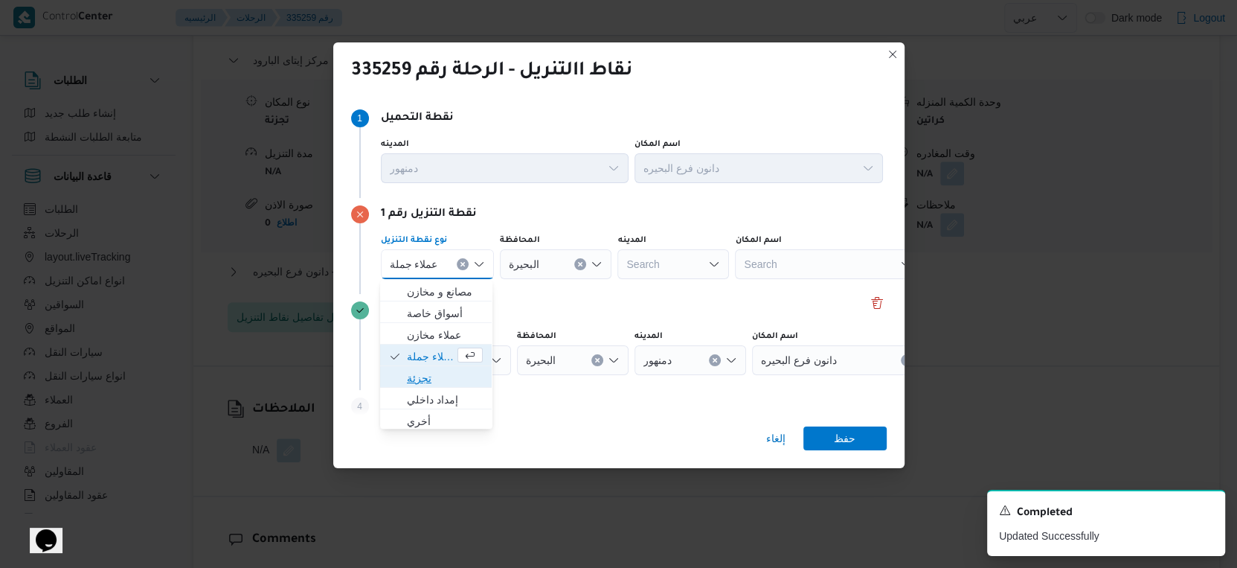
click at [434, 374] on span "تجزئة" at bounding box center [445, 378] width 76 height 18
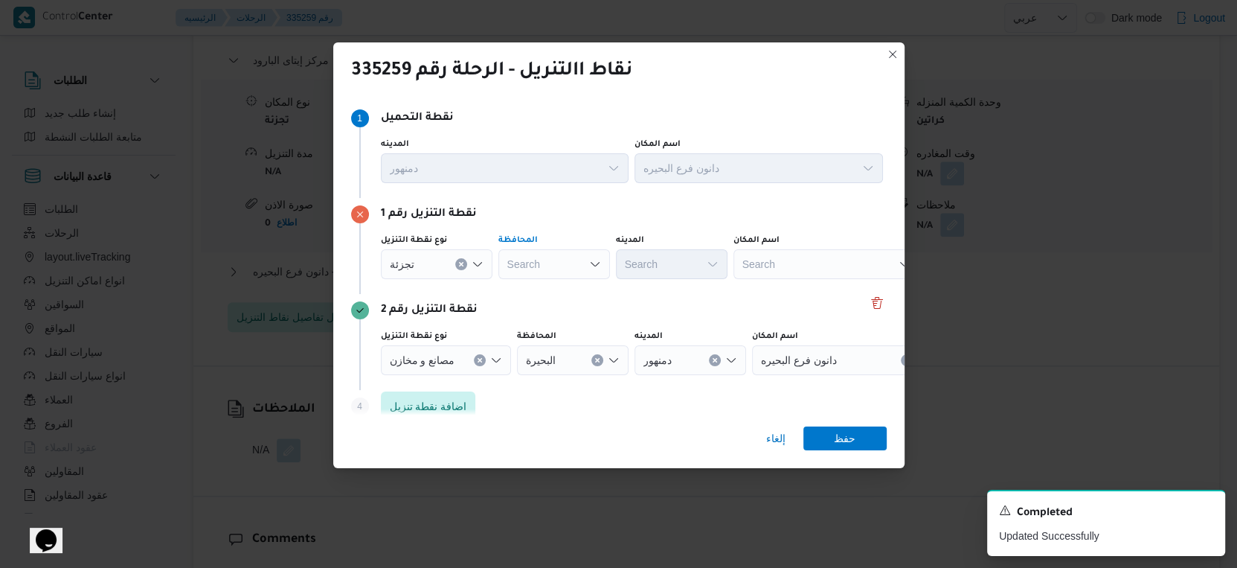
click at [551, 275] on div "Search" at bounding box center [555, 264] width 112 height 30
click at [549, 342] on span "البحيرة" at bounding box center [563, 335] width 76 height 18
click at [679, 266] on div "Search" at bounding box center [672, 264] width 112 height 30
type input "كفر"
click at [667, 224] on div "نقطة التنزيل رقم 1 نوع نقطة التنزيل تجزئة المحافظة ال[GEOGRAPHIC_DATA]ه [GEOGRA…" at bounding box center [619, 246] width 536 height 96
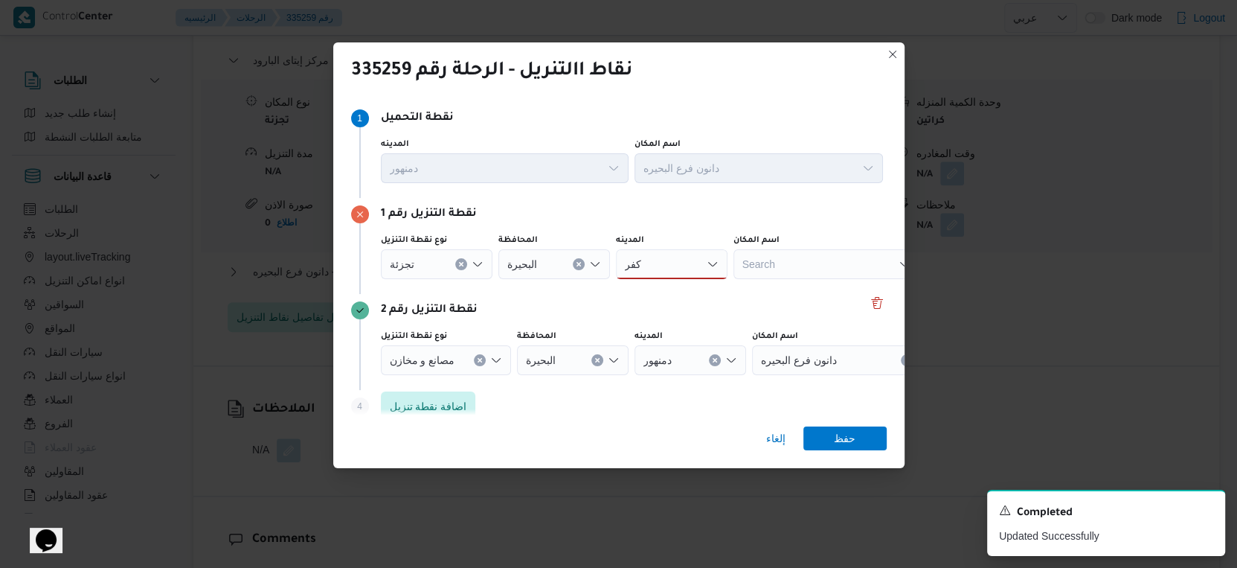
click at [663, 272] on div "[GEOGRAPHIC_DATA]" at bounding box center [672, 264] width 112 height 30
click at [672, 286] on mark "كفر" at bounding box center [675, 292] width 17 height 12
click at [851, 441] on span "حفظ" at bounding box center [845, 438] width 22 height 24
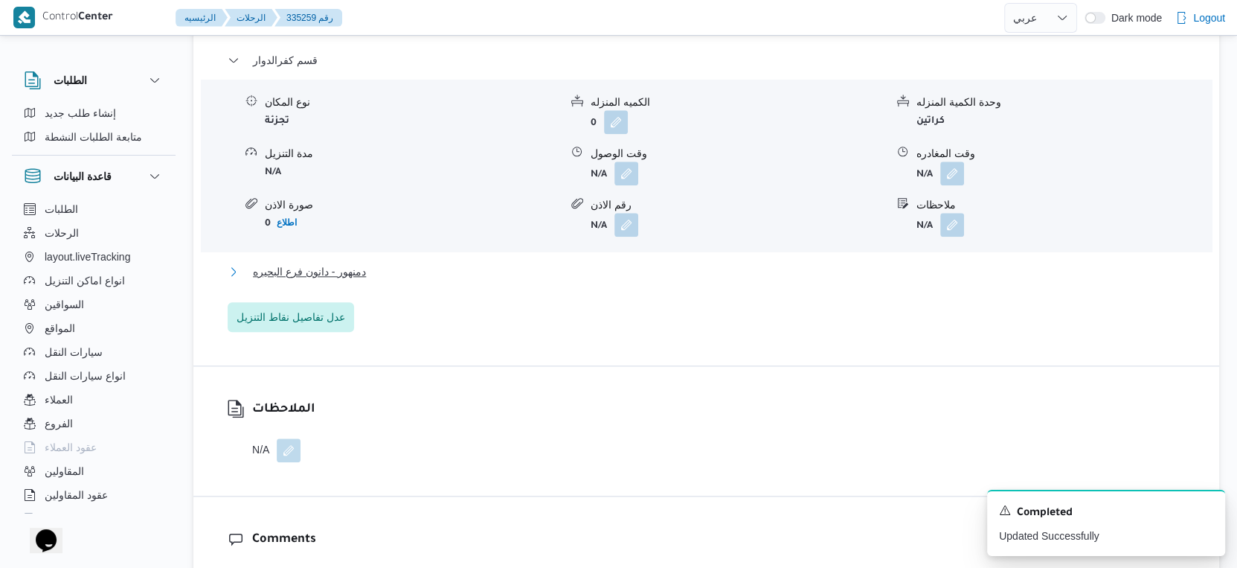
click at [372, 274] on button "دمنهور - دانون فرع البحيره" at bounding box center [707, 272] width 958 height 18
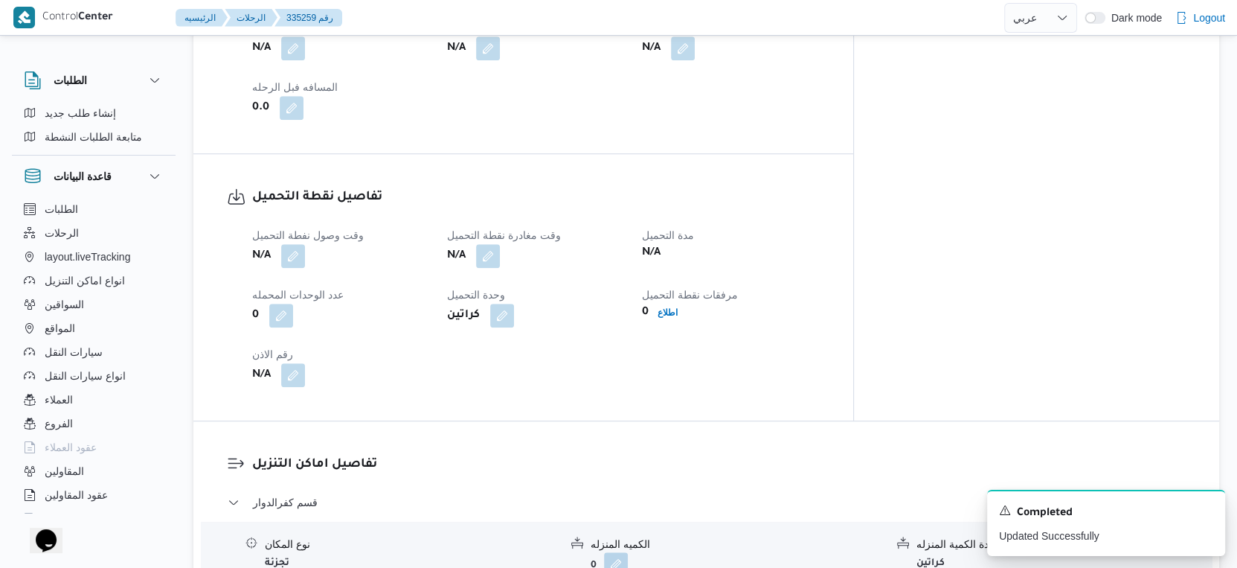
scroll to position [1074, 0]
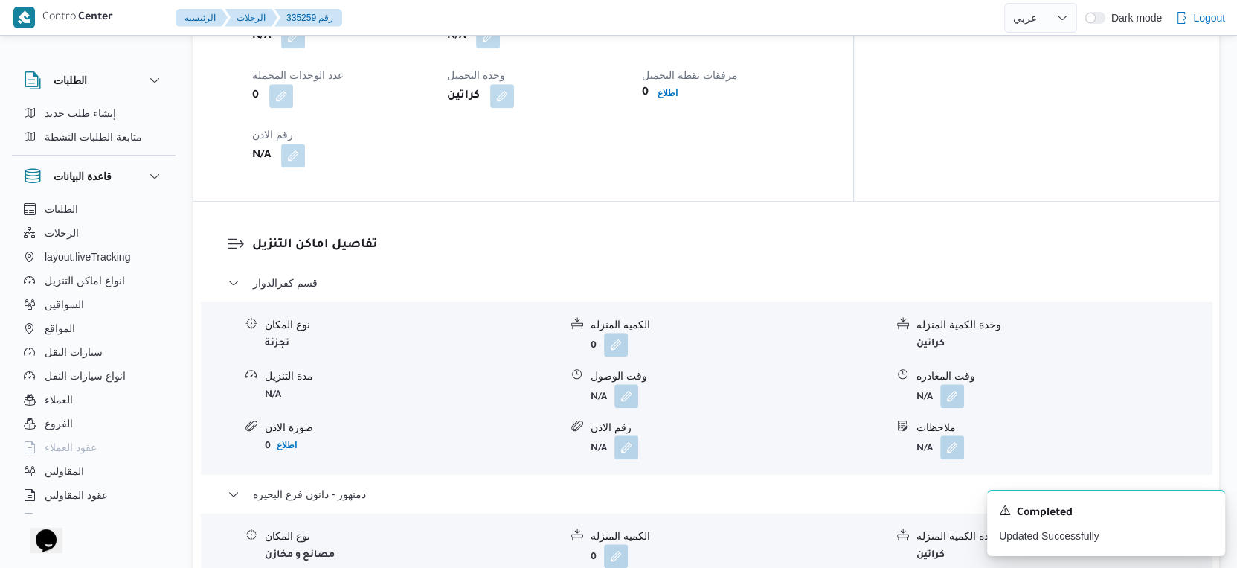
select select "ar"
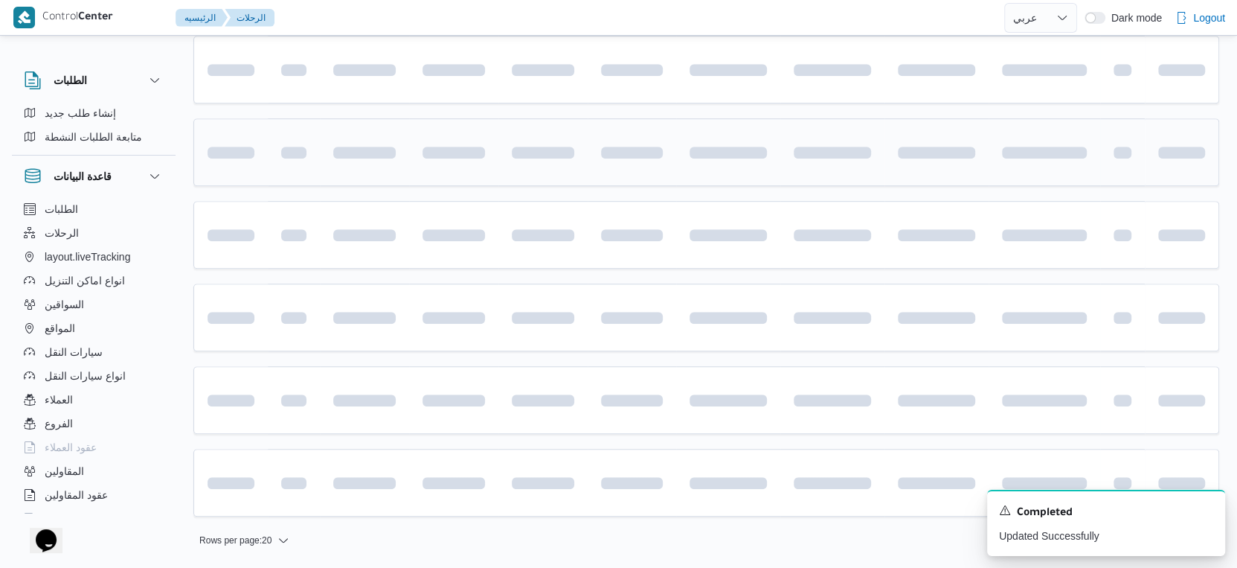
scroll to position [764, 0]
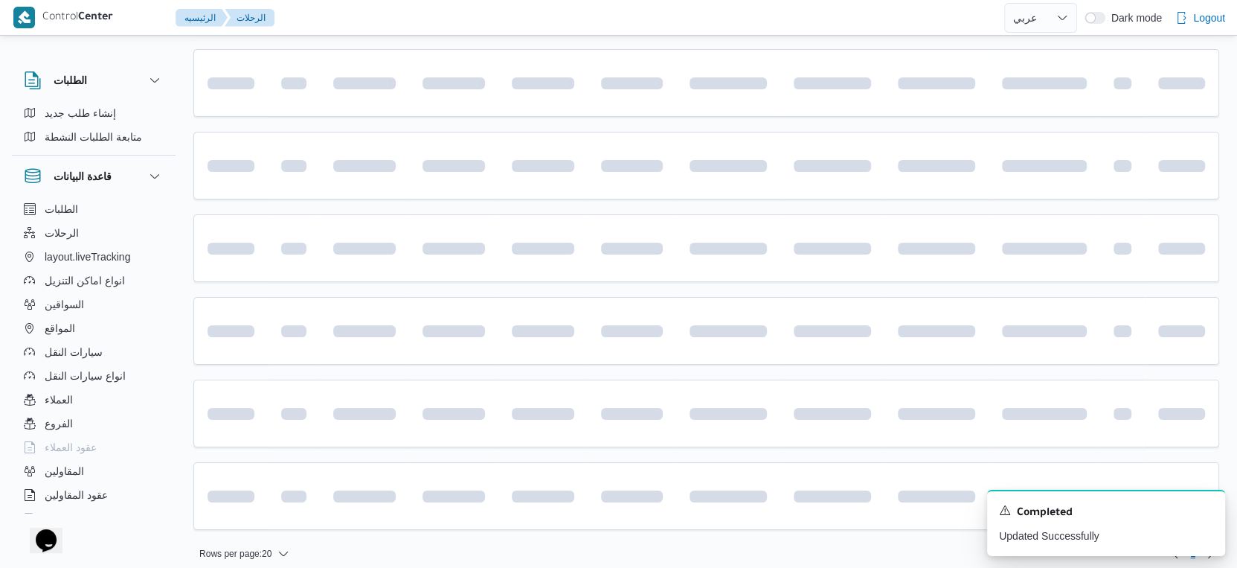
select select "ar"
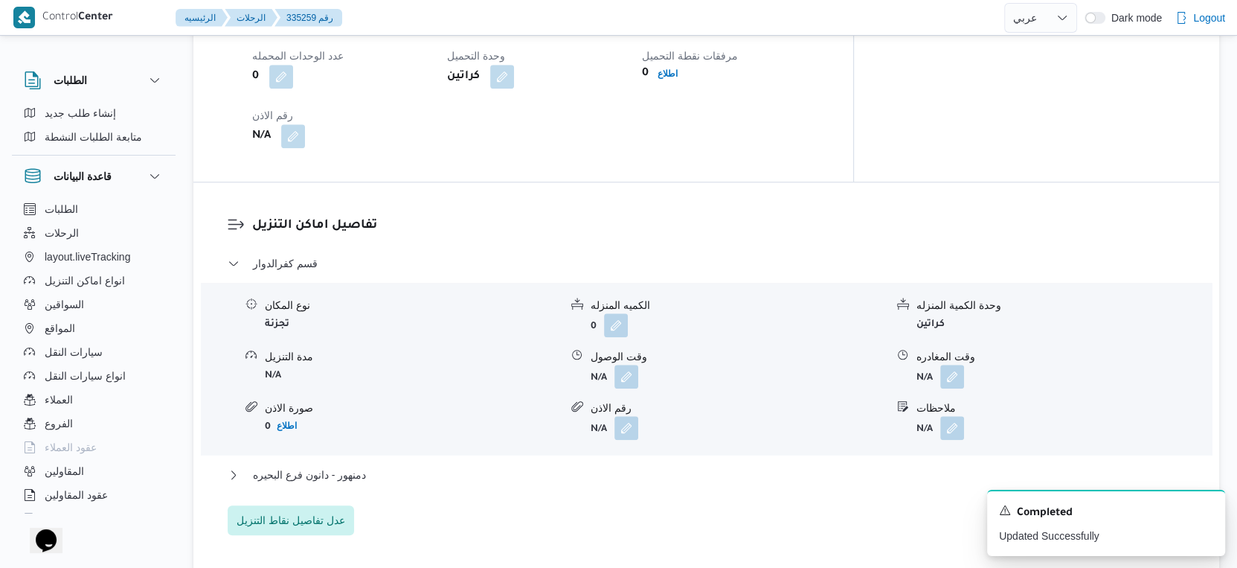
scroll to position [1074, 0]
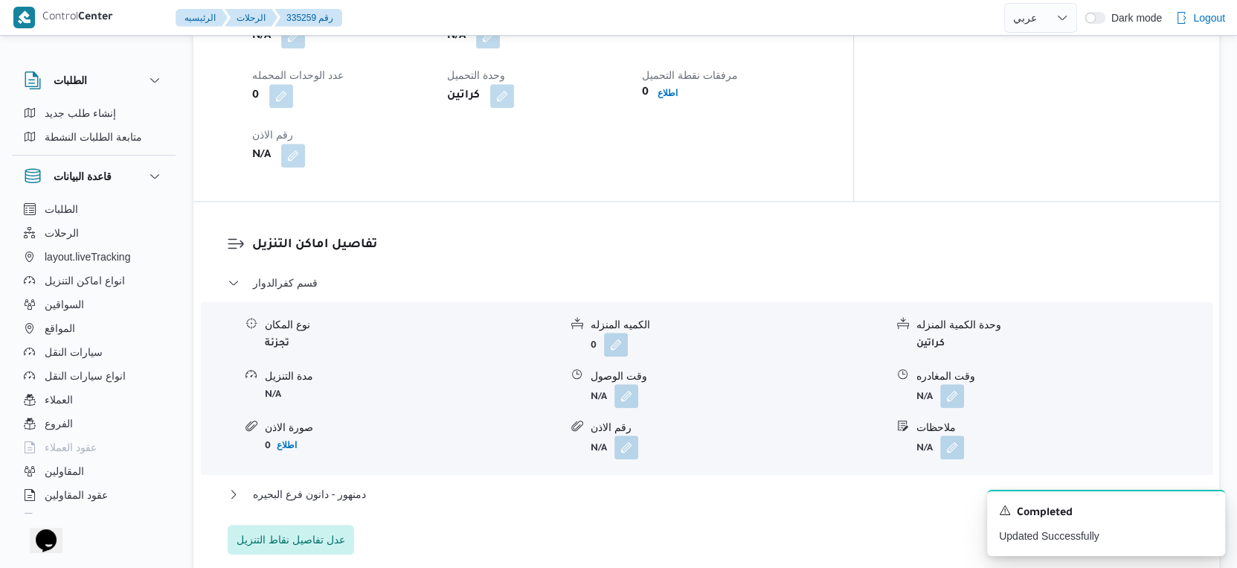
select select "ar"
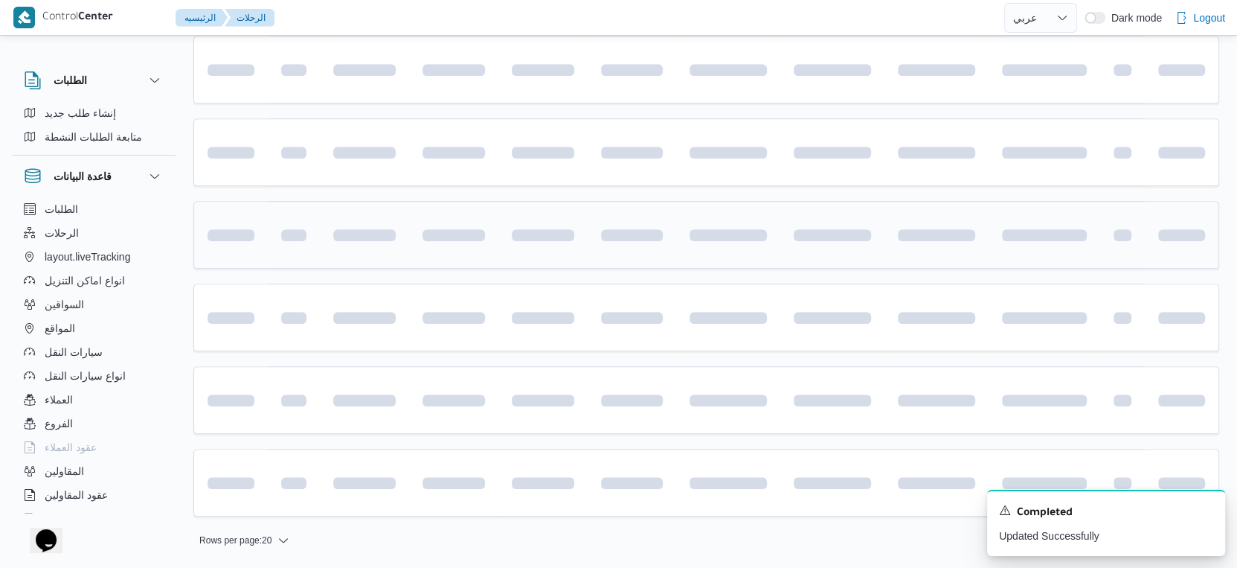
scroll to position [764, 0]
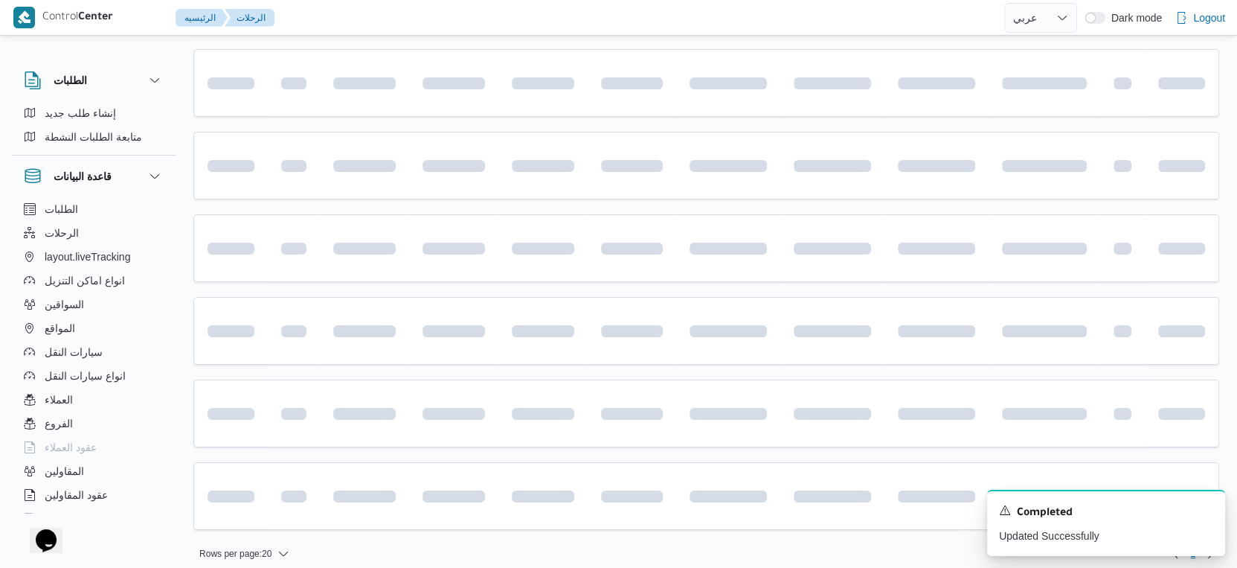
select select "ar"
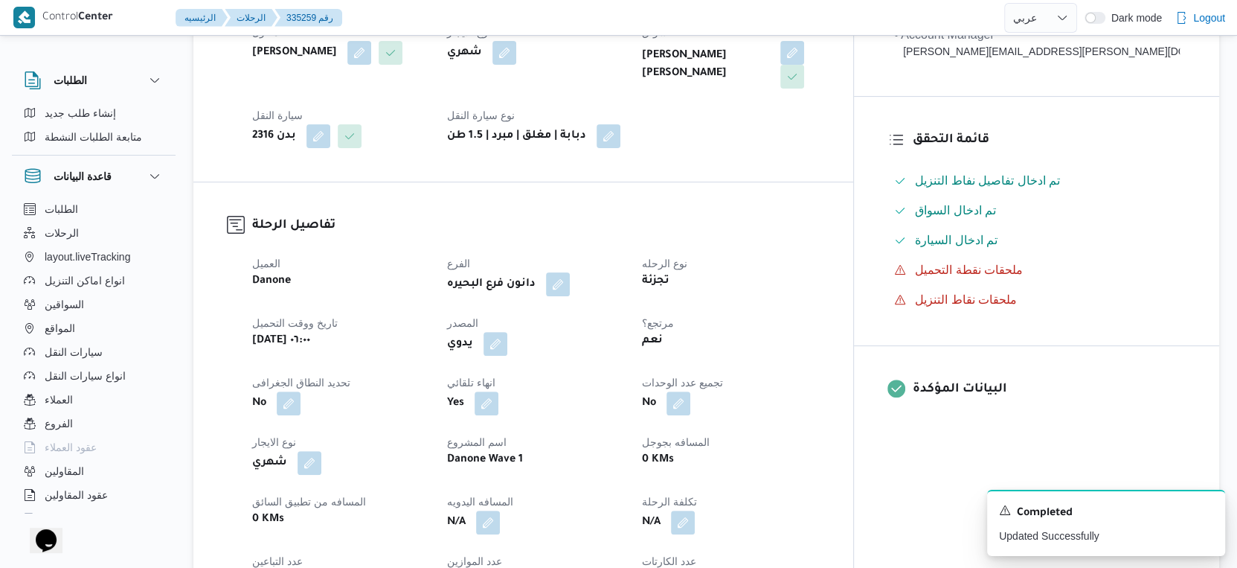
scroll to position [496, 0]
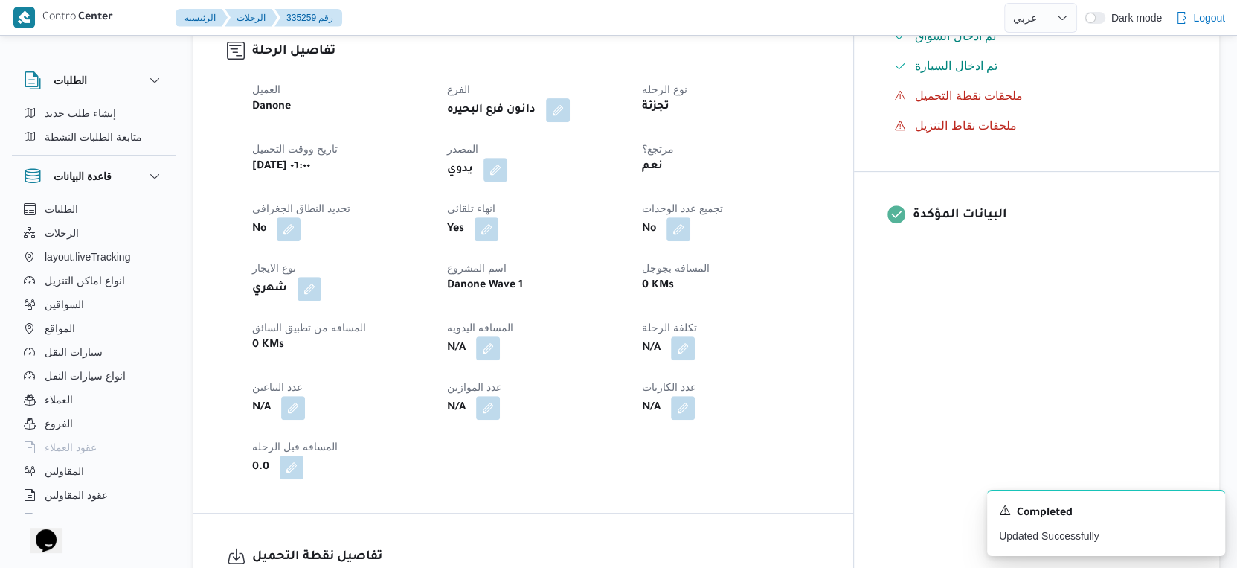
select select "ar"
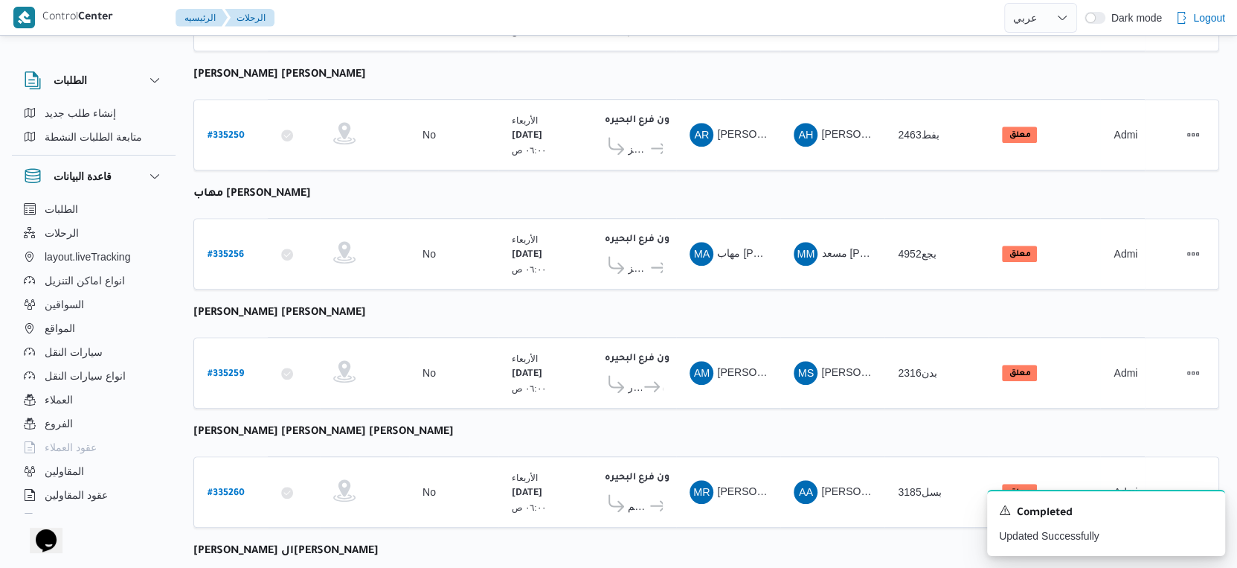
scroll to position [1002, 0]
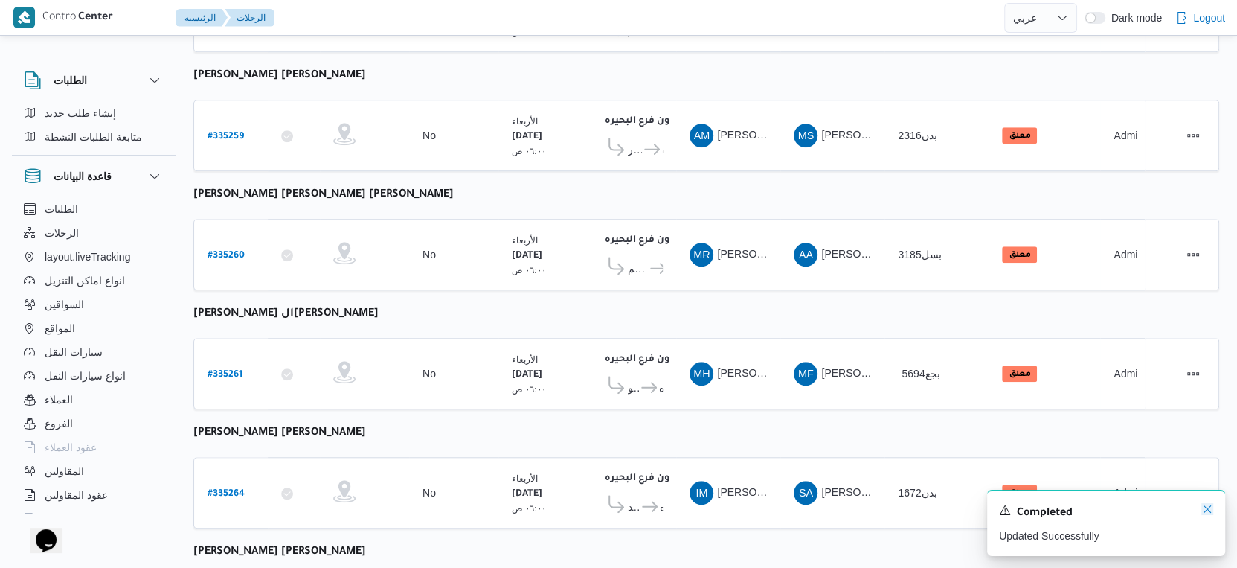
click at [1211, 510] on icon "Dismiss toast" at bounding box center [1208, 509] width 12 height 12
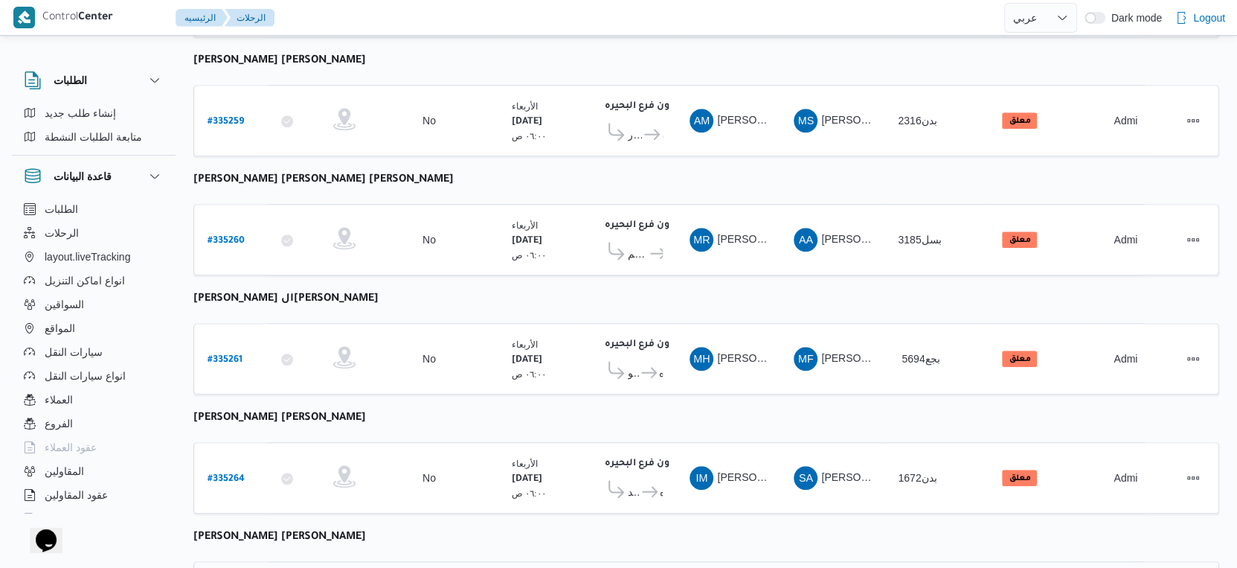
scroll to position [635, 0]
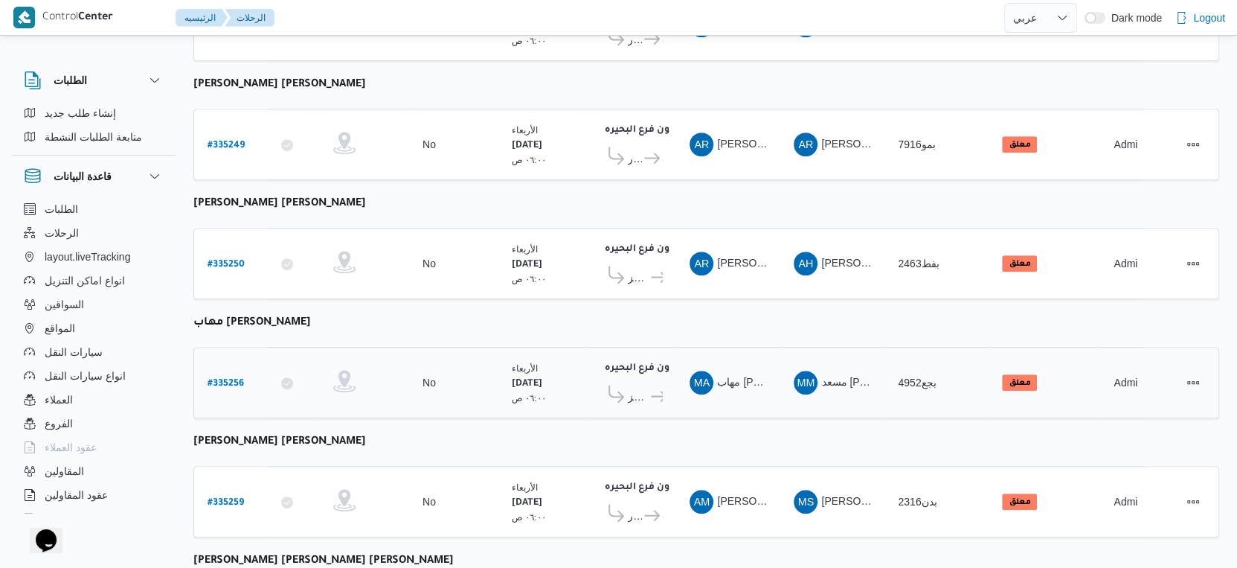
click at [651, 391] on icon at bounding box center [659, 396] width 16 height 11
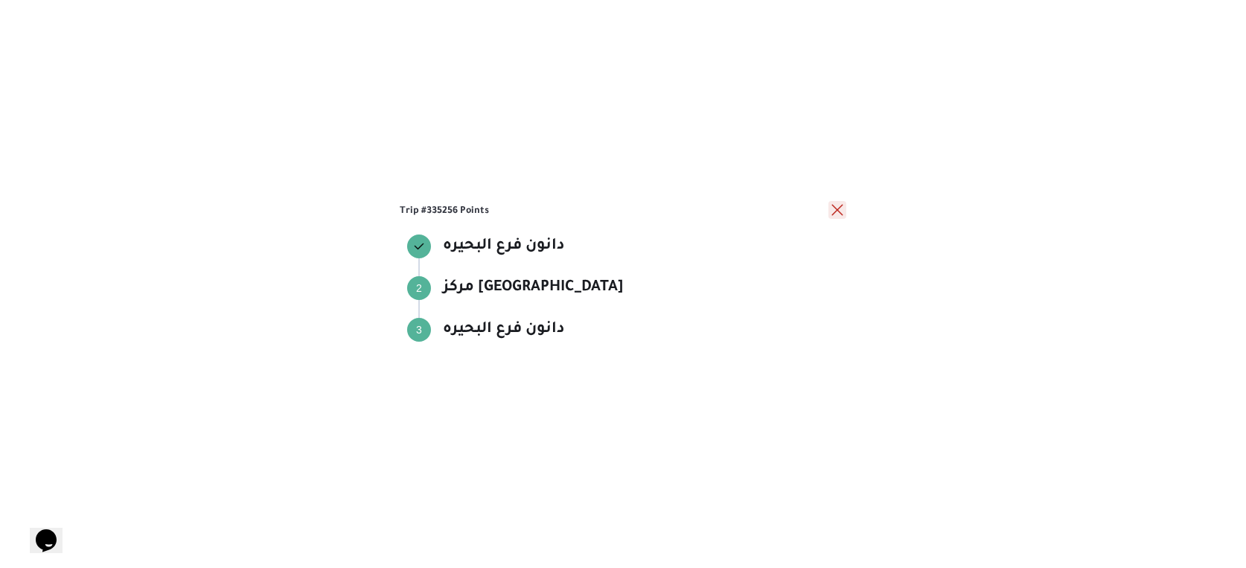
click at [838, 213] on button "close" at bounding box center [837, 210] width 18 height 18
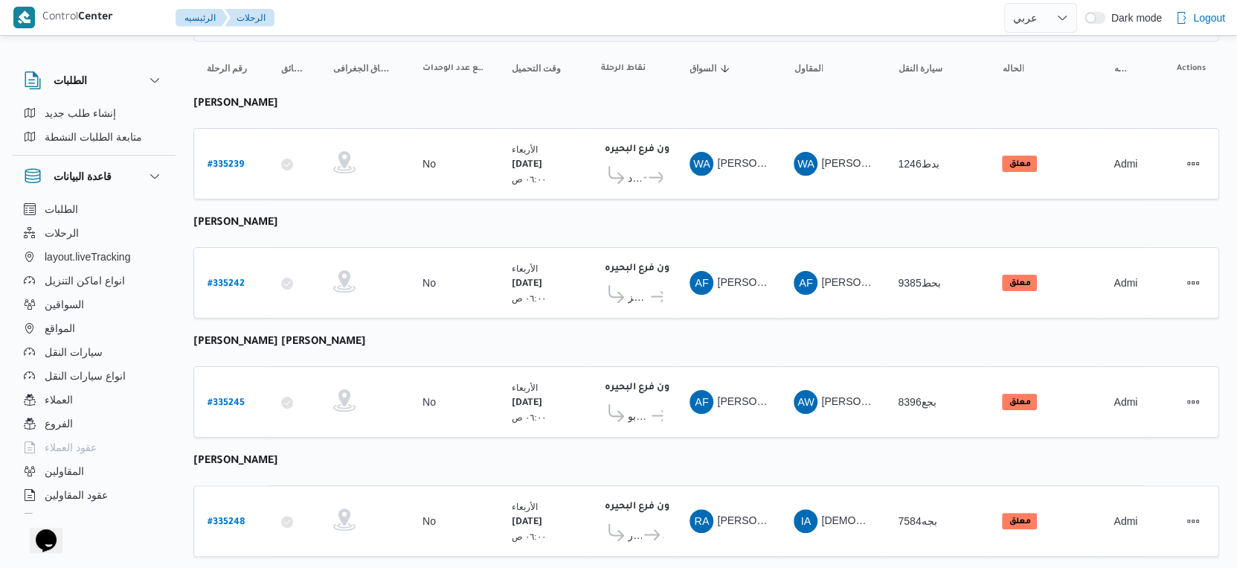
scroll to position [0, 0]
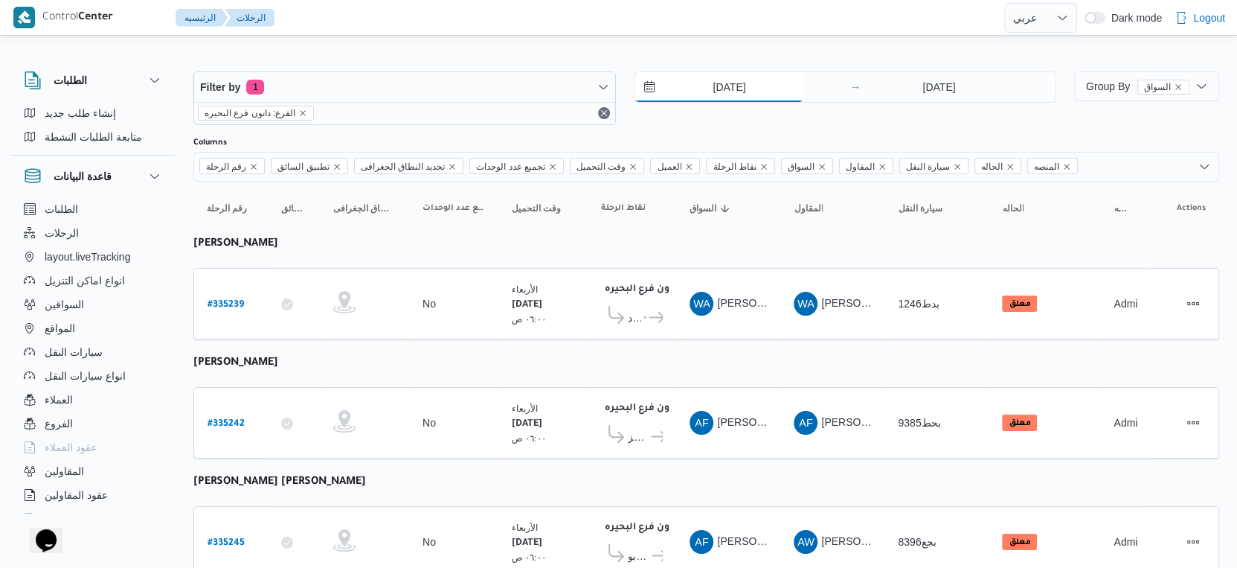
click at [741, 80] on input "[DATE]" at bounding box center [719, 87] width 169 height 30
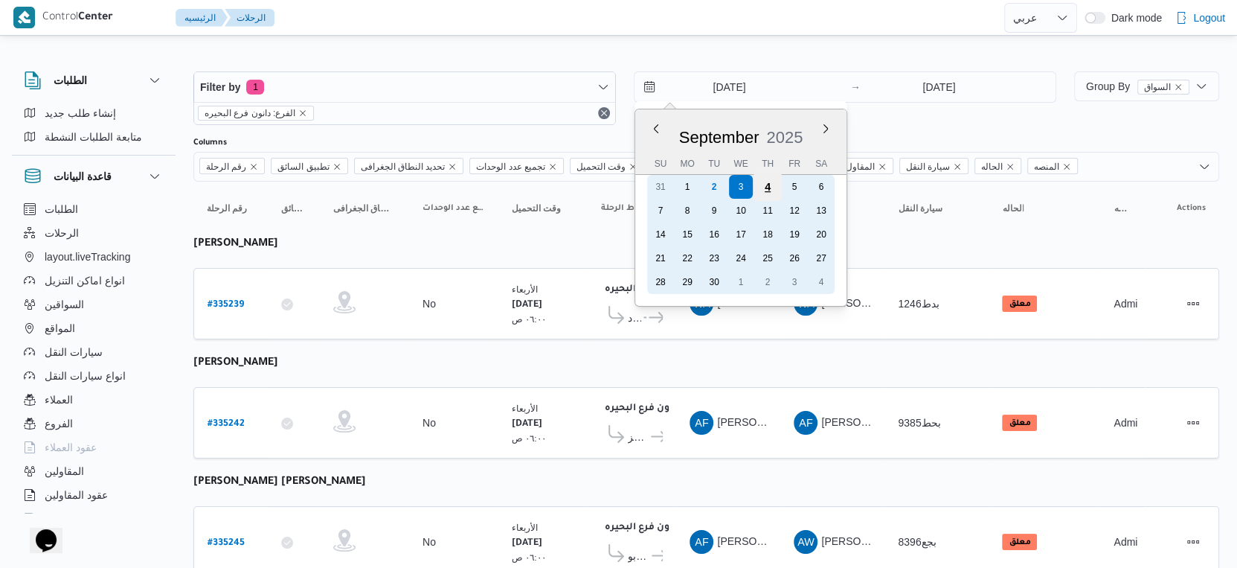
click at [772, 190] on div "4" at bounding box center [768, 187] width 28 height 28
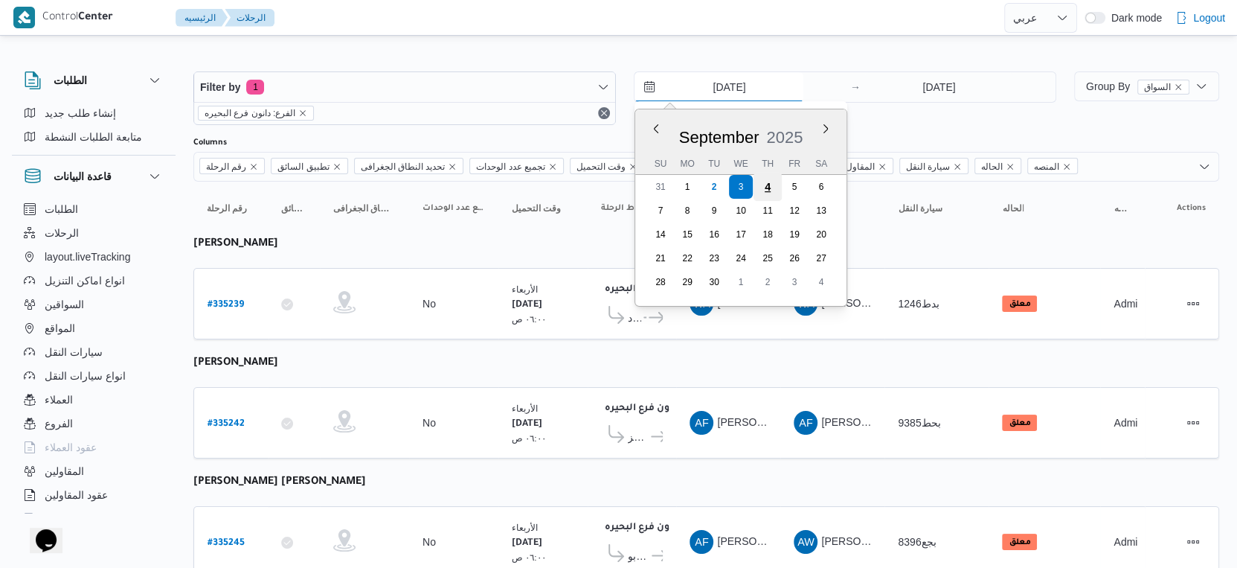
type input "[DATE]"
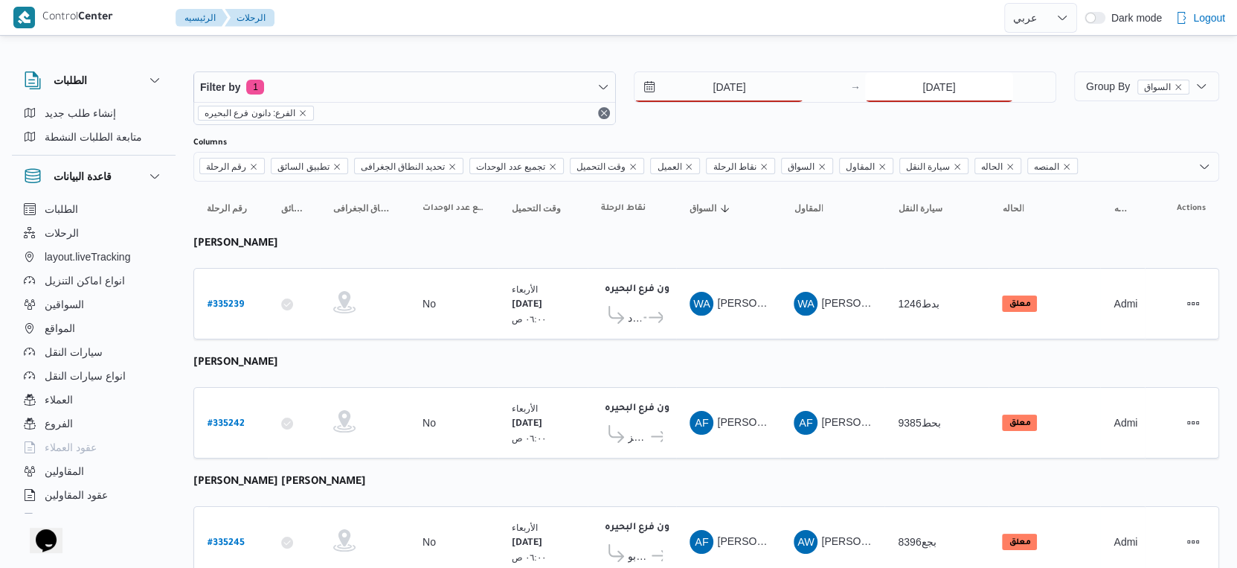
click at [934, 96] on input "[DATE]" at bounding box center [939, 87] width 148 height 30
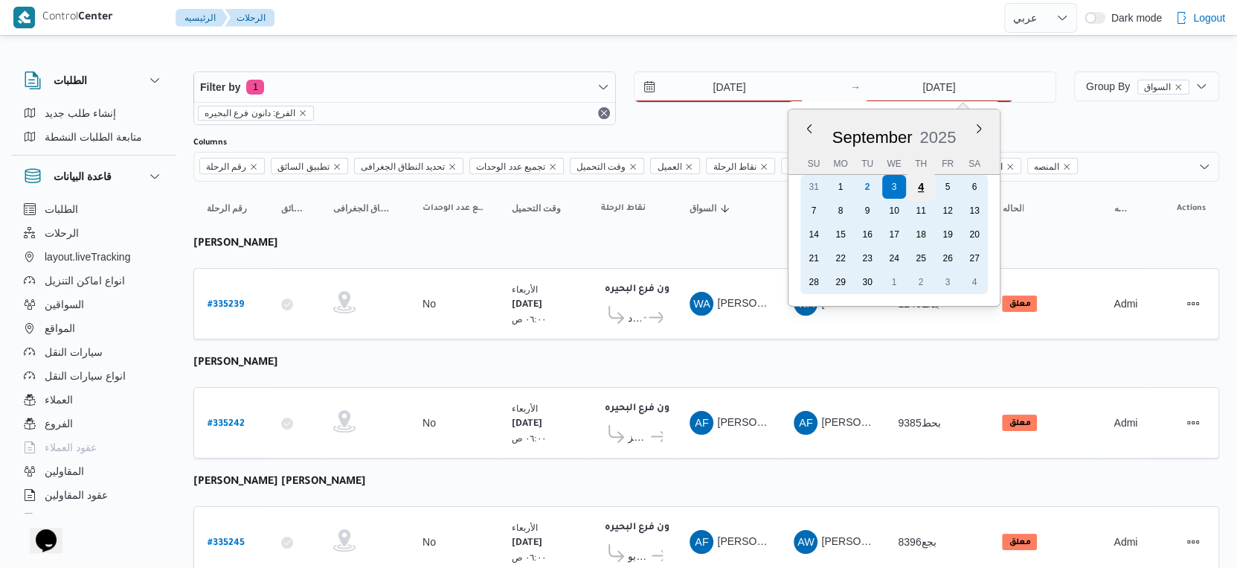
click at [929, 188] on div "4" at bounding box center [921, 187] width 28 height 28
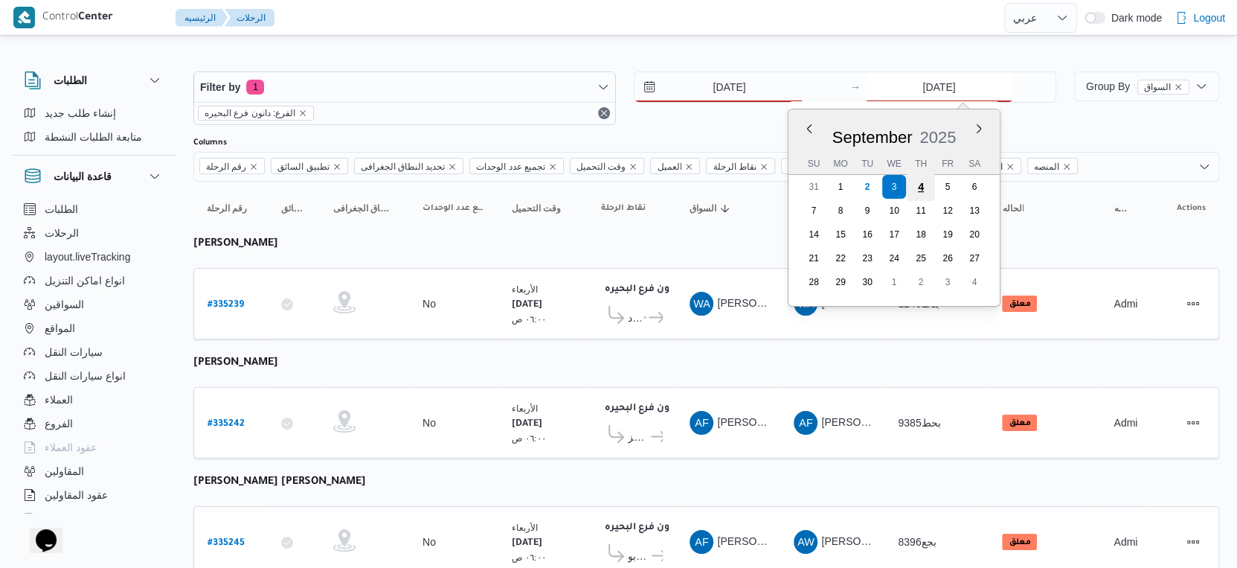
type input "[DATE]"
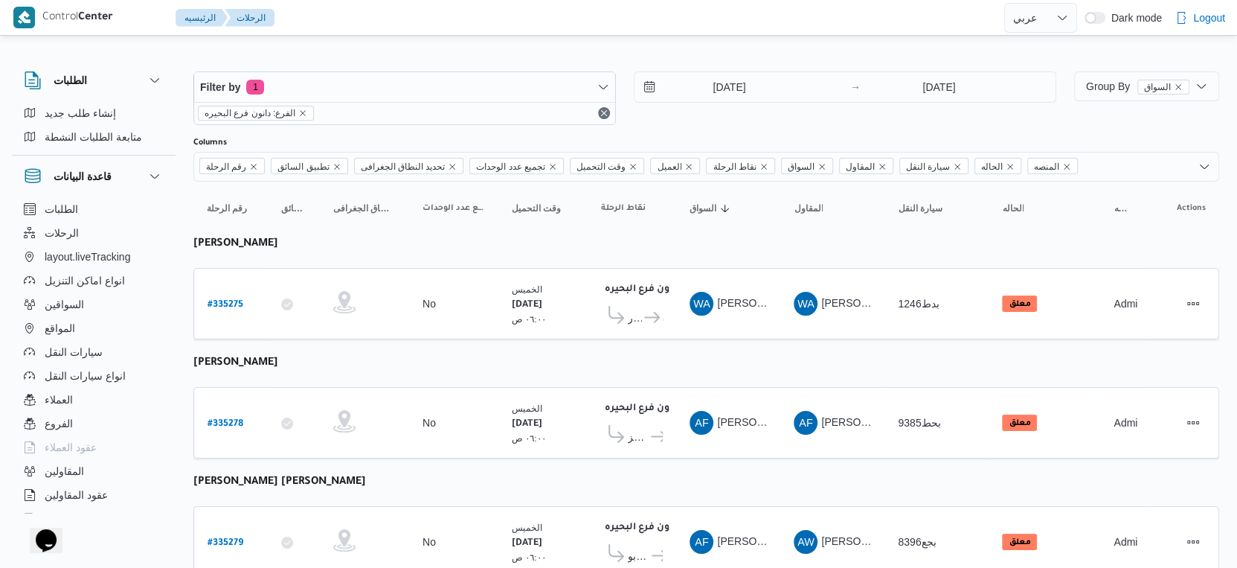
click at [592, 323] on td "نقاط الرحلة دانون فرع البحيره ٠٢:٠٢ م قسم [GEOGRAPHIC_DATA] فرع البحيره" at bounding box center [632, 303] width 89 height 71
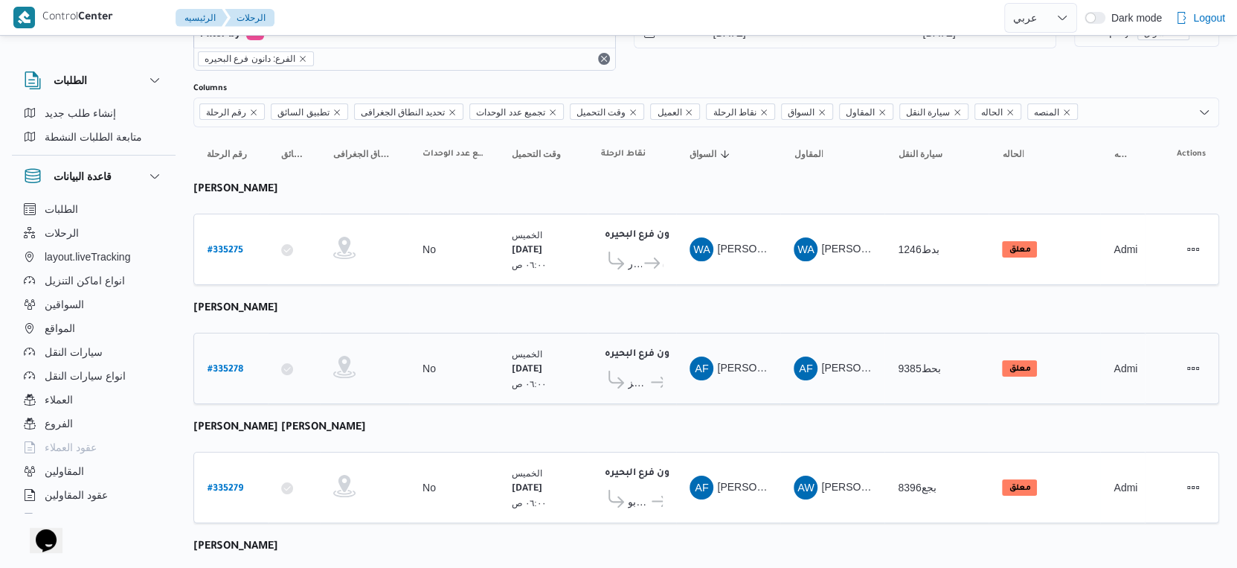
scroll to position [83, 0]
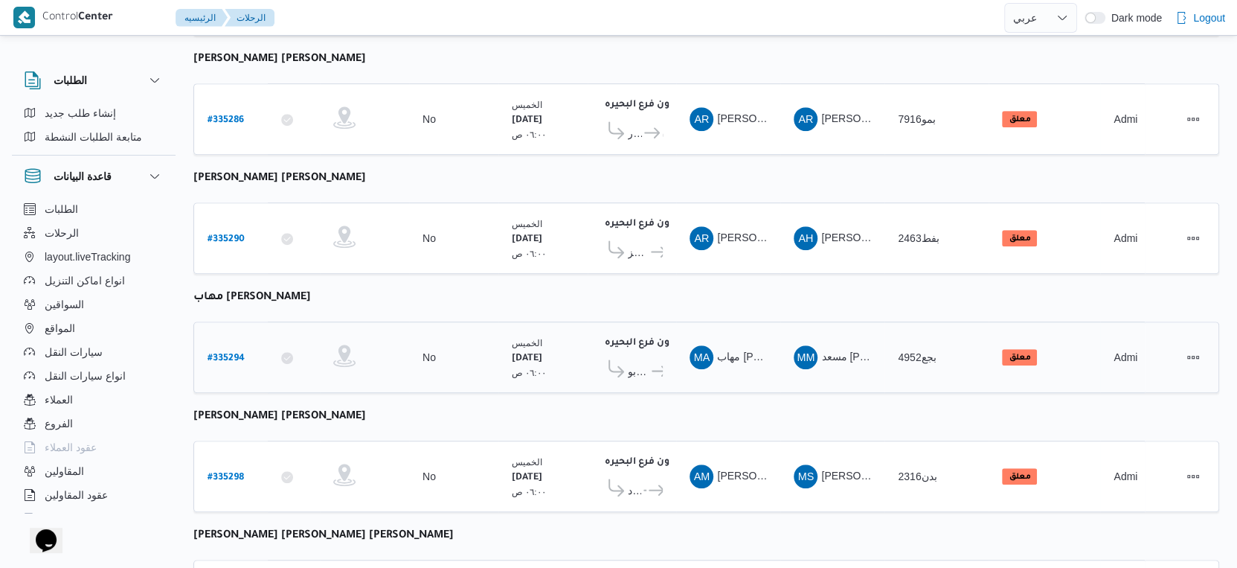
click at [216, 353] on b "# 335294" at bounding box center [226, 358] width 37 height 10
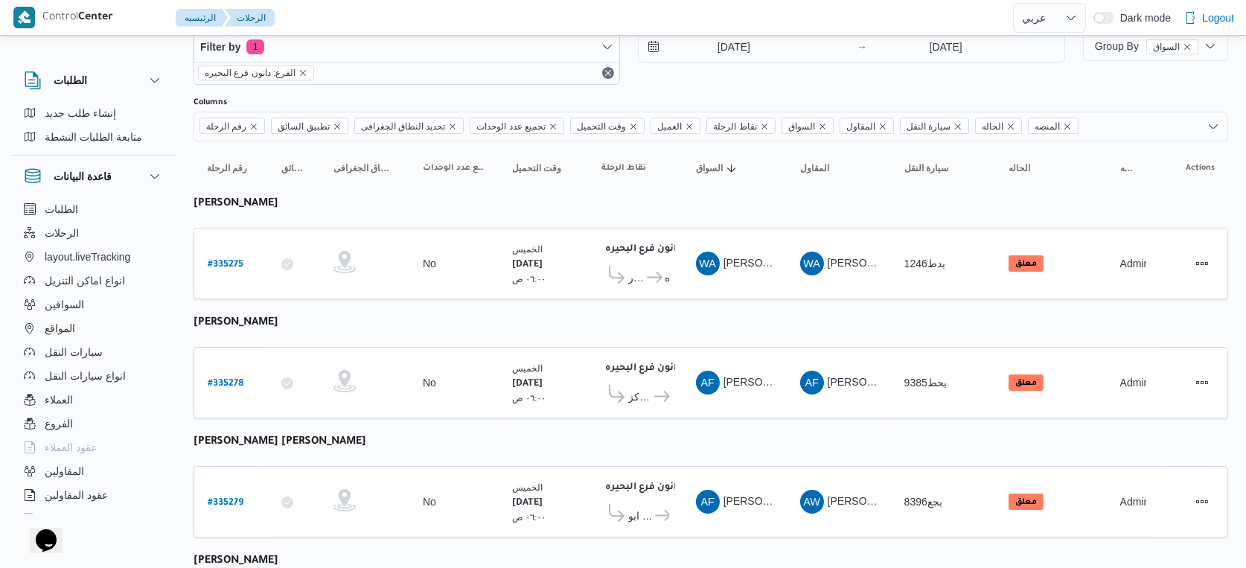
select select "ar"
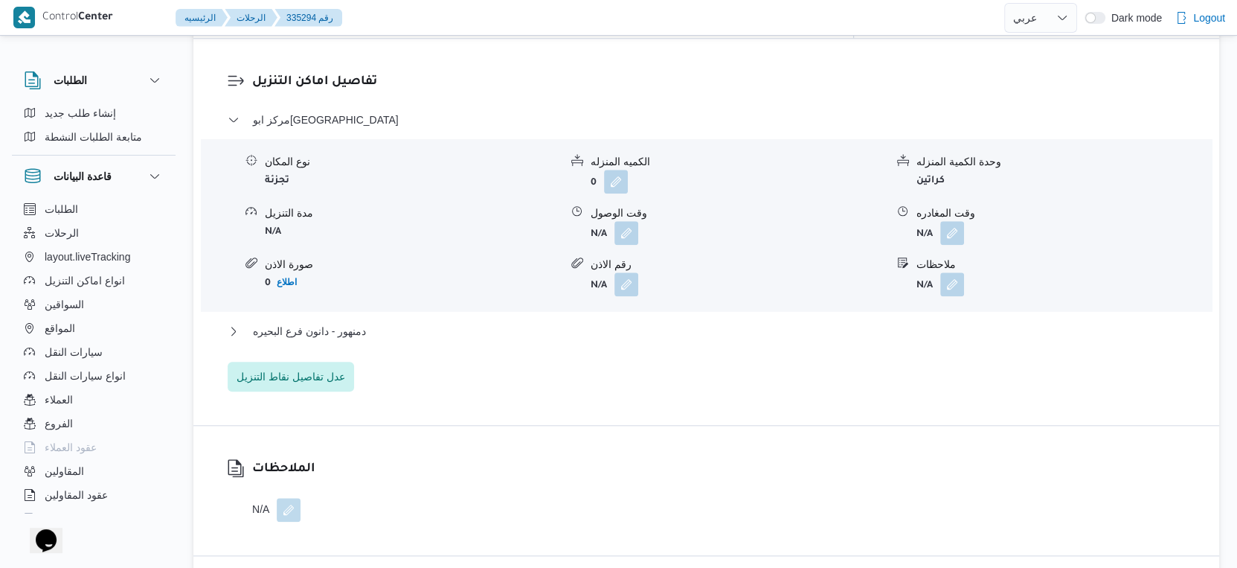
scroll to position [1240, 0]
click at [301, 368] on span "عدل تفاصيل نقاط التنزيل" at bounding box center [291, 373] width 109 height 18
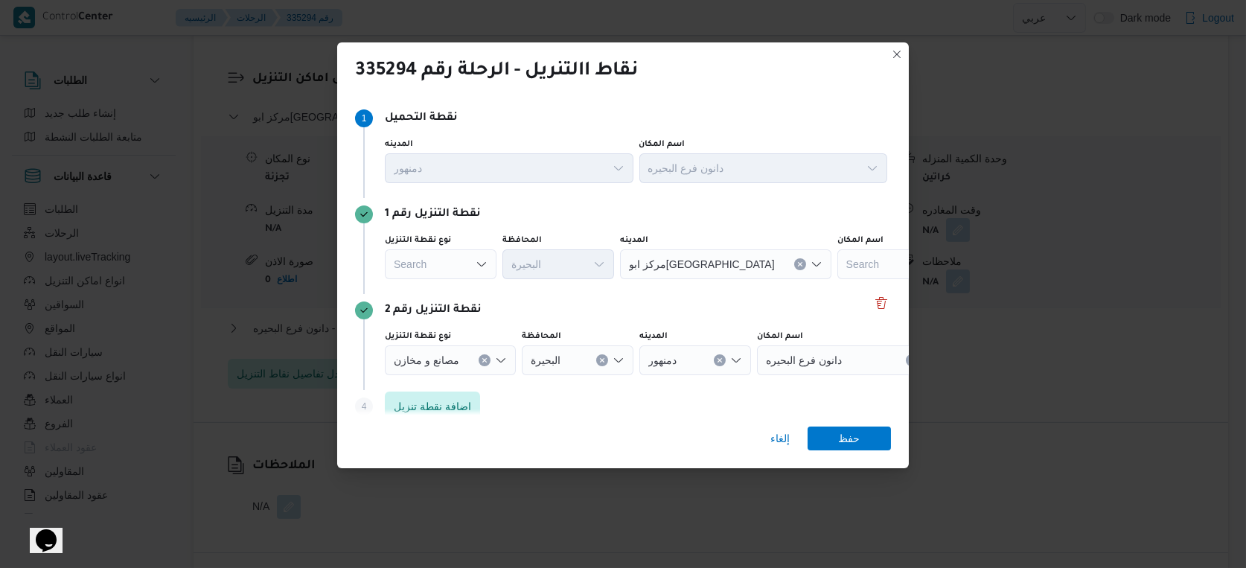
click at [481, 260] on icon "Open list of options" at bounding box center [481, 264] width 12 height 12
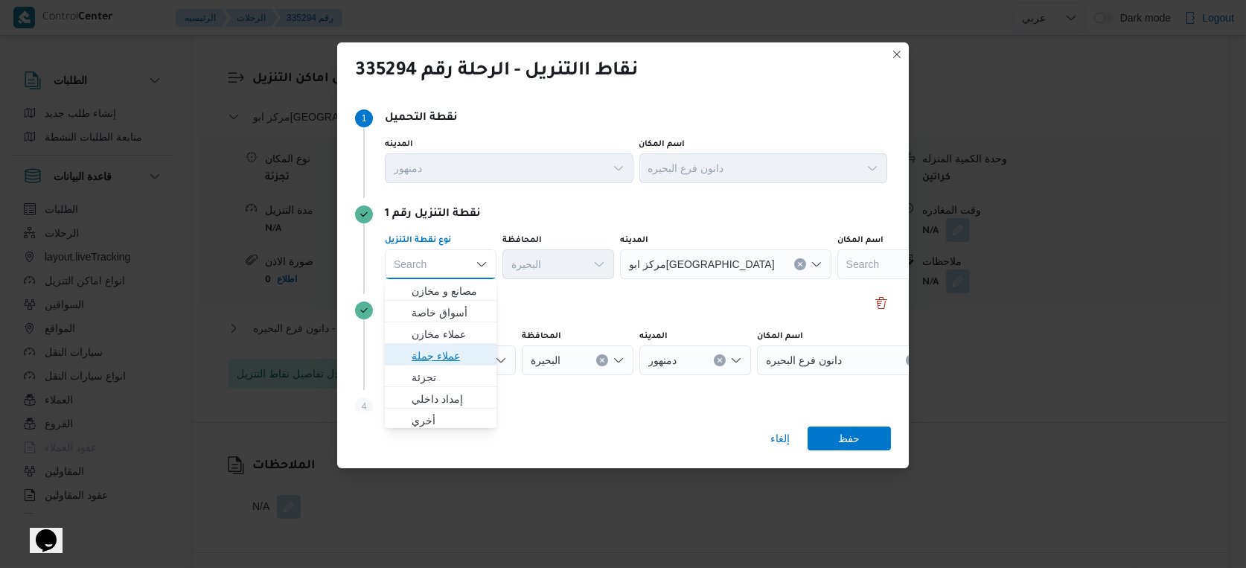
drag, startPoint x: 448, startPoint y: 359, endPoint x: 571, endPoint y: 271, distance: 151.4
click at [447, 359] on span "عملاء جملة" at bounding box center [449, 356] width 76 height 18
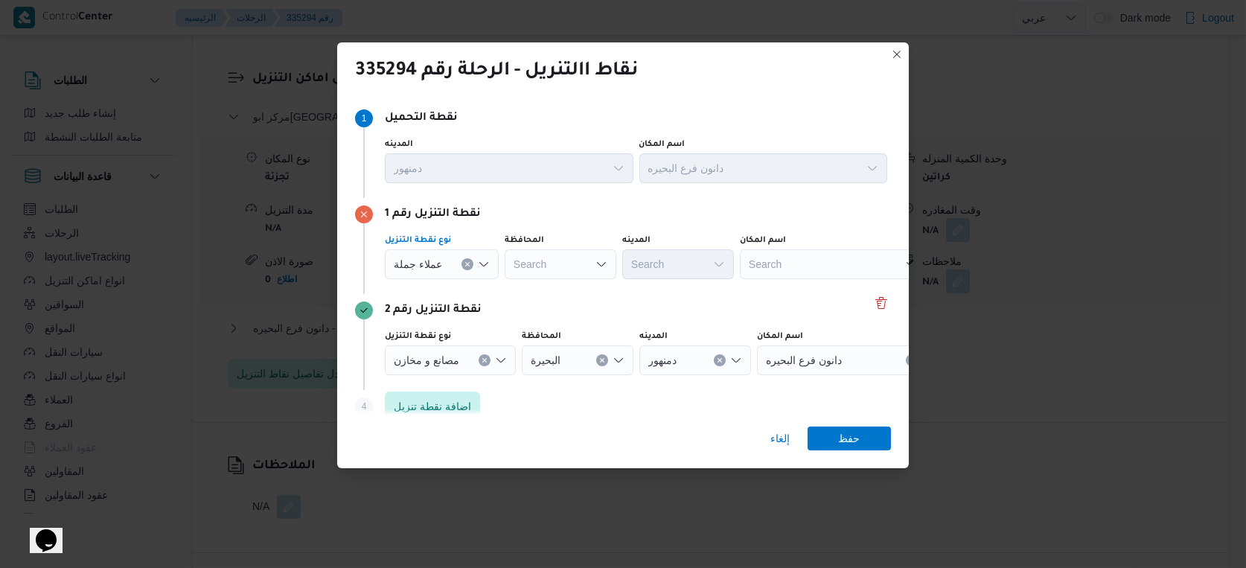
click at [580, 253] on div "Search" at bounding box center [560, 264] width 112 height 30
type input "البحير"
click at [580, 258] on div "[PERSON_NAME] [PERSON_NAME] Combo box. Selected. [PERSON_NAME]. Selected. Combo…" at bounding box center [560, 264] width 112 height 30
click at [550, 304] on div "نقطة التنزيل رقم 2" at bounding box center [623, 310] width 536 height 18
click at [554, 286] on div "نقطة التنزيل رقم 1 نوع نقطة التنزيل عملاء جملة المحافظة [PERSON_NAME] [PERSON_N…" at bounding box center [623, 246] width 536 height 96
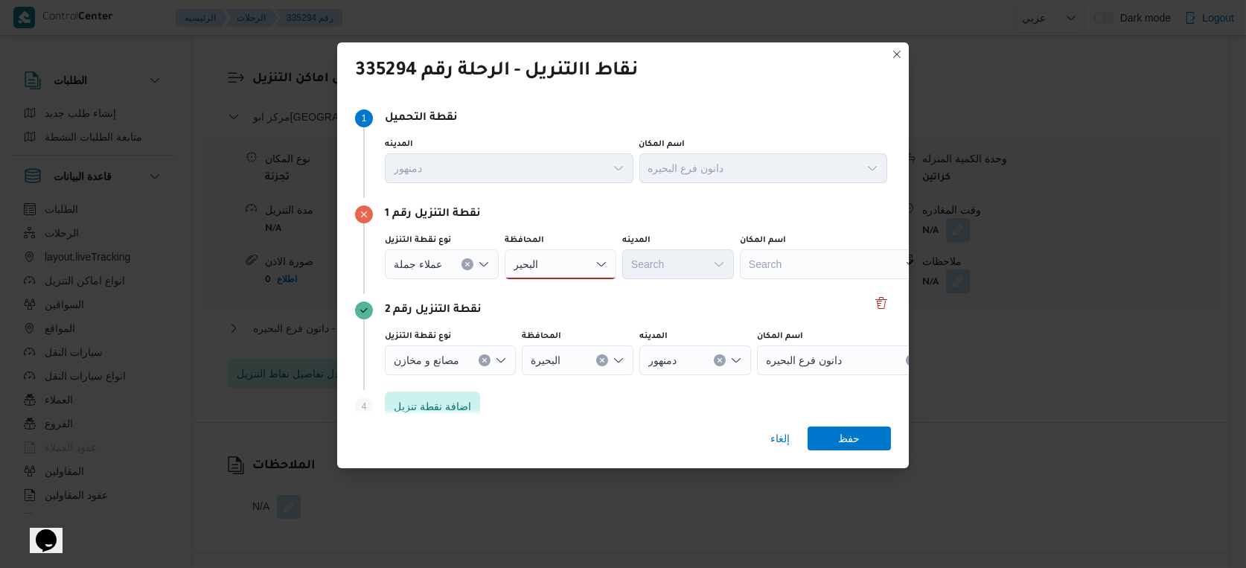
click at [562, 248] on div "المحافظة [PERSON_NAME] [PERSON_NAME]" at bounding box center [560, 256] width 112 height 45
click at [560, 259] on div "[PERSON_NAME] [PERSON_NAME]" at bounding box center [560, 264] width 112 height 30
click at [553, 331] on mark "البحير" at bounding box center [546, 334] width 25 height 12
click at [454, 261] on div "عملاء جملة" at bounding box center [442, 264] width 114 height 30
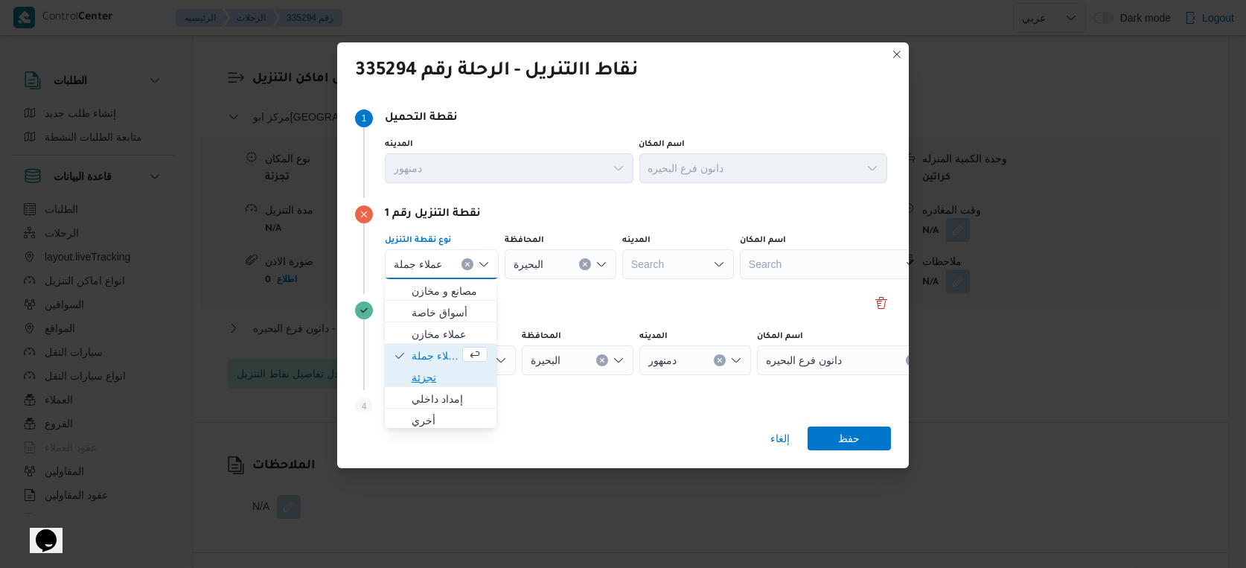
click at [429, 377] on span "تجزئة" at bounding box center [449, 377] width 76 height 18
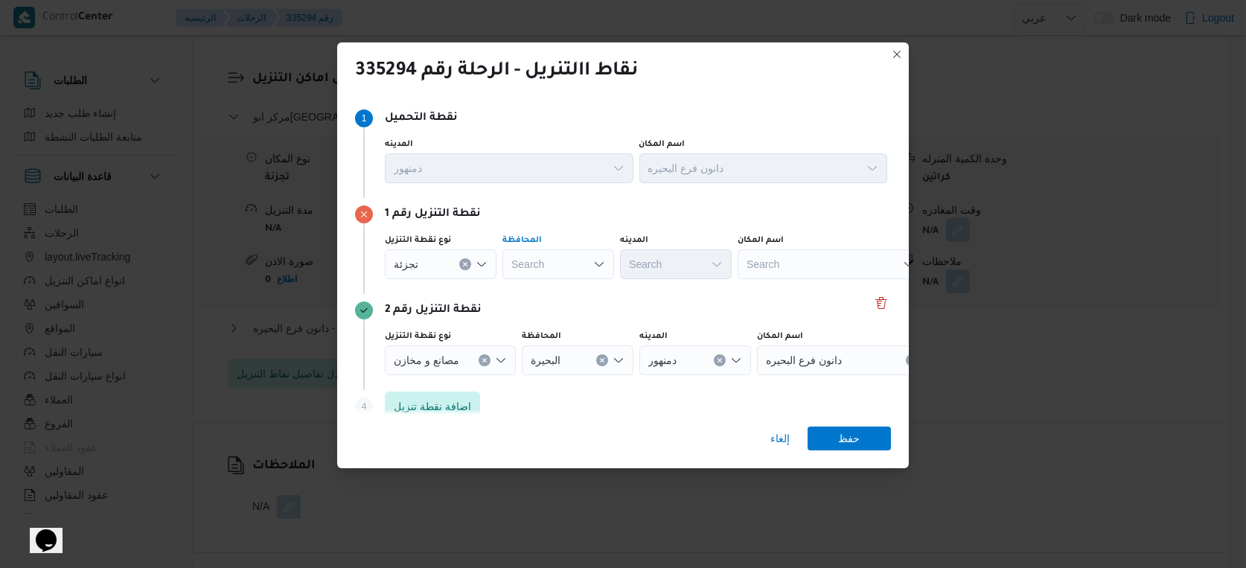
click at [555, 266] on div "Search" at bounding box center [558, 264] width 112 height 30
click at [546, 339] on span "البحيرة" at bounding box center [567, 334] width 76 height 18
click at [680, 264] on div "Search" at bounding box center [676, 264] width 112 height 30
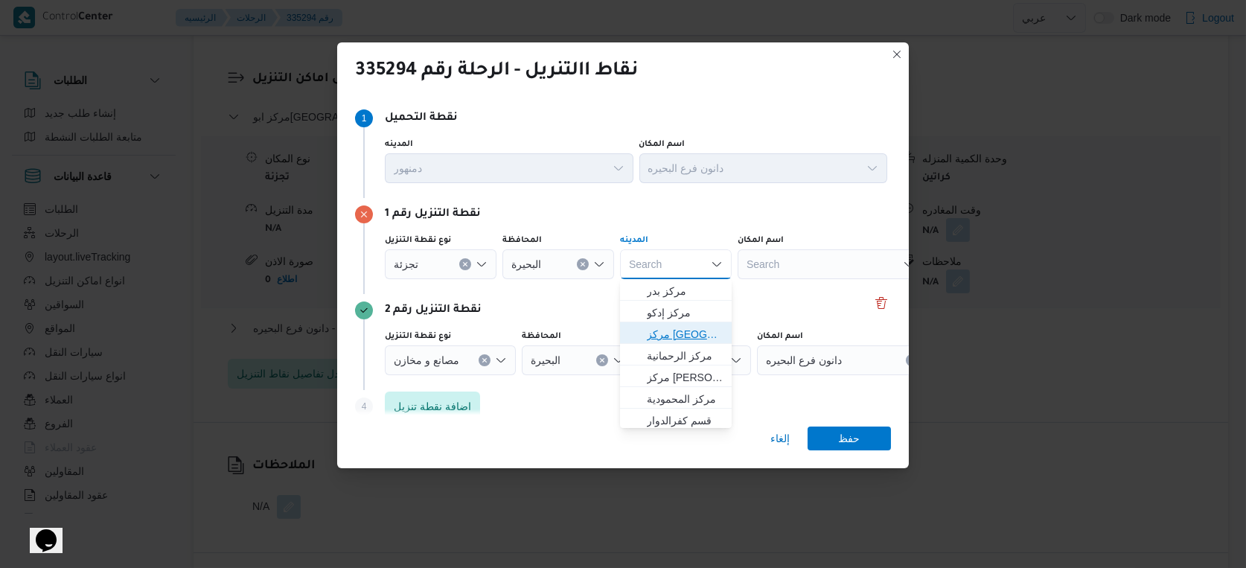
click at [679, 336] on span "مركز [GEOGRAPHIC_DATA]" at bounding box center [685, 334] width 76 height 18
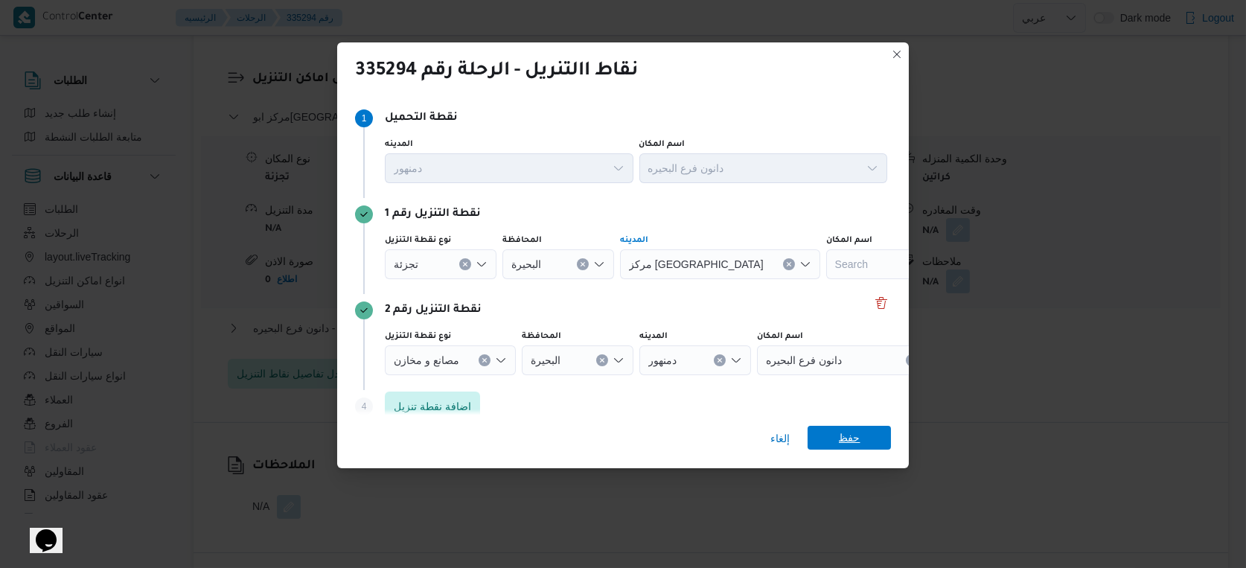
click at [848, 441] on span "حفظ" at bounding box center [850, 438] width 22 height 24
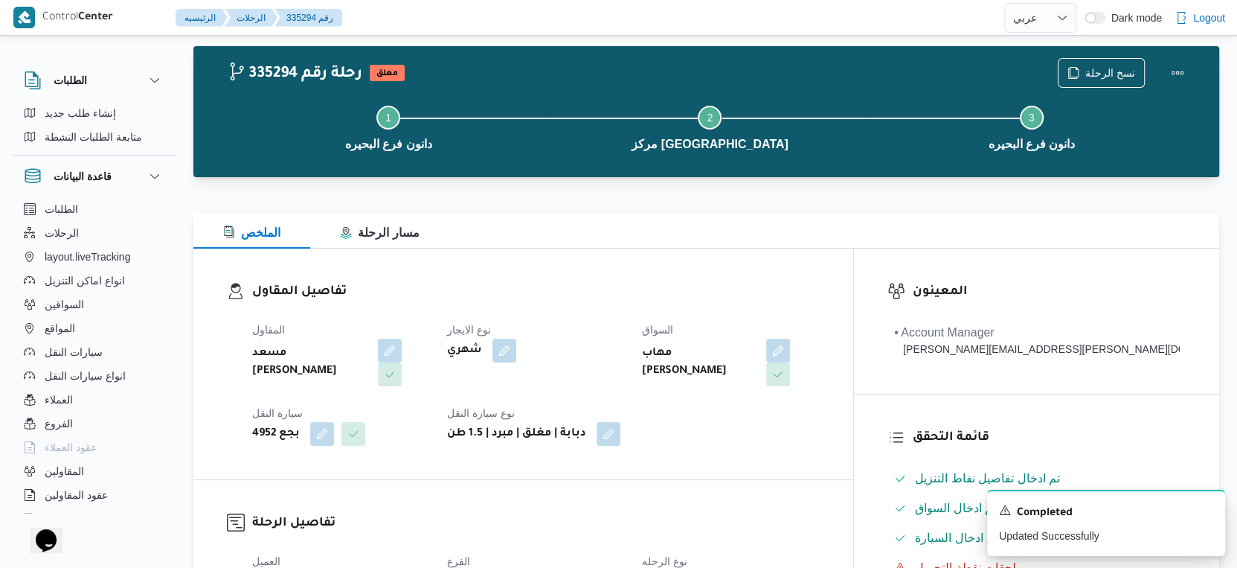
scroll to position [0, 0]
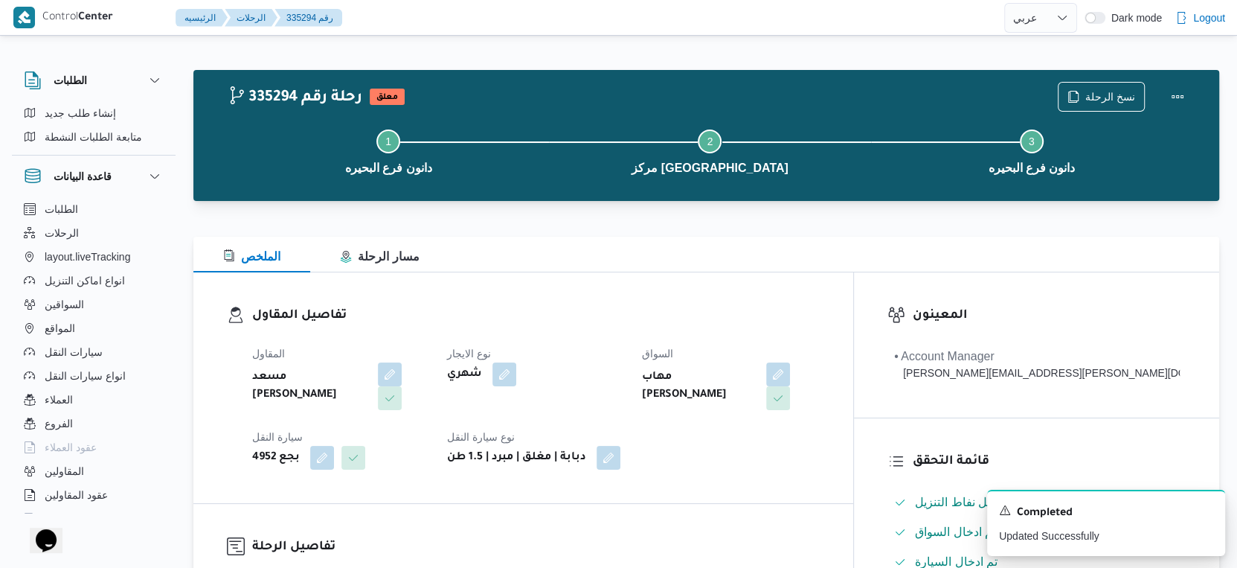
select select "ar"
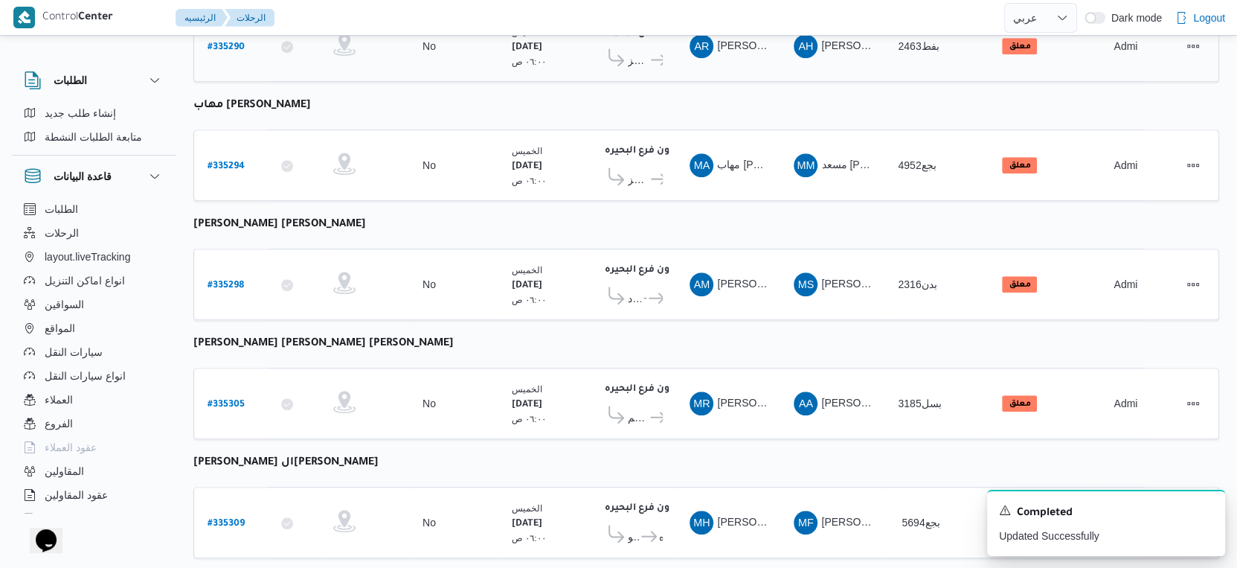
scroll to position [827, 0]
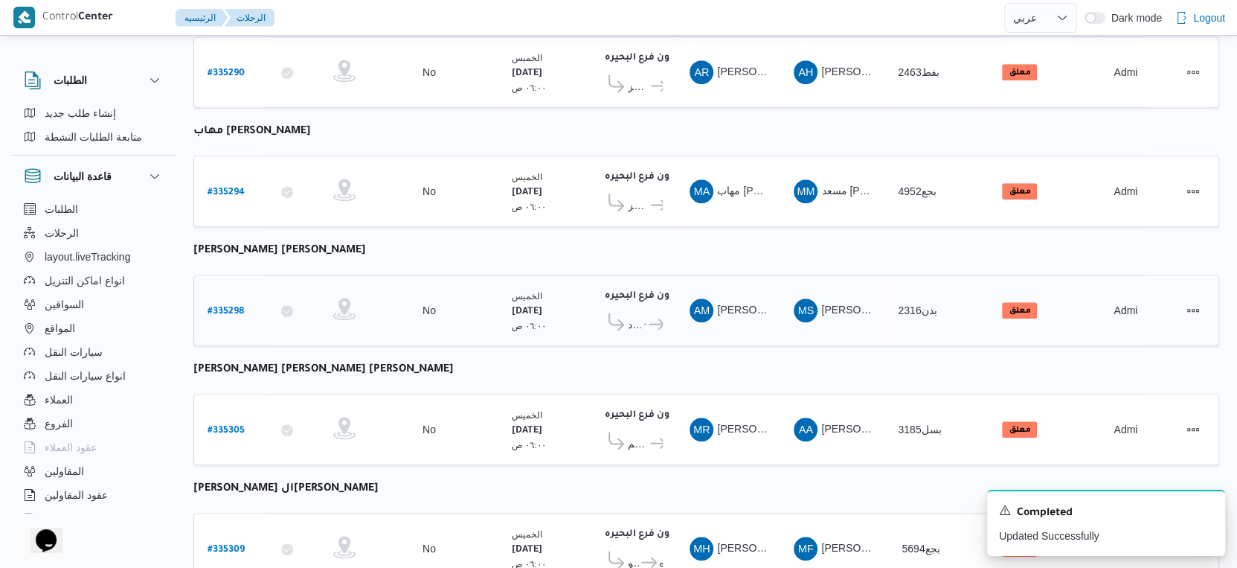
click at [216, 307] on b "# 335298" at bounding box center [226, 312] width 36 height 10
select select "ar"
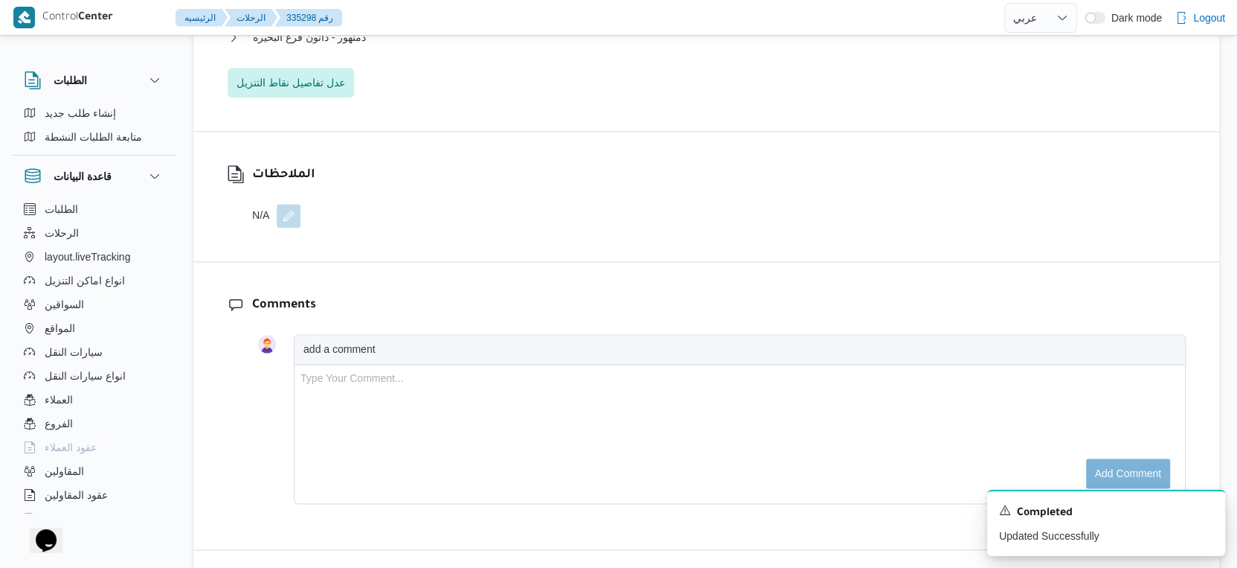
scroll to position [1240, 0]
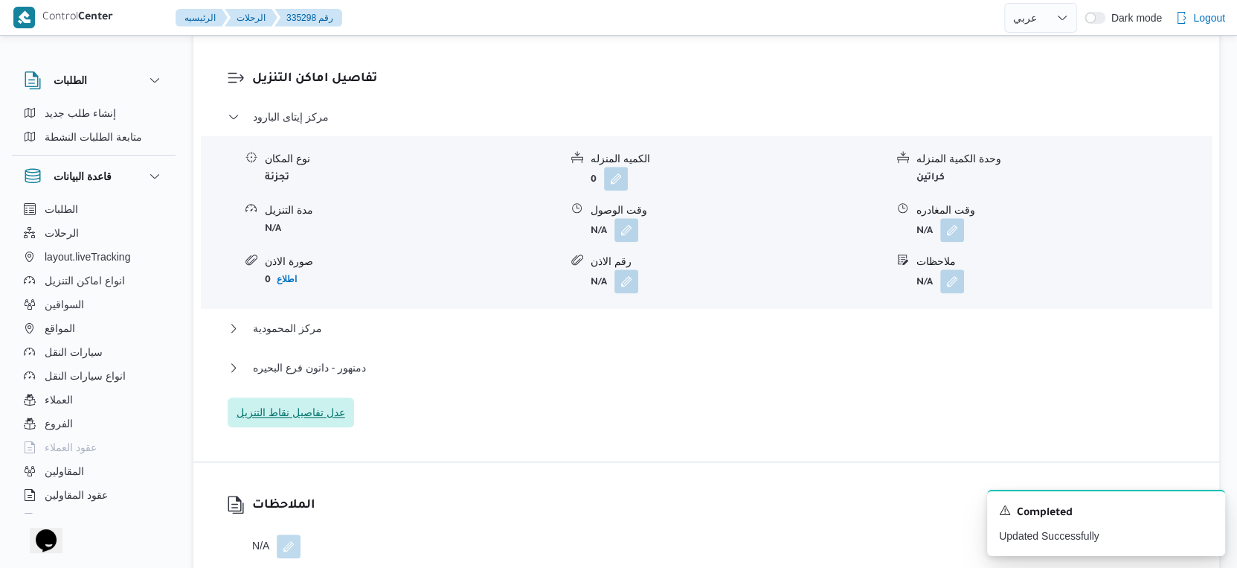
click at [318, 406] on span "عدل تفاصيل نقاط التنزيل" at bounding box center [291, 412] width 109 height 18
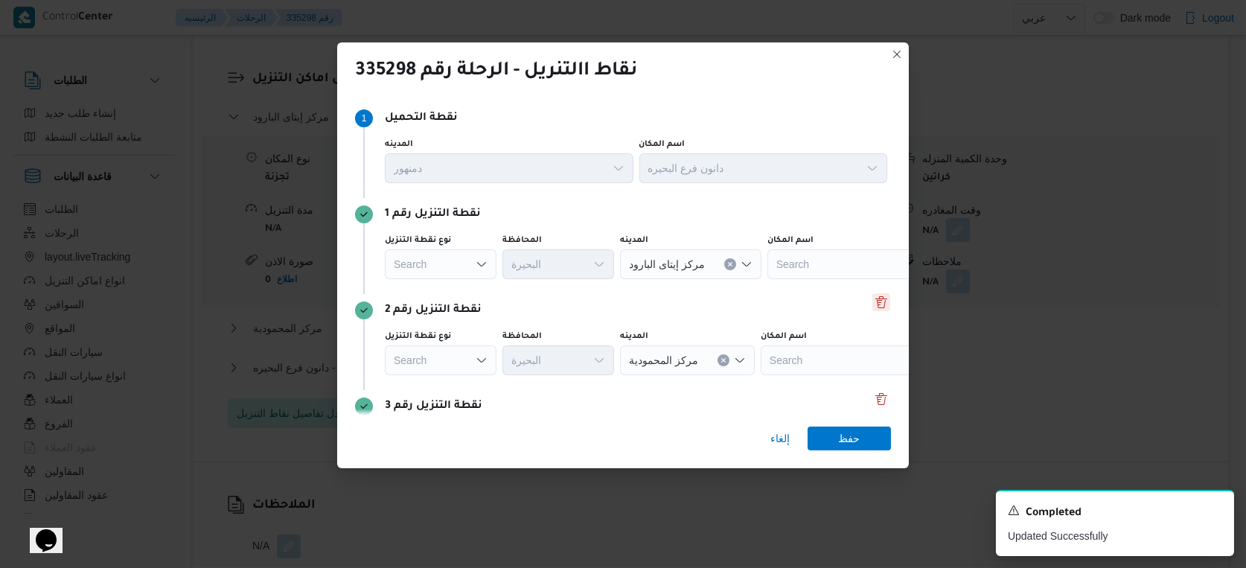
click at [876, 301] on button "Delete" at bounding box center [881, 302] width 18 height 18
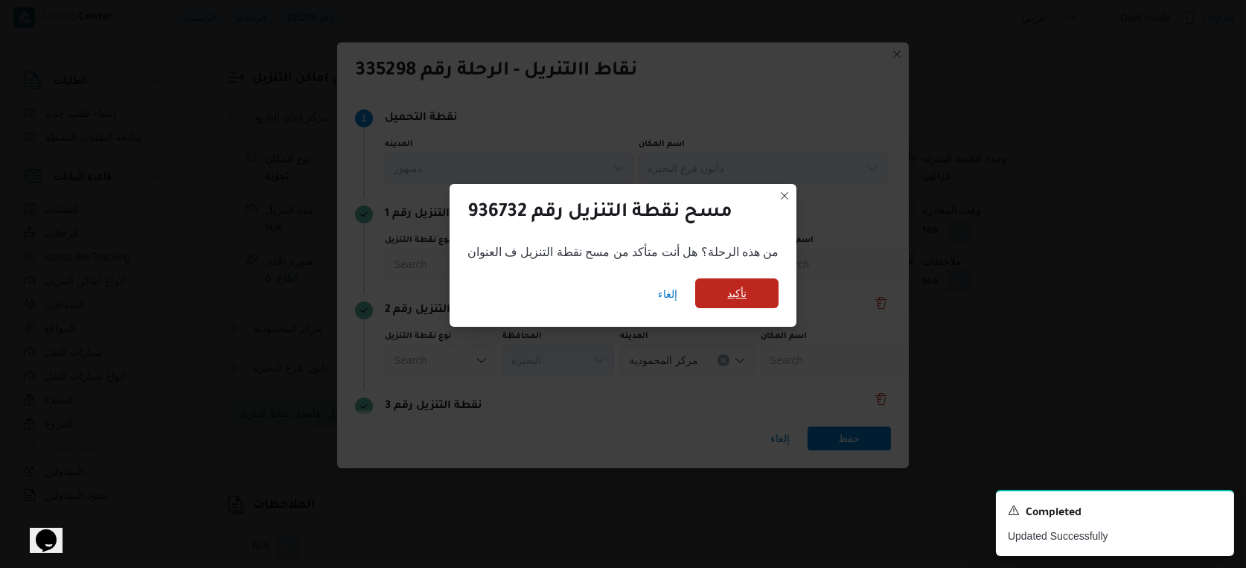
click at [761, 303] on span "تأكيد" at bounding box center [736, 293] width 83 height 30
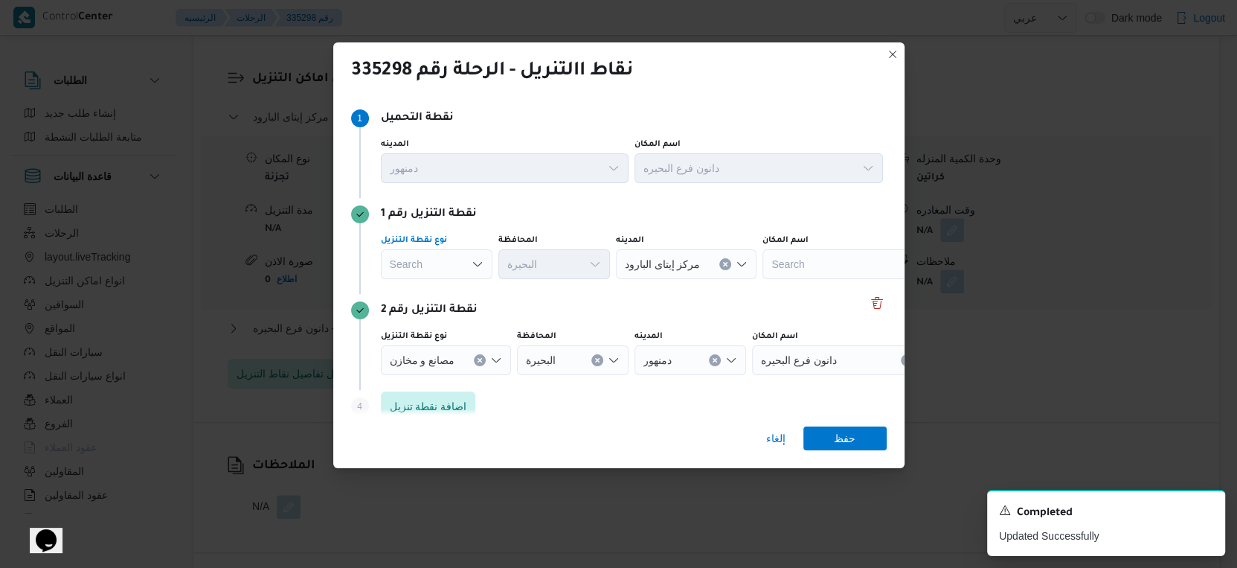
click at [438, 266] on div "Search" at bounding box center [437, 264] width 112 height 30
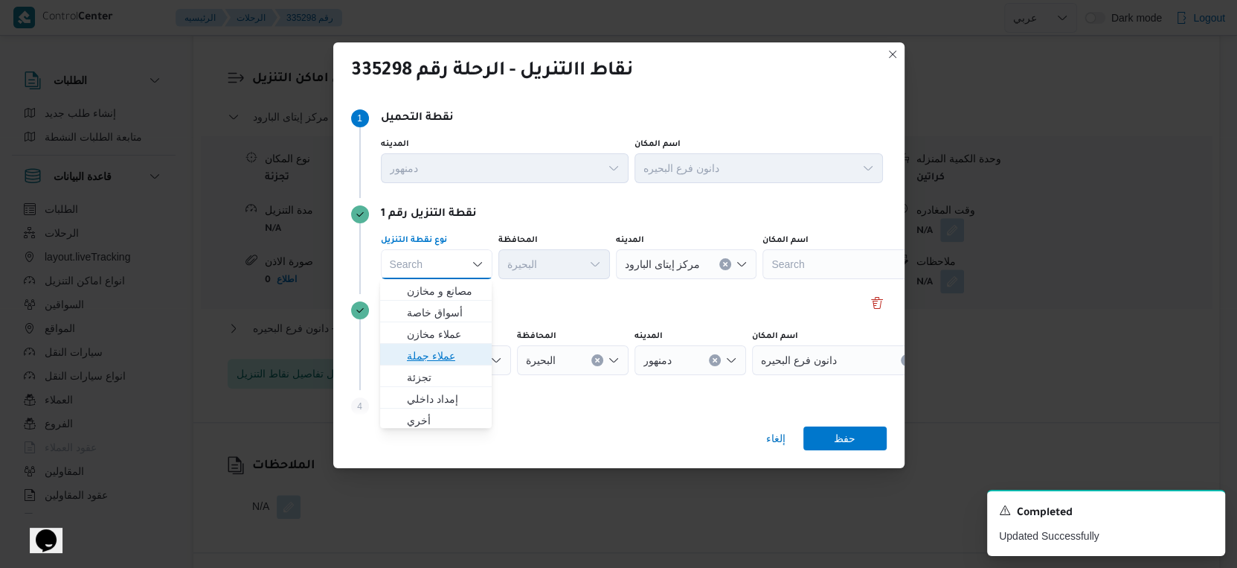
click at [443, 355] on span "عملاء جملة" at bounding box center [445, 356] width 76 height 18
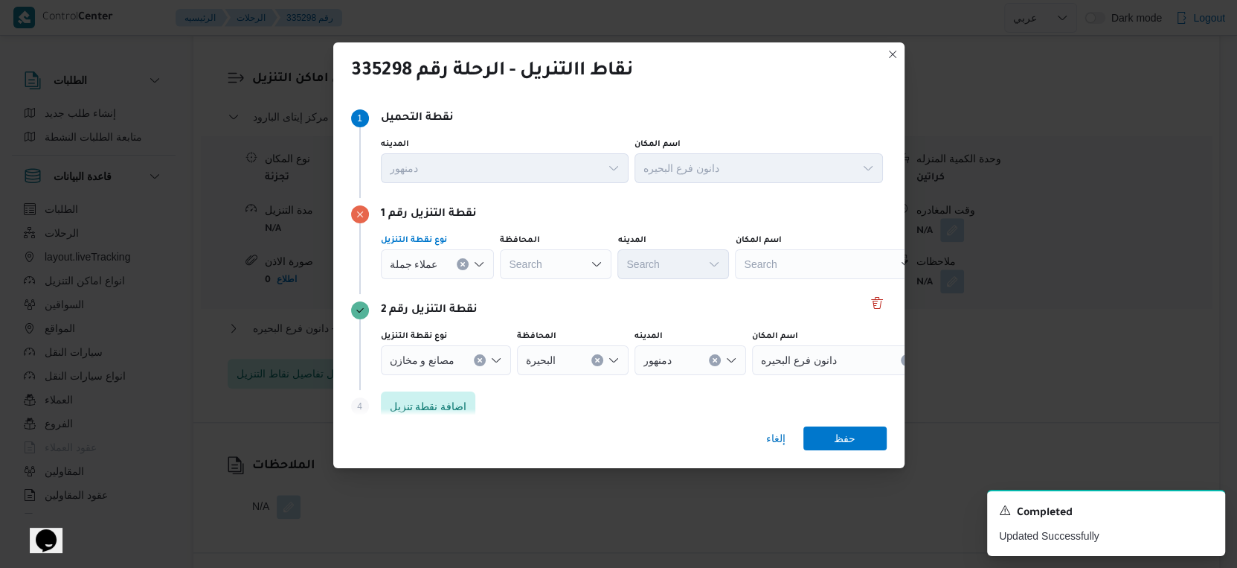
click at [565, 269] on div "Search" at bounding box center [556, 264] width 112 height 30
type input "البحير"
click at [565, 269] on div "[PERSON_NAME] [PERSON_NAME] Combo box. Selected. [PERSON_NAME]. Selected. Combo…" at bounding box center [556, 264] width 112 height 30
click at [554, 289] on span "[PERSON_NAME] ة" at bounding box center [563, 291] width 76 height 18
click at [414, 262] on span "عملاء جملة" at bounding box center [414, 263] width 48 height 16
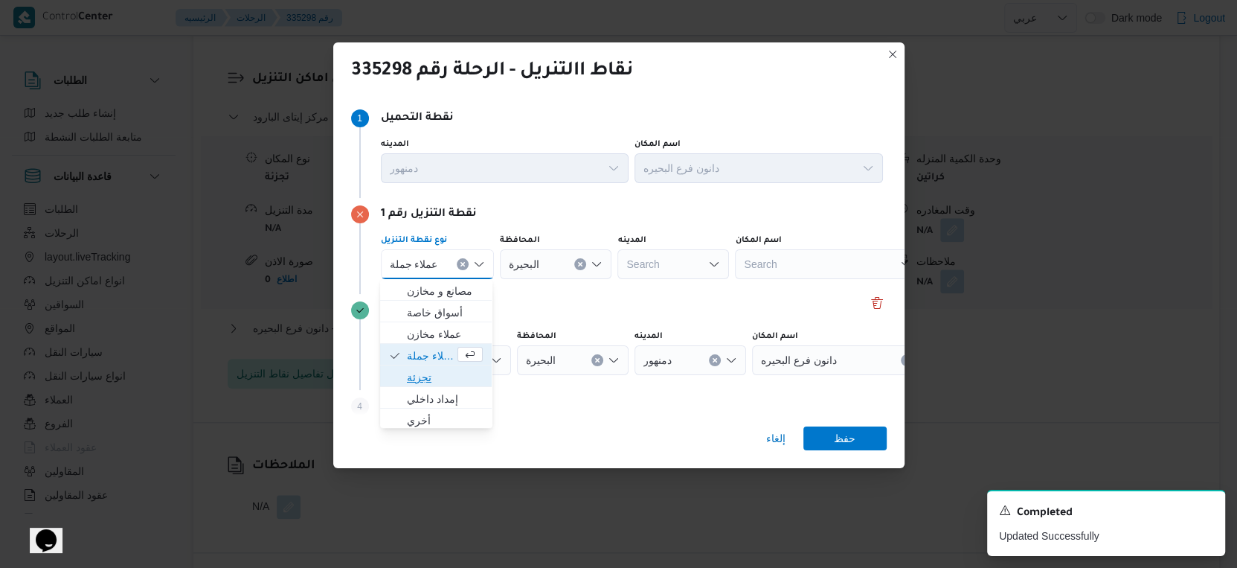
click at [423, 371] on span "تجزئة" at bounding box center [445, 377] width 76 height 18
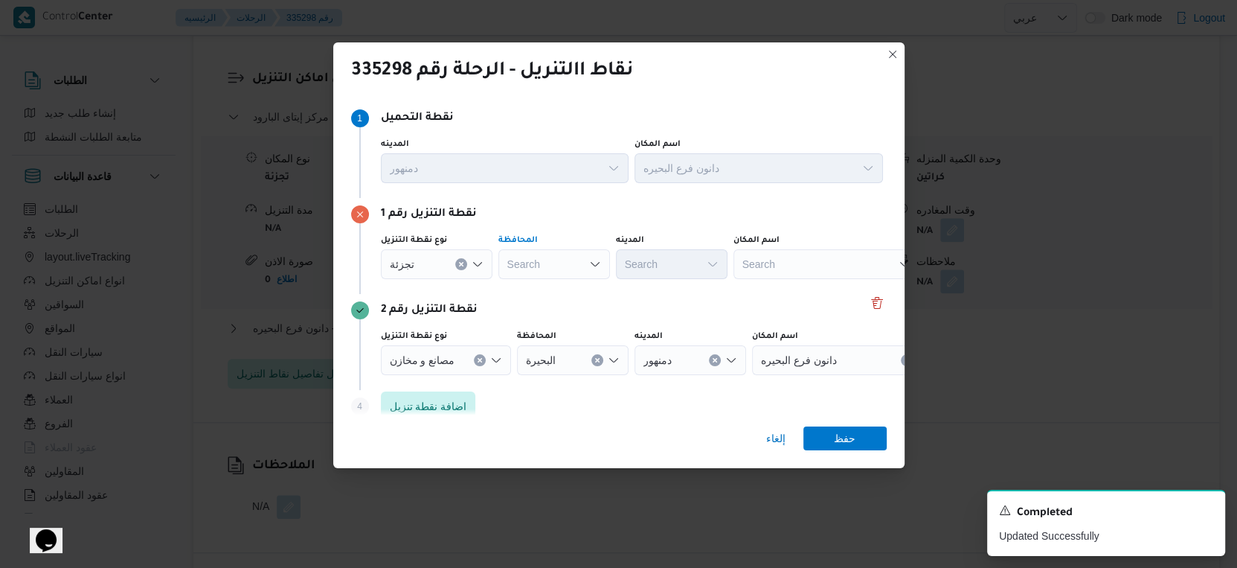
click at [542, 267] on div "Search" at bounding box center [555, 264] width 112 height 30
drag, startPoint x: 545, startPoint y: 295, endPoint x: 551, endPoint y: 289, distance: 8.4
click at [545, 291] on span "الدقهلية" at bounding box center [563, 291] width 76 height 18
click at [579, 260] on button "Clear input" at bounding box center [579, 264] width 12 height 12
click at [548, 336] on span "البحيرة" at bounding box center [563, 334] width 76 height 18
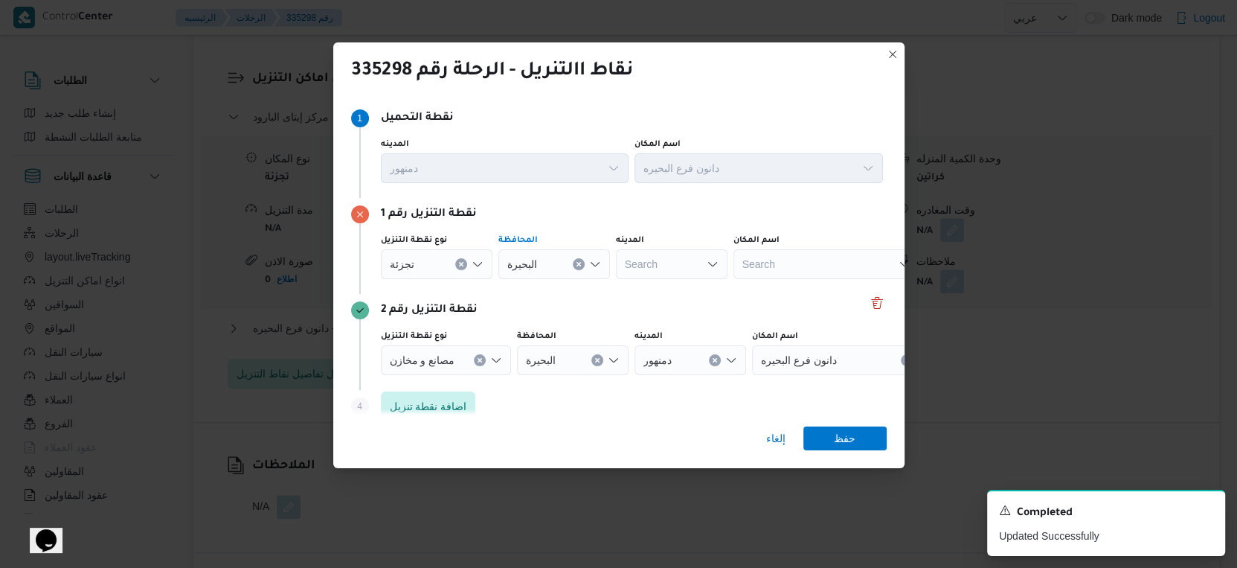
click at [681, 266] on div "Search" at bounding box center [672, 264] width 112 height 30
type input "[GEOGRAPHIC_DATA]"
click at [682, 266] on div "[GEOGRAPHIC_DATA]. Selected. [GEOGRAPHIC_DATA]. Selected. Combo box input. Sear…" at bounding box center [672, 264] width 112 height 30
click at [679, 315] on mark "[GEOGRAPHIC_DATA]" at bounding box center [719, 313] width 112 height 12
click at [845, 432] on span "حفظ" at bounding box center [845, 438] width 22 height 24
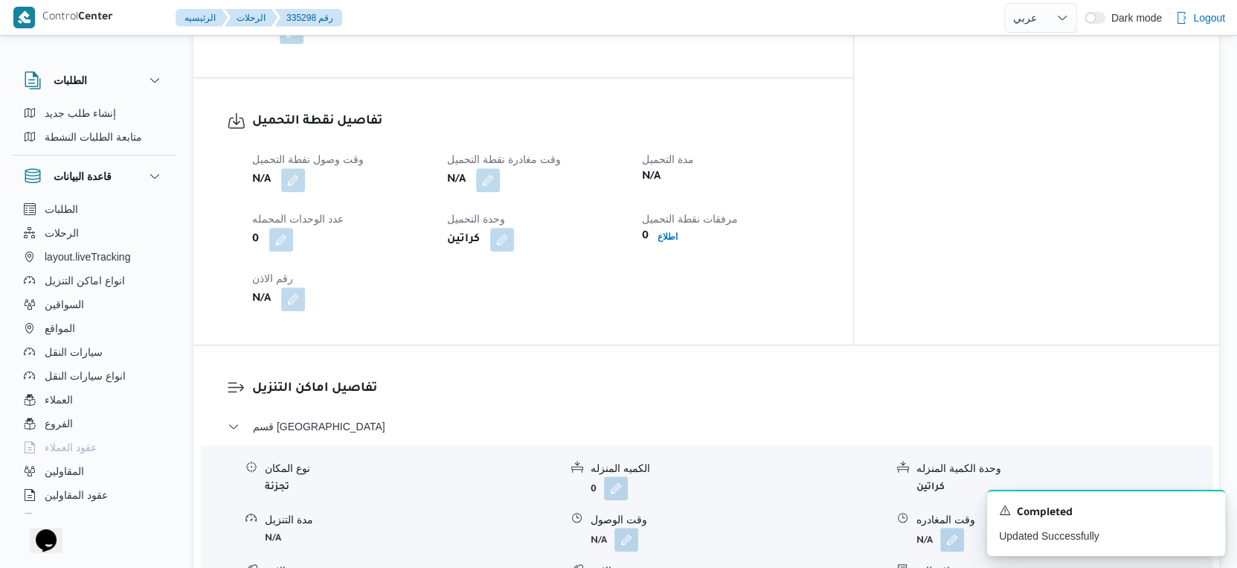
scroll to position [1074, 0]
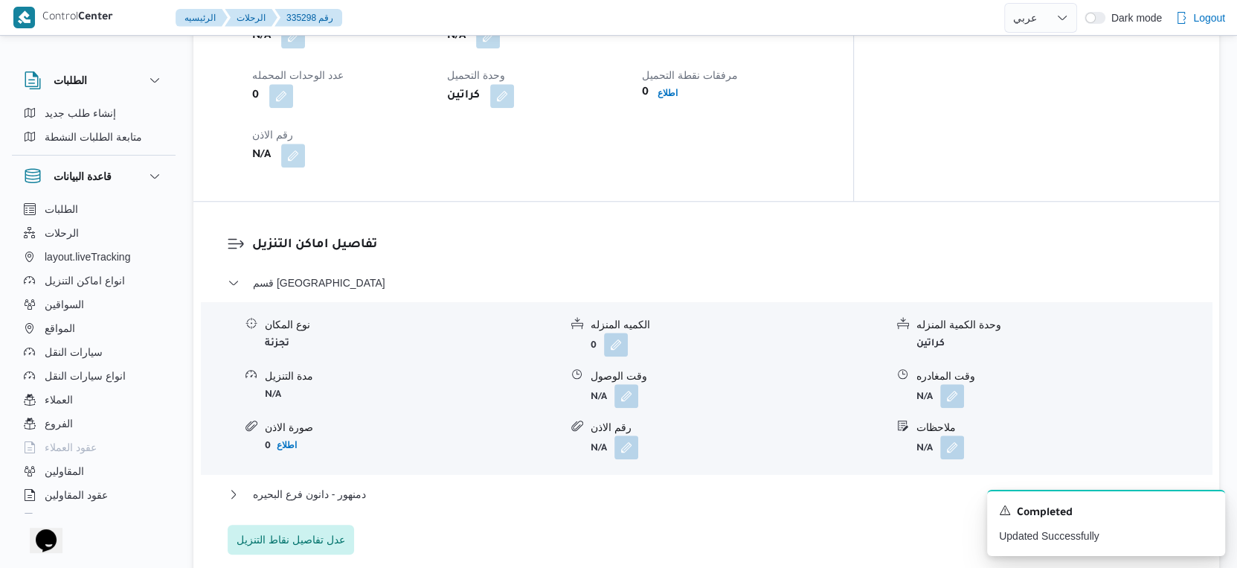
select select "ar"
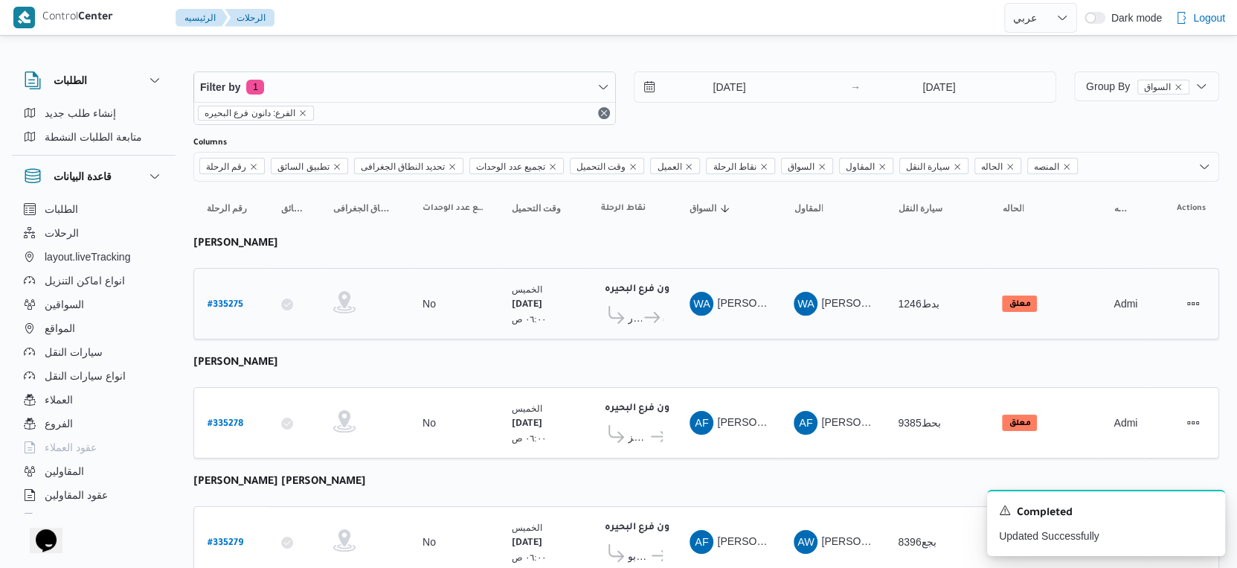
click at [232, 300] on b "# 335275" at bounding box center [226, 305] width 36 height 10
select select "ar"
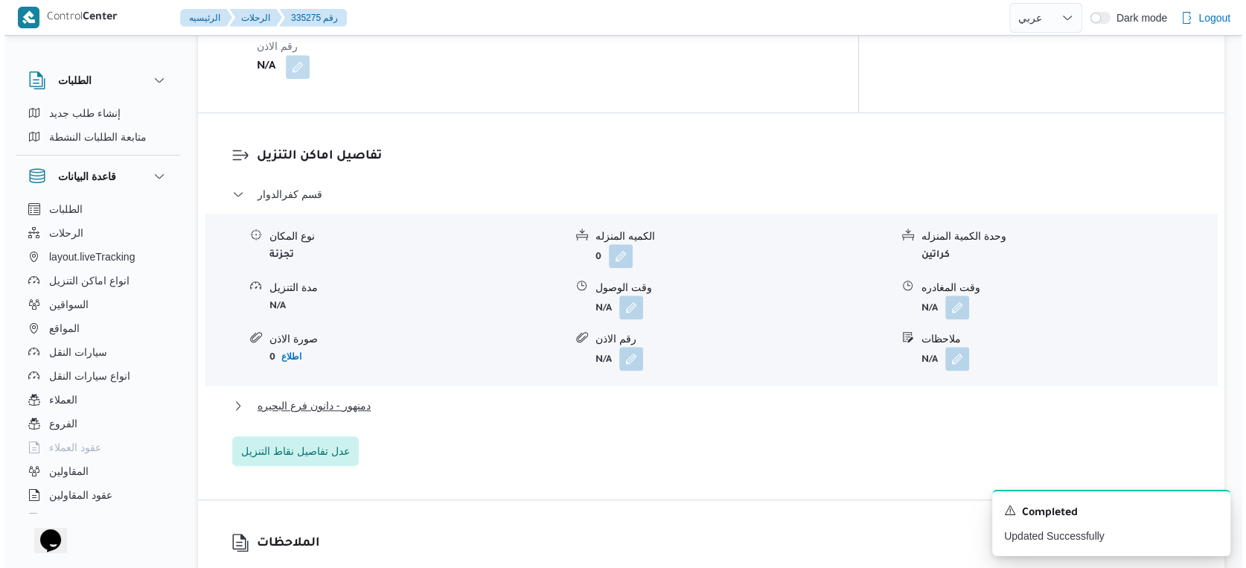
scroll to position [1322, 0]
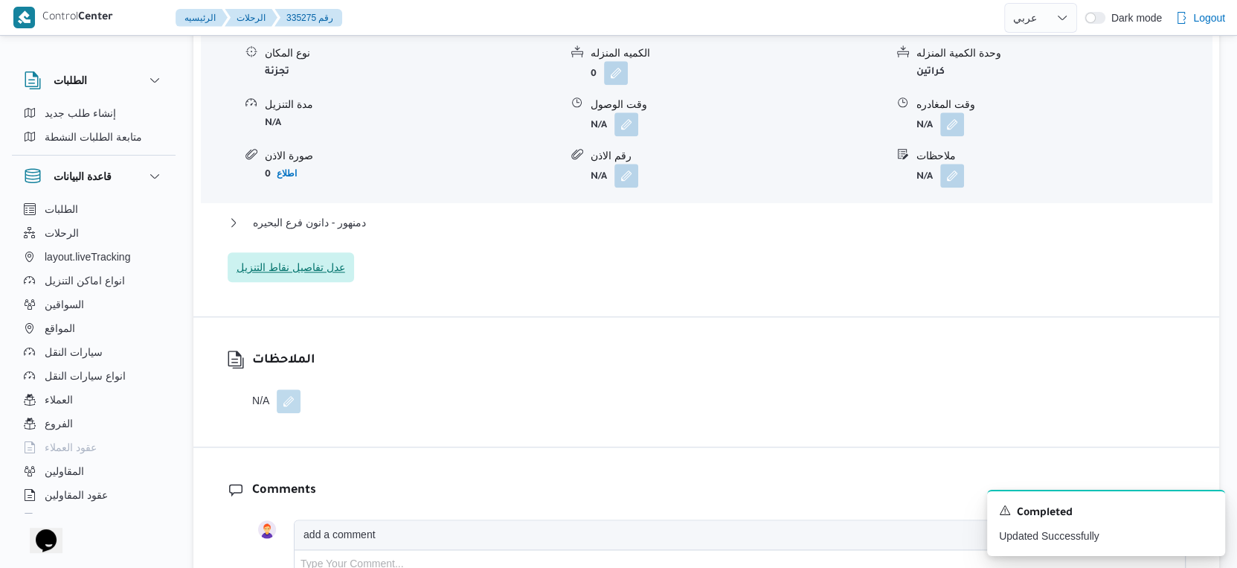
click at [301, 278] on span "عدل تفاصيل نقاط التنزيل" at bounding box center [291, 267] width 126 height 30
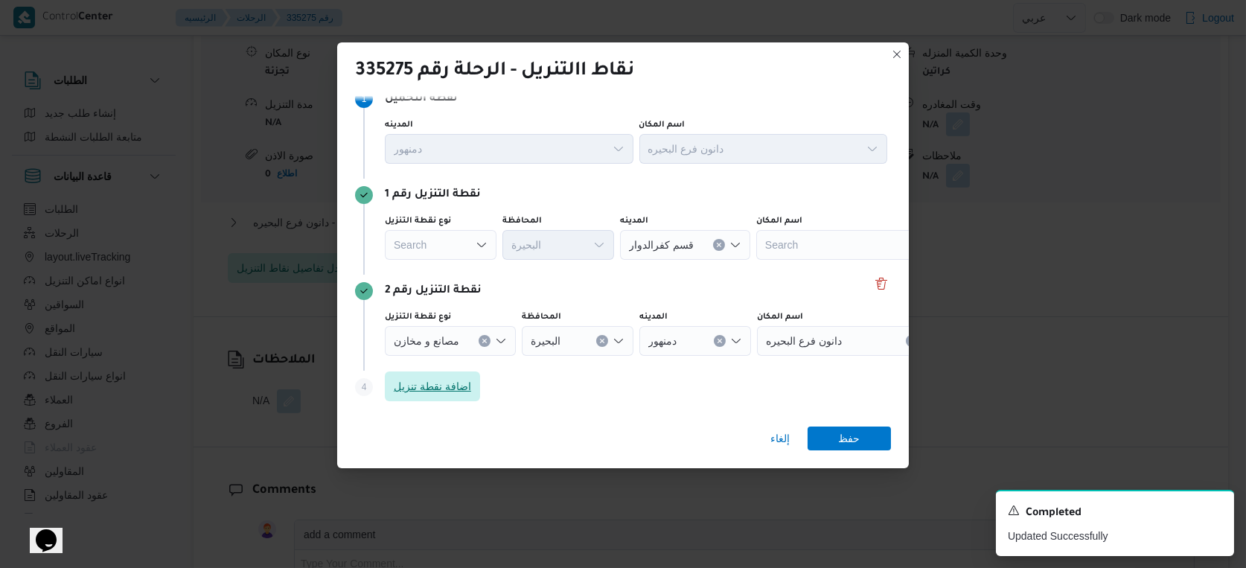
click at [446, 376] on span "اضافة نقطة تنزيل" at bounding box center [432, 386] width 95 height 30
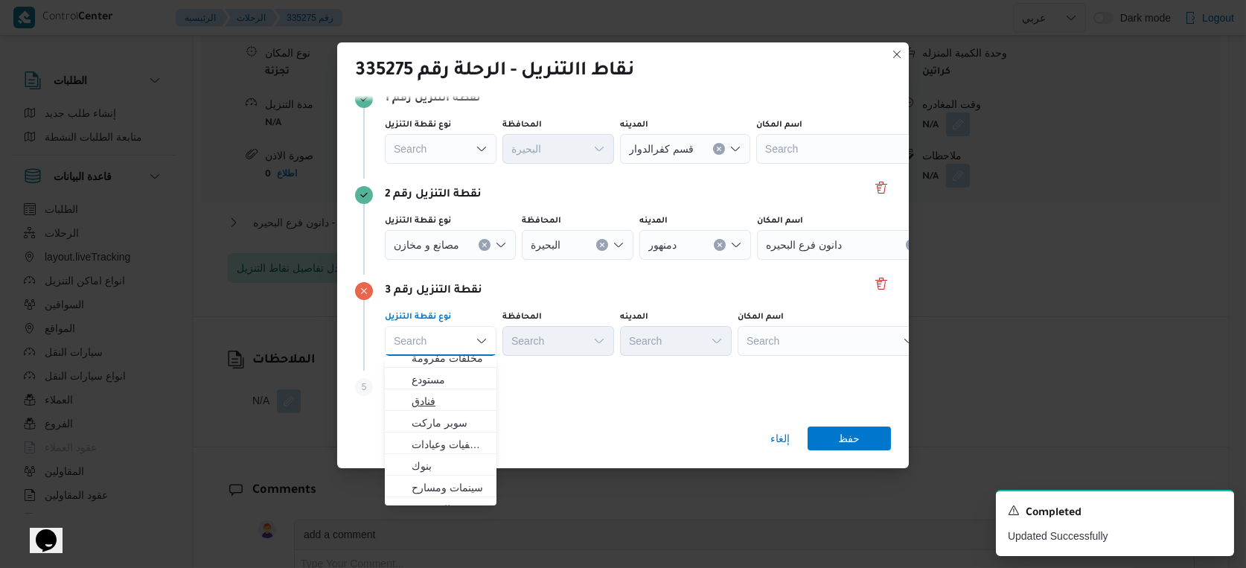
scroll to position [0, 0]
click at [454, 369] on span "مصانع و مخازن" at bounding box center [449, 368] width 76 height 18
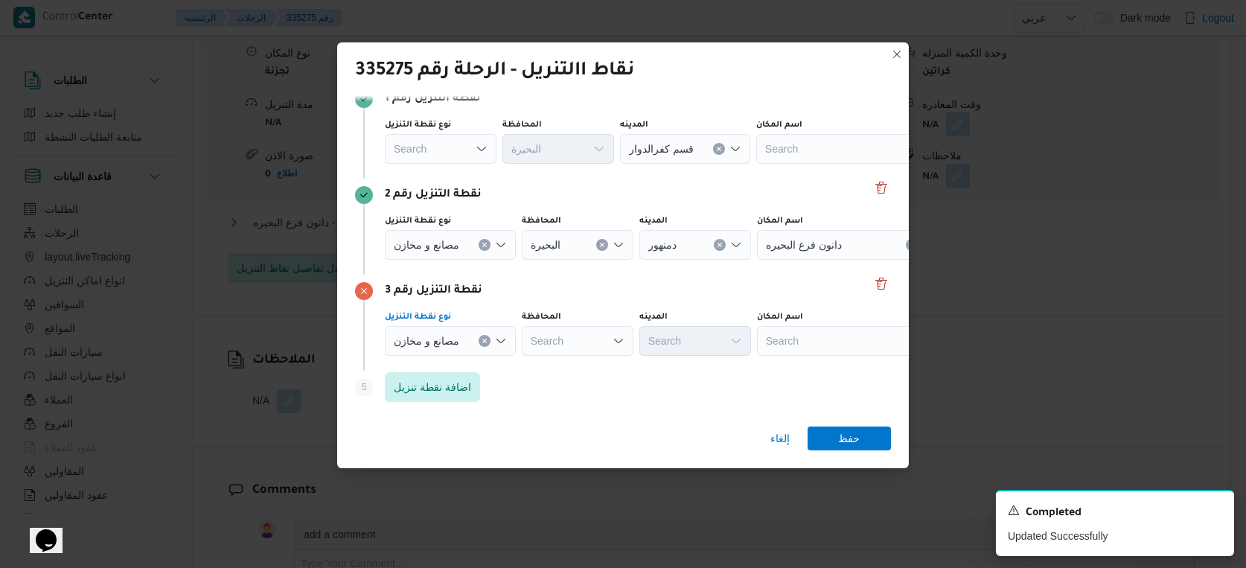
click at [560, 342] on div "Search" at bounding box center [578, 341] width 112 height 30
type input "البحير"
click at [573, 349] on div "[PERSON_NAME] [PERSON_NAME] Combo box. Selected. [PERSON_NAME]. Selected. Combo…" at bounding box center [578, 341] width 112 height 30
click at [585, 365] on span "[PERSON_NAME] ة" at bounding box center [586, 368] width 76 height 18
click at [847, 345] on div "Search" at bounding box center [850, 341] width 186 height 30
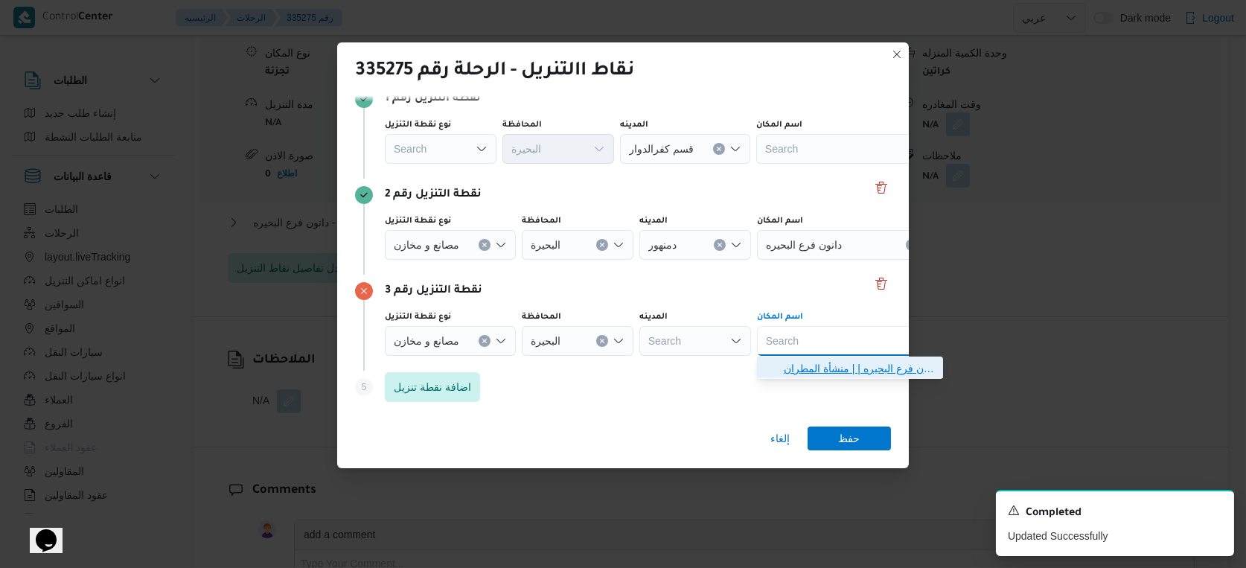
click at [851, 373] on span "دانون فرع البحيره | | منشأة المطران" at bounding box center [859, 368] width 150 height 18
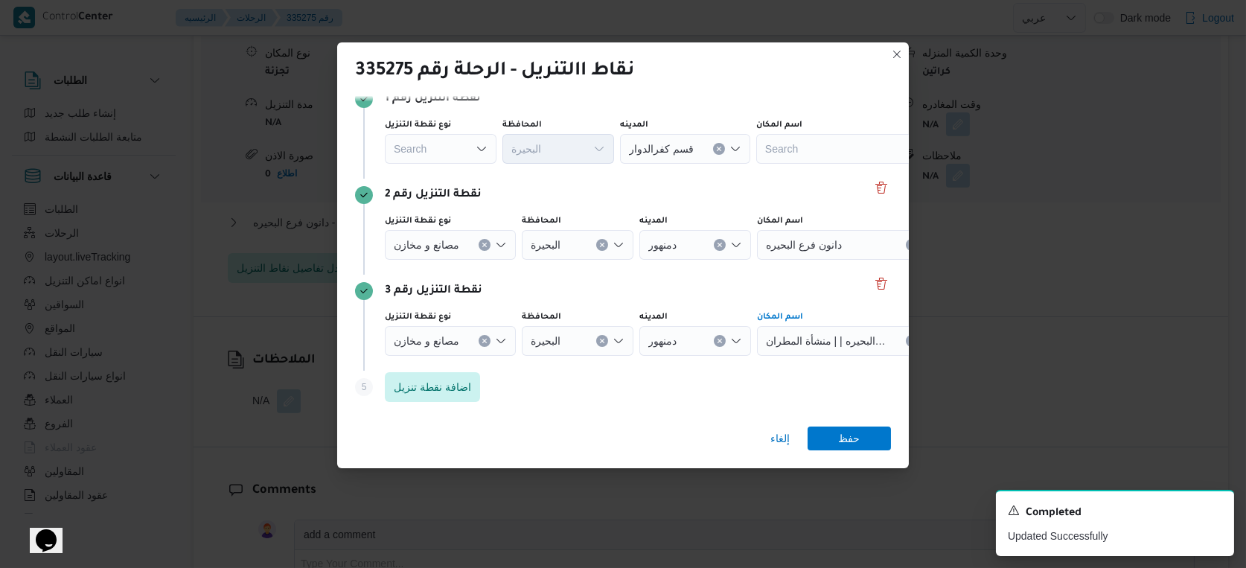
click at [487, 240] on button "Clear input" at bounding box center [484, 245] width 12 height 12
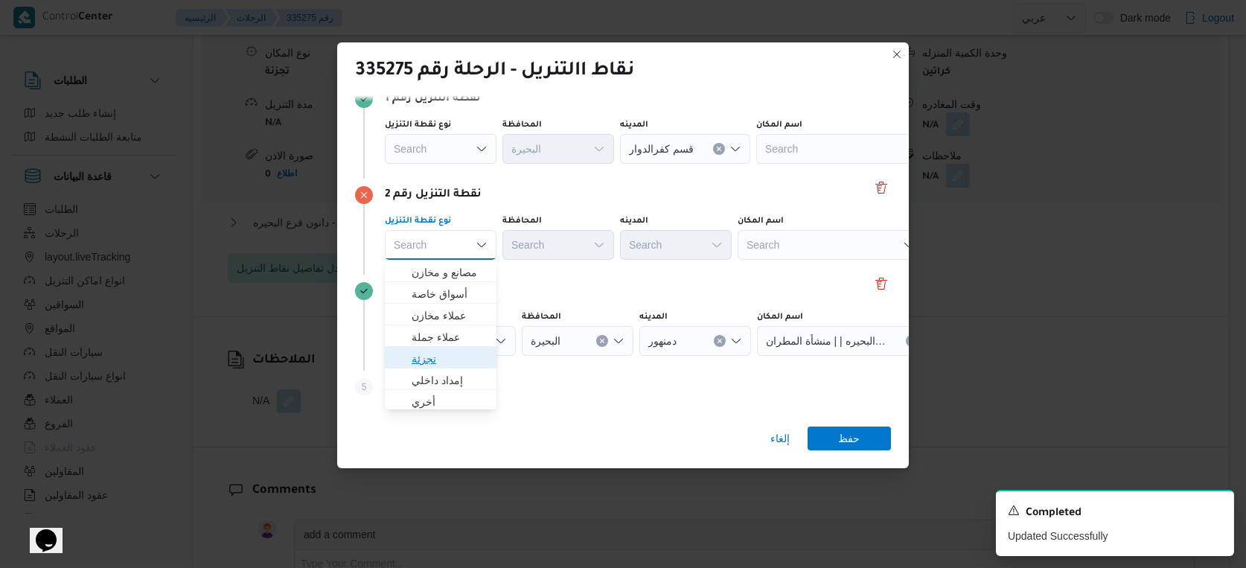
click at [447, 353] on span "تجزئة" at bounding box center [449, 359] width 76 height 18
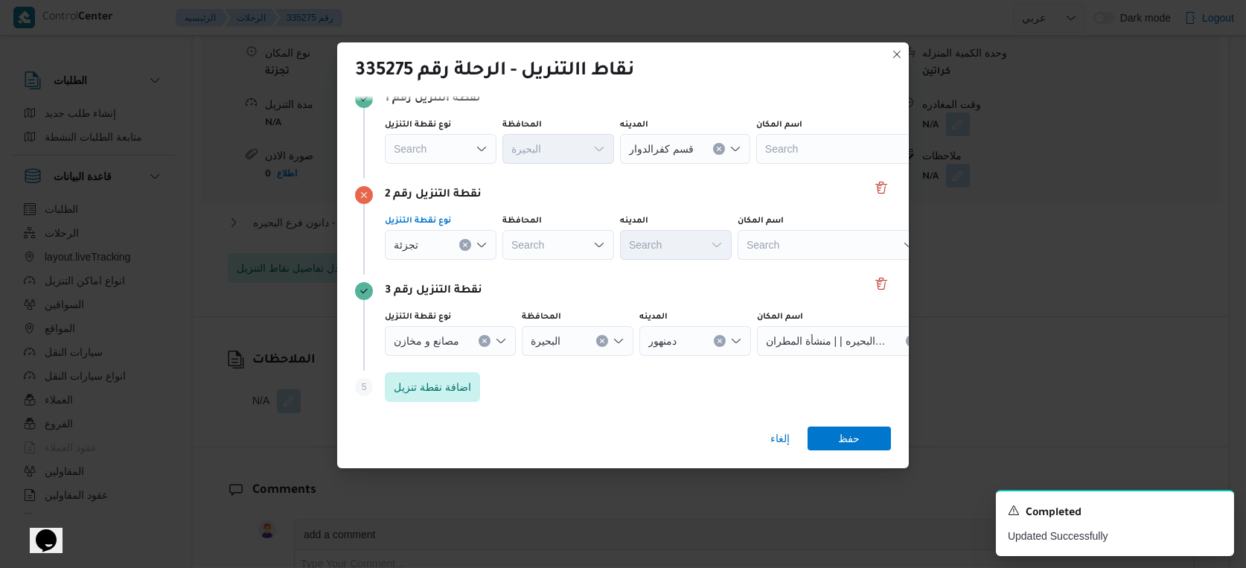
click at [548, 239] on div "Search" at bounding box center [558, 245] width 112 height 30
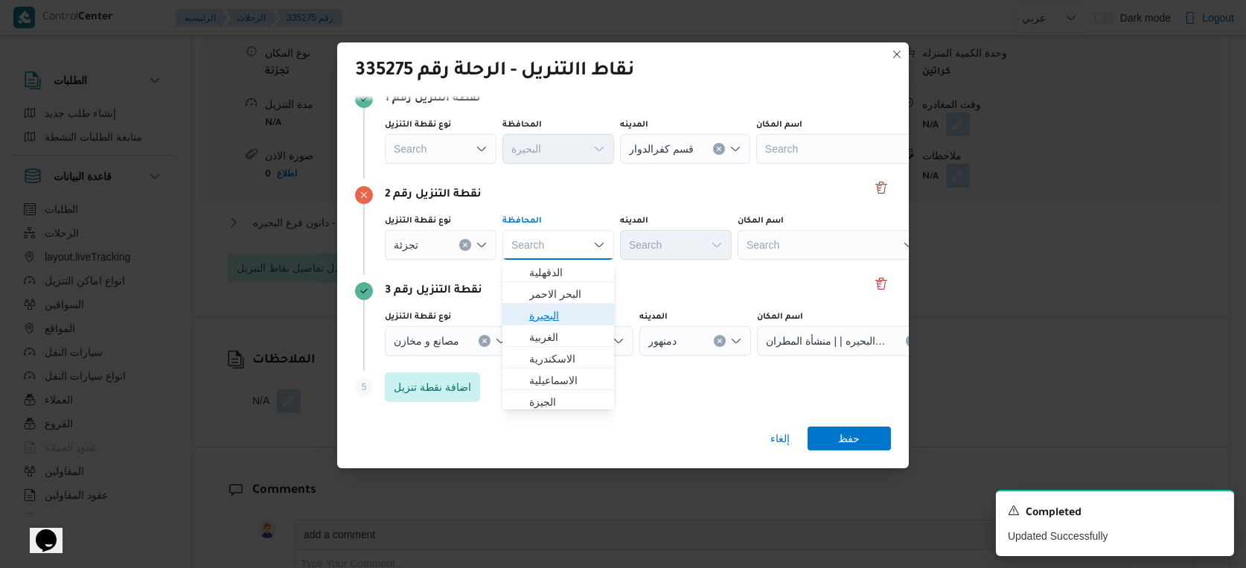
click at [567, 316] on span "البحيرة" at bounding box center [567, 316] width 76 height 18
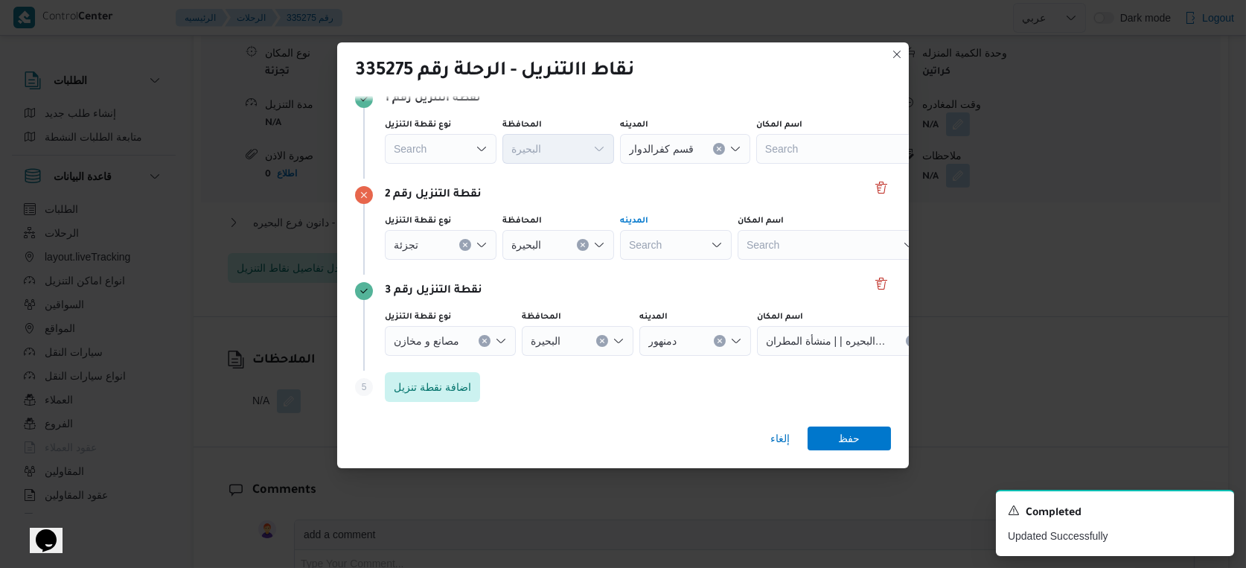
click at [684, 243] on div "Search" at bounding box center [676, 245] width 112 height 30
type input "محمو"
click at [682, 269] on mark "محمو" at bounding box center [672, 272] width 24 height 12
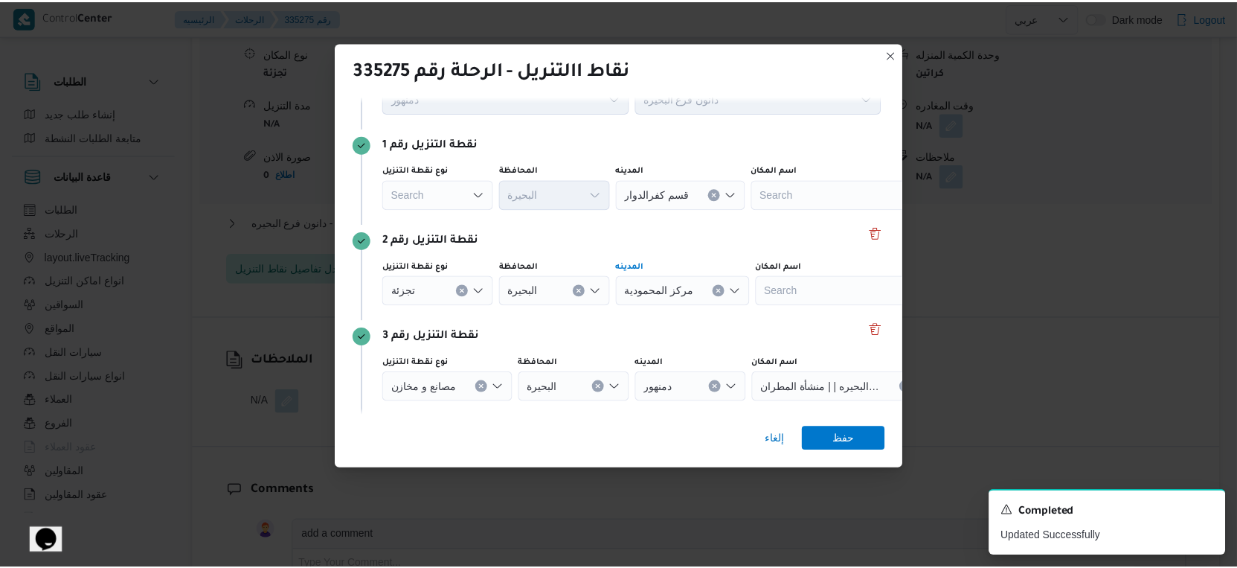
scroll to position [33, 0]
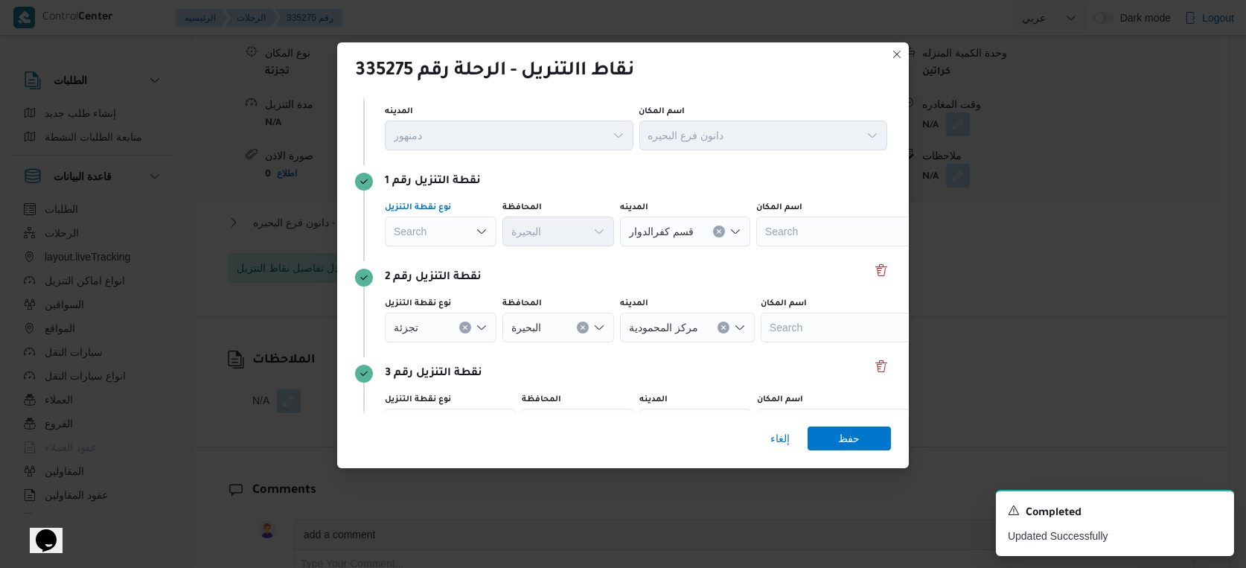
click at [429, 233] on div "Search" at bounding box center [441, 232] width 112 height 30
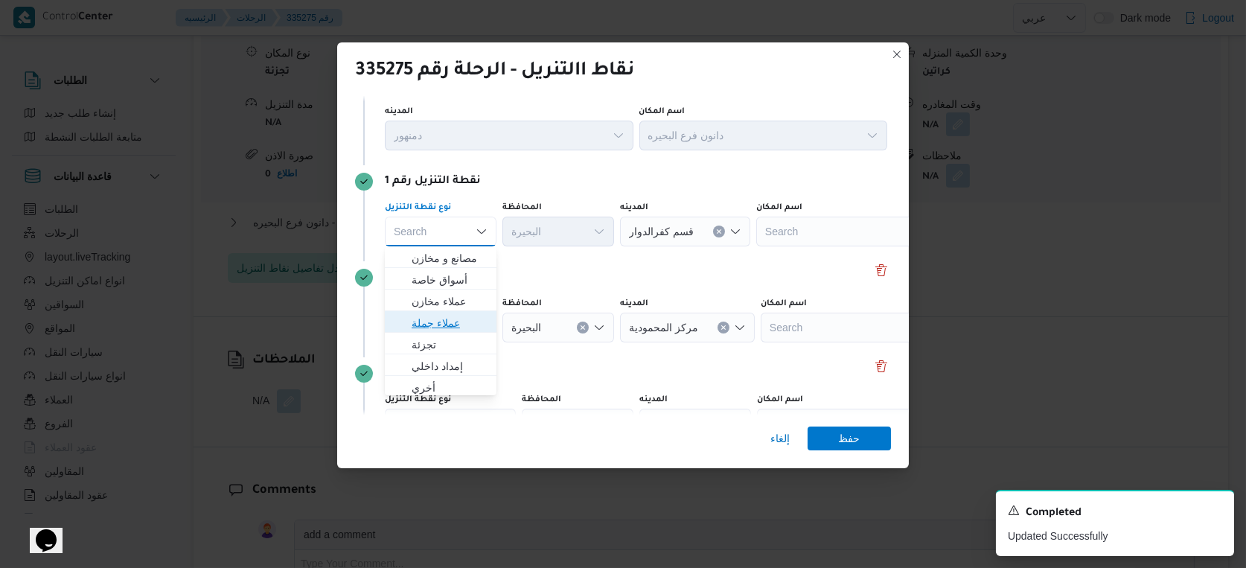
click at [451, 321] on span "عملاء جملة" at bounding box center [449, 323] width 76 height 18
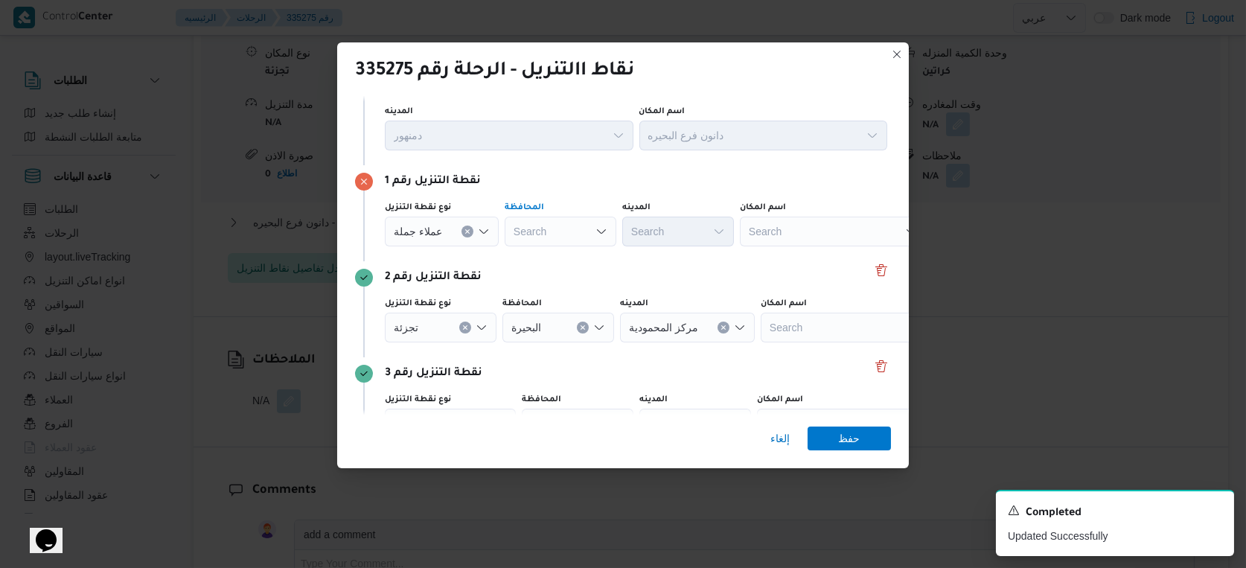
click at [545, 225] on div "Search" at bounding box center [560, 232] width 112 height 30
type input "البحير"
click at [554, 229] on div "[PERSON_NAME] [PERSON_NAME] Combo box. Selected. [PERSON_NAME]. Selected. Combo…" at bounding box center [560, 232] width 112 height 30
click at [569, 263] on span "[PERSON_NAME] ة" at bounding box center [567, 258] width 76 height 18
click at [410, 227] on span "عملاء جملة" at bounding box center [418, 230] width 48 height 16
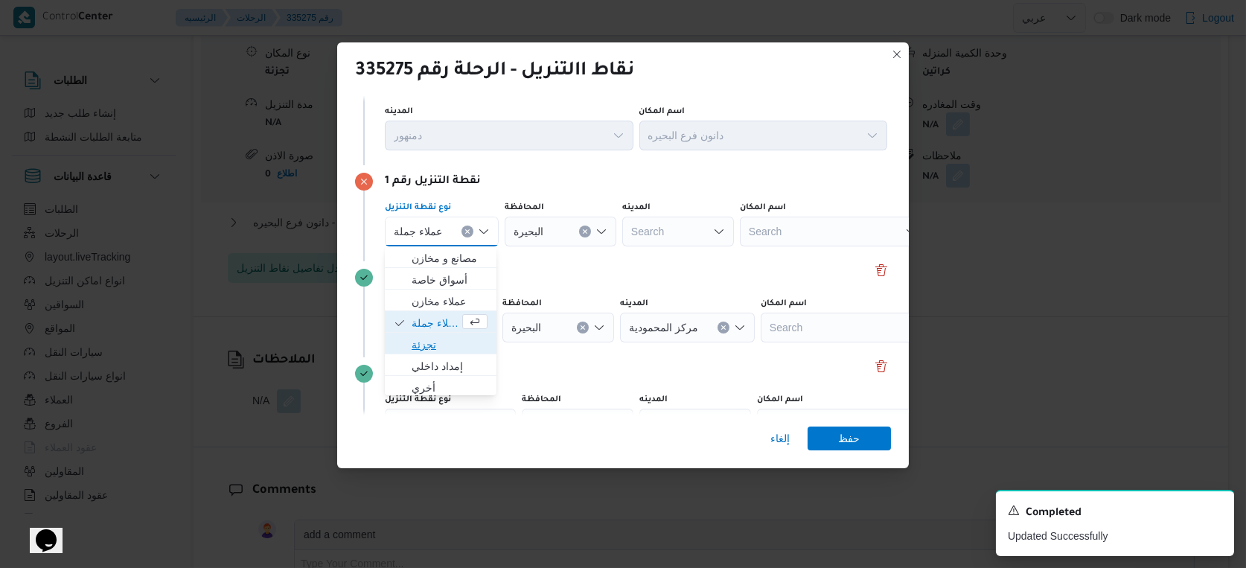
click at [427, 341] on span "تجزئة" at bounding box center [449, 345] width 76 height 18
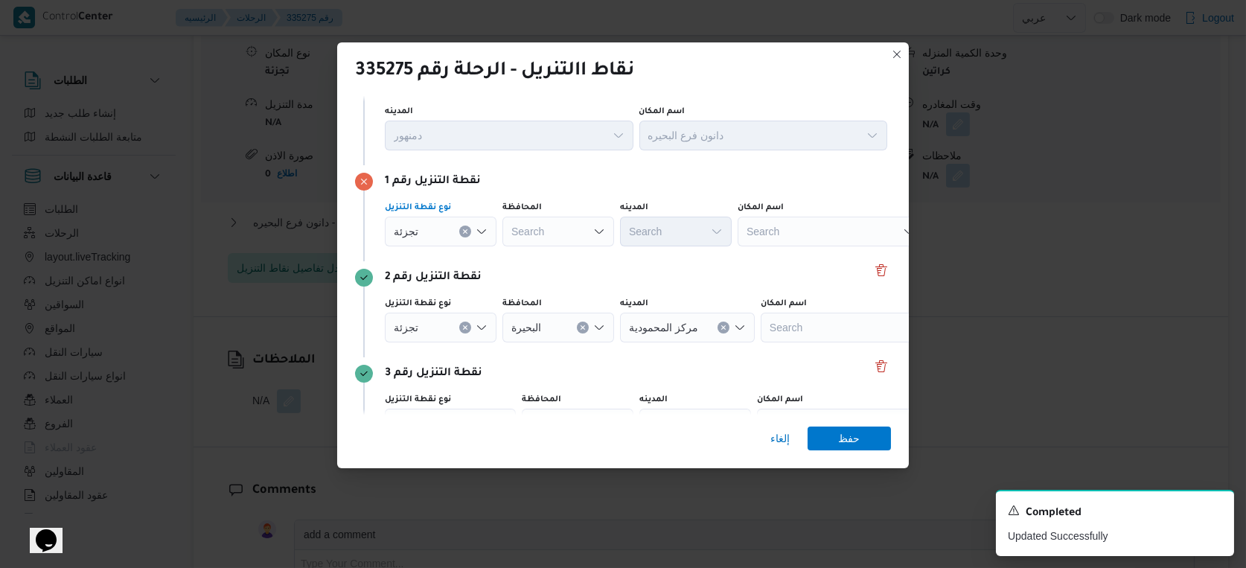
click at [560, 235] on div "Search" at bounding box center [558, 232] width 112 height 30
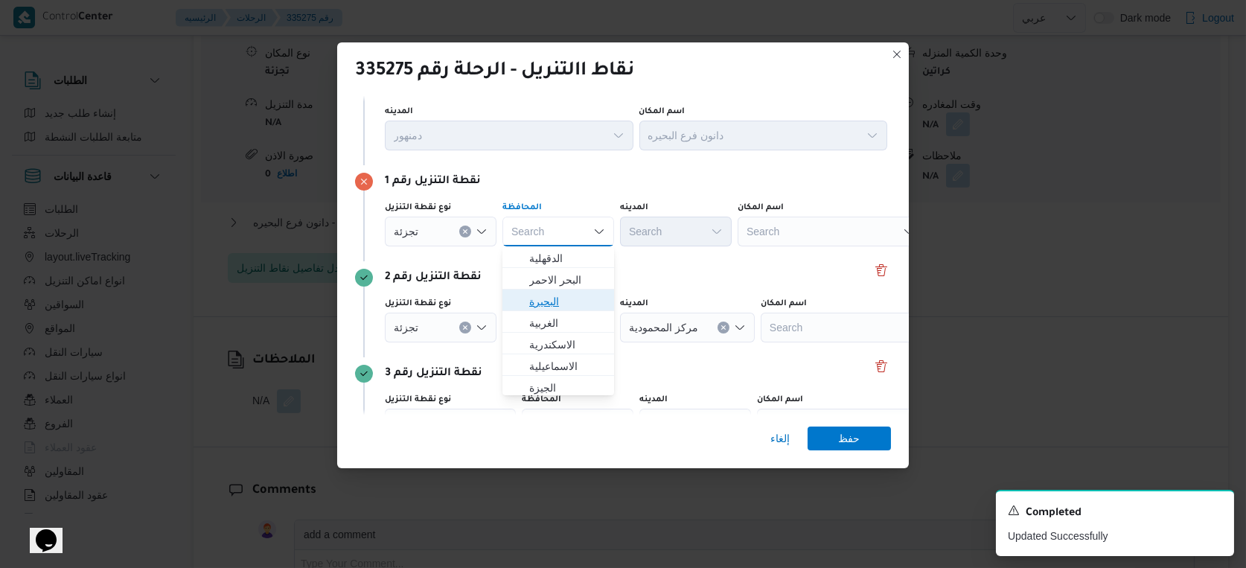
click at [551, 305] on span "البحيرة" at bounding box center [567, 301] width 76 height 18
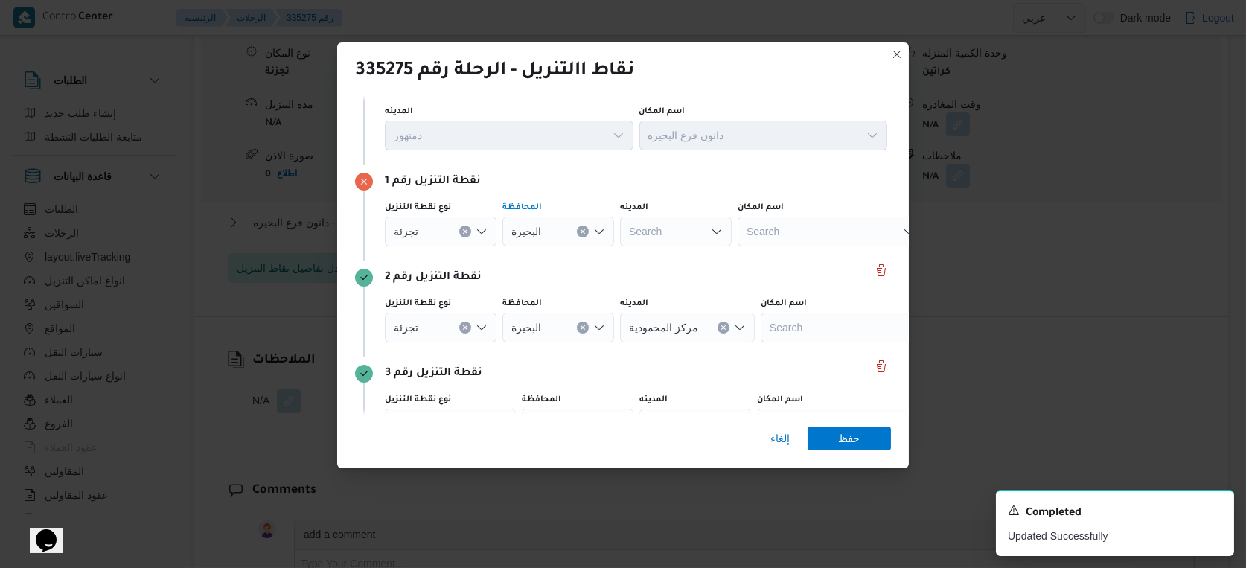
click at [679, 232] on div "Search" at bounding box center [676, 232] width 112 height 30
type input "يتا"
click at [675, 251] on span "مركز إ يتا ى البارود" at bounding box center [685, 258] width 76 height 18
click at [839, 440] on span "حفظ" at bounding box center [850, 438] width 22 height 24
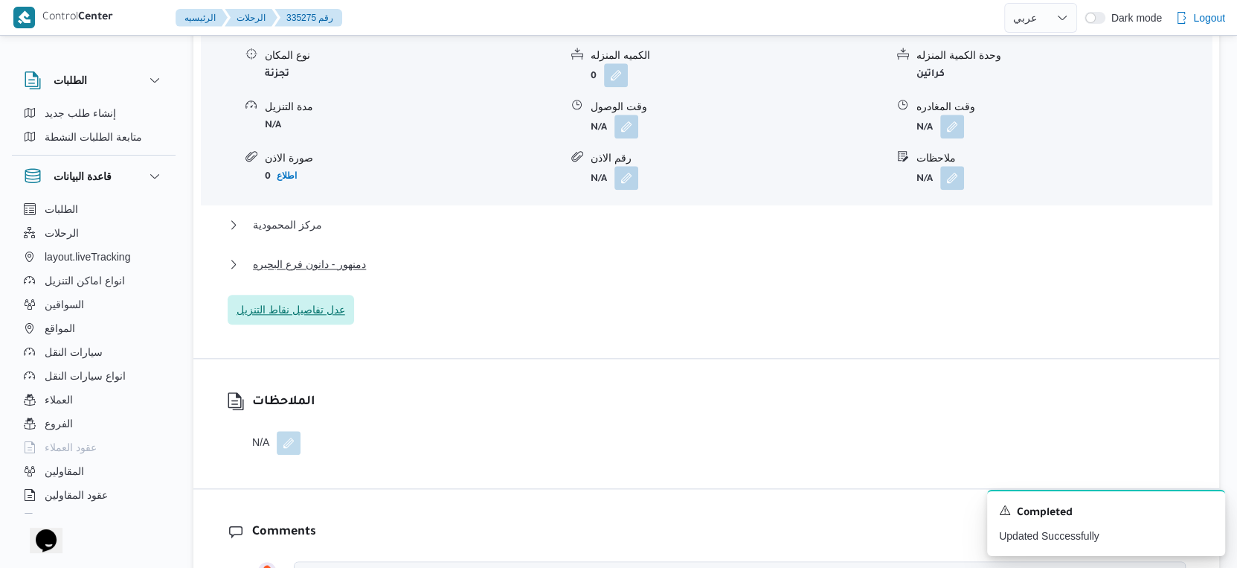
scroll to position [1322, 0]
click at [314, 225] on span "مركز المحمودية" at bounding box center [287, 223] width 69 height 18
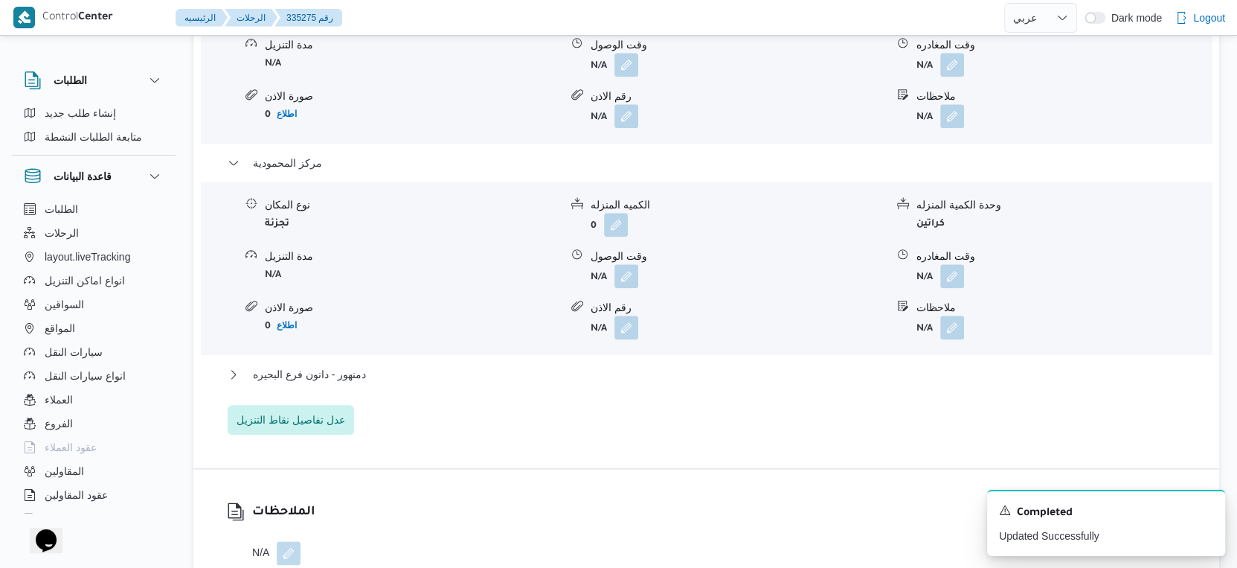
scroll to position [1488, 0]
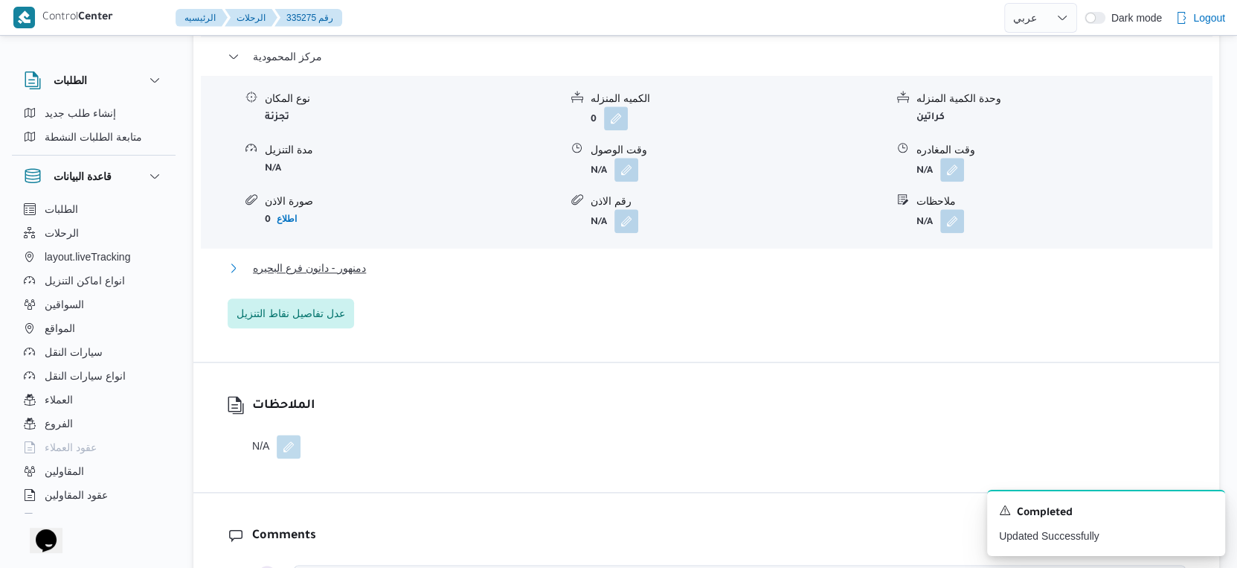
click at [345, 274] on span "دمنهور - دانون فرع البحيره" at bounding box center [309, 268] width 113 height 18
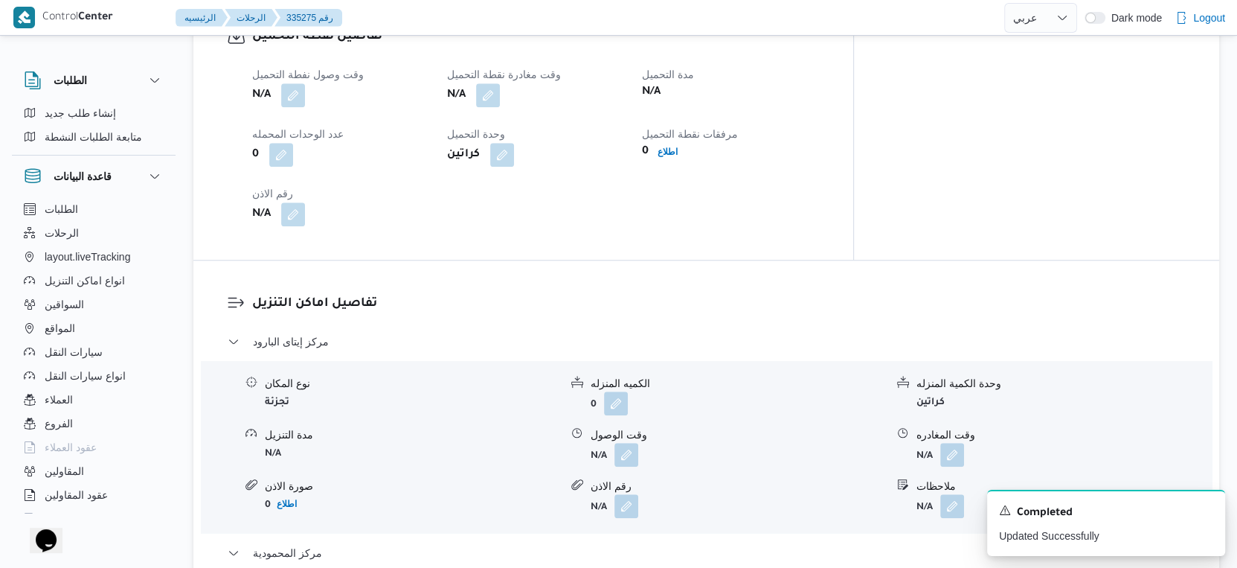
scroll to position [1322, 0]
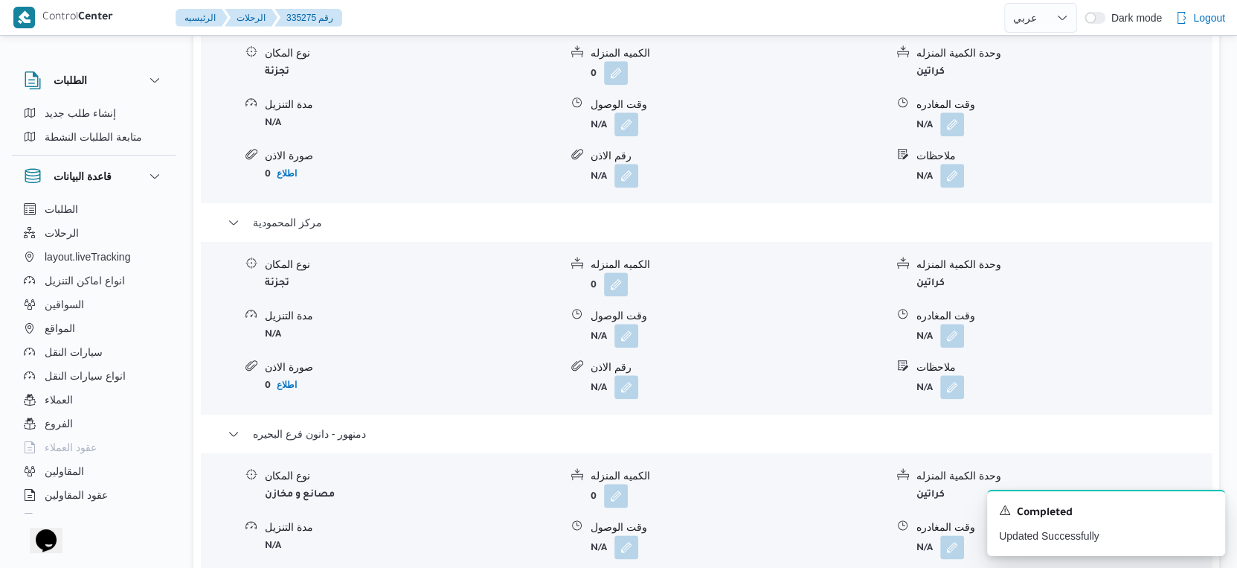
select select "ar"
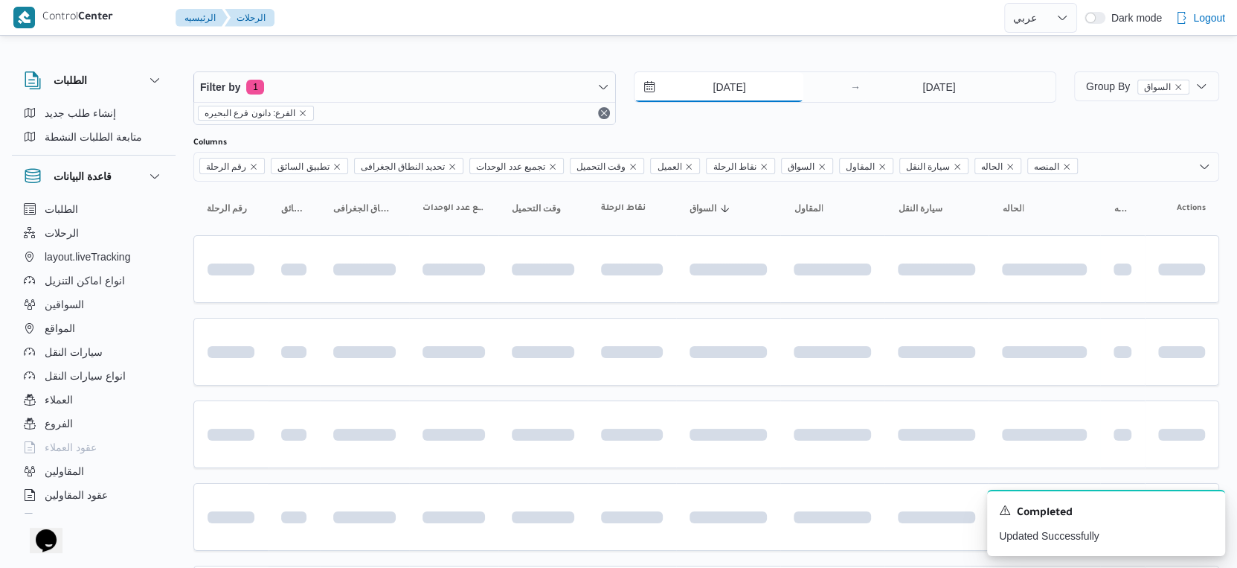
click at [744, 83] on input "[DATE]" at bounding box center [719, 87] width 169 height 30
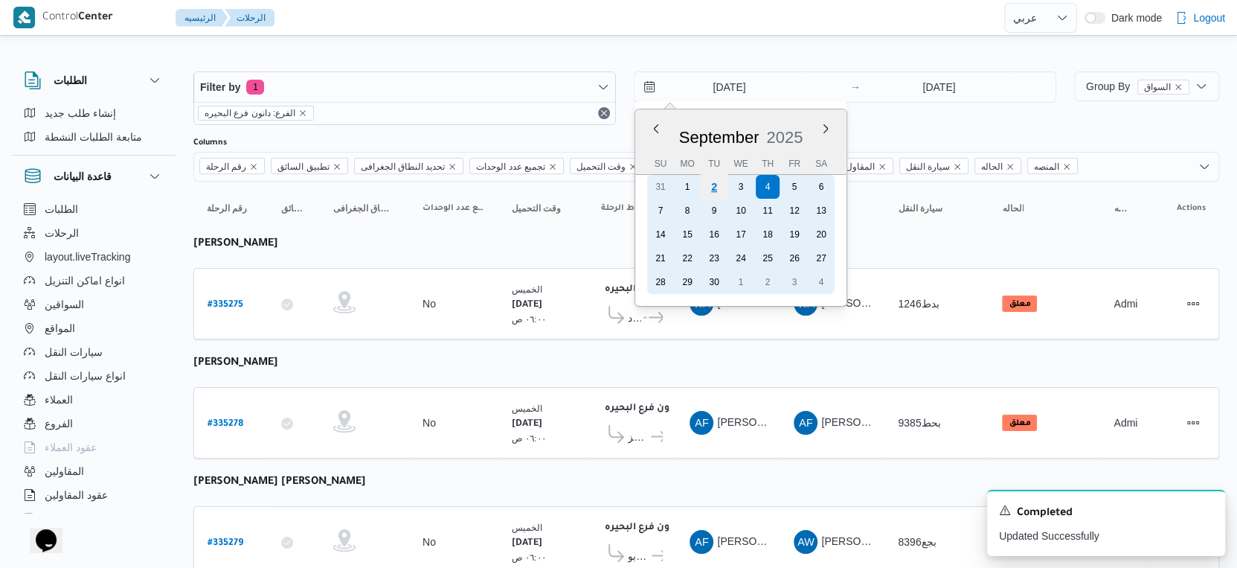
click at [721, 187] on div "2" at bounding box center [714, 187] width 28 height 28
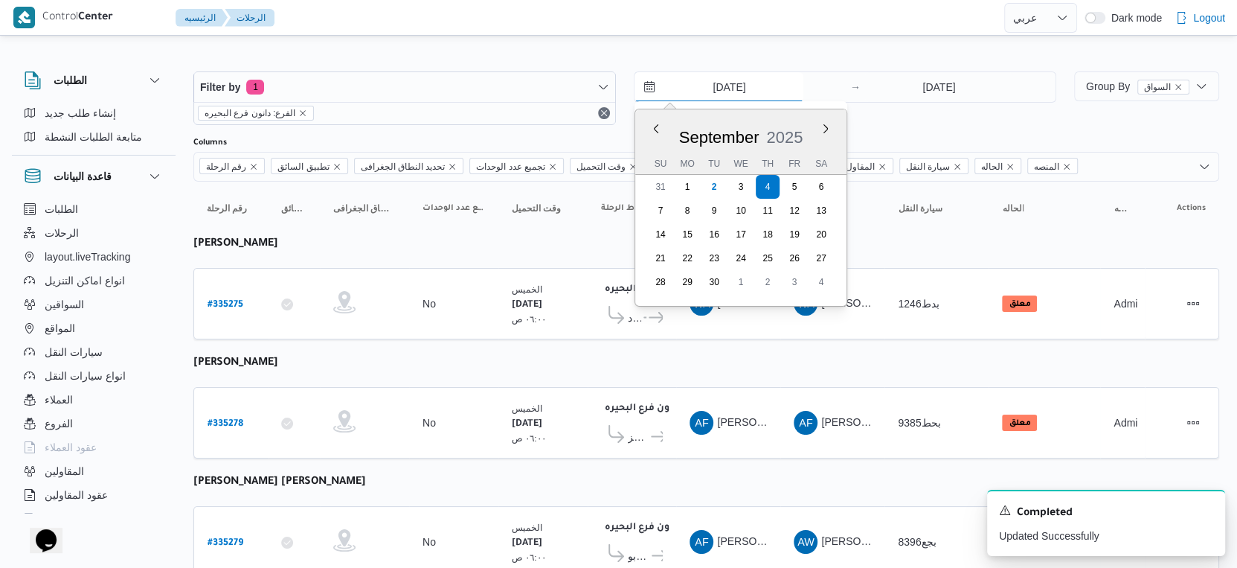
type input "[DATE]"
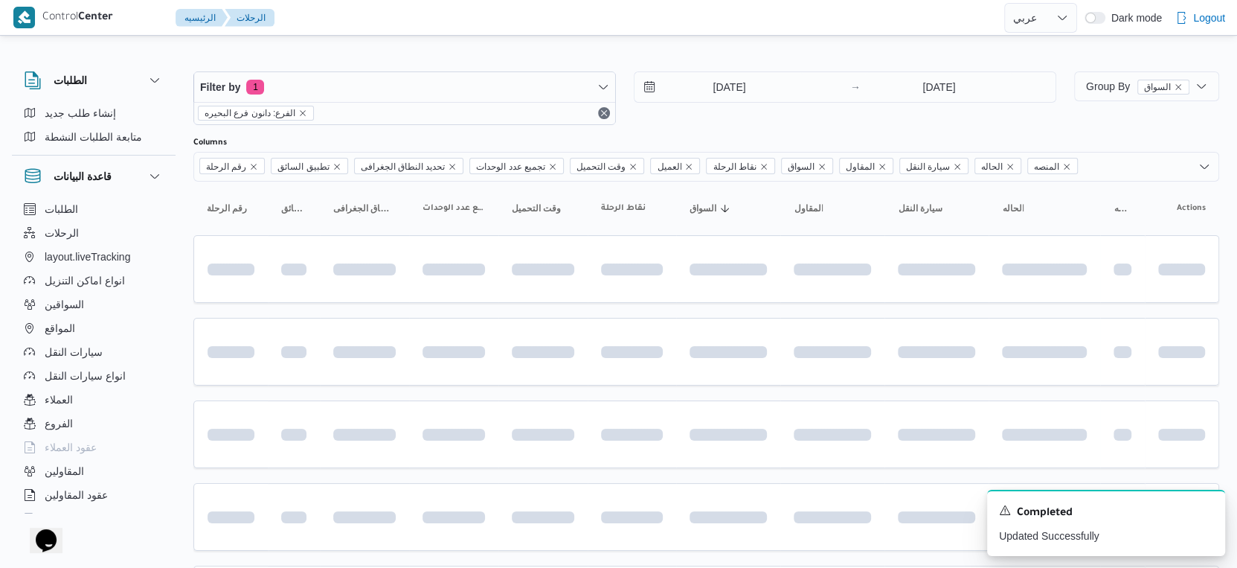
click at [1002, 85] on div "[DATE]" at bounding box center [960, 87] width 190 height 30
click at [958, 78] on input "[DATE]" at bounding box center [939, 87] width 148 height 30
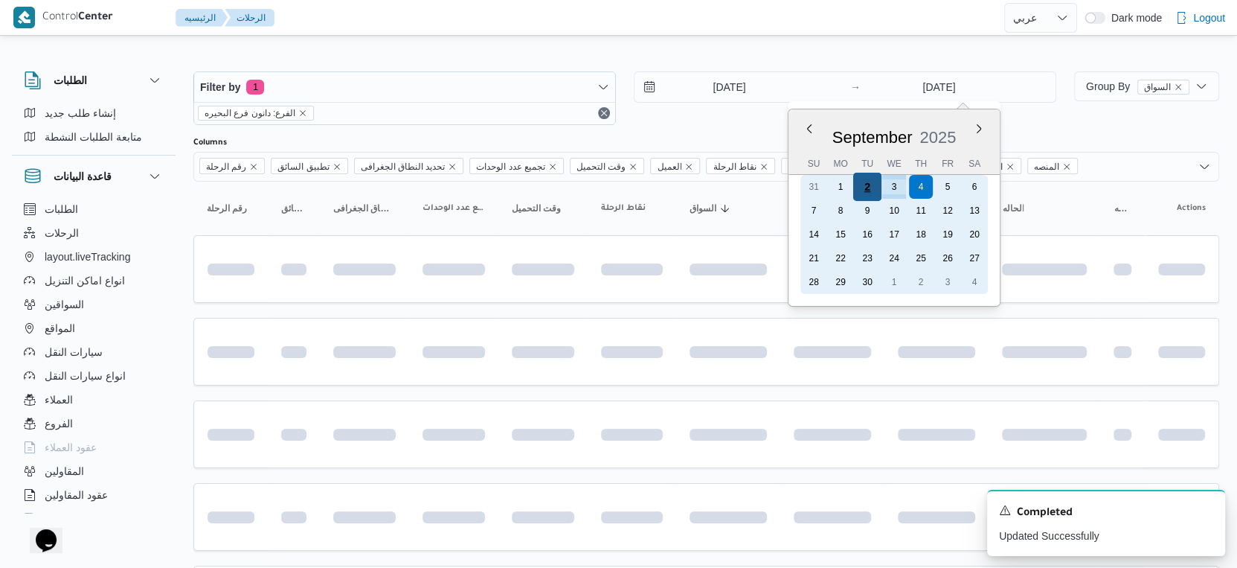
click at [872, 182] on div "2" at bounding box center [867, 187] width 28 height 28
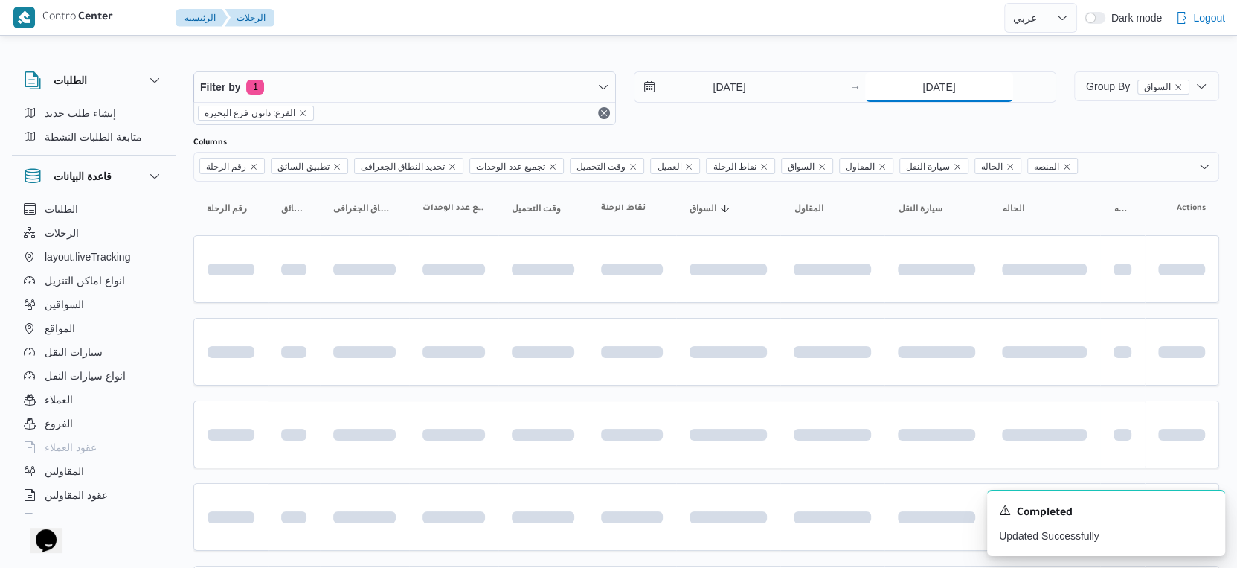
type input "[DATE]"
click at [760, 347] on span at bounding box center [688, 352] width 170 height 12
